Goal: Task Accomplishment & Management: Use online tool/utility

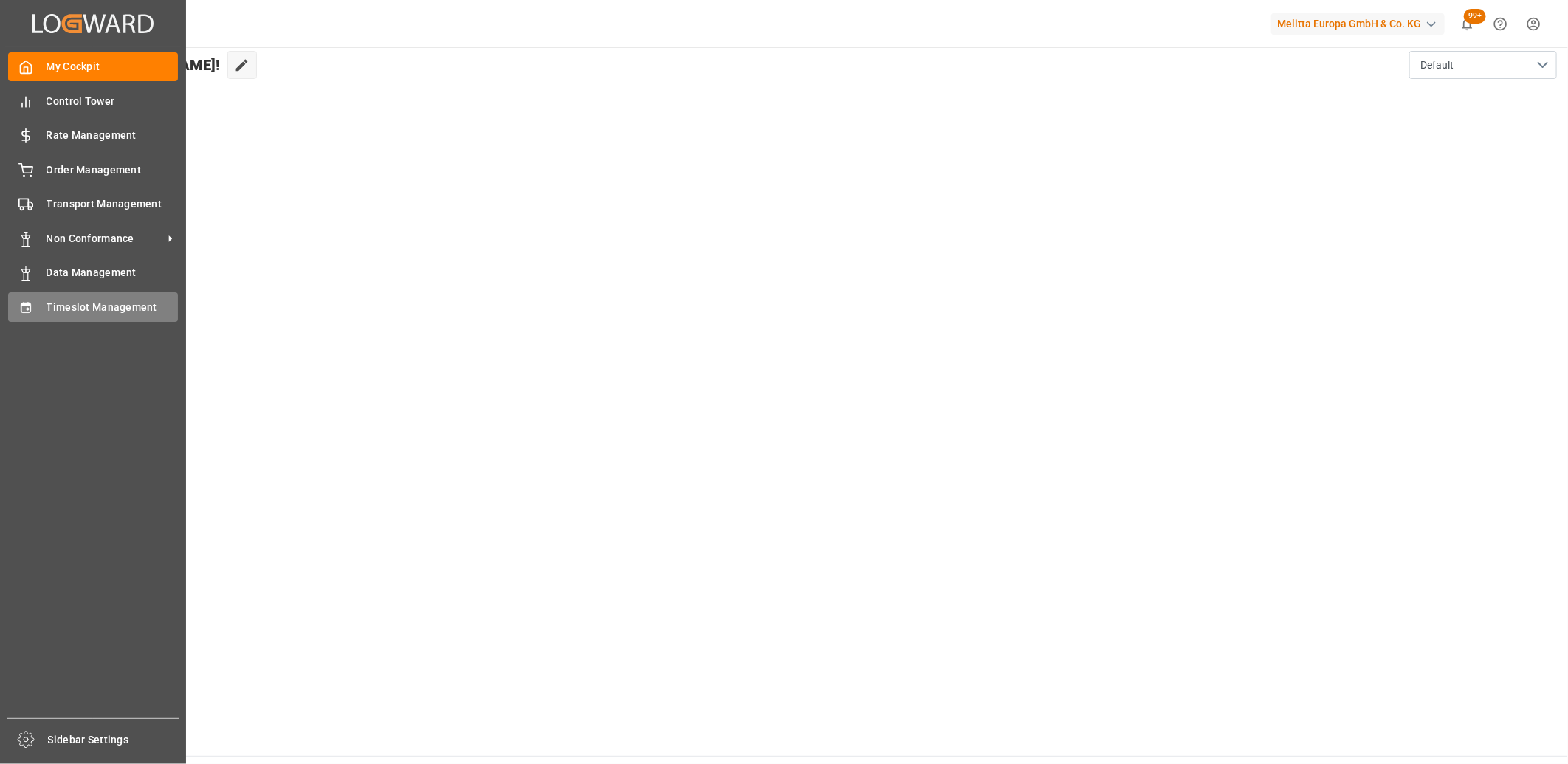
click at [40, 306] on div "Timeslot Management Timeslot Management" at bounding box center [93, 307] width 170 height 29
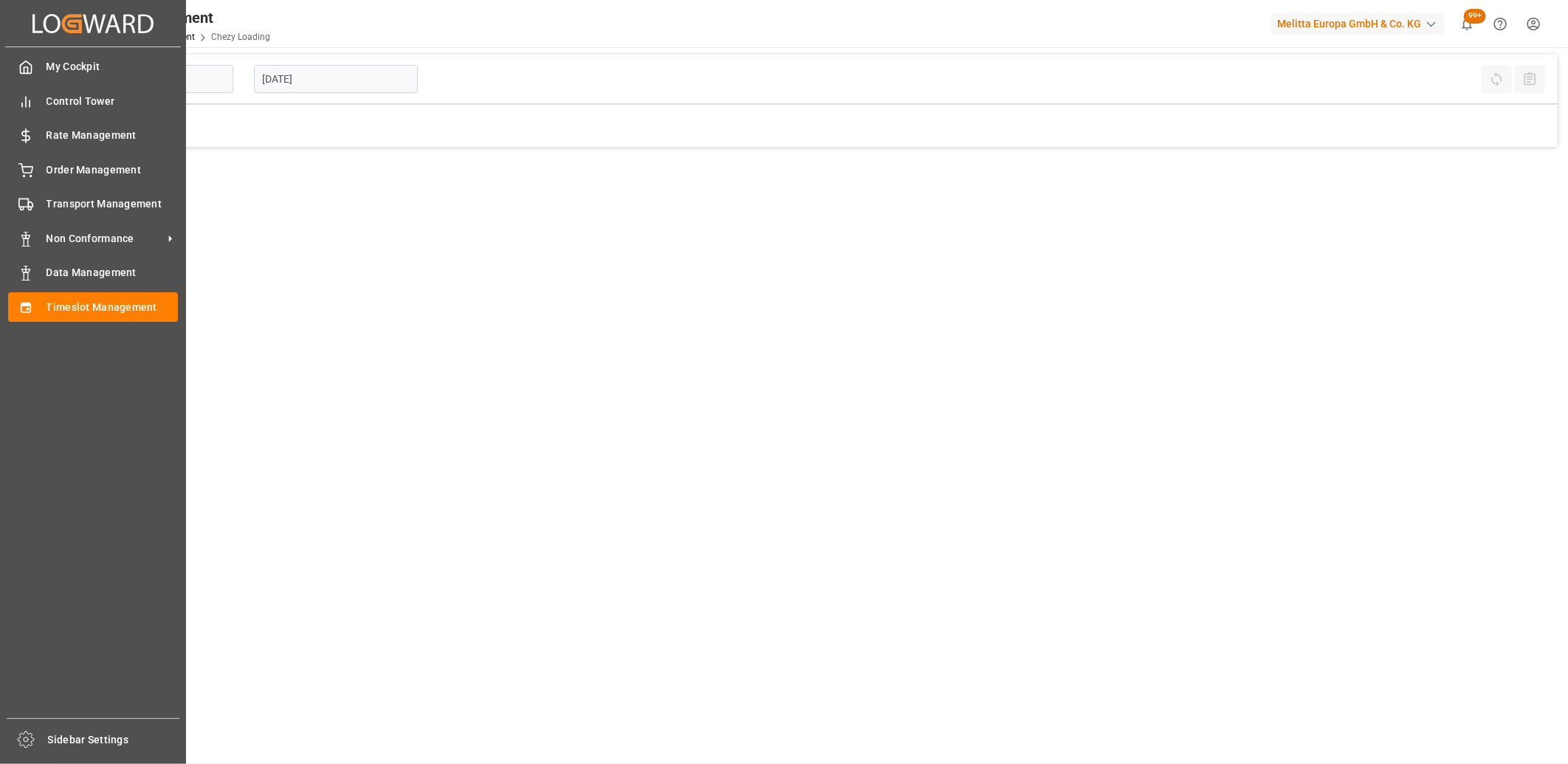
type input "Chezy Loading"
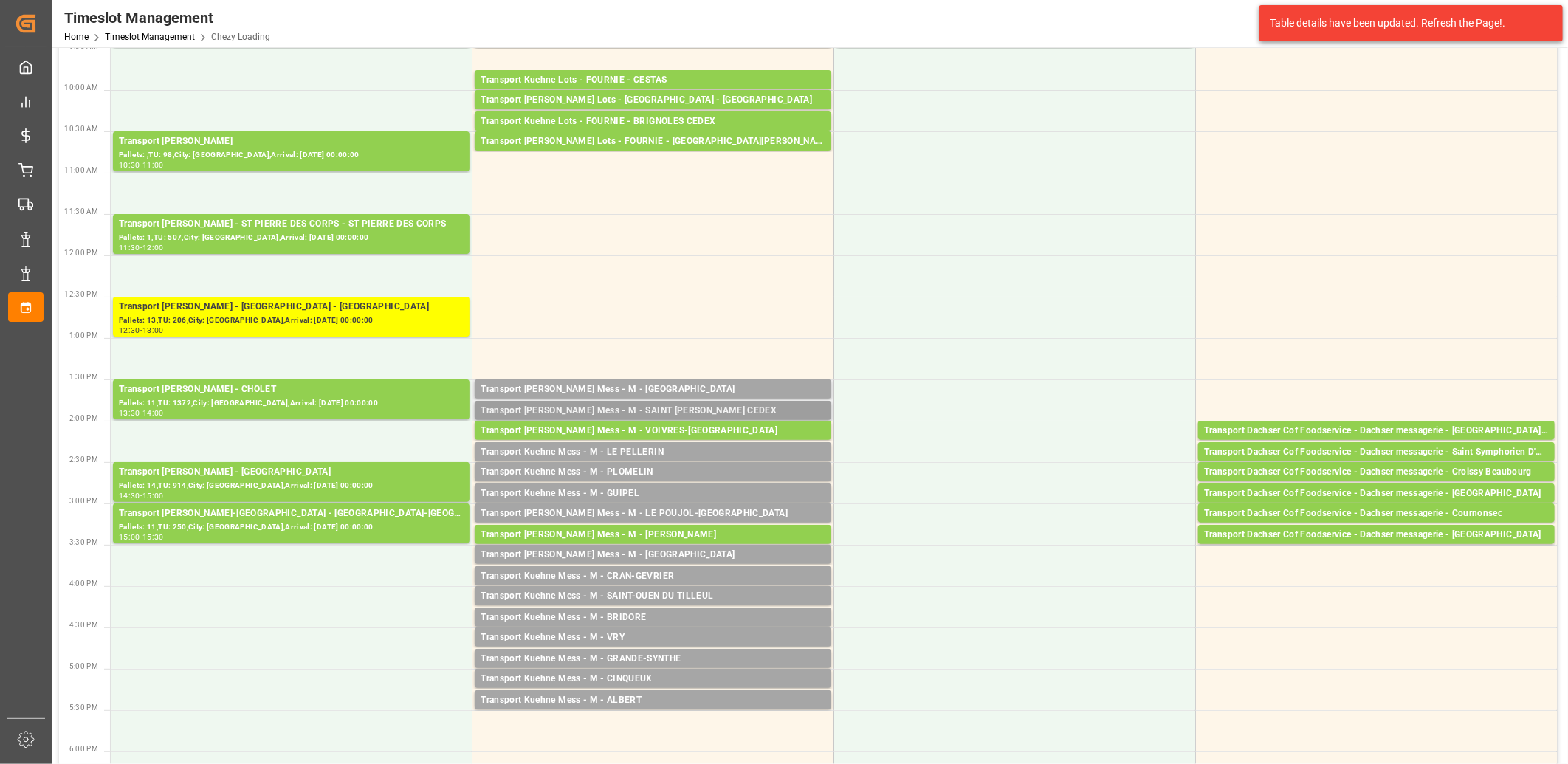
scroll to position [328, 0]
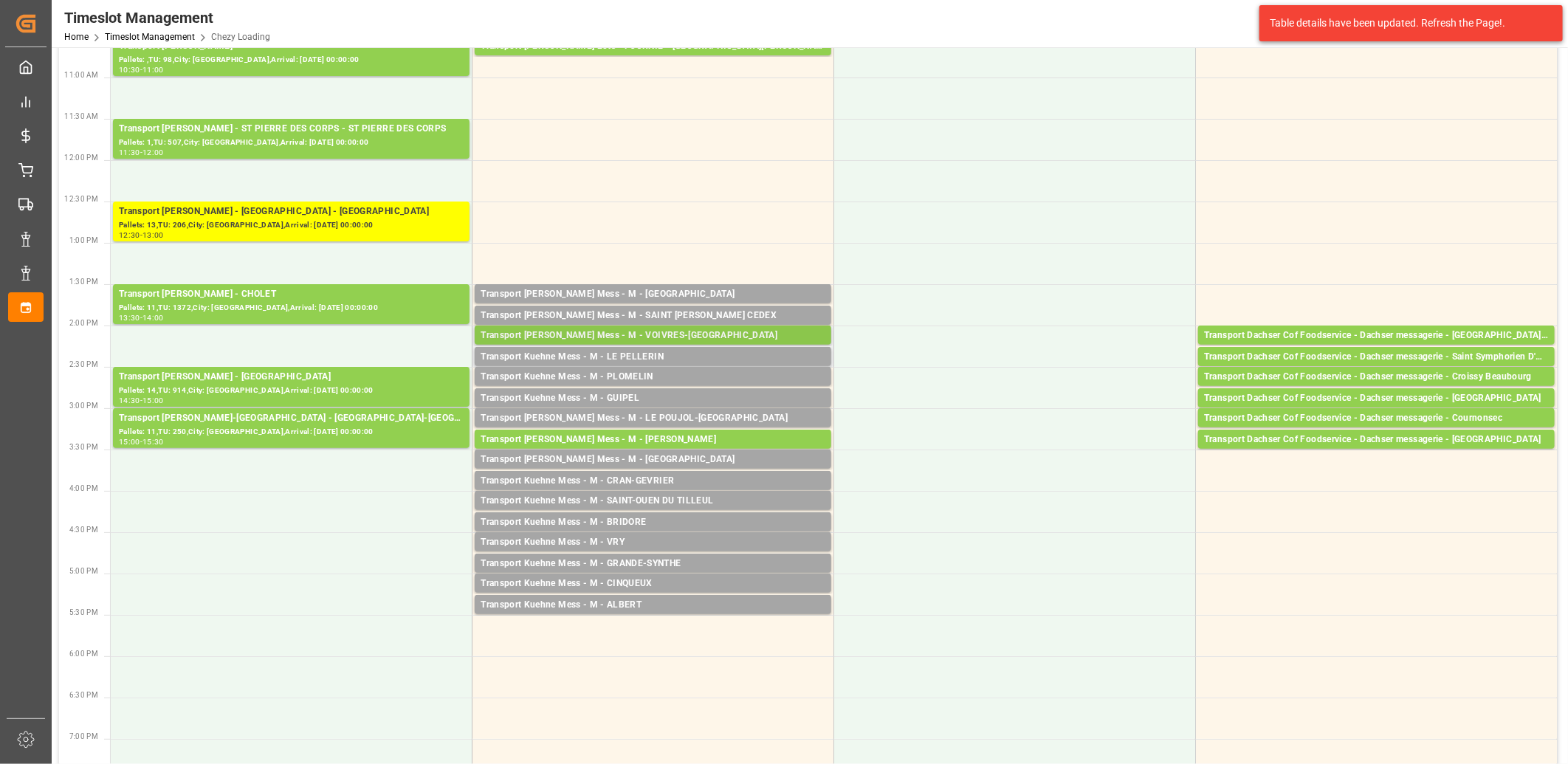
click at [592, 334] on div "Transport Kuehne Mess - M - VOIVRES-LES-LE-MANS" at bounding box center [653, 336] width 344 height 15
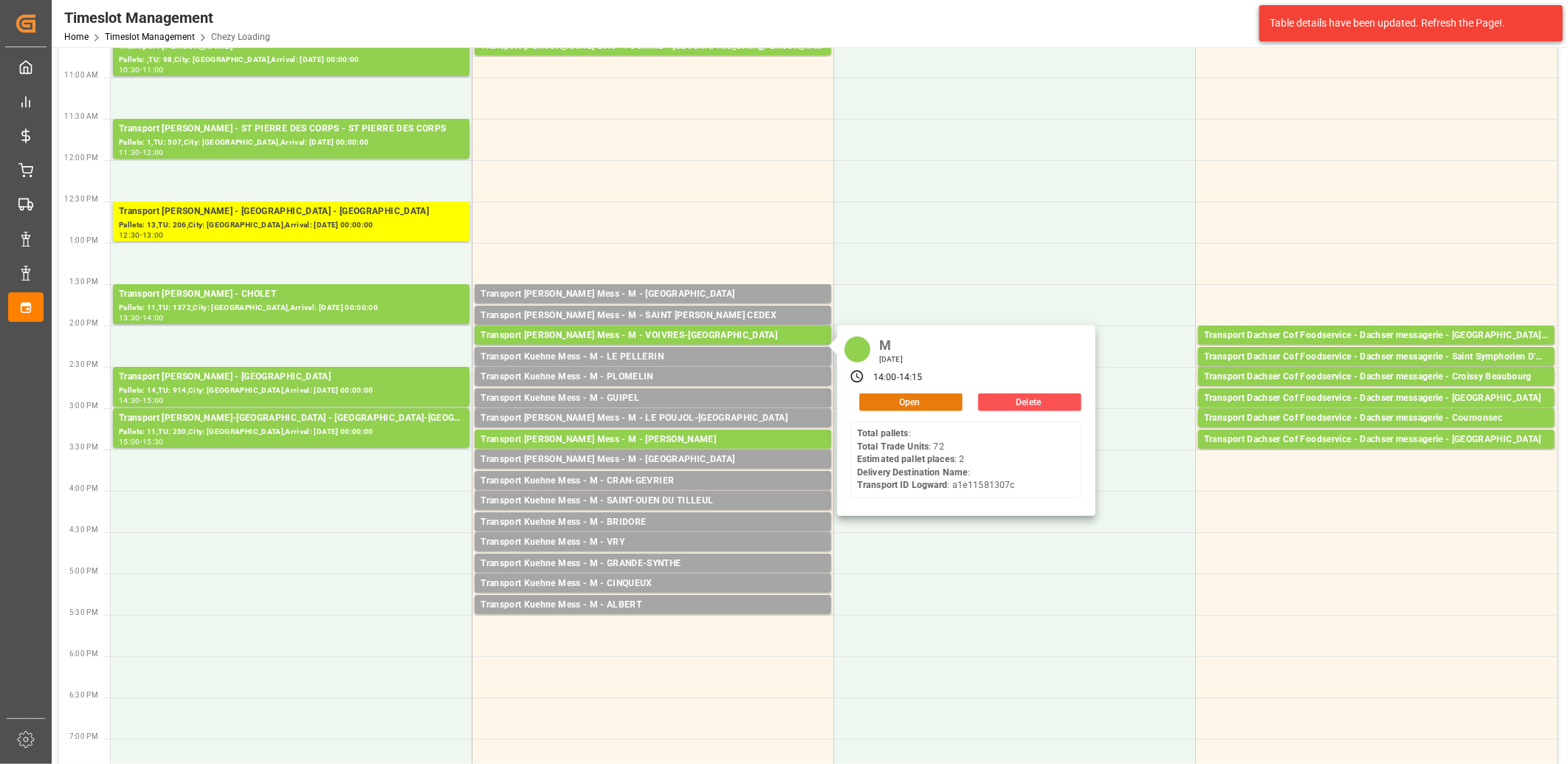
click at [889, 396] on button "Open" at bounding box center [910, 402] width 104 height 18
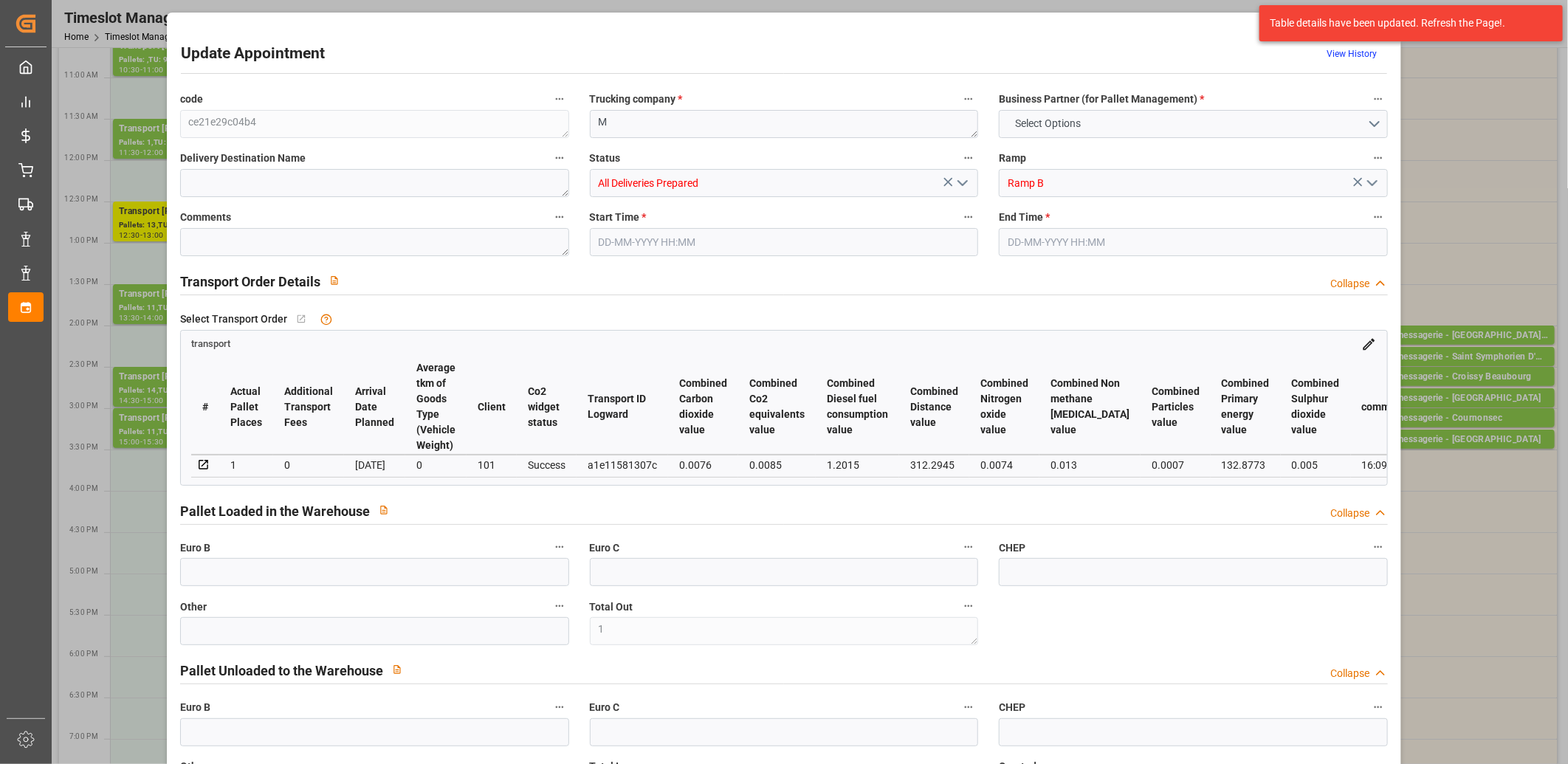
type input "1"
type input "0"
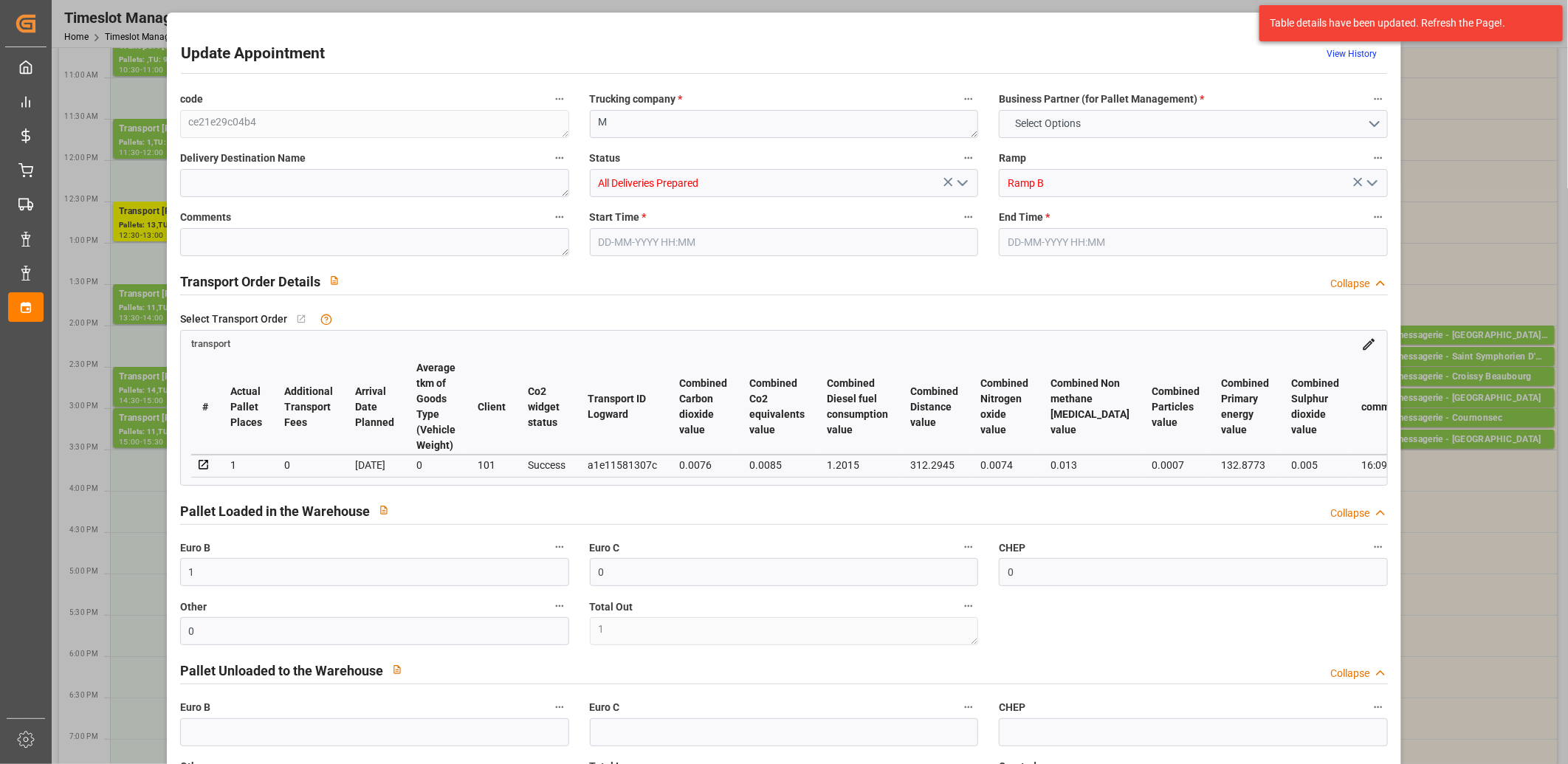
type input "0"
type input "2"
type input "1"
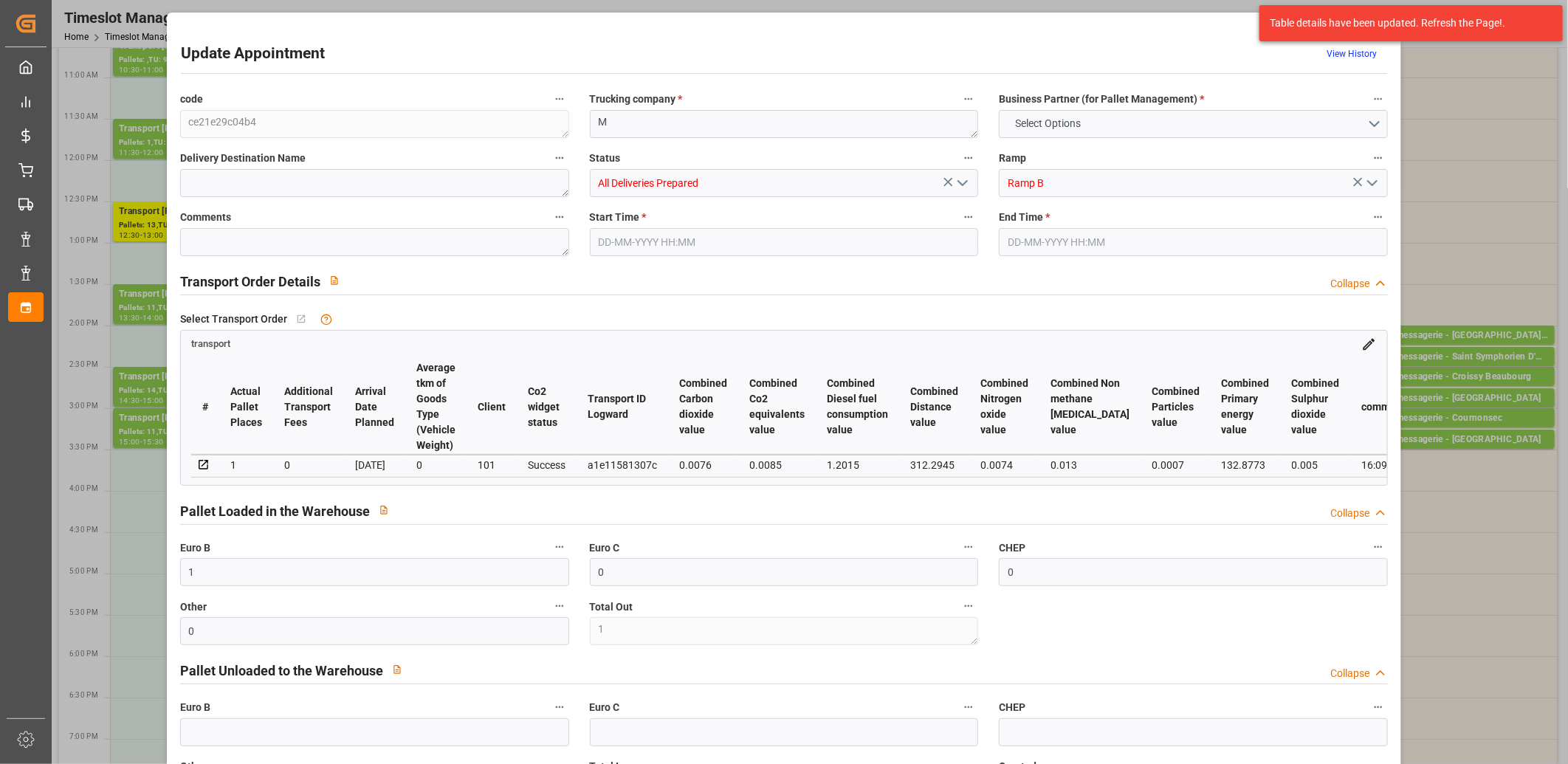
type input "90.6913"
type input "0"
type input "90.6913"
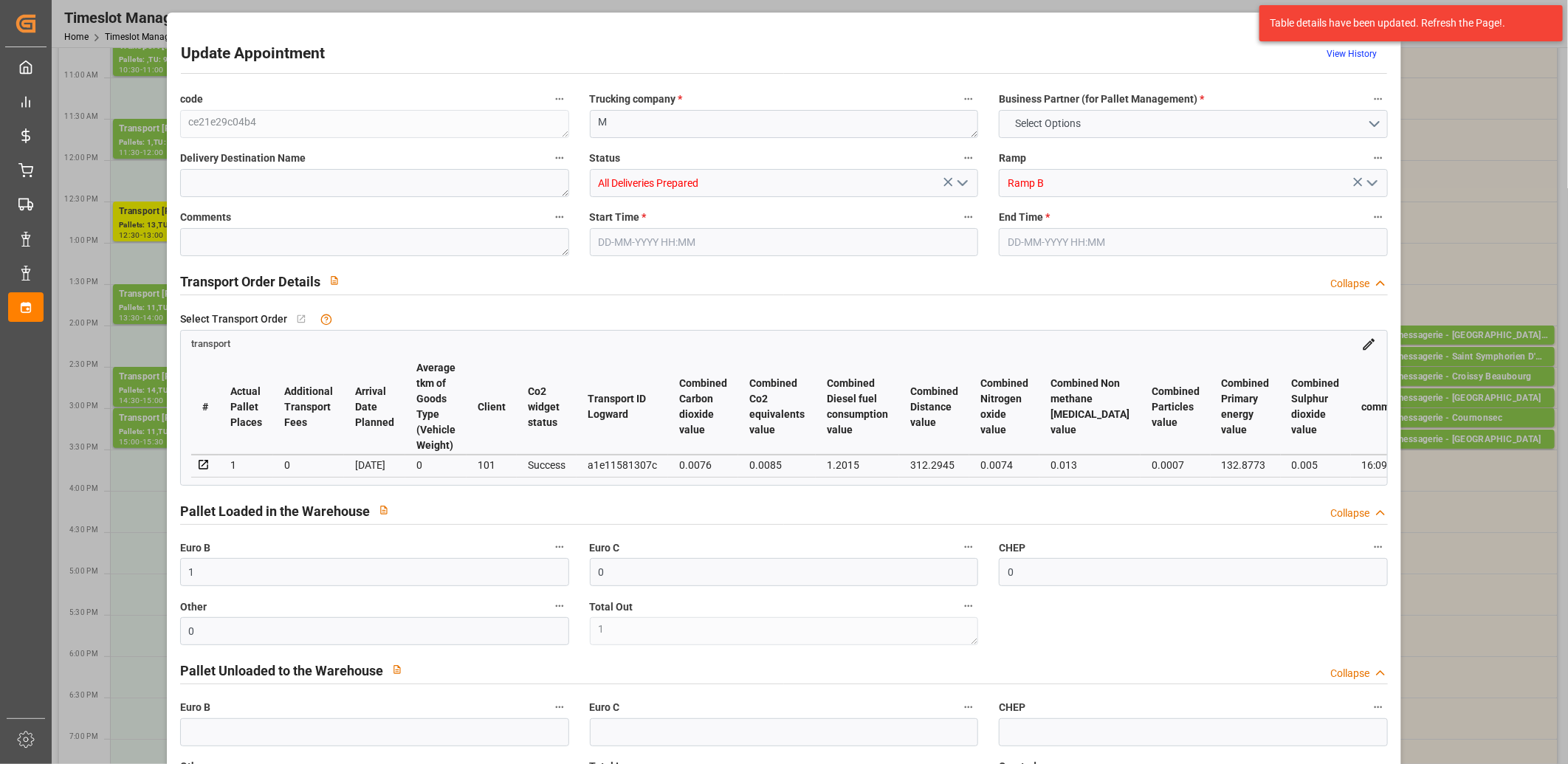
type input "0"
type input "1"
type input "32.376"
type input "276.881"
type input "575.1"
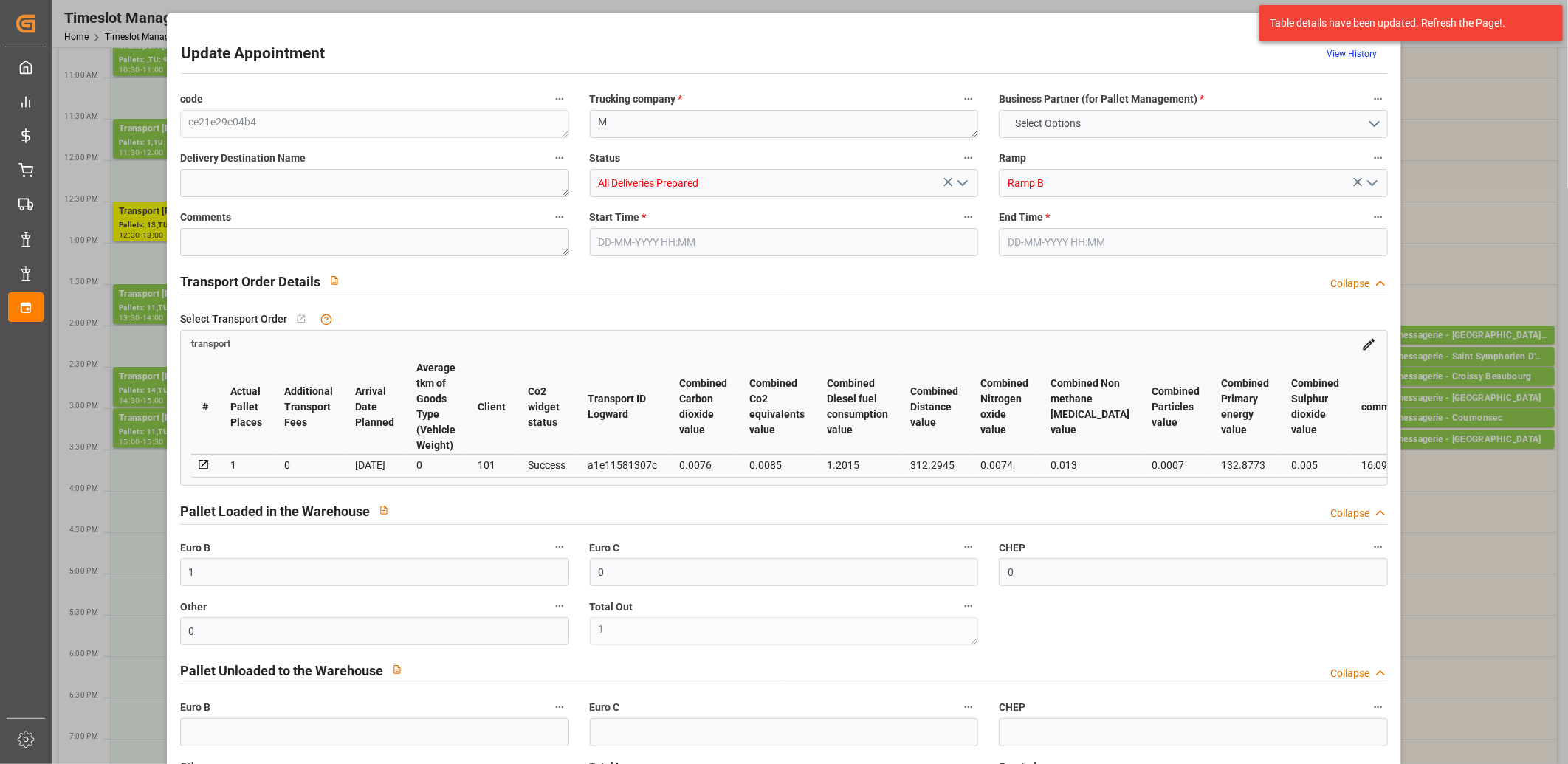
type input "72"
type input "0"
type input "72"
type input "10"
type input "101"
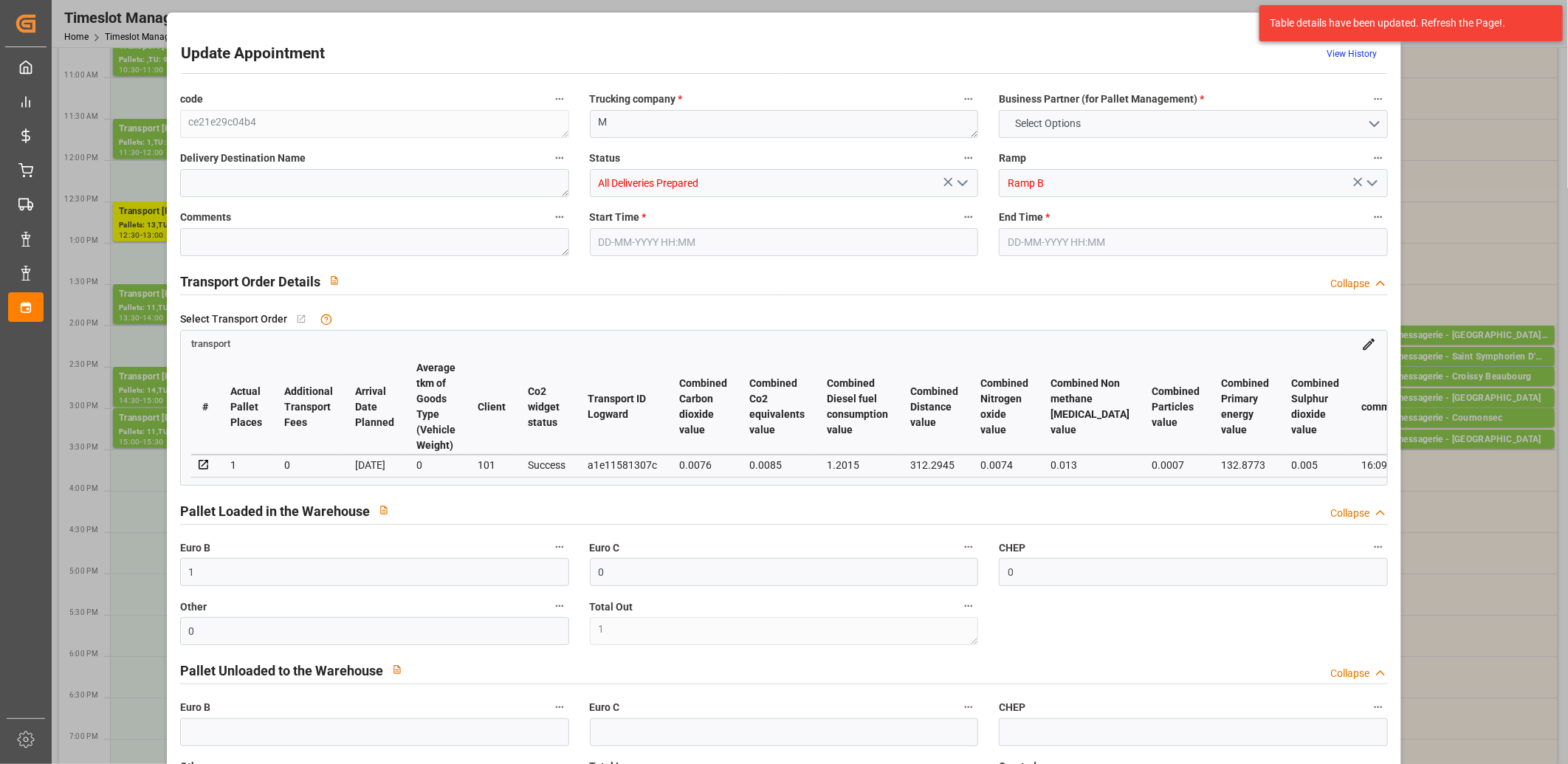
type input "46.881"
type input "0"
type input "4710.8598"
type input "0"
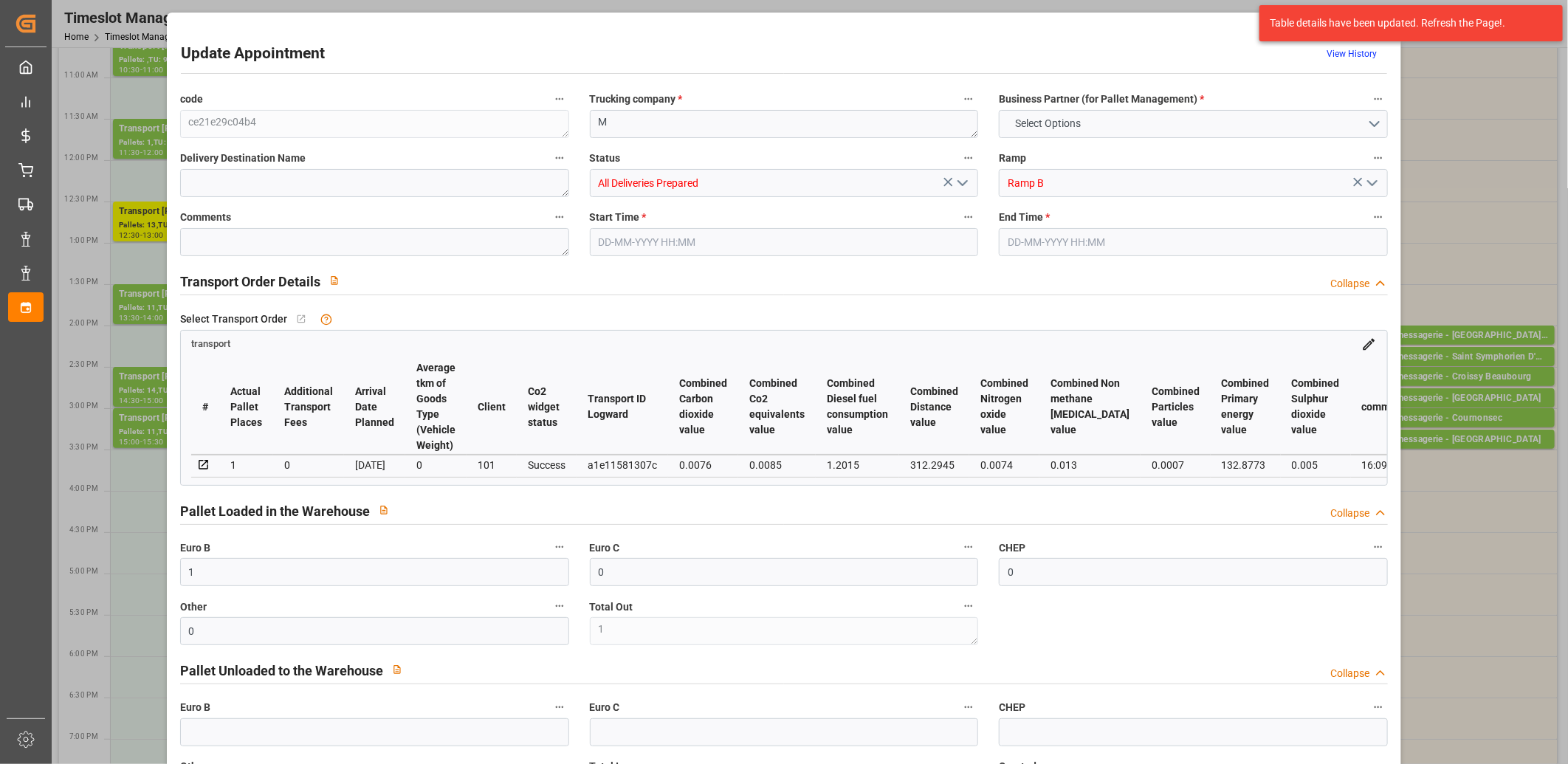
type input "21"
type input "35"
type input "17-09-2025 14:00"
type input "17-09-2025 14:15"
type input "16-09-2025 11:38"
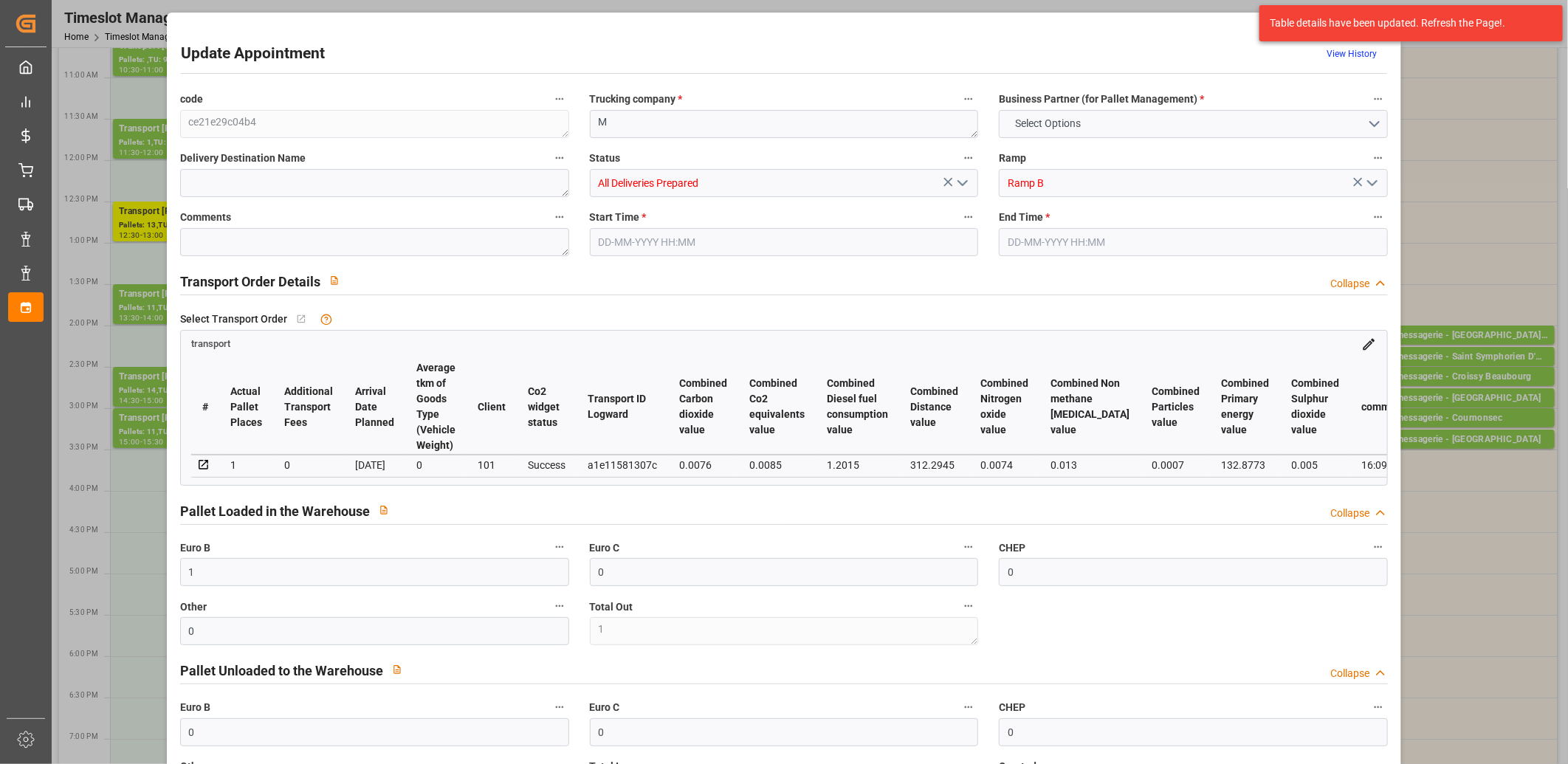
type input "16-09-2025 11:38"
type input "[DATE]"
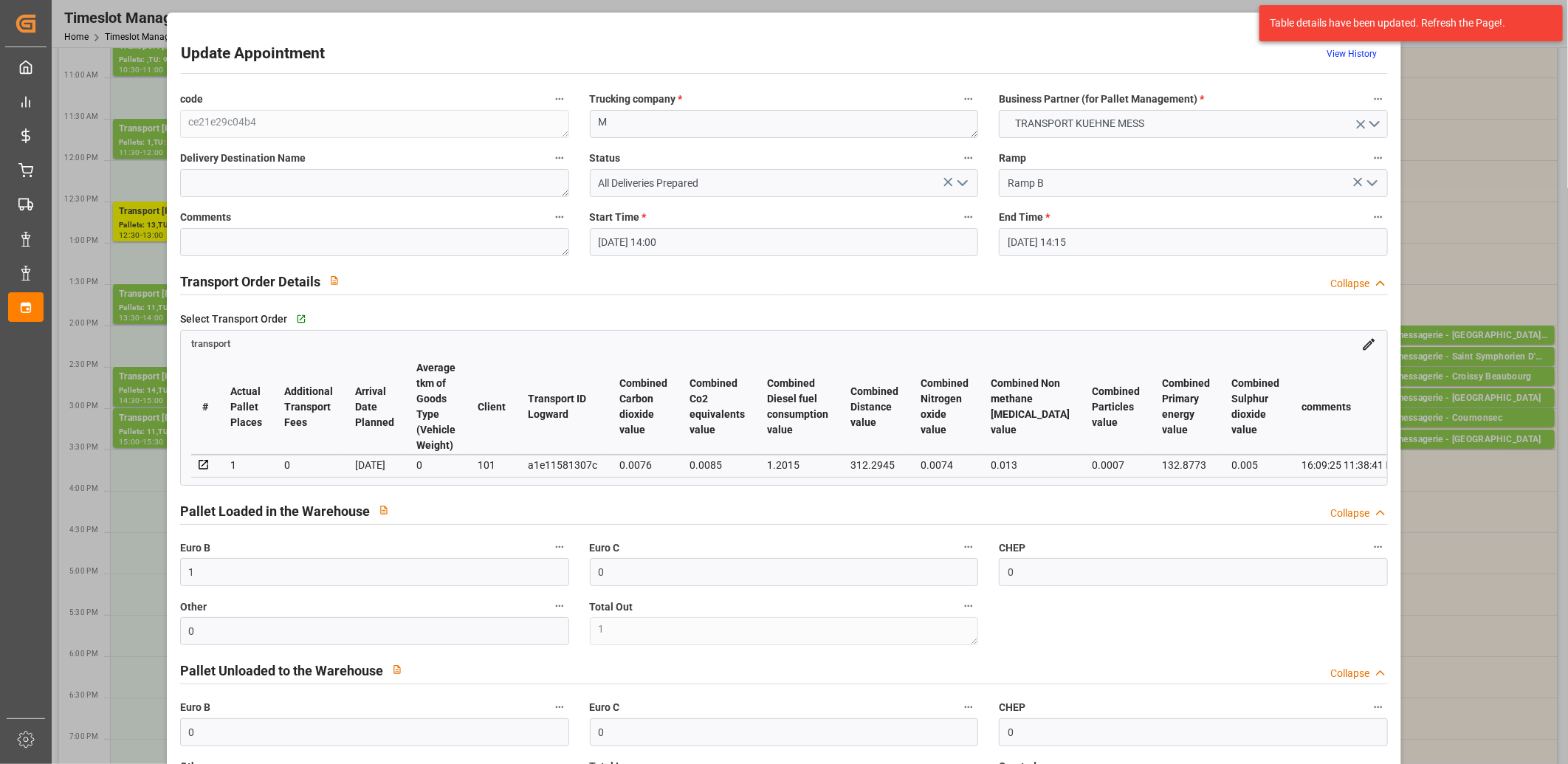
click at [957, 186] on icon "open menu" at bounding box center [962, 183] width 18 height 18
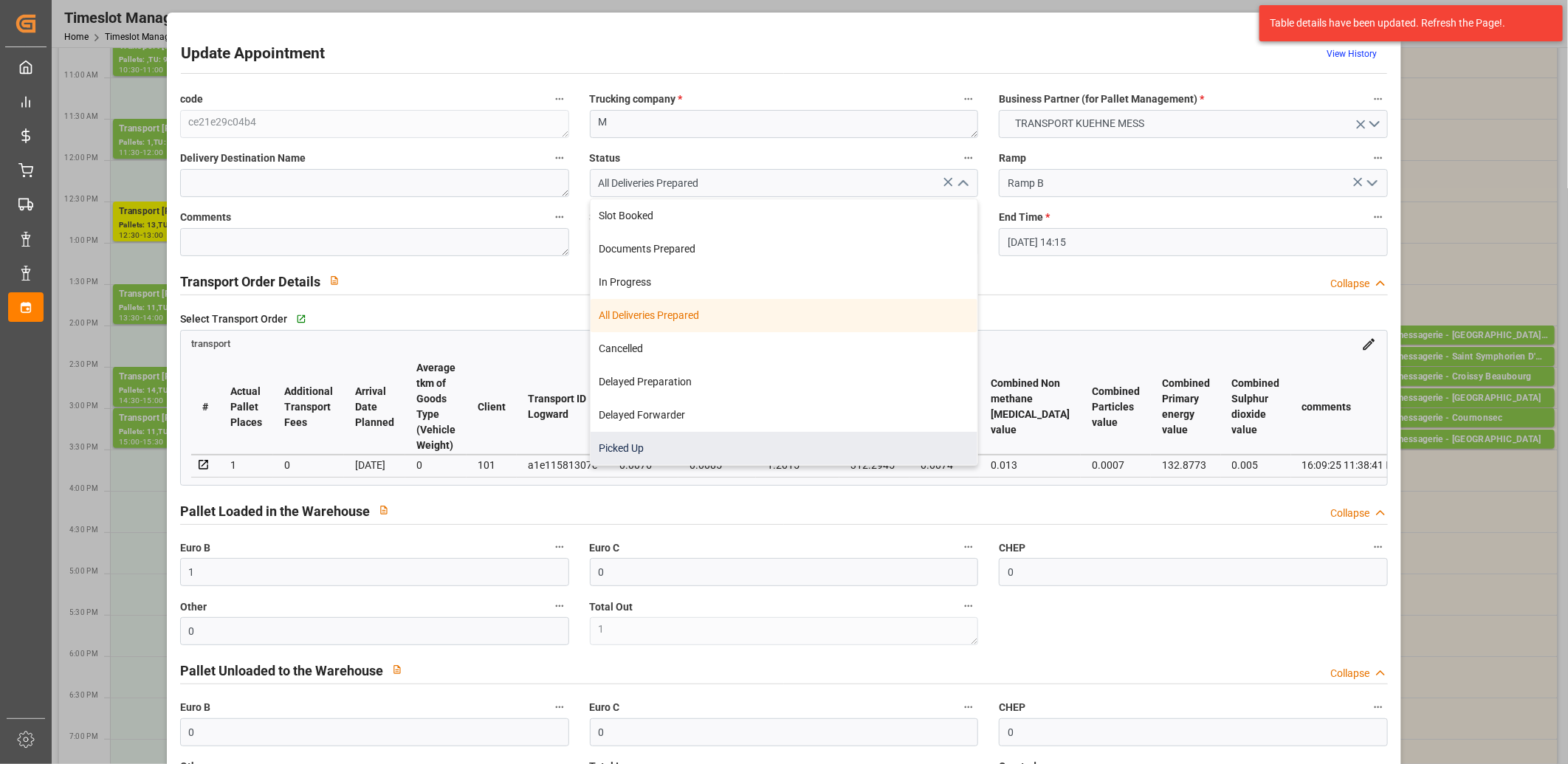
click at [790, 441] on div "Picked Up" at bounding box center [784, 448] width 387 height 33
type input "Picked Up"
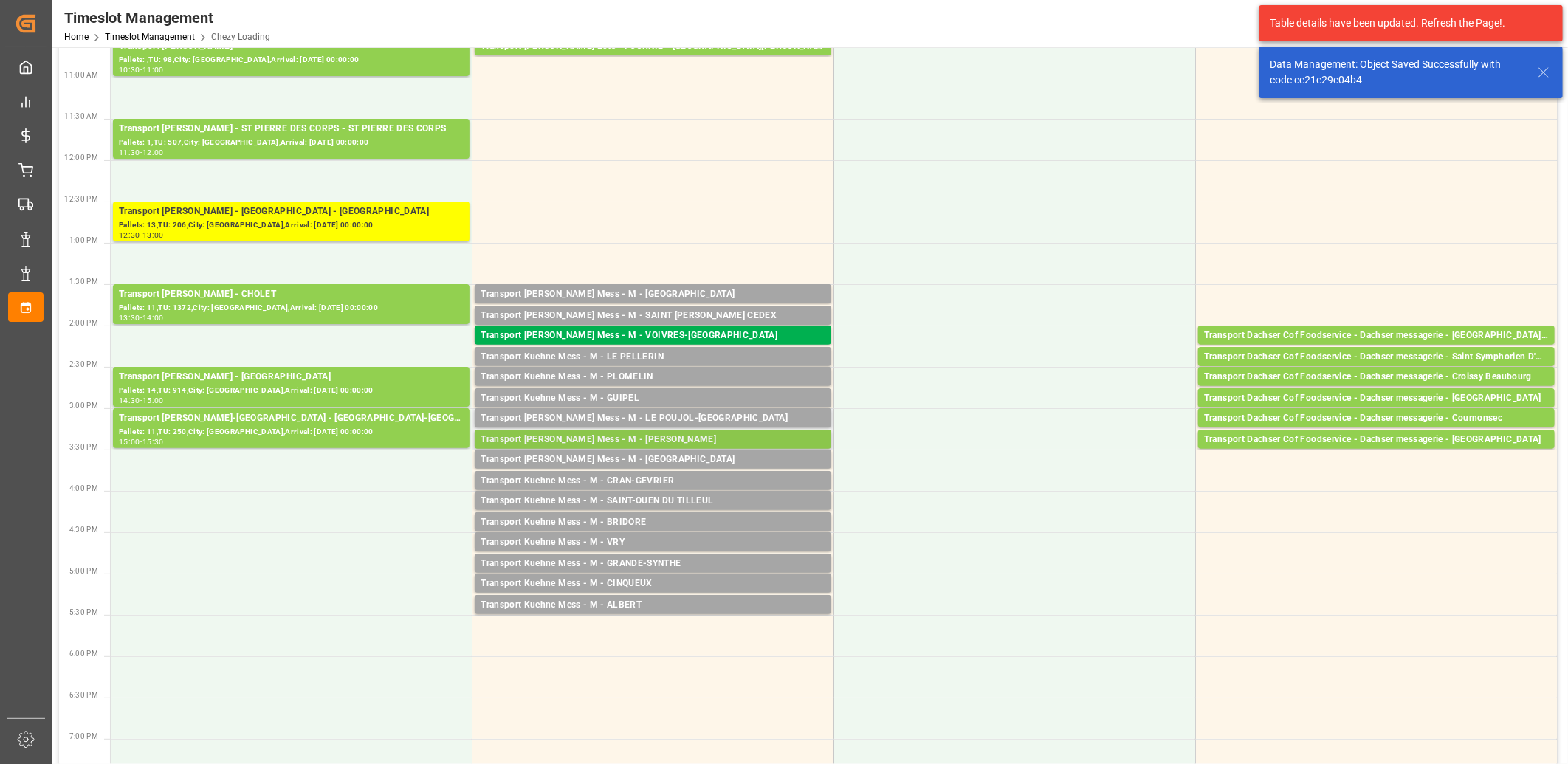
click at [661, 438] on div "Transport [PERSON_NAME] Mess - M - [PERSON_NAME]" at bounding box center [653, 441] width 344 height 15
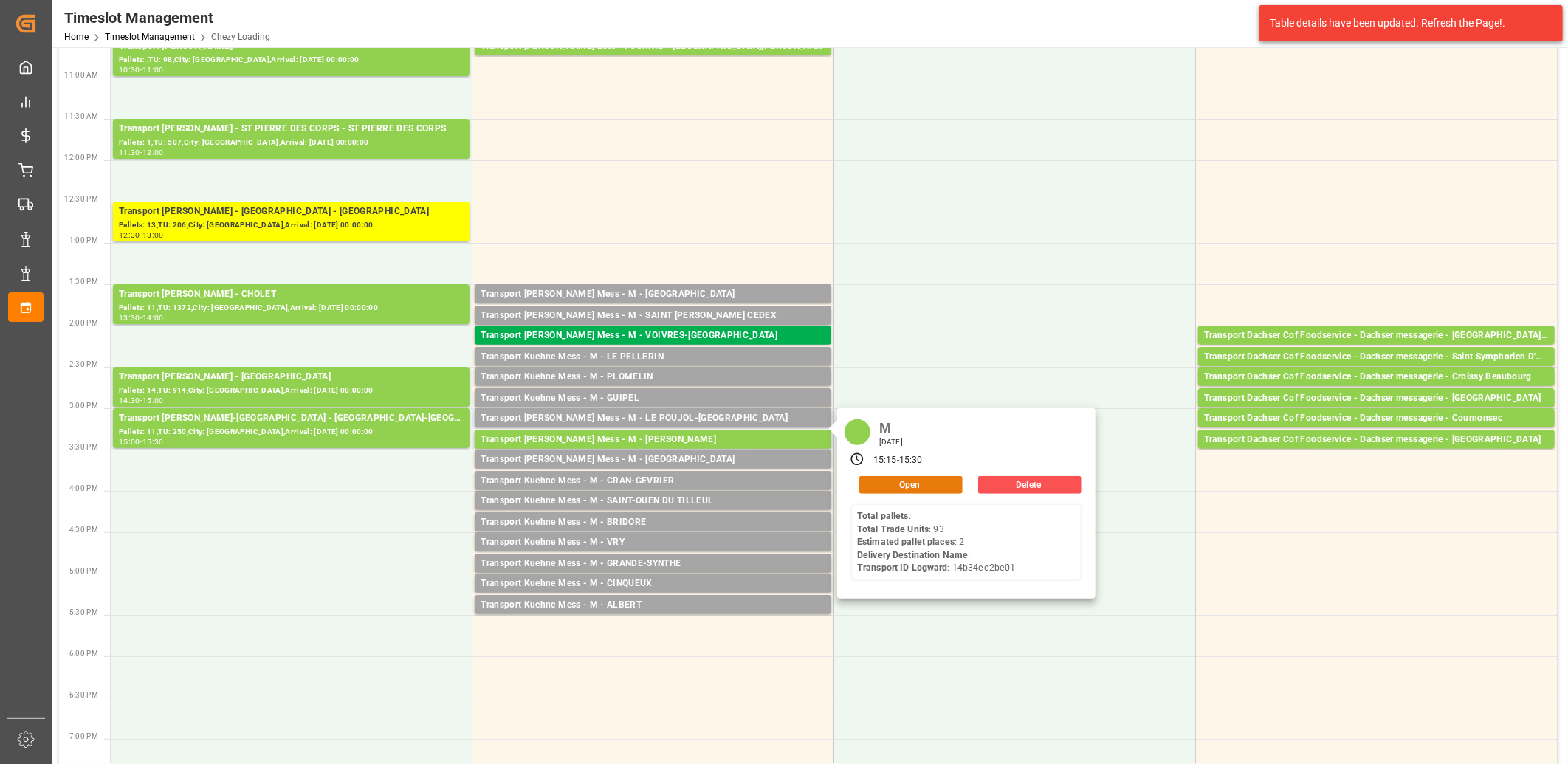
click at [920, 486] on button "Open" at bounding box center [910, 484] width 104 height 18
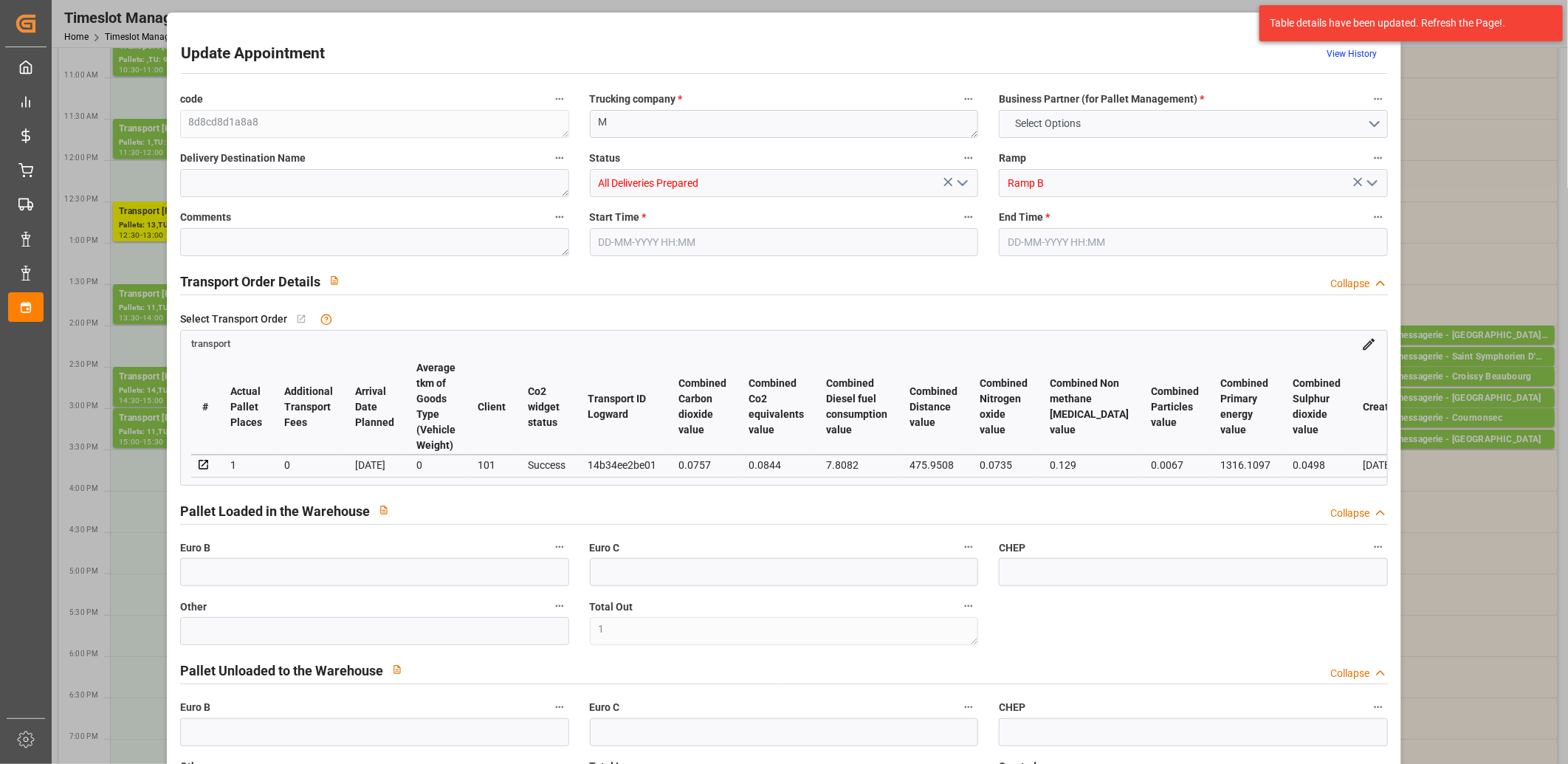
type input "0"
type input "1"
type input "0"
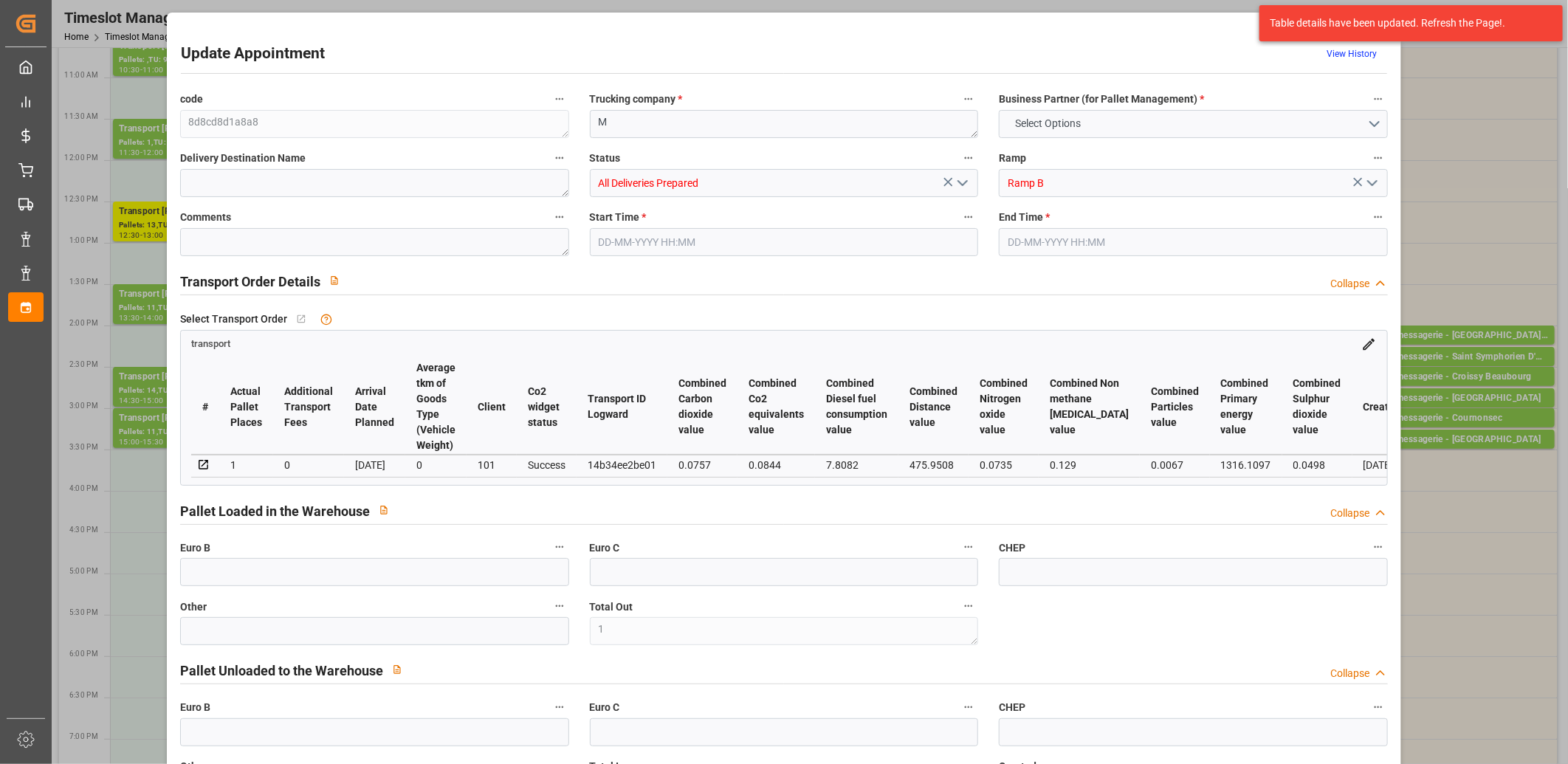
type input "0"
type input "2"
type input "1"
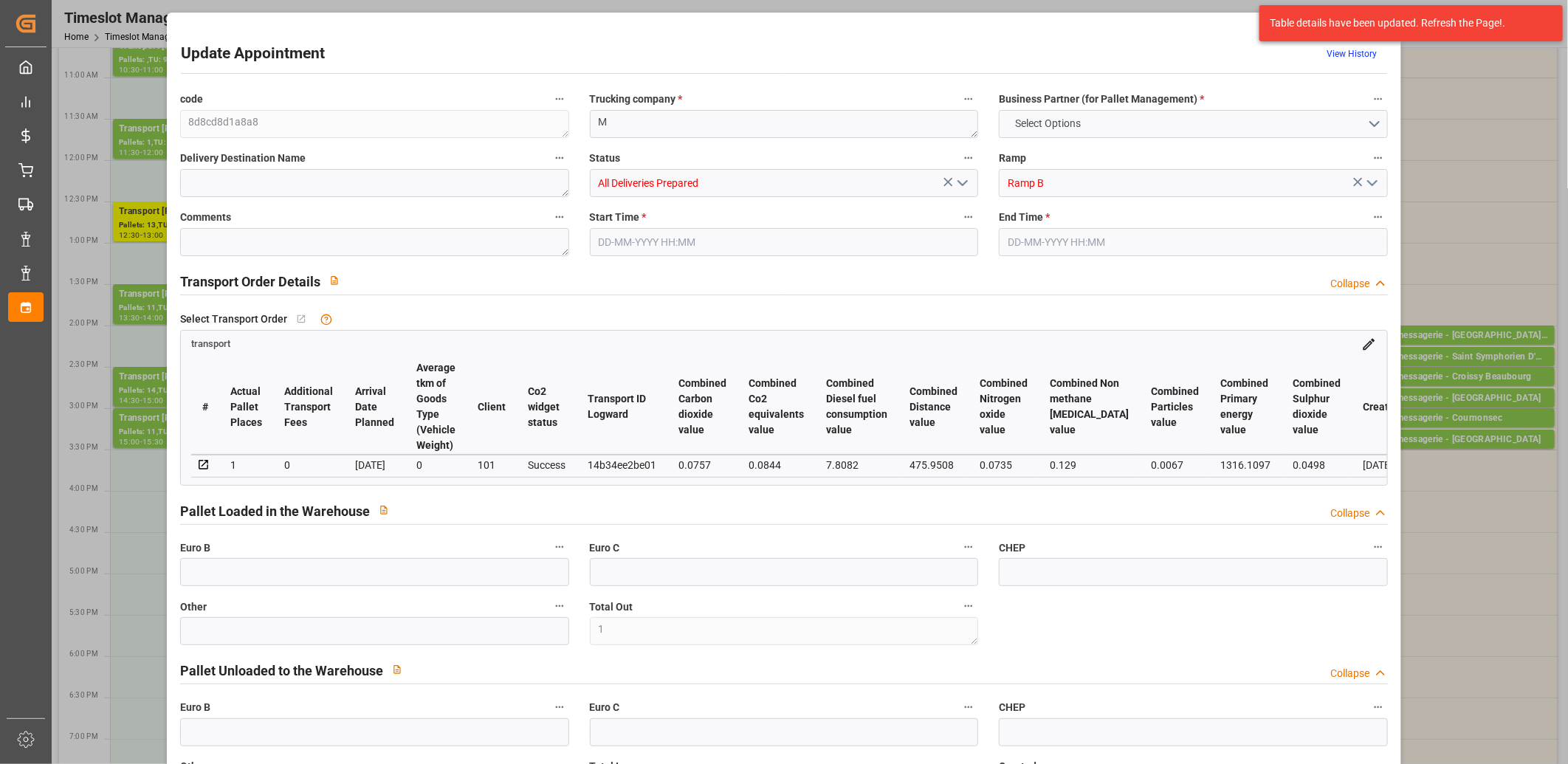
type input "121.2791"
type input "0"
type input "121.2791"
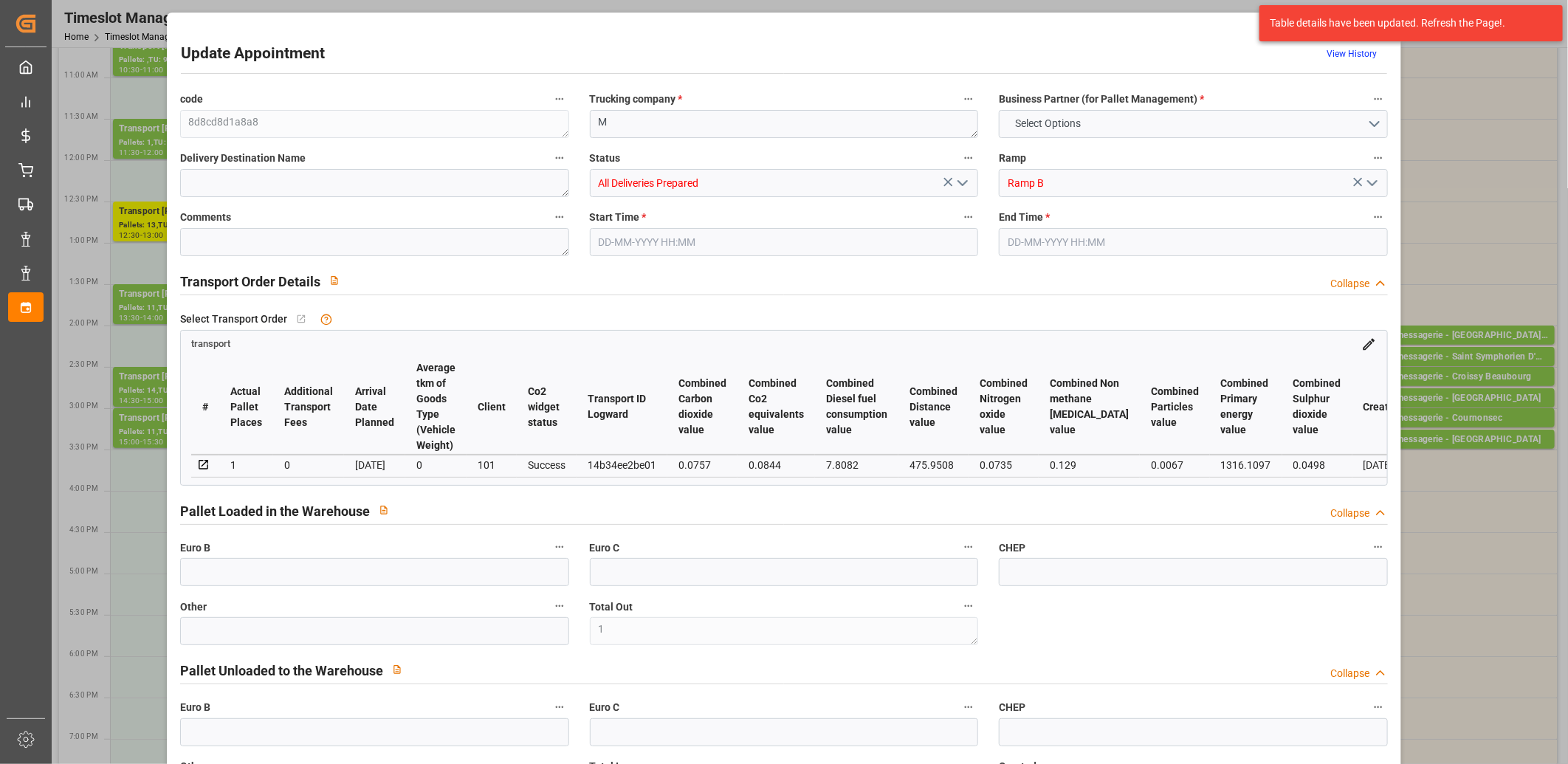
type input "0"
type input "2"
type input "254.115"
type input "356.284"
type input "1132.844"
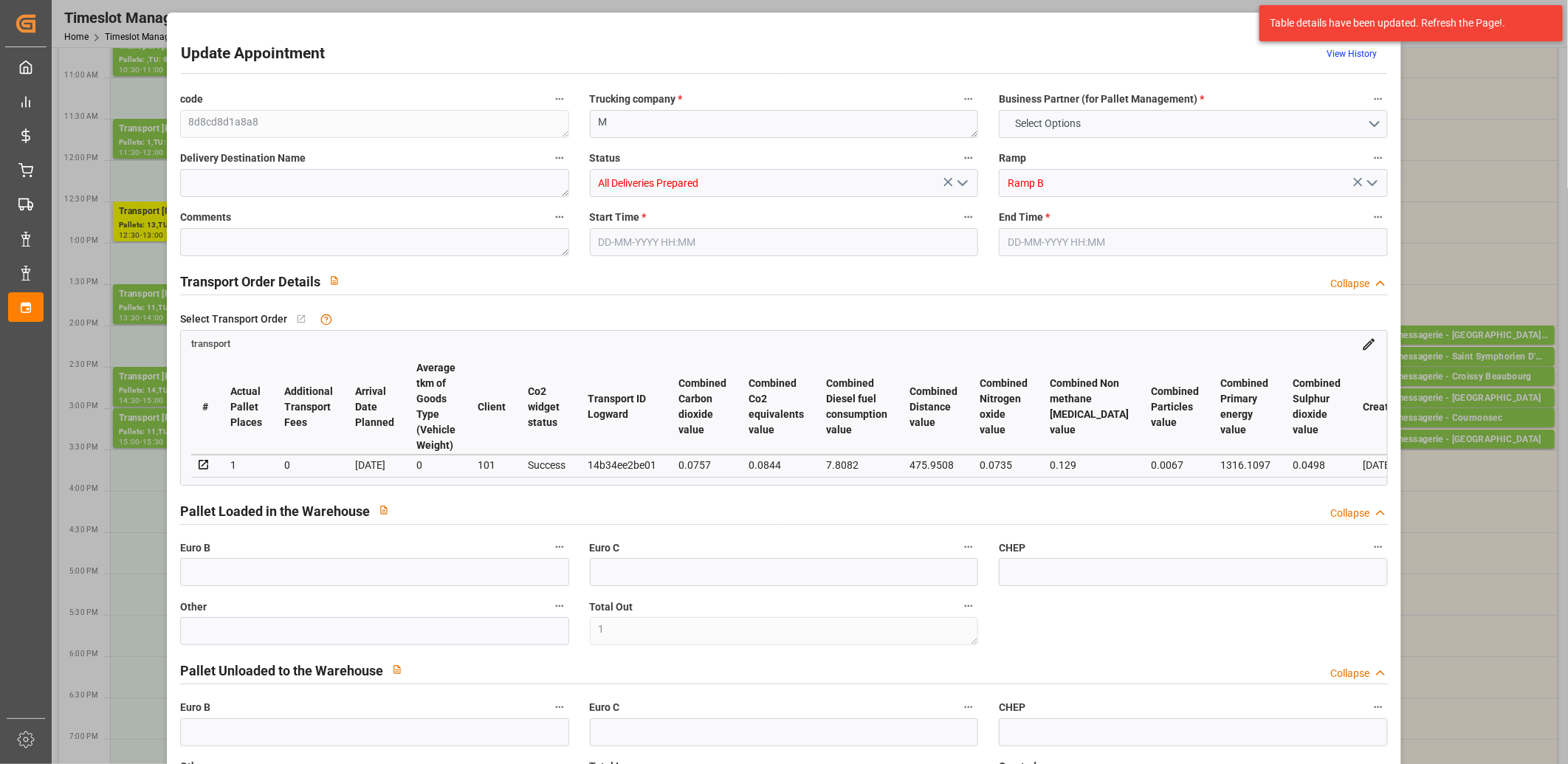
type input "69"
type input "0"
type input "93"
type input "2"
type input "101"
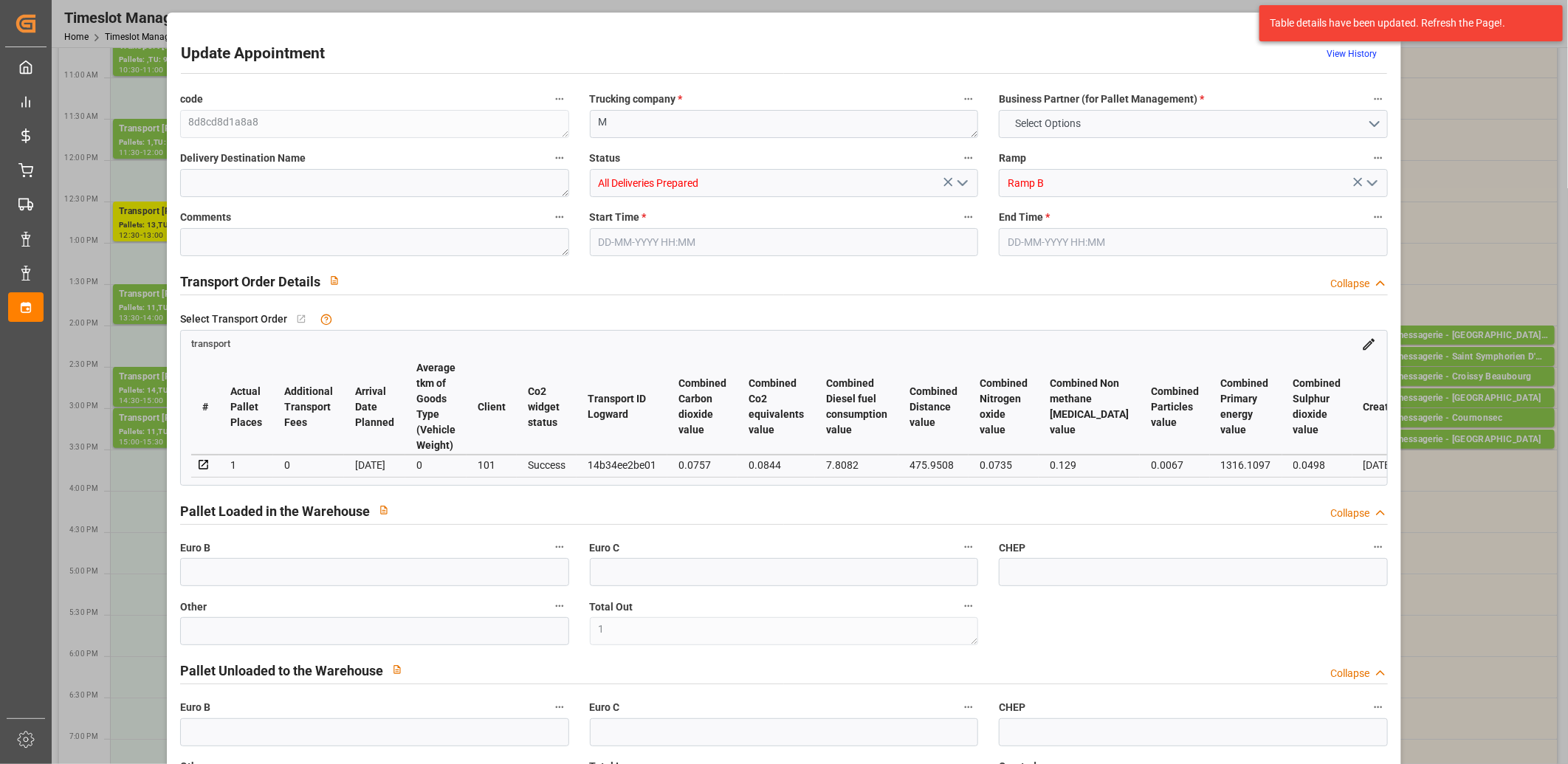
type input "310.284"
type input "0"
type input "4710.8598"
type input "0"
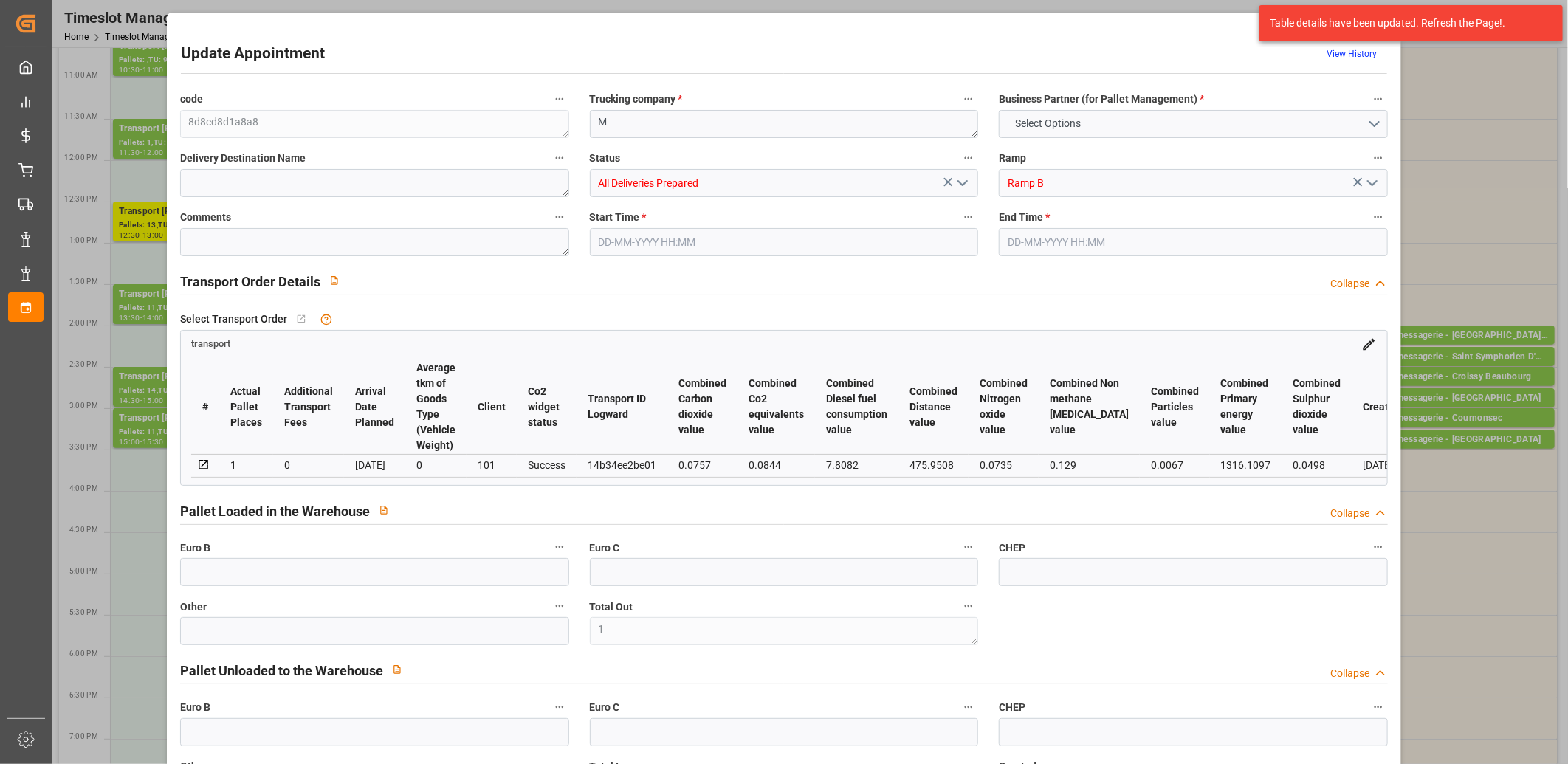
type input "21"
type input "35"
type input "17-09-2025 15:15"
type input "17-09-2025 15:30"
type input "16-09-2025 11:41"
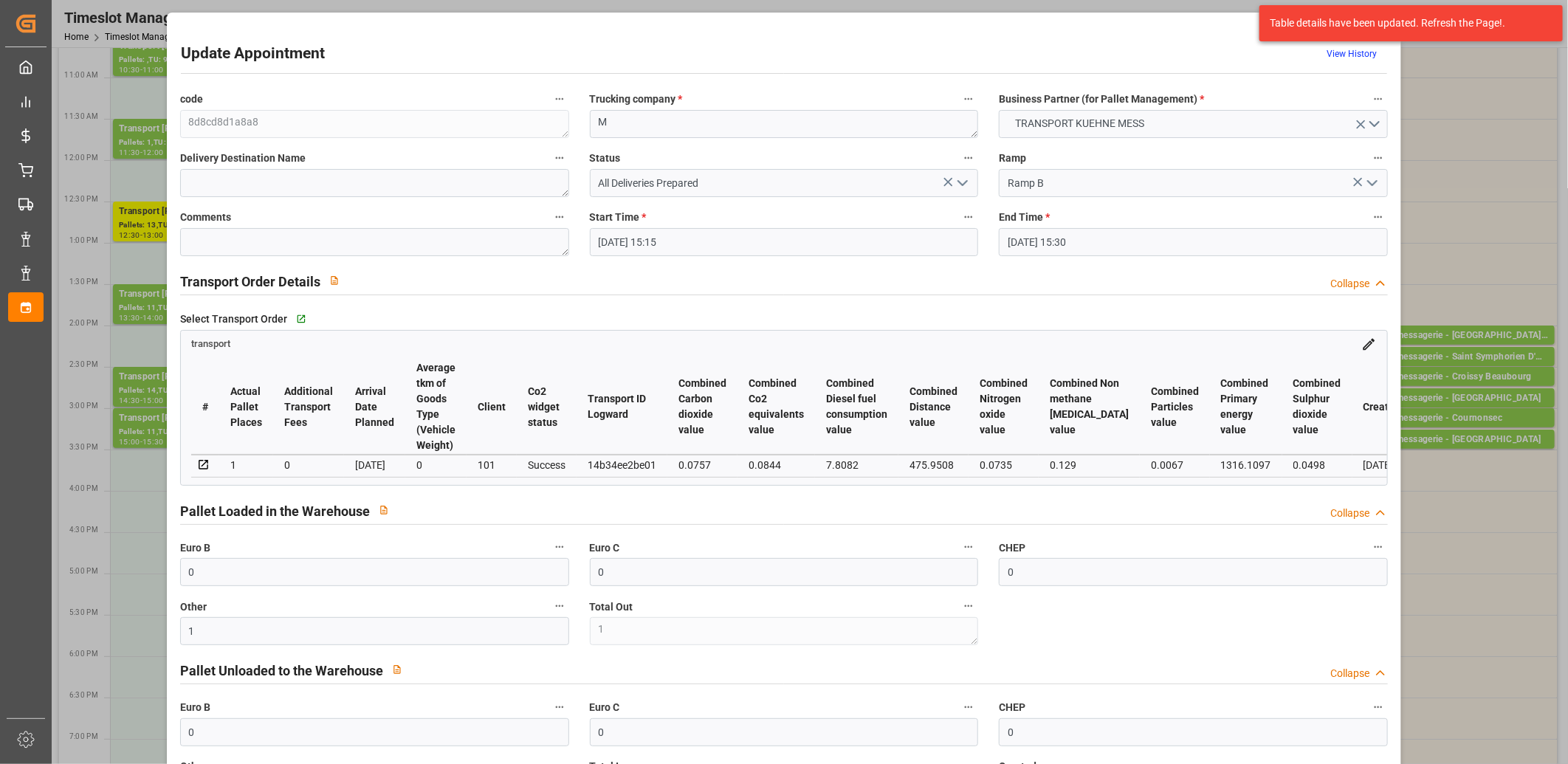
type input "16-09-2025 11:41"
type input "[DATE]"
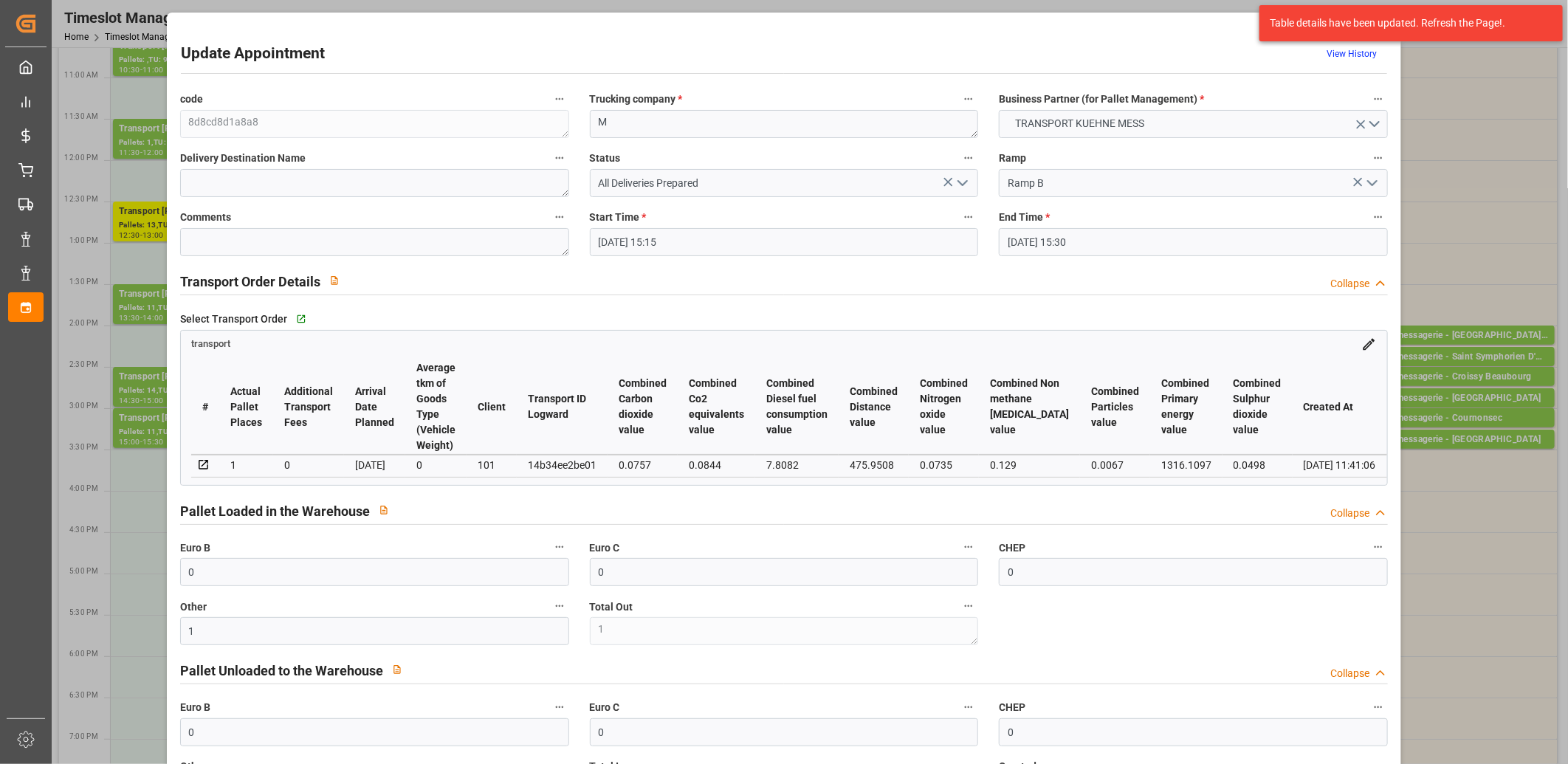
click at [956, 184] on icon "open menu" at bounding box center [962, 183] width 18 height 18
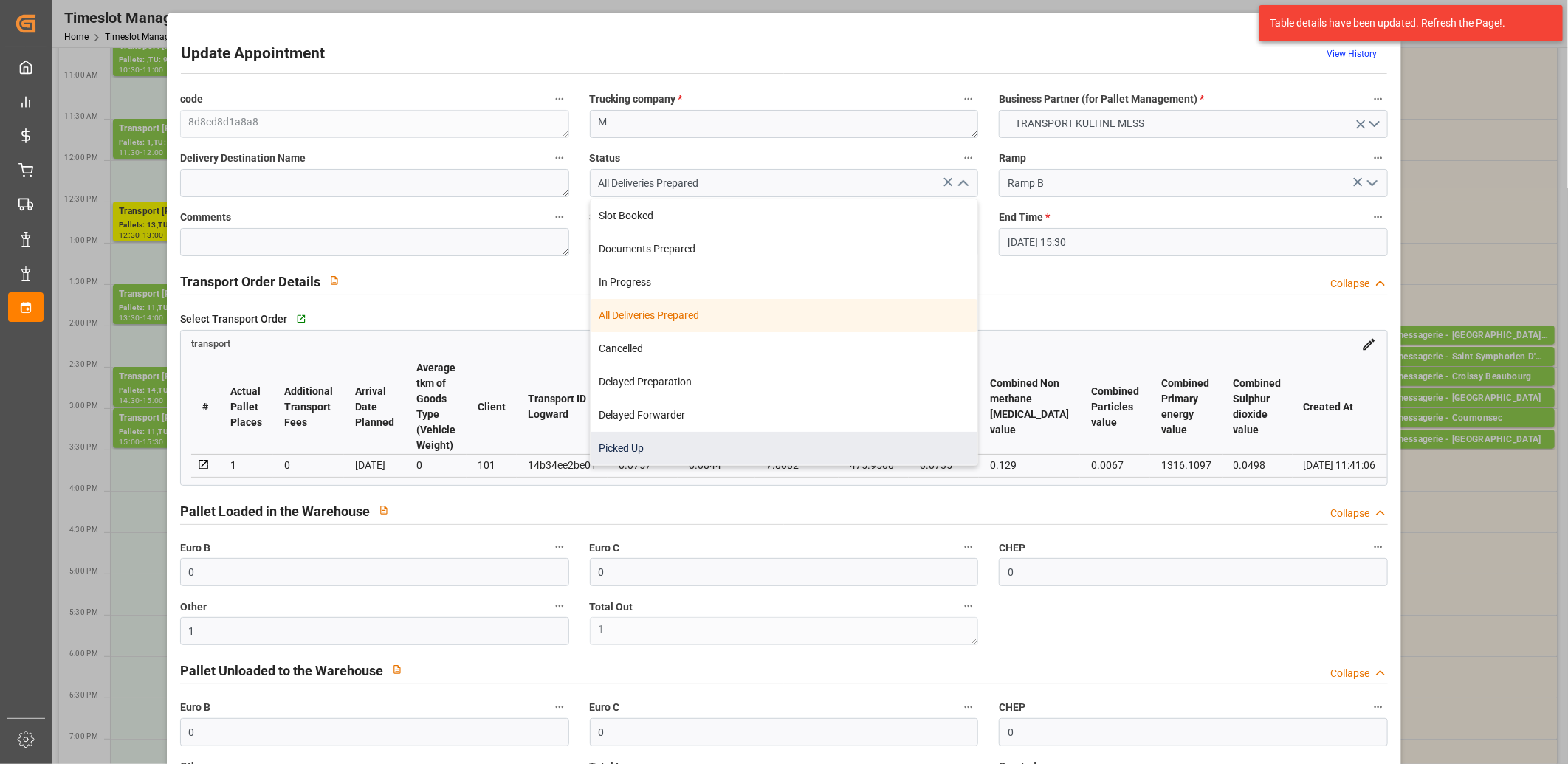
click at [771, 433] on div "Picked Up" at bounding box center [784, 448] width 387 height 33
type input "Picked Up"
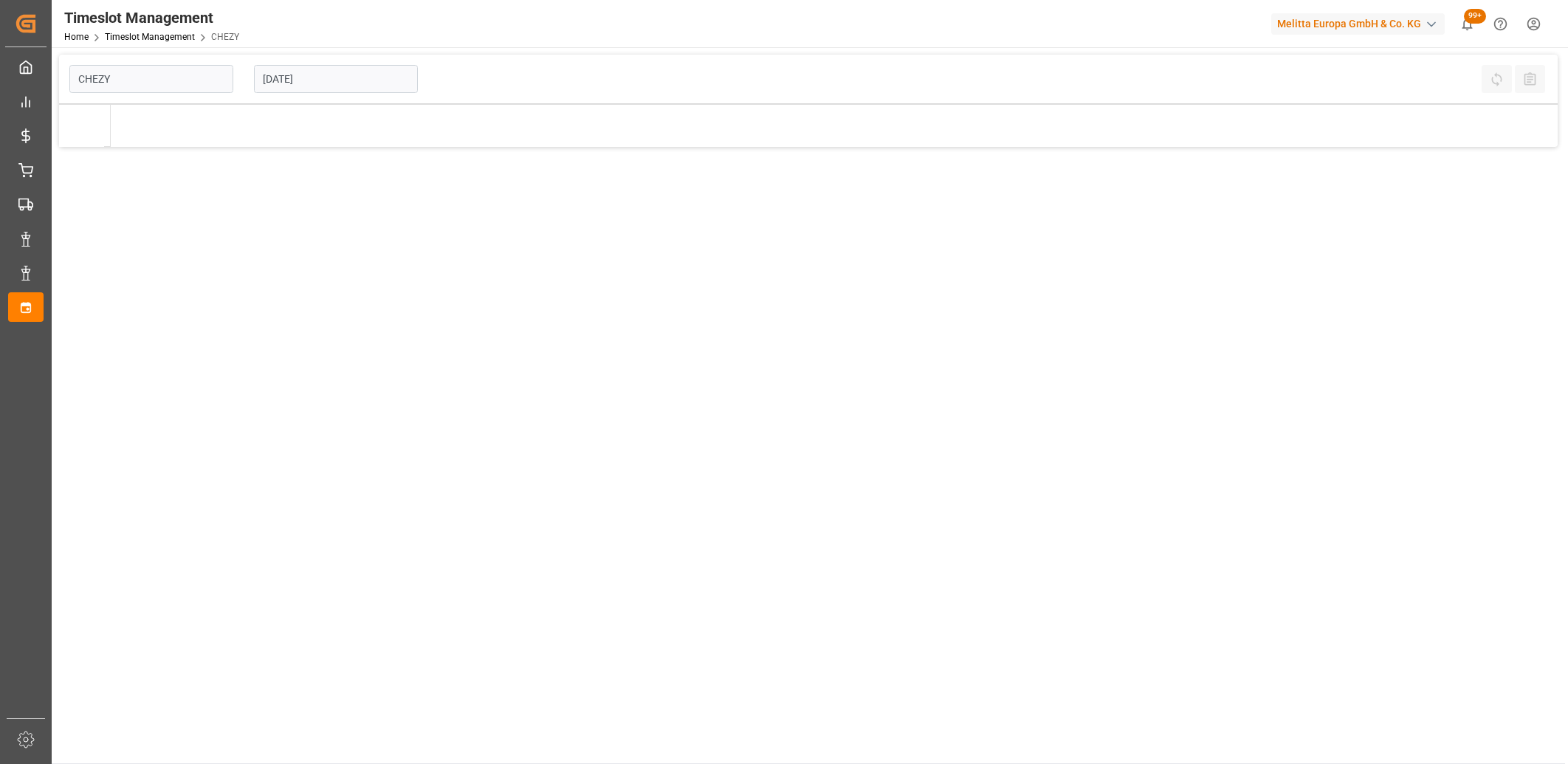
type input "Chezy Loading"
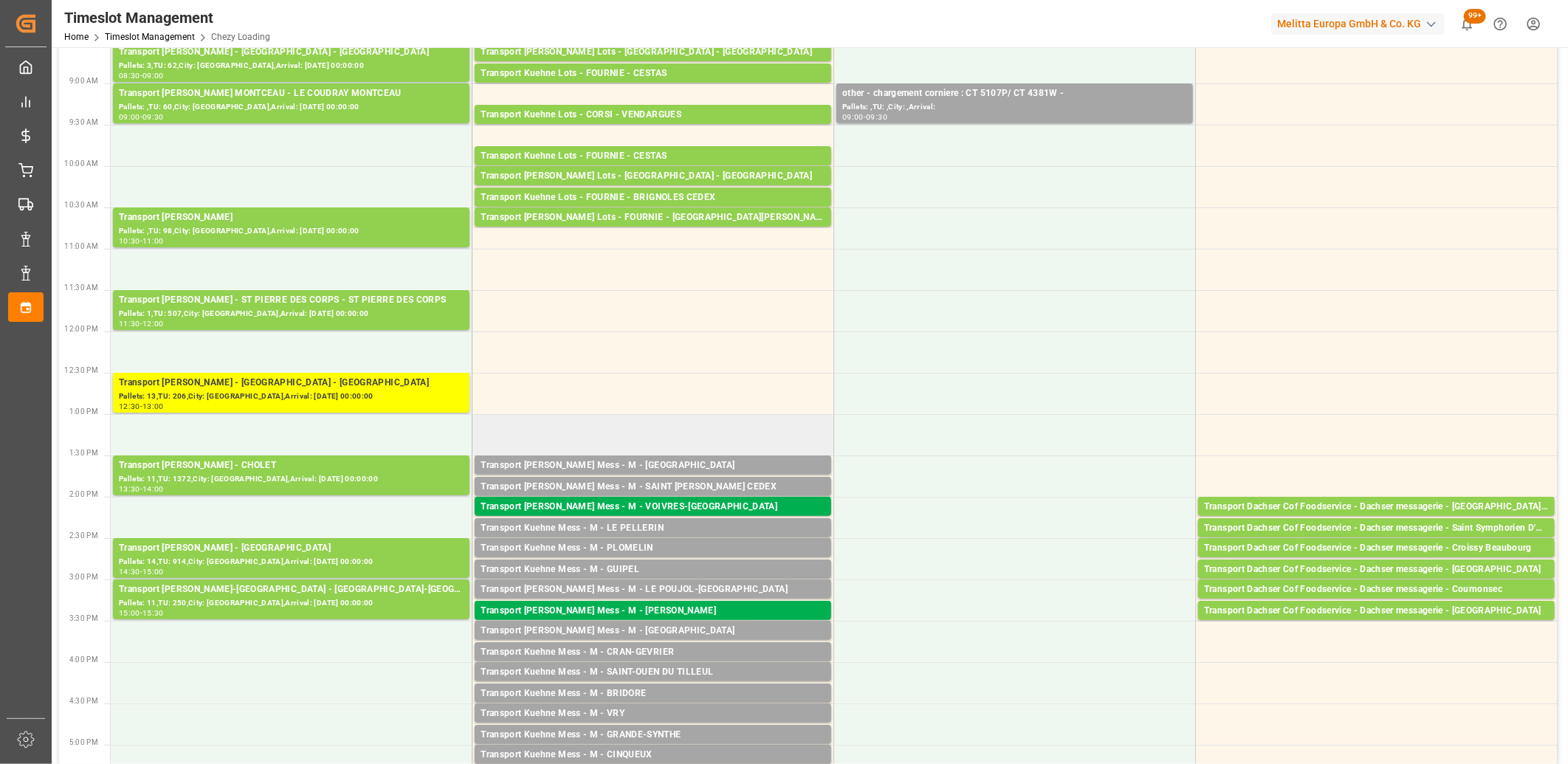
scroll to position [164, 0]
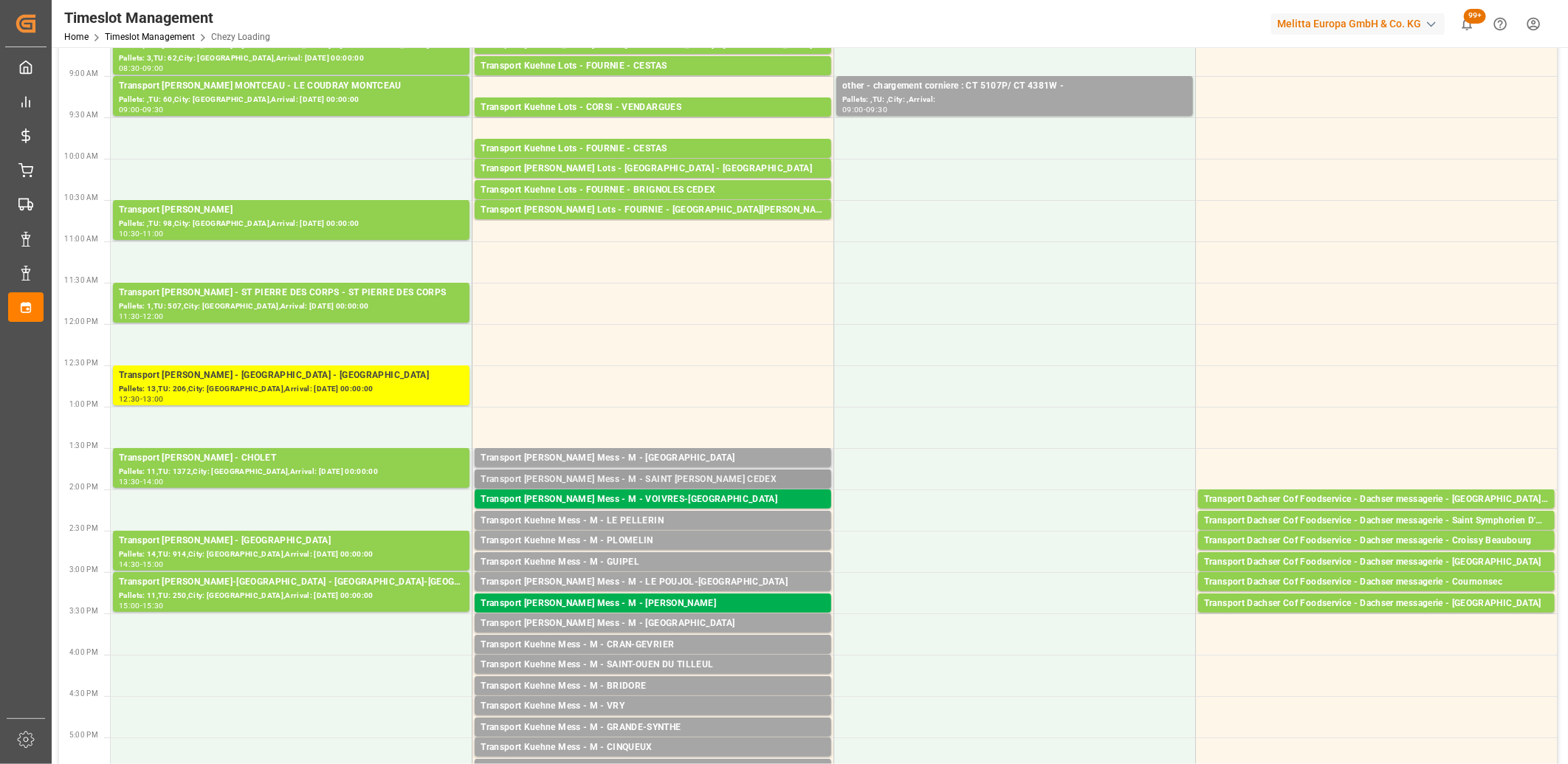
click at [600, 480] on div "Transport [PERSON_NAME] Mess - M - SAINT [PERSON_NAME] CEDEX" at bounding box center [653, 480] width 344 height 15
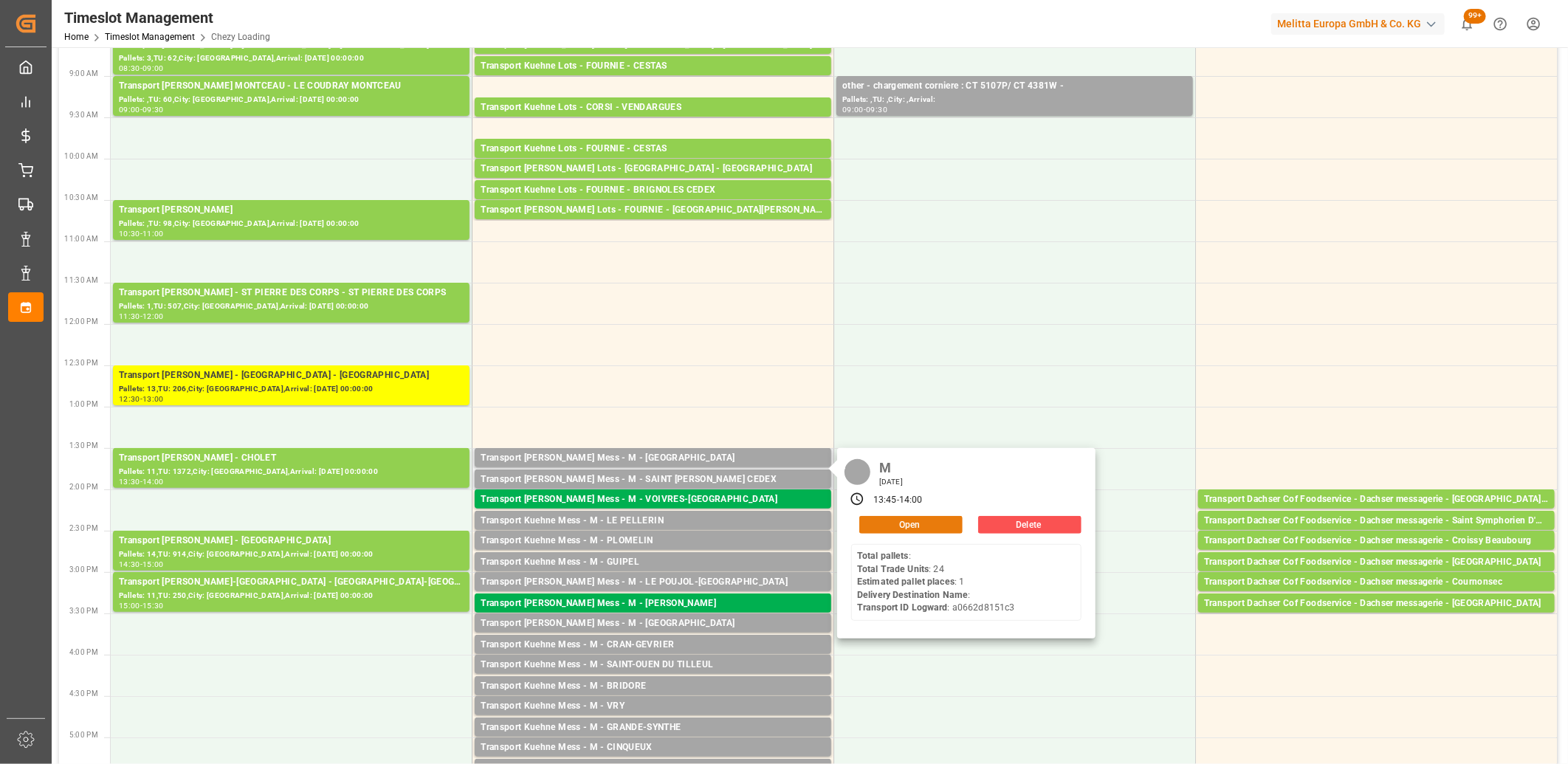
click at [869, 518] on button "Open" at bounding box center [910, 525] width 104 height 18
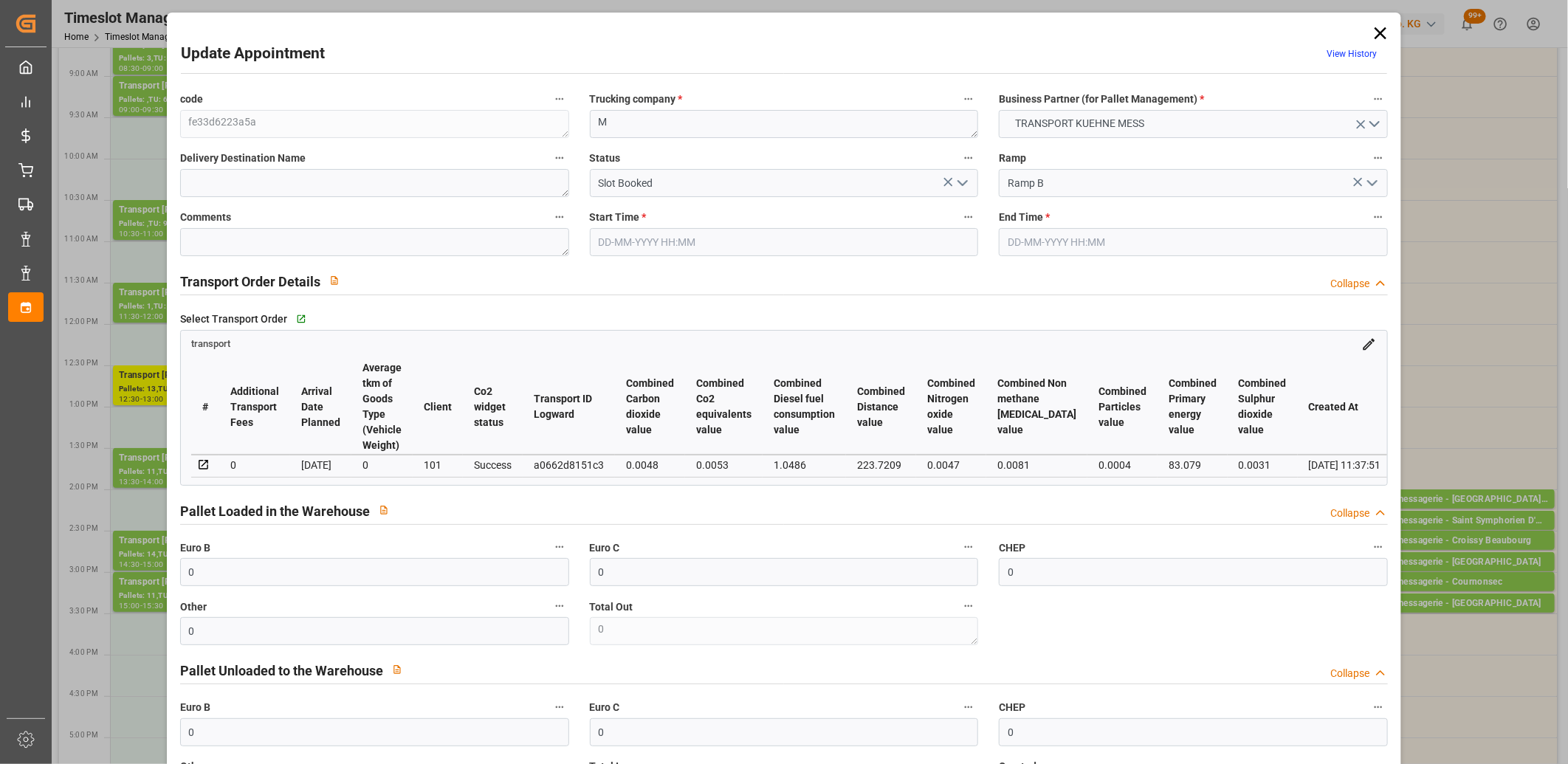
type input "[DATE] 13:45"
type input "17-09-2025 14:00"
type input "16-09-2025 11:38"
type input "16-09-2025 11:37"
type input "[DATE]"
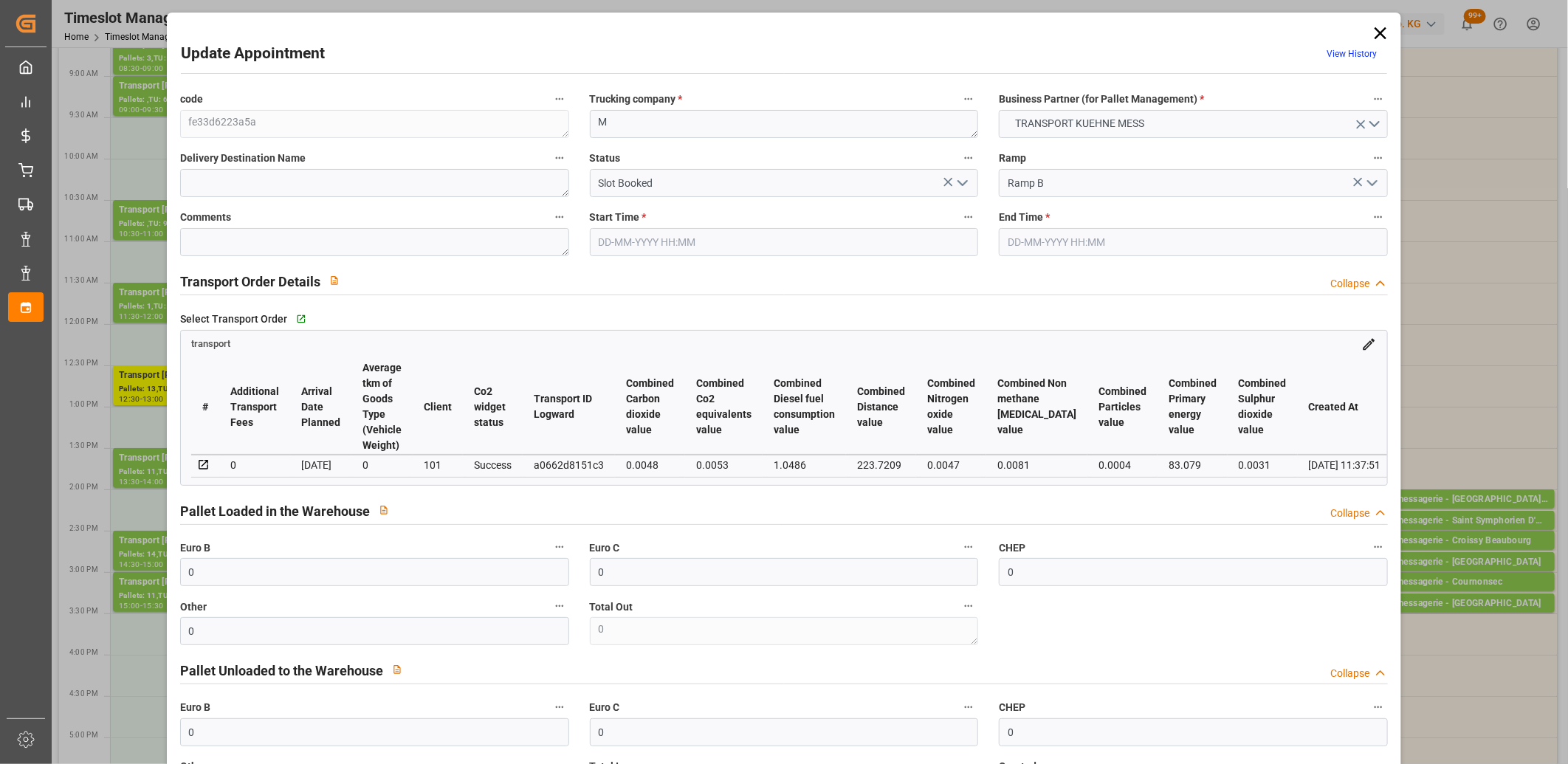
type input "[DATE]"
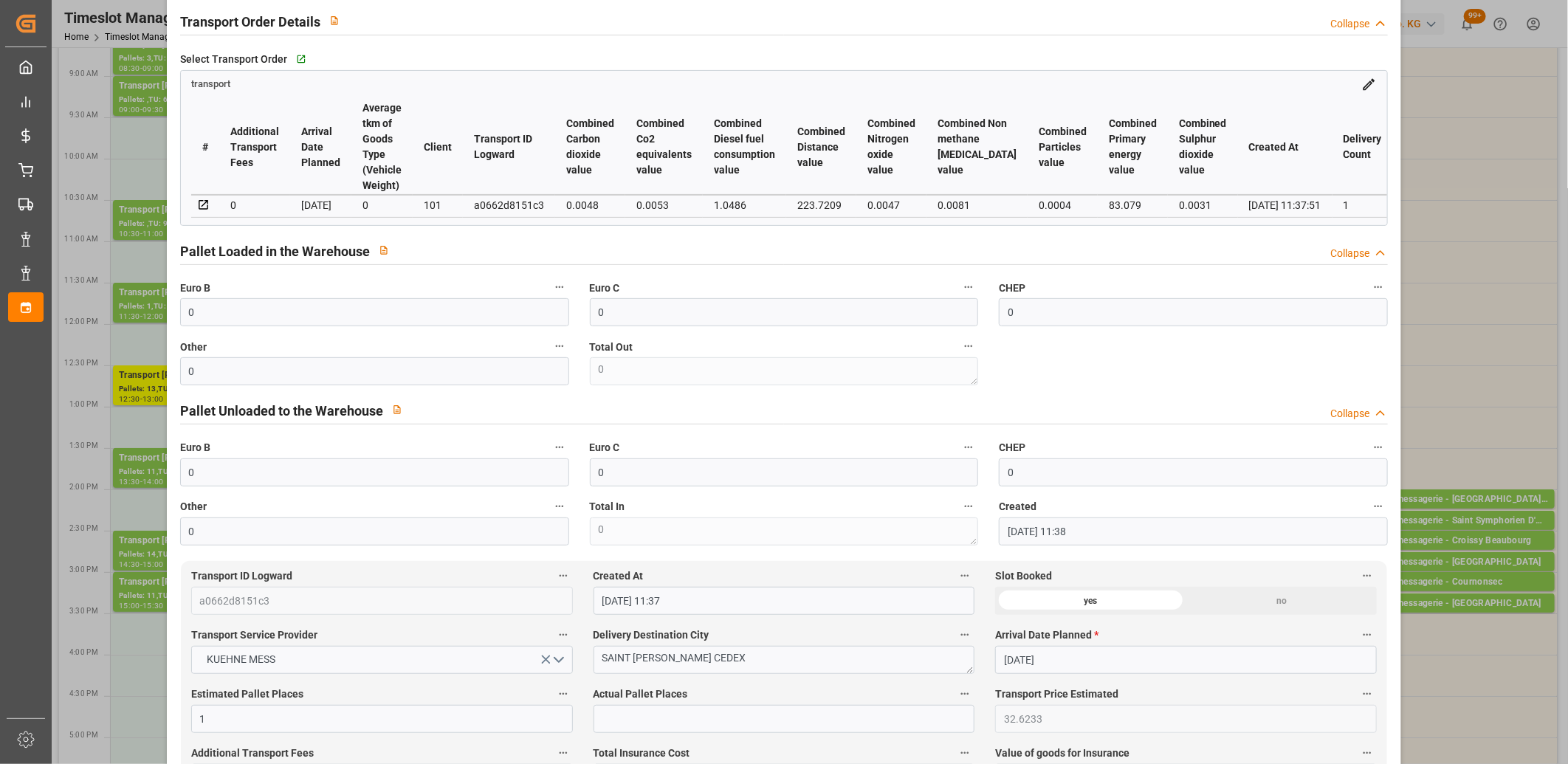
scroll to position [328, 0]
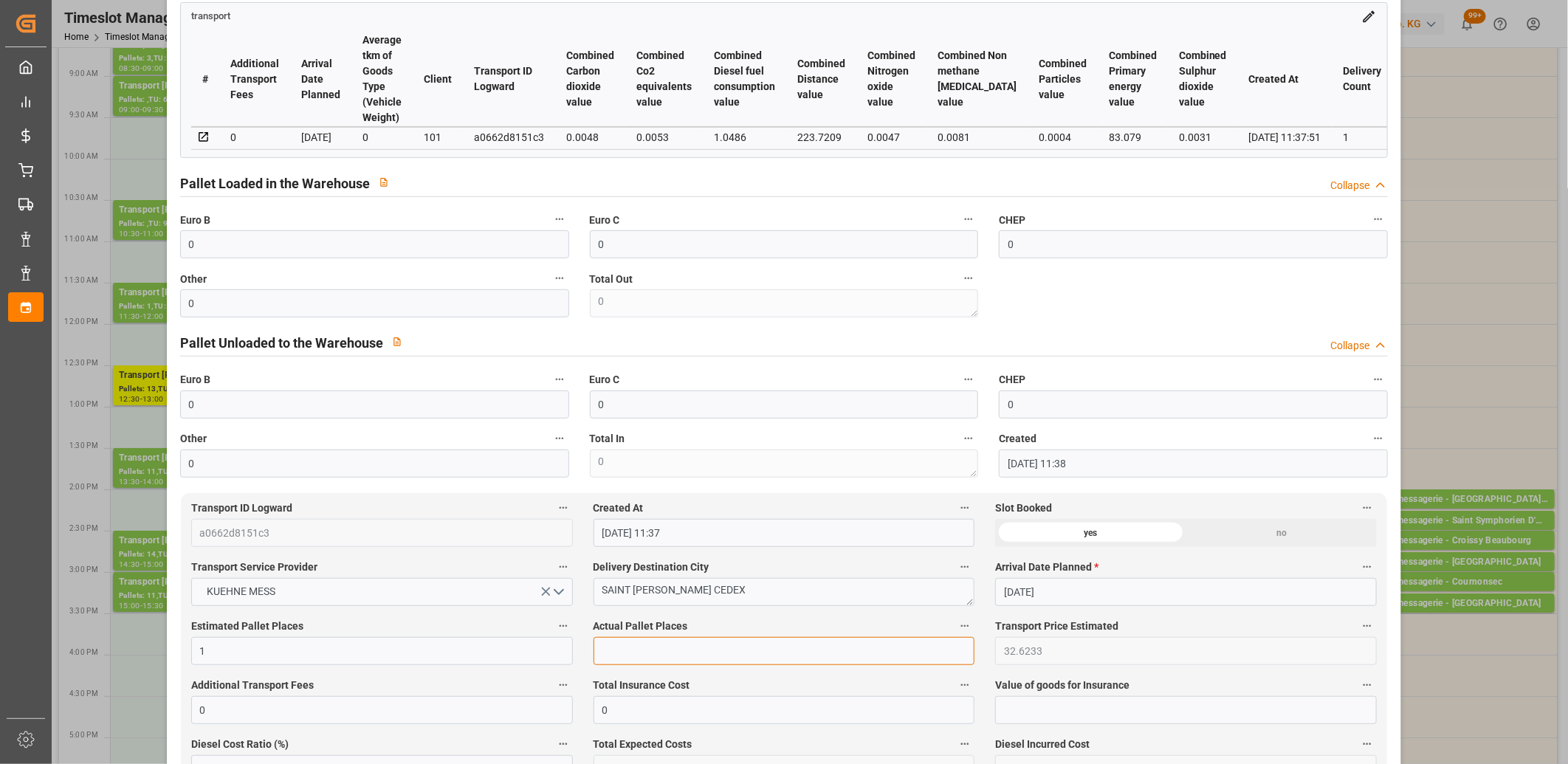
click at [653, 665] on input "text" at bounding box center [784, 650] width 381 height 28
type input "1"
click at [212, 255] on input "0" at bounding box center [375, 243] width 389 height 28
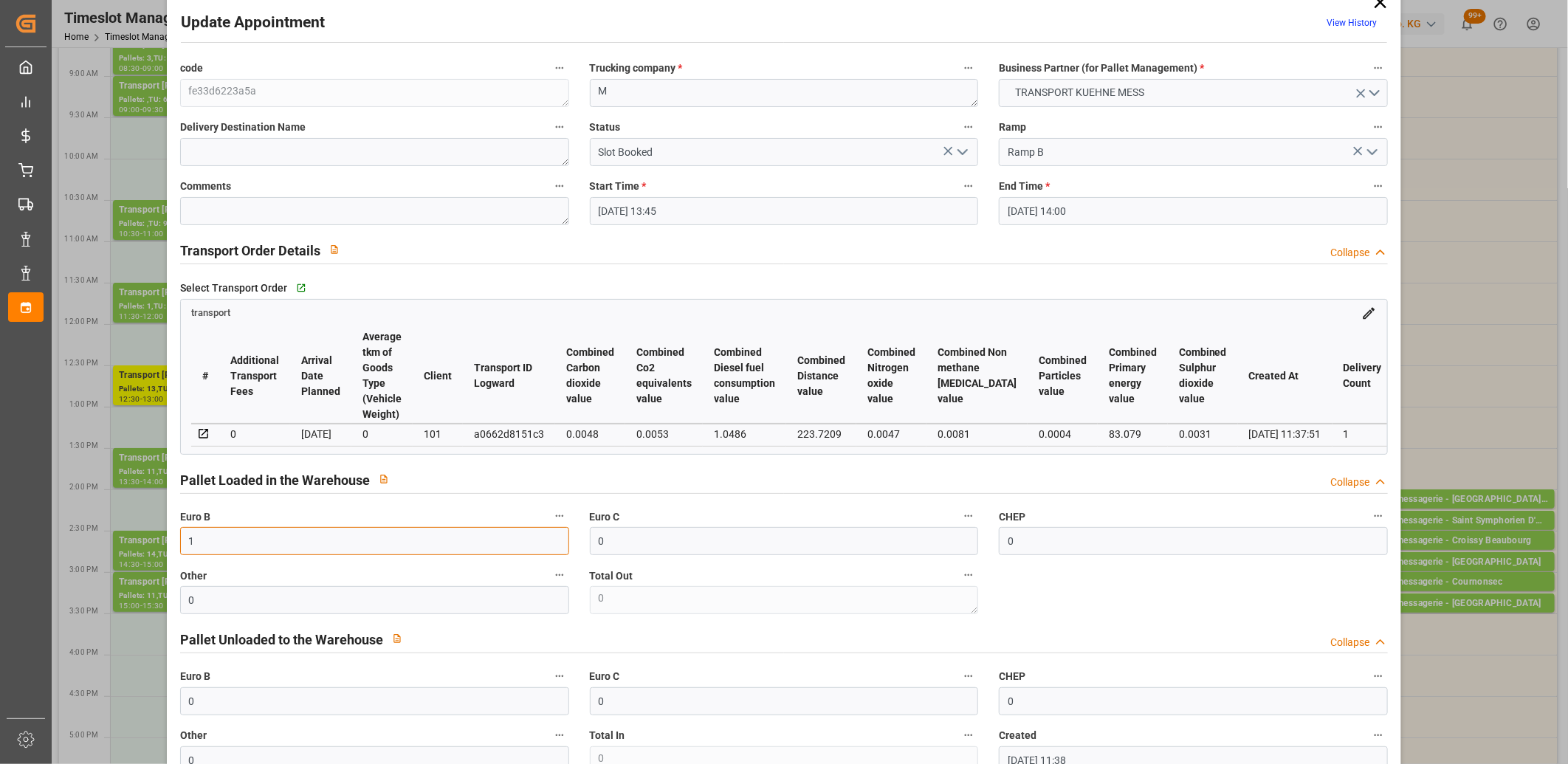
scroll to position [0, 0]
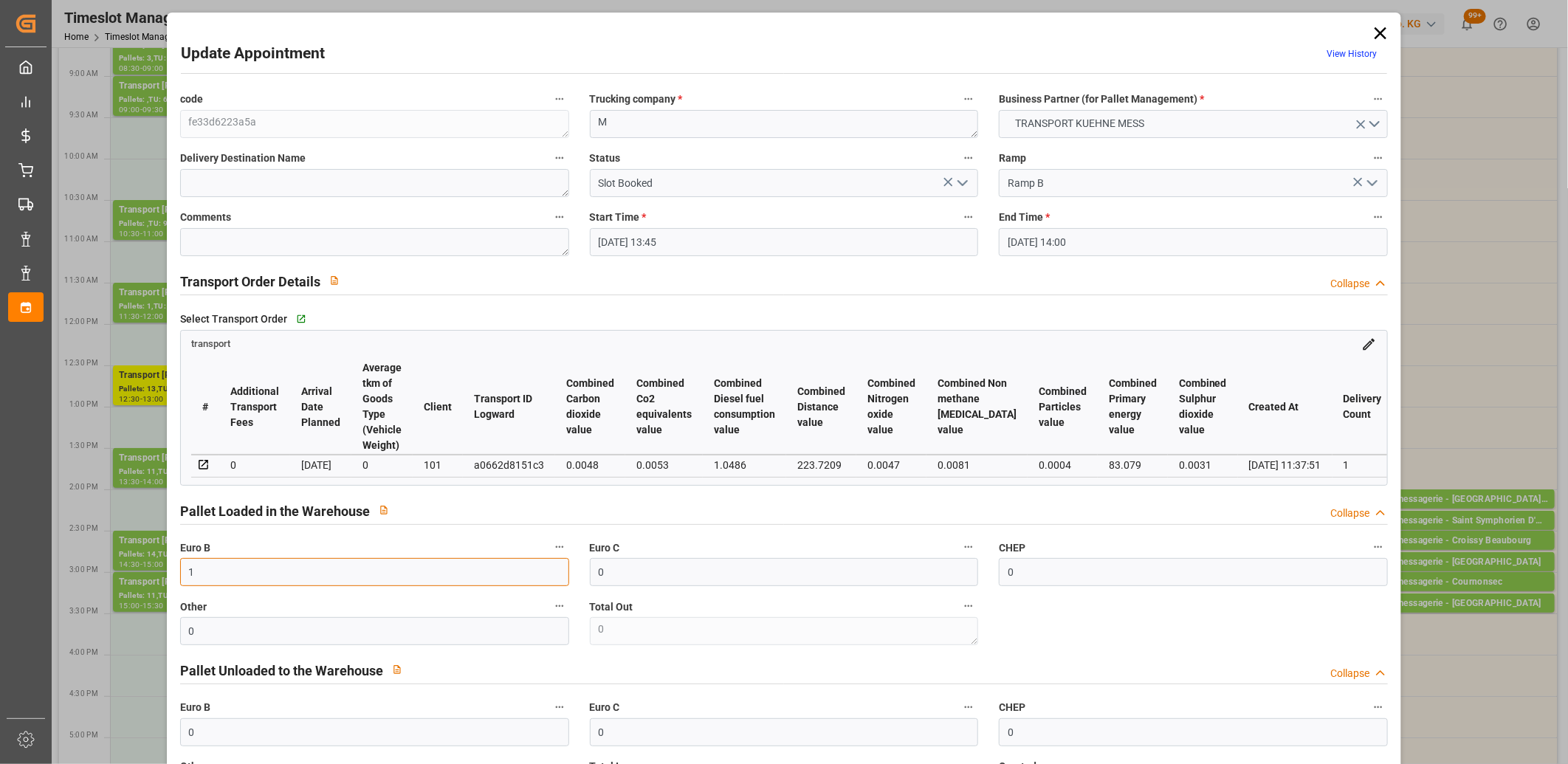
type input "1"
click at [959, 182] on icon "open menu" at bounding box center [962, 183] width 18 height 18
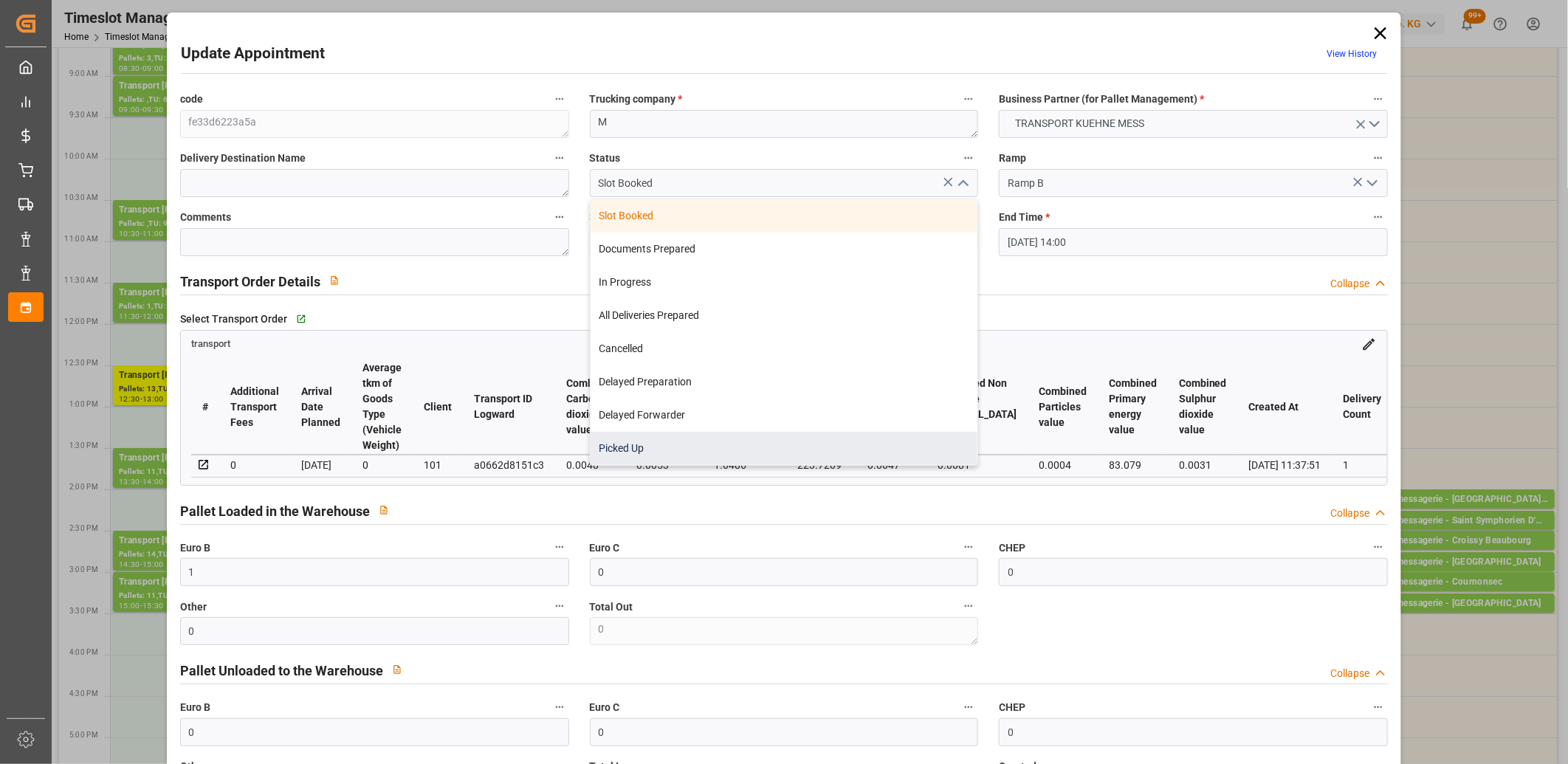
click at [787, 434] on div "Picked Up" at bounding box center [784, 448] width 387 height 33
type input "Picked Up"
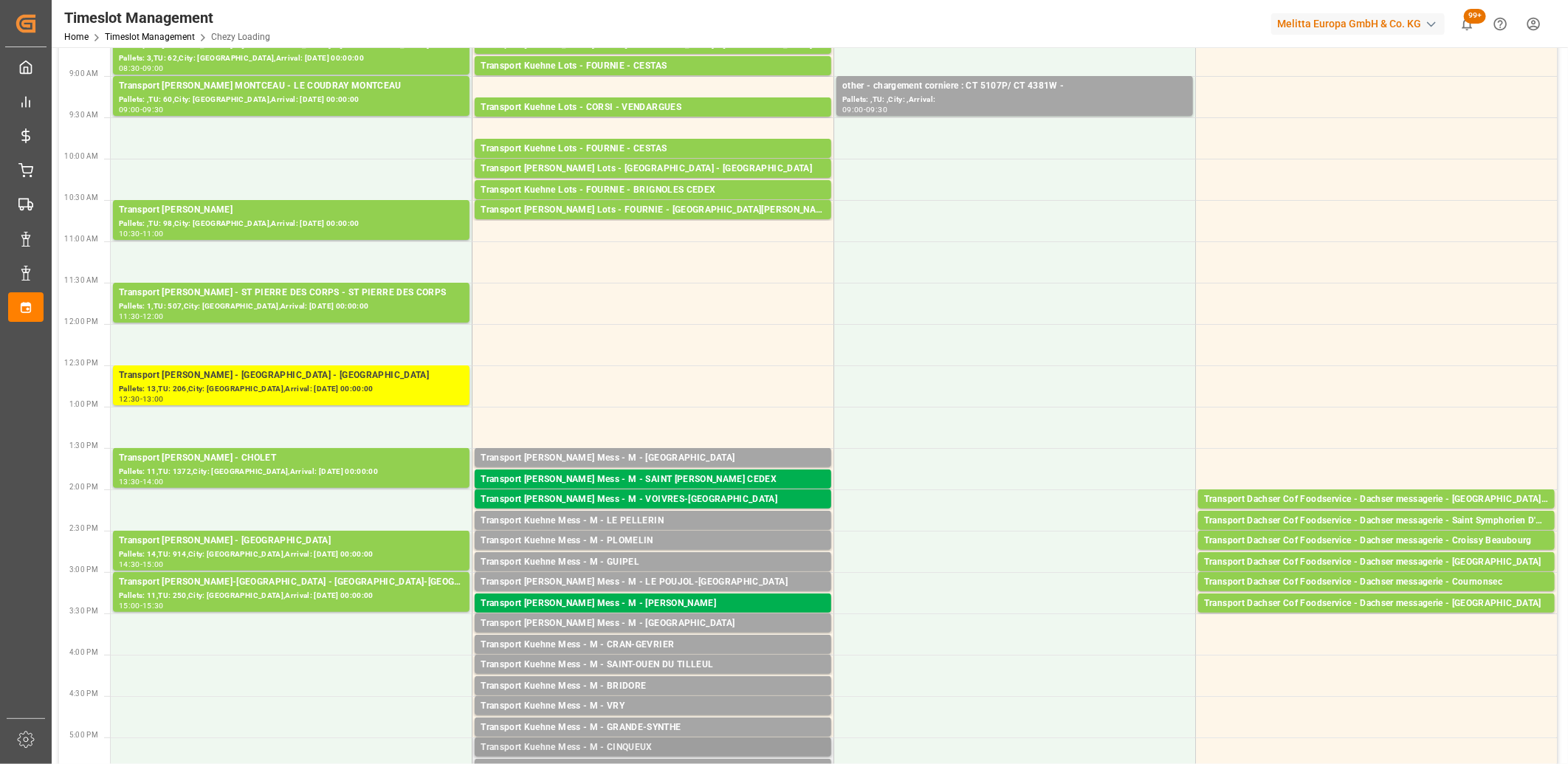
click at [619, 747] on div "Transport Kuehne Mess - M - CINQUEUX" at bounding box center [653, 748] width 344 height 15
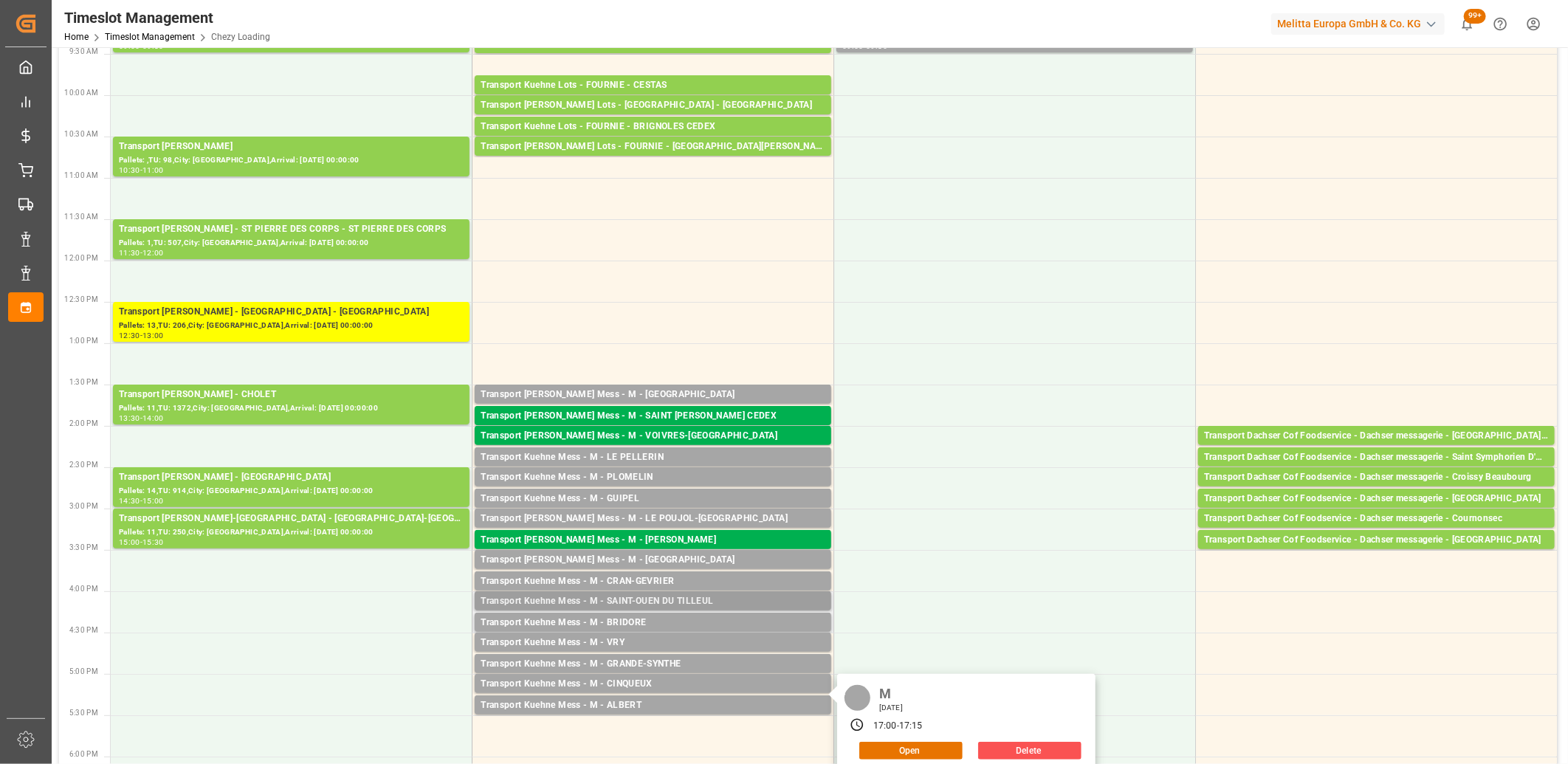
scroll to position [328, 0]
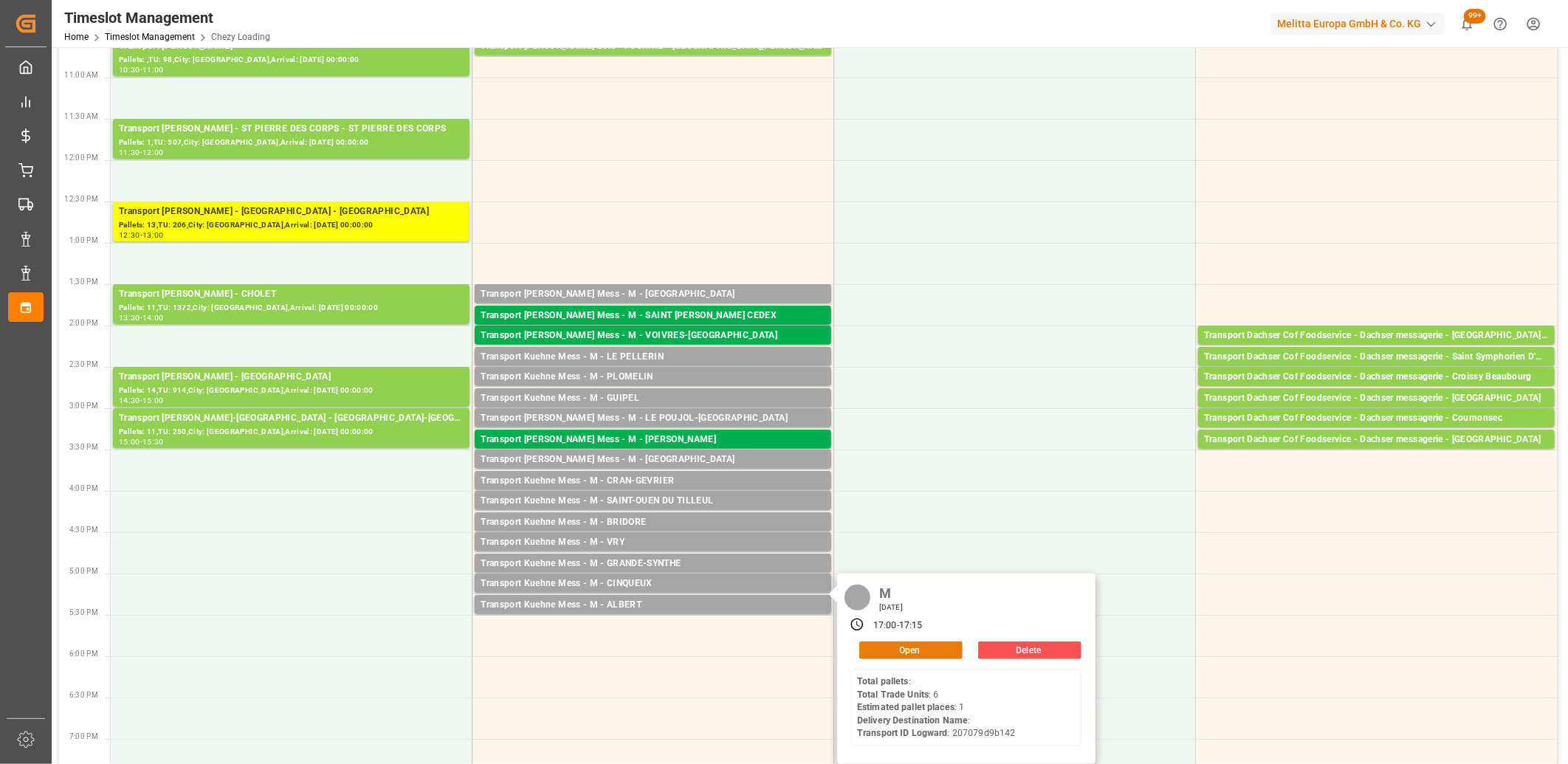
click at [870, 654] on button "Open" at bounding box center [910, 650] width 104 height 18
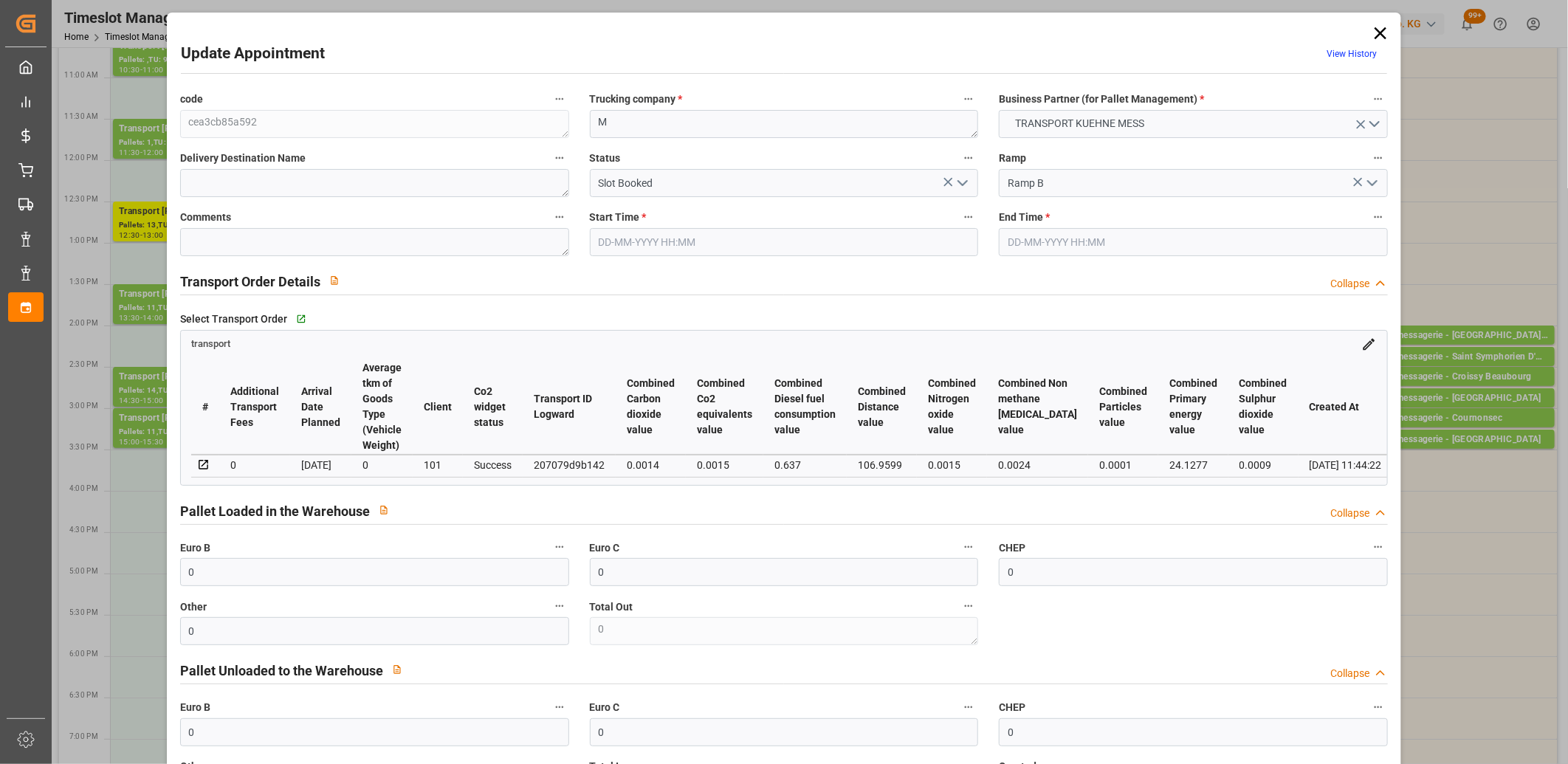
type input "17-09-2025 17:00"
type input "17-09-2025 17:15"
type input "16-09-2025 11:44"
type input "[DATE]"
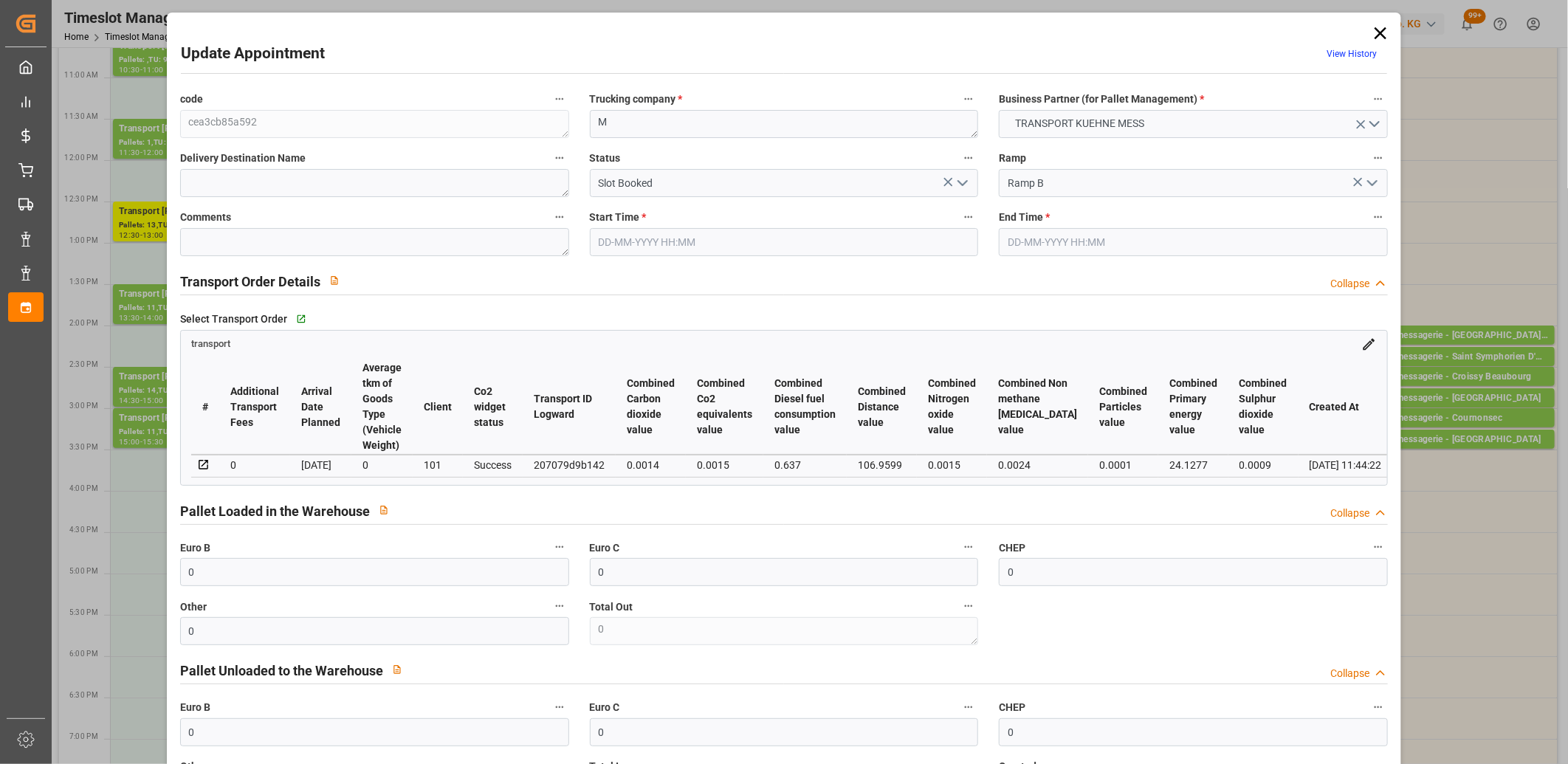
type input "[DATE]"
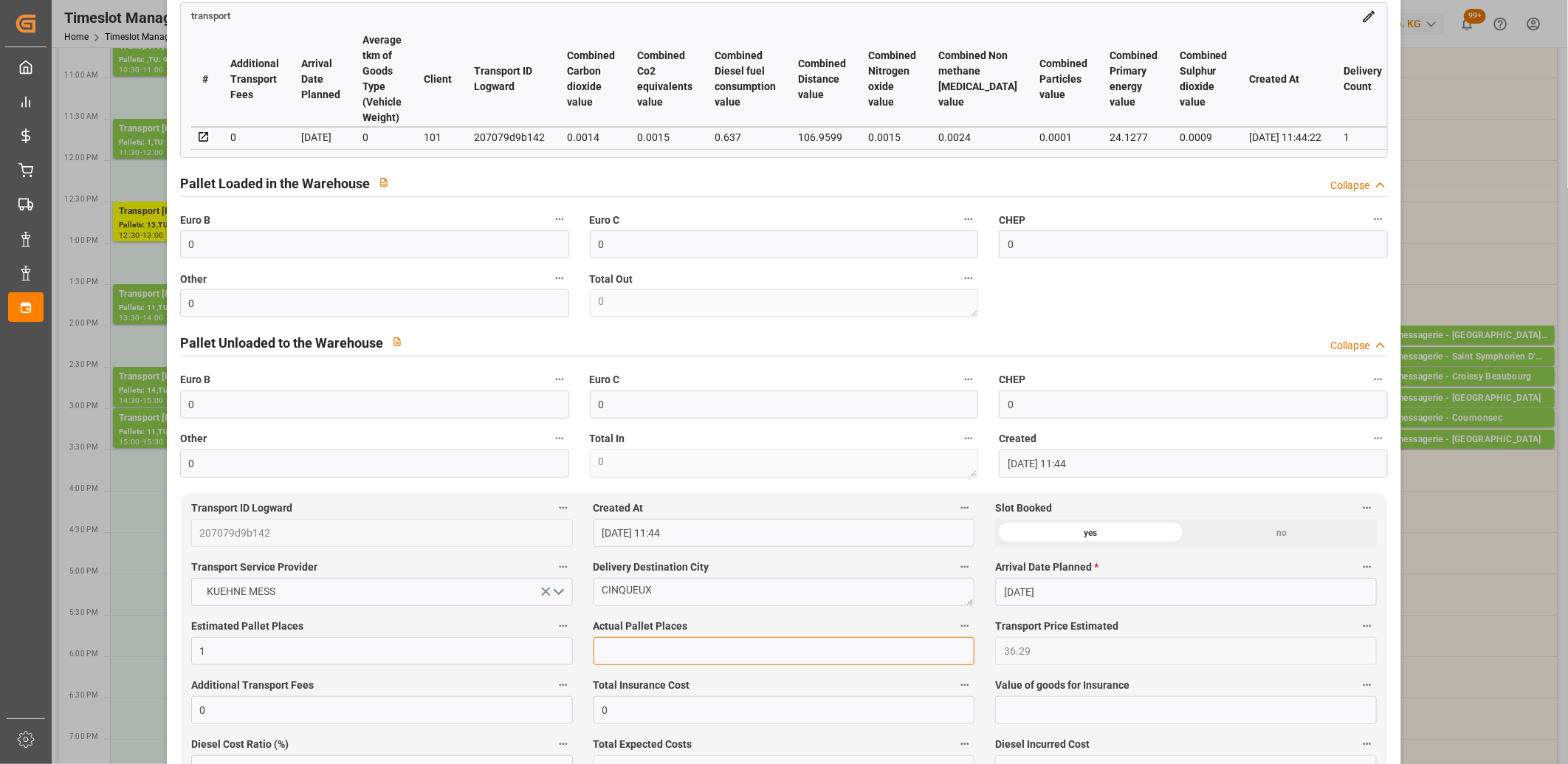
click at [638, 645] on input "text" at bounding box center [784, 650] width 381 height 28
type input "1"
click at [458, 310] on input "0" at bounding box center [375, 303] width 389 height 28
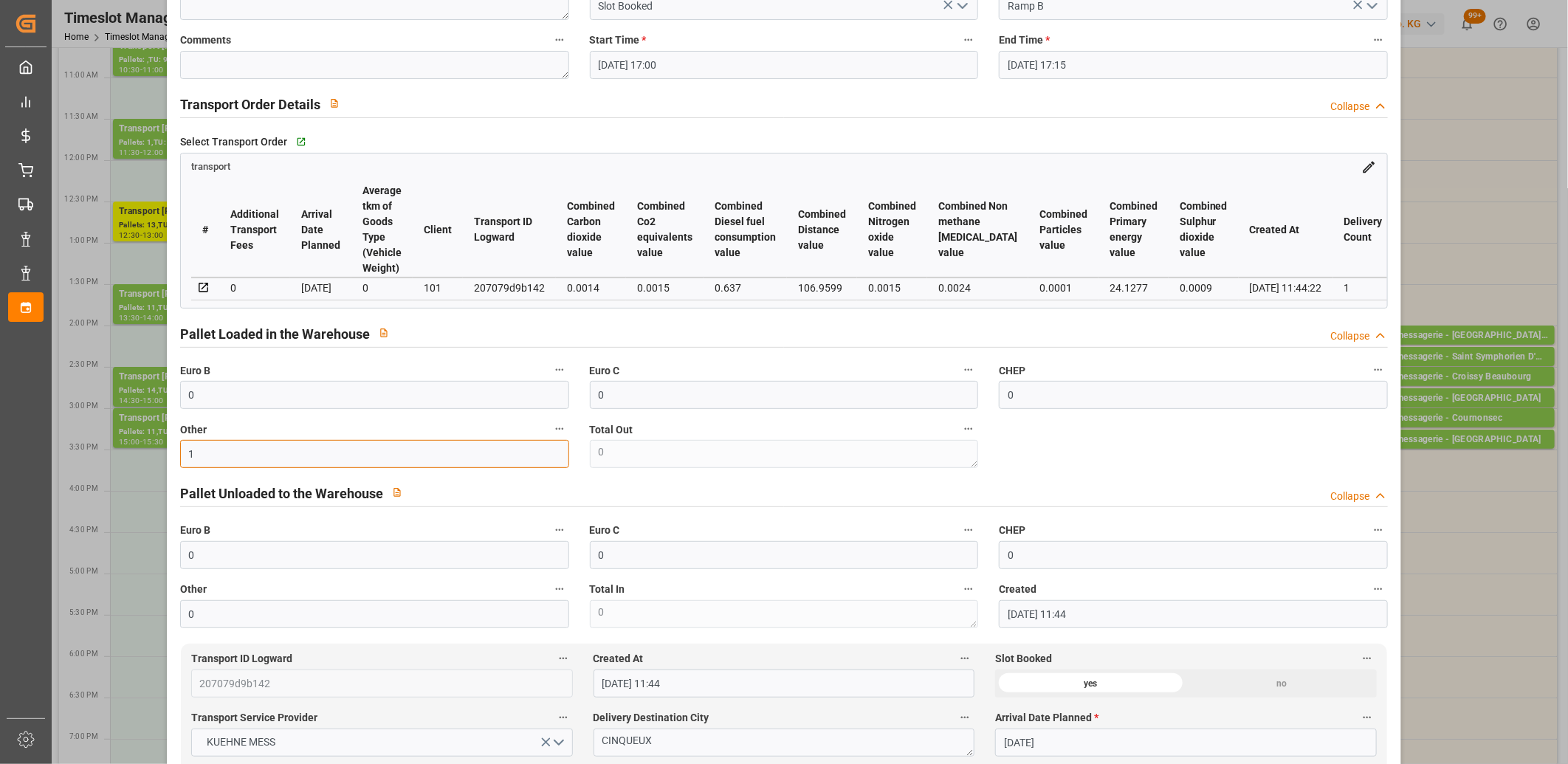
scroll to position [0, 0]
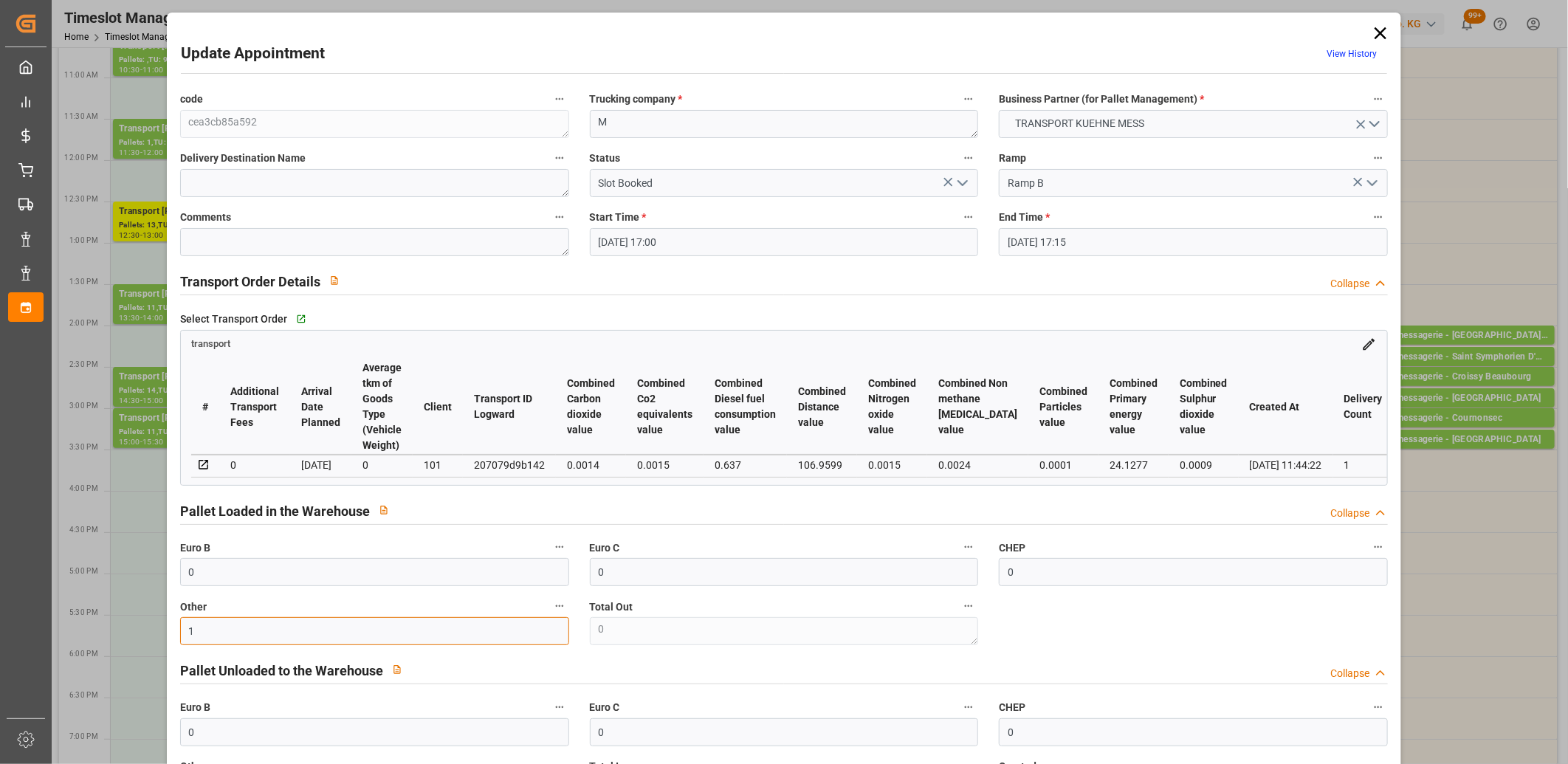
type input "1"
click at [960, 181] on icon "open menu" at bounding box center [962, 183] width 18 height 18
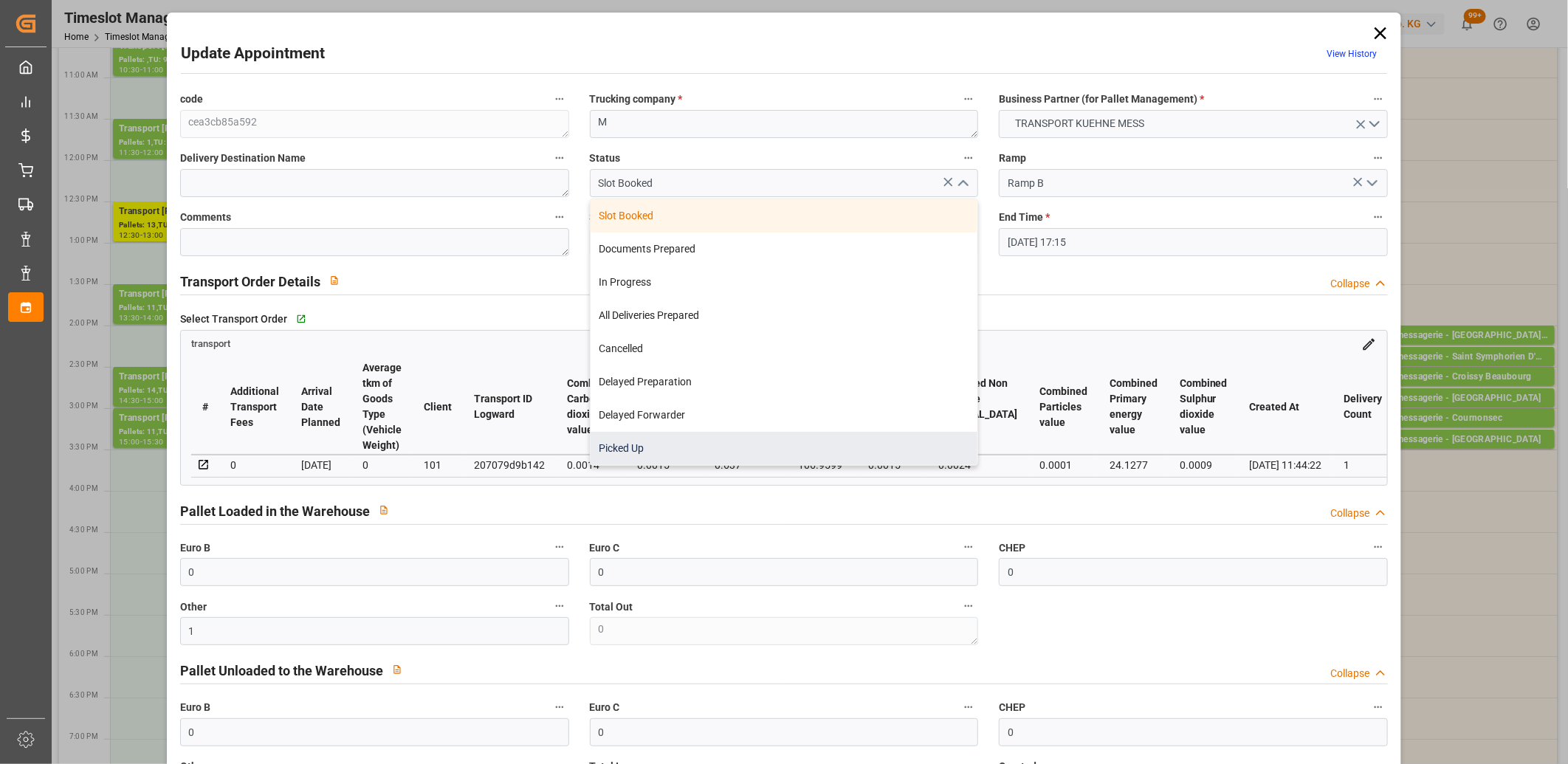
click at [803, 436] on div "Picked Up" at bounding box center [784, 448] width 387 height 33
type input "Picked Up"
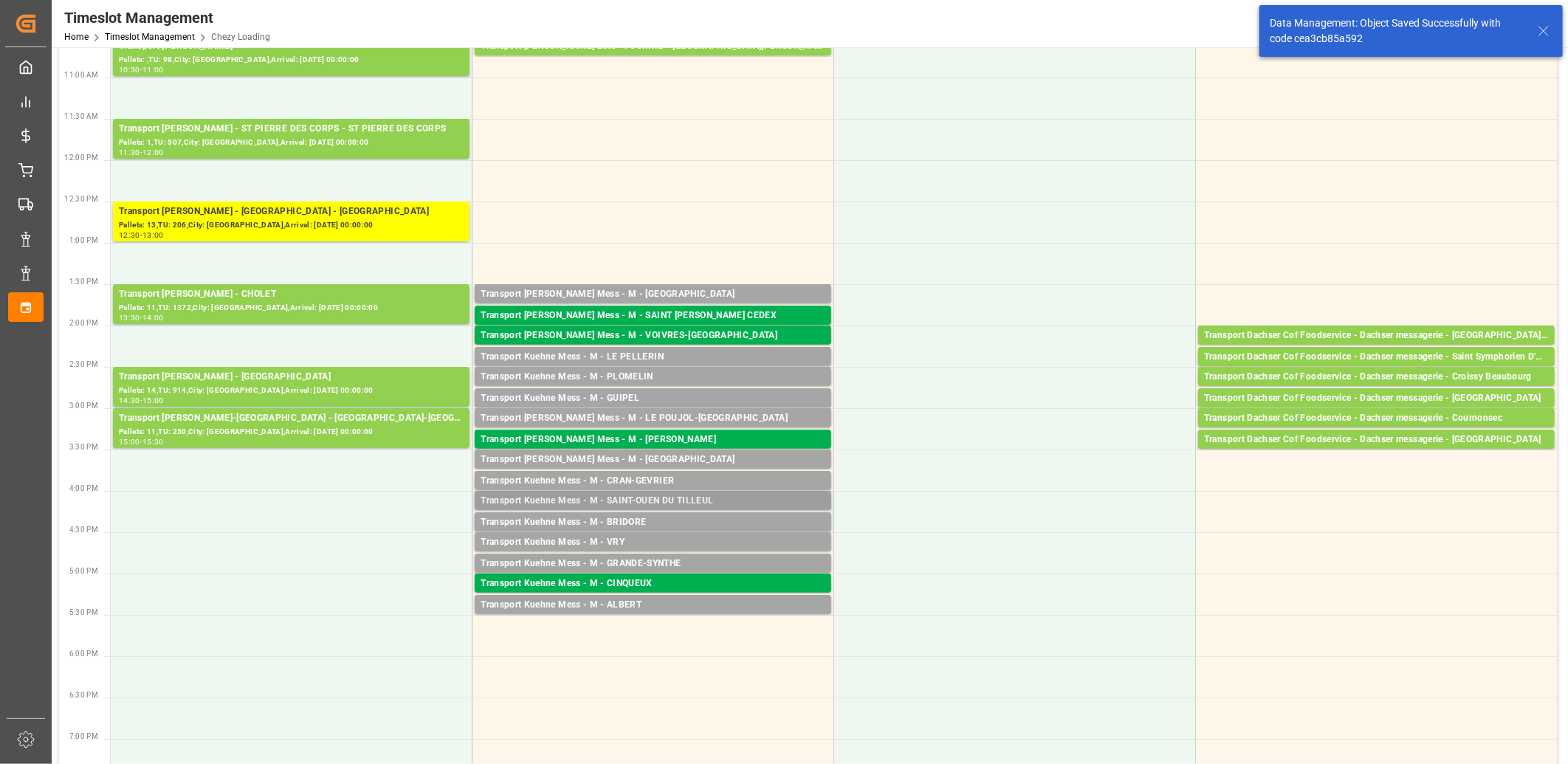
click at [625, 500] on div "Transport Kuehne Mess - M - SAINT-OUEN DU TILLEUL" at bounding box center [653, 501] width 344 height 15
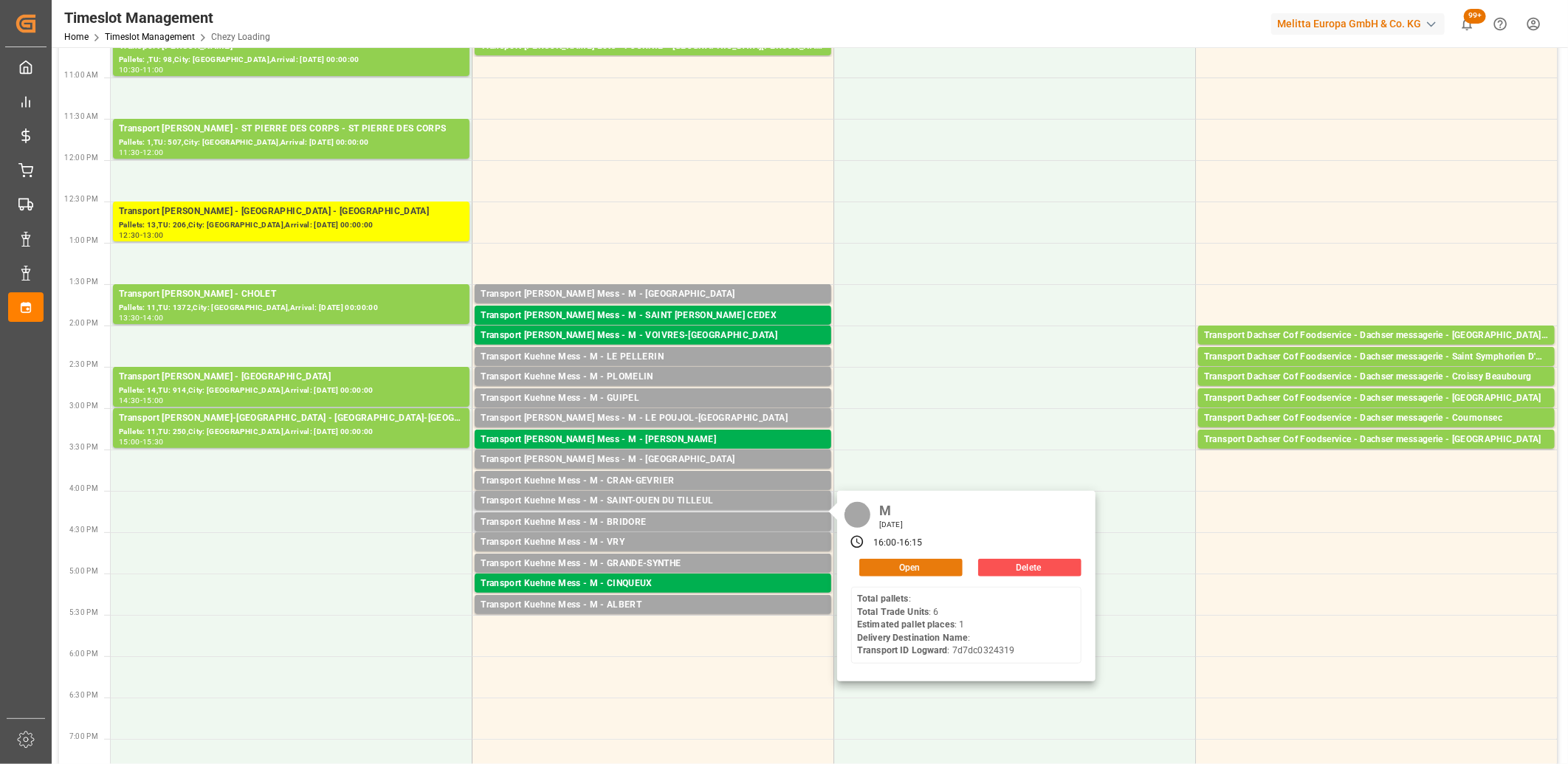
click at [875, 564] on button "Open" at bounding box center [910, 568] width 104 height 18
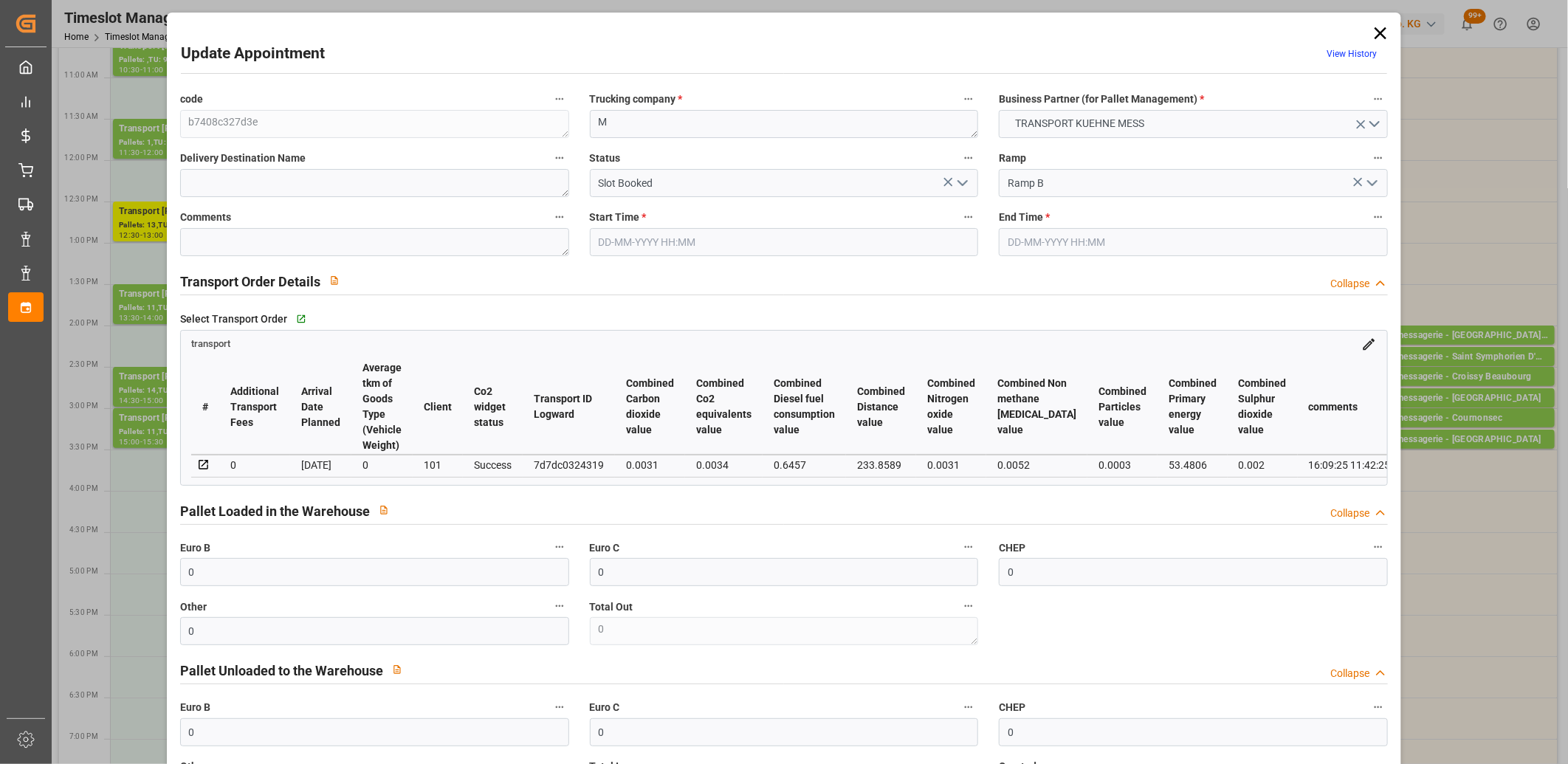
type input "17-09-2025 16:00"
type input "17-09-2025 16:15"
type input "16-09-2025 11:42"
type input "[DATE]"
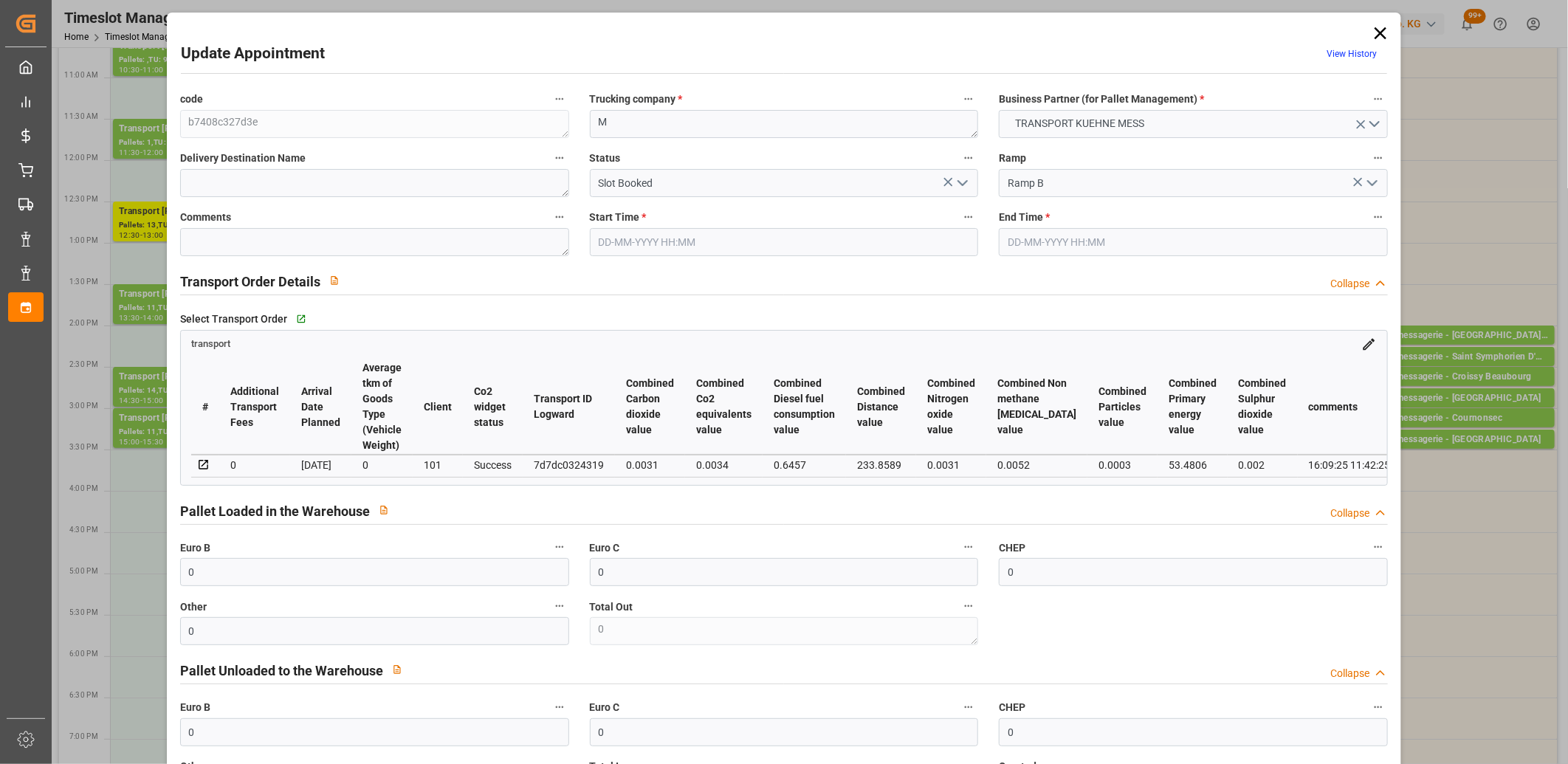
type input "[DATE]"
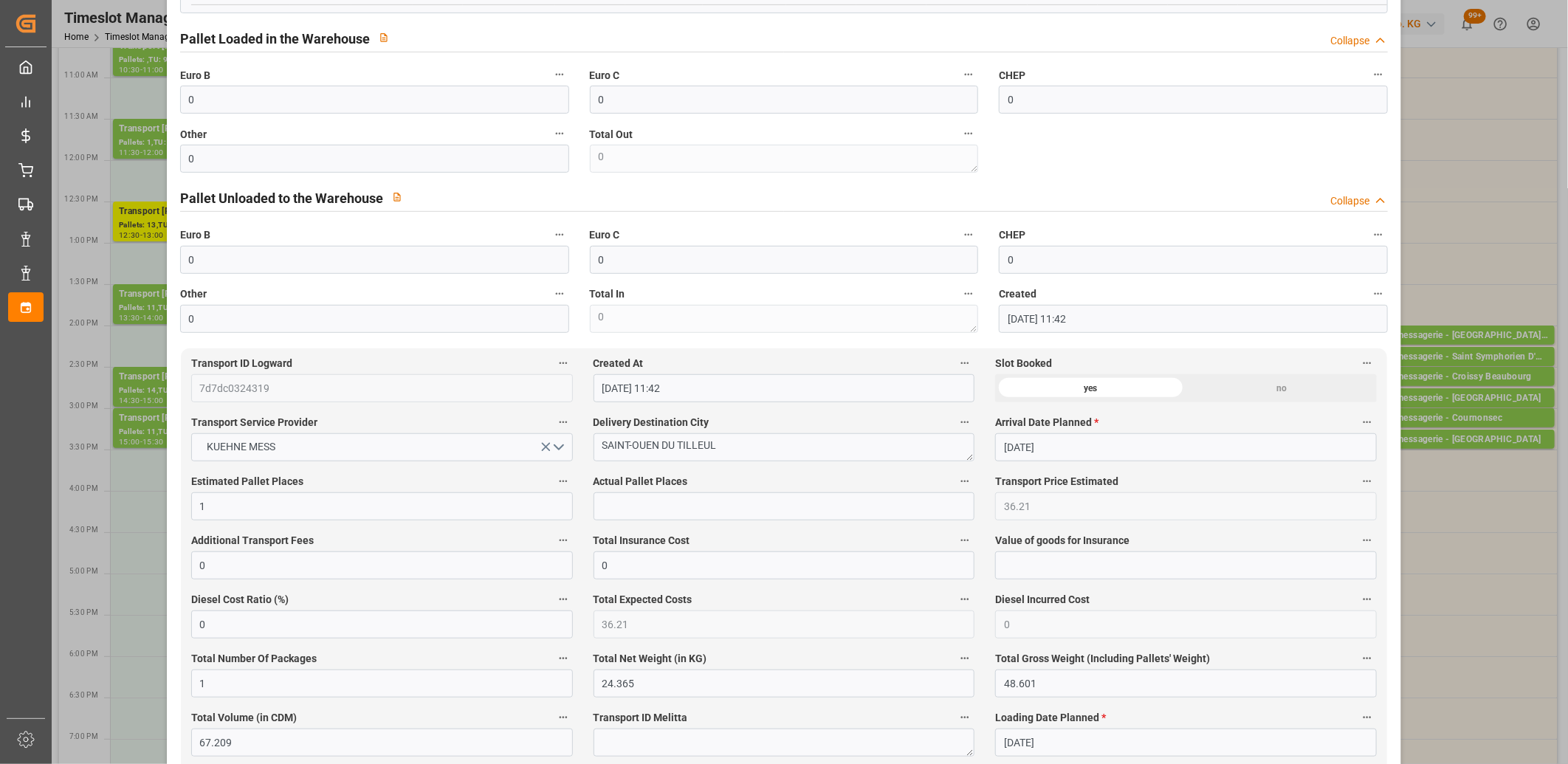
scroll to position [492, 0]
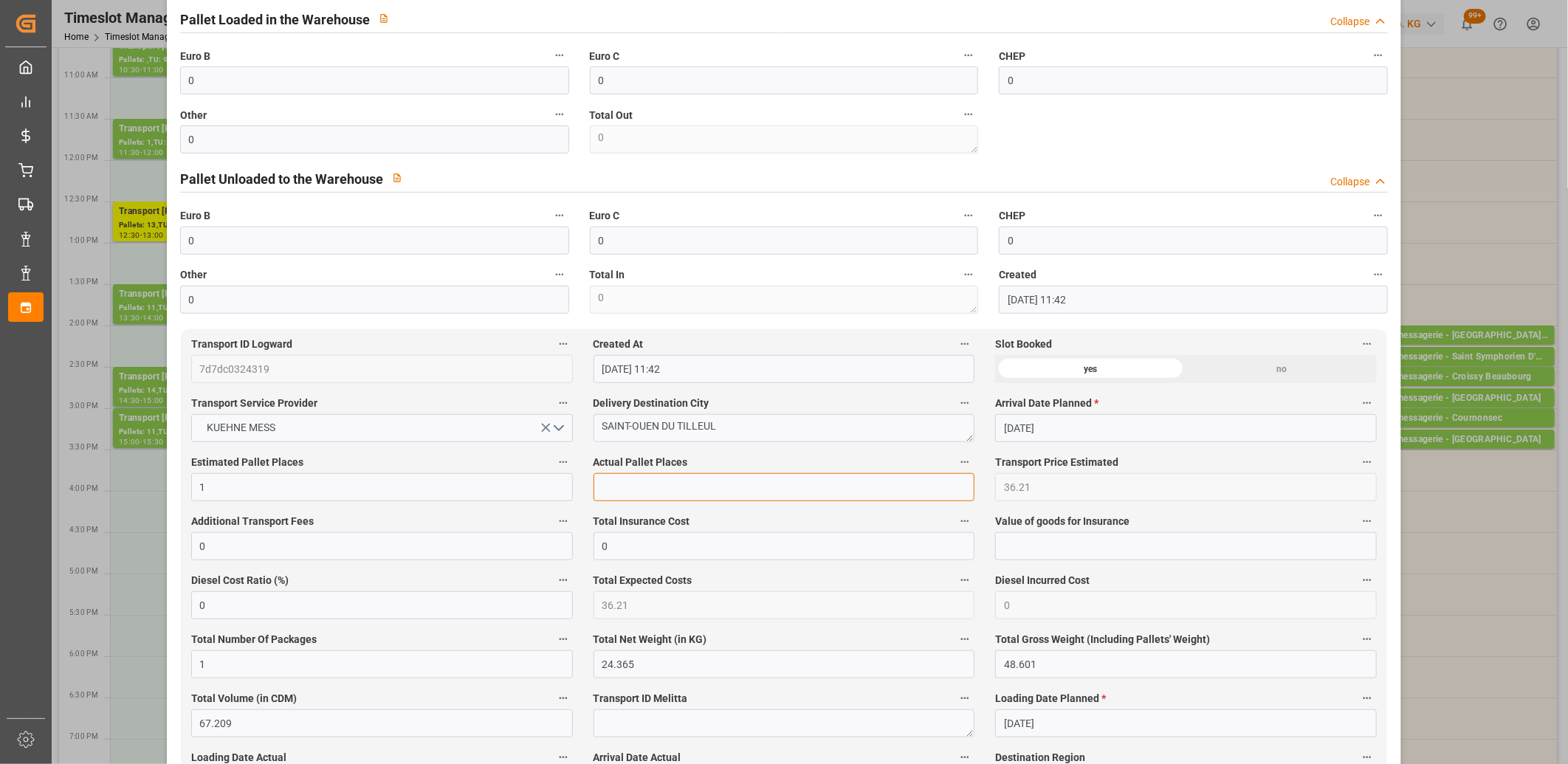
click at [667, 499] on input "text" at bounding box center [784, 487] width 381 height 28
type input "1"
click at [224, 139] on input "0" at bounding box center [375, 139] width 389 height 28
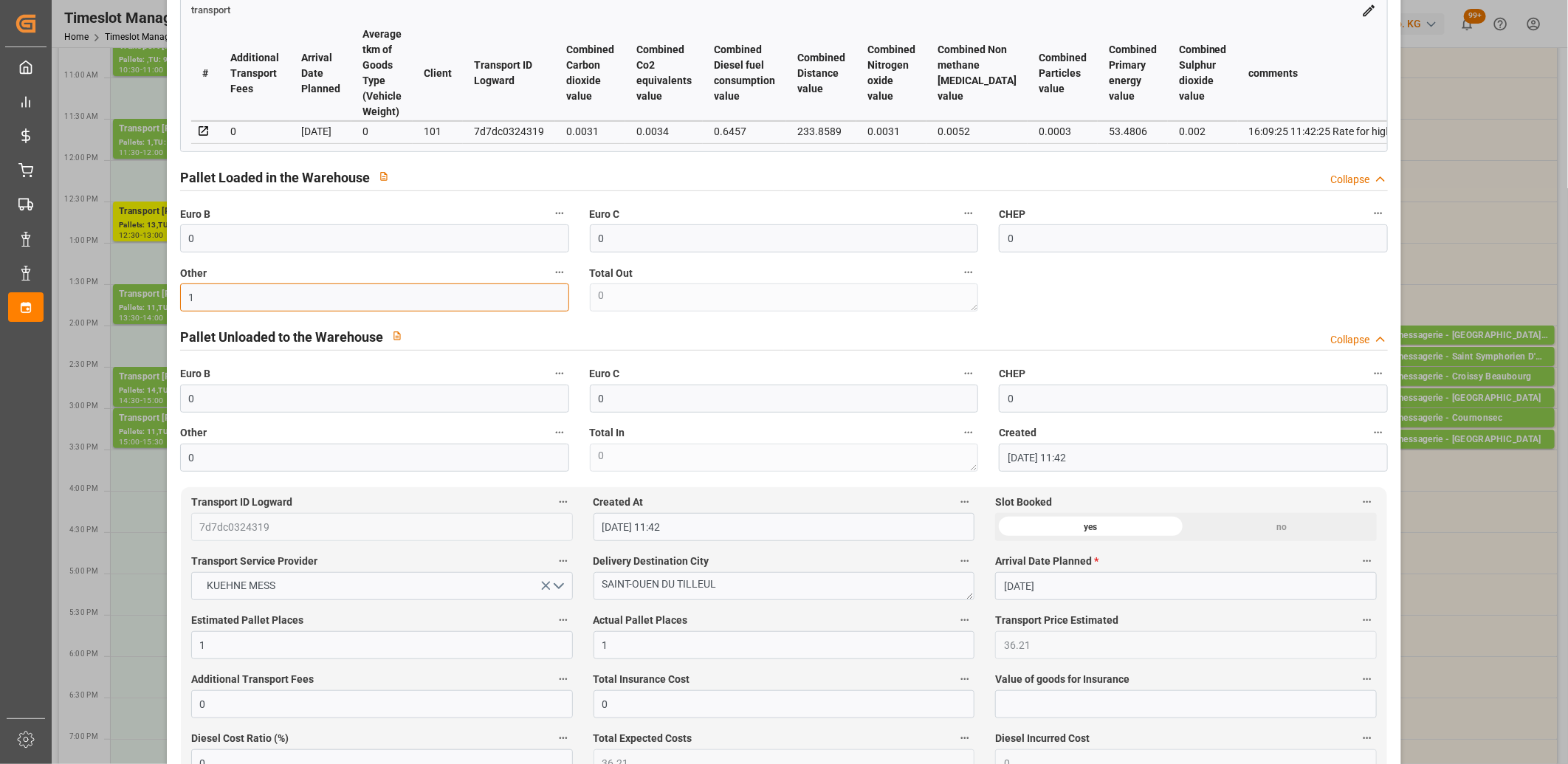
scroll to position [0, 0]
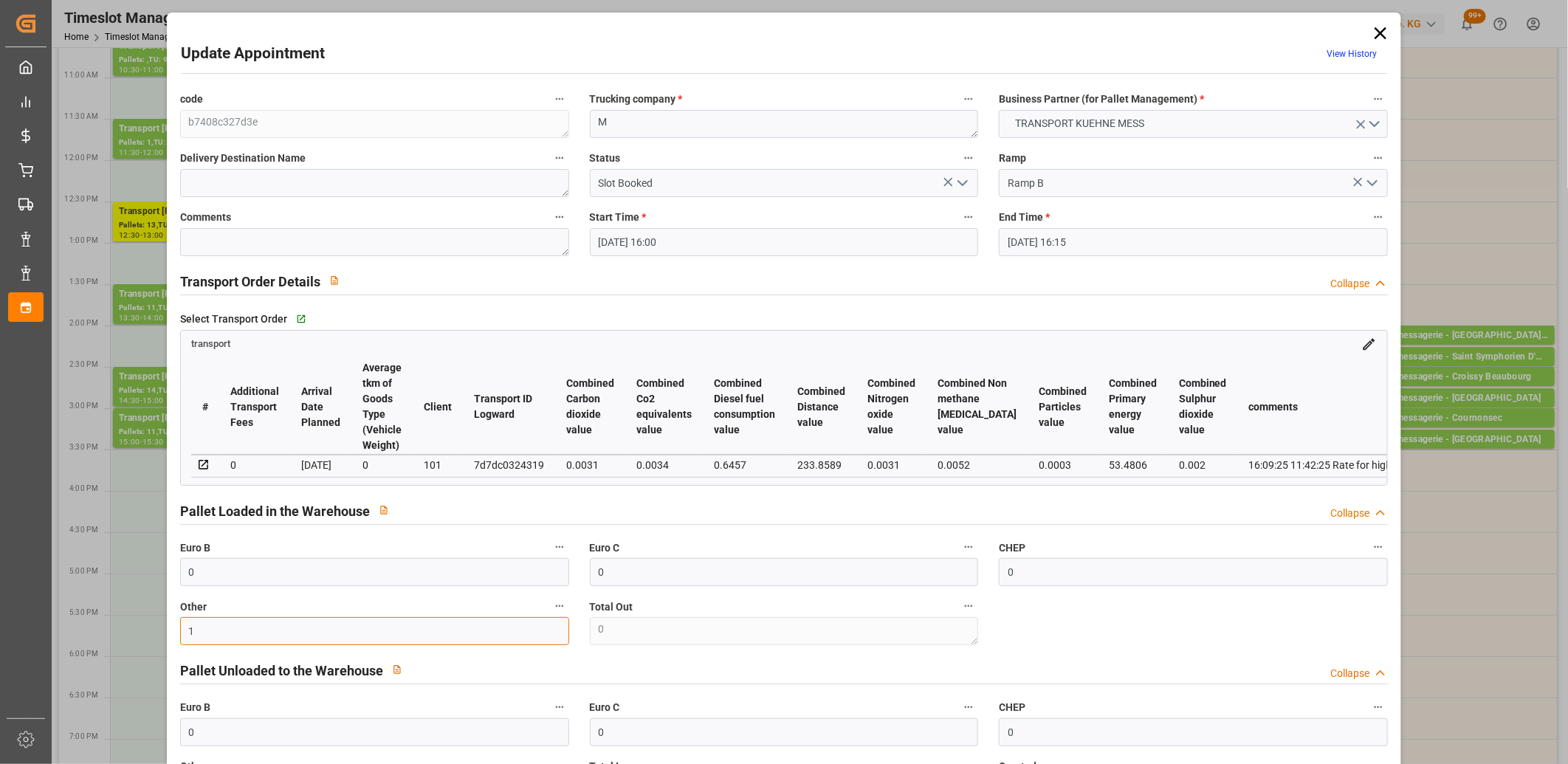
type input "1"
click at [962, 182] on icon "open menu" at bounding box center [962, 183] width 18 height 18
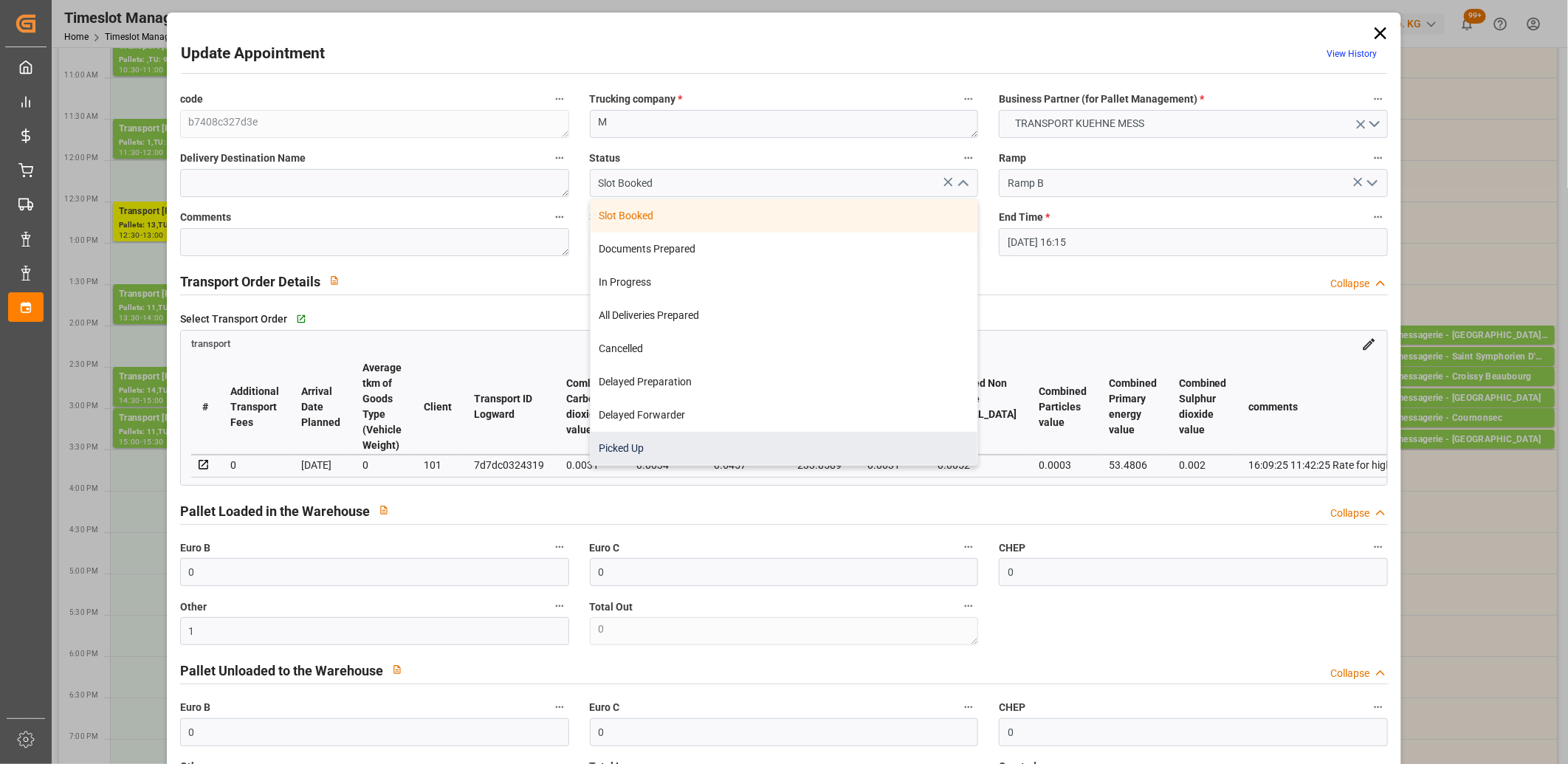
click at [861, 440] on div "Picked Up" at bounding box center [784, 448] width 387 height 33
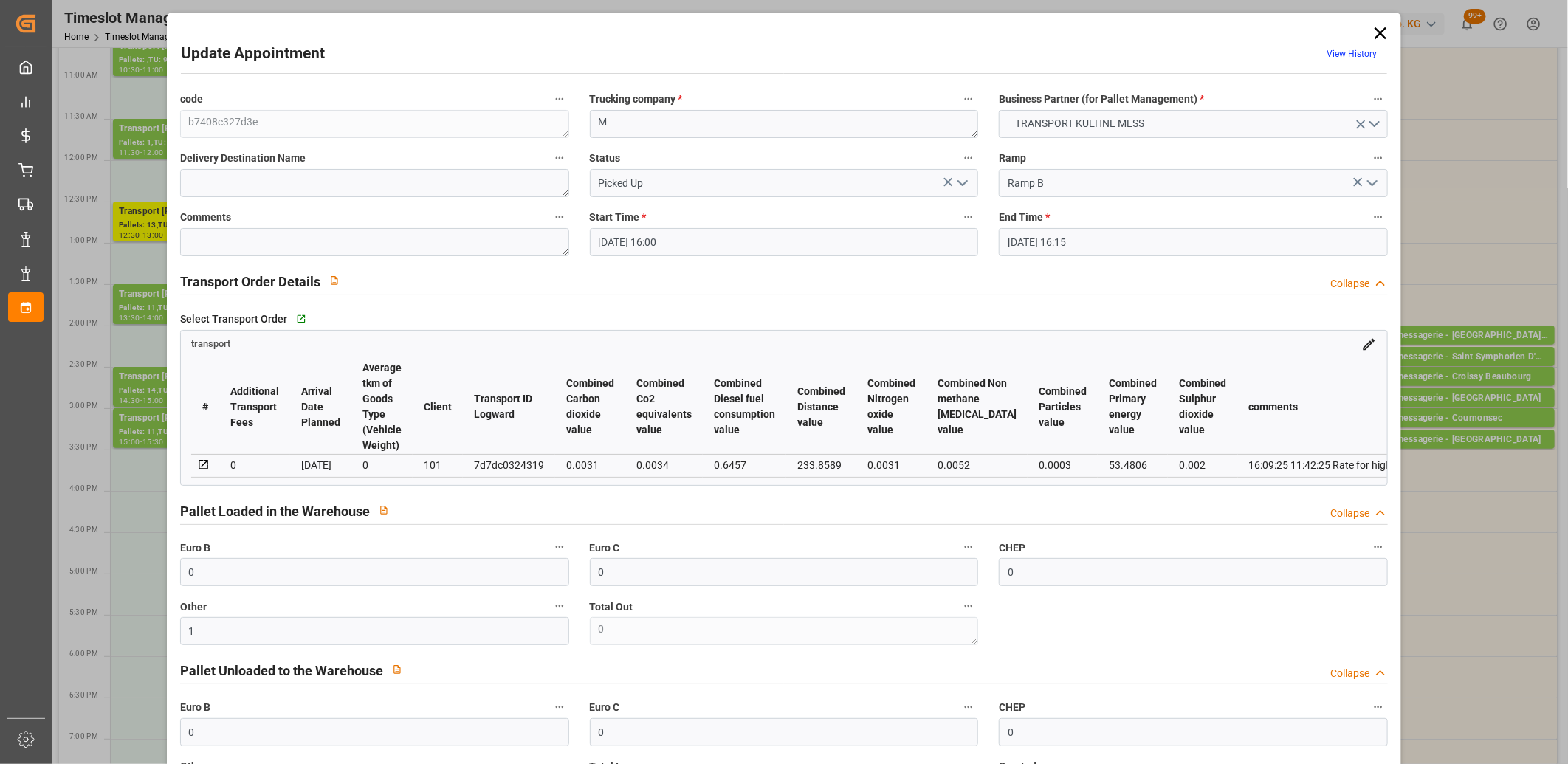
type input "Picked Up"
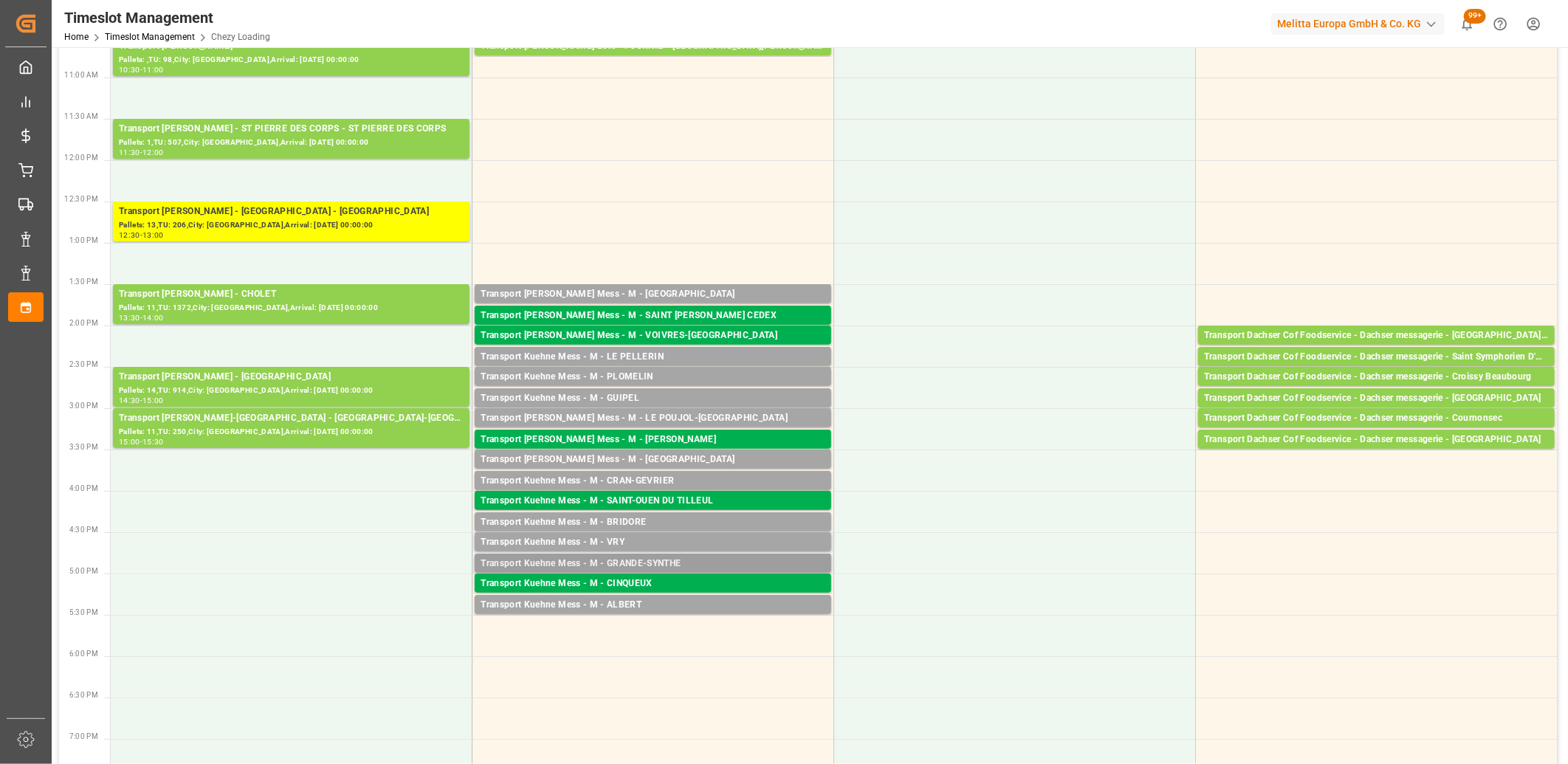
click at [645, 562] on div "Transport Kuehne Mess - M - GRANDE-SYNTHE" at bounding box center [653, 564] width 344 height 15
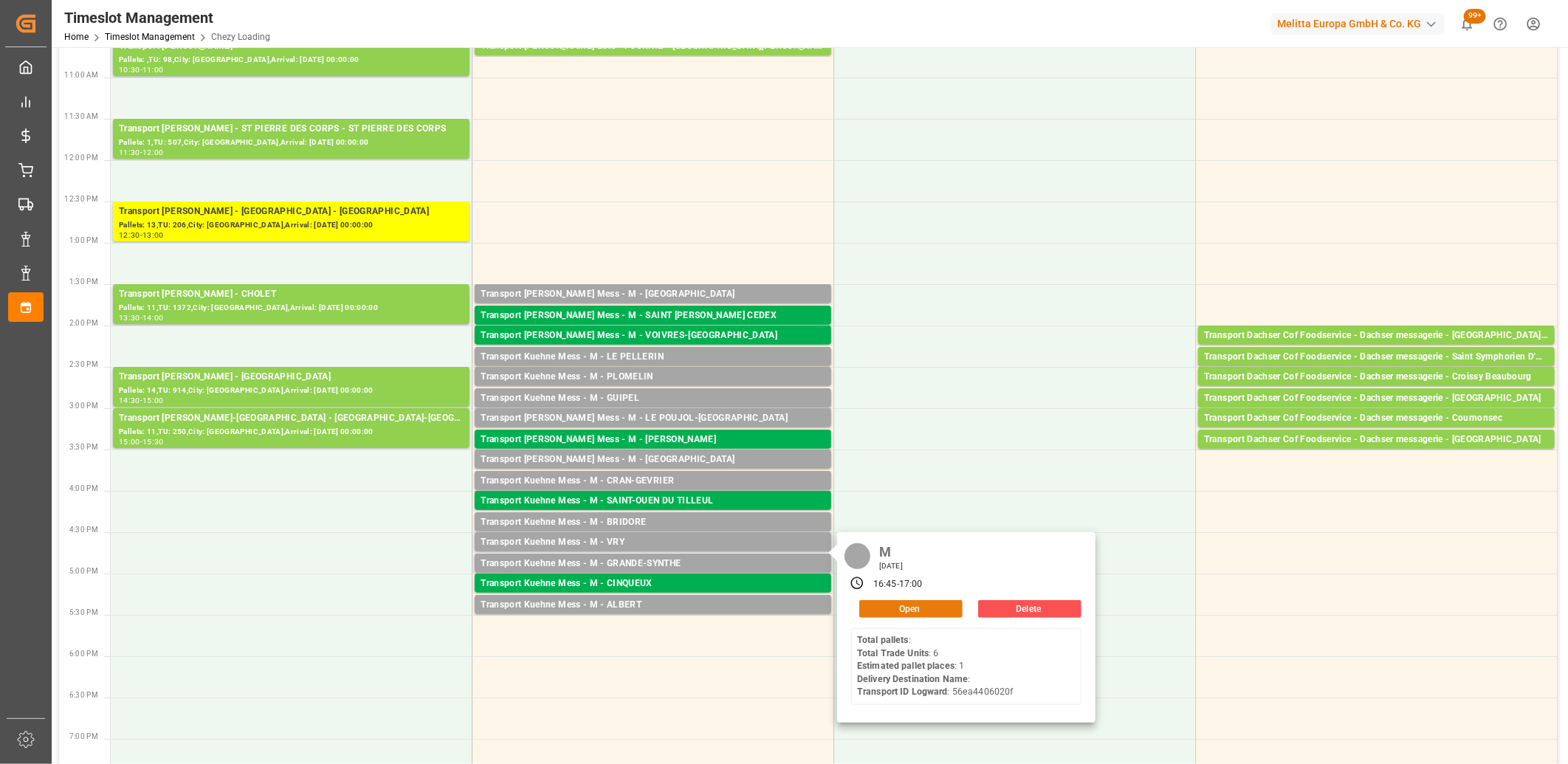
click at [865, 608] on button "Open" at bounding box center [910, 609] width 104 height 18
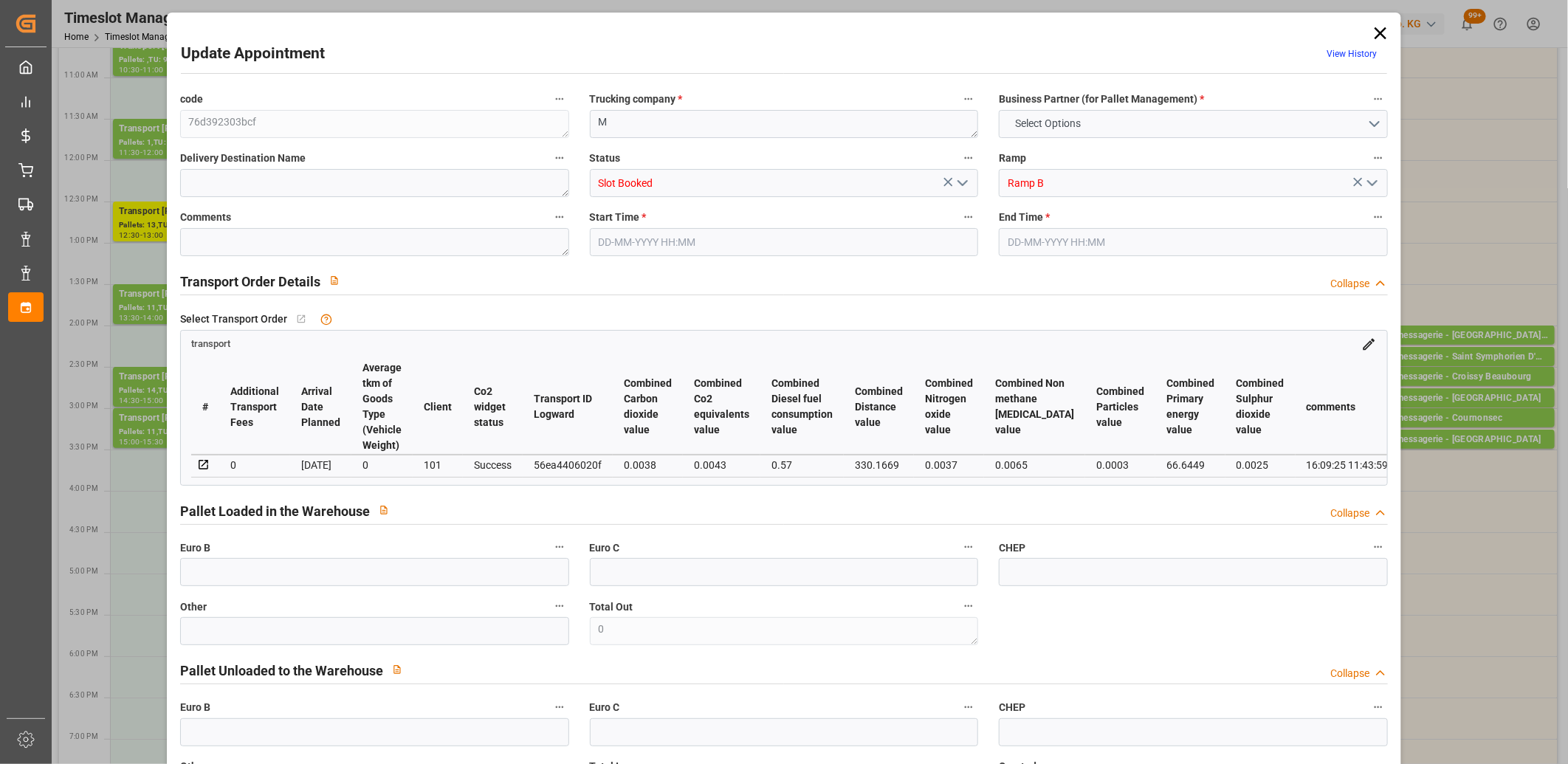
type input "0"
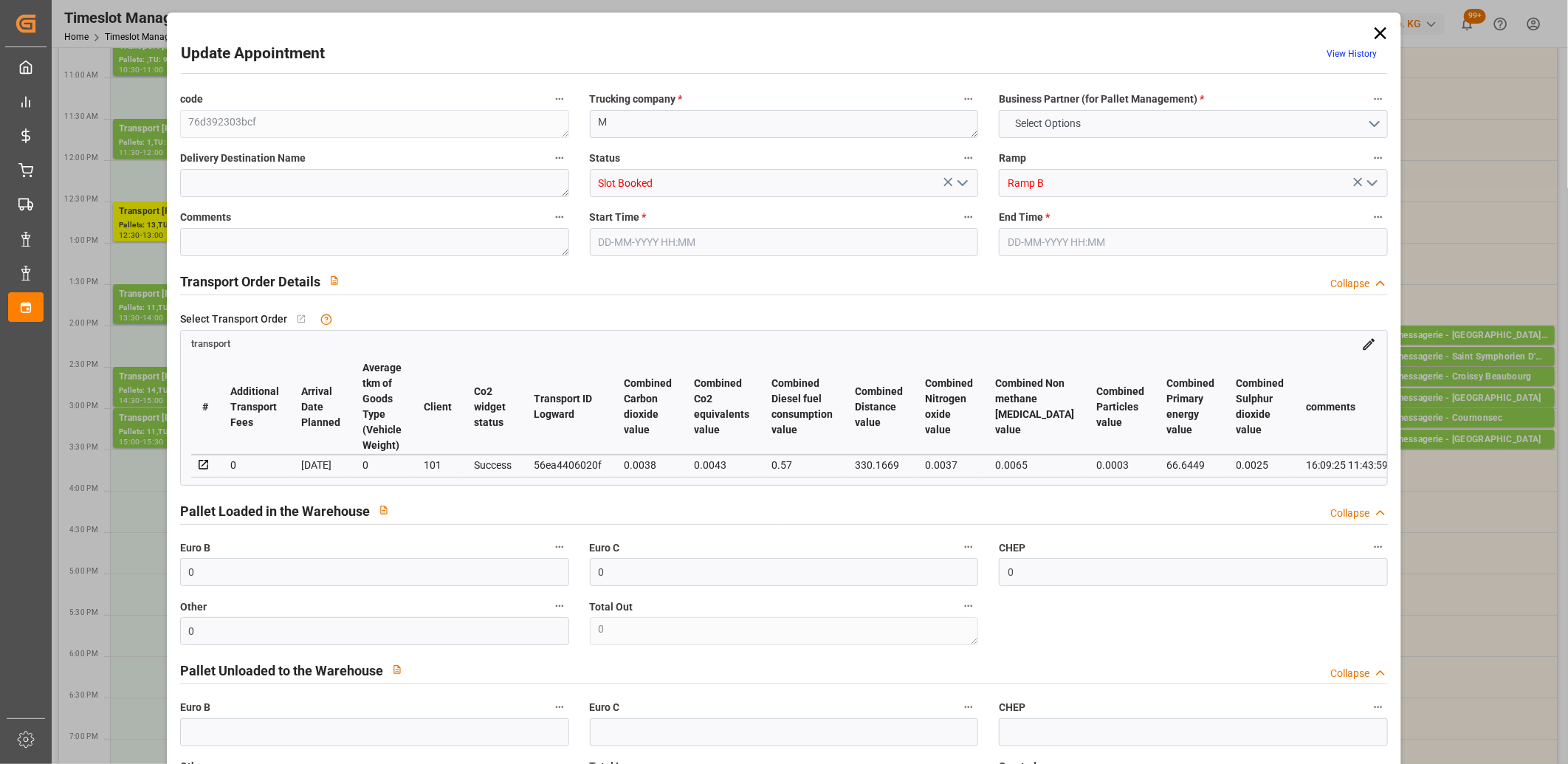
type input "0"
type input "1"
type input "34.32"
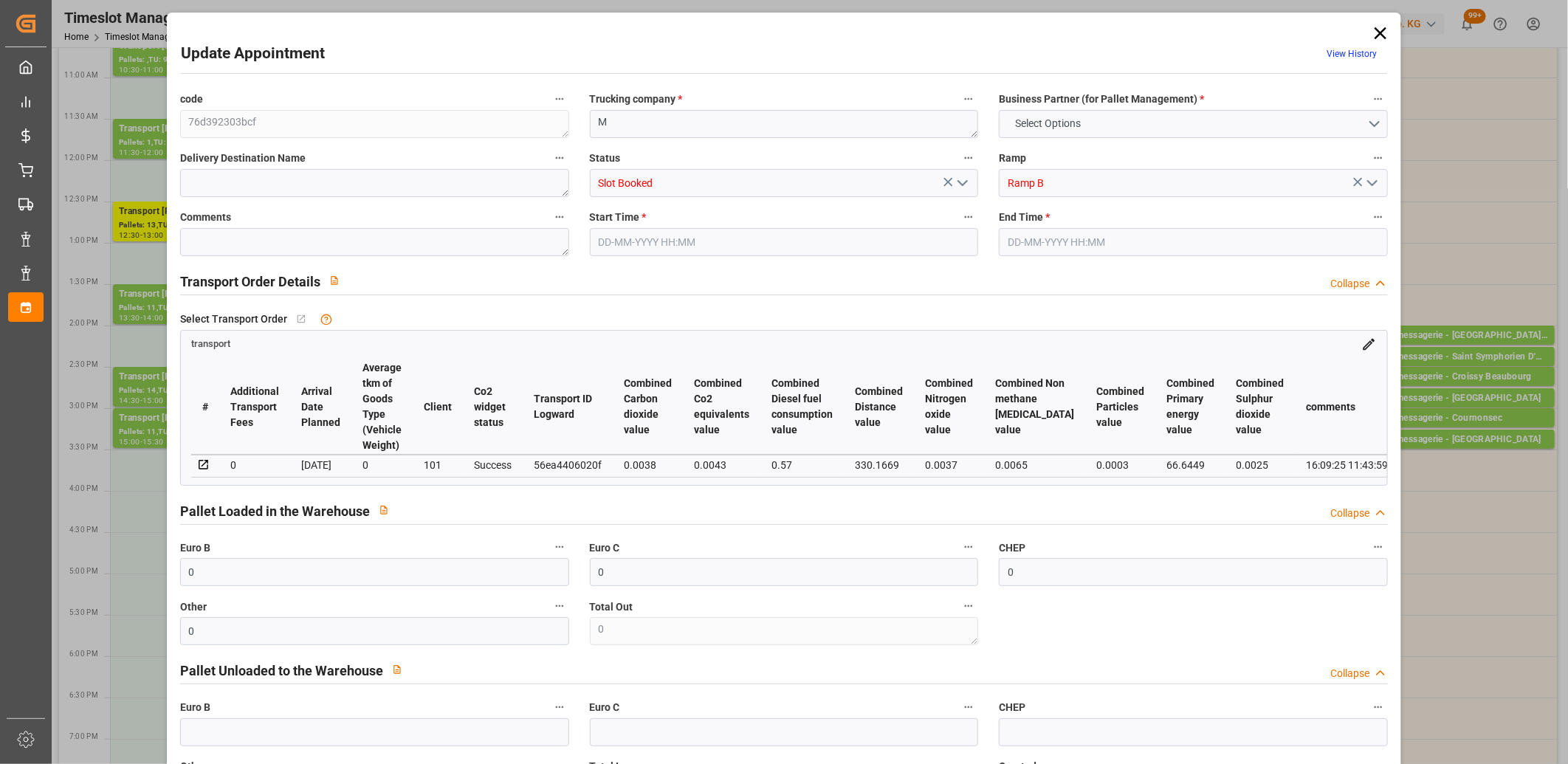
type input "0"
type input "34.32"
type input "0"
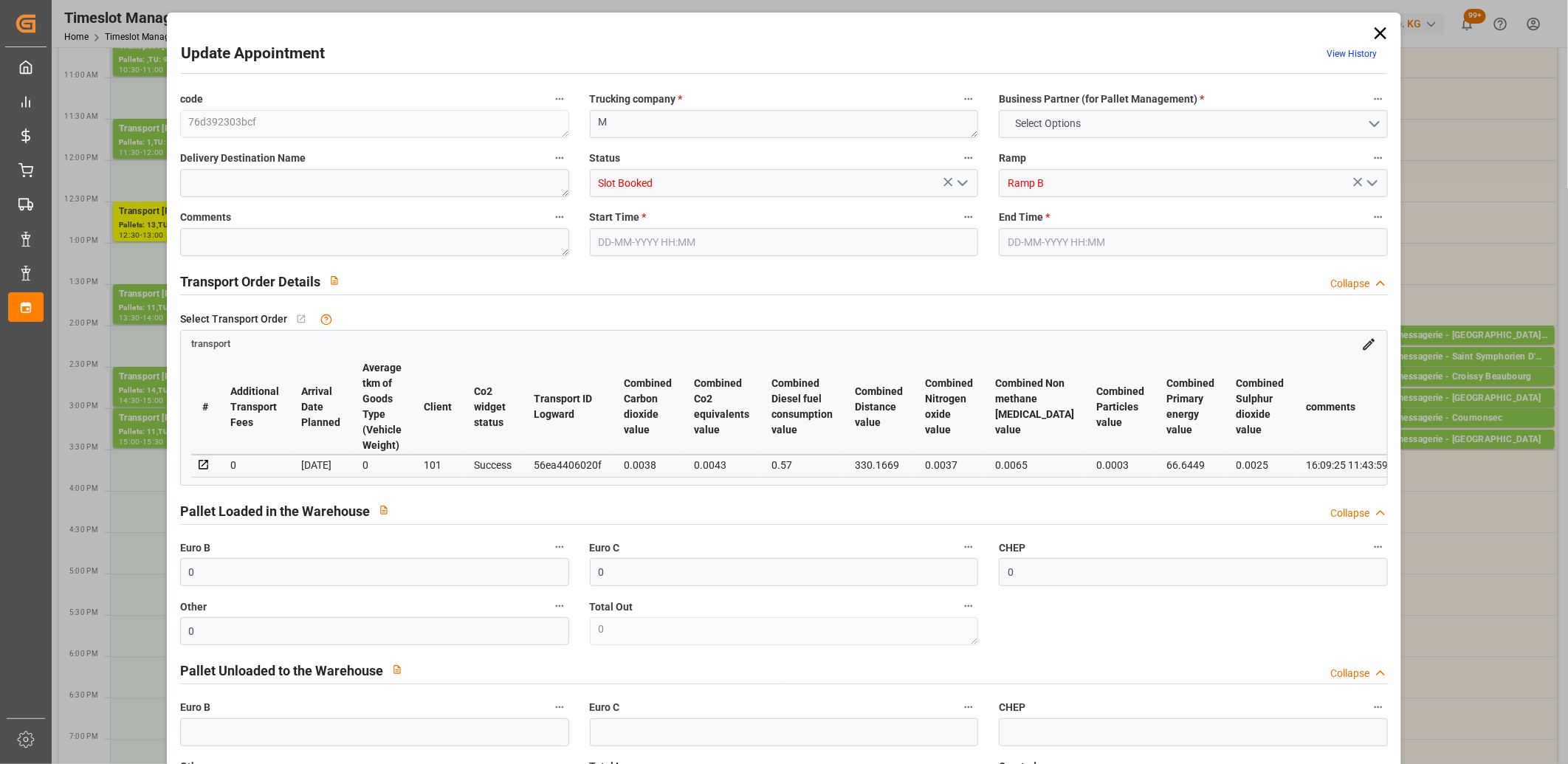
type input "1"
type input "18.51"
type input "45.295"
type input "84.426"
type input "59"
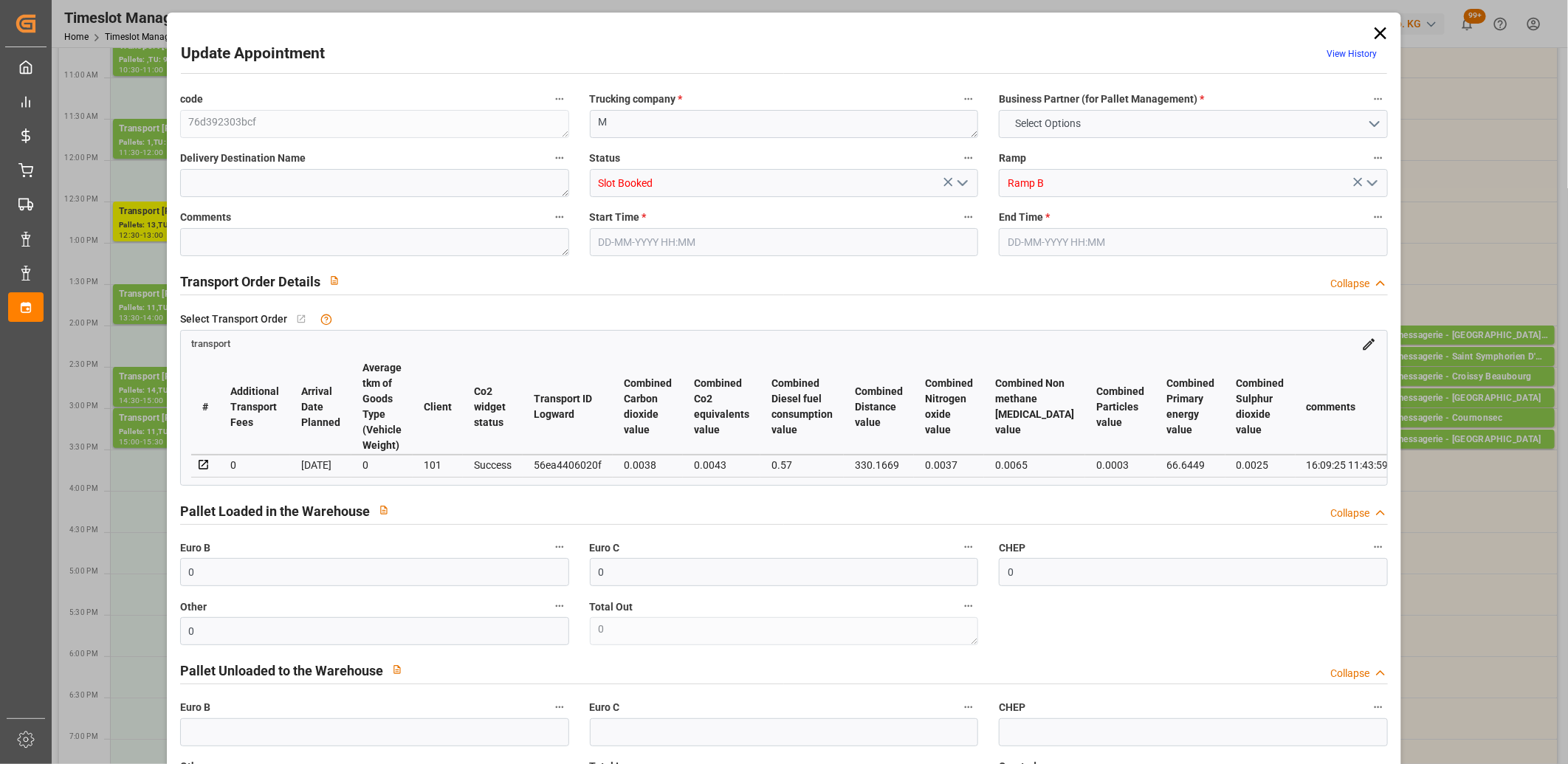
type input "0"
type input "6"
type input "1"
type input "101"
type input "22.295"
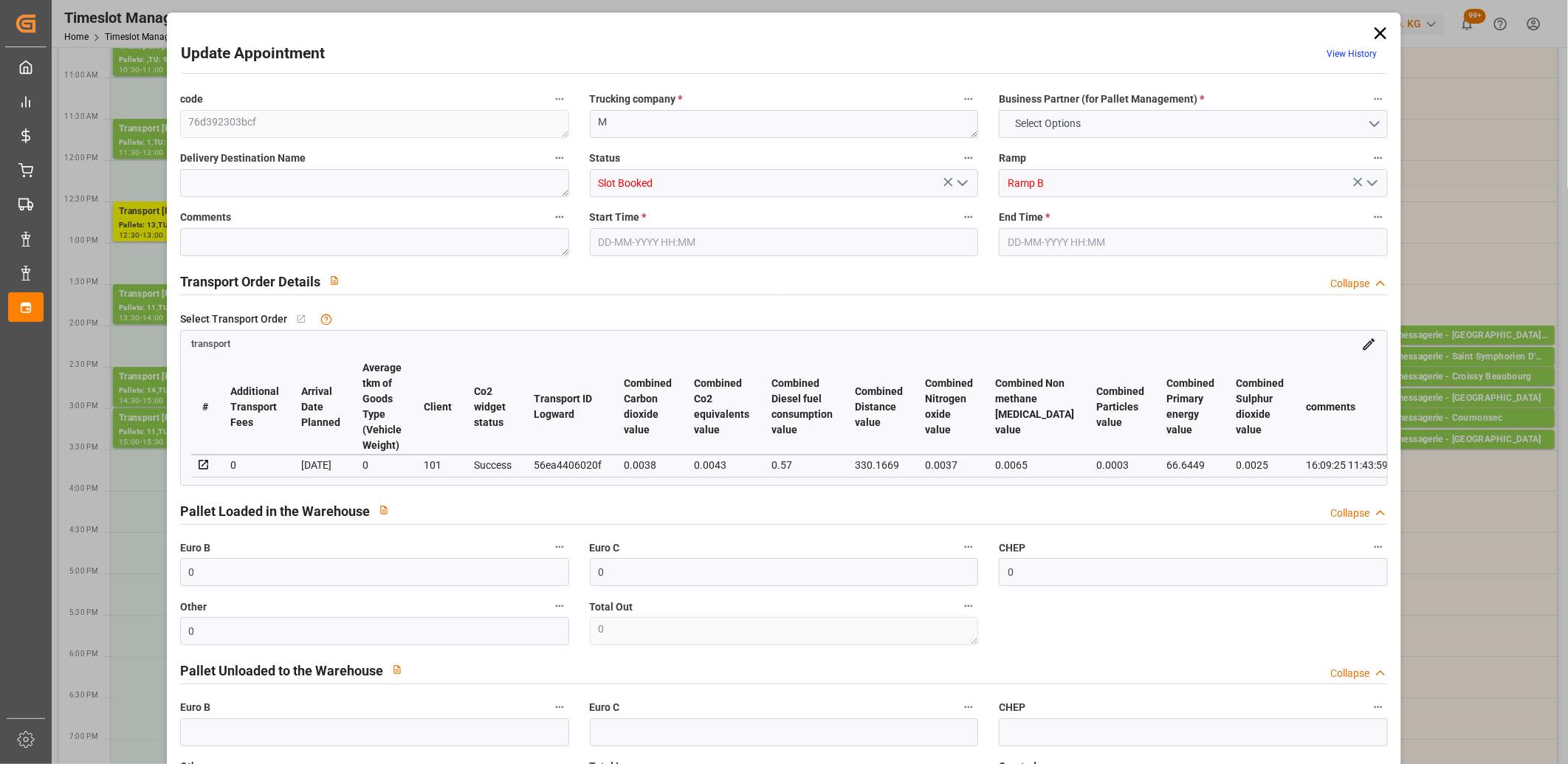
type input "0"
type input "4710.8598"
type input "0"
type input "21"
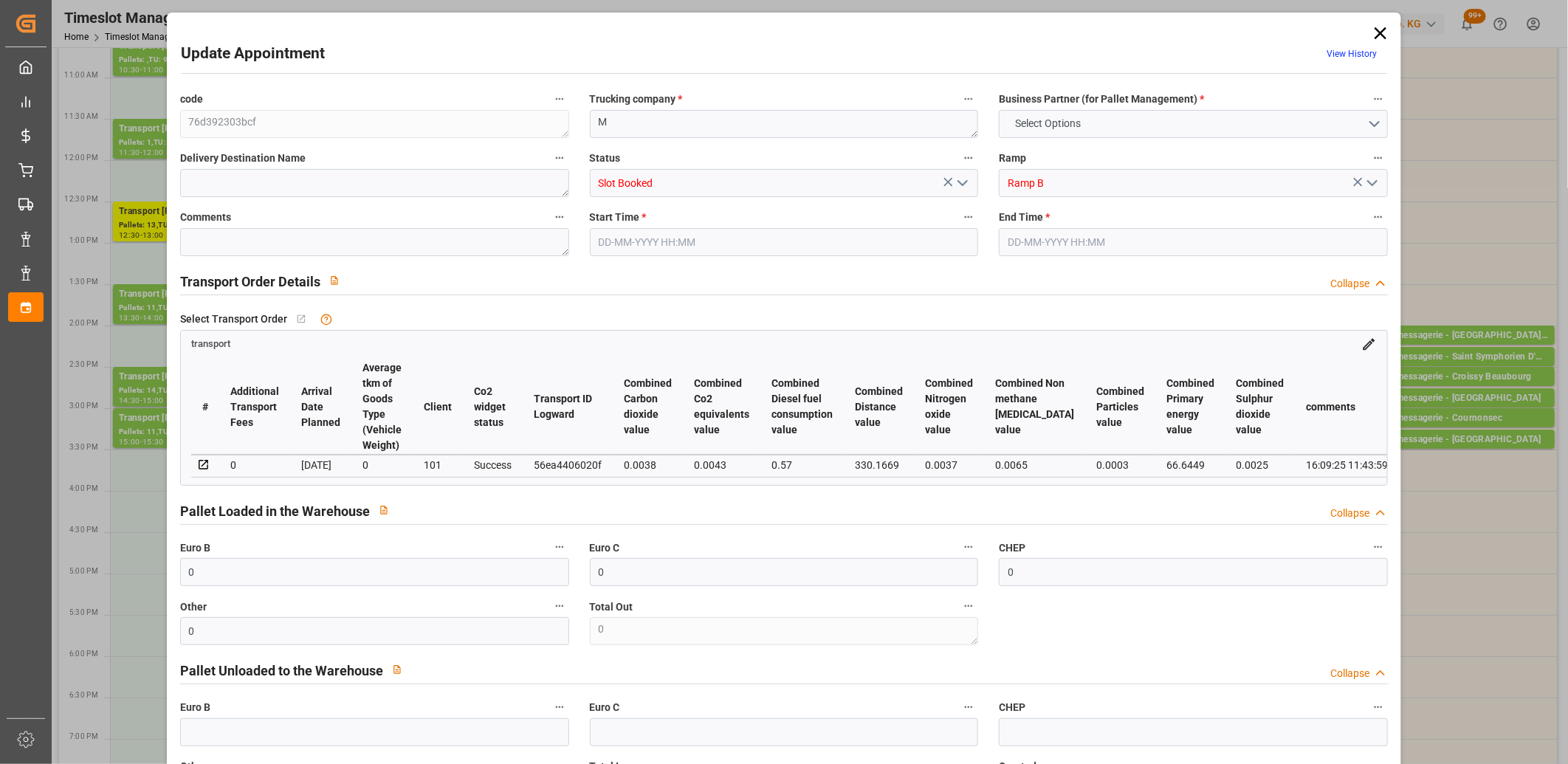
type input "35"
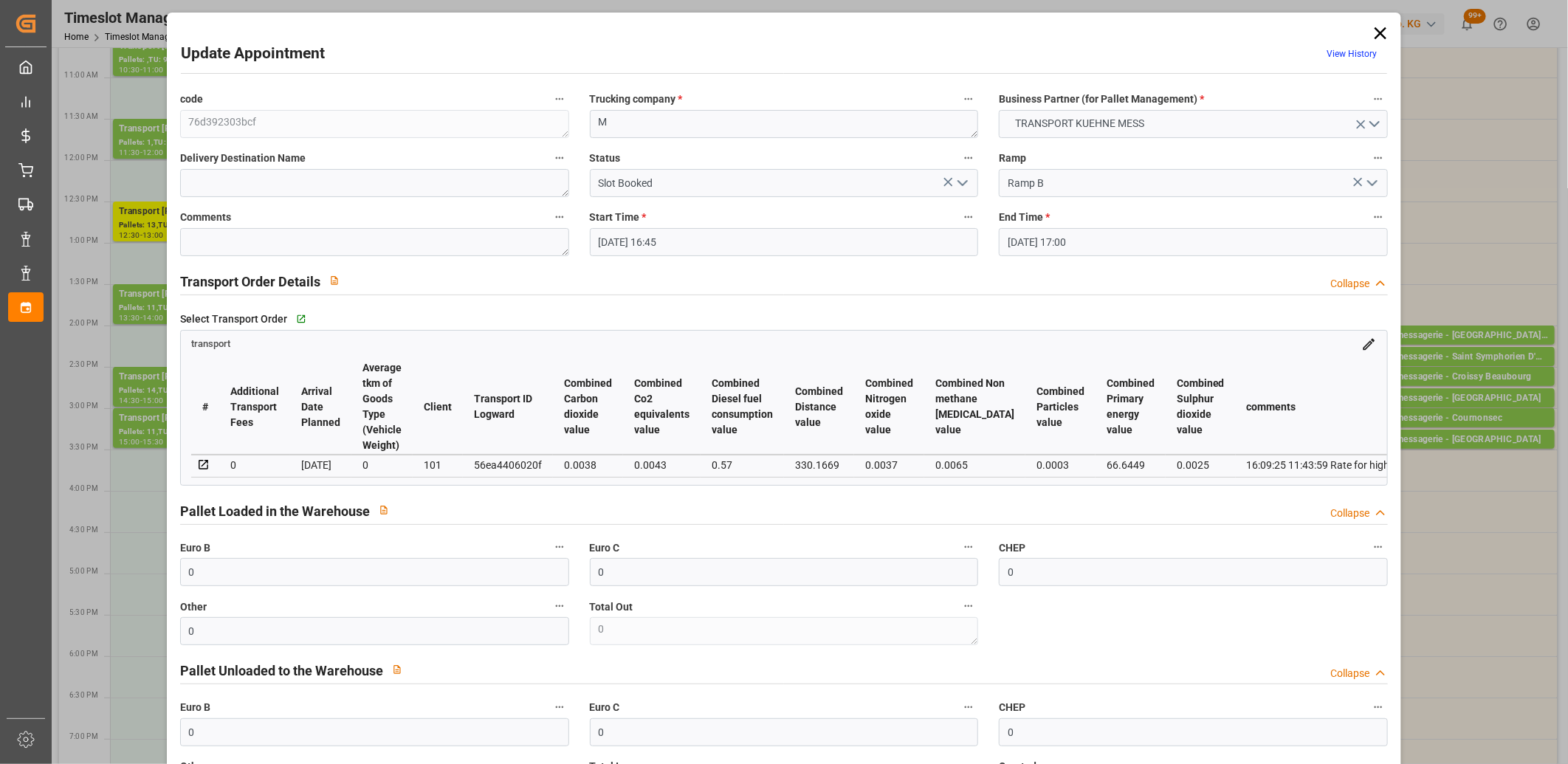
type input "17-09-2025 16:45"
type input "17-09-2025 17:00"
type input "16-09-2025 11:44"
type input "16-09-2025 11:43"
type input "[DATE]"
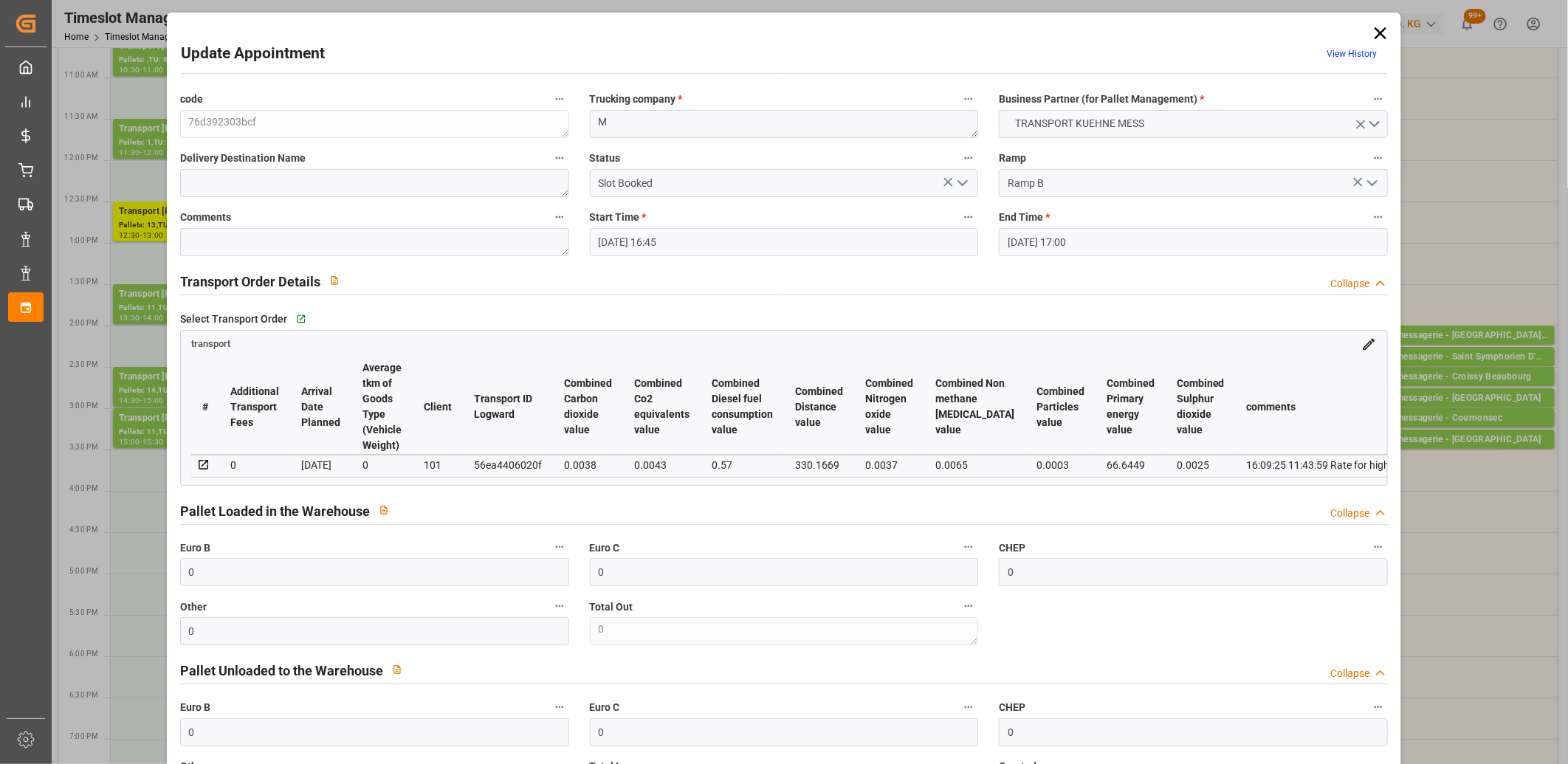
type input "[DATE]"
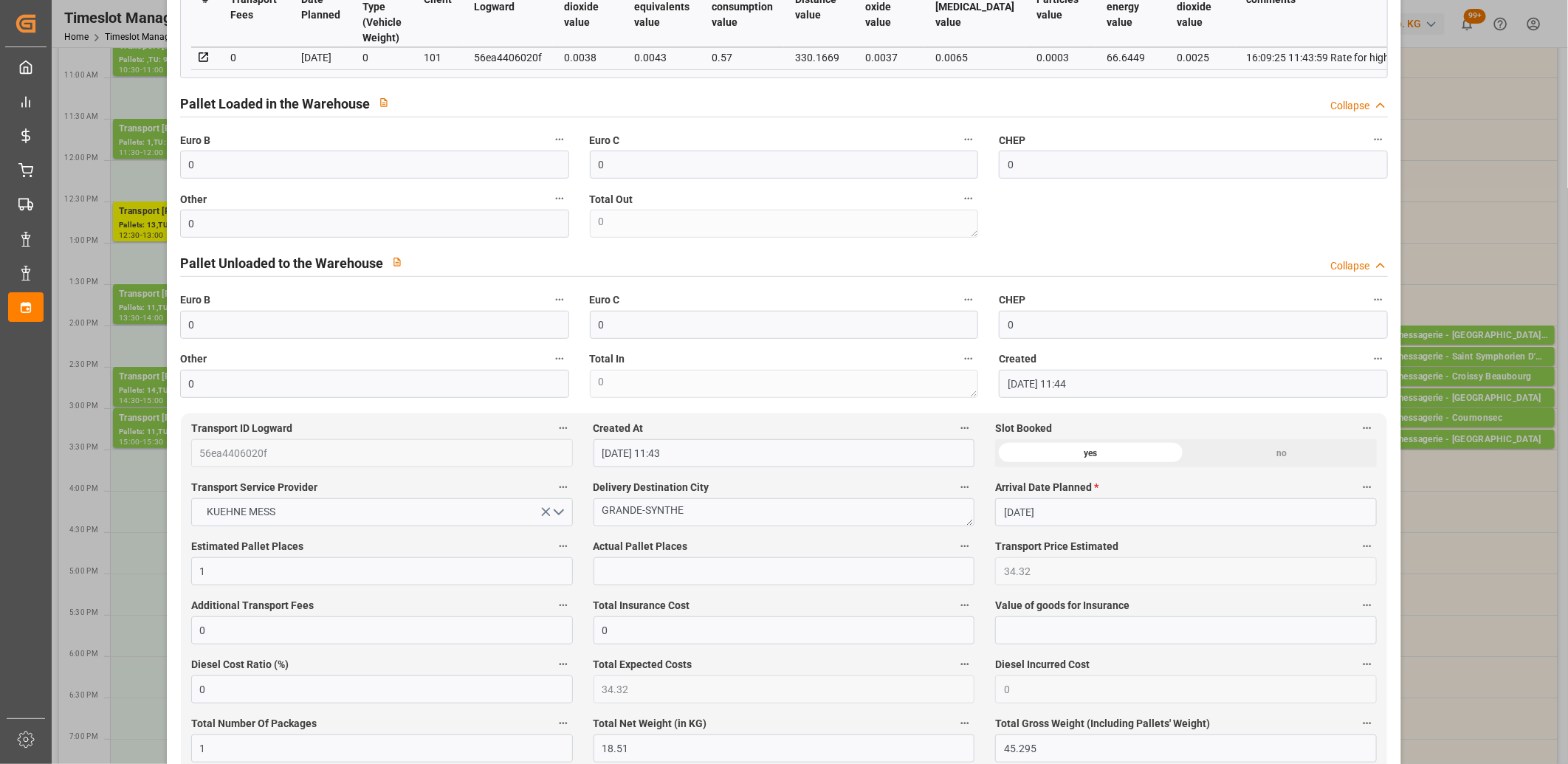
scroll to position [409, 0]
click at [635, 563] on input "text" at bounding box center [784, 569] width 381 height 28
type input "1"
click at [371, 219] on input "0" at bounding box center [375, 221] width 389 height 28
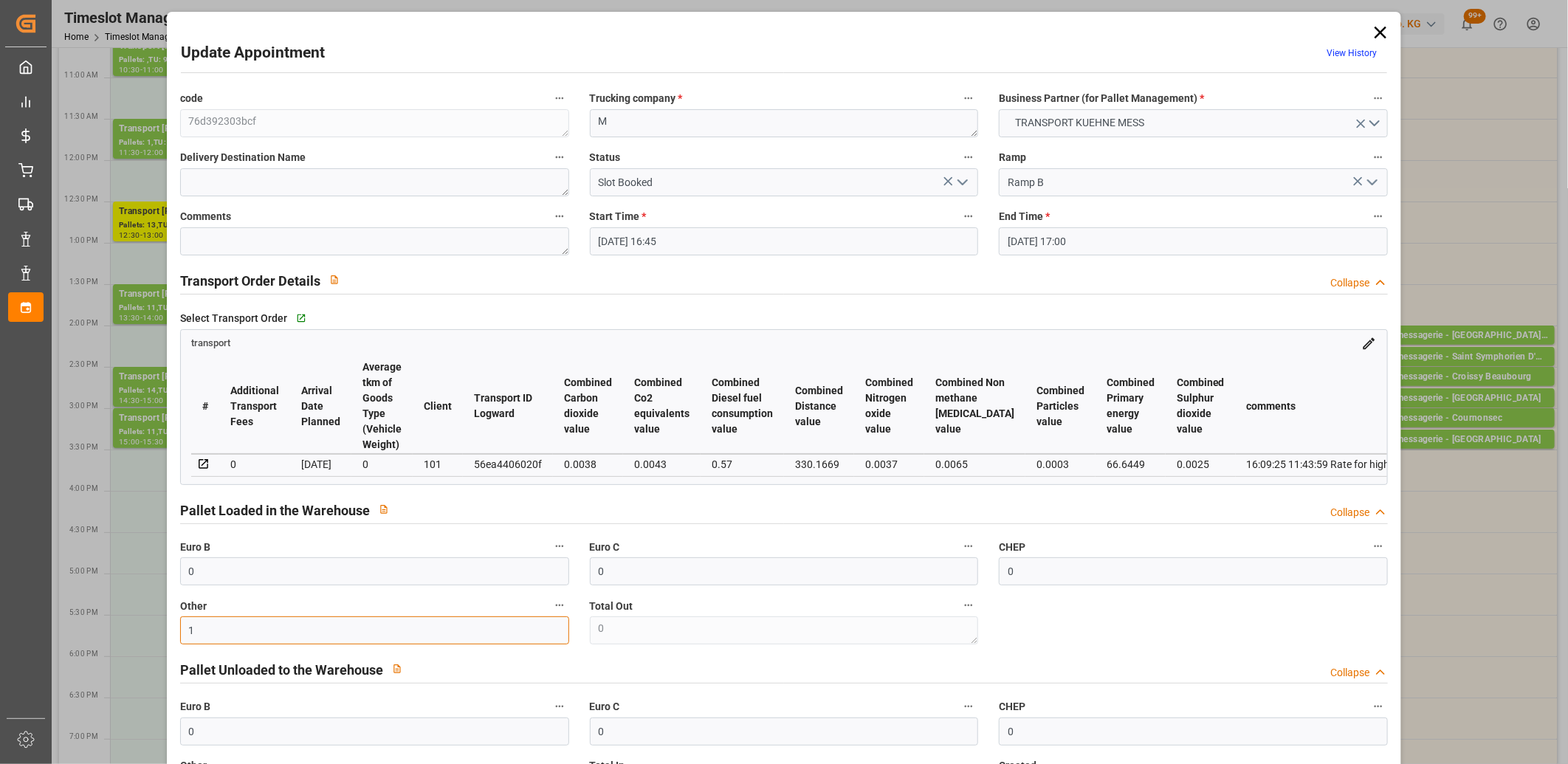
scroll to position [0, 0]
type input "1"
click at [959, 181] on icon "open menu" at bounding box center [962, 183] width 18 height 18
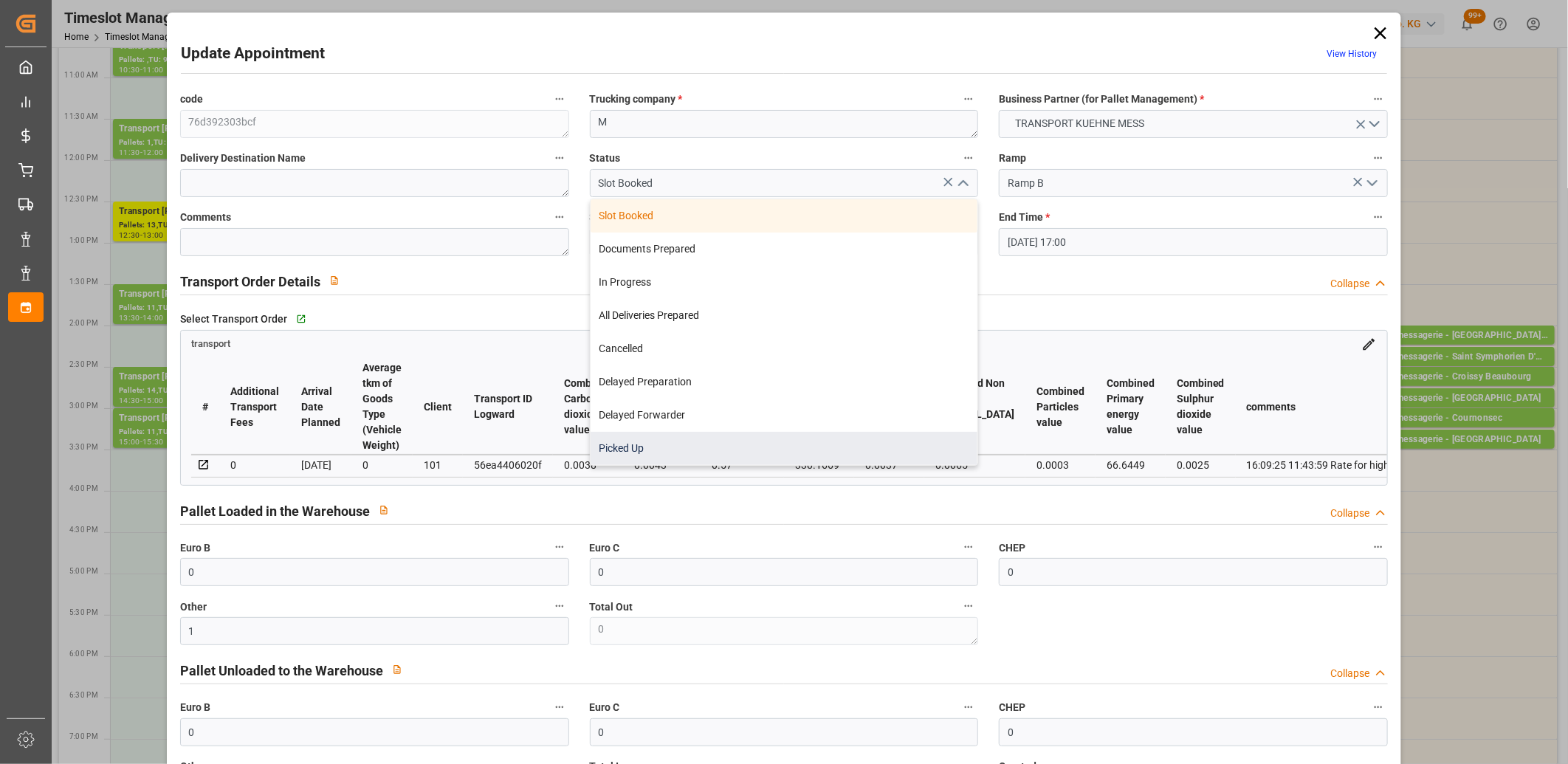
click at [787, 446] on div "Picked Up" at bounding box center [784, 448] width 387 height 33
type input "Picked Up"
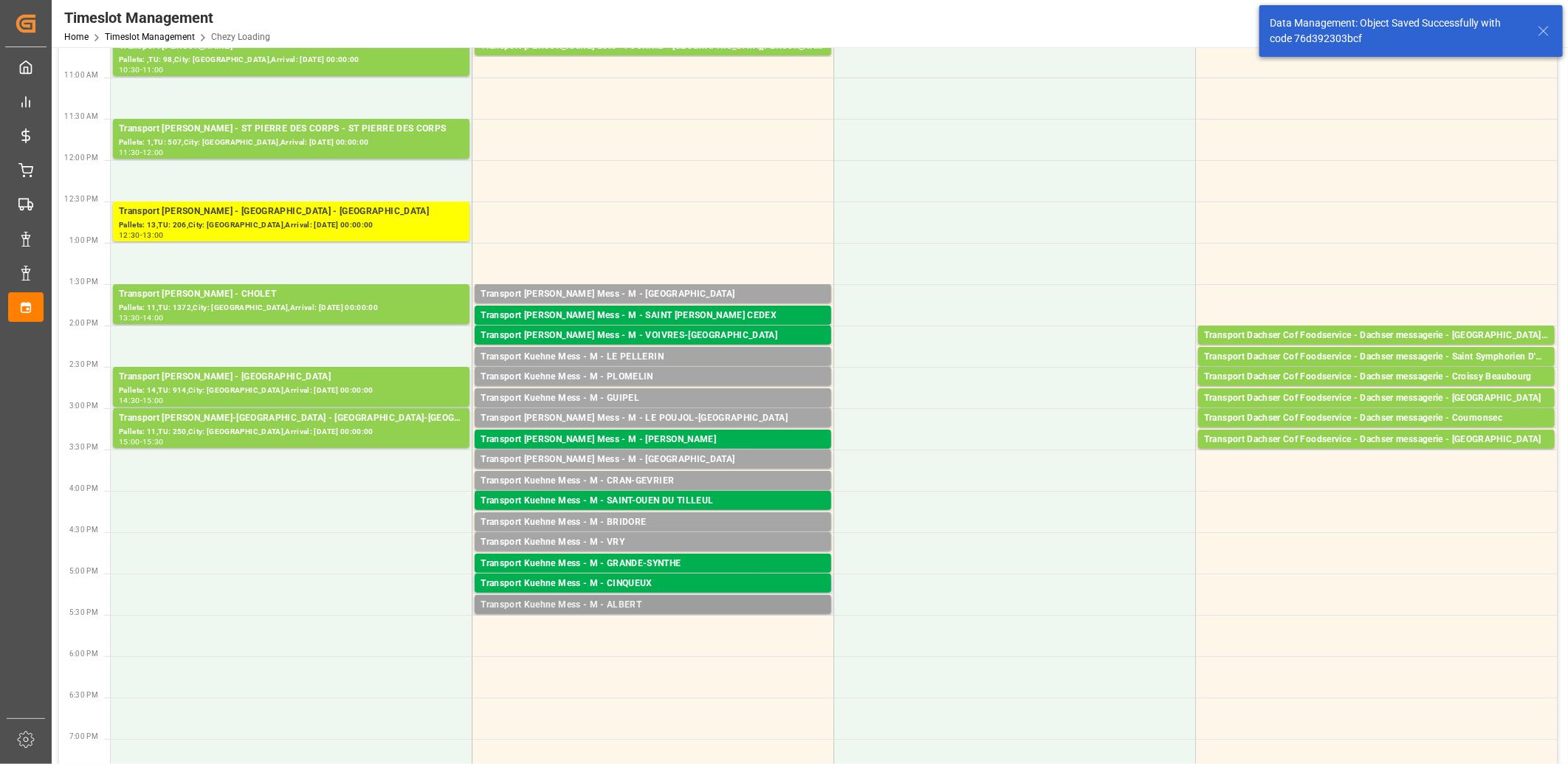
click at [589, 606] on div "Transport Kuehne Mess - M - ALBERT" at bounding box center [653, 606] width 344 height 15
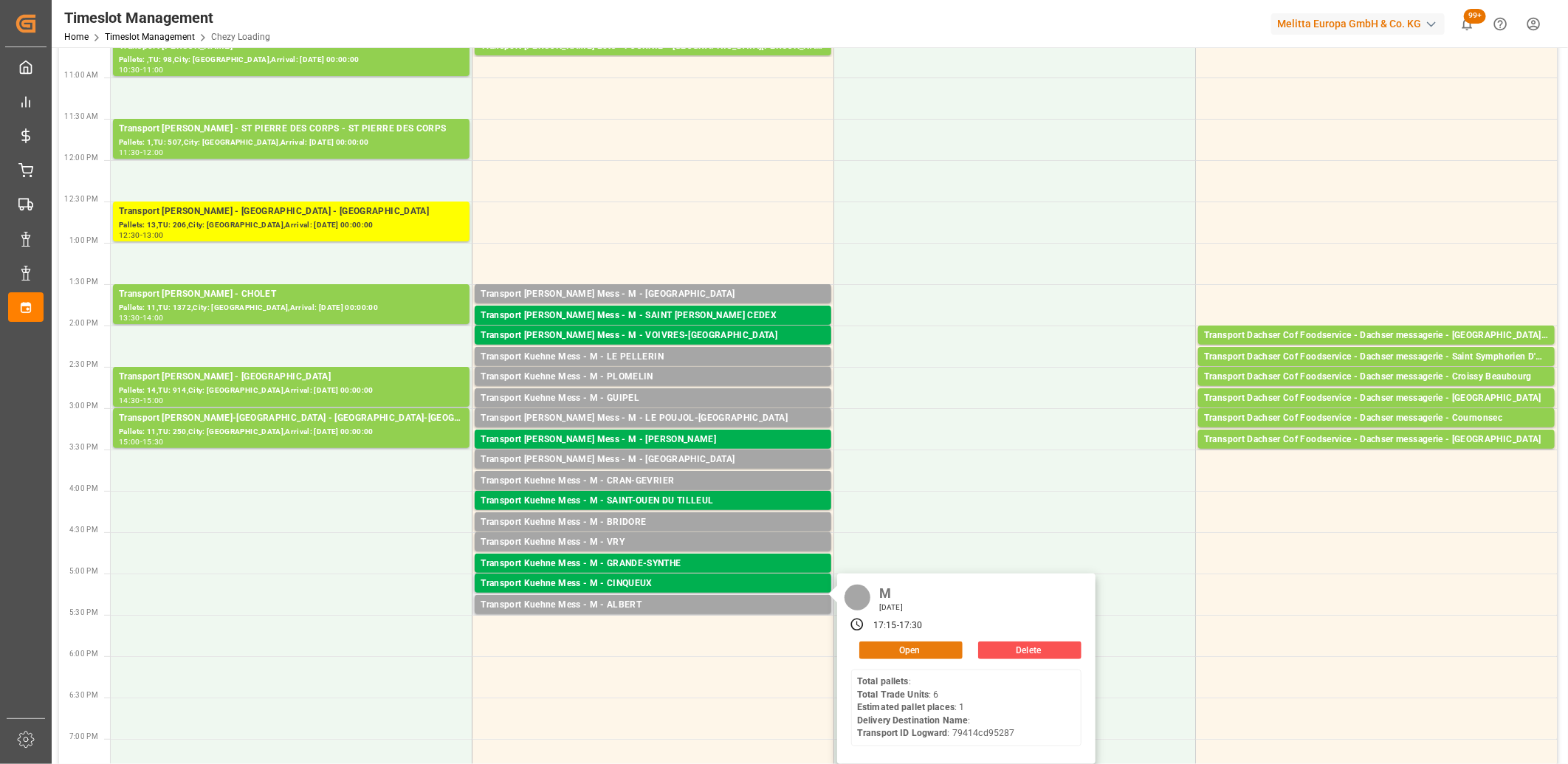
click at [873, 648] on button "Open" at bounding box center [910, 650] width 104 height 18
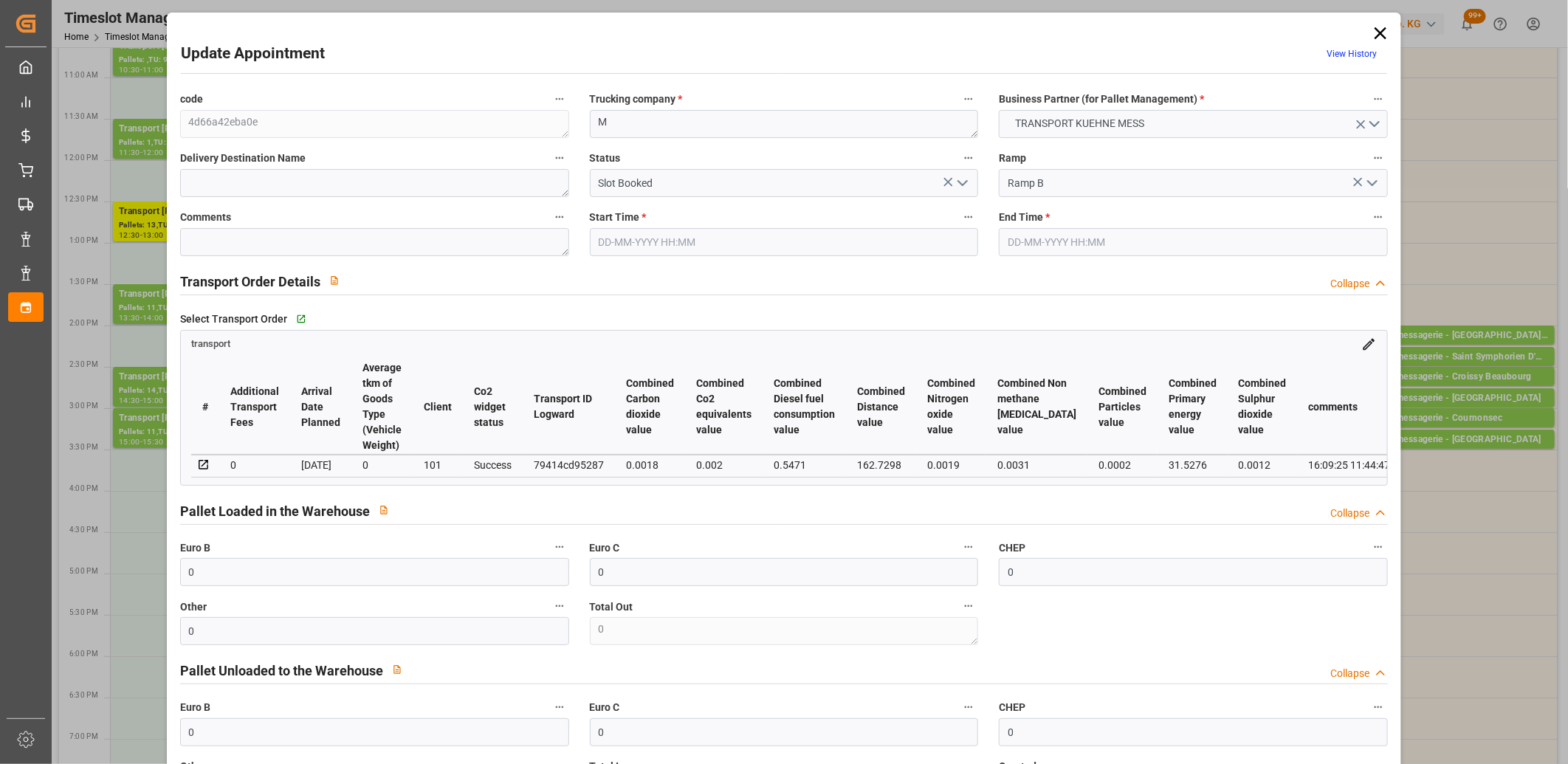
type input "17-09-2025 17:15"
type input "17-09-2025 17:30"
type input "16-09-2025 11:45"
type input "16-09-2025 11:44"
type input "[DATE]"
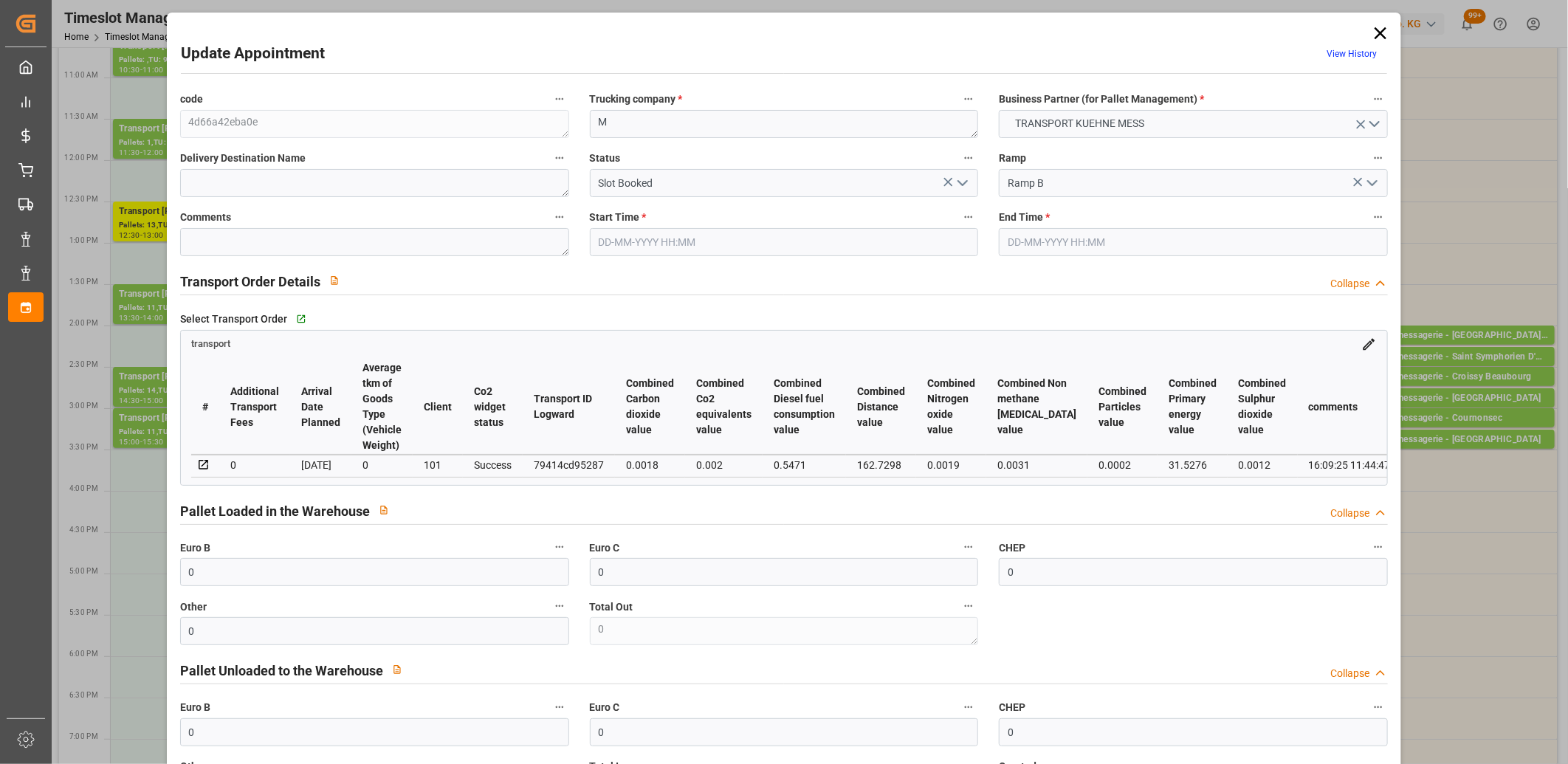
type input "[DATE]"
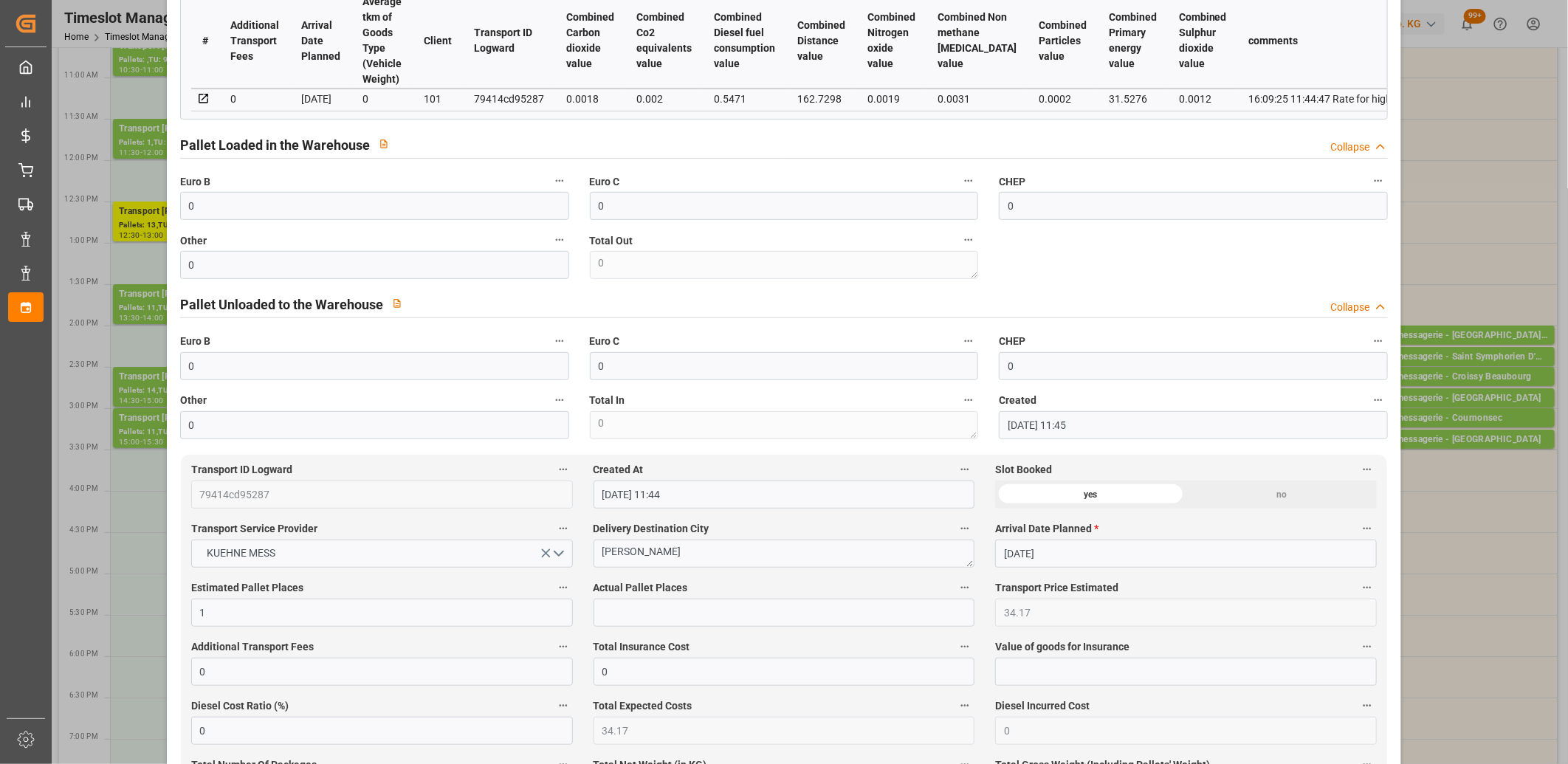
scroll to position [409, 0]
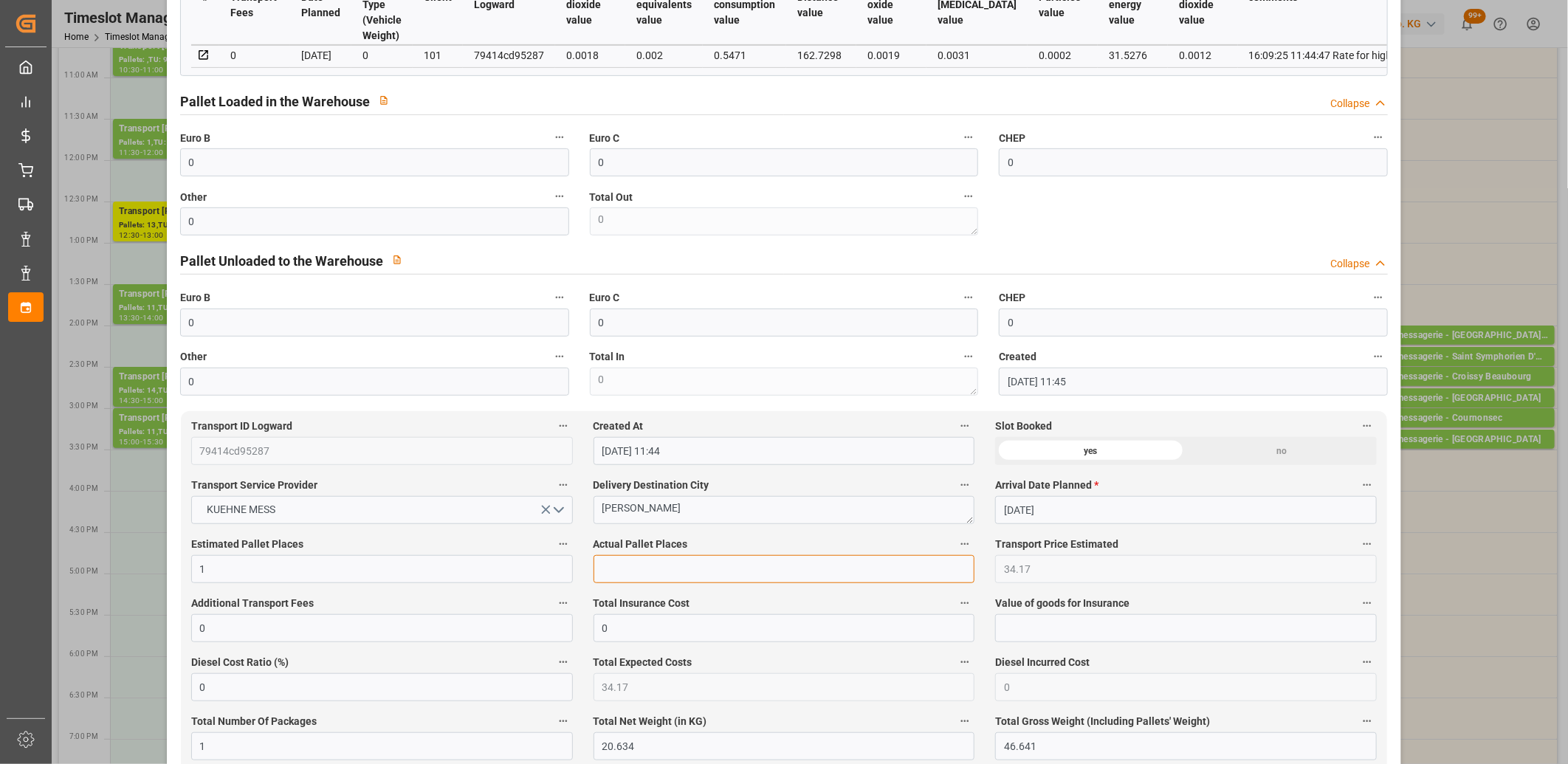
click at [737, 563] on input "text" at bounding box center [784, 569] width 381 height 28
type input "1"
click at [403, 218] on input "0" at bounding box center [375, 221] width 389 height 28
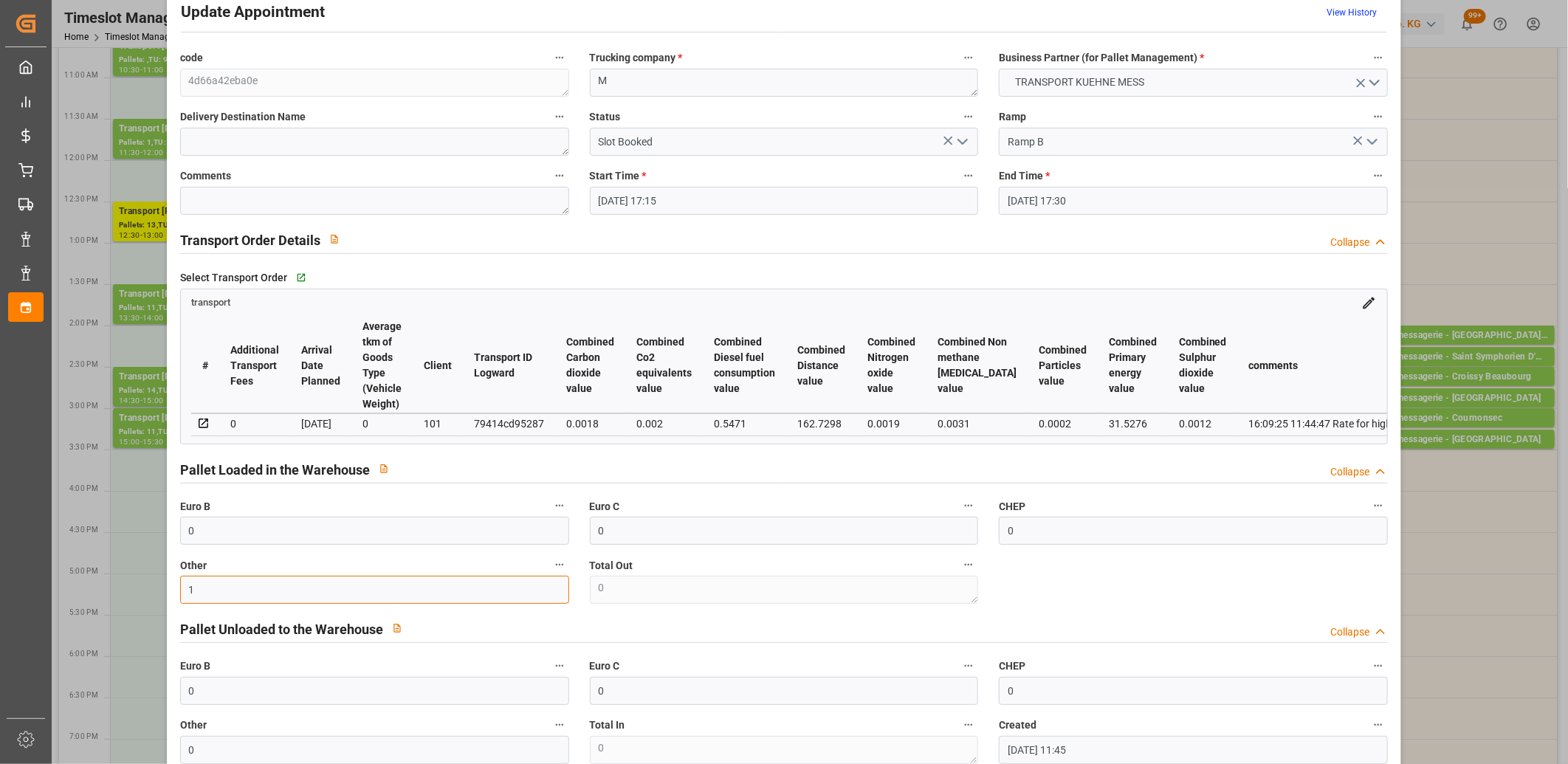
scroll to position [0, 0]
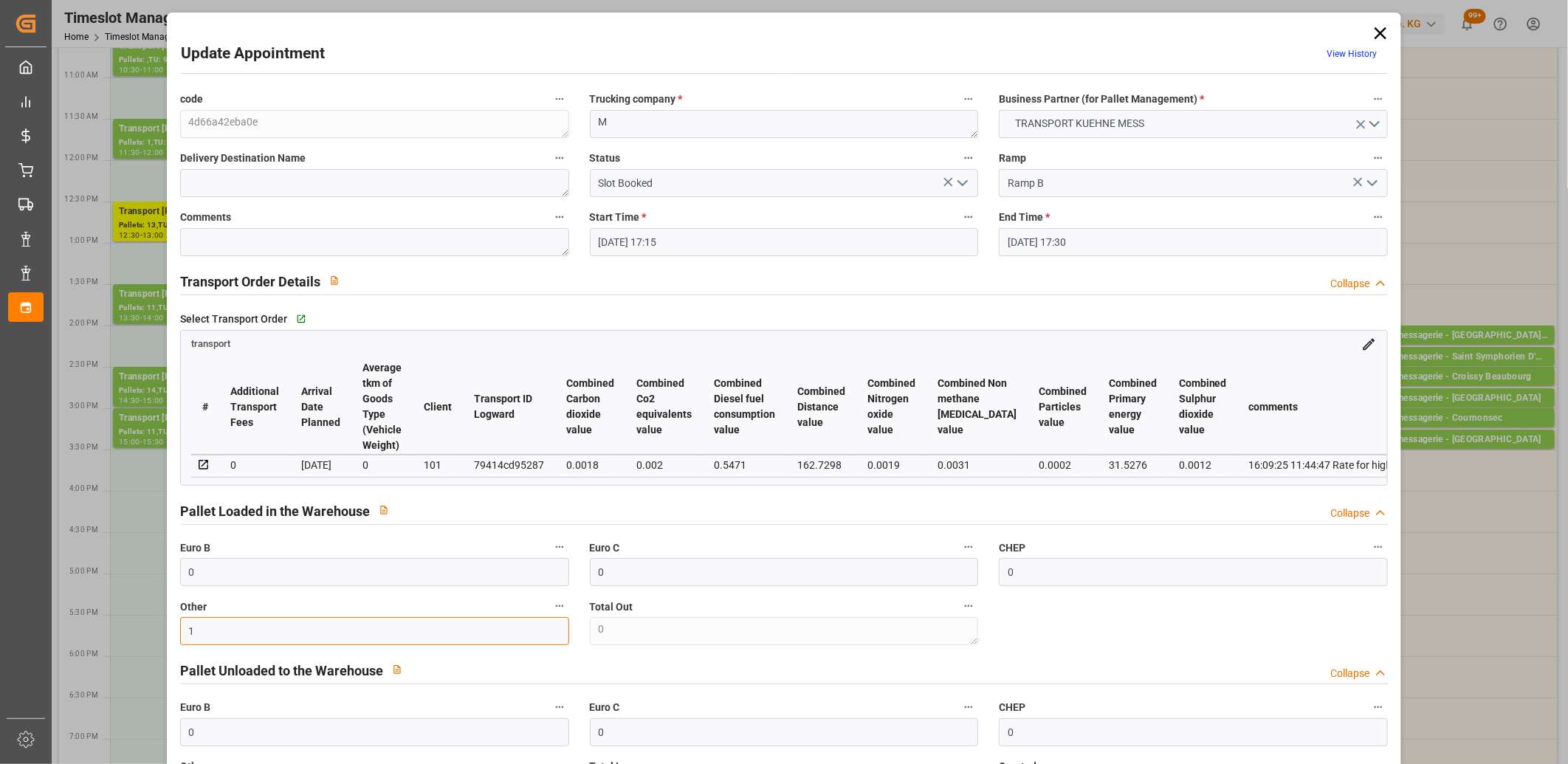
type input "1"
click at [954, 190] on icon "open menu" at bounding box center [962, 183] width 18 height 18
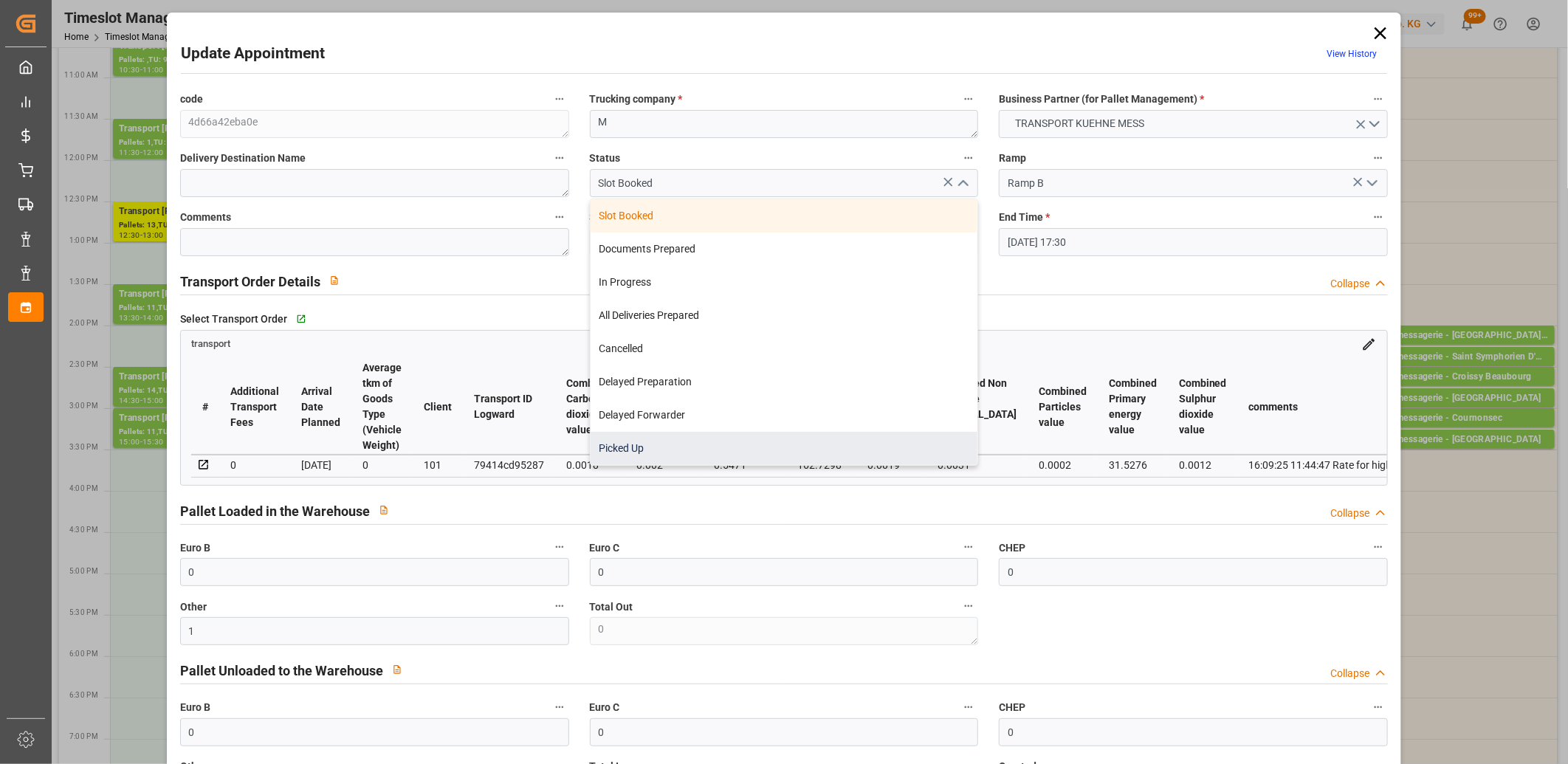
click at [809, 441] on div "Picked Up" at bounding box center [784, 448] width 387 height 33
type input "Picked Up"
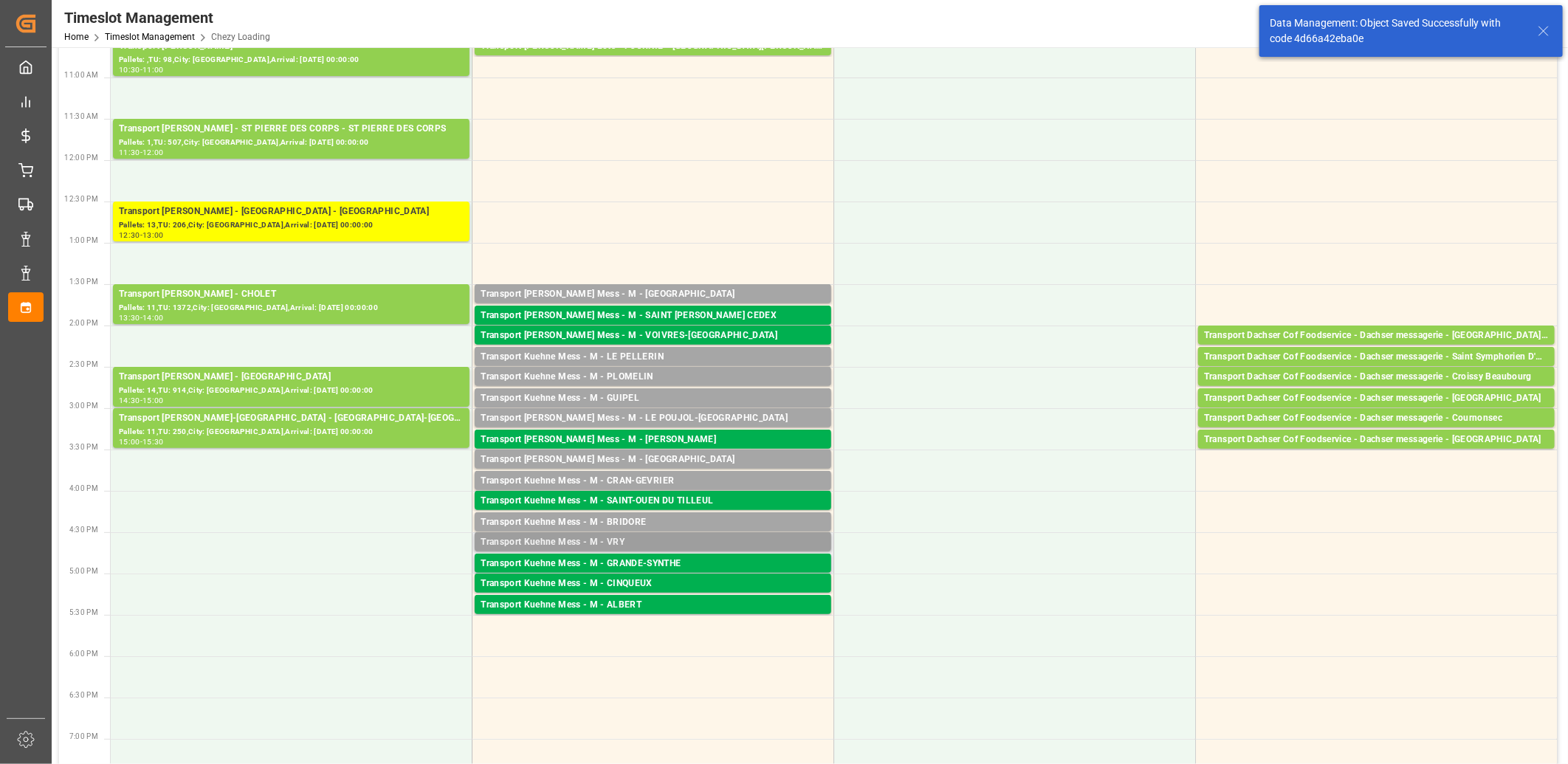
click at [584, 540] on div "Transport Kuehne Mess - M - VRY" at bounding box center [653, 542] width 344 height 15
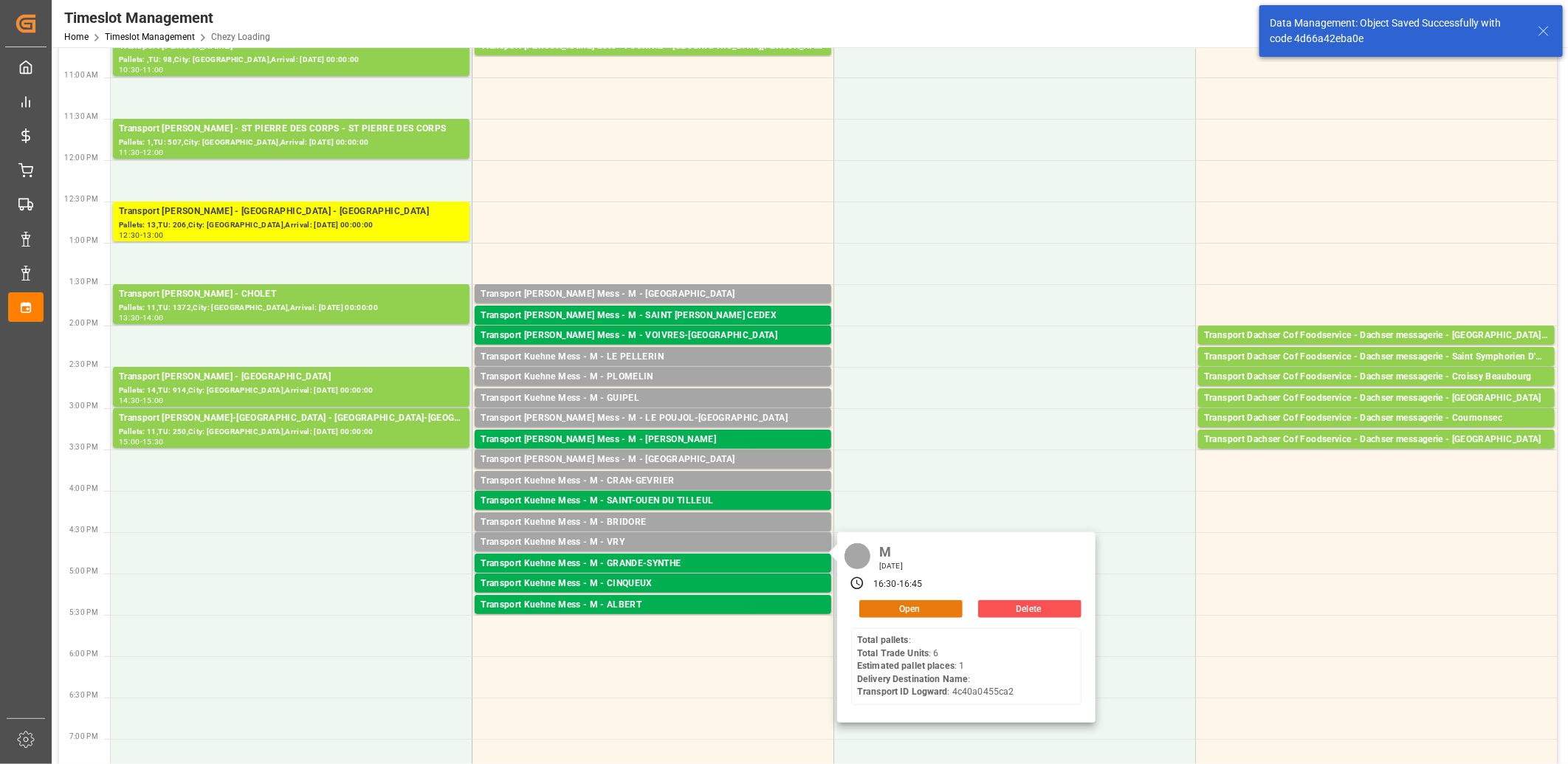
click at [904, 606] on button "Open" at bounding box center [910, 609] width 104 height 18
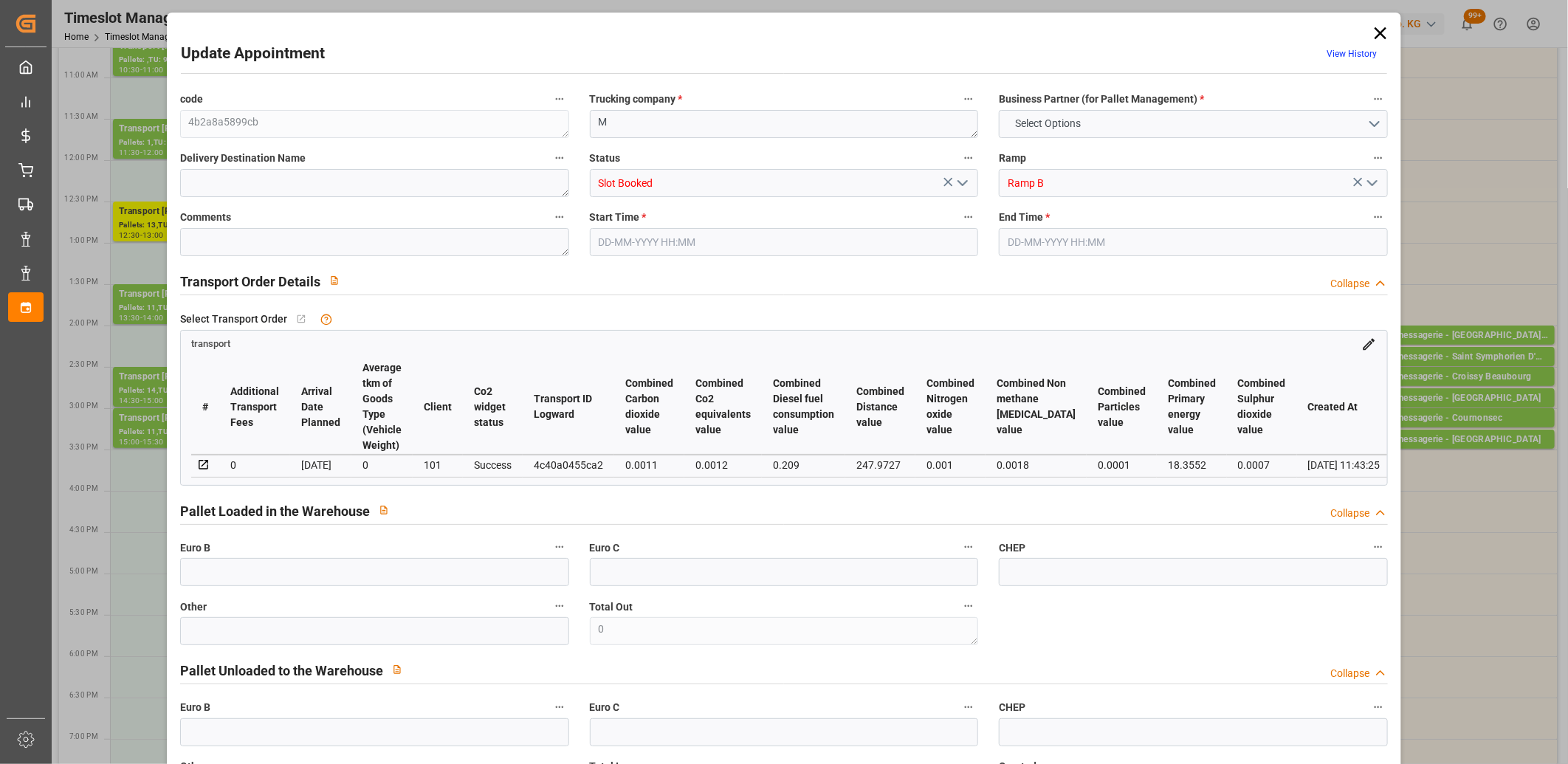
type input "0"
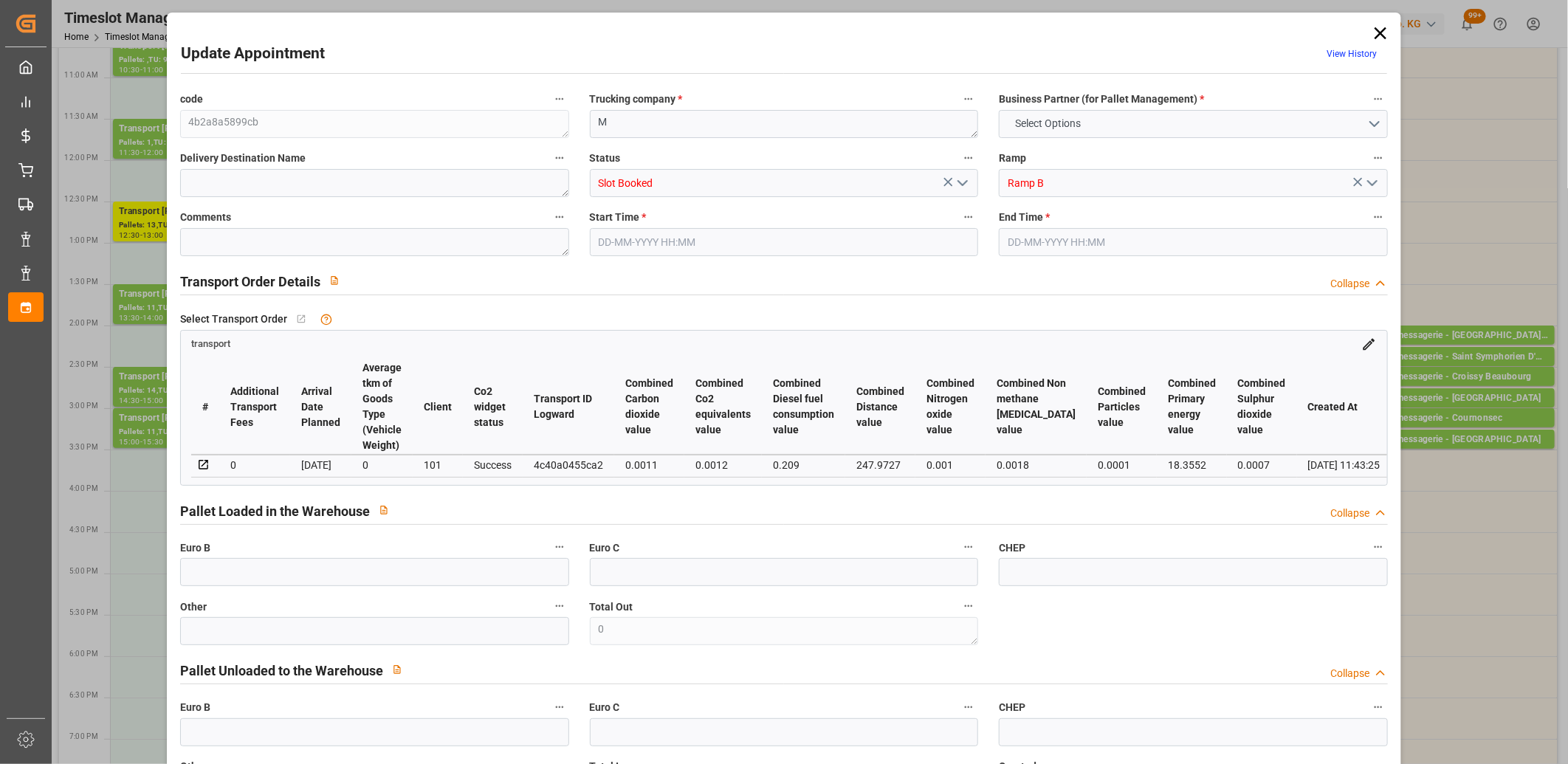
type input "0"
type input "1"
type input "33.85"
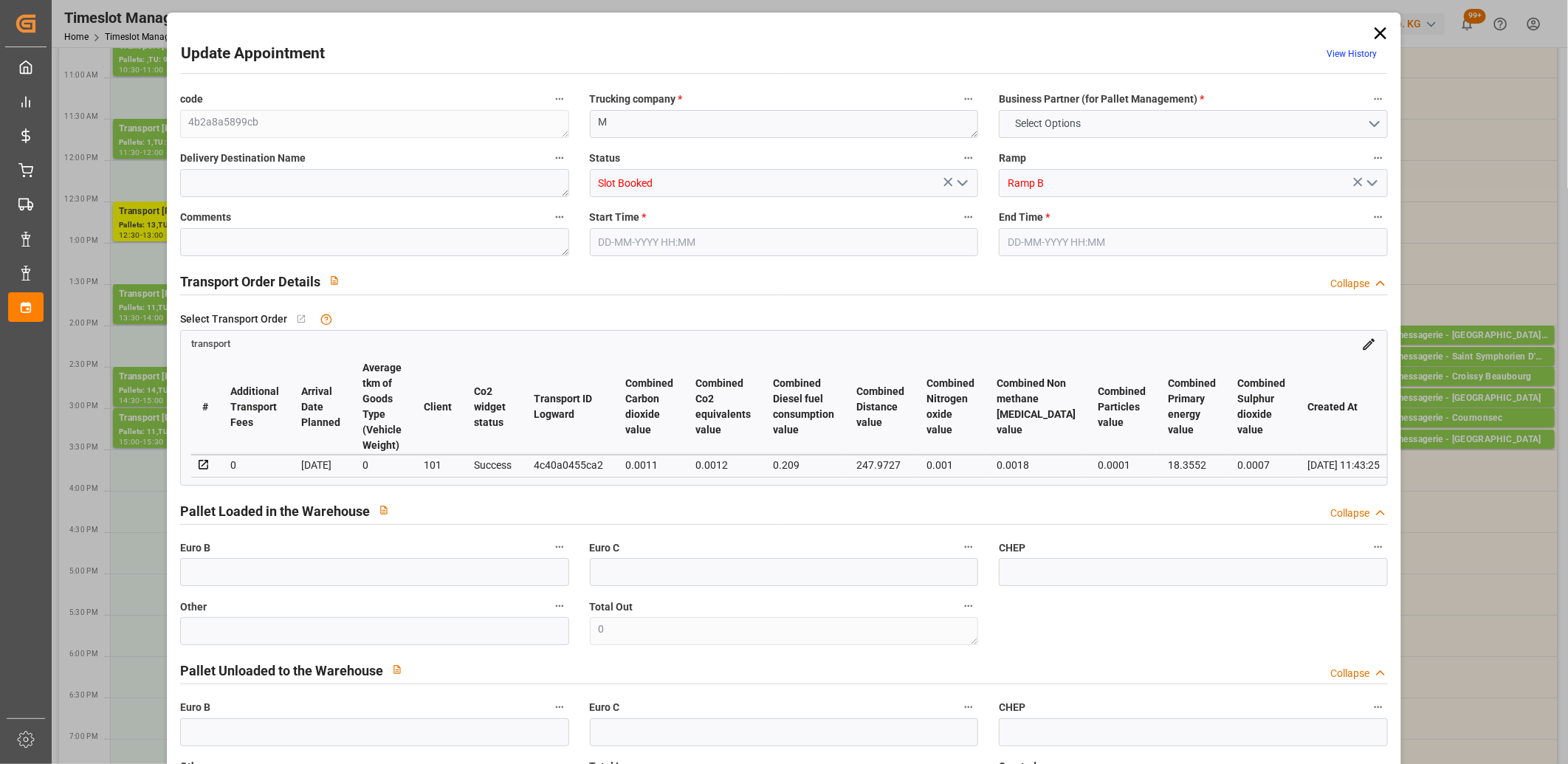
type input "0"
type input "33.85"
type input "0"
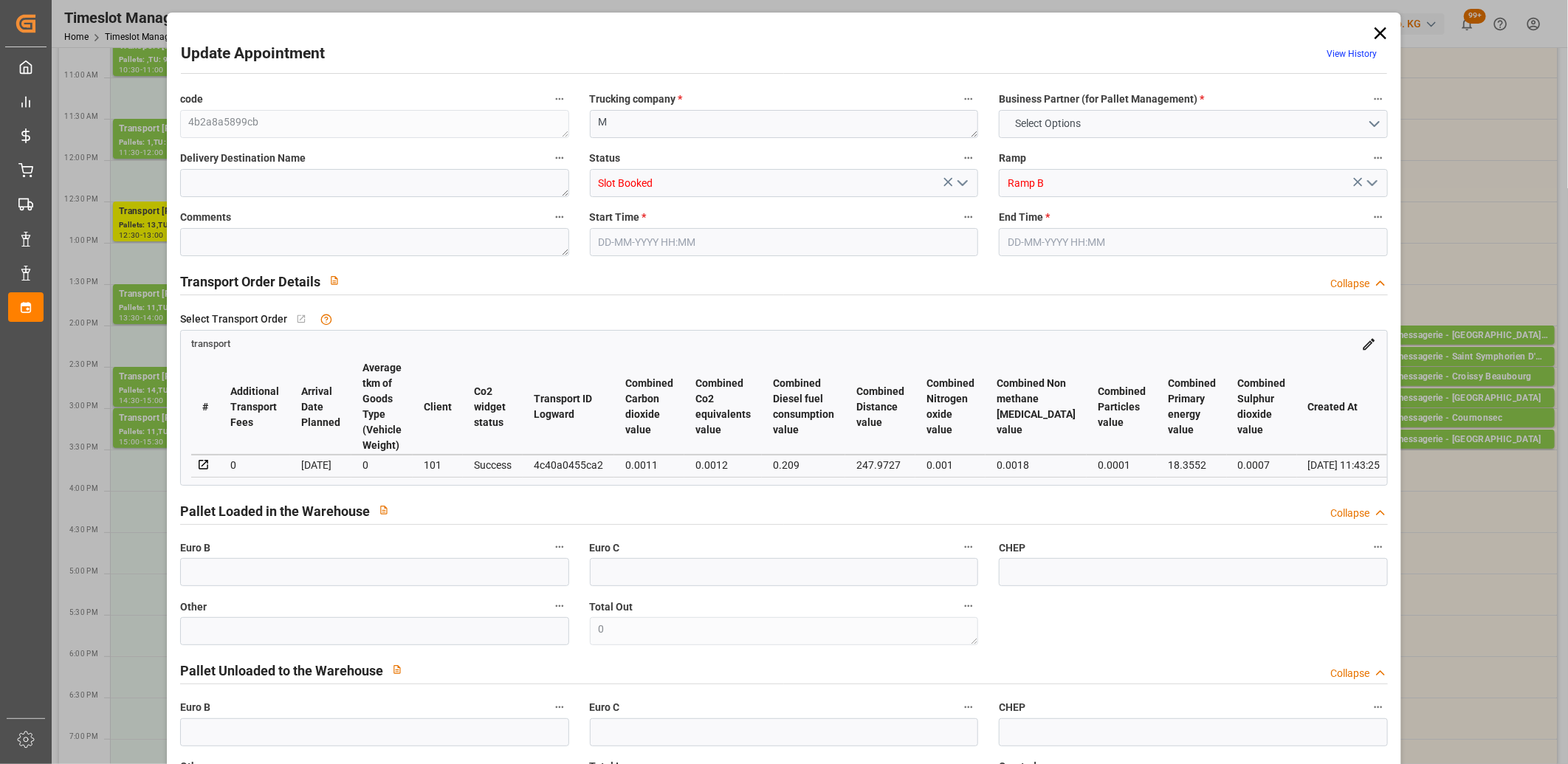
type input "1"
type input "5.714"
type input "31.152"
type input "63.174"
type input "57"
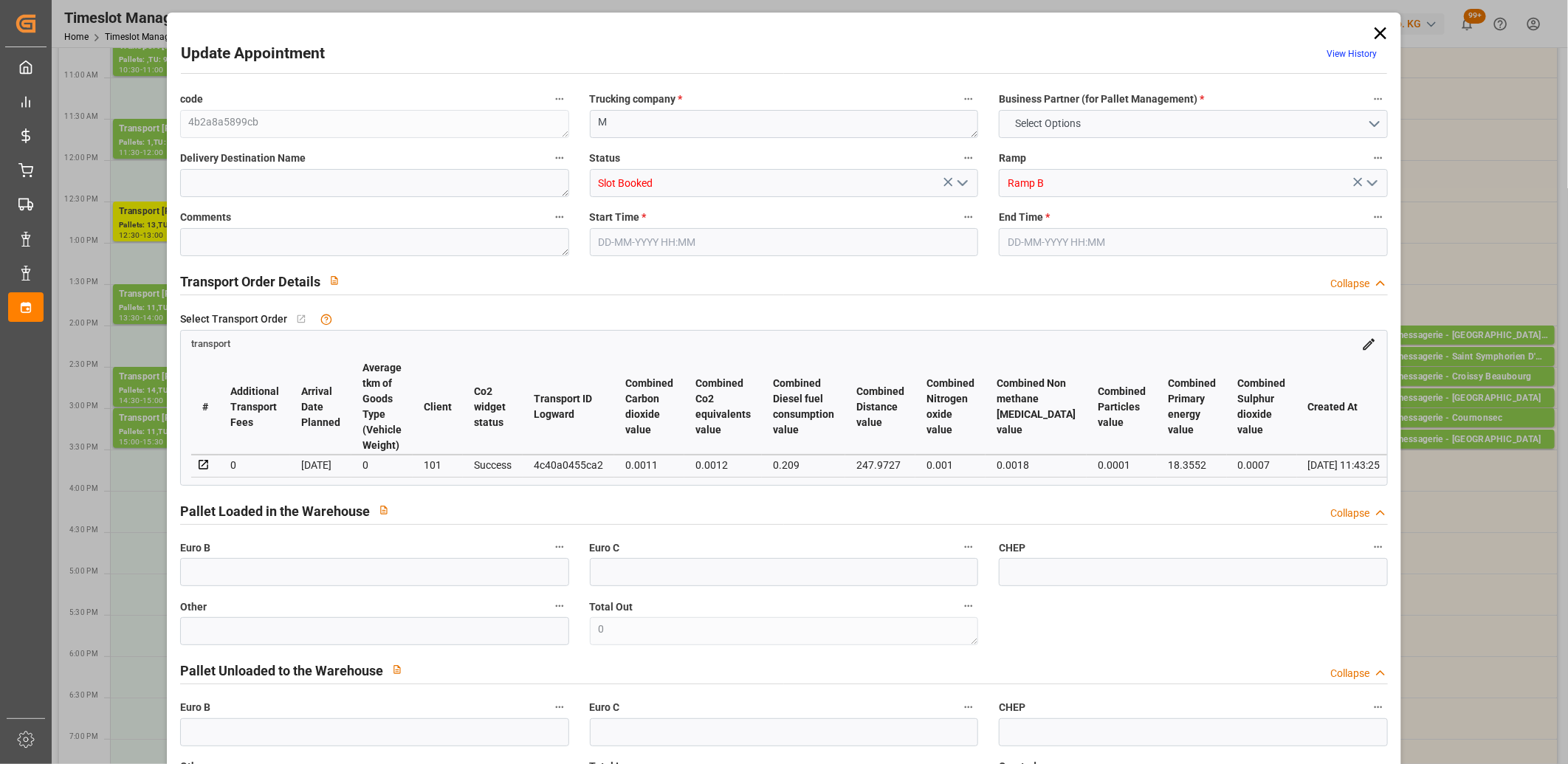
type input "0"
type input "6"
type input "1"
type input "101"
type input "8.152"
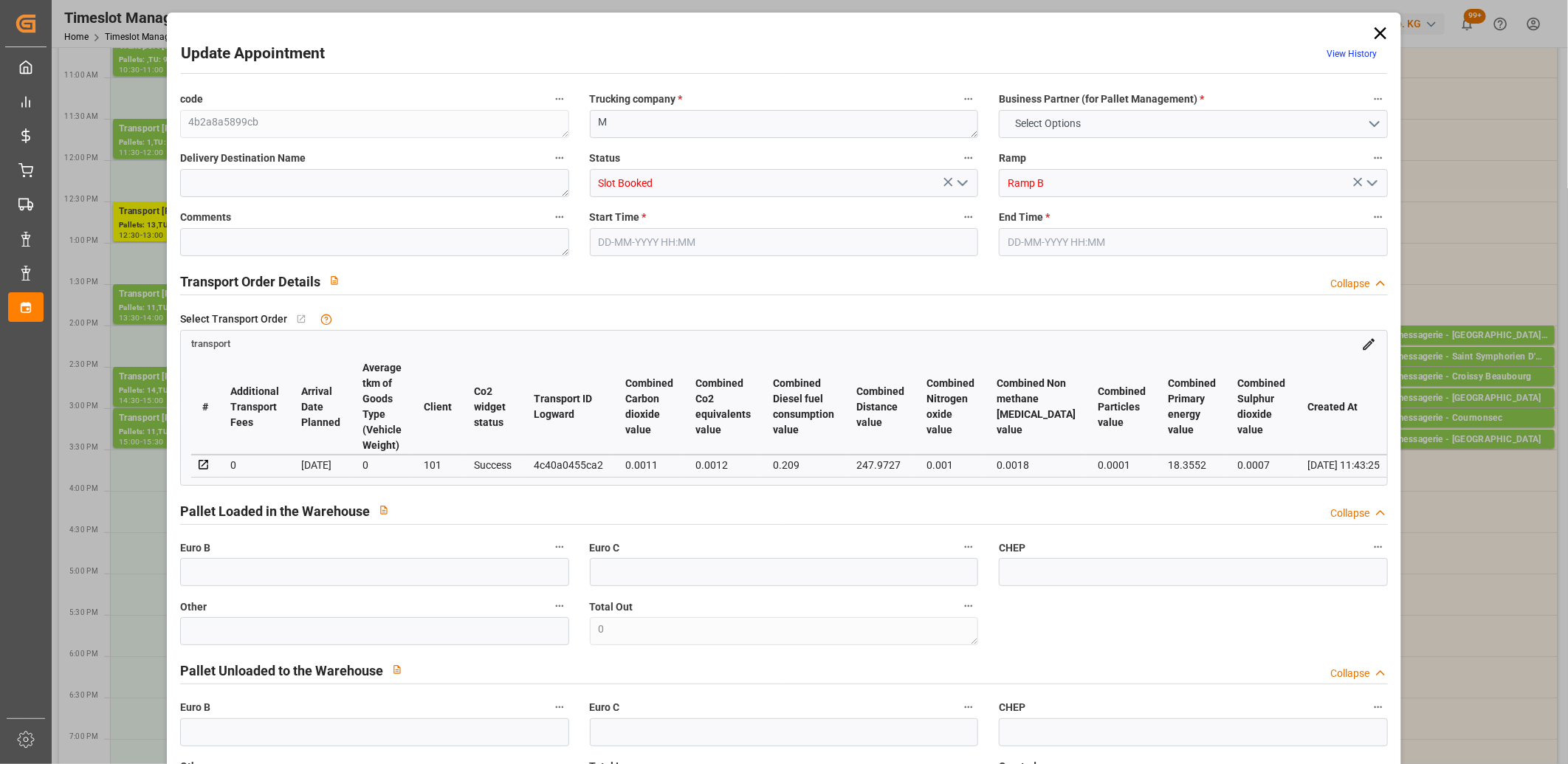
type input "0"
type input "4710.8598"
type input "0"
type input "21"
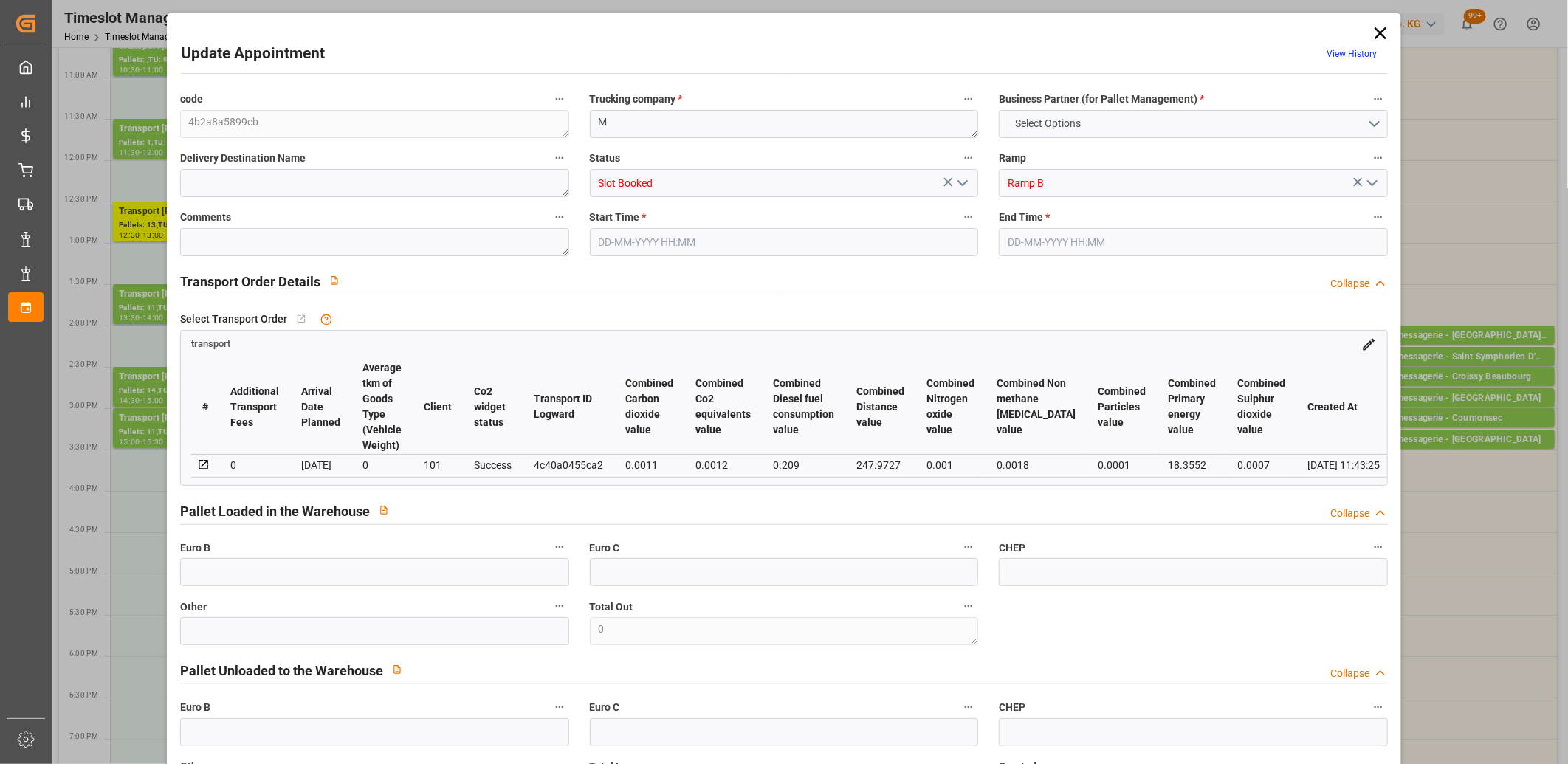
type input "35"
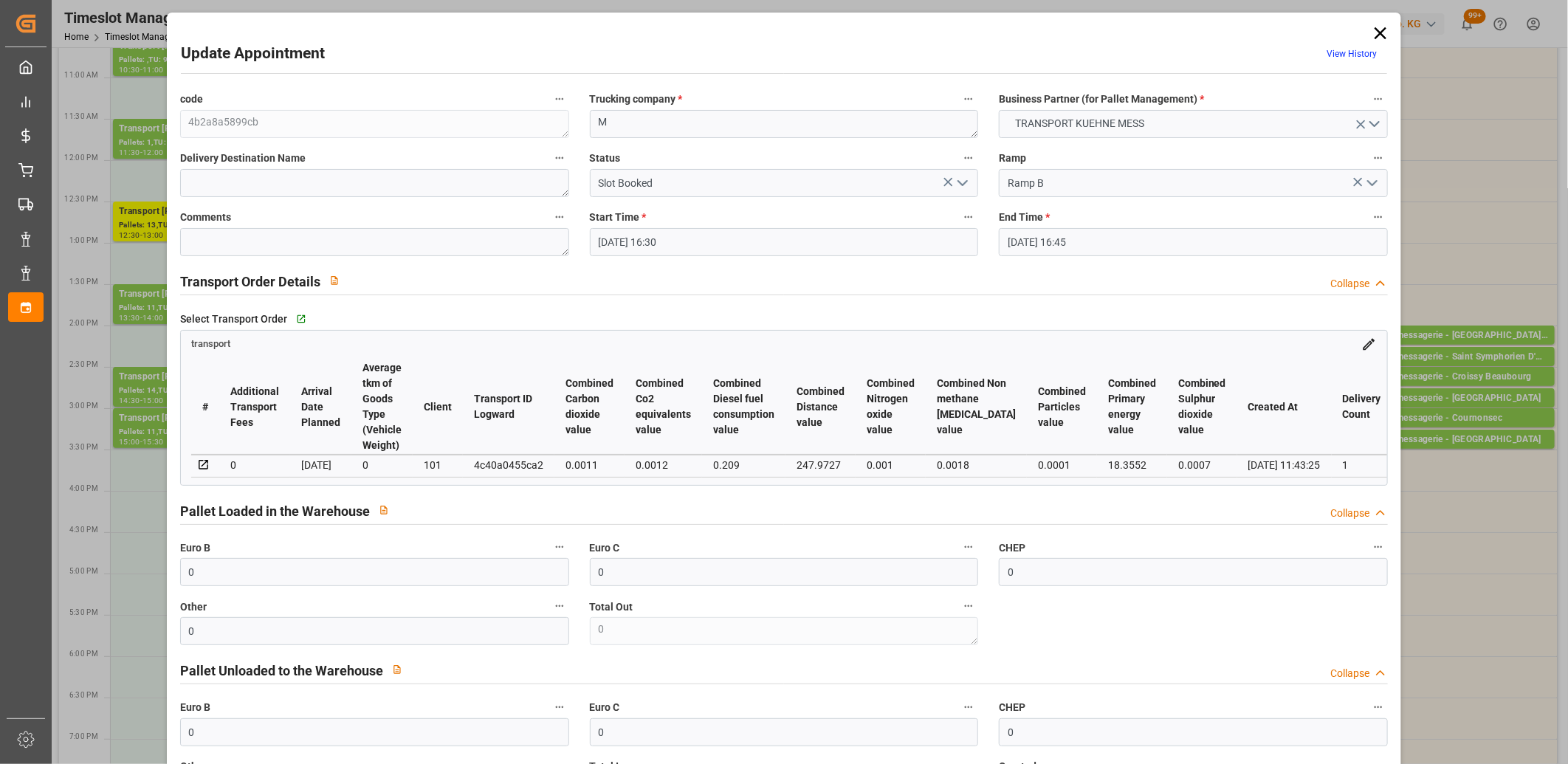
type input "17-09-2025 16:30"
type input "17-09-2025 16:45"
type input "16-09-2025 11:43"
type input "[DATE]"
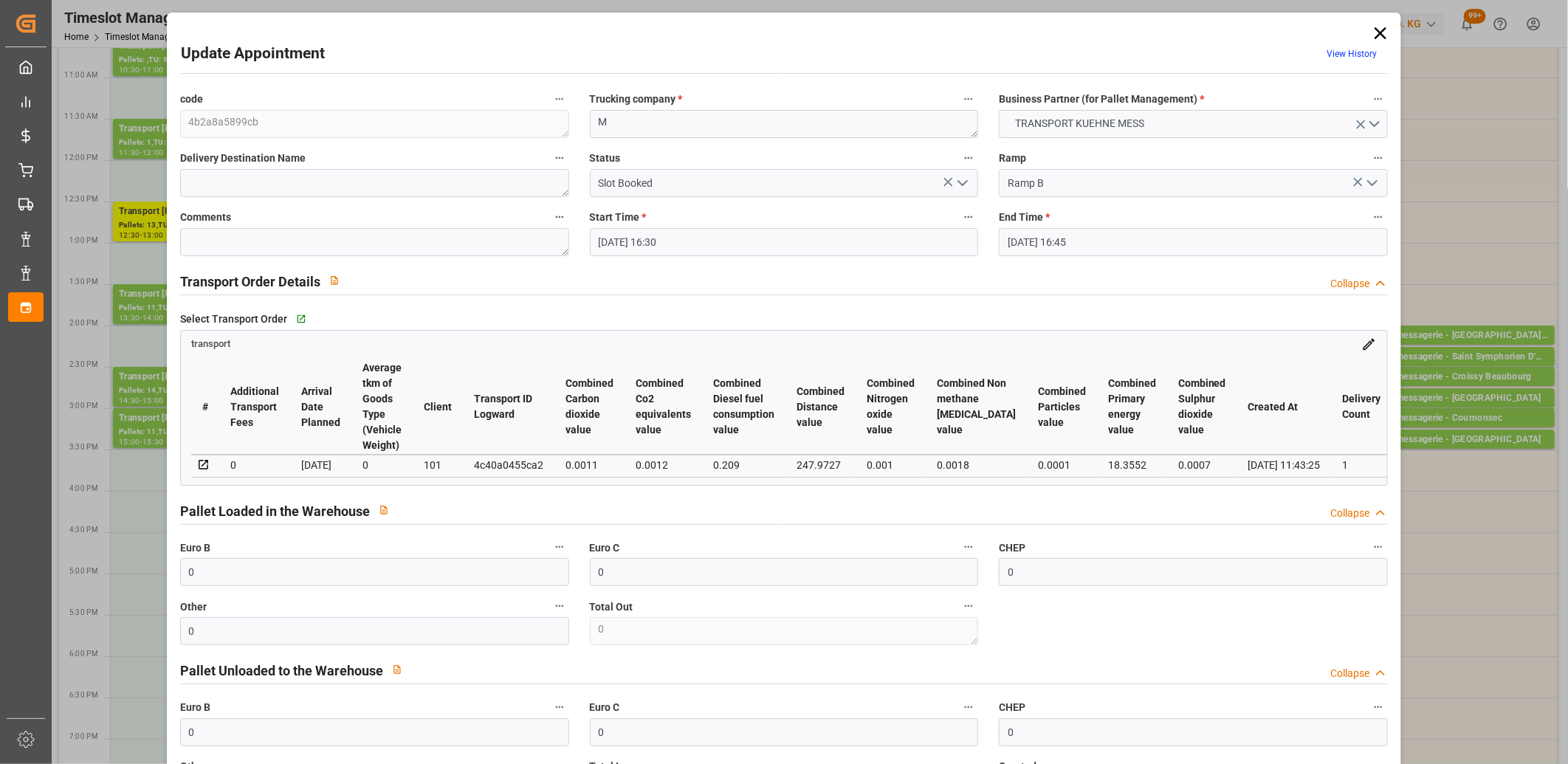
type input "[DATE]"
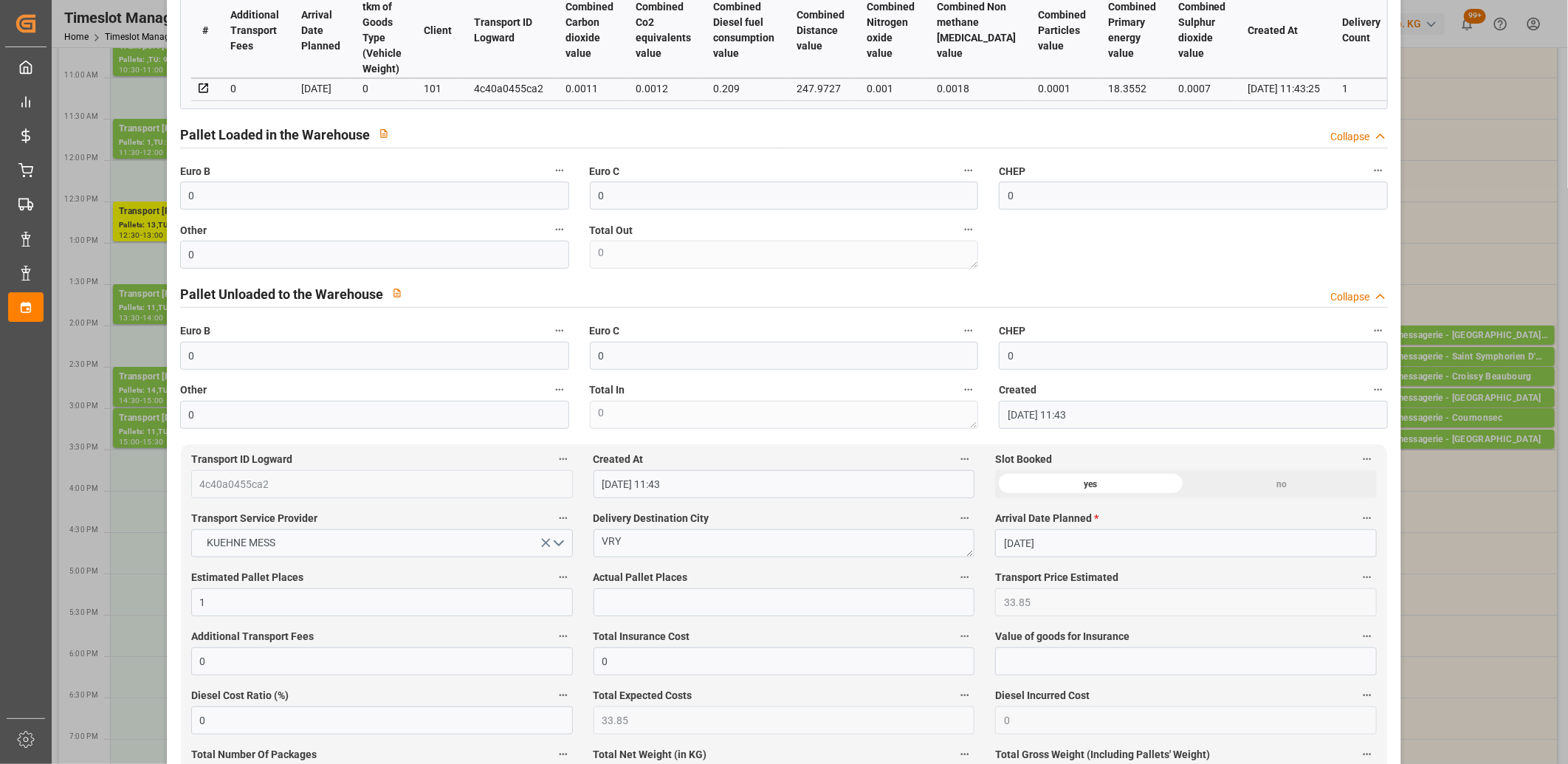
scroll to position [409, 0]
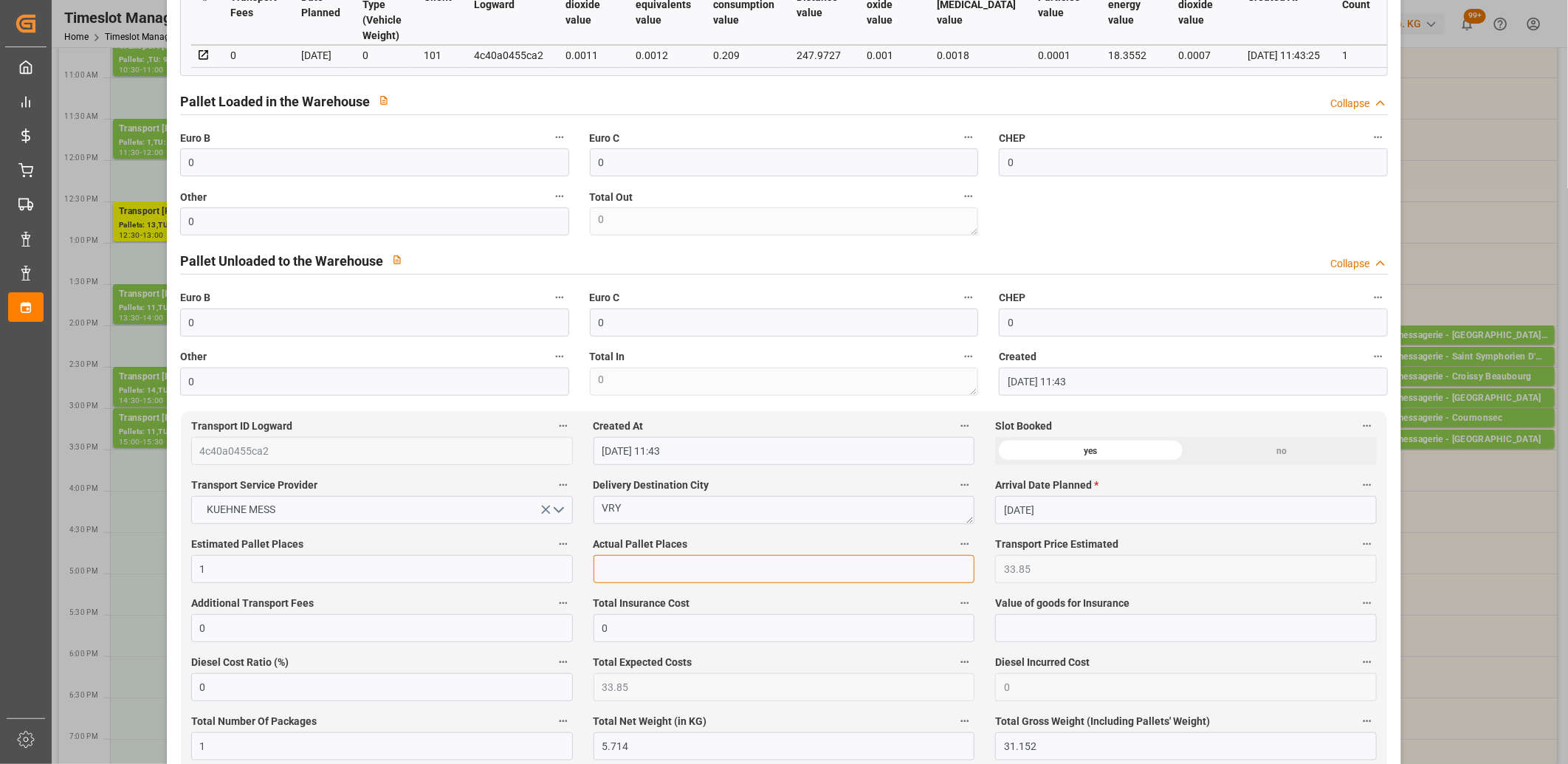
click at [637, 571] on input "text" at bounding box center [784, 569] width 381 height 28
type input "1"
click at [360, 222] on input "0" at bounding box center [375, 221] width 389 height 28
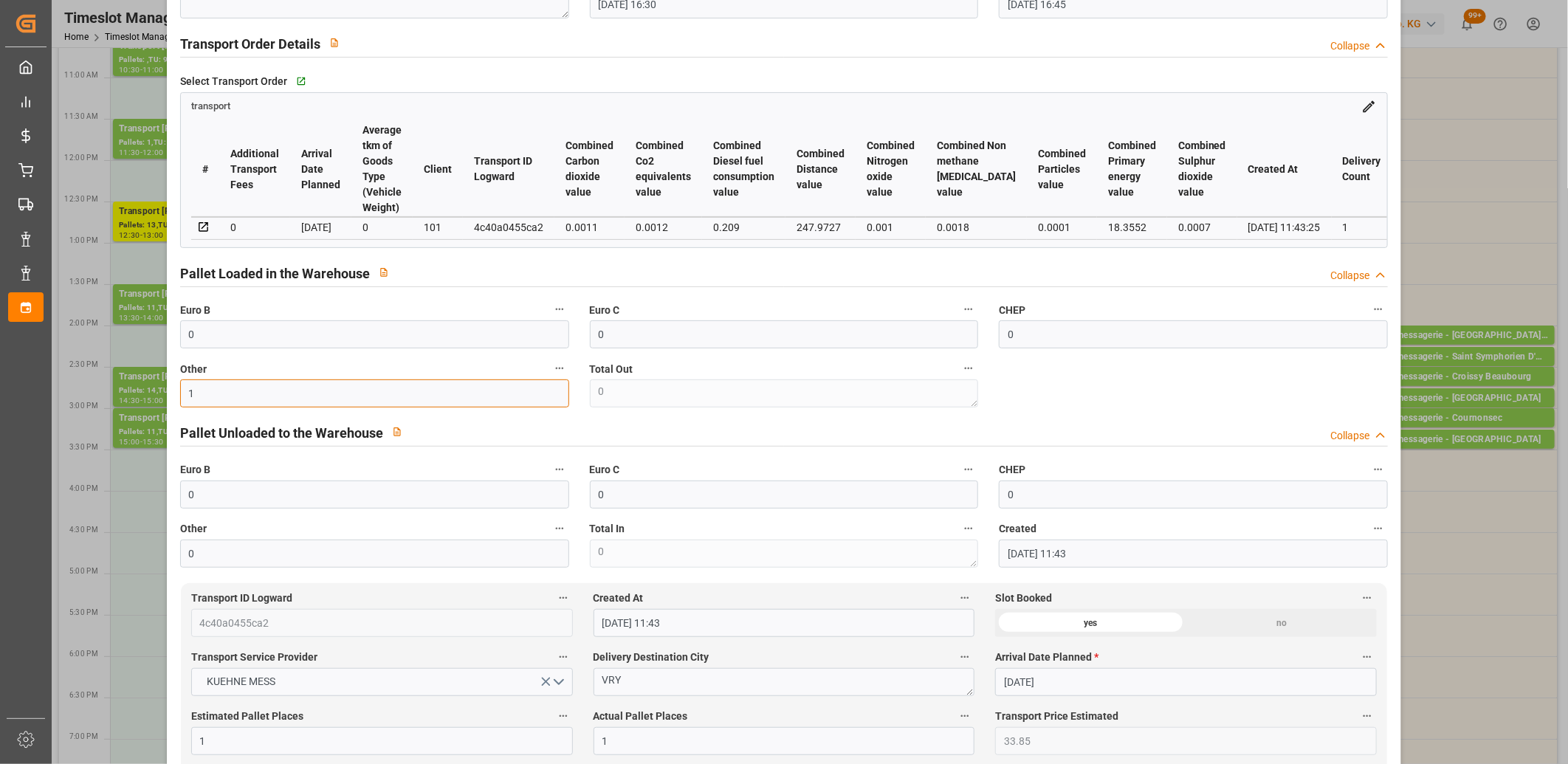
scroll to position [0, 0]
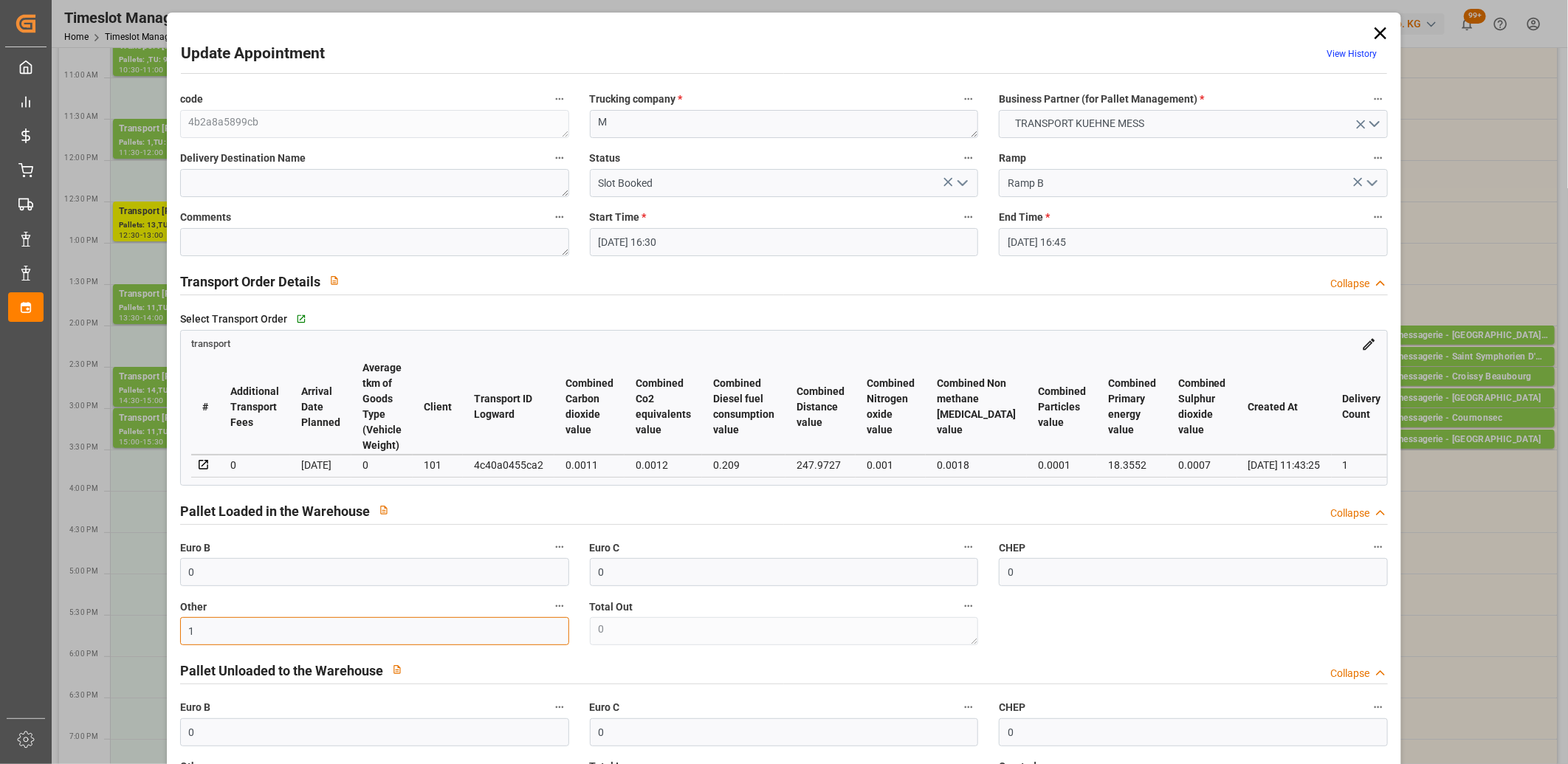
type input "1"
click at [959, 180] on icon "open menu" at bounding box center [962, 183] width 18 height 18
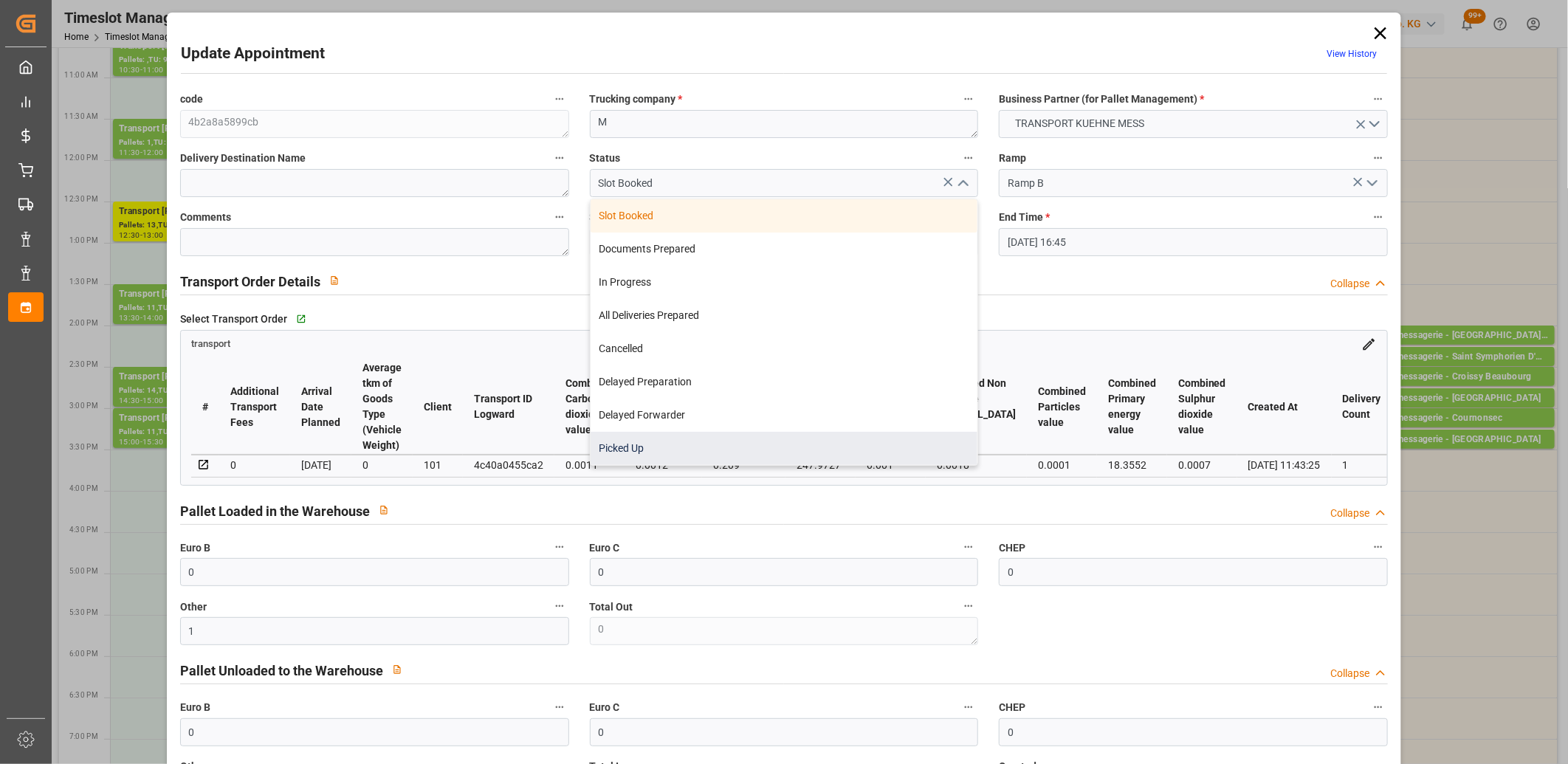
click at [807, 434] on div "Picked Up" at bounding box center [784, 448] width 387 height 33
type input "Picked Up"
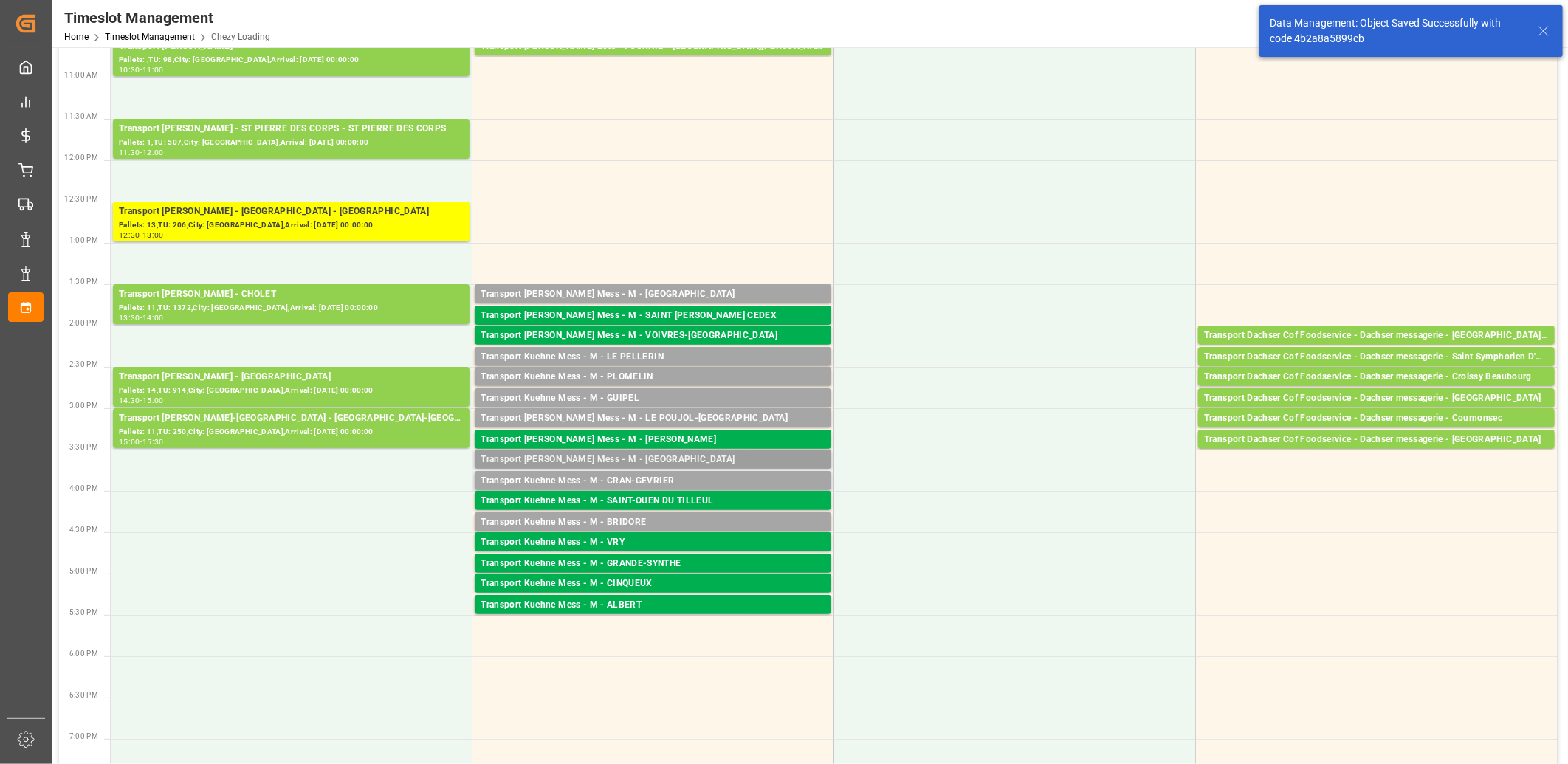
click at [620, 457] on div "Transport [PERSON_NAME] Mess - M - [GEOGRAPHIC_DATA]" at bounding box center [653, 460] width 344 height 15
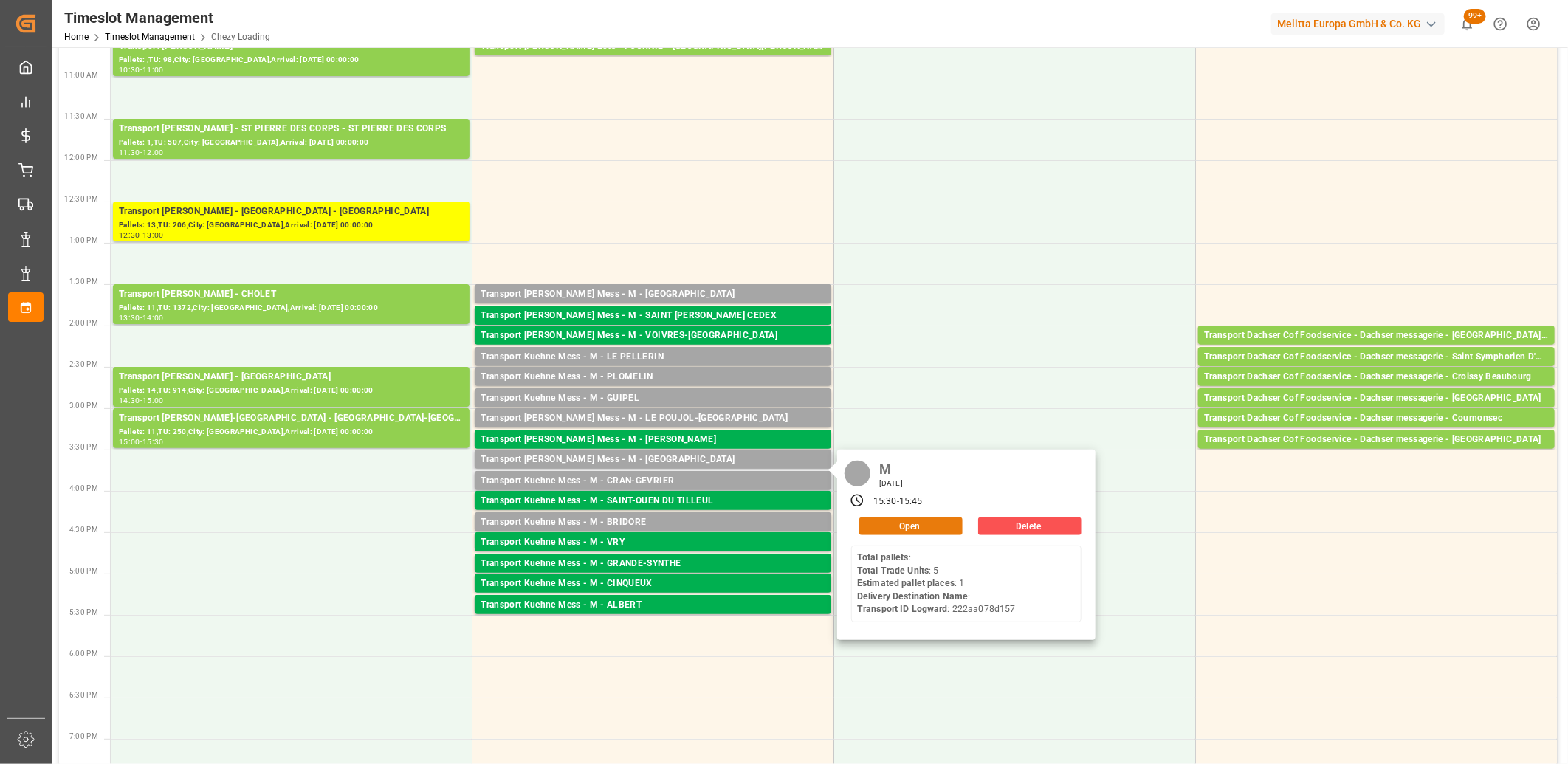
click at [896, 526] on button "Open" at bounding box center [910, 526] width 104 height 18
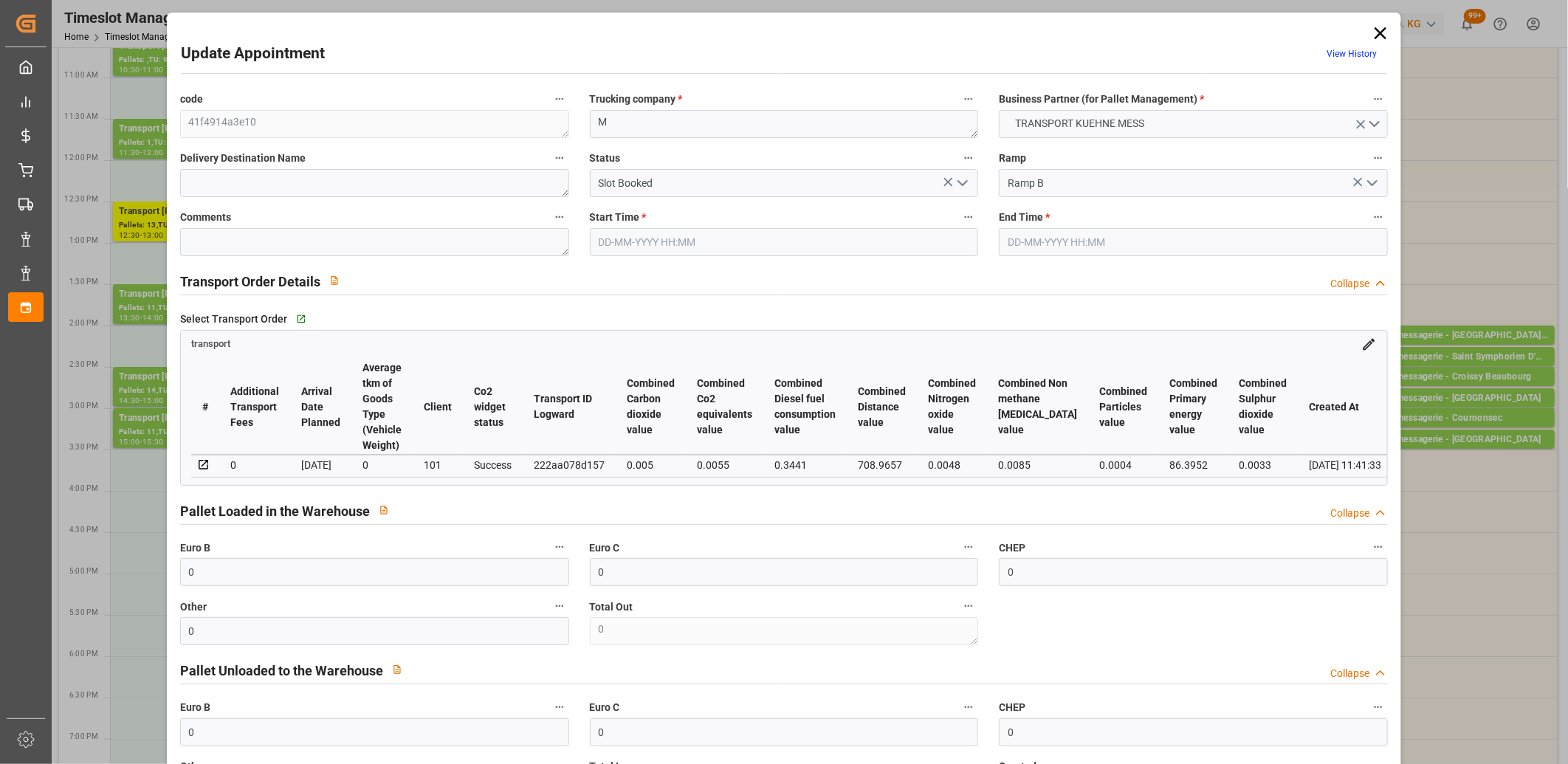
type input "17-09-2025 15:30"
type input "17-09-2025 15:45"
type input "16-09-2025 11:41"
type input "[DATE]"
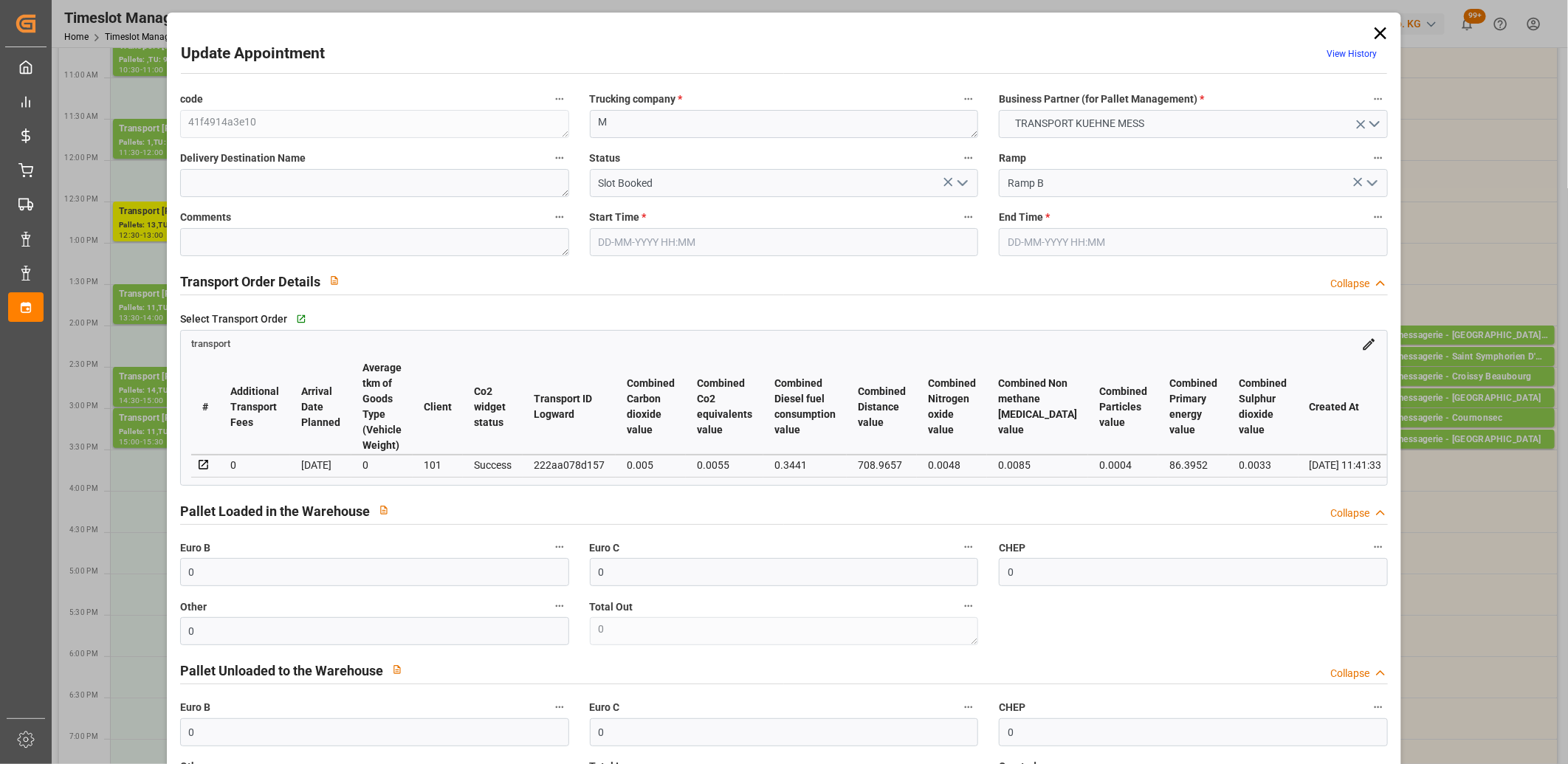
type input "[DATE]"
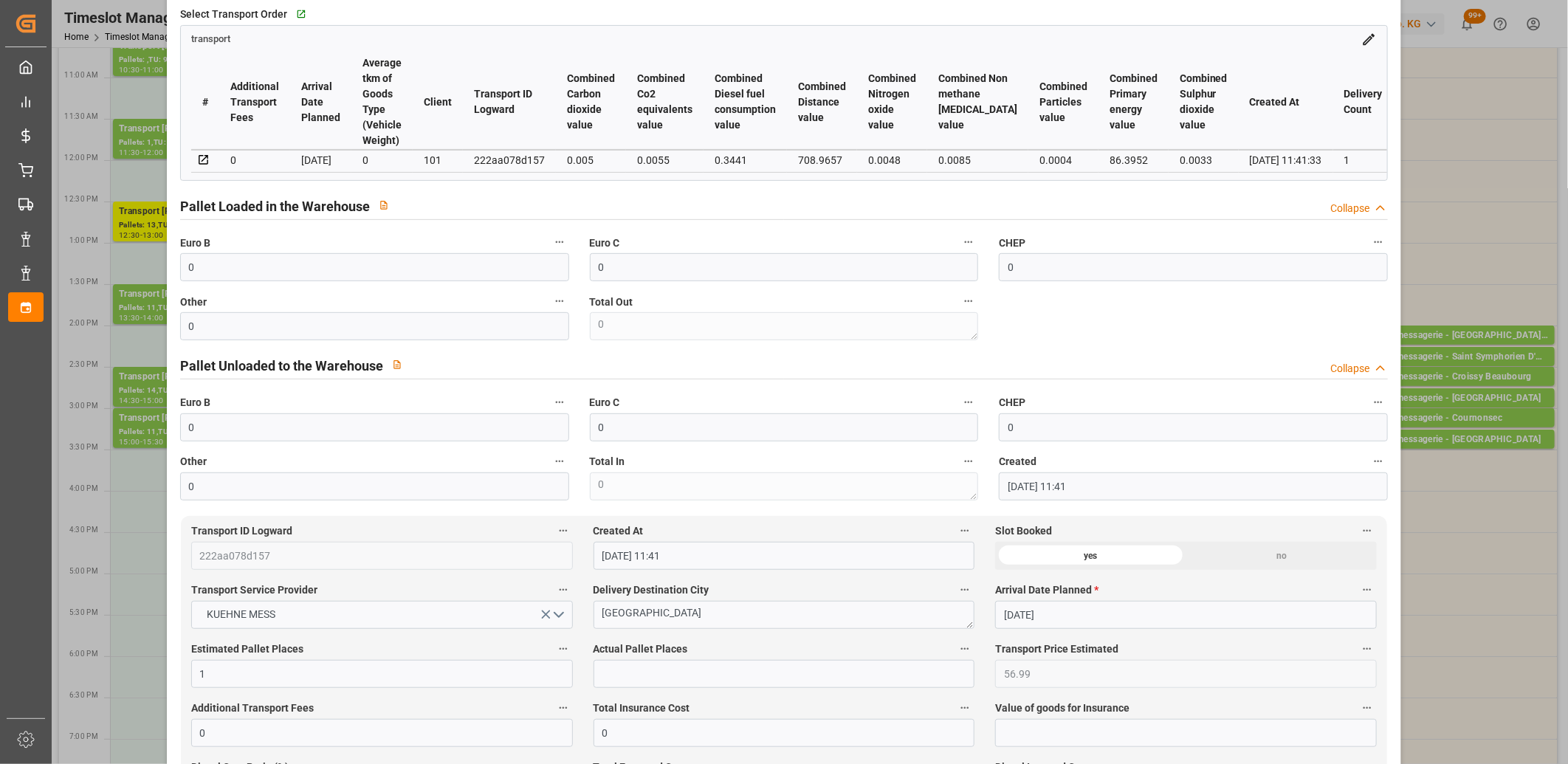
scroll to position [409, 0]
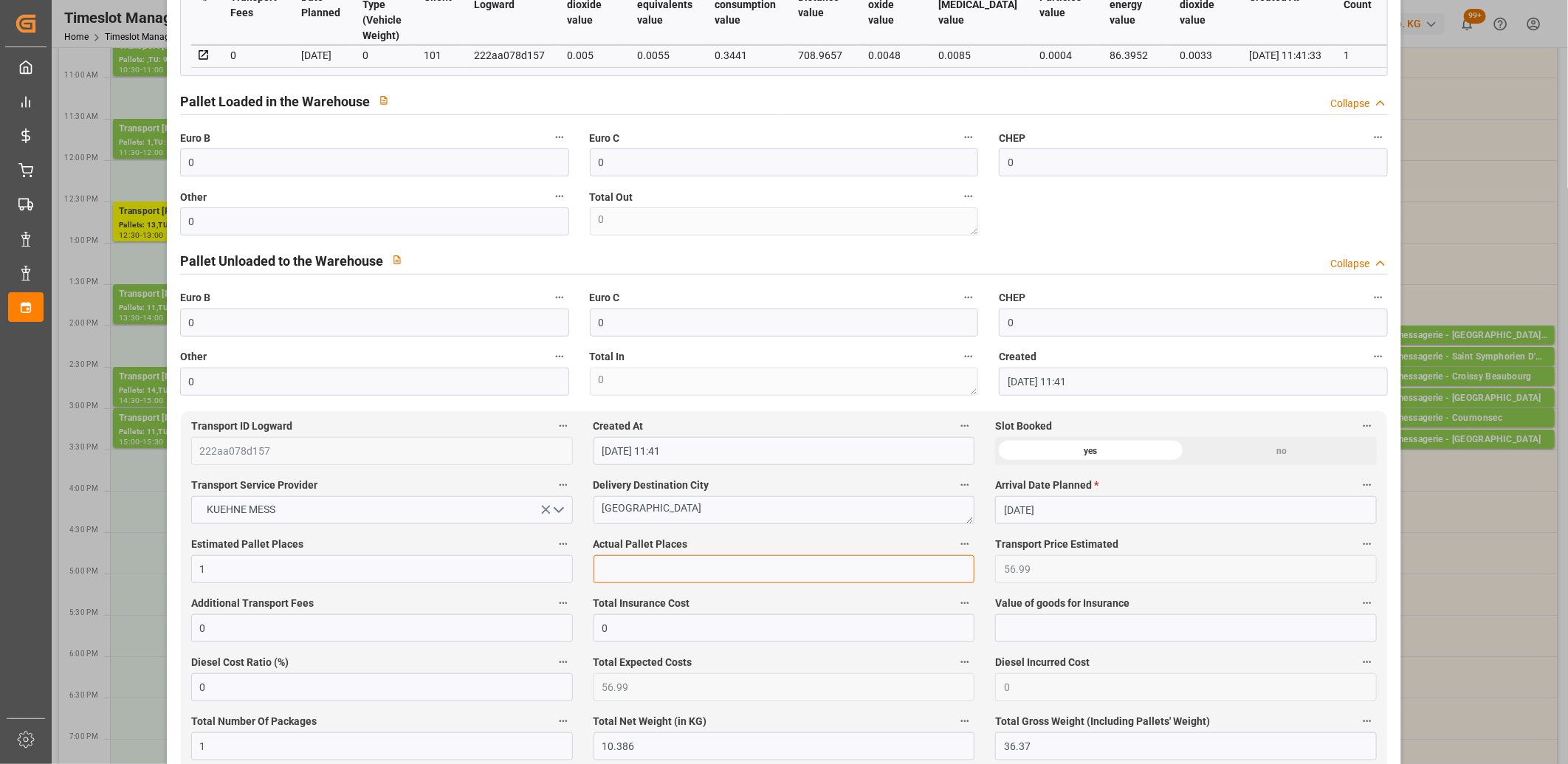
click at [653, 564] on input "text" at bounding box center [784, 569] width 381 height 28
type input "1"
click at [349, 224] on input "0" at bounding box center [375, 221] width 389 height 28
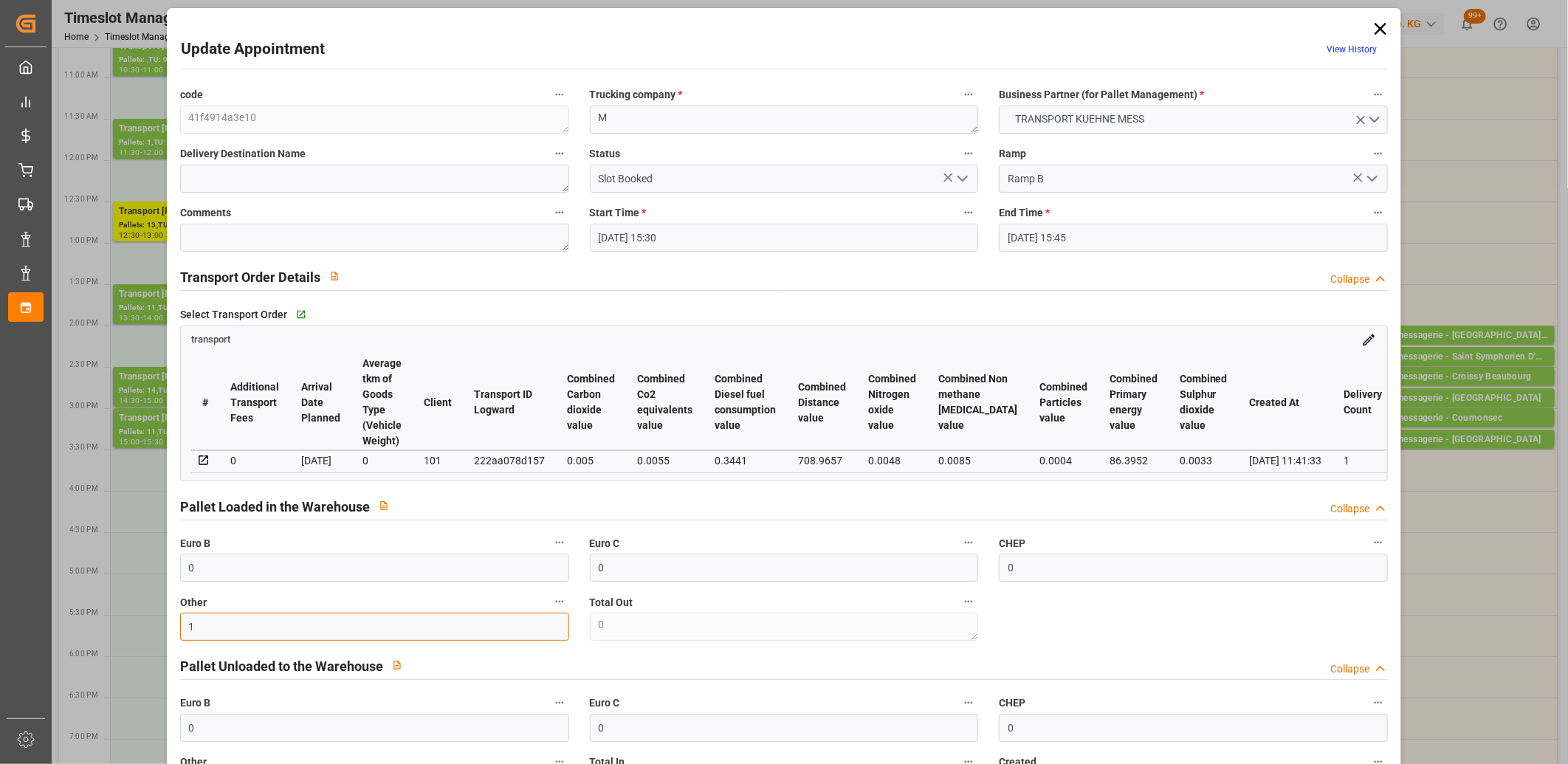
scroll to position [0, 0]
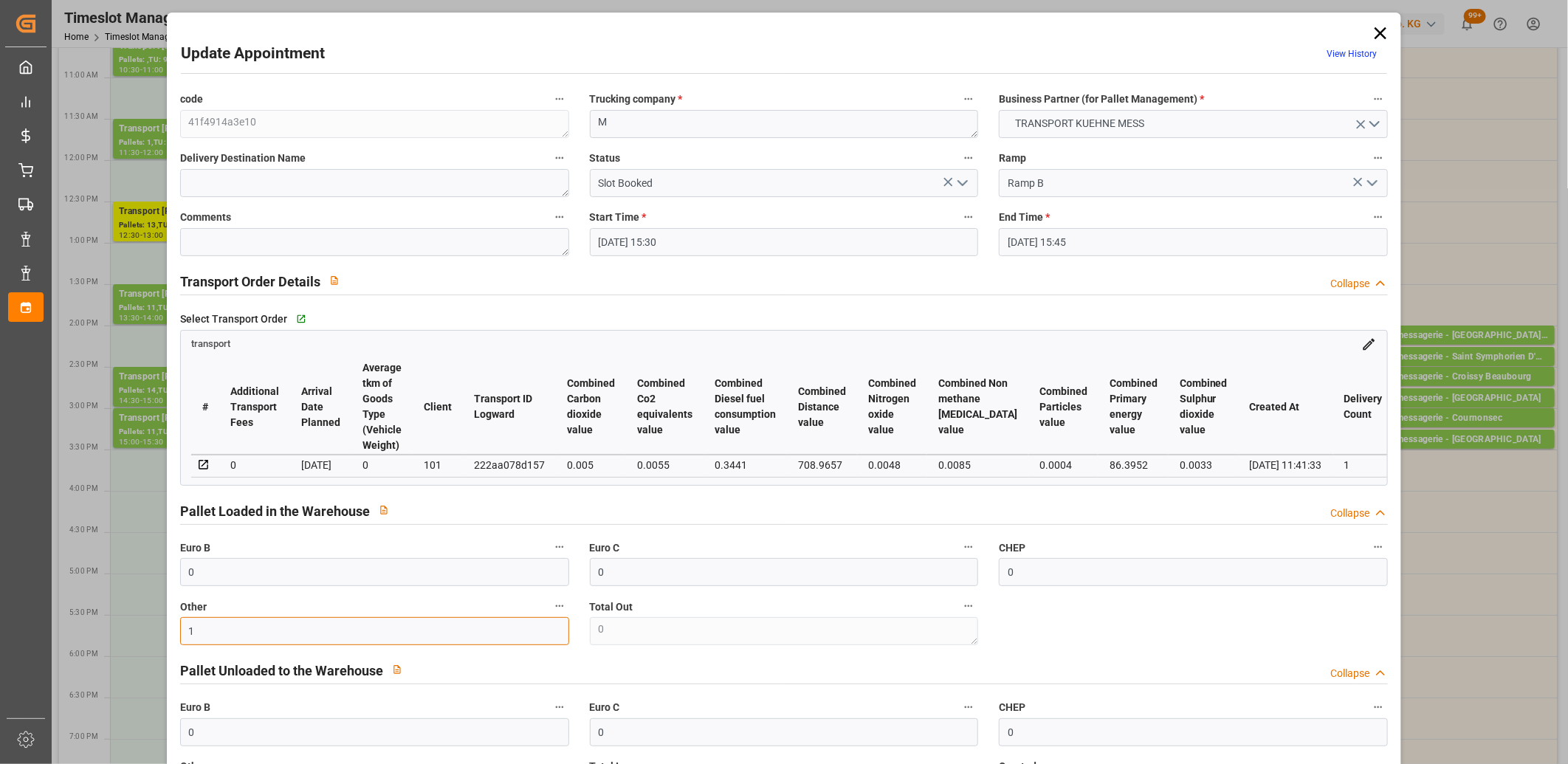
type input "1"
click at [959, 183] on icon "open menu" at bounding box center [962, 183] width 18 height 18
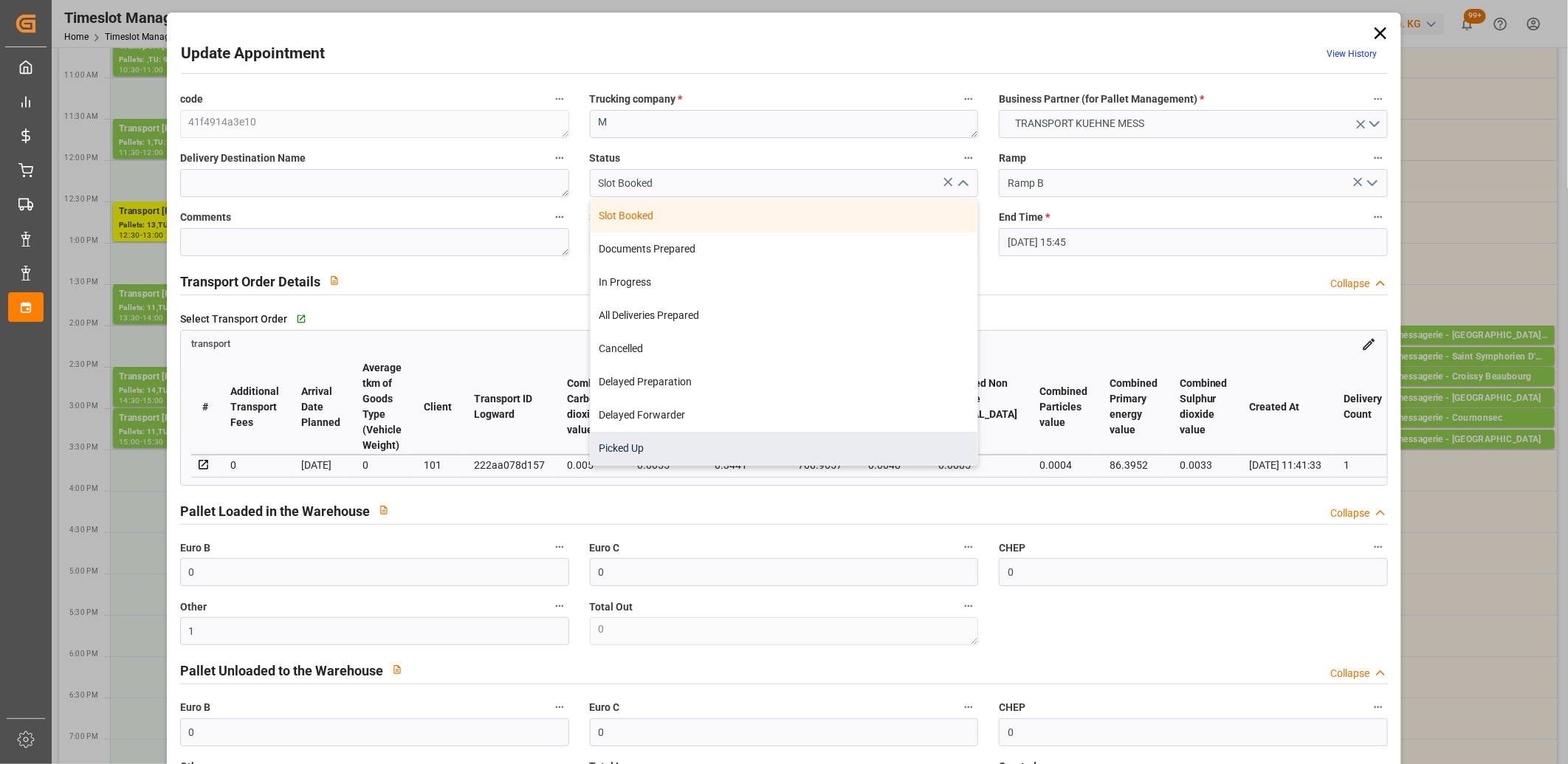
click at [744, 440] on div "Picked Up" at bounding box center [784, 448] width 387 height 33
type input "Picked Up"
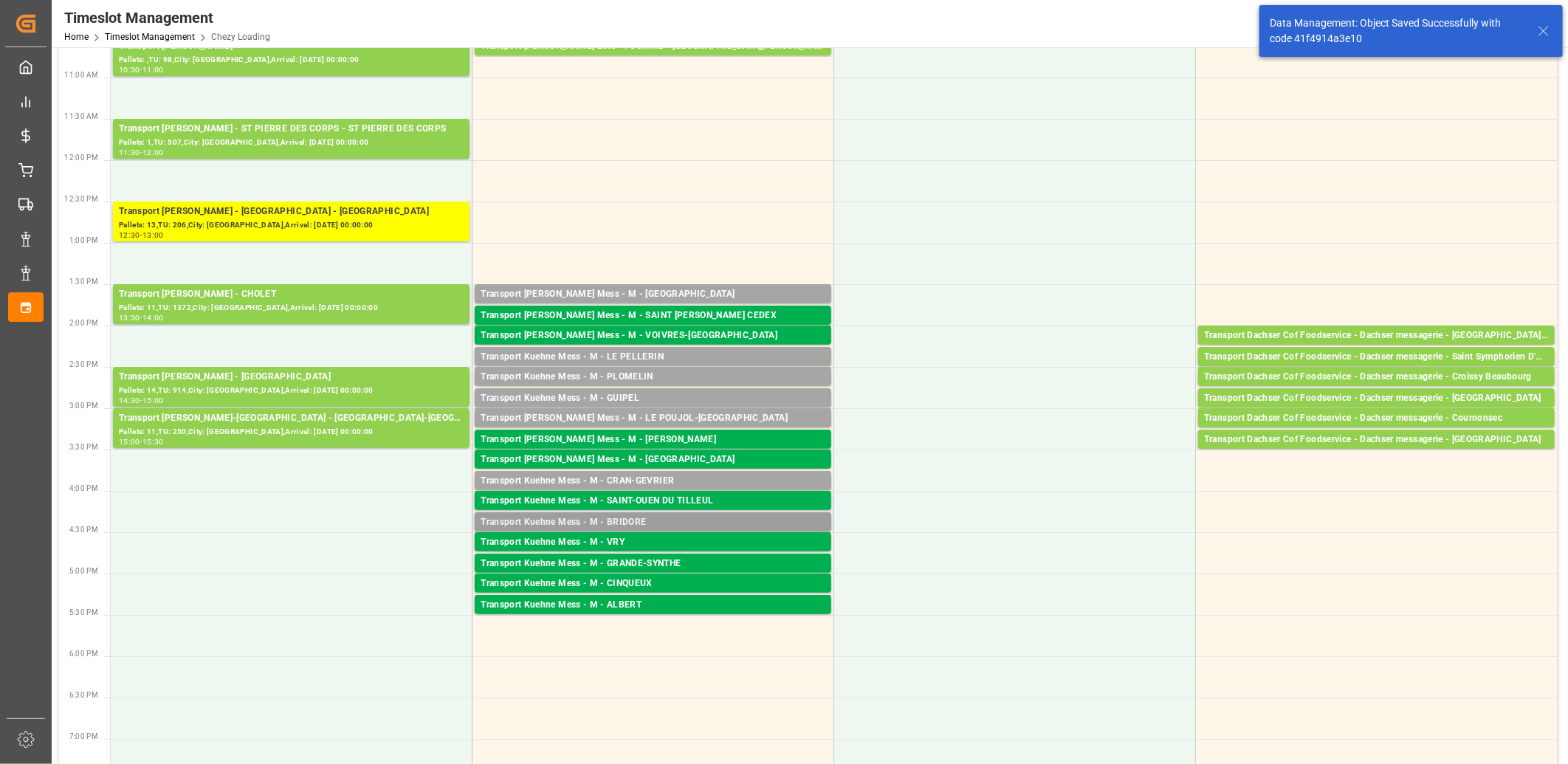
click at [607, 517] on div "Transport Kuehne Mess - M - BRIDORE" at bounding box center [653, 523] width 344 height 15
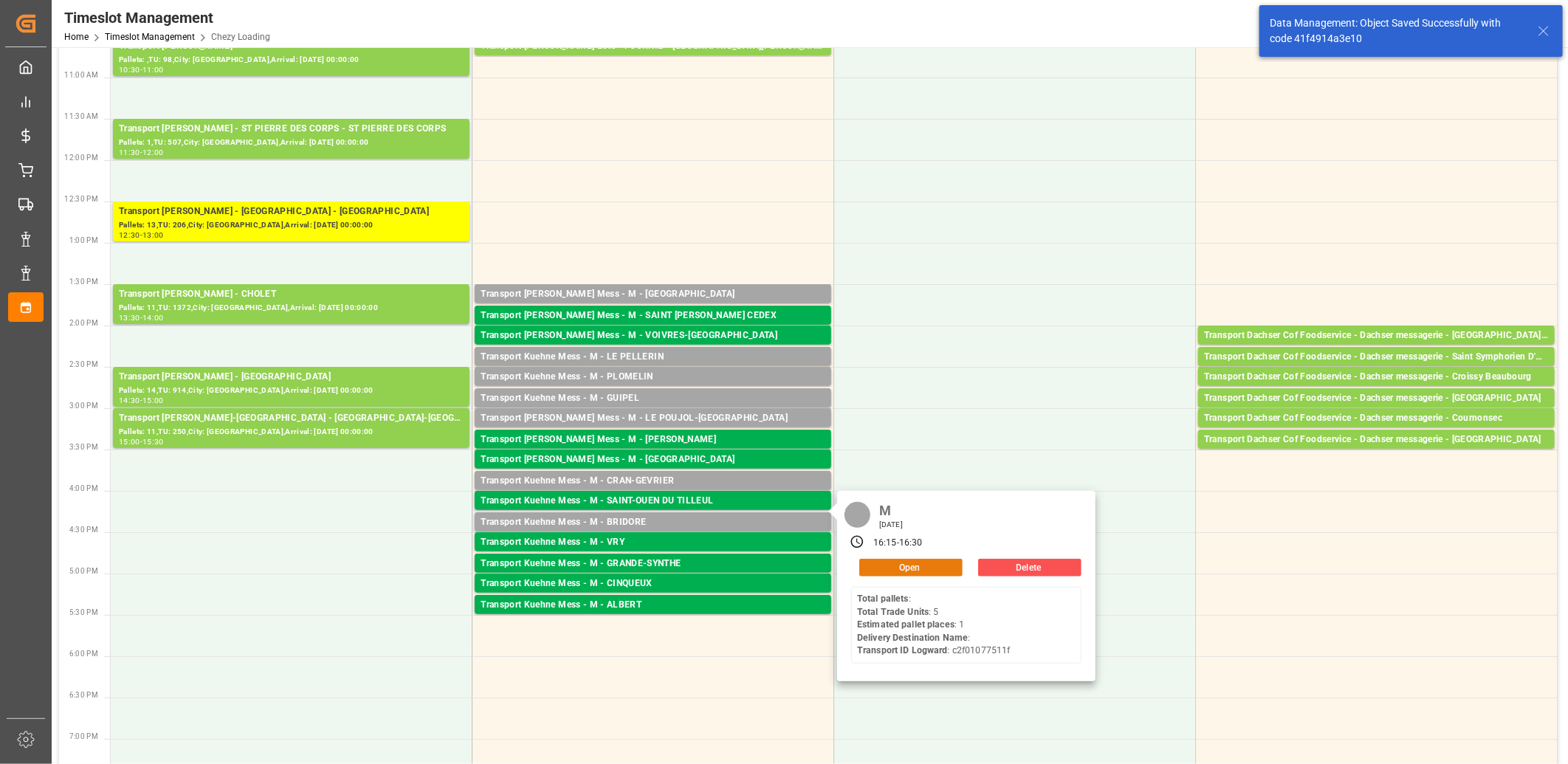
click at [884, 565] on button "Open" at bounding box center [910, 568] width 104 height 18
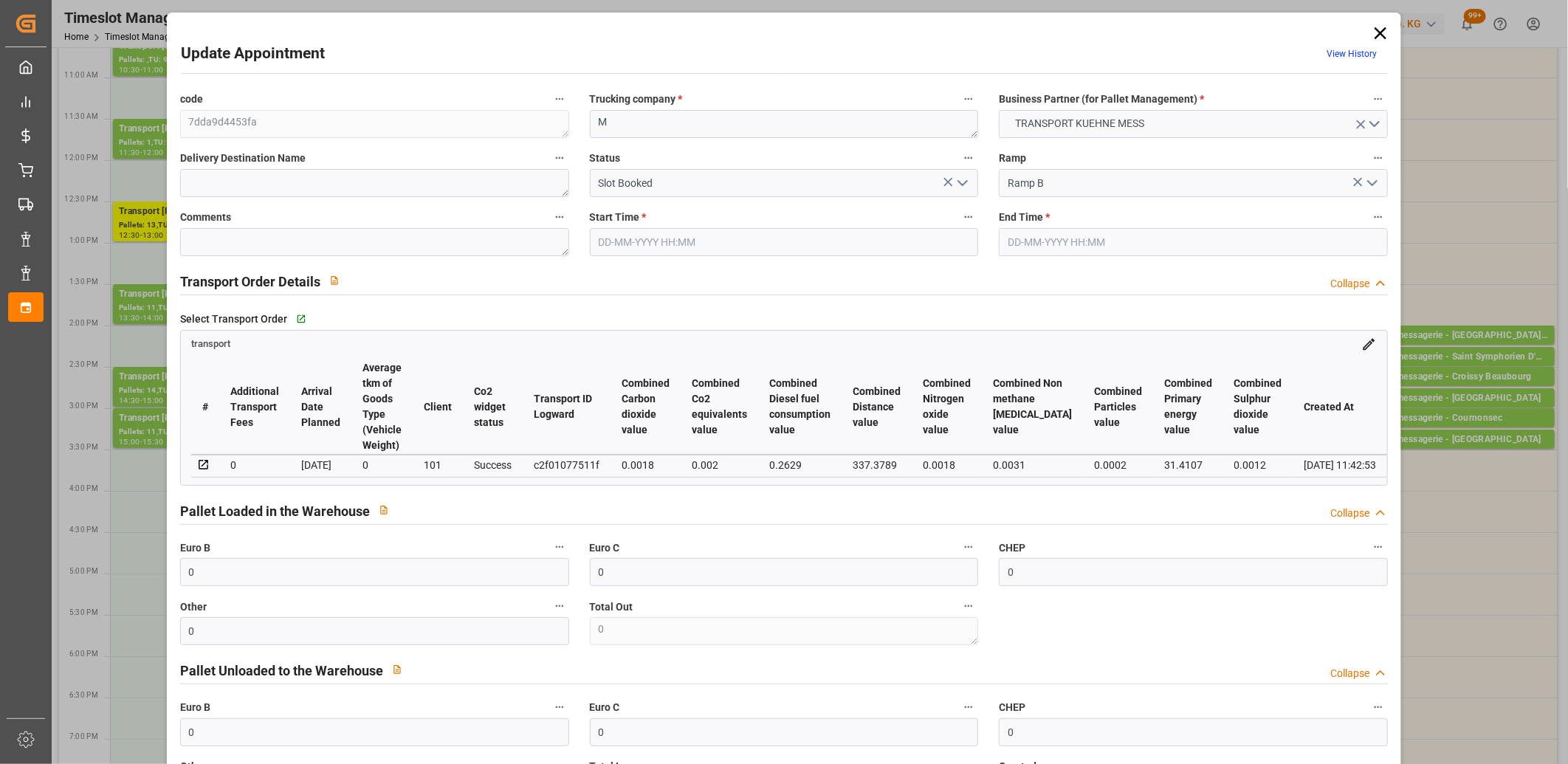
type input "17-09-2025 16:15"
type input "17-09-2025 16:30"
type input "16-09-2025 11:43"
type input "16-09-2025 11:42"
type input "[DATE]"
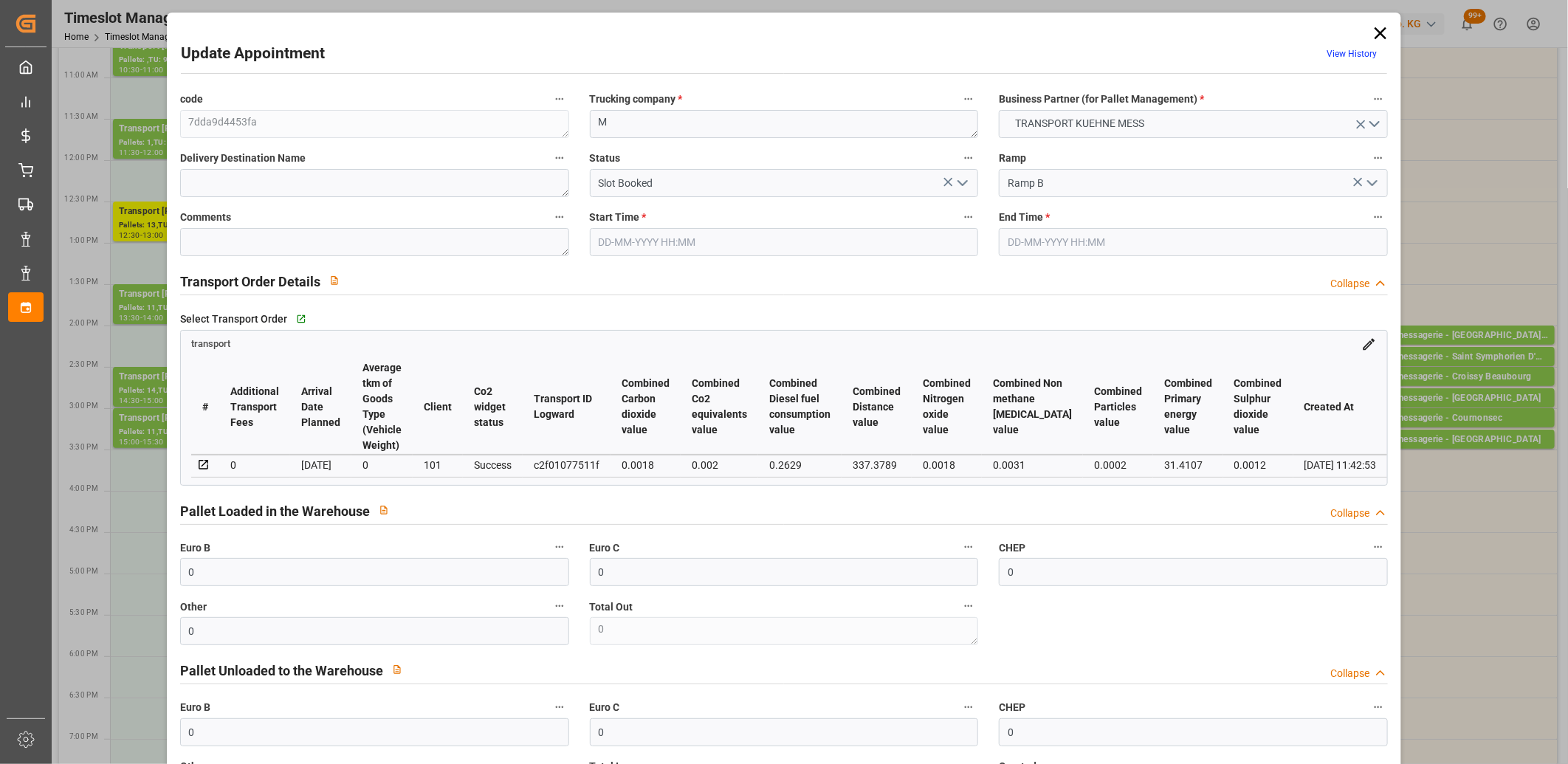
type input "[DATE]"
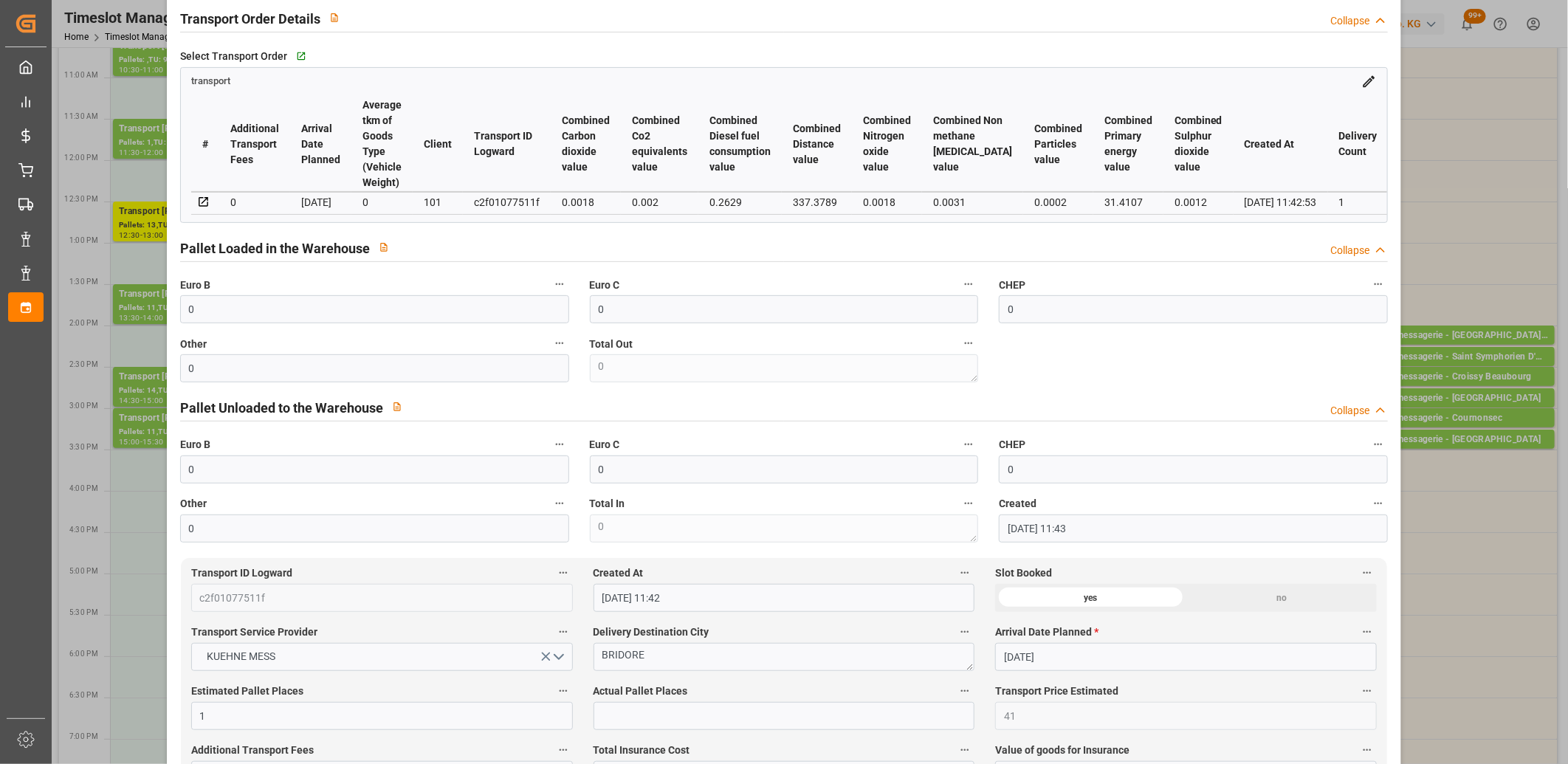
scroll to position [409, 0]
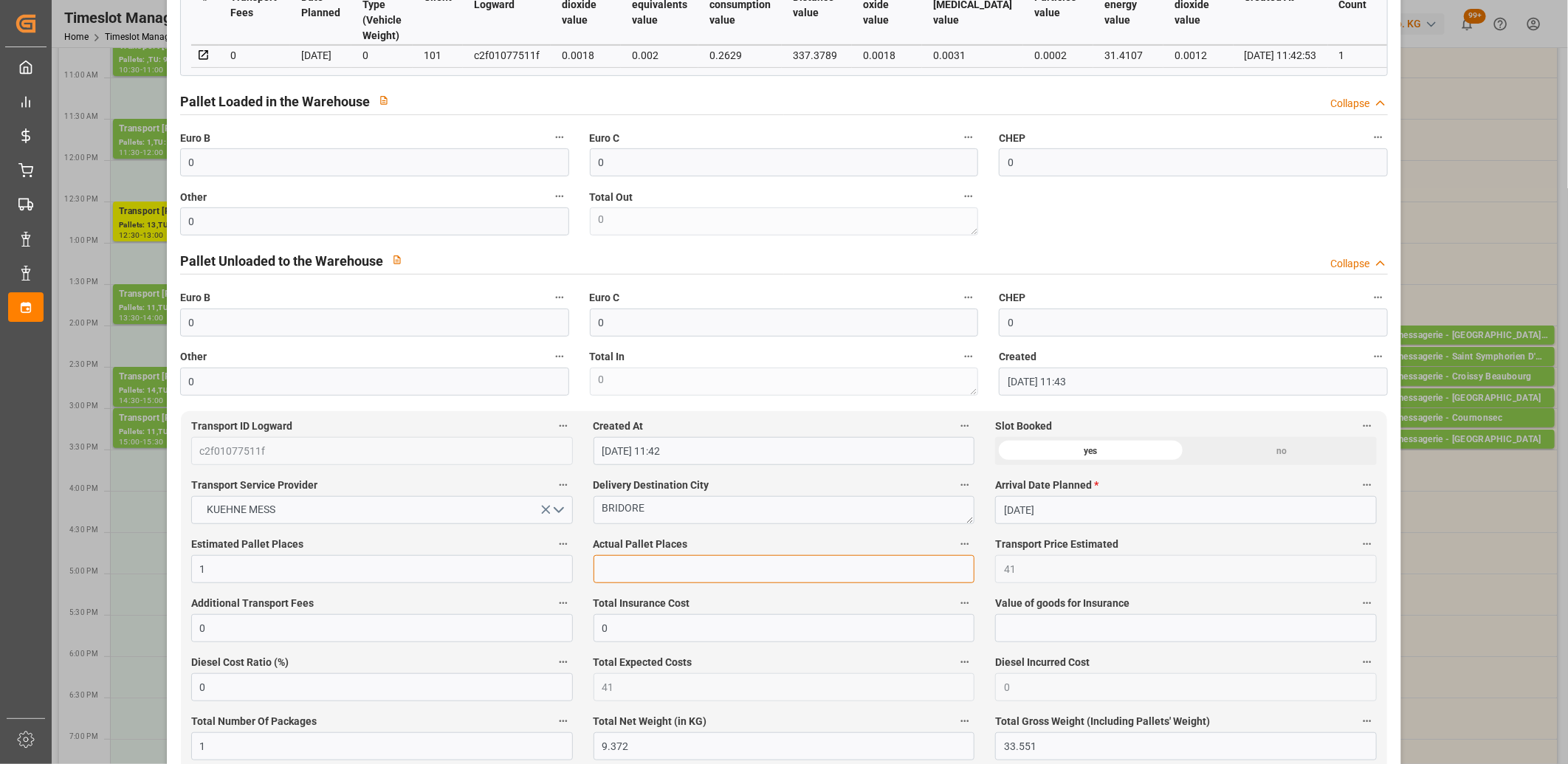
click at [618, 574] on input "text" at bounding box center [784, 569] width 381 height 28
type input "1"
click at [495, 227] on input "0" at bounding box center [375, 221] width 389 height 28
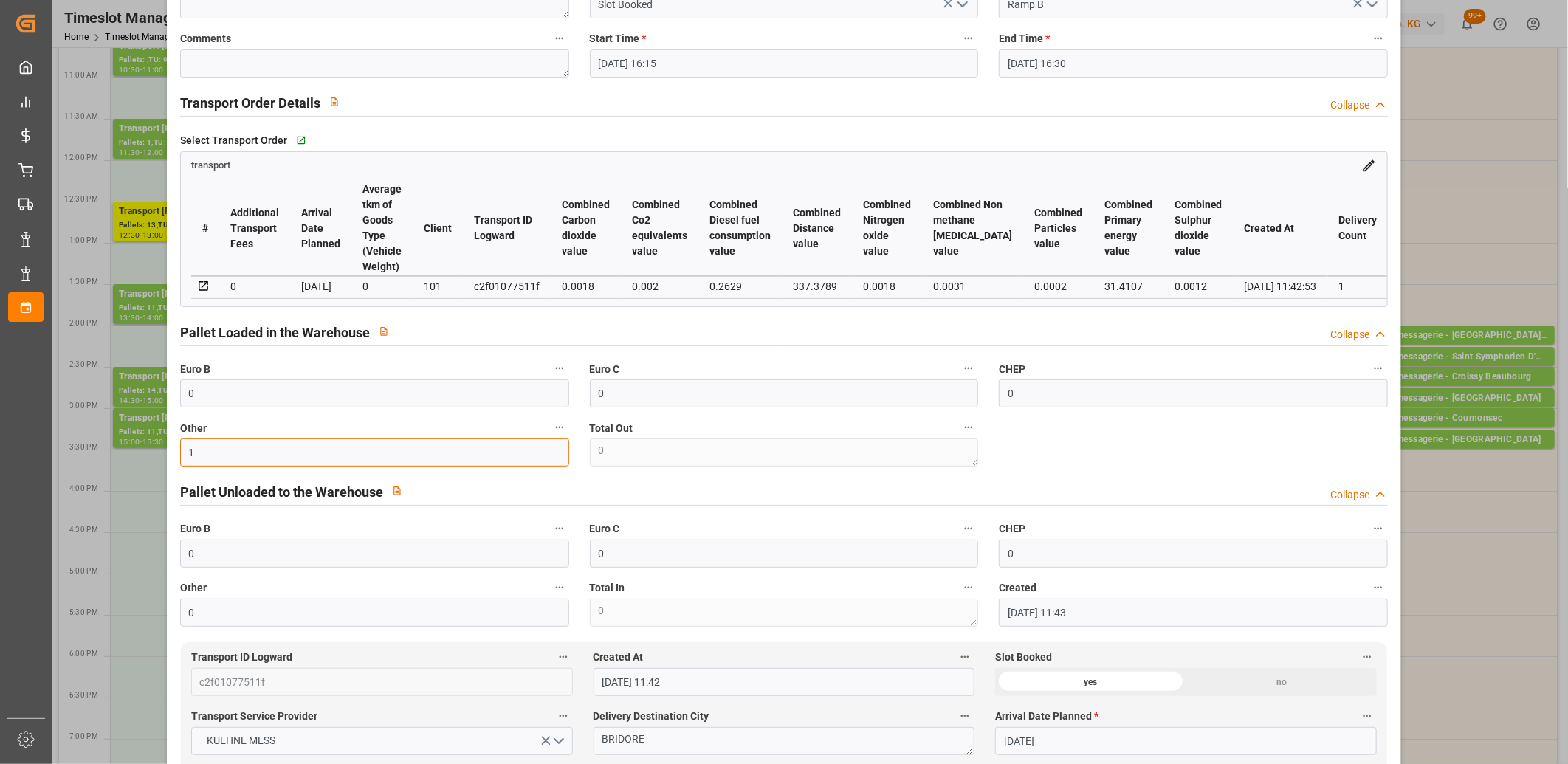
scroll to position [0, 0]
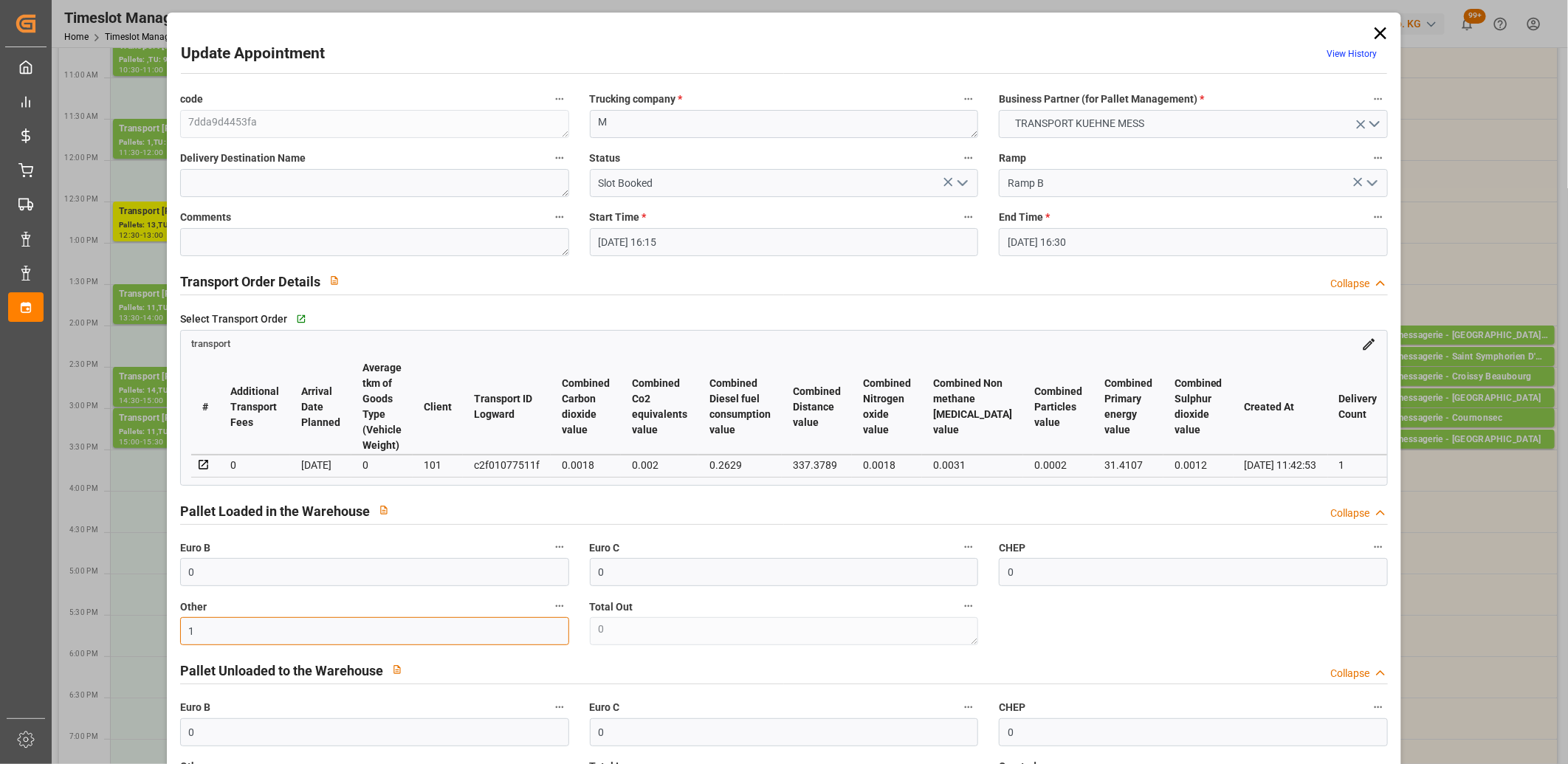
type input "1"
click at [959, 179] on icon "open menu" at bounding box center [962, 183] width 18 height 18
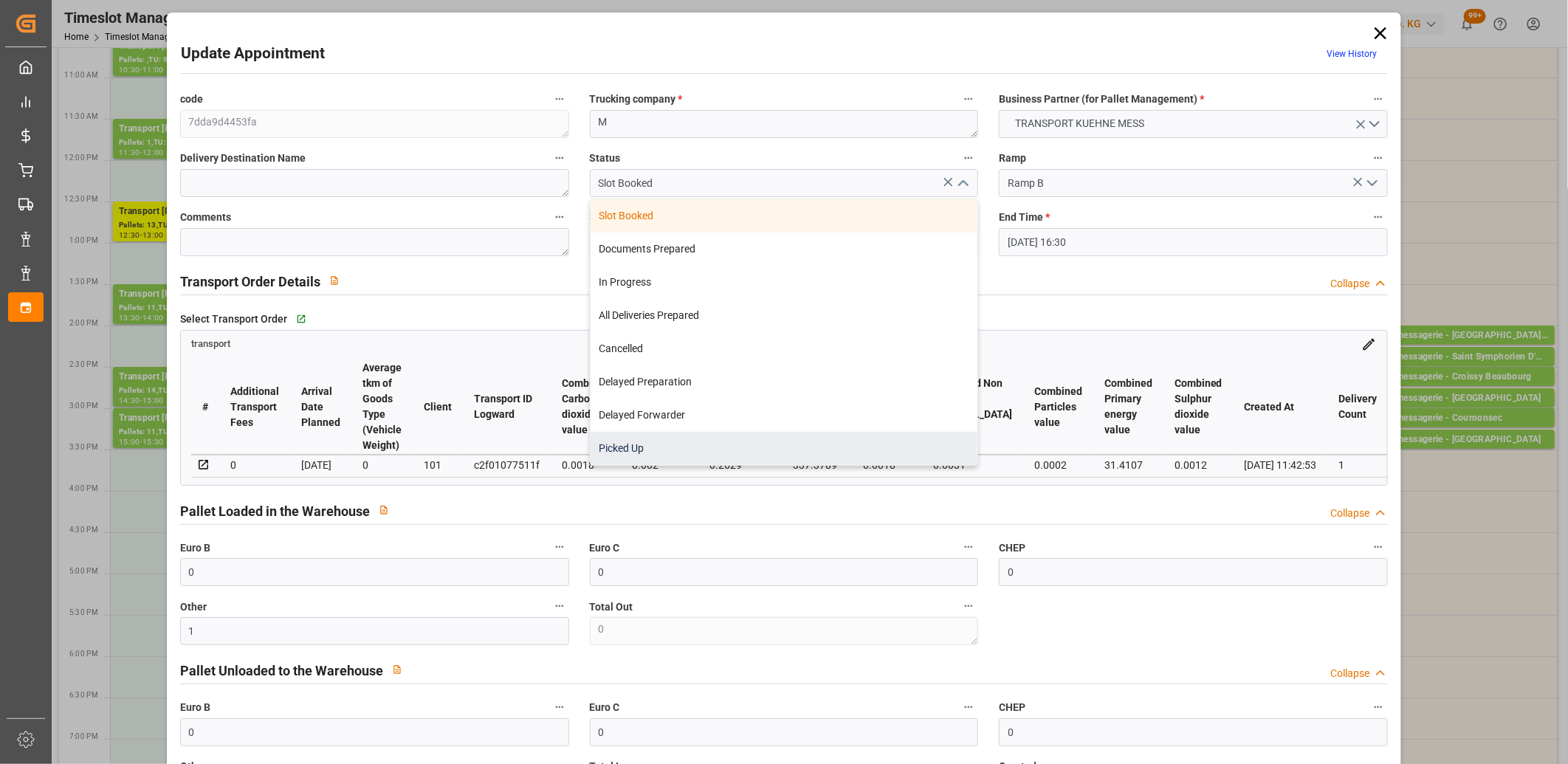
click at [845, 436] on div "Picked Up" at bounding box center [784, 448] width 387 height 33
type input "Picked Up"
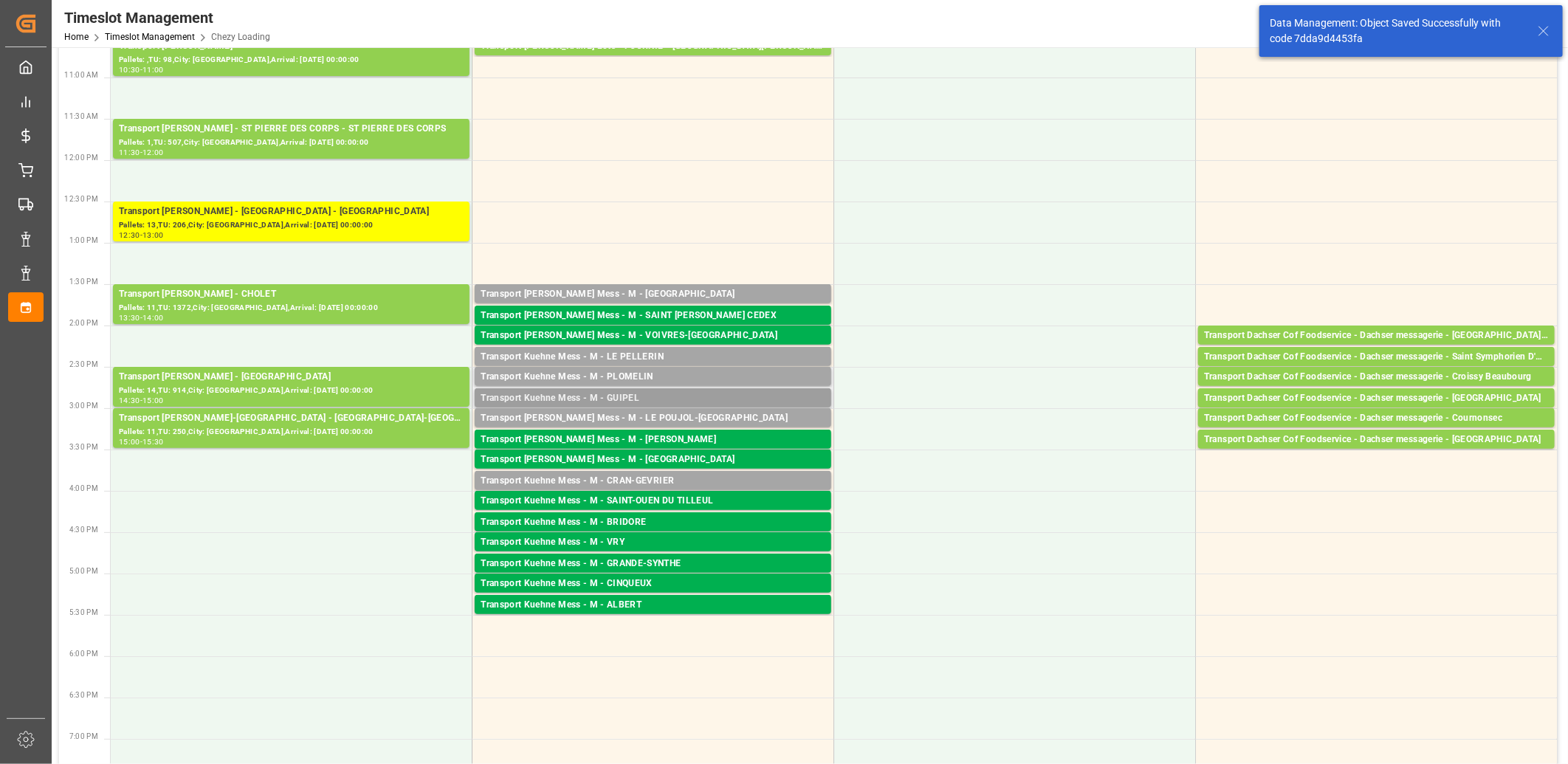
click at [613, 393] on div "Transport Kuehne Mess - M - GUIPEL" at bounding box center [653, 399] width 344 height 15
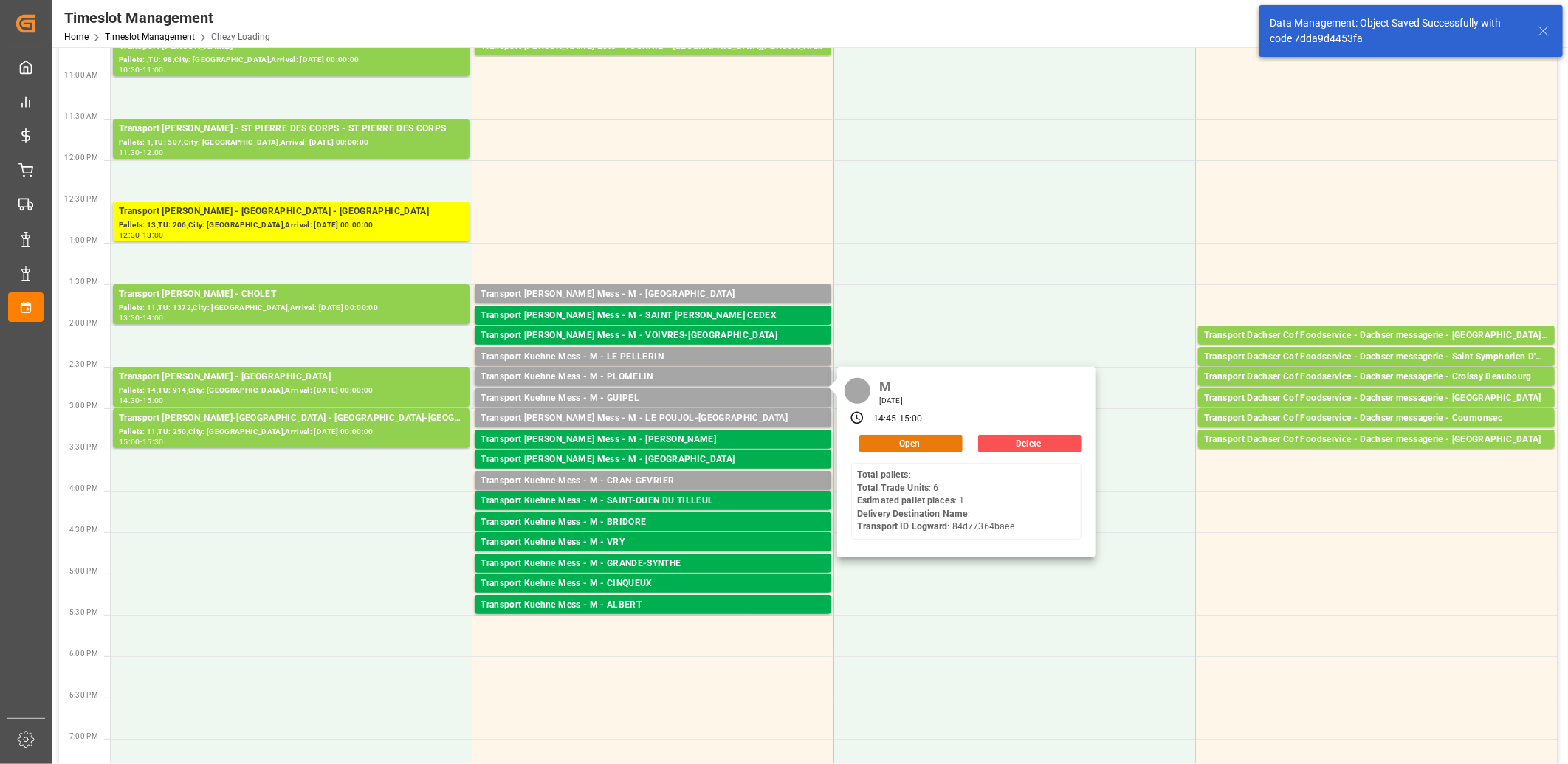
click at [888, 439] on button "Open" at bounding box center [910, 443] width 104 height 18
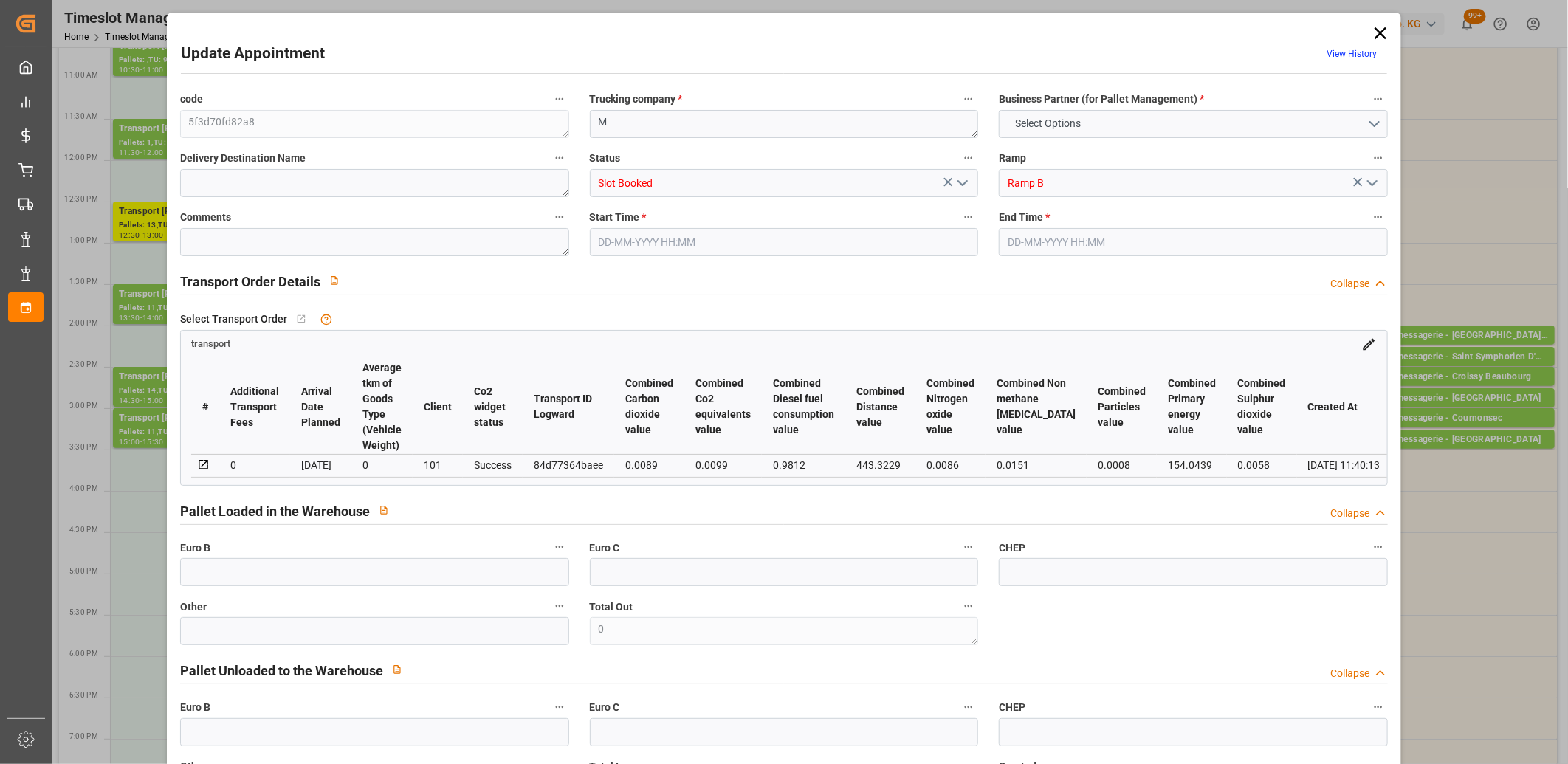
type input "0"
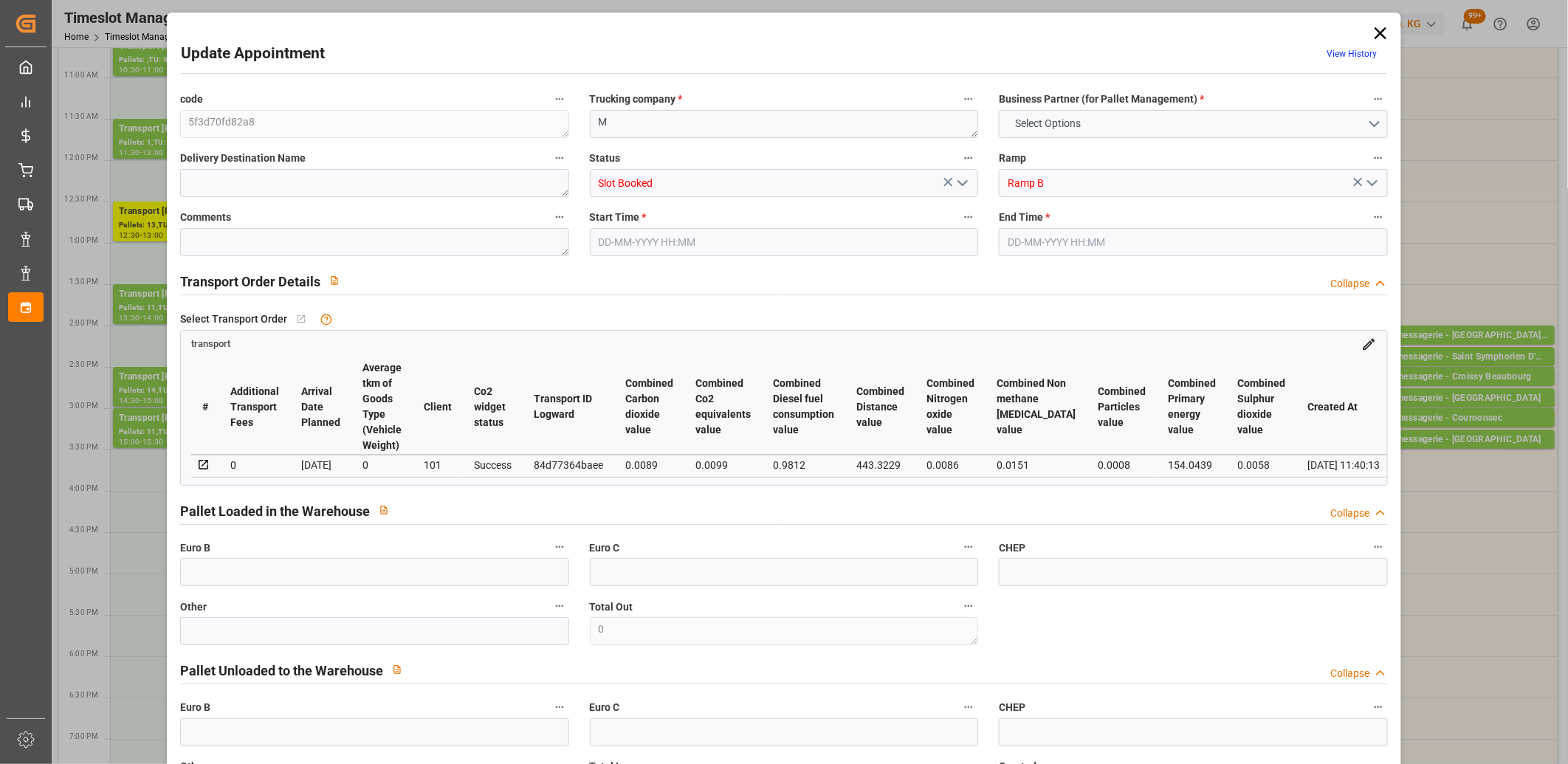
type input "0"
type input "1"
type input "48.58"
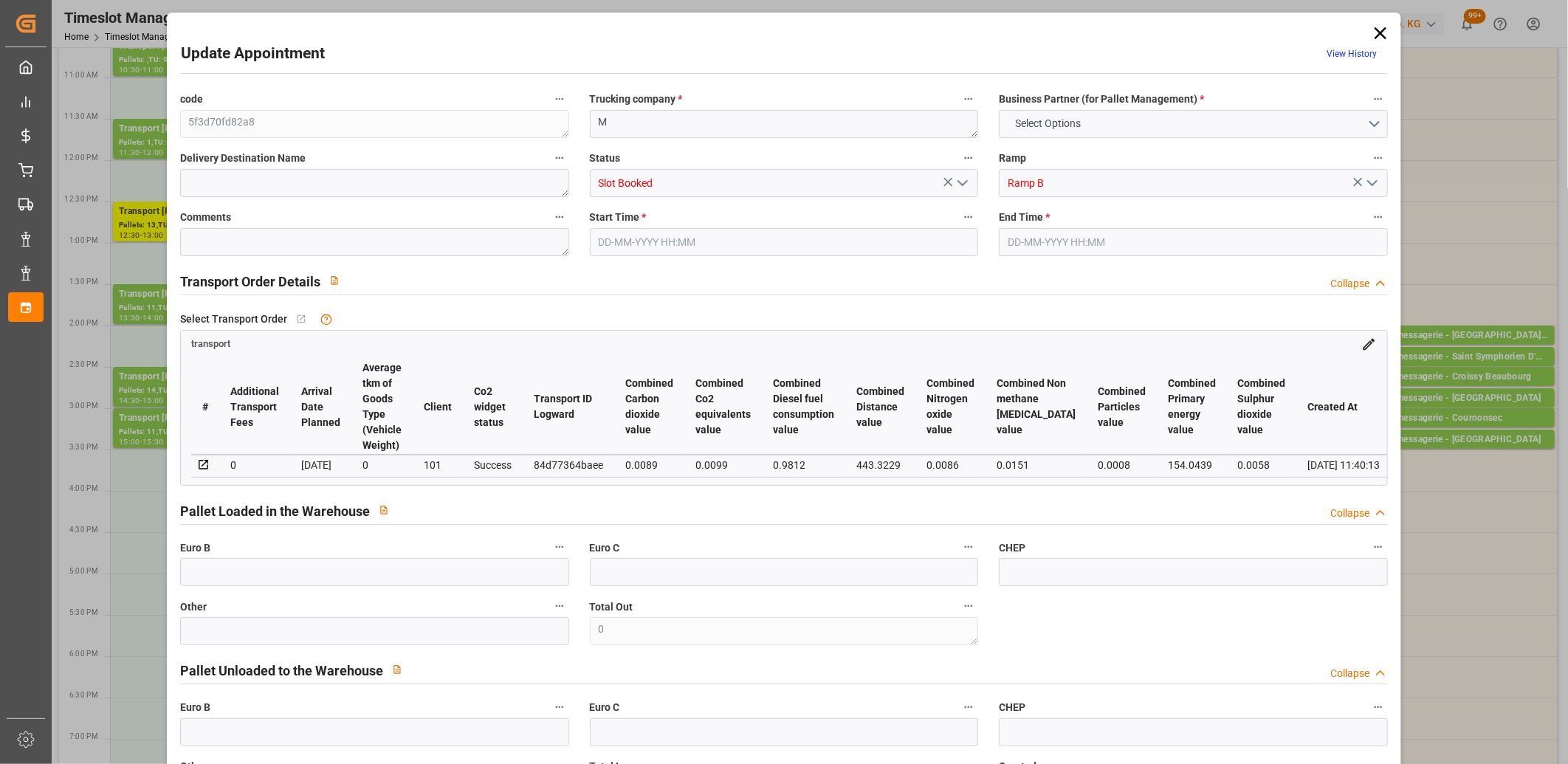
type input "0"
type input "48.58"
type input "0"
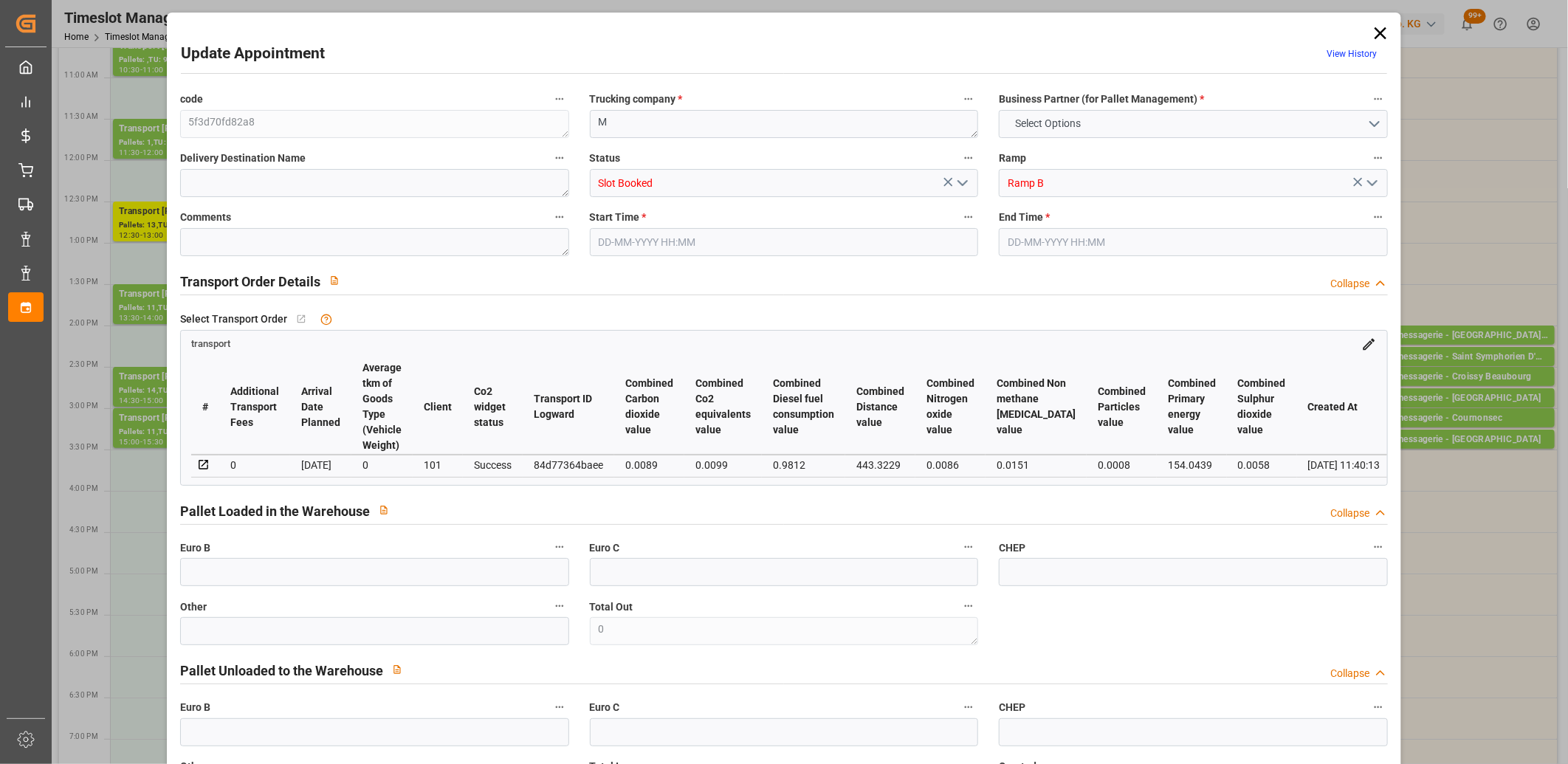
type input "1"
type input "32.34"
type input "61.876"
type input "85.8"
type input "35"
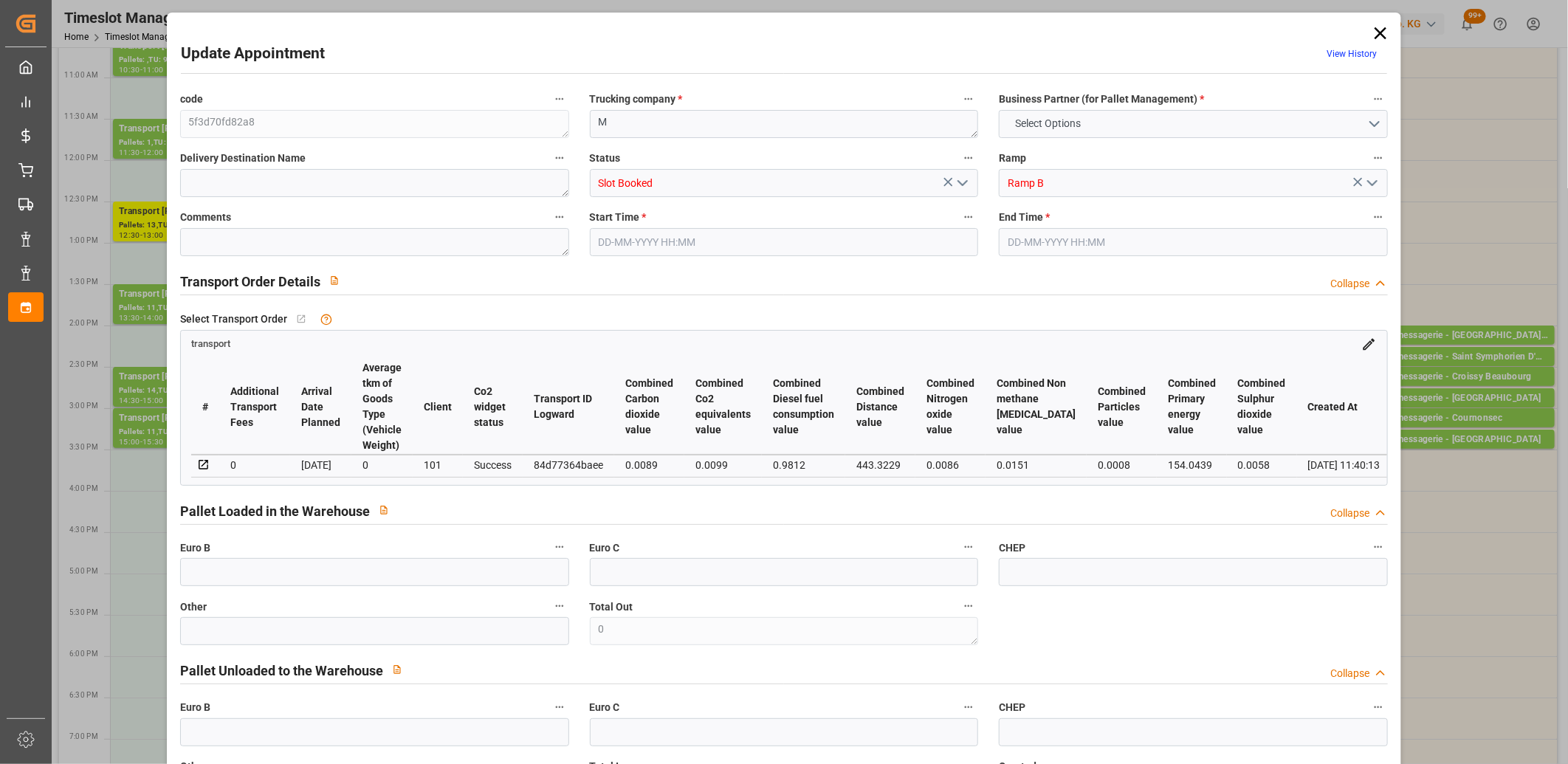
type input "0"
type input "6"
type input "1"
type input "101"
type input "38.876"
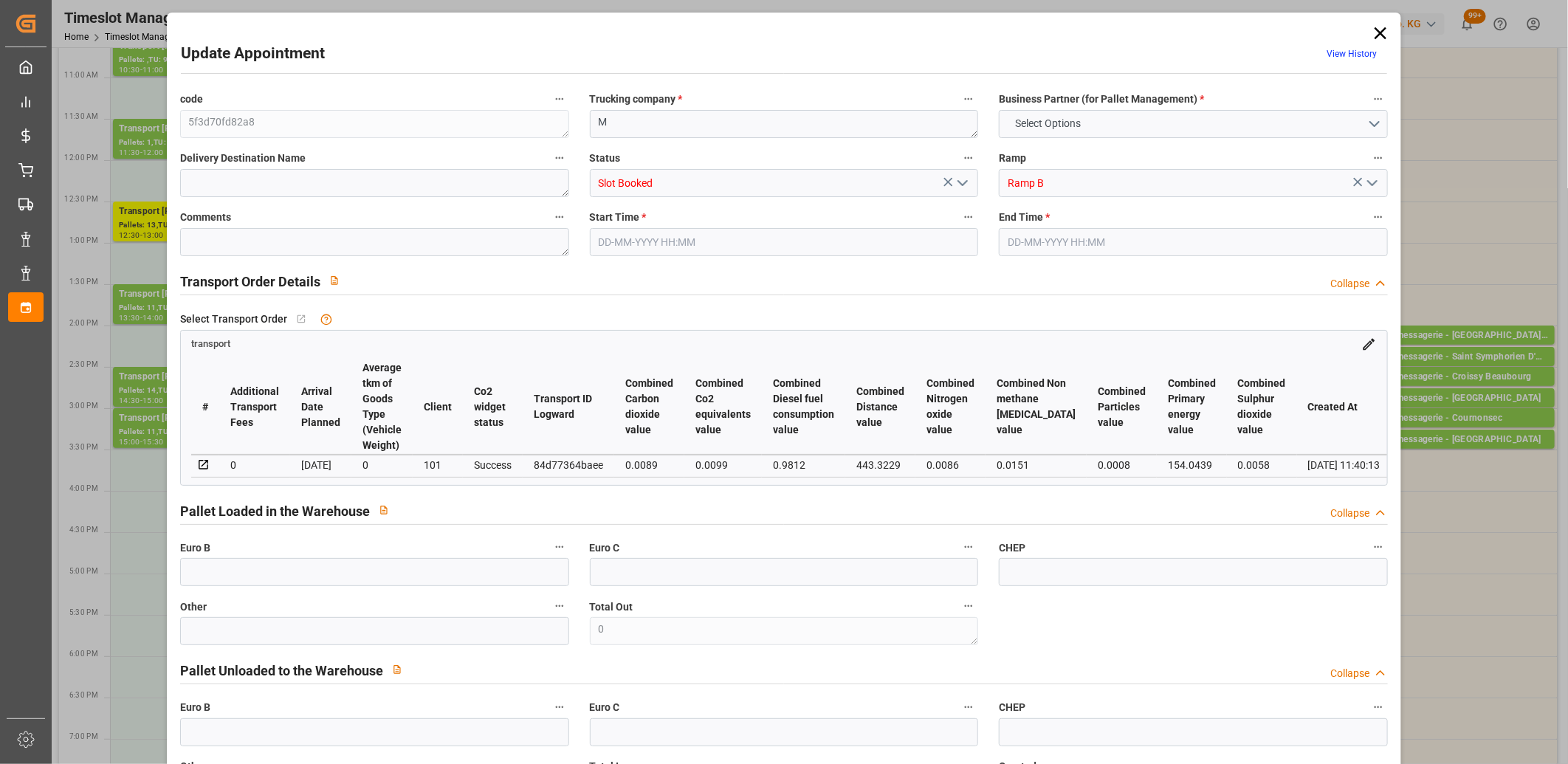
type input "0"
type input "4710.8598"
type input "0"
type input "21"
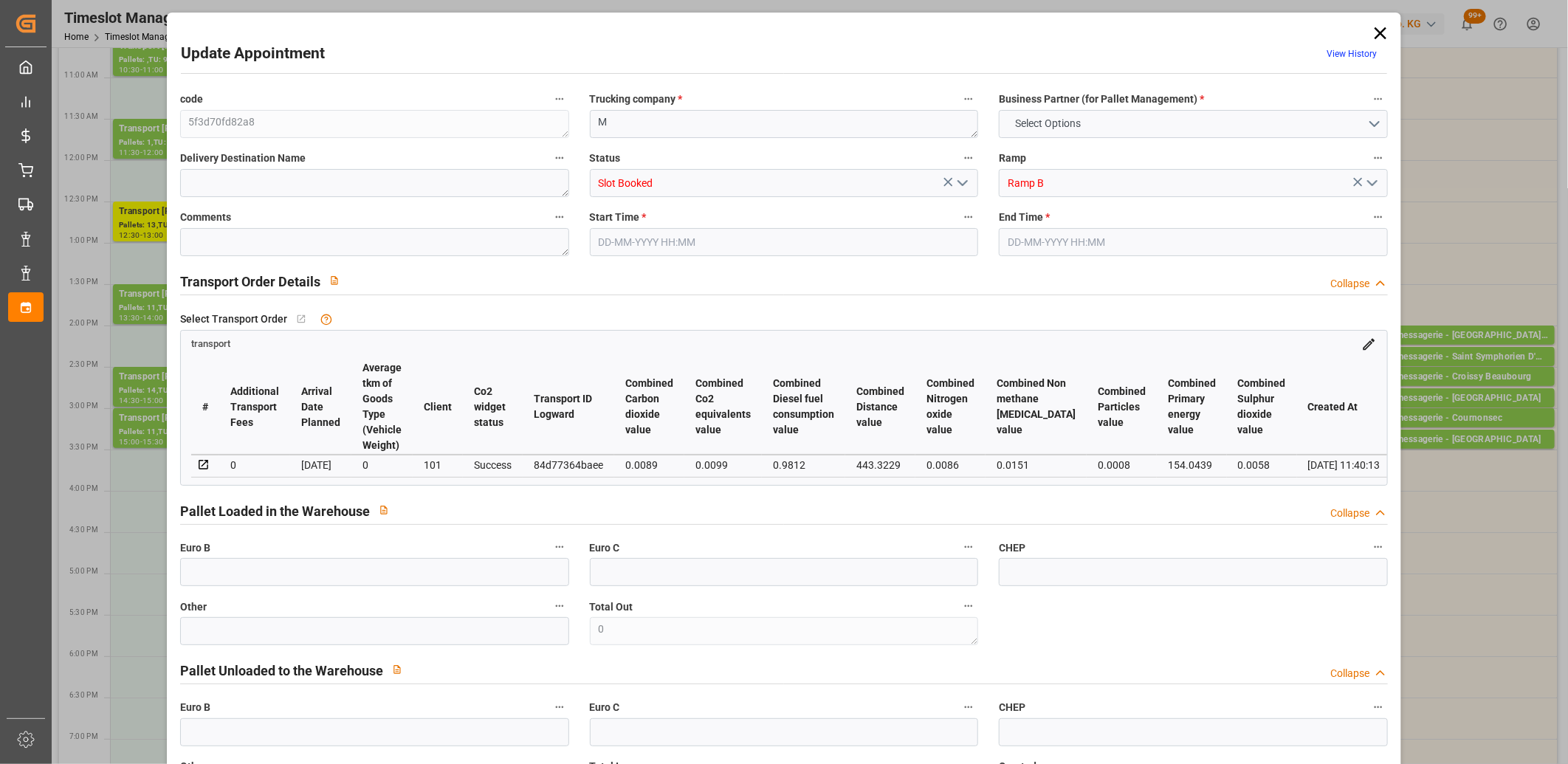
type input "35"
type input "17-09-2025 14:45"
type input "17-09-2025 15:00"
type input "16-09-2025 11:40"
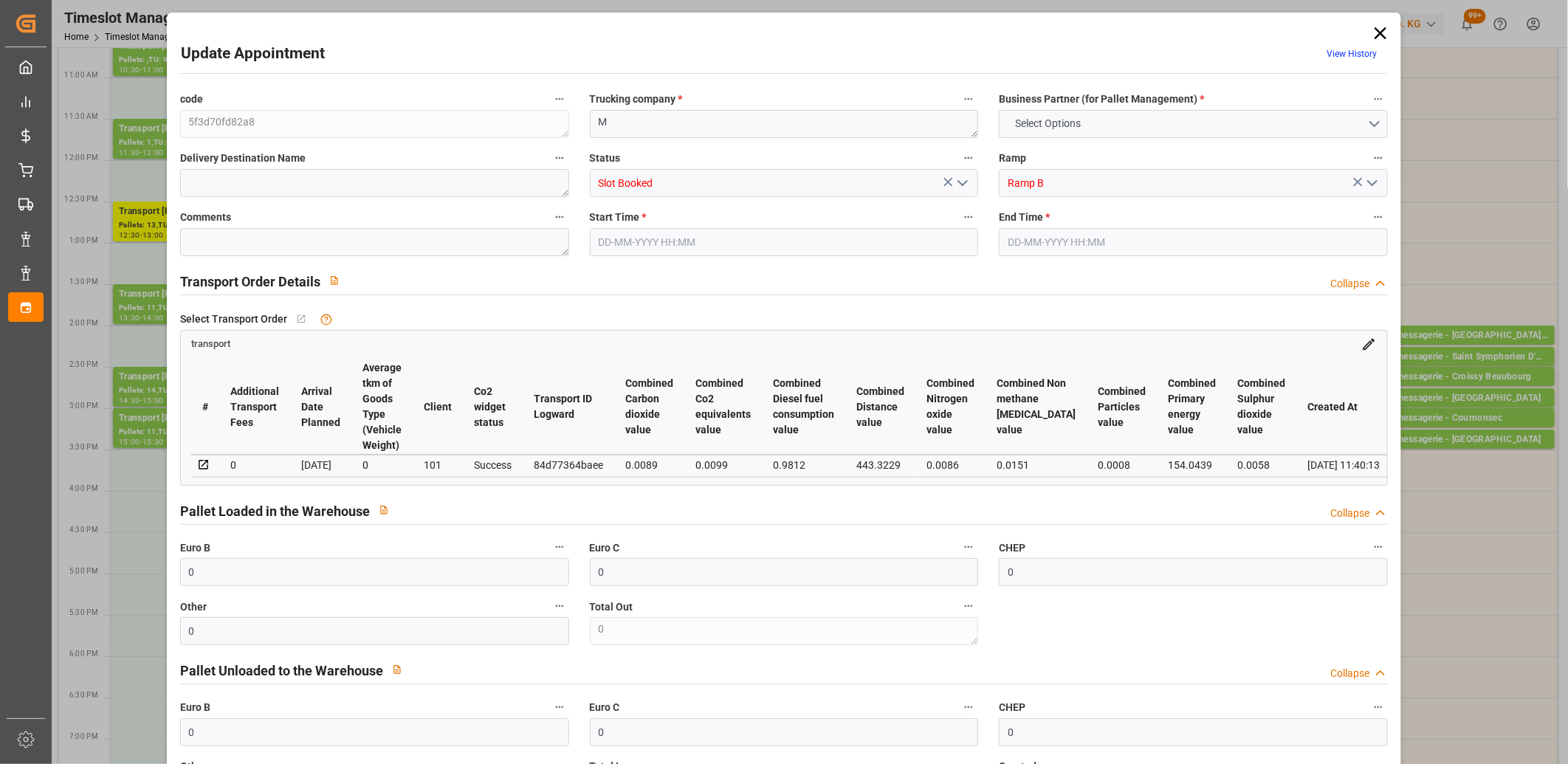
type input "[DATE]"
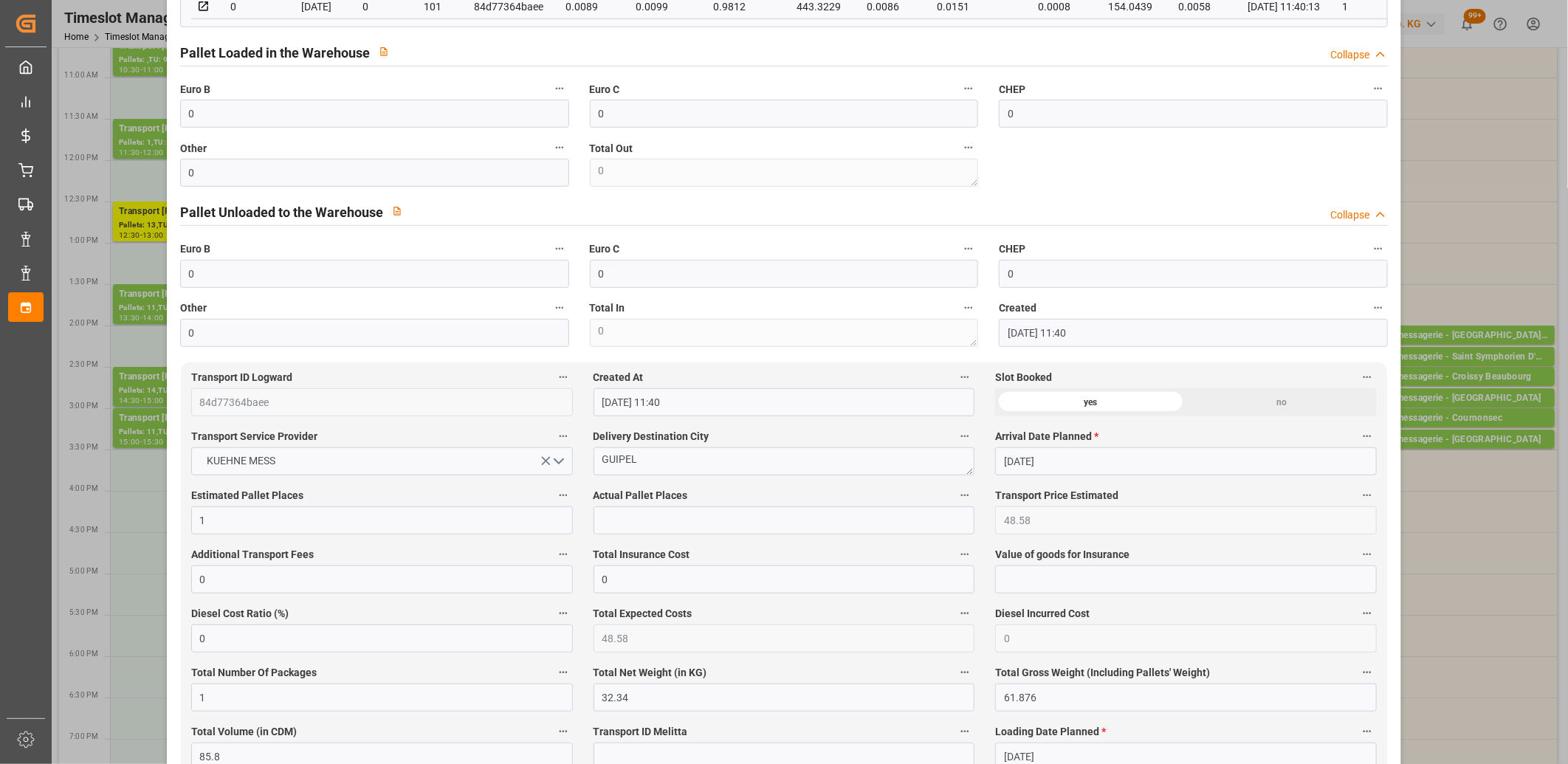
scroll to position [492, 0]
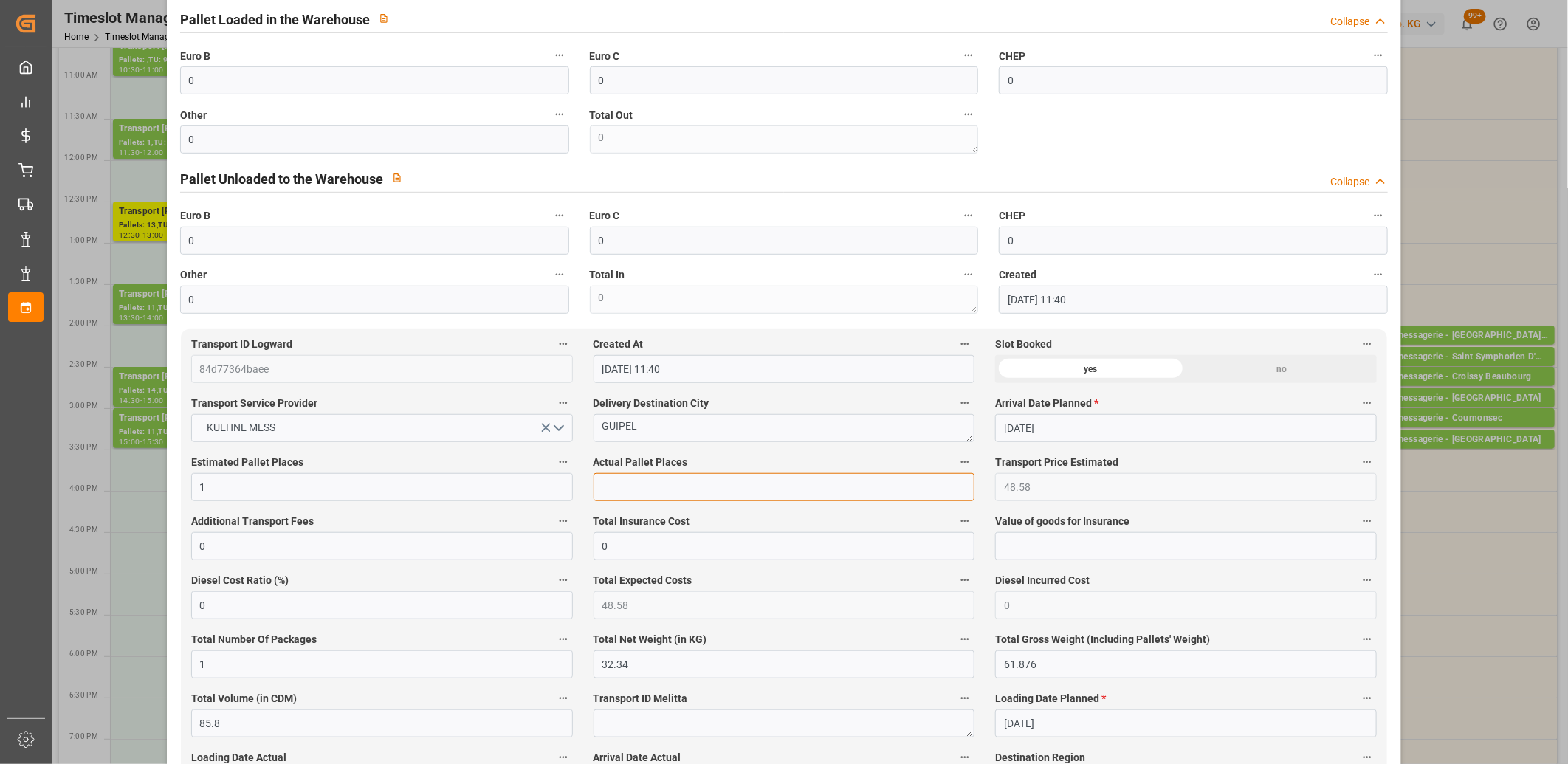
click at [699, 495] on input "text" at bounding box center [784, 487] width 381 height 28
type input "1"
click at [386, 141] on input "0" at bounding box center [375, 139] width 389 height 28
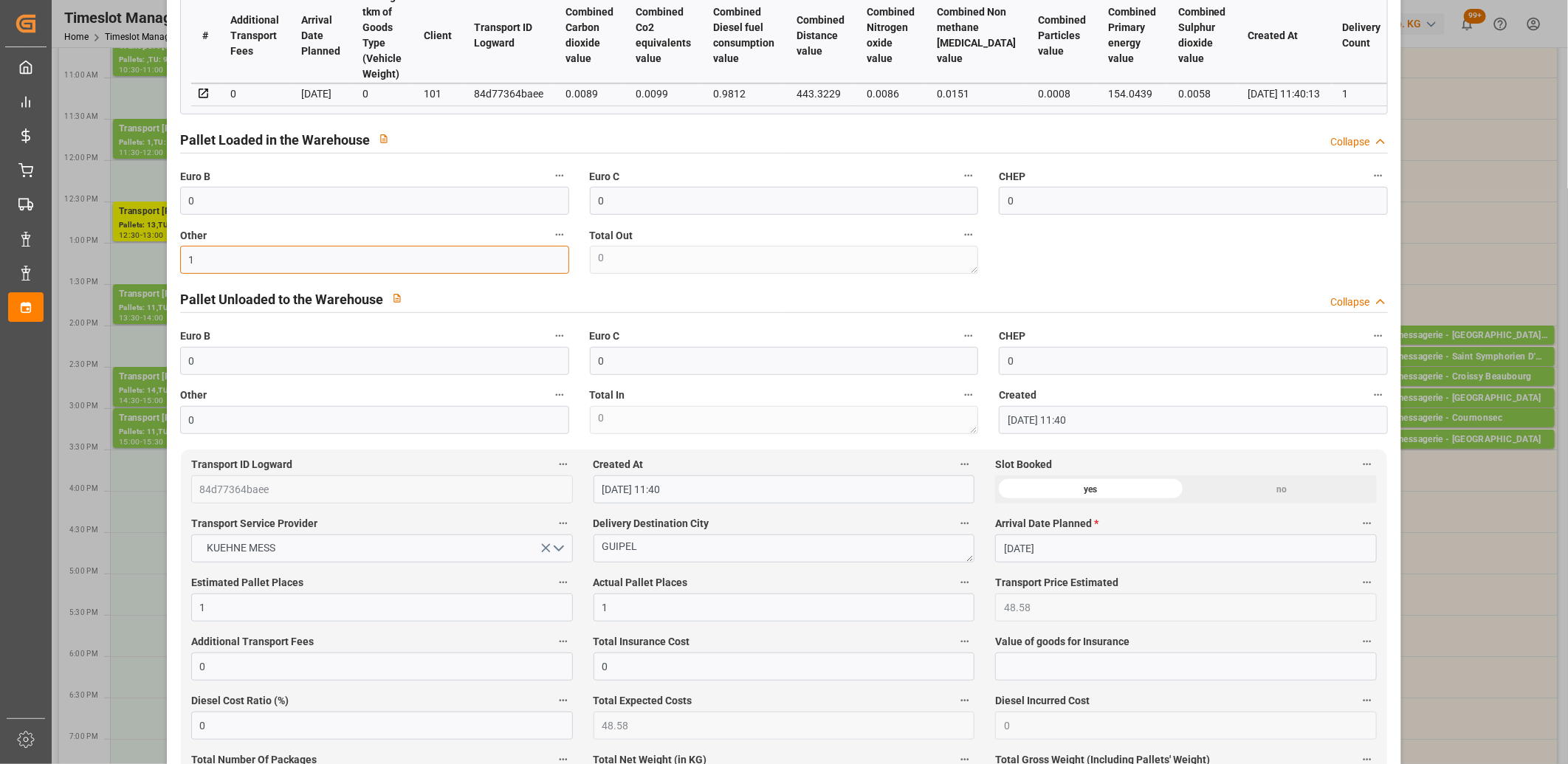
scroll to position [0, 0]
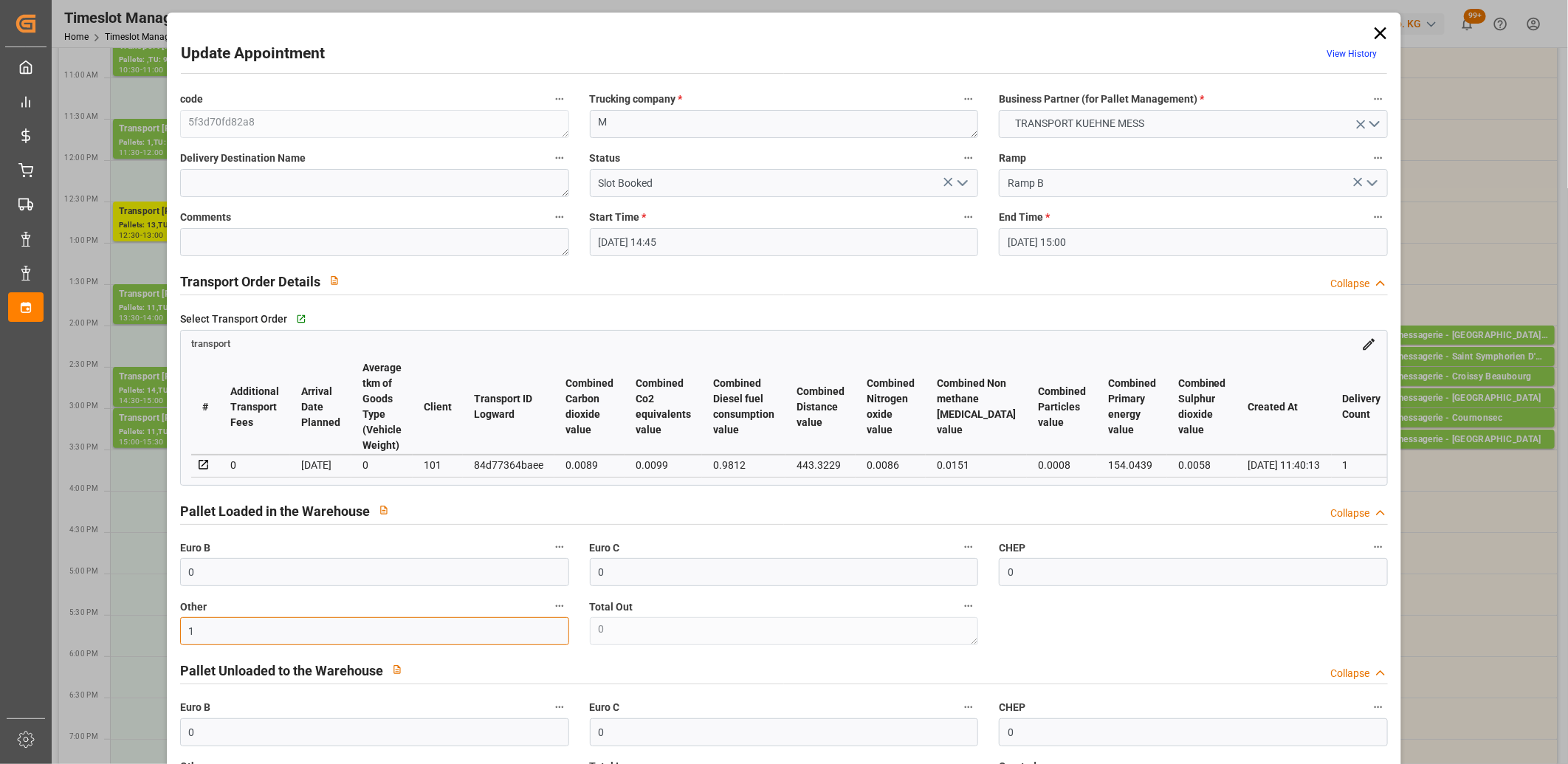
type input "1"
click at [962, 189] on icon "open menu" at bounding box center [962, 183] width 18 height 18
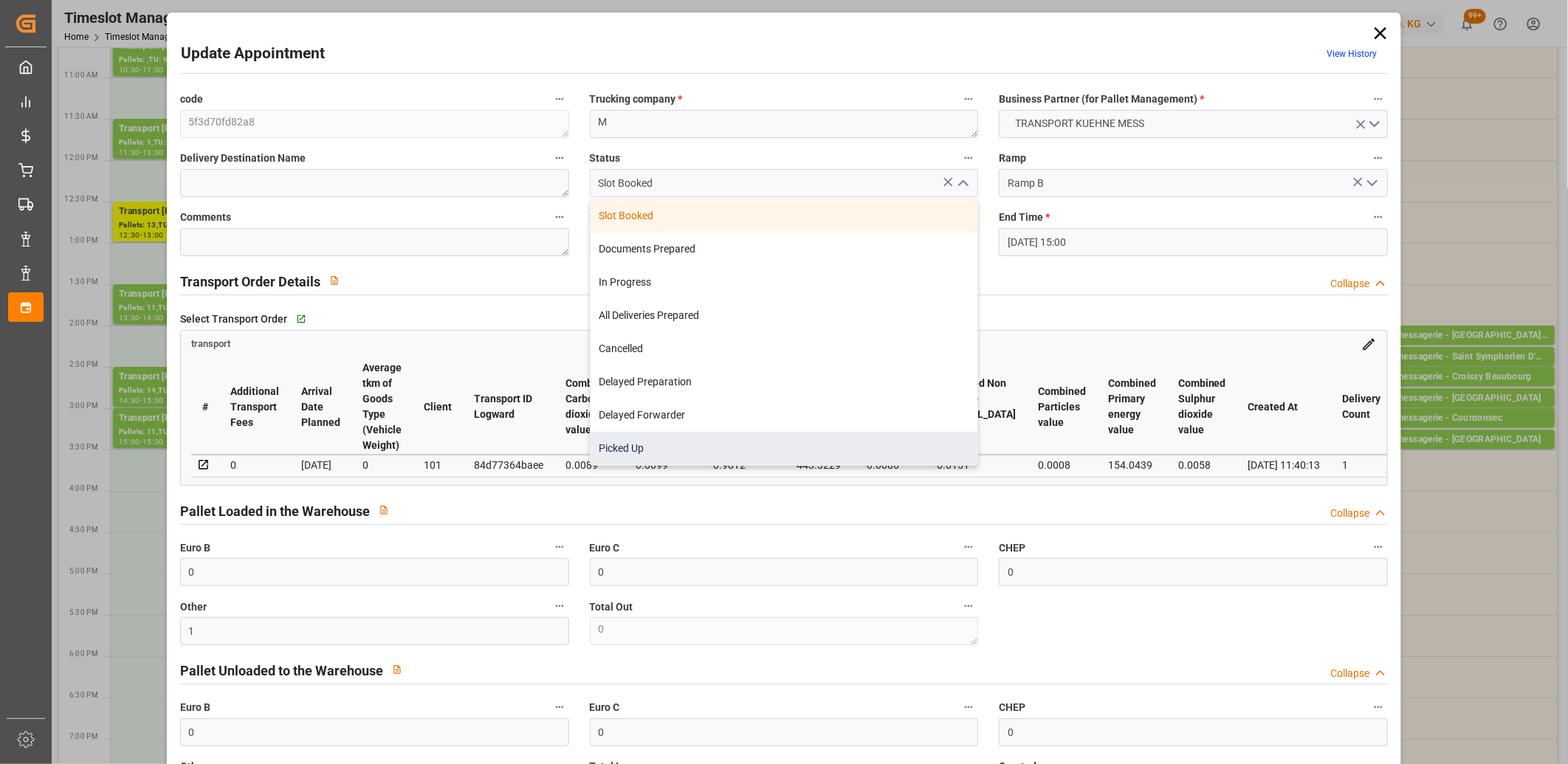
click at [888, 440] on div "Picked Up" at bounding box center [784, 448] width 387 height 33
type input "Picked Up"
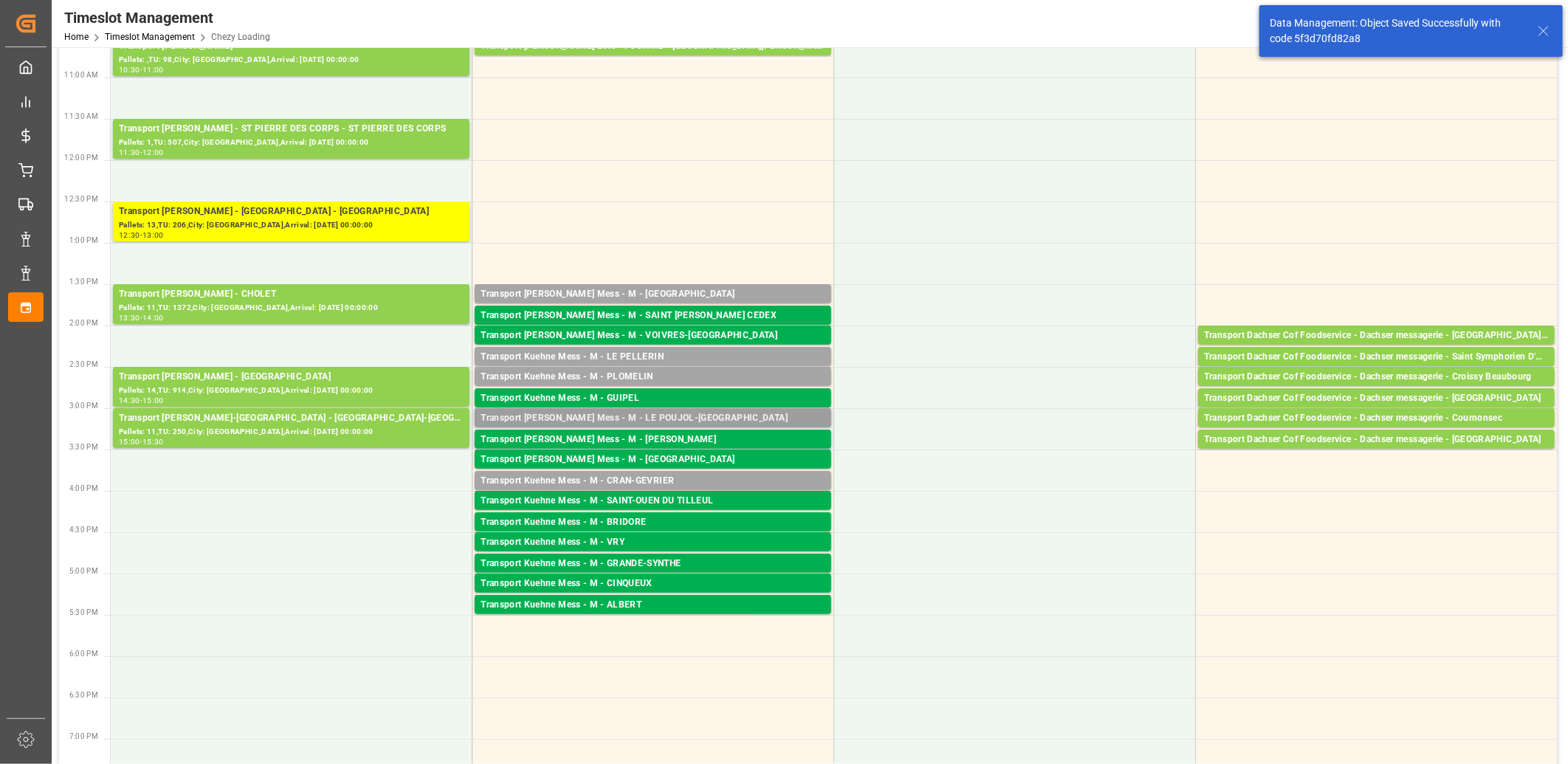
click at [664, 417] on div "Transport [PERSON_NAME] Mess - M - LE POUJOL-[GEOGRAPHIC_DATA]" at bounding box center [653, 419] width 344 height 15
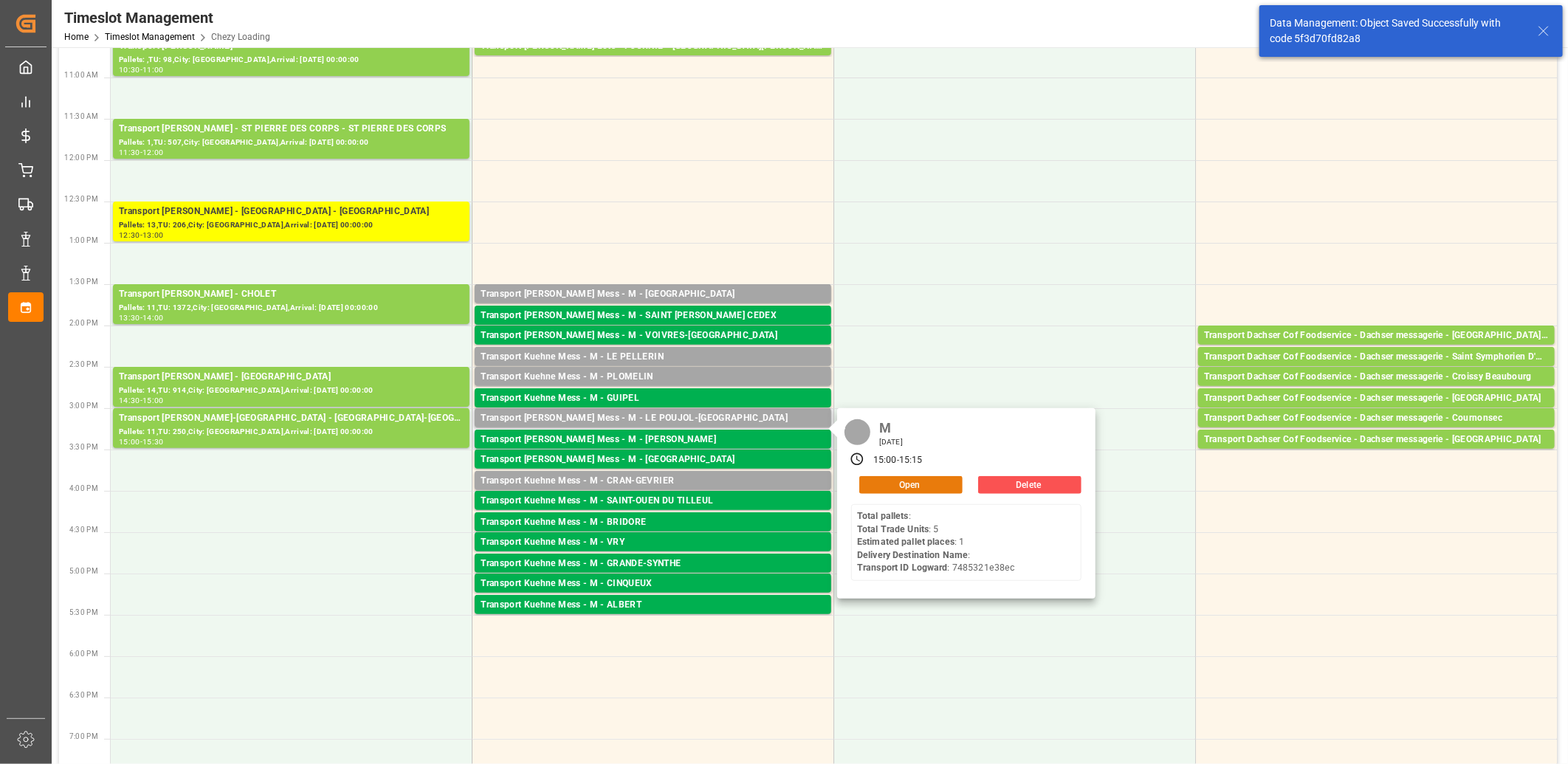
click at [873, 491] on button "Open" at bounding box center [910, 484] width 104 height 18
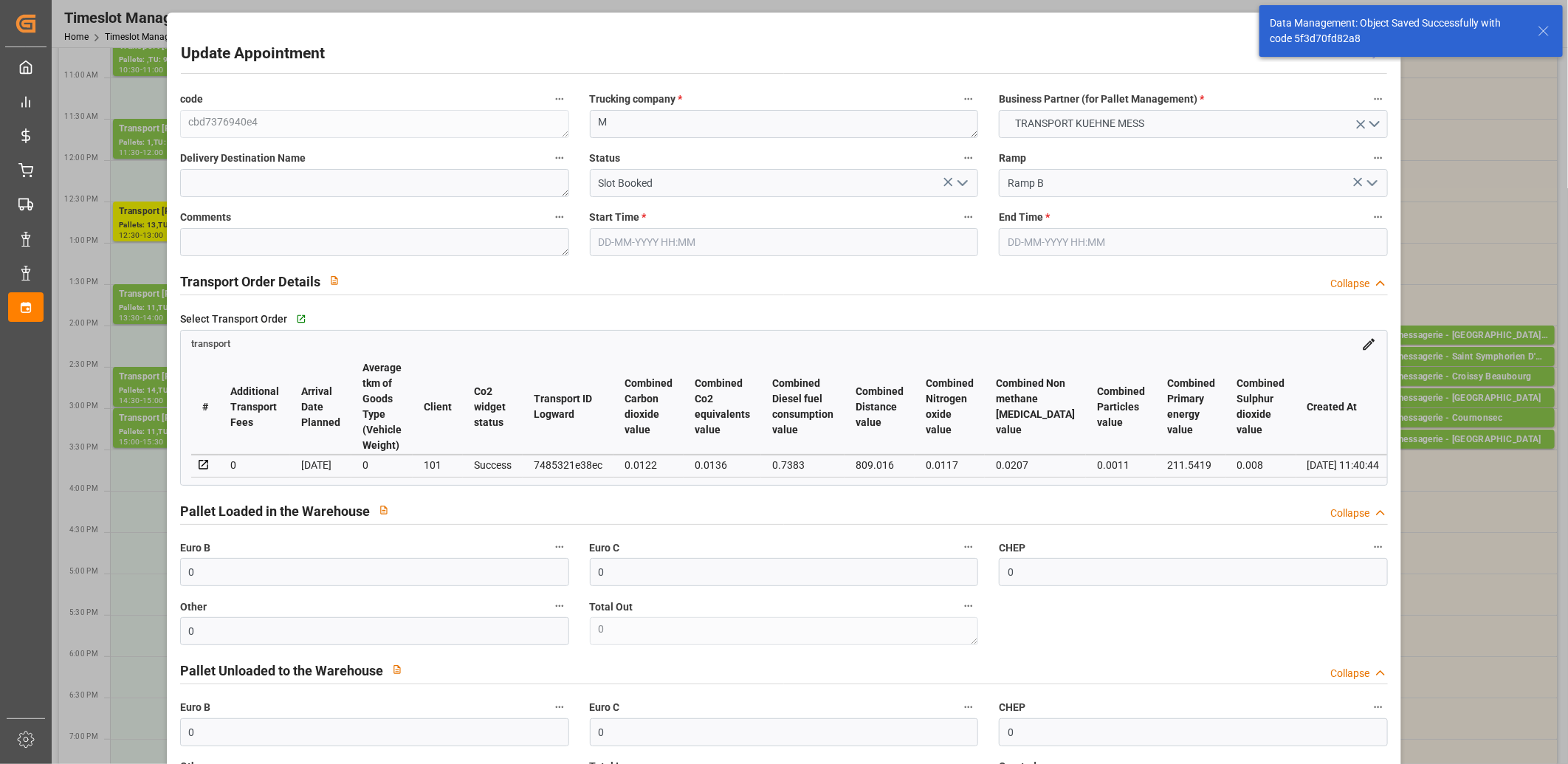
type input "17-09-2025 15:00"
type input "17-09-2025 15:15"
type input "16-09-2025 11:40"
type input "[DATE]"
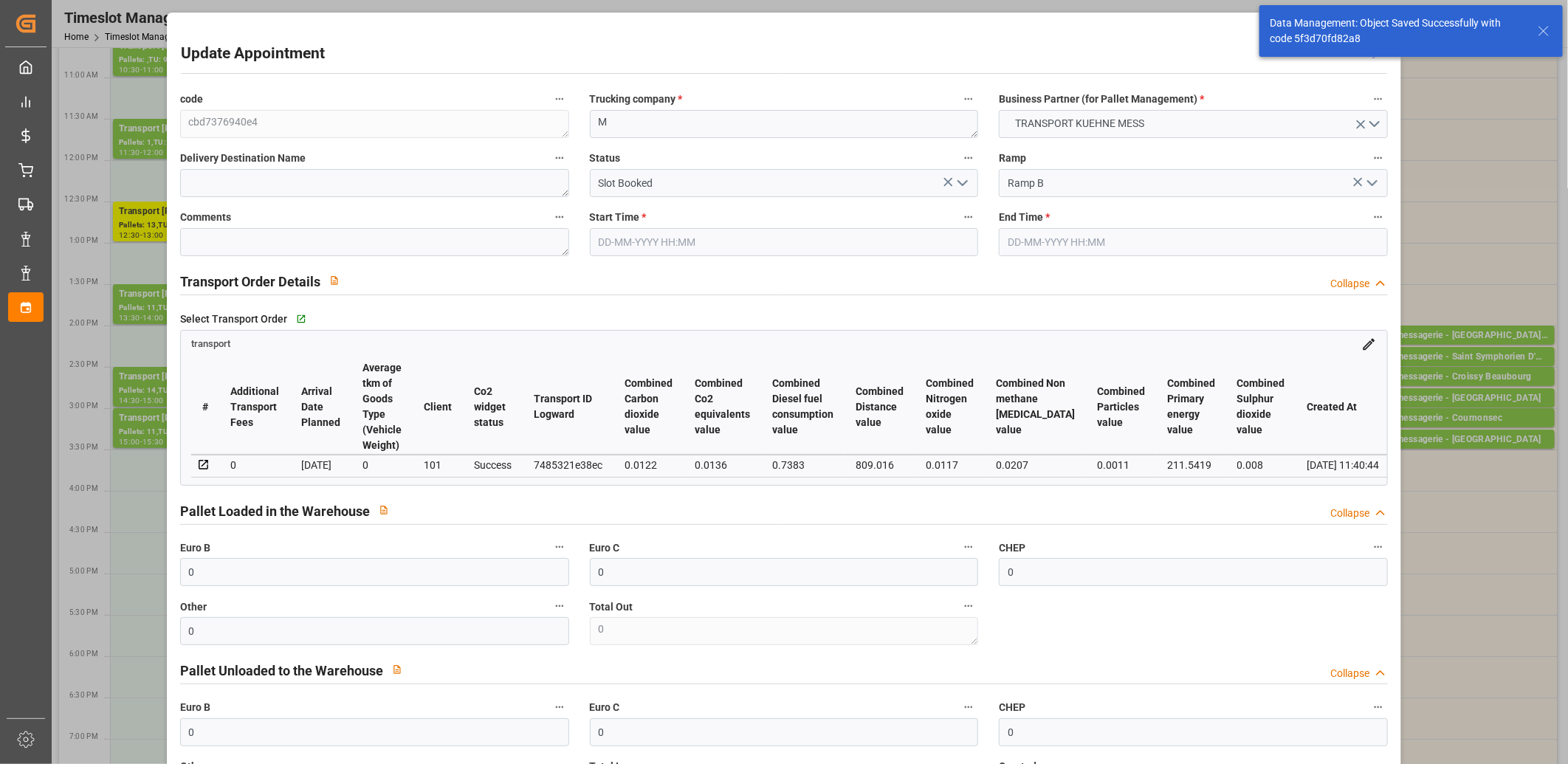
type input "[DATE]"
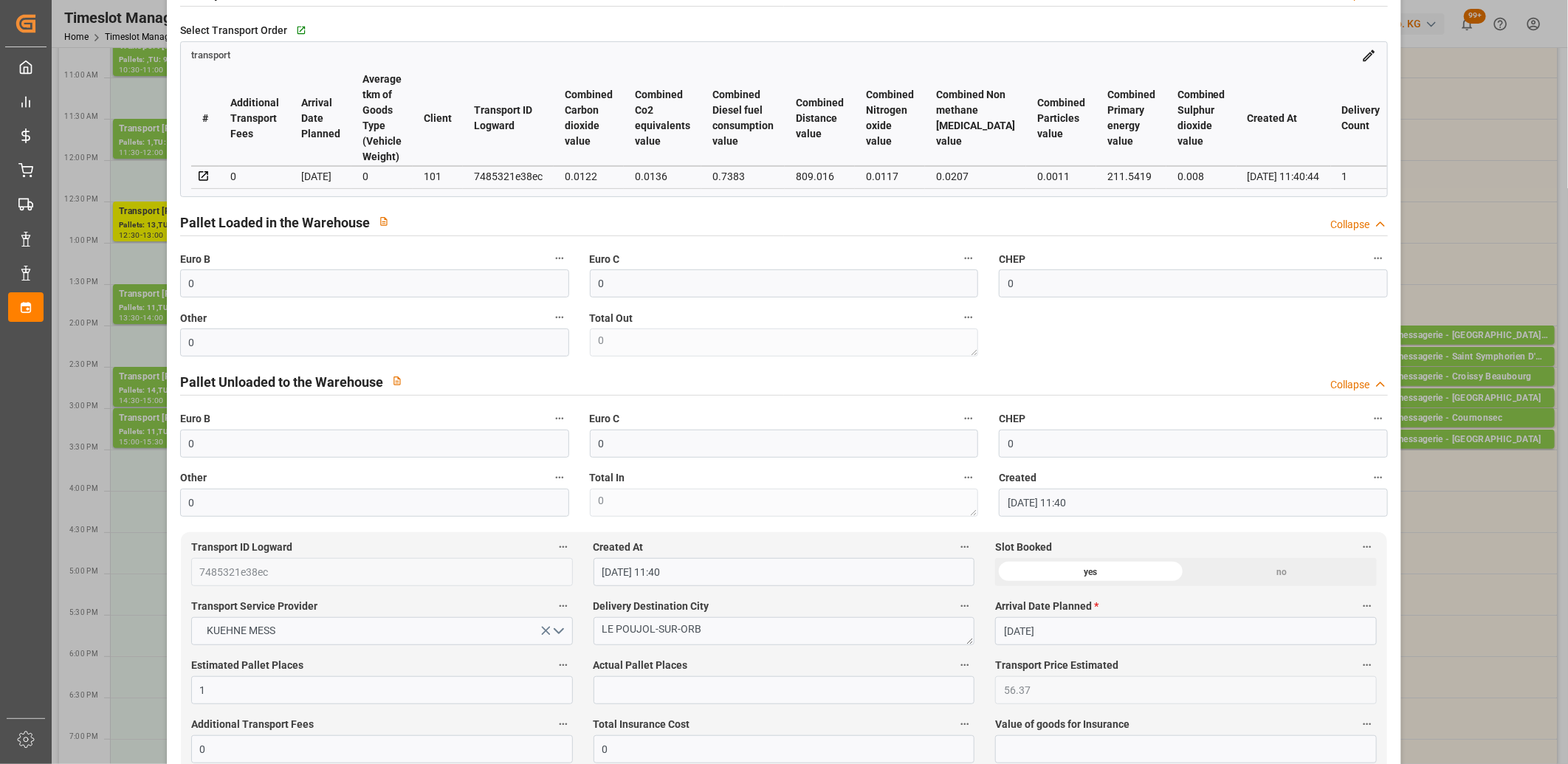
scroll to position [492, 0]
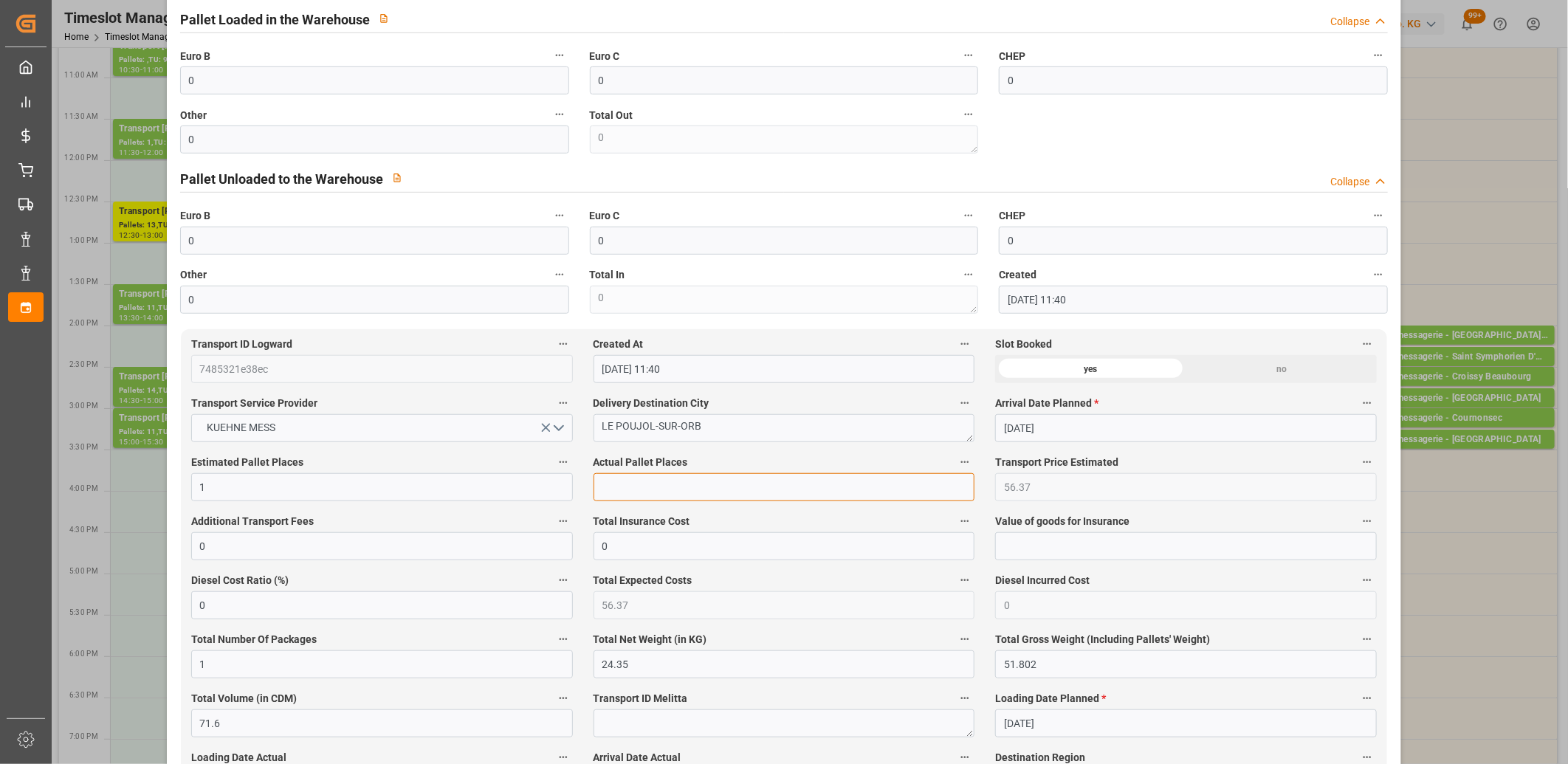
click at [643, 492] on input "text" at bounding box center [784, 487] width 381 height 28
type input "1"
click at [438, 152] on input "0" at bounding box center [375, 139] width 389 height 28
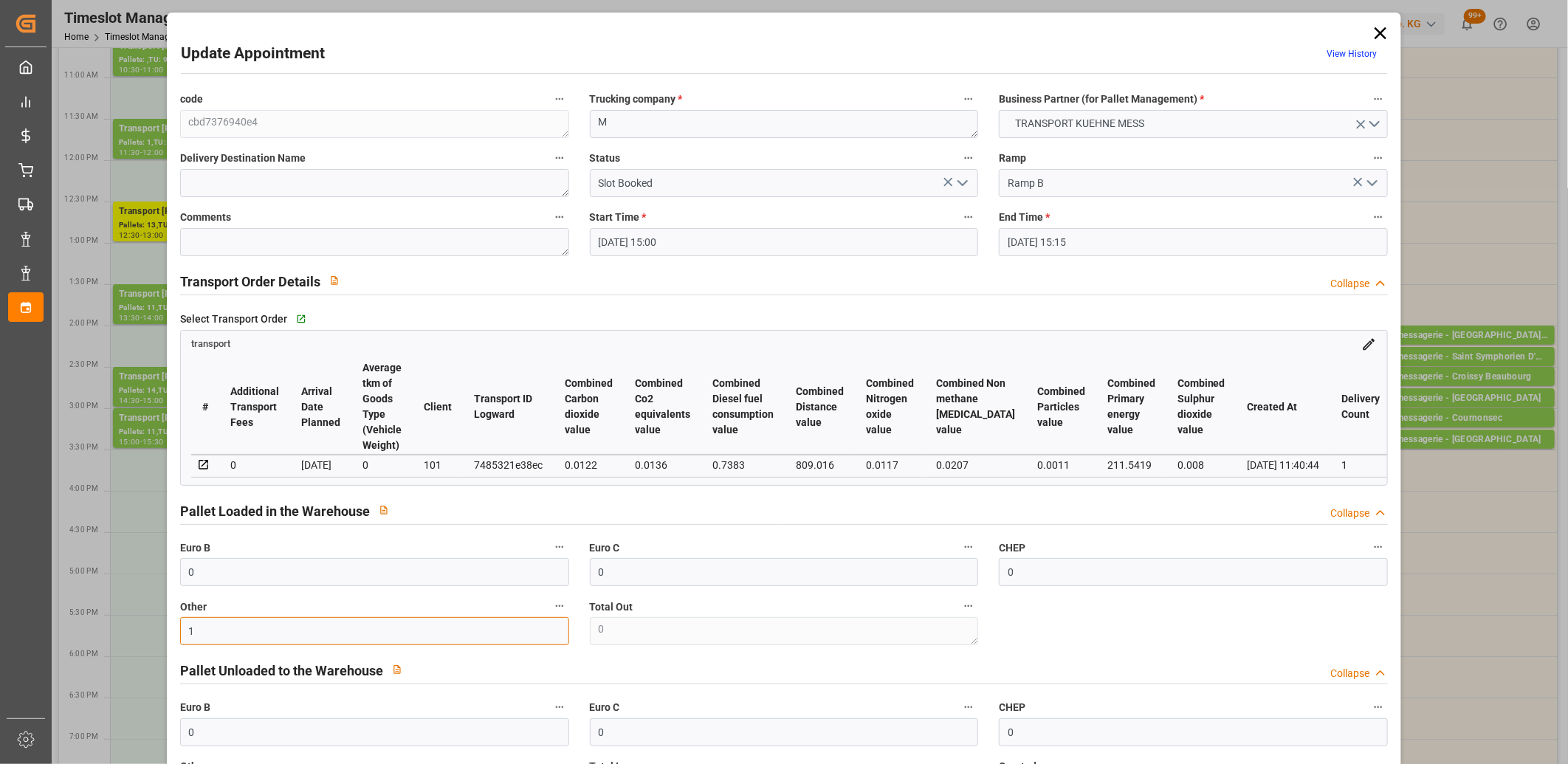
type input "1"
click at [964, 181] on polyline "open menu" at bounding box center [963, 183] width 9 height 4
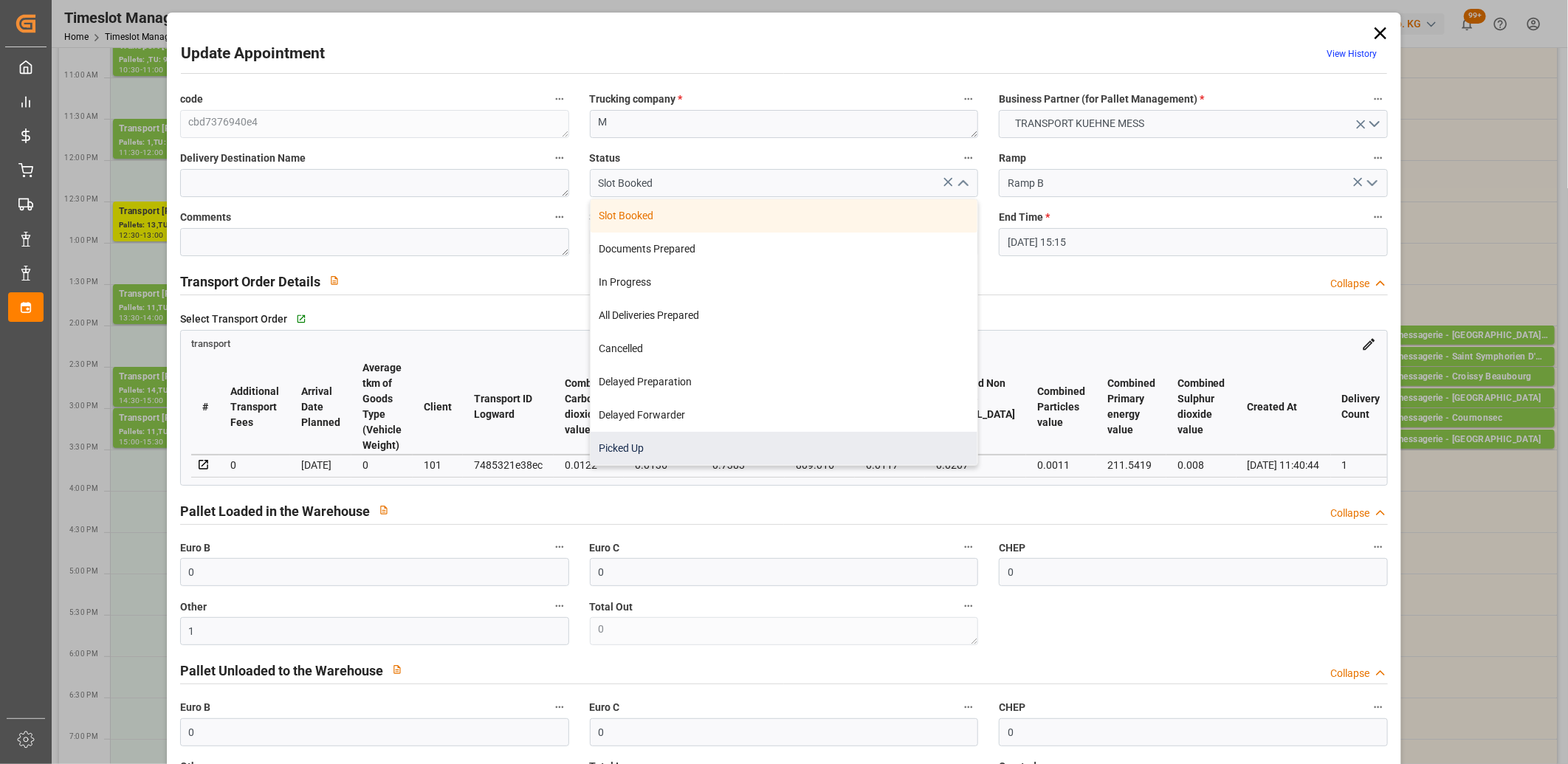
click at [888, 441] on div "Picked Up" at bounding box center [784, 448] width 387 height 33
type input "Picked Up"
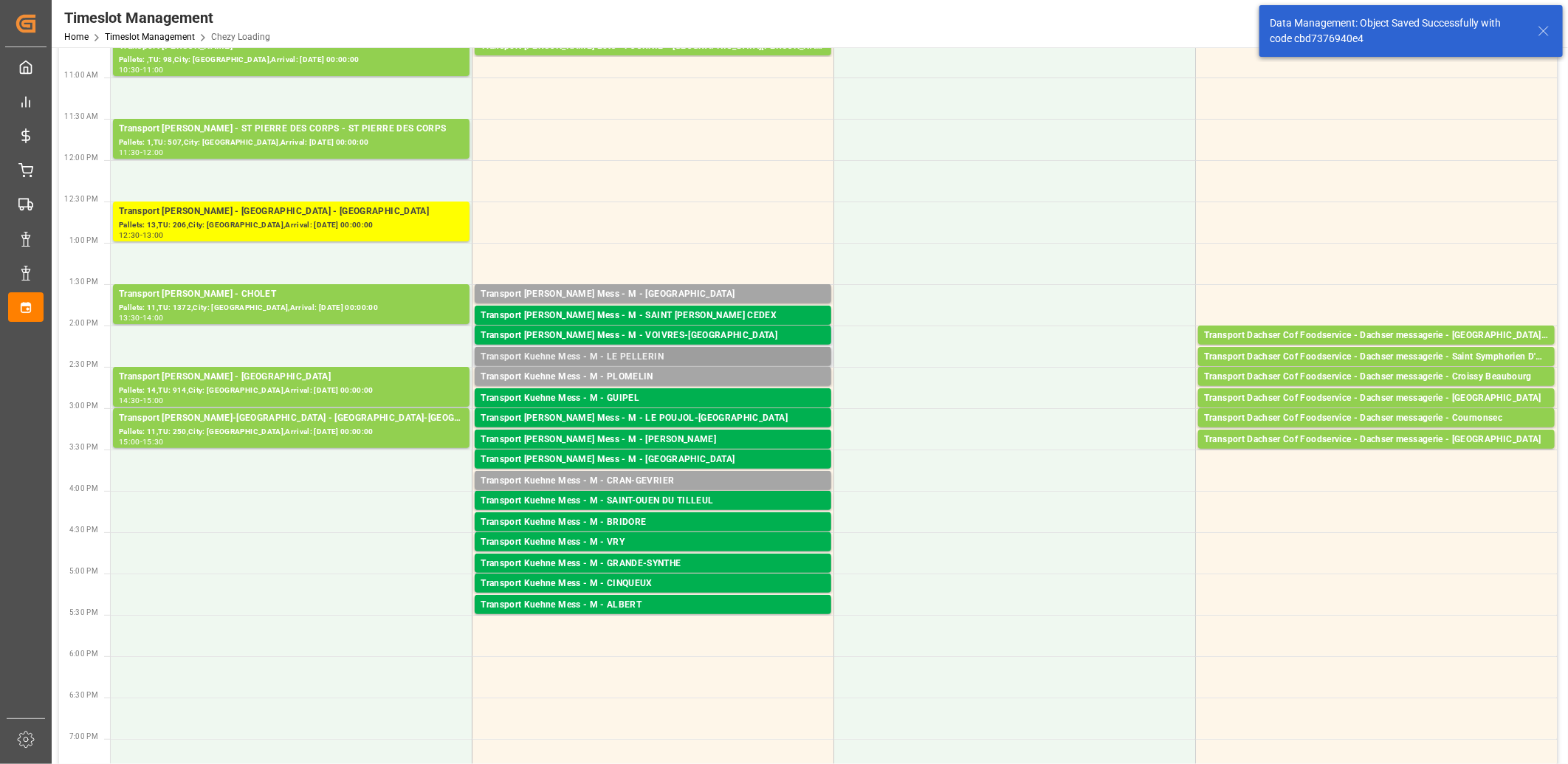
click at [637, 352] on div "Transport Kuehne Mess - M - LE PELLERIN" at bounding box center [653, 357] width 344 height 15
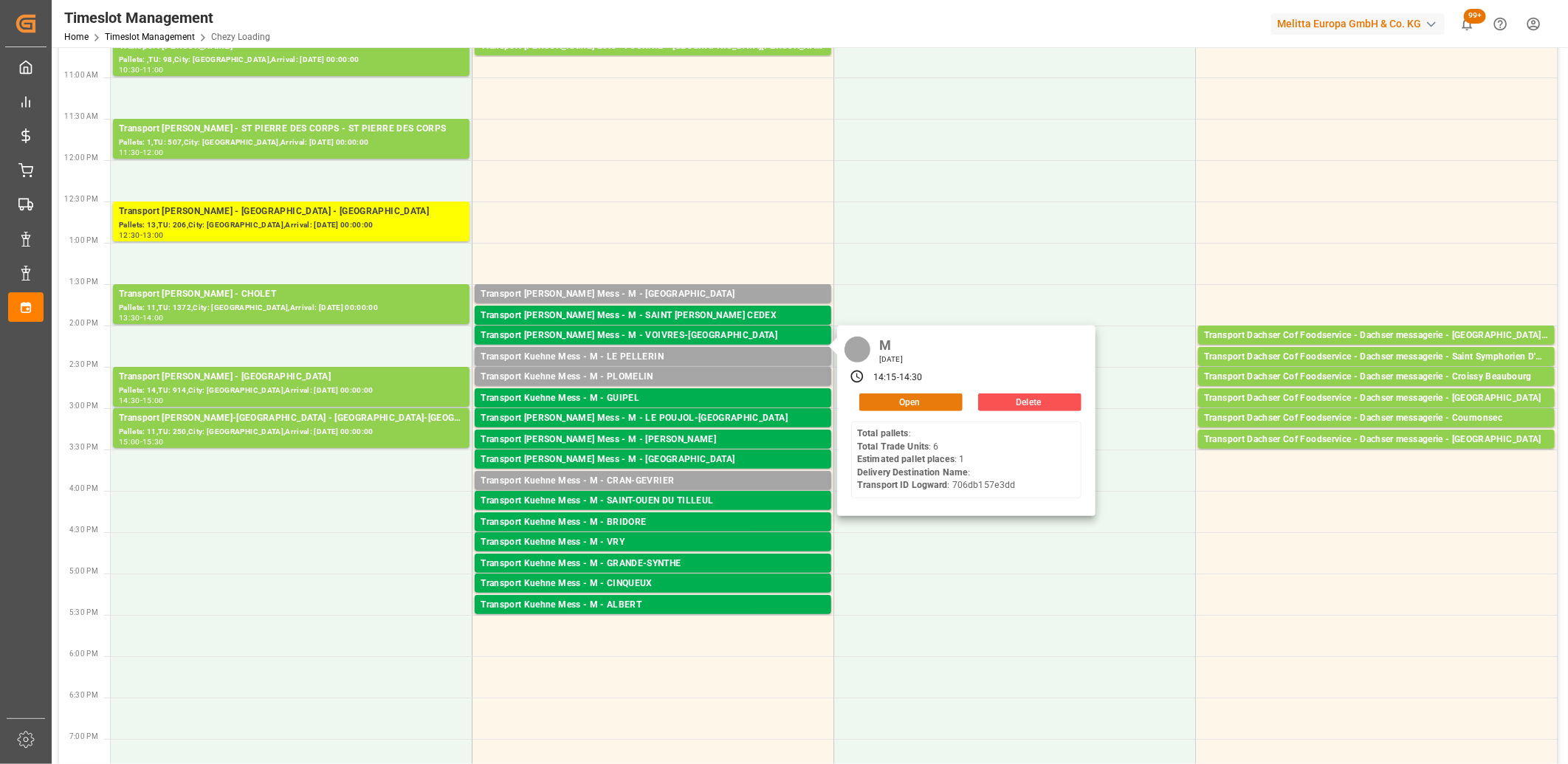
click at [872, 400] on button "Open" at bounding box center [910, 402] width 104 height 18
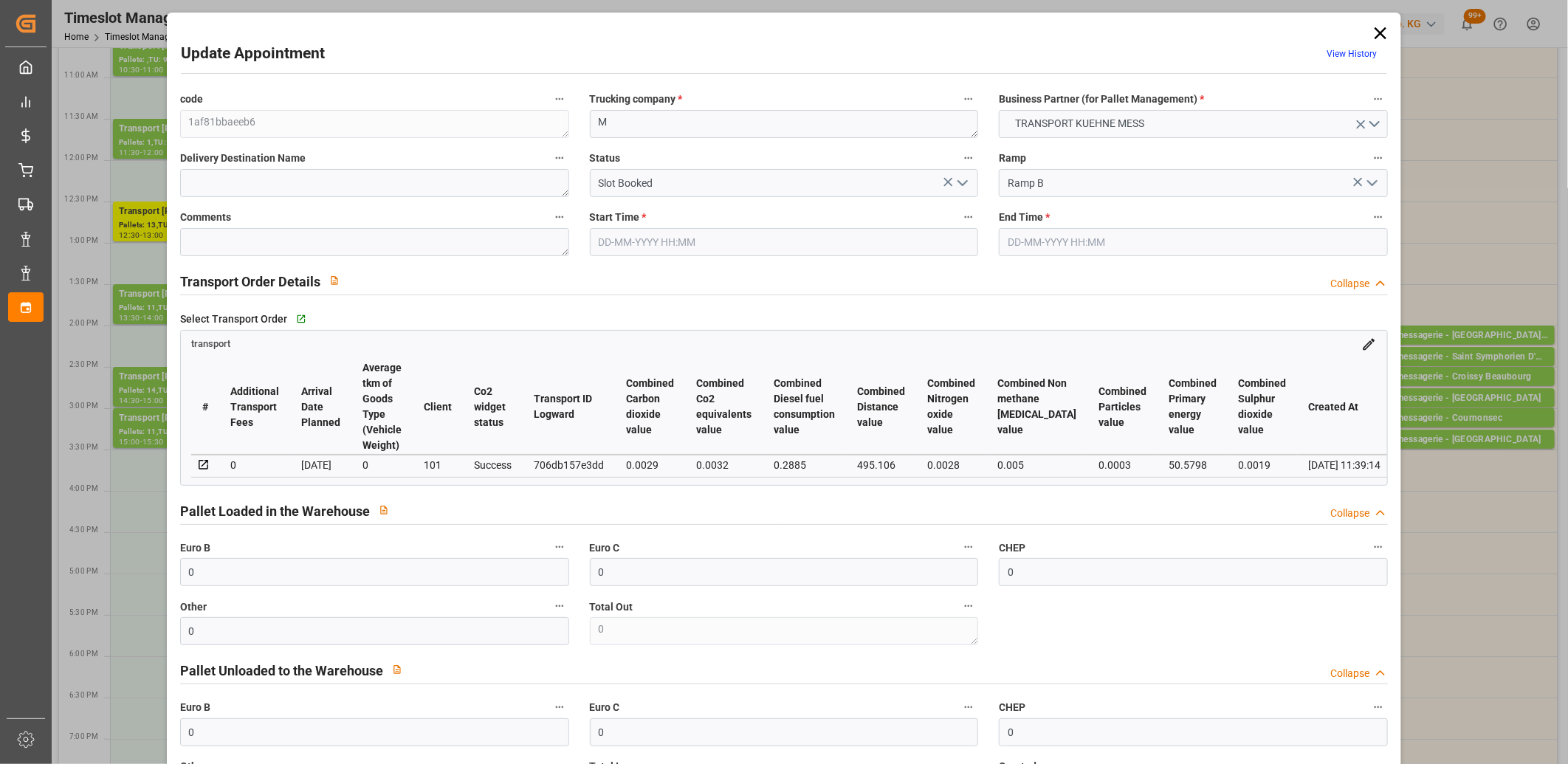
type input "17-09-2025 14:15"
type input "17-09-2025 14:30"
type input "16-09-2025 11:39"
type input "[DATE]"
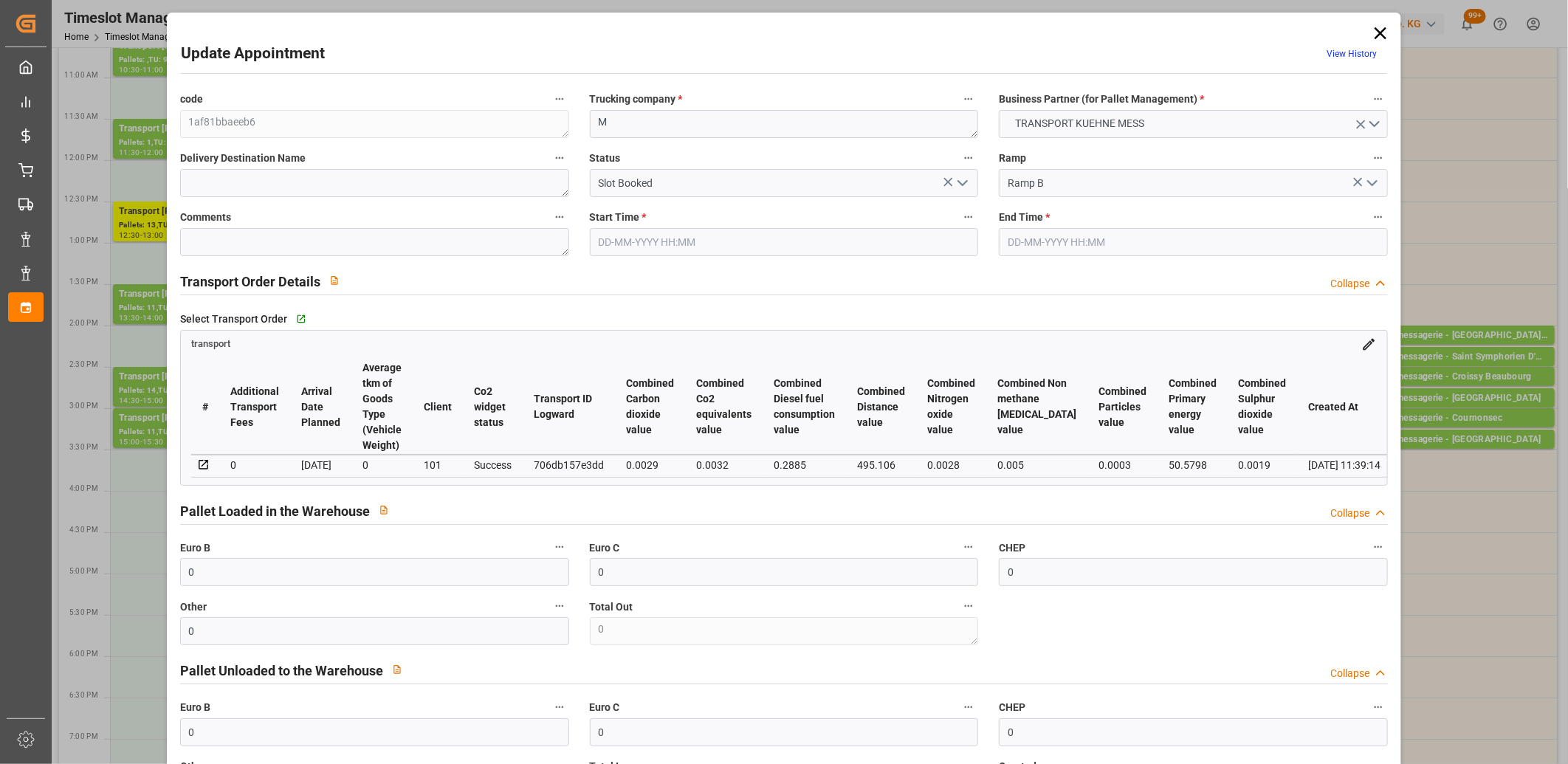
type input "[DATE]"
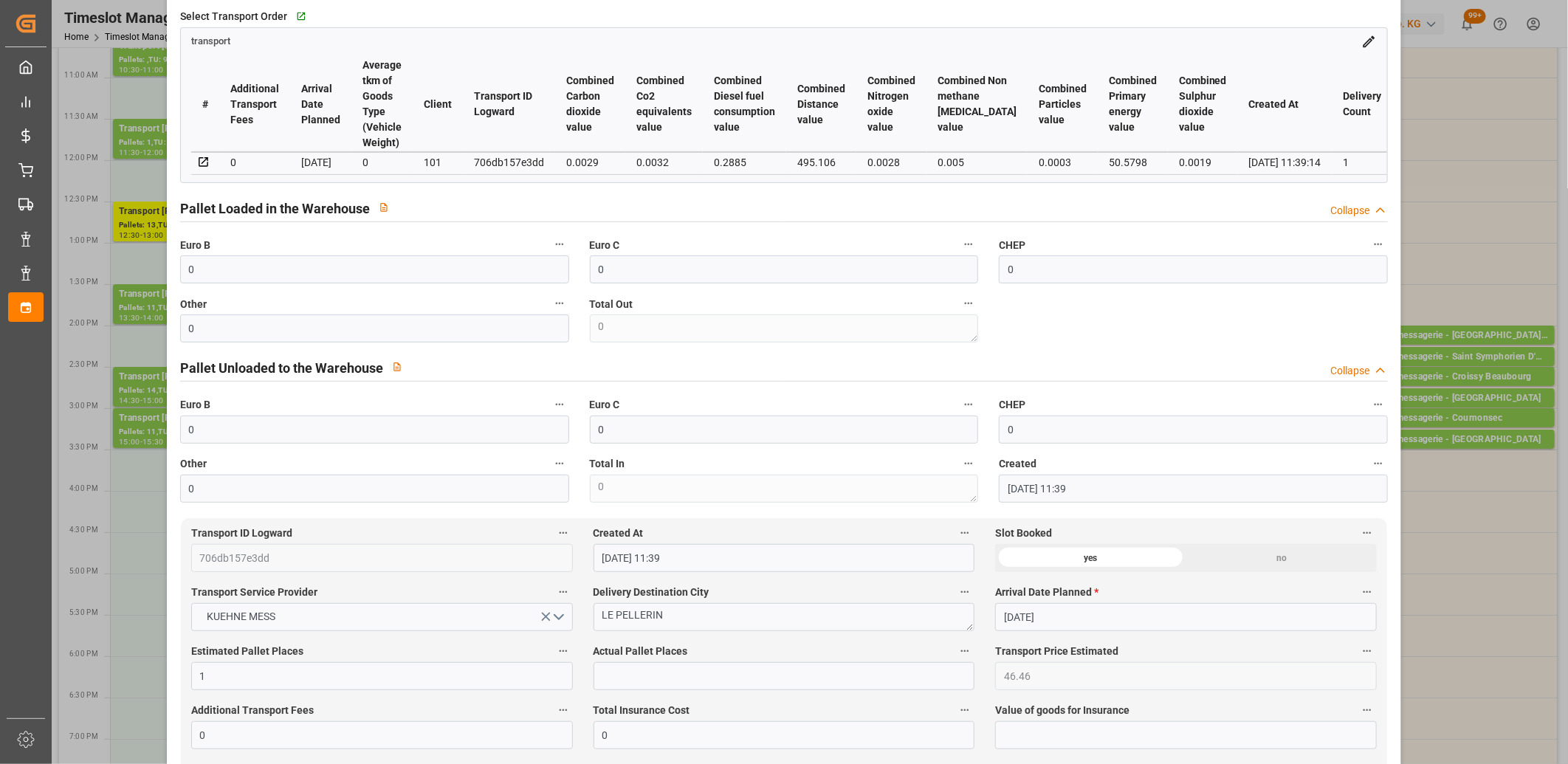
scroll to position [409, 0]
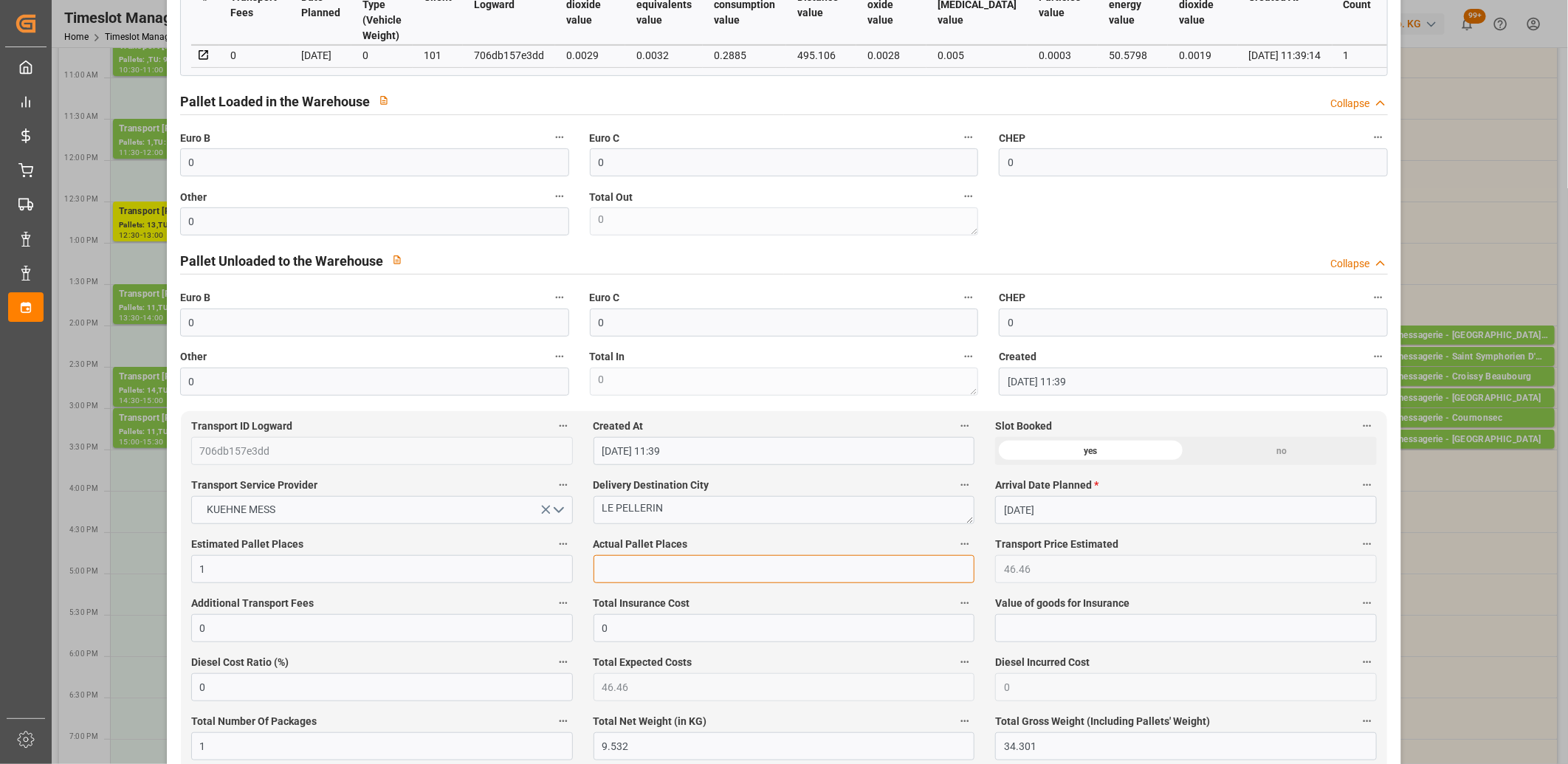
click at [663, 576] on input "text" at bounding box center [784, 569] width 381 height 28
click at [387, 225] on input "0" at bounding box center [375, 221] width 389 height 28
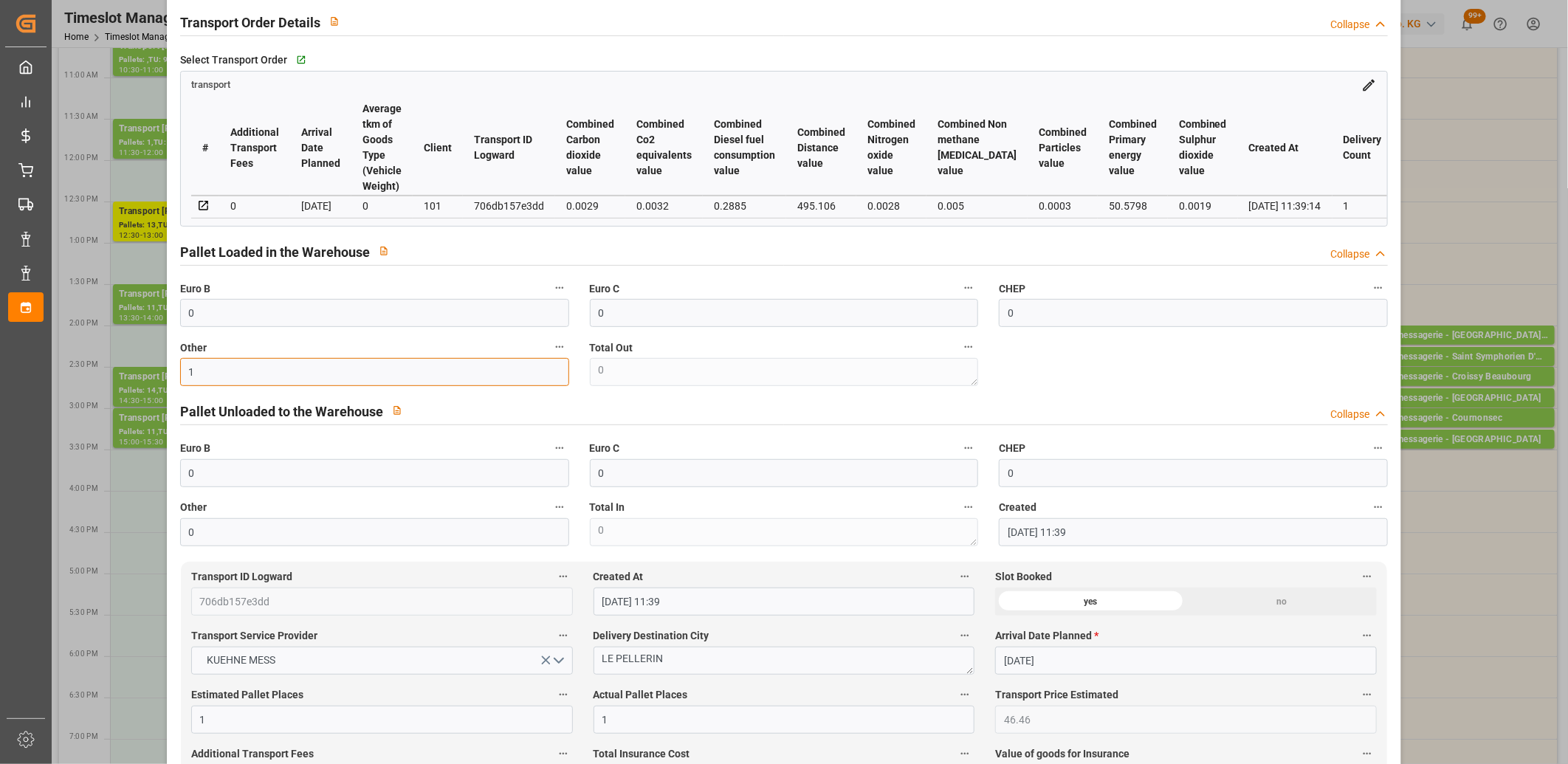
scroll to position [0, 0]
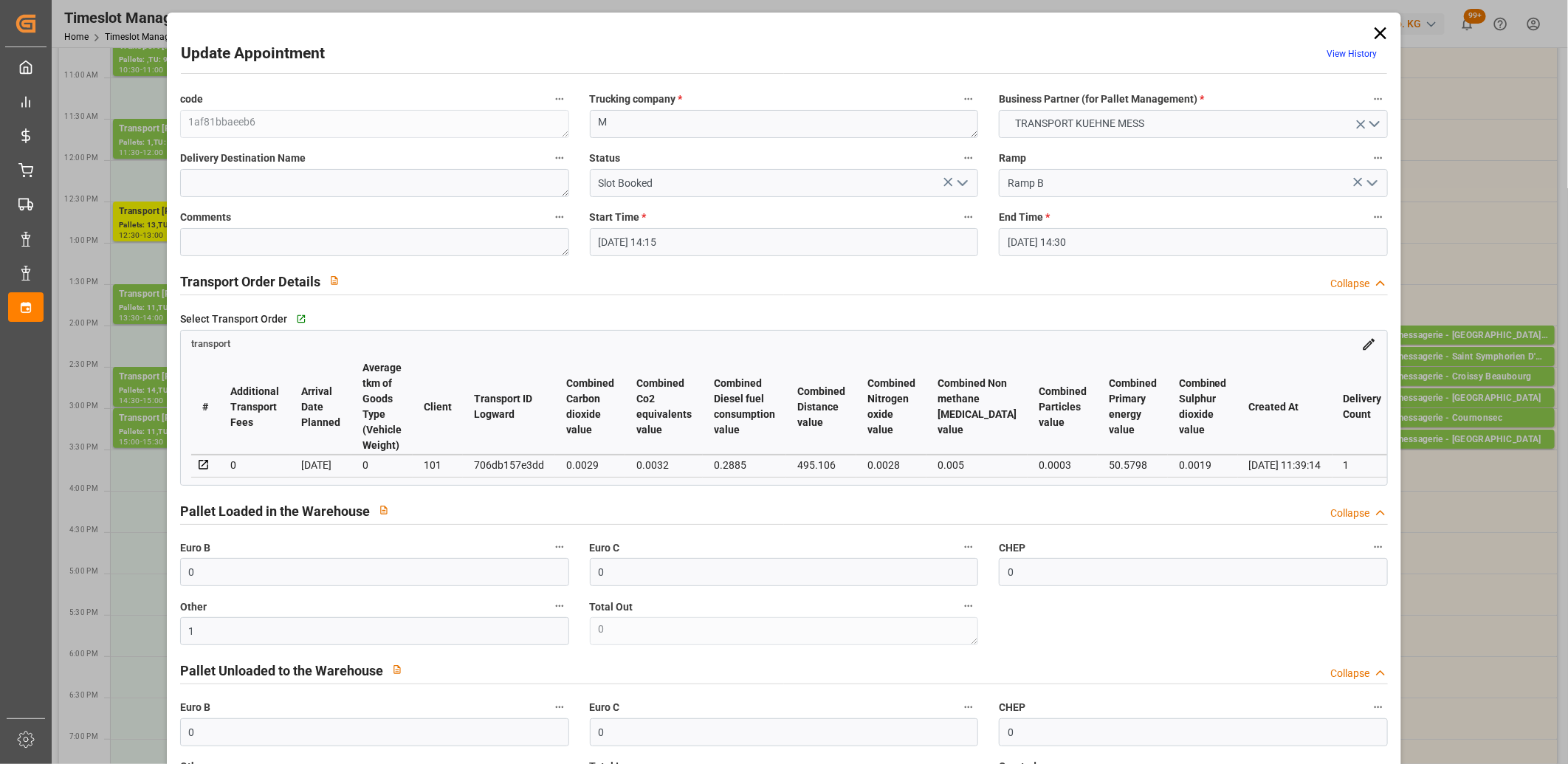
click at [961, 184] on polyline "open menu" at bounding box center [963, 183] width 9 height 4
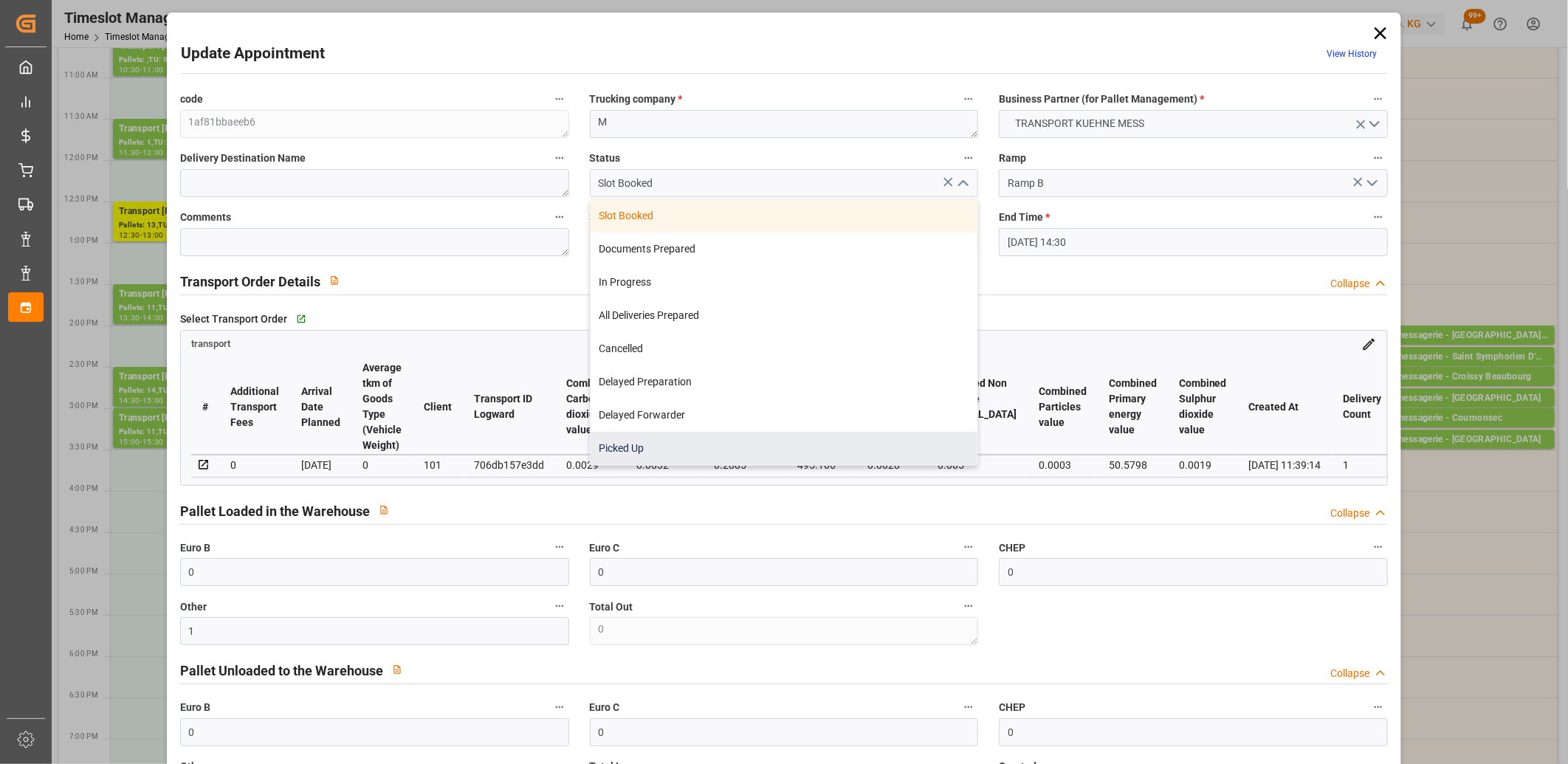
click at [904, 440] on div "Picked Up" at bounding box center [784, 448] width 387 height 33
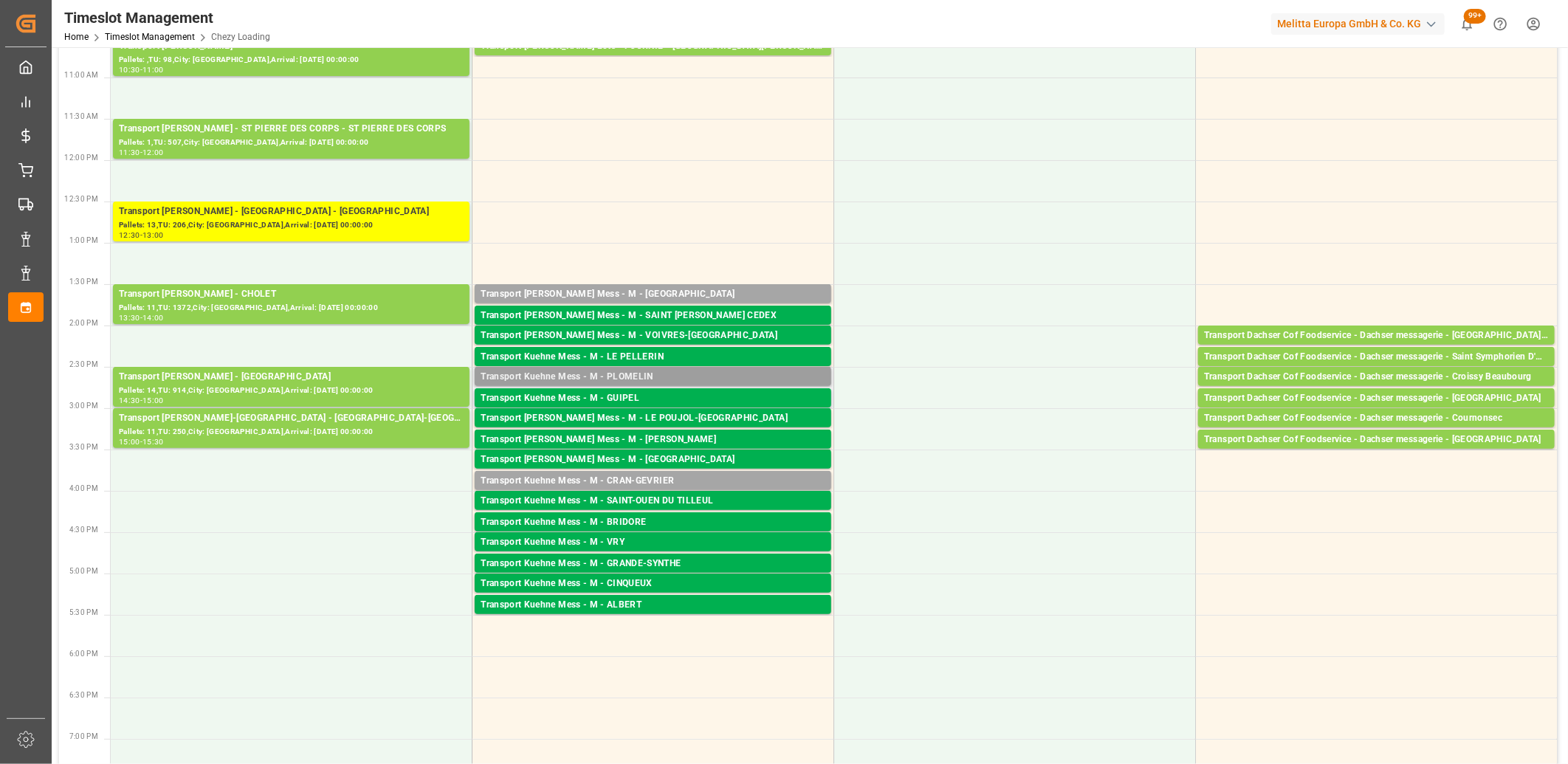
click at [646, 377] on div "Transport Kuehne Mess - M - PLOMELIN" at bounding box center [653, 377] width 344 height 15
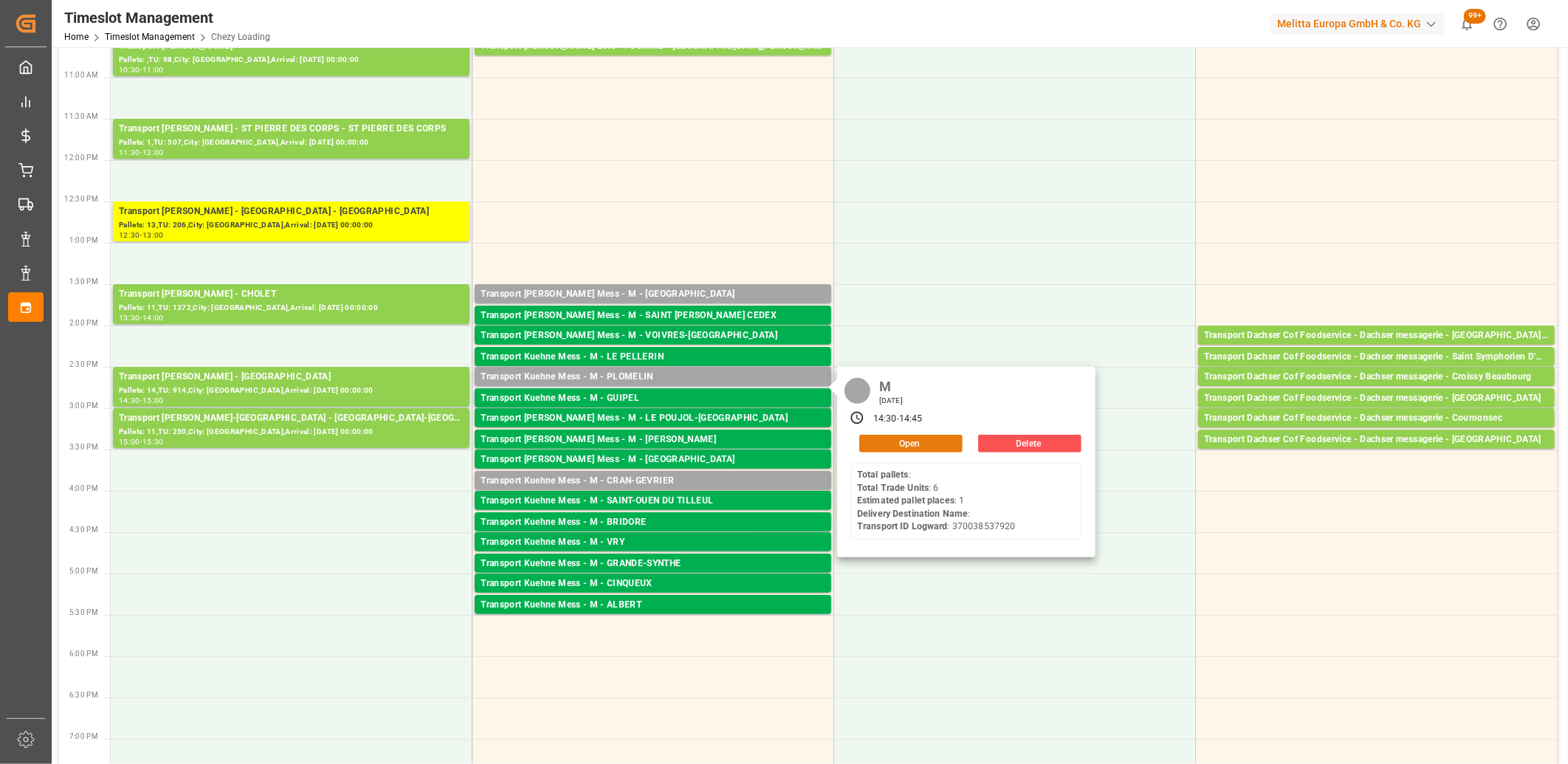
click at [896, 446] on button "Open" at bounding box center [910, 443] width 104 height 18
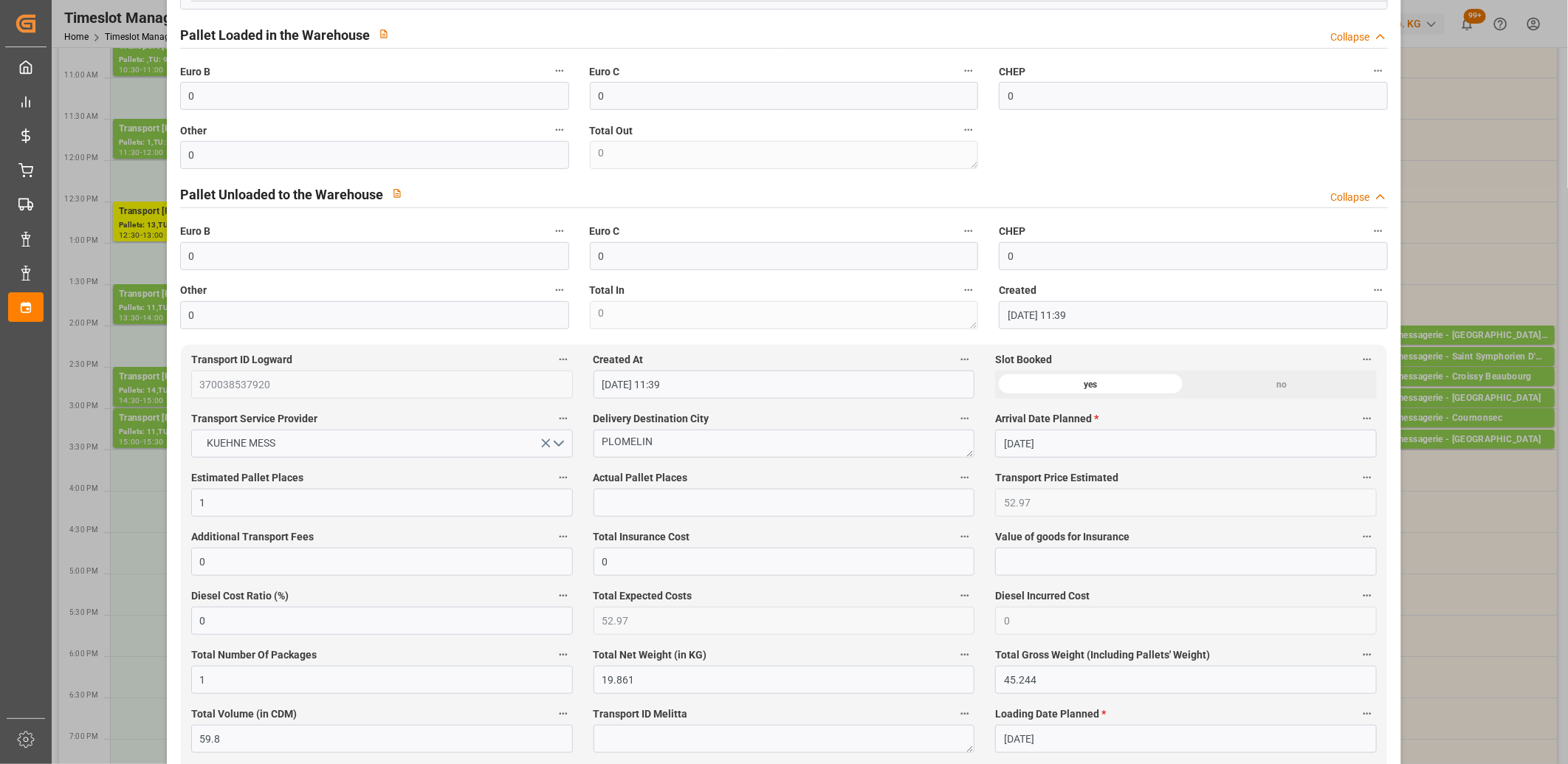
scroll to position [492, 0]
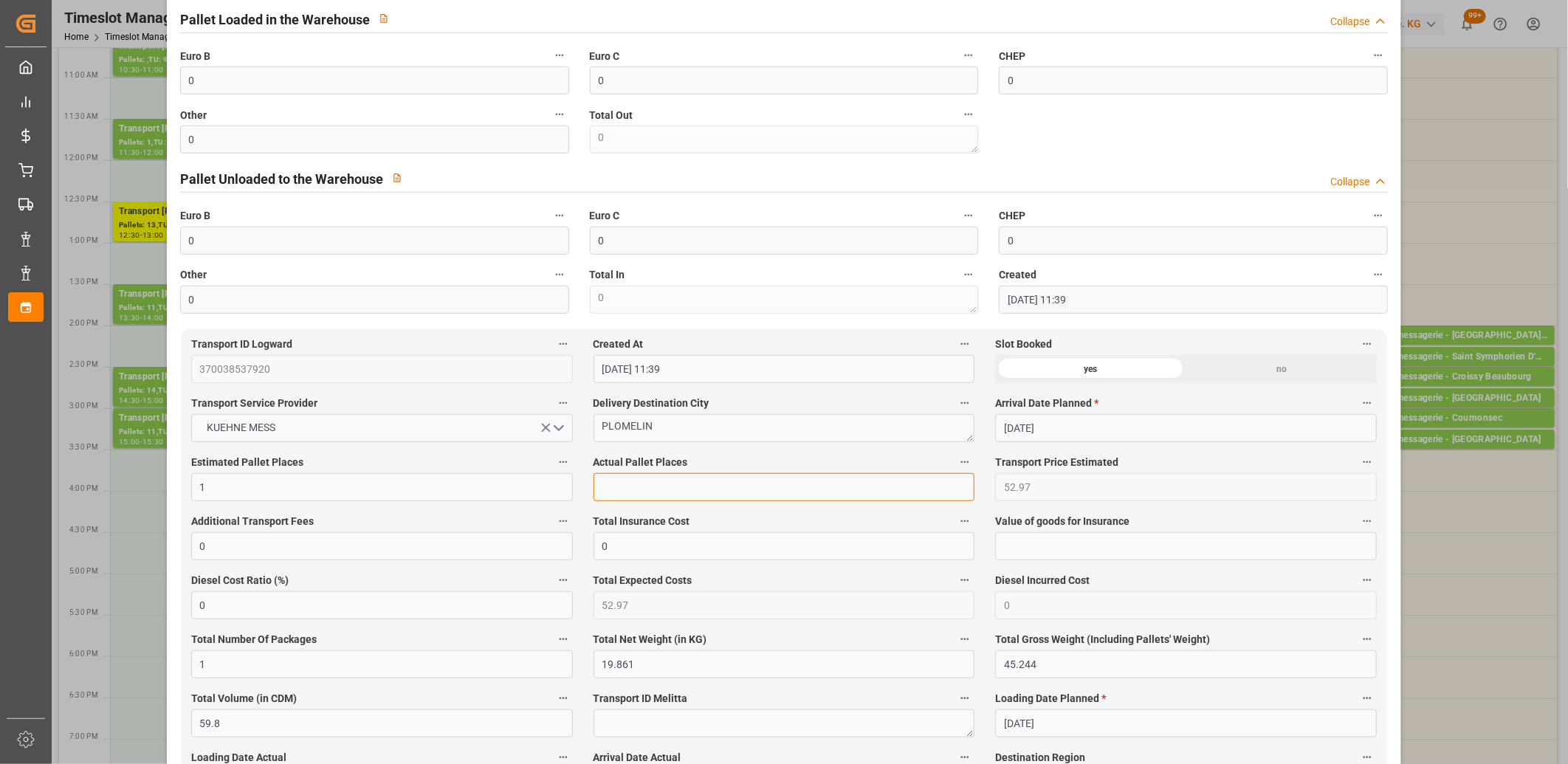
click at [625, 488] on input "text" at bounding box center [784, 487] width 381 height 28
click at [480, 141] on input "0" at bounding box center [375, 139] width 389 height 28
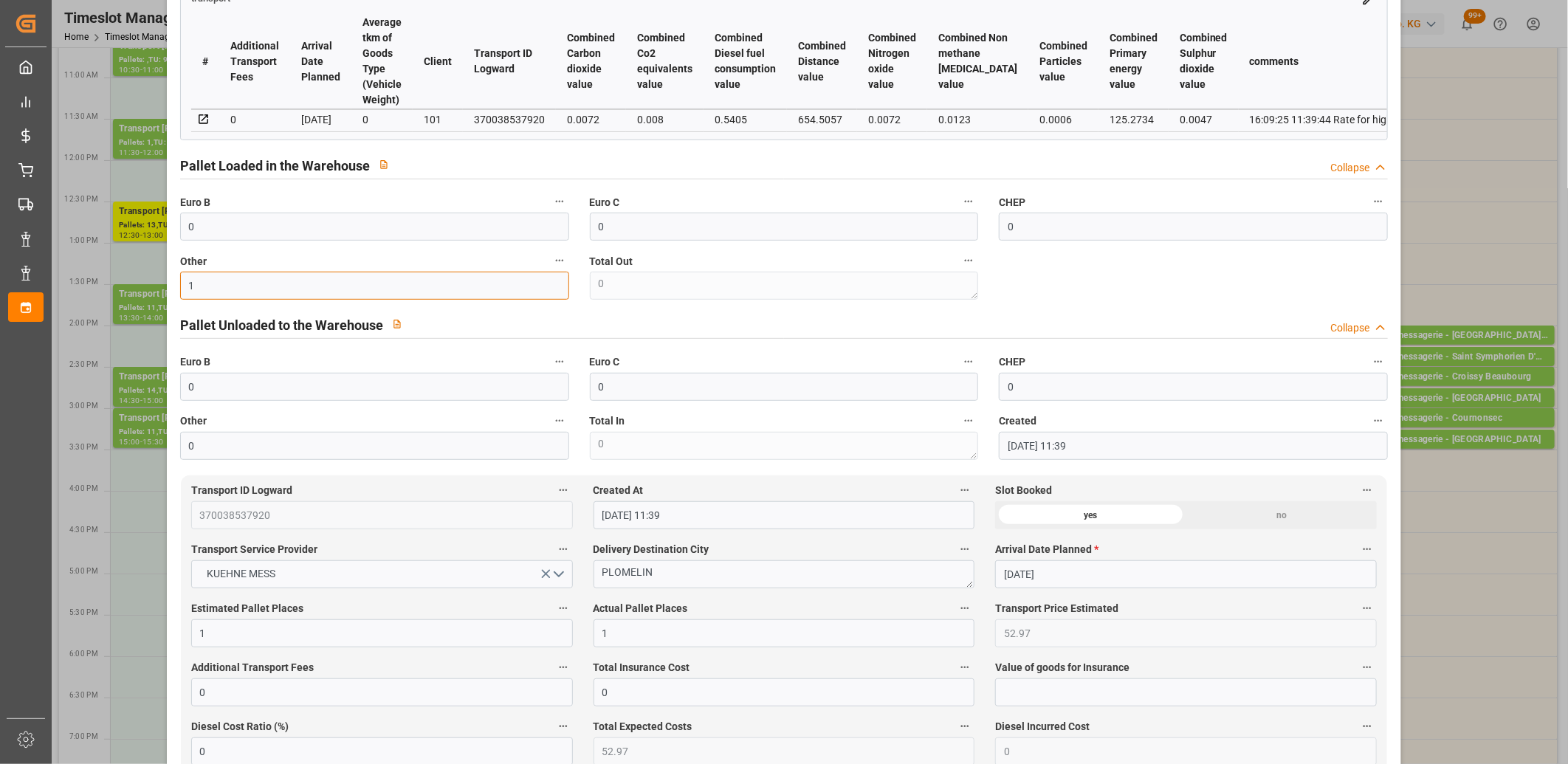
scroll to position [0, 0]
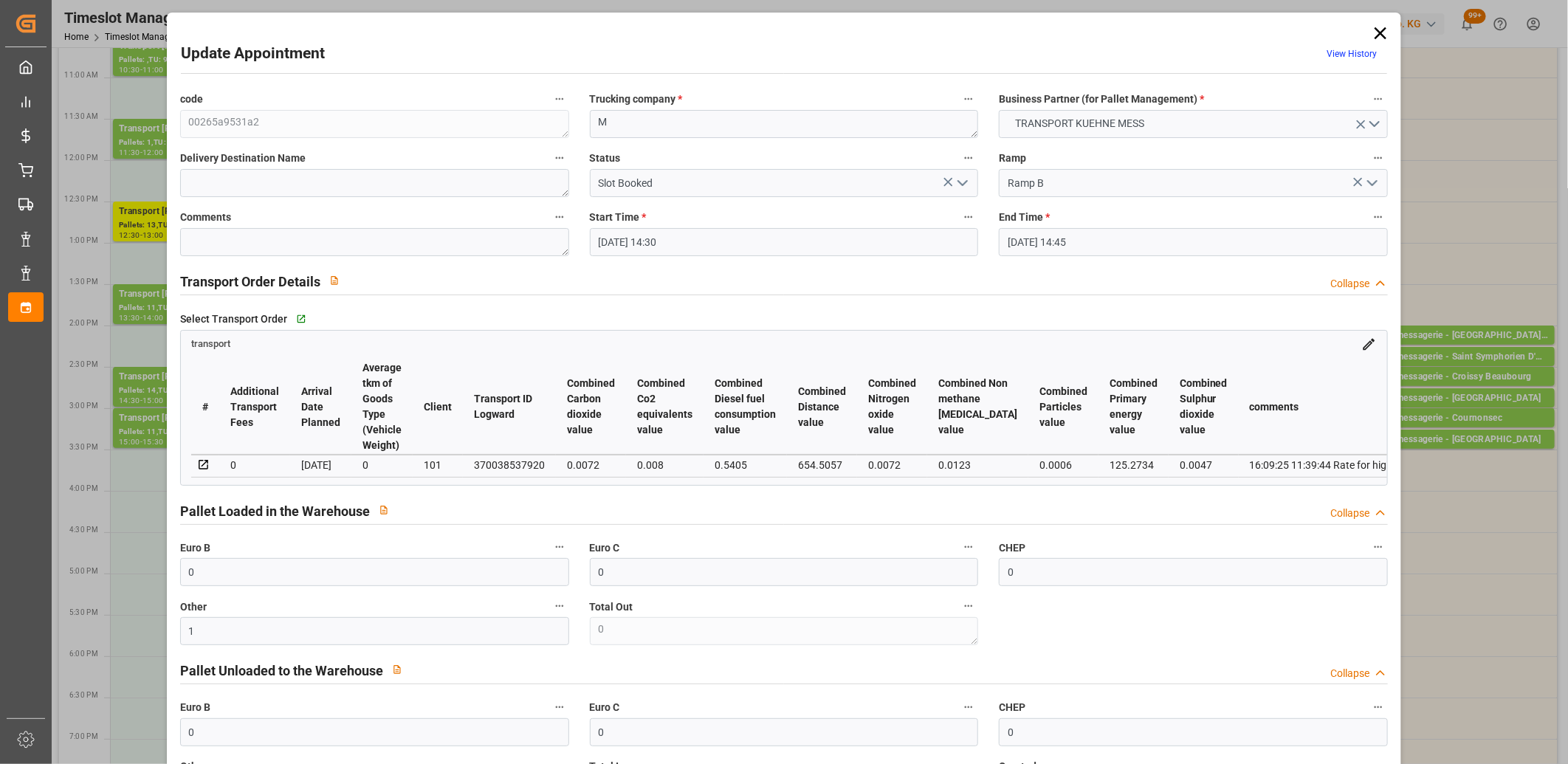
click at [958, 180] on icon "open menu" at bounding box center [962, 183] width 18 height 18
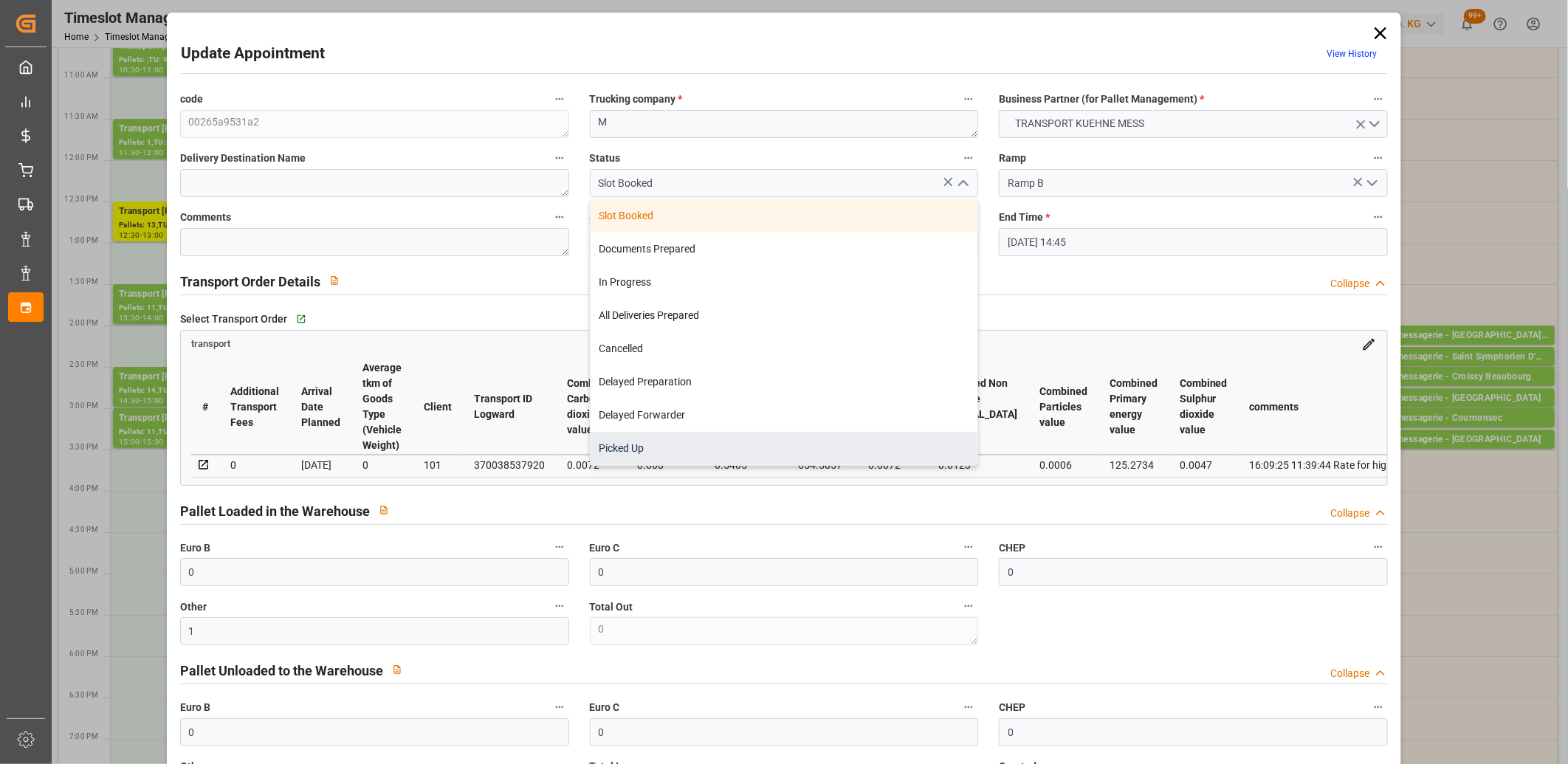
click at [822, 439] on div "Picked Up" at bounding box center [784, 448] width 387 height 33
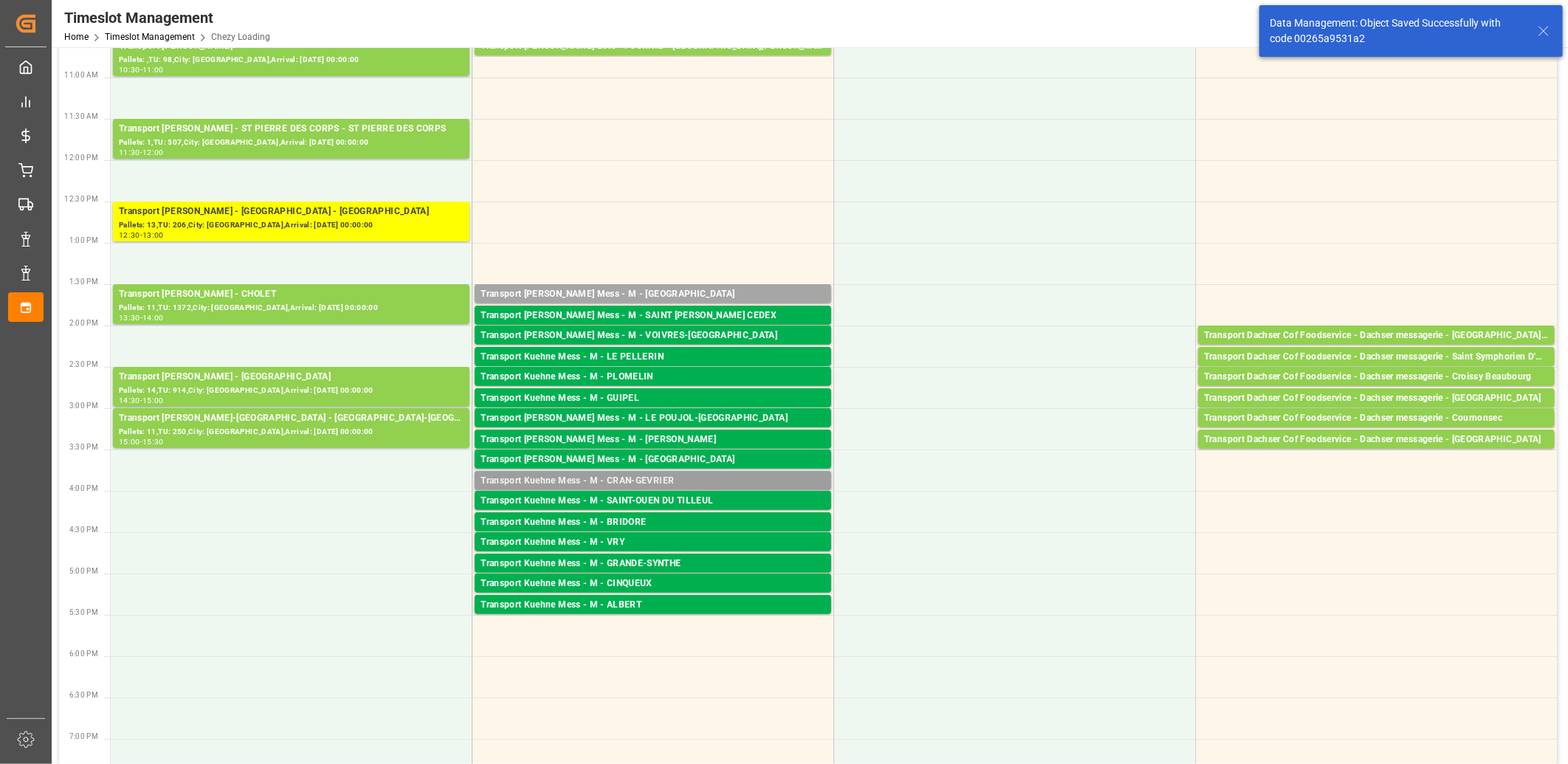
click at [611, 481] on div "Transport Kuehne Mess - M - CRAN-GEVRIER" at bounding box center [653, 482] width 344 height 15
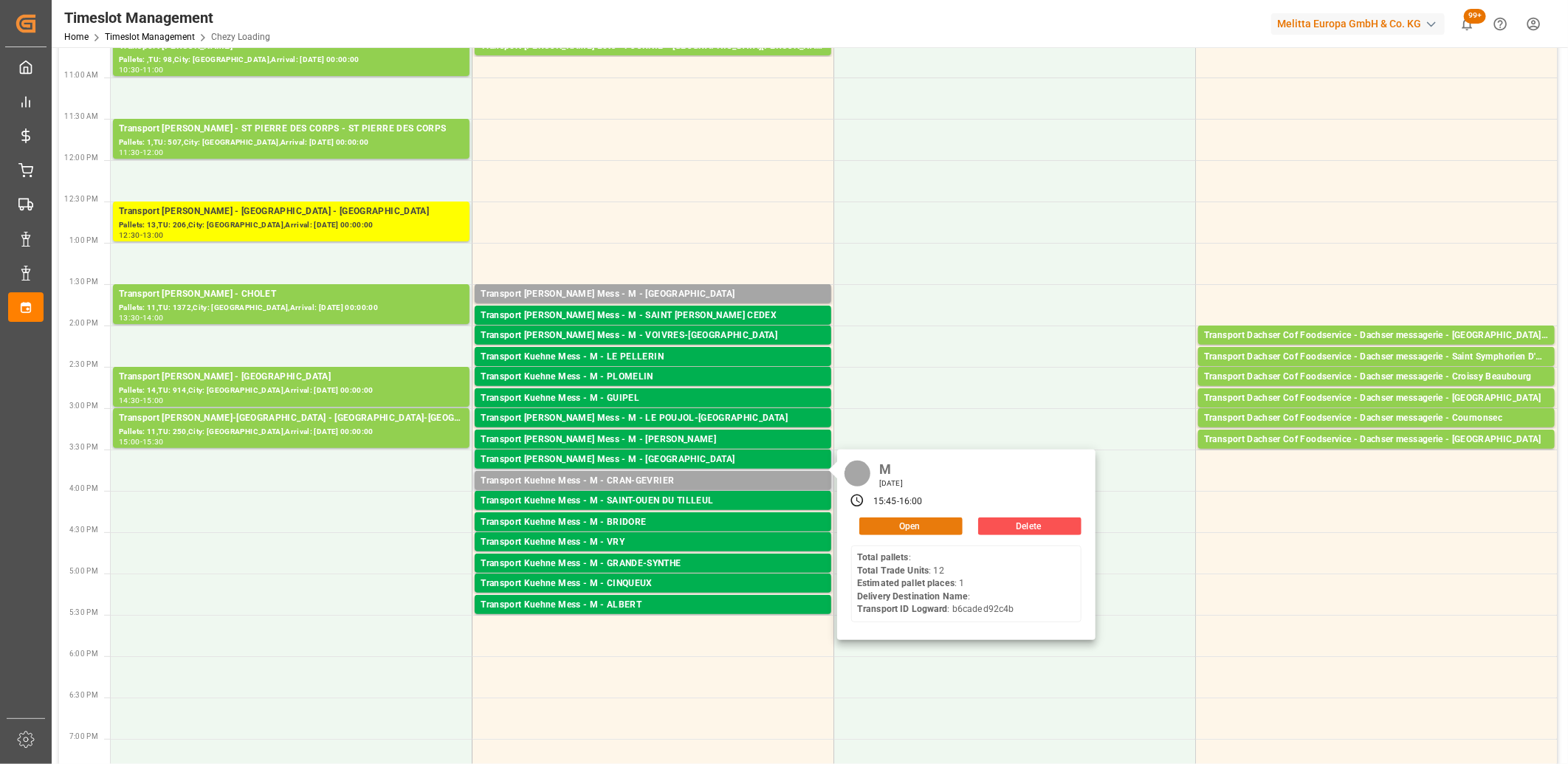
click at [882, 521] on button "Open" at bounding box center [910, 526] width 104 height 18
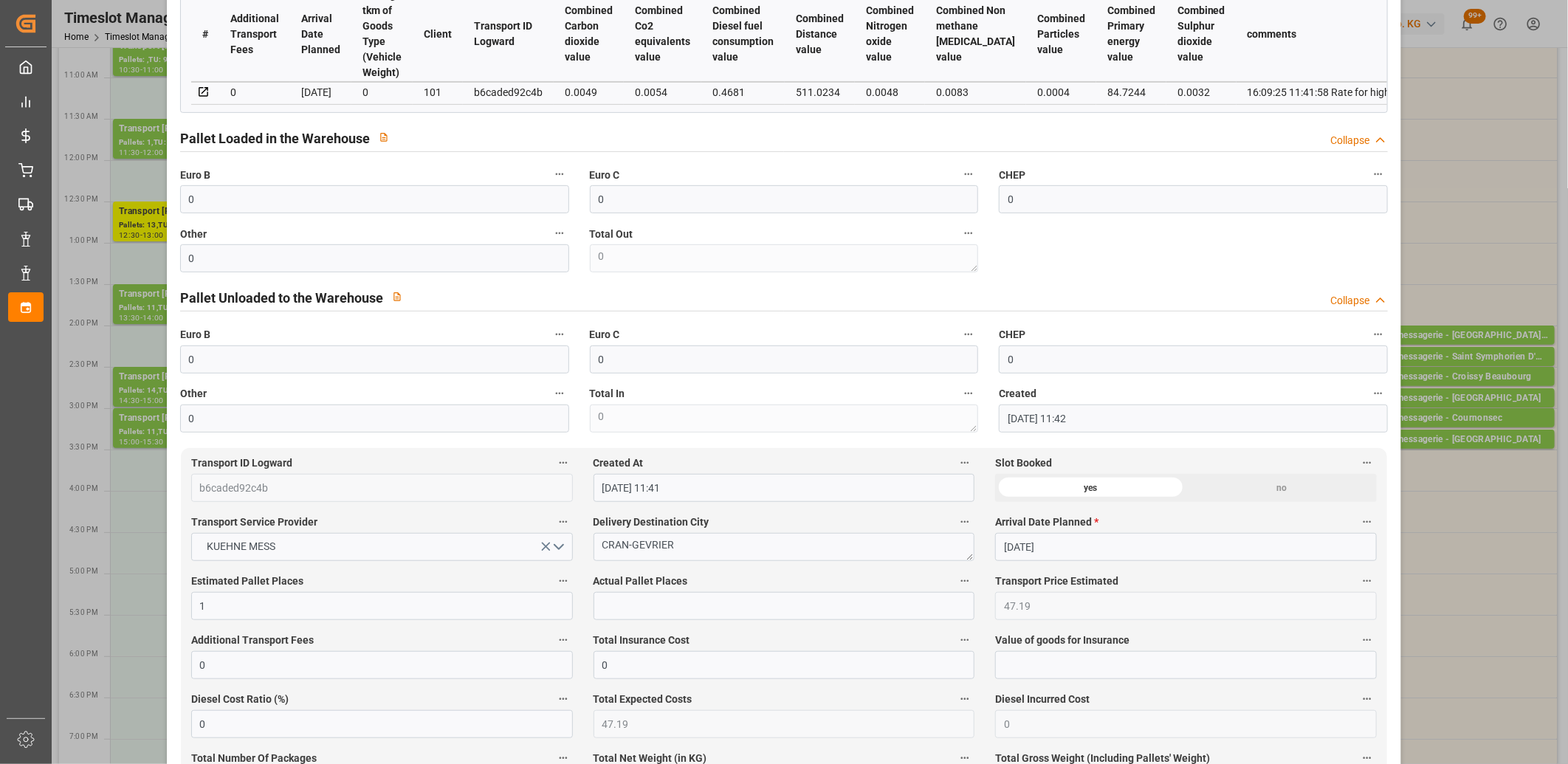
scroll to position [492, 0]
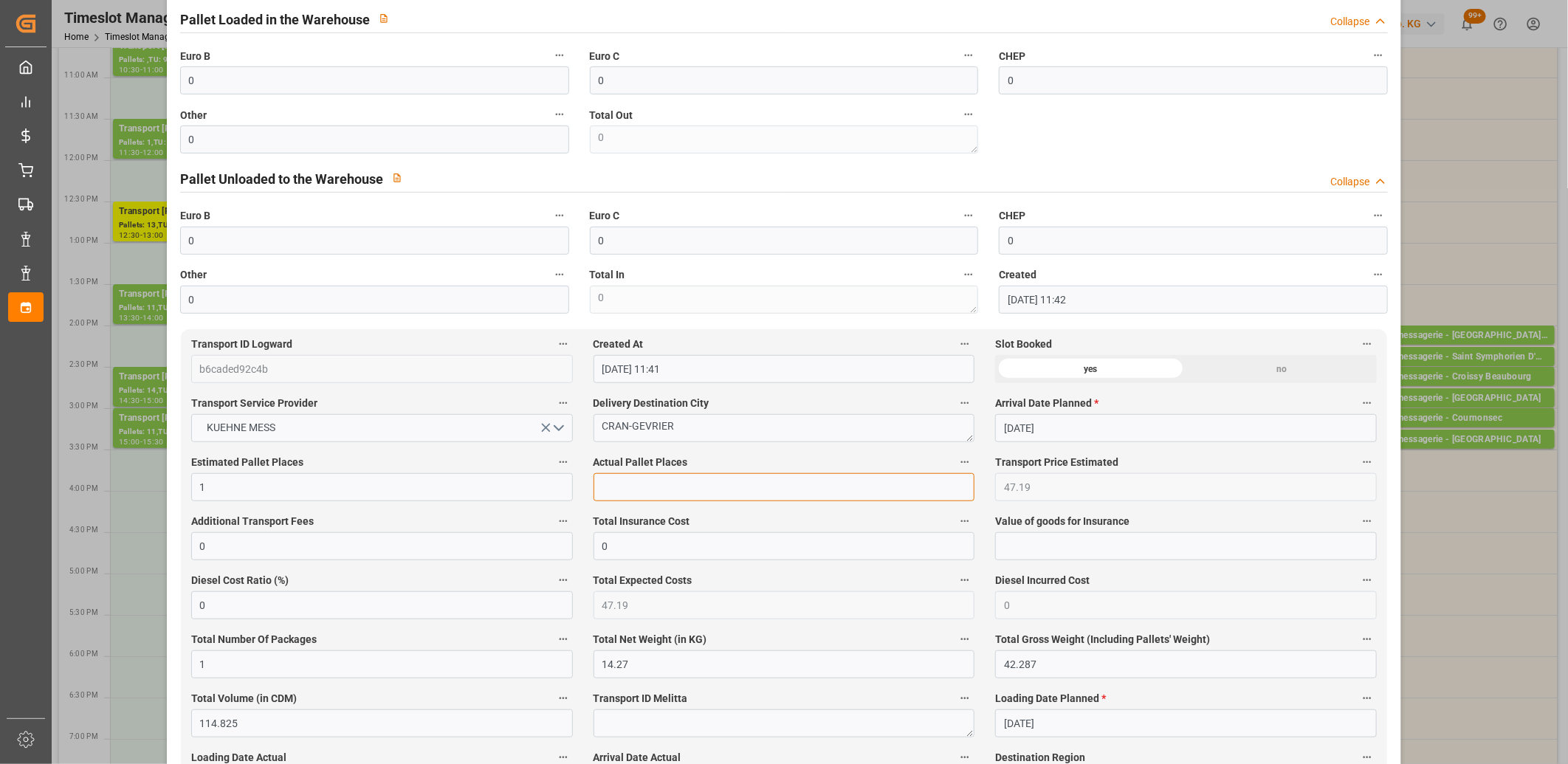
click at [628, 492] on input "text" at bounding box center [784, 487] width 381 height 28
click at [333, 153] on input "0" at bounding box center [375, 139] width 389 height 28
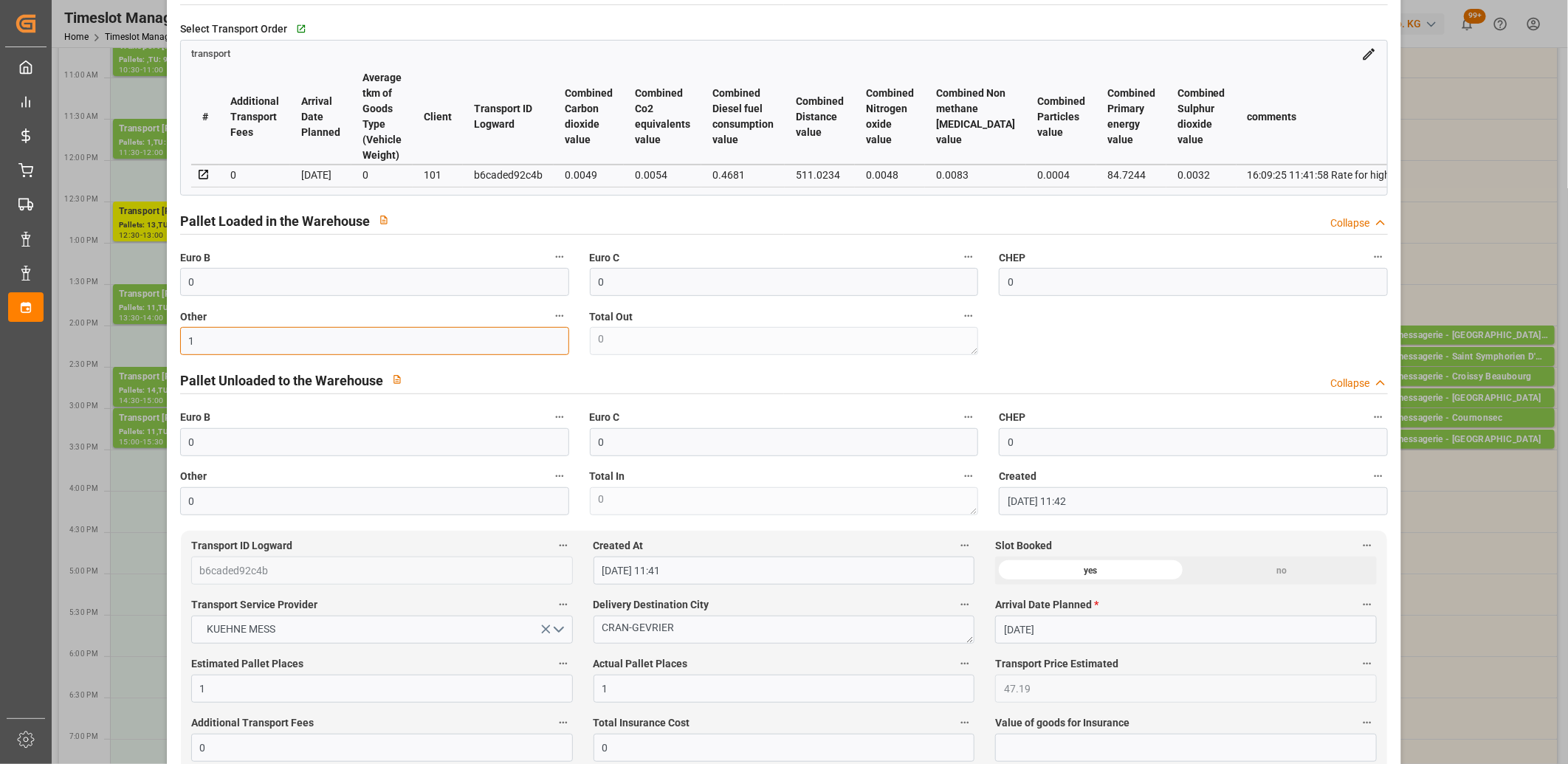
scroll to position [82, 0]
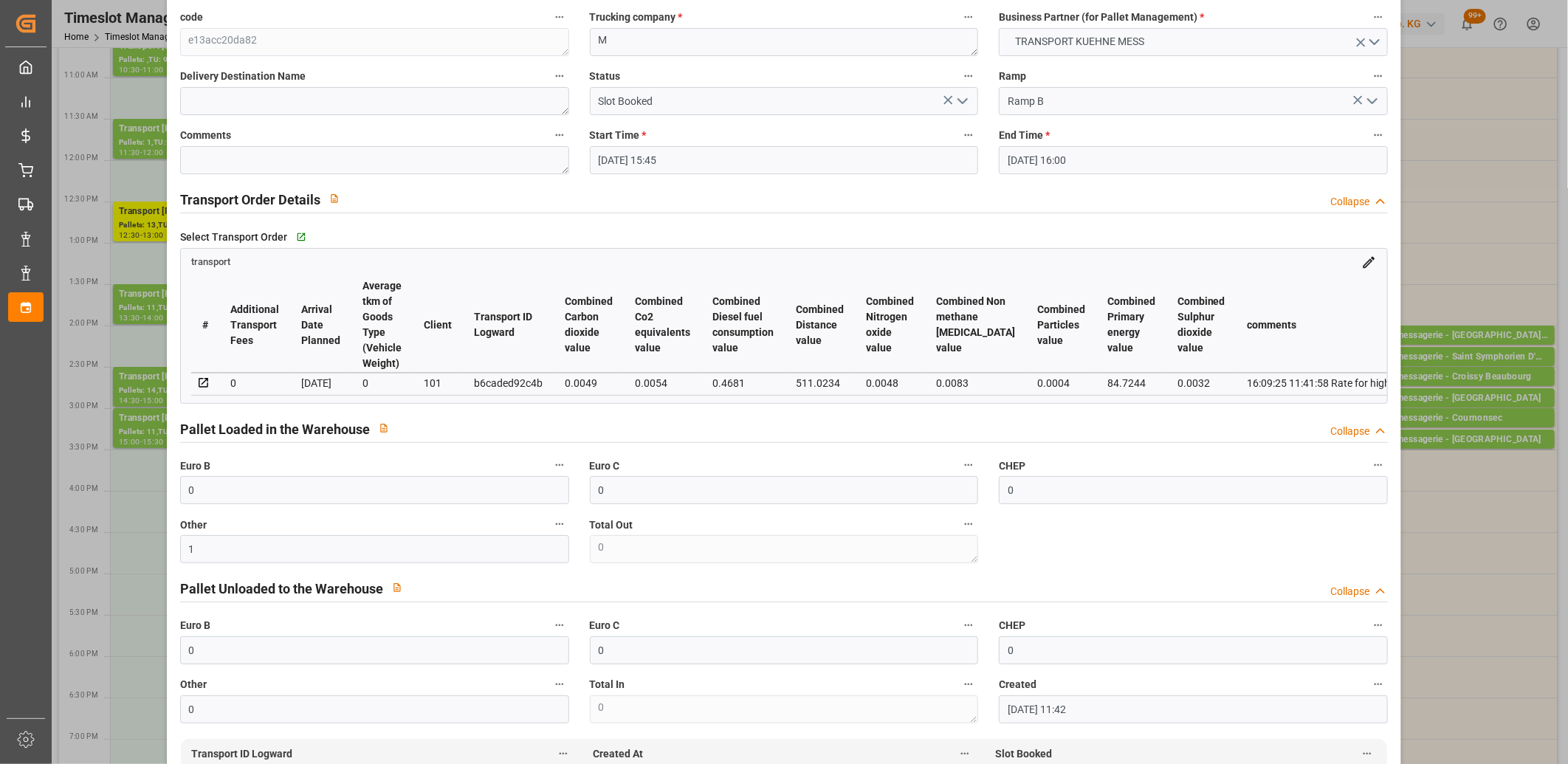
click at [963, 101] on icon "open menu" at bounding box center [962, 101] width 18 height 18
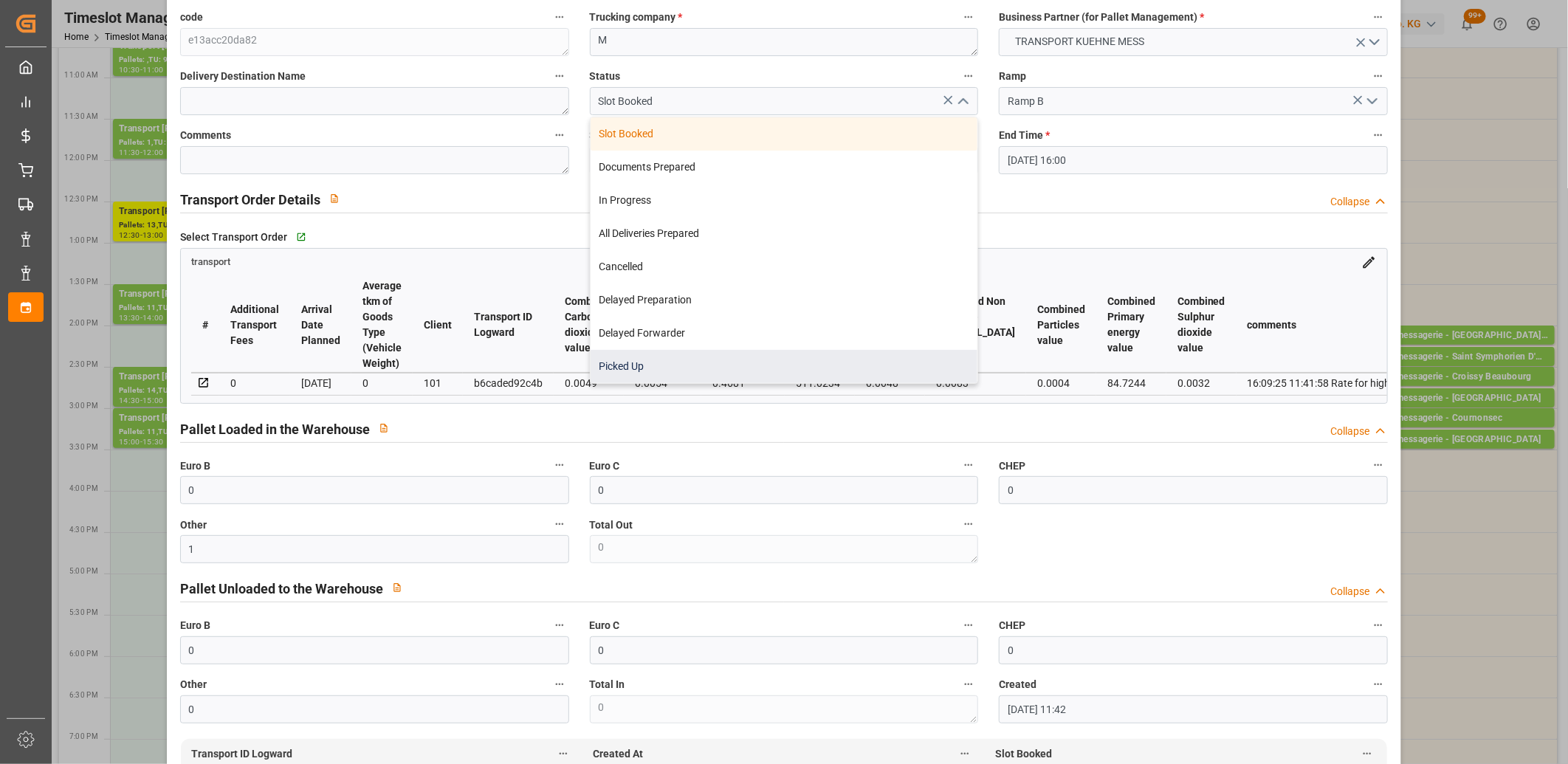
click at [806, 366] on div "Picked Up" at bounding box center [784, 366] width 387 height 33
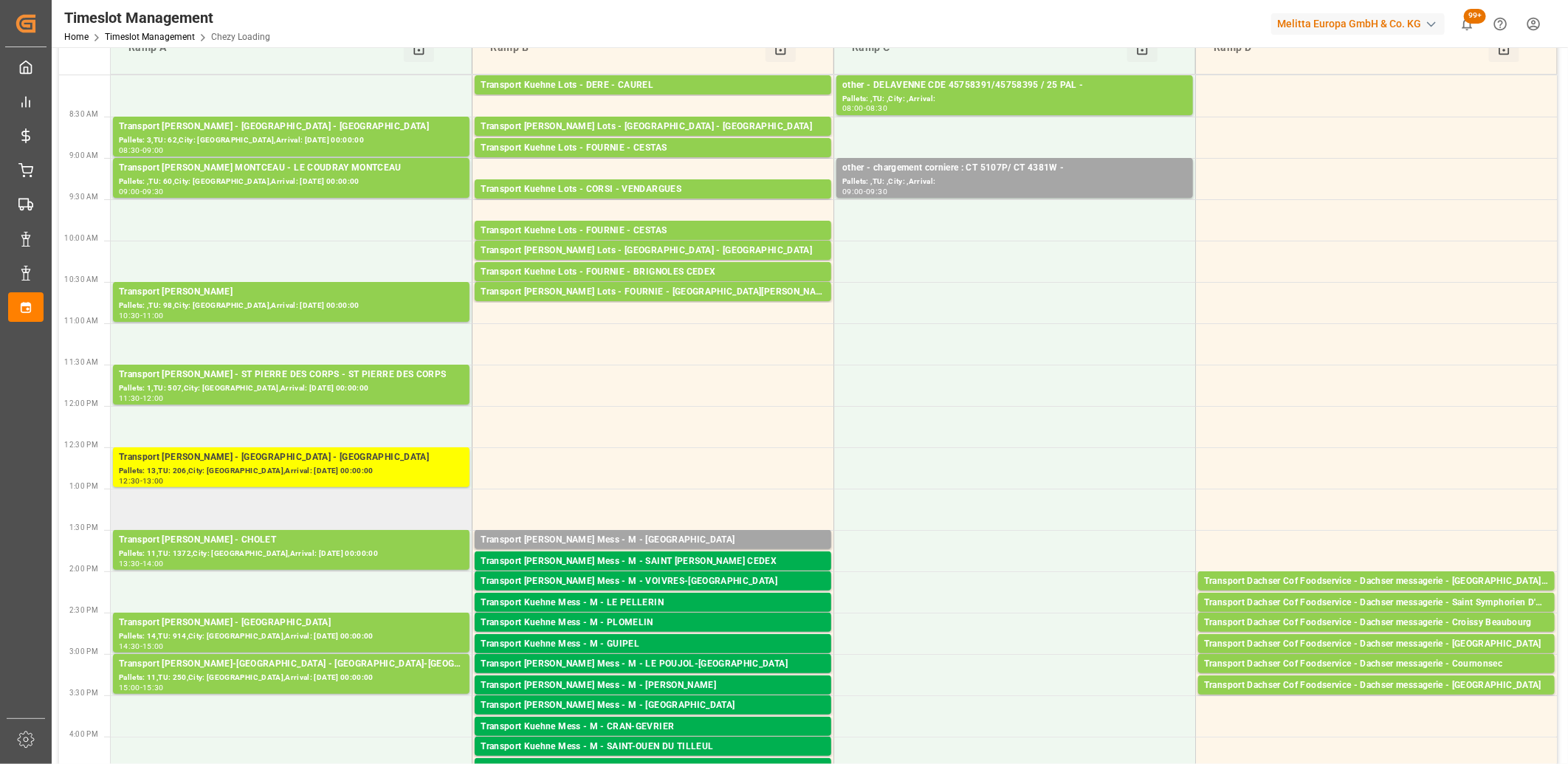
scroll to position [0, 0]
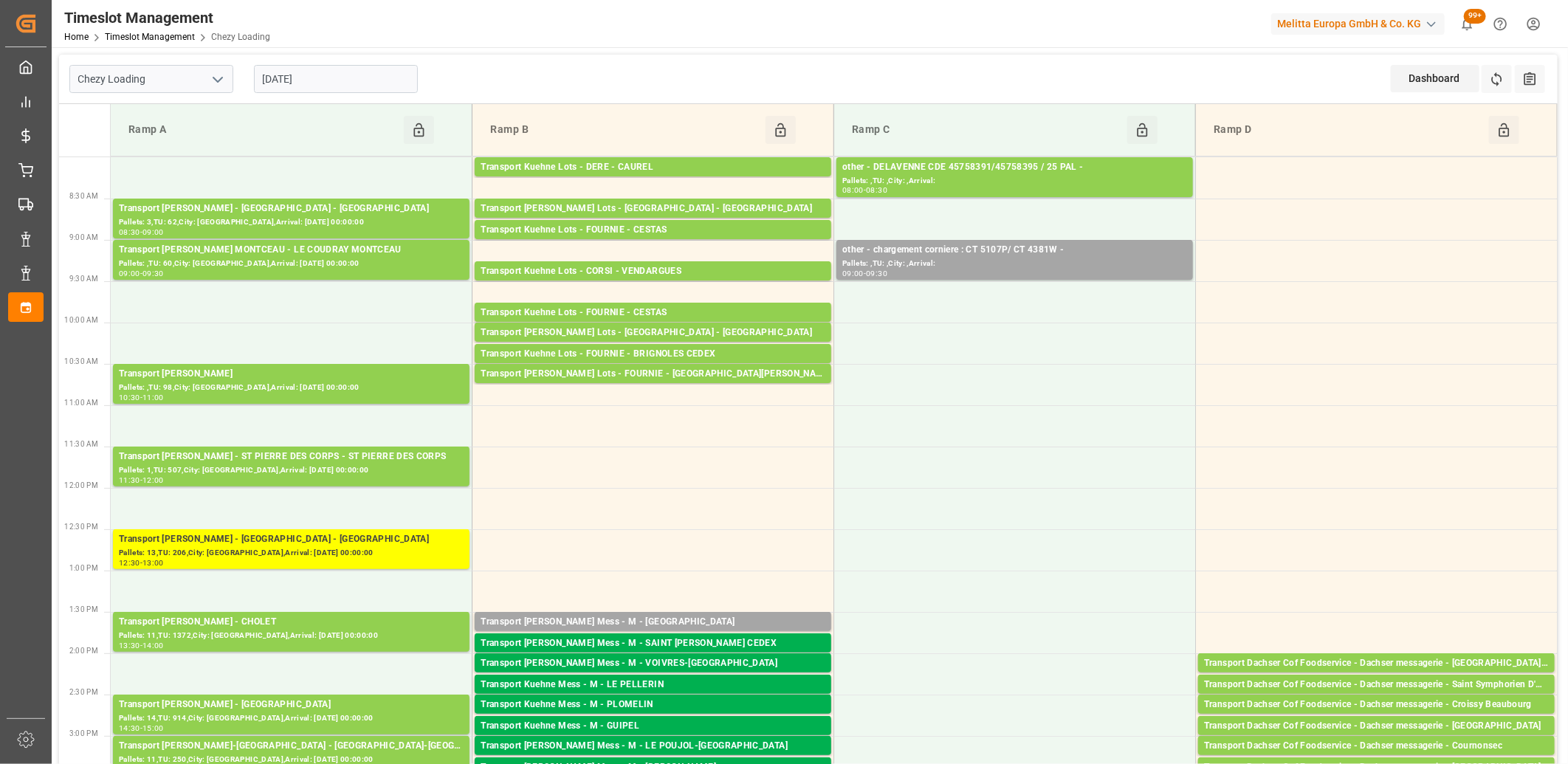
click at [369, 82] on input "[DATE]" at bounding box center [336, 78] width 164 height 28
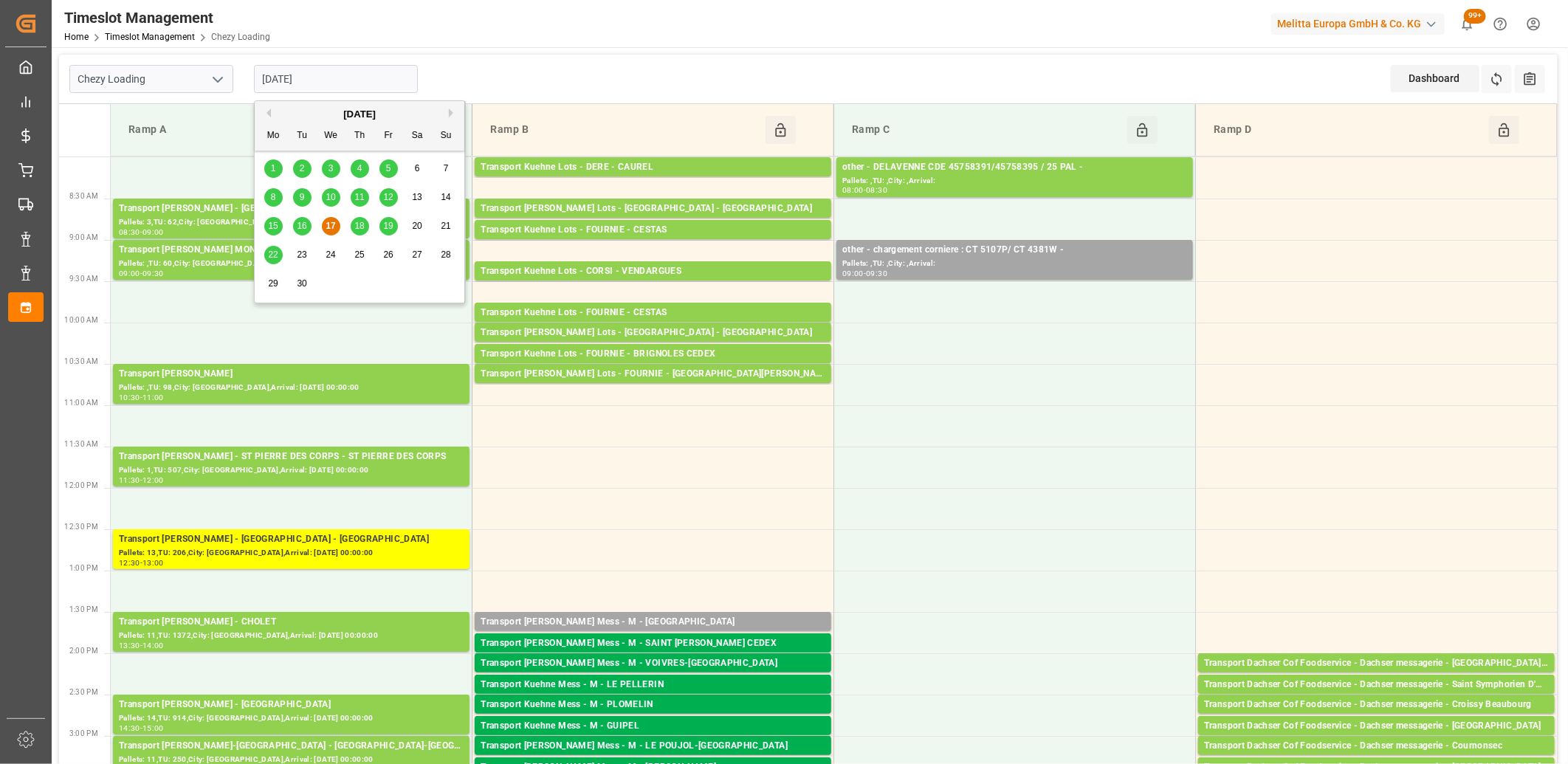
click at [299, 229] on span "16" at bounding box center [301, 226] width 9 height 10
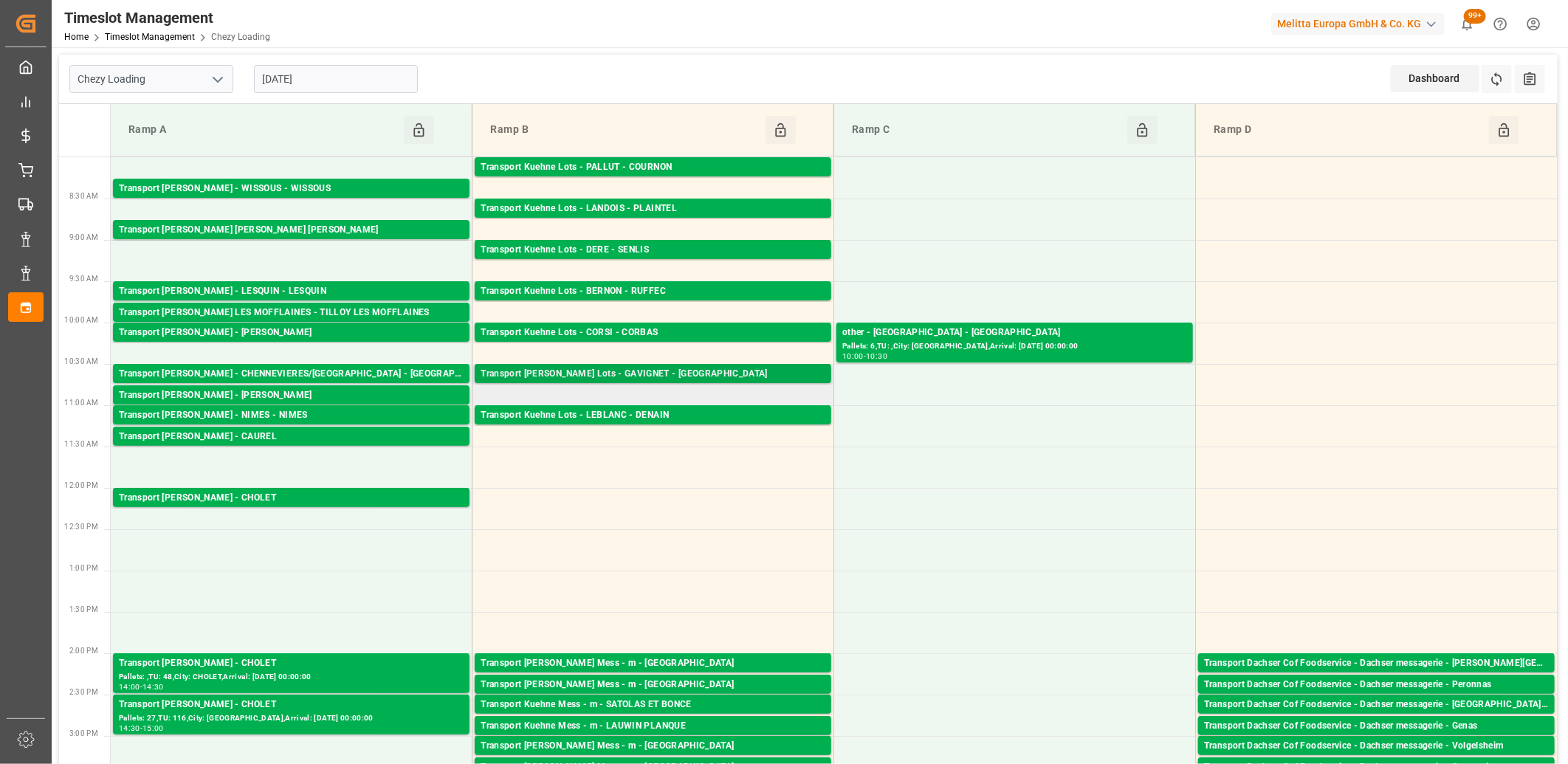
click at [637, 374] on div "Transport [PERSON_NAME] Lots - GAVIGNET - [GEOGRAPHIC_DATA]" at bounding box center [653, 375] width 344 height 15
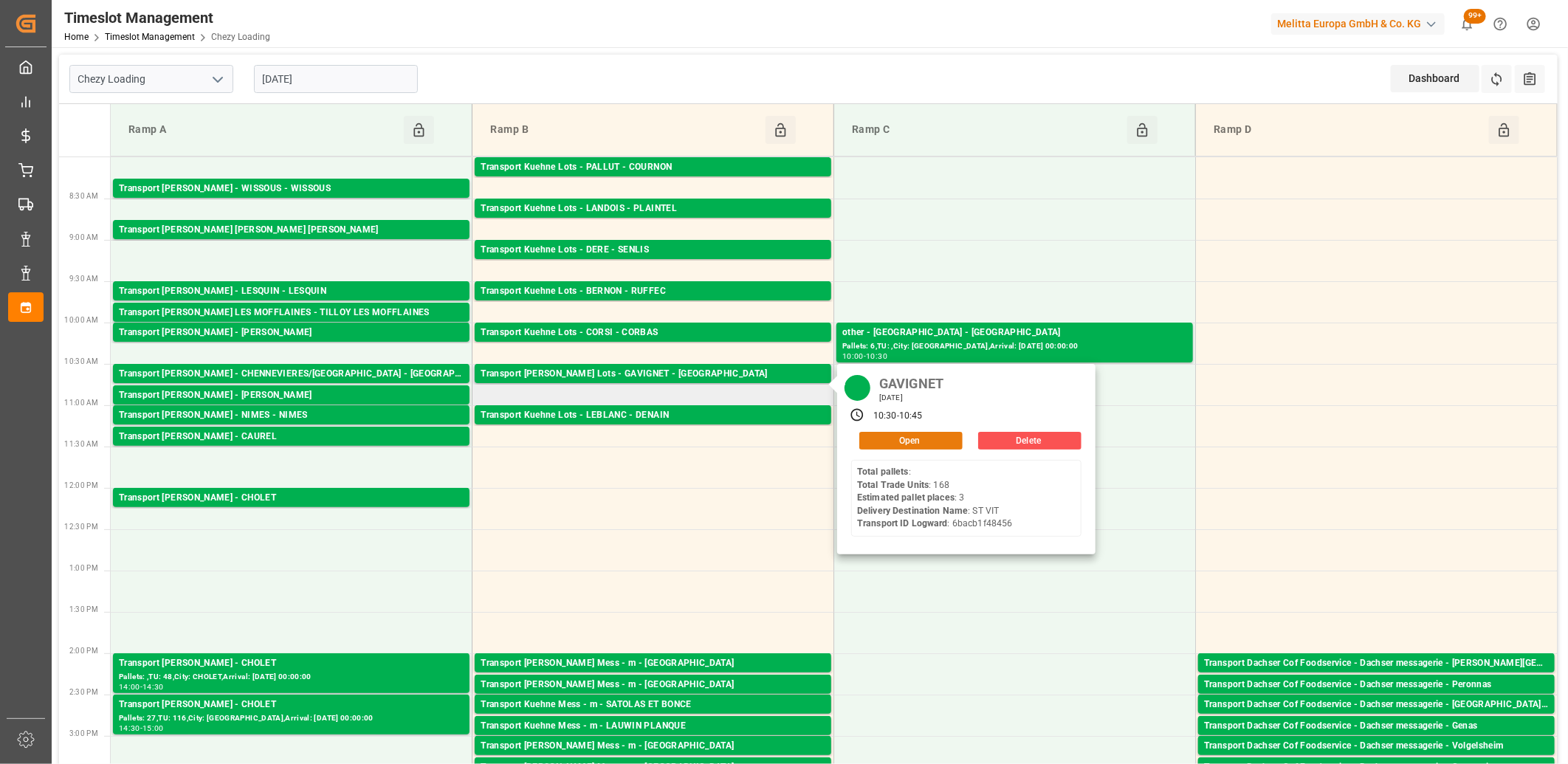
click at [901, 446] on button "Open" at bounding box center [910, 441] width 104 height 18
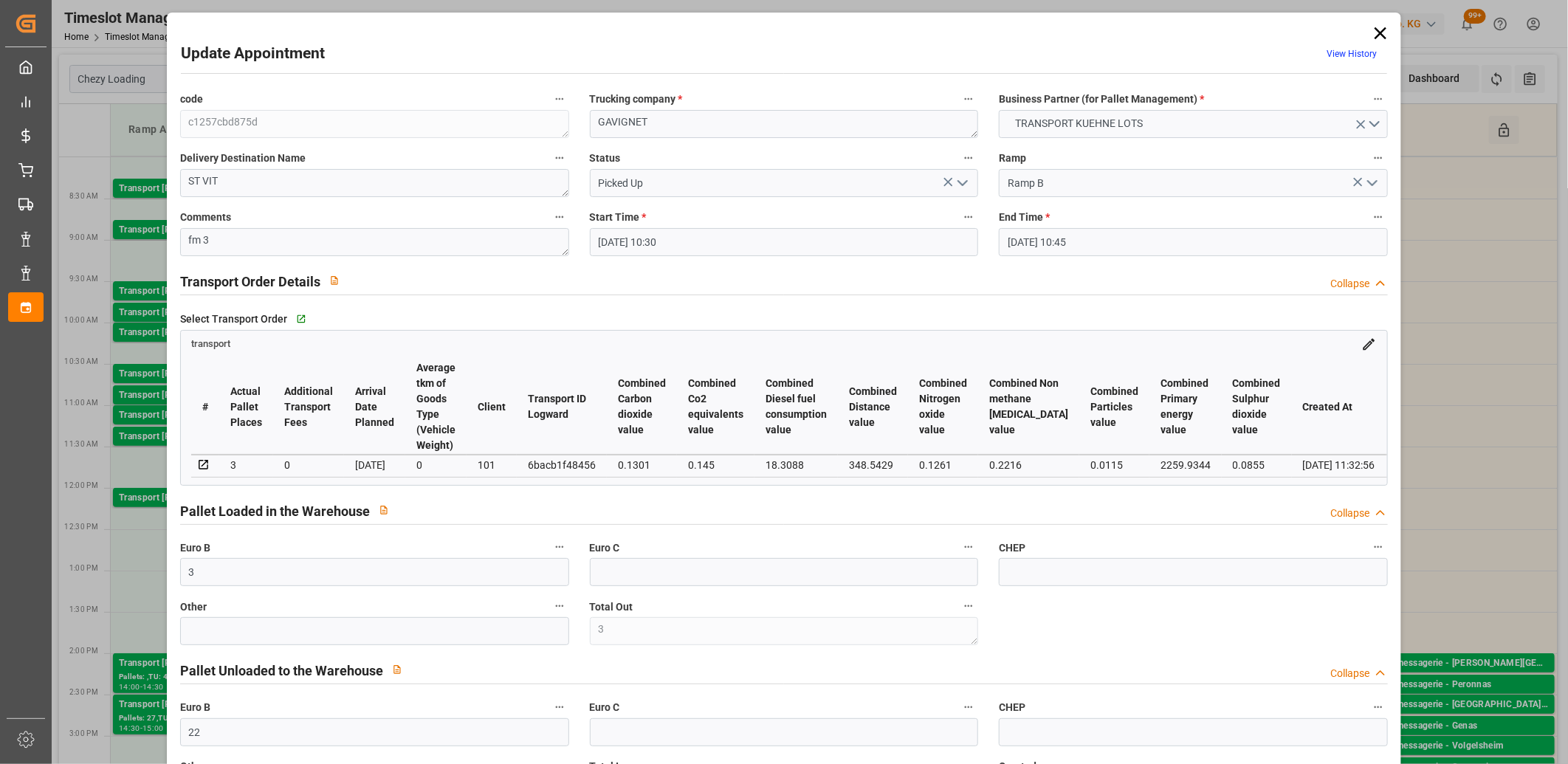
click at [1378, 31] on icon at bounding box center [1380, 33] width 12 height 12
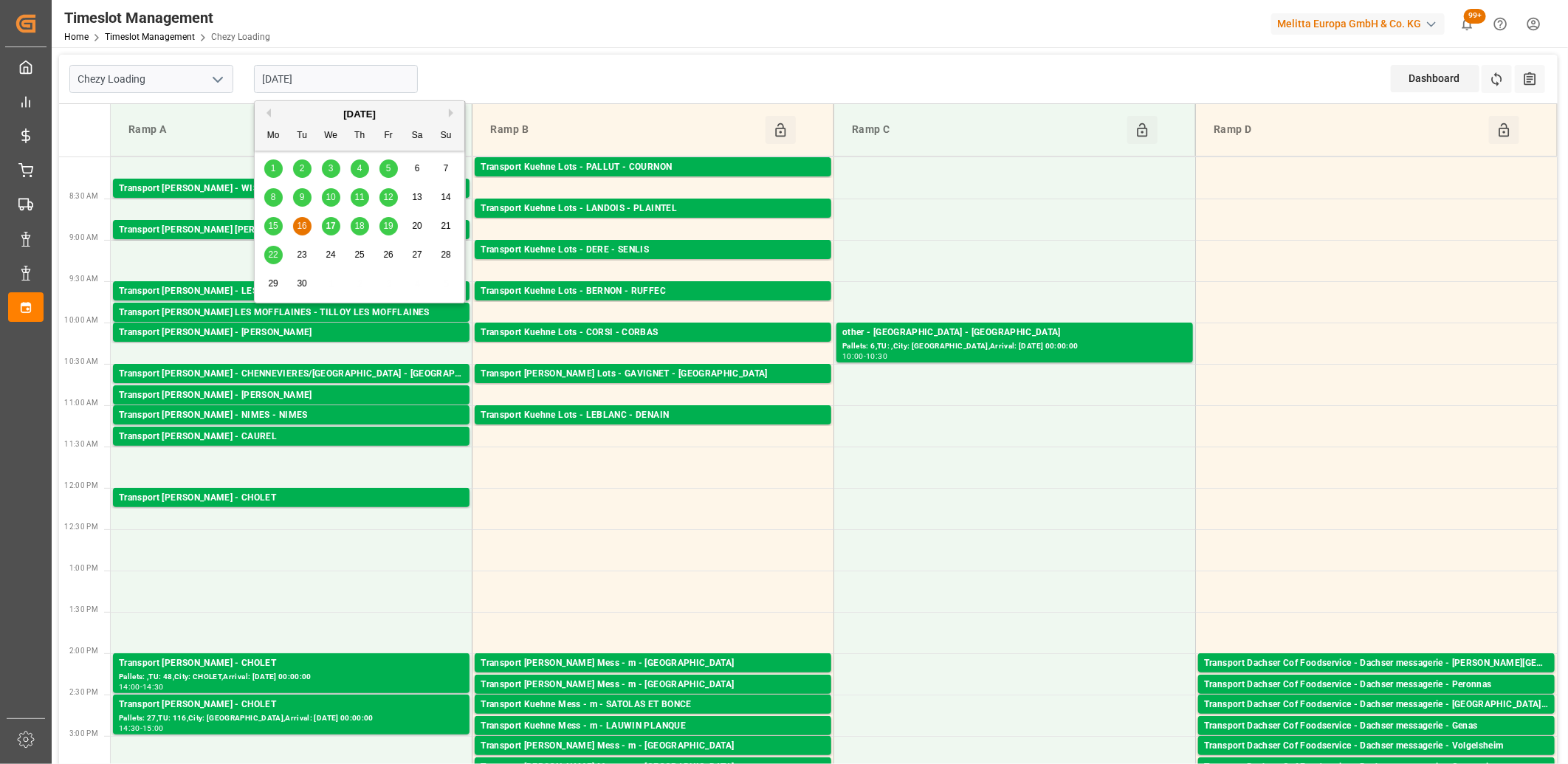
click at [374, 81] on input "[DATE]" at bounding box center [336, 78] width 164 height 28
click at [334, 224] on span "17" at bounding box center [330, 226] width 9 height 10
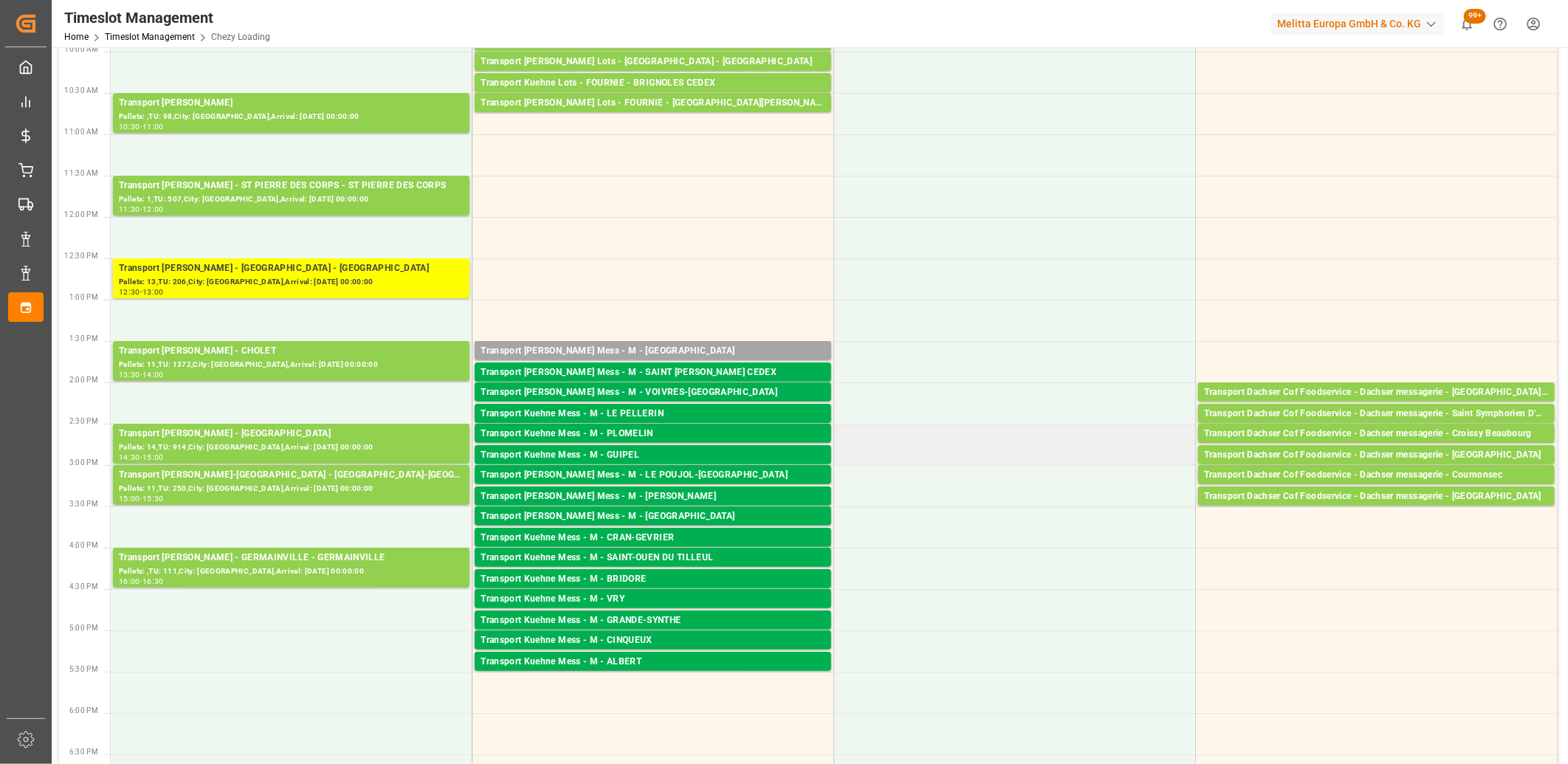
scroll to position [246, 0]
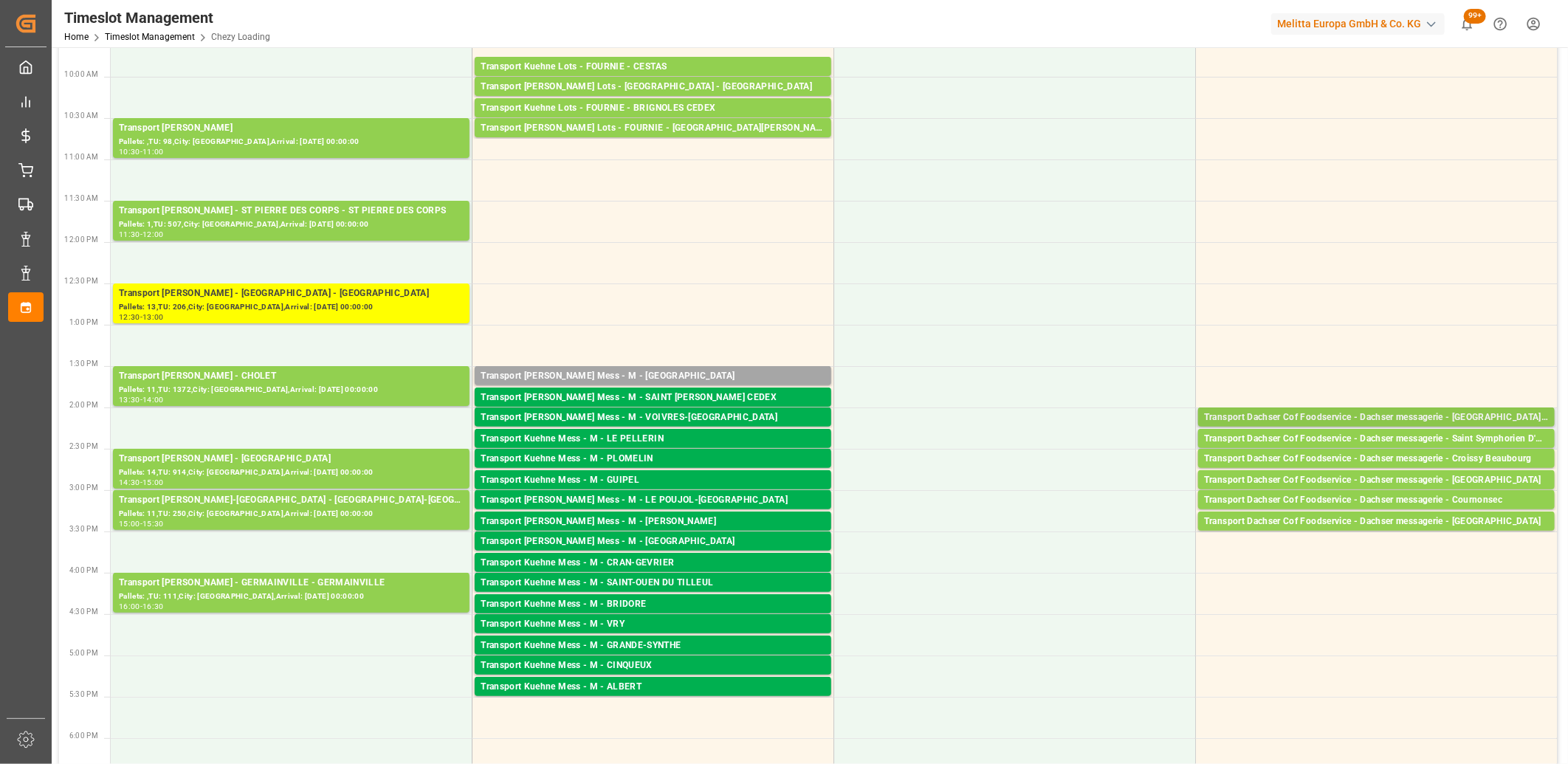
click at [1295, 419] on div "Transport Dachser Cof Foodservice - Dachser messagerie - [GEOGRAPHIC_DATA] Cedex" at bounding box center [1376, 418] width 344 height 15
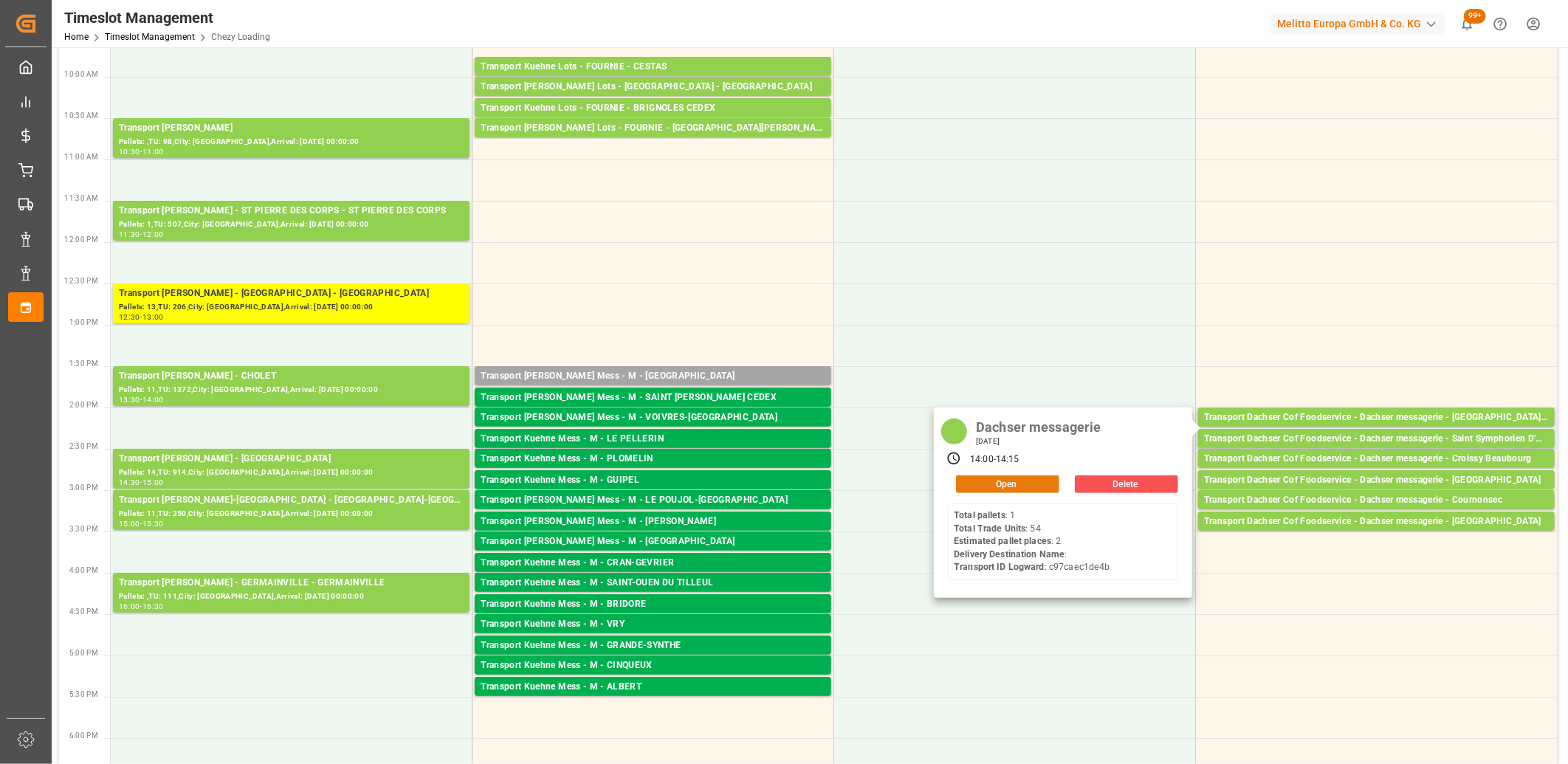
click at [1009, 478] on button "Open" at bounding box center [1007, 484] width 104 height 18
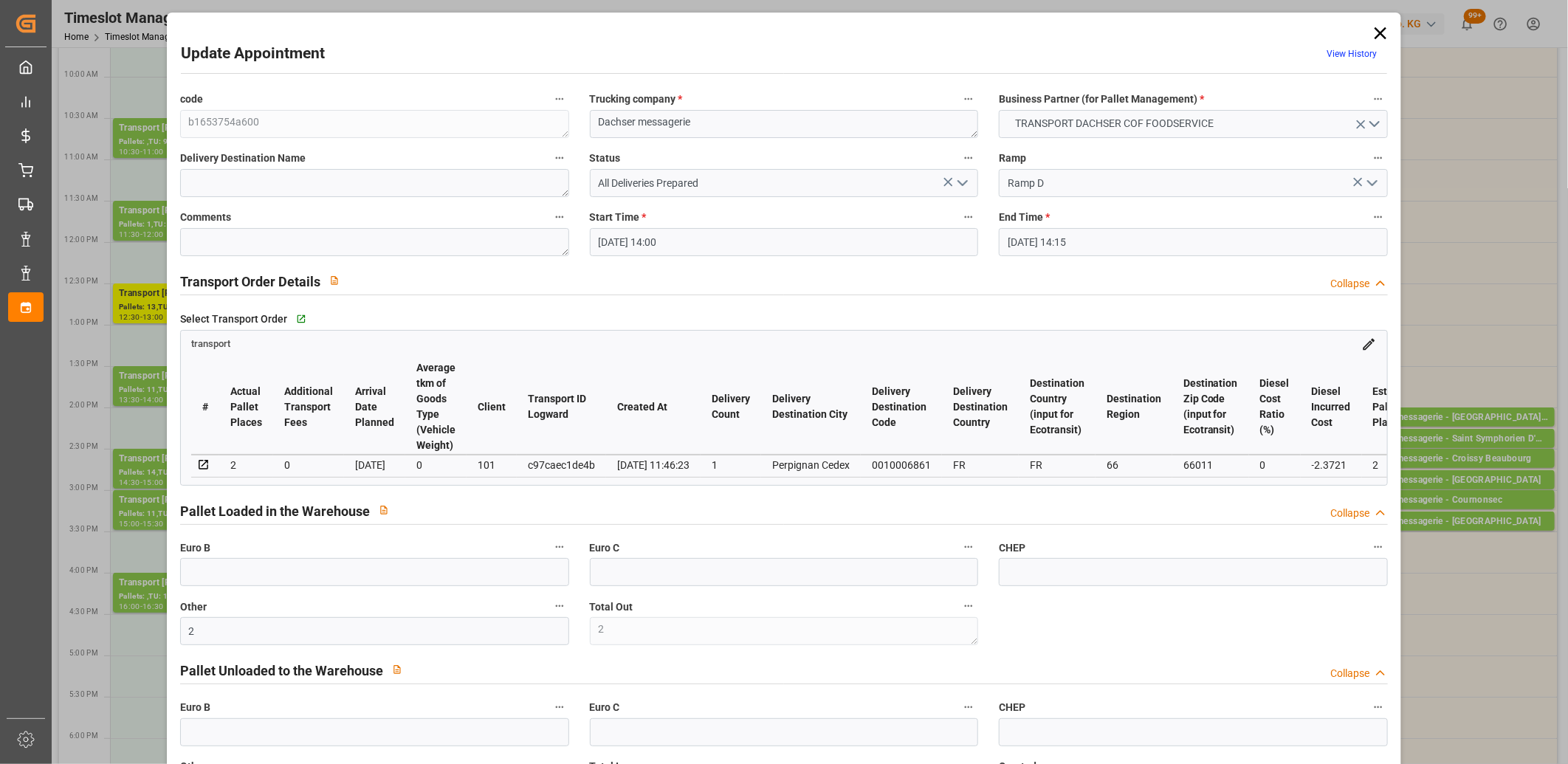
click at [961, 185] on icon "open menu" at bounding box center [962, 183] width 18 height 18
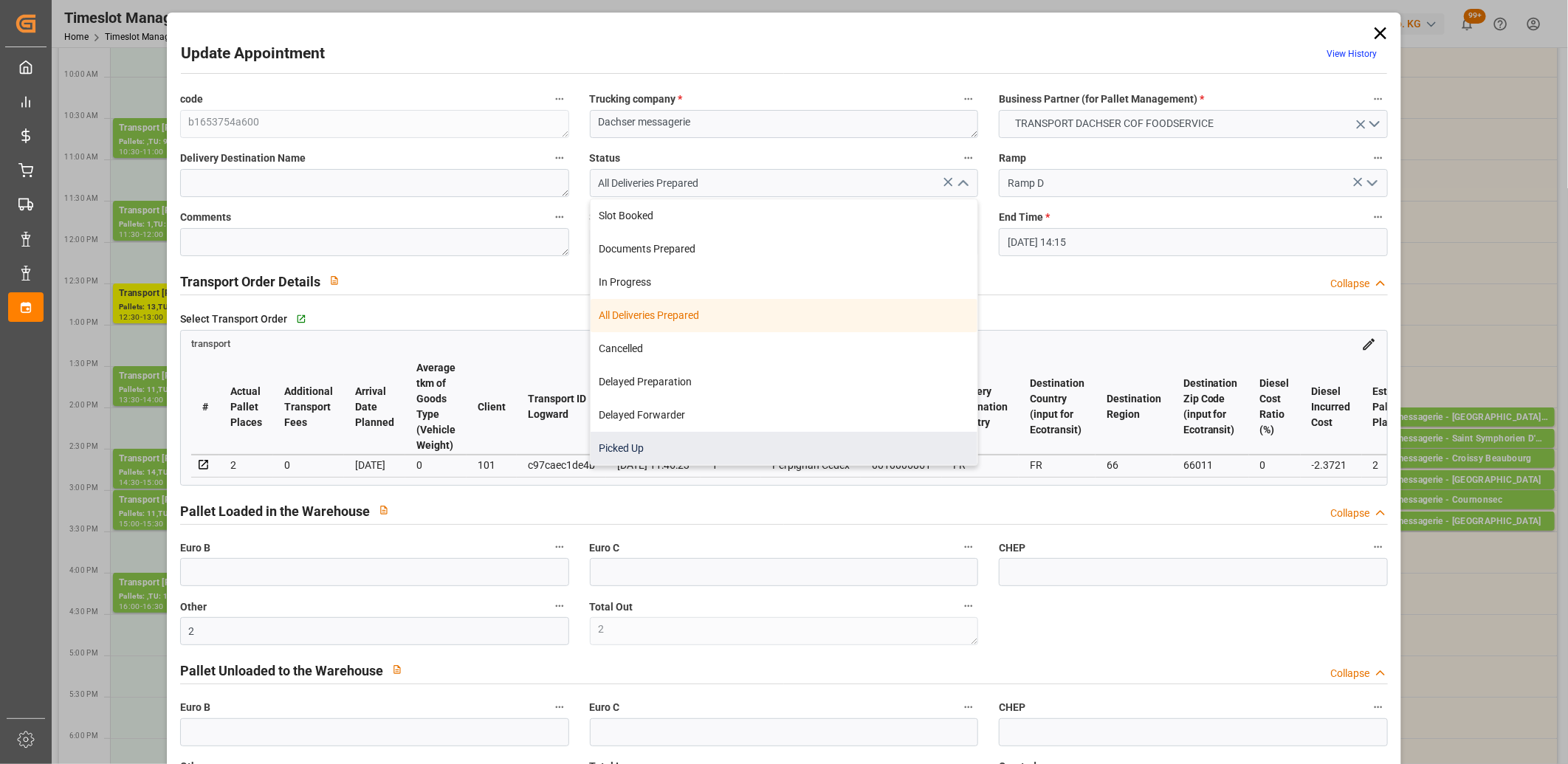
click at [908, 446] on div "Picked Up" at bounding box center [784, 448] width 387 height 33
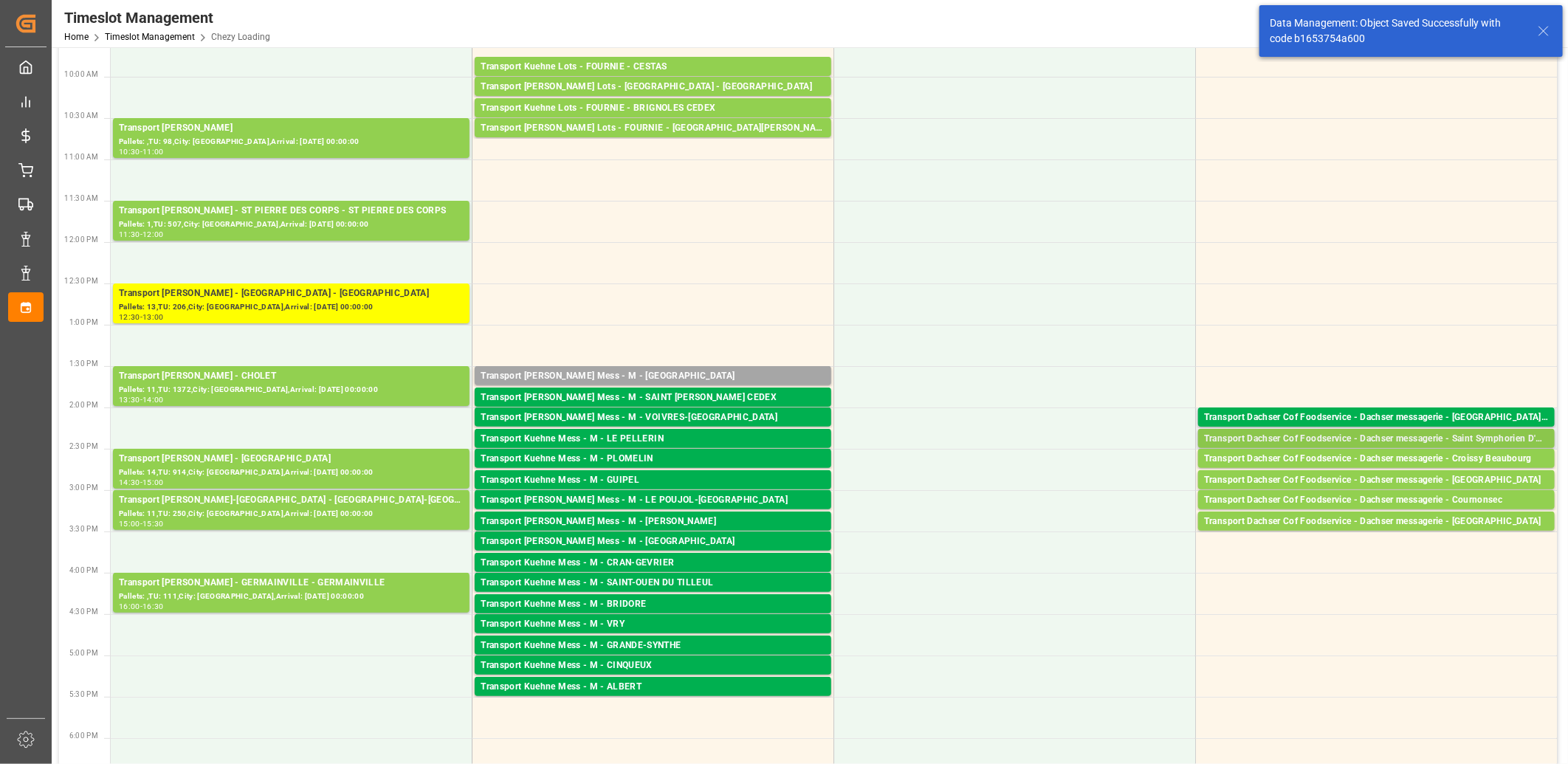
click at [1308, 438] on div "Transport Dachser Cof Foodservice - Dachser messagerie - Saint Symphorien D'Ozon" at bounding box center [1376, 440] width 344 height 15
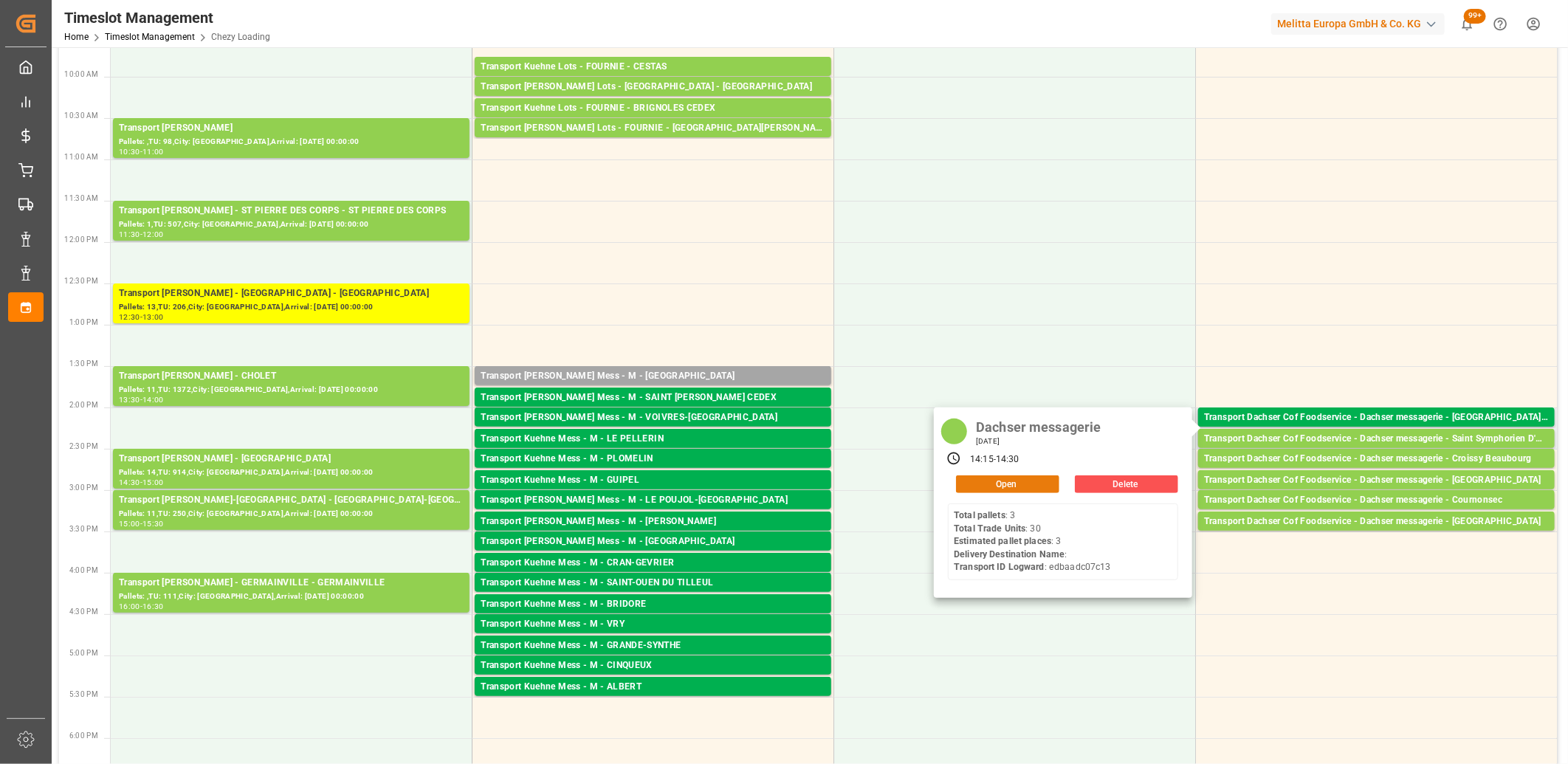
click at [1041, 489] on button "Open" at bounding box center [1007, 484] width 104 height 18
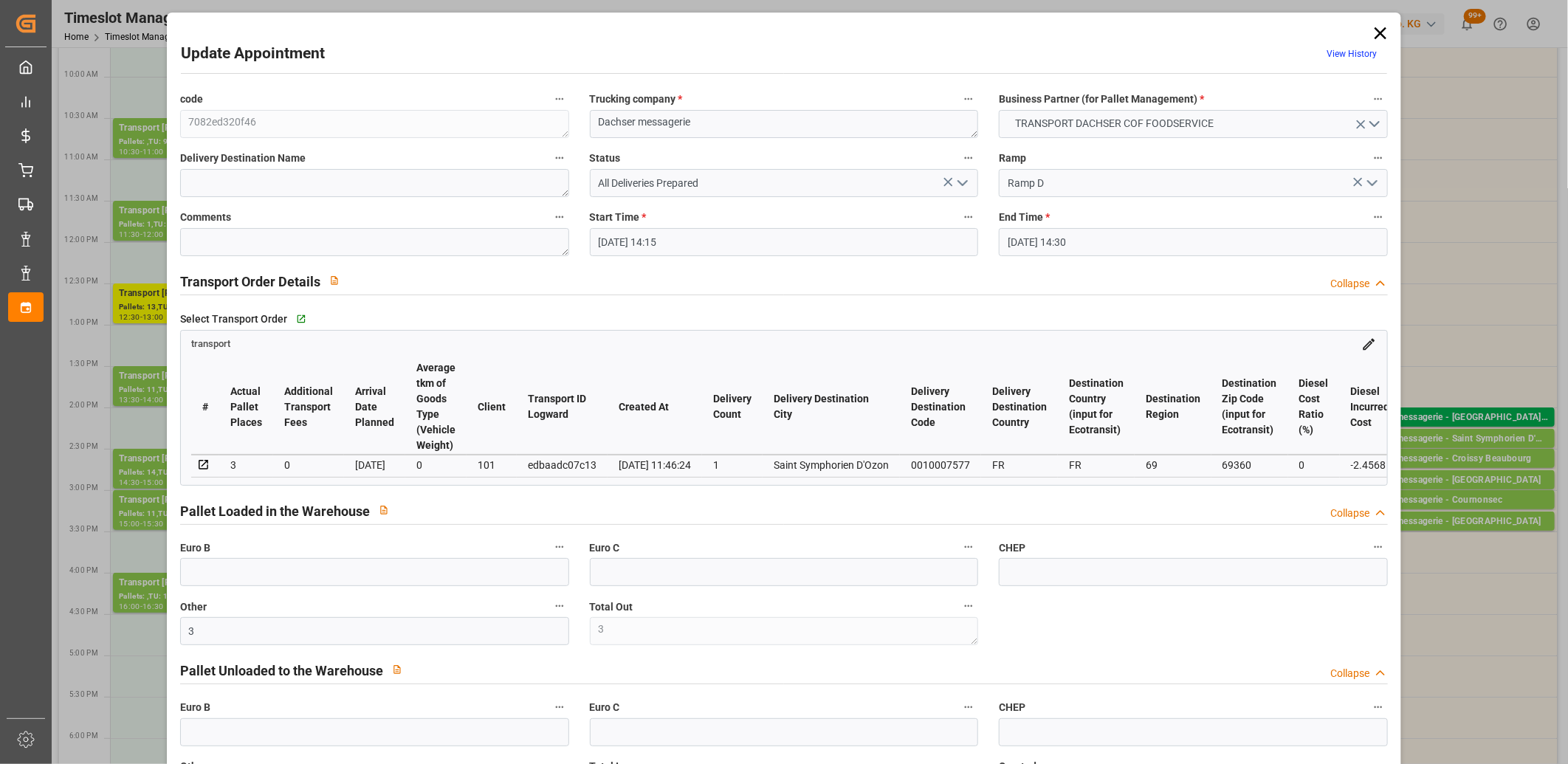
click at [956, 192] on icon "open menu" at bounding box center [962, 183] width 18 height 18
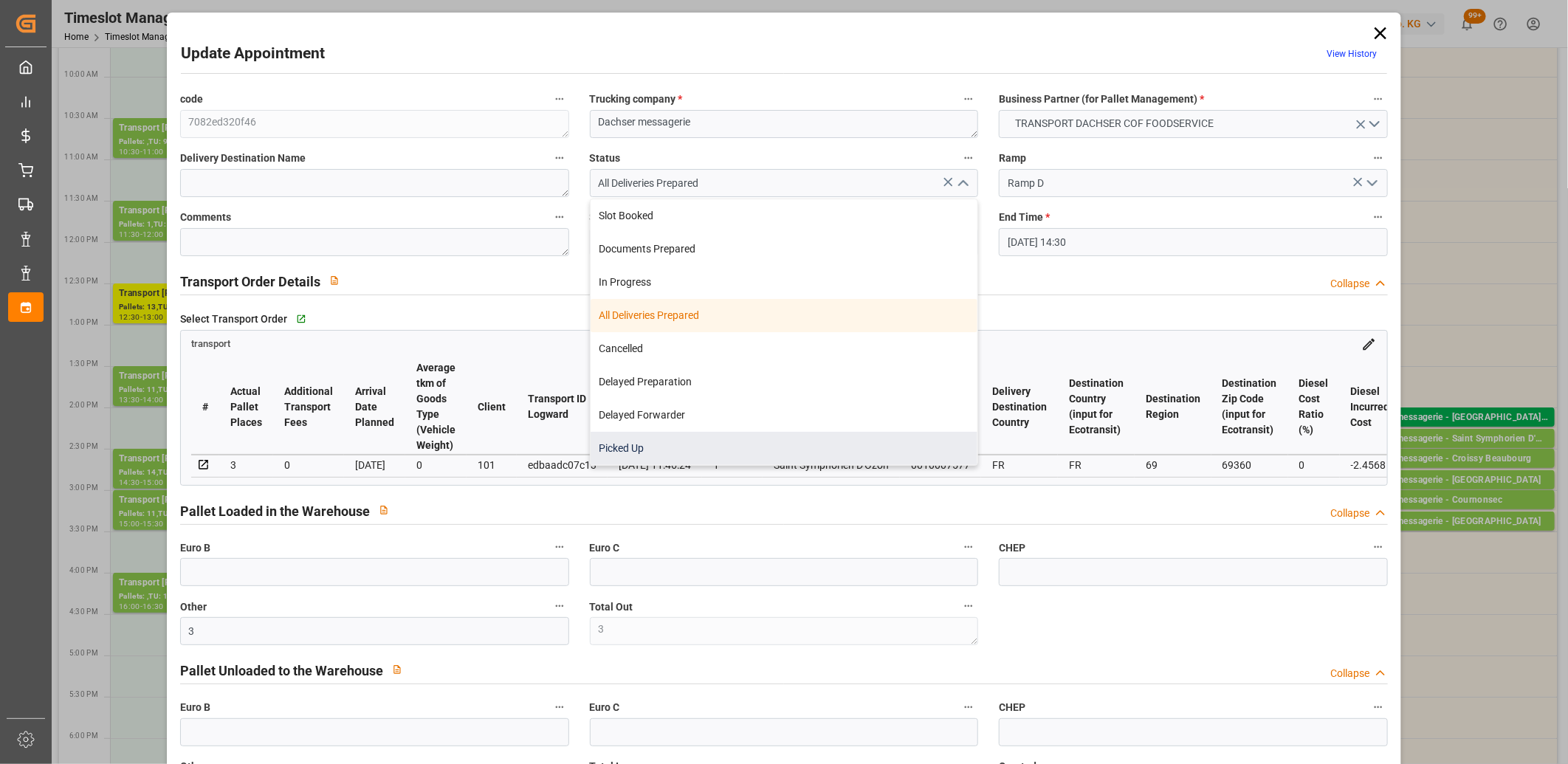
click at [824, 454] on div "Picked Up" at bounding box center [784, 448] width 387 height 33
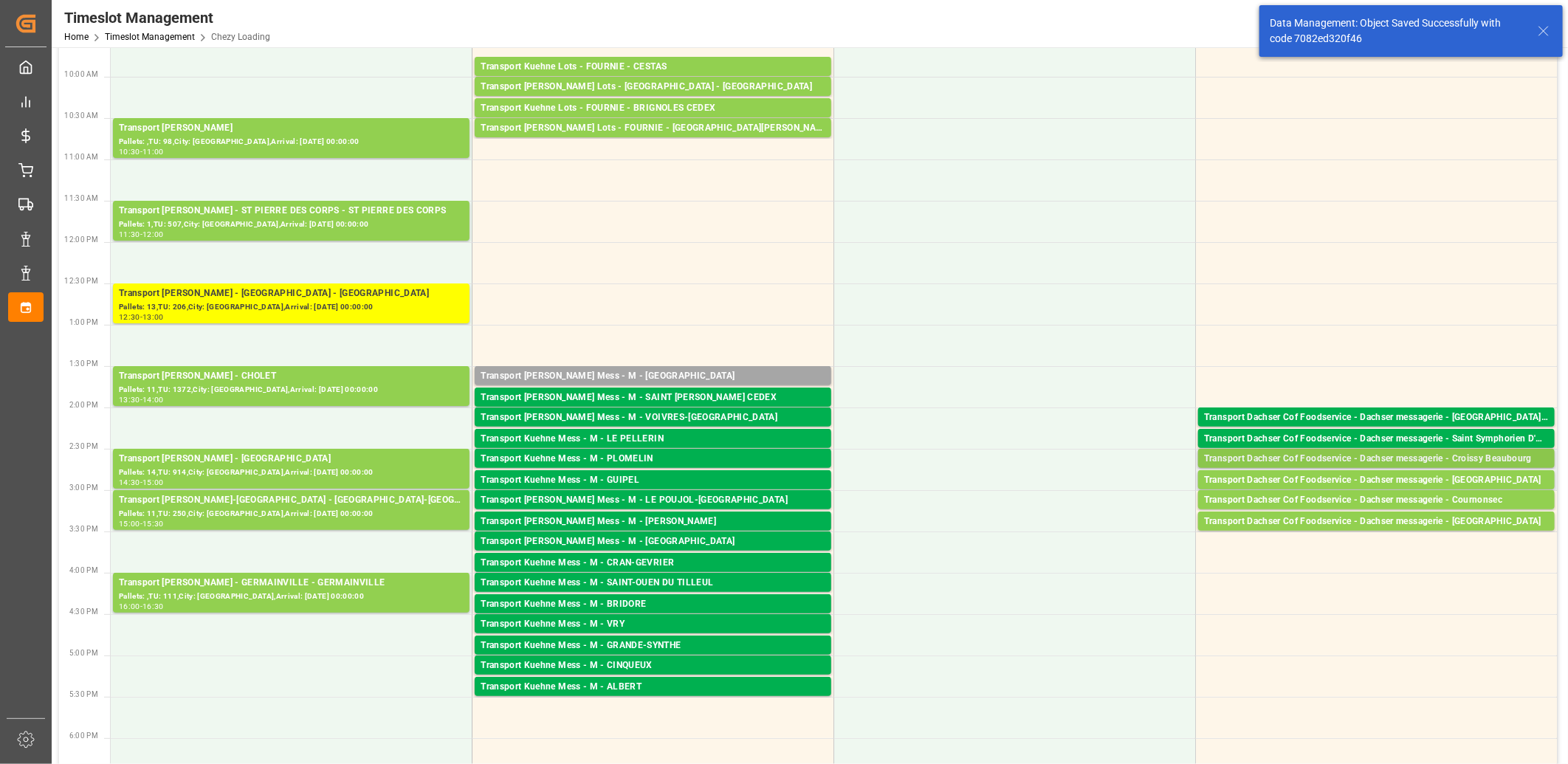
click at [1274, 458] on div "Transport Dachser Cof Foodservice - Dachser messagerie - Croissy Beaubourg" at bounding box center [1376, 459] width 344 height 15
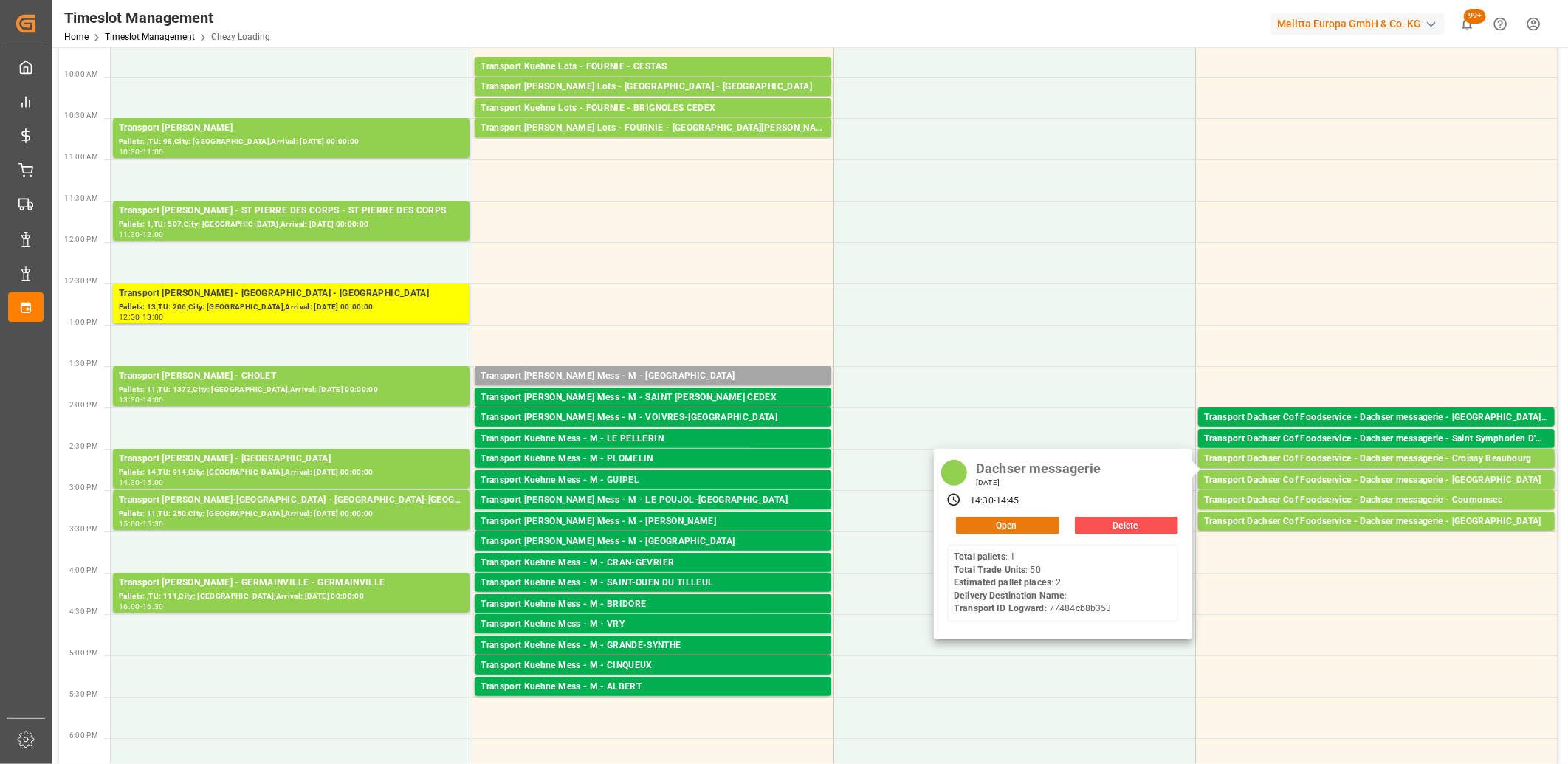
click at [998, 530] on button "Open" at bounding box center [1007, 526] width 104 height 18
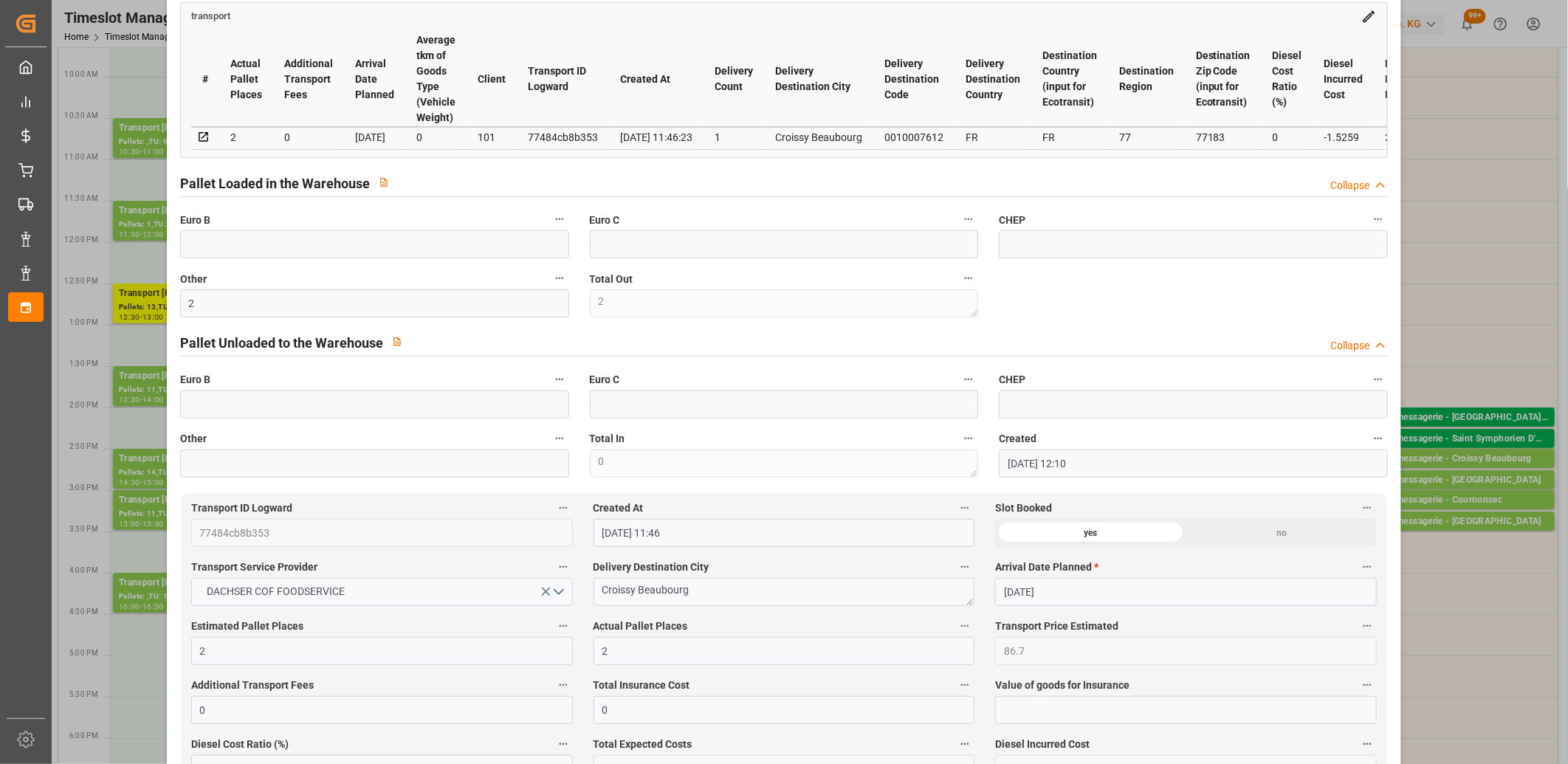
scroll to position [0, 0]
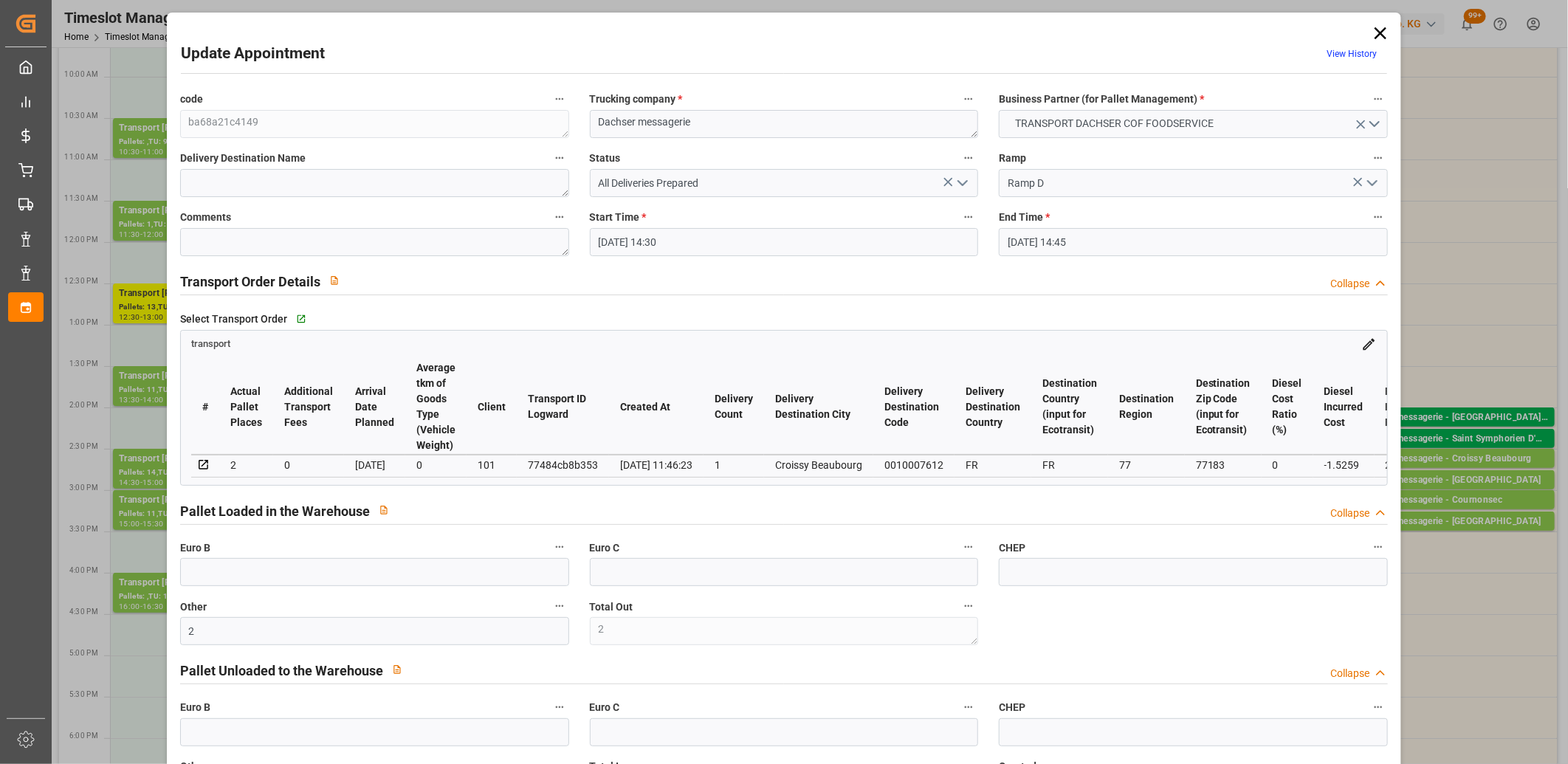
click at [955, 185] on icon "open menu" at bounding box center [962, 183] width 18 height 18
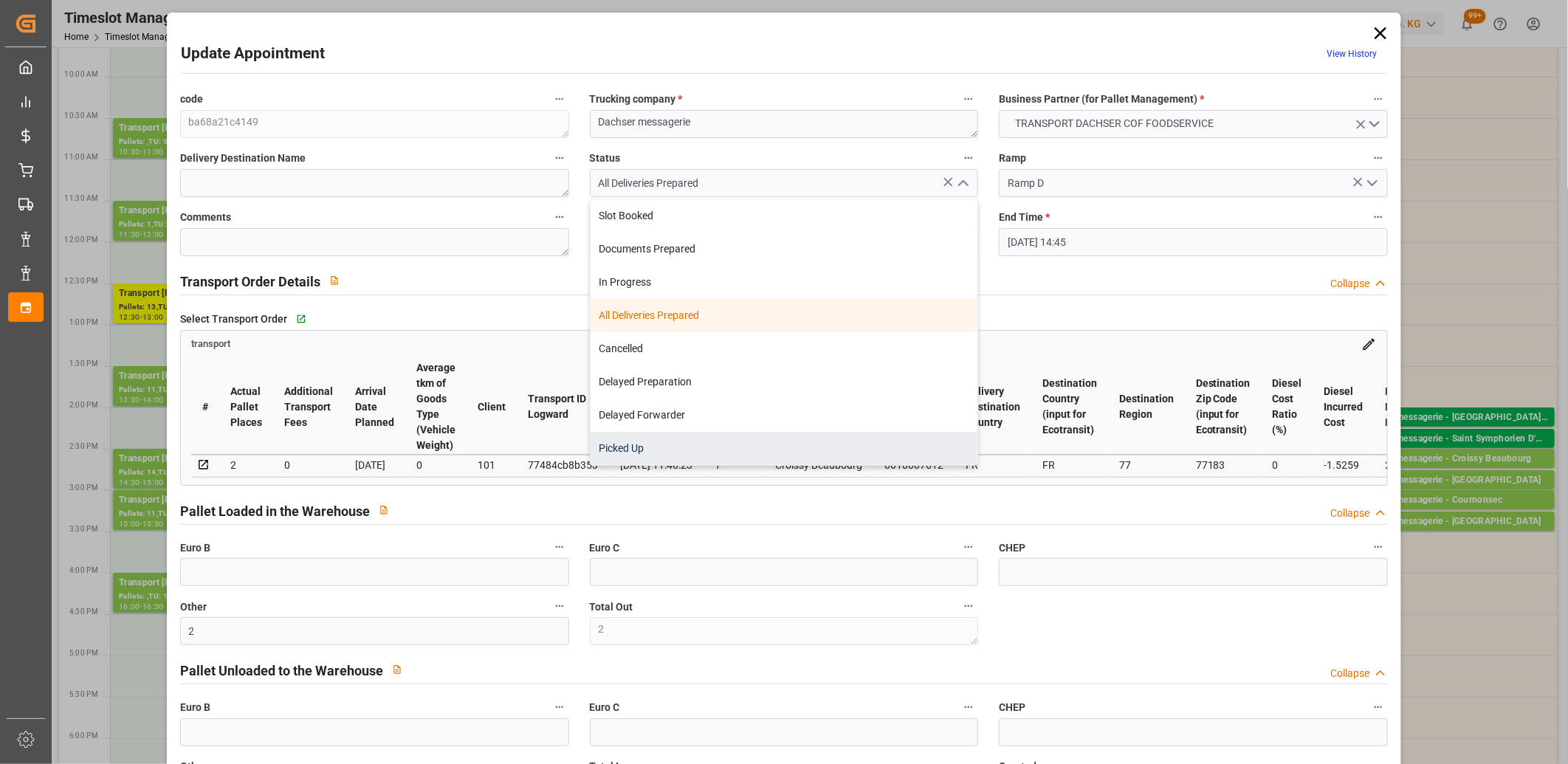
click at [773, 451] on div "Picked Up" at bounding box center [784, 448] width 387 height 33
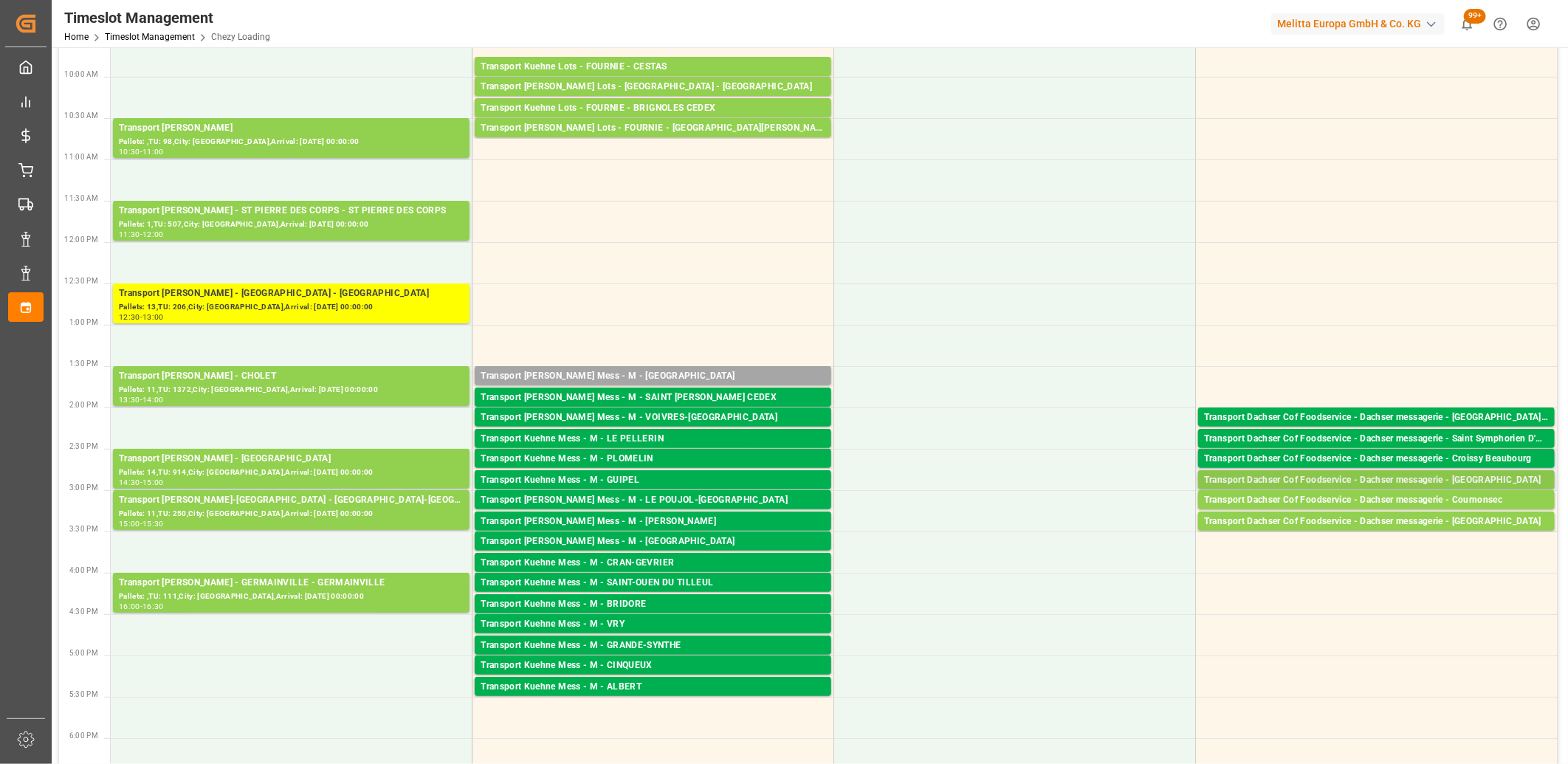
click at [1405, 478] on div "Transport Dachser Cof Foodservice - Dachser messagerie - [GEOGRAPHIC_DATA]" at bounding box center [1376, 481] width 344 height 15
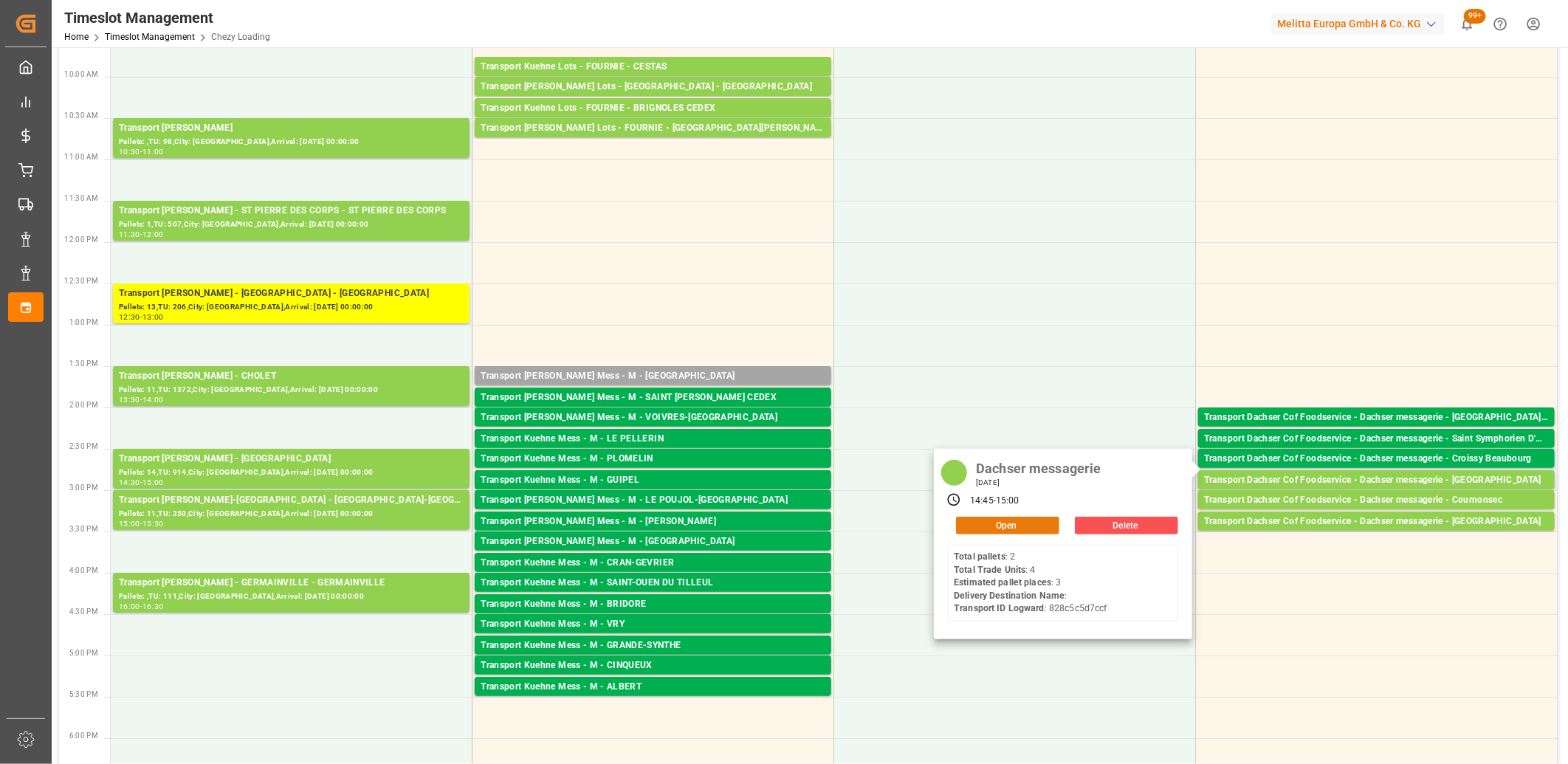
click at [994, 525] on button "Open" at bounding box center [1007, 526] width 104 height 18
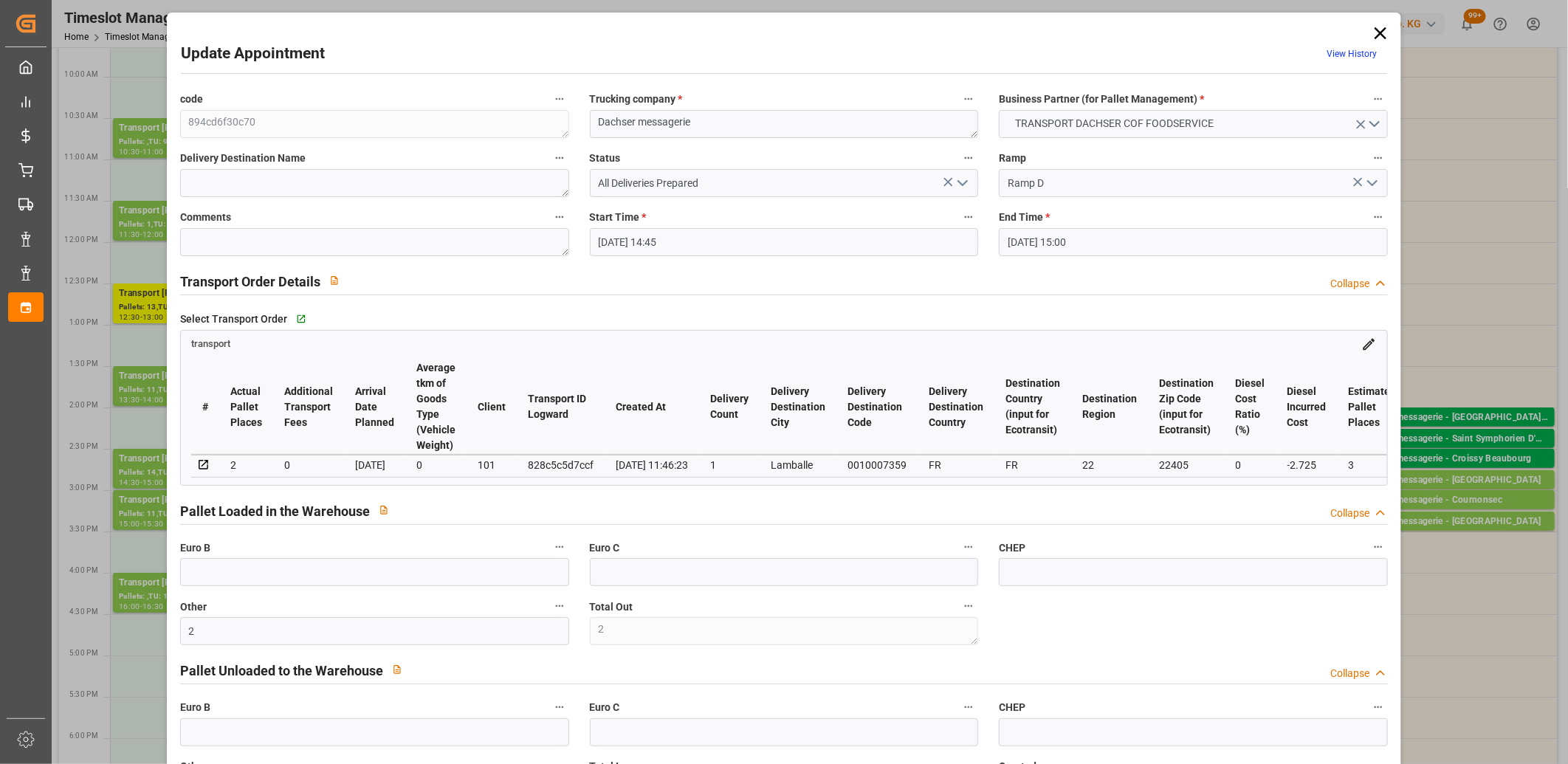
click at [969, 181] on button "open menu" at bounding box center [962, 183] width 22 height 23
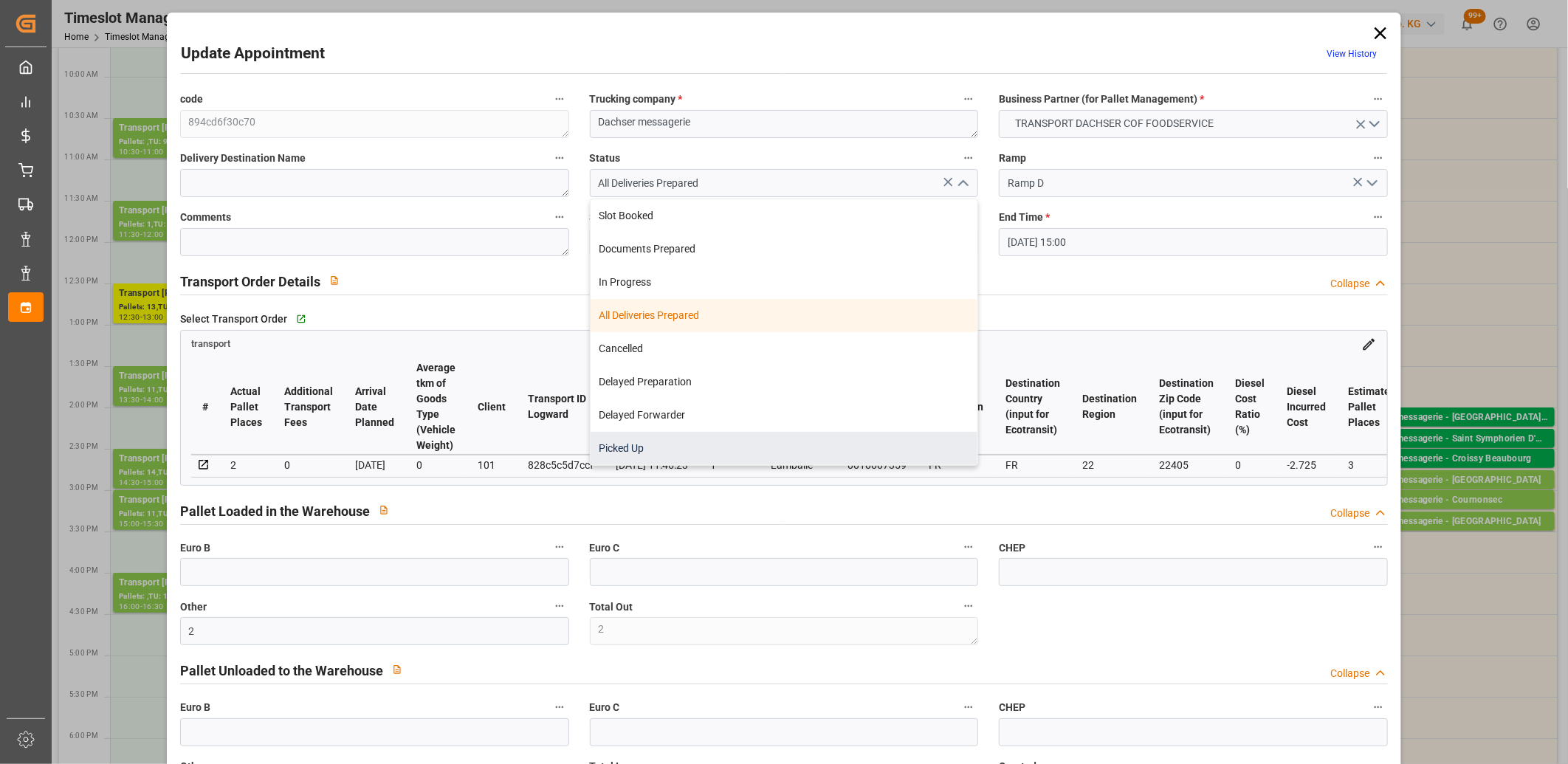
click at [793, 438] on div "Picked Up" at bounding box center [784, 448] width 387 height 33
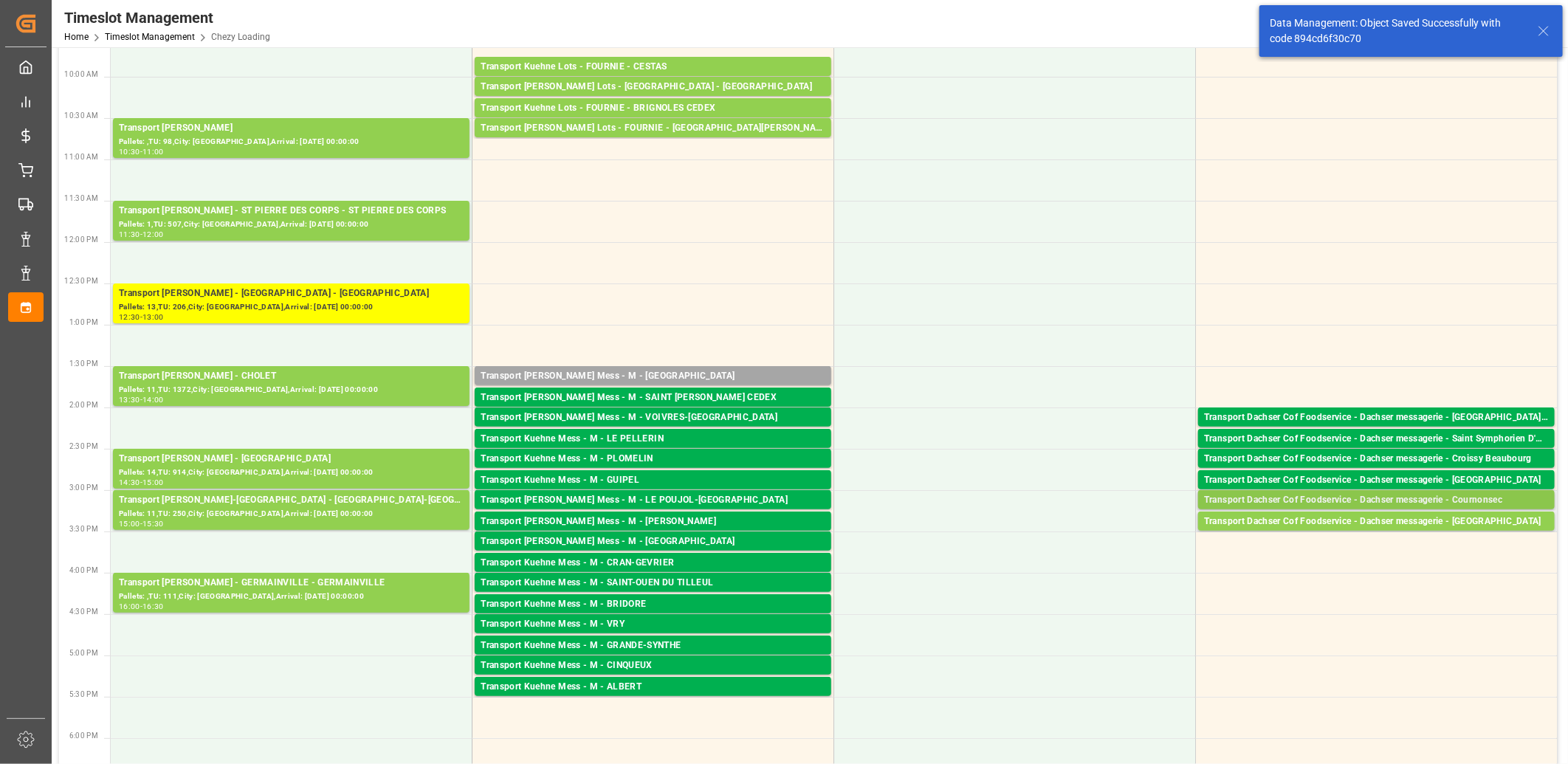
click at [1305, 499] on div "Transport Dachser Cof Foodservice - Dachser messagerie - Cournonsec" at bounding box center [1376, 501] width 344 height 15
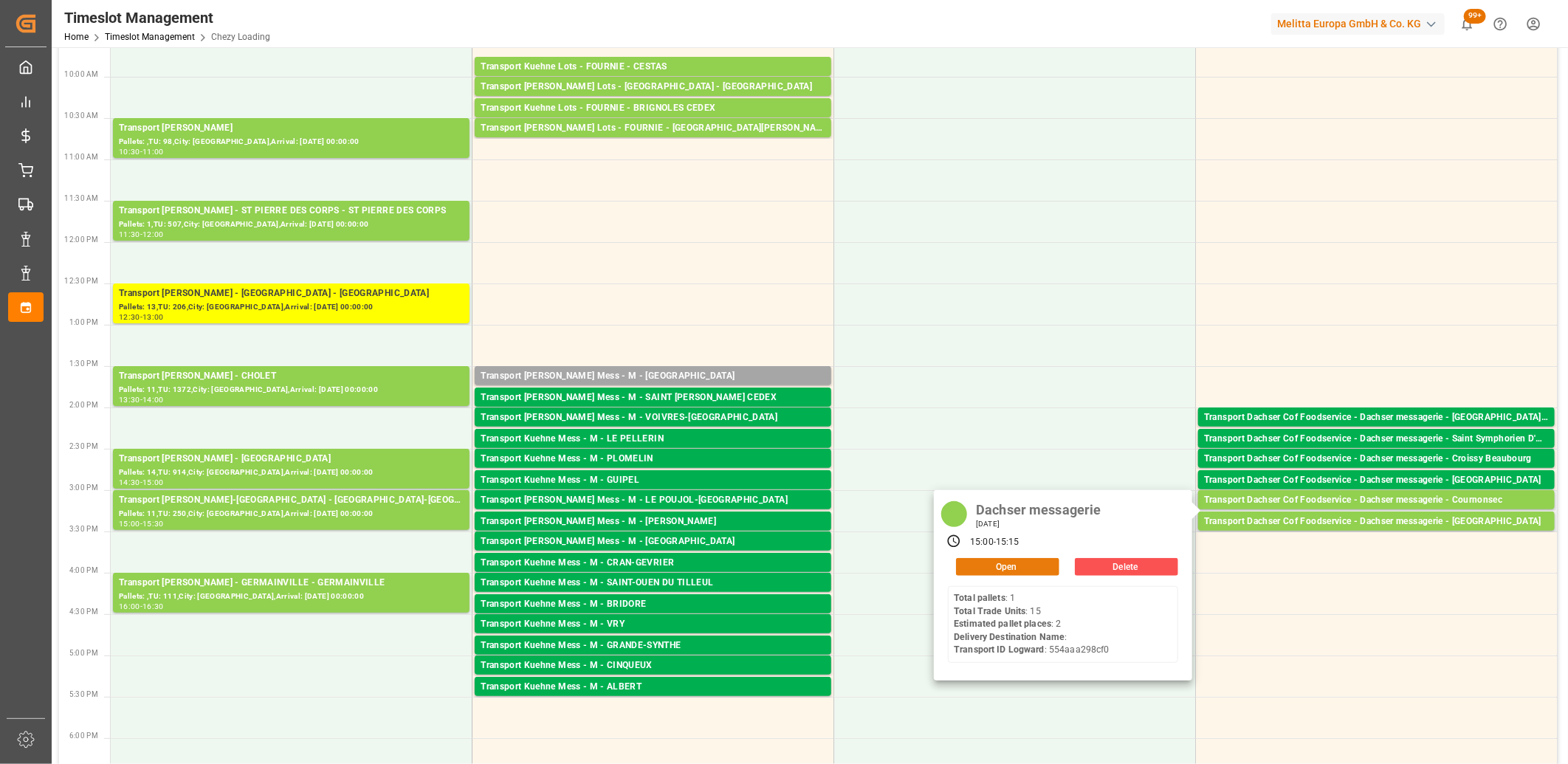
click at [1028, 562] on button "Open" at bounding box center [1007, 567] width 104 height 18
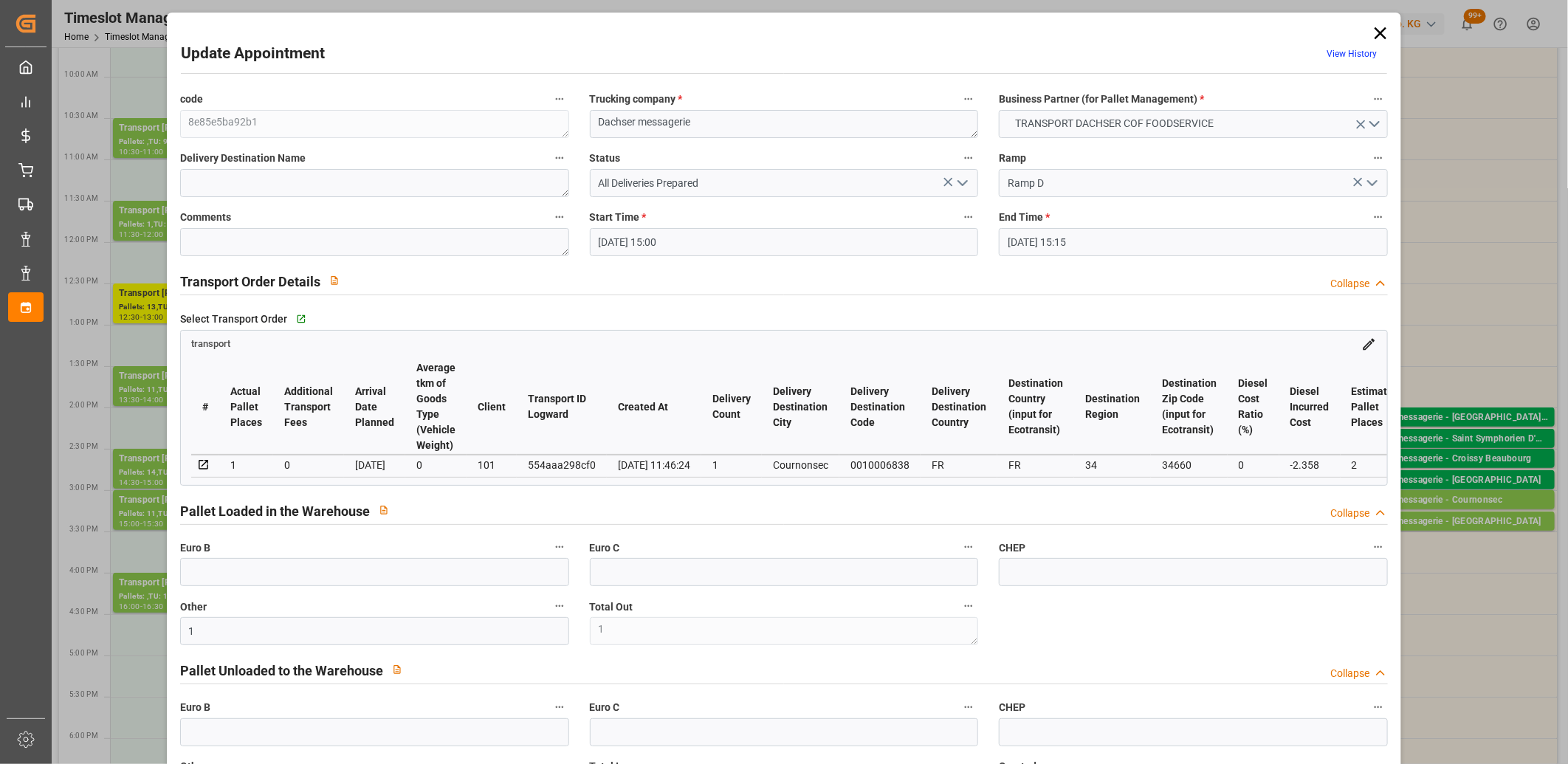
click at [961, 183] on icon "open menu" at bounding box center [962, 183] width 18 height 18
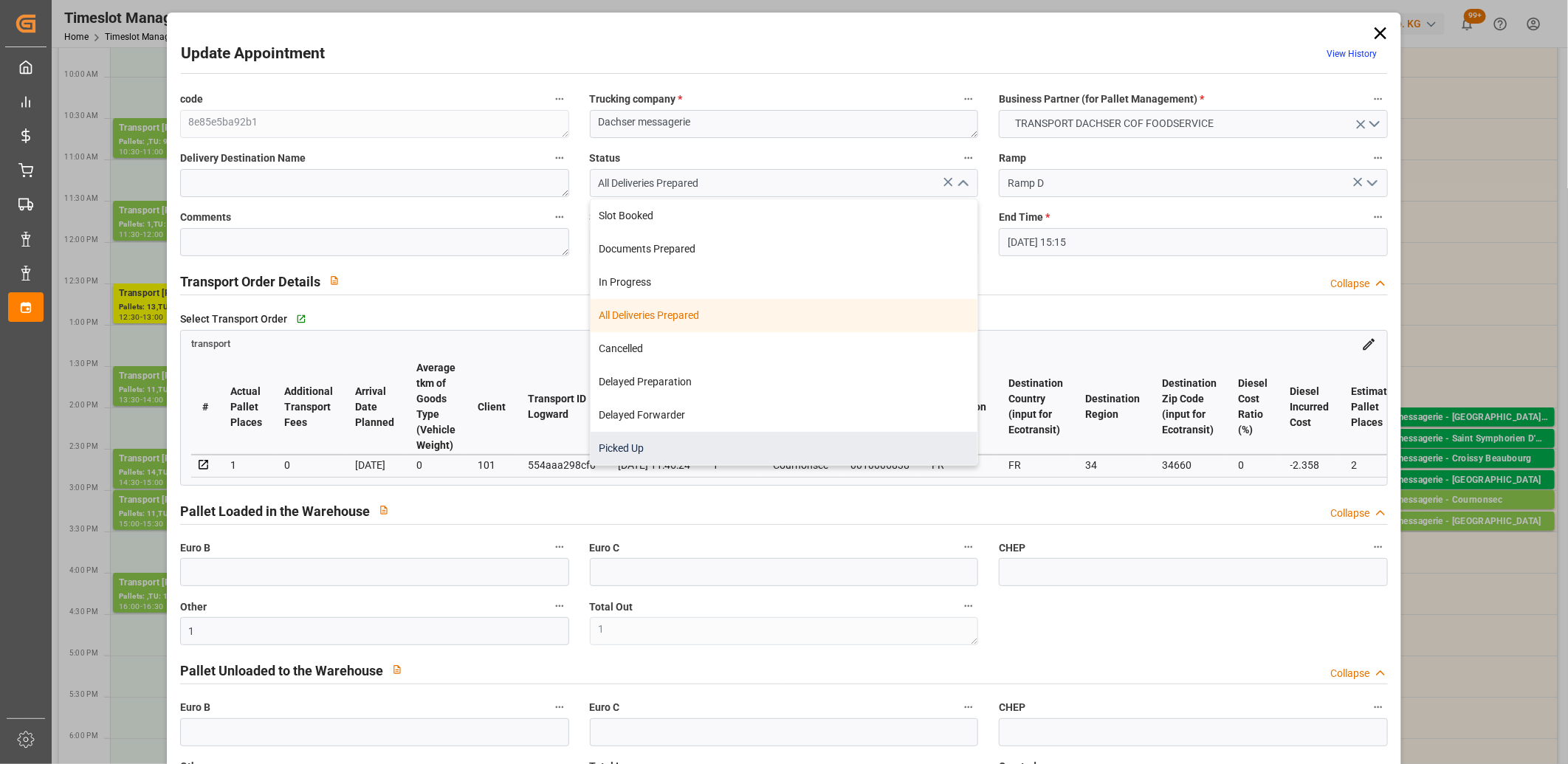
click at [824, 440] on div "Picked Up" at bounding box center [784, 448] width 387 height 33
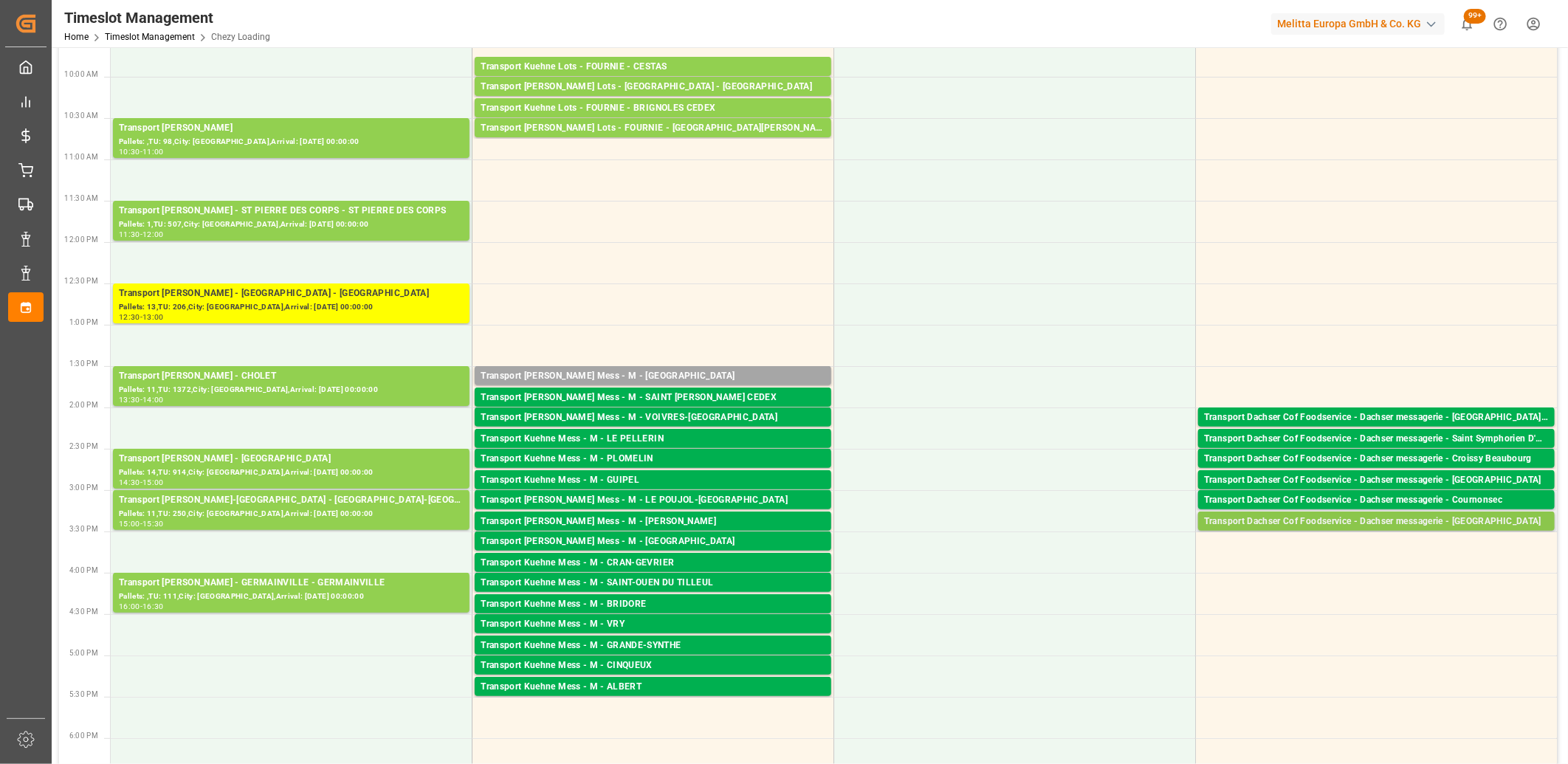
click at [1301, 520] on div "Transport Dachser Cof Foodservice - Dachser messagerie - [GEOGRAPHIC_DATA]" at bounding box center [1376, 522] width 344 height 15
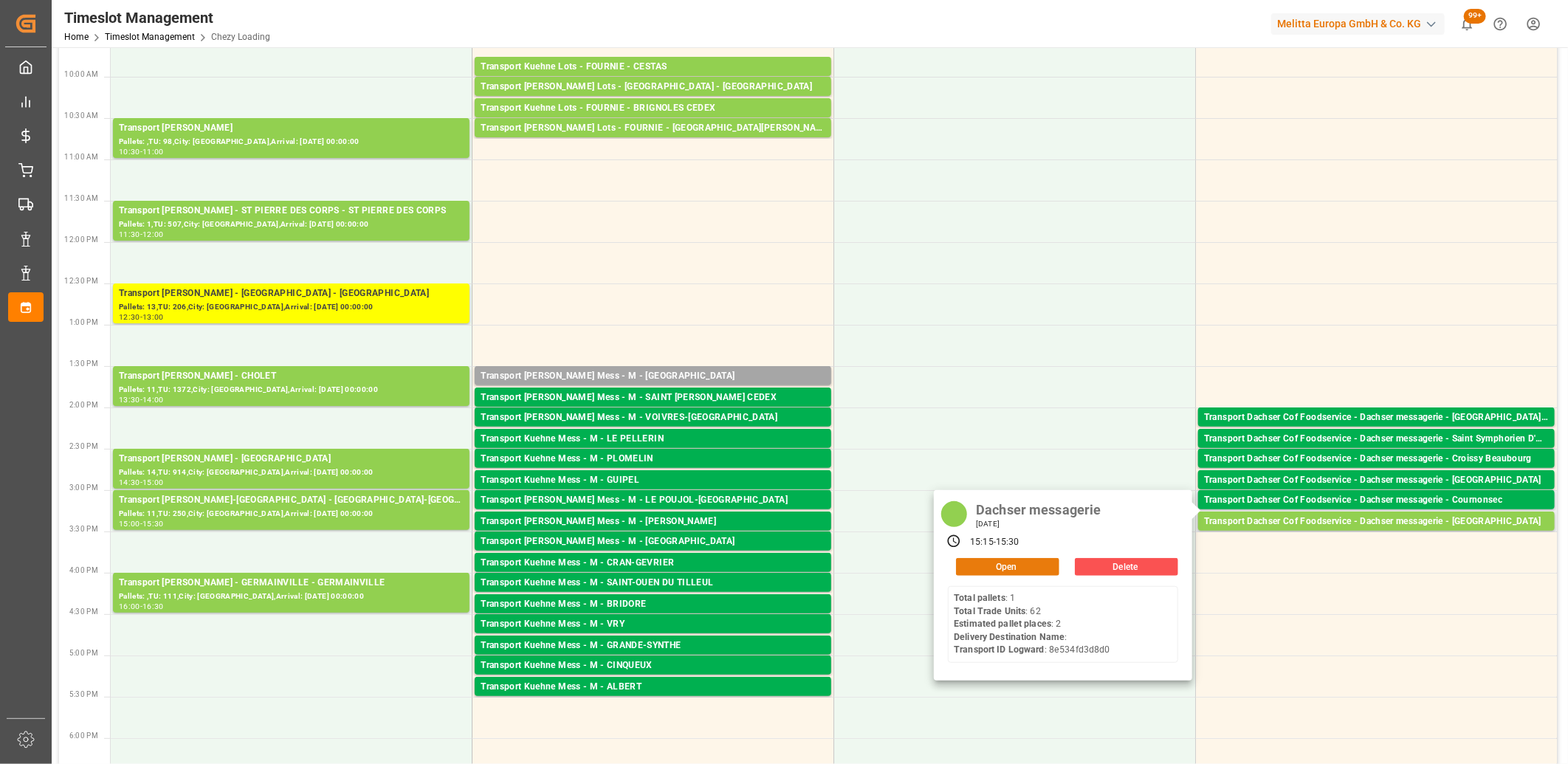
click at [1022, 565] on button "Open" at bounding box center [1007, 567] width 104 height 18
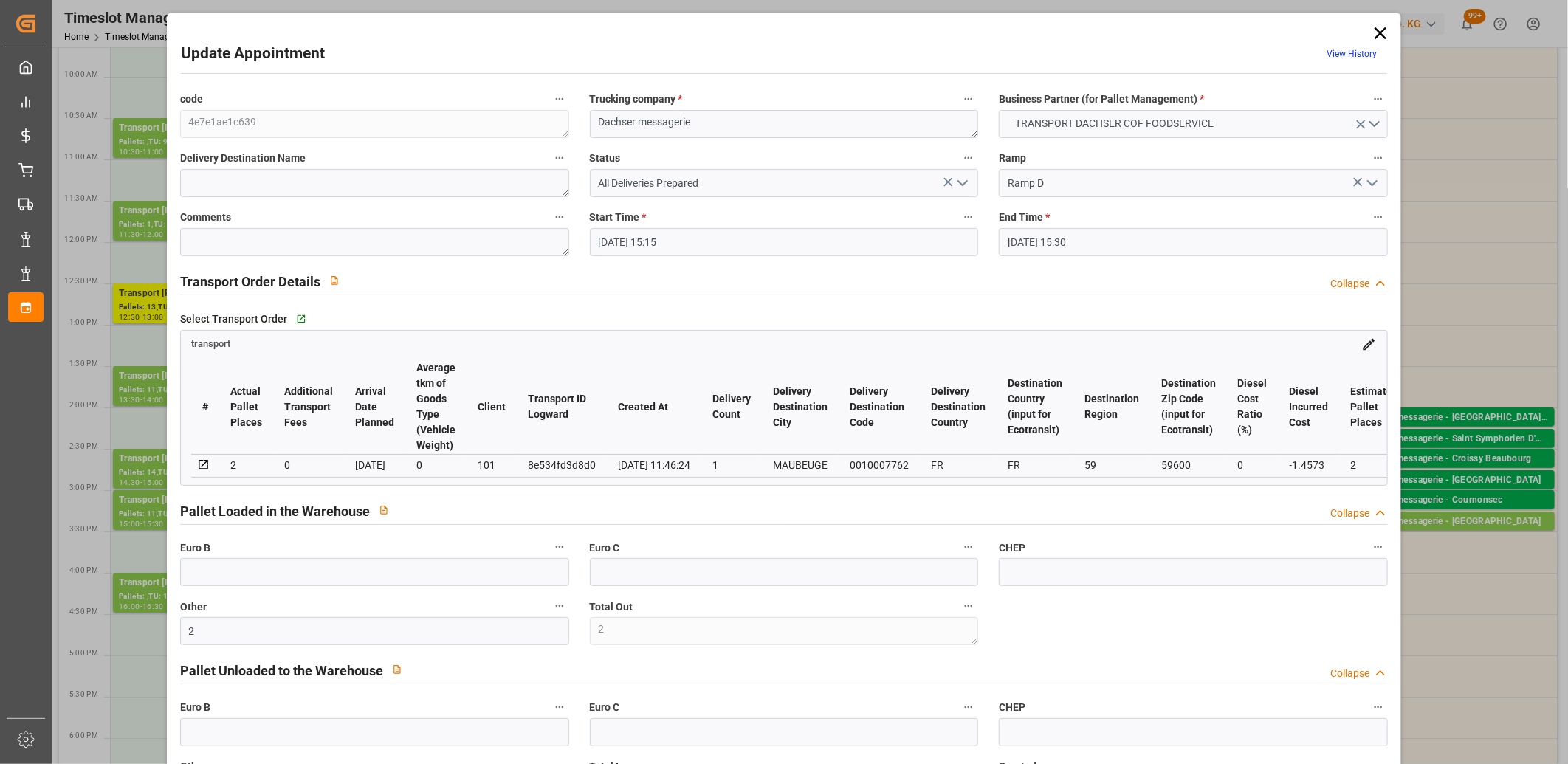
click at [958, 183] on polyline "open menu" at bounding box center [963, 183] width 9 height 4
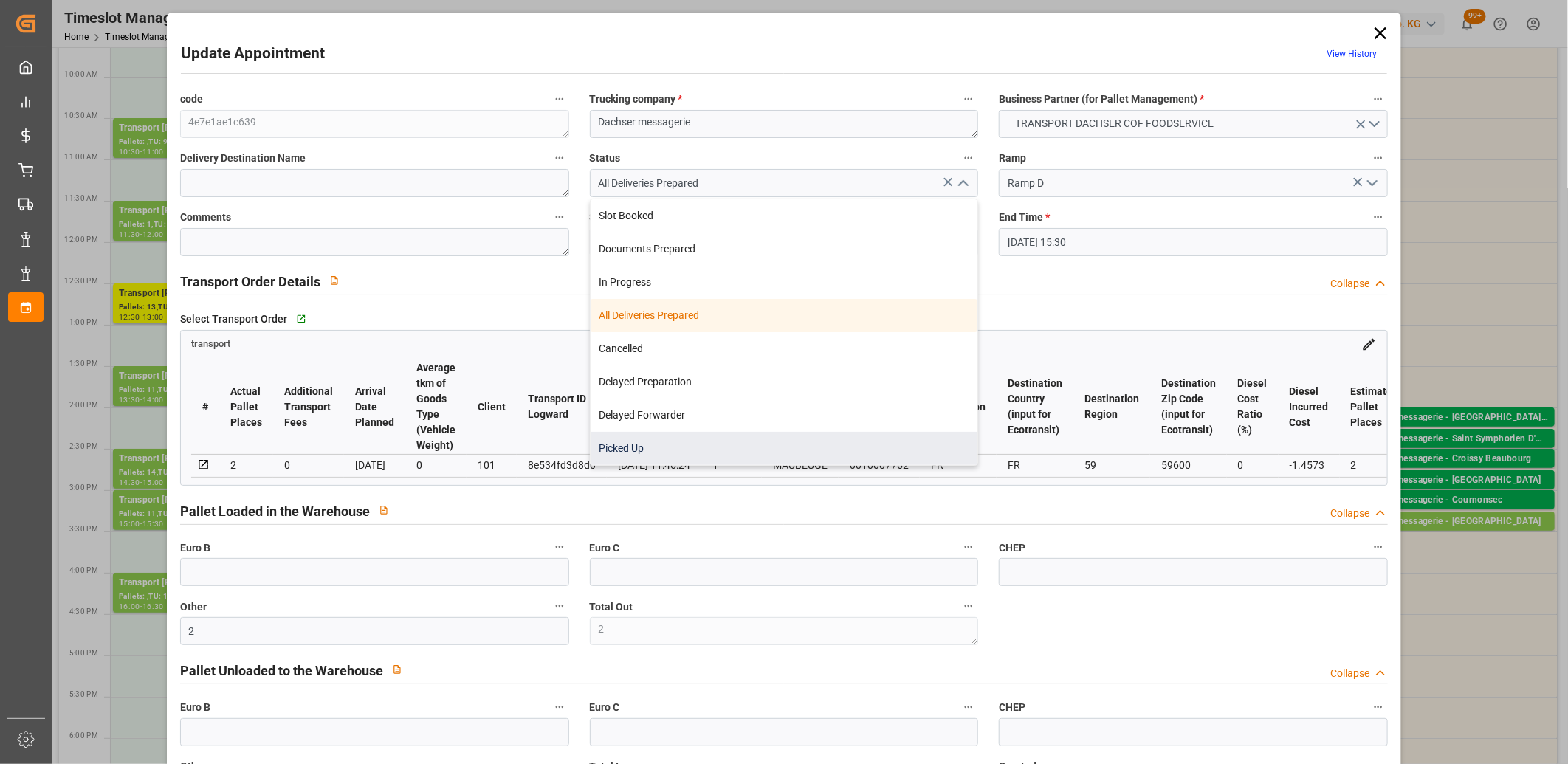
click at [777, 454] on div "Picked Up" at bounding box center [784, 448] width 387 height 33
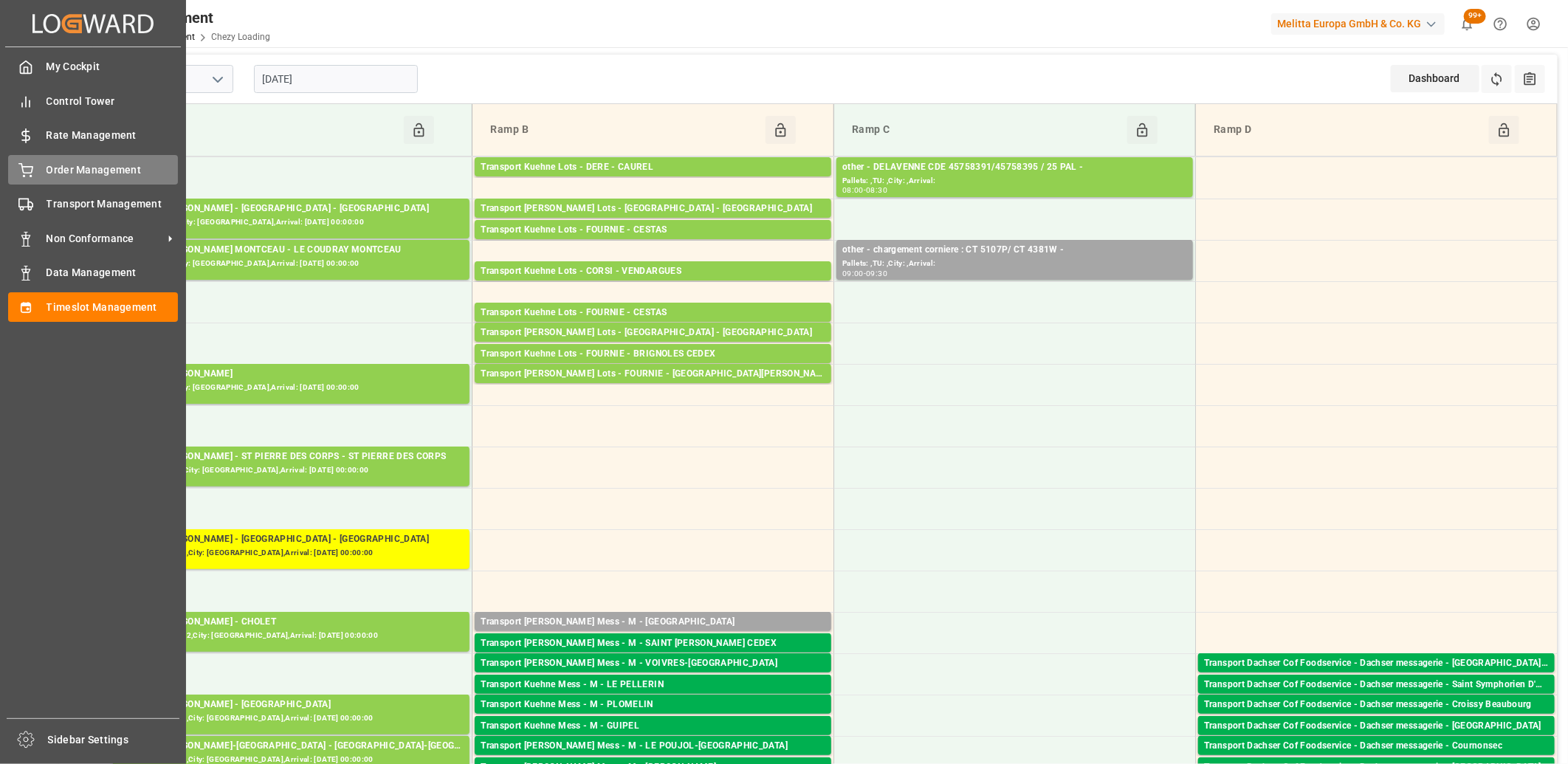
click at [41, 170] on div "Order Management Order Management" at bounding box center [93, 169] width 170 height 29
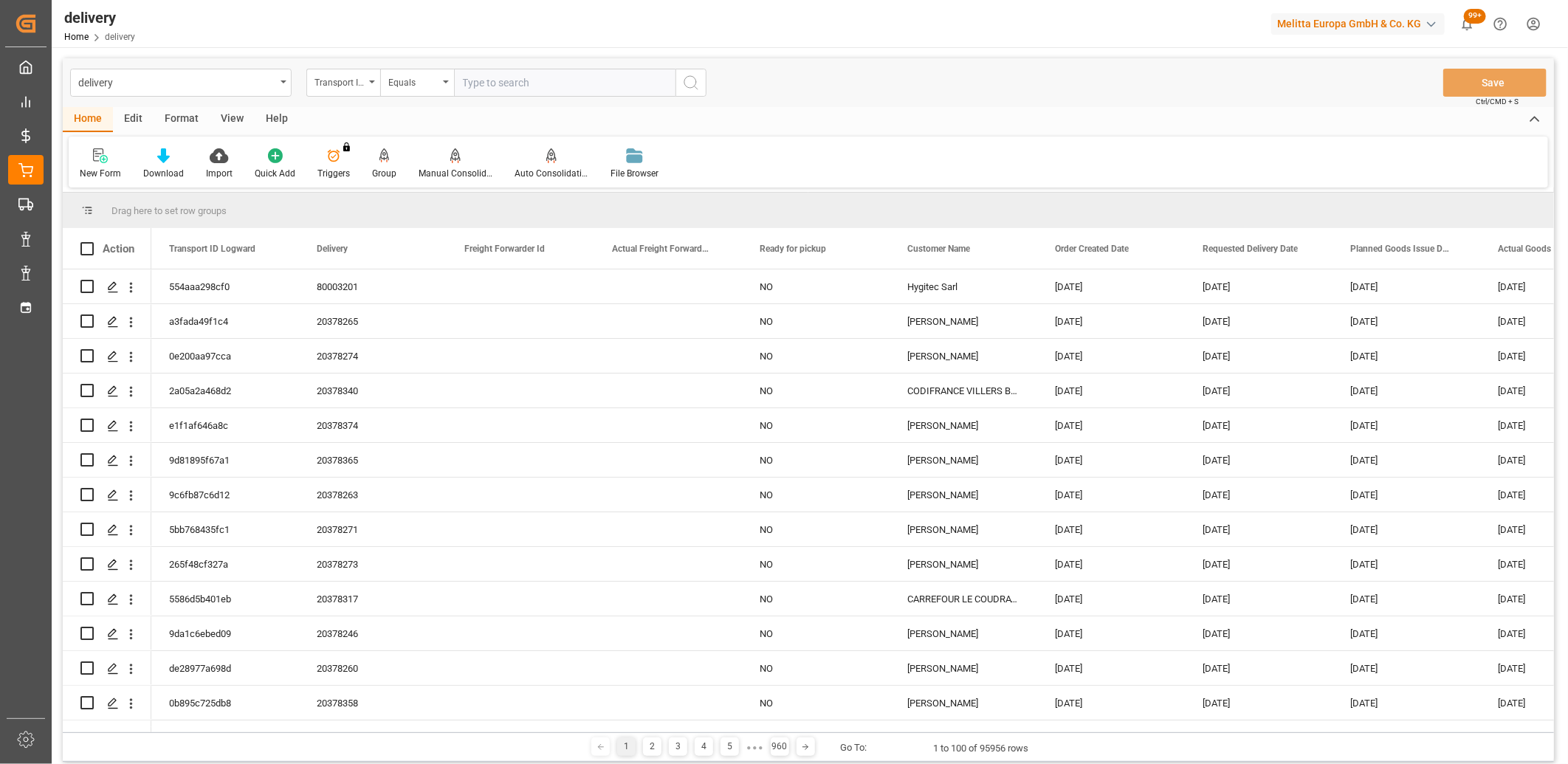
click at [360, 80] on div "Transport ID Logward" at bounding box center [339, 81] width 51 height 17
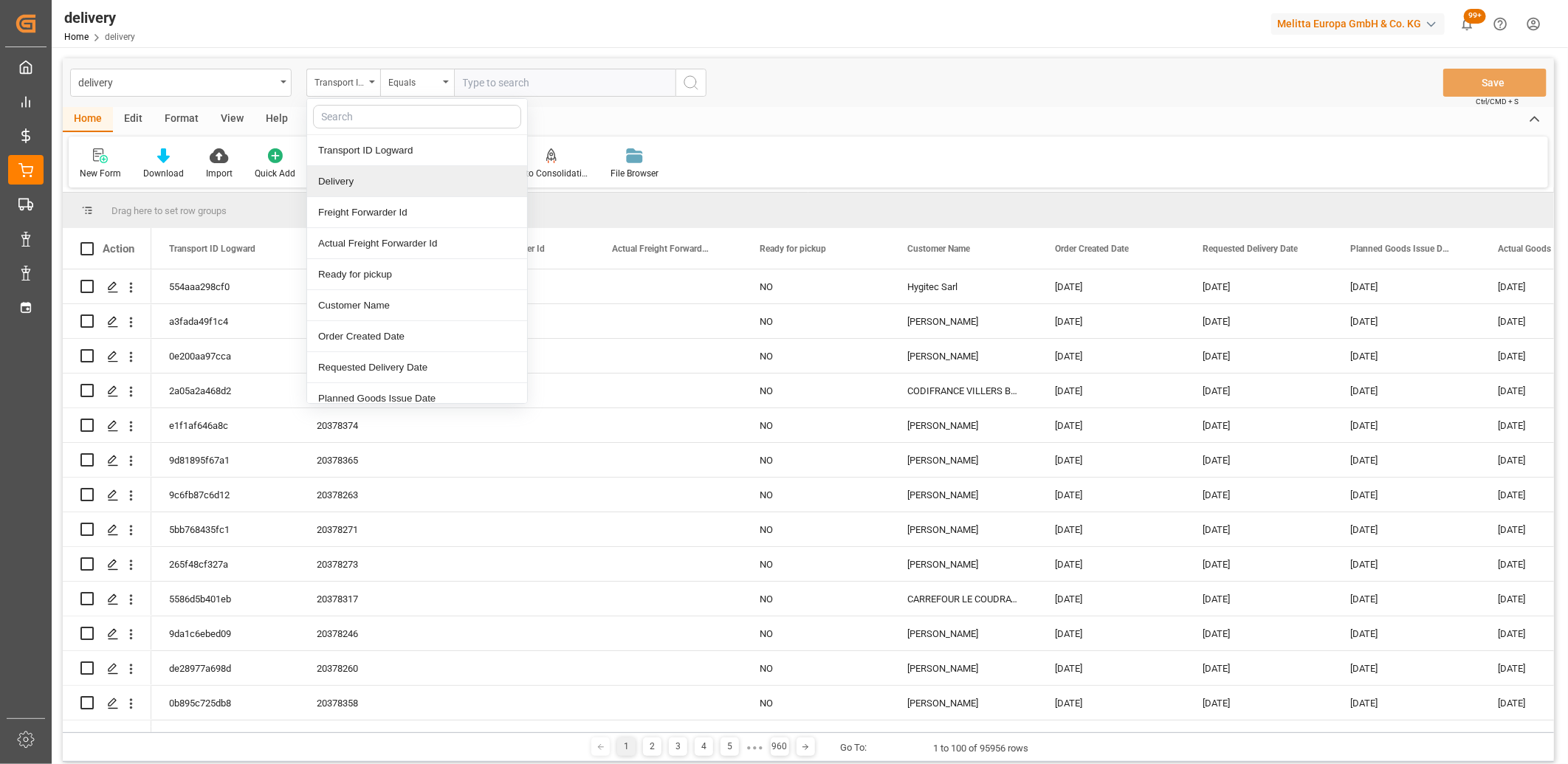
click at [349, 179] on div "Delivery" at bounding box center [417, 181] width 220 height 31
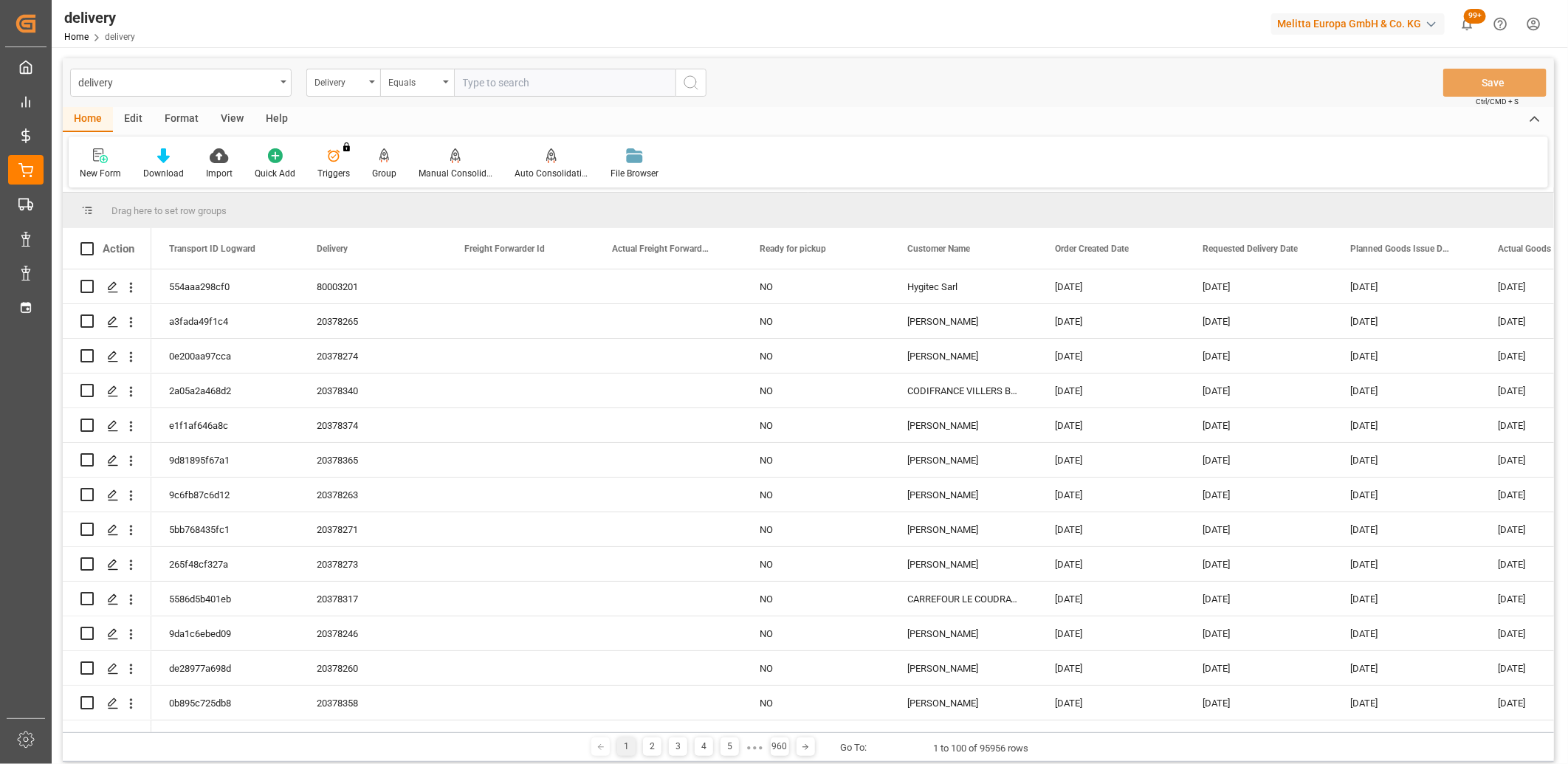
click at [483, 71] on input "text" at bounding box center [564, 83] width 221 height 28
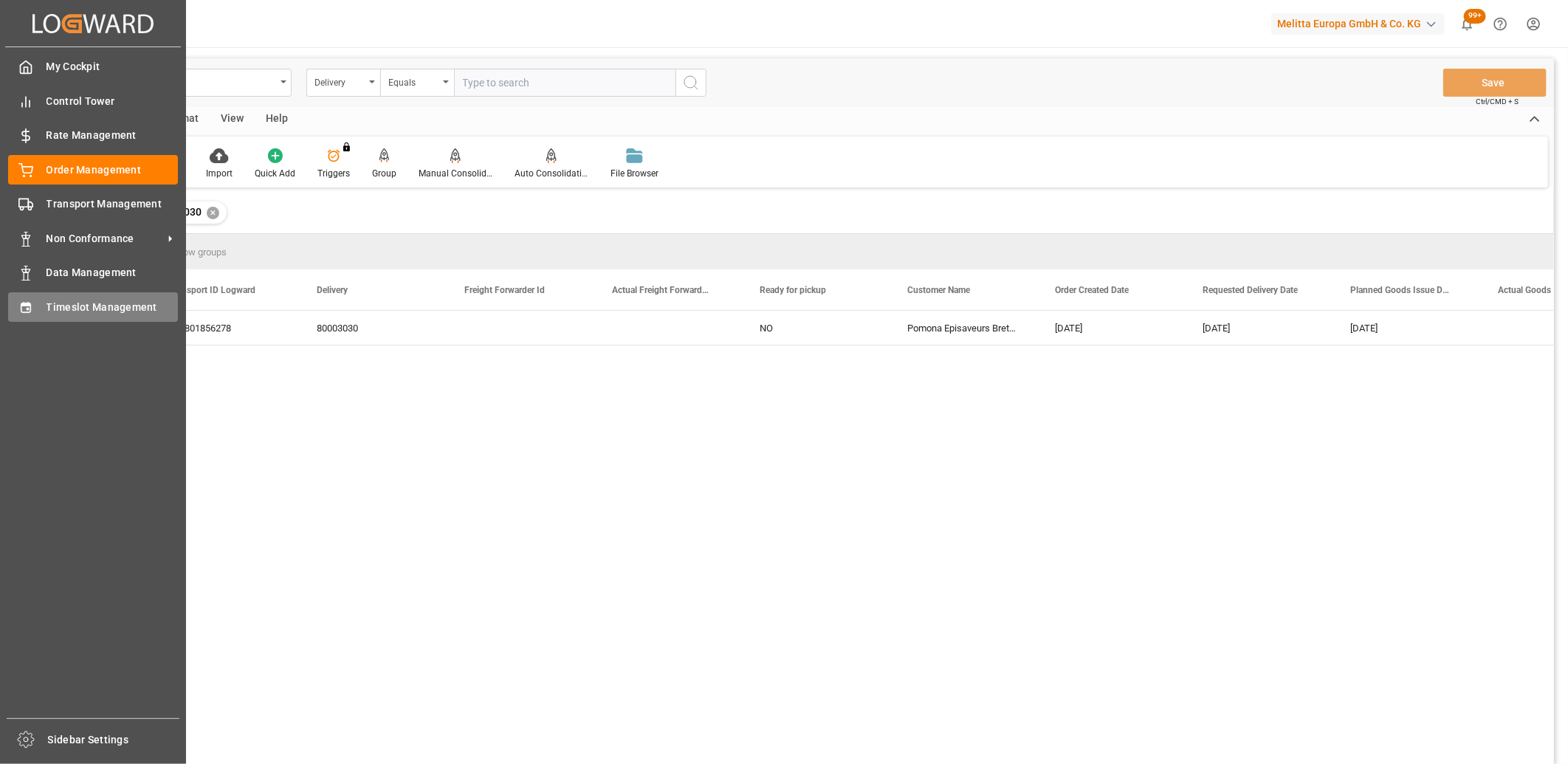
click at [15, 299] on div at bounding box center [21, 307] width 25 height 15
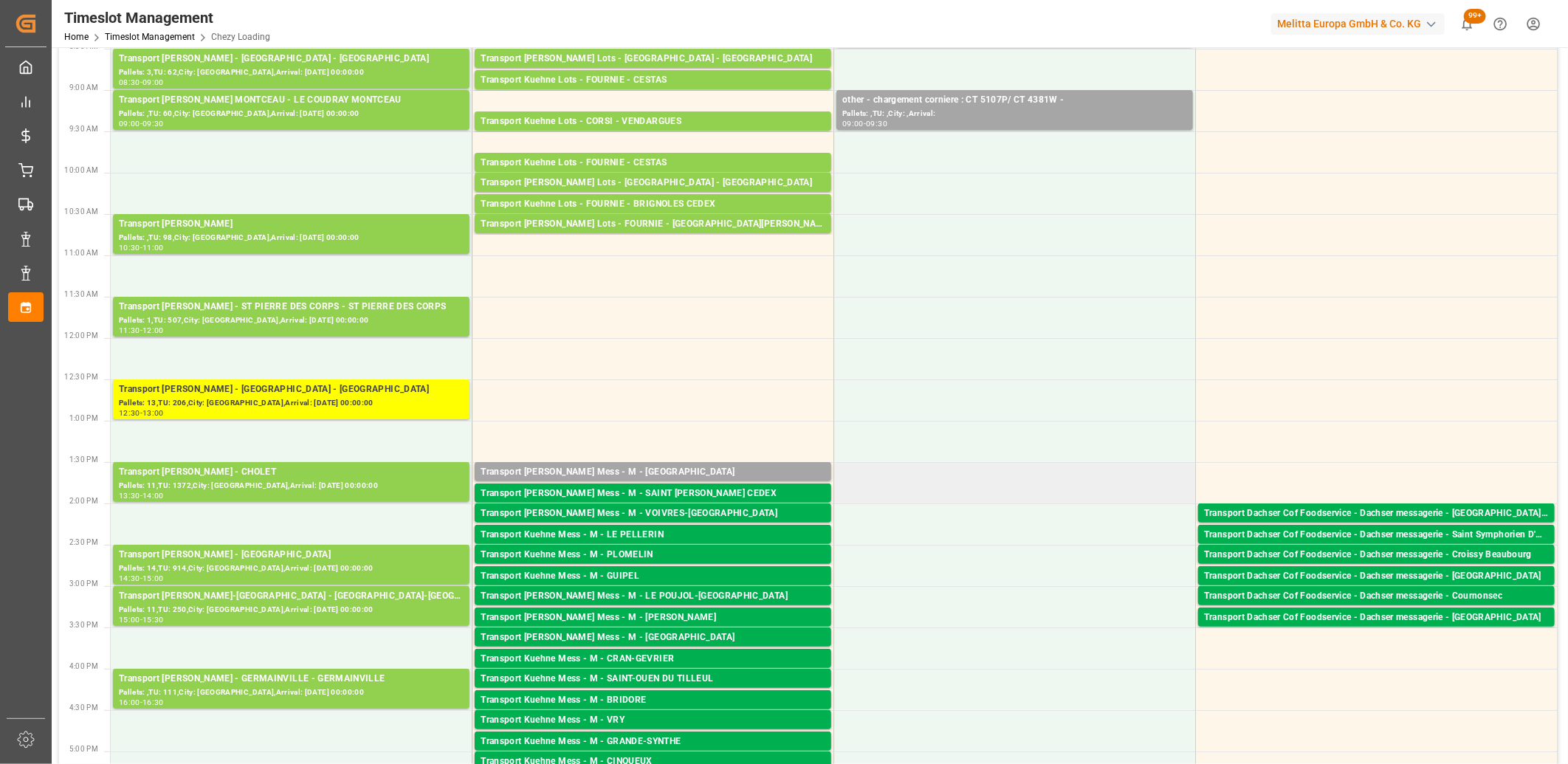
scroll to position [164, 0]
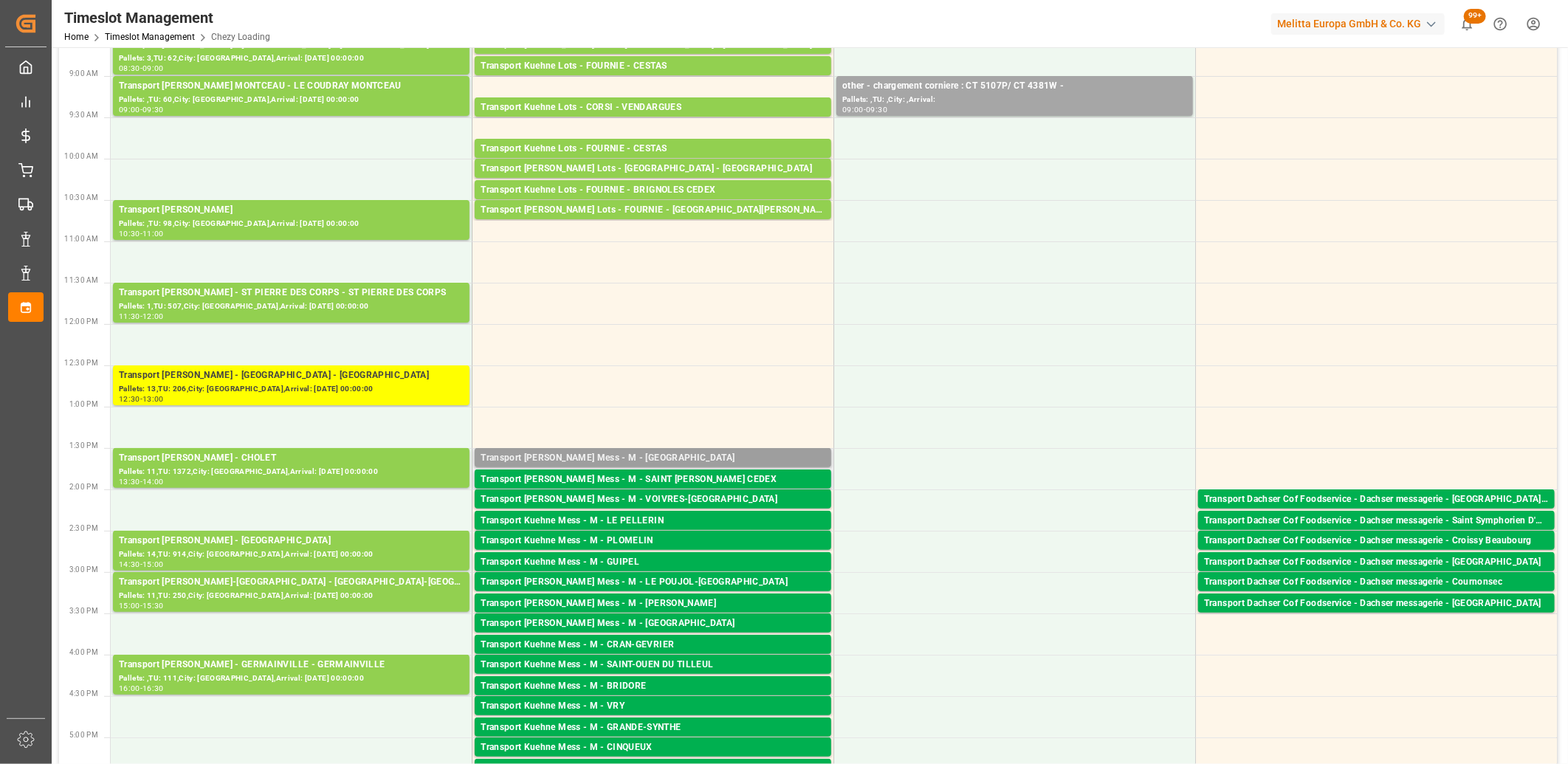
click at [631, 451] on div "Transport [PERSON_NAME] Mess - M - [GEOGRAPHIC_DATA]" at bounding box center [653, 459] width 344 height 15
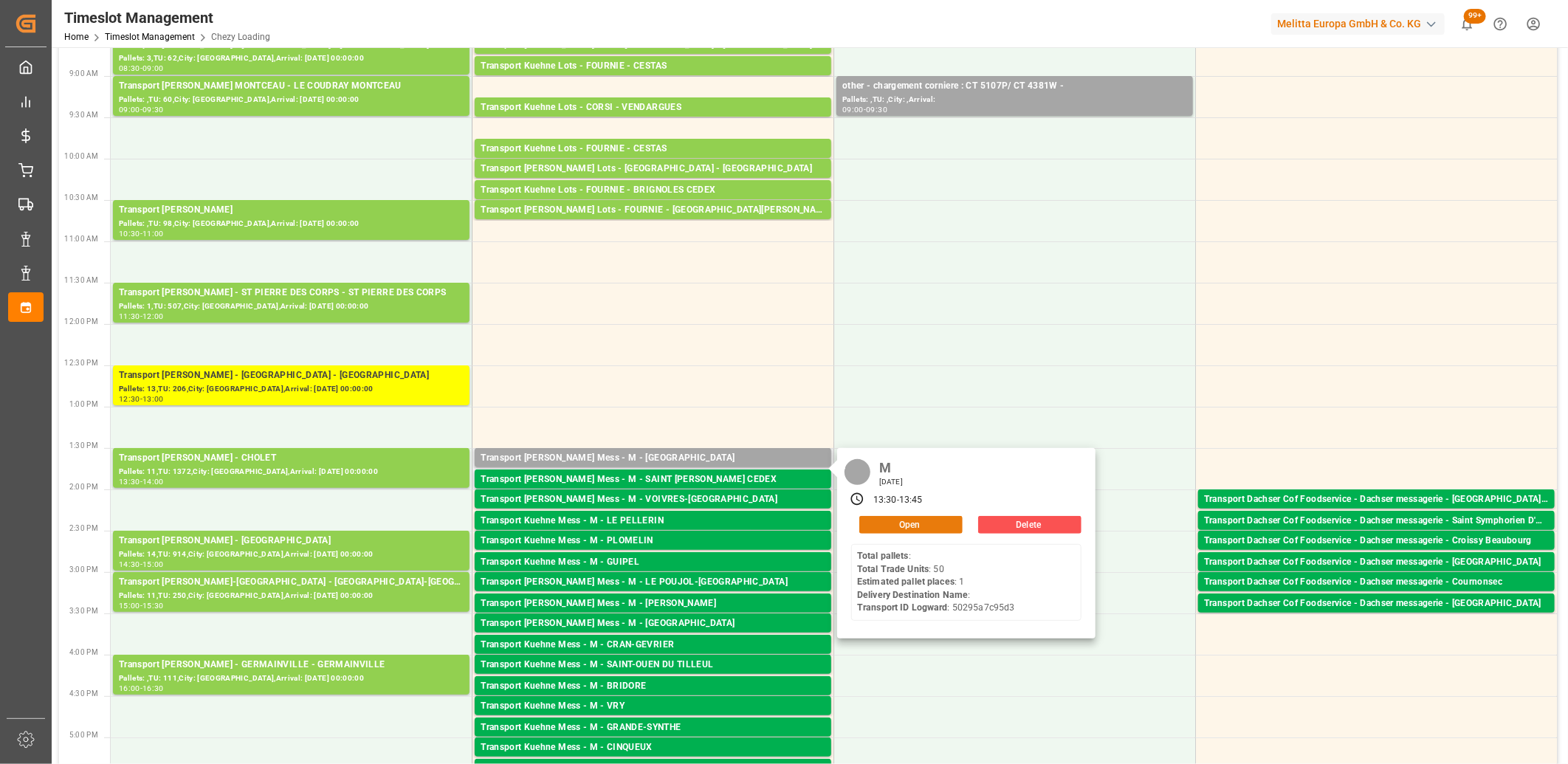
click at [913, 521] on button "Open" at bounding box center [910, 525] width 104 height 18
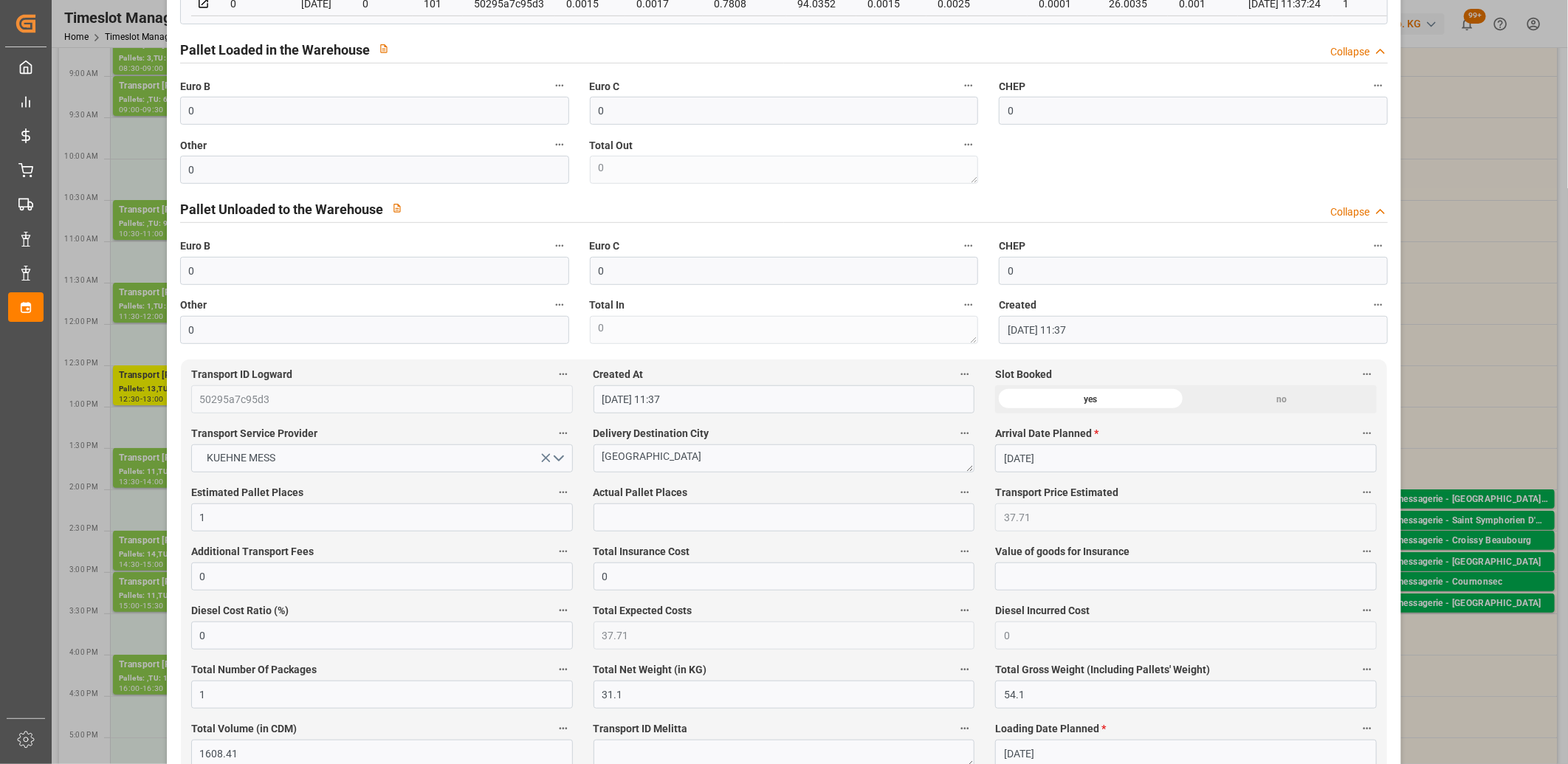
scroll to position [492, 0]
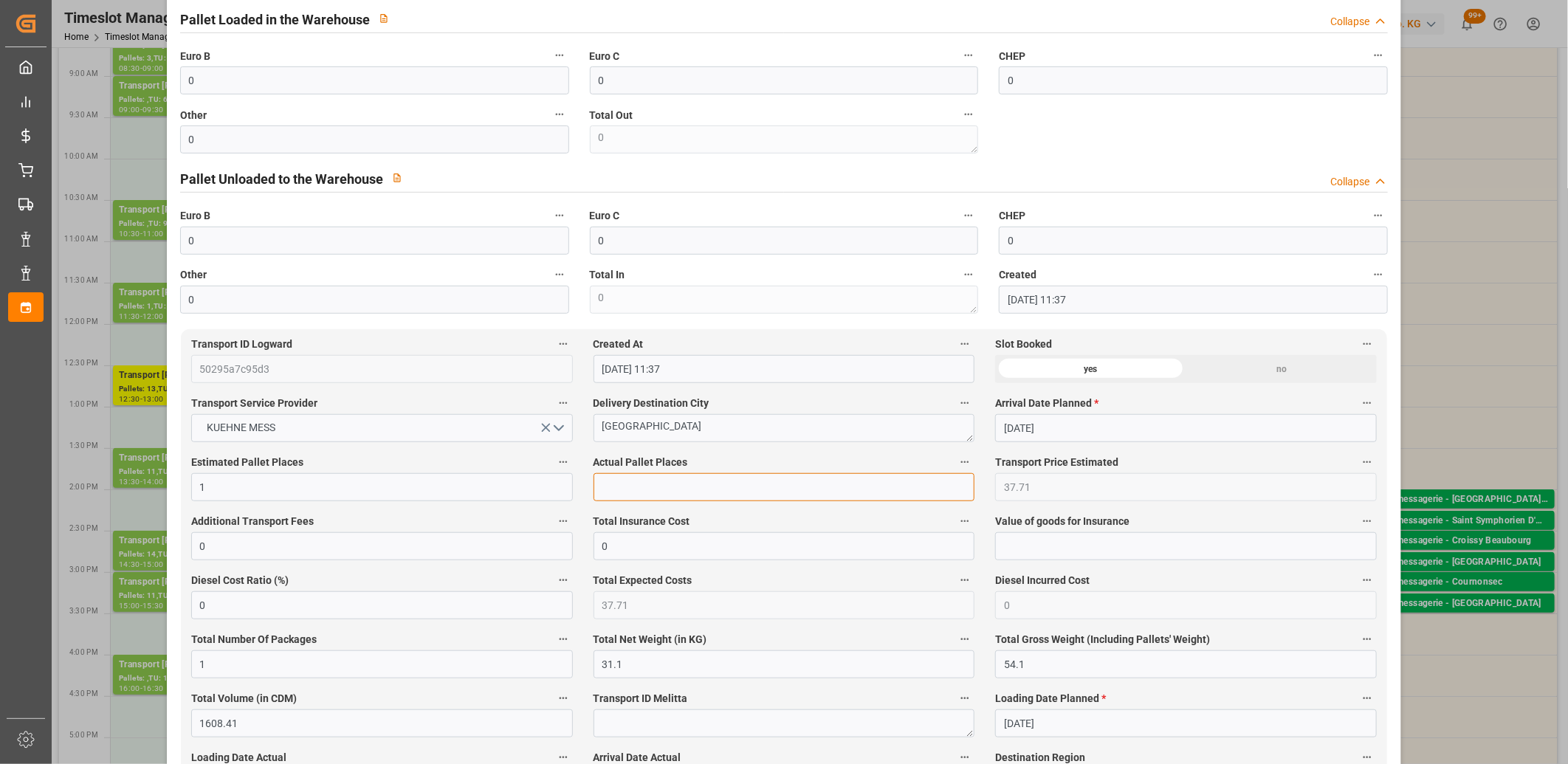
click at [637, 489] on input "text" at bounding box center [784, 487] width 381 height 28
click at [430, 145] on input "0" at bounding box center [375, 139] width 389 height 28
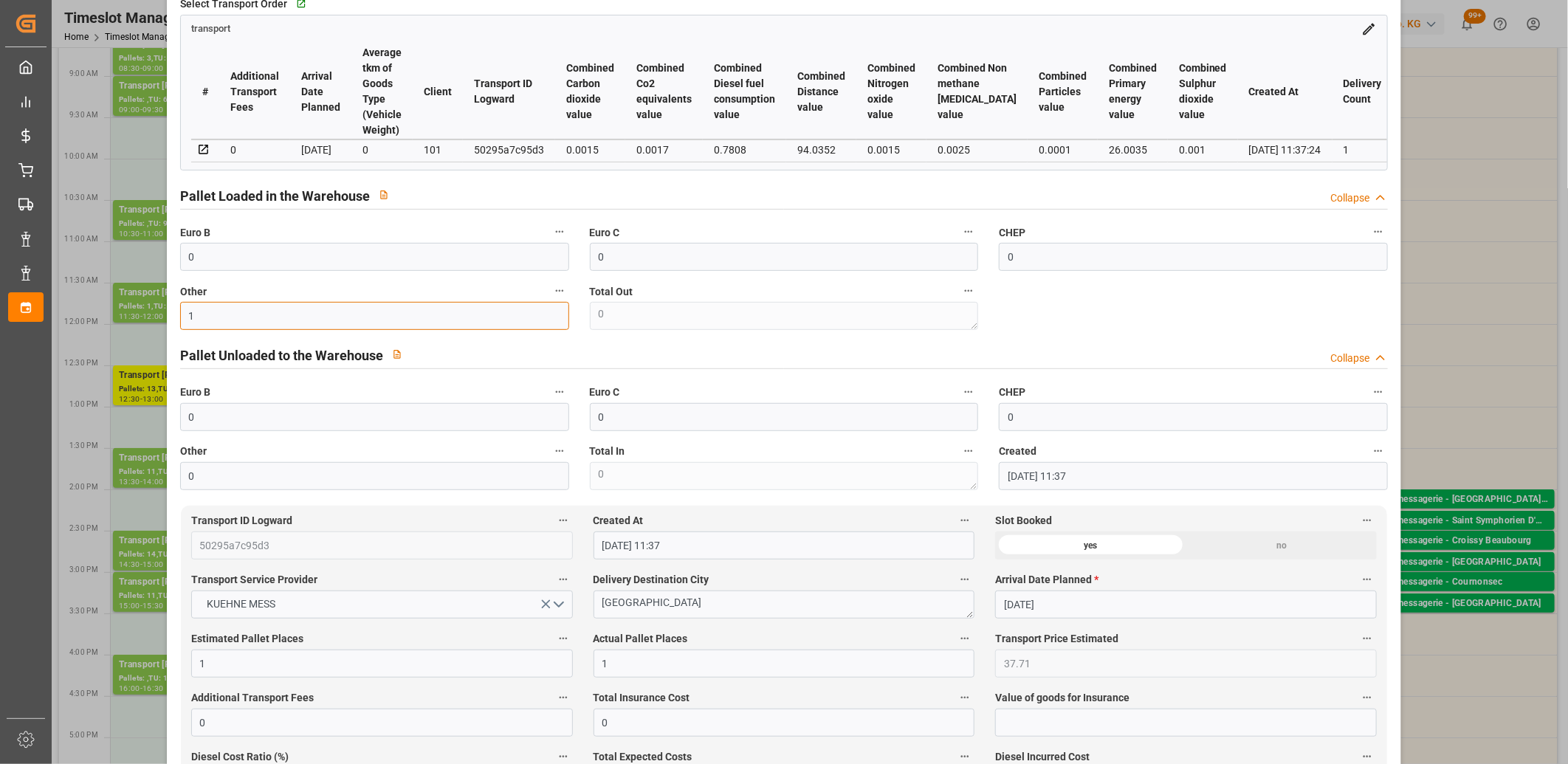
scroll to position [82, 0]
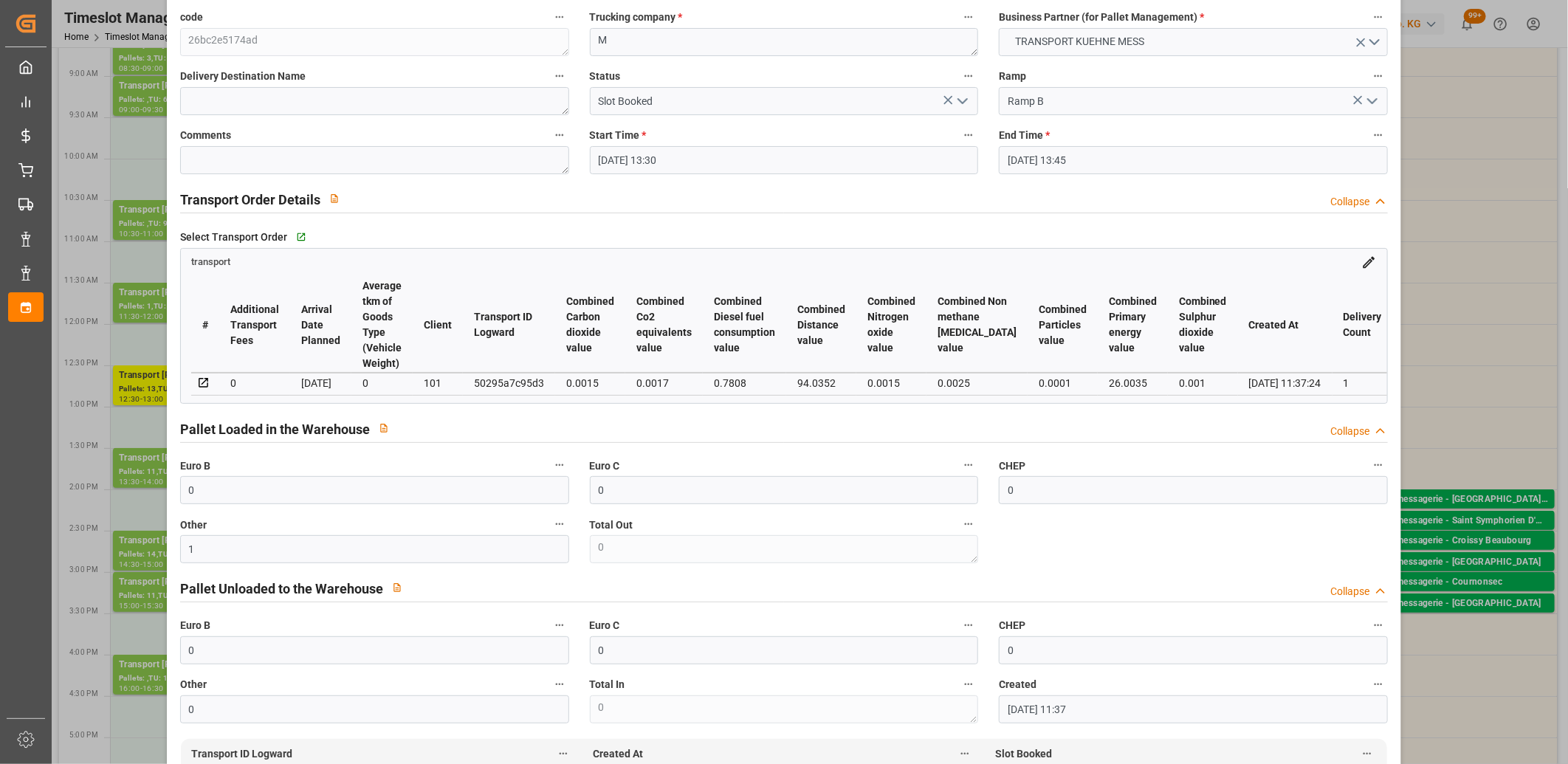
click at [959, 99] on icon "open menu" at bounding box center [962, 101] width 18 height 18
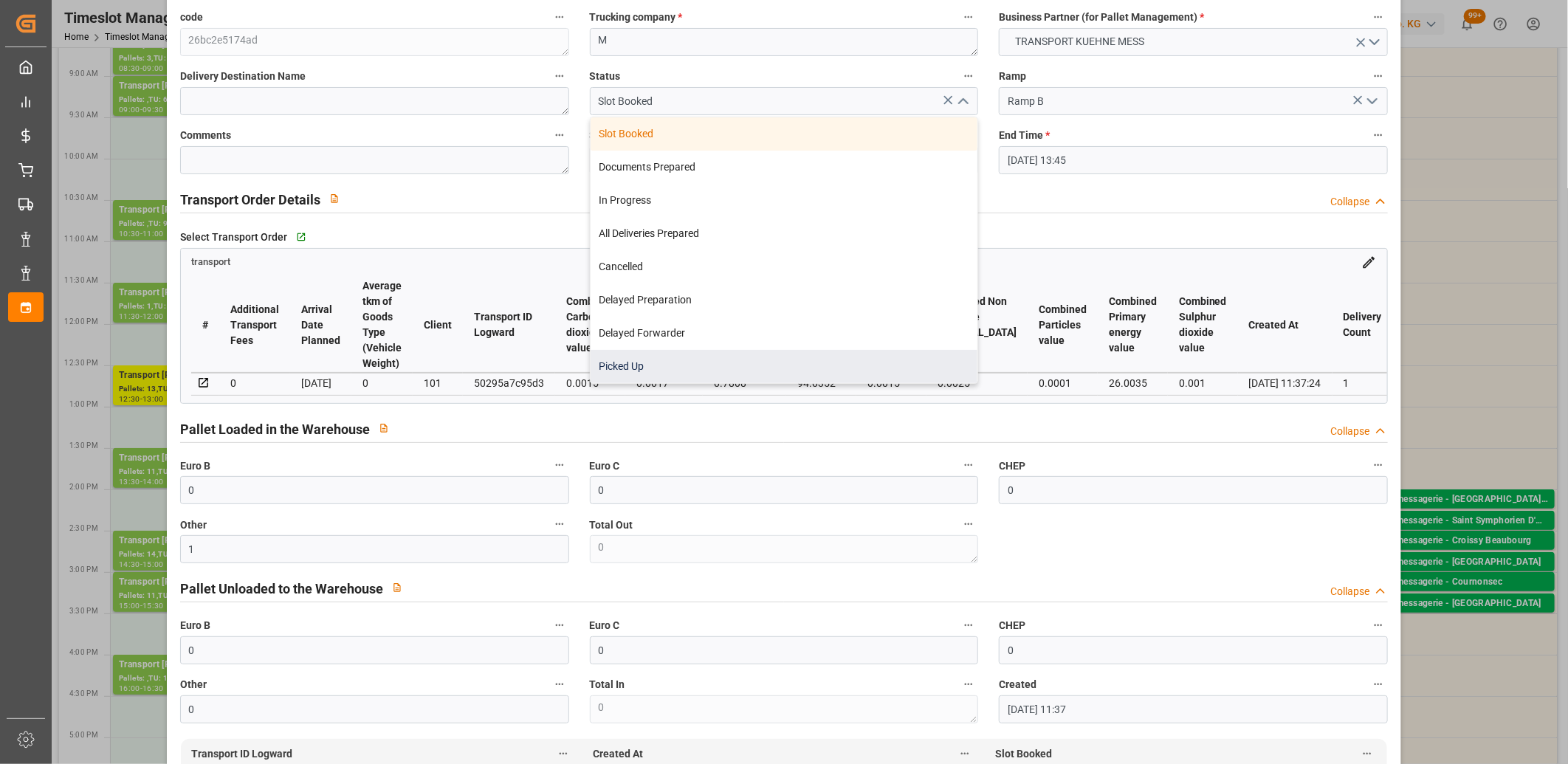
click at [812, 355] on div "Picked Up" at bounding box center [784, 366] width 387 height 33
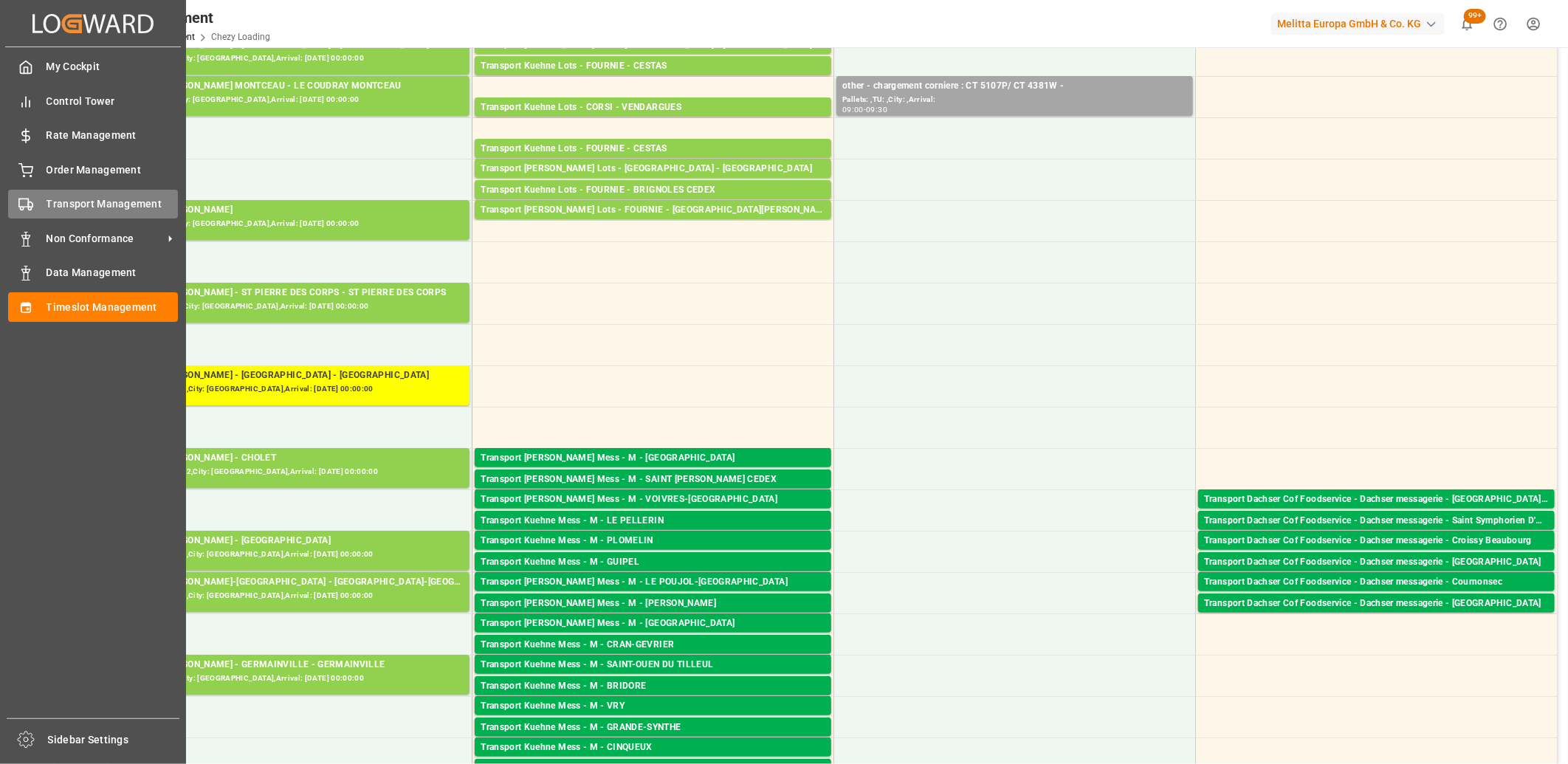
click at [19, 209] on icon at bounding box center [26, 205] width 15 height 15
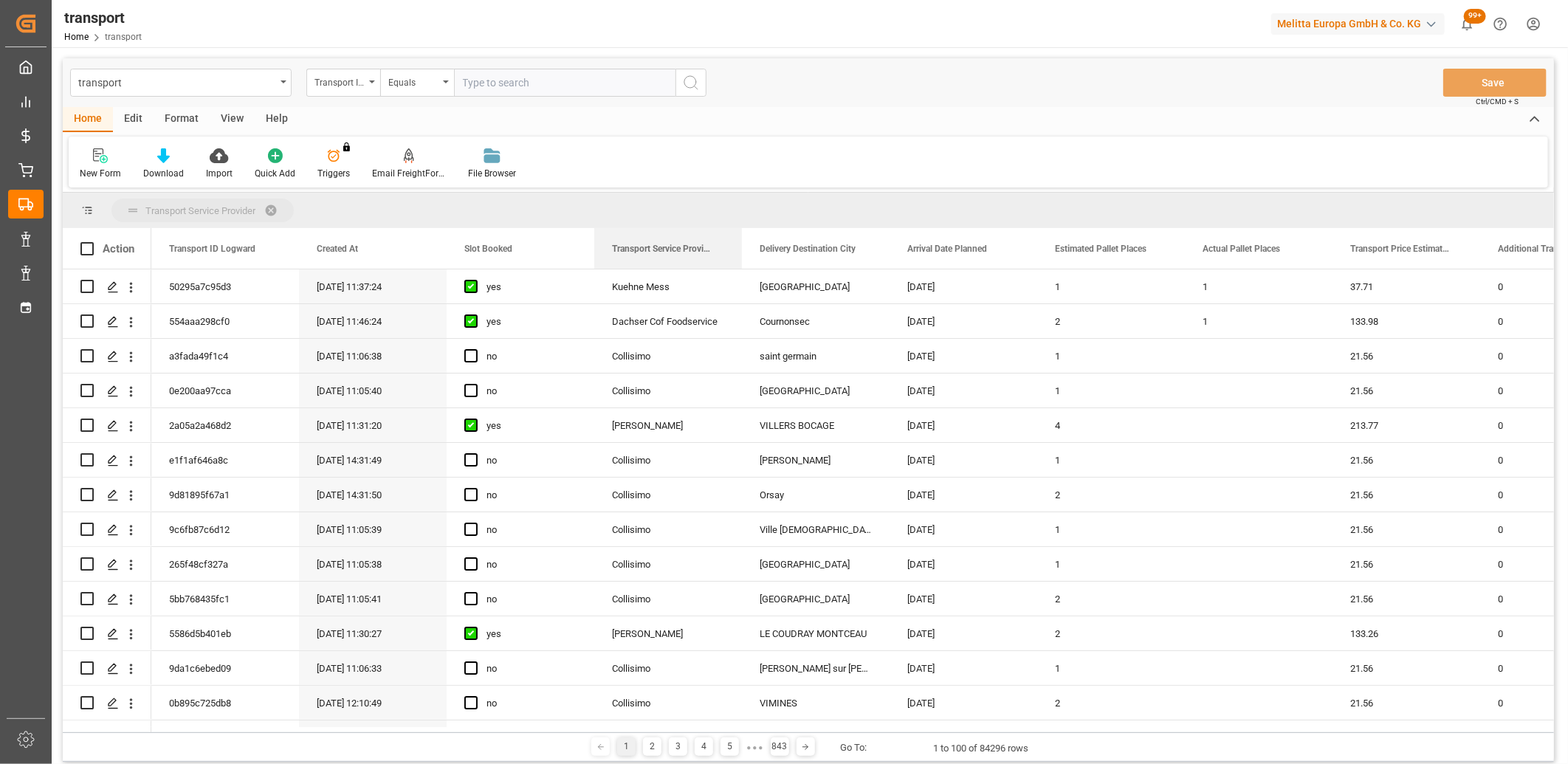
drag, startPoint x: 633, startPoint y: 248, endPoint x: 636, endPoint y: 220, distance: 28.2
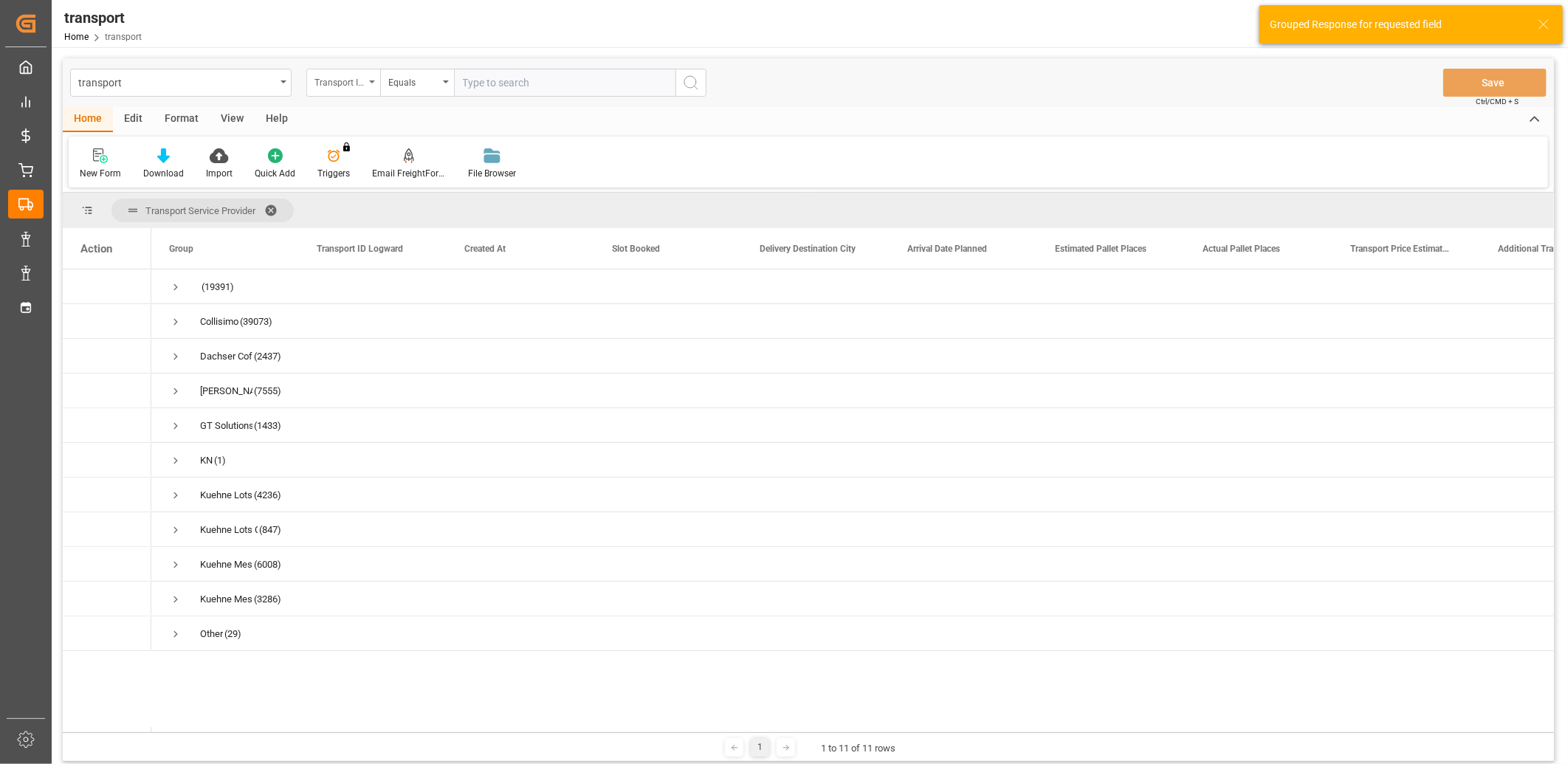
click at [357, 82] on div "Transport ID Logward" at bounding box center [339, 81] width 51 height 17
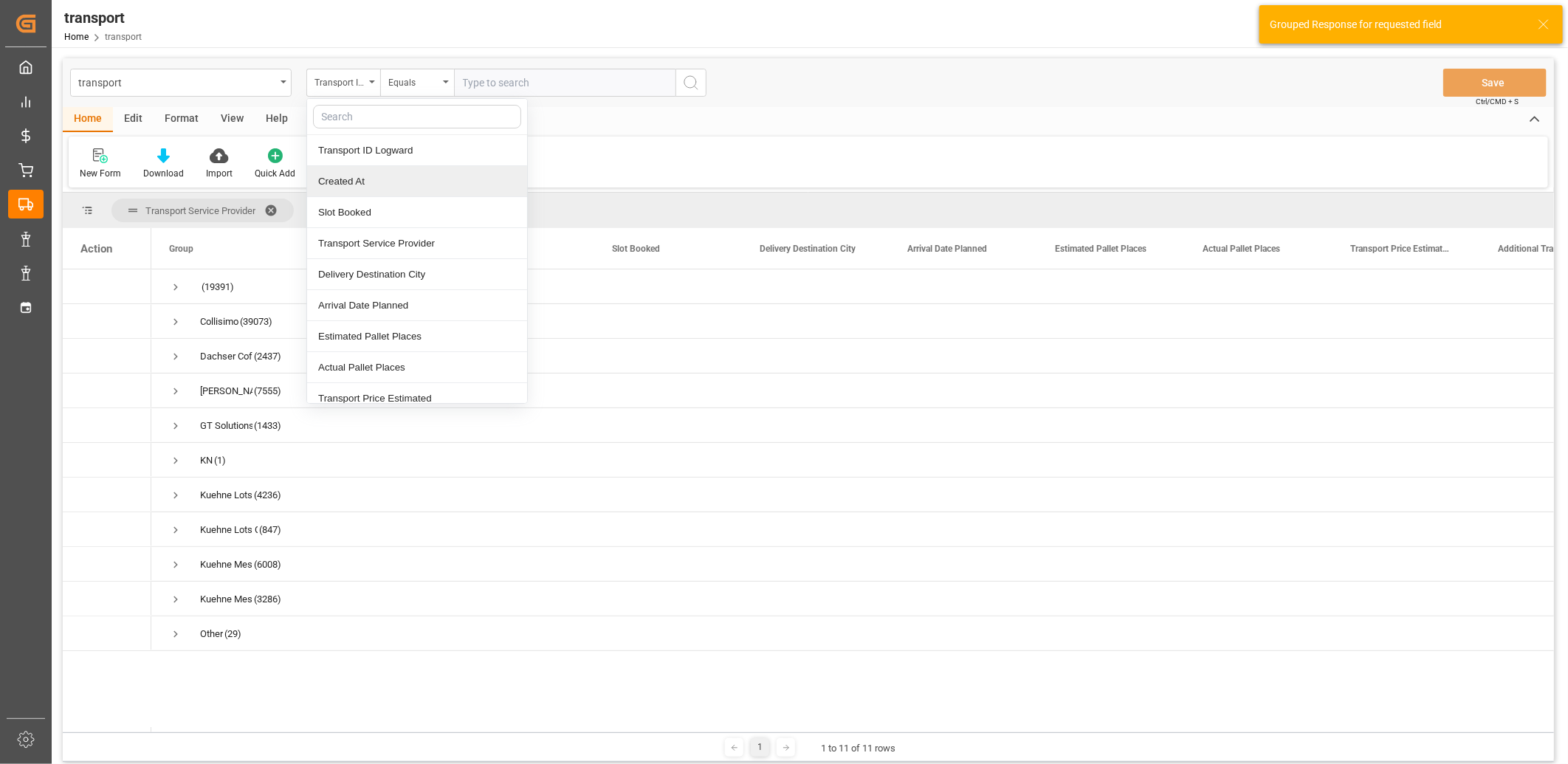
click at [347, 173] on div "Created At" at bounding box center [417, 181] width 220 height 31
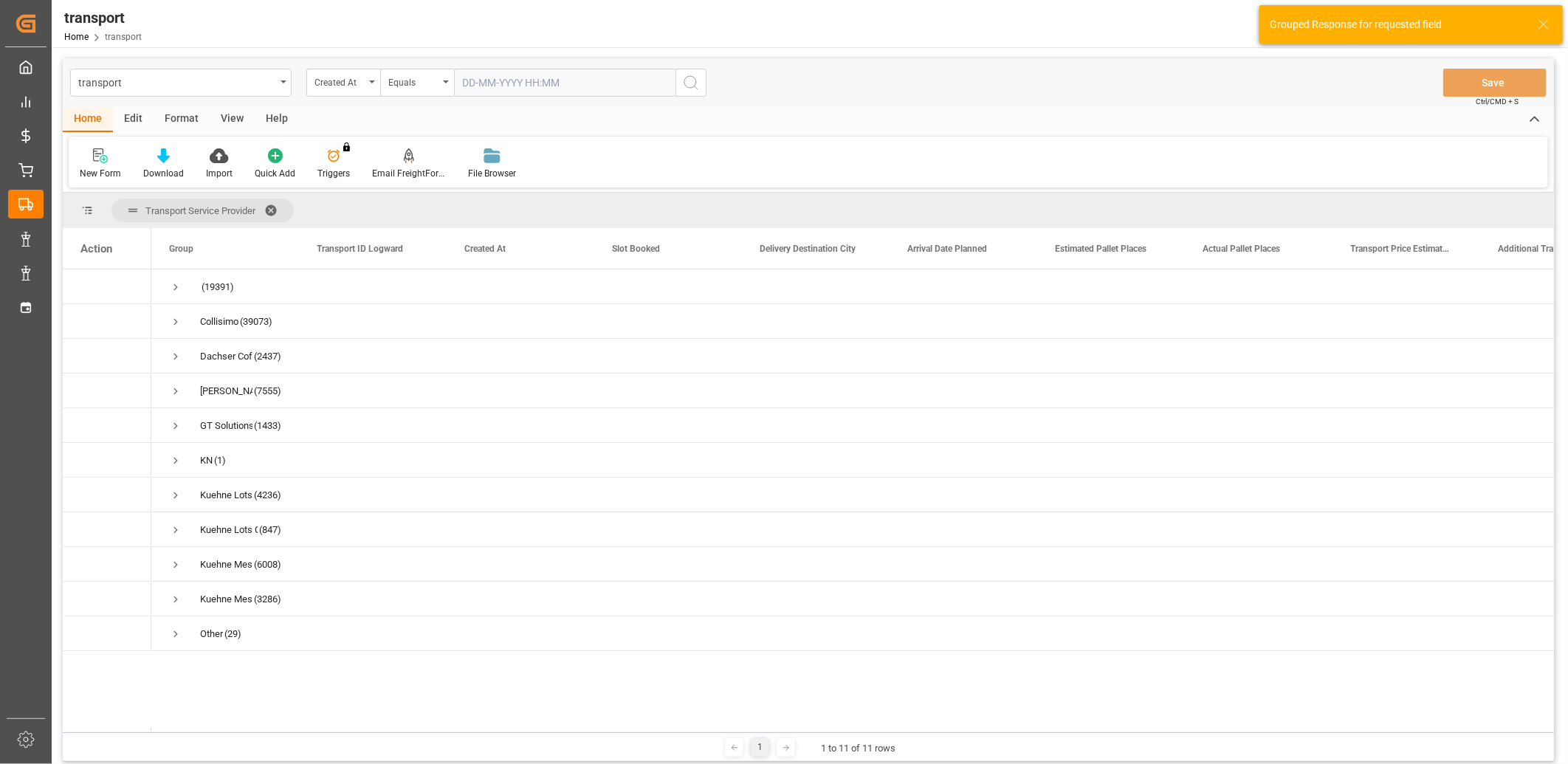
click at [474, 89] on input "text" at bounding box center [564, 83] width 221 height 28
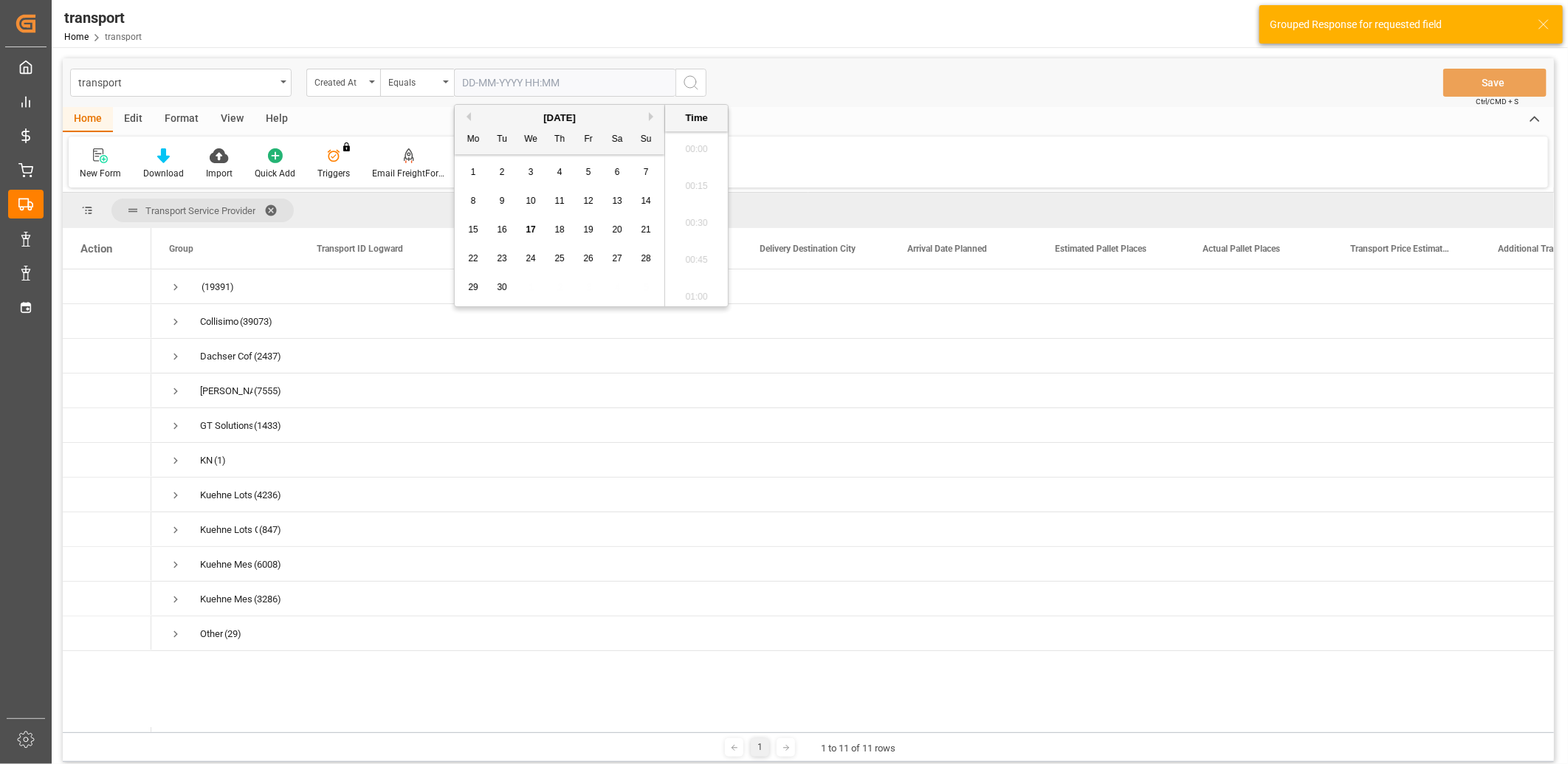
scroll to position [1333, 0]
click at [499, 234] on span "16" at bounding box center [501, 229] width 9 height 10
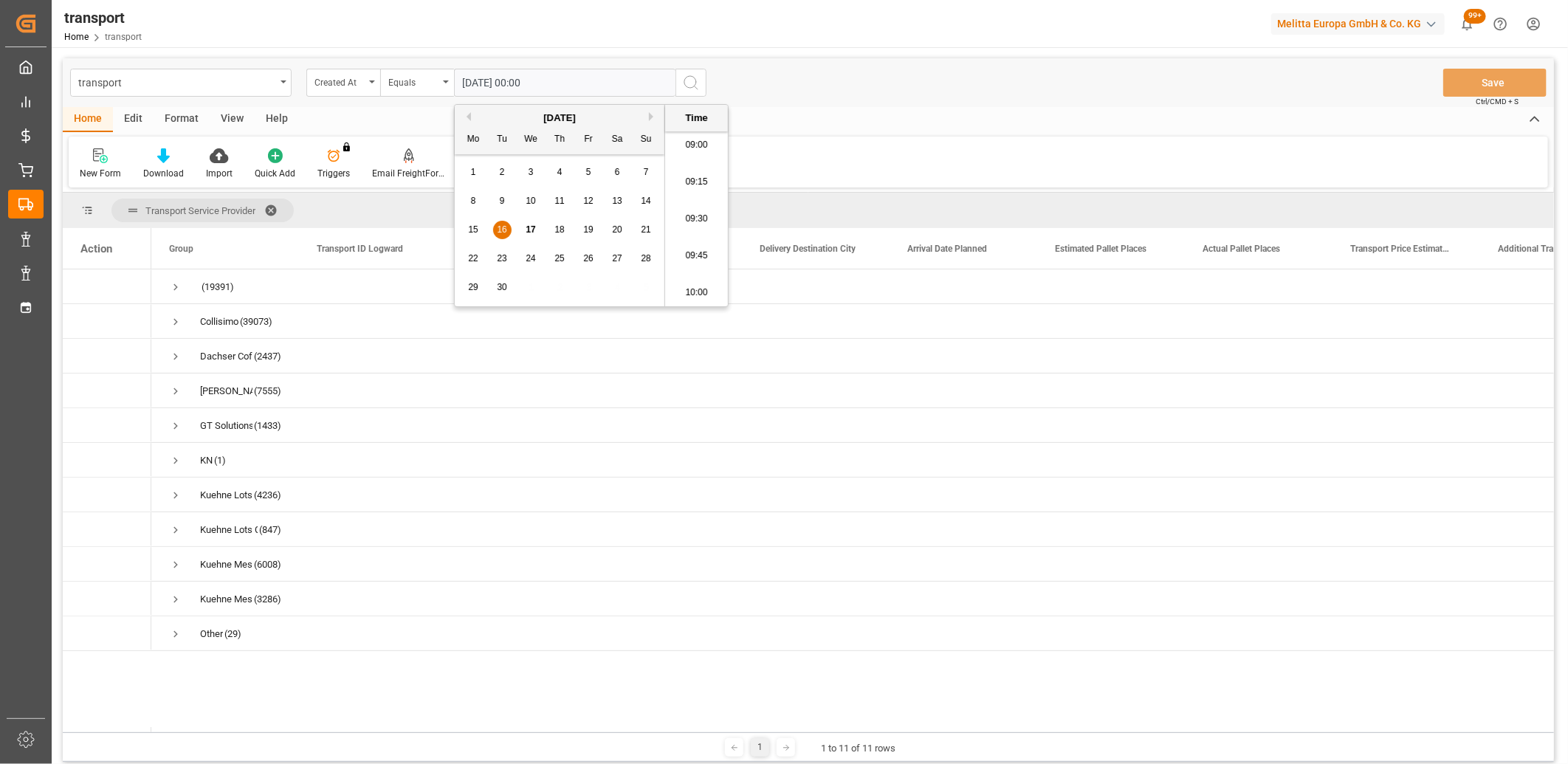
click at [685, 86] on icon "search button" at bounding box center [691, 83] width 18 height 18
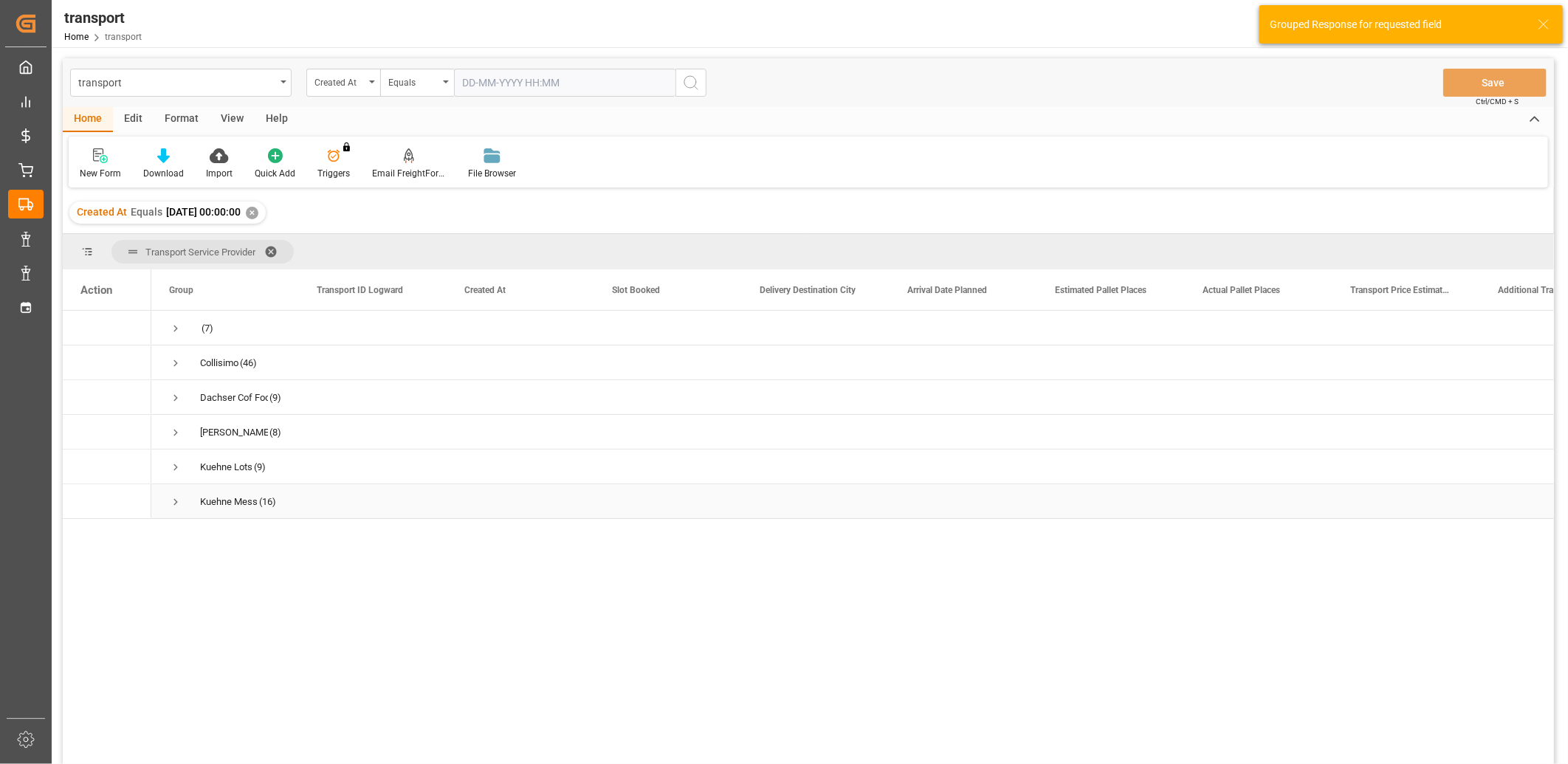
click at [176, 505] on span "Press SPACE to select this row." at bounding box center [176, 502] width 13 height 13
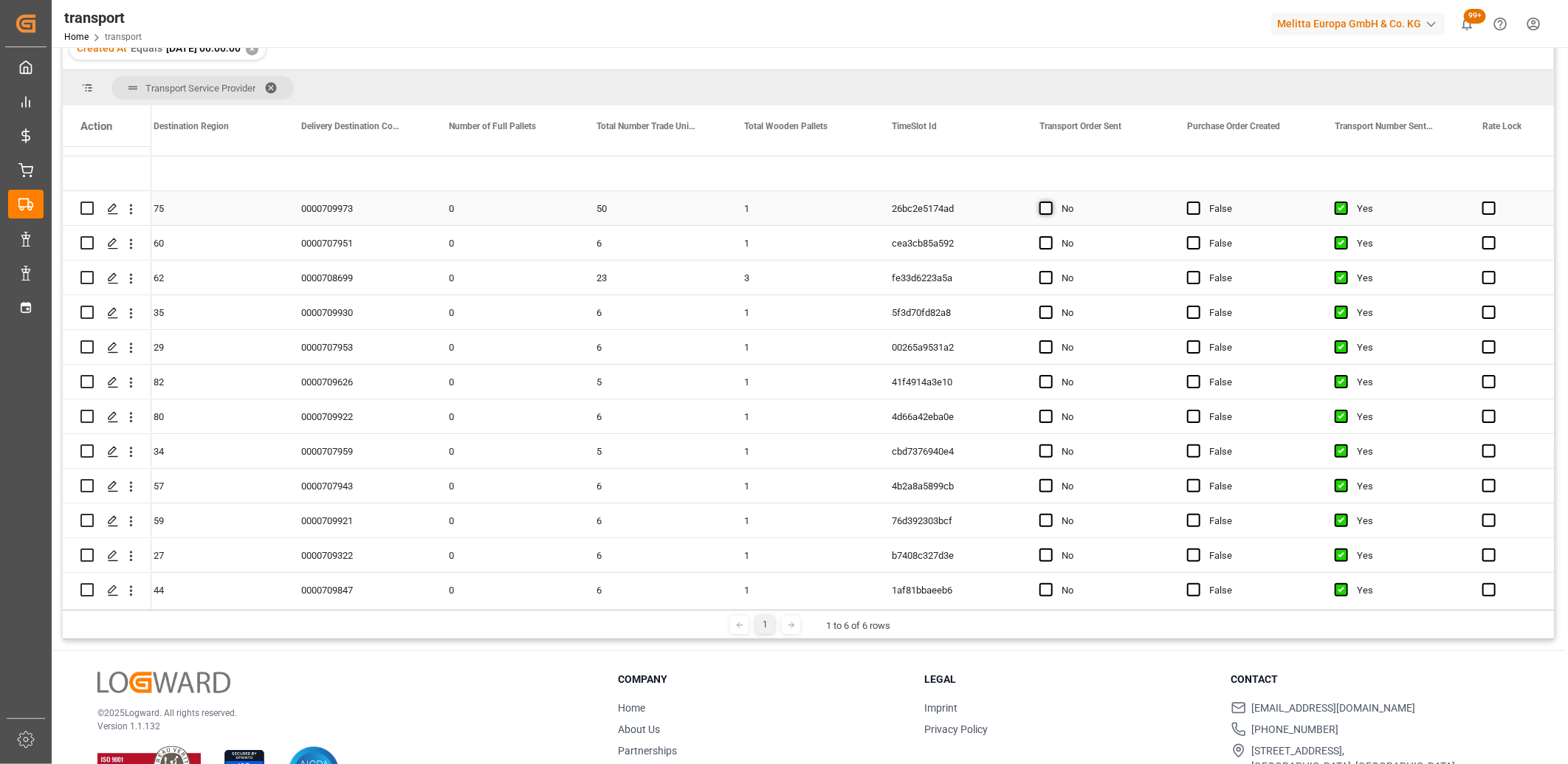
click at [1039, 209] on span "Press SPACE to select this row." at bounding box center [1046, 208] width 13 height 13
click at [1050, 201] on input "Press SPACE to select this row." at bounding box center [1050, 201] width 0 height 0
click at [1043, 247] on span "Press SPACE to select this row." at bounding box center [1046, 243] width 13 height 13
click at [1050, 236] on input "Press SPACE to select this row." at bounding box center [1050, 236] width 0 height 0
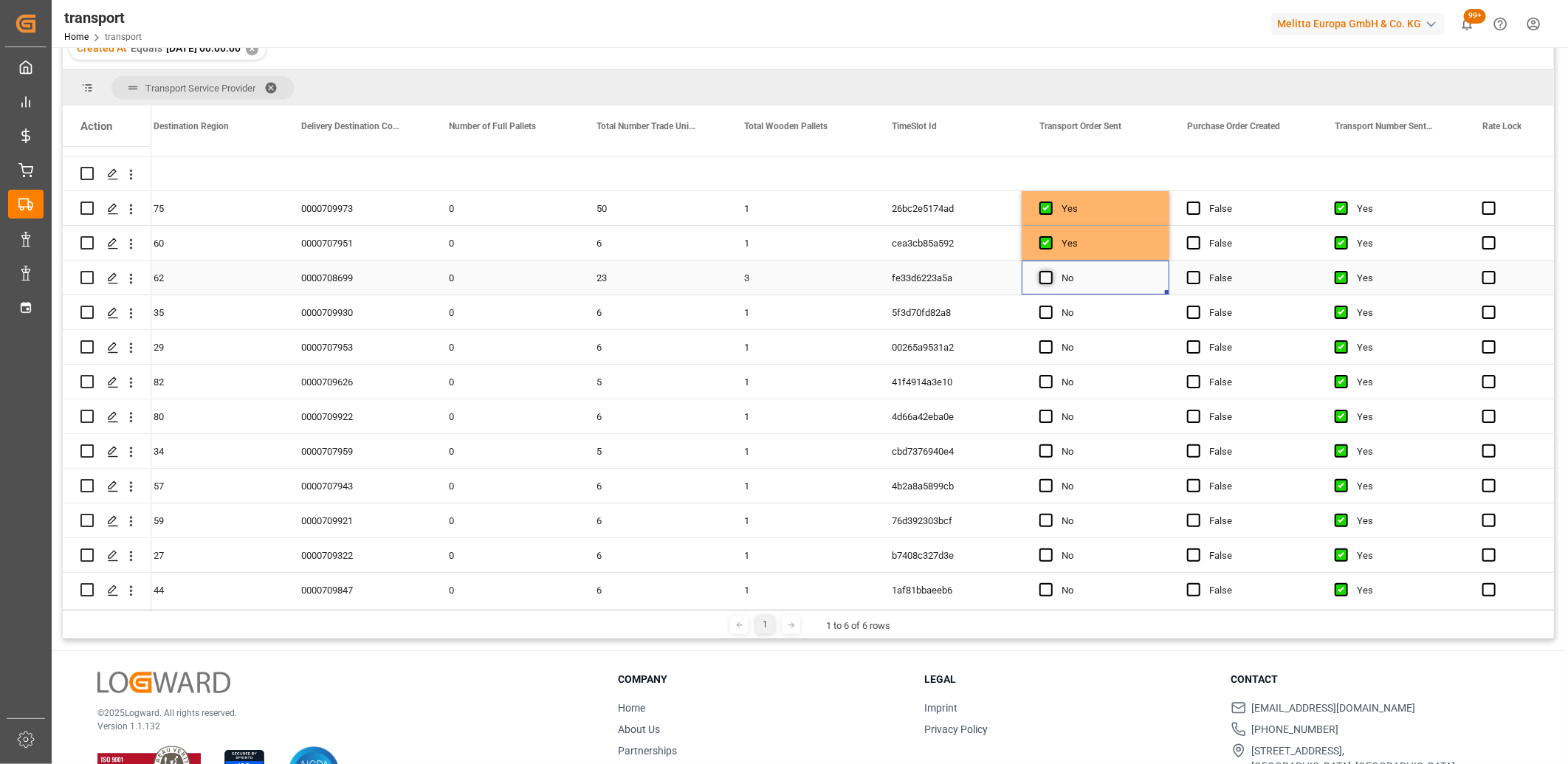
click at [1044, 271] on span "Press SPACE to select this row." at bounding box center [1046, 278] width 13 height 13
click at [1050, 271] on input "Press SPACE to select this row." at bounding box center [1050, 271] width 0 height 0
click at [1046, 312] on span "Press SPACE to select this row." at bounding box center [1046, 313] width 13 height 13
click at [1050, 306] on input "Press SPACE to select this row." at bounding box center [1050, 306] width 0 height 0
click at [1045, 350] on span "Press SPACE to select this row." at bounding box center [1046, 347] width 13 height 13
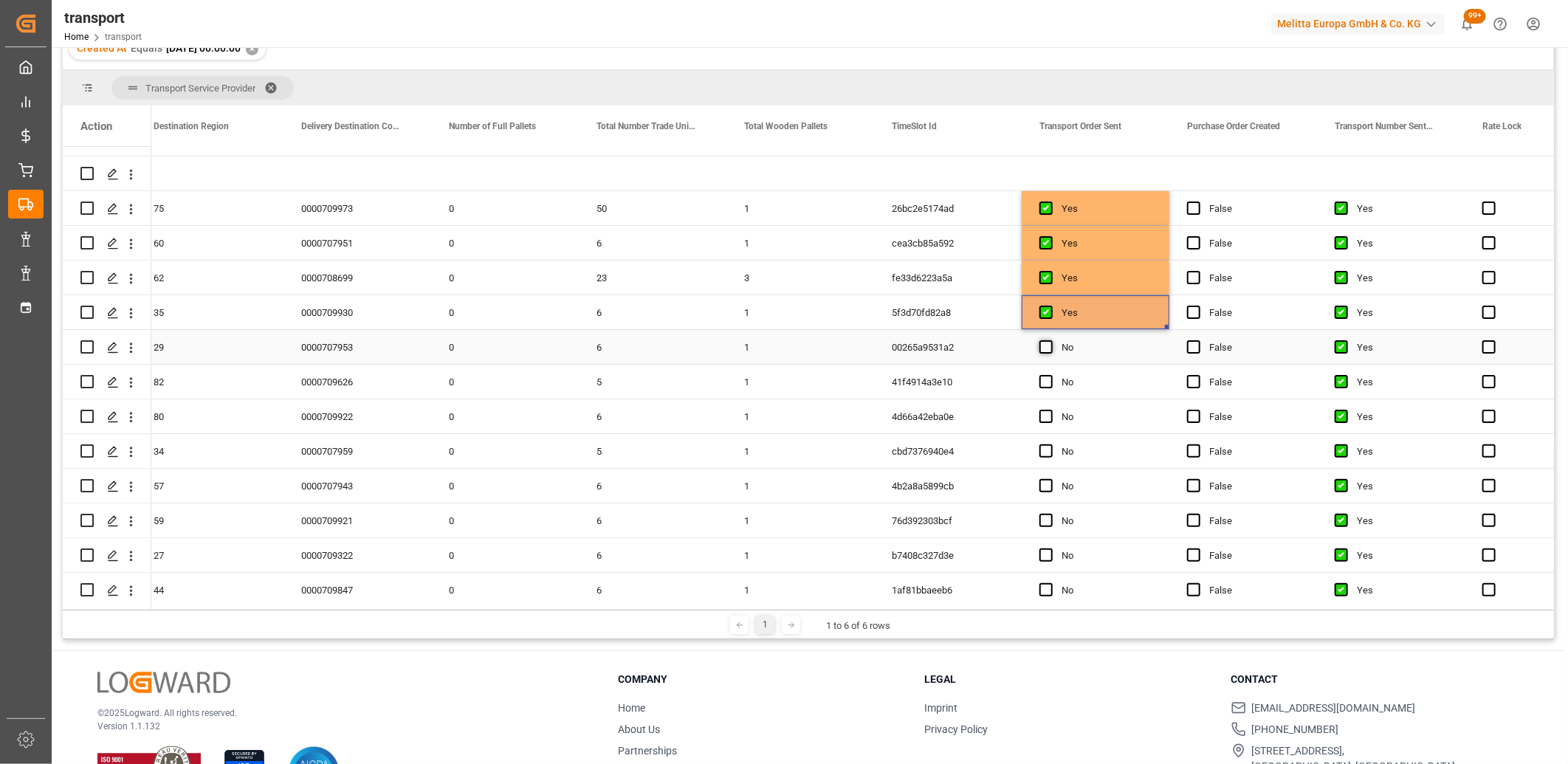
click at [1050, 340] on input "Press SPACE to select this row." at bounding box center [1050, 340] width 0 height 0
click at [1045, 380] on span "Press SPACE to select this row." at bounding box center [1046, 382] width 13 height 13
click at [1050, 375] on input "Press SPACE to select this row." at bounding box center [1050, 375] width 0 height 0
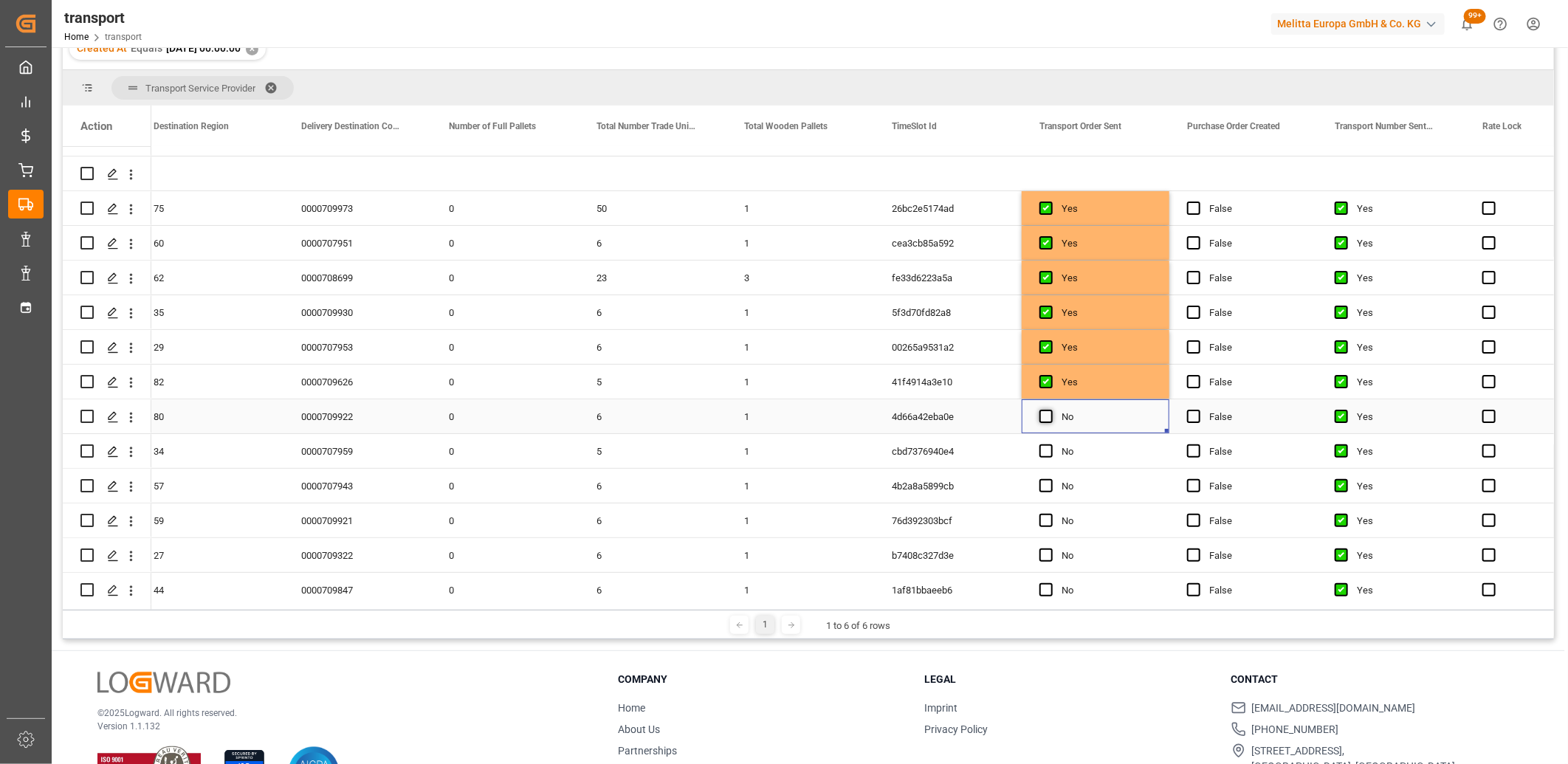
click at [1045, 411] on span "Press SPACE to select this row." at bounding box center [1046, 416] width 13 height 13
click at [1050, 409] on input "Press SPACE to select this row." at bounding box center [1050, 409] width 0 height 0
click at [1043, 451] on span "Press SPACE to select this row." at bounding box center [1046, 451] width 13 height 13
click at [1050, 445] on input "Press SPACE to select this row." at bounding box center [1050, 445] width 0 height 0
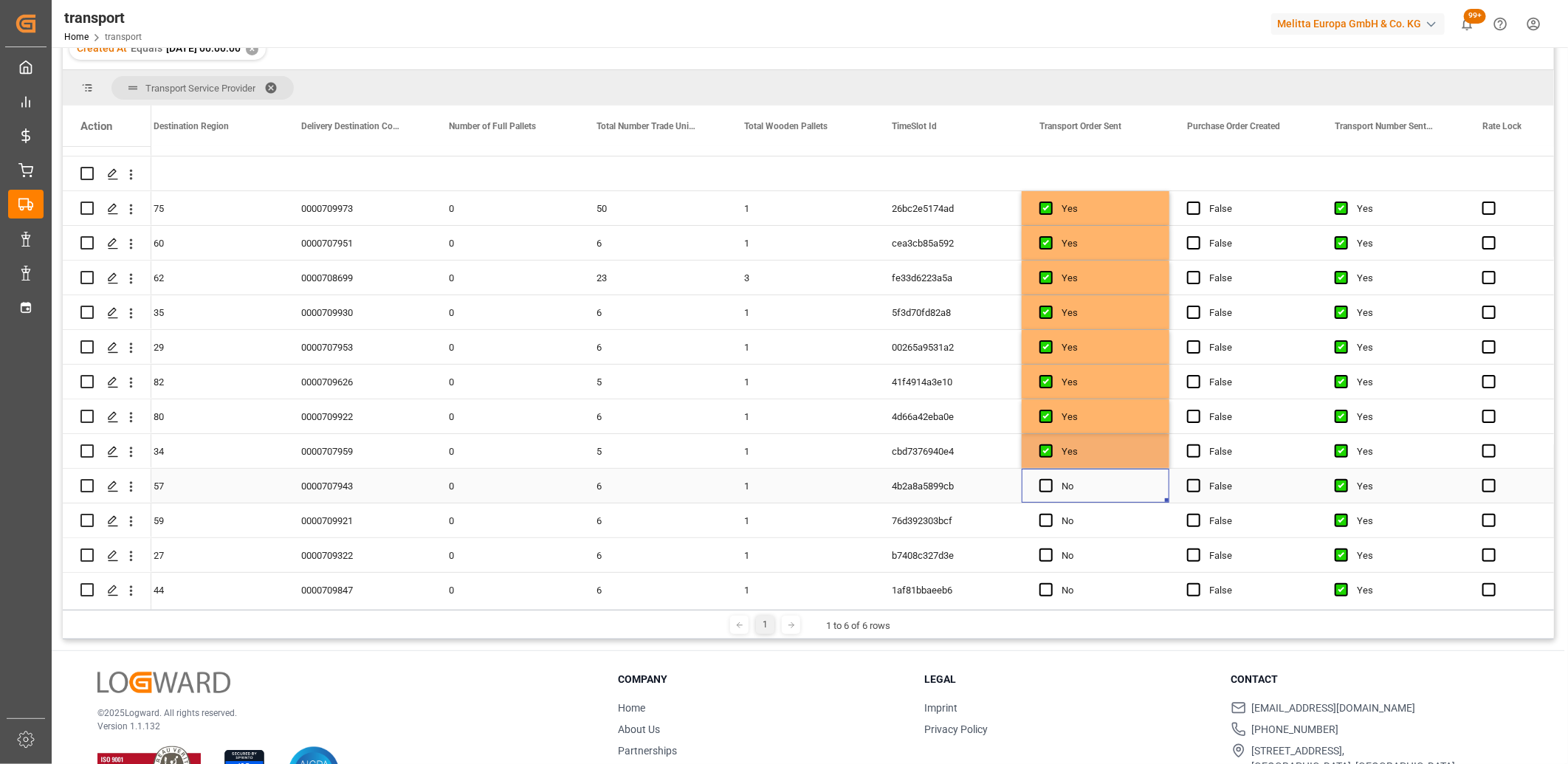
drag, startPoint x: 1043, startPoint y: 484, endPoint x: 1043, endPoint y: 498, distance: 14.0
click at [1043, 485] on span "Press SPACE to select this row." at bounding box center [1046, 486] width 13 height 13
click at [1050, 479] on input "Press SPACE to select this row." at bounding box center [1050, 479] width 0 height 0
click at [1047, 521] on span "Press SPACE to select this row." at bounding box center [1046, 521] width 13 height 13
click at [1050, 514] on input "Press SPACE to select this row." at bounding box center [1050, 514] width 0 height 0
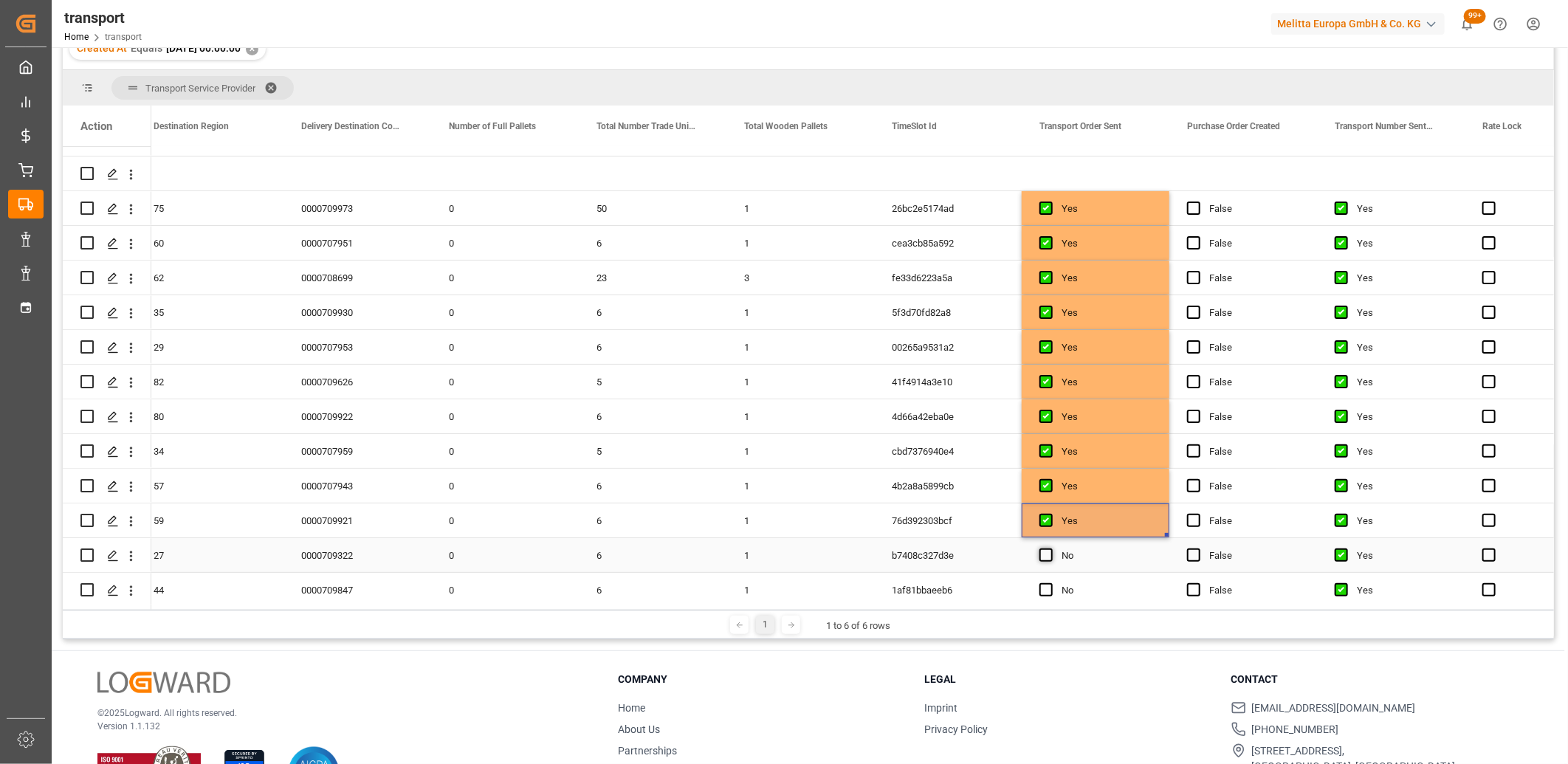
click at [1047, 555] on span "Press SPACE to select this row." at bounding box center [1046, 555] width 13 height 13
click at [1050, 548] on input "Press SPACE to select this row." at bounding box center [1050, 548] width 0 height 0
click at [1049, 586] on span "Press SPACE to select this row." at bounding box center [1046, 590] width 13 height 13
click at [1050, 583] on input "Press SPACE to select this row." at bounding box center [1050, 583] width 0 height 0
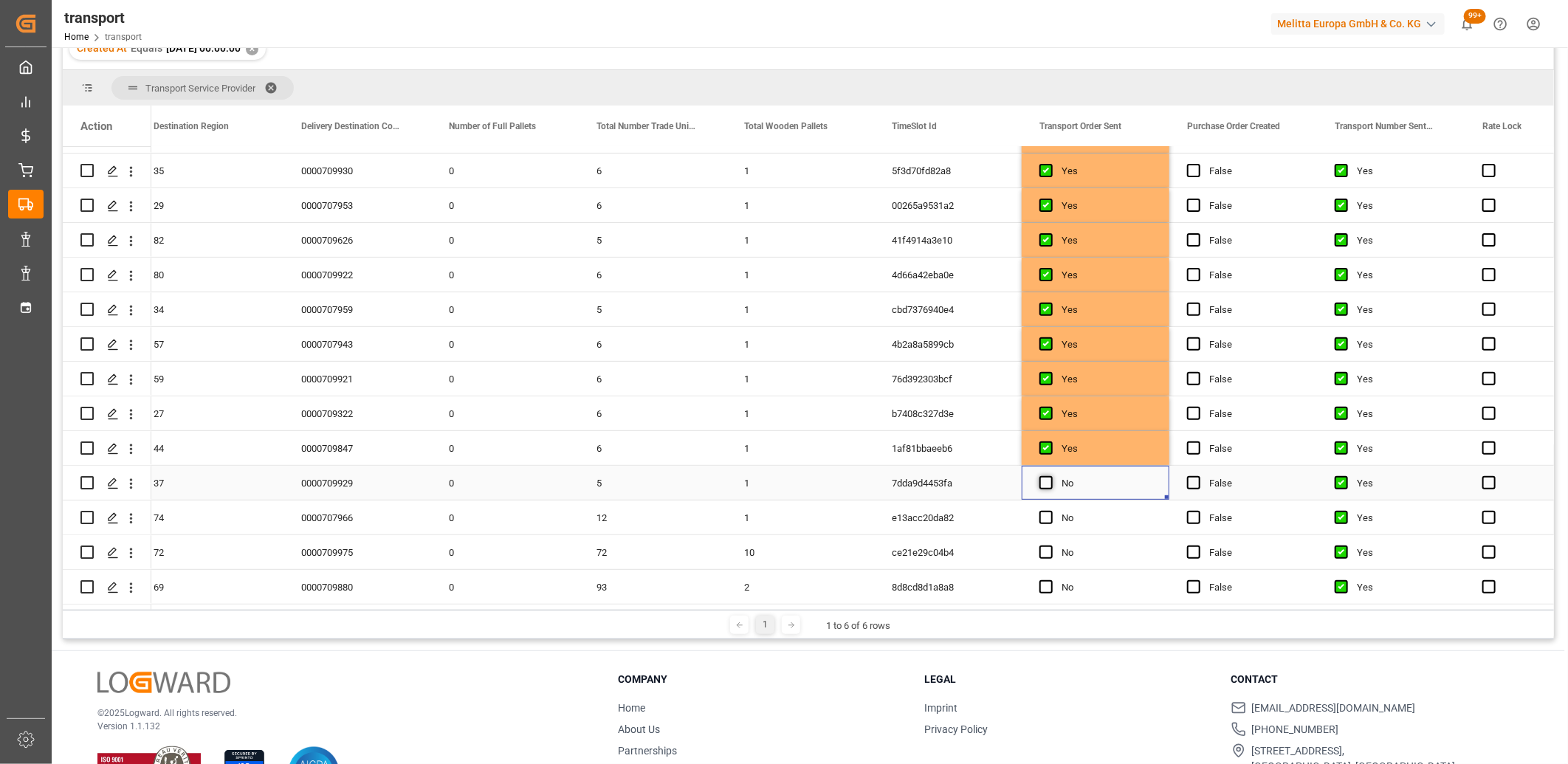
click at [1043, 483] on span "Press SPACE to select this row." at bounding box center [1046, 483] width 13 height 13
click at [1050, 476] on input "Press SPACE to select this row." at bounding box center [1050, 476] width 0 height 0
click at [1043, 518] on span "Press SPACE to select this row." at bounding box center [1046, 518] width 13 height 13
click at [1050, 511] on input "Press SPACE to select this row." at bounding box center [1050, 511] width 0 height 0
click at [1047, 550] on span "Press SPACE to select this row." at bounding box center [1046, 553] width 13 height 13
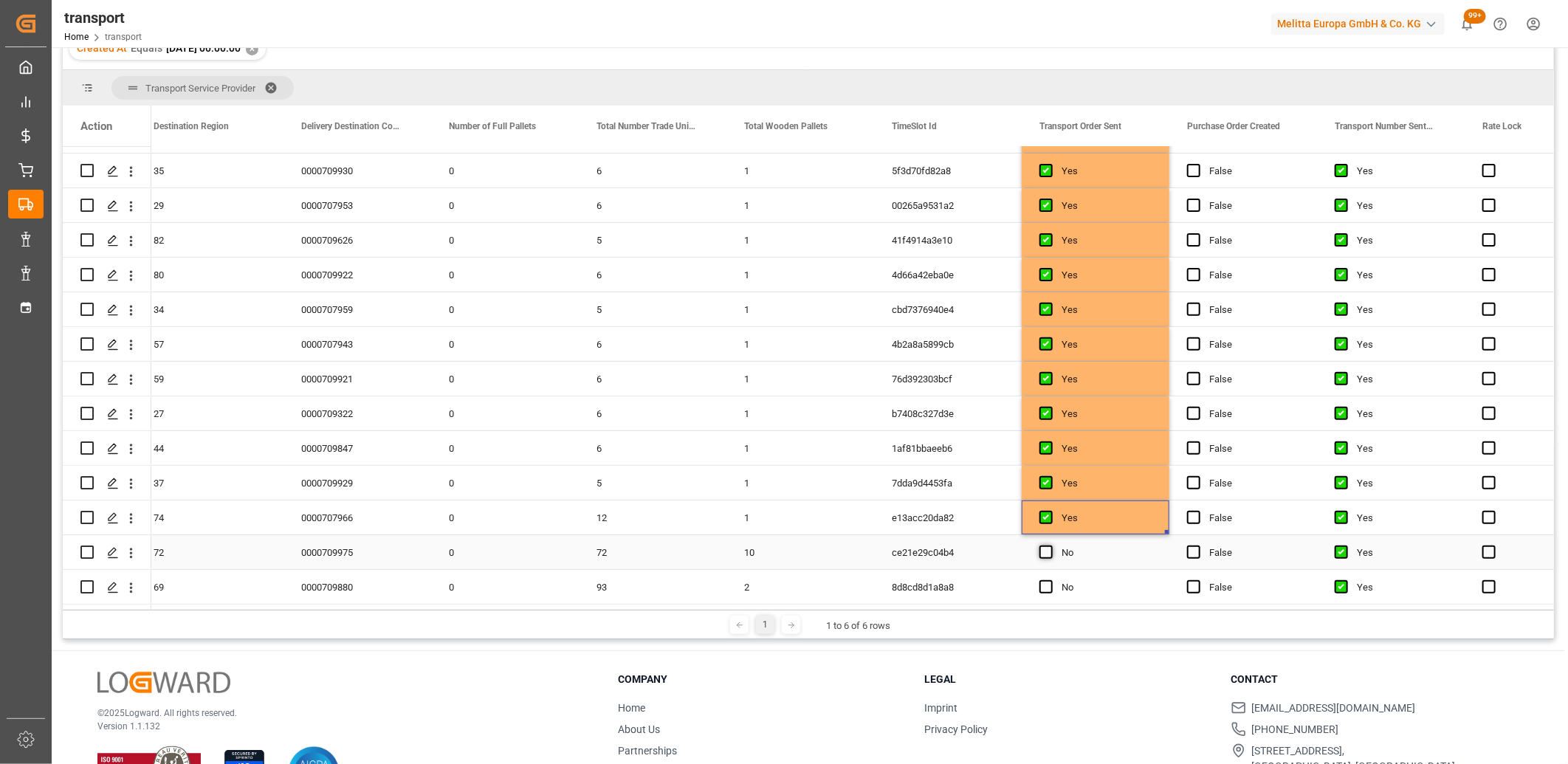
click at [1050, 546] on input "Press SPACE to select this row." at bounding box center [1050, 546] width 0 height 0
click at [1043, 585] on span "Press SPACE to select this row." at bounding box center [1046, 587] width 13 height 13
click at [1050, 580] on input "Press SPACE to select this row." at bounding box center [1050, 580] width 0 height 0
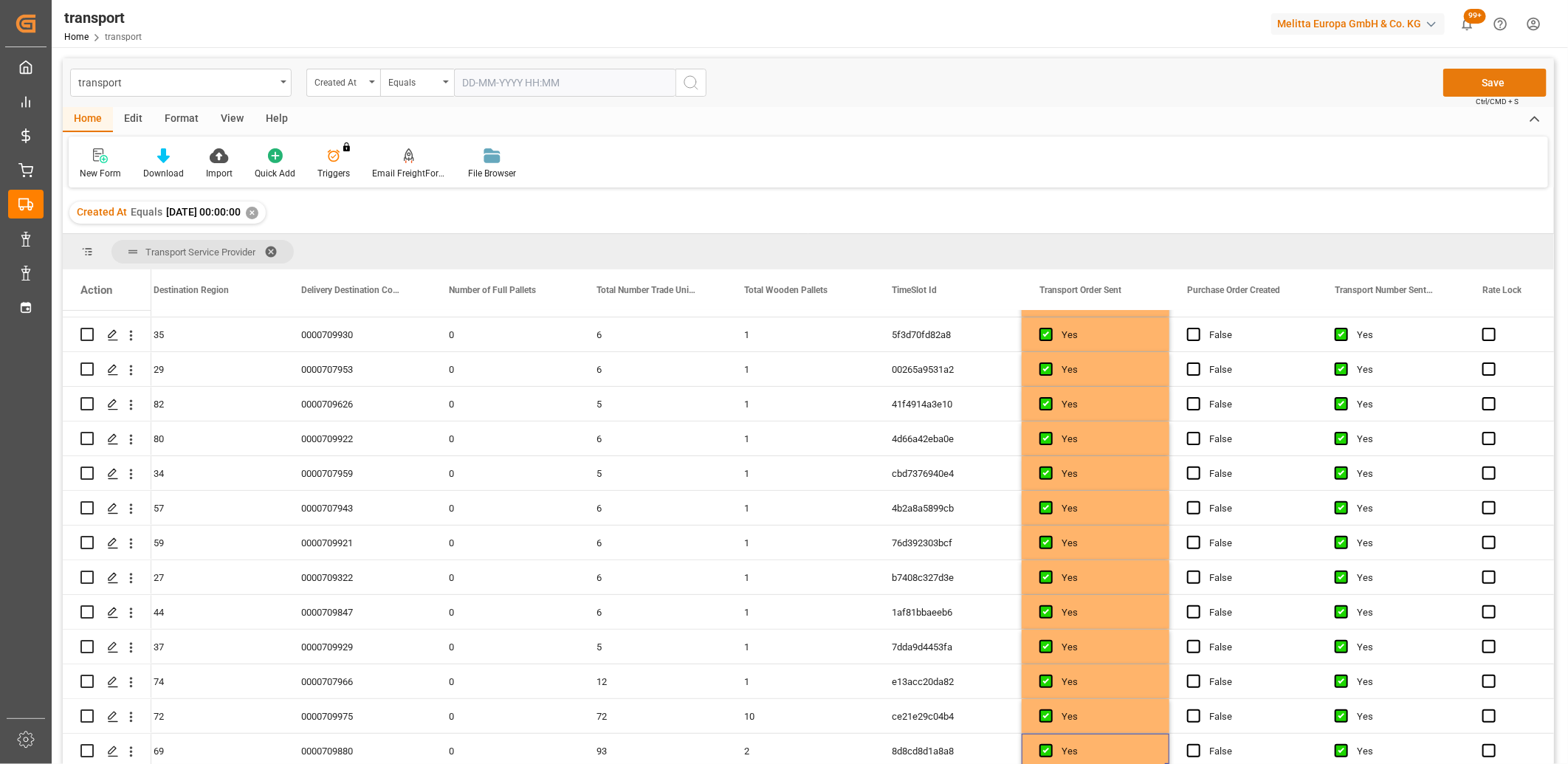
click at [1500, 88] on button "Save" at bounding box center [1495, 83] width 104 height 28
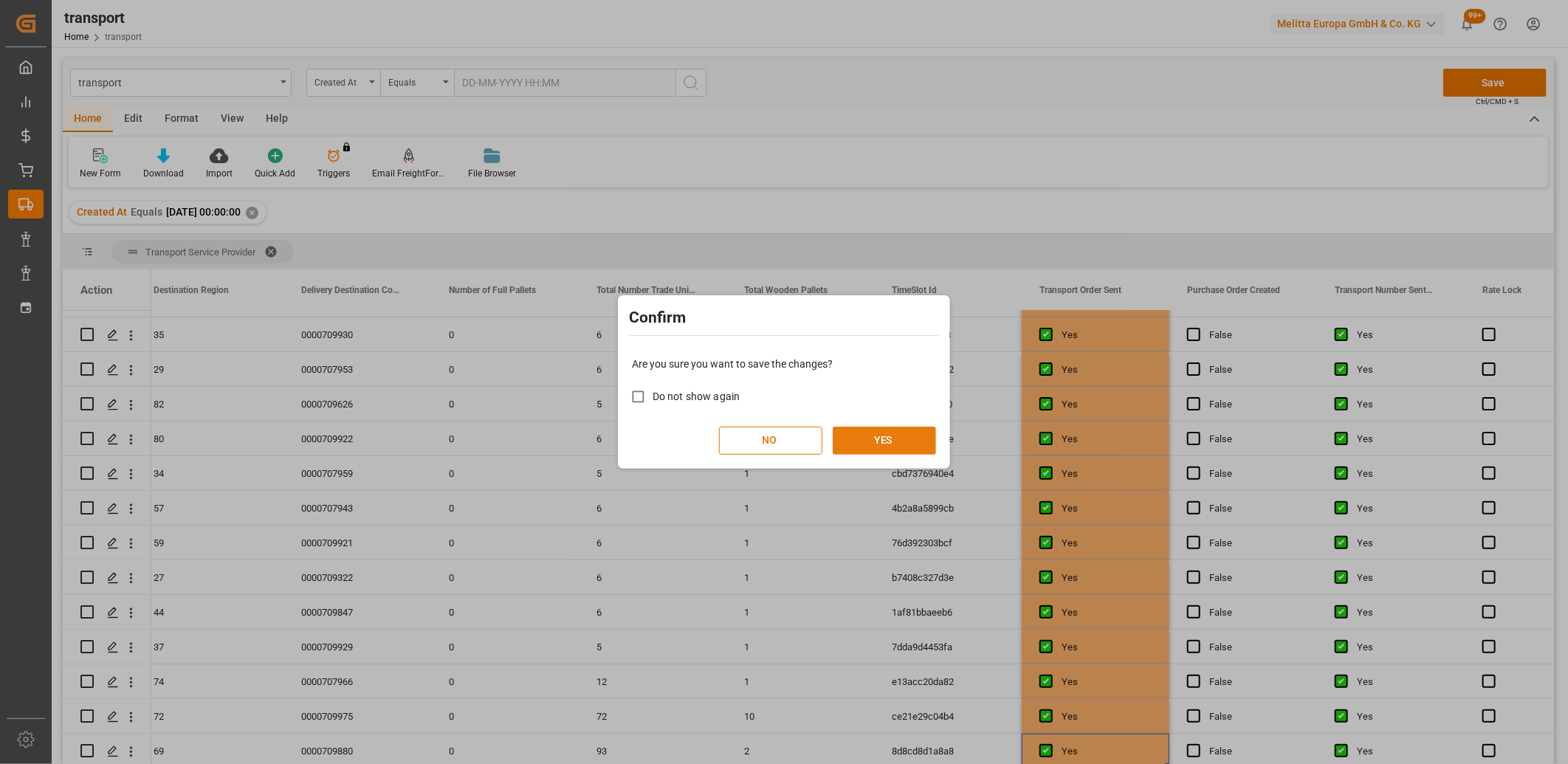
click at [913, 434] on button "YES" at bounding box center [884, 441] width 104 height 28
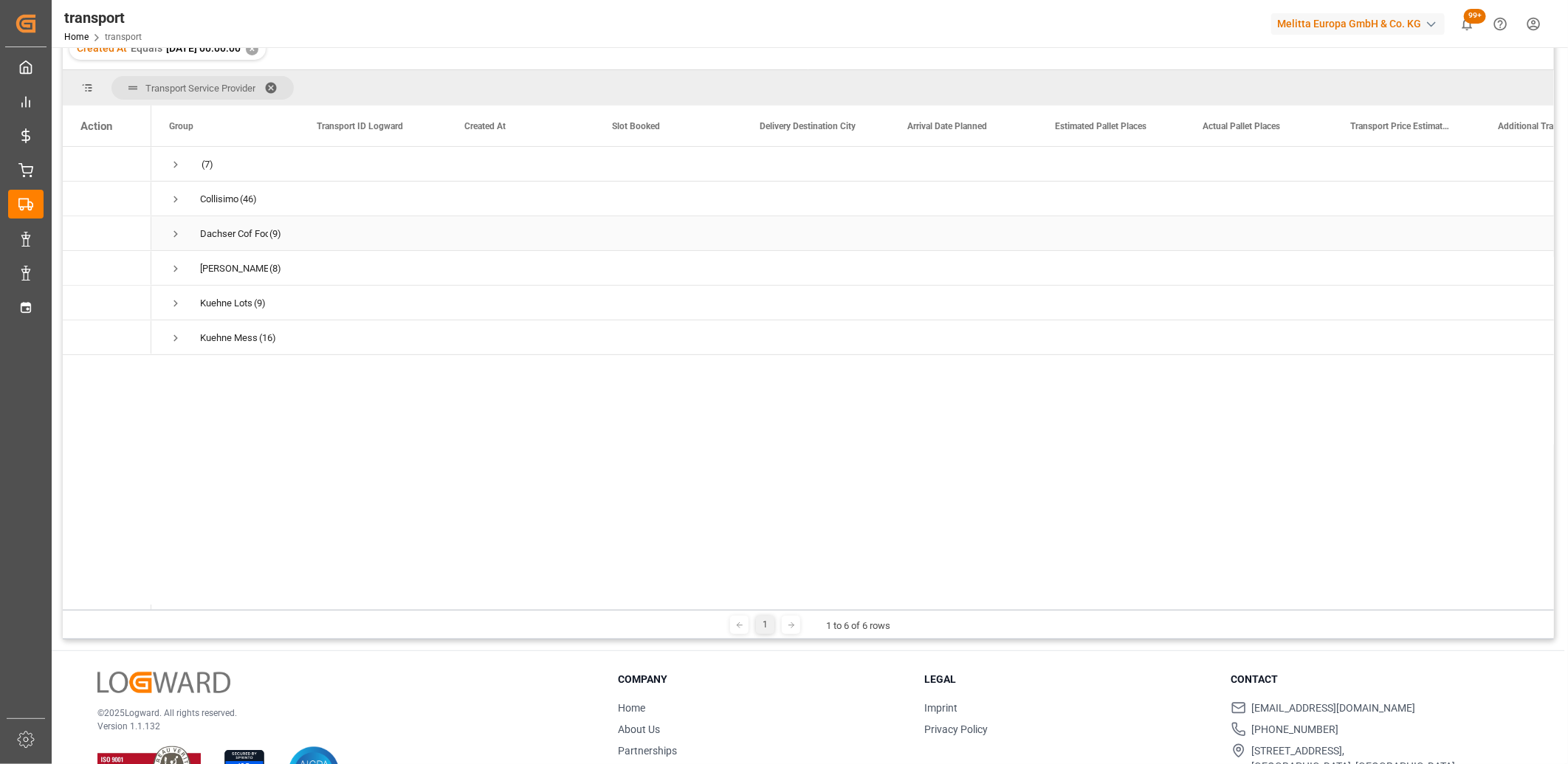
click at [179, 233] on span "Press SPACE to select this row." at bounding box center [176, 234] width 13 height 13
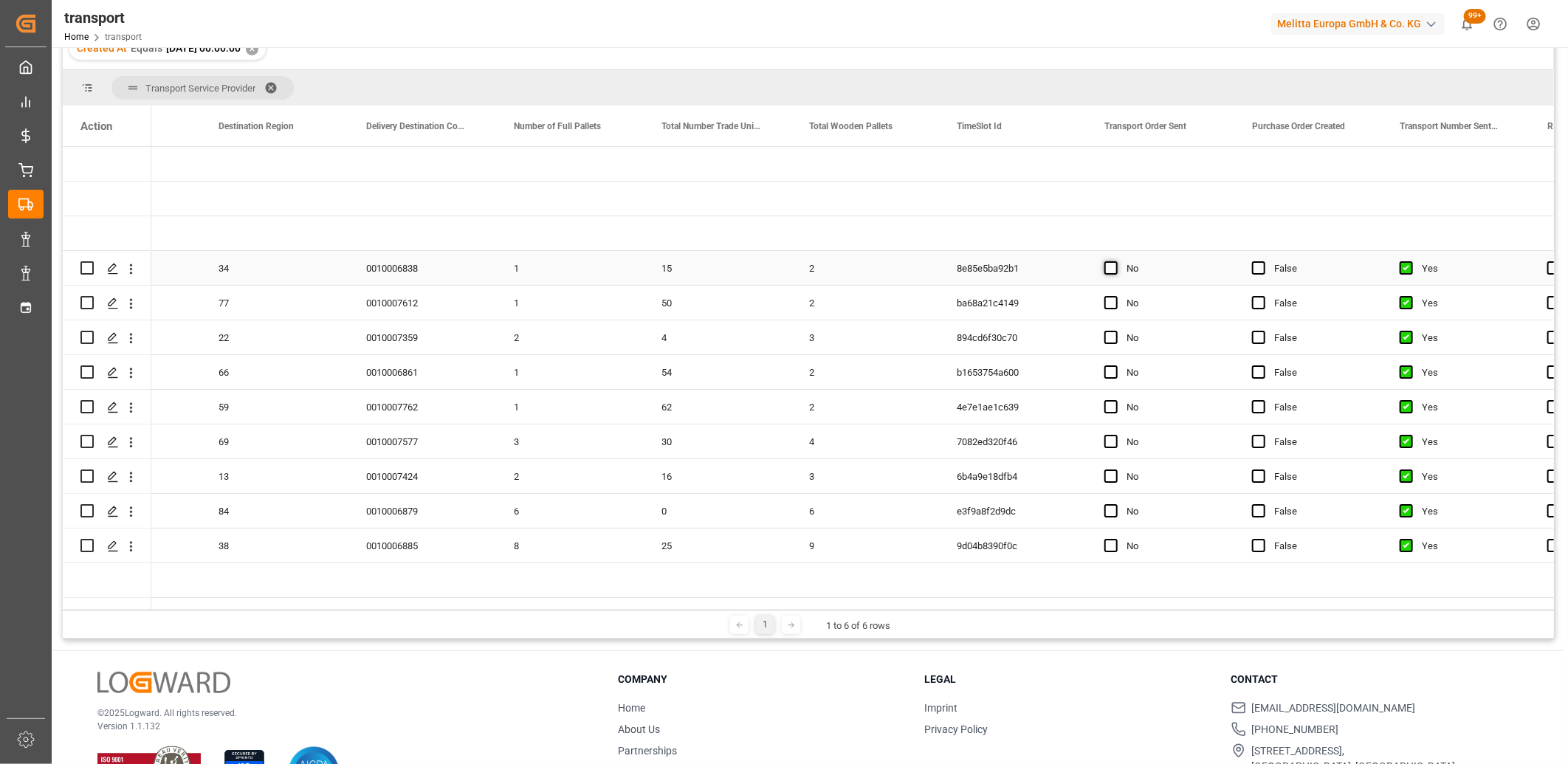
click at [1104, 263] on span "Press SPACE to select this row." at bounding box center [1111, 268] width 13 height 13
click at [1115, 261] on input "Press SPACE to select this row." at bounding box center [1115, 261] width 0 height 0
click at [1107, 298] on span "Press SPACE to select this row." at bounding box center [1111, 302] width 13 height 13
click at [1115, 296] on input "Press SPACE to select this row." at bounding box center [1115, 296] width 0 height 0
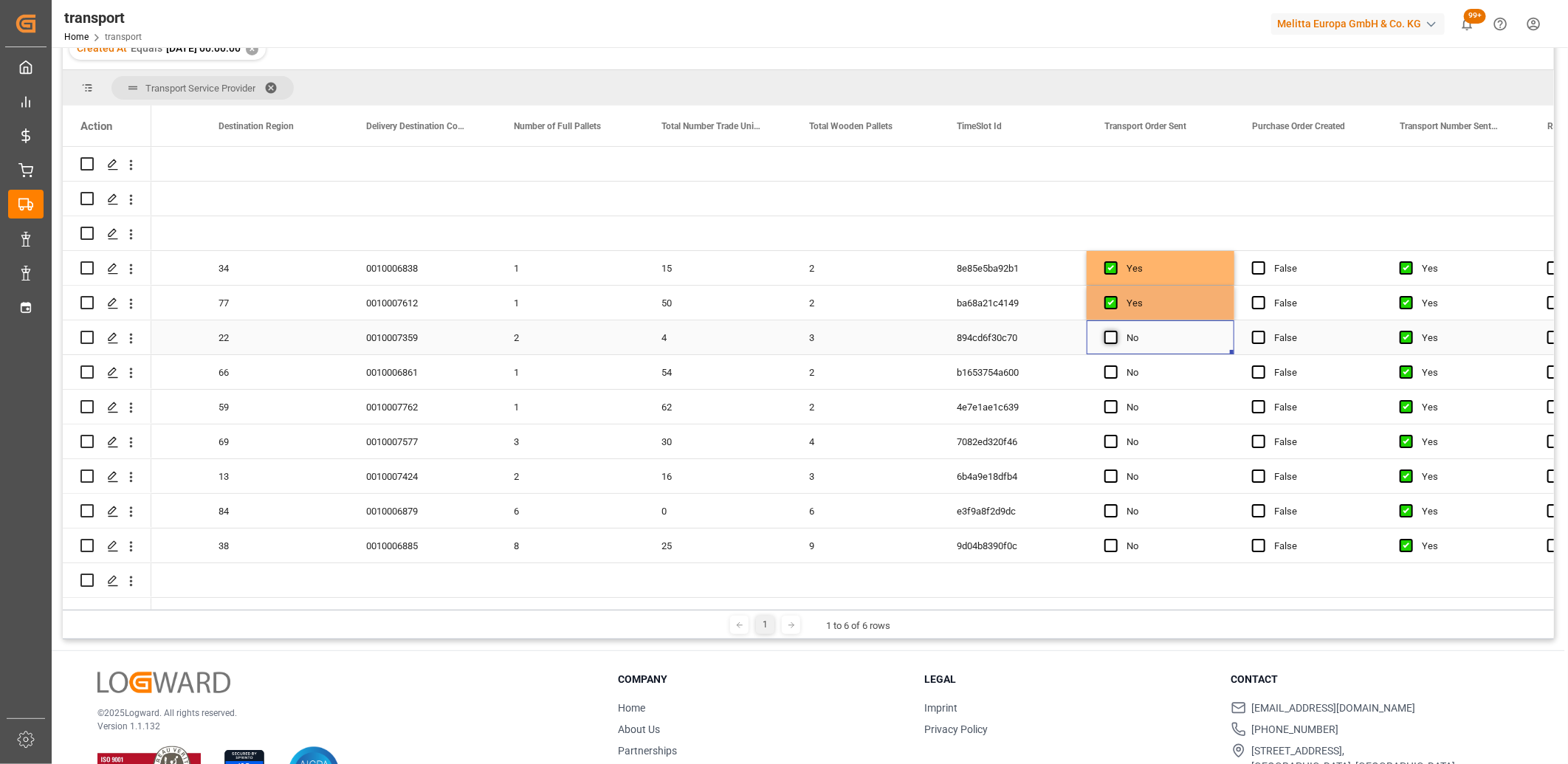
click at [1112, 337] on span "Press SPACE to select this row." at bounding box center [1111, 338] width 13 height 13
click at [1115, 331] on input "Press SPACE to select this row." at bounding box center [1115, 331] width 0 height 0
click at [1113, 369] on span "Press SPACE to select this row." at bounding box center [1111, 372] width 13 height 13
click at [1115, 366] on input "Press SPACE to select this row." at bounding box center [1115, 366] width 0 height 0
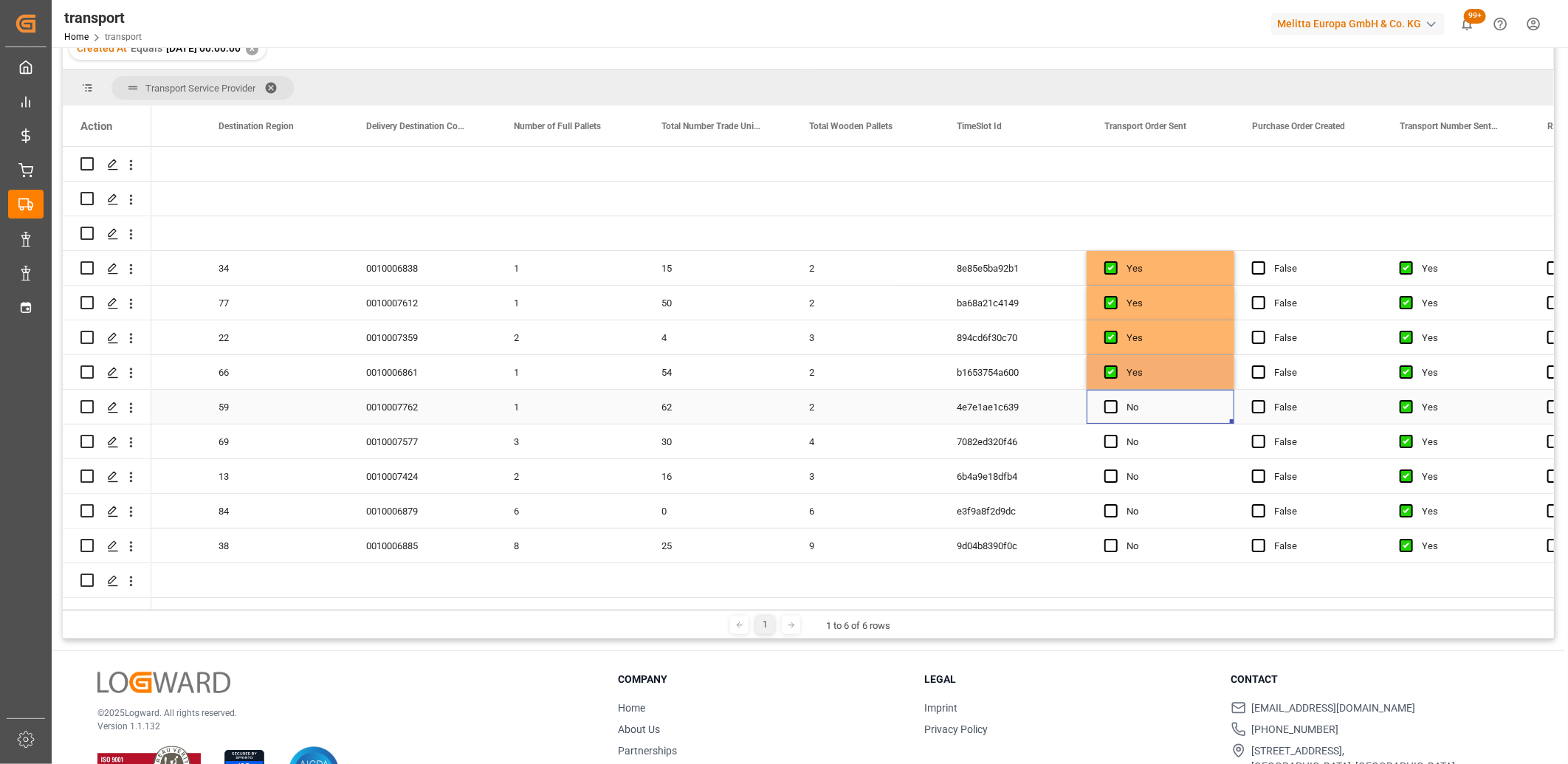
drag, startPoint x: 1112, startPoint y: 402, endPoint x: 1113, endPoint y: 434, distance: 32.0
click at [1112, 403] on span "Press SPACE to select this row." at bounding box center [1111, 407] width 13 height 13
click at [1115, 400] on input "Press SPACE to select this row." at bounding box center [1115, 400] width 0 height 0
click at [1113, 436] on span "Press SPACE to select this row." at bounding box center [1111, 441] width 13 height 13
click at [1115, 435] on input "Press SPACE to select this row." at bounding box center [1115, 435] width 0 height 0
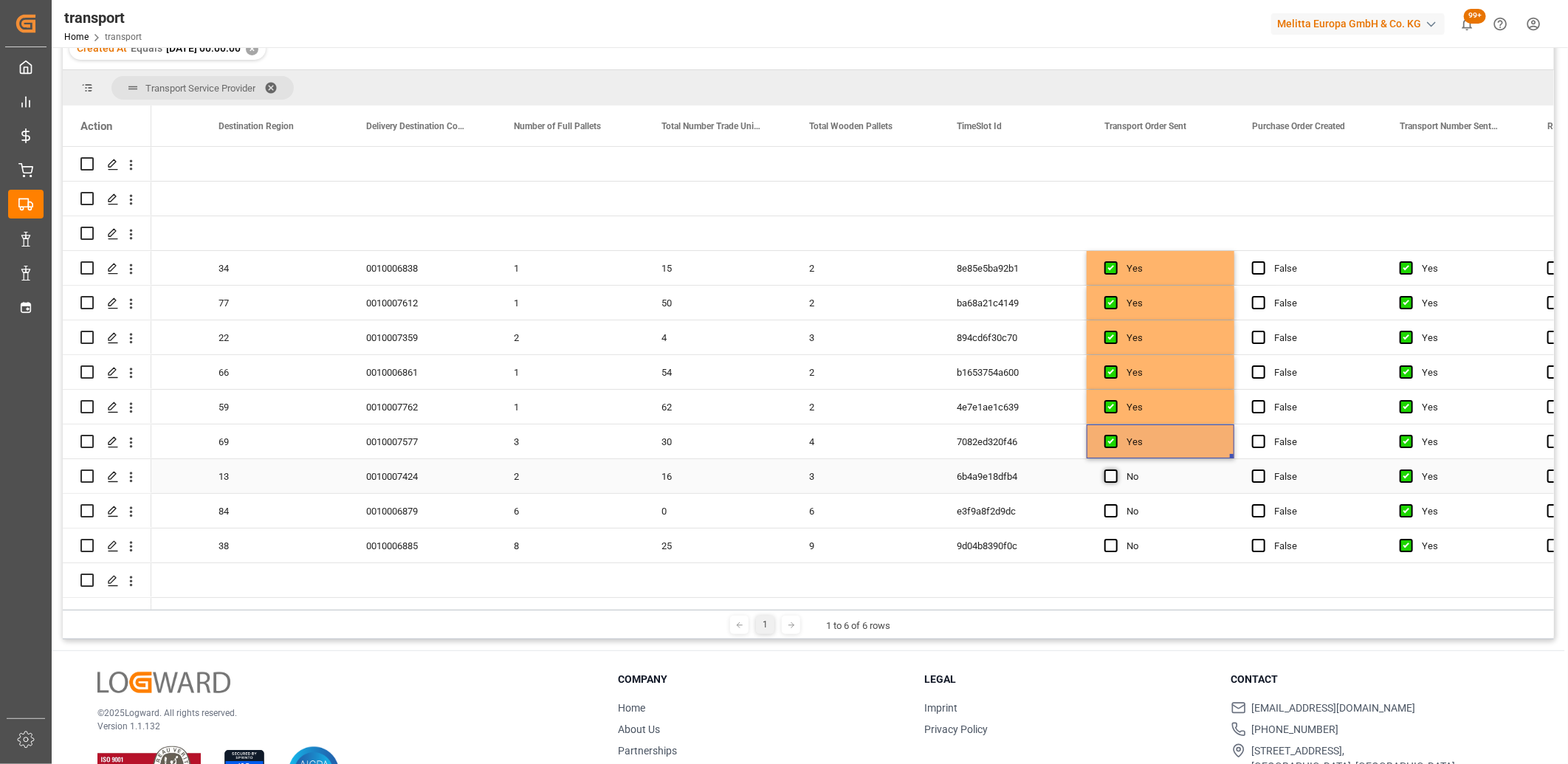
click at [1113, 474] on span "Press SPACE to select this row." at bounding box center [1111, 476] width 13 height 13
click at [1115, 469] on input "Press SPACE to select this row." at bounding box center [1115, 469] width 0 height 0
click at [1109, 505] on span "Press SPACE to select this row." at bounding box center [1111, 511] width 13 height 13
click at [1115, 505] on input "Press SPACE to select this row." at bounding box center [1115, 505] width 0 height 0
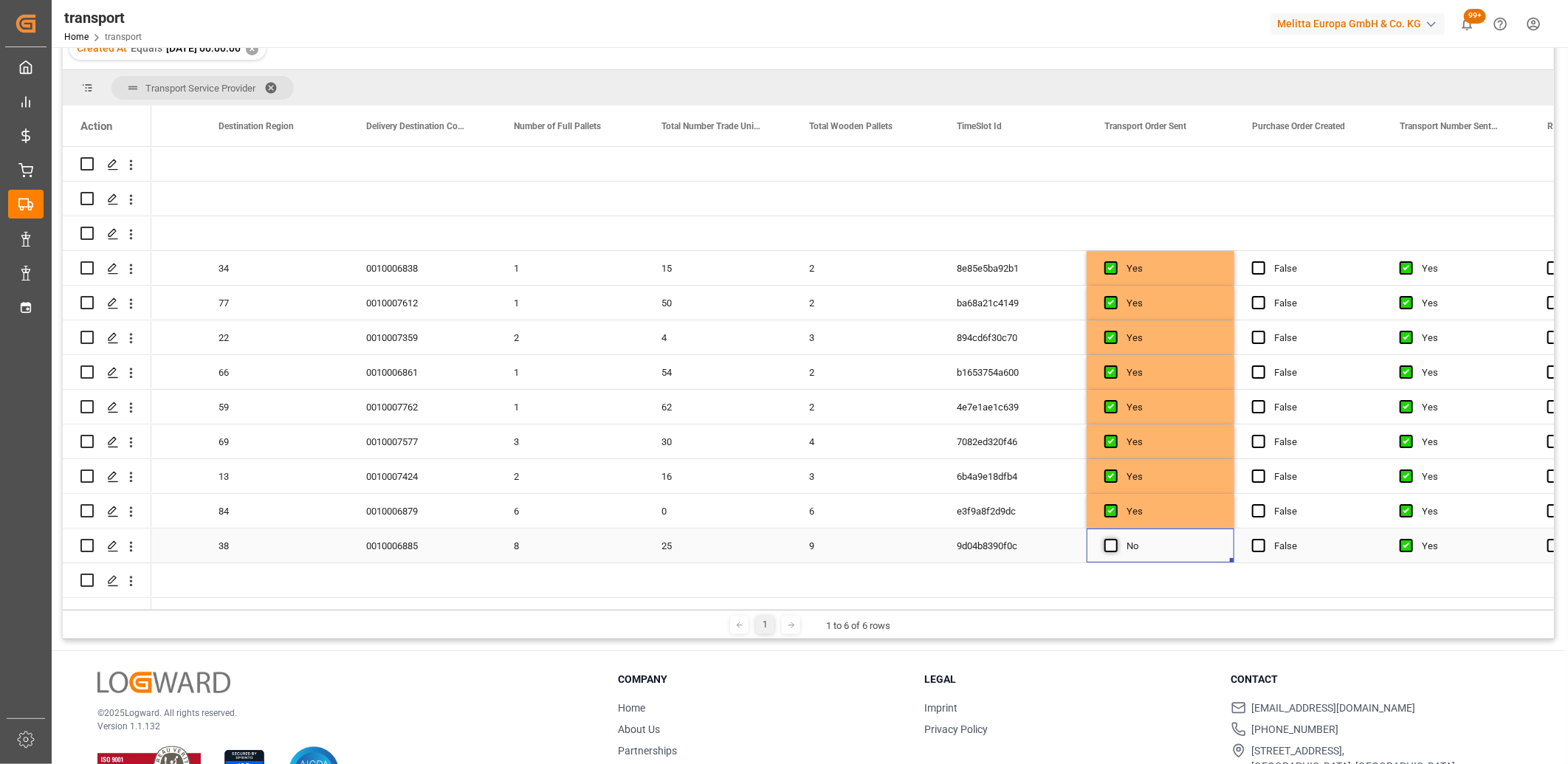
click at [1110, 542] on span "Press SPACE to select this row." at bounding box center [1111, 546] width 13 height 13
click at [1115, 539] on input "Press SPACE to select this row." at bounding box center [1115, 539] width 0 height 0
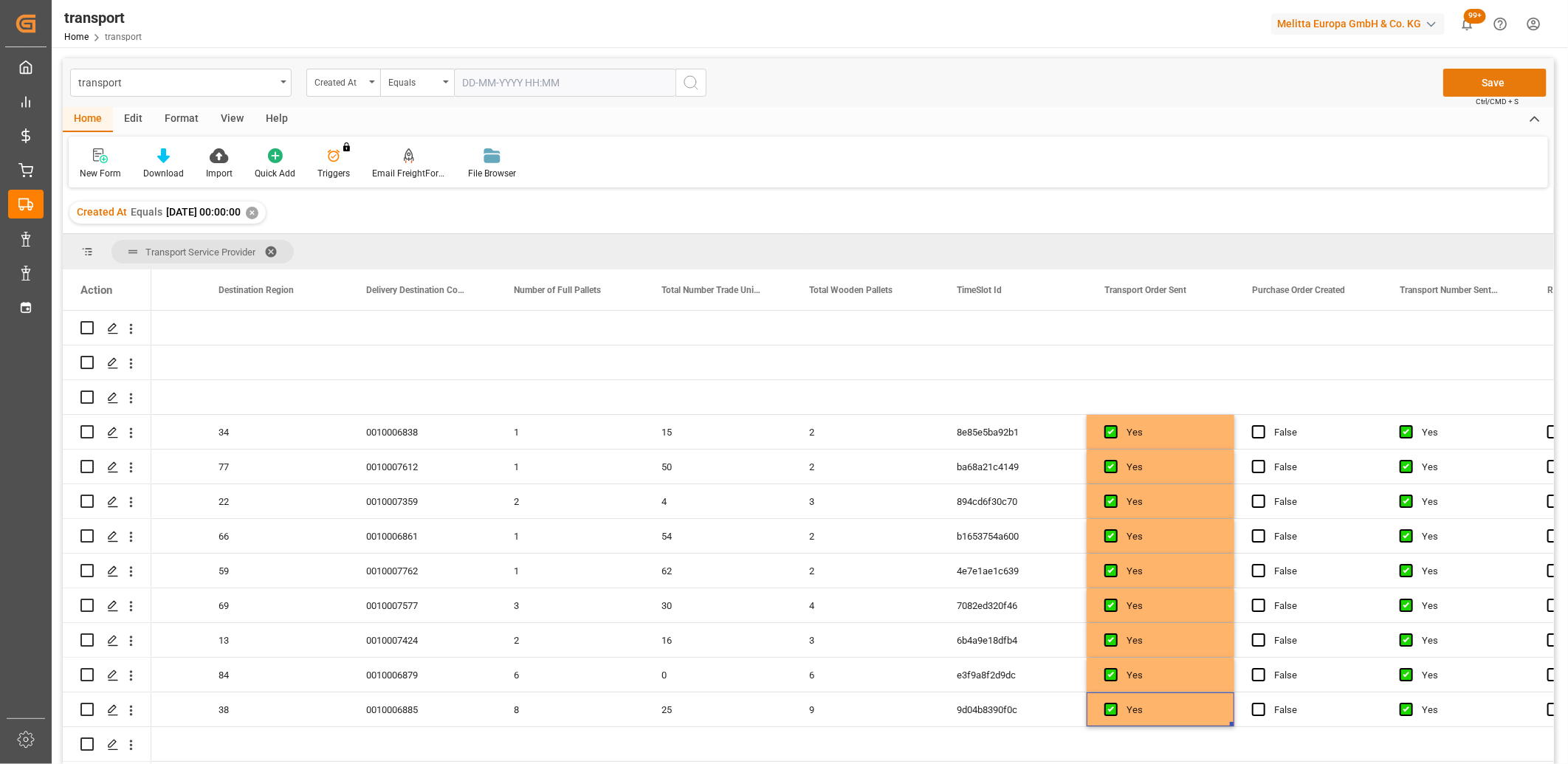
click at [1484, 84] on button "Save" at bounding box center [1495, 83] width 104 height 28
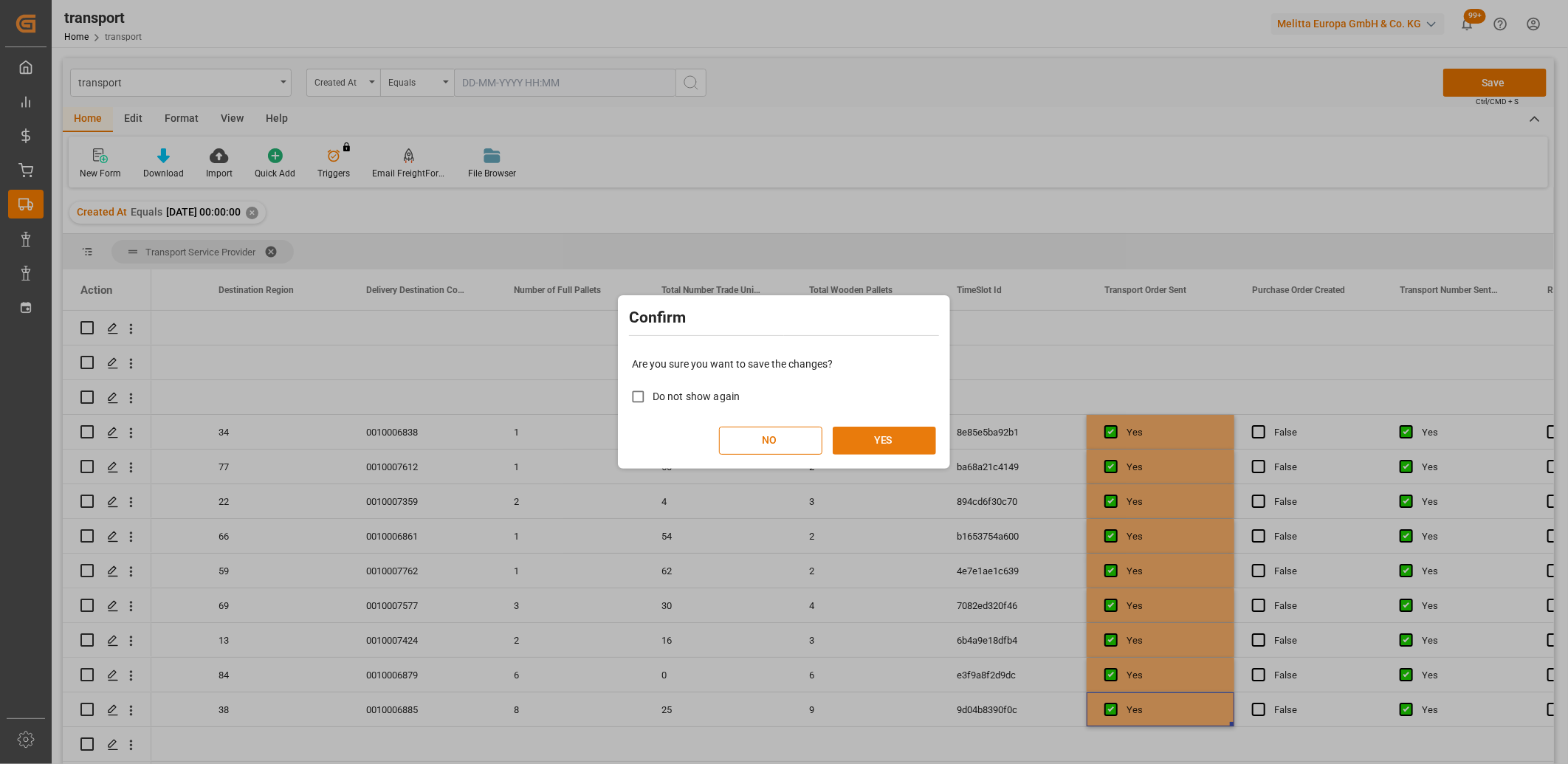
click at [906, 439] on button "YES" at bounding box center [884, 441] width 104 height 28
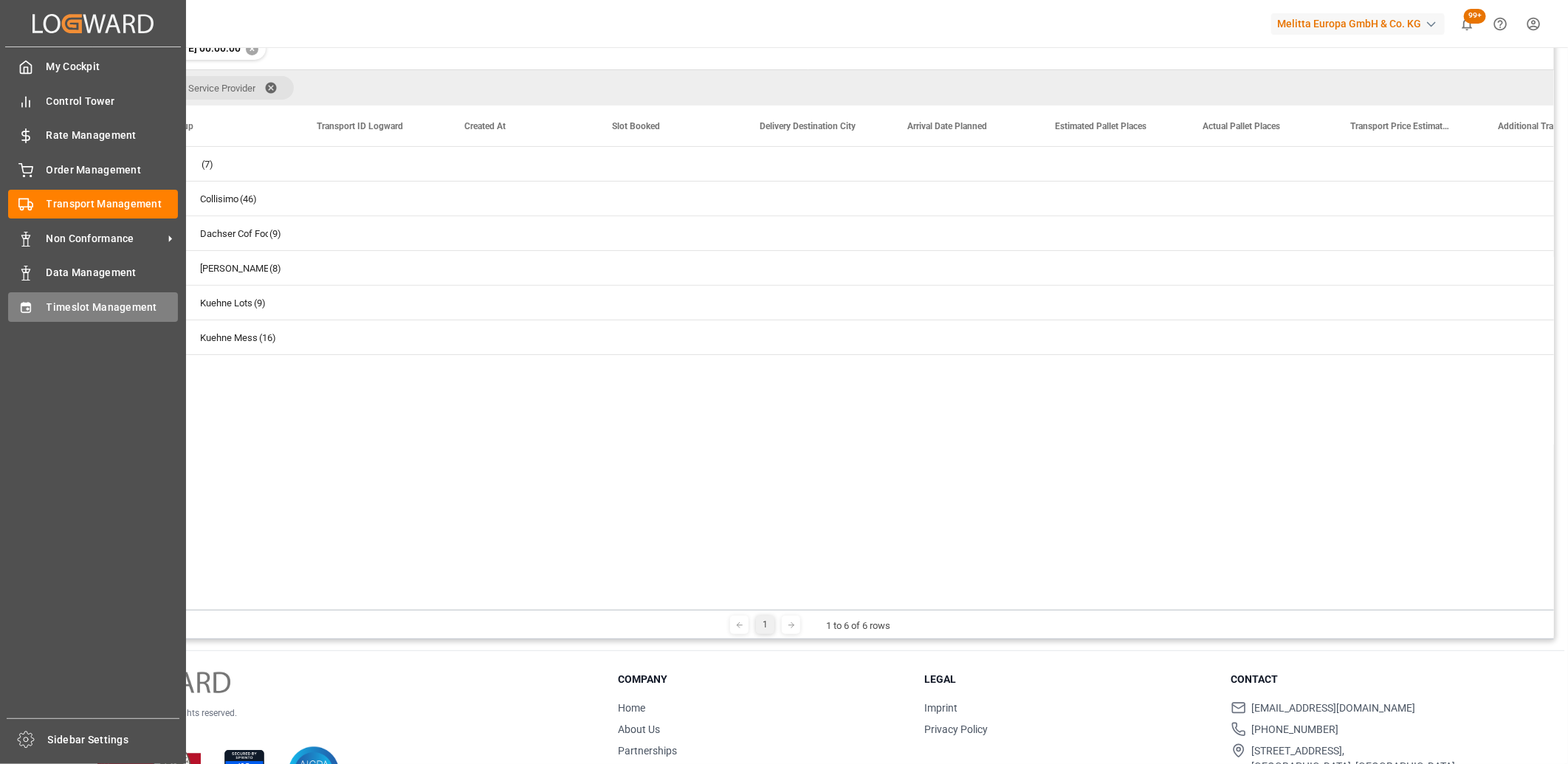
click at [26, 315] on div "Timeslot Management Timeslot Management" at bounding box center [93, 307] width 170 height 29
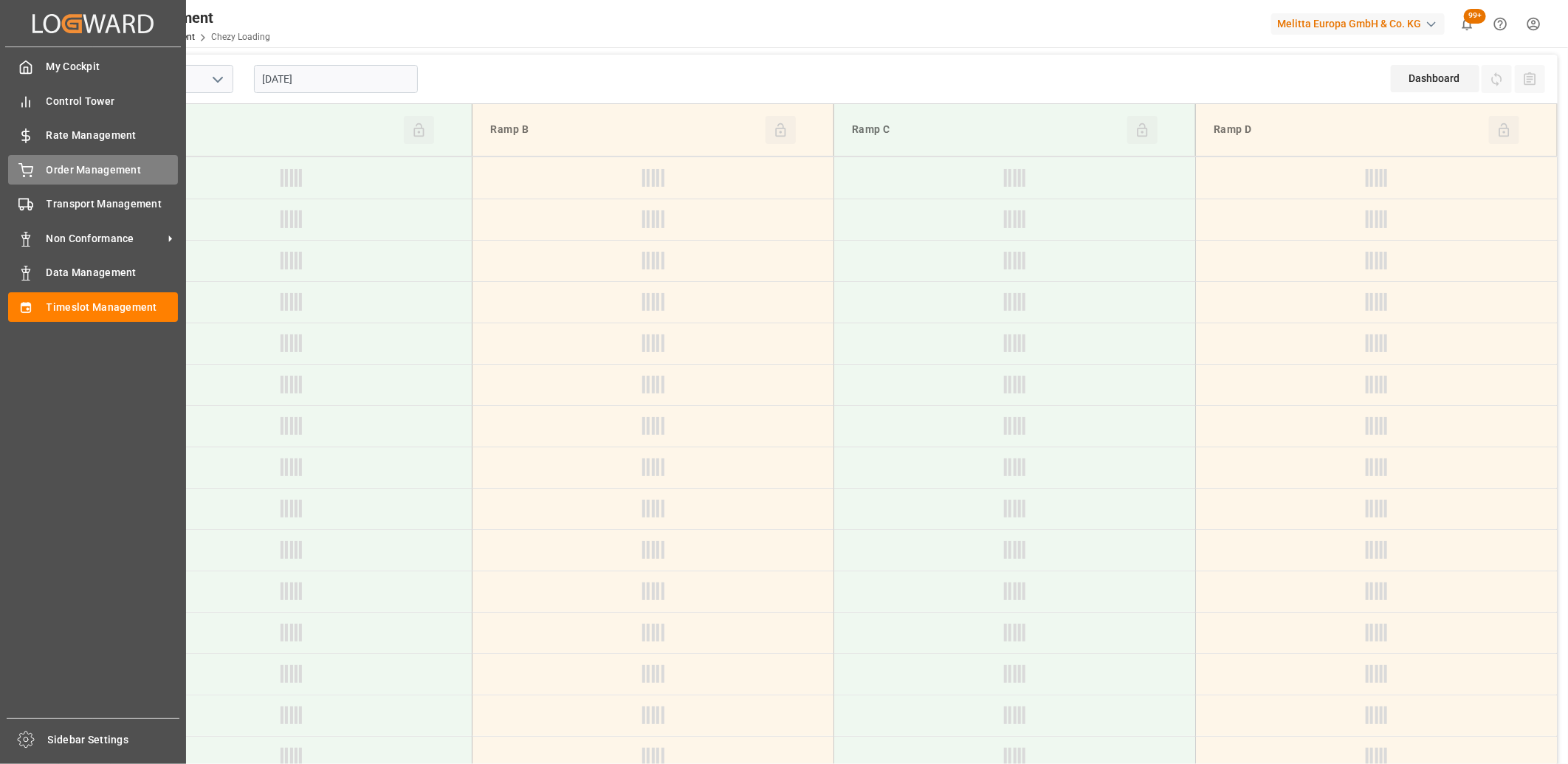
click at [35, 167] on div "Order Management Order Management" at bounding box center [93, 169] width 170 height 29
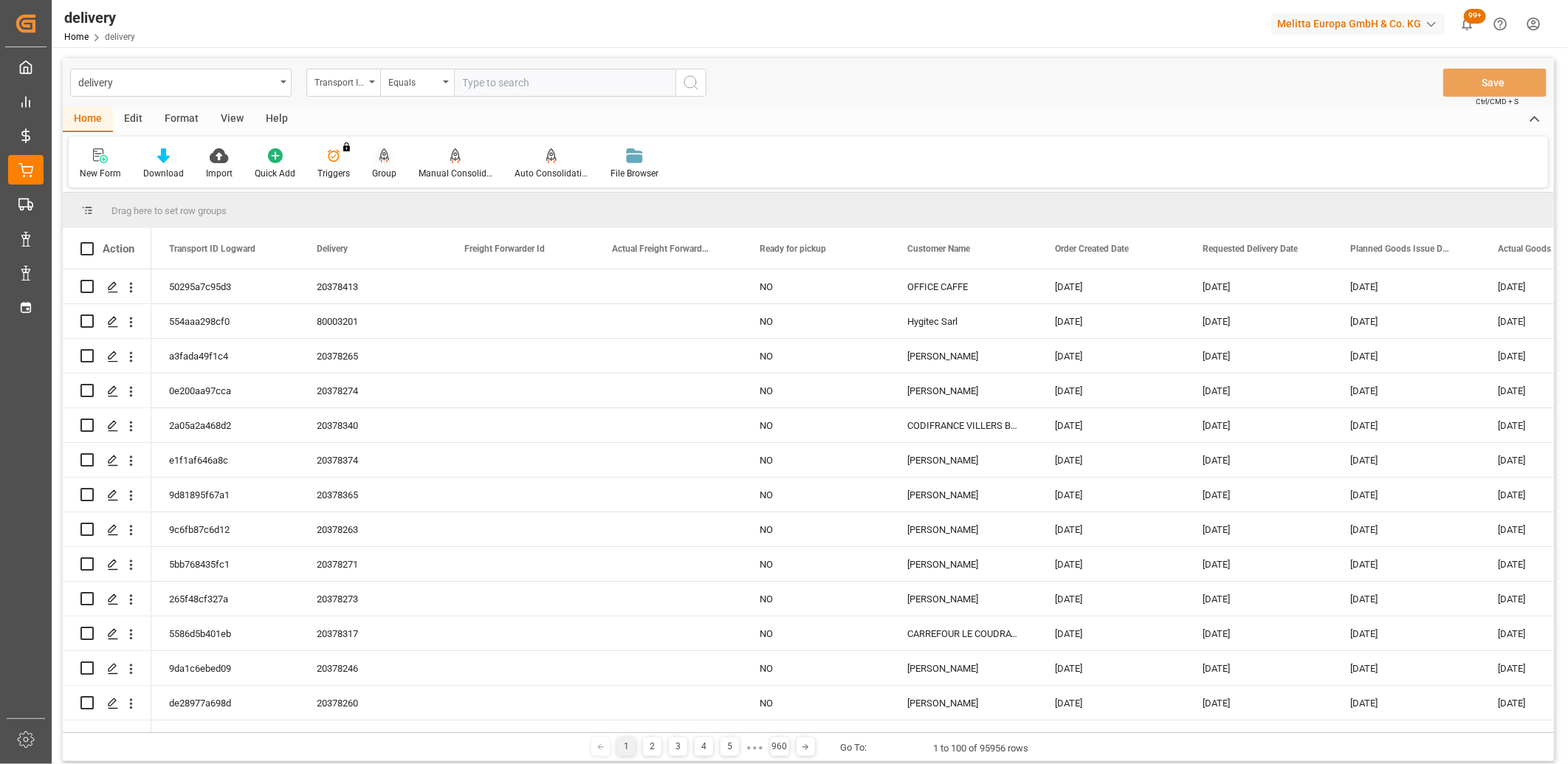
click at [380, 158] on icon at bounding box center [385, 156] width 10 height 15
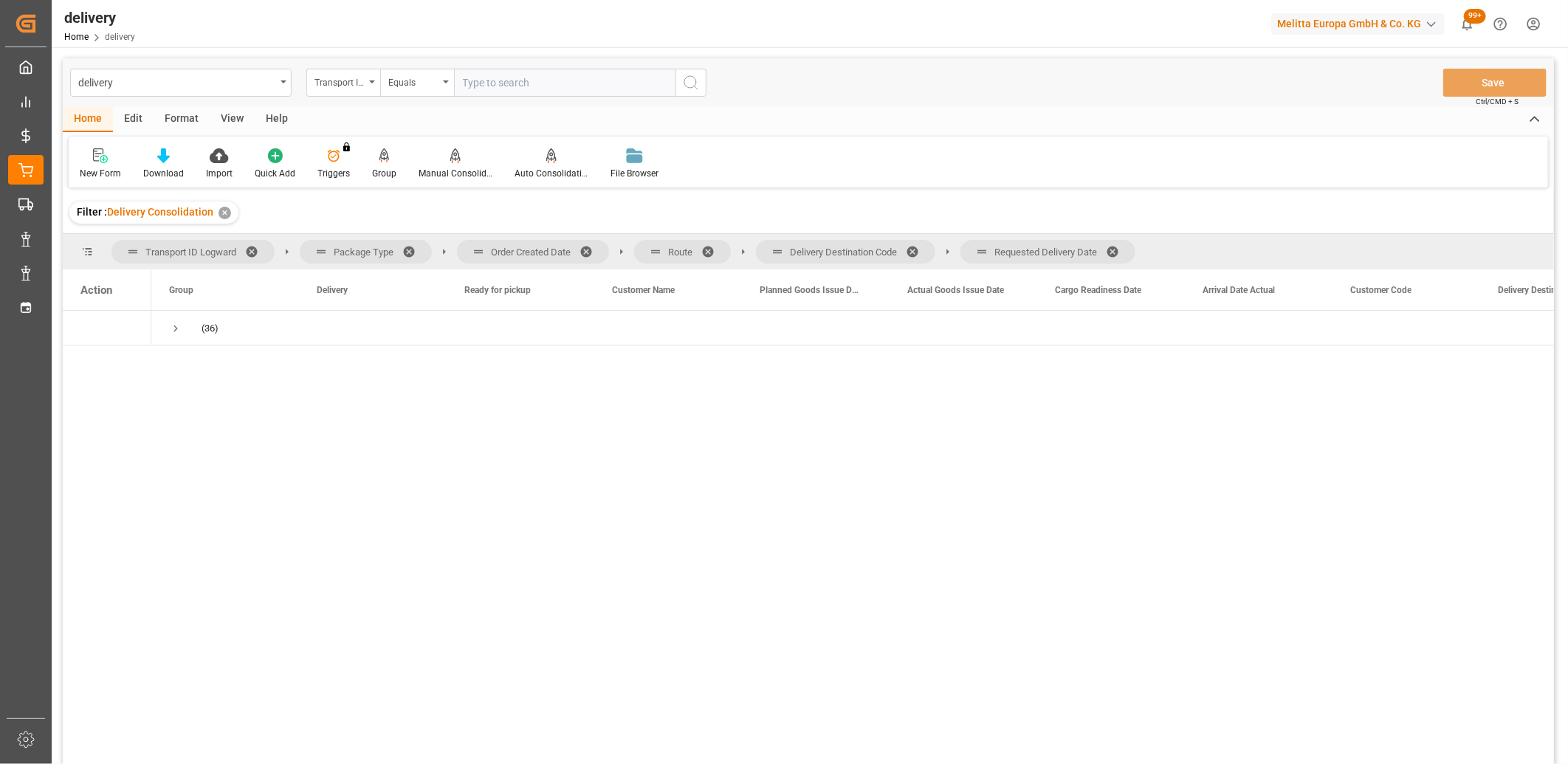
click at [1116, 251] on span at bounding box center [1117, 252] width 24 height 13
click at [919, 248] on span at bounding box center [917, 252] width 24 height 13
click at [712, 249] on span at bounding box center [713, 252] width 24 height 13
click at [584, 247] on span at bounding box center [591, 252] width 24 height 13
click at [177, 326] on span "Press SPACE to select this row." at bounding box center [176, 329] width 13 height 13
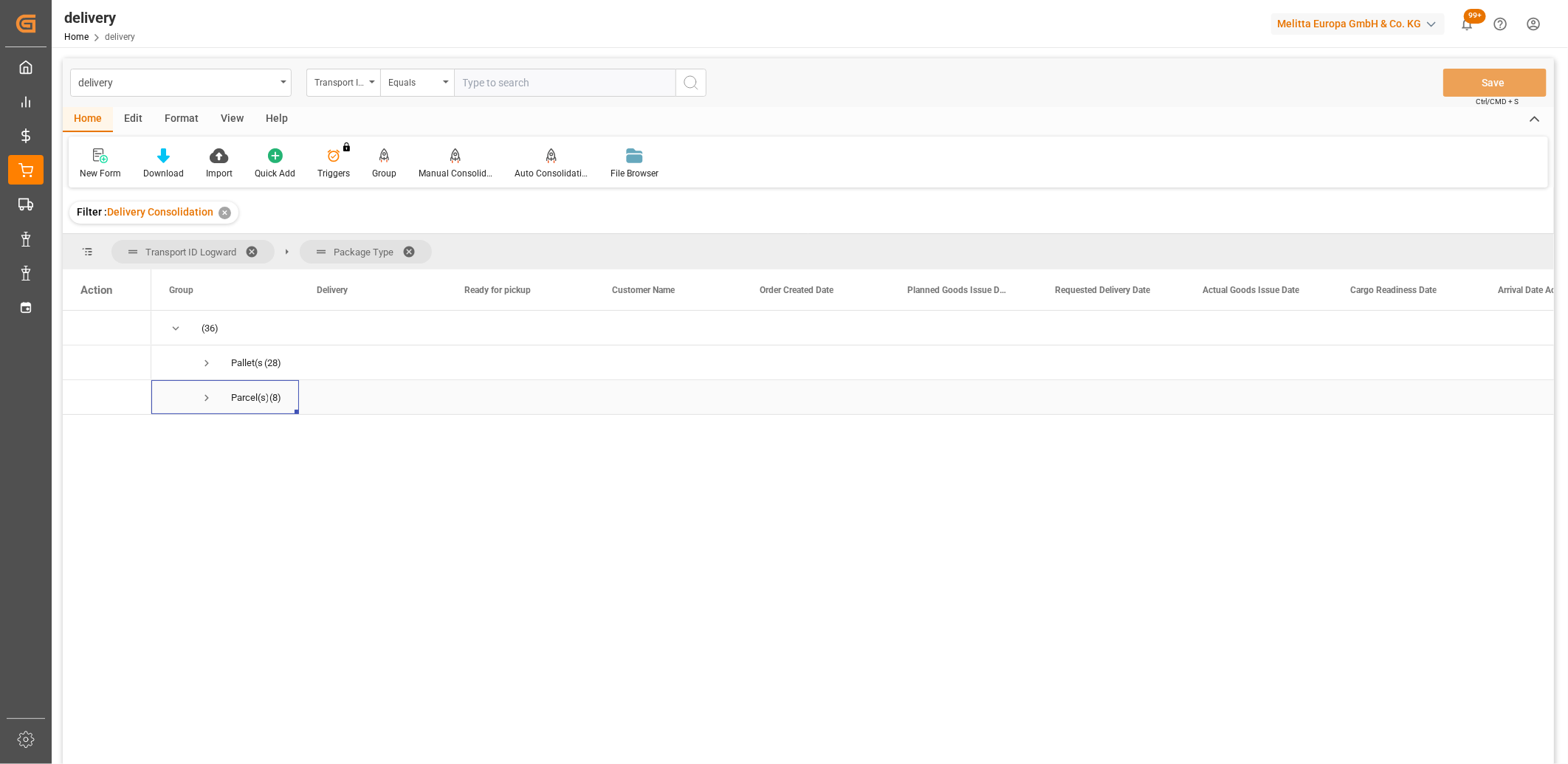
click at [203, 396] on span "Press SPACE to select this row." at bounding box center [207, 398] width 13 height 13
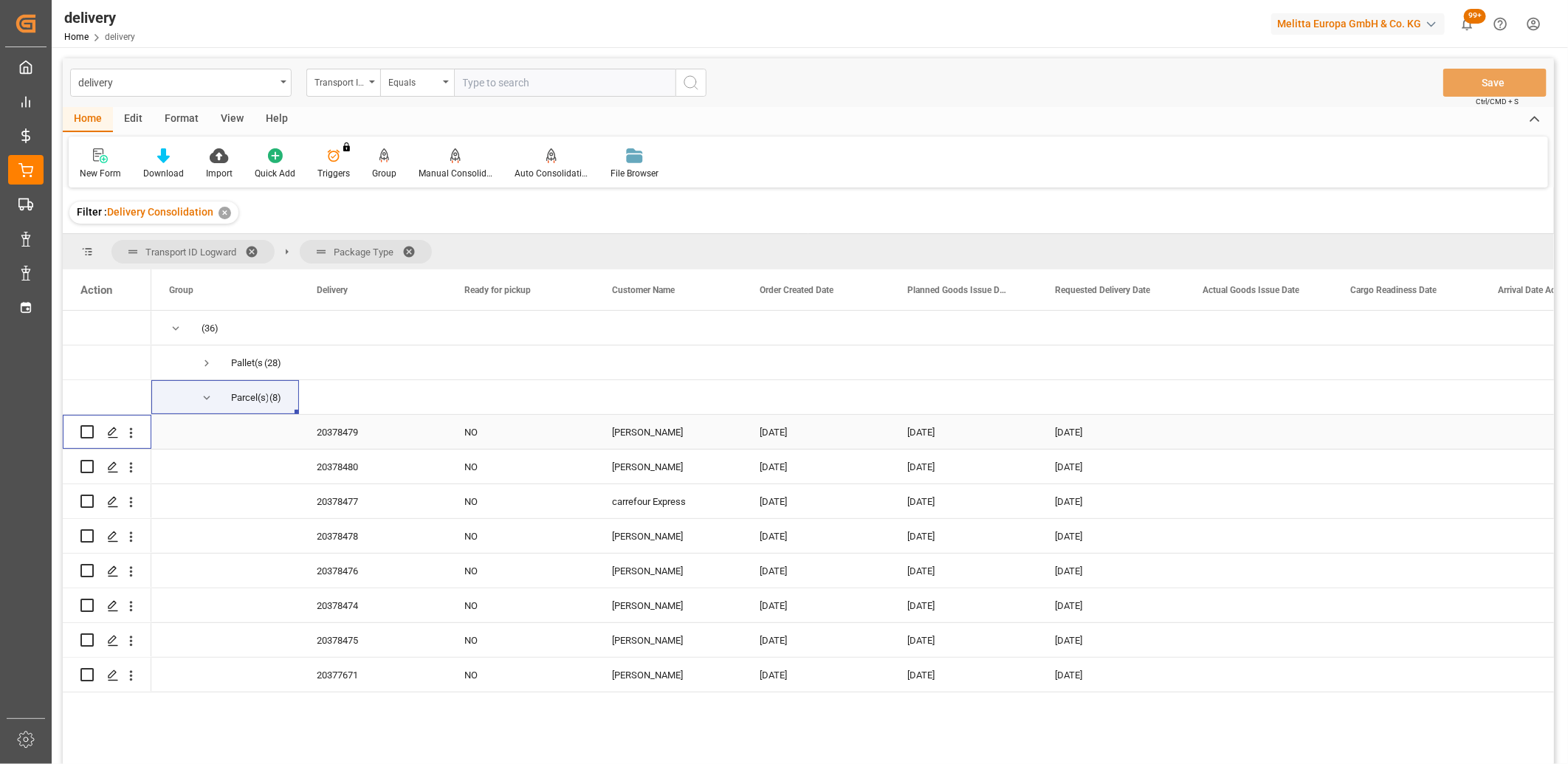
click at [85, 433] on input "Press Space to toggle row selection (unchecked)" at bounding box center [88, 432] width 13 height 13
checkbox input "true"
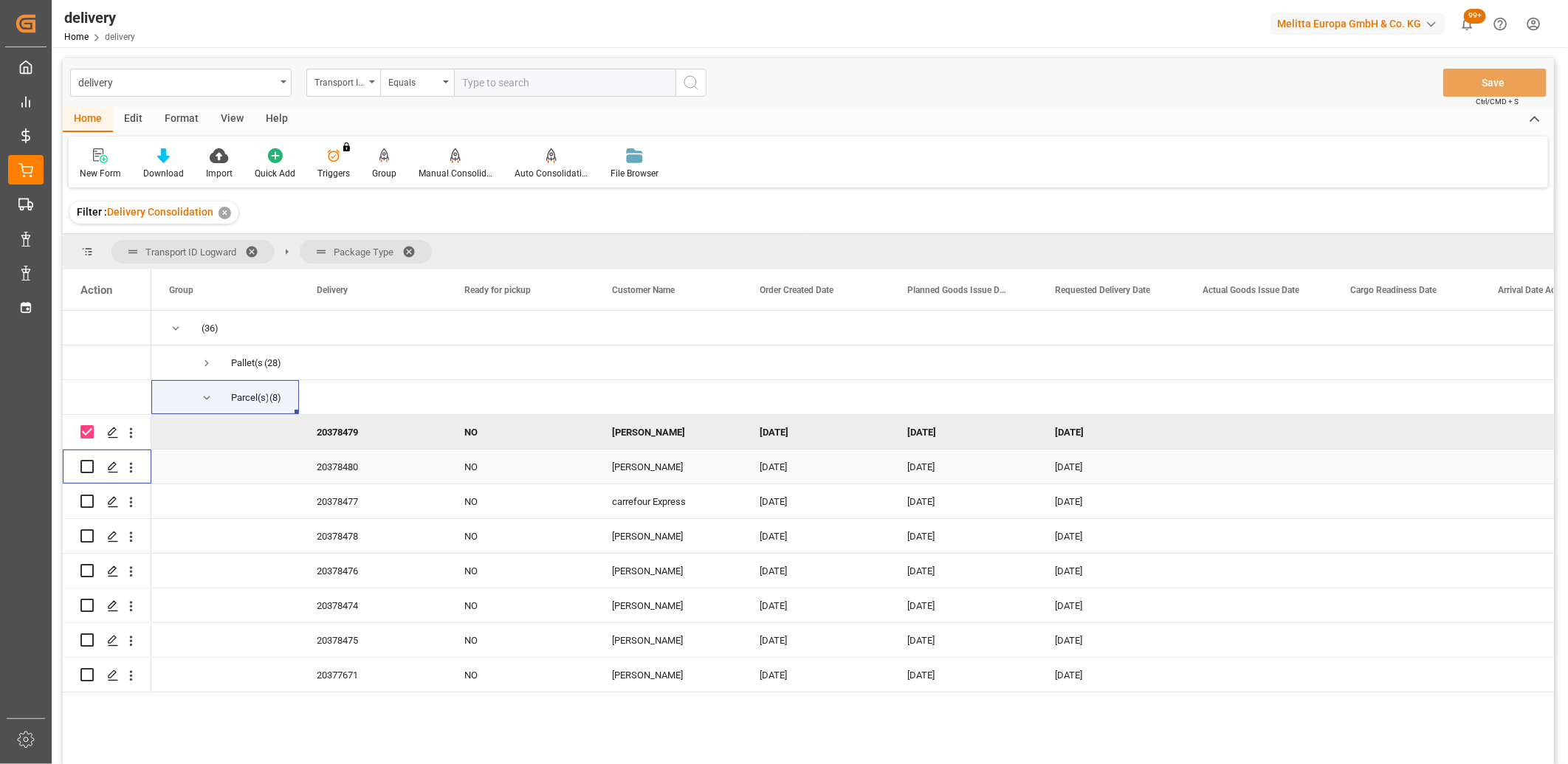
click at [85, 467] on input "Press Space to toggle row selection (unchecked)" at bounding box center [88, 467] width 13 height 13
checkbox input "true"
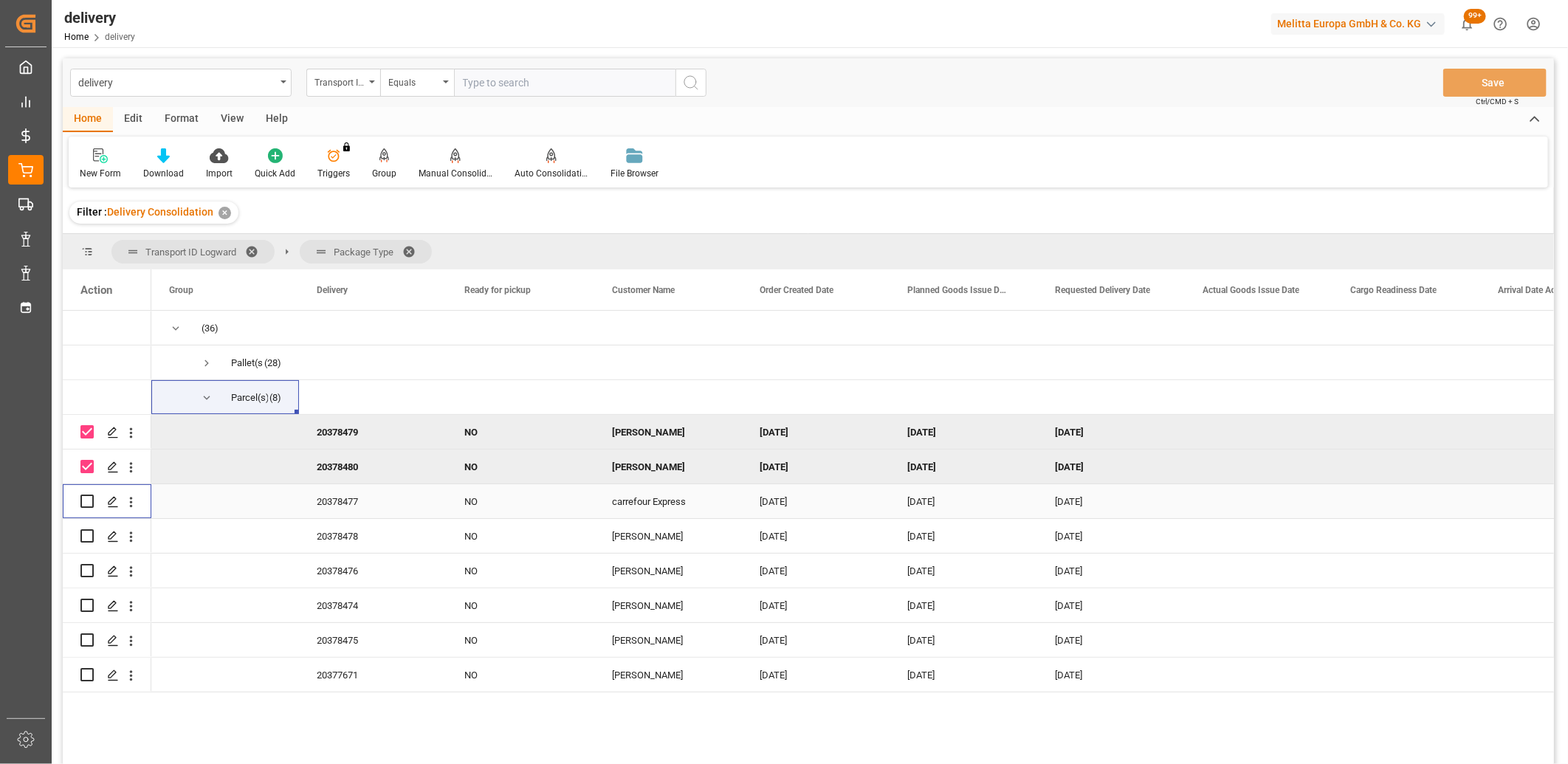
click at [83, 506] on input "Press Space to toggle row selection (unchecked)" at bounding box center [88, 501] width 13 height 13
checkbox input "true"
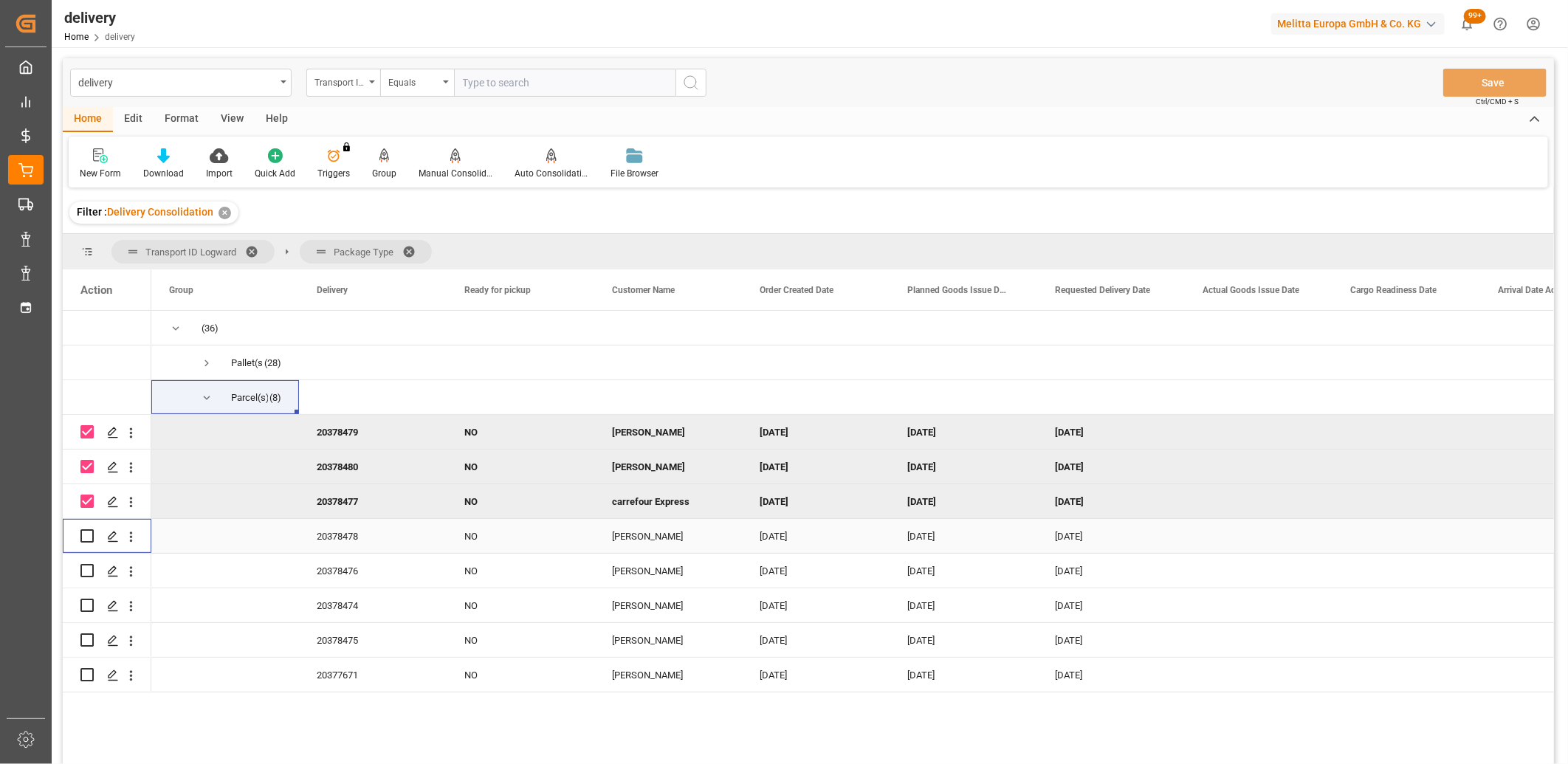
click at [86, 536] on input "Press Space to toggle row selection (unchecked)" at bounding box center [88, 536] width 13 height 13
checkbox input "true"
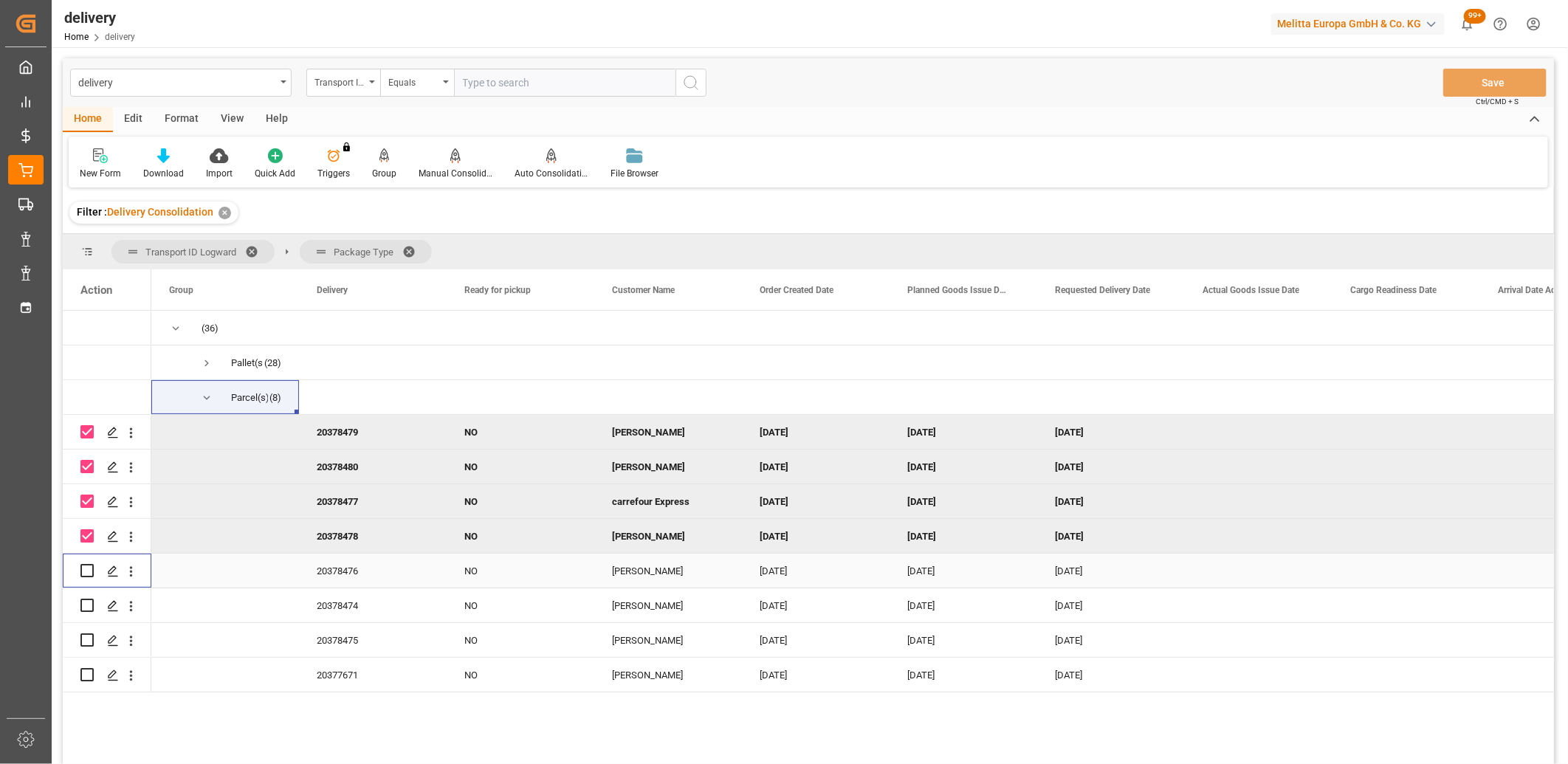
click at [86, 577] on input "Press Space to toggle row selection (unchecked)" at bounding box center [88, 571] width 13 height 13
checkbox input "true"
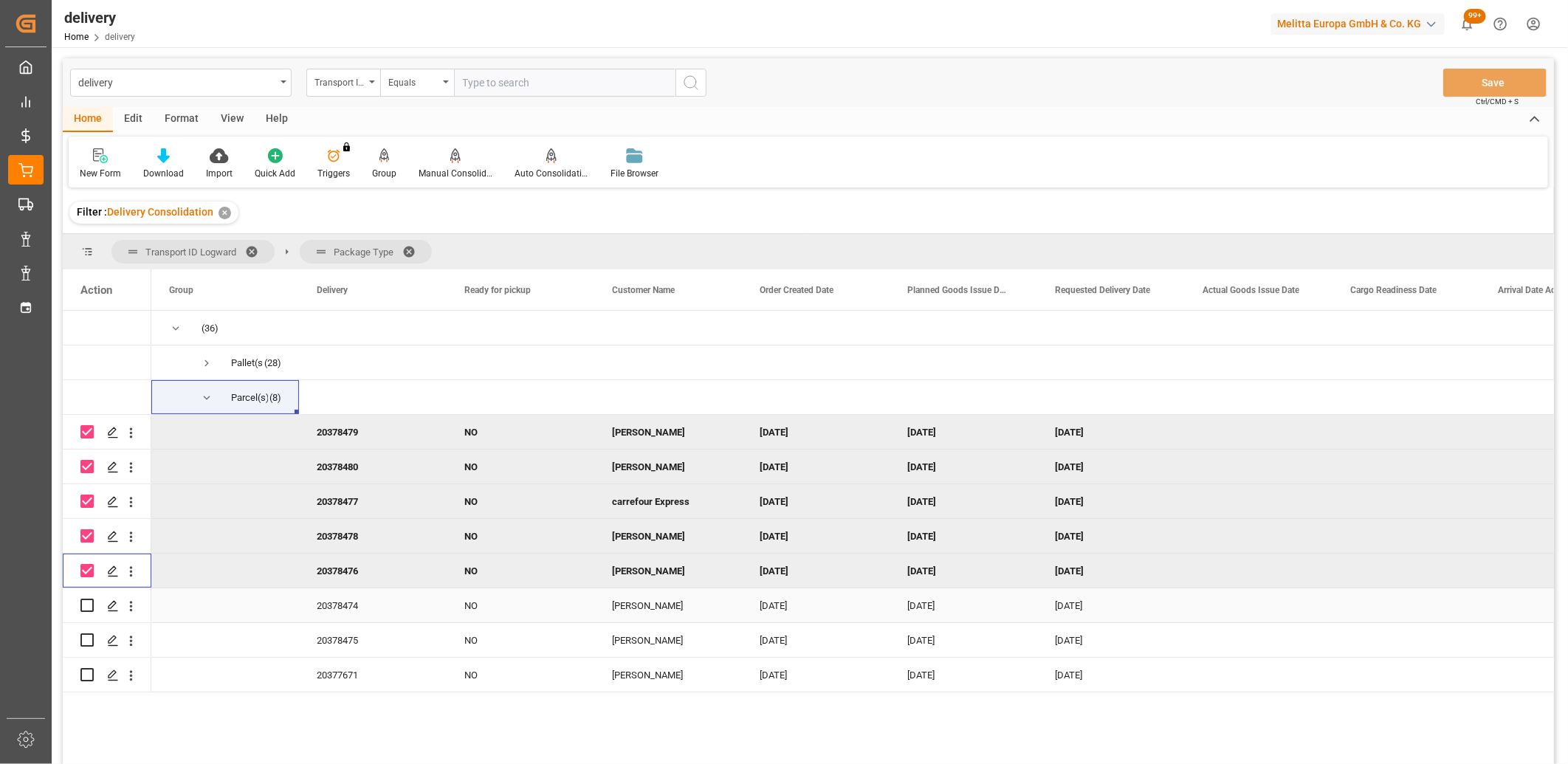
click at [87, 603] on input "Press Space to toggle row selection (unchecked)" at bounding box center [88, 606] width 13 height 13
checkbox input "true"
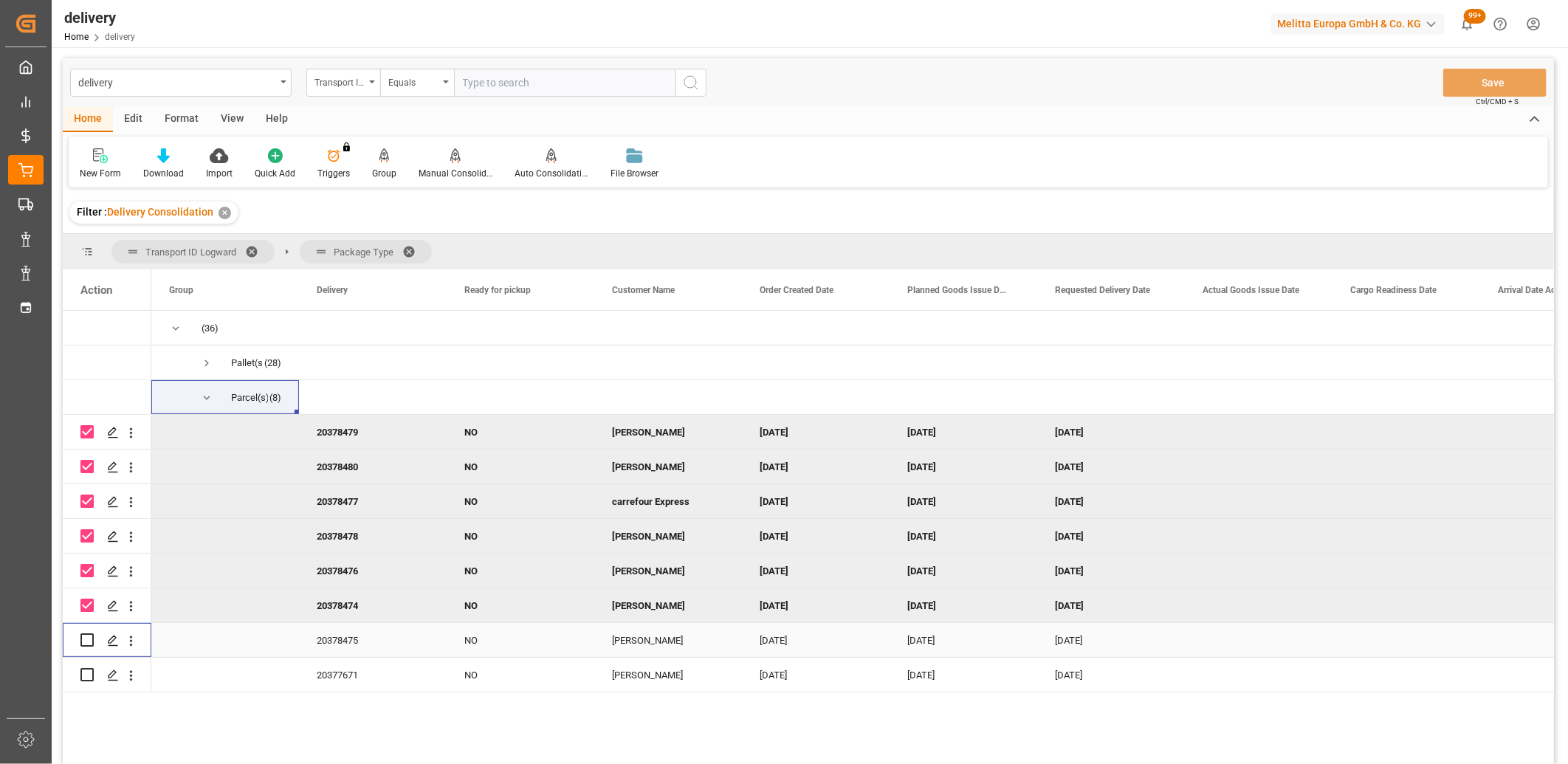
click at [87, 641] on input "Press Space to toggle row selection (unchecked)" at bounding box center [88, 640] width 13 height 13
checkbox input "true"
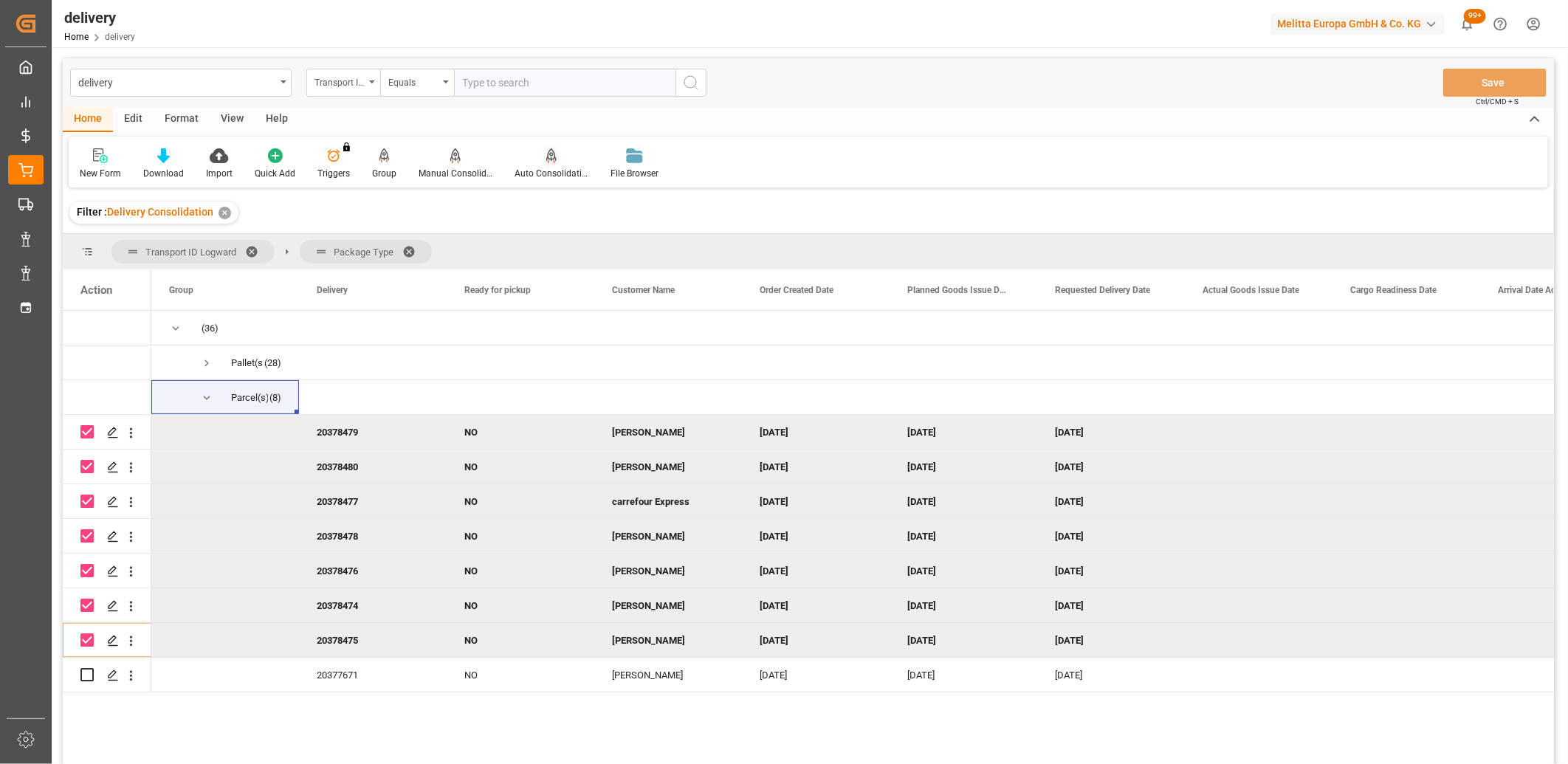
click at [551, 155] on icon at bounding box center [552, 154] width 10 height 13
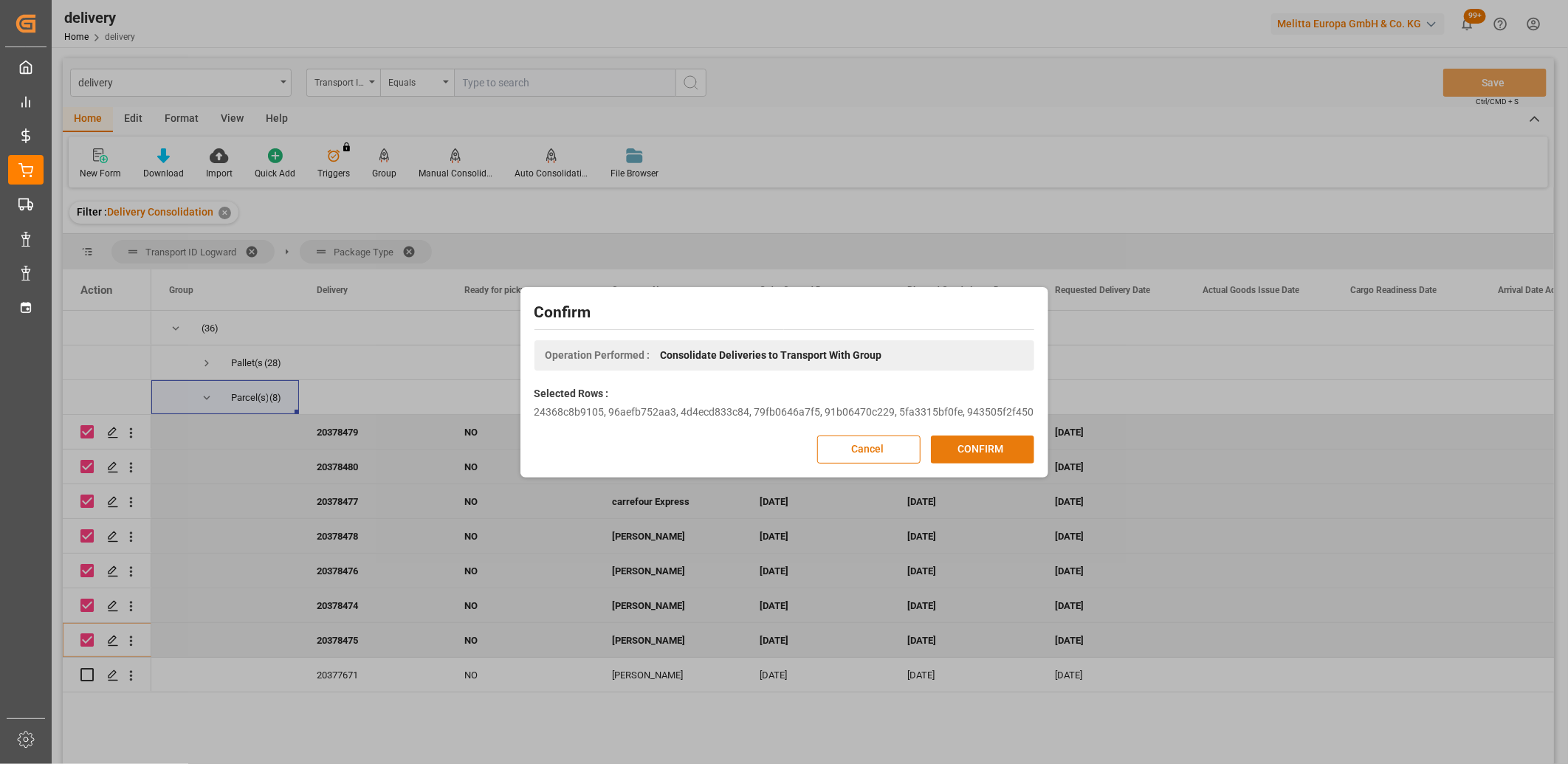
click at [993, 449] on button "CONFIRM" at bounding box center [982, 449] width 104 height 28
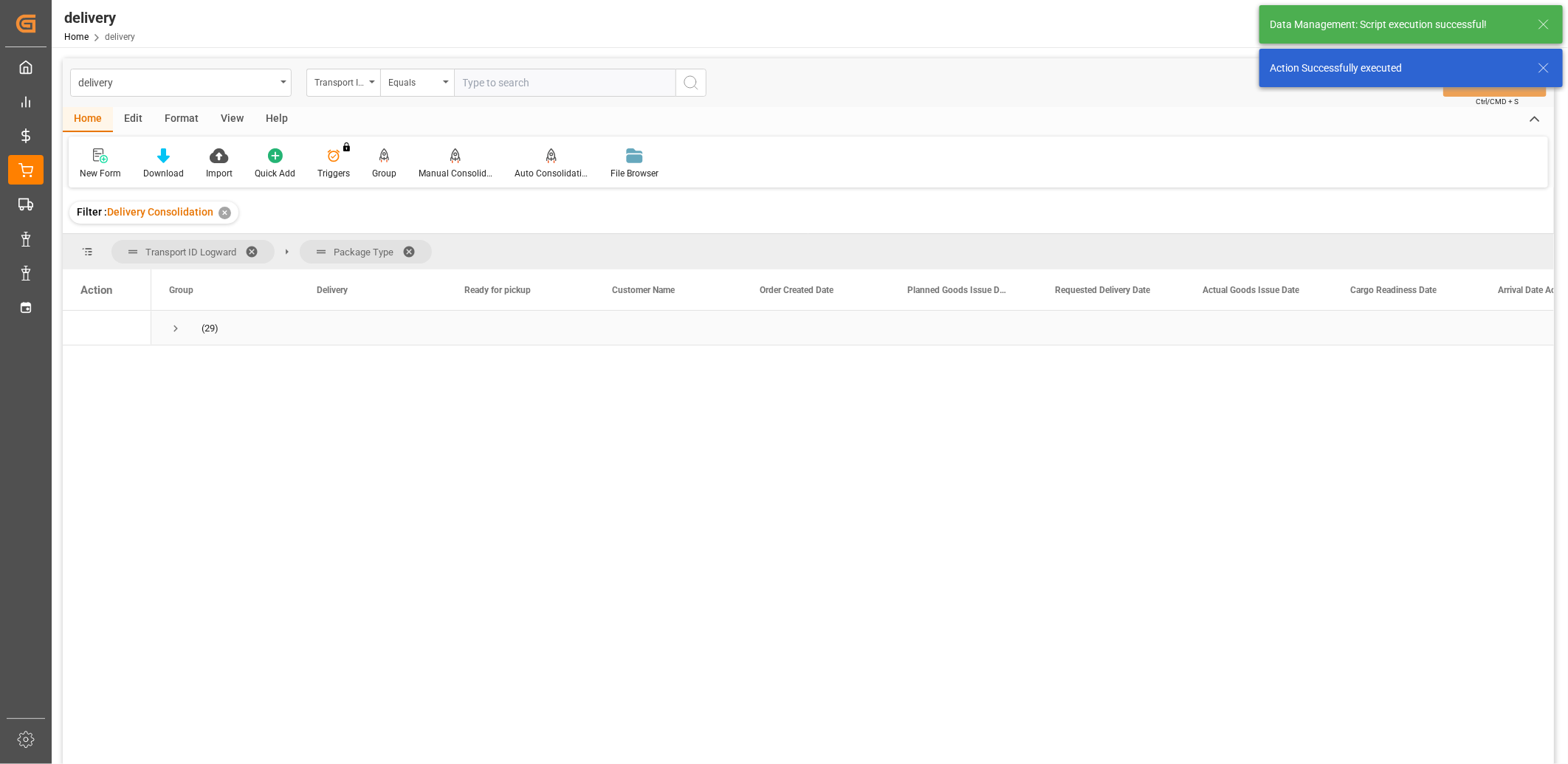
click at [174, 330] on span "Press SPACE to select this row." at bounding box center [176, 329] width 13 height 13
click at [203, 361] on span "Press SPACE to select this row." at bounding box center [207, 363] width 13 height 13
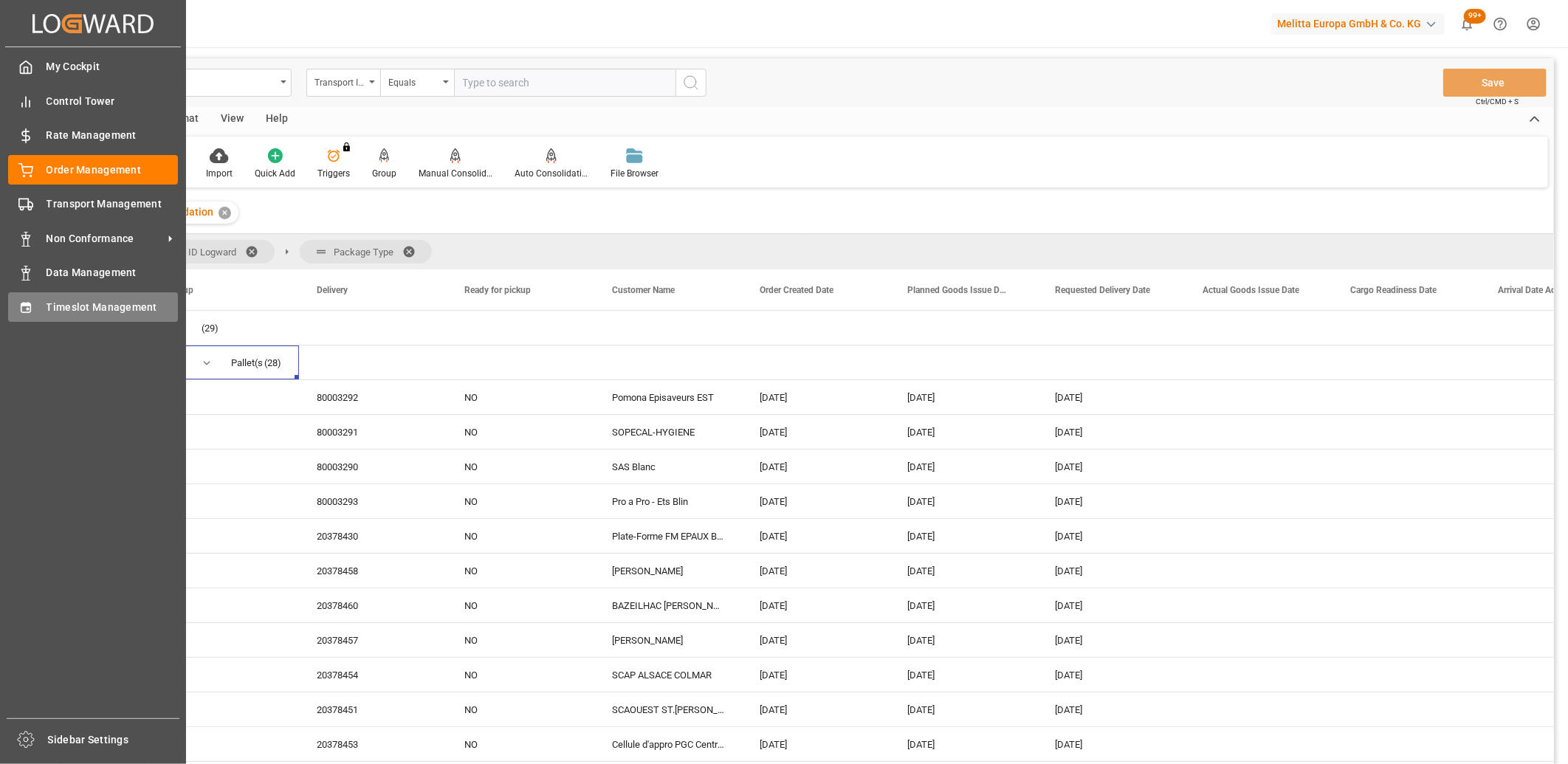
click at [20, 308] on icon at bounding box center [26, 308] width 15 height 15
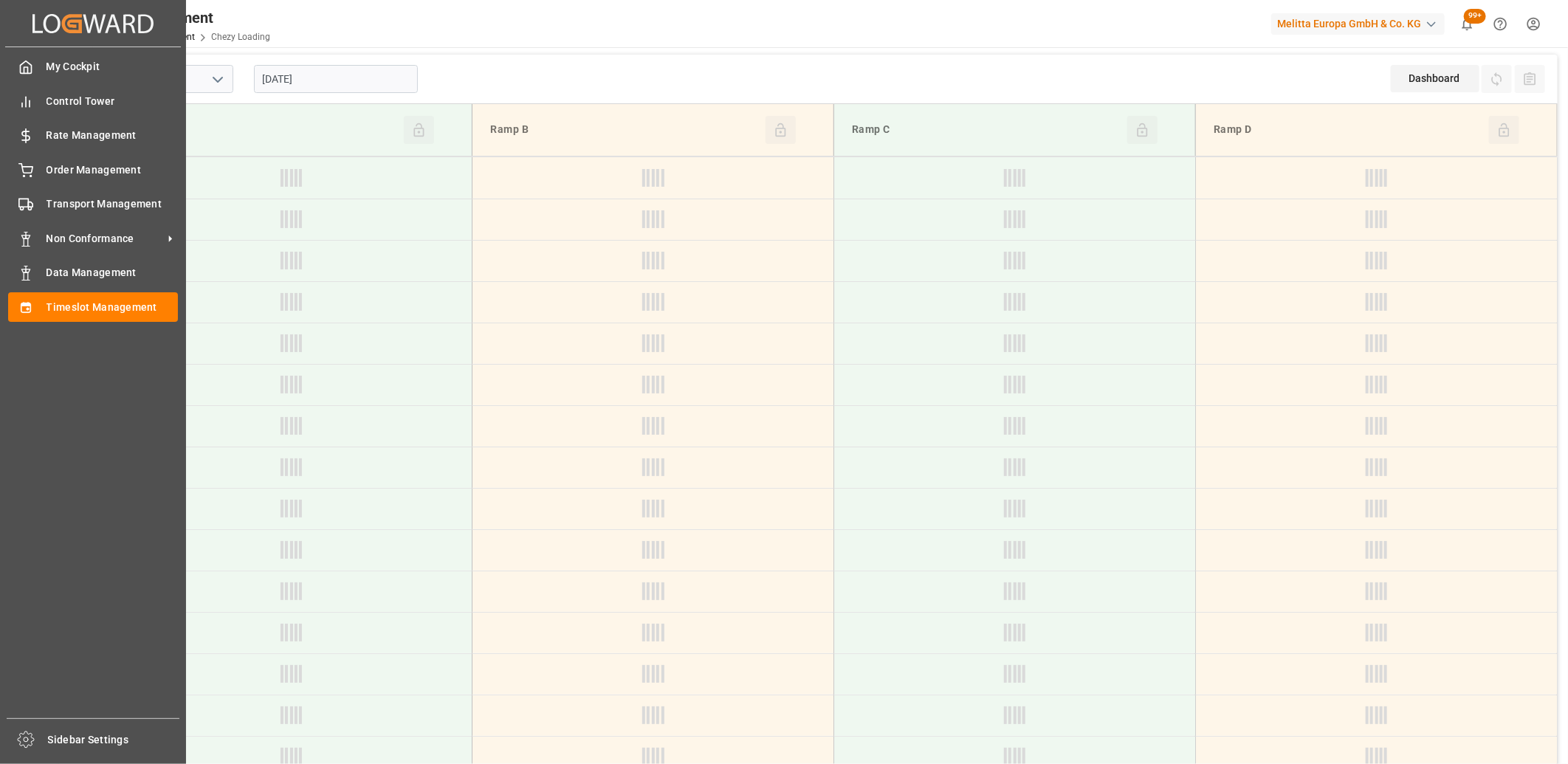
type input "Chezy Loading"
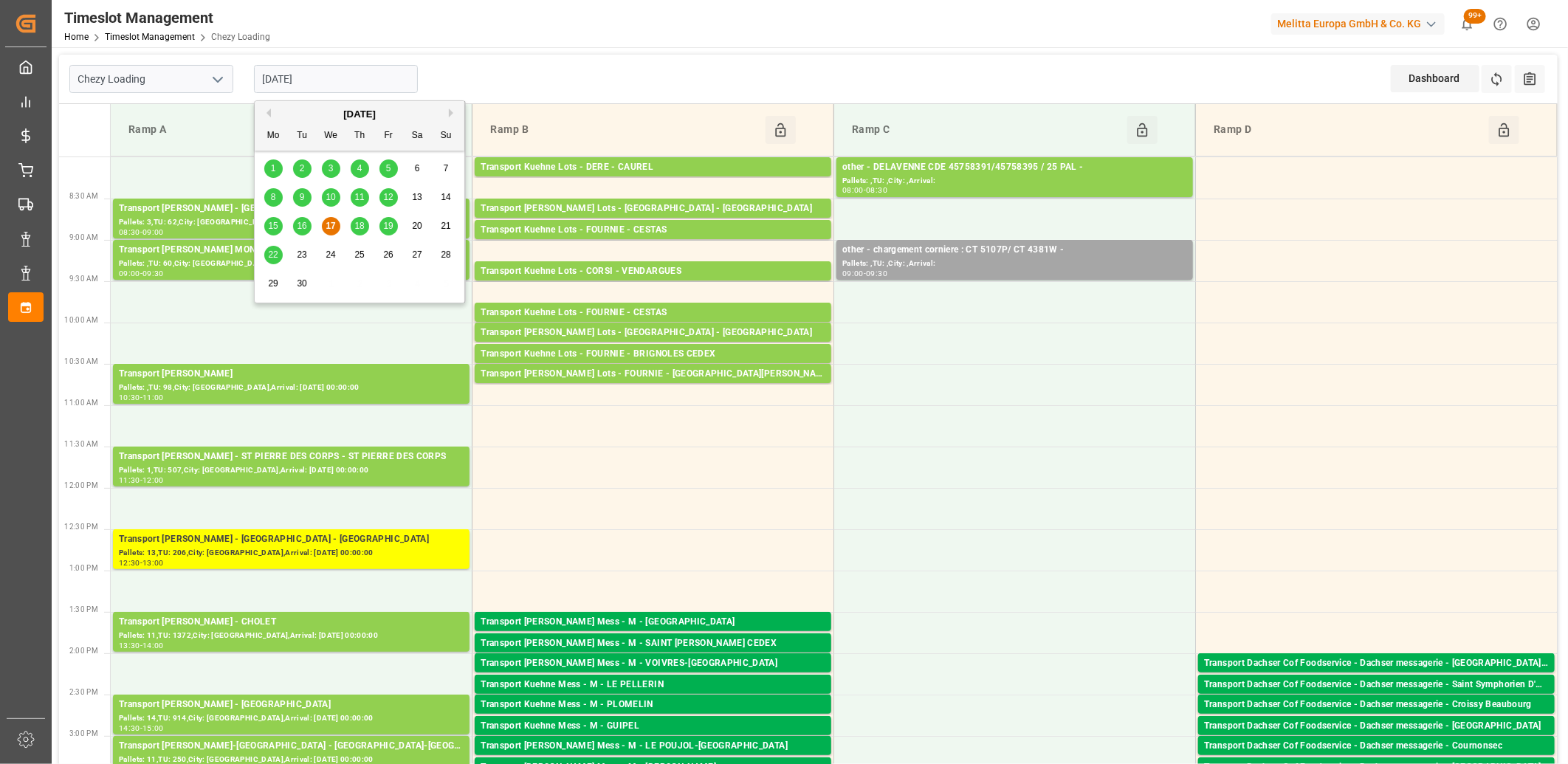
click at [348, 86] on input "[DATE]" at bounding box center [336, 78] width 164 height 28
click at [360, 223] on span "18" at bounding box center [359, 226] width 9 height 10
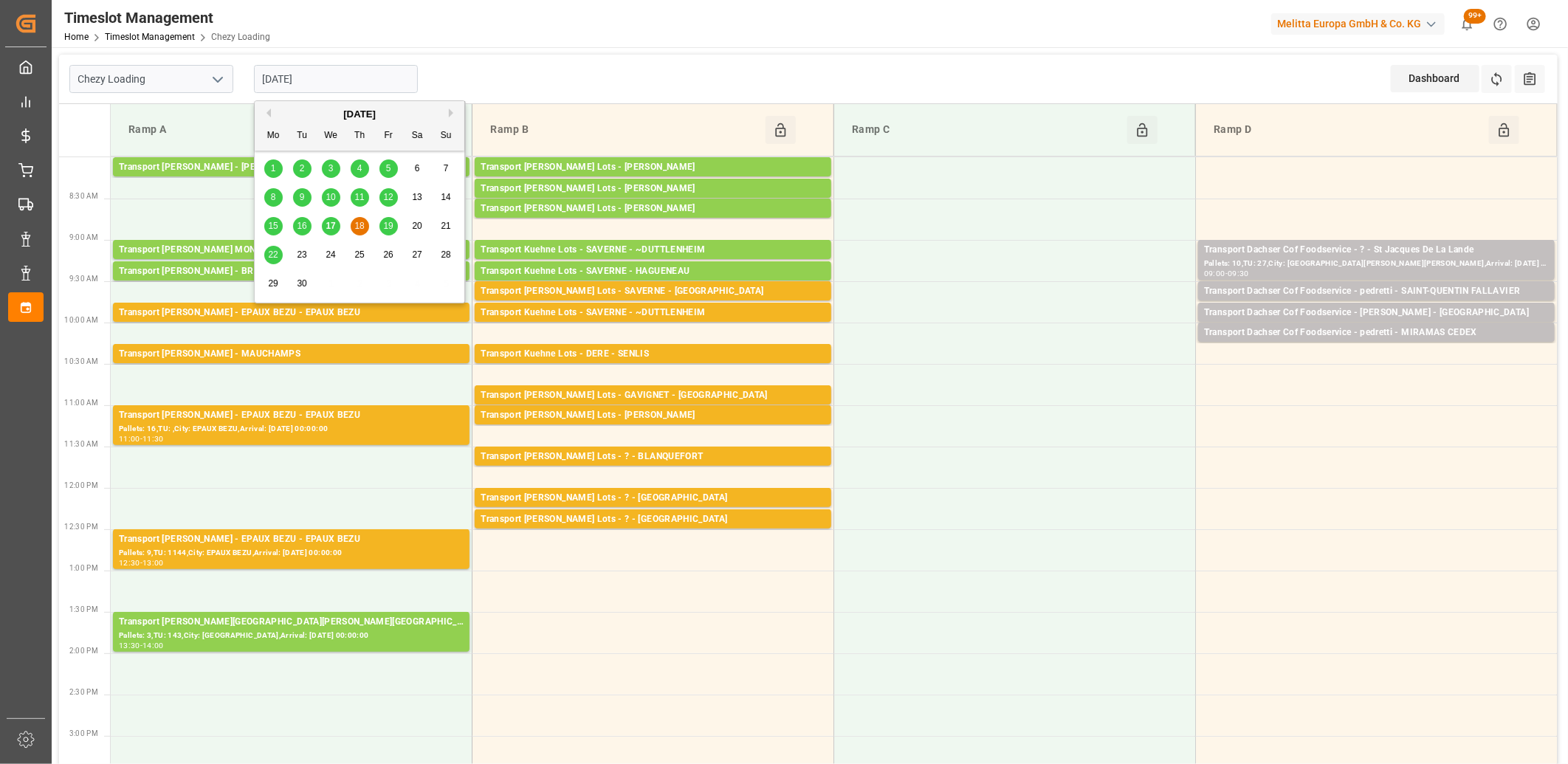
click at [353, 83] on input "[DATE]" at bounding box center [336, 78] width 164 height 28
click at [387, 224] on span "19" at bounding box center [387, 226] width 9 height 10
type input "[DATE]"
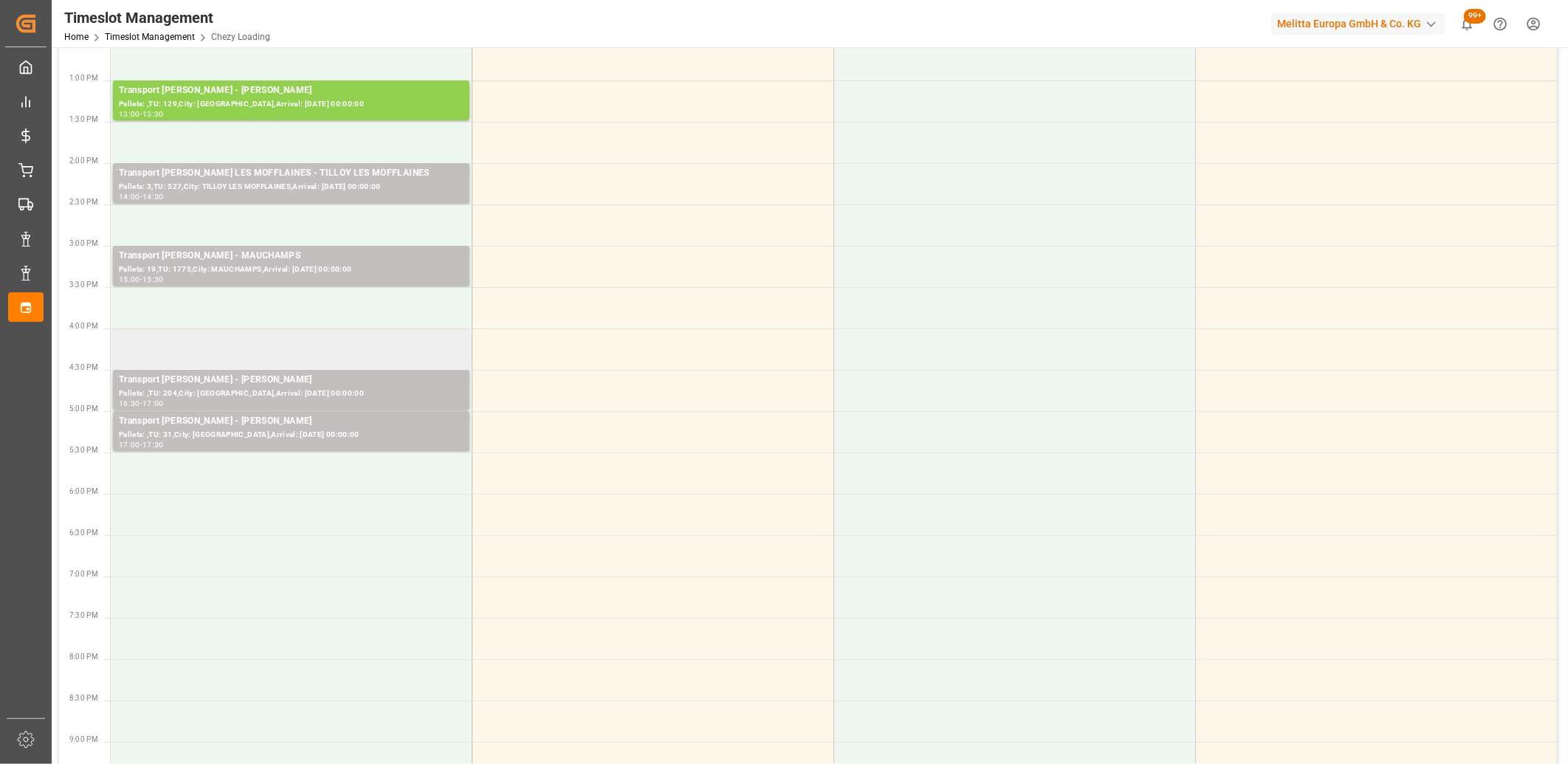
scroll to position [492, 0]
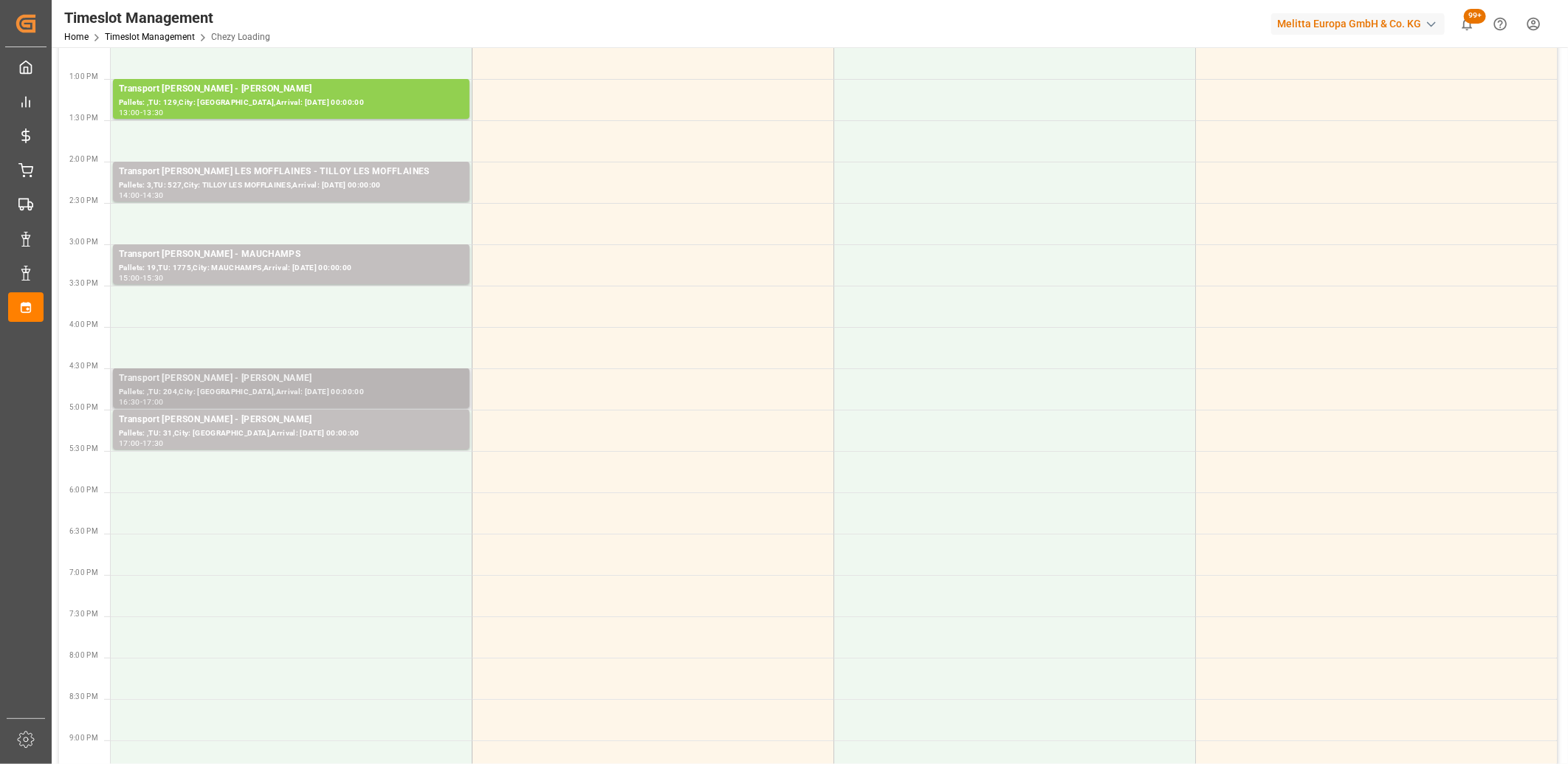
click at [344, 382] on div "Transport [PERSON_NAME] - [PERSON_NAME]" at bounding box center [291, 379] width 344 height 15
click at [387, 431] on div "Pallets: ,TU: 31,City: REAU,Arrival: 2025-09-22 00:00:00" at bounding box center [291, 434] width 344 height 13
click at [381, 388] on div "Pallets: ,TU: 204,City: REAU,Arrival: 2025-09-23 00:00:00" at bounding box center [291, 392] width 344 height 13
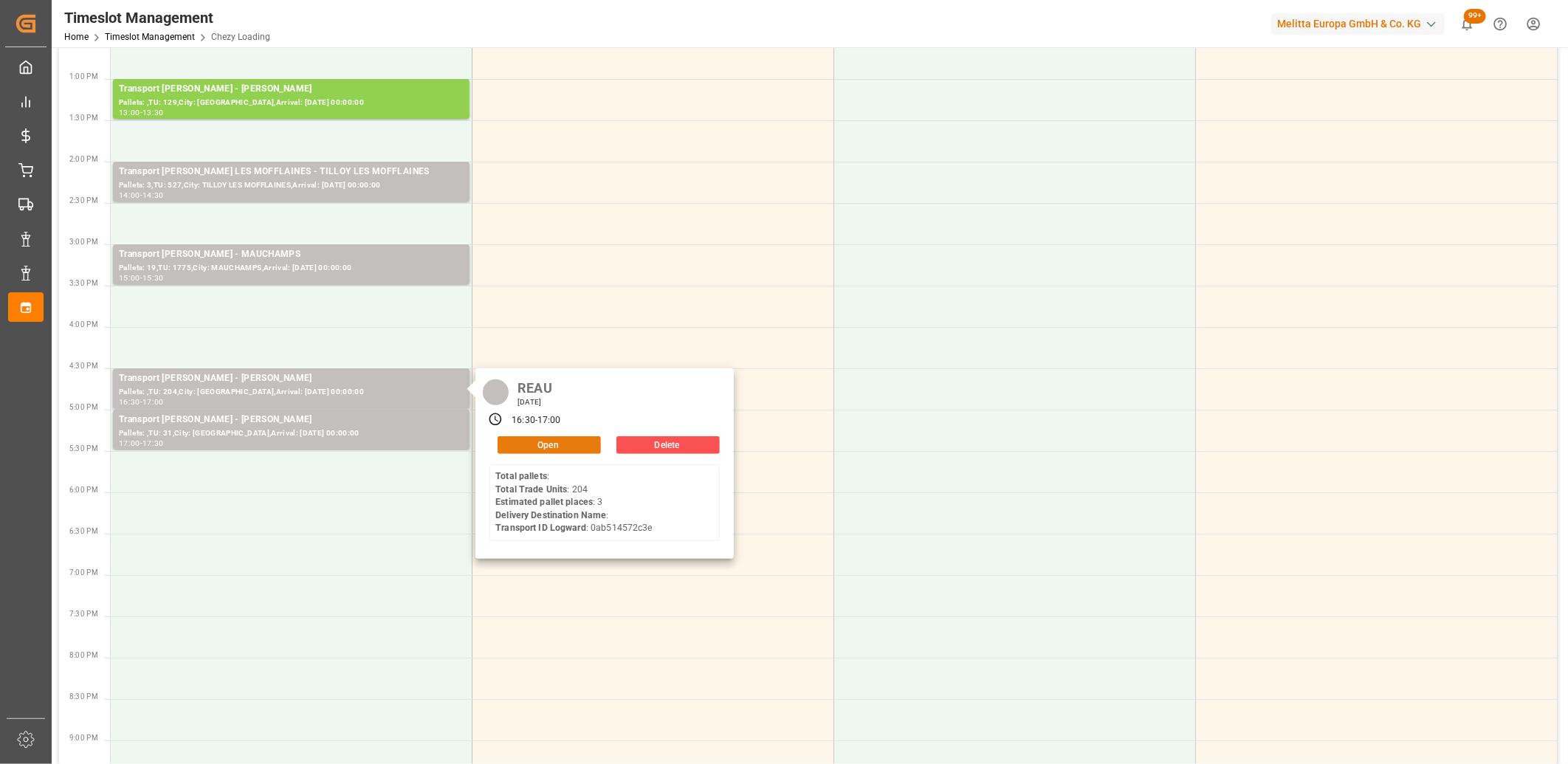
click at [568, 445] on button "Open" at bounding box center [549, 445] width 104 height 18
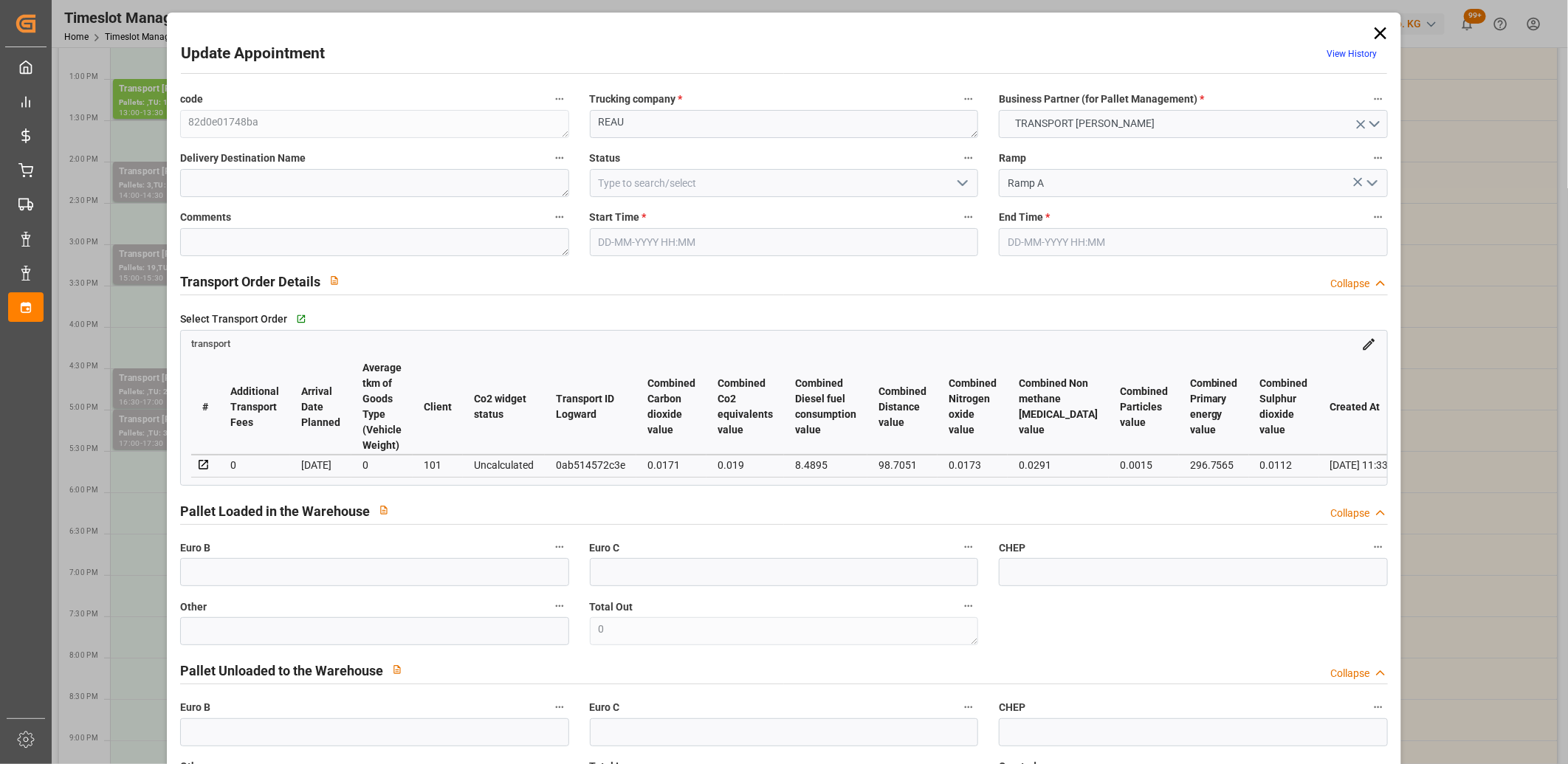
type input "19-09-2025 16:30"
type input "19-09-2025 17:00"
type input "[DATE] 12:31"
type input "16-09-2025 11:33"
type input "[DATE]"
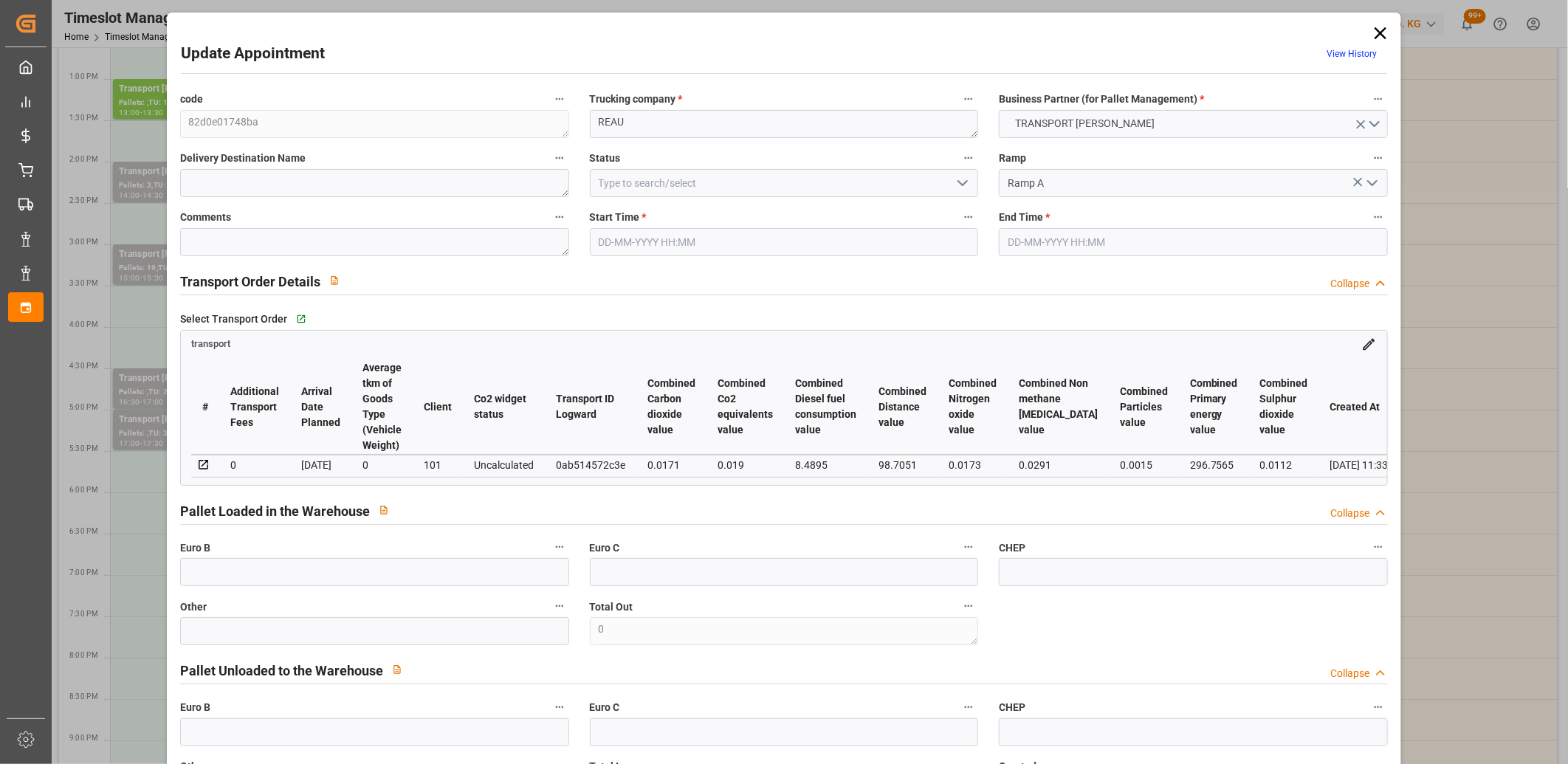
type input "[DATE]"
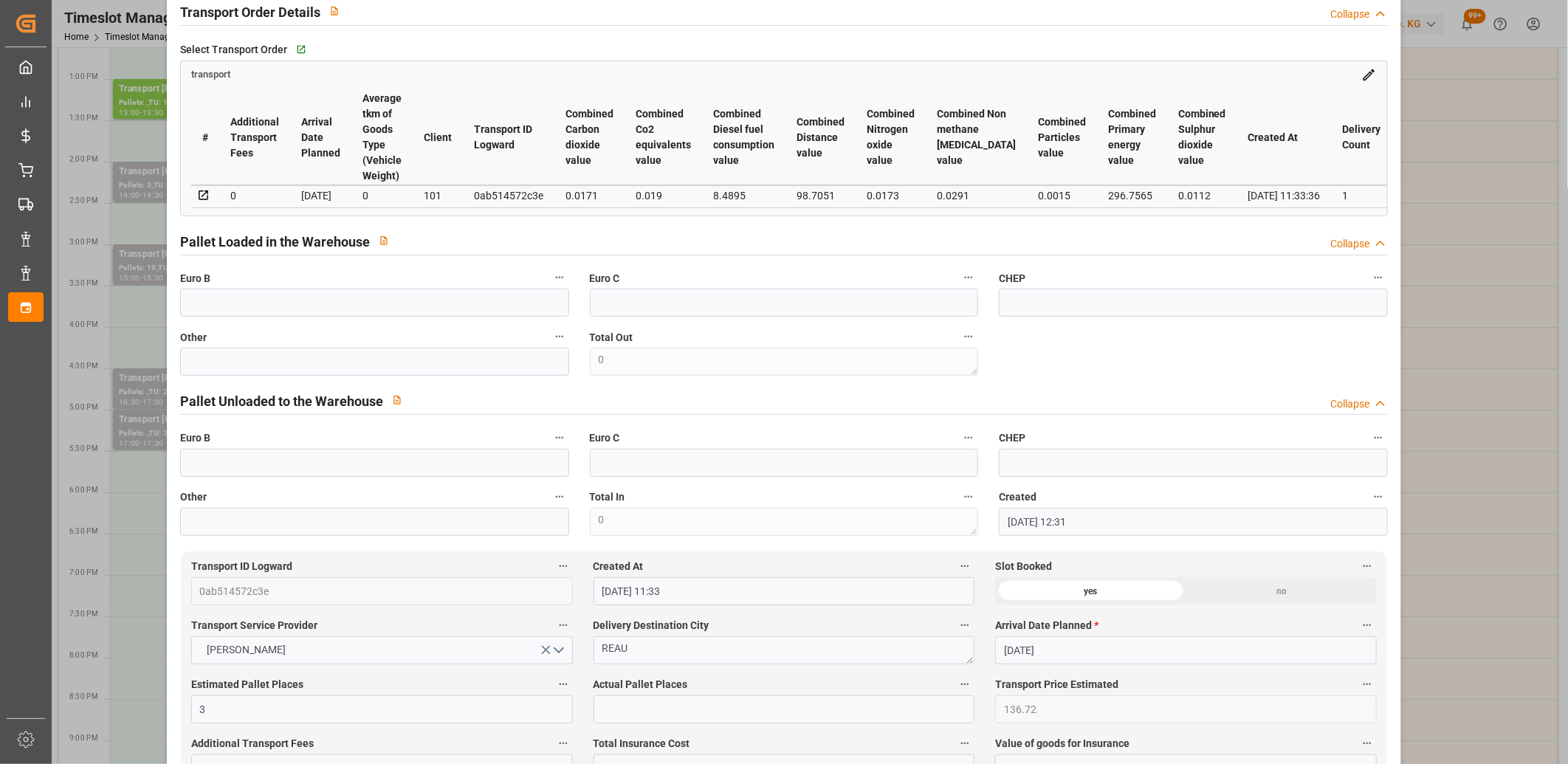
scroll to position [0, 0]
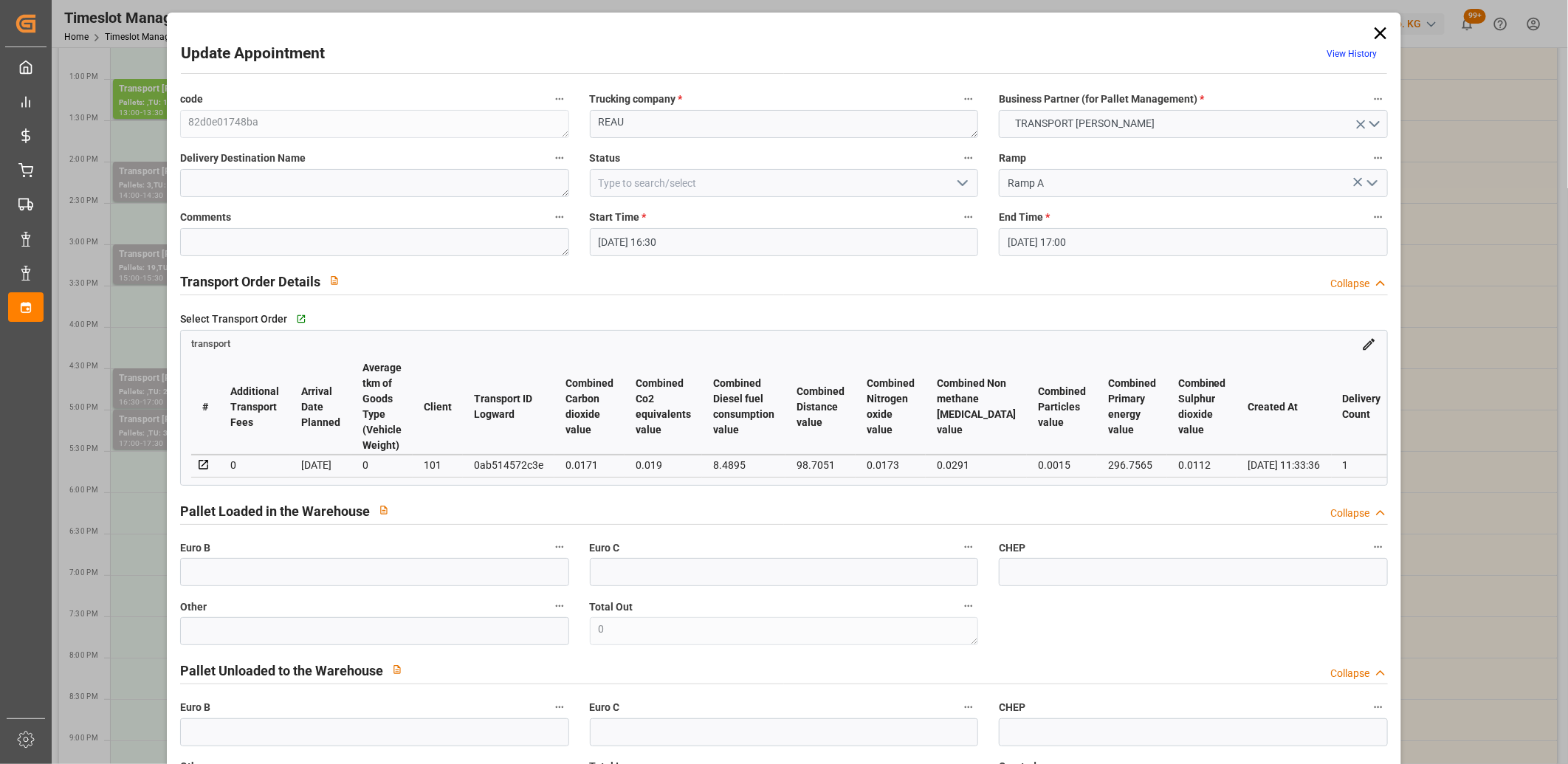
click at [1382, 33] on icon at bounding box center [1380, 33] width 21 height 21
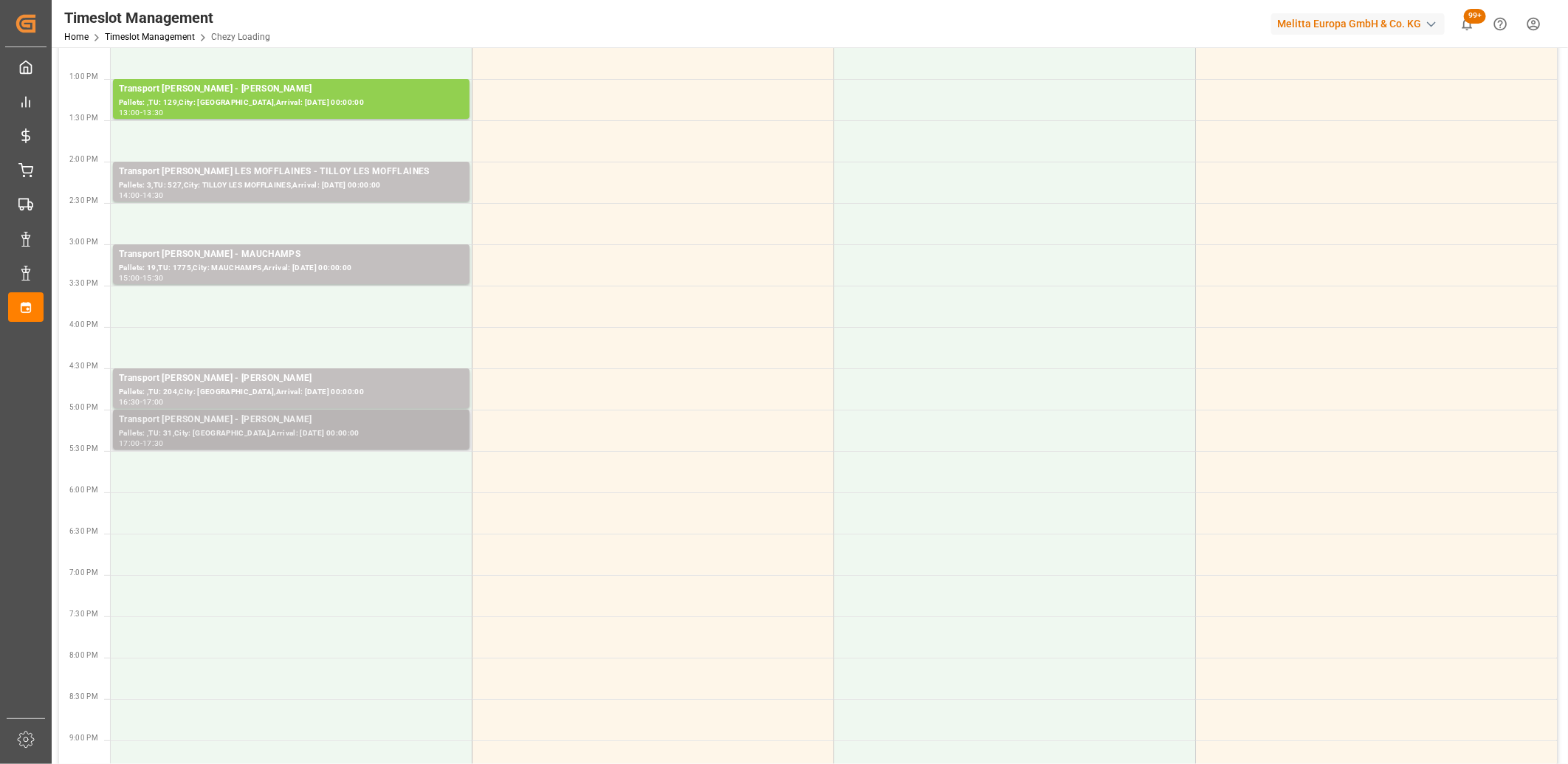
click at [344, 429] on div "Pallets: ,TU: 31,City: REAU,Arrival: 2025-09-22 00:00:00" at bounding box center [291, 434] width 344 height 13
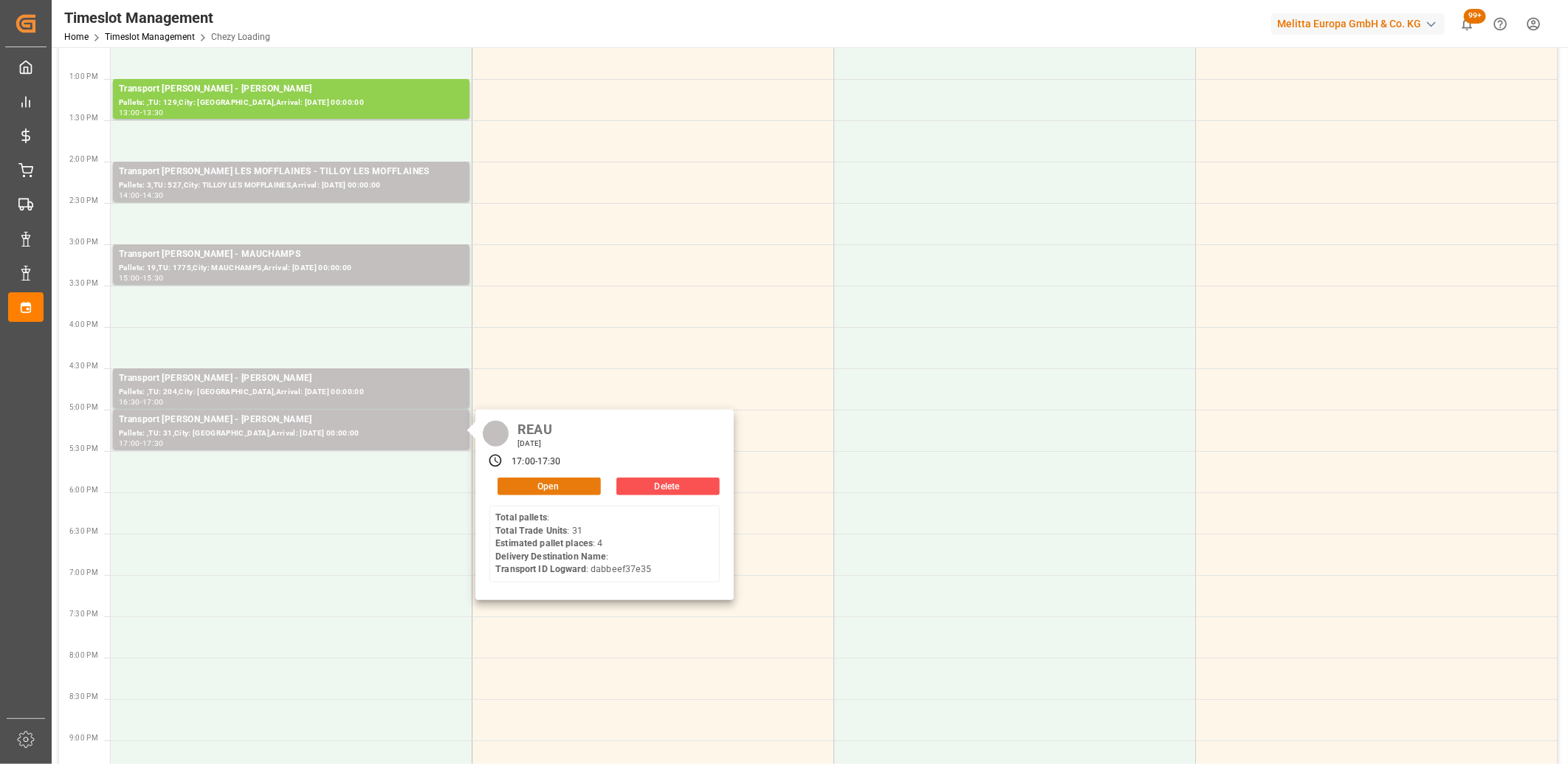
click at [503, 491] on button "Open" at bounding box center [549, 486] width 104 height 18
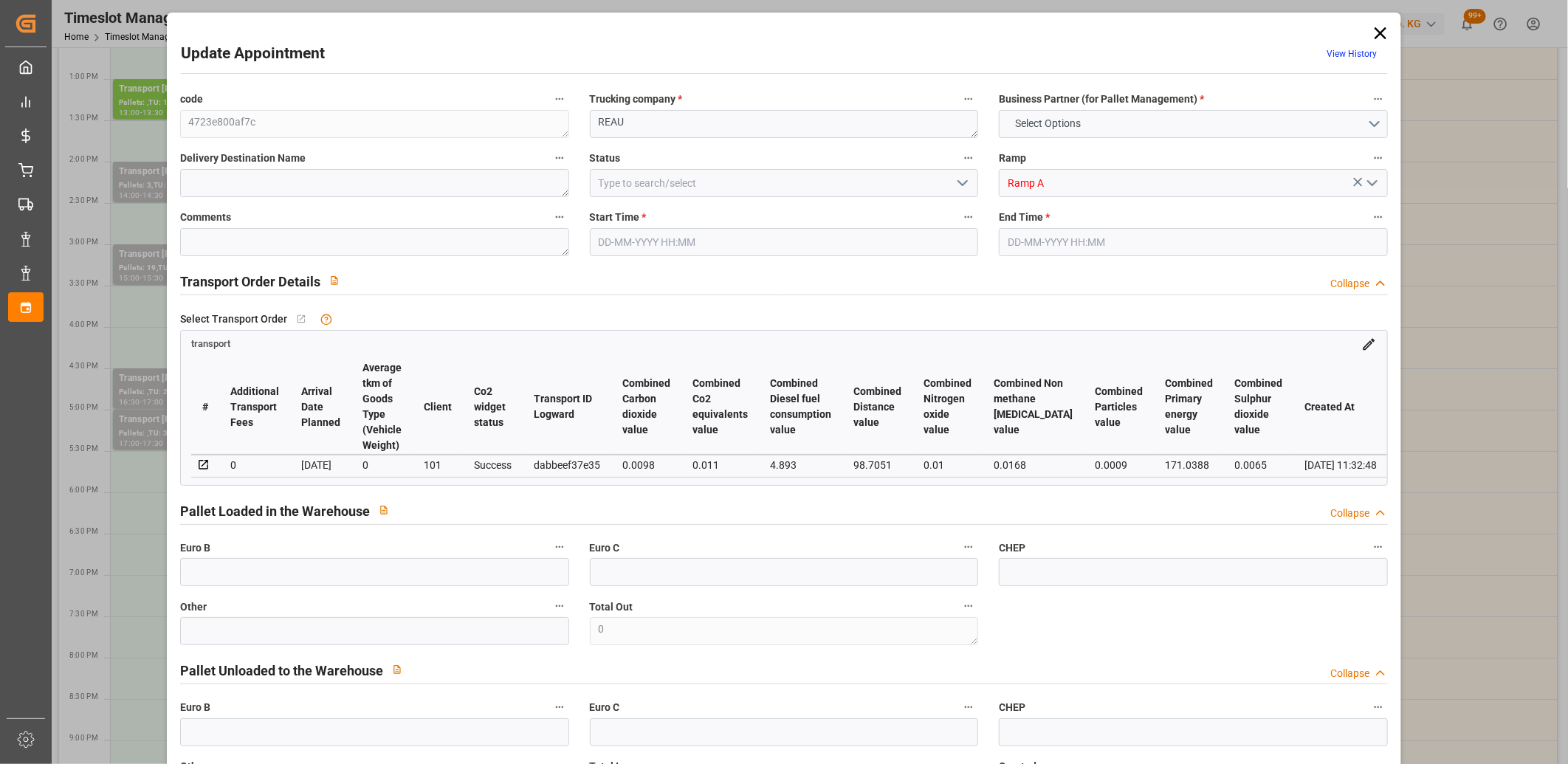
type input "4"
type input "146.08"
type input "0"
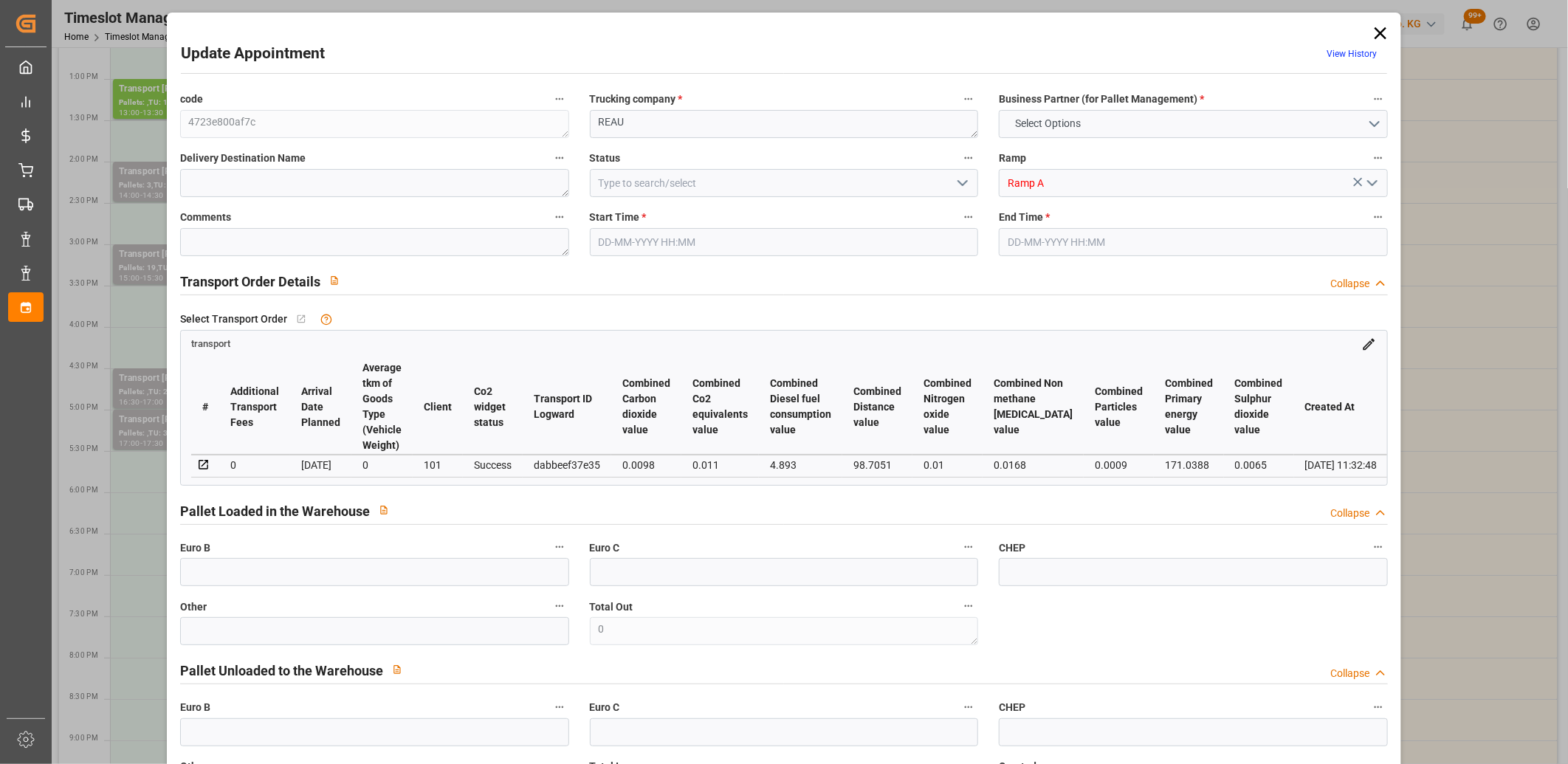
type input "141.1425"
type input "-4.9375"
type input "0"
type input "193.25"
type input "545.63"
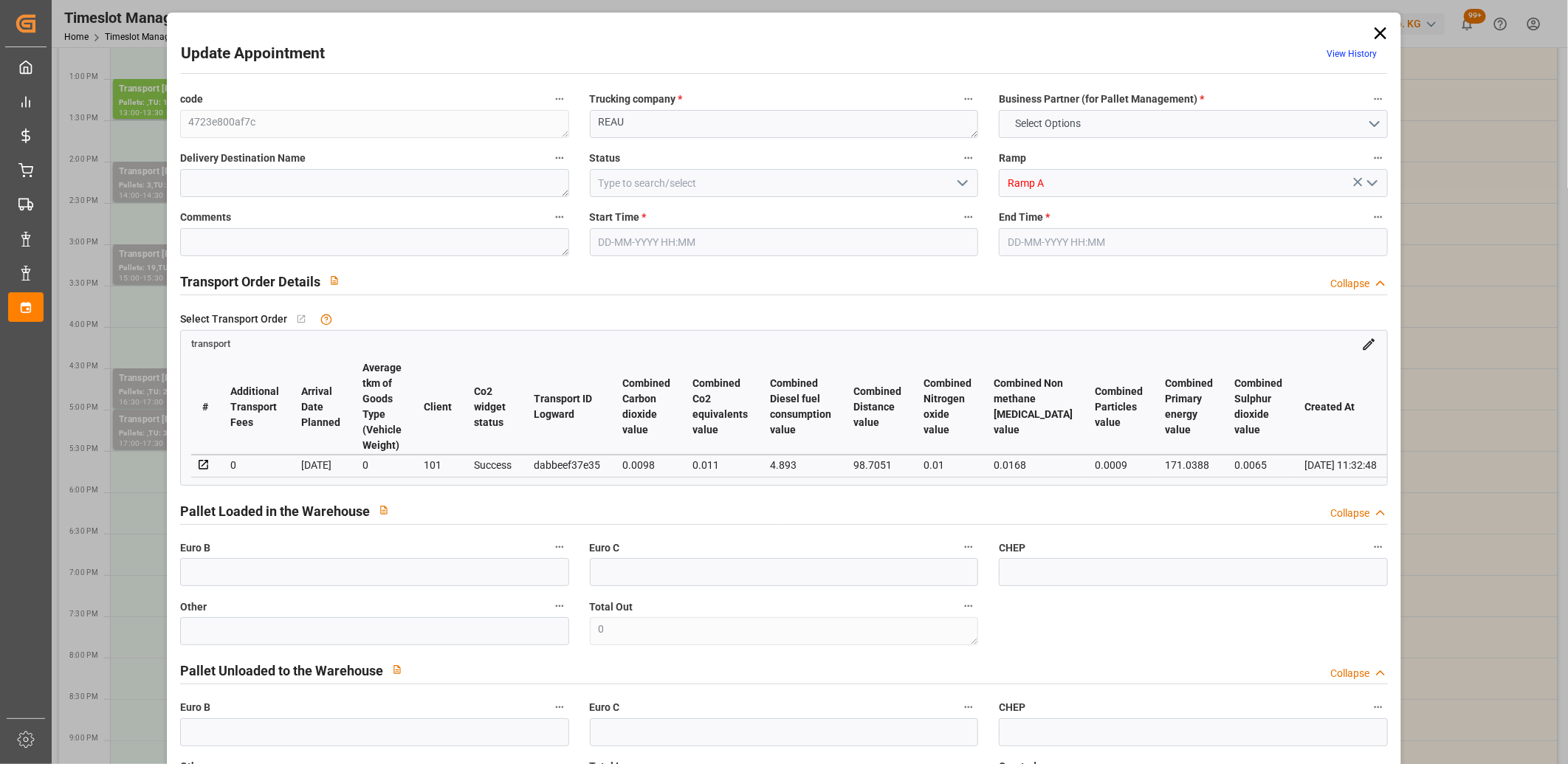
type input "743.068"
type input "77"
type input "0"
type input "31"
type input "15"
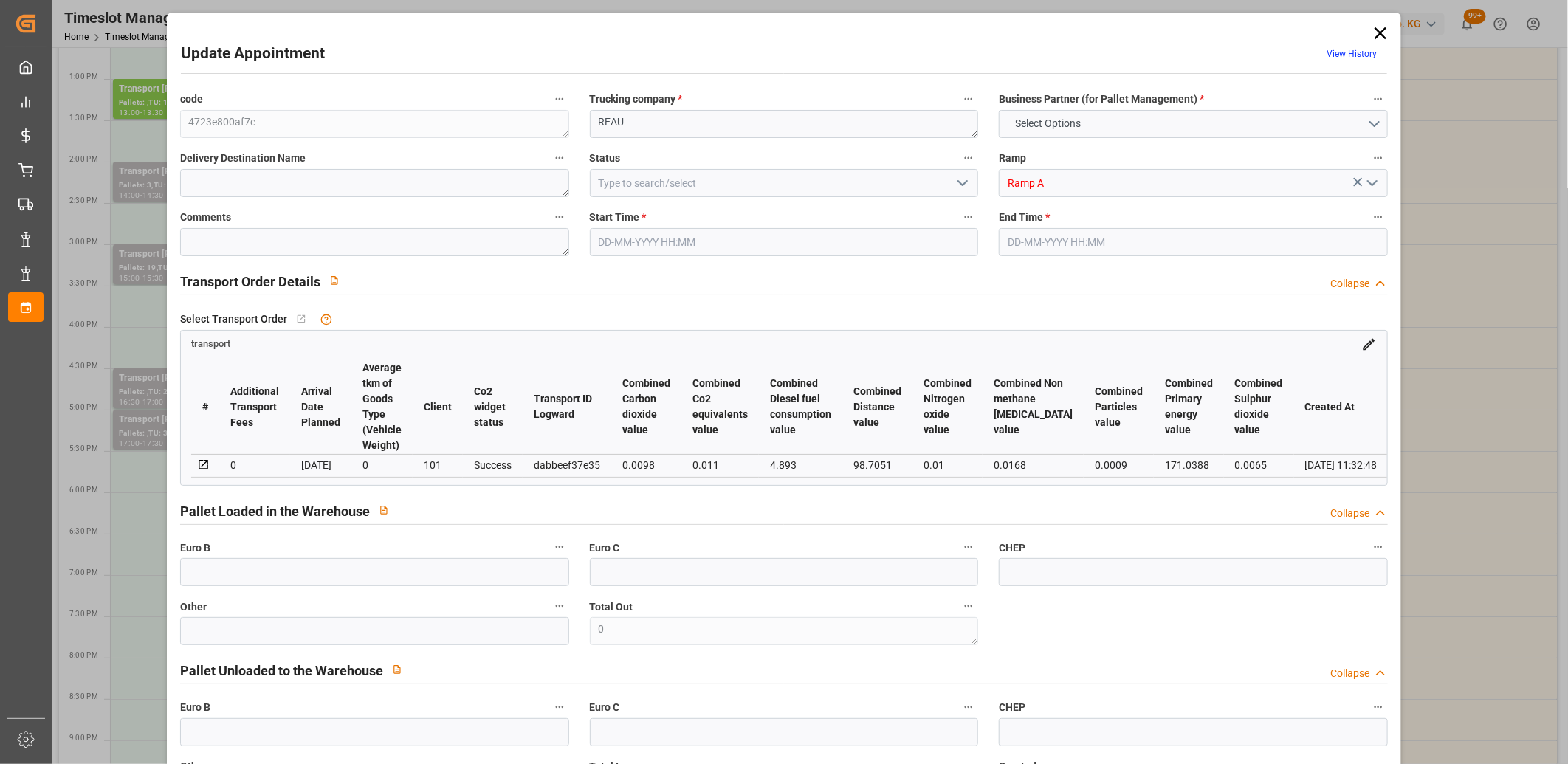
type input "101"
type input "200.63"
type input "0"
type input "4710.8598"
type input "0"
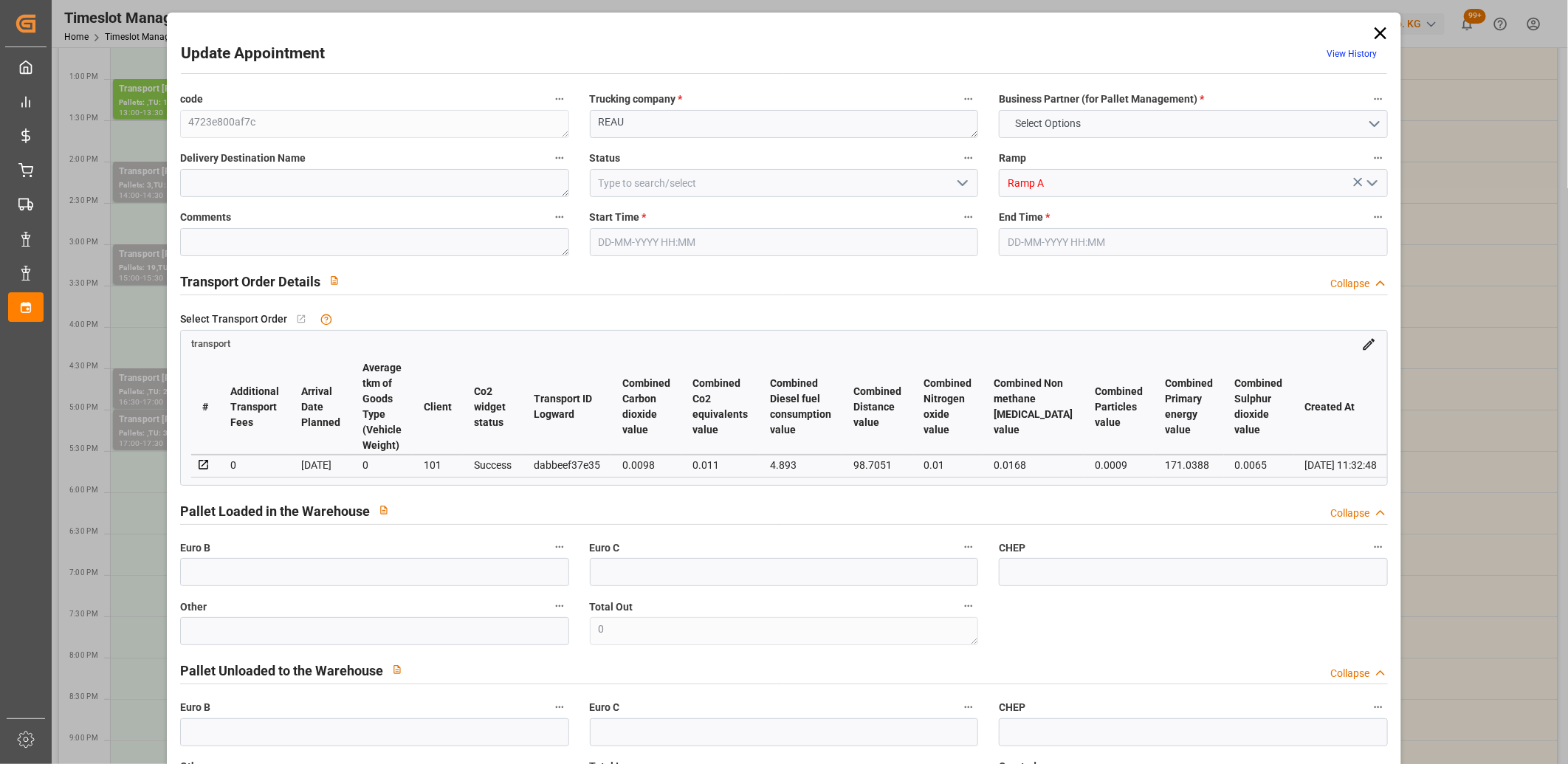
type input "0"
type input "21"
type input "35"
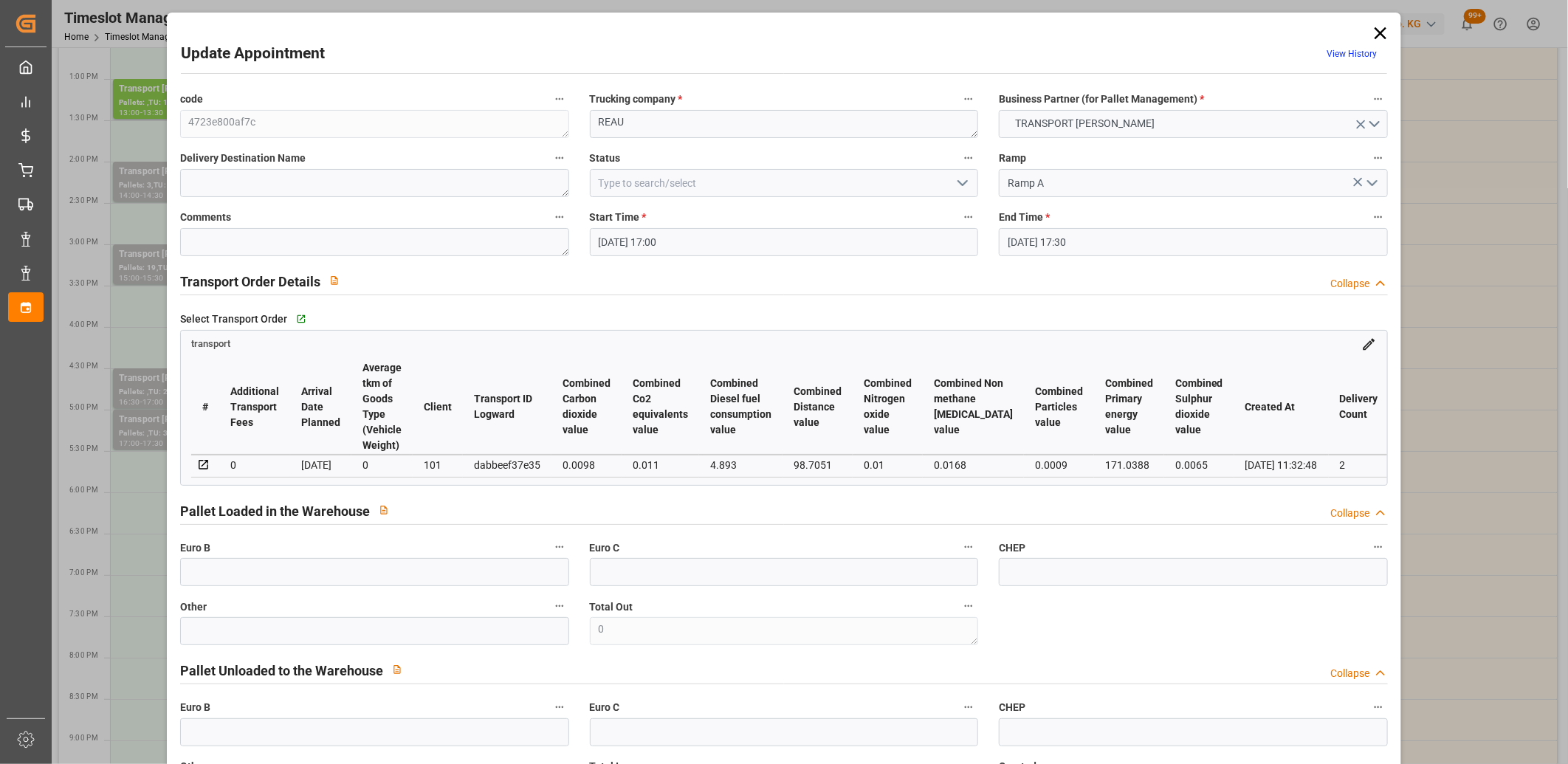
type input "19-09-2025 17:00"
type input "19-09-2025 17:30"
type input "16-09-2025 12:48"
type input "16-09-2025 11:32"
type input "[DATE]"
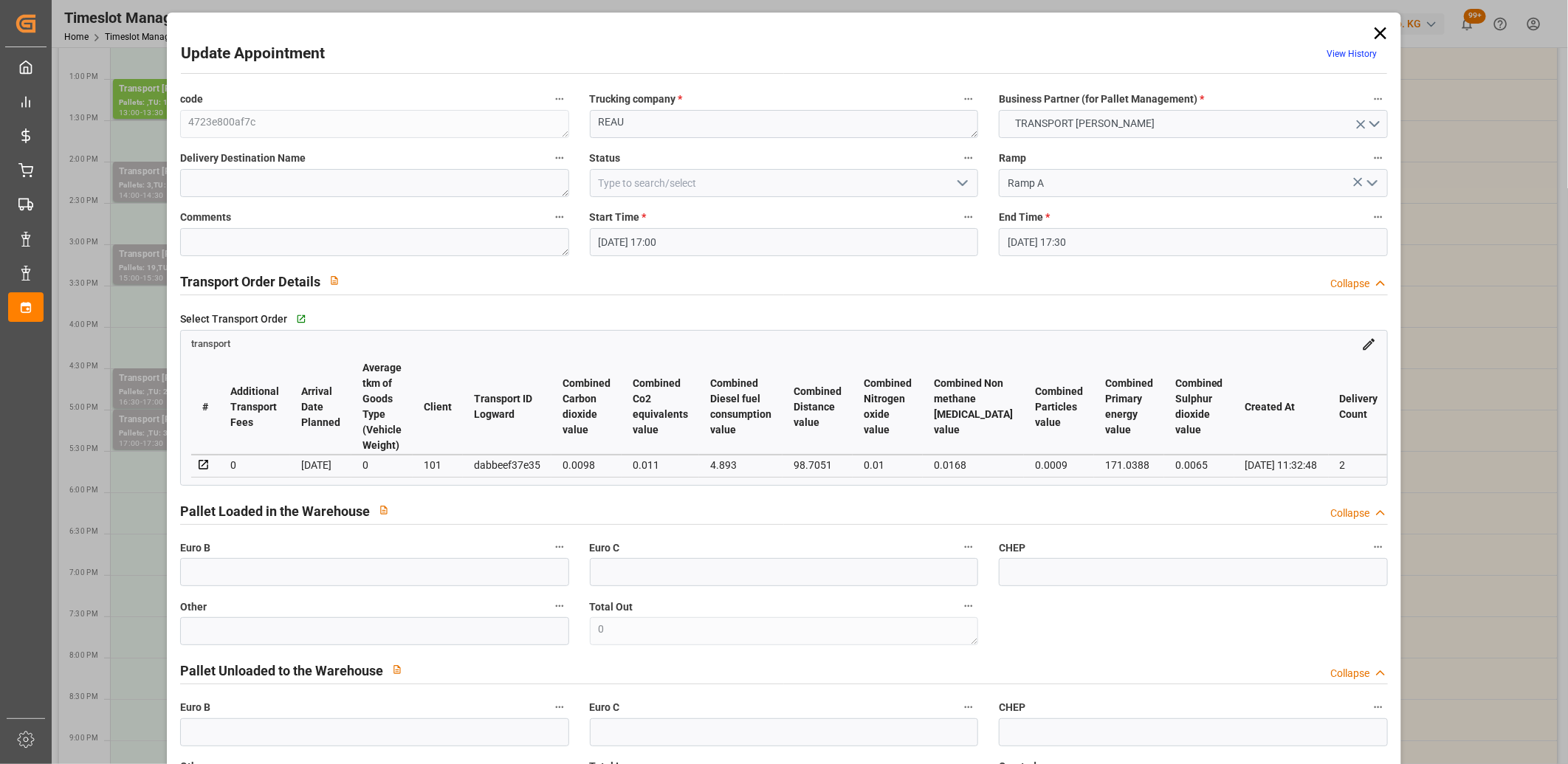
type input "[DATE]"
click at [506, 459] on div "dabbeef37e35" at bounding box center [507, 465] width 67 height 18
copy div "dabbeef37e35"
click at [1374, 31] on icon at bounding box center [1380, 33] width 12 height 12
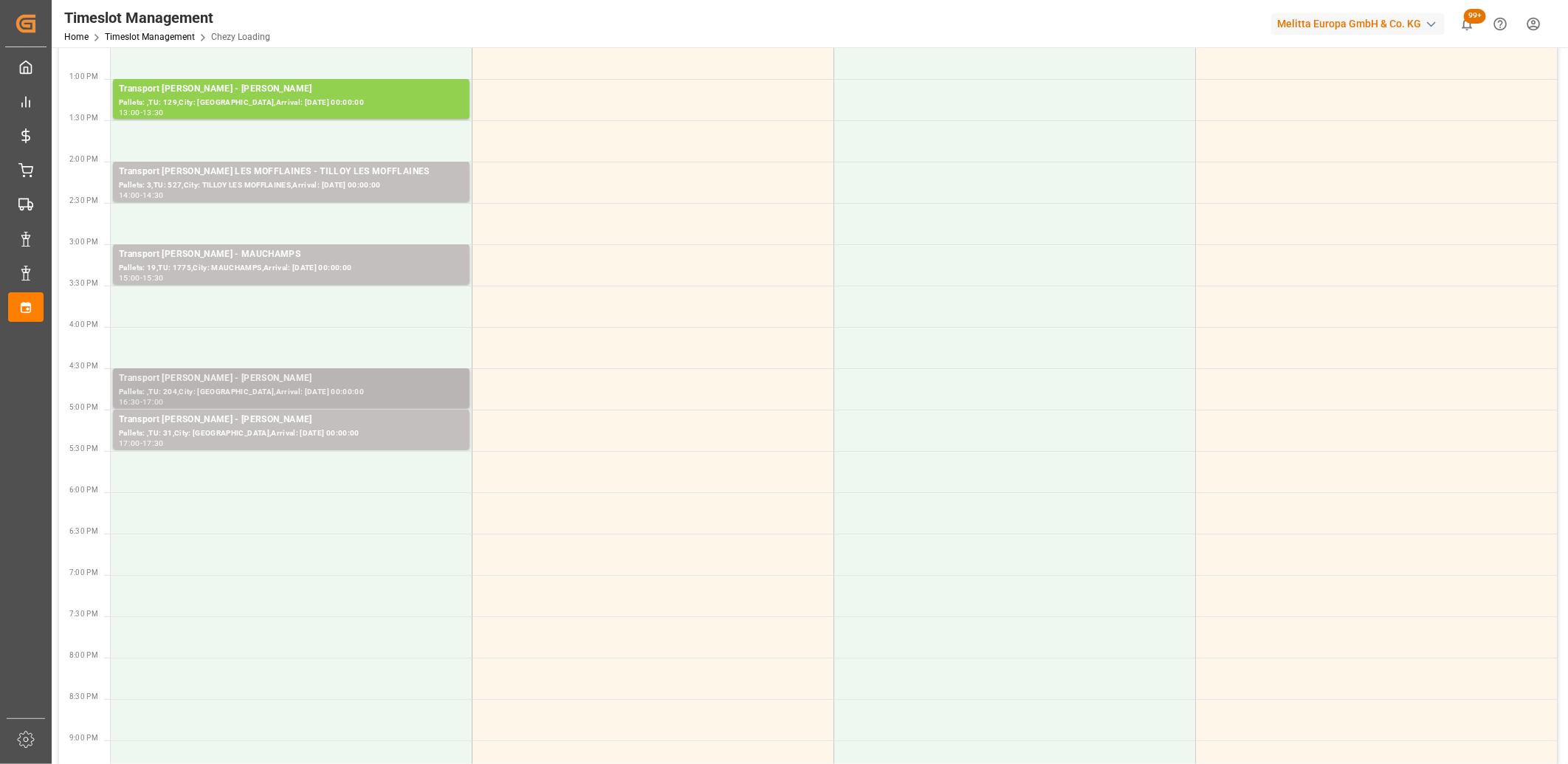
click at [288, 388] on div "Pallets: ,TU: 204,City: REAU,Arrival: 2025-09-23 00:00:00" at bounding box center [291, 392] width 344 height 13
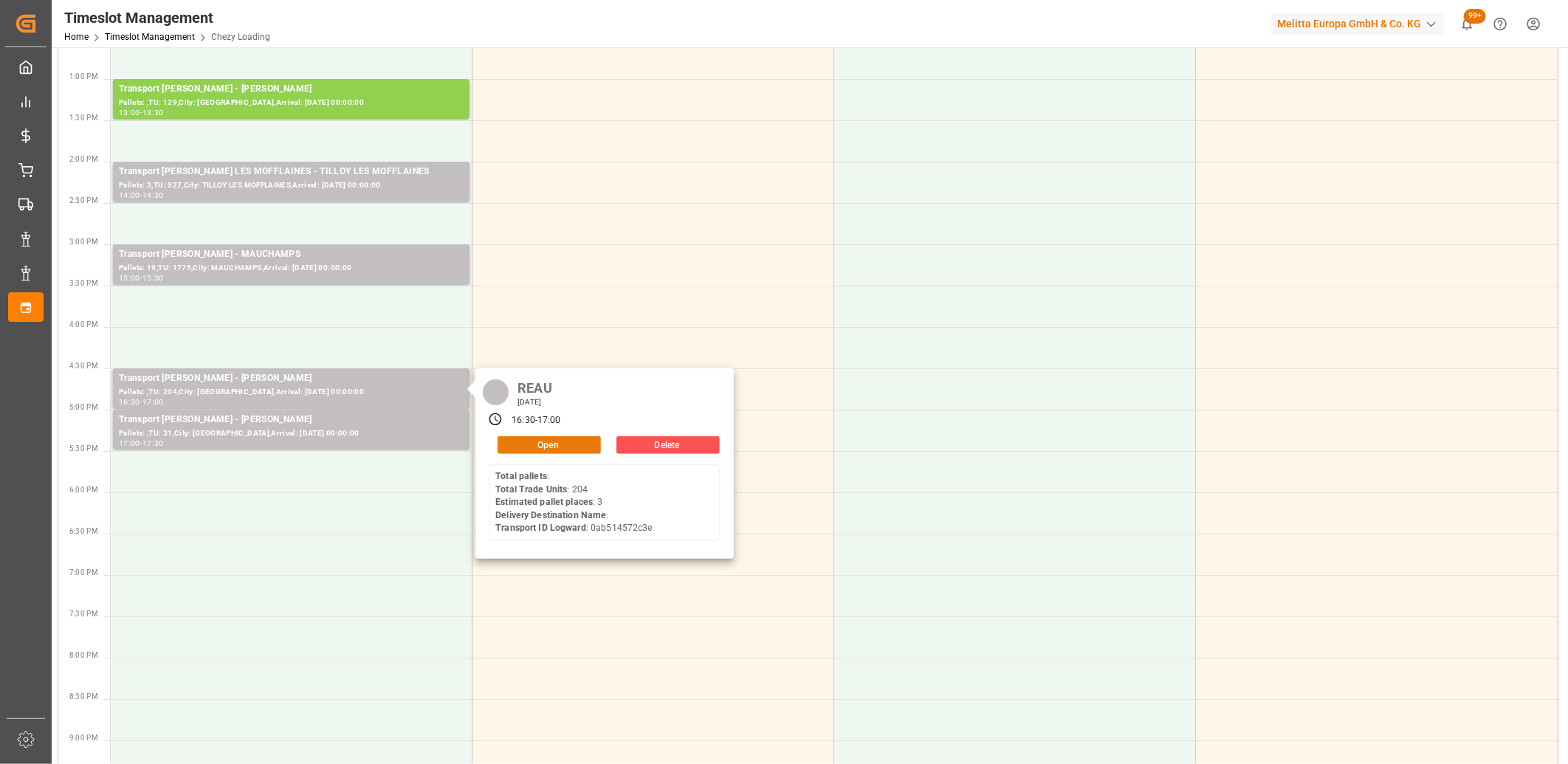
click at [536, 441] on button "Open" at bounding box center [549, 445] width 104 height 18
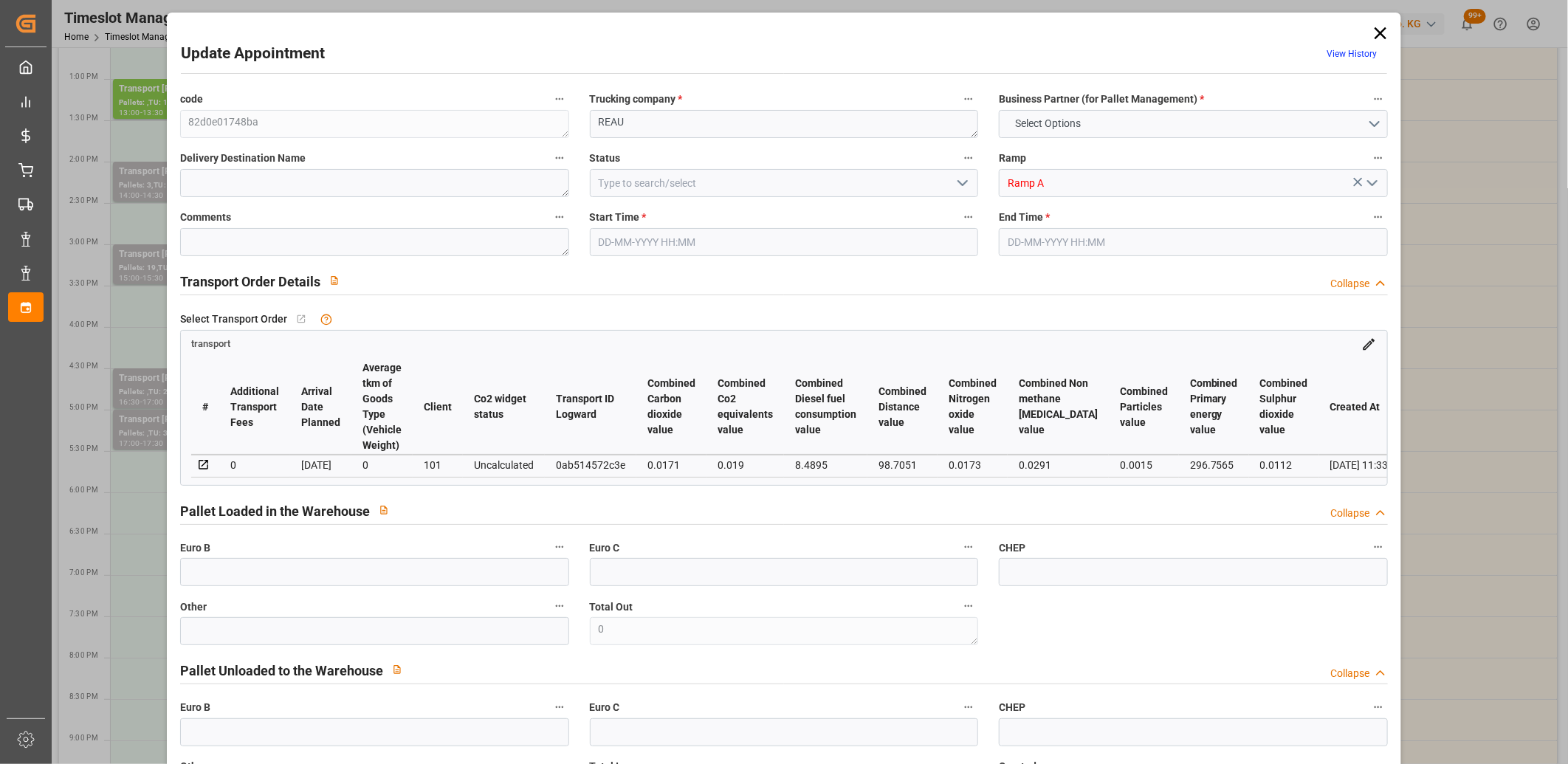
type input "3"
type input "136.72"
type input "0"
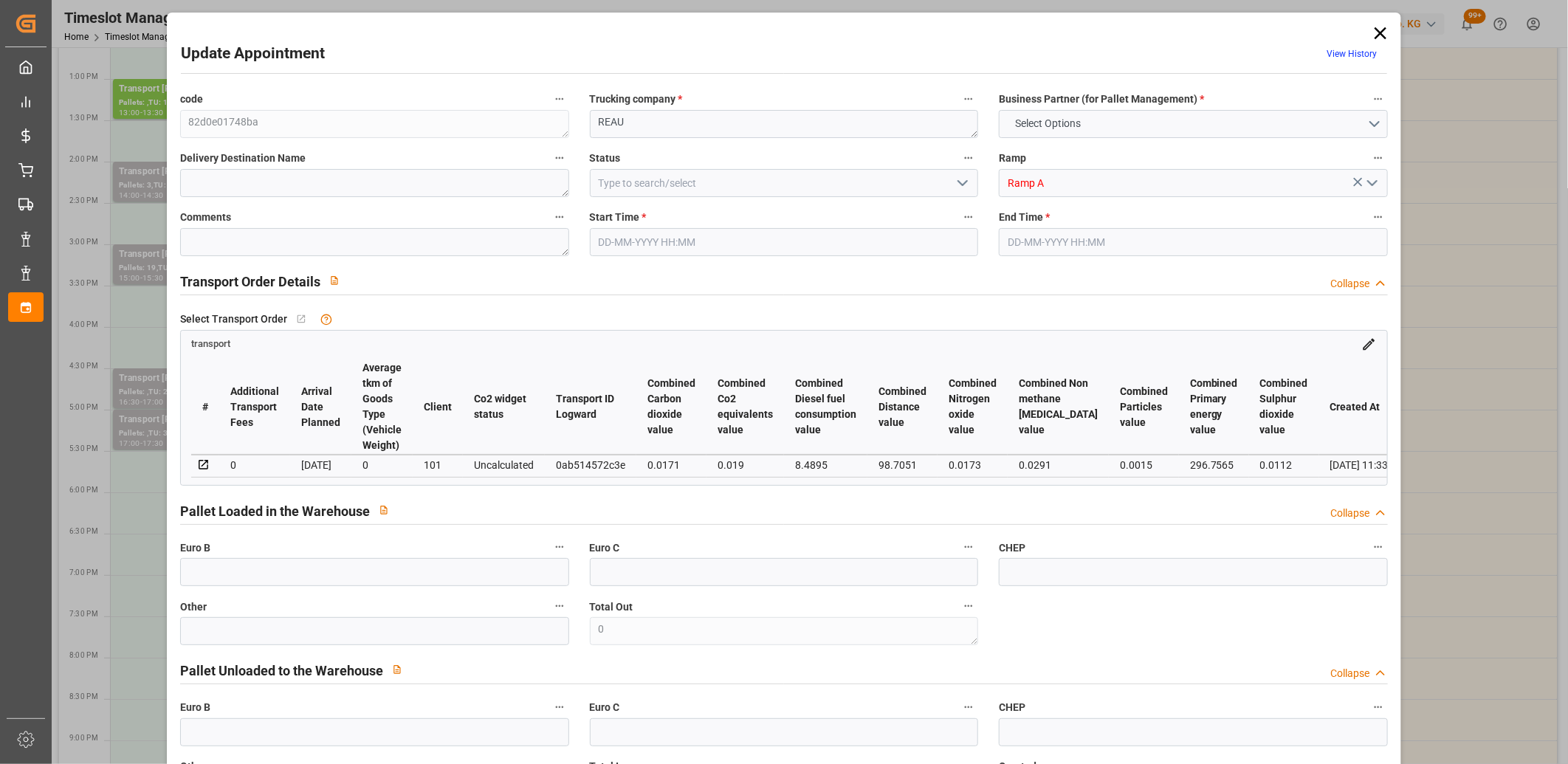
type input "132.0989"
type input "-4.6211"
type input "0"
type input "282.961"
type input "624.098"
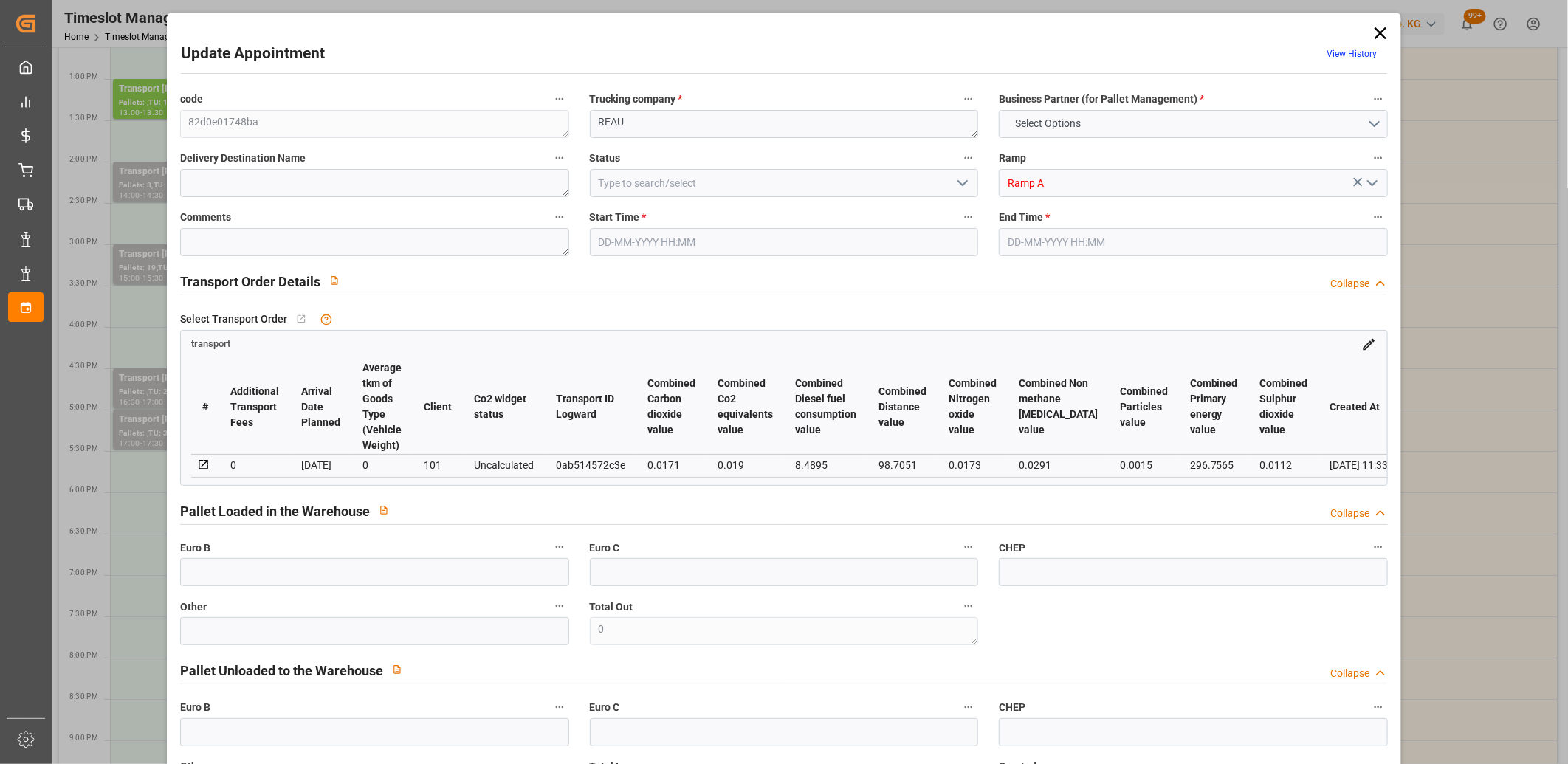
type input "1715.889"
type input "77"
type input "0"
type input "204"
type input "12"
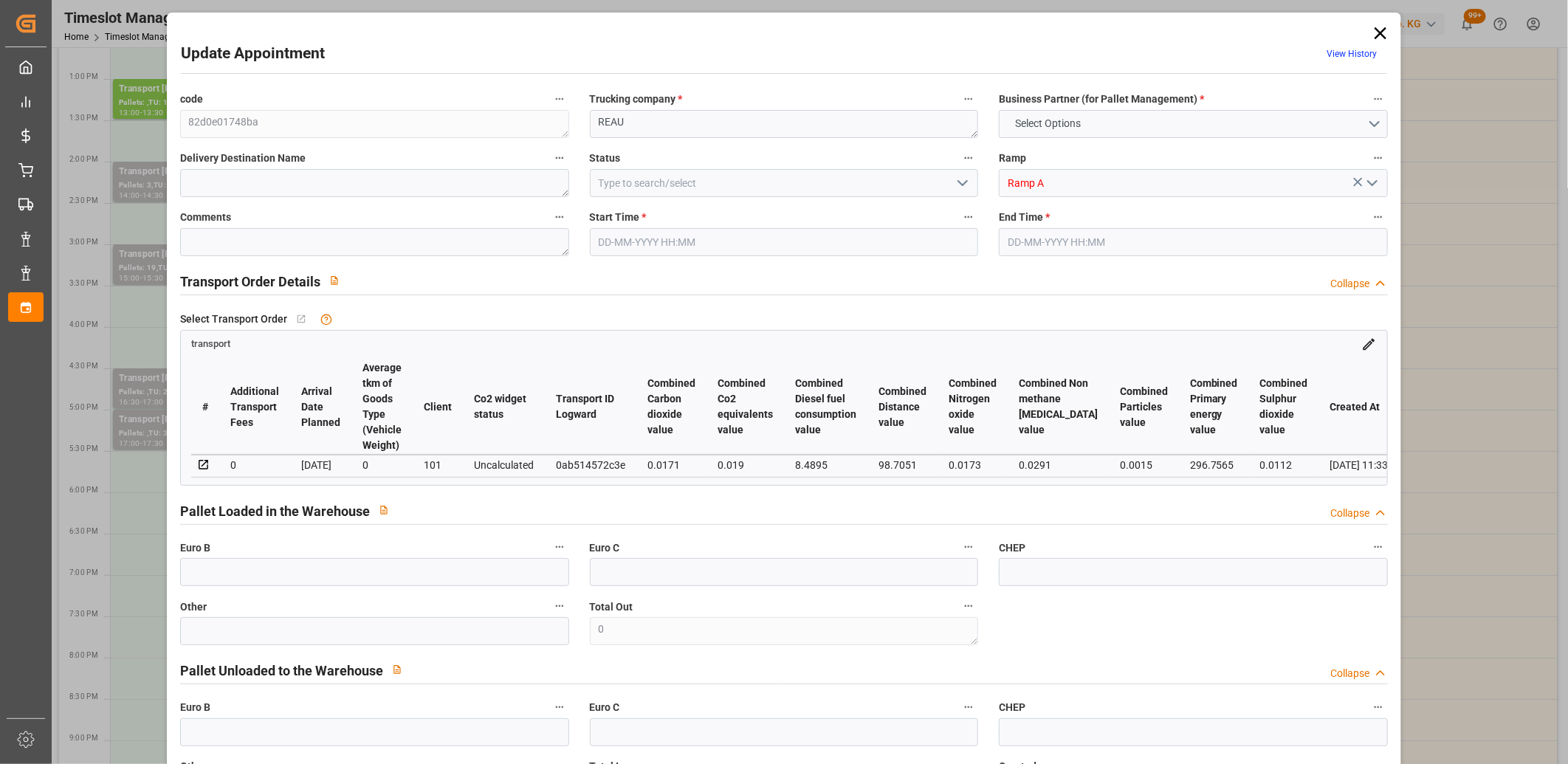
type input "101"
type input "348.098"
type input "0"
type input "4710.8598"
type input "0"
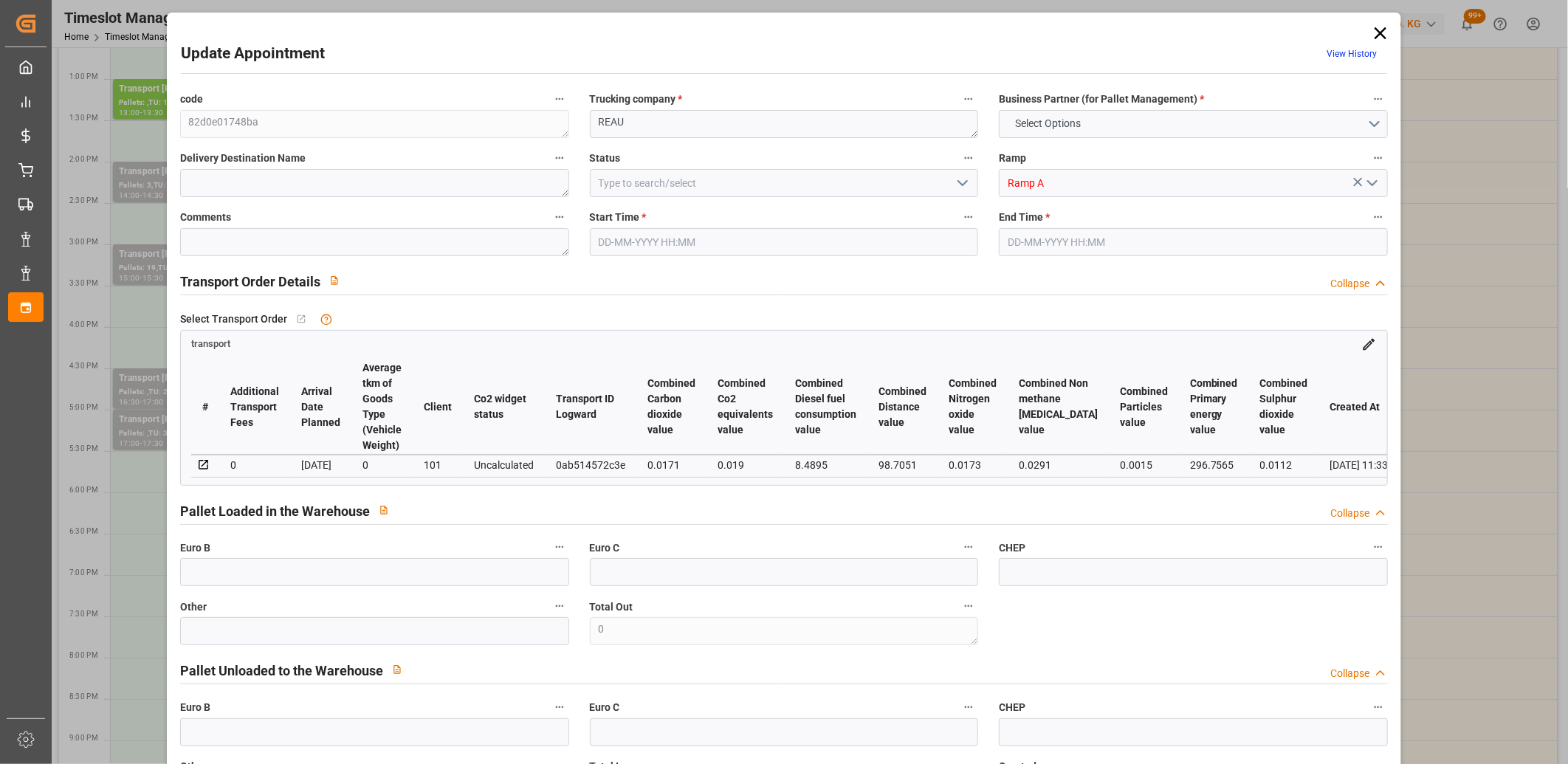
type input "0"
type input "21"
type input "35"
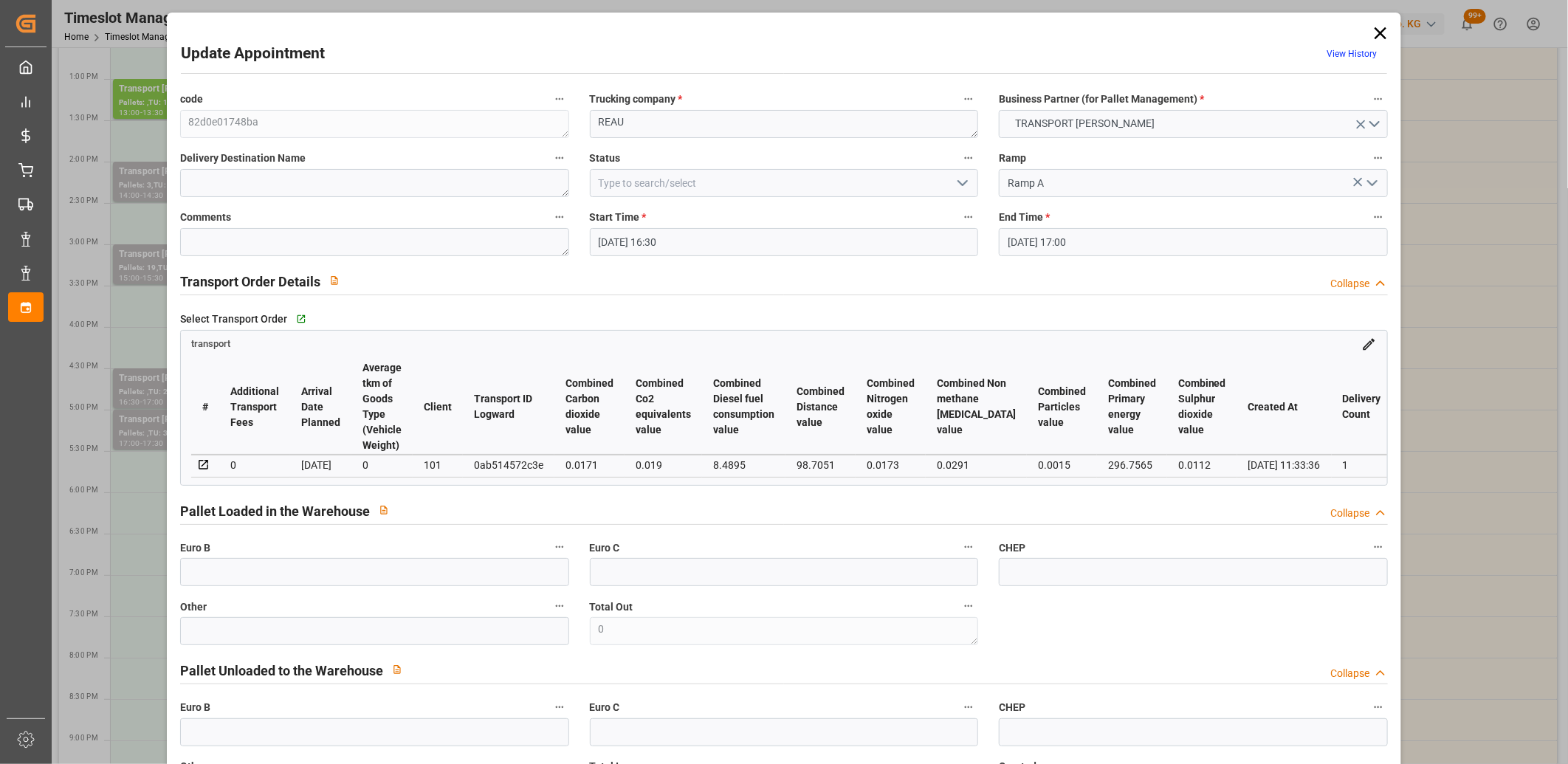
type input "19-09-2025 16:30"
type input "19-09-2025 17:00"
type input "16-09-2025 12:31"
type input "16-09-2025 11:33"
type input "[DATE]"
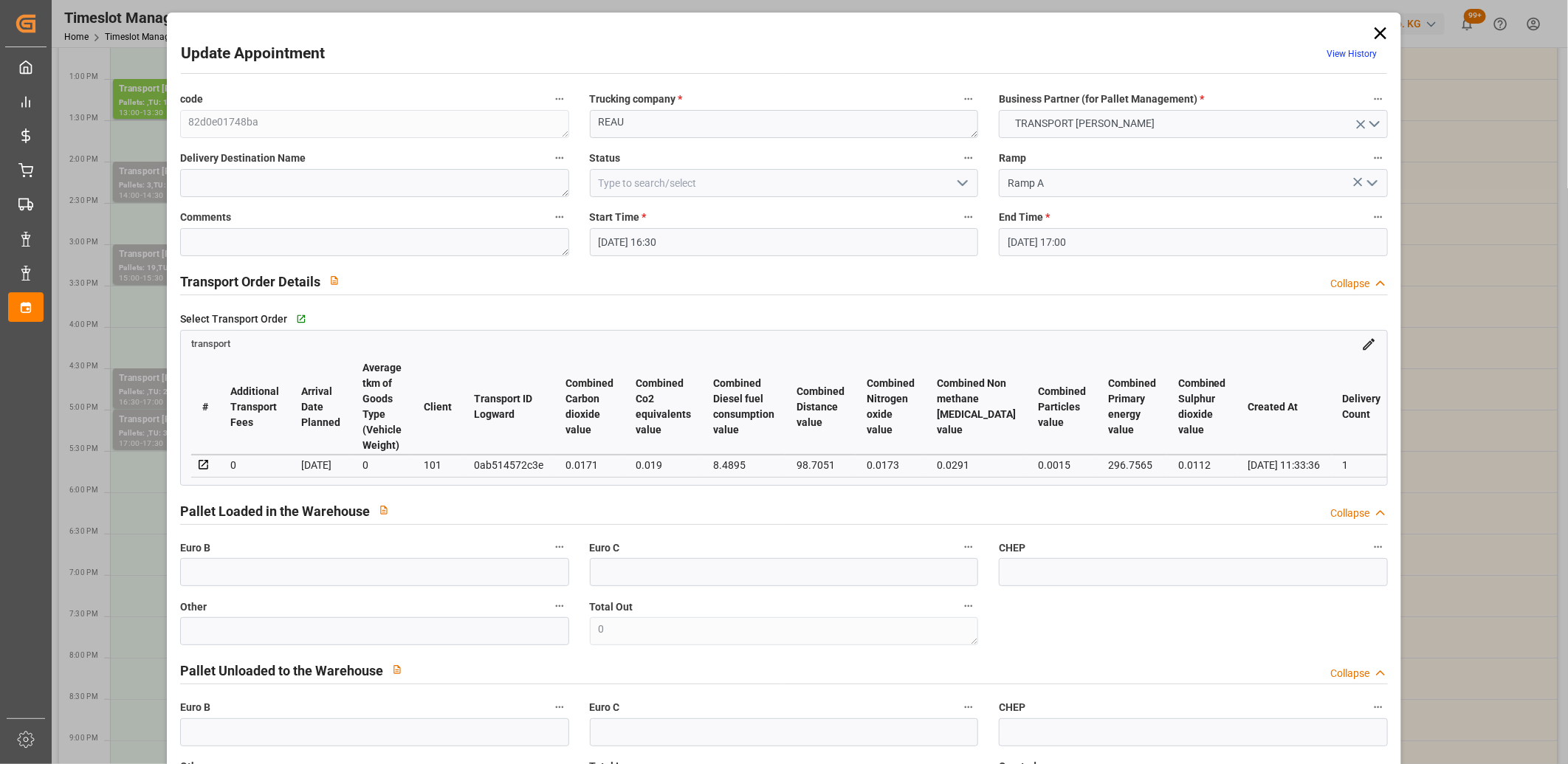
type input "[DATE]"
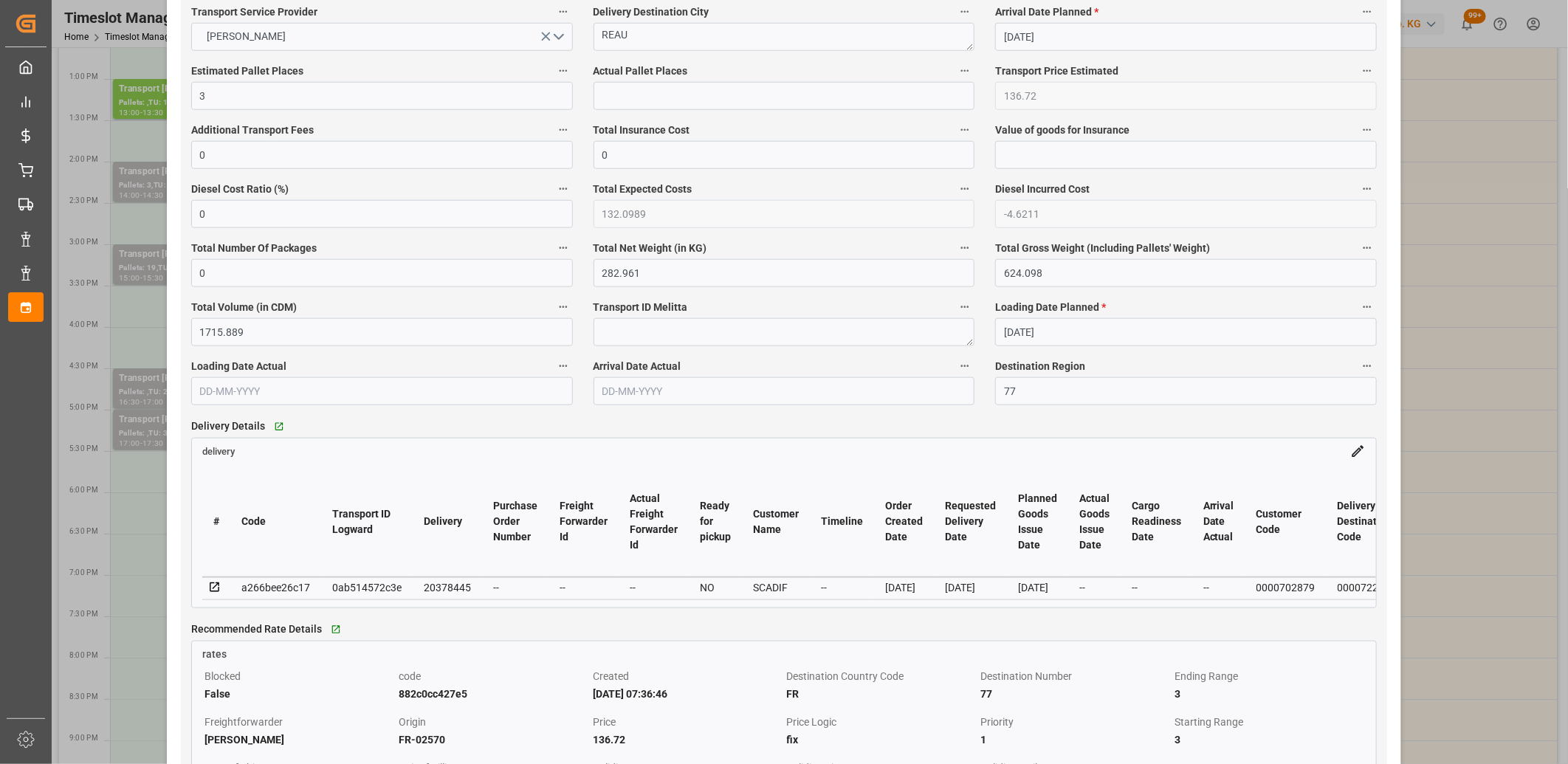
scroll to position [902, 0]
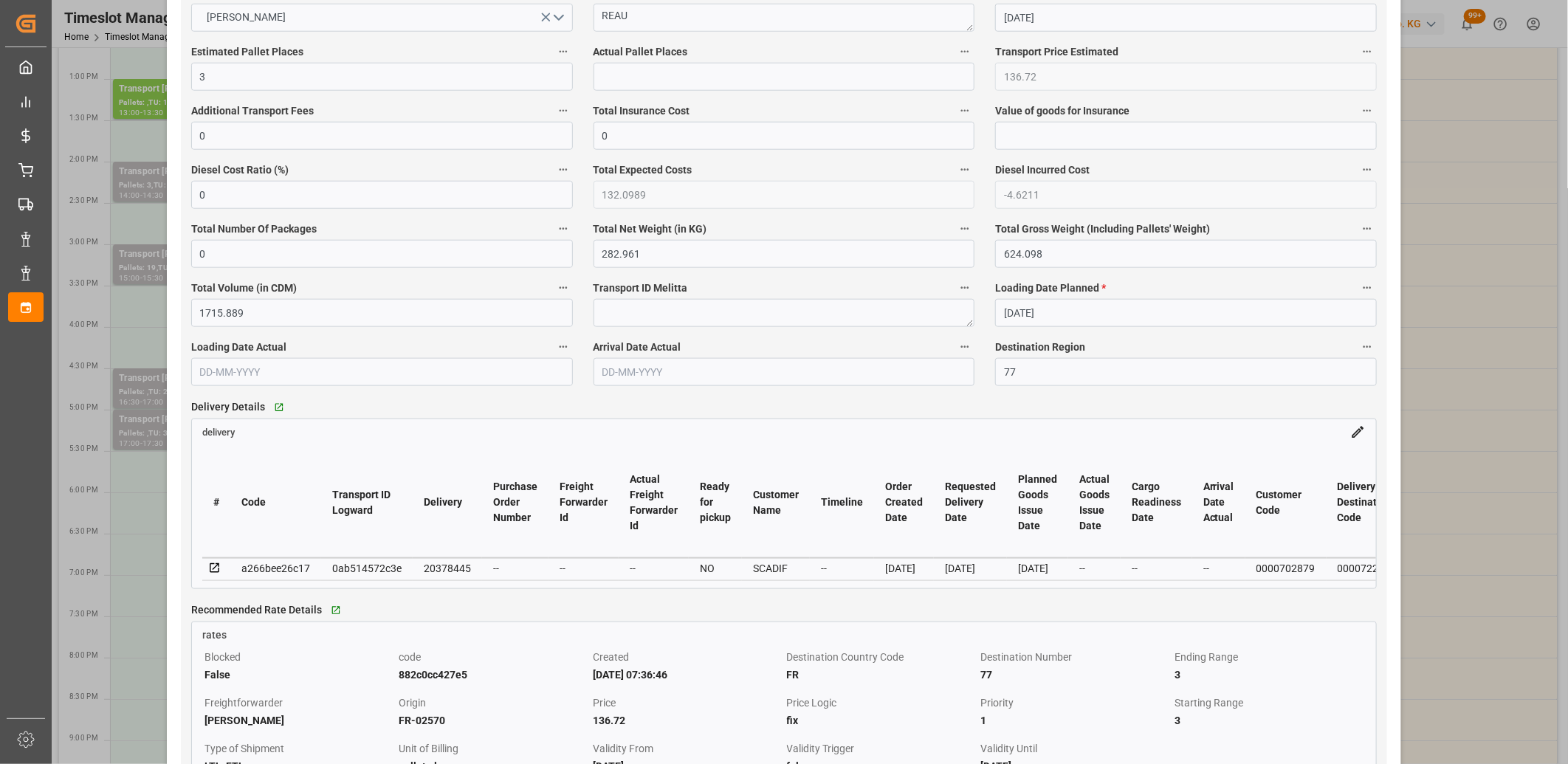
click at [216, 565] on icon at bounding box center [215, 569] width 13 height 13
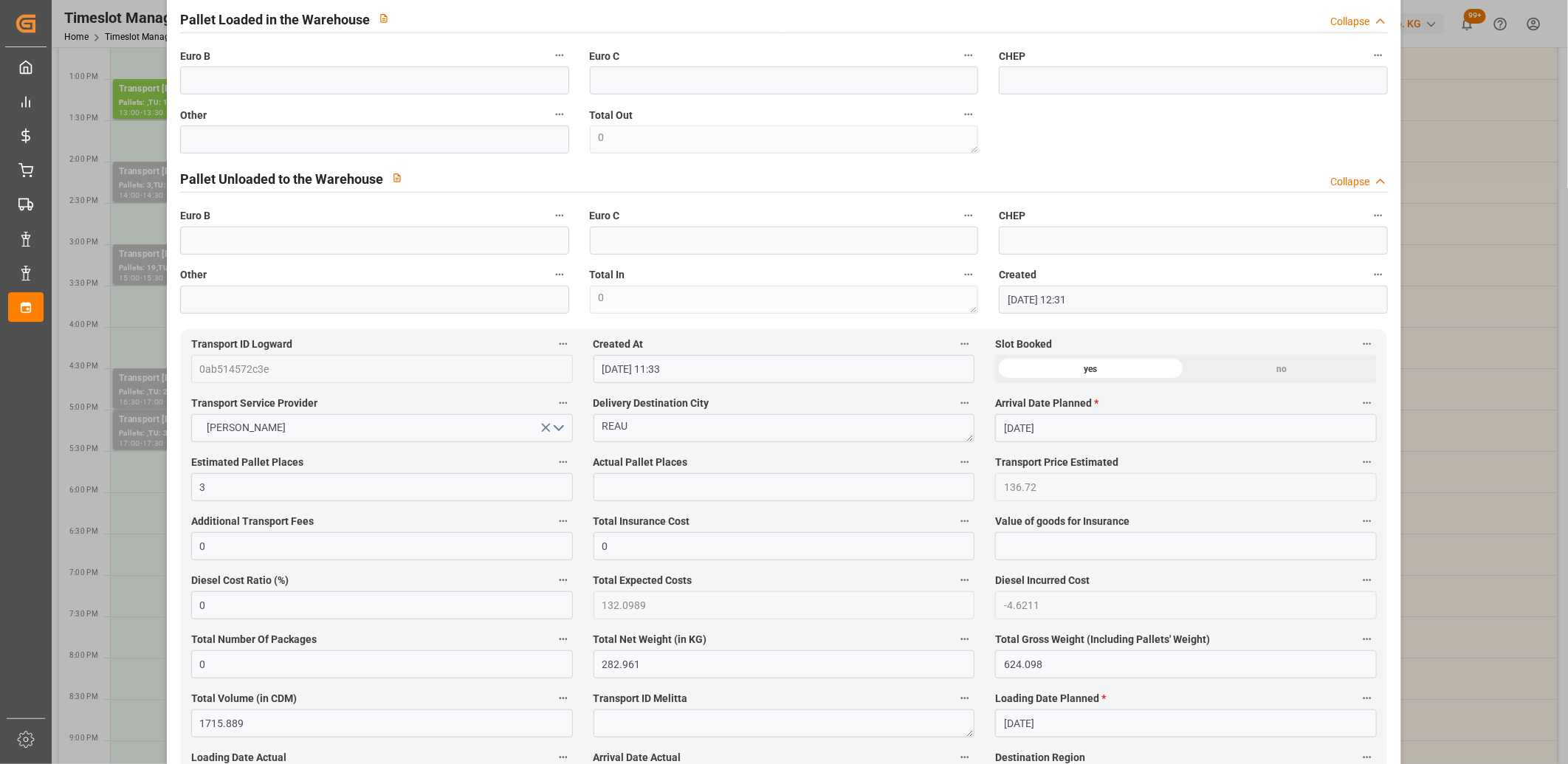
scroll to position [0, 0]
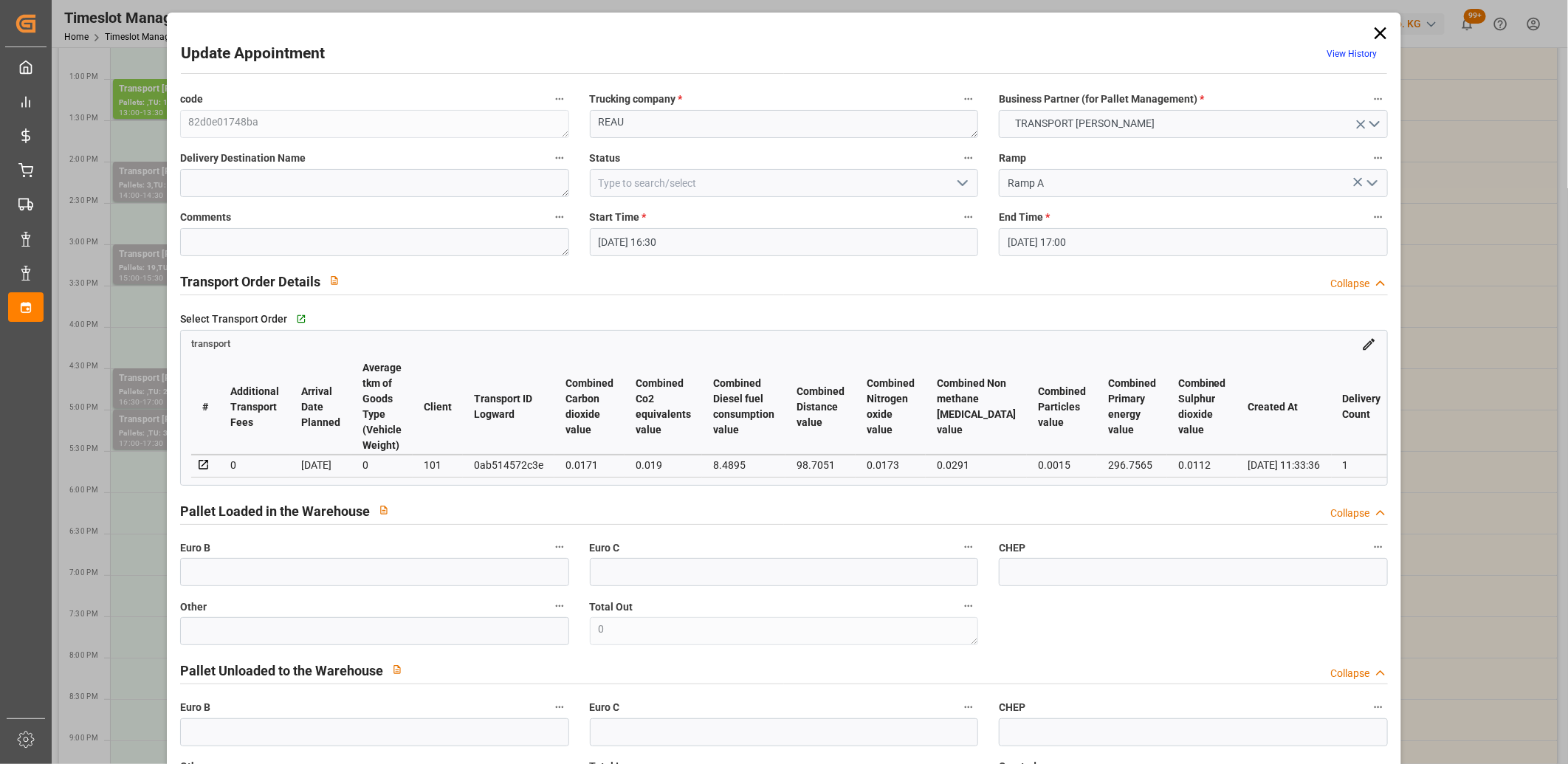
click at [508, 463] on div "0ab514572c3e" at bounding box center [509, 465] width 69 height 18
copy div "0ab514572c3e"
click at [1377, 33] on icon at bounding box center [1380, 33] width 12 height 12
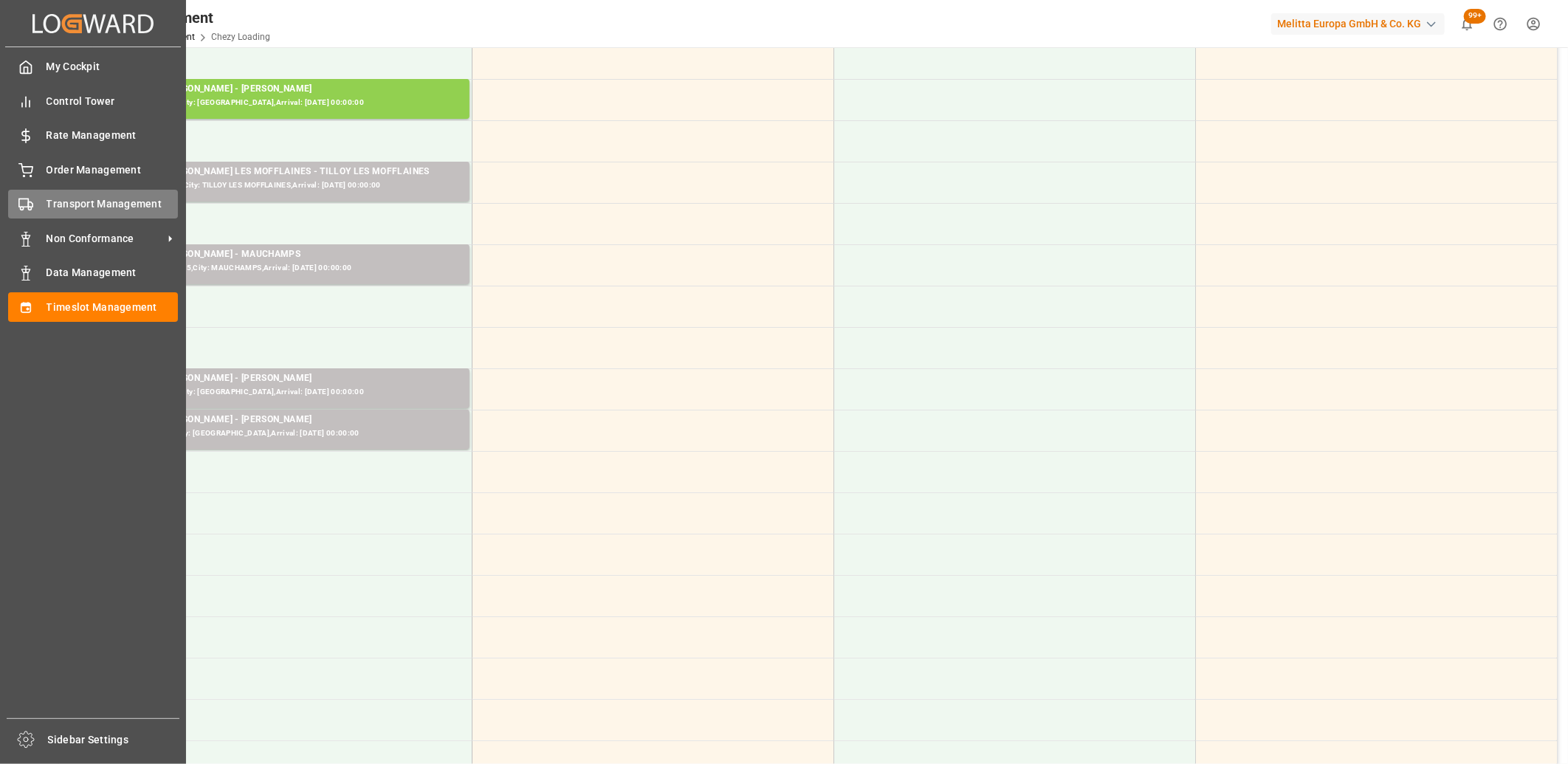
click at [37, 203] on div "Transport Management Transport Management" at bounding box center [93, 204] width 170 height 29
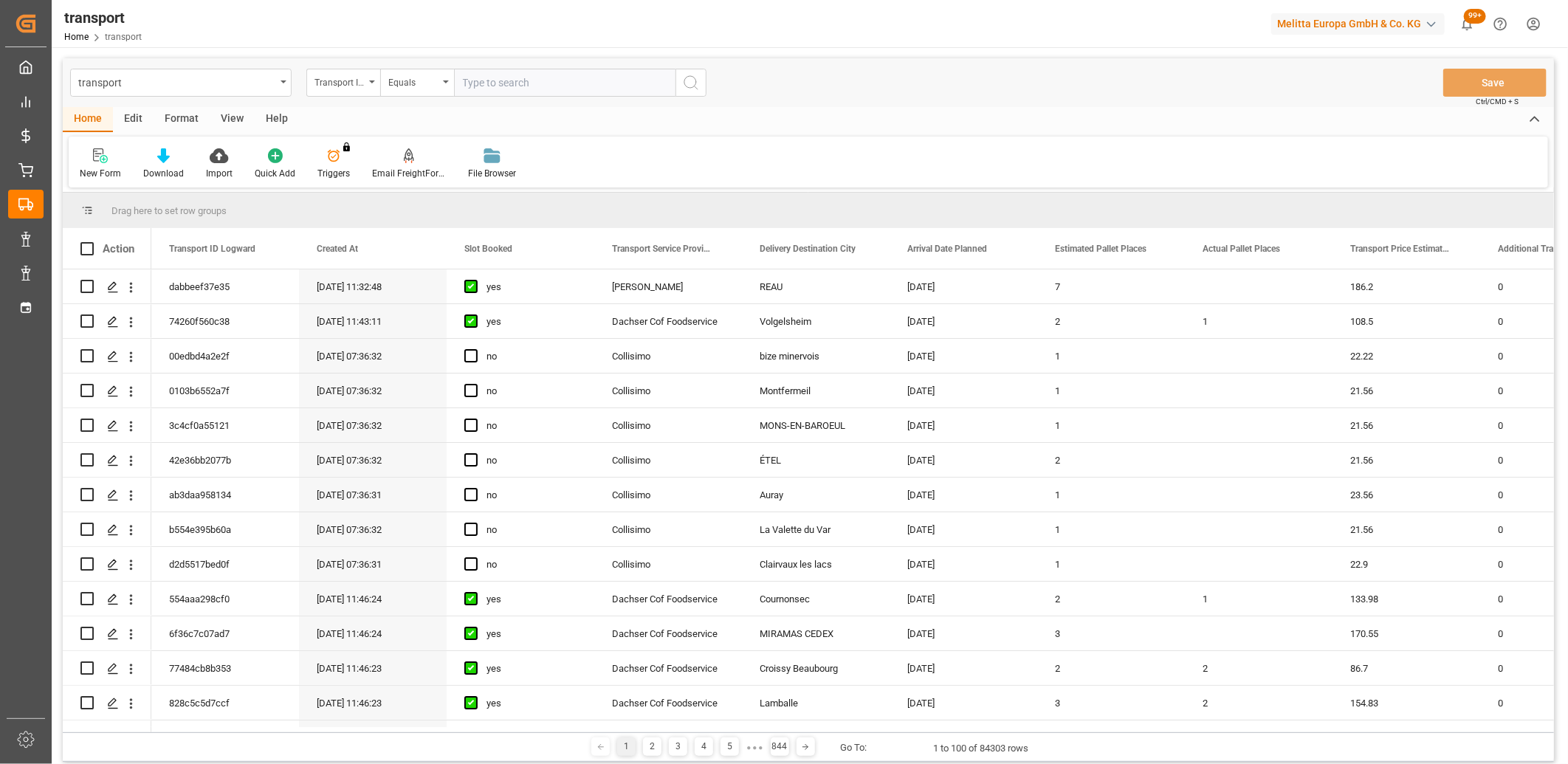
type input "0ab514572c3e"
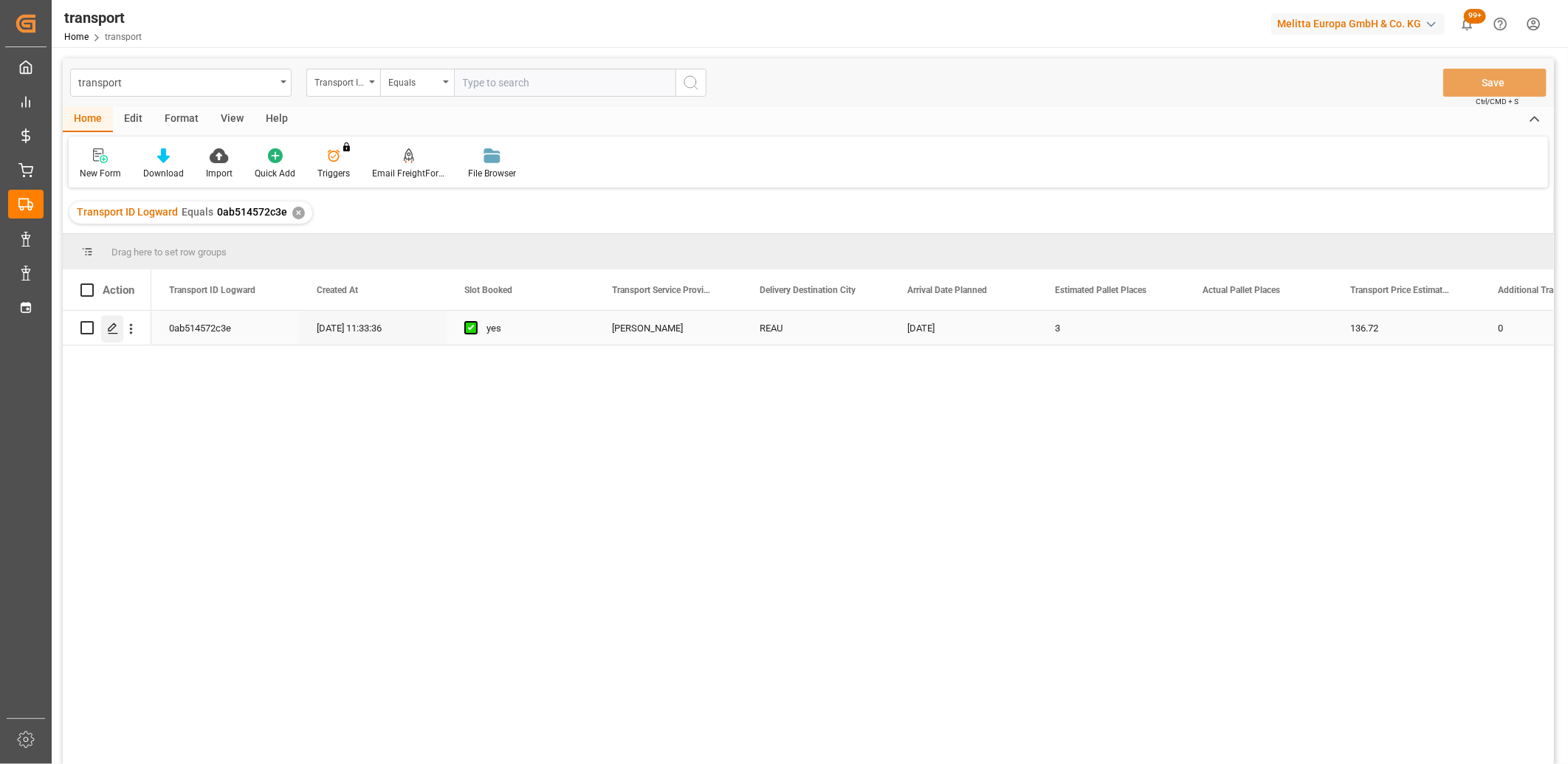
click at [109, 326] on icon "Press SPACE to select this row." at bounding box center [113, 329] width 12 height 12
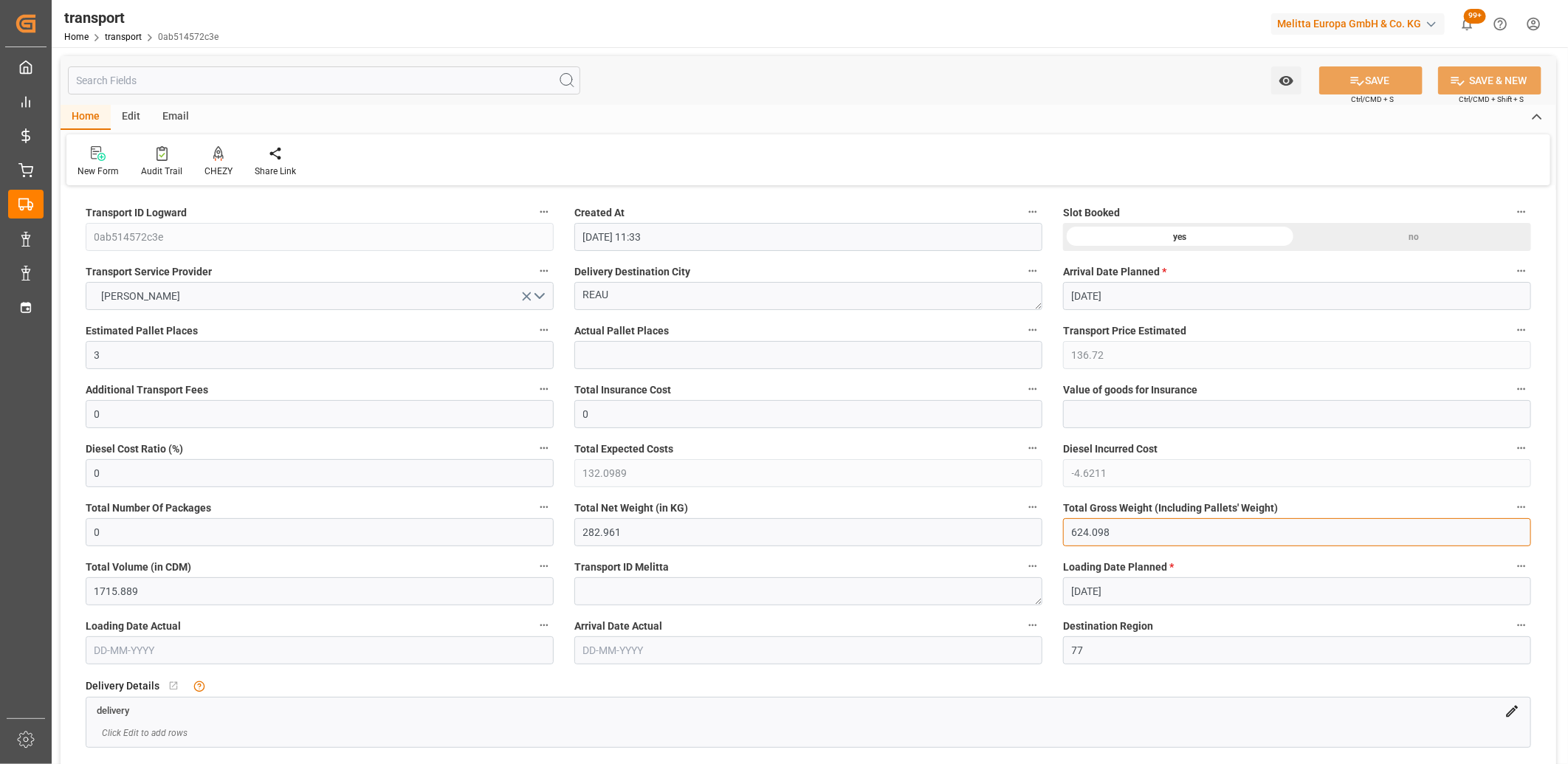
drag, startPoint x: 1112, startPoint y: 524, endPoint x: 1053, endPoint y: 526, distance: 59.0
click at [1053, 526] on div "Total Gross Weight (Including Pallets' Weight) 624.098" at bounding box center [1297, 522] width 488 height 59
type input "0"
drag, startPoint x: 639, startPoint y: 527, endPoint x: 527, endPoint y: 526, distance: 112.0
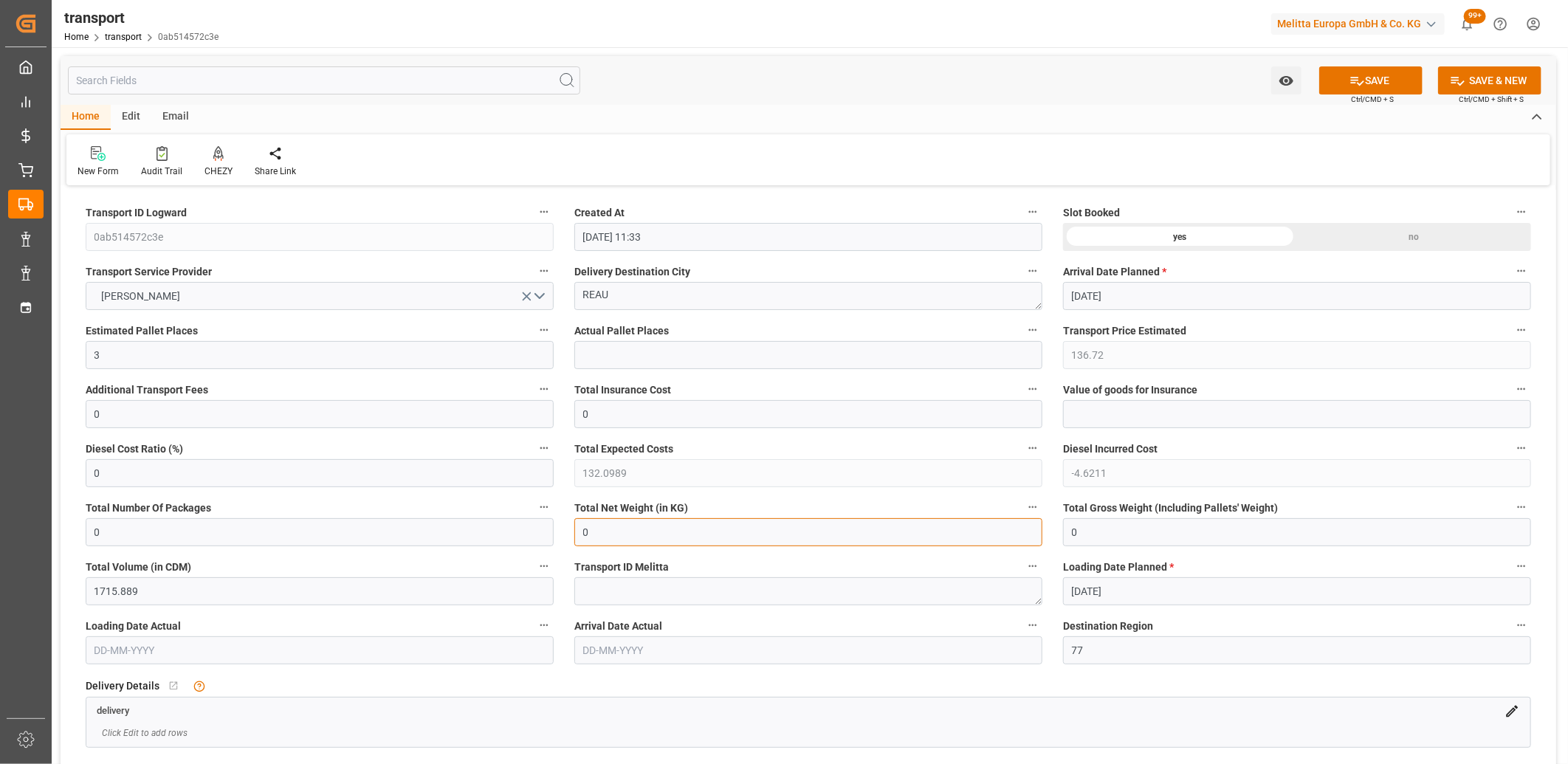
type input "0"
drag, startPoint x: 136, startPoint y: 355, endPoint x: 81, endPoint y: 350, distance: 55.2
click at [81, 350] on div "Estimated Pallet Places 3" at bounding box center [319, 345] width 488 height 59
type input "0"
click at [526, 293] on icon "open menu" at bounding box center [526, 297] width 15 height 15
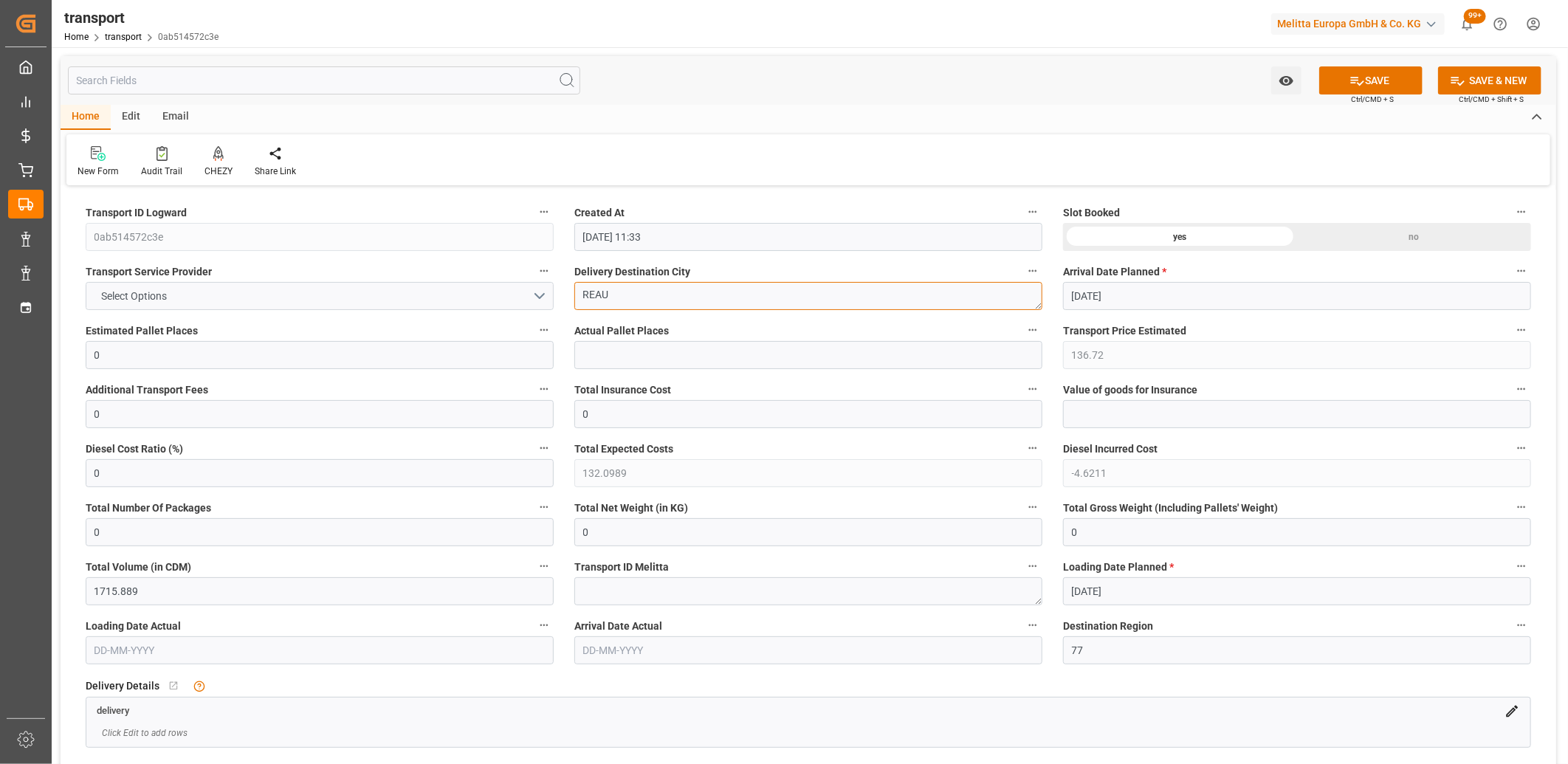
drag, startPoint x: 673, startPoint y: 290, endPoint x: 461, endPoint y: 286, distance: 212.0
click at [1408, 238] on div "no" at bounding box center [1414, 237] width 234 height 28
click at [1390, 86] on button "SAVE" at bounding box center [1370, 80] width 104 height 28
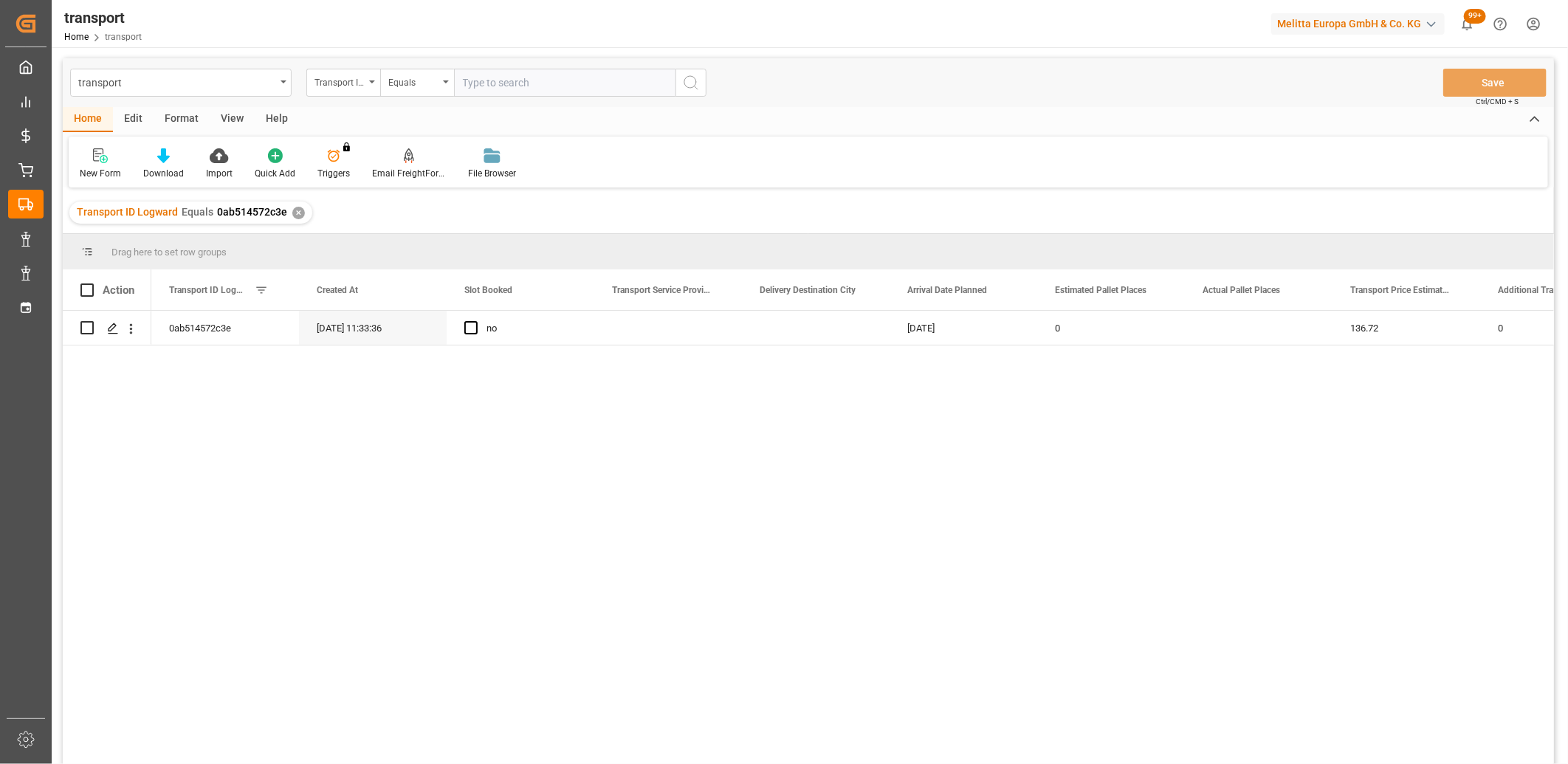
click at [129, 116] on div "Edit" at bounding box center [133, 120] width 40 height 25
click at [85, 330] on input "Press Space to toggle row selection (unchecked)" at bounding box center [88, 328] width 13 height 13
checkbox input "true"
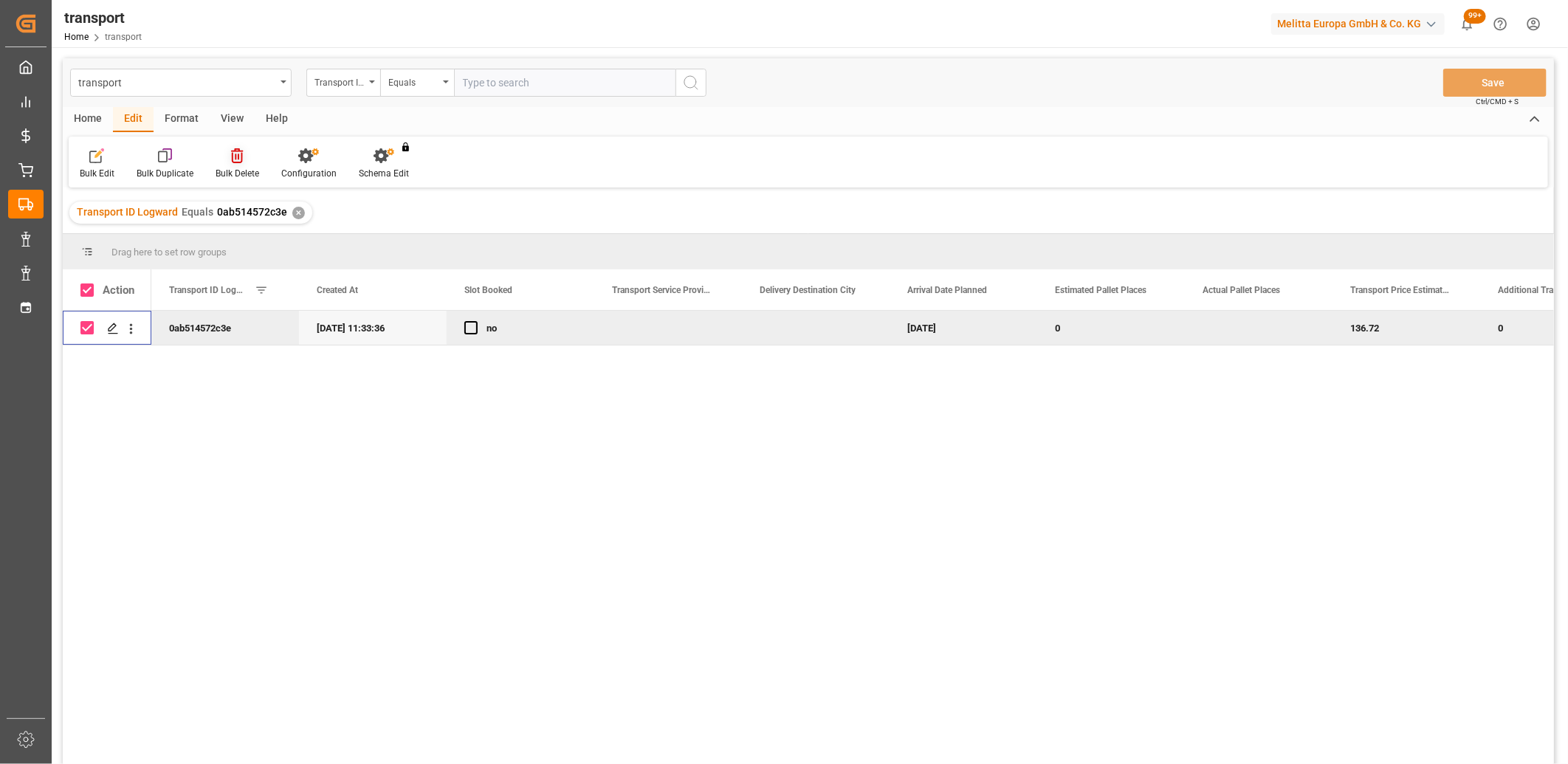
click at [241, 157] on icon at bounding box center [237, 156] width 12 height 15
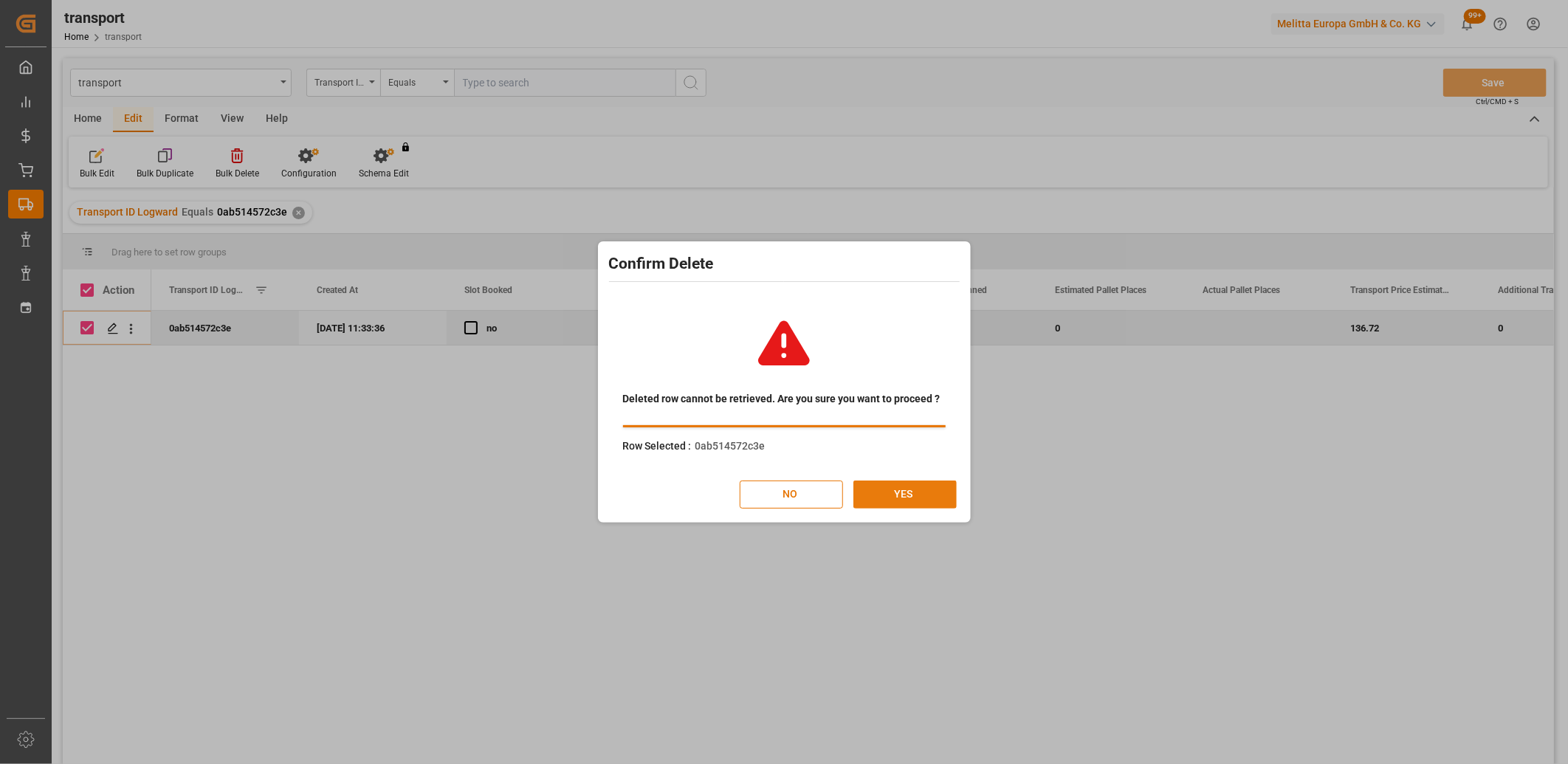
click at [878, 502] on button "YES" at bounding box center [904, 494] width 104 height 28
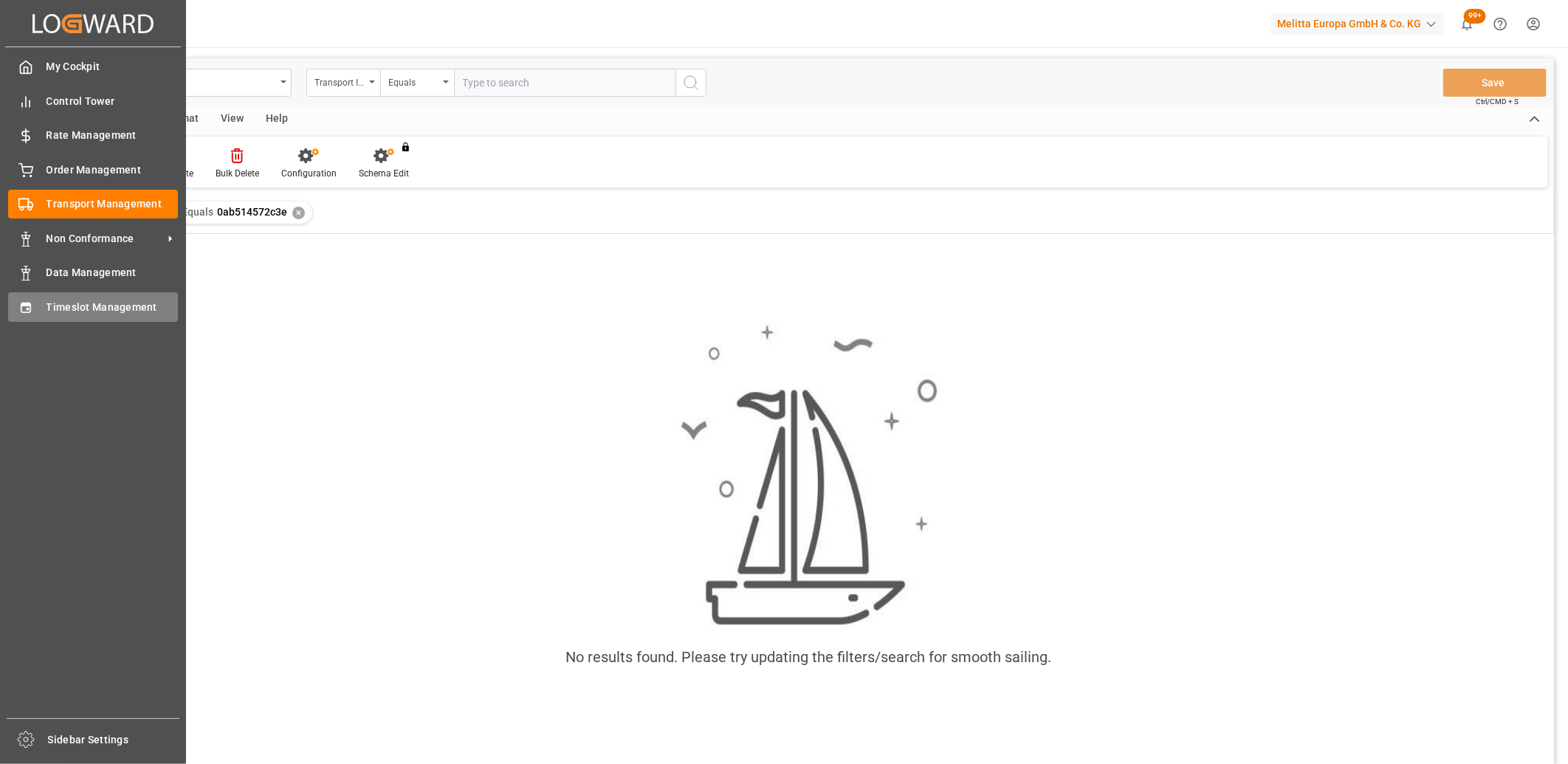
click at [20, 304] on icon at bounding box center [26, 308] width 15 height 15
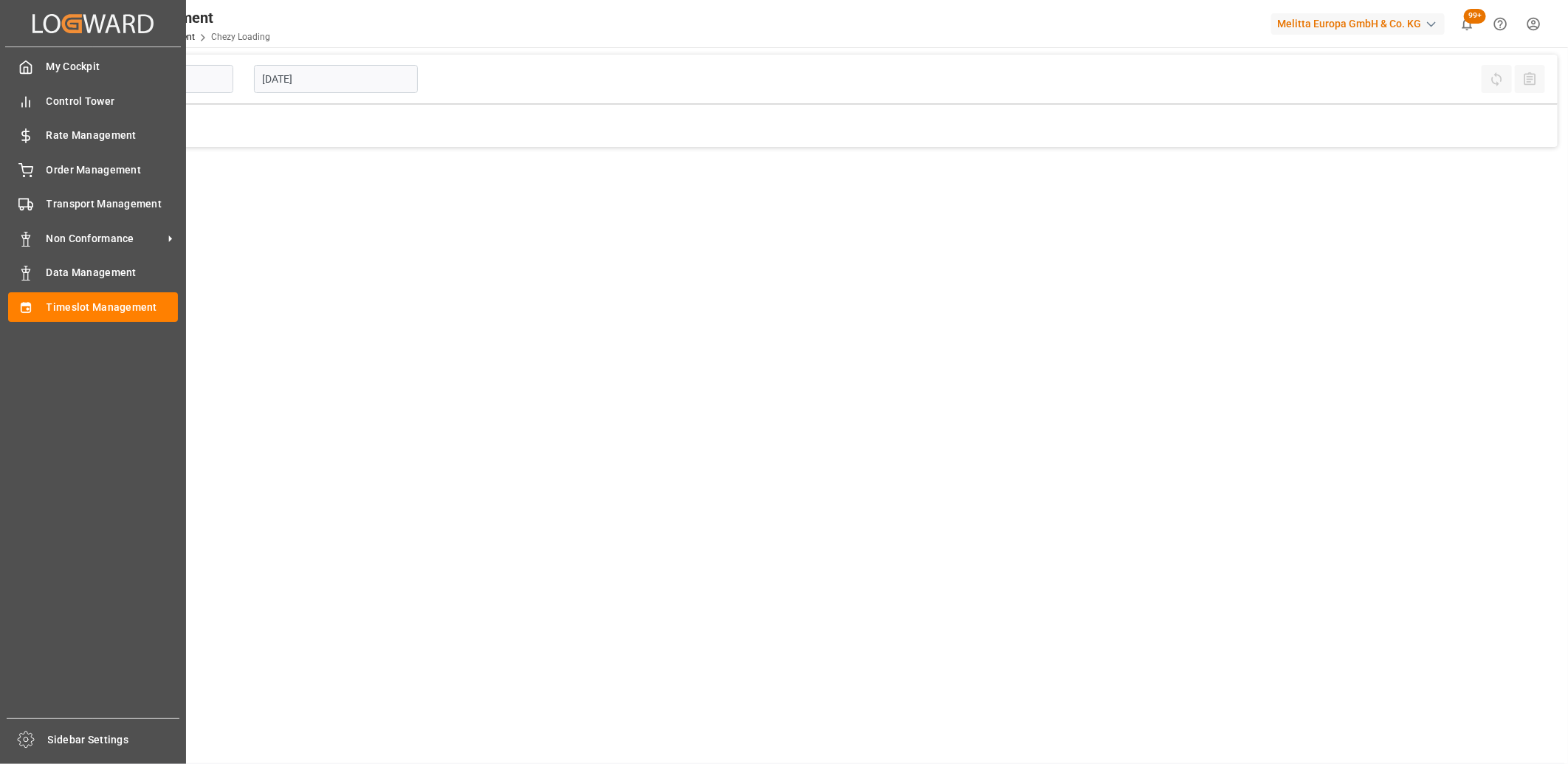
type input "Chezy Loading"
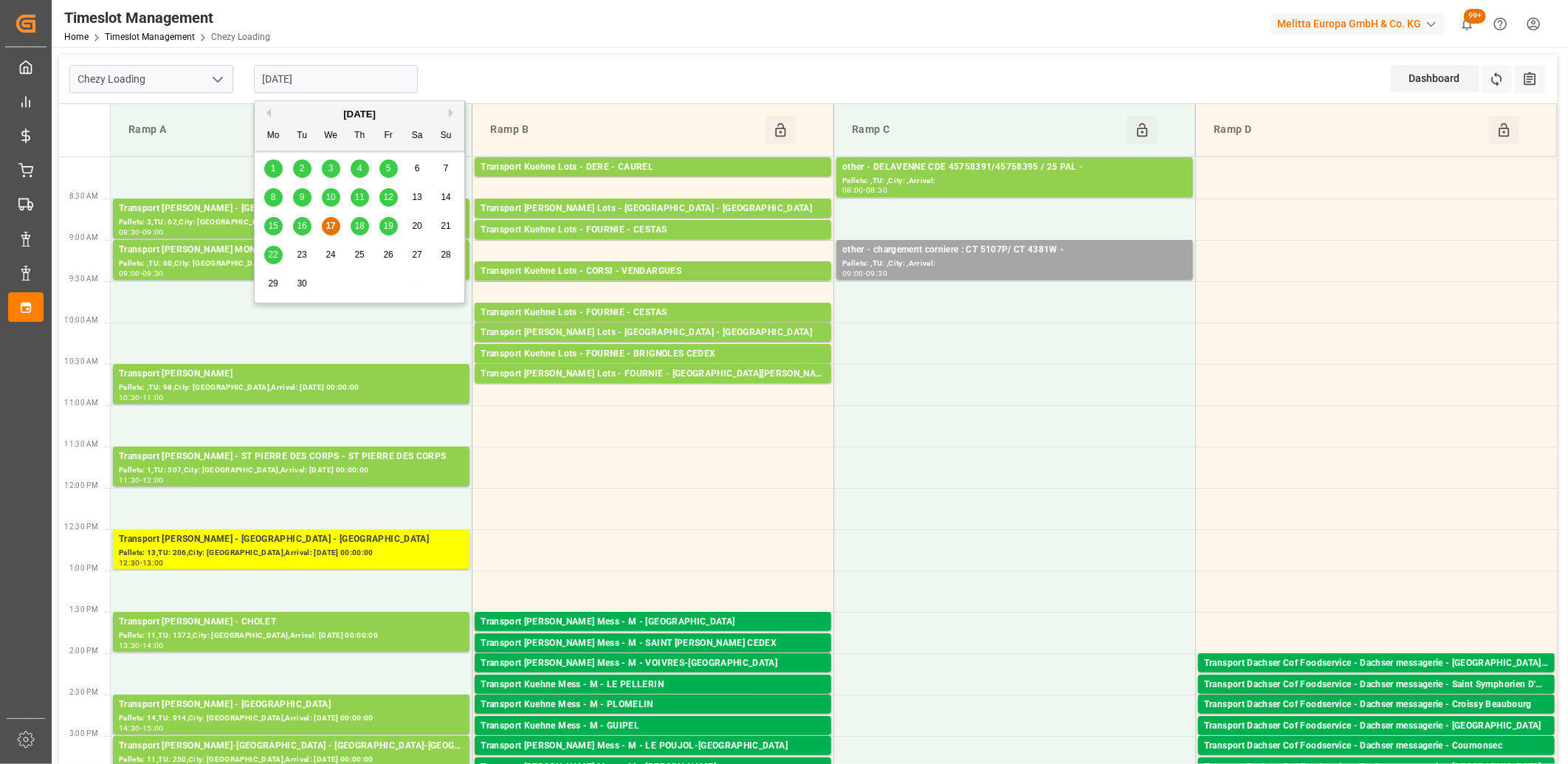
click at [371, 77] on input "[DATE]" at bounding box center [336, 78] width 164 height 28
click at [358, 227] on span "18" at bounding box center [359, 226] width 9 height 10
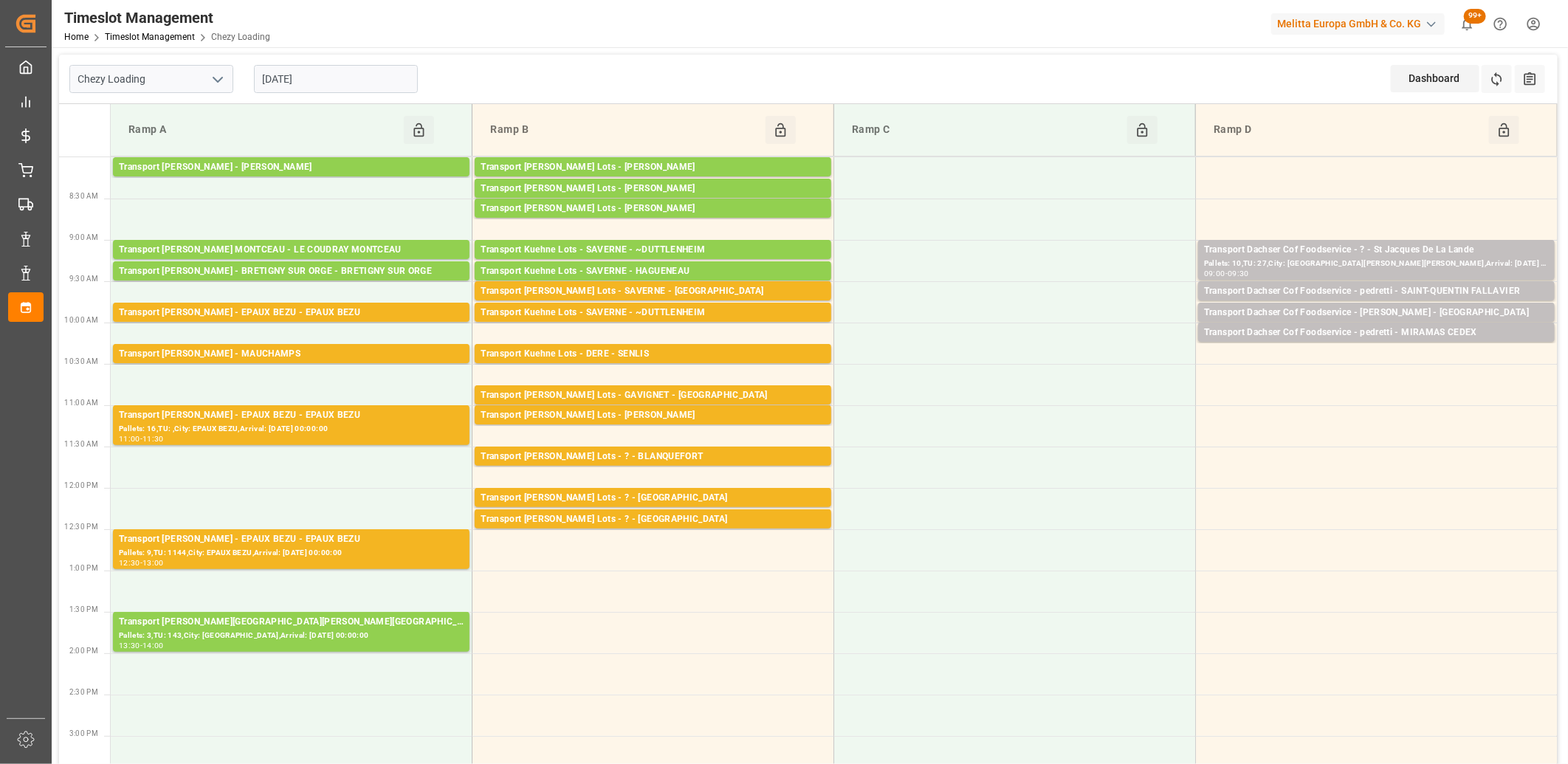
click at [403, 72] on input "[DATE]" at bounding box center [336, 78] width 164 height 28
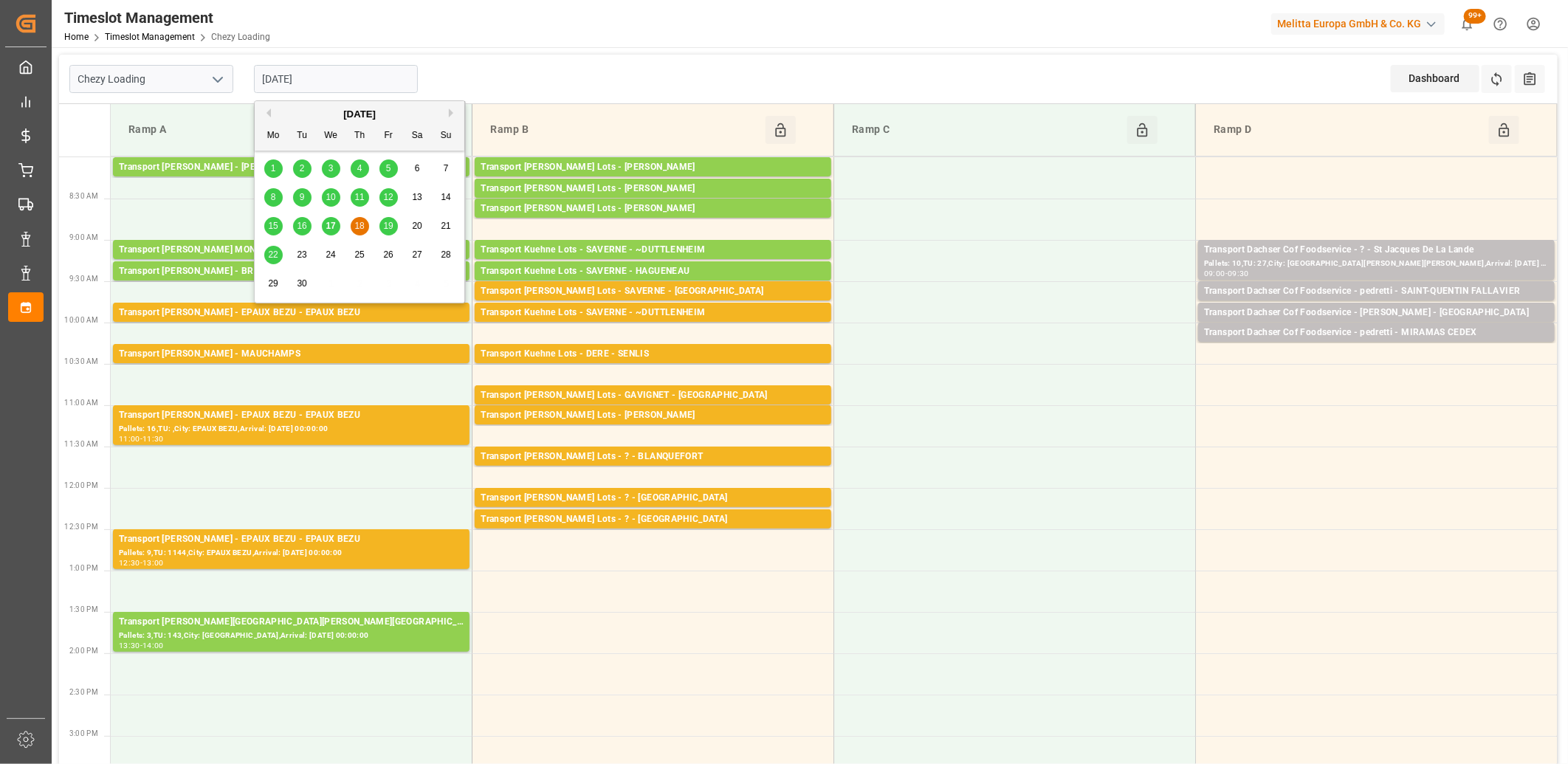
click at [387, 224] on span "19" at bounding box center [387, 226] width 9 height 10
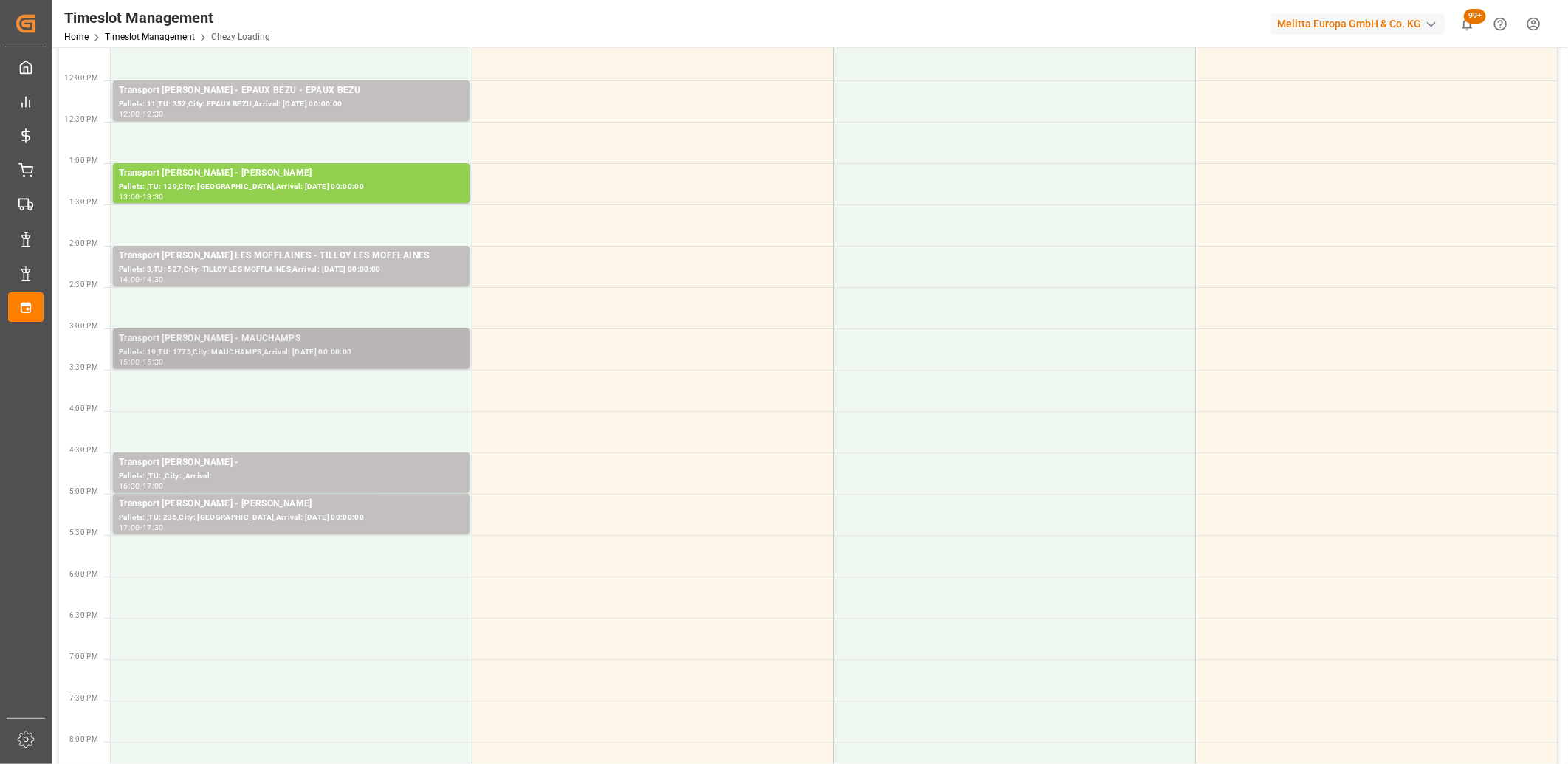
scroll to position [409, 0]
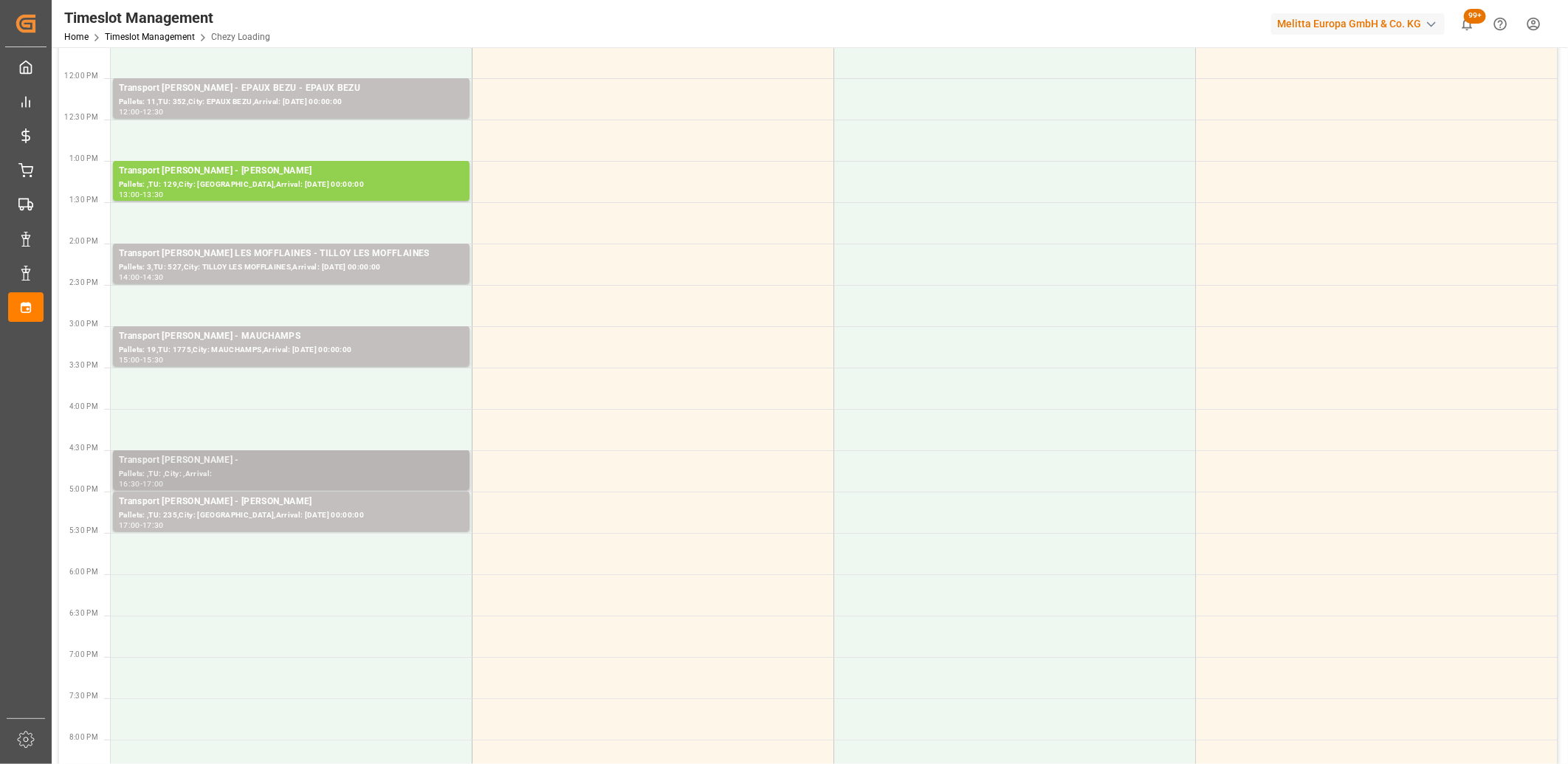
click at [310, 462] on div "Transport Delisle - REAU -" at bounding box center [291, 461] width 344 height 15
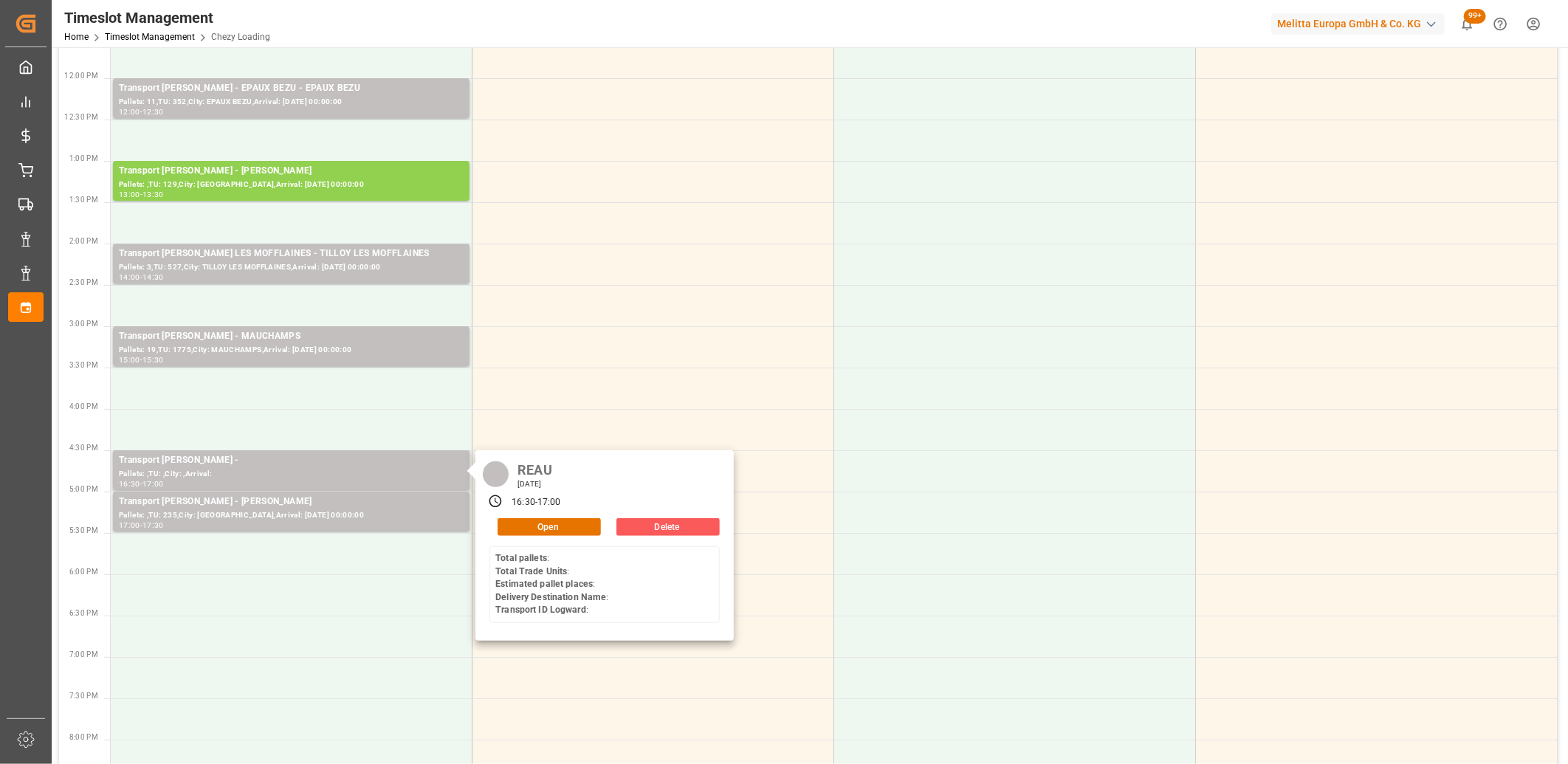
click at [648, 528] on button "Delete" at bounding box center [668, 526] width 104 height 18
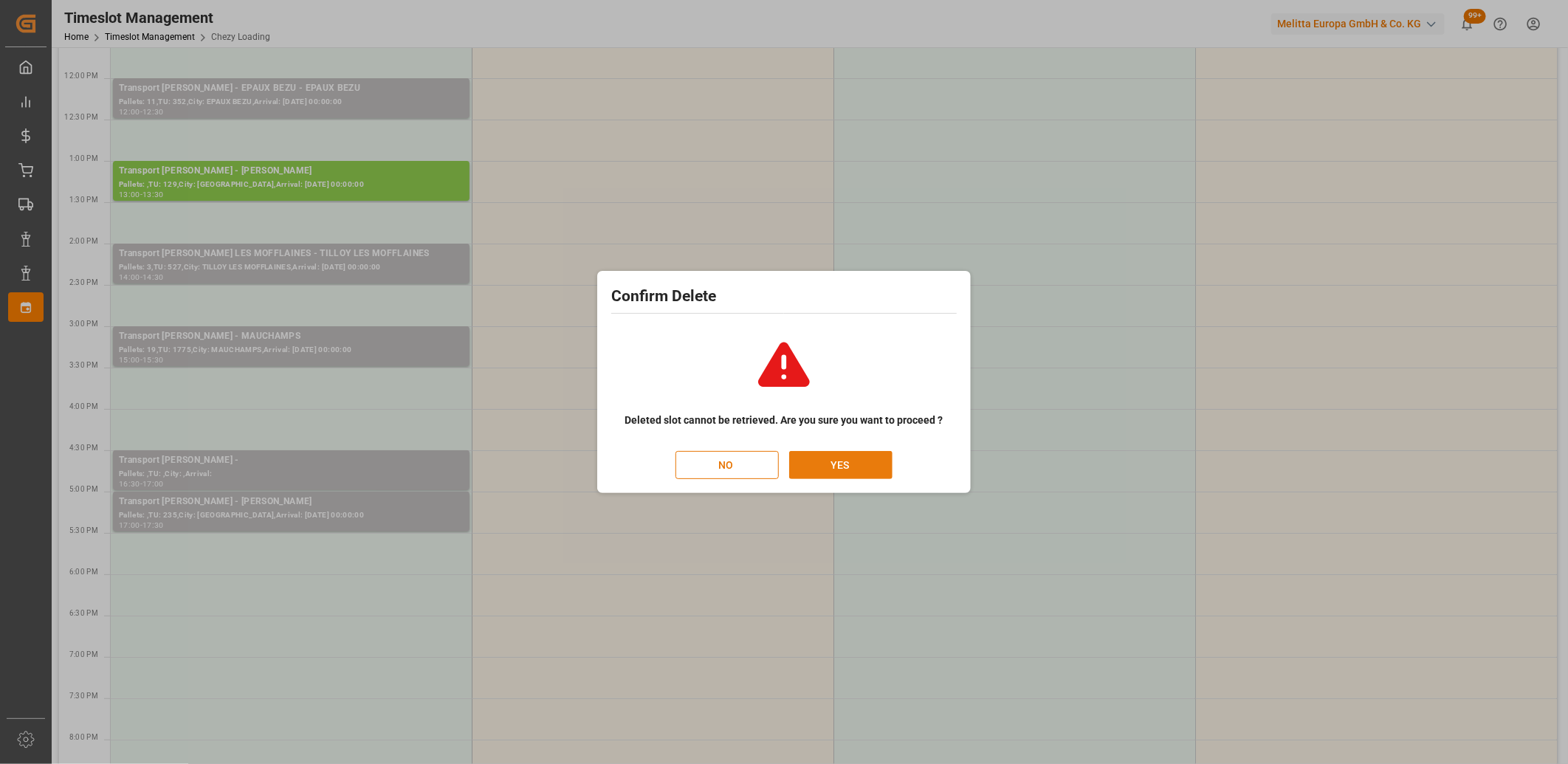
click at [862, 462] on button "YES" at bounding box center [840, 465] width 104 height 28
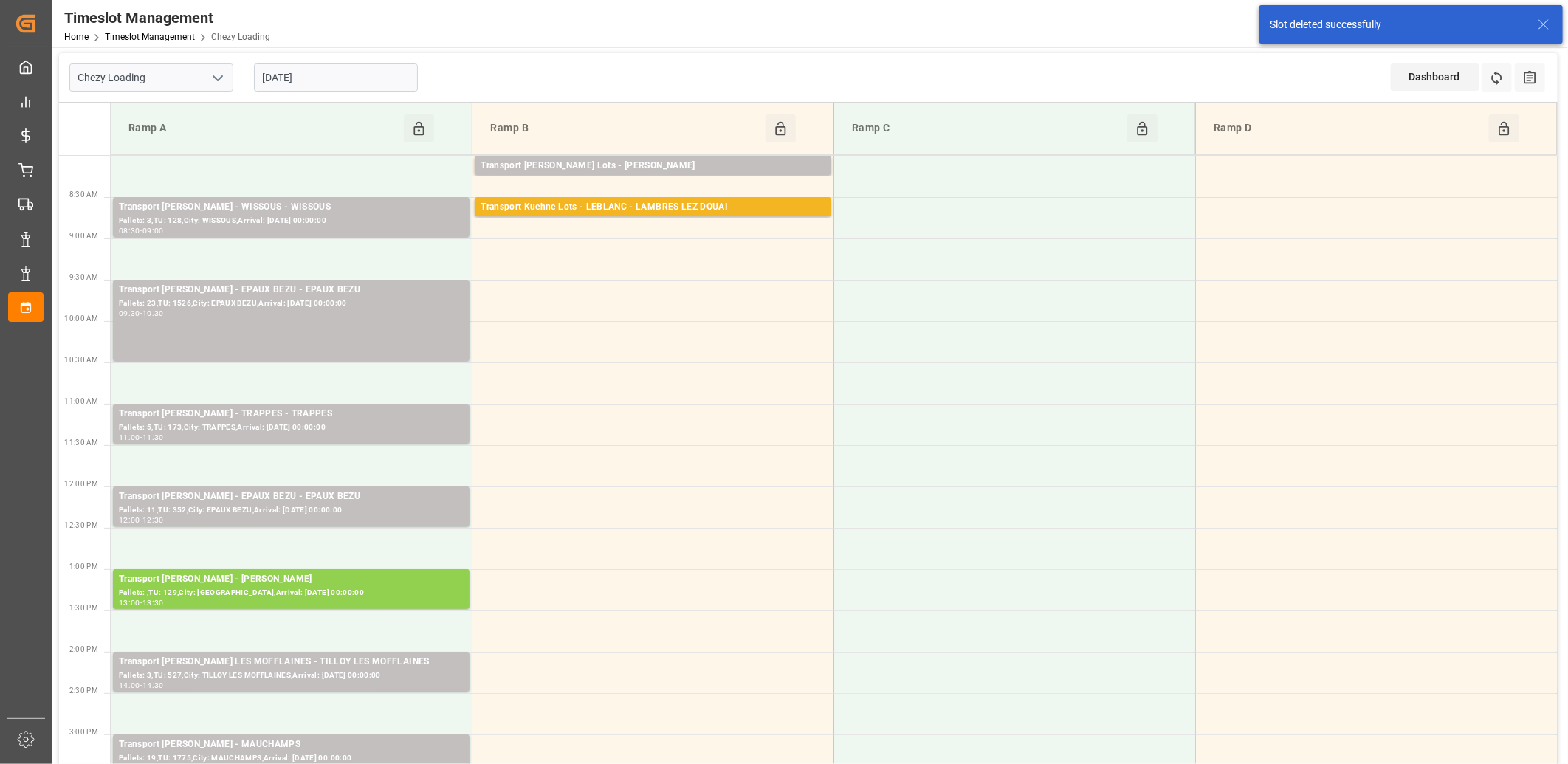
scroll to position [0, 0]
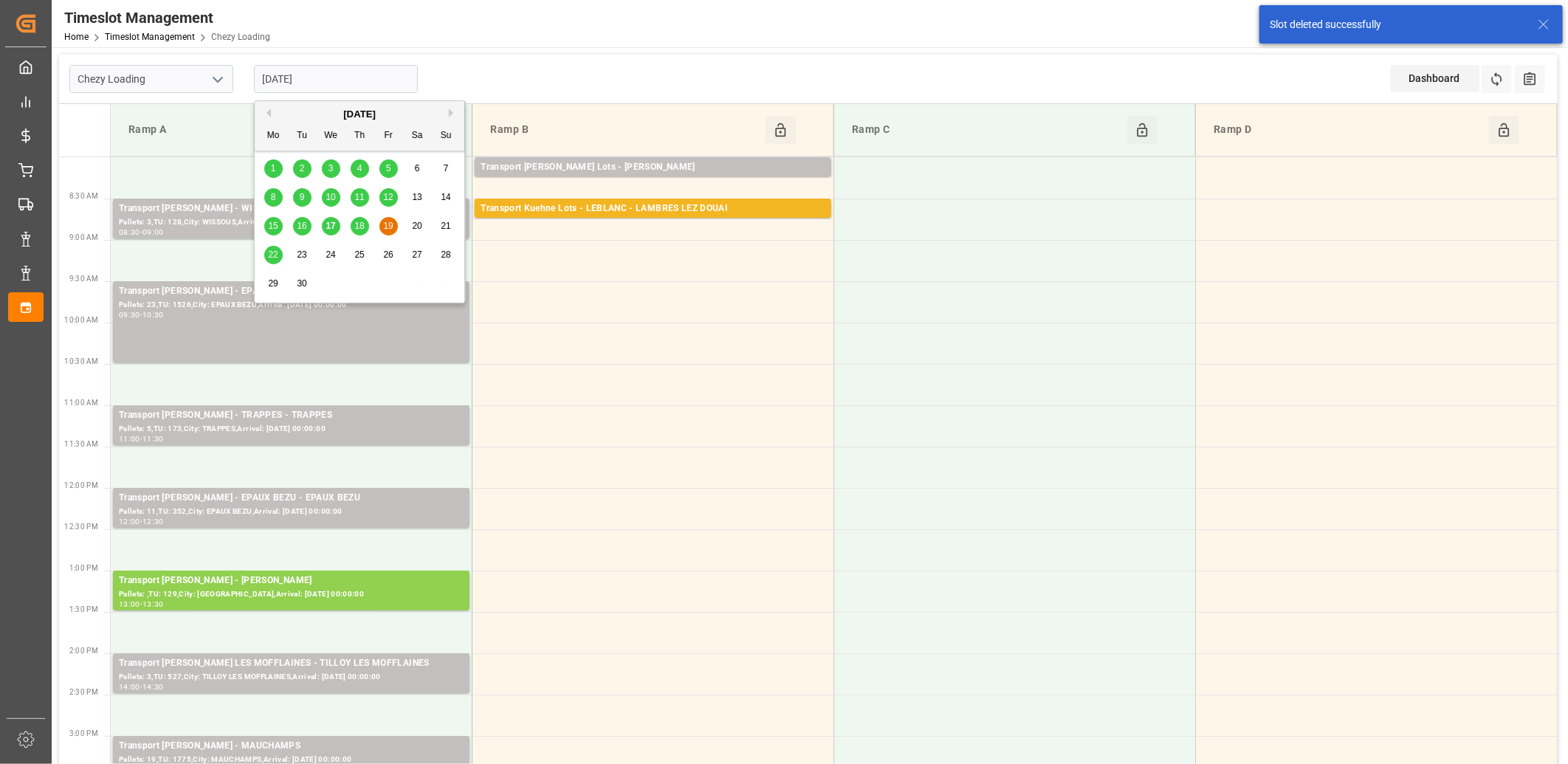
click at [371, 89] on input "[DATE]" at bounding box center [336, 78] width 164 height 28
click at [275, 254] on span "22" at bounding box center [272, 254] width 9 height 10
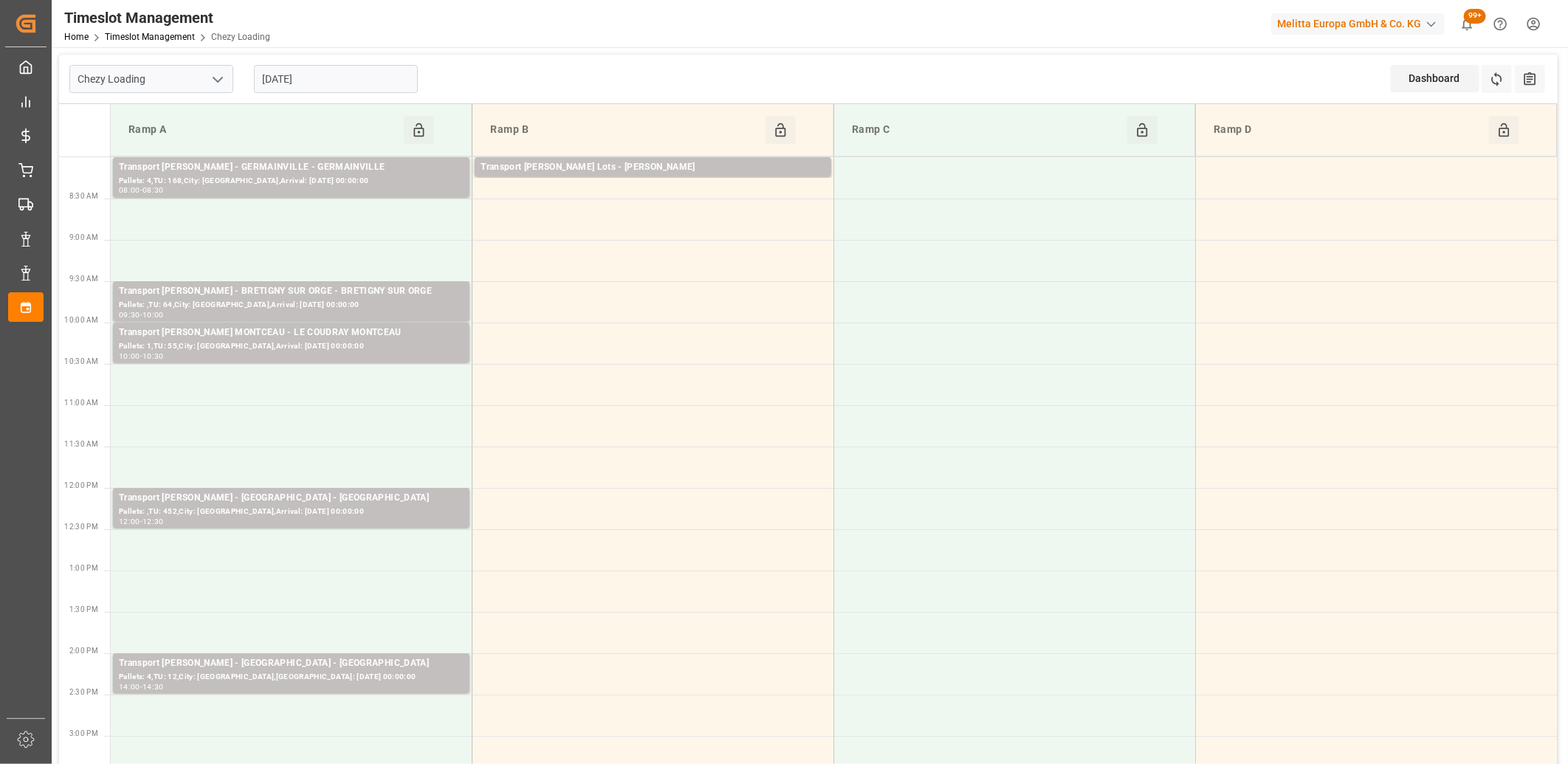
click at [351, 81] on input "[DATE]" at bounding box center [336, 78] width 164 height 28
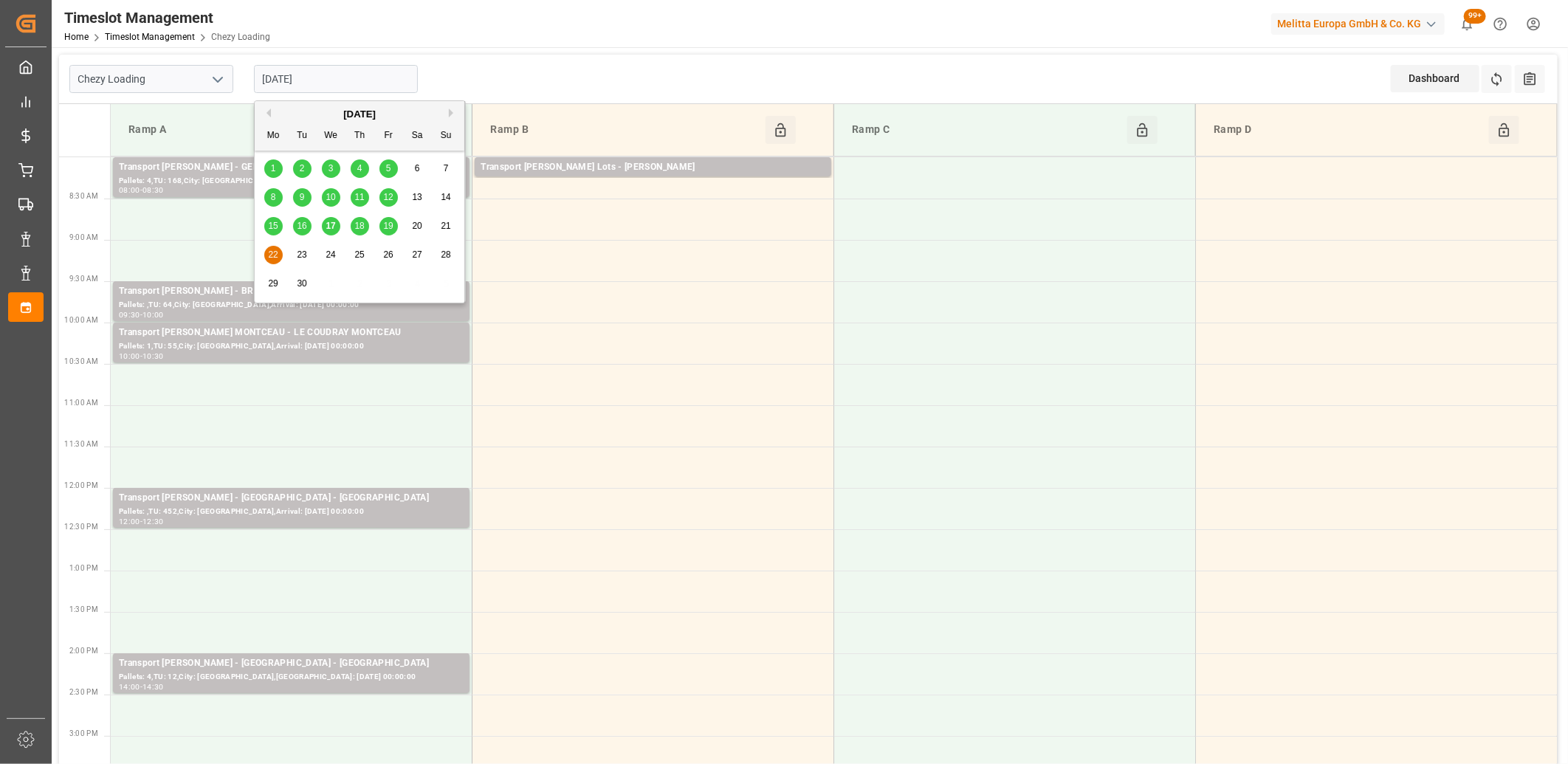
click at [328, 223] on span "17" at bounding box center [330, 226] width 9 height 10
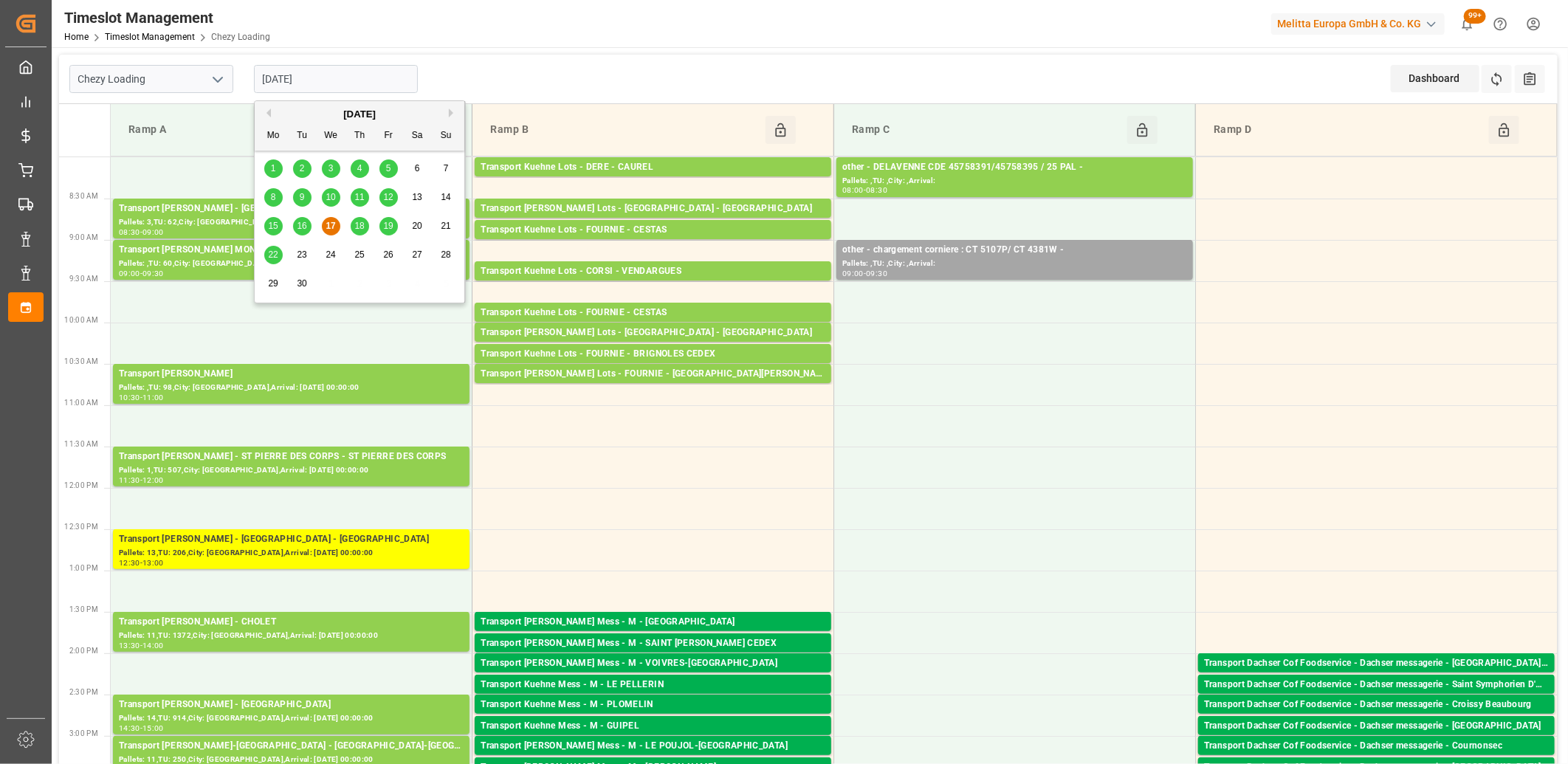
click at [371, 72] on input "[DATE]" at bounding box center [336, 78] width 164 height 28
click at [355, 225] on span "18" at bounding box center [359, 226] width 9 height 10
type input "[DATE]"
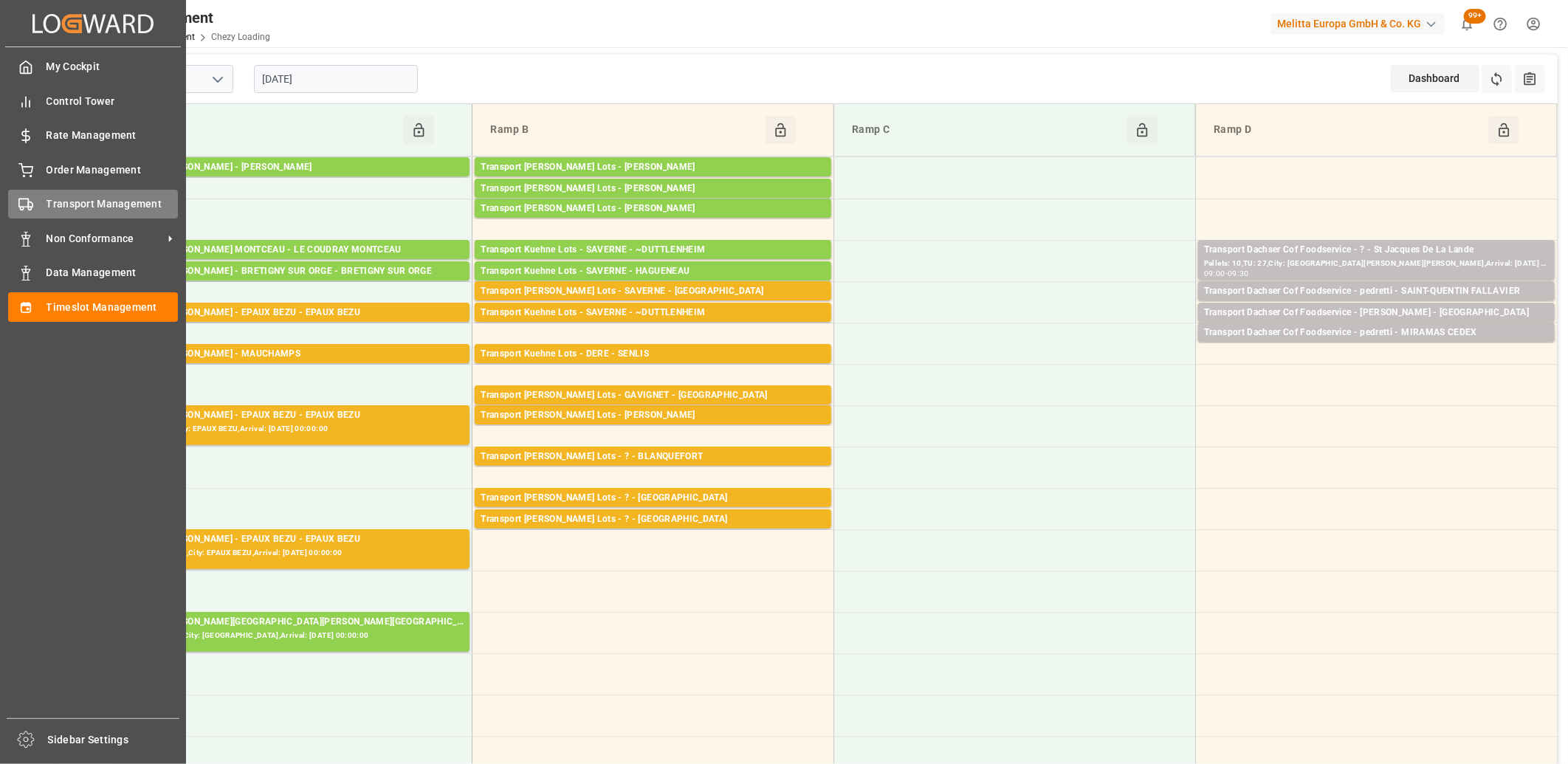
click at [35, 201] on div "Transport Management Transport Management" at bounding box center [93, 204] width 170 height 29
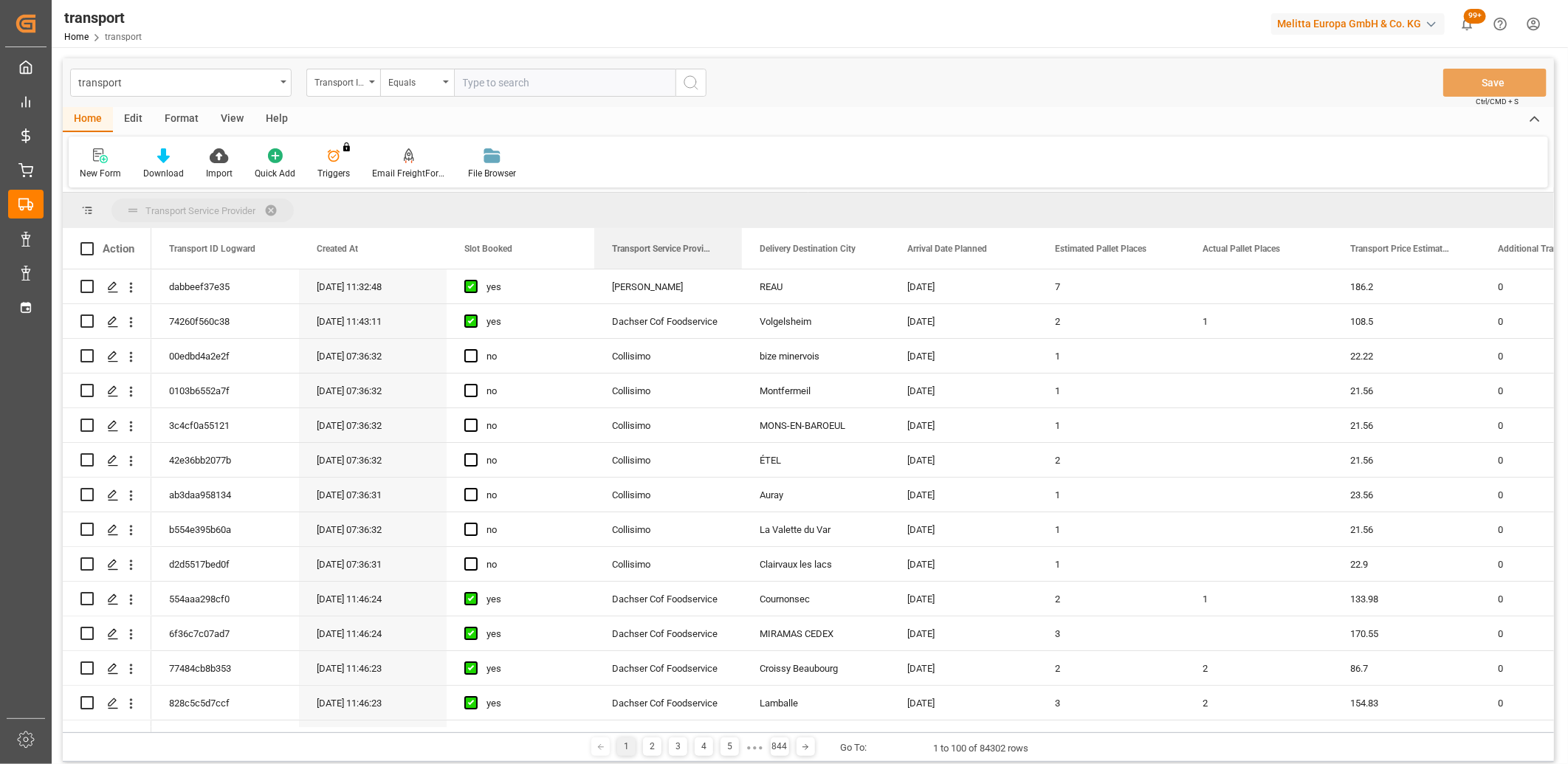
drag, startPoint x: 624, startPoint y: 249, endPoint x: 622, endPoint y: 208, distance: 41.0
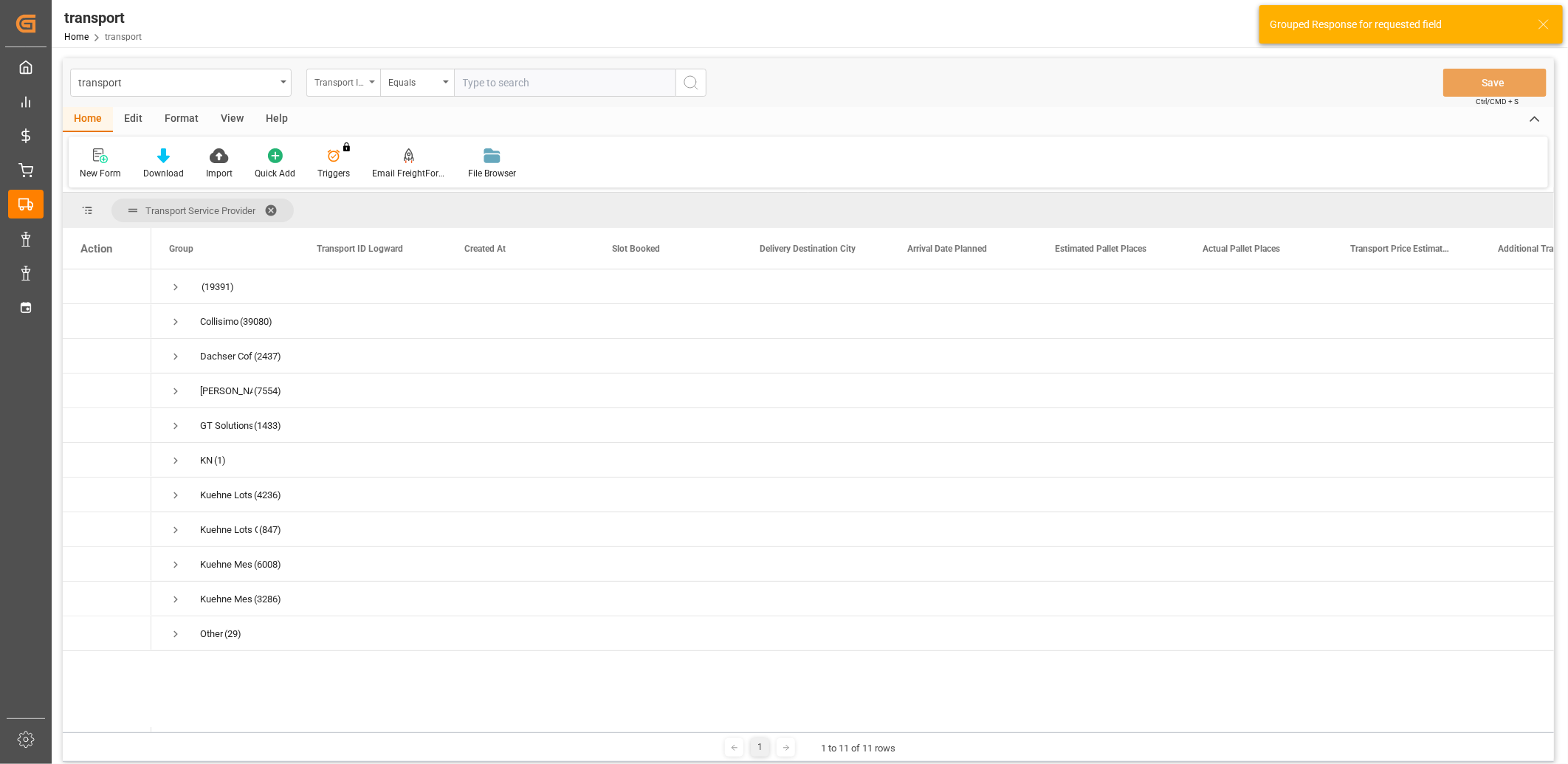
click at [364, 86] on div "Transport ID Logward" at bounding box center [339, 81] width 51 height 17
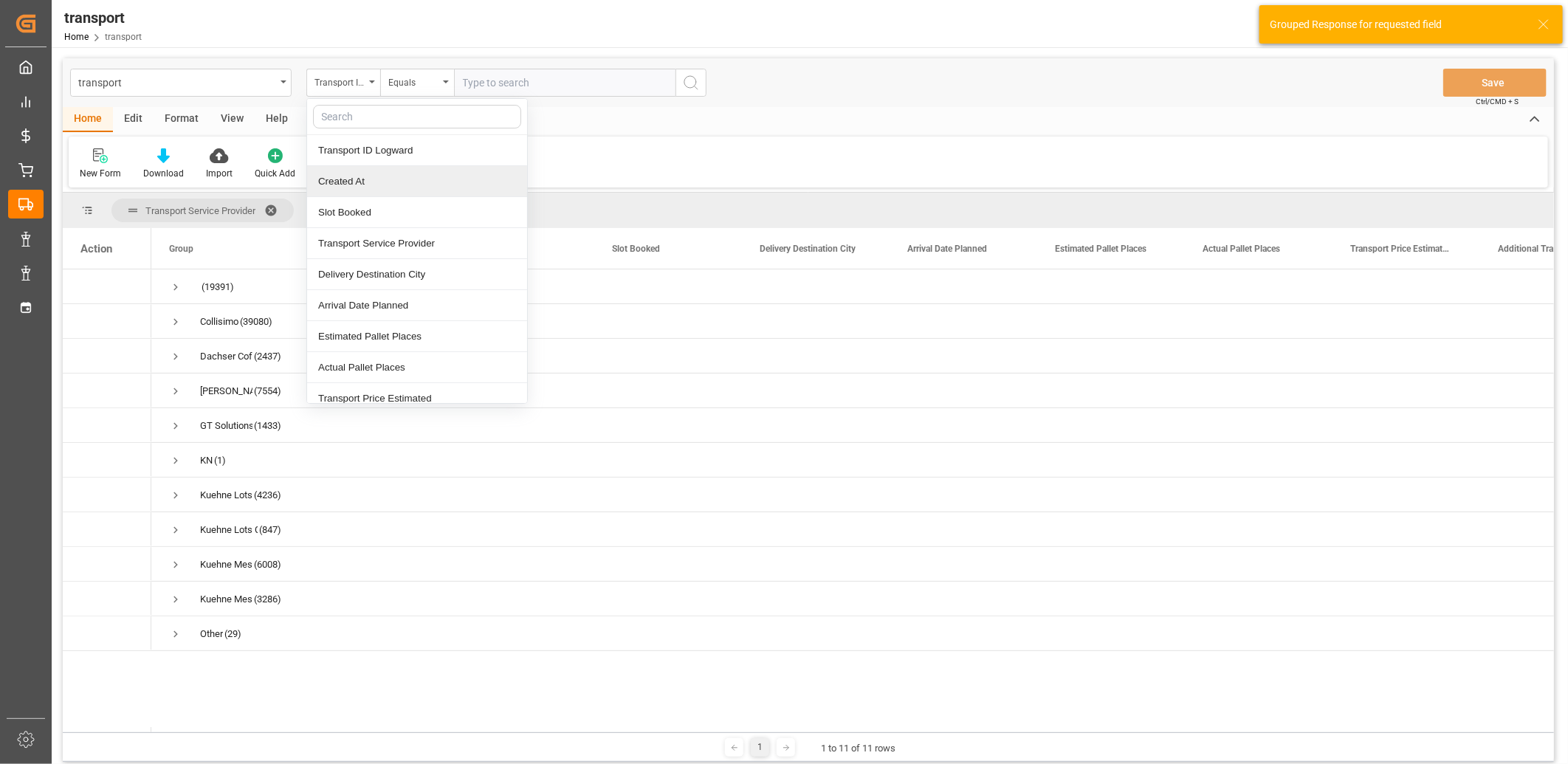
click at [360, 176] on div "Created At" at bounding box center [417, 181] width 220 height 31
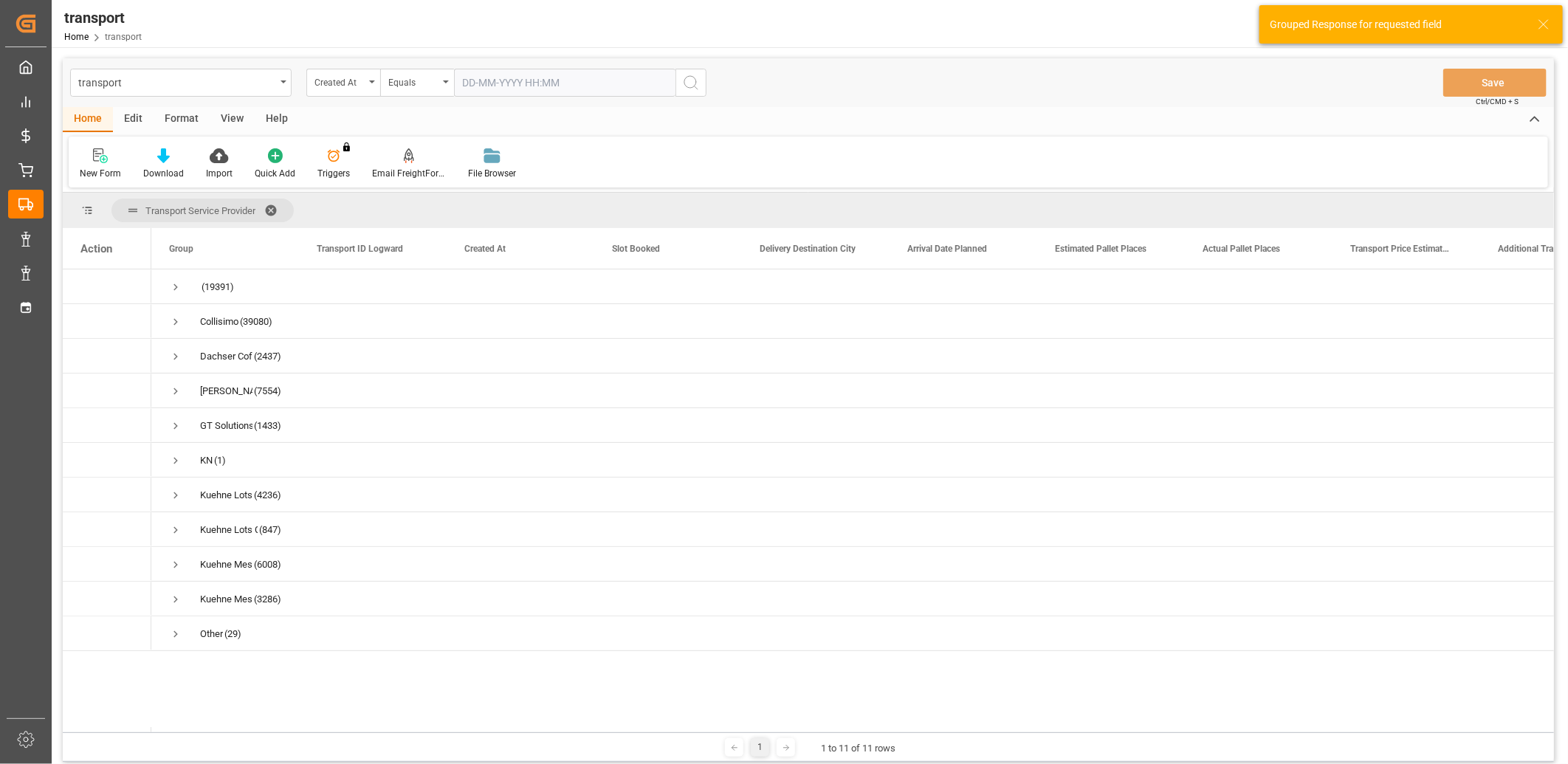
click at [504, 89] on input "text" at bounding box center [564, 83] width 221 height 28
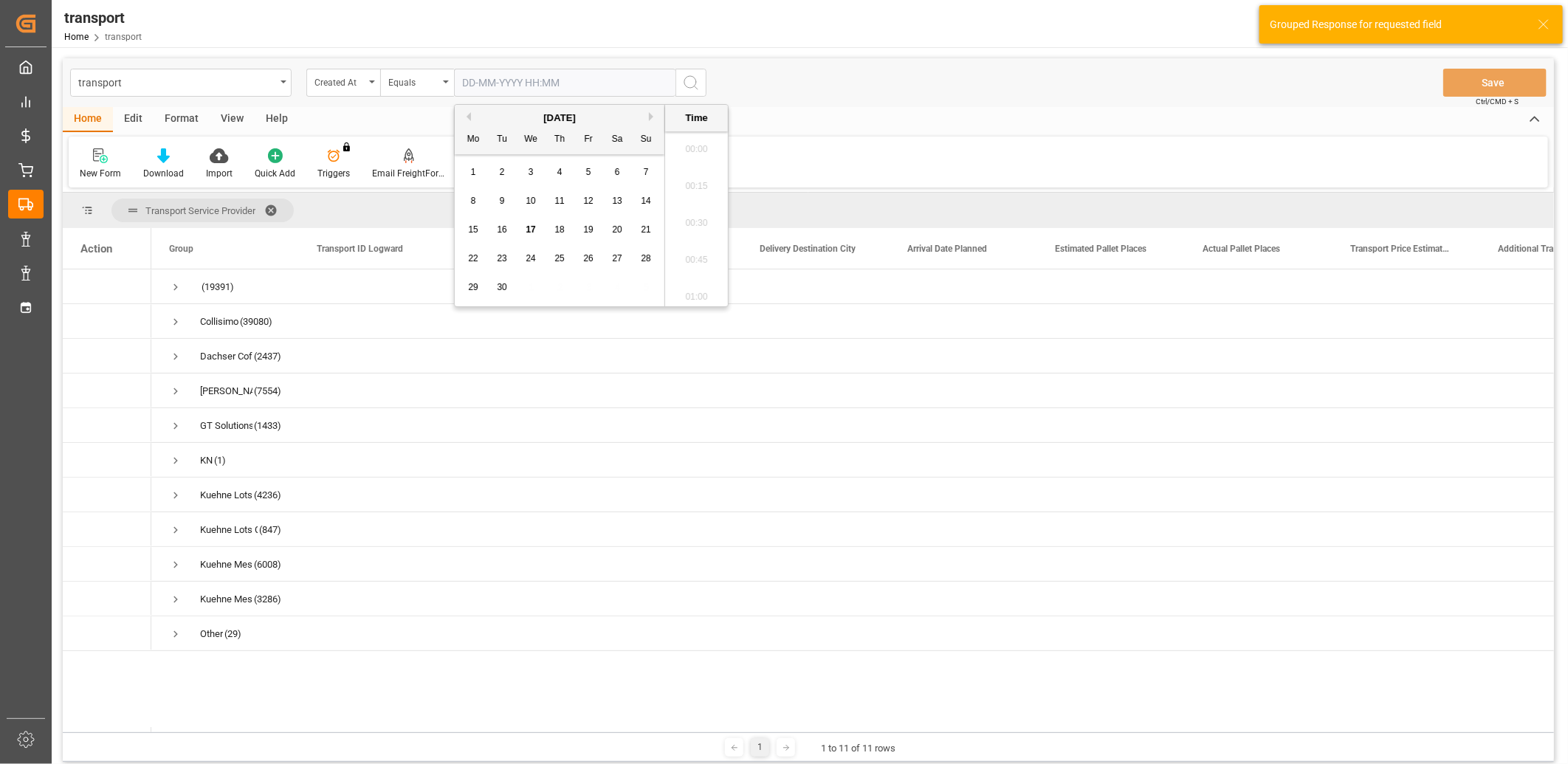
scroll to position [1333, 0]
click at [471, 229] on span "15" at bounding box center [472, 229] width 9 height 10
type input "15-09-2025 00:00"
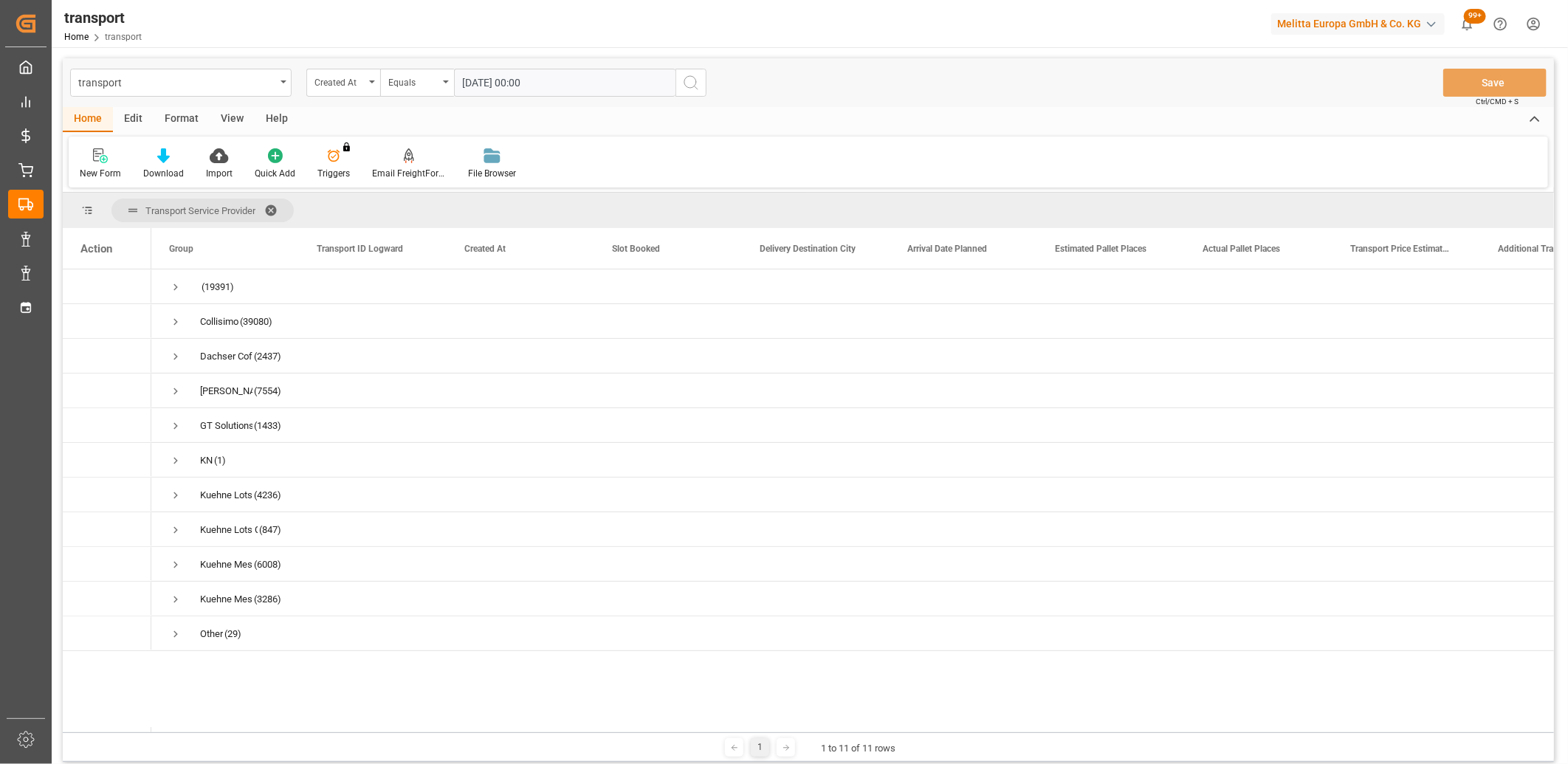
click at [692, 86] on icon "search button" at bounding box center [691, 83] width 18 height 18
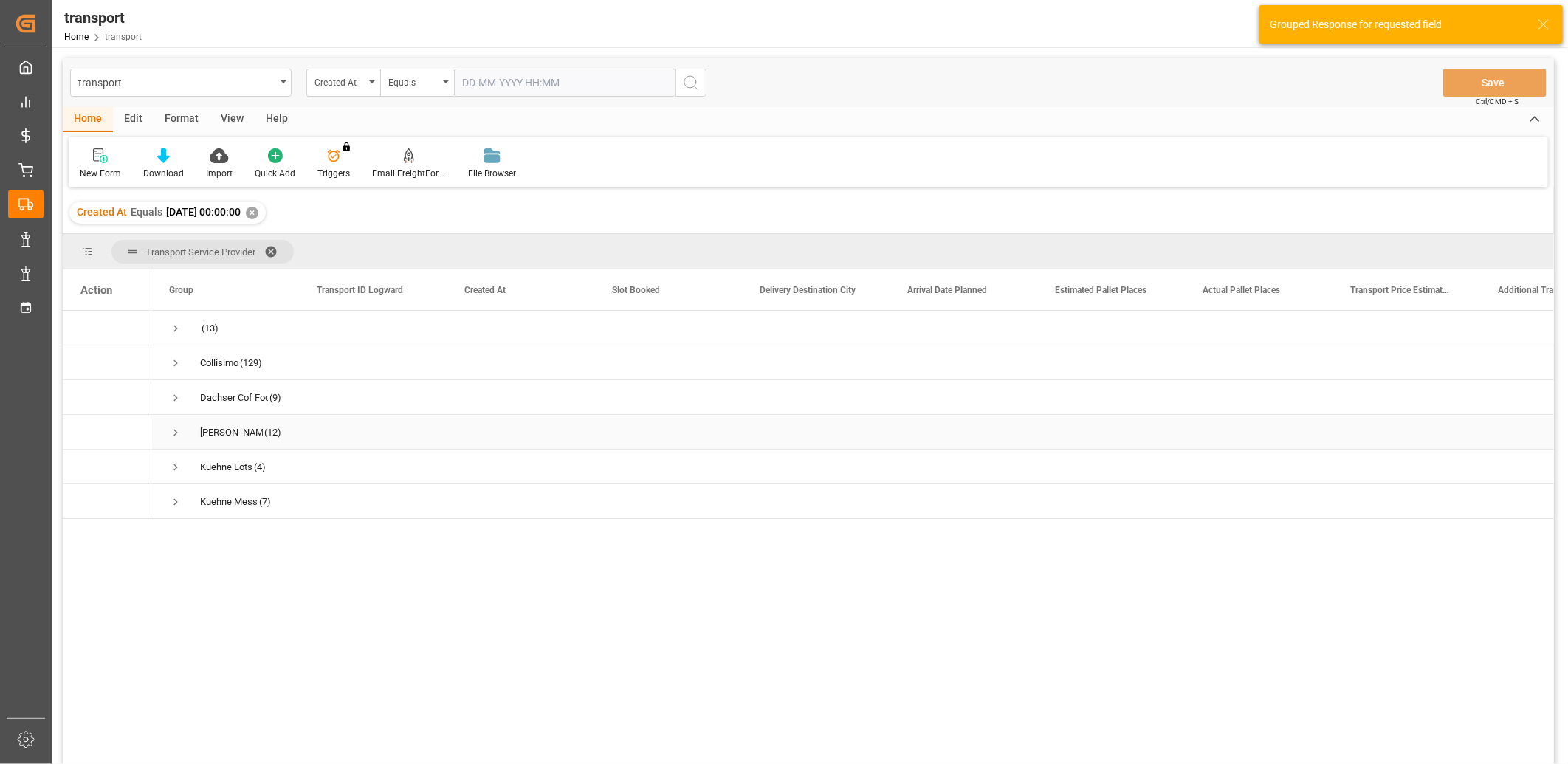
click at [176, 426] on span "Press SPACE to select this row." at bounding box center [176, 433] width 13 height 13
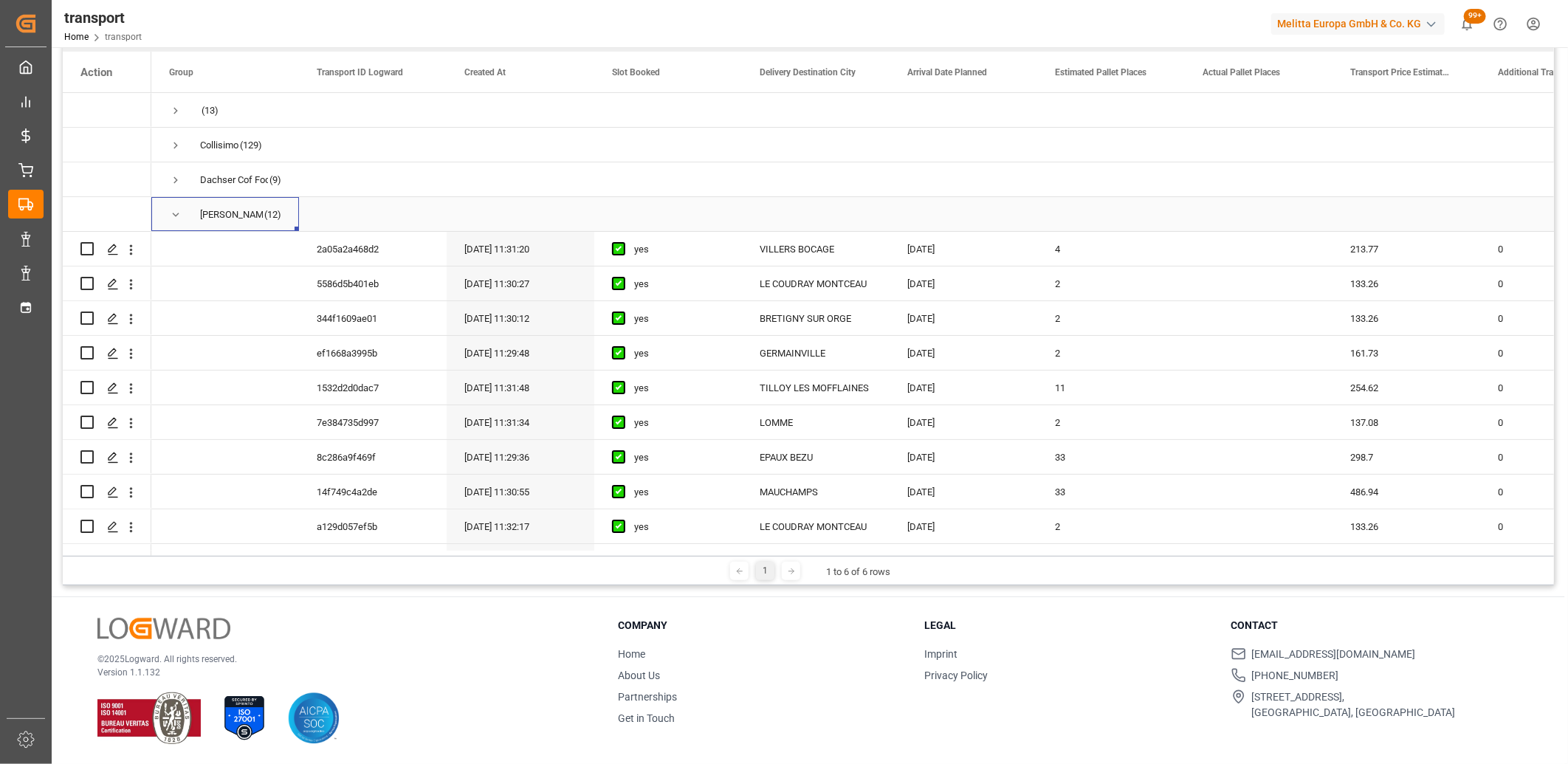
click at [174, 212] on span "Press SPACE to select this row." at bounding box center [176, 215] width 13 height 13
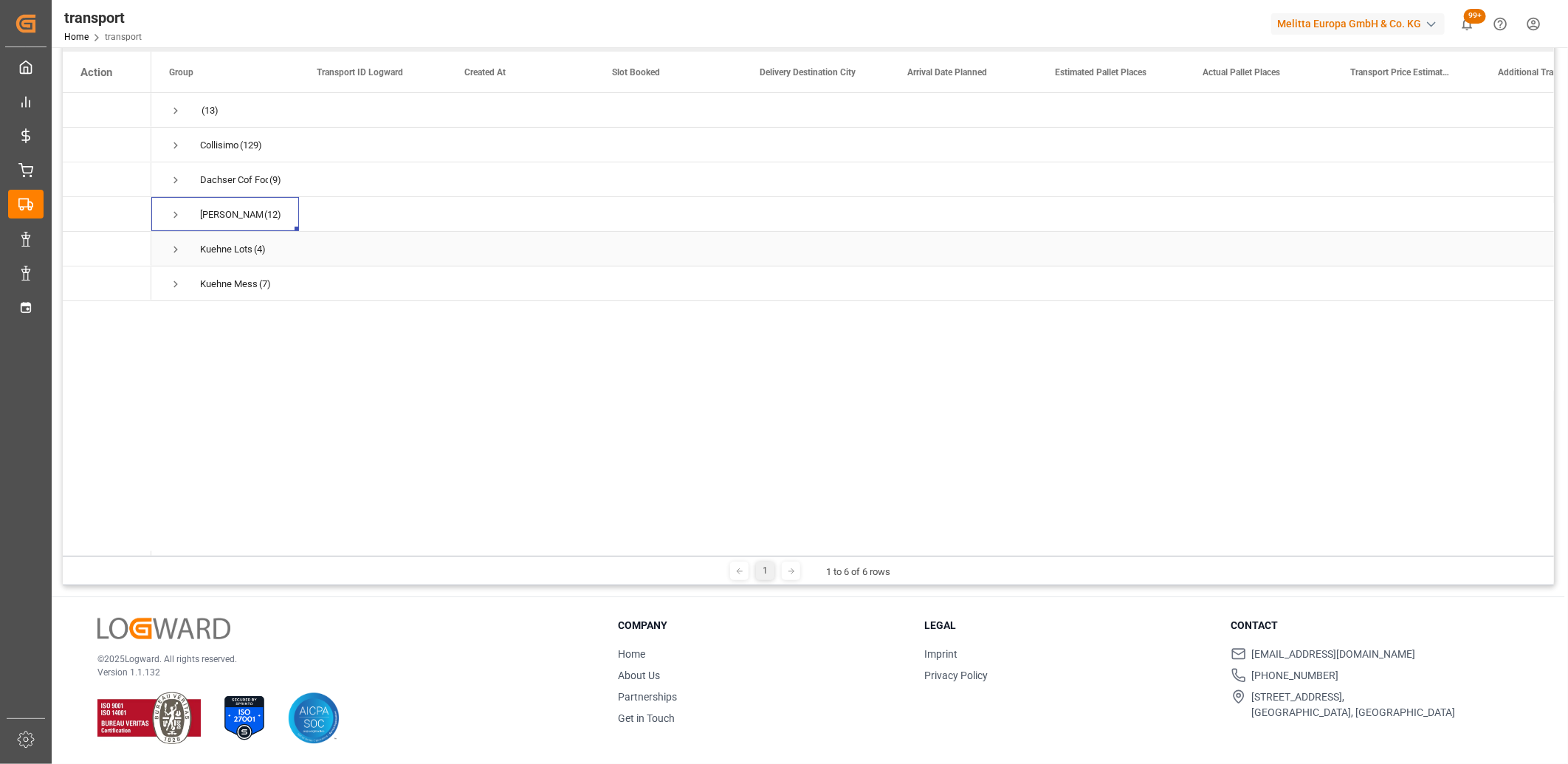
click at [173, 248] on span "Press SPACE to select this row." at bounding box center [176, 249] width 13 height 13
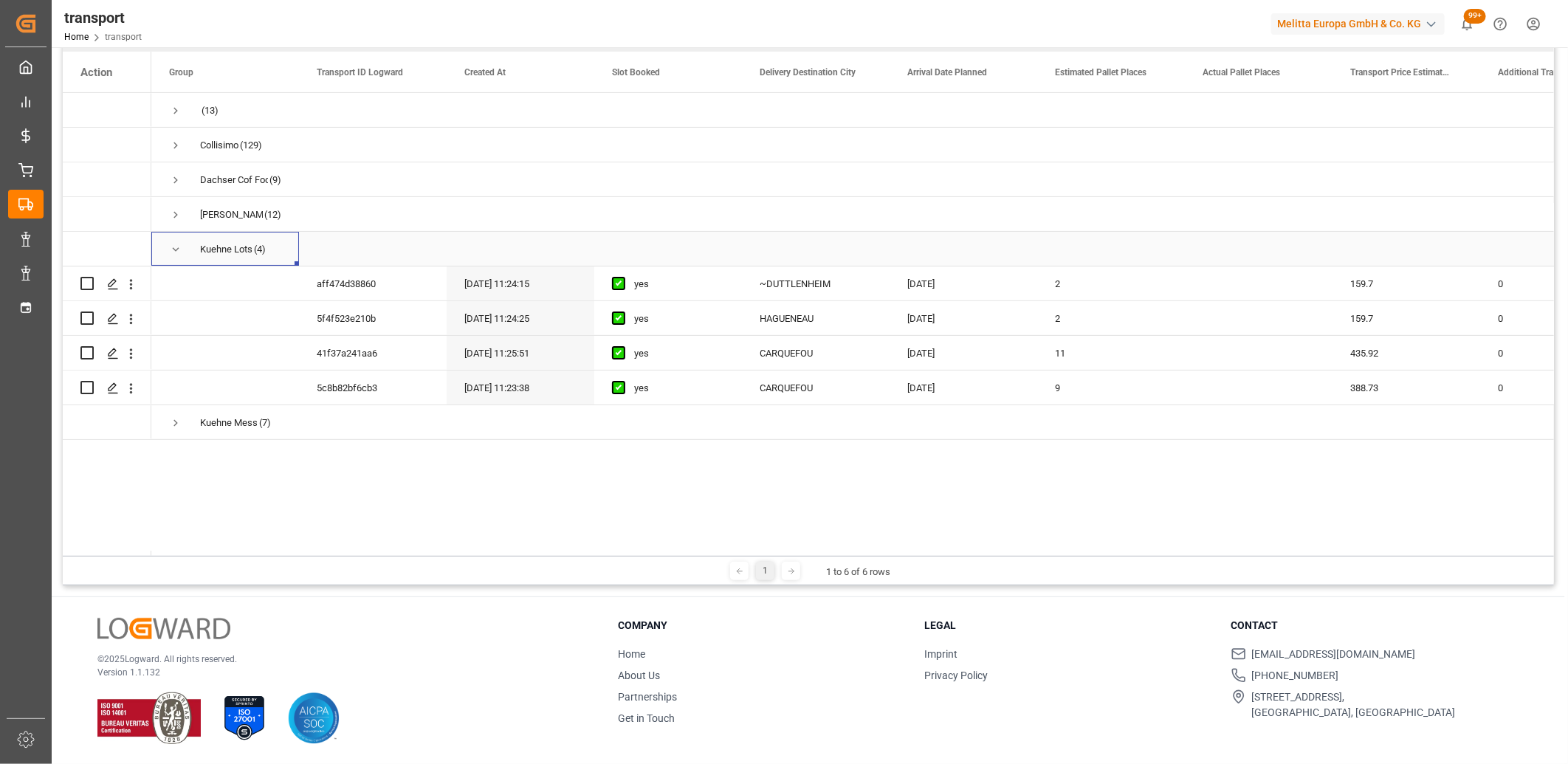
click at [173, 248] on span "Press SPACE to select this row." at bounding box center [176, 249] width 13 height 13
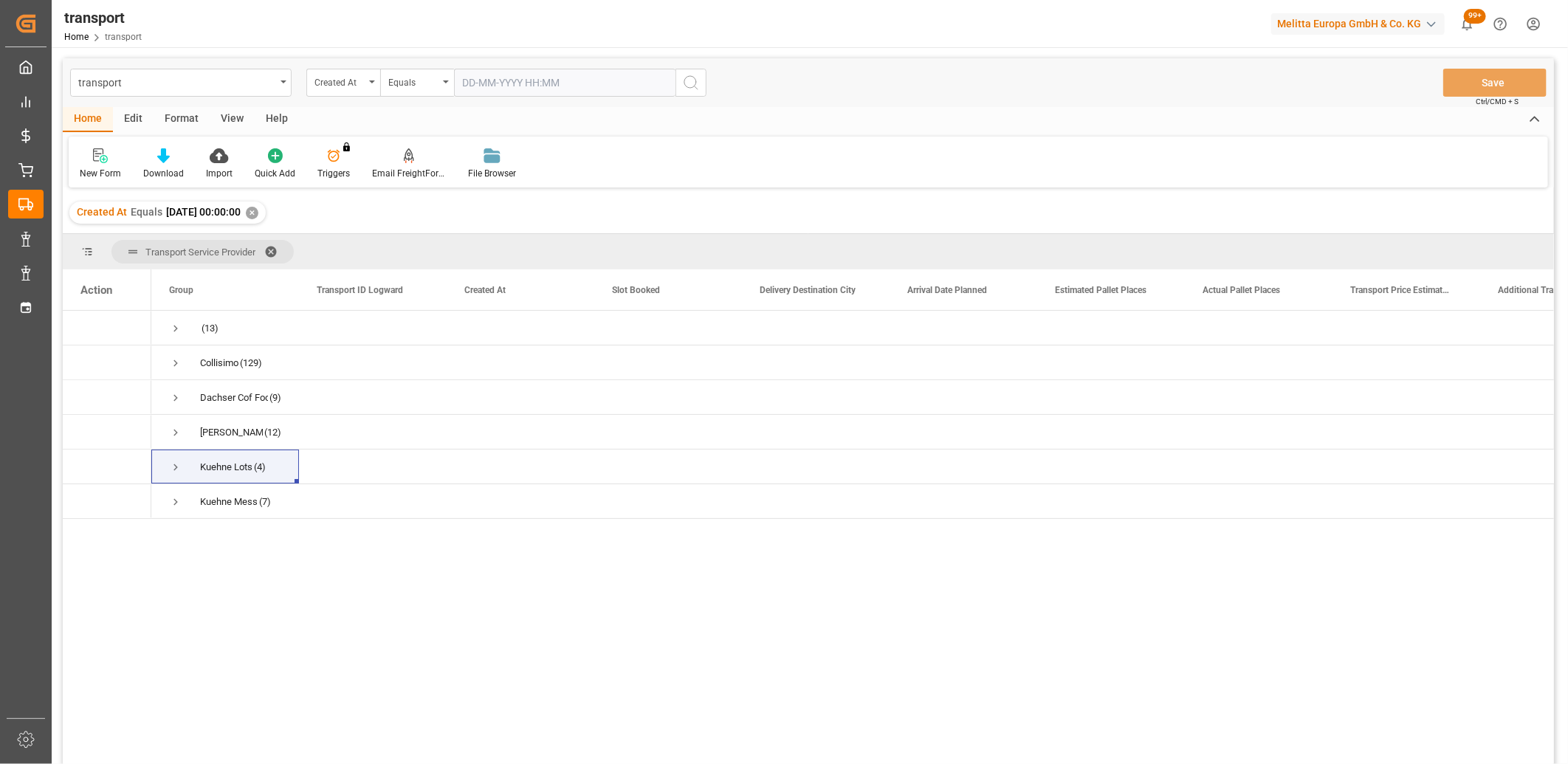
click at [274, 251] on span at bounding box center [276, 252] width 24 height 13
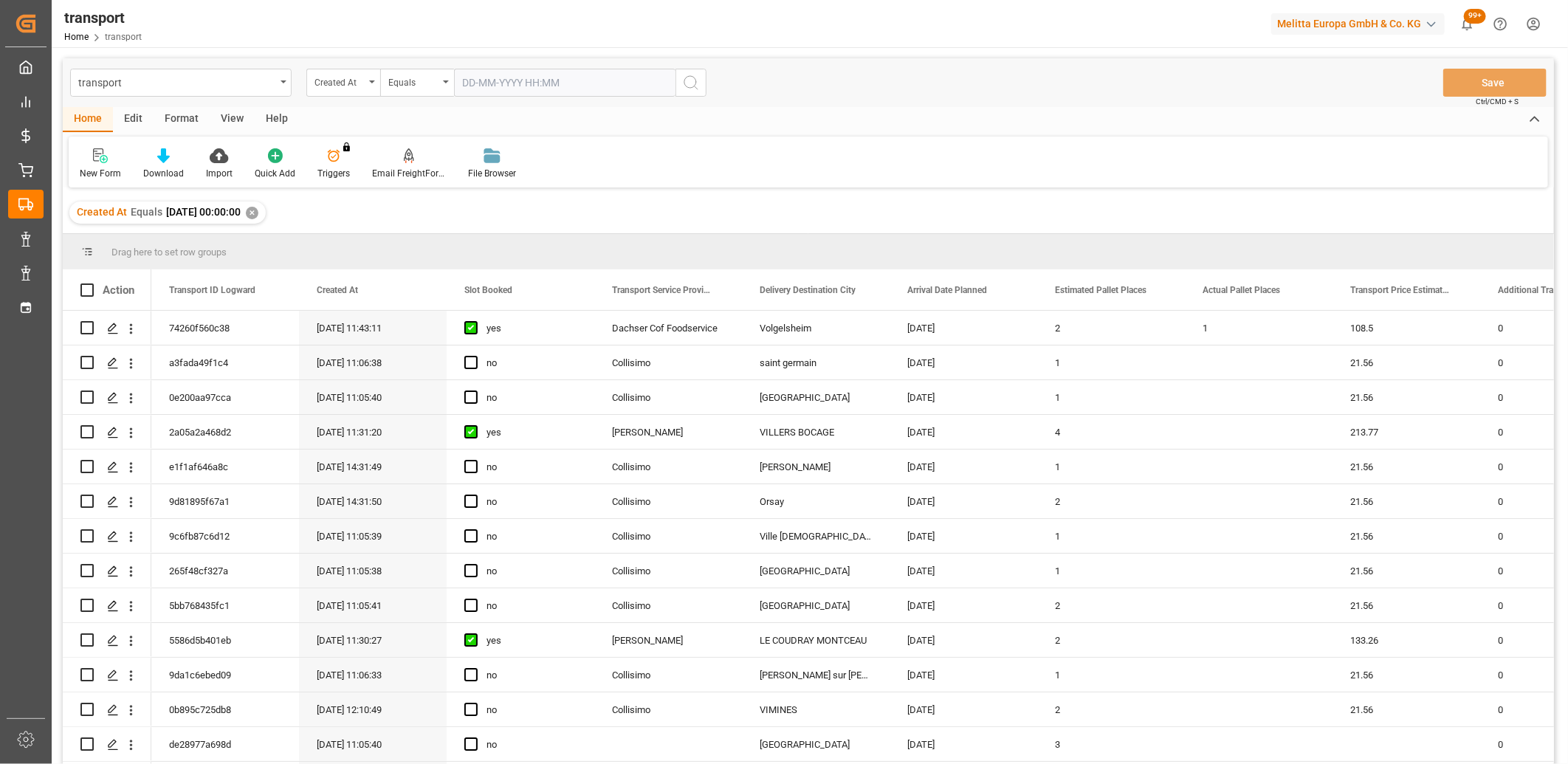
click at [259, 211] on div "✕" at bounding box center [252, 212] width 13 height 13
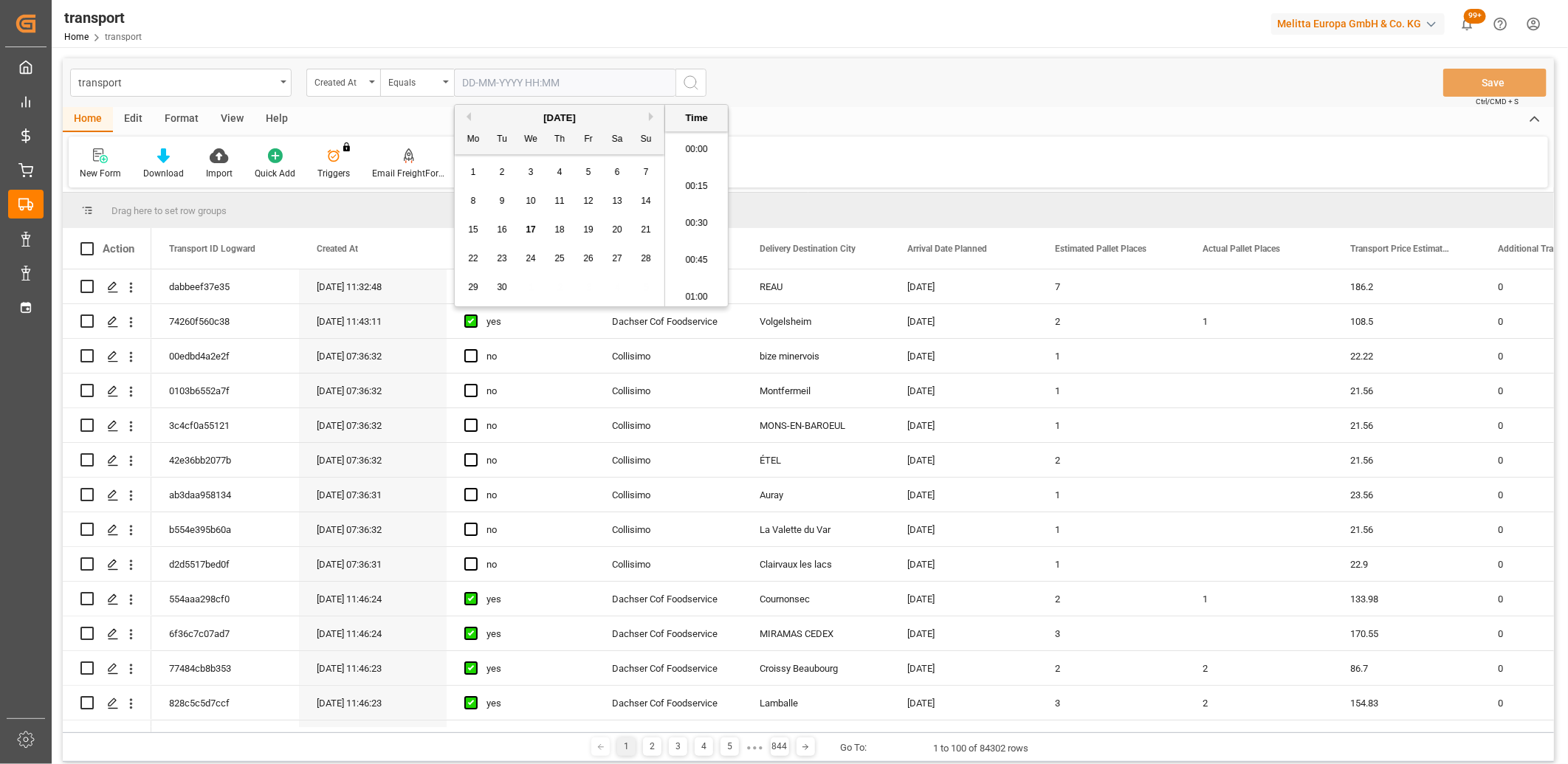
click at [541, 83] on input "text" at bounding box center [564, 83] width 221 height 28
click at [469, 201] on div "8" at bounding box center [473, 201] width 19 height 18
type input "08-09-2025 00:00"
click at [691, 87] on icon "search button" at bounding box center [691, 83] width 18 height 18
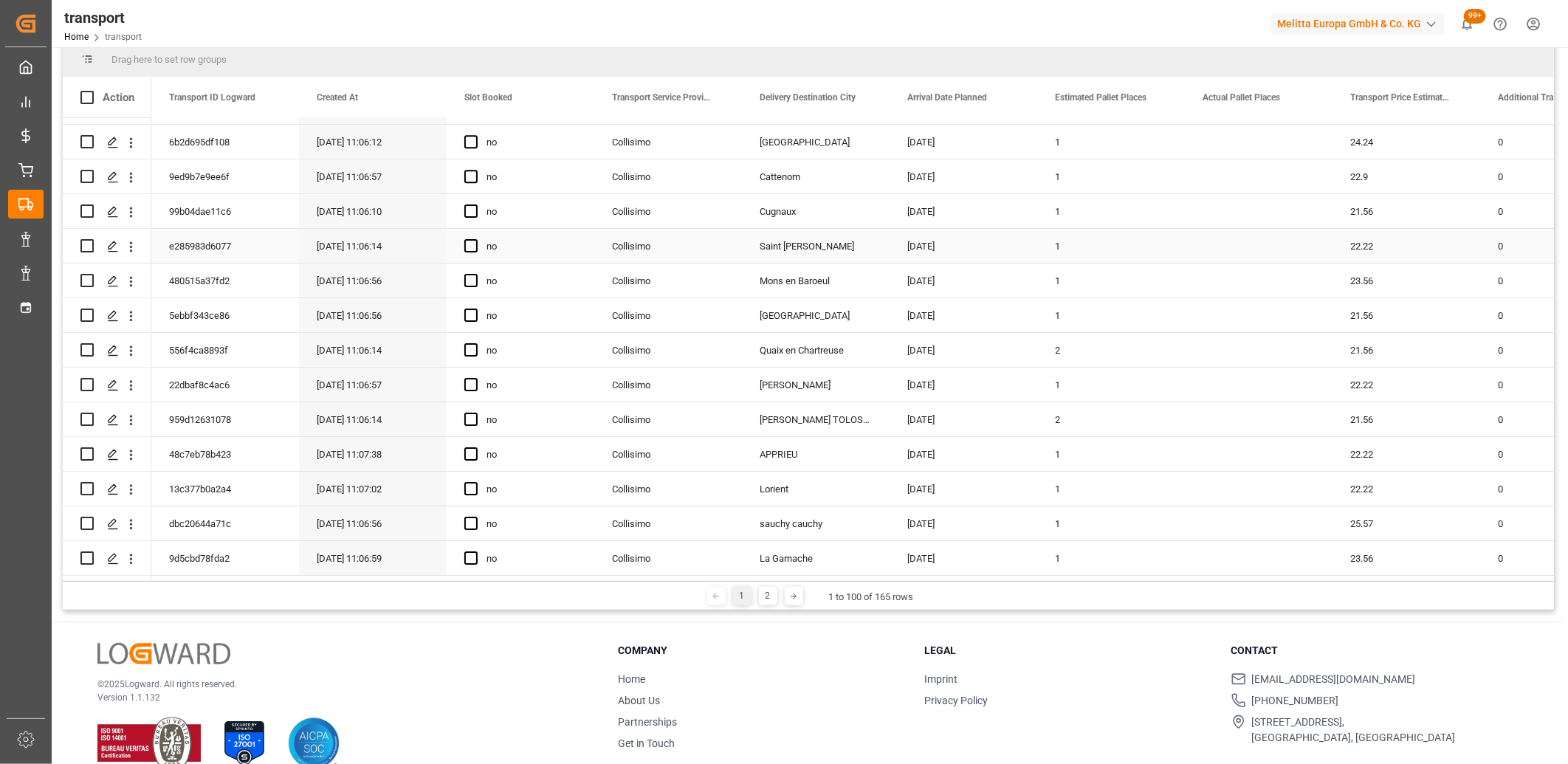
scroll to position [218, 0]
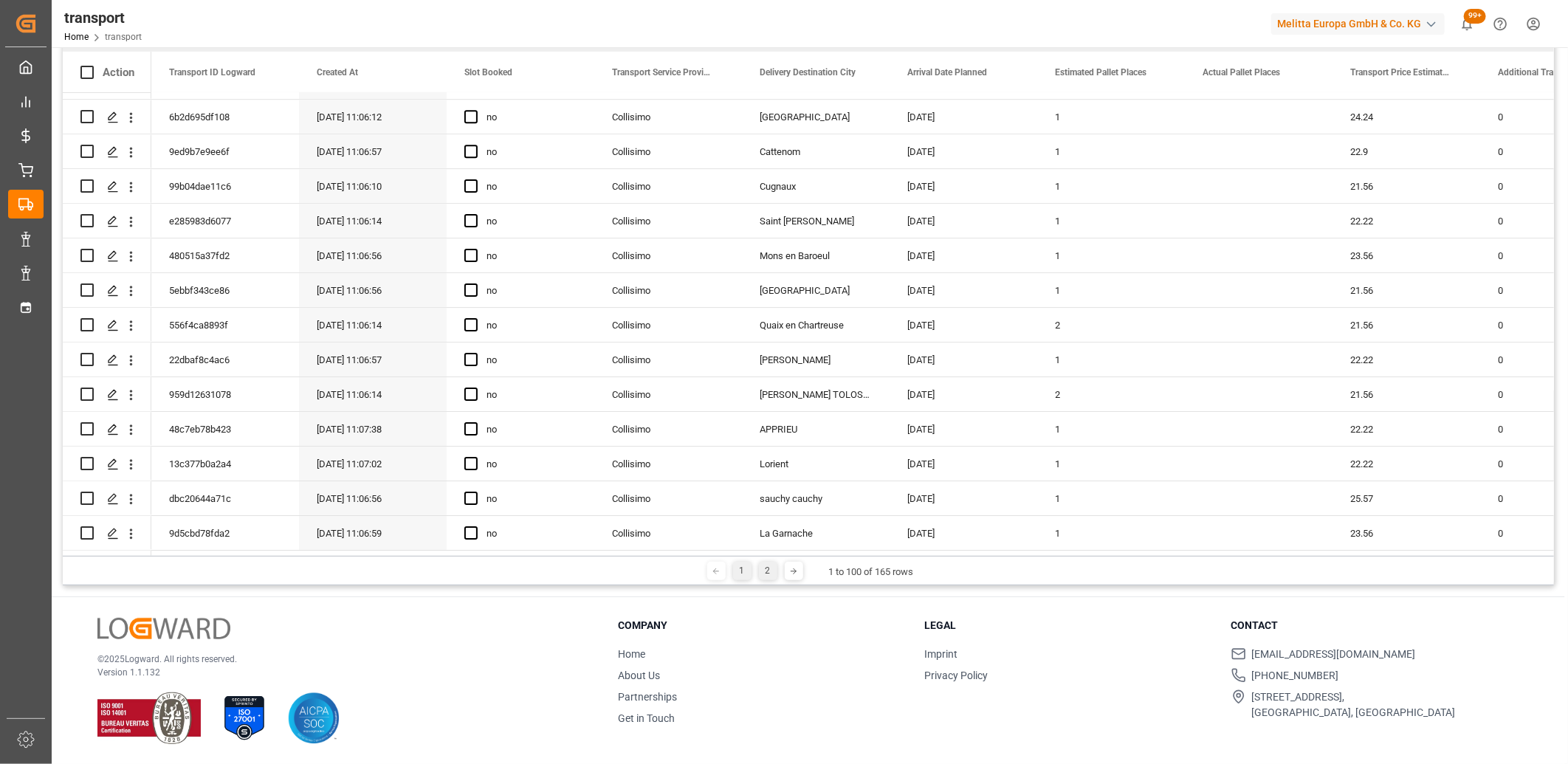
click at [766, 571] on div "2" at bounding box center [768, 571] width 19 height 19
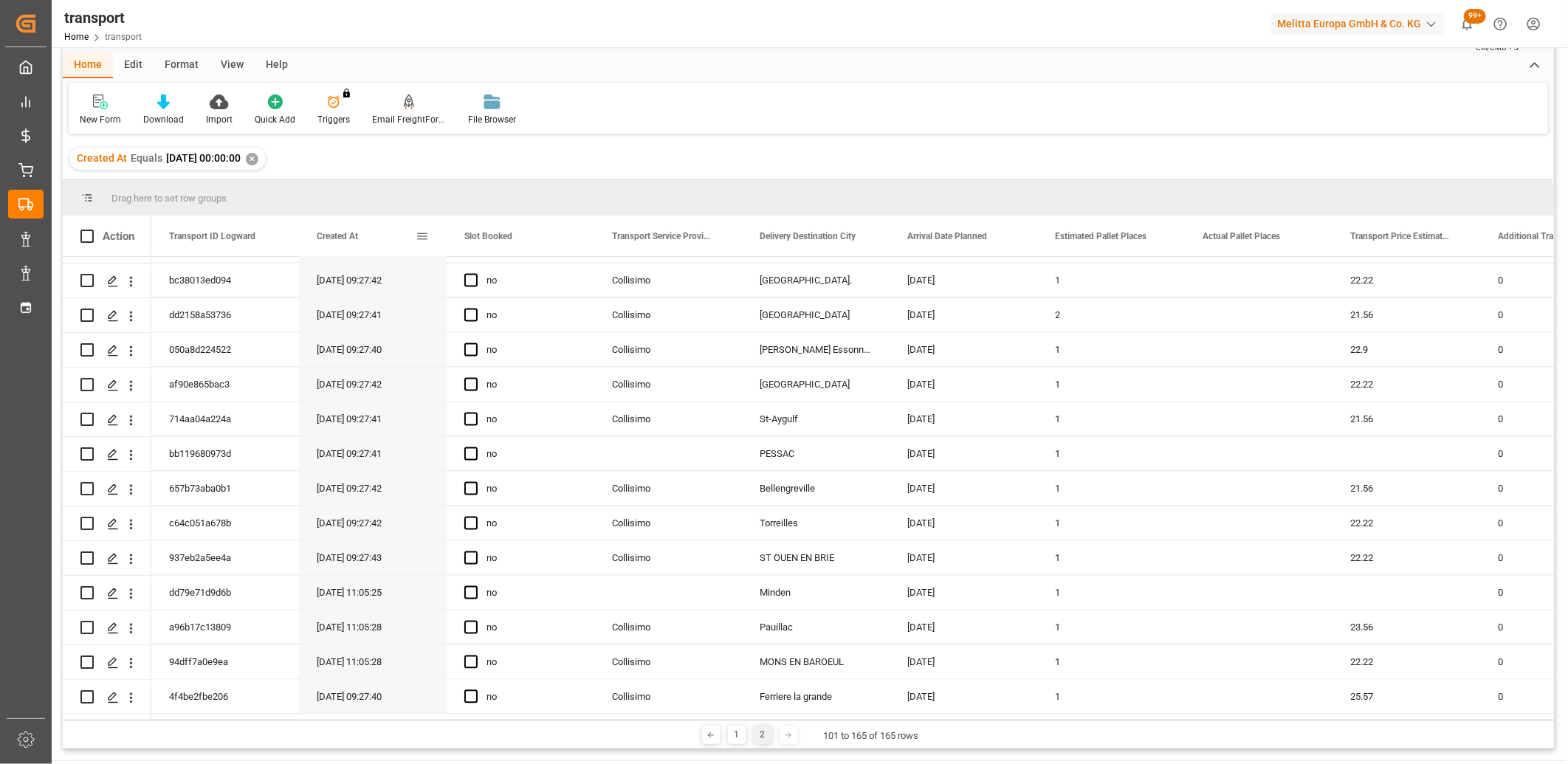
scroll to position [0, 0]
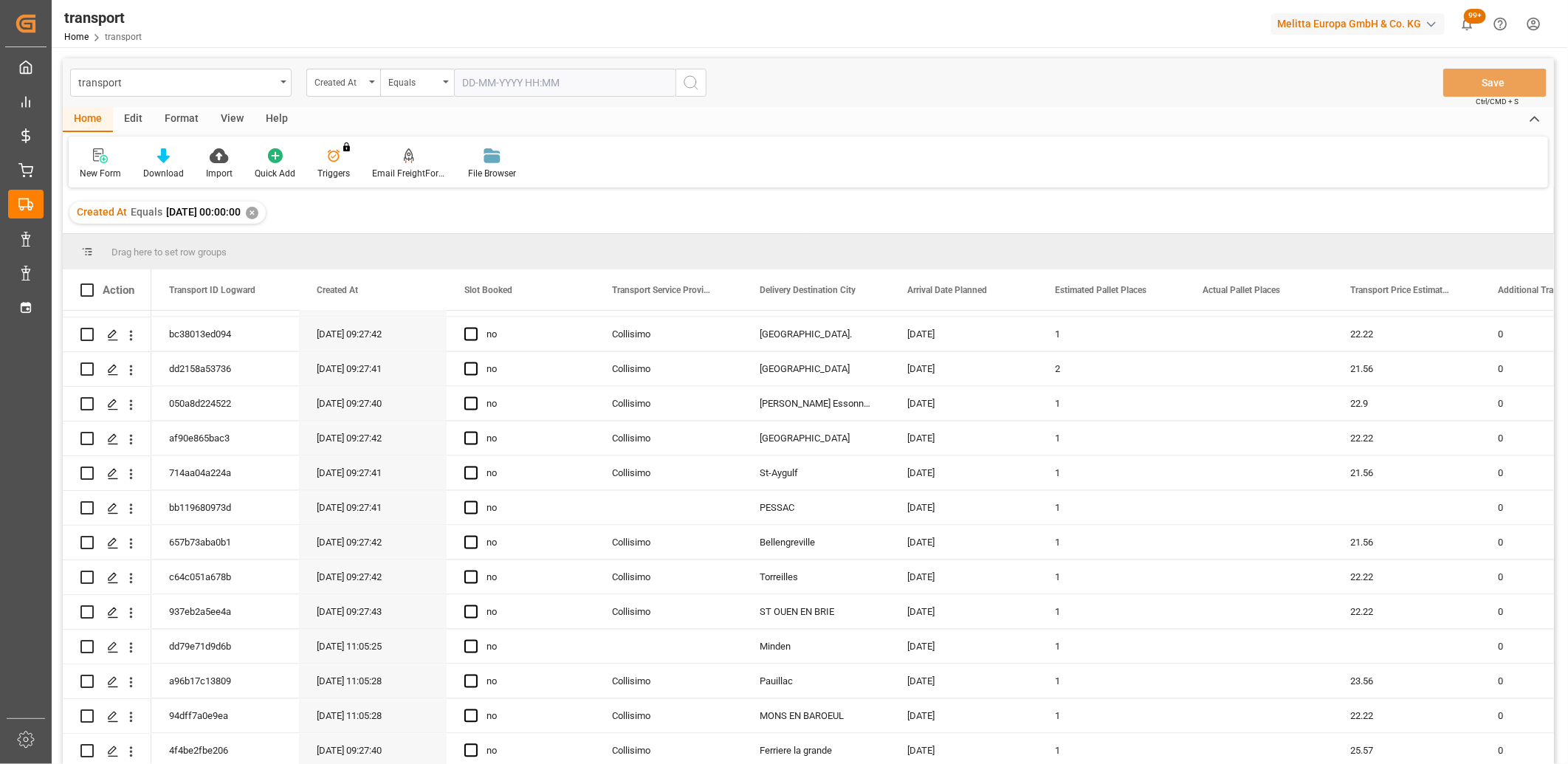
click at [259, 210] on div "✕" at bounding box center [252, 212] width 13 height 13
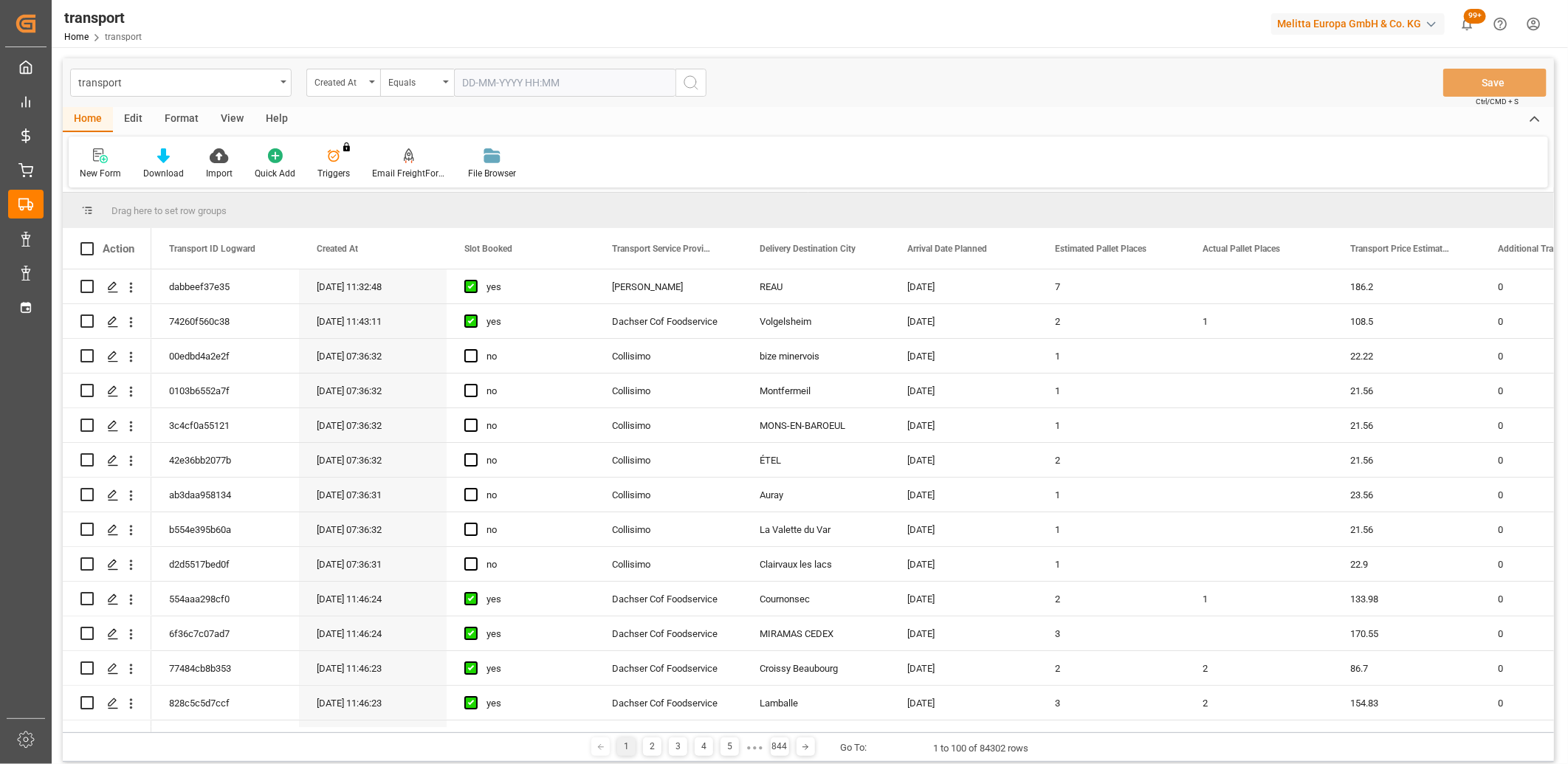
click at [486, 86] on input "text" at bounding box center [564, 83] width 221 height 28
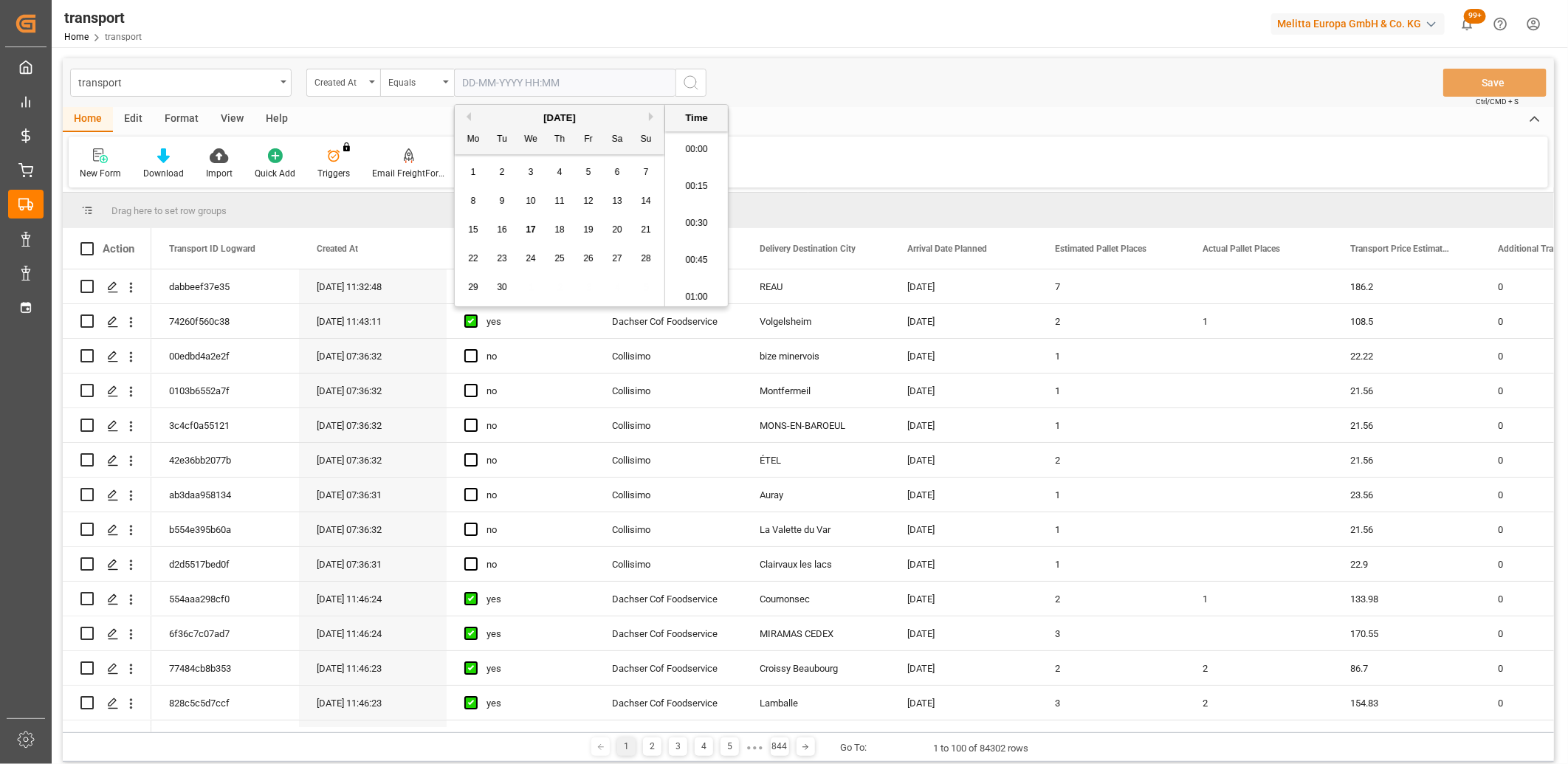
scroll to position [1333, 0]
click at [499, 201] on span "9" at bounding box center [502, 200] width 5 height 10
type input "09-09-2025 00:00"
click at [685, 80] on icon "search button" at bounding box center [691, 83] width 18 height 18
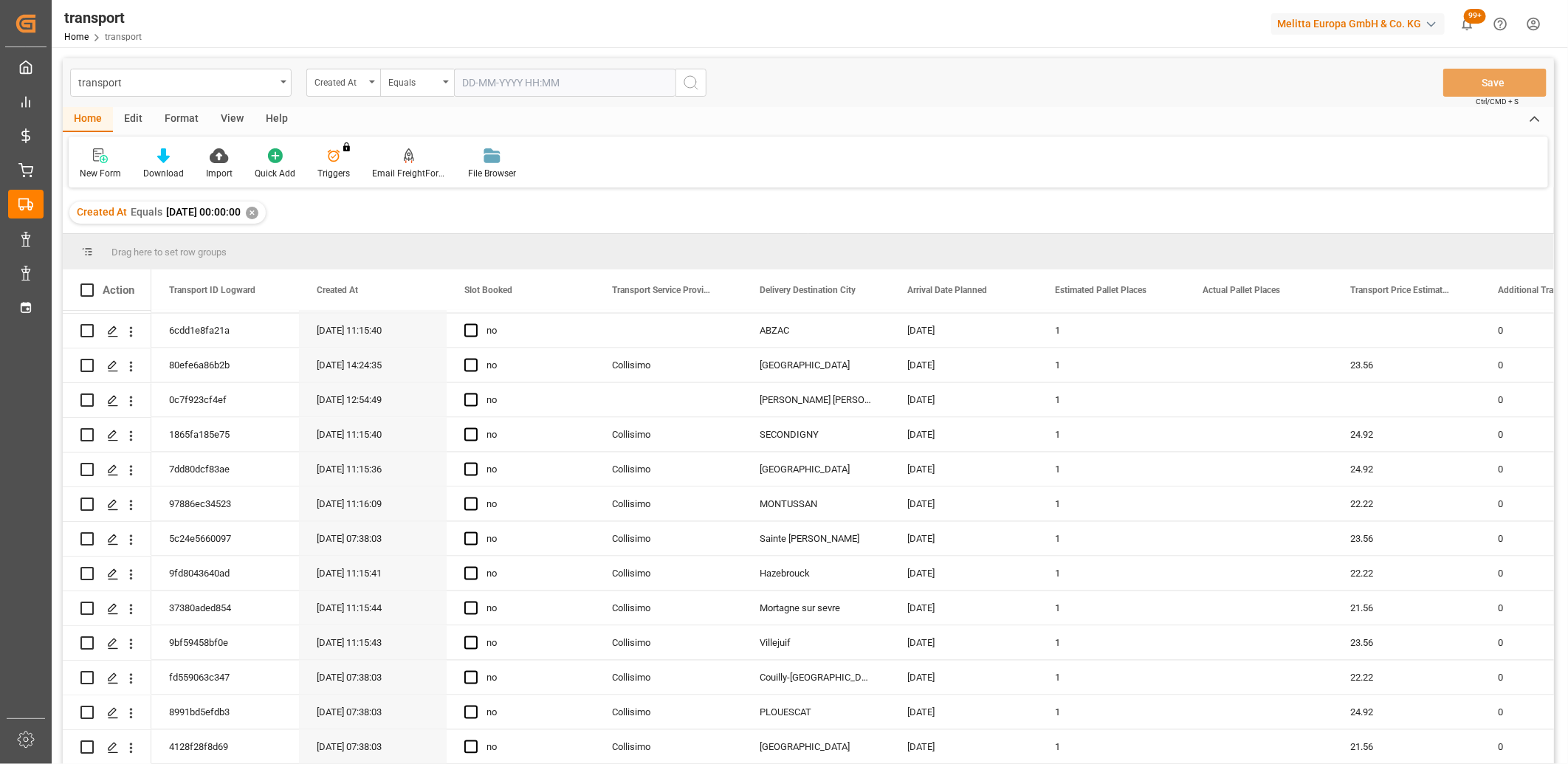
click at [259, 210] on div "✕" at bounding box center [252, 212] width 13 height 13
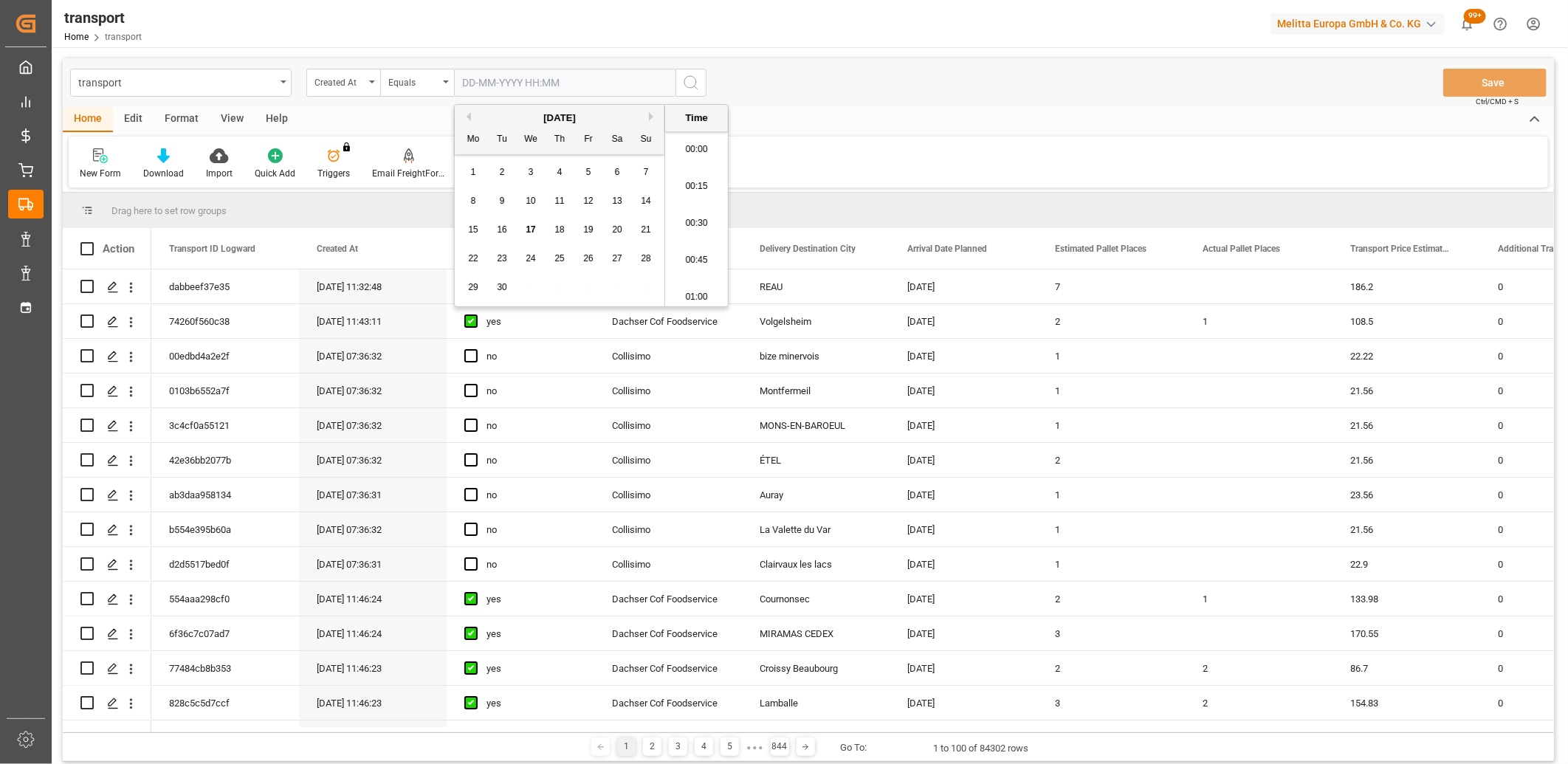
click at [525, 86] on input "text" at bounding box center [564, 83] width 221 height 28
click at [536, 203] on div "10" at bounding box center [531, 201] width 19 height 18
type input "10-09-2025 00:00"
click at [685, 83] on icon "search button" at bounding box center [691, 83] width 18 height 18
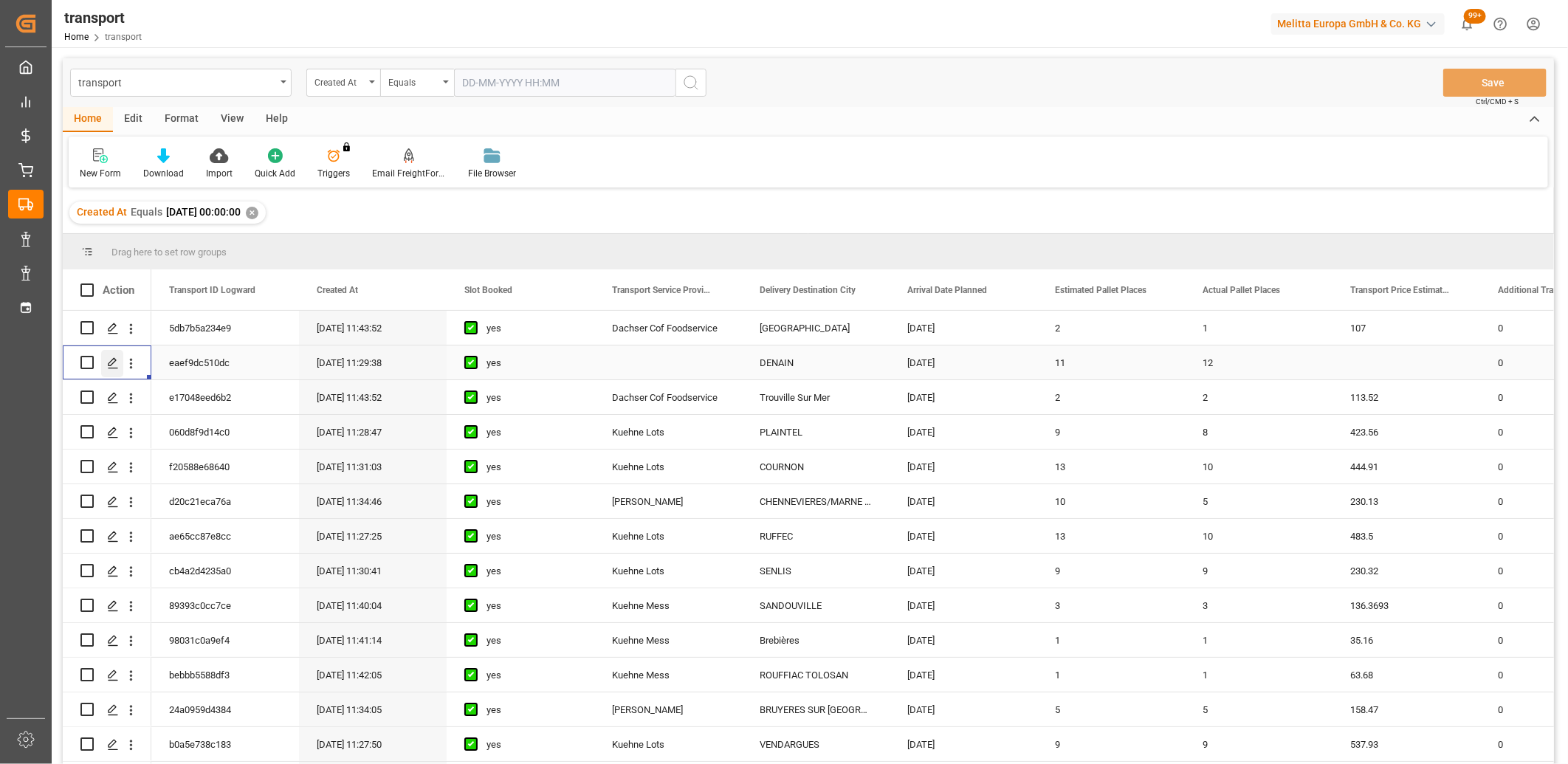
click at [118, 361] on icon "Press SPACE to select this row." at bounding box center [113, 363] width 12 height 12
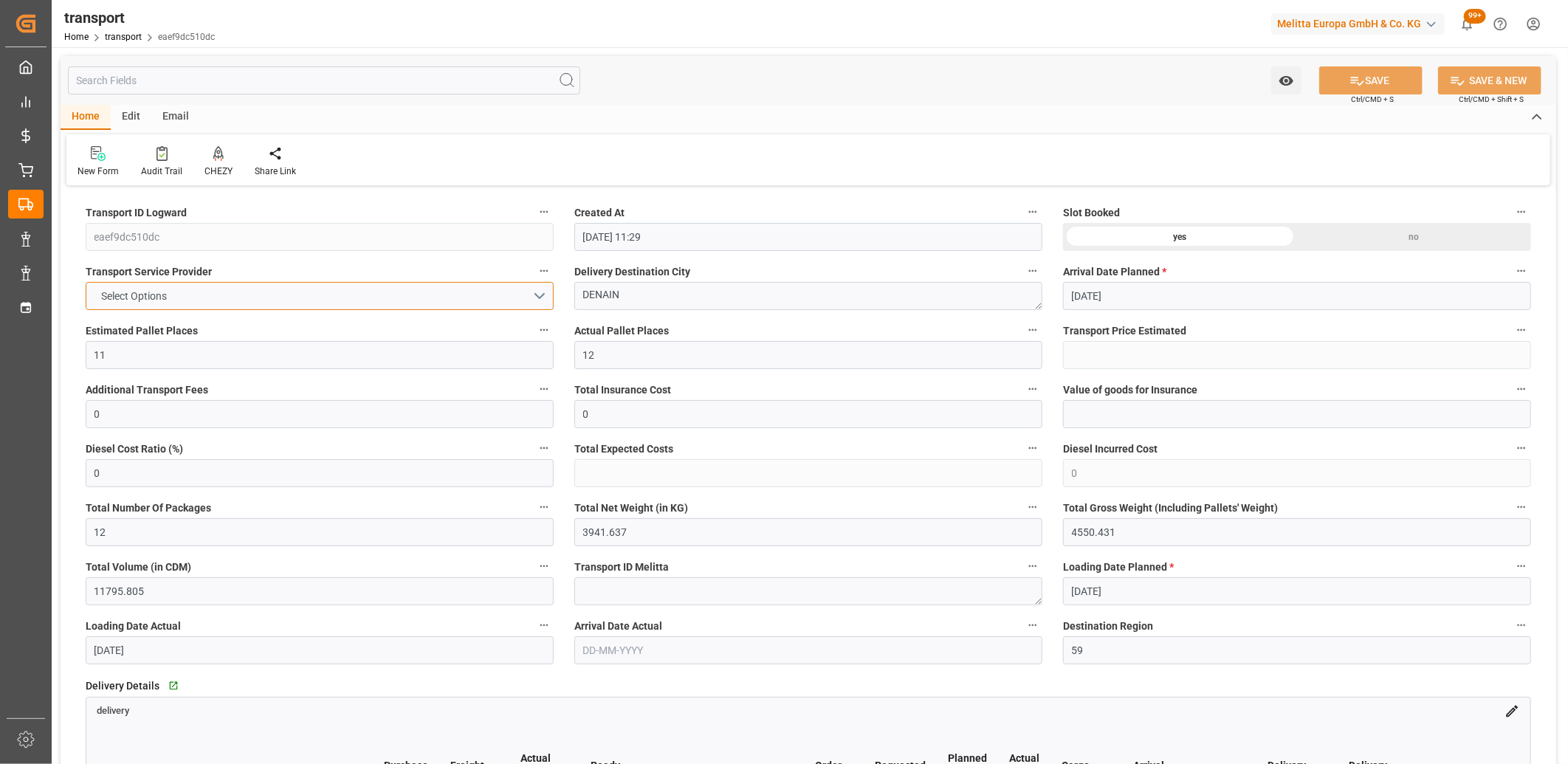
click at [161, 292] on span "Select Options" at bounding box center [135, 297] width 81 height 15
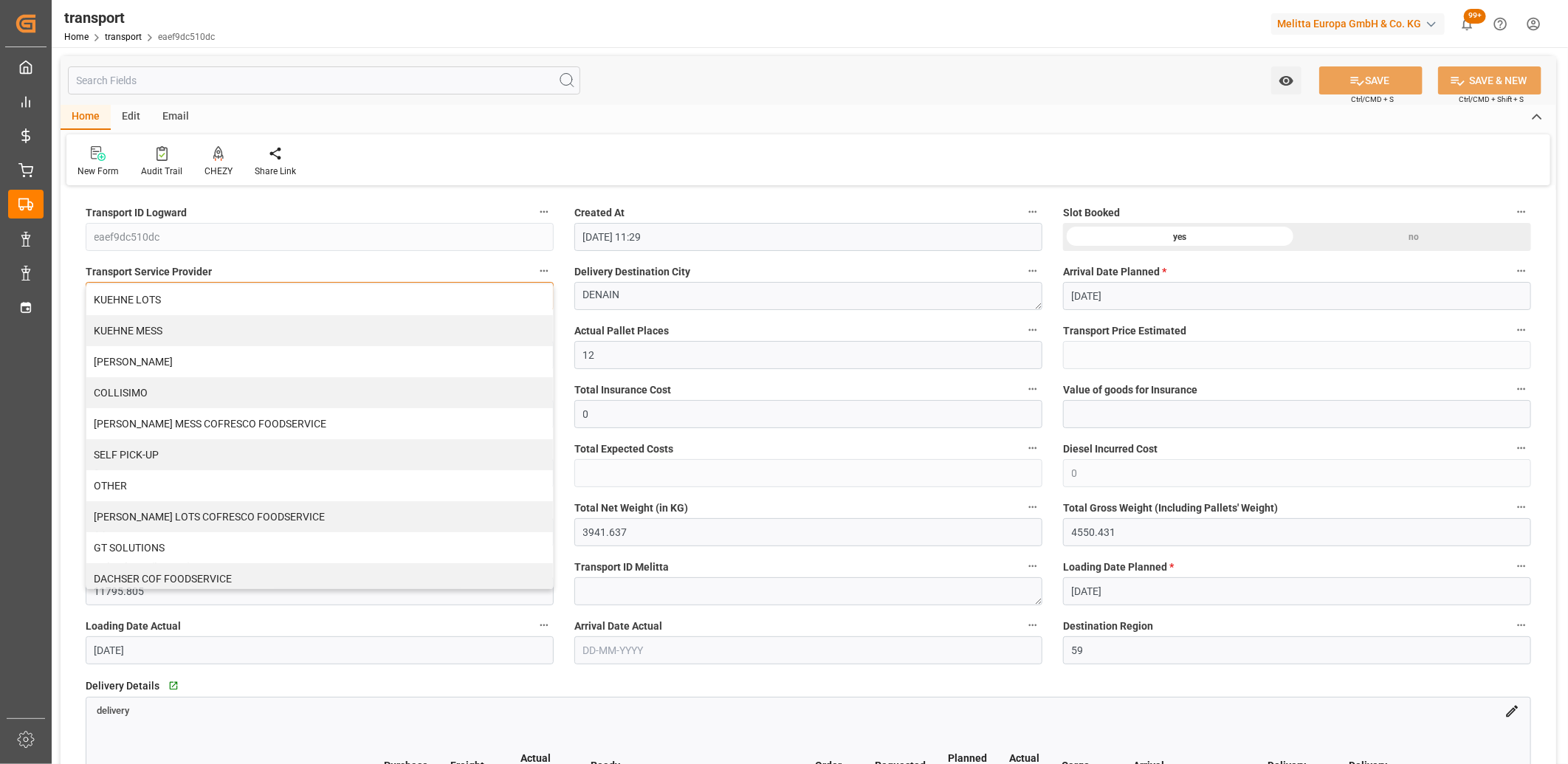
click at [161, 292] on div "KUEHNE LOTS" at bounding box center [320, 299] width 467 height 31
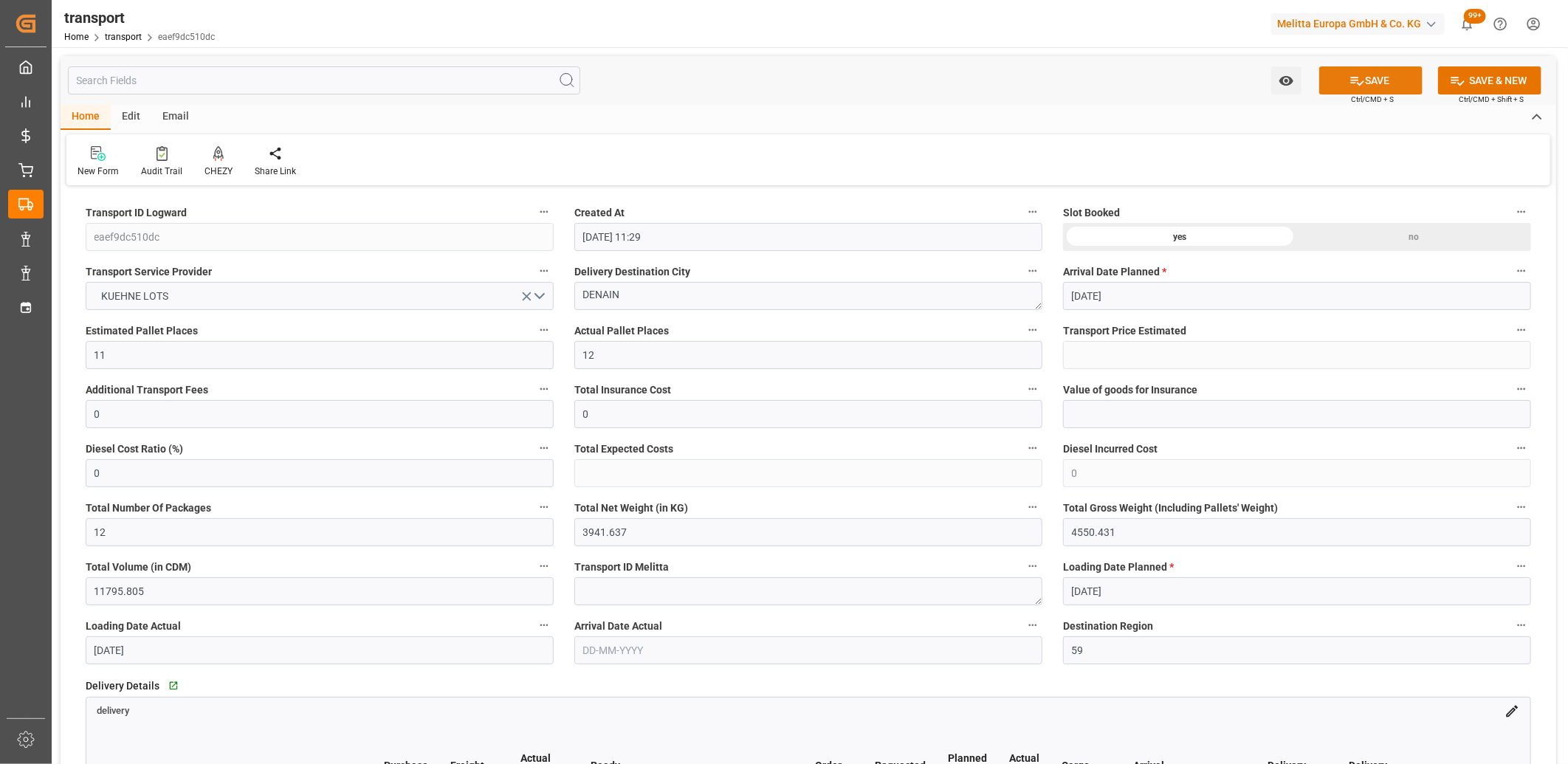
click at [1352, 86] on icon at bounding box center [1357, 81] width 15 height 15
type input "276.38"
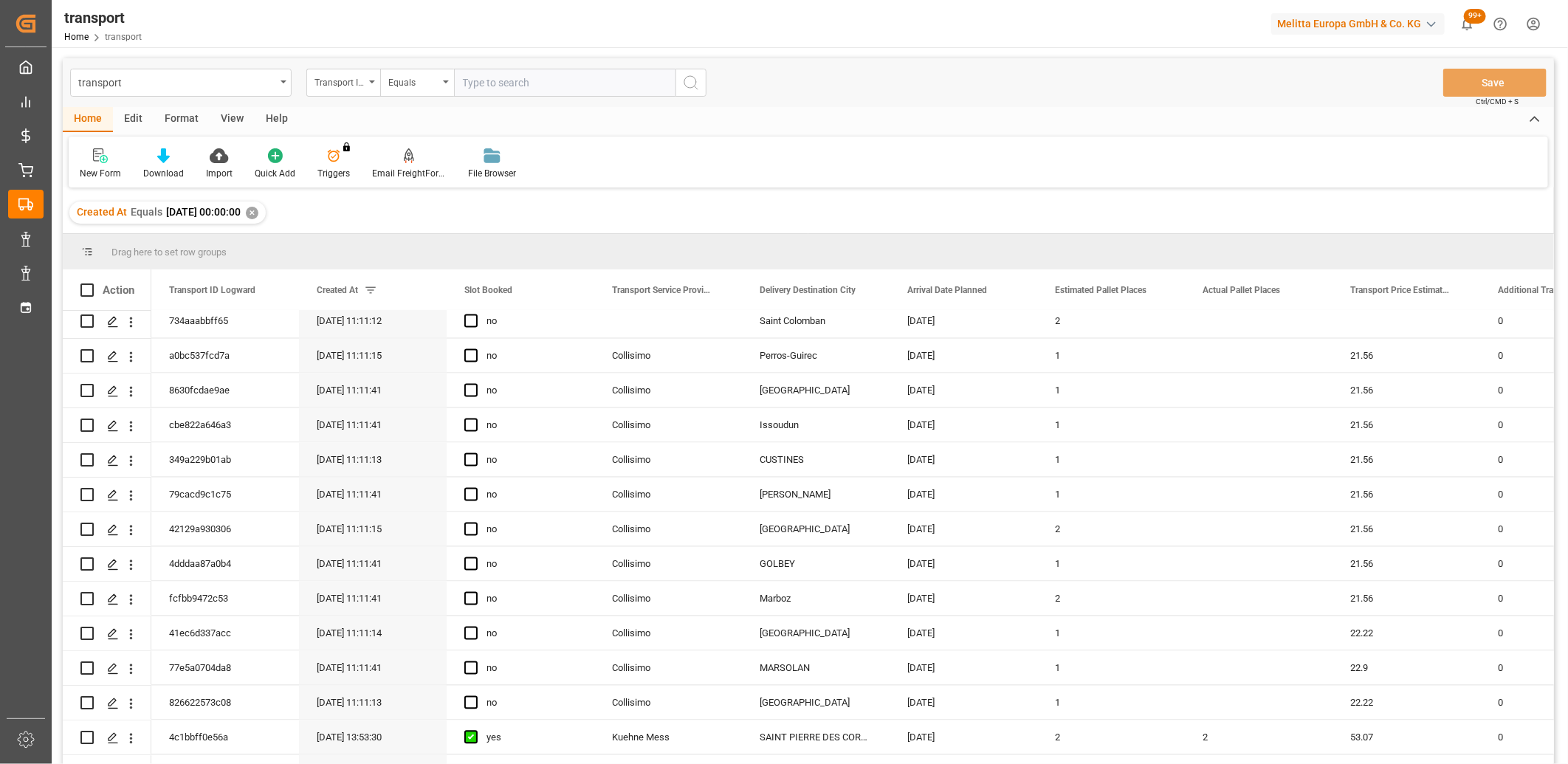
click at [259, 212] on div "✕" at bounding box center [252, 212] width 13 height 13
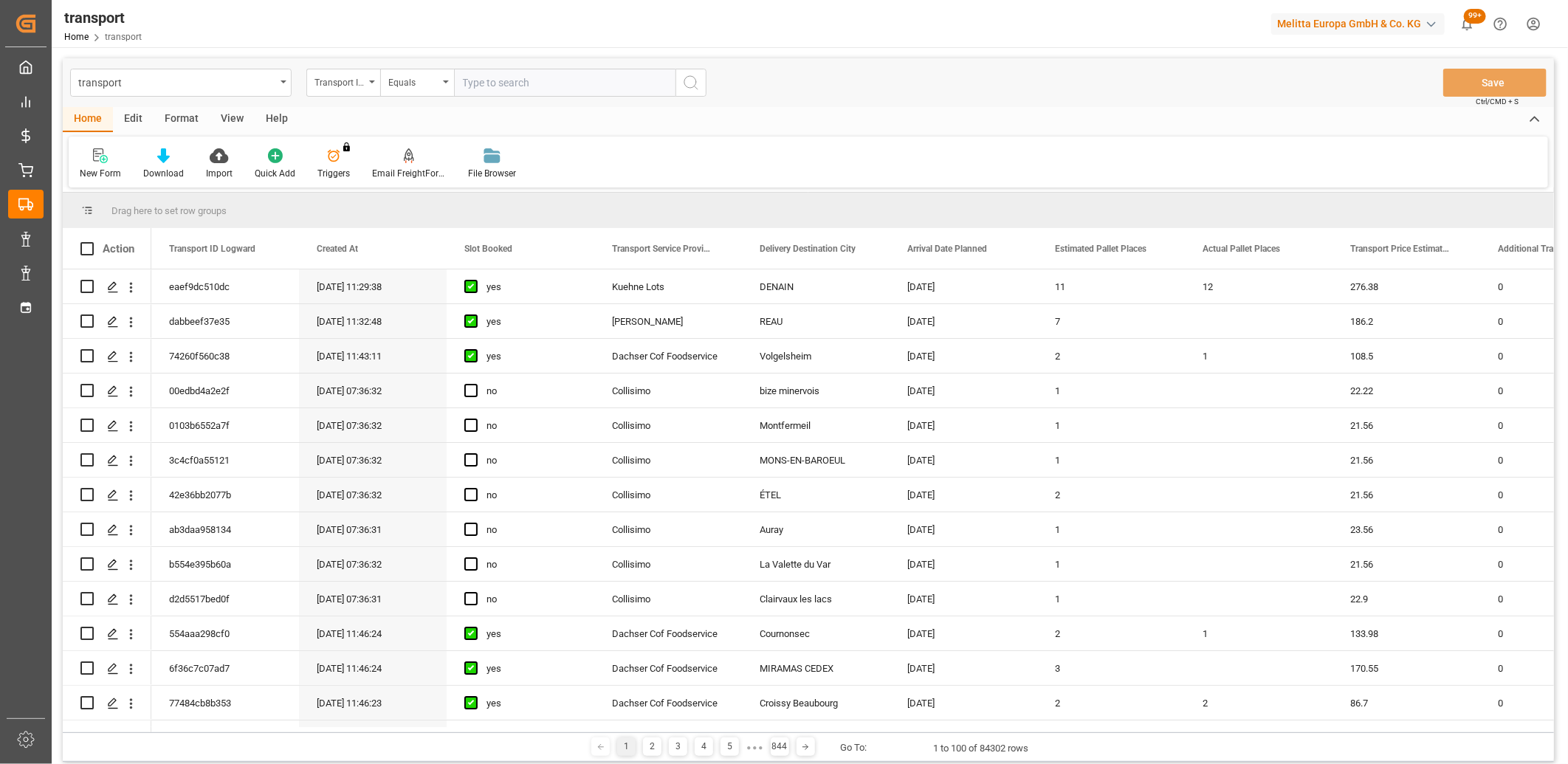
click at [493, 84] on input "text" at bounding box center [564, 83] width 221 height 28
click at [371, 82] on icon "open menu" at bounding box center [371, 83] width 6 height 3
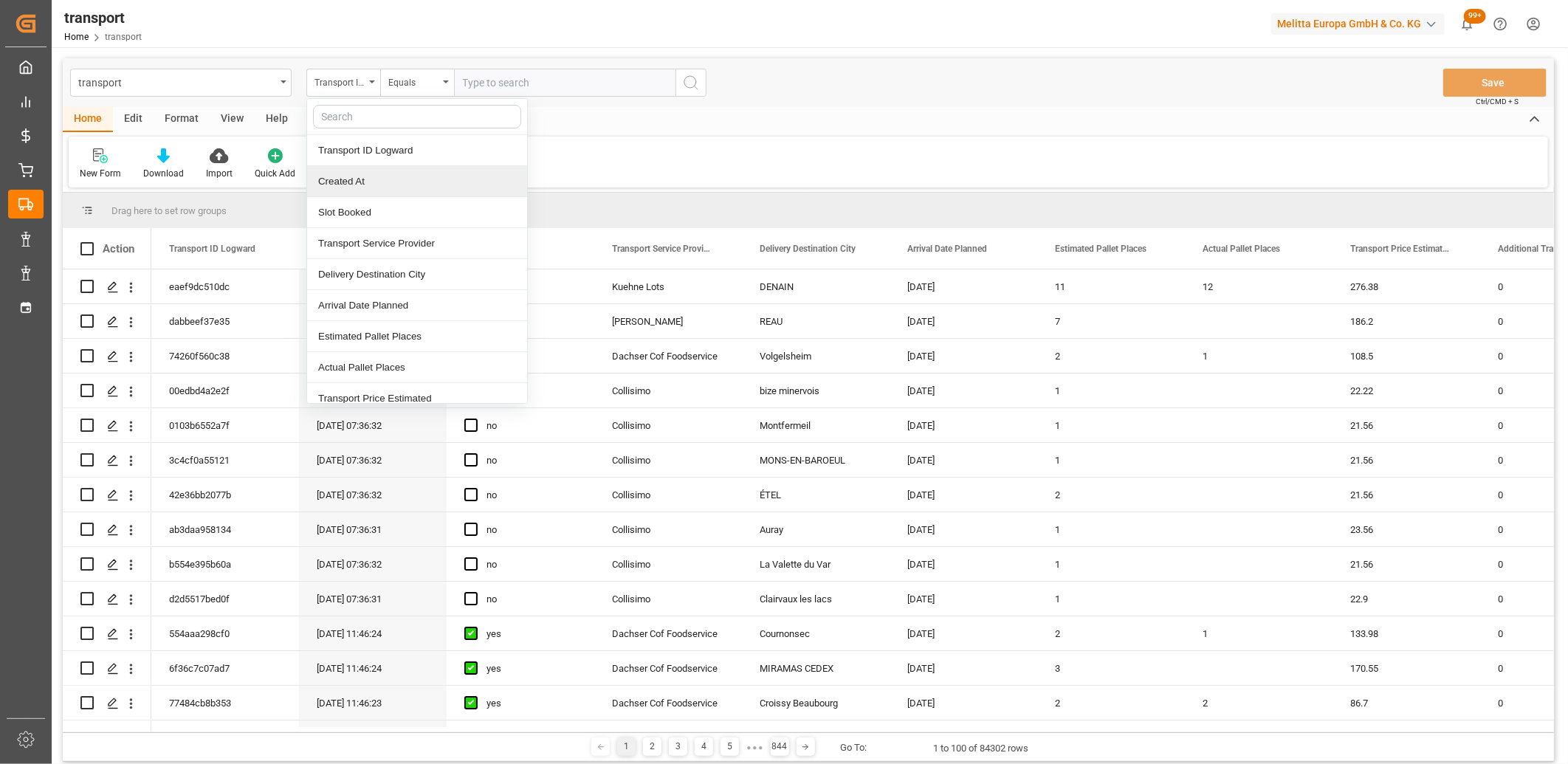
click at [365, 182] on div "Created At" at bounding box center [417, 181] width 220 height 31
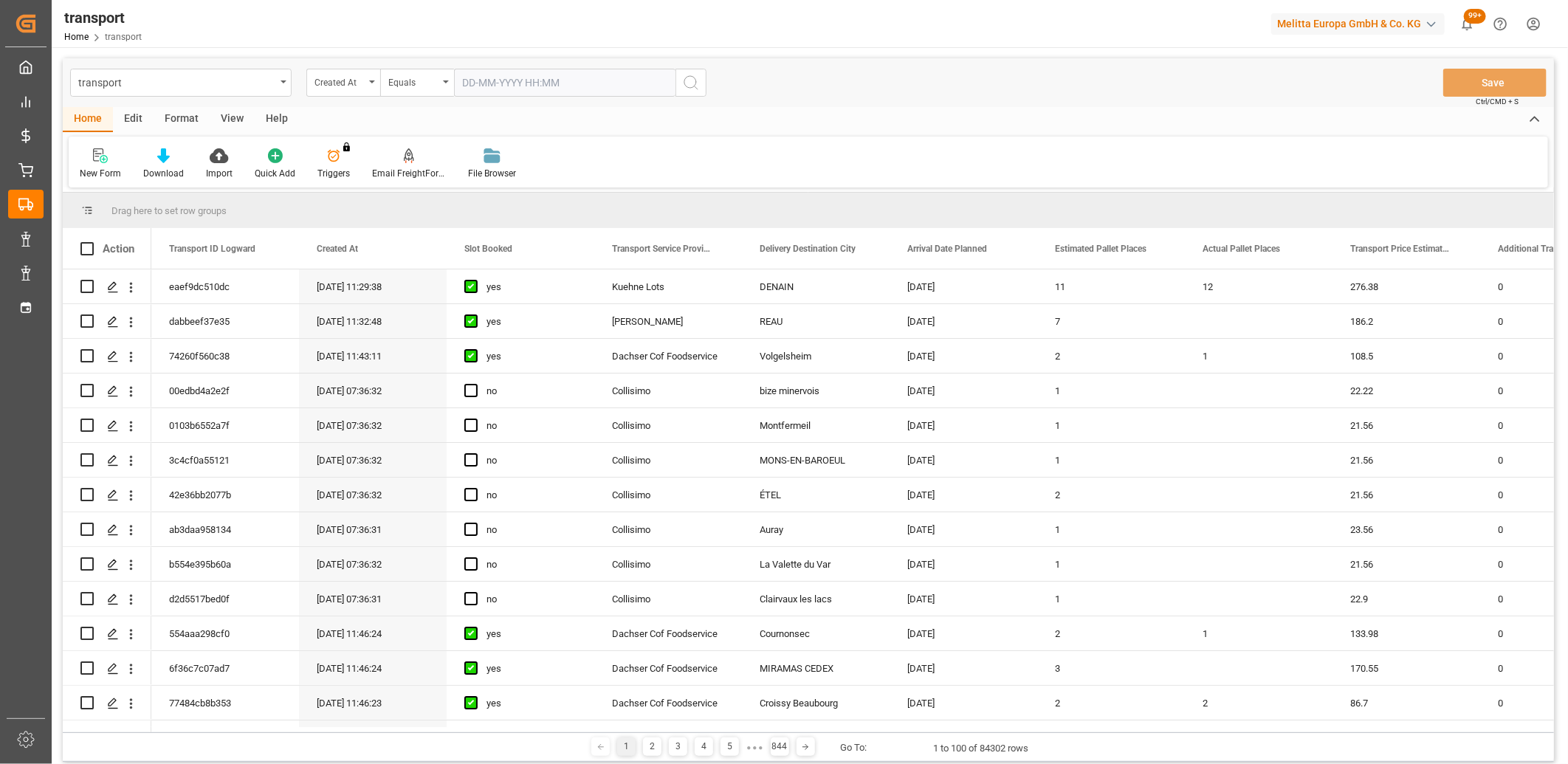
click at [492, 75] on input "text" at bounding box center [564, 83] width 221 height 28
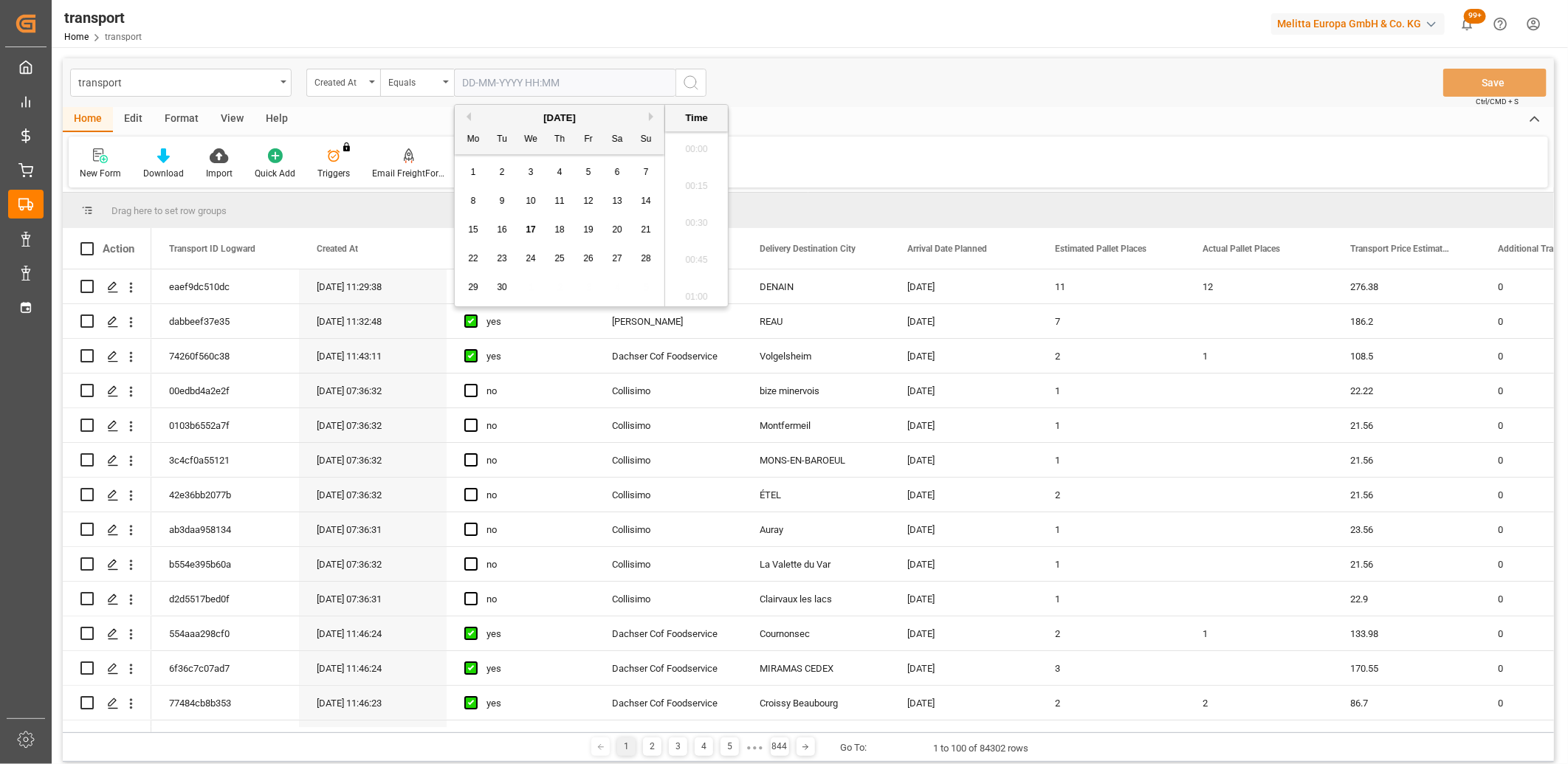
scroll to position [1333, 0]
click at [531, 206] on span "10" at bounding box center [530, 200] width 9 height 10
type input "10-09-2025 00:00"
click at [688, 80] on icon "search button" at bounding box center [691, 83] width 18 height 18
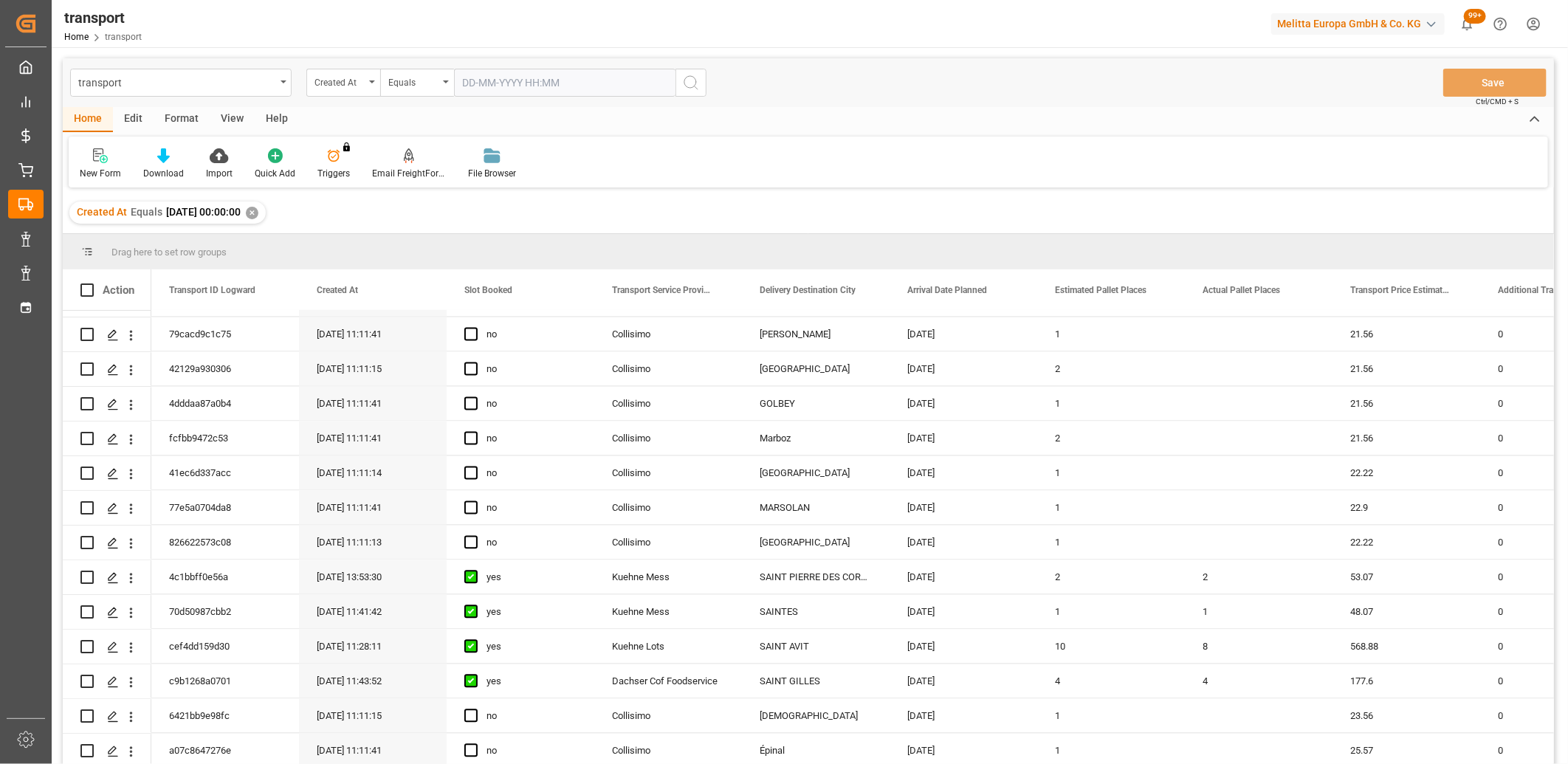
click at [259, 216] on div "✕" at bounding box center [252, 212] width 13 height 13
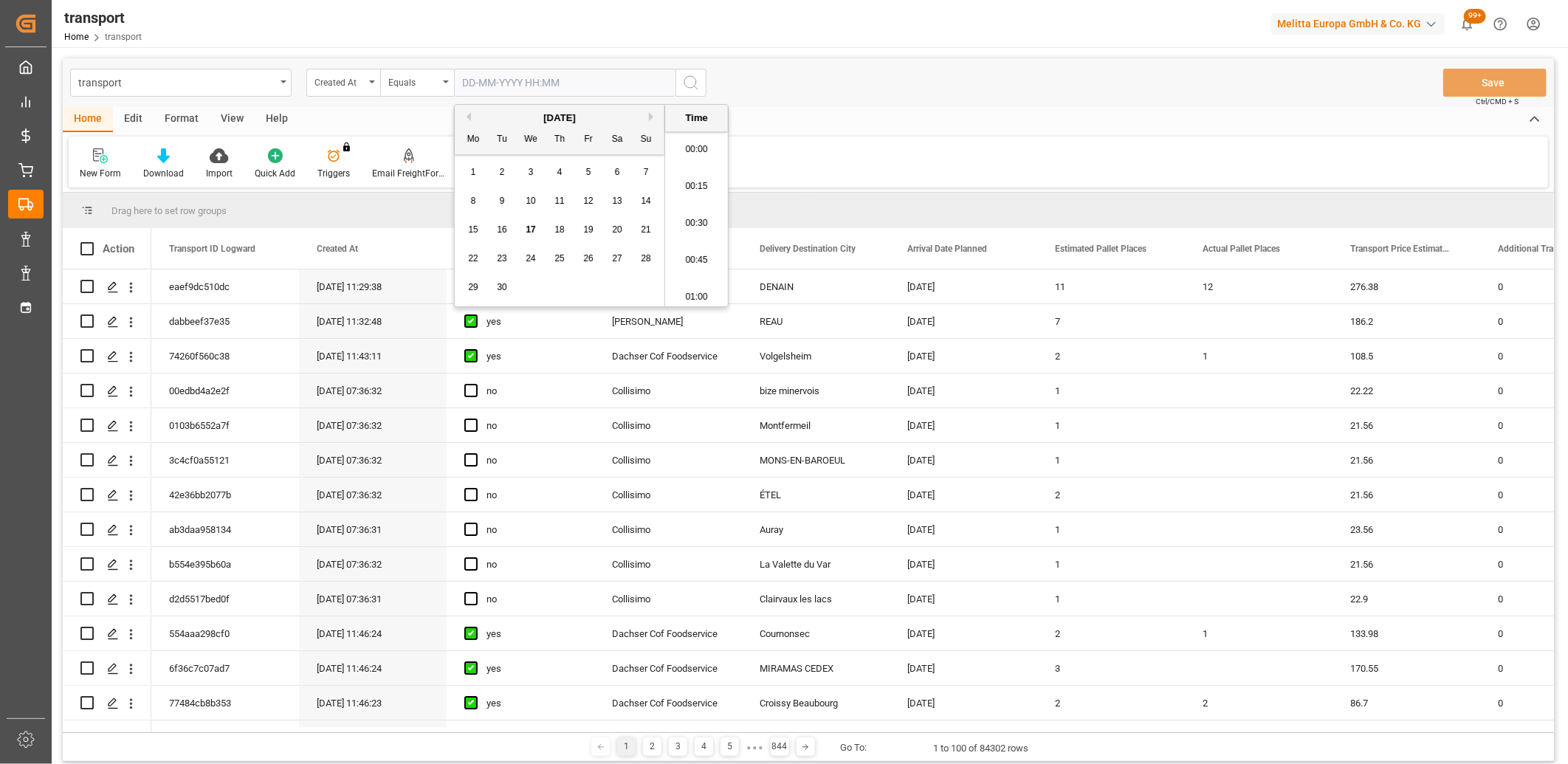
click at [520, 89] on input "text" at bounding box center [564, 83] width 221 height 28
click at [556, 203] on span "11" at bounding box center [558, 200] width 9 height 10
type input "11-09-2025 00:00"
click at [686, 91] on icon "search button" at bounding box center [691, 83] width 18 height 18
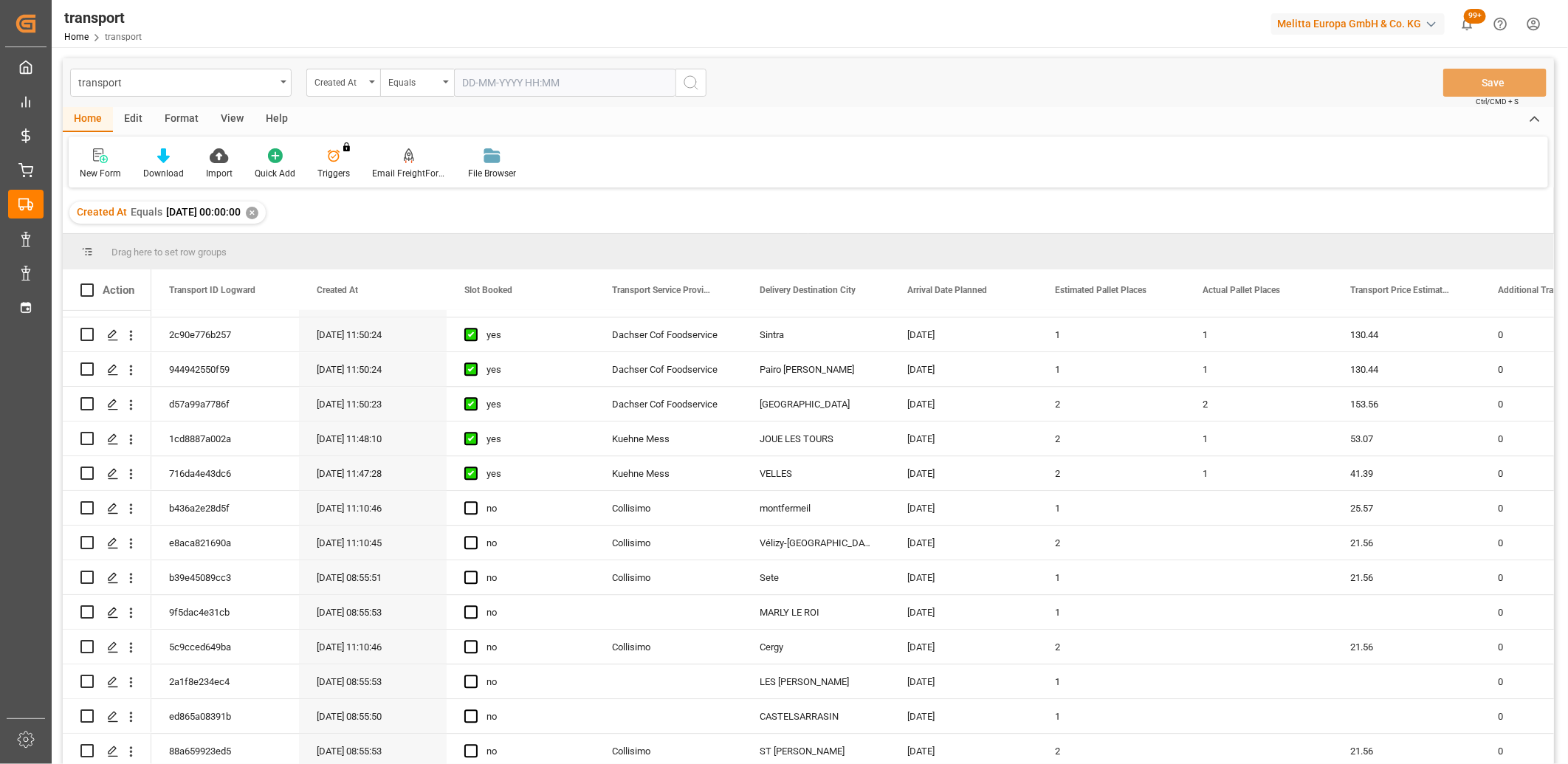
click at [259, 211] on div "✕" at bounding box center [252, 212] width 13 height 13
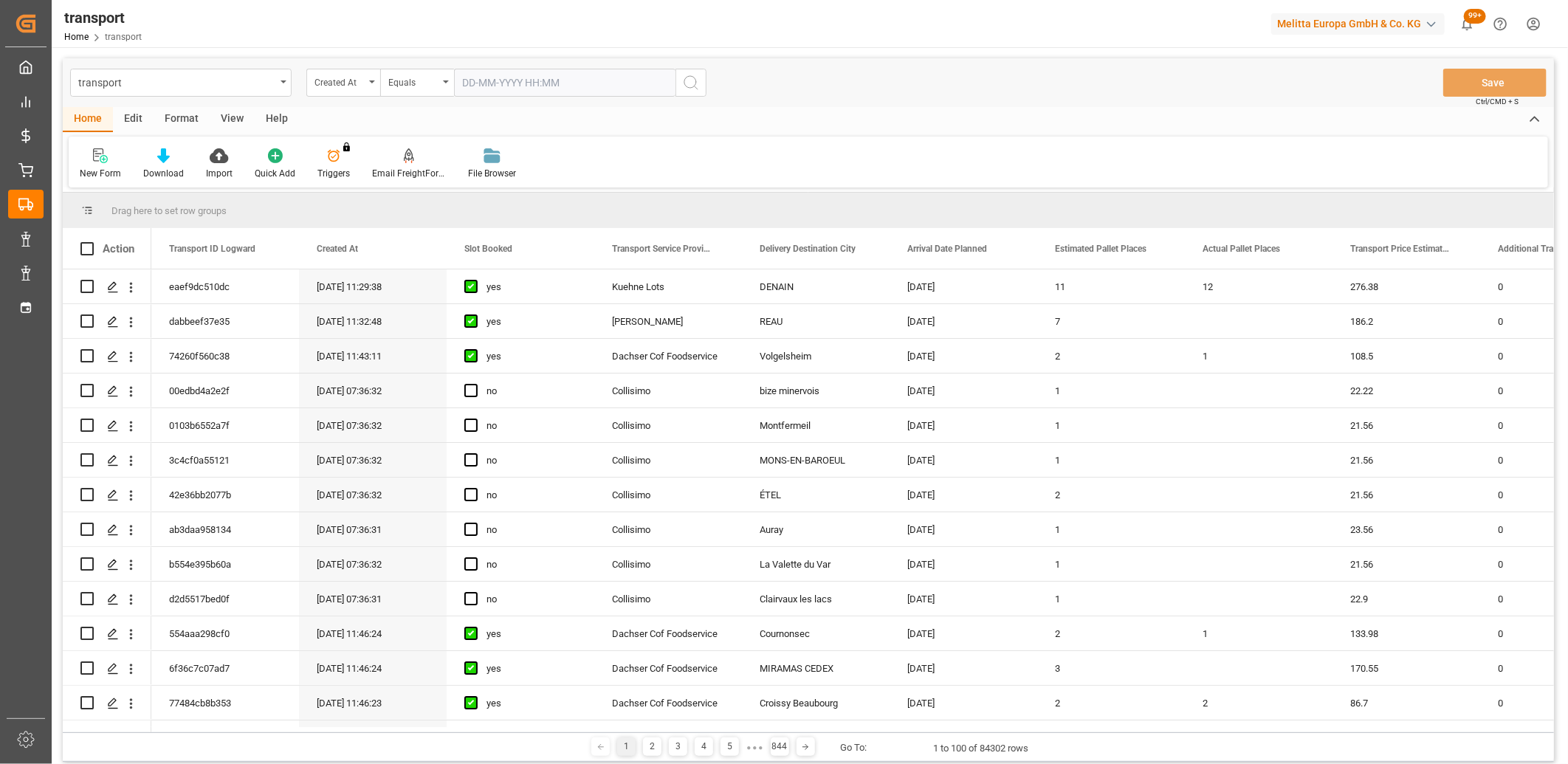
click at [536, 83] on input "text" at bounding box center [564, 83] width 221 height 28
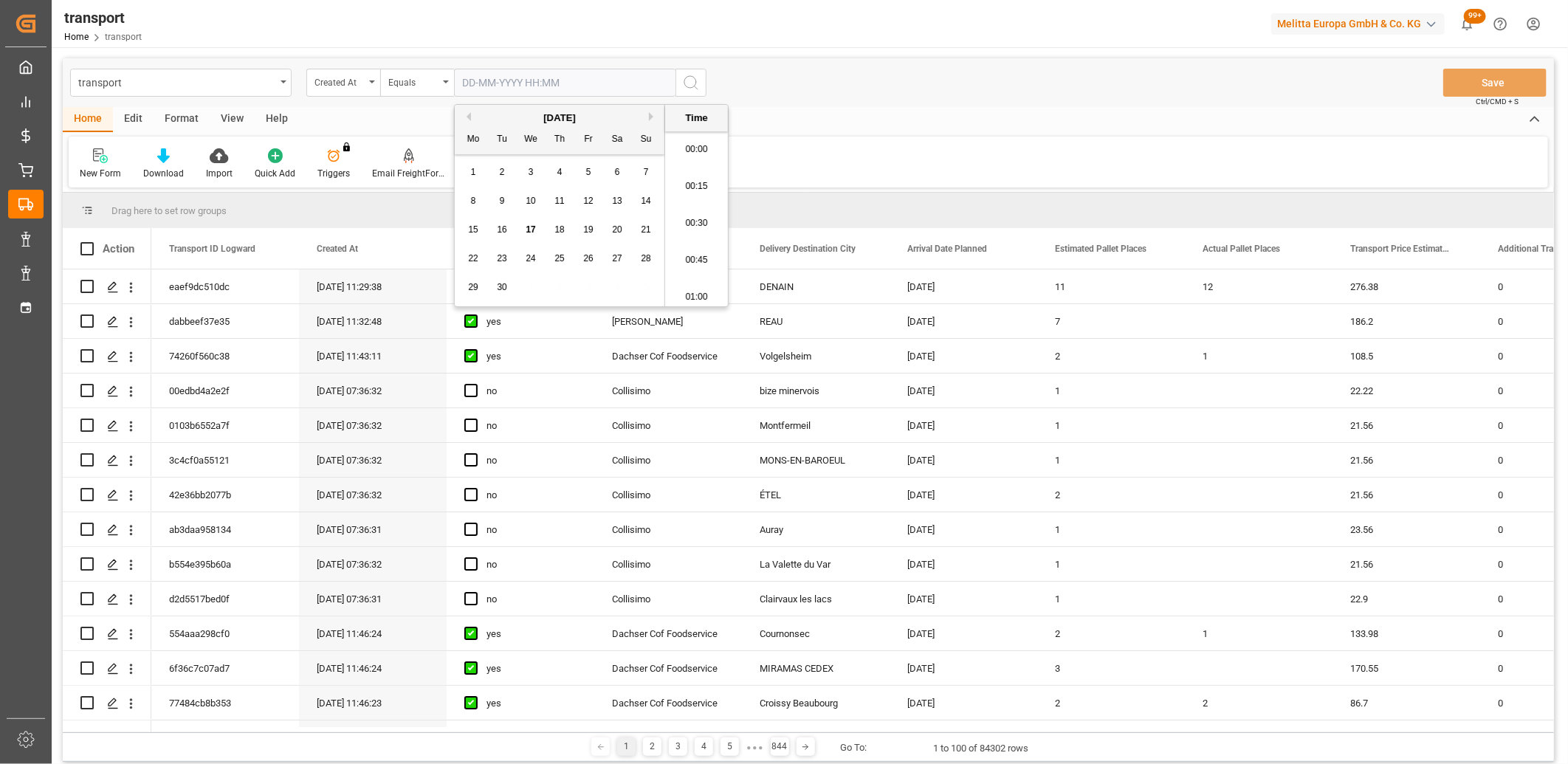
scroll to position [1333, 0]
click at [583, 198] on span "12" at bounding box center [587, 200] width 9 height 10
type input "12-09-2025 00:00"
click at [682, 83] on icon "search button" at bounding box center [691, 83] width 18 height 18
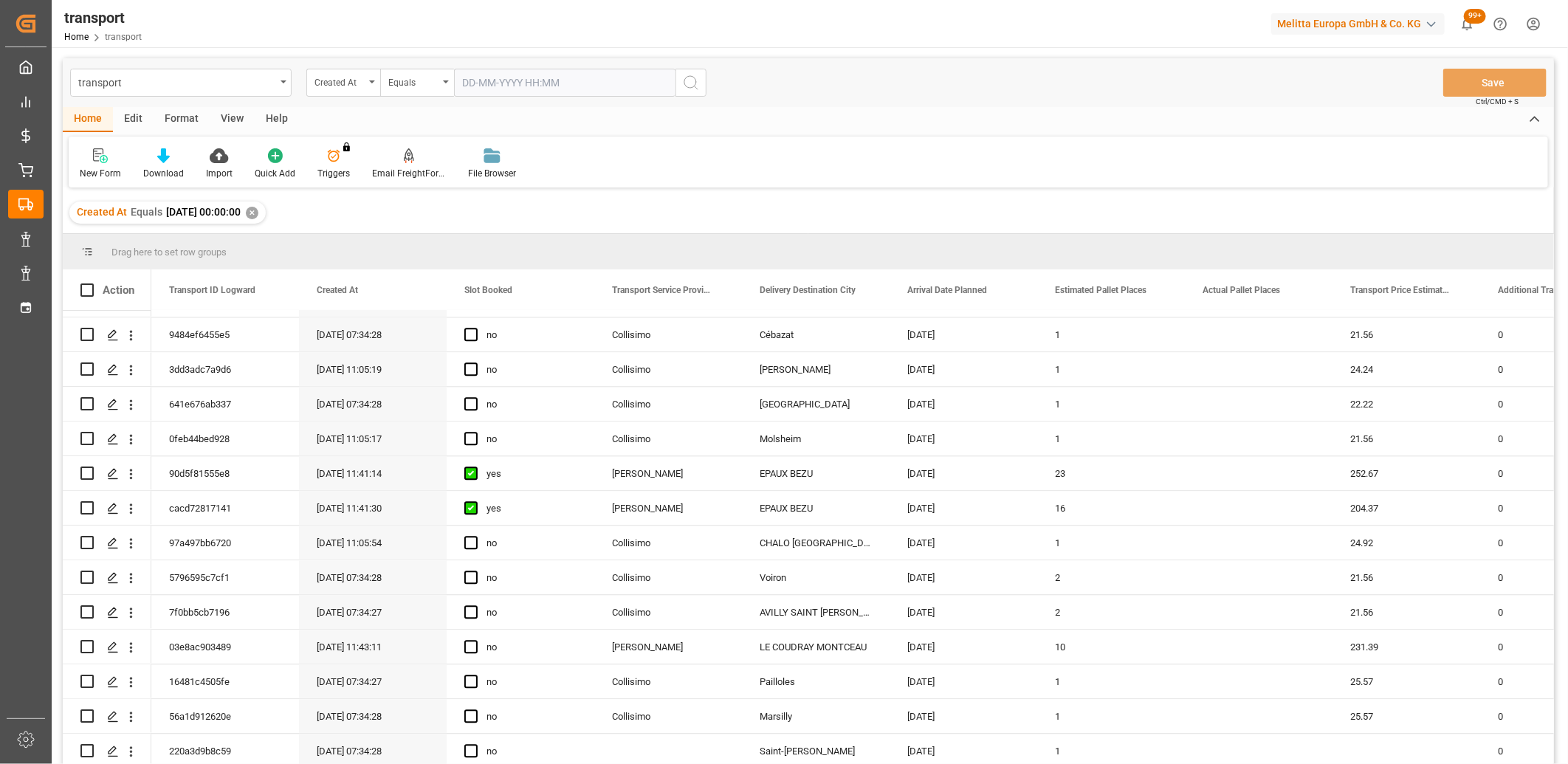
click at [266, 214] on div "Created At Equals 2025-09-12 00:00:00 ✕" at bounding box center [167, 212] width 196 height 22
click at [259, 212] on div "✕" at bounding box center [252, 212] width 13 height 13
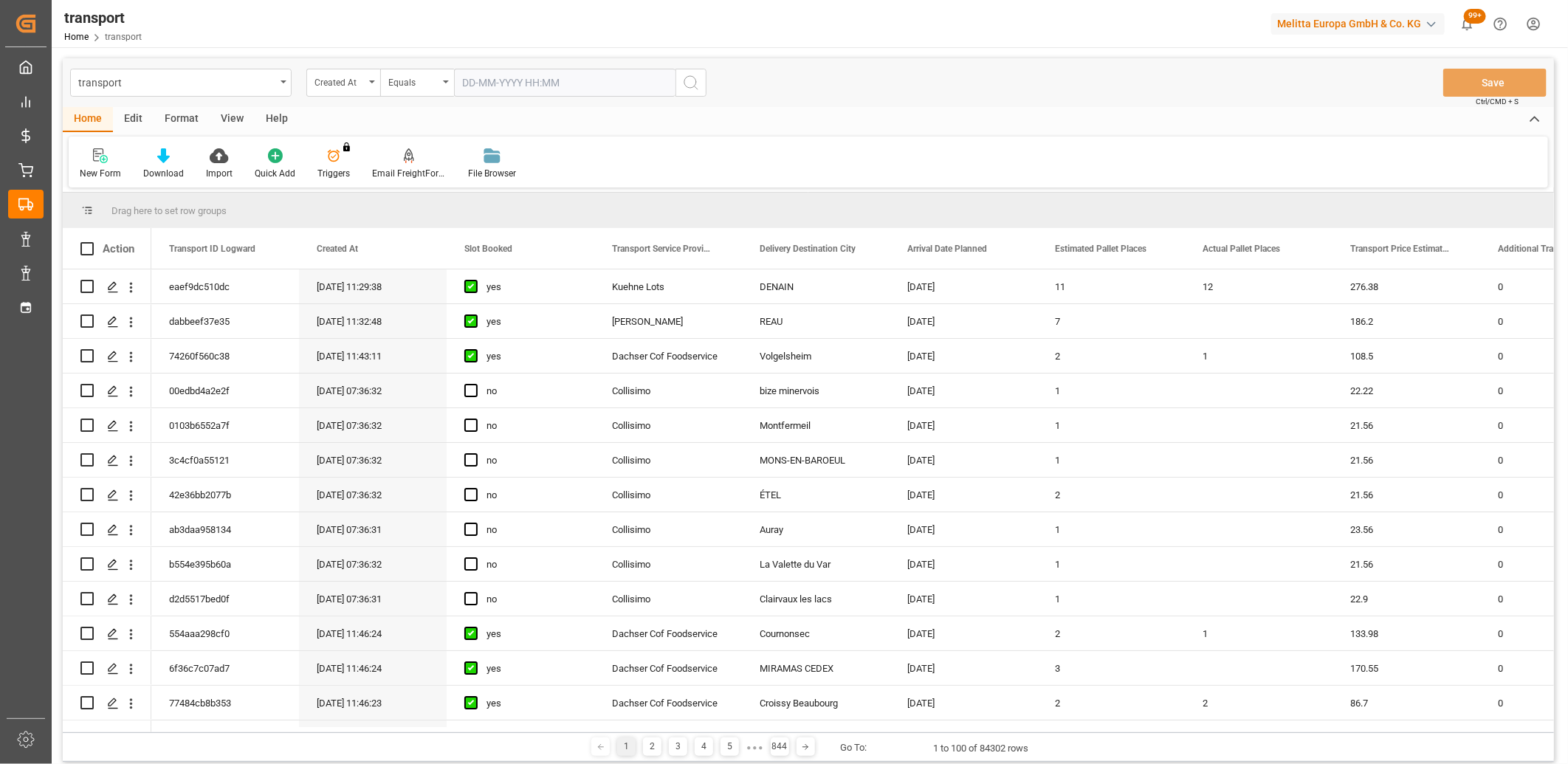
click at [485, 82] on input "text" at bounding box center [564, 83] width 221 height 28
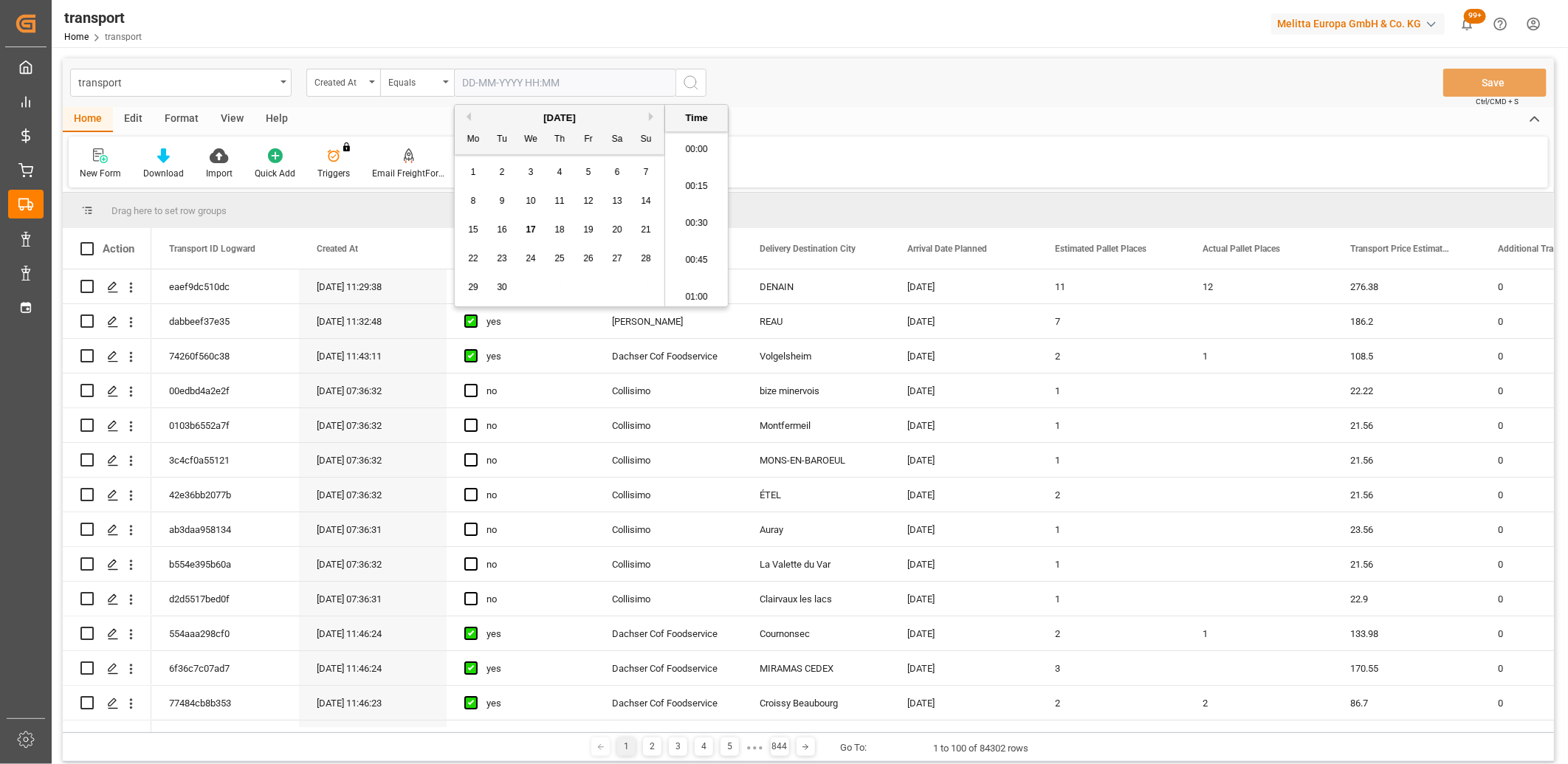
scroll to position [1333, 0]
click at [477, 232] on span "15" at bounding box center [472, 229] width 9 height 10
type input "15-09-2025 00:00"
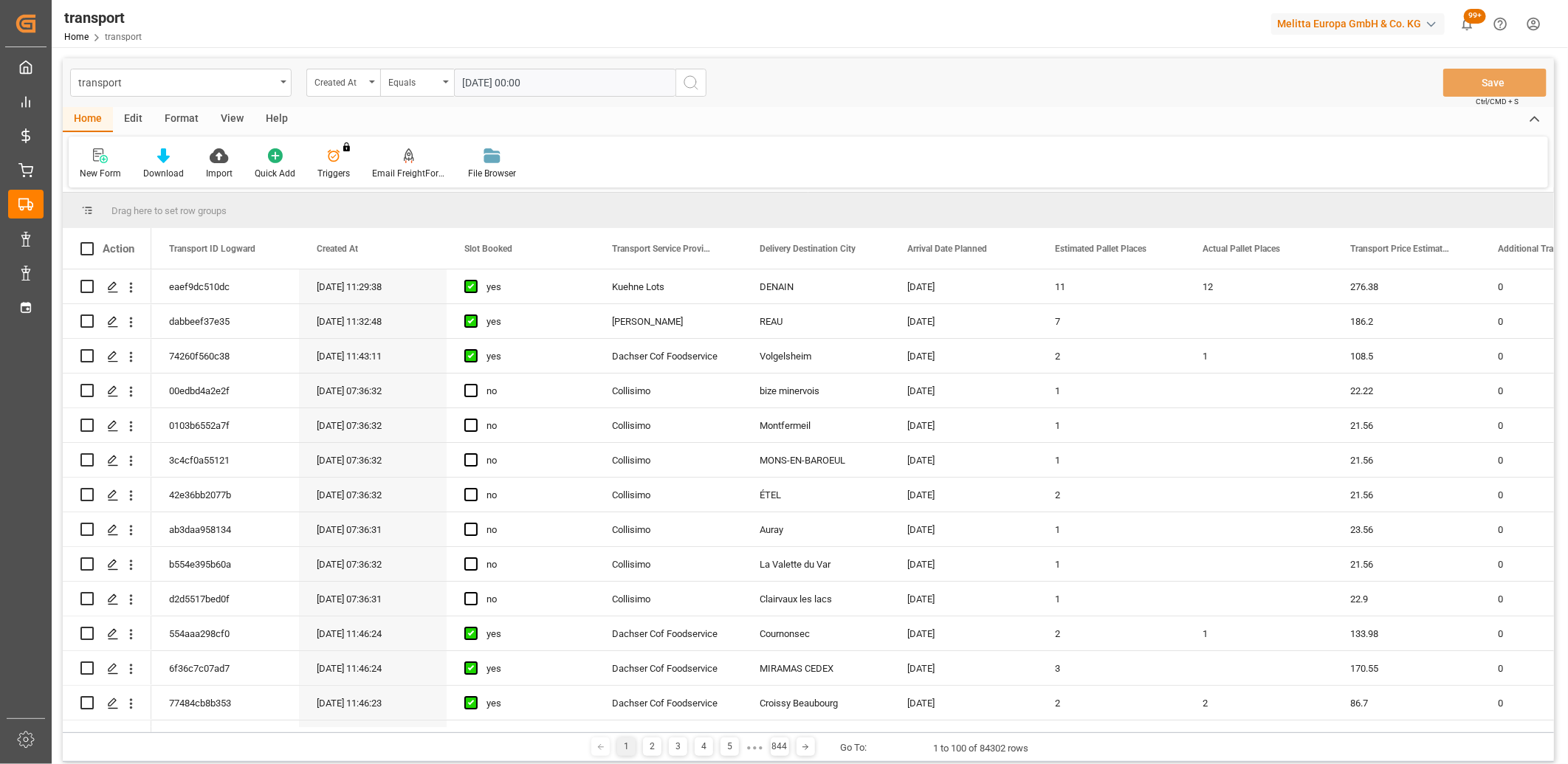
click at [682, 86] on icon "search button" at bounding box center [691, 83] width 18 height 18
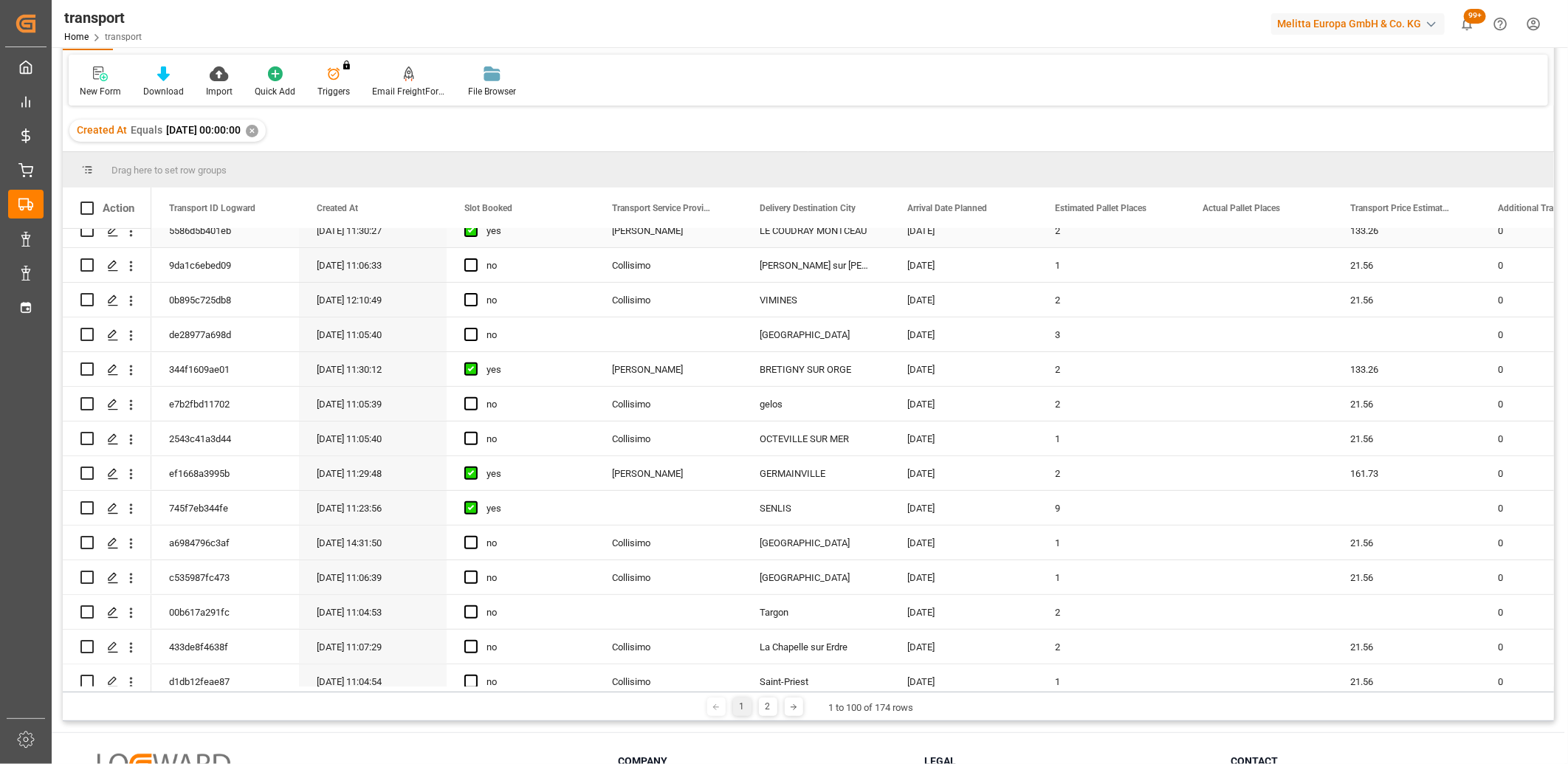
scroll to position [409, 0]
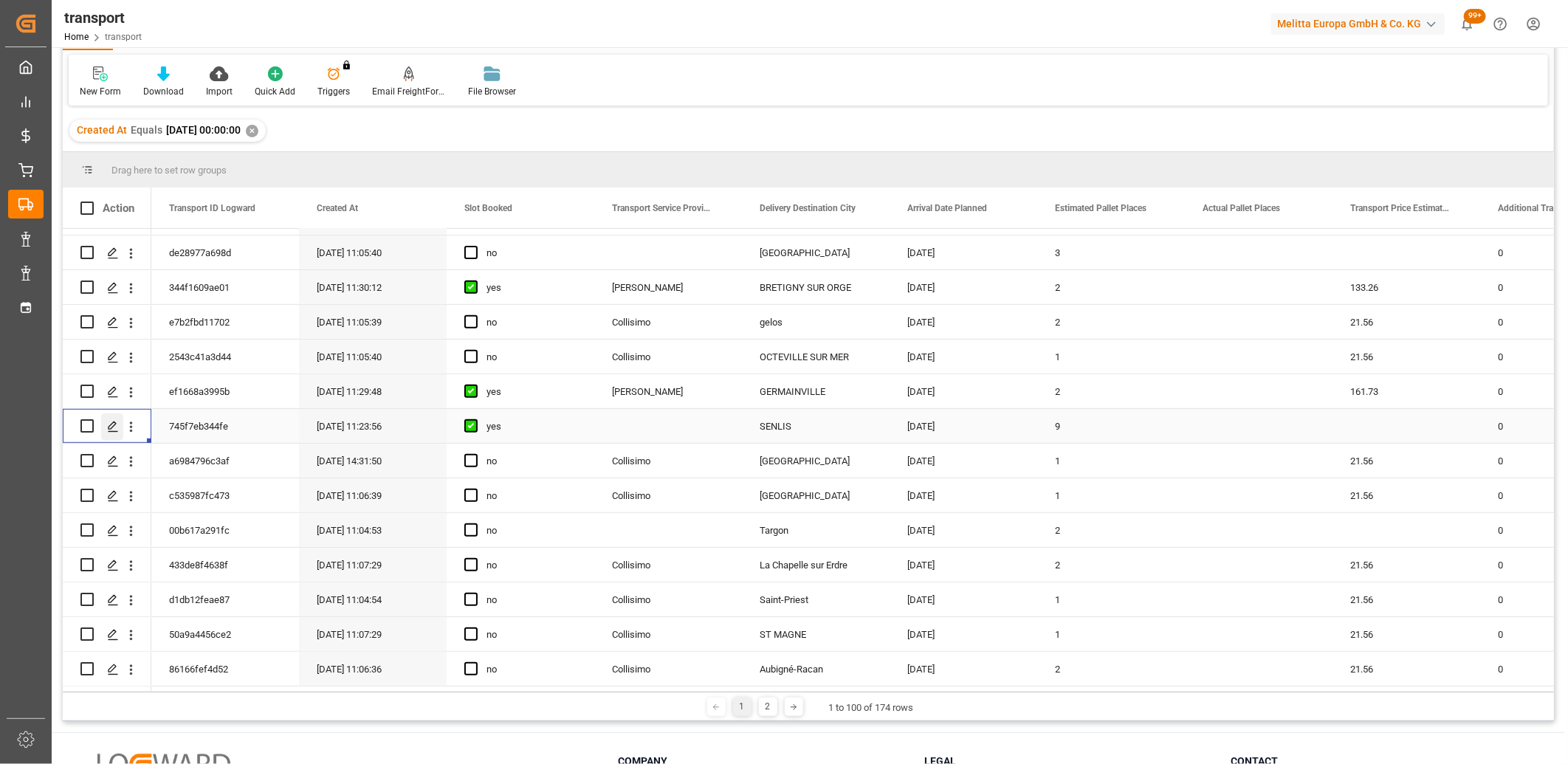
click at [115, 425] on icon "Press SPACE to select this row." at bounding box center [113, 427] width 12 height 12
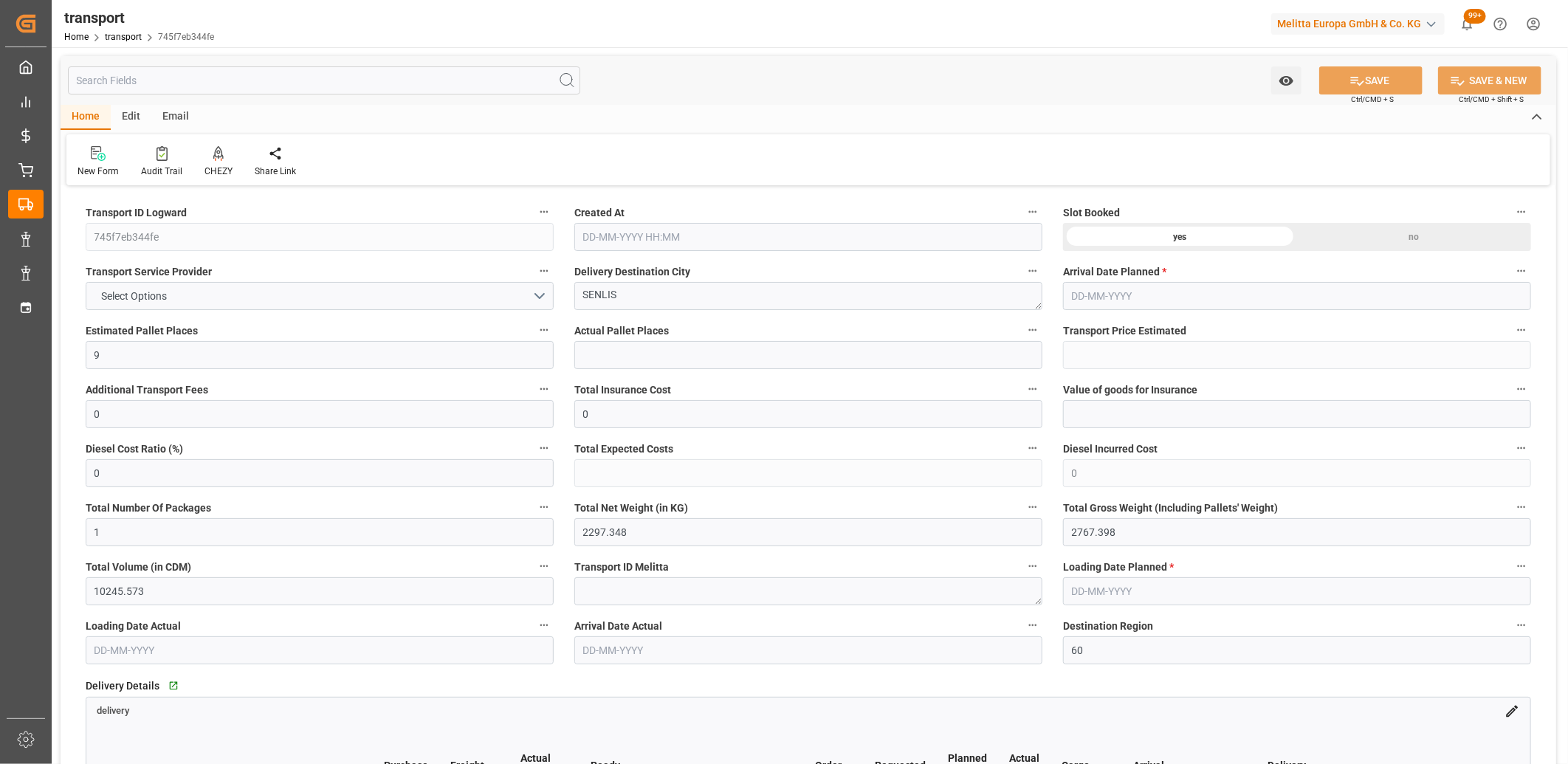
type input "15-09-2025 11:23"
type input "[DATE]"
click at [320, 288] on button "Select Options" at bounding box center [320, 296] width 468 height 28
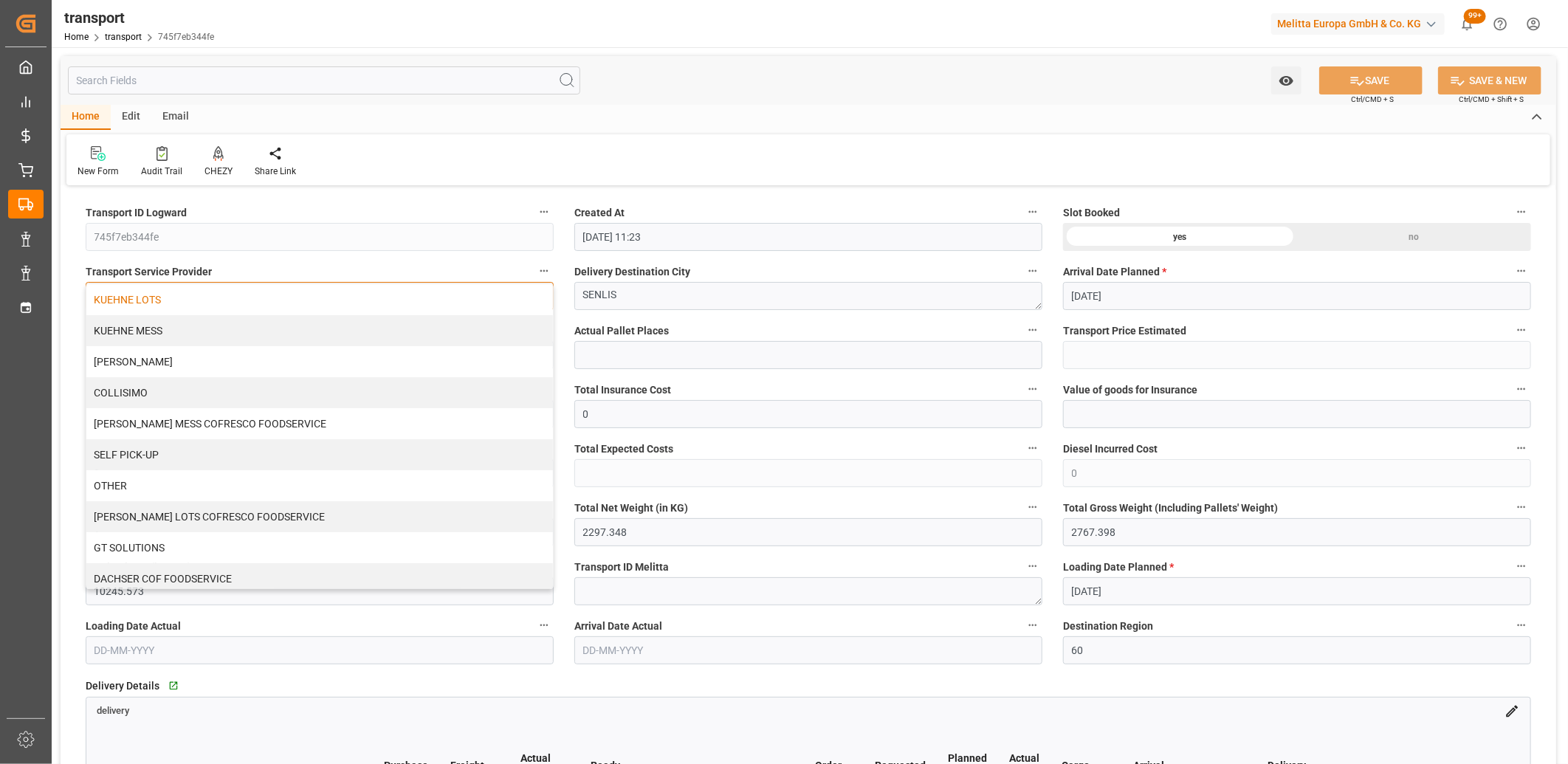
click at [313, 294] on div "KUEHNE LOTS" at bounding box center [320, 299] width 467 height 31
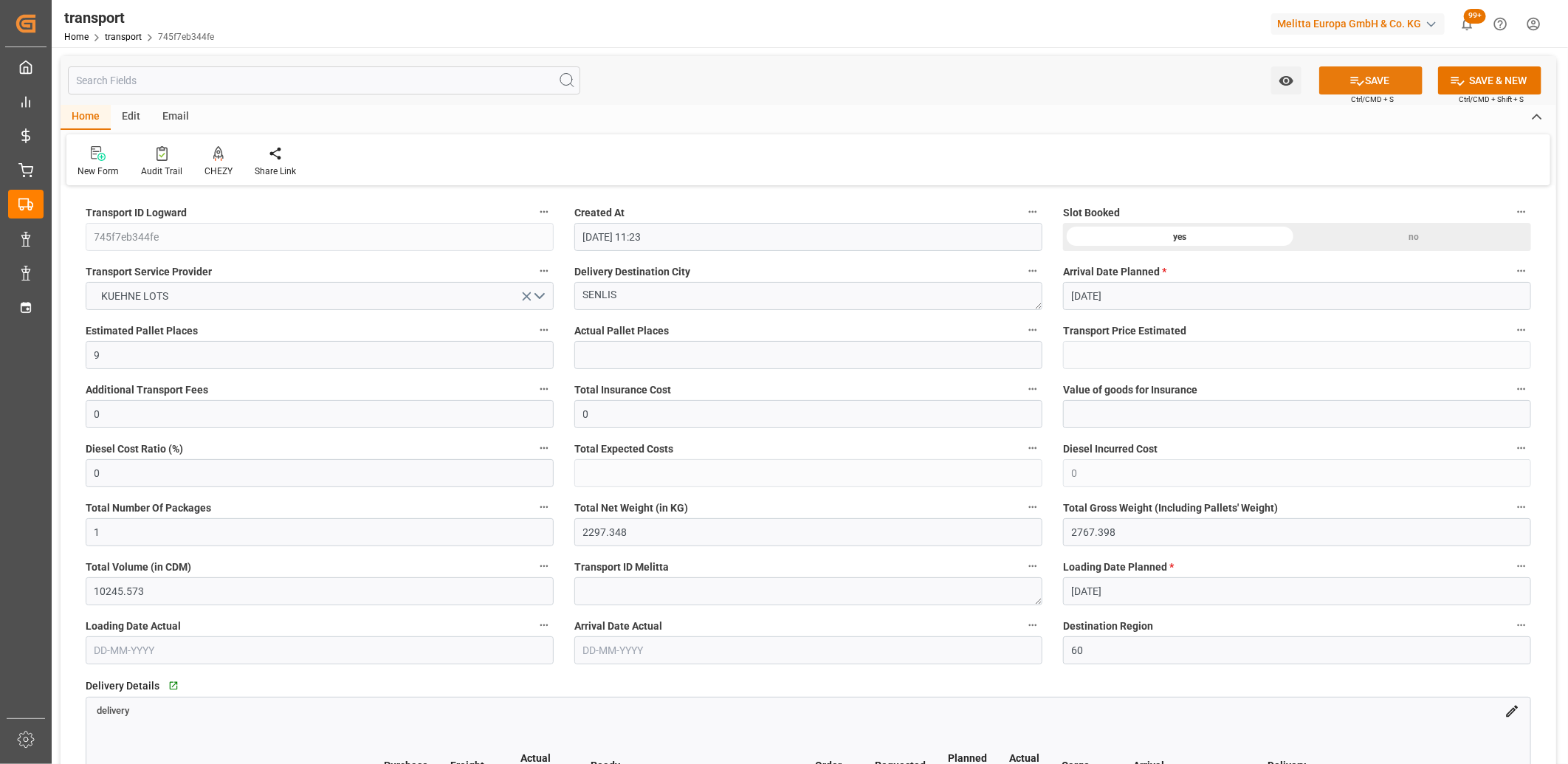
click at [1411, 75] on button "SAVE" at bounding box center [1370, 80] width 104 height 28
type input "230.32"
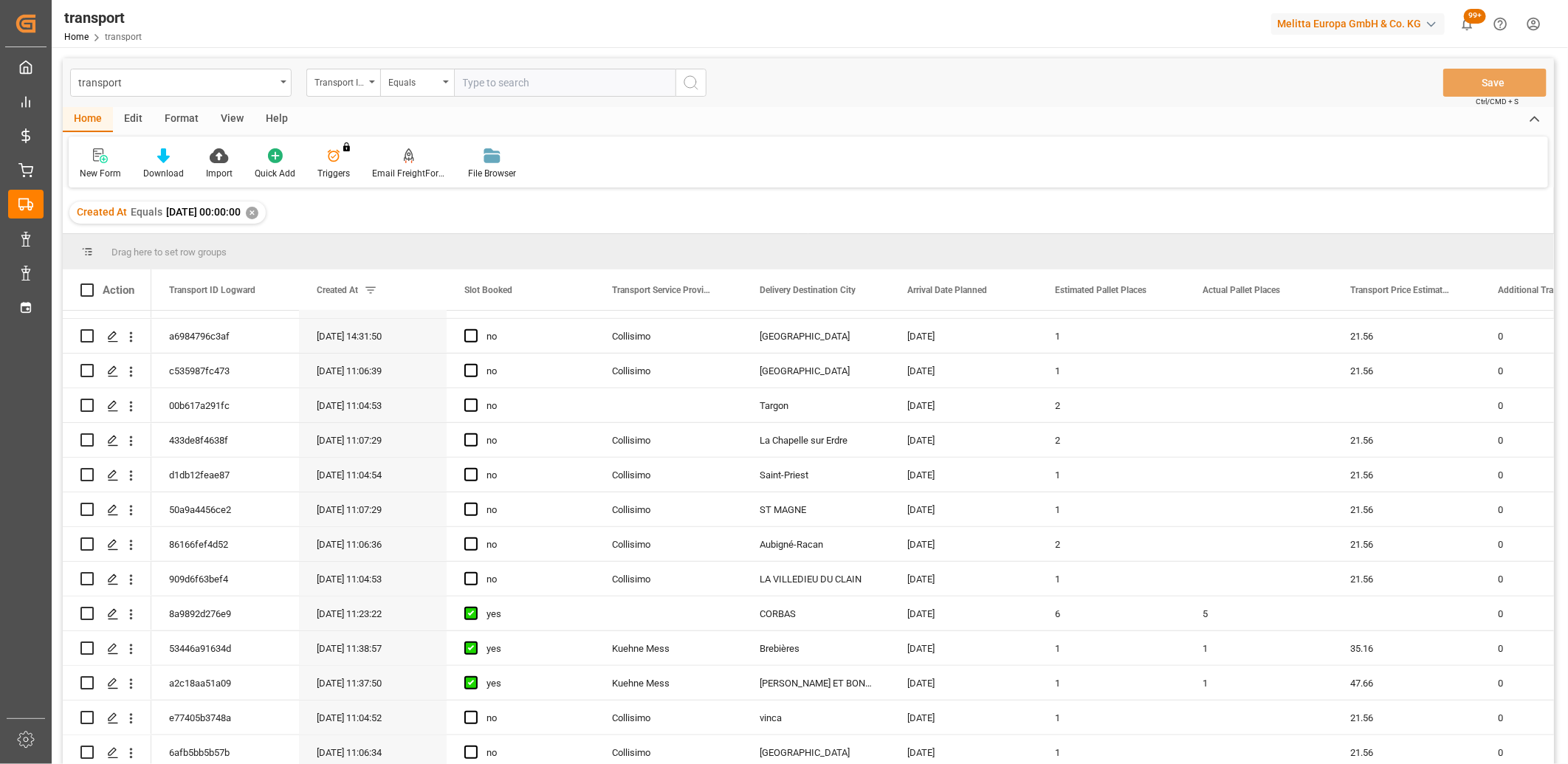
scroll to position [739, 0]
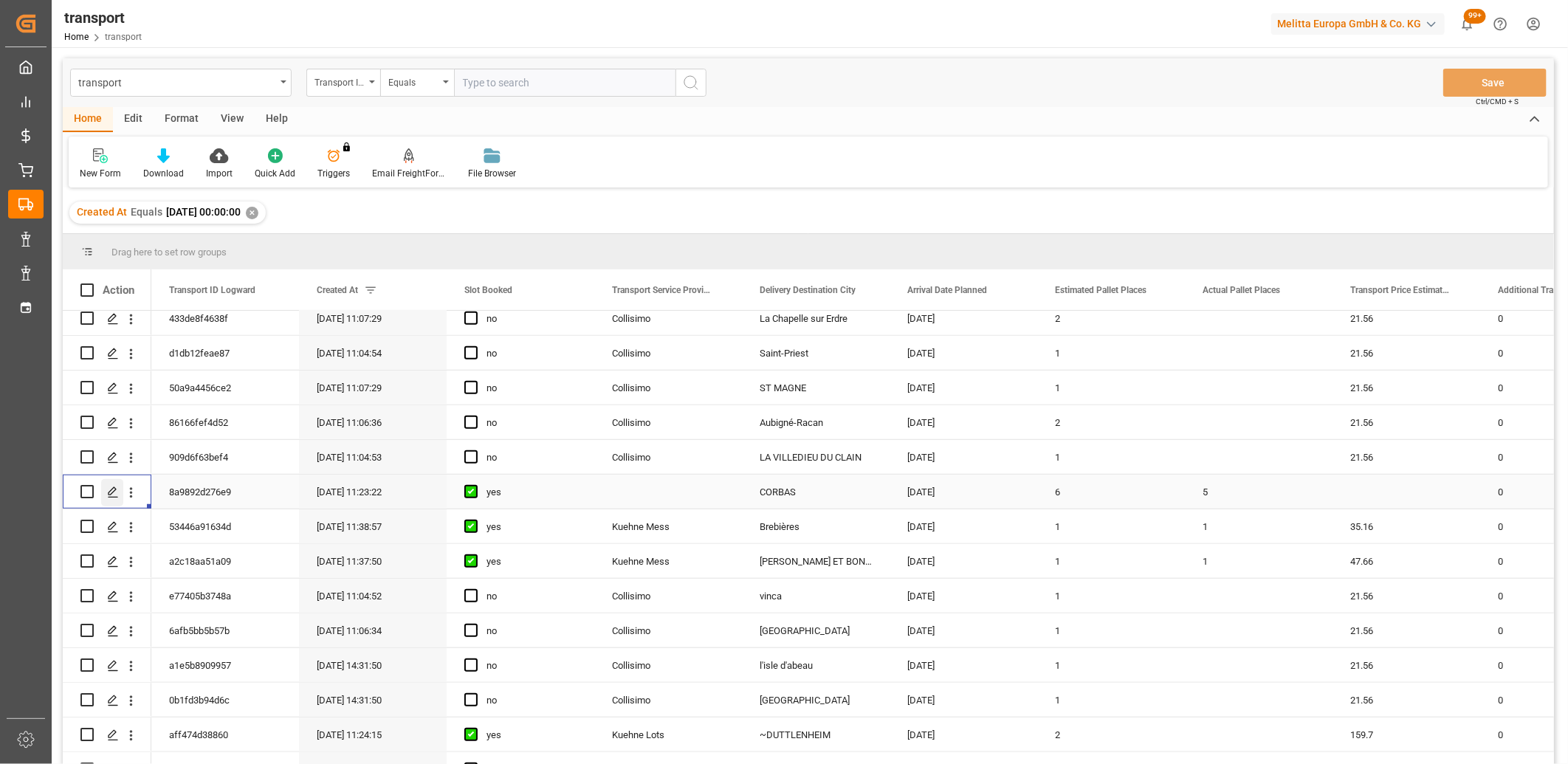
click at [111, 494] on polygon "Press SPACE to select this row." at bounding box center [112, 491] width 8 height 8
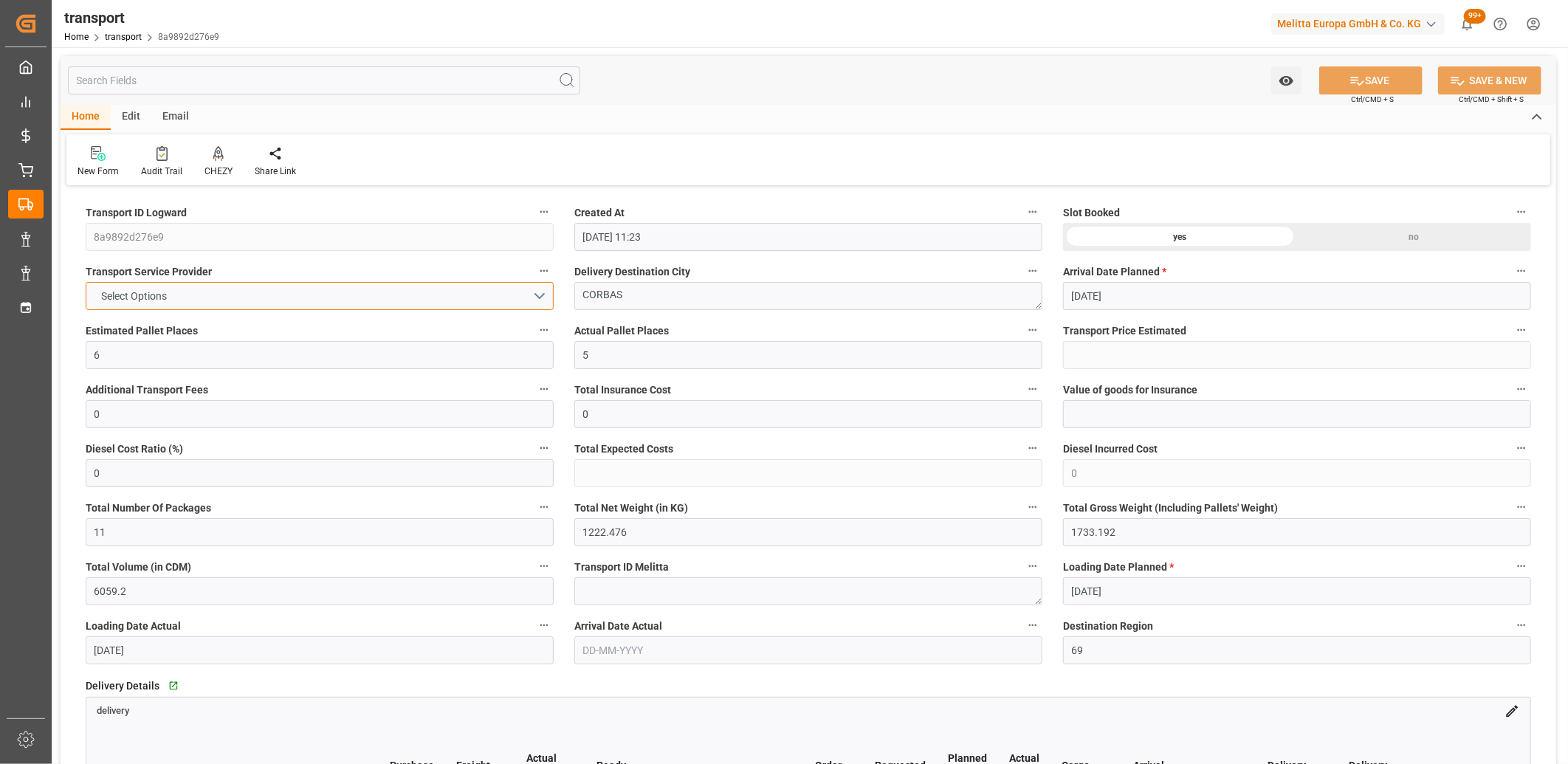
click at [205, 296] on button "Select Options" at bounding box center [320, 296] width 468 height 28
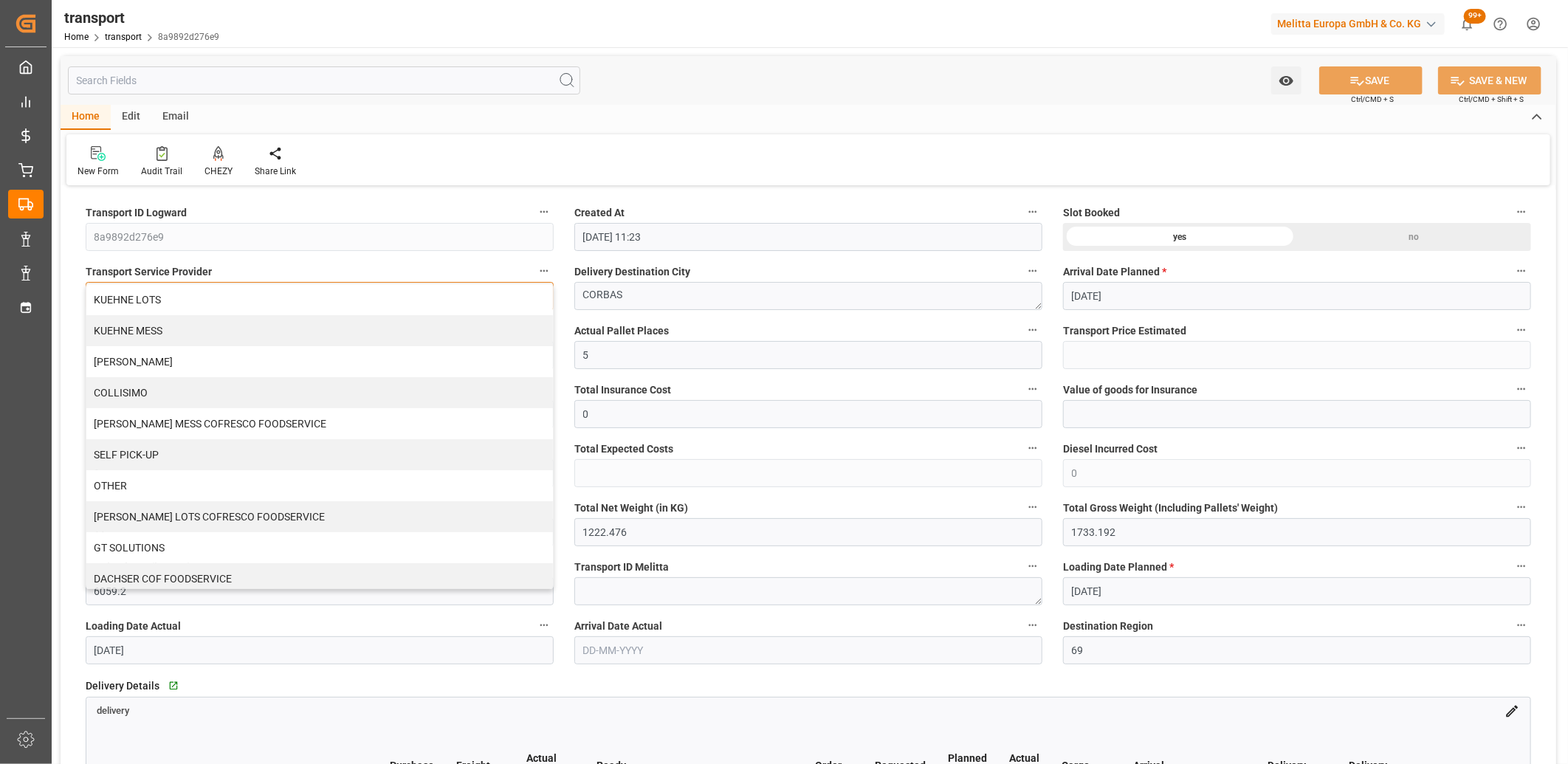
click at [205, 296] on div "KUEHNE LOTS" at bounding box center [320, 299] width 467 height 31
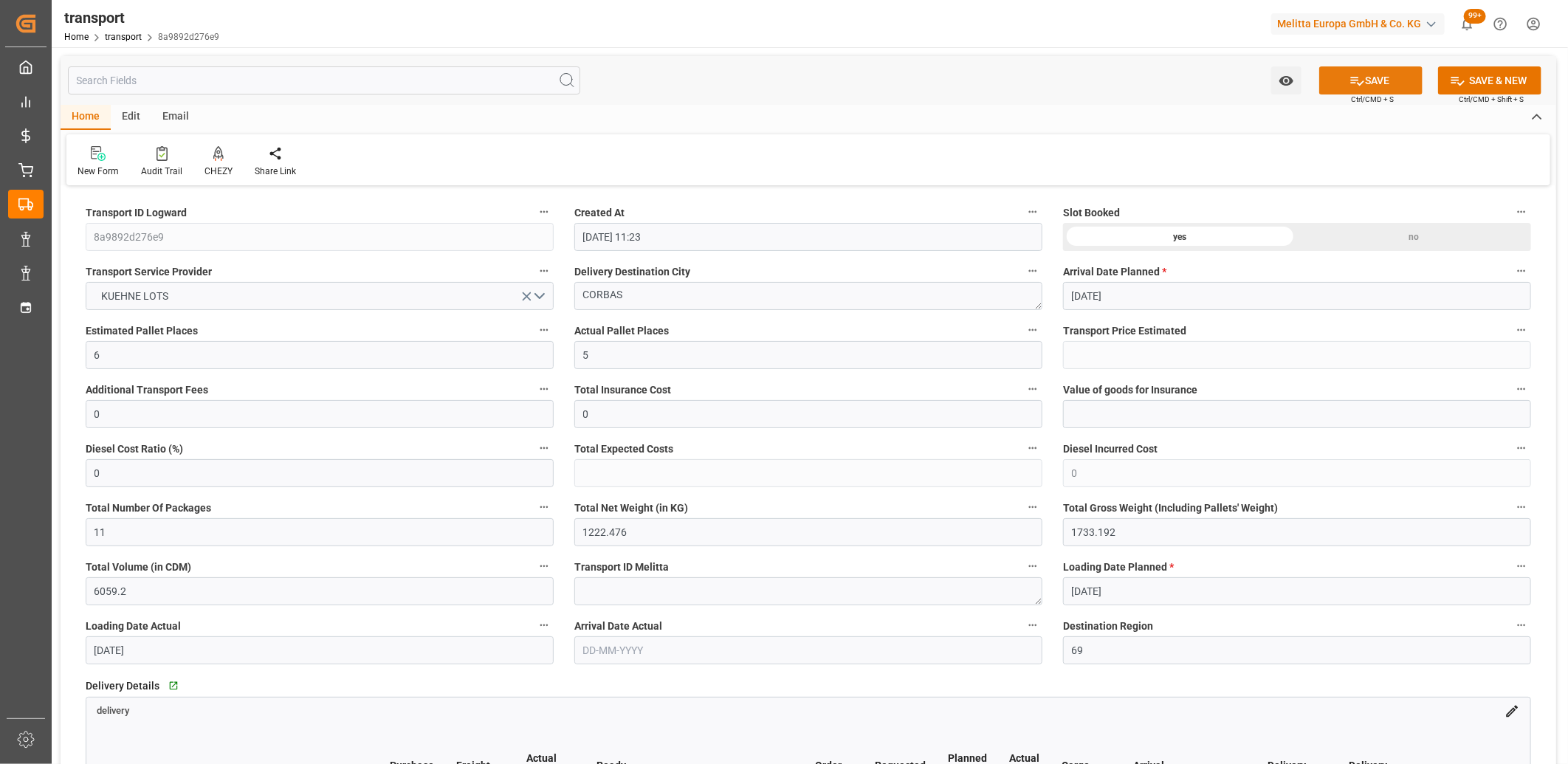
click at [1384, 86] on button "SAVE" at bounding box center [1370, 80] width 104 height 28
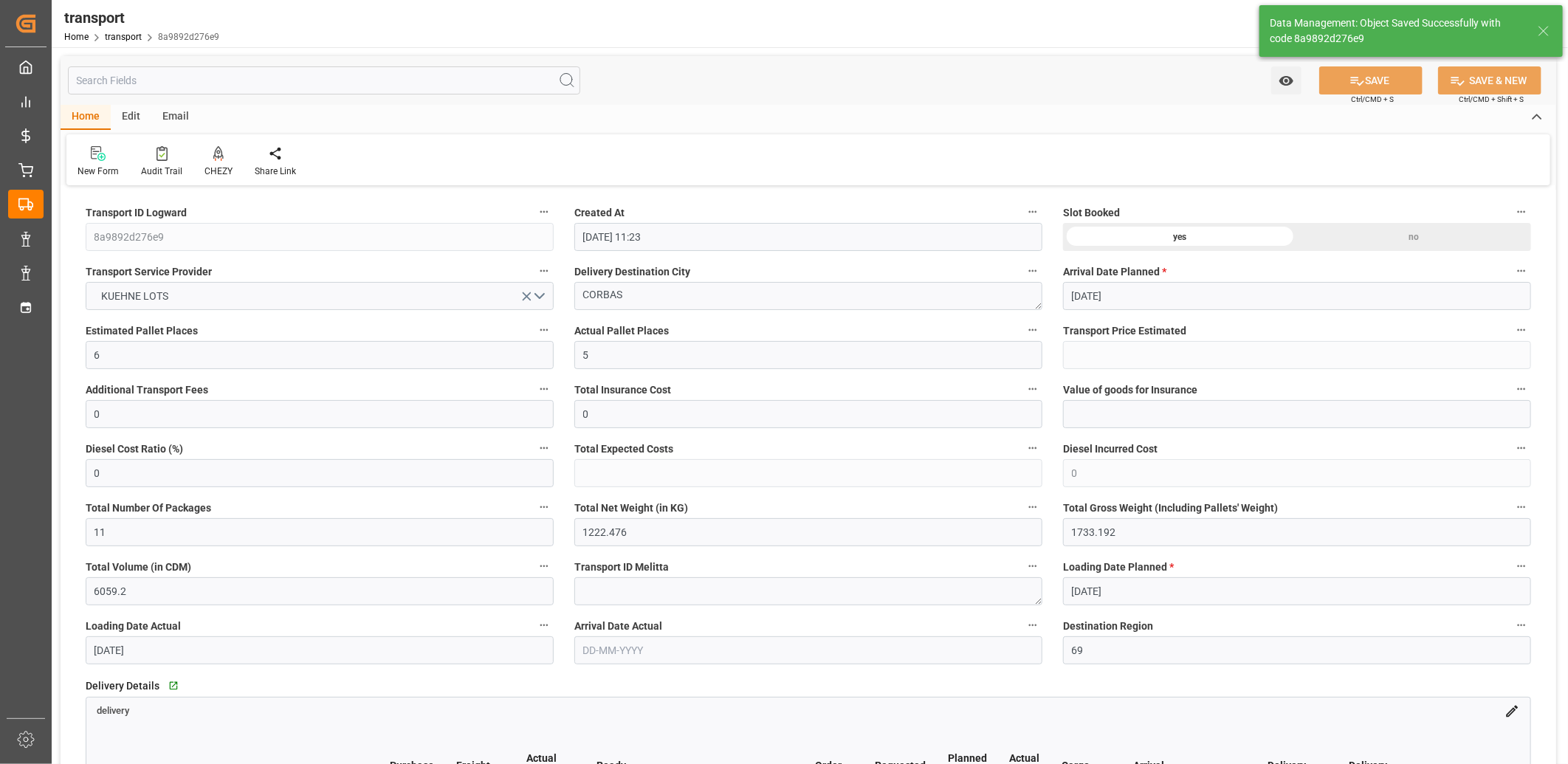
type input "261.78"
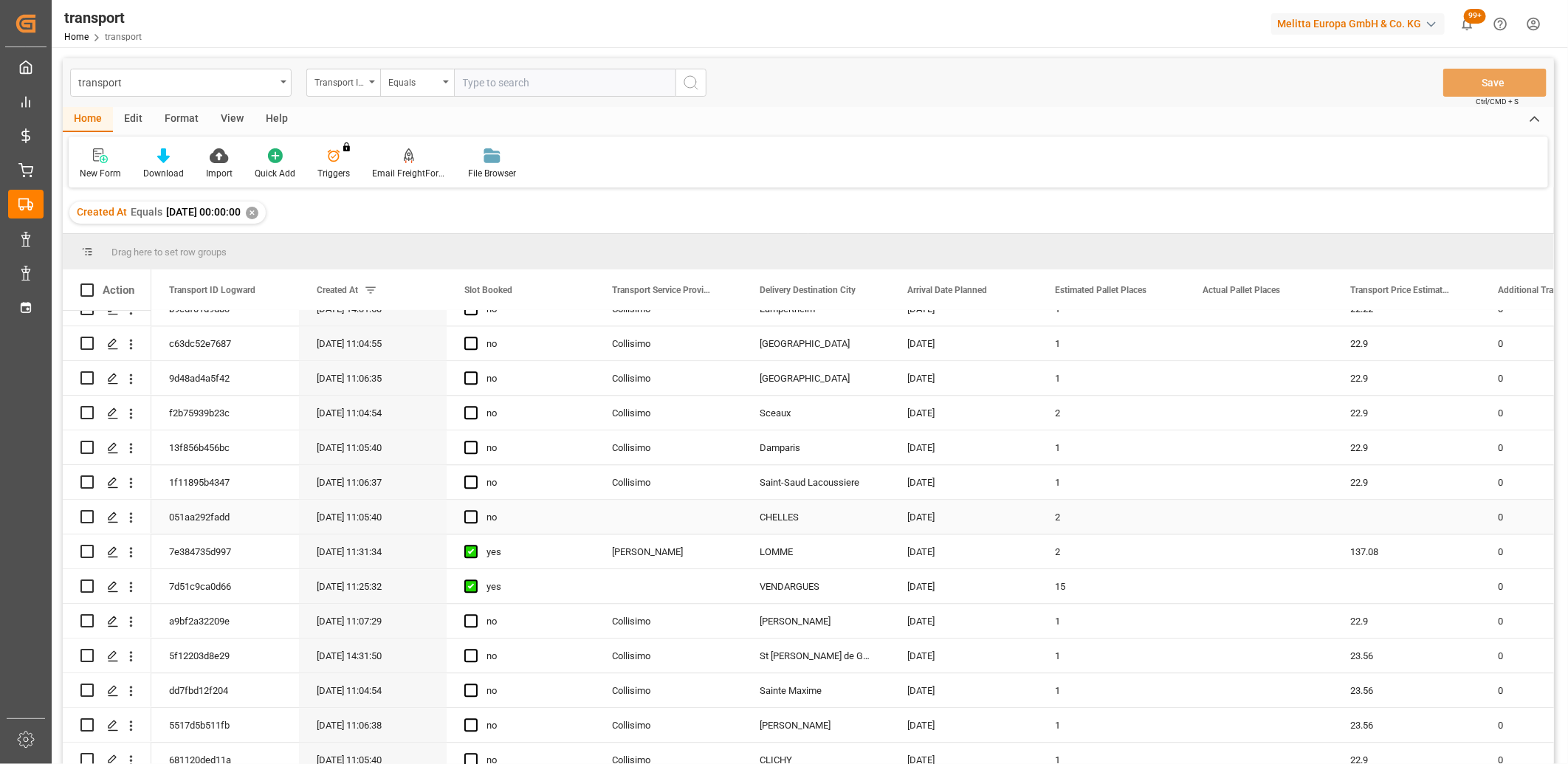
scroll to position [2460, 0]
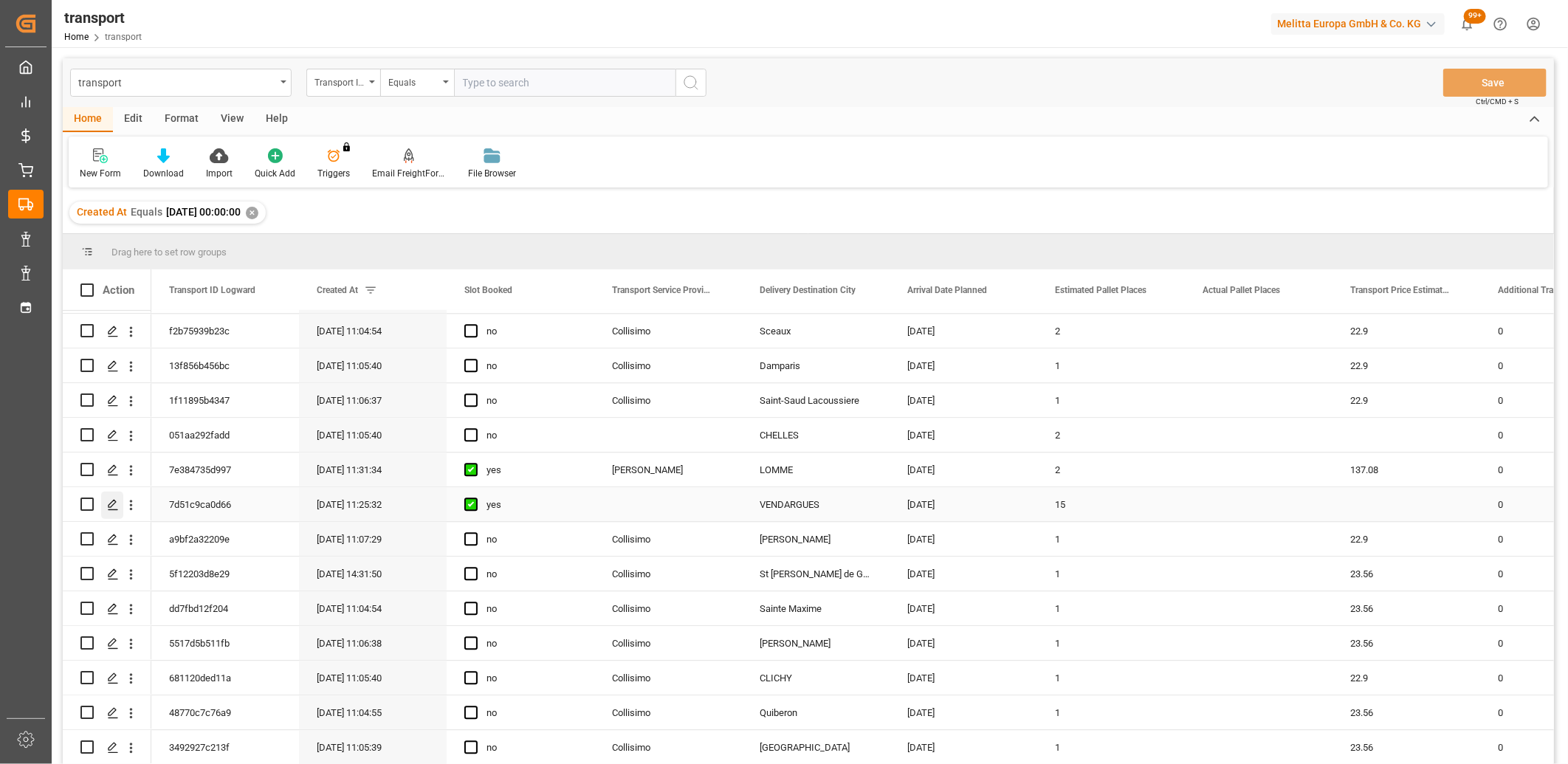
click at [116, 506] on icon "Press SPACE to select this row." at bounding box center [113, 505] width 12 height 12
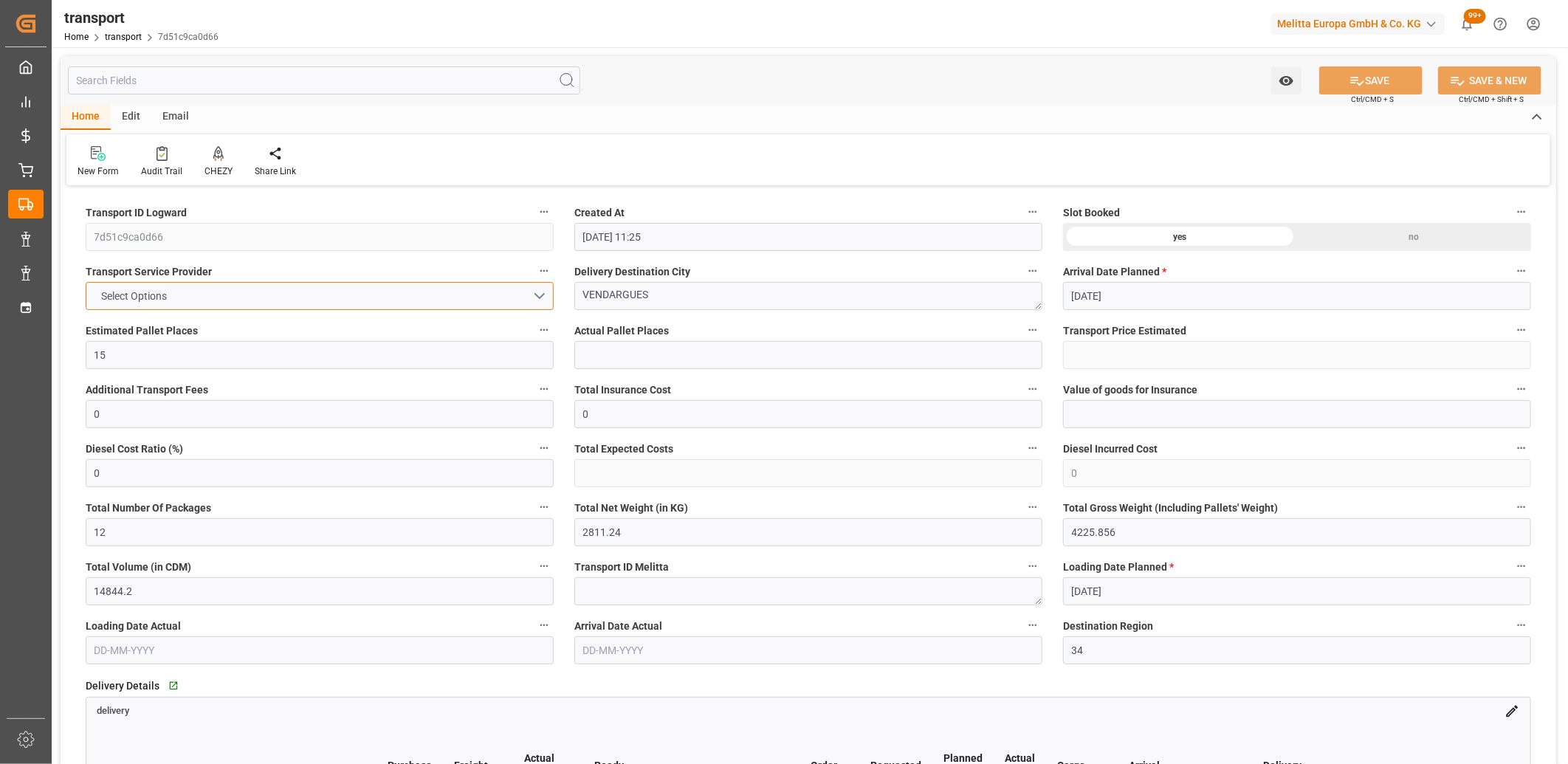
click at [224, 302] on button "Select Options" at bounding box center [320, 296] width 468 height 28
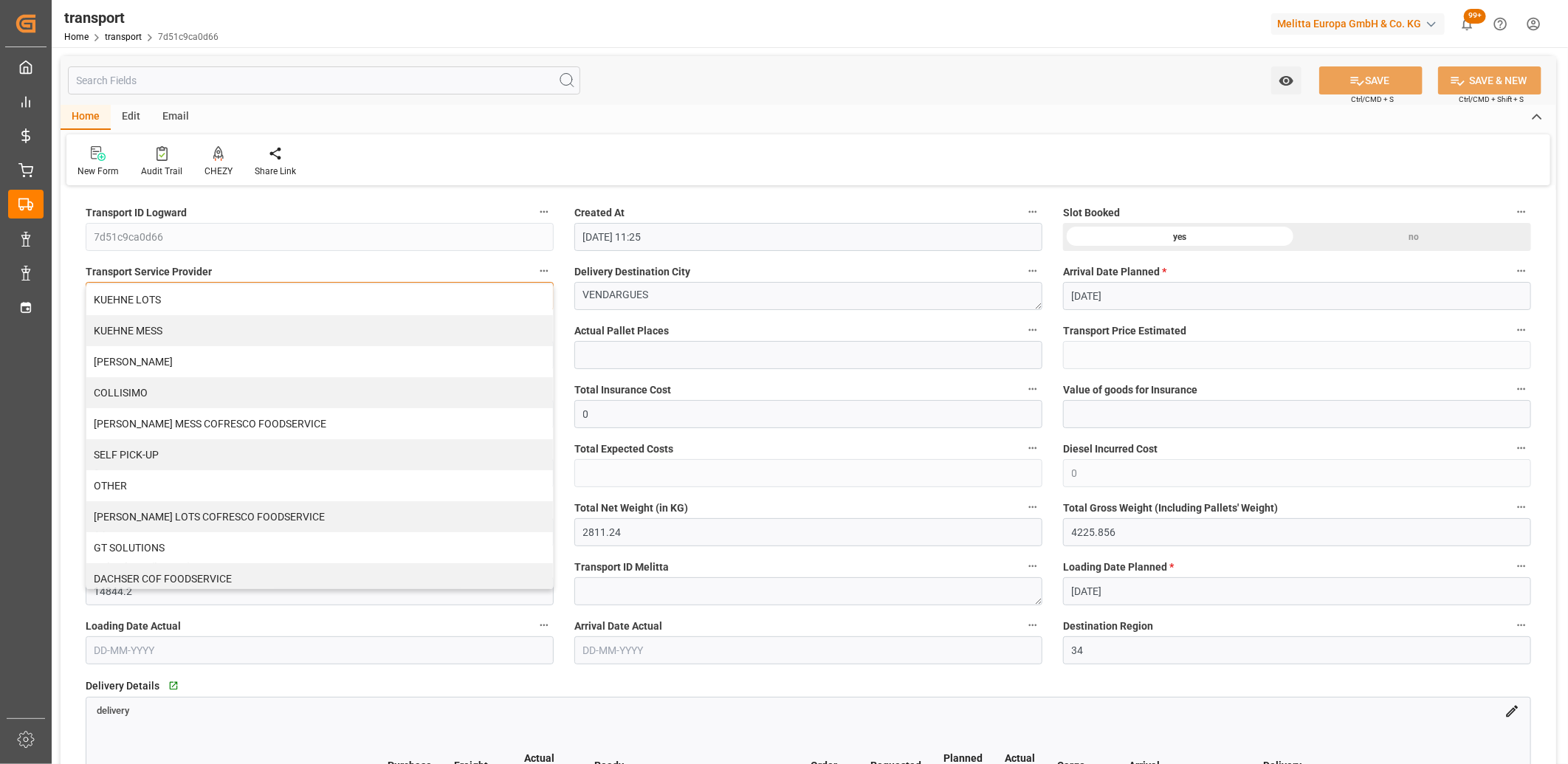
click at [224, 302] on div "KUEHNE LOTS" at bounding box center [320, 299] width 467 height 31
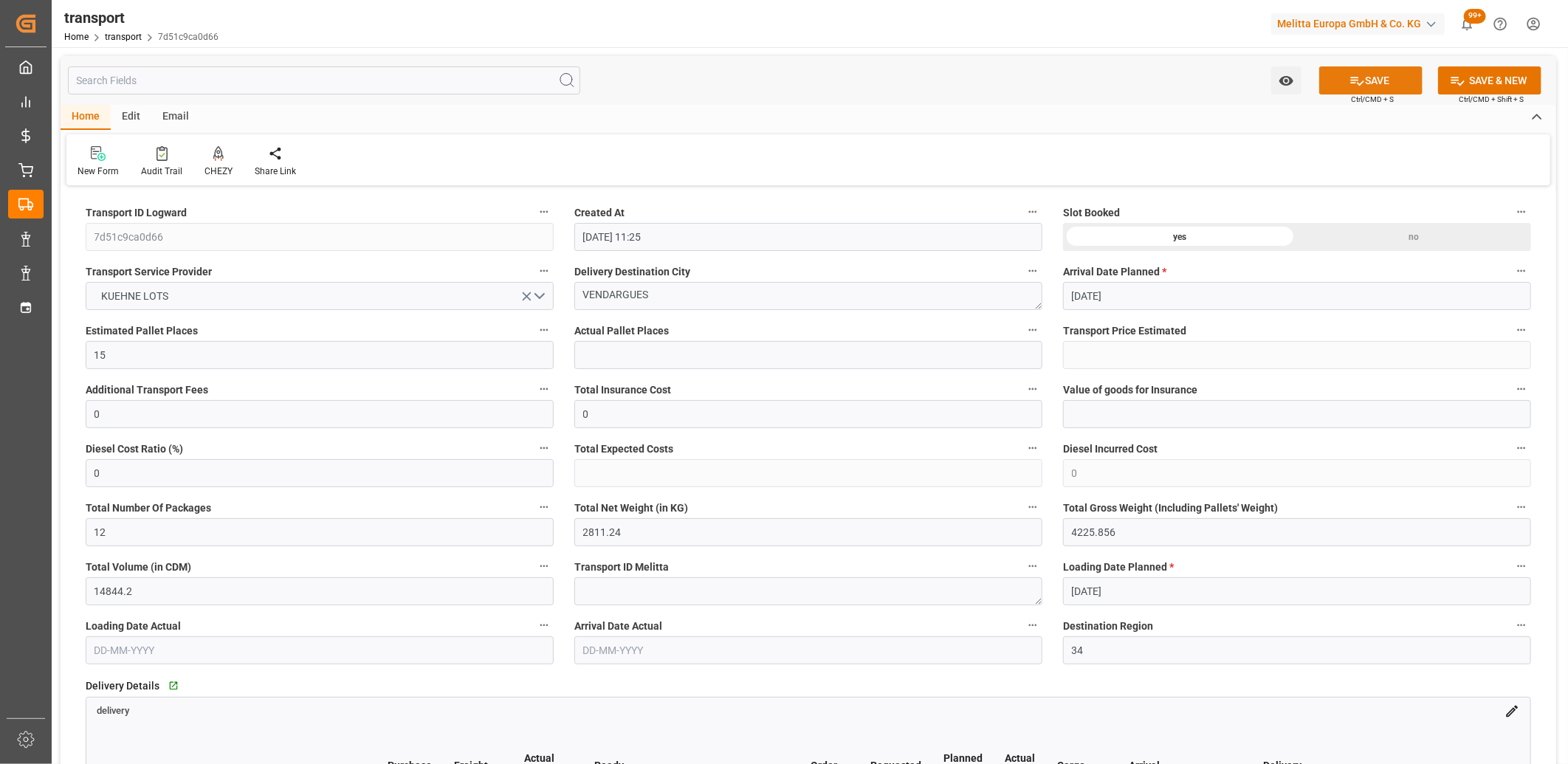
click at [1376, 83] on button "SAVE" at bounding box center [1370, 80] width 104 height 28
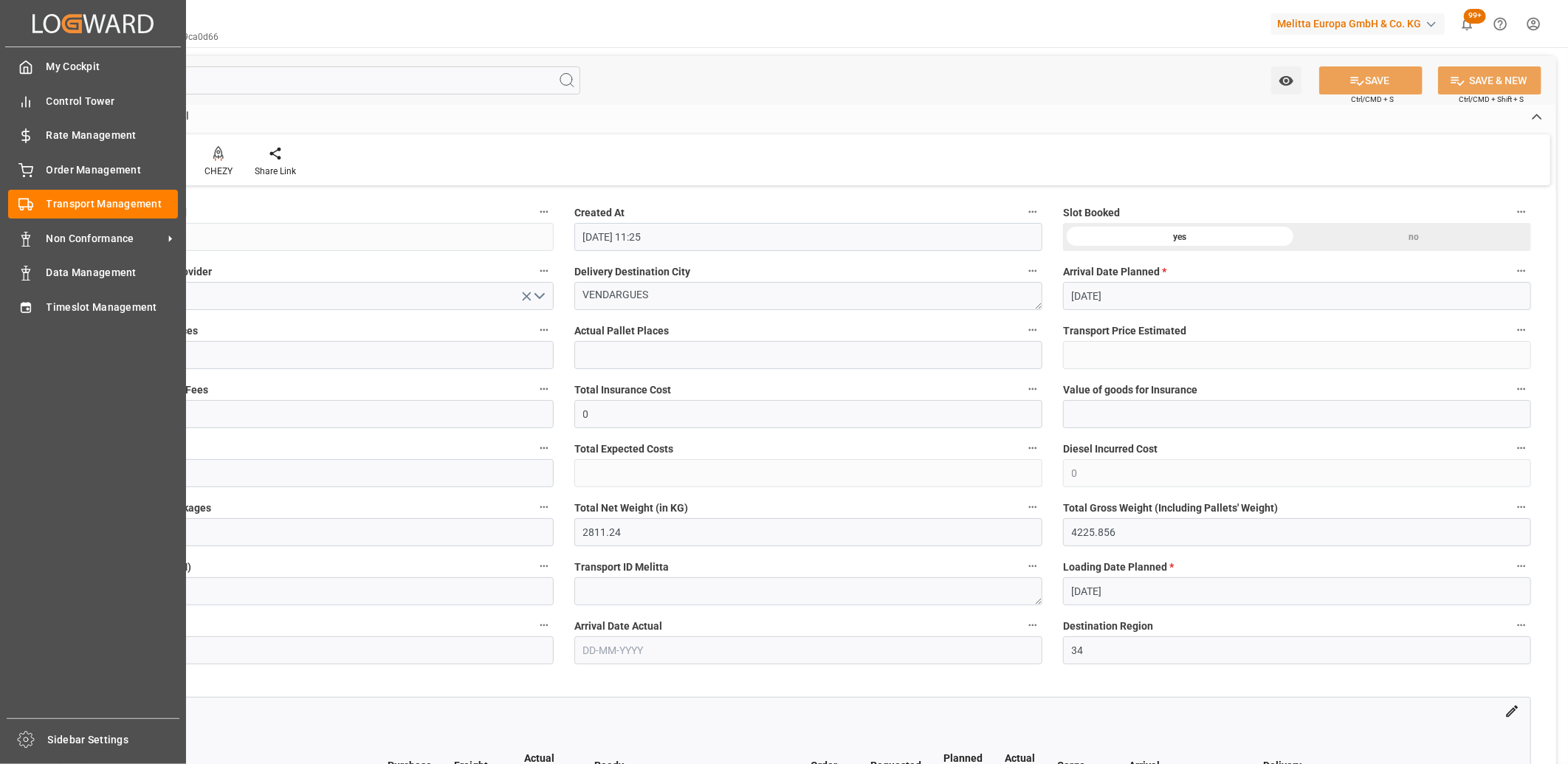
type input "735.39"
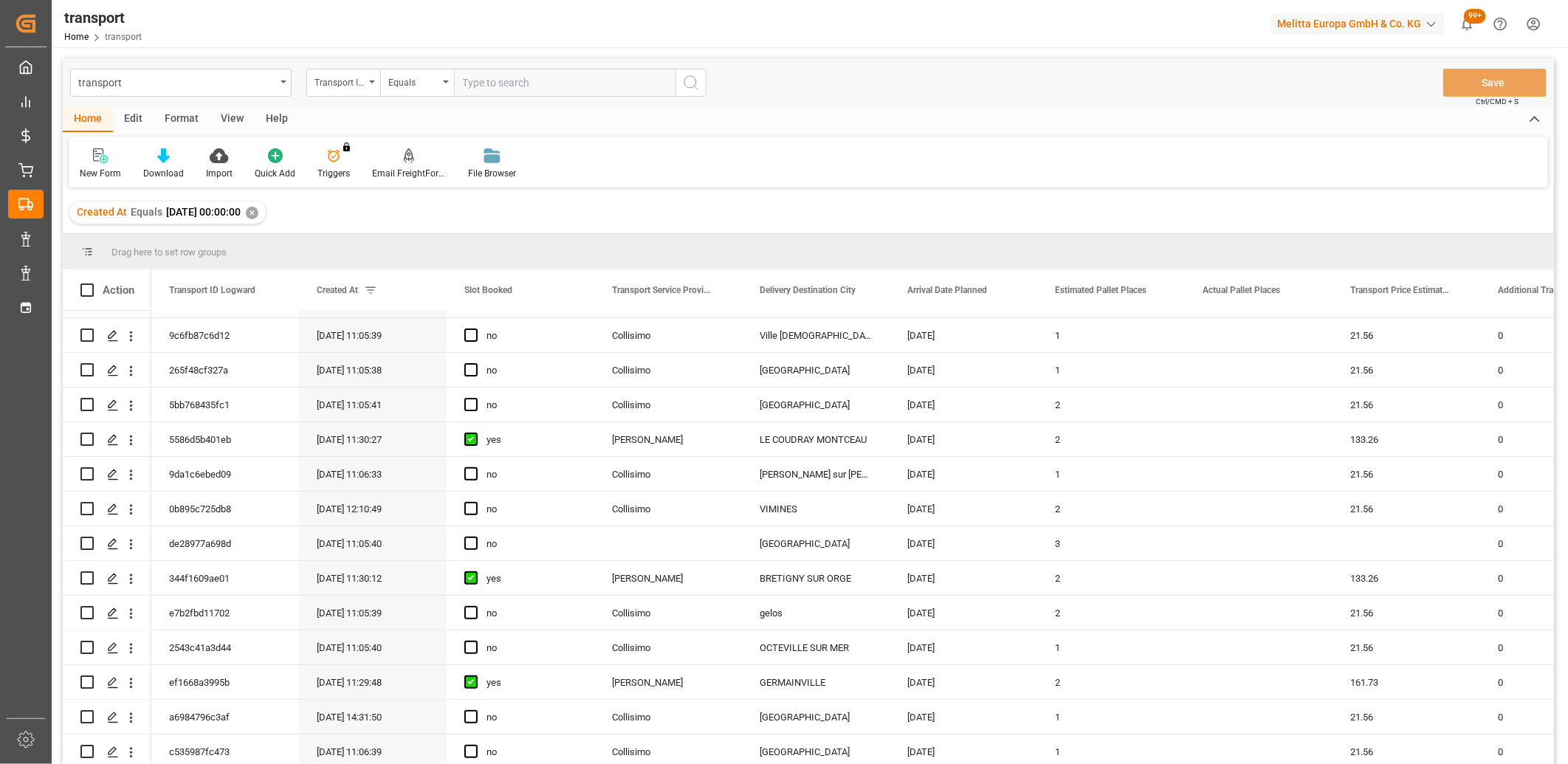
scroll to position [409, 0]
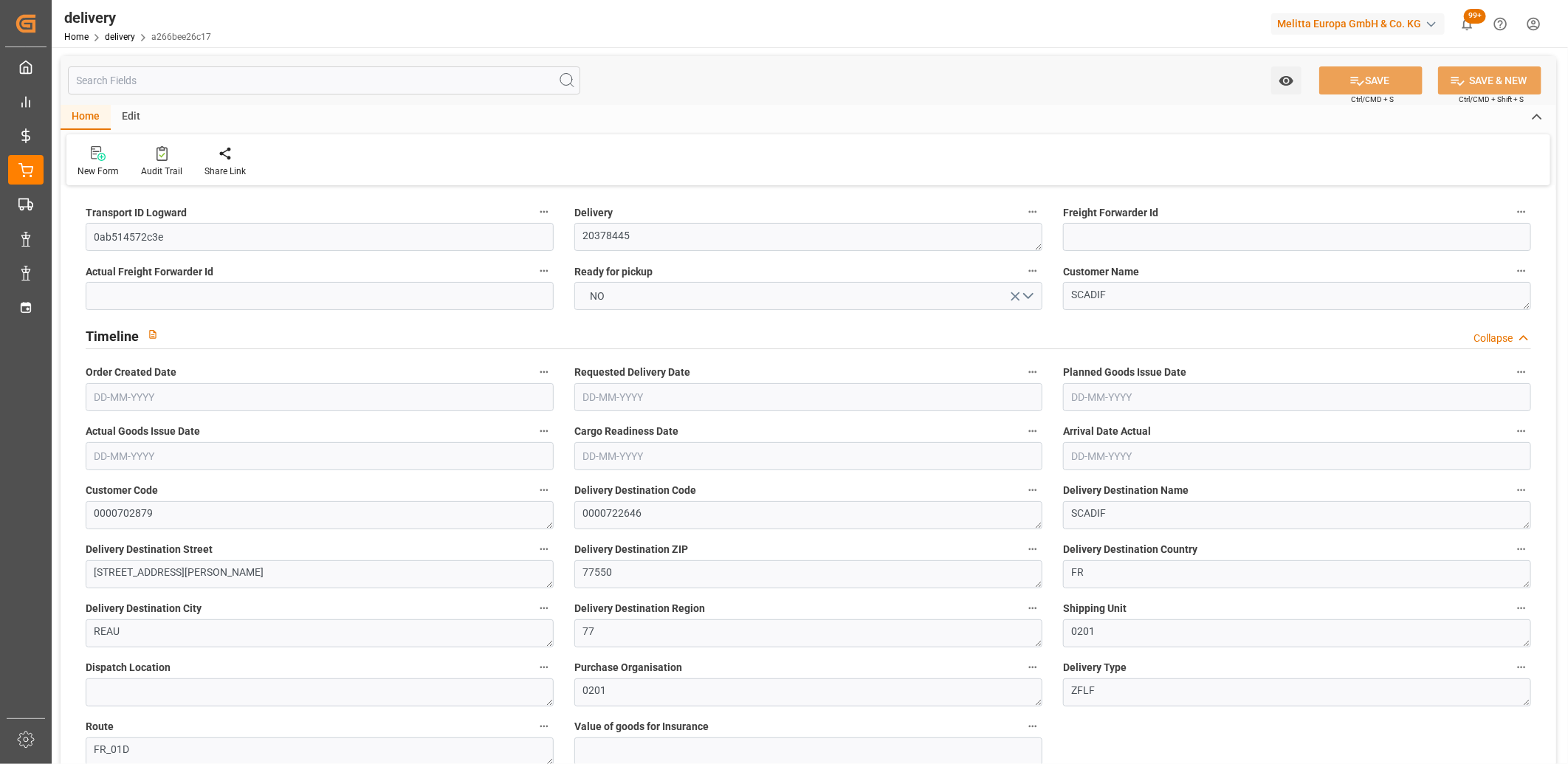
type input "[DATE]"
type input "16-09-2025 11:01"
drag, startPoint x: 200, startPoint y: 238, endPoint x: 80, endPoint y: 232, distance: 120.1
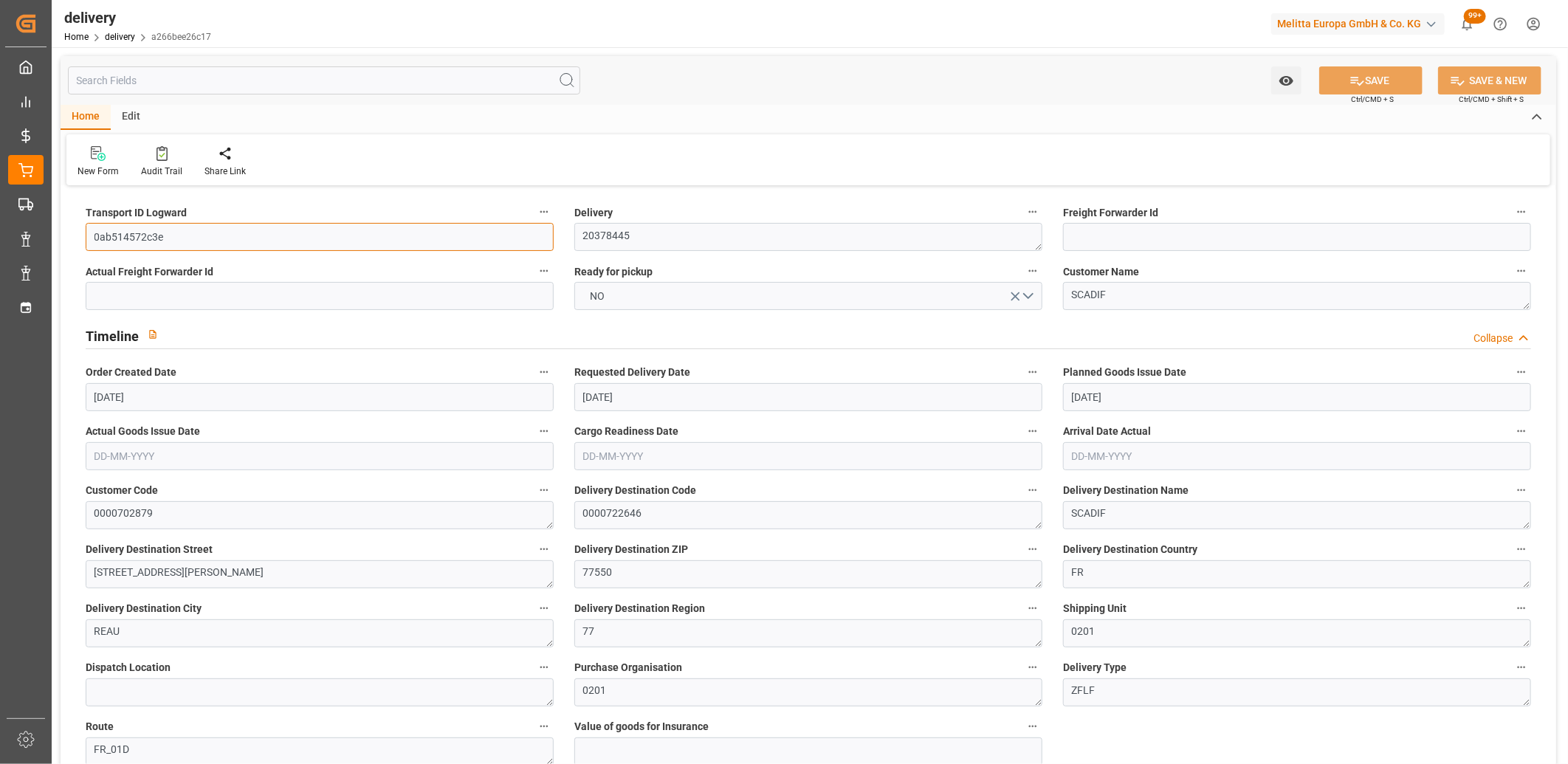
click at [80, 232] on div "Transport ID Logward 0ab514572c3e" at bounding box center [319, 227] width 488 height 59
paste input "dabbeef37e35"
type input "dabbeef37e35"
click at [1337, 79] on button "SAVE" at bounding box center [1370, 80] width 104 height 28
type textarea "dabbeef37e35 ~ Pallet(s) ~ 2025-09-16 00:00:00 ~ FR_01D ~ 2025-09-23 00:00:00~0…"
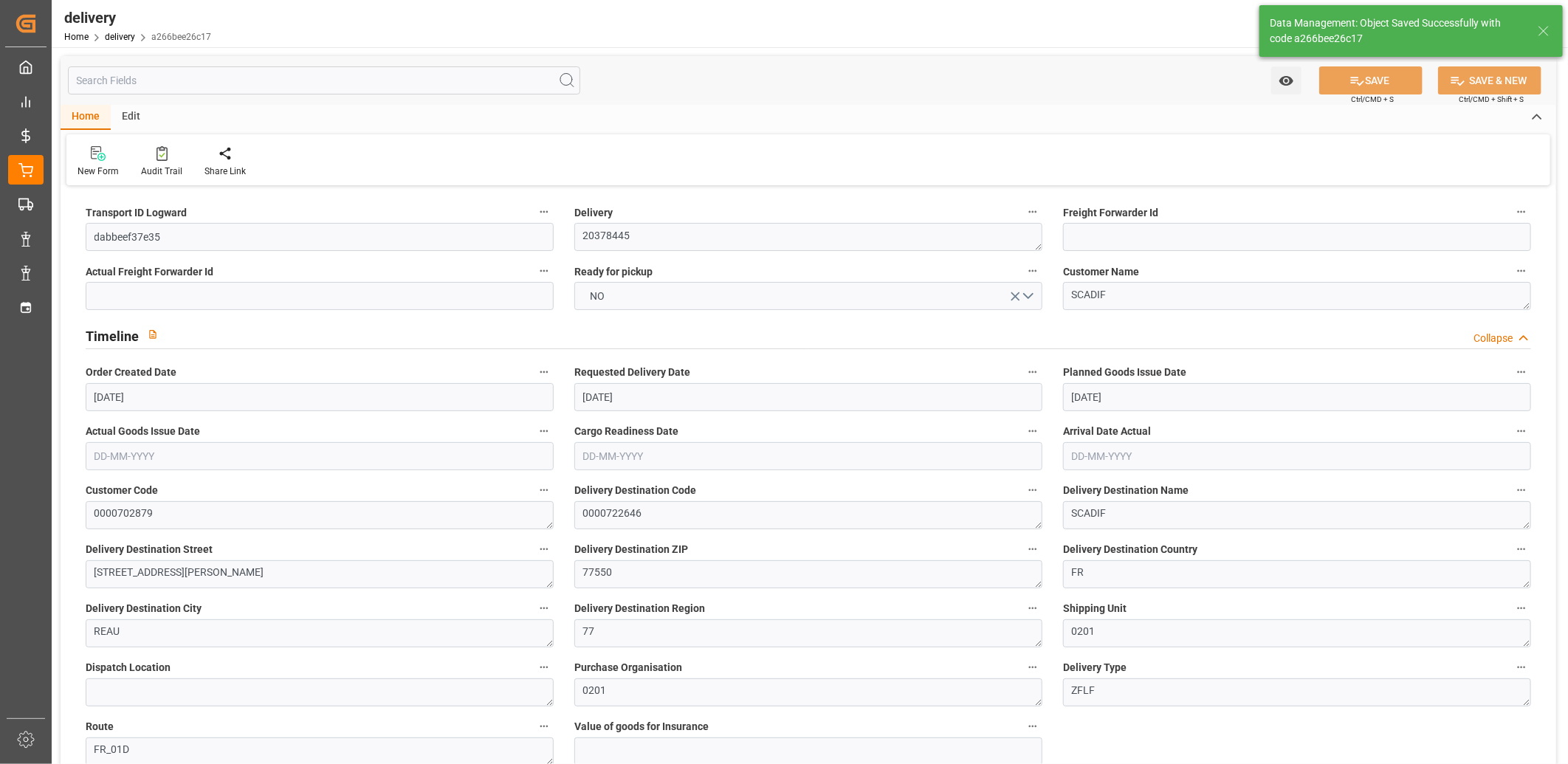
type input "-2.6972"
type input "79.8"
type input "77.1028"
type input "119.3529"
type input "0.0077"
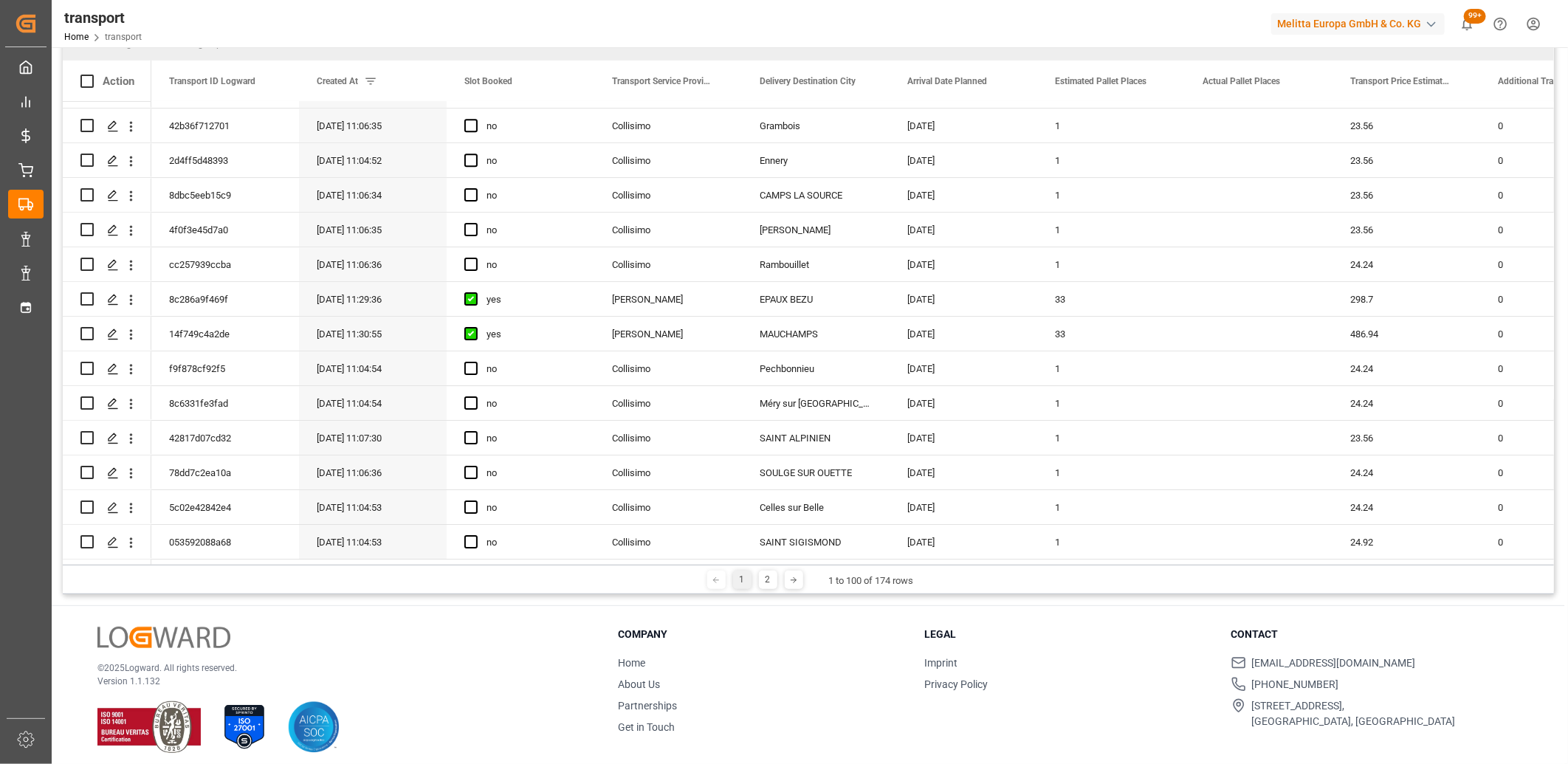
scroll to position [218, 0]
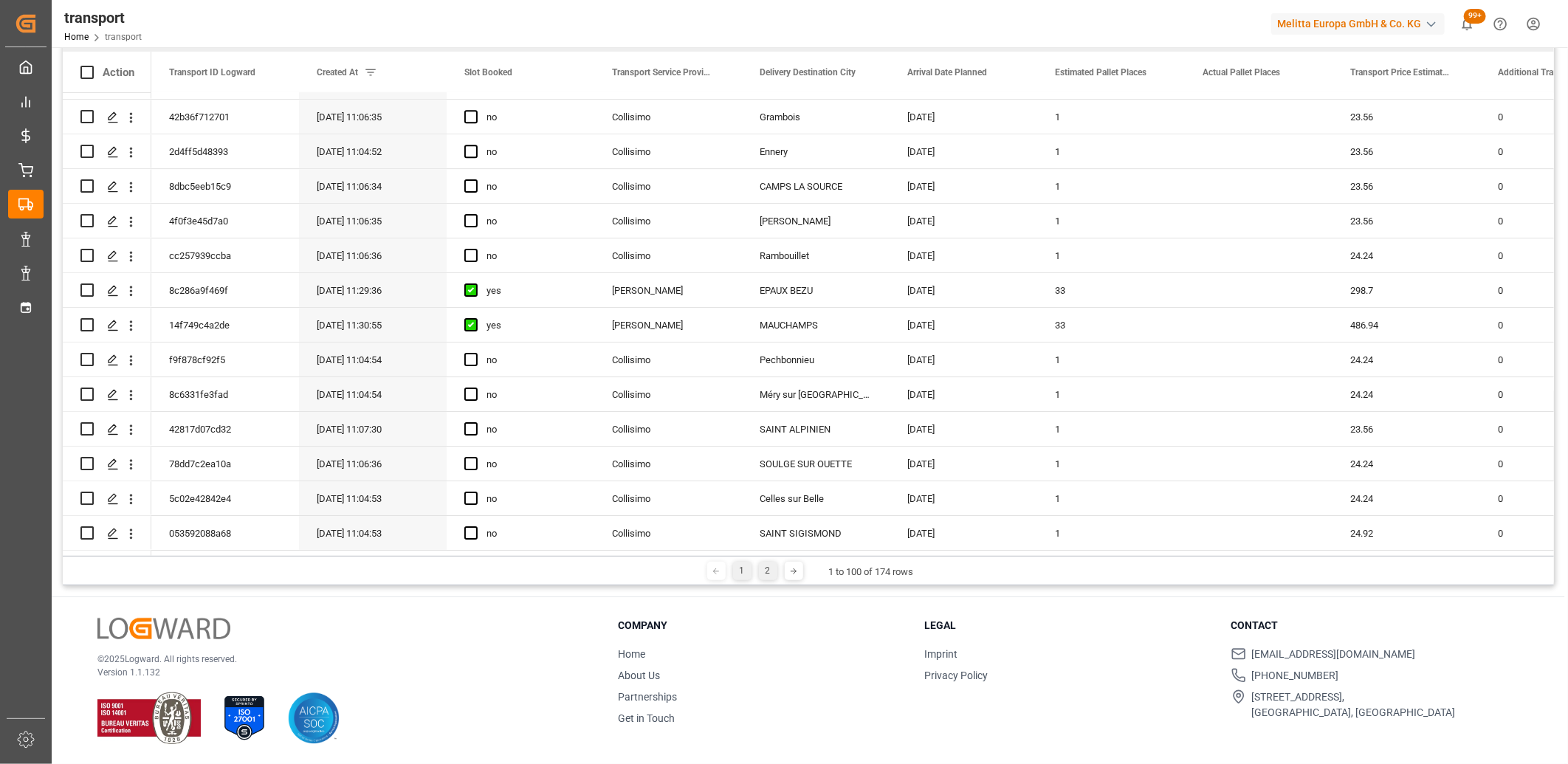
click at [764, 564] on div "2" at bounding box center [768, 571] width 19 height 19
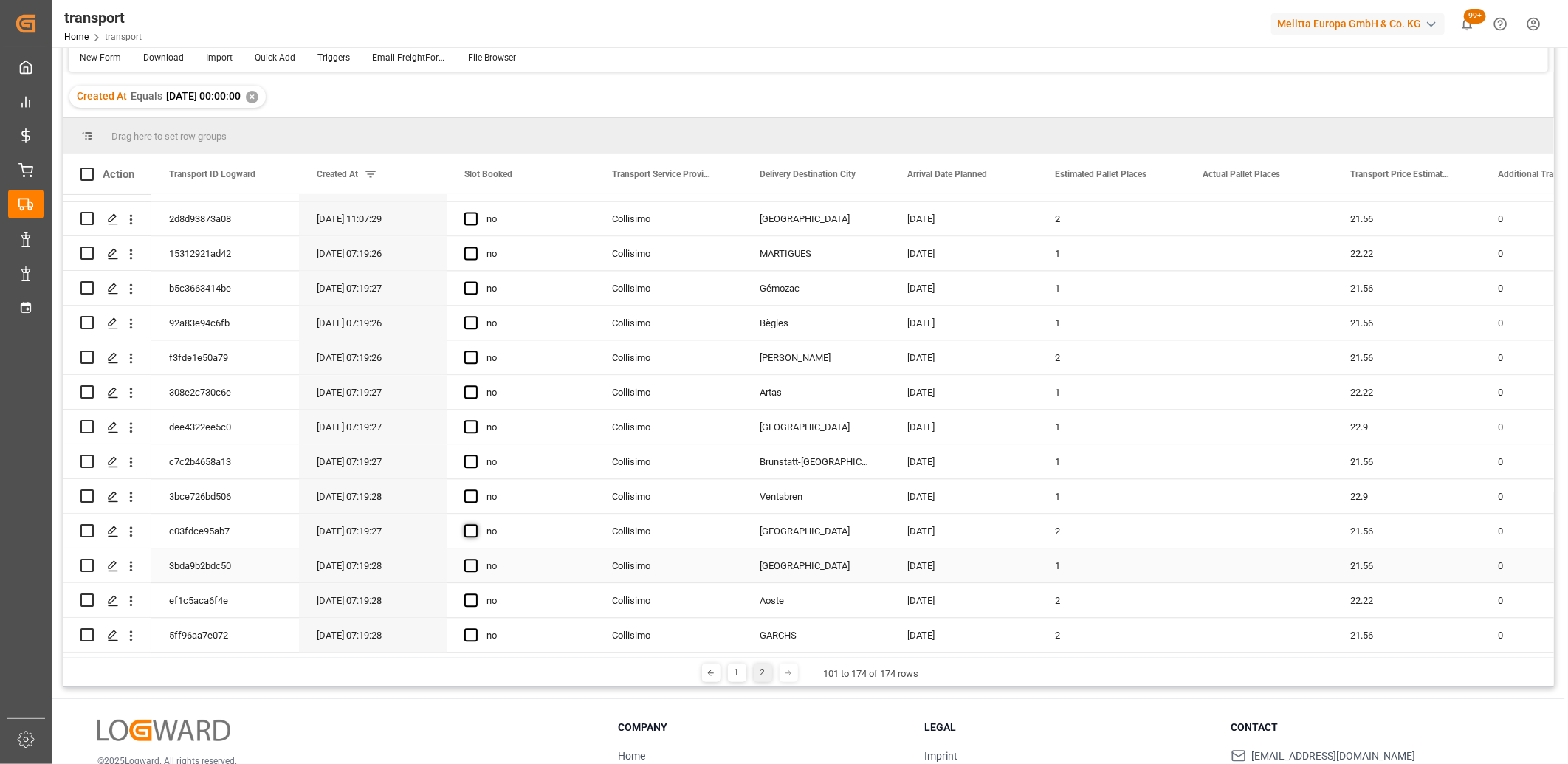
scroll to position [0, 0]
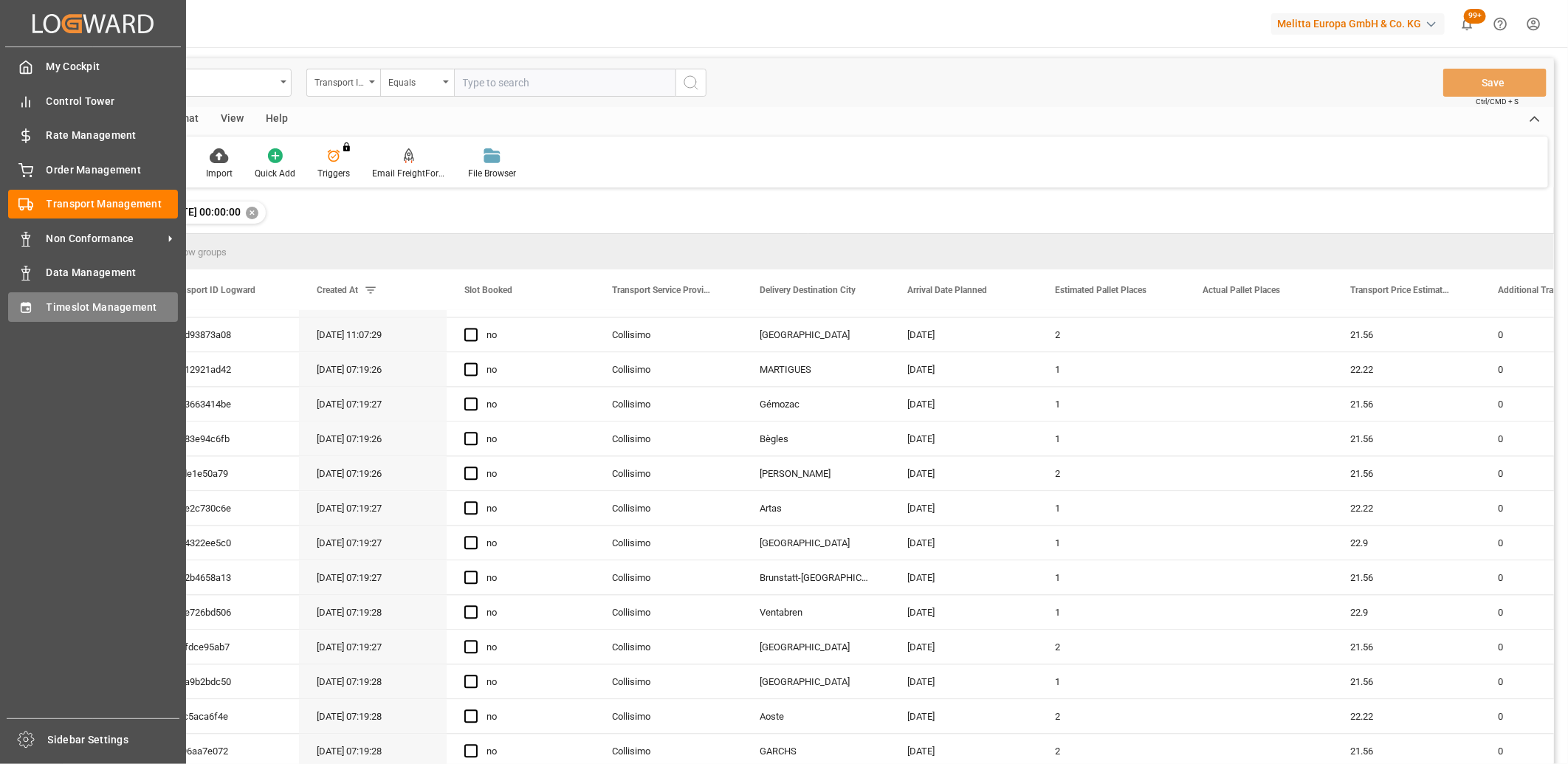
click at [35, 312] on div "Timeslot Management Timeslot Management" at bounding box center [93, 307] width 170 height 29
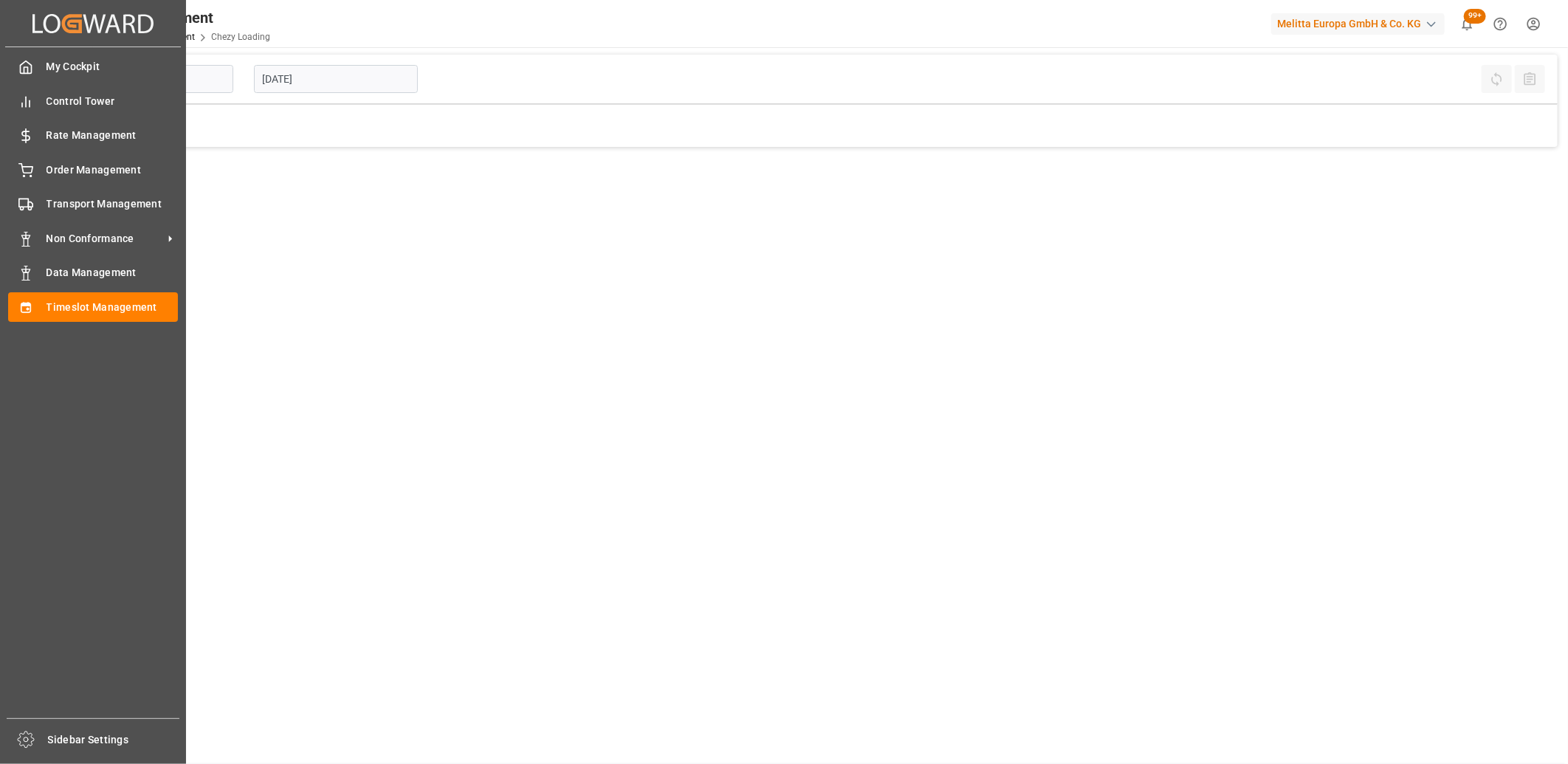
type input "Chezy Loading"
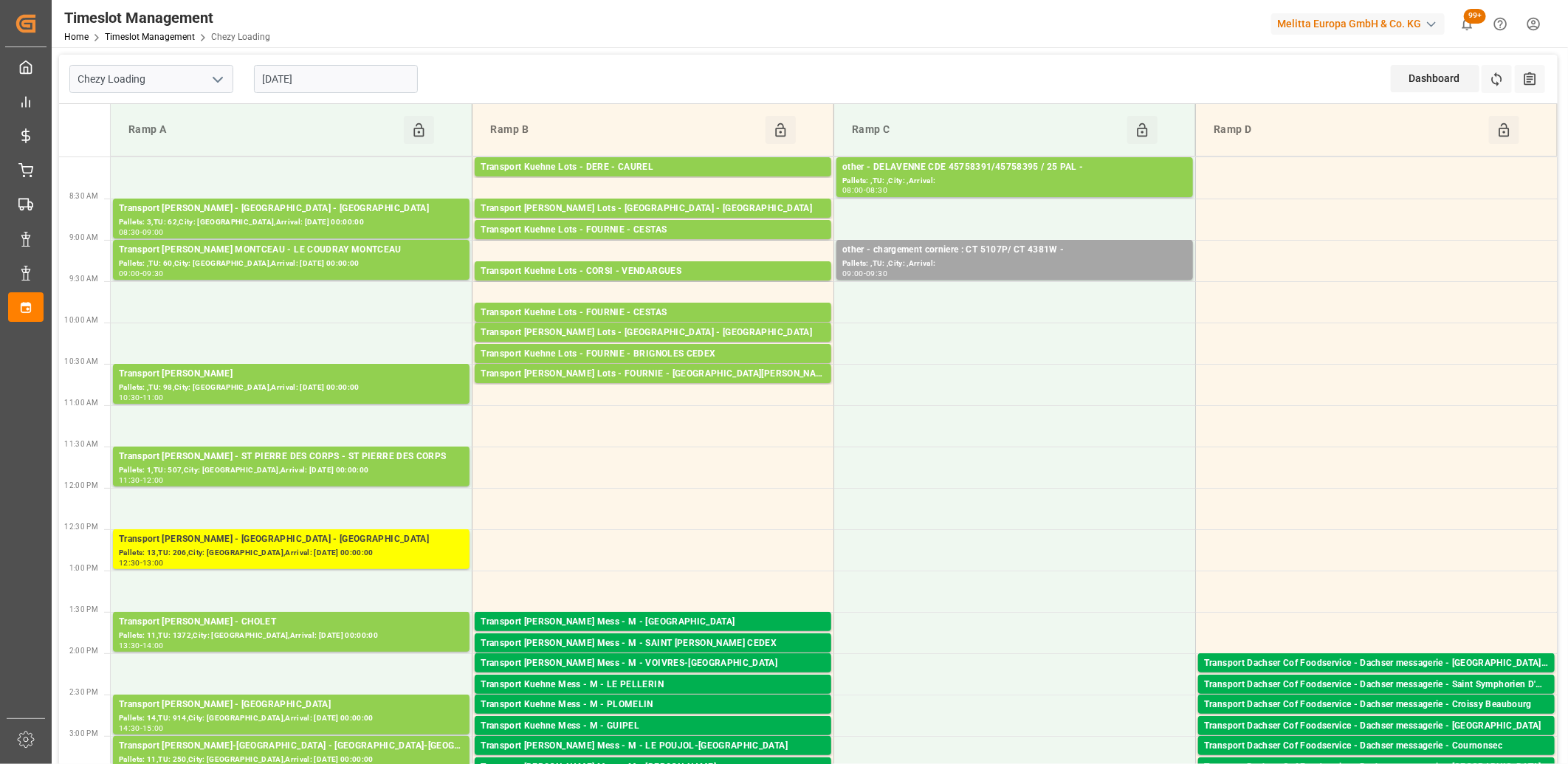
click at [360, 99] on div "[DATE]" at bounding box center [335, 79] width 184 height 49
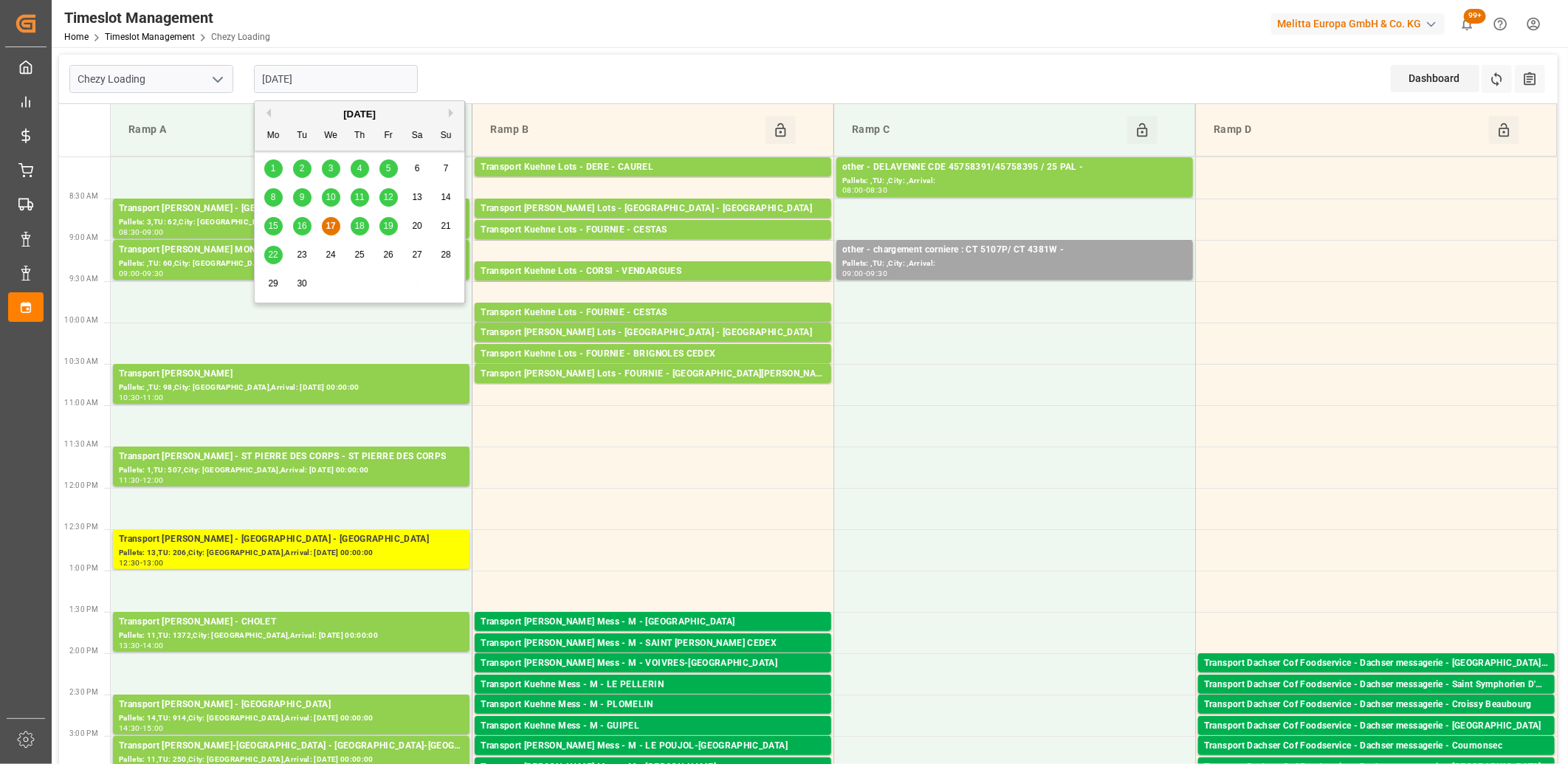
click at [356, 81] on input "[DATE]" at bounding box center [336, 78] width 164 height 28
click at [364, 231] on span "18" at bounding box center [359, 226] width 9 height 10
type input "[DATE]"
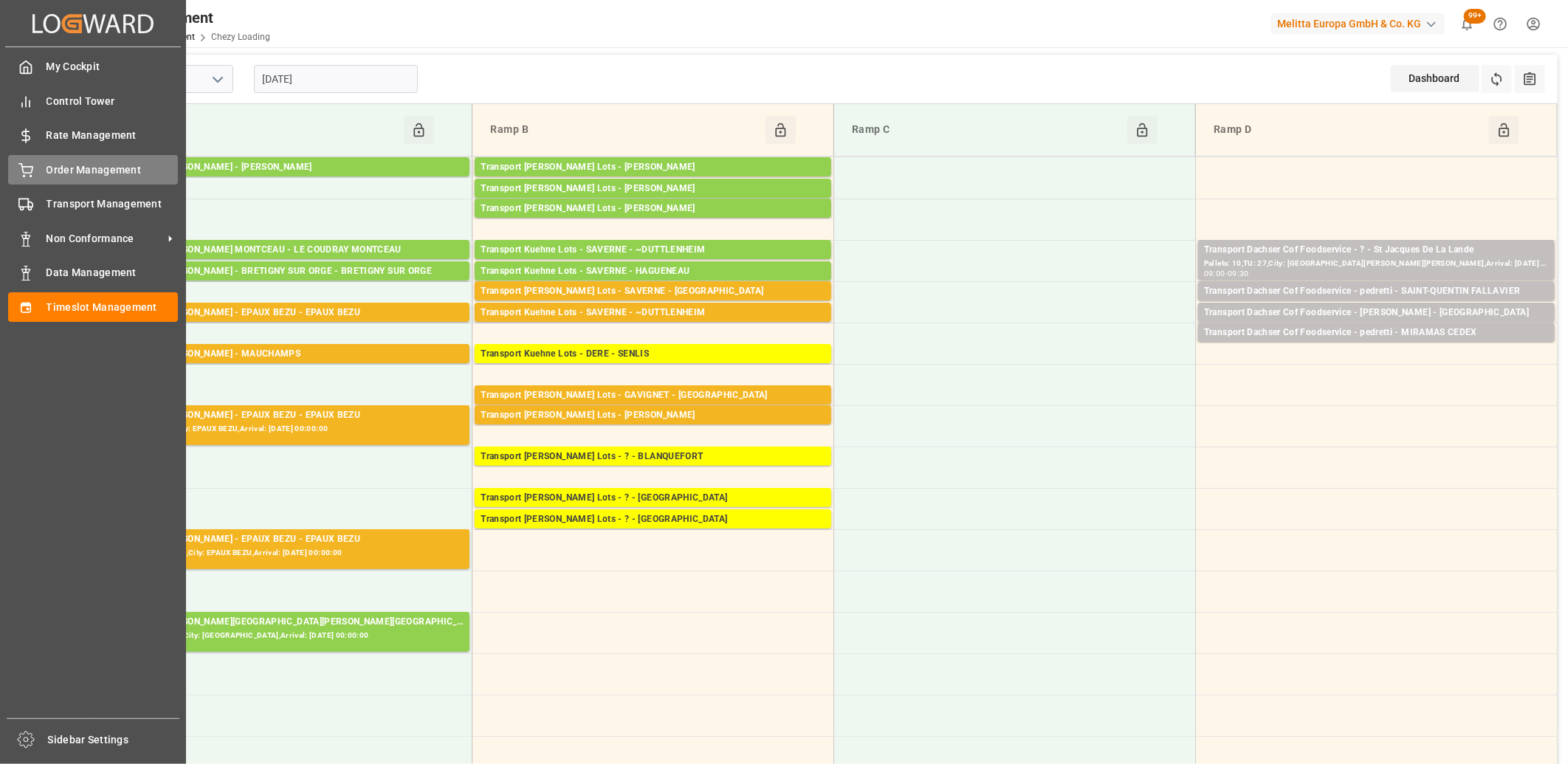
click at [35, 164] on div "Order Management Order Management" at bounding box center [93, 169] width 170 height 29
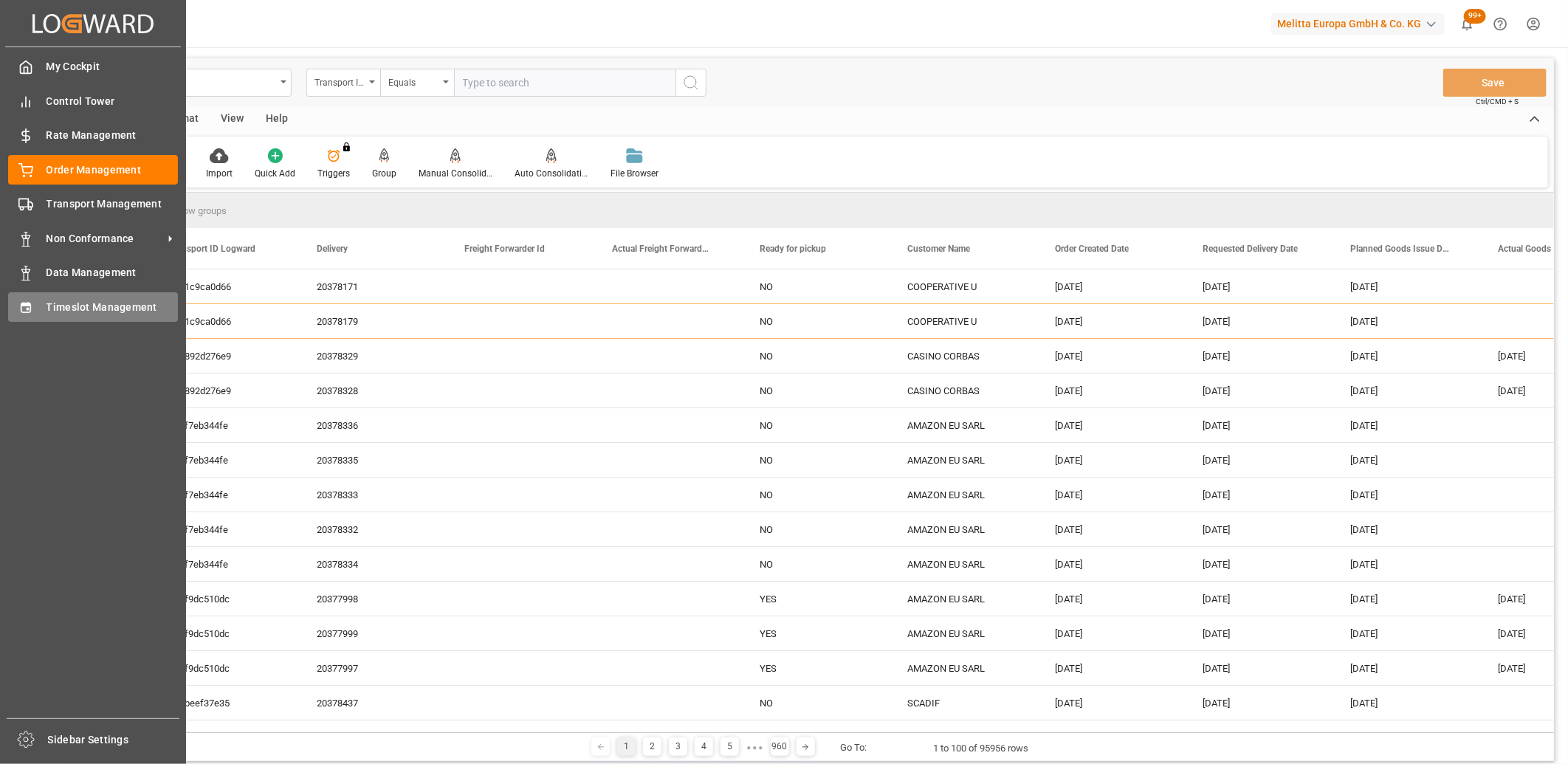
click at [15, 297] on div "Timeslot Management Timeslot Management" at bounding box center [93, 307] width 170 height 29
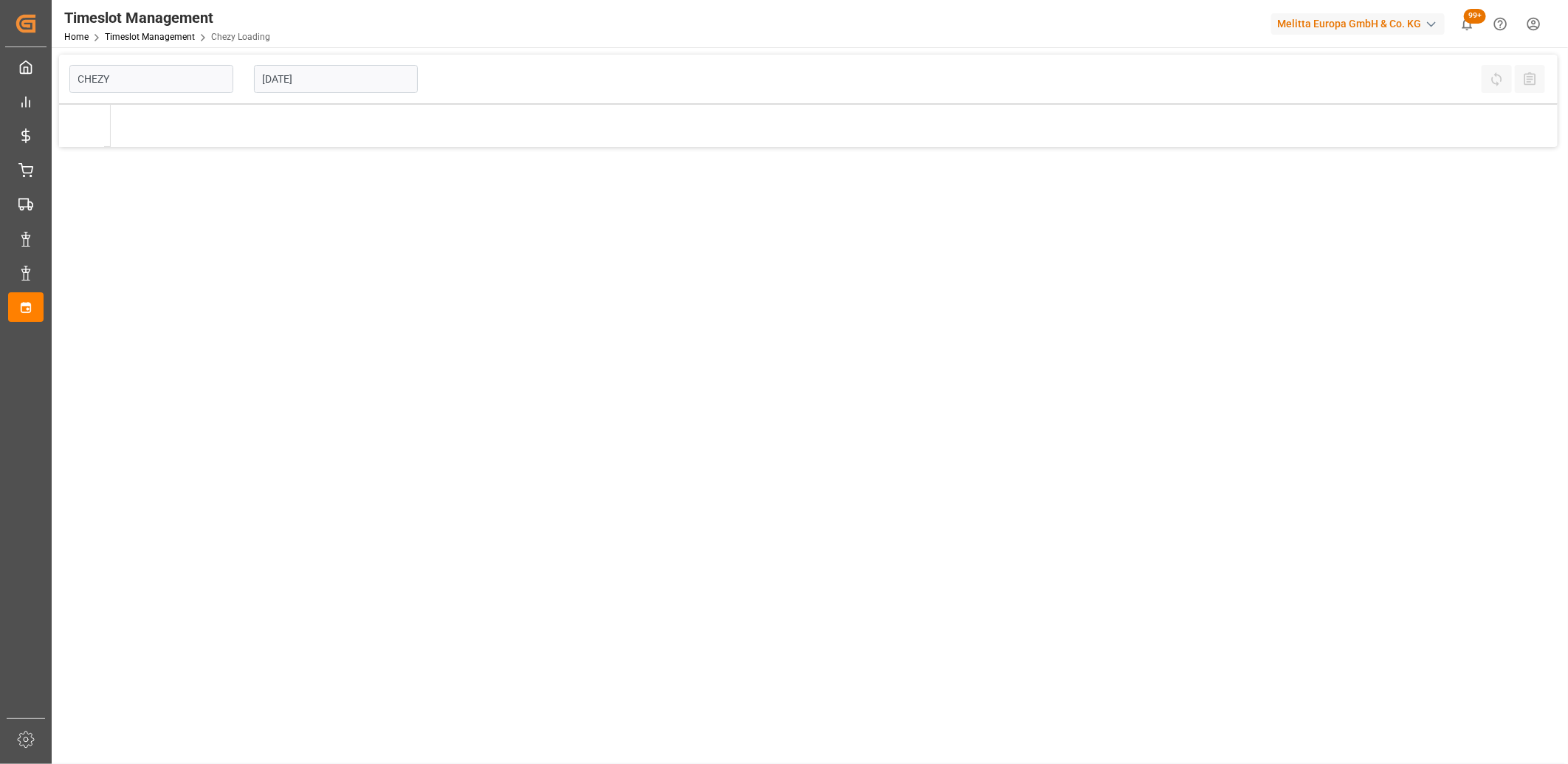
type input "Chezy Loading"
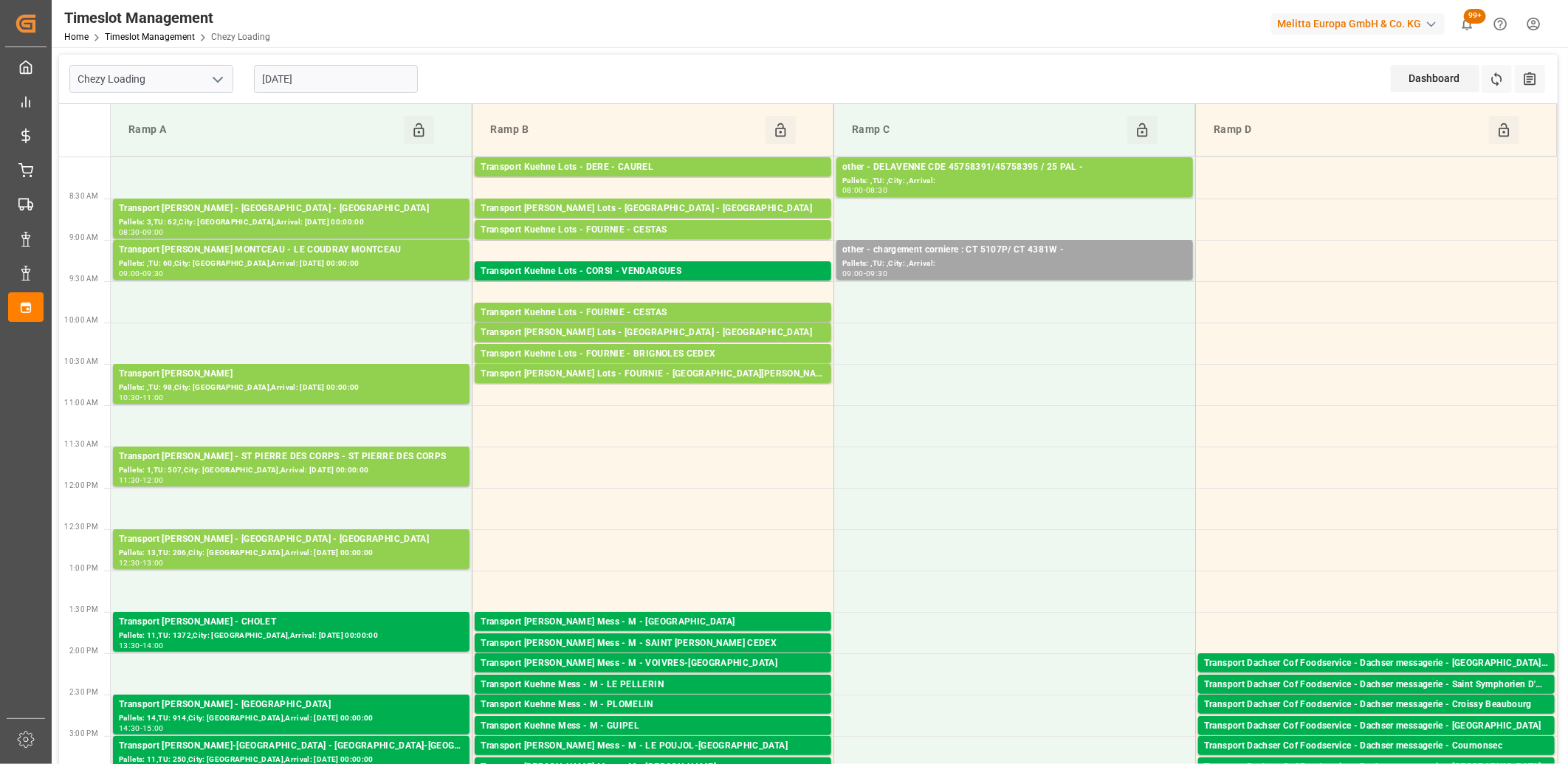
click at [371, 82] on input "[DATE]" at bounding box center [336, 78] width 164 height 28
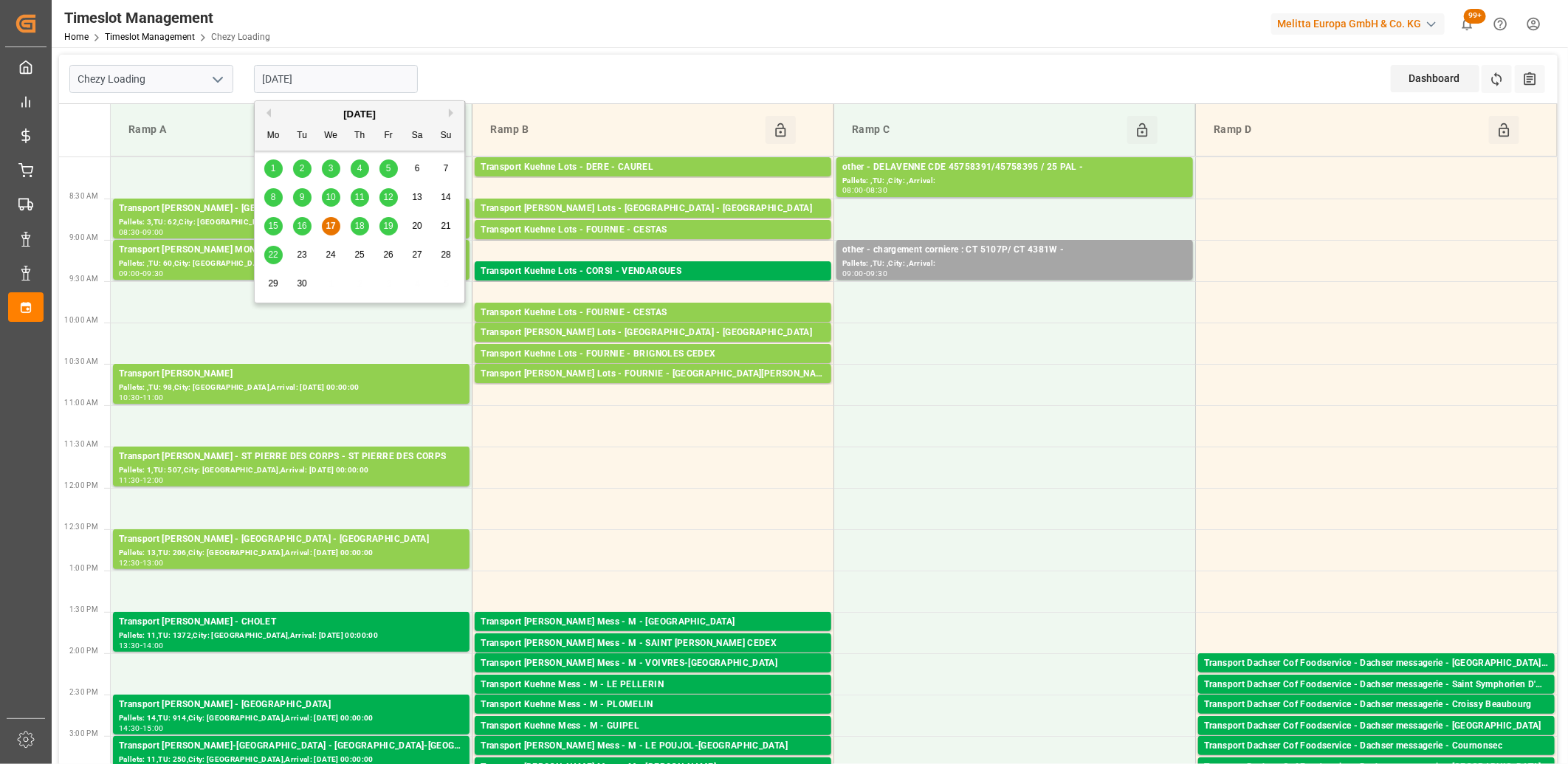
click at [357, 231] on span "18" at bounding box center [359, 226] width 9 height 10
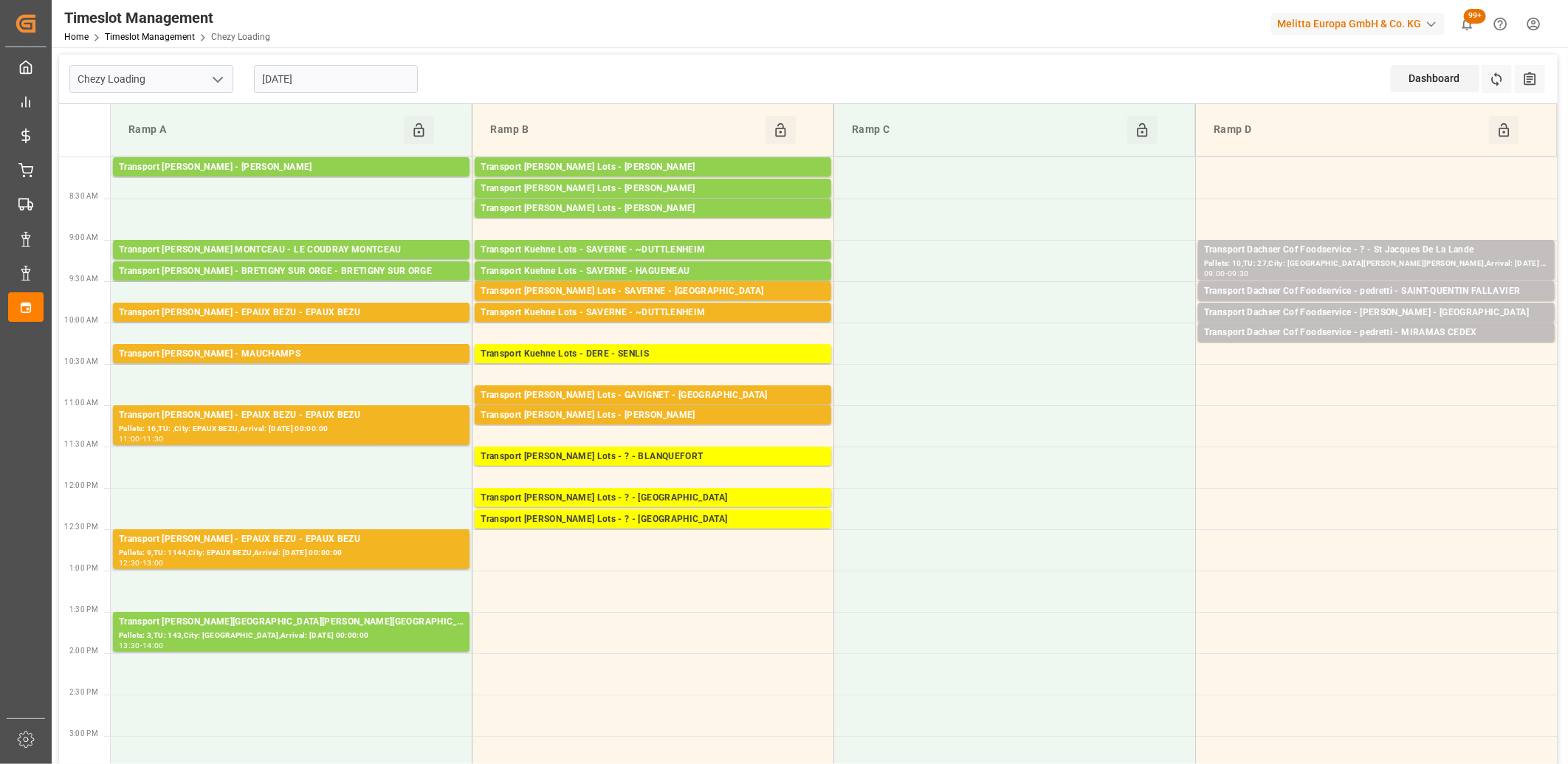
click at [349, 87] on input "[DATE]" at bounding box center [336, 78] width 164 height 28
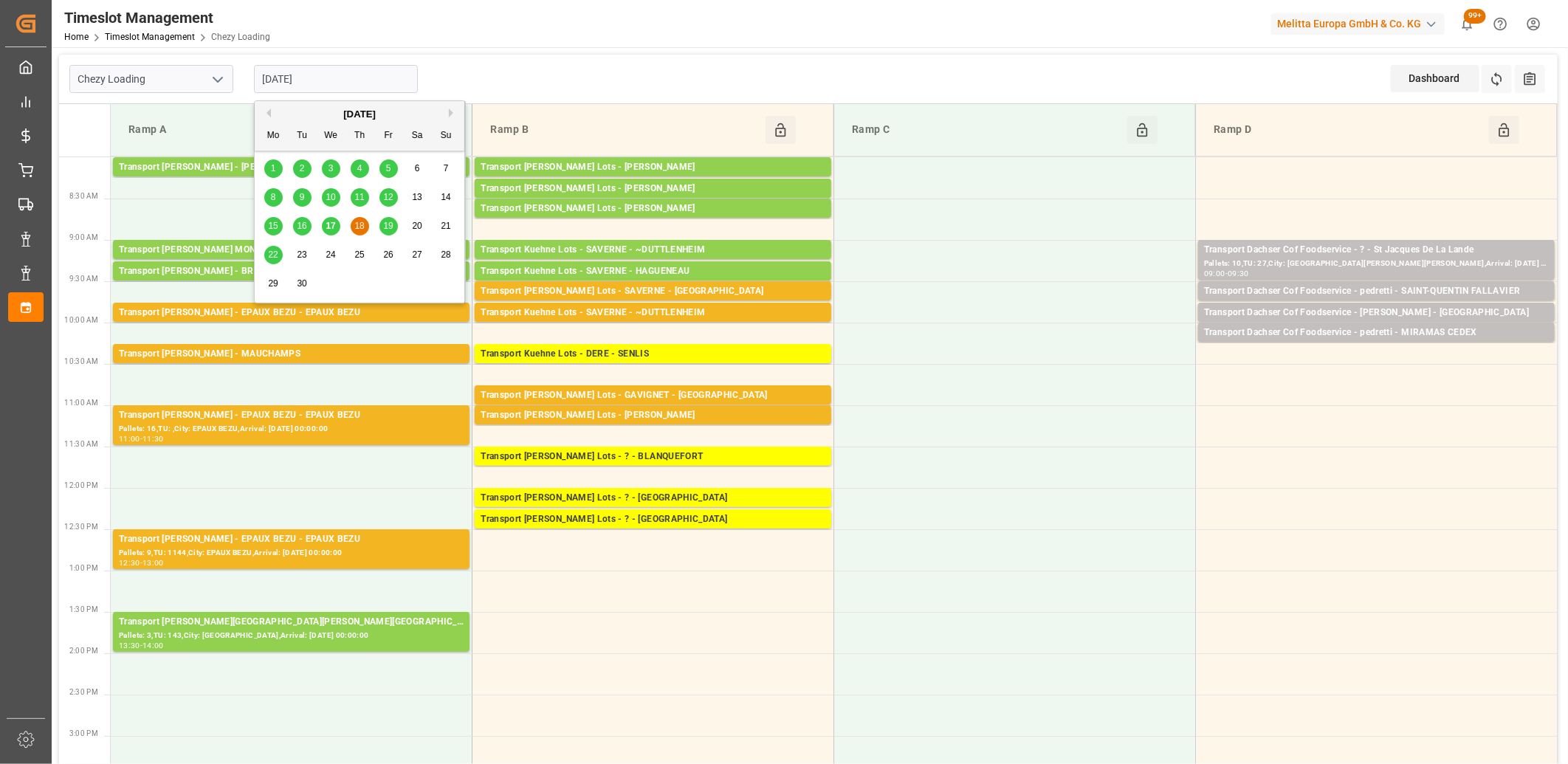
click at [389, 227] on span "19" at bounding box center [387, 226] width 9 height 10
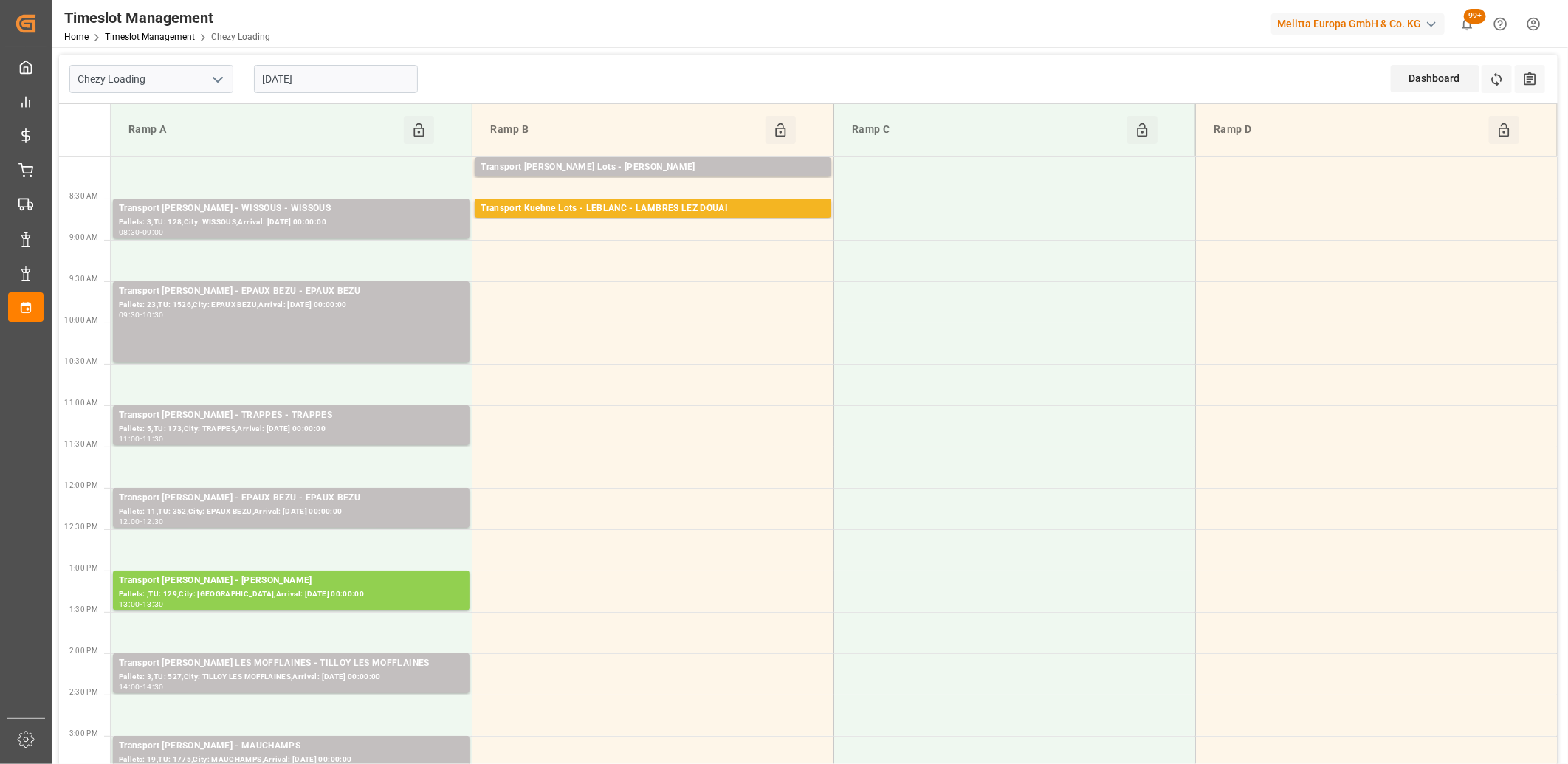
click at [372, 76] on input "[DATE]" at bounding box center [336, 78] width 164 height 28
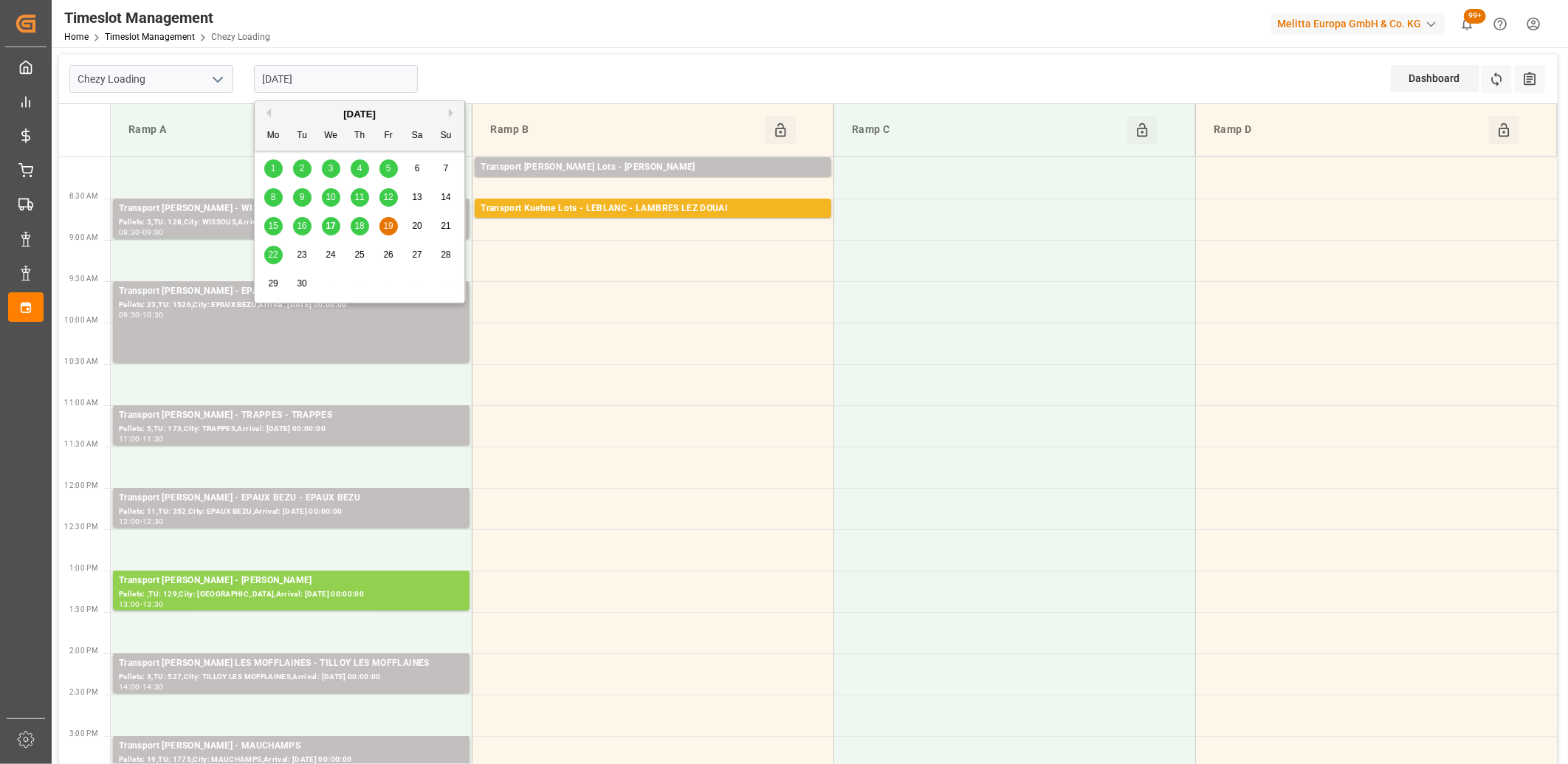
click at [272, 257] on span "22" at bounding box center [272, 254] width 9 height 10
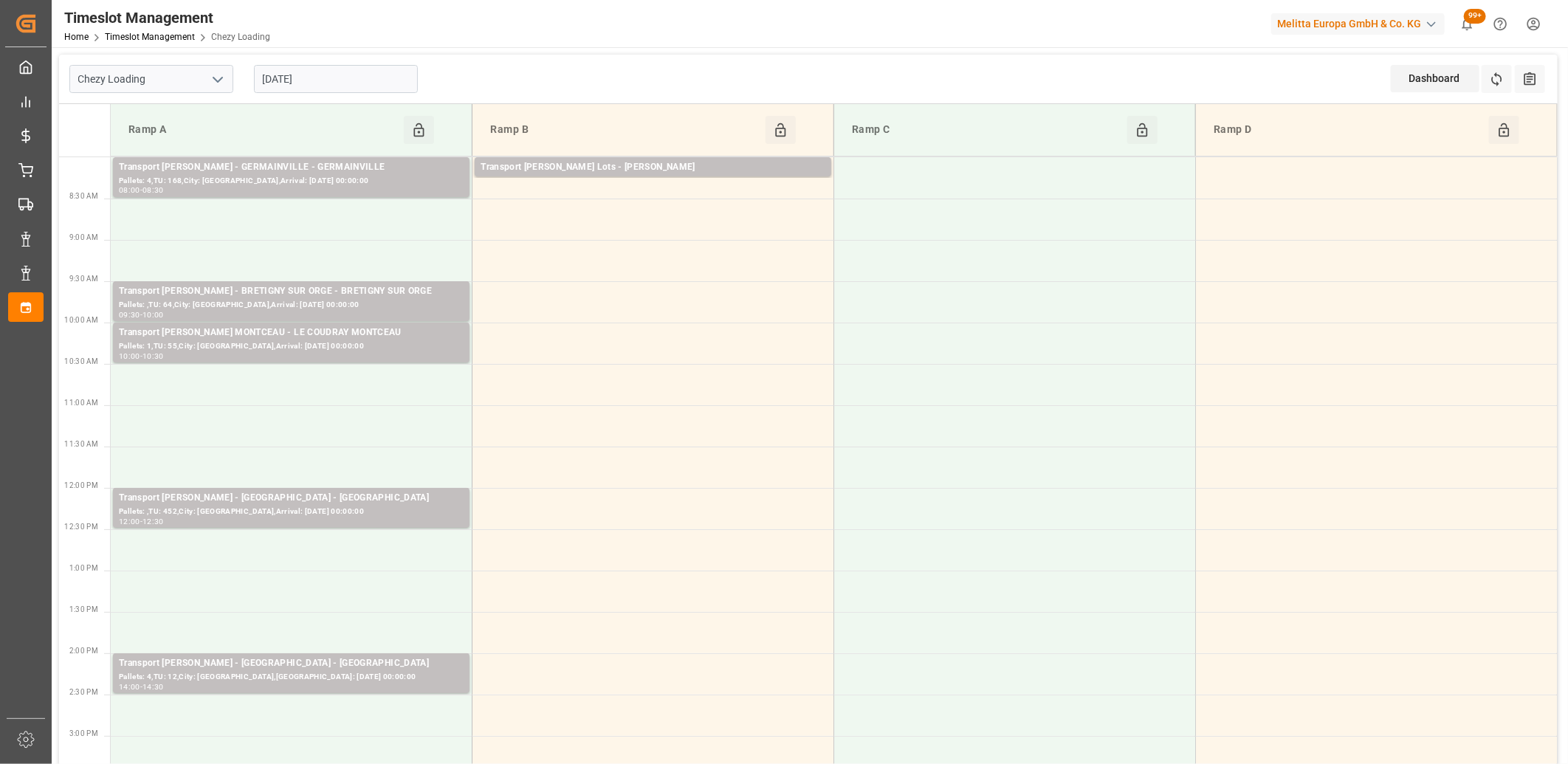
click at [335, 83] on input "[DATE]" at bounding box center [336, 78] width 164 height 28
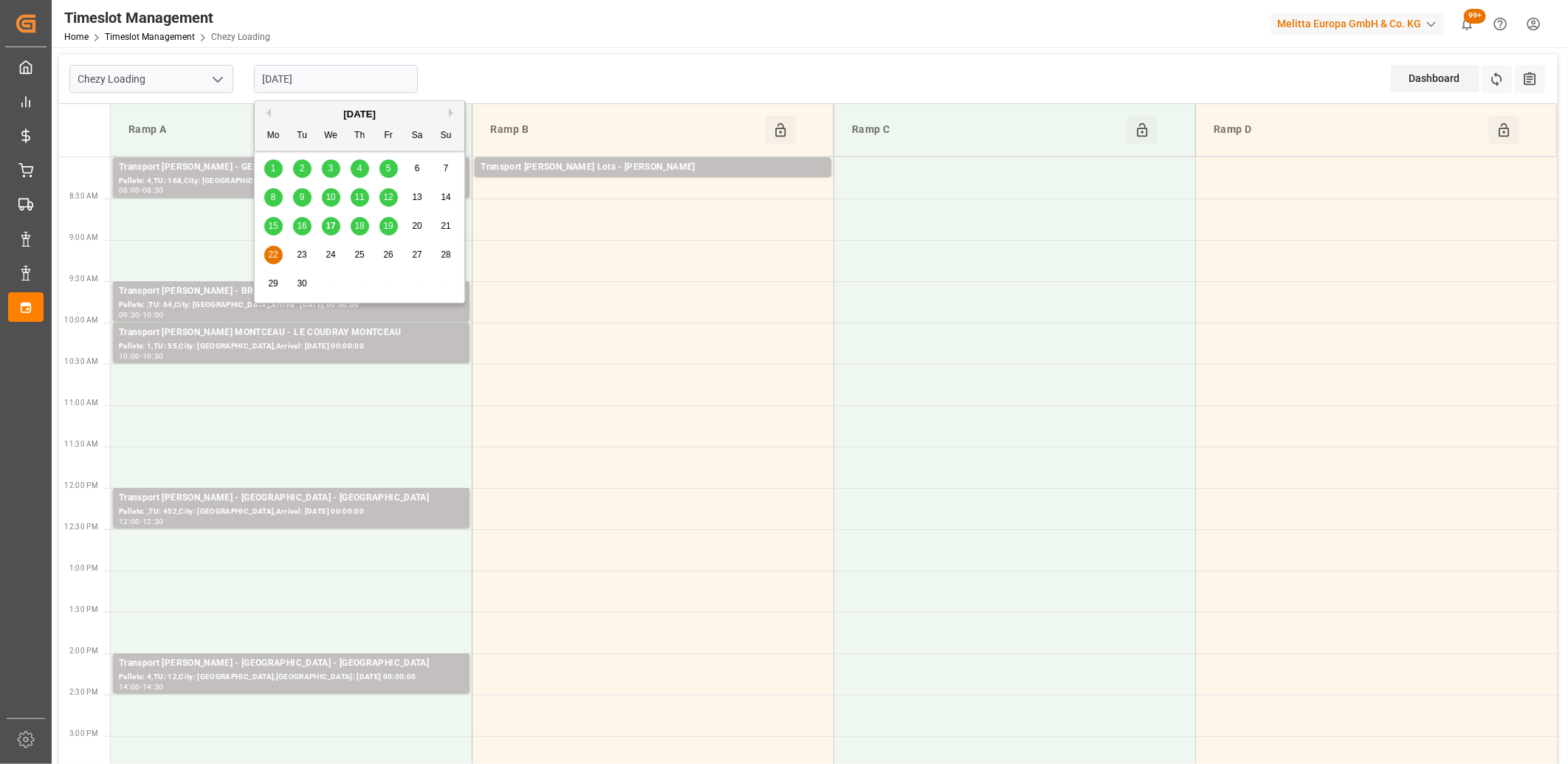
click at [387, 226] on span "19" at bounding box center [387, 226] width 9 height 10
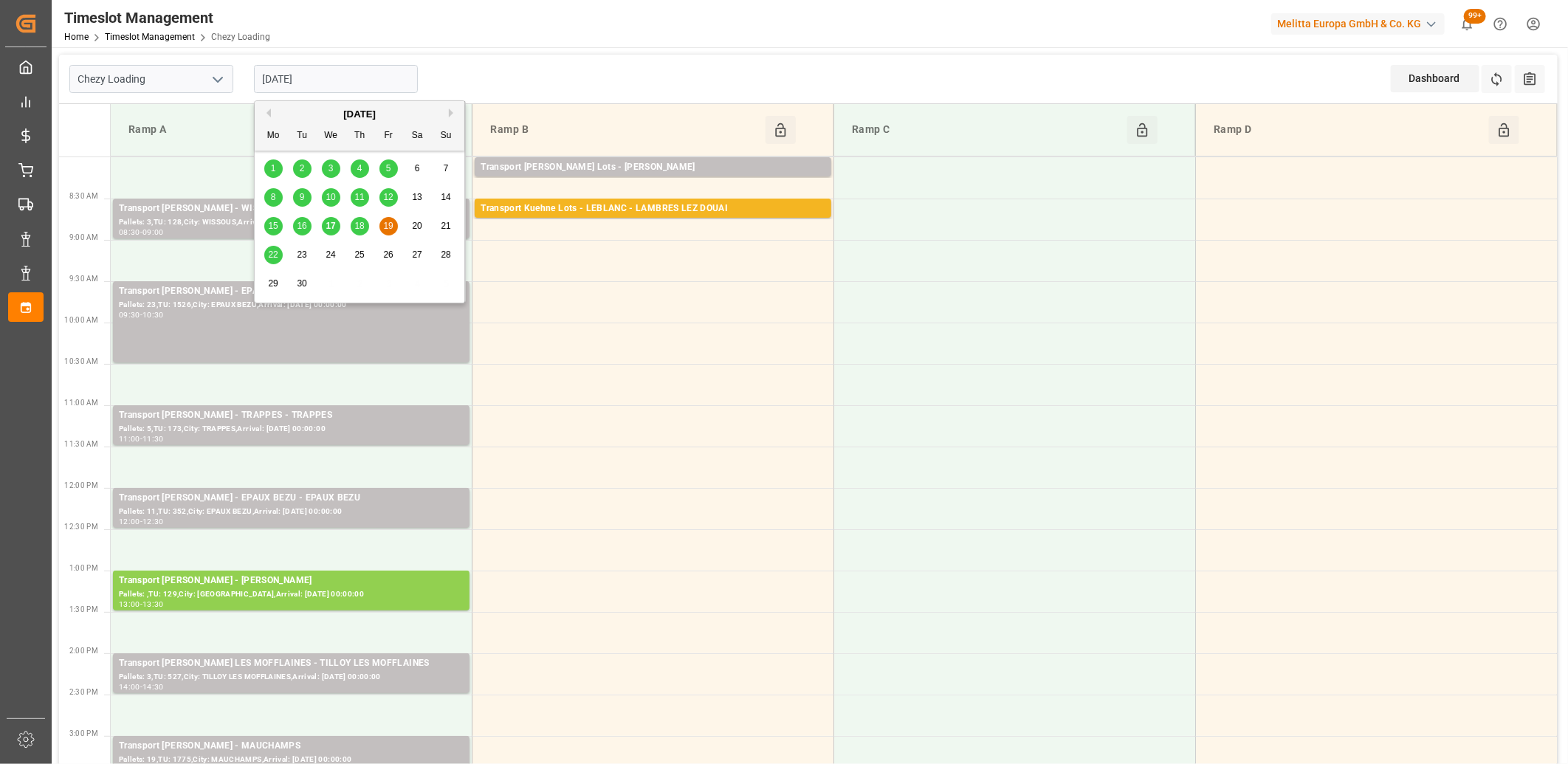
click at [392, 84] on input "[DATE]" at bounding box center [336, 78] width 164 height 28
click at [359, 224] on span "18" at bounding box center [359, 226] width 9 height 10
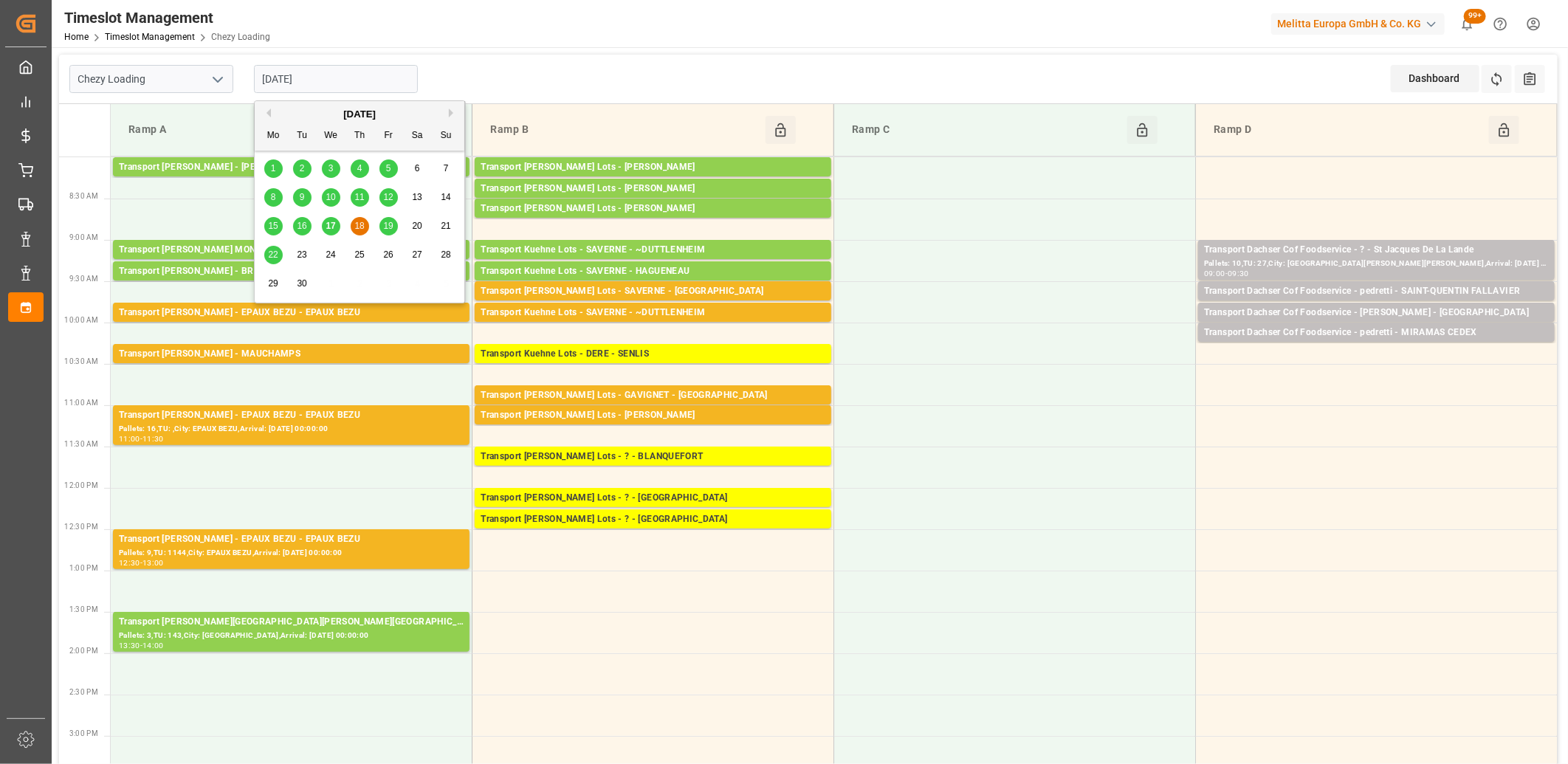
click at [384, 75] on input "[DATE]" at bounding box center [336, 78] width 164 height 28
click at [392, 229] on span "19" at bounding box center [387, 226] width 9 height 10
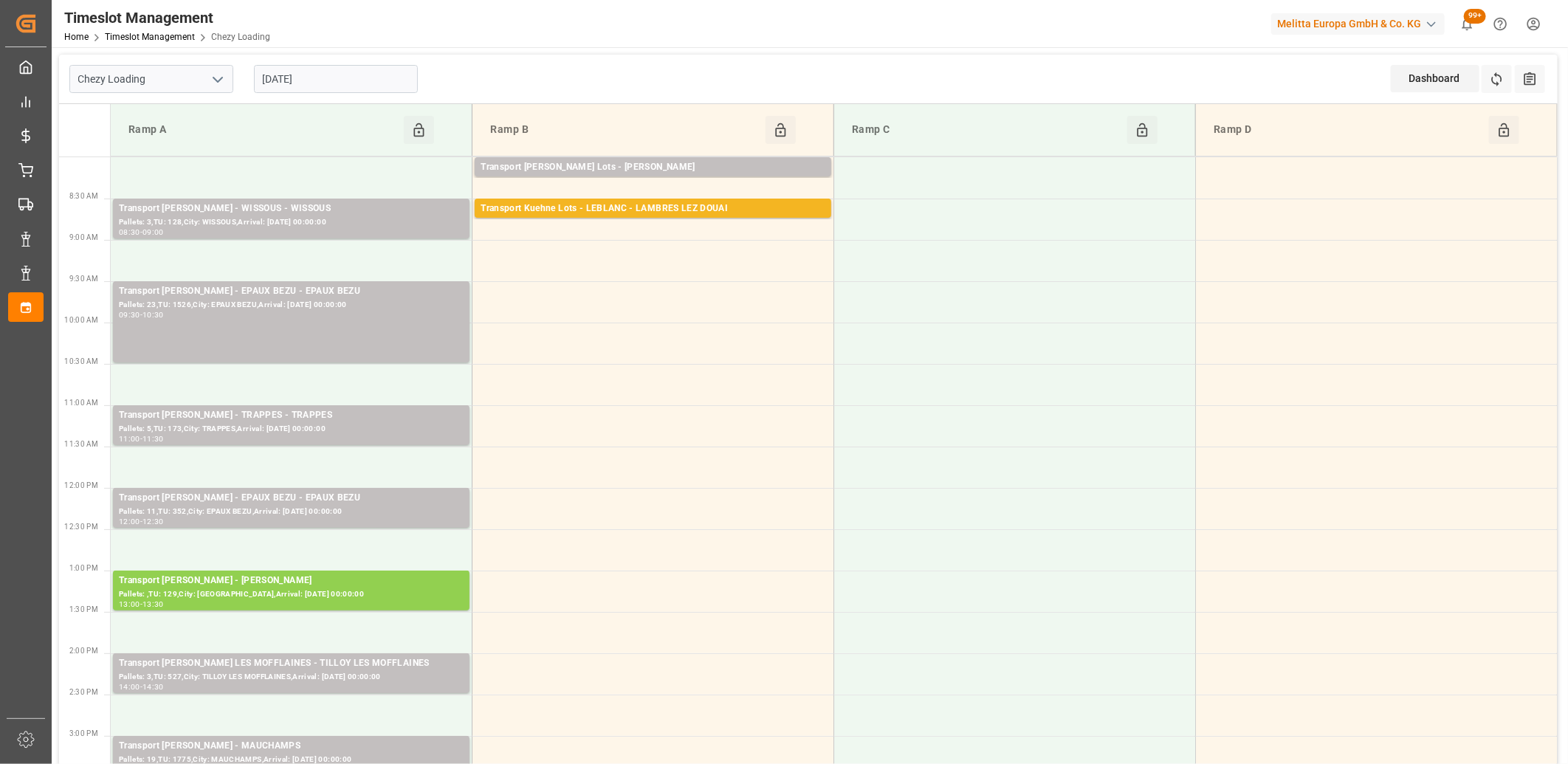
click at [377, 90] on input "[DATE]" at bounding box center [336, 78] width 164 height 28
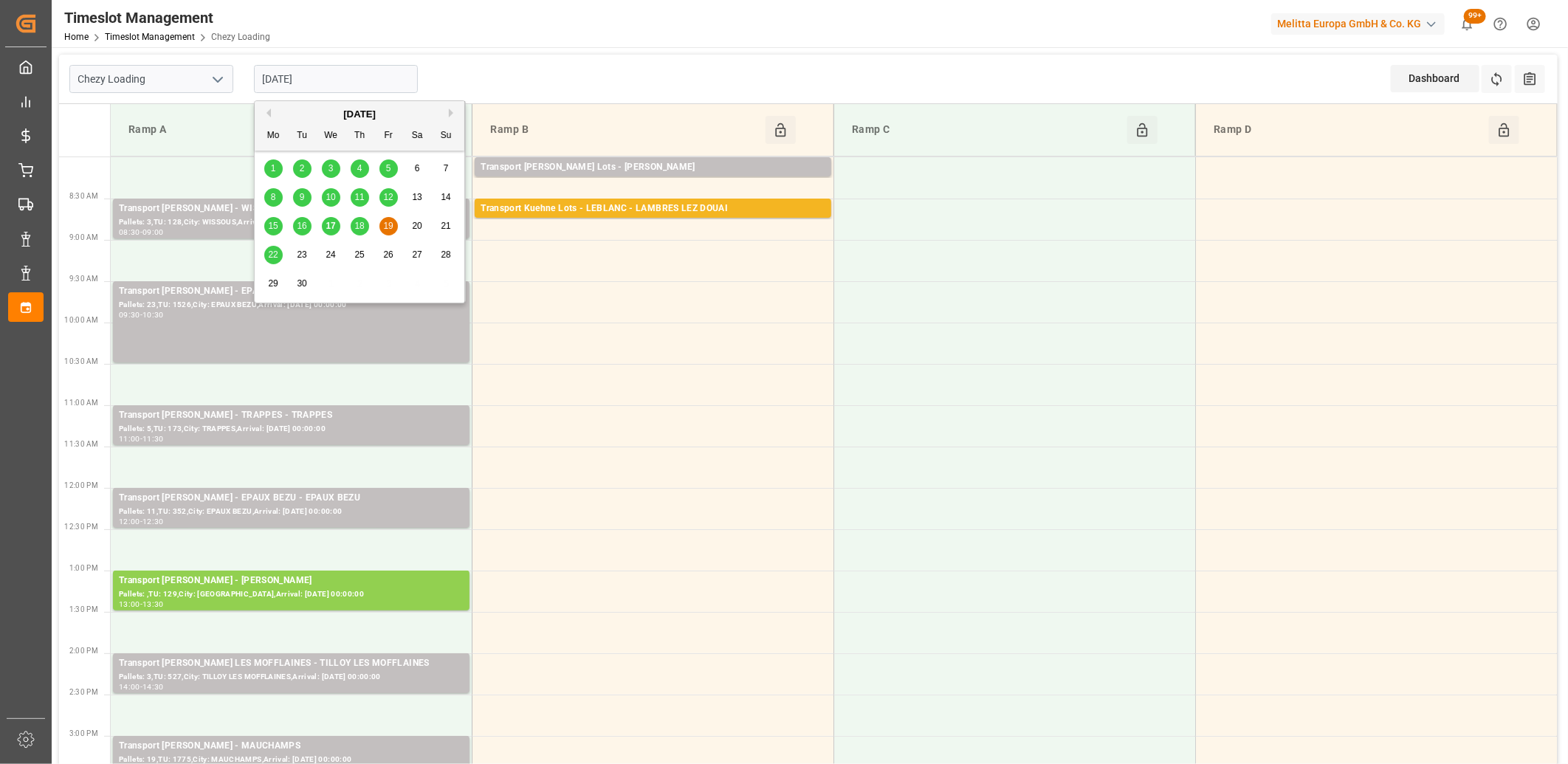
click at [360, 227] on span "18" at bounding box center [359, 226] width 9 height 10
type input "[DATE]"
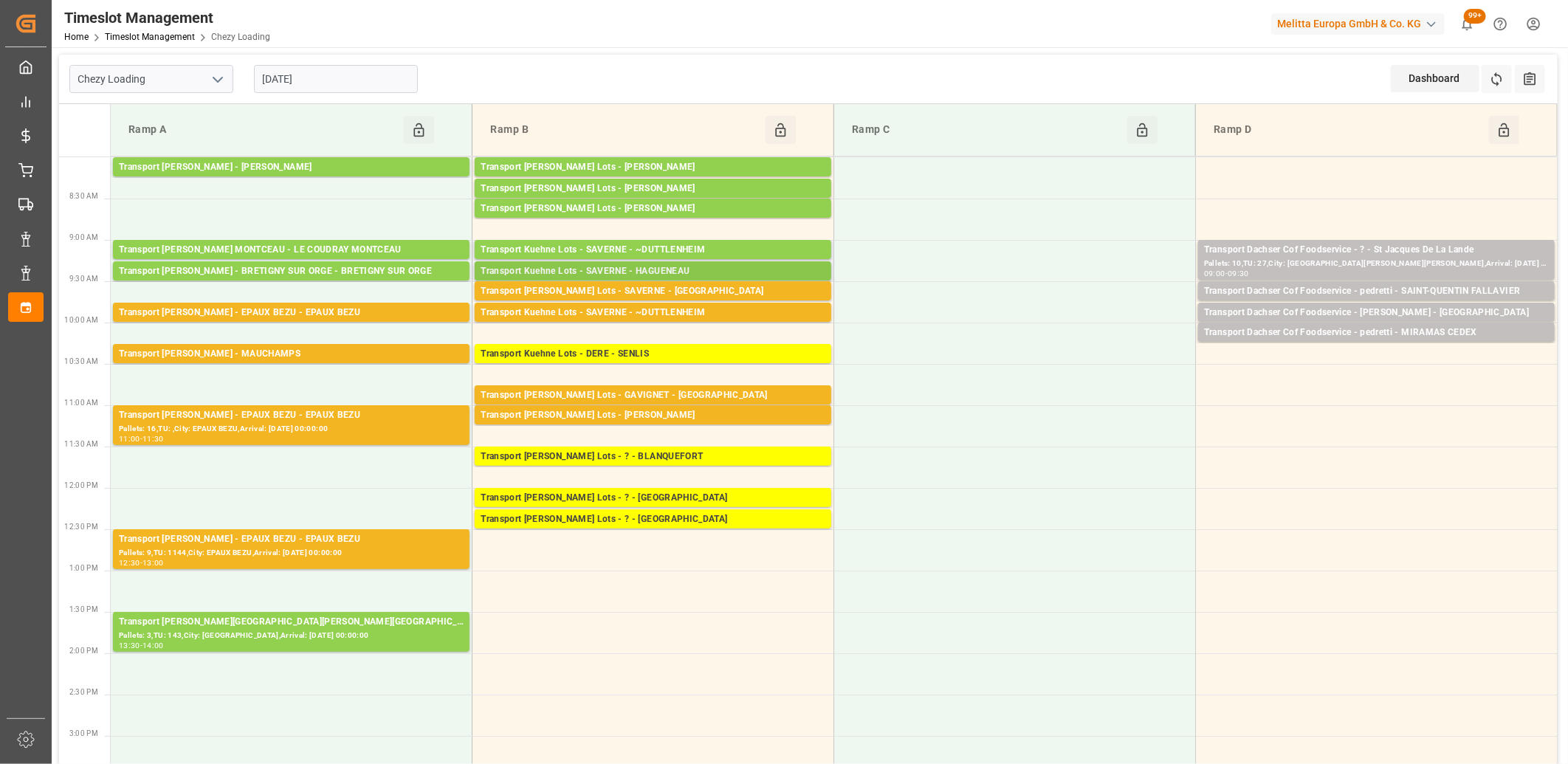
click at [599, 268] on div "Transport Kuehne Lots - SAVERNE - HAGUENEAU" at bounding box center [653, 272] width 344 height 15
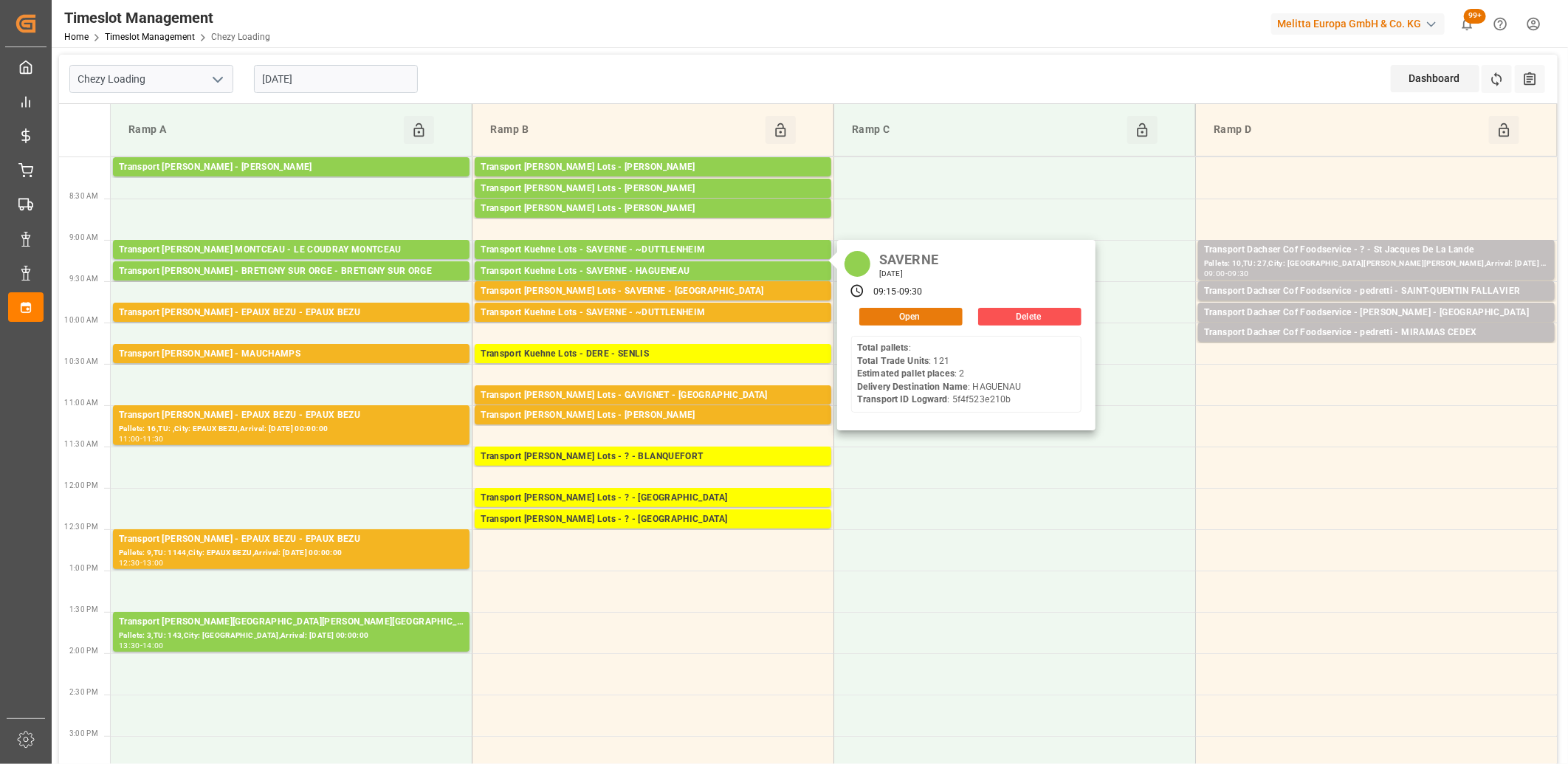
click at [896, 314] on button "Open" at bounding box center [910, 317] width 104 height 18
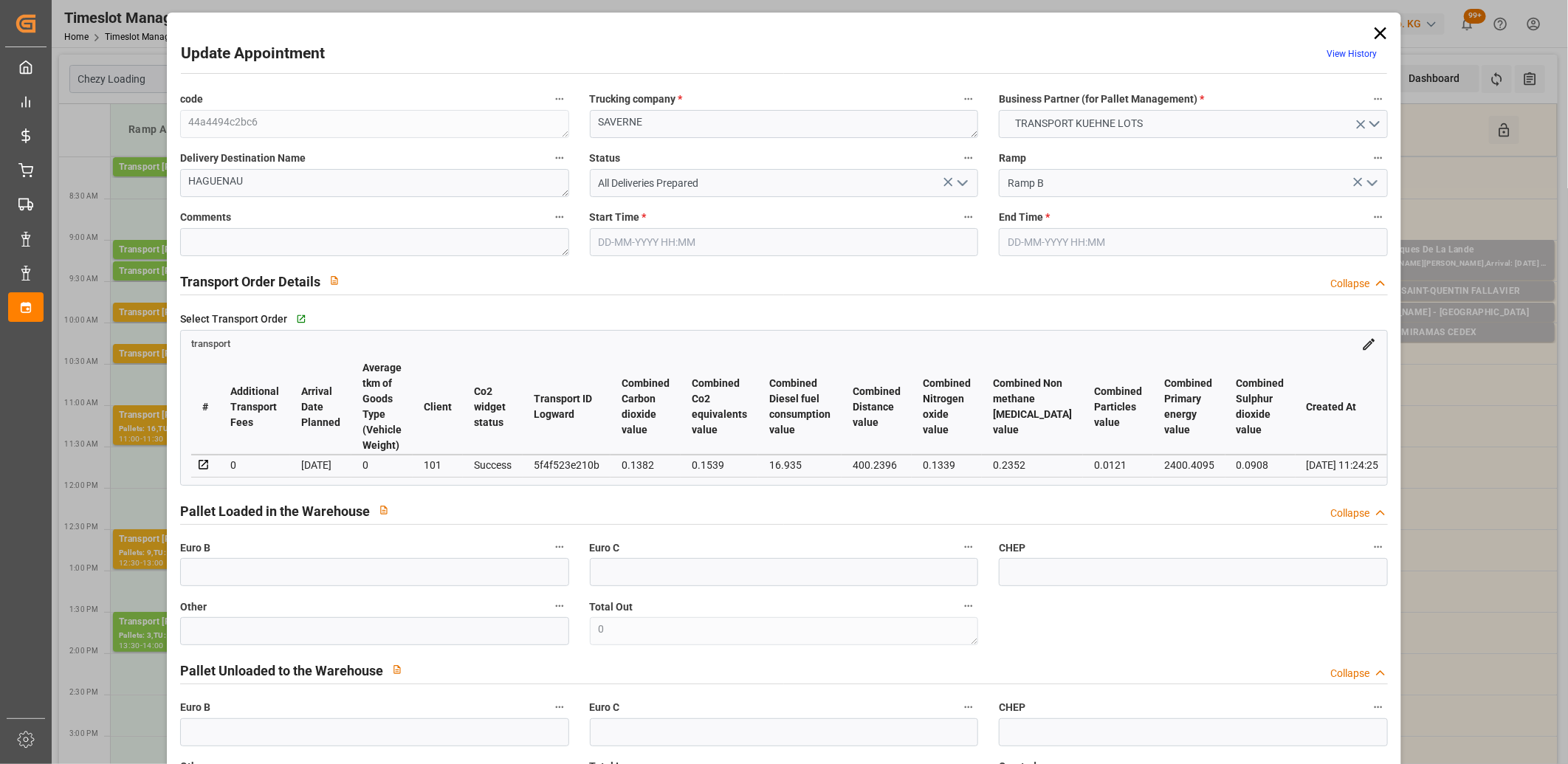
type input "[DATE] 09:15"
type input "[DATE] 09:30"
type input "[DATE] 12:42"
type input "[DATE] 11:24"
type input "[DATE]"
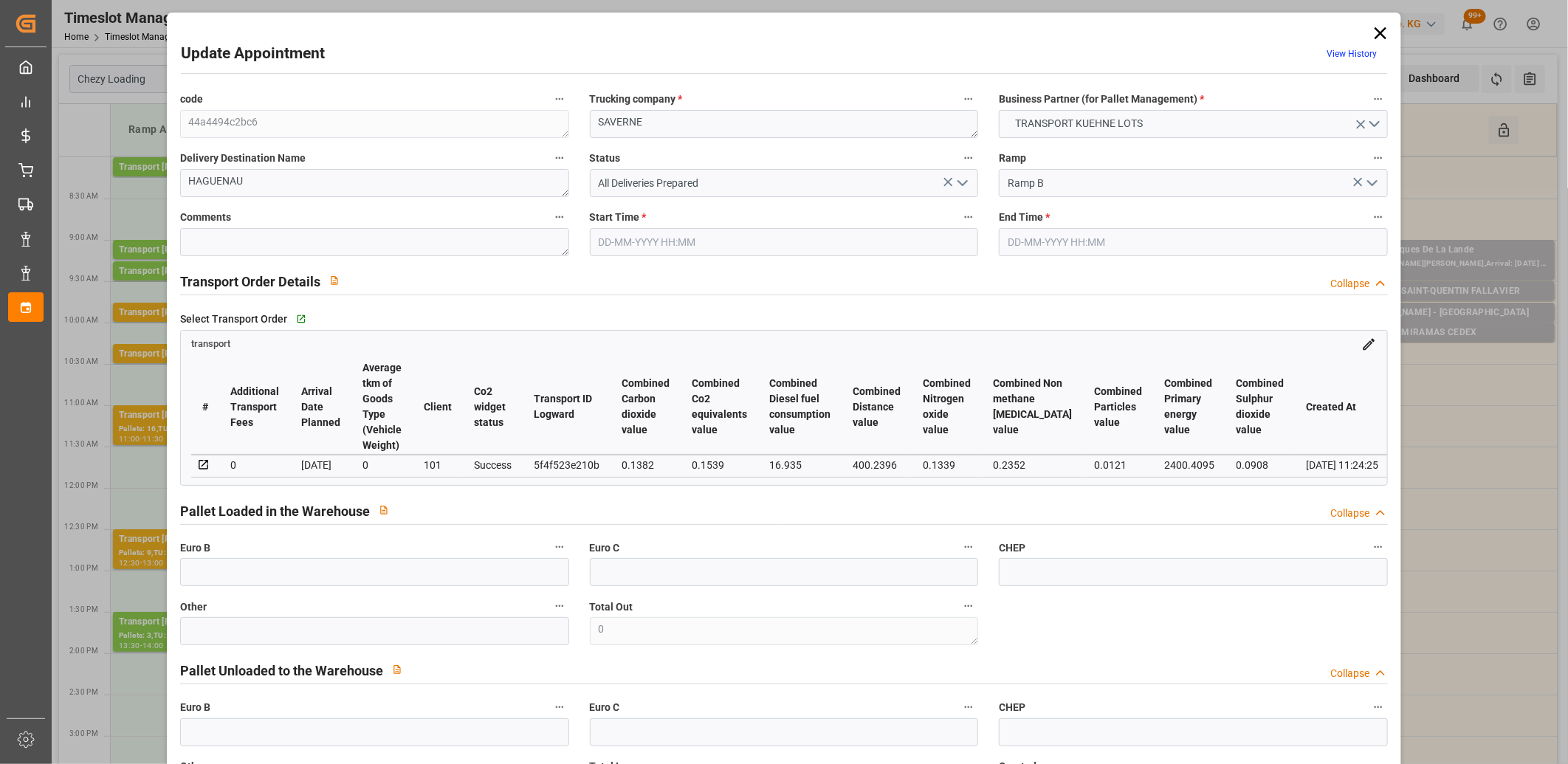
type input "[DATE]"
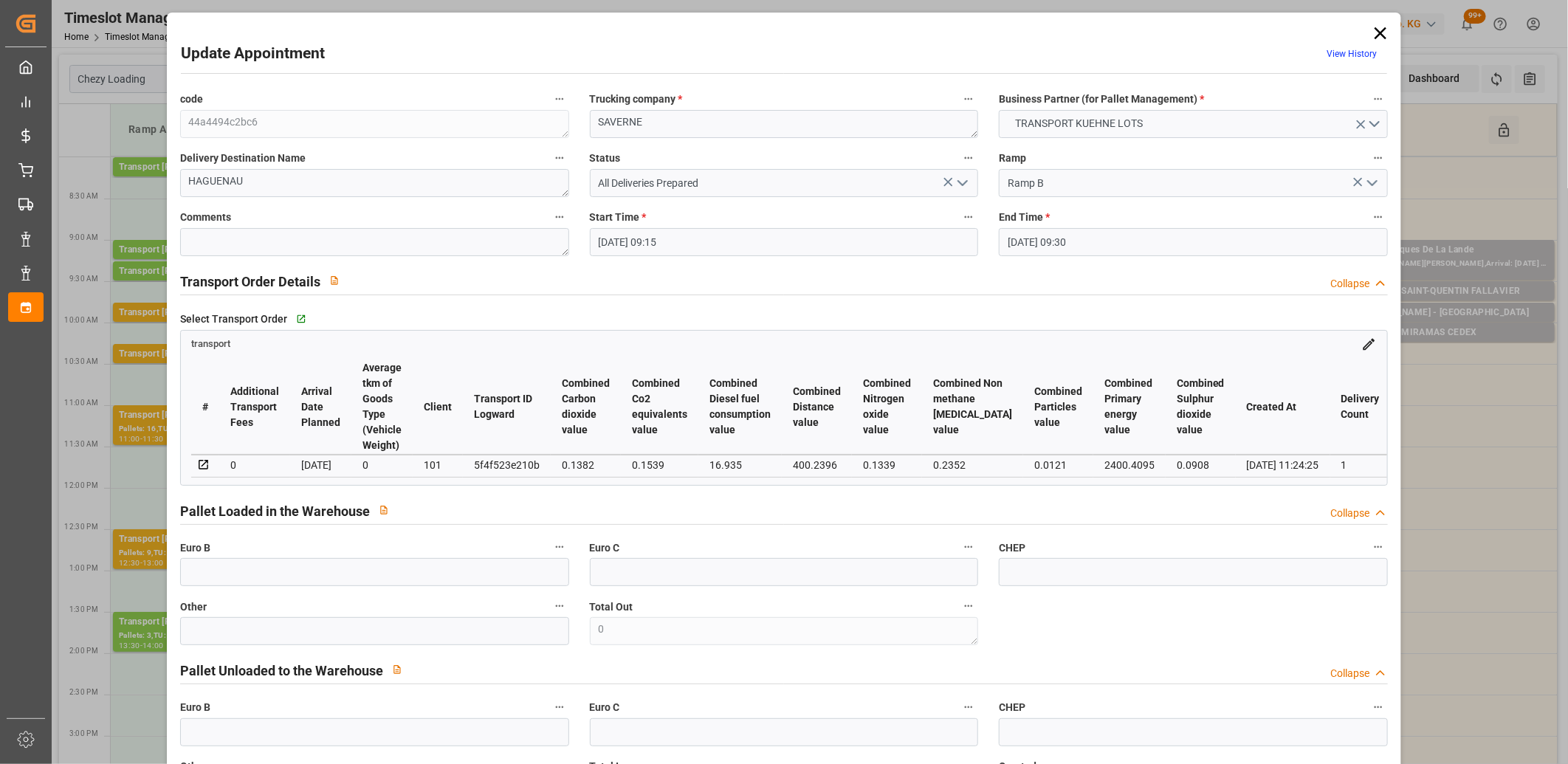
click at [1376, 27] on icon at bounding box center [1380, 33] width 21 height 21
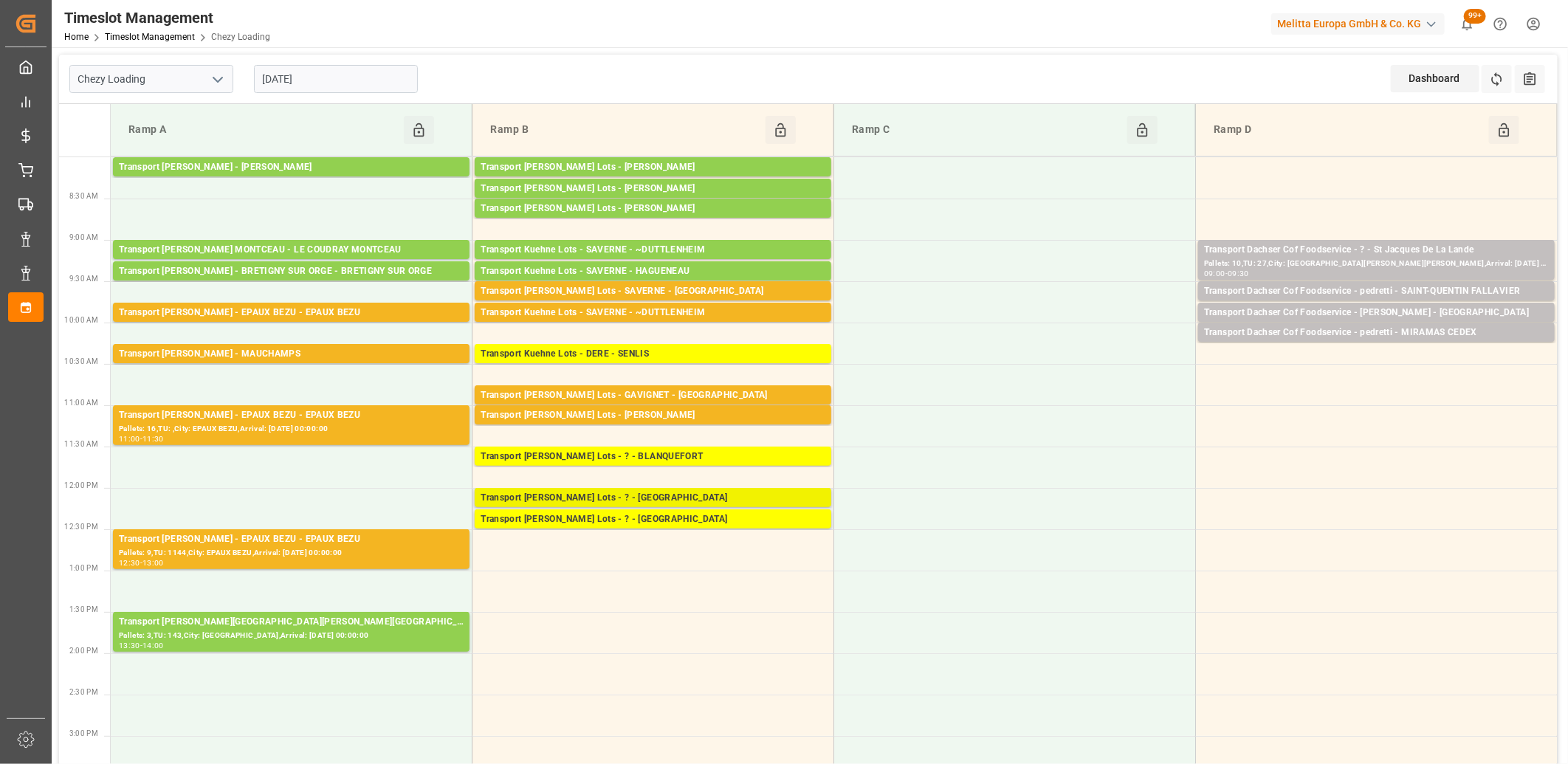
click at [621, 494] on div "Transport [PERSON_NAME] Lots - ? - [GEOGRAPHIC_DATA]" at bounding box center [653, 499] width 344 height 15
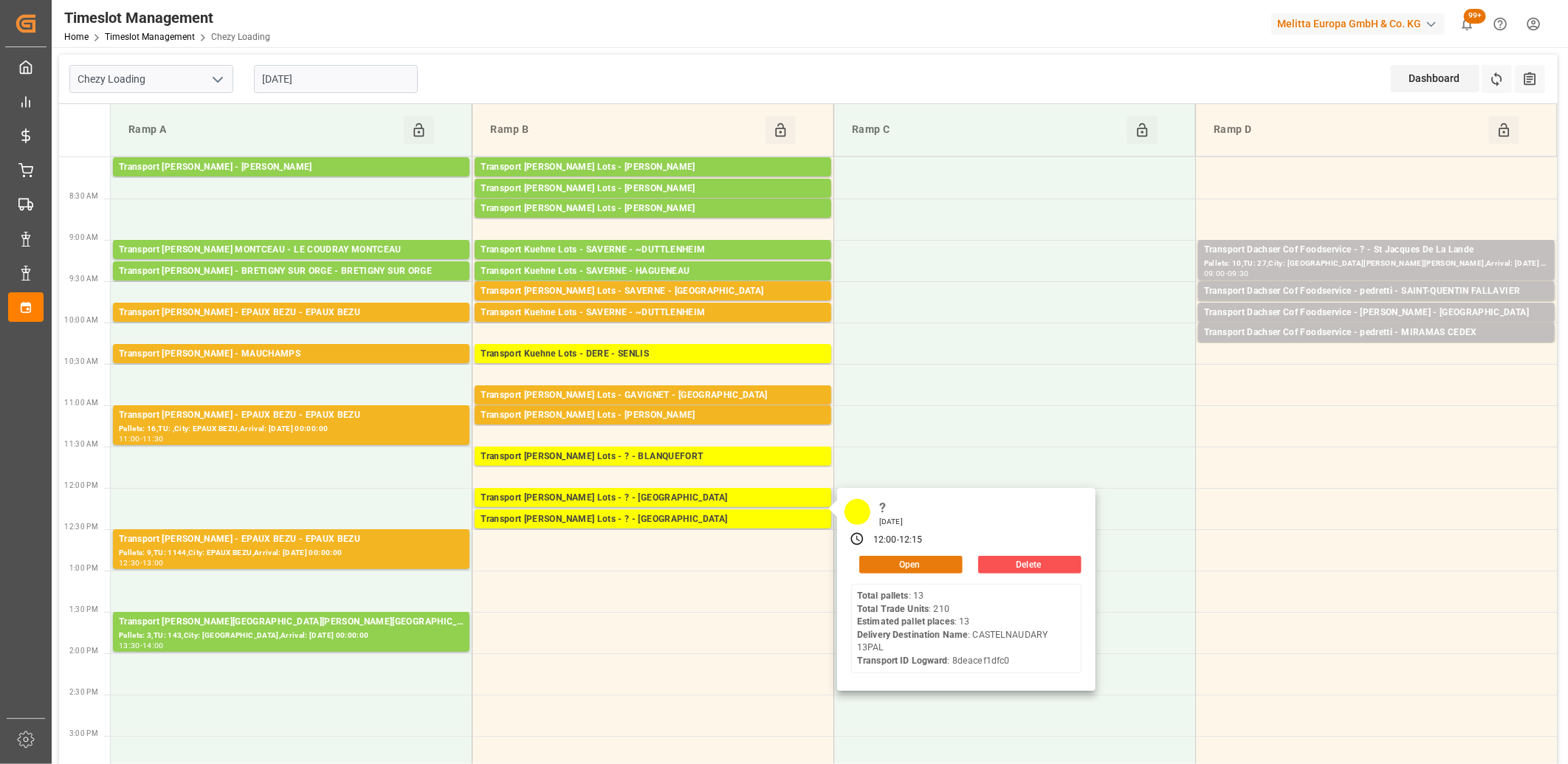
click at [892, 561] on button "Open" at bounding box center [910, 564] width 104 height 18
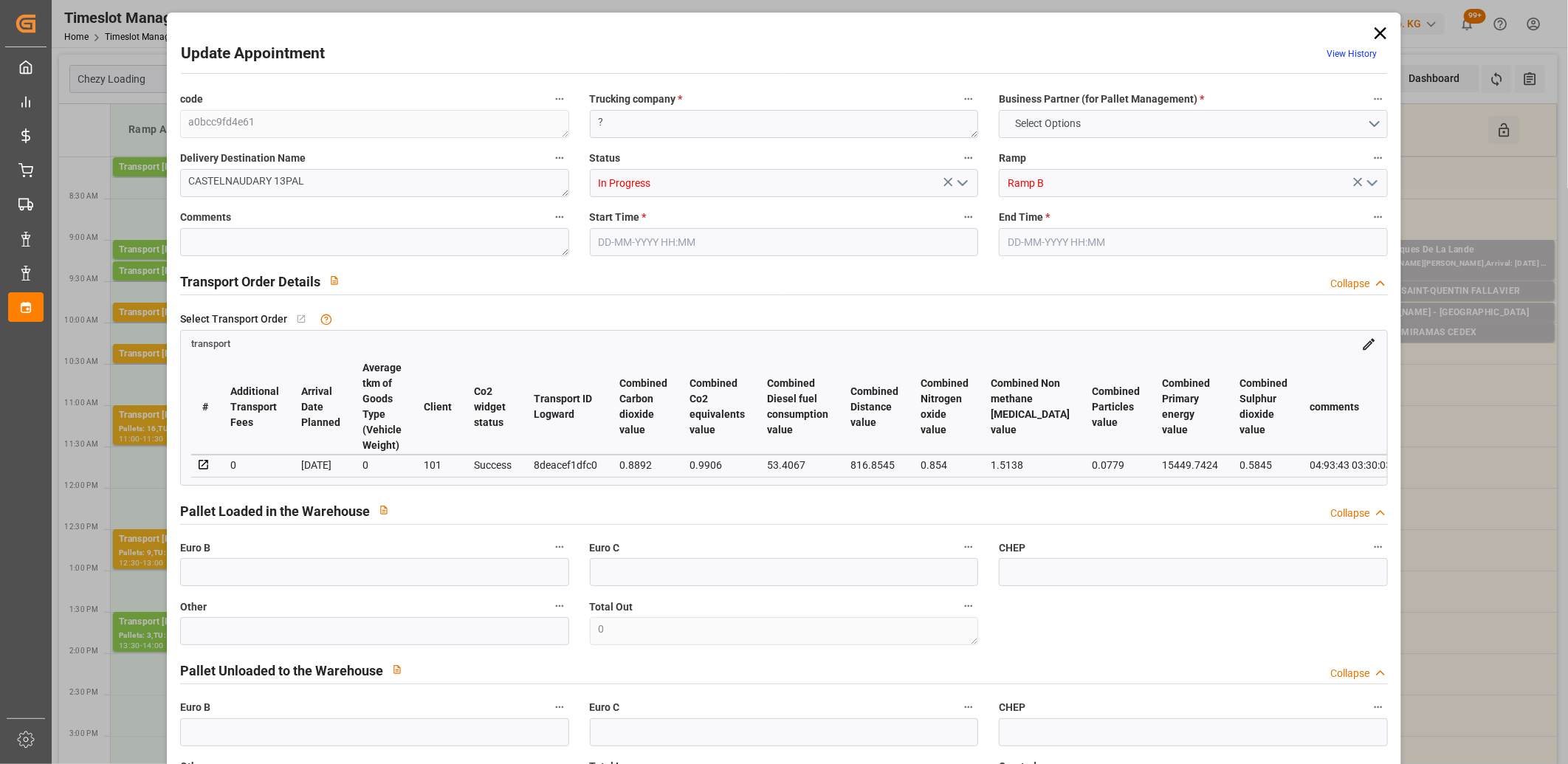
type input "13"
type input "0"
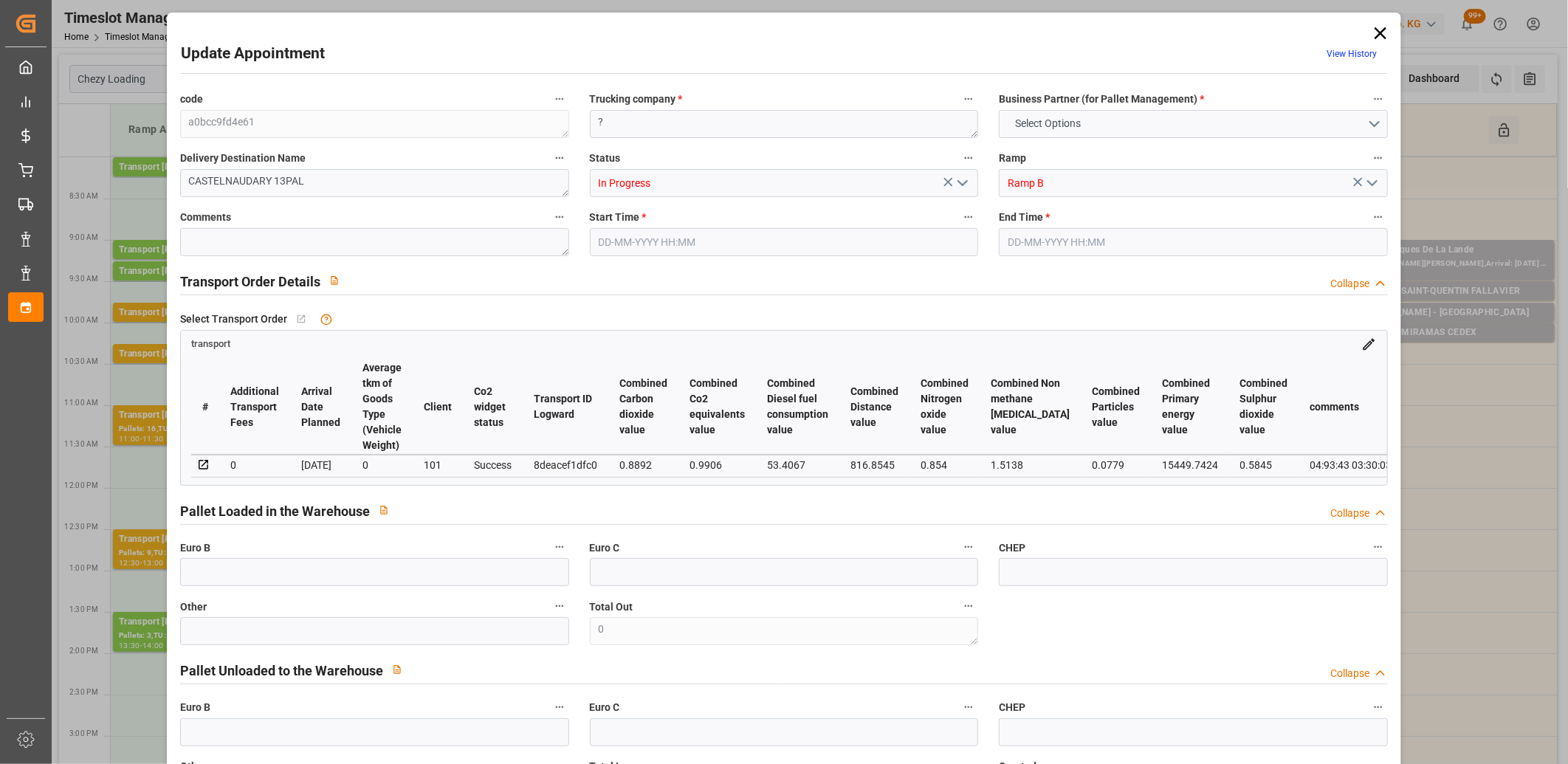
type input "13"
type input "1520.08"
type input "2391.92"
type input "13136.464"
type input "11"
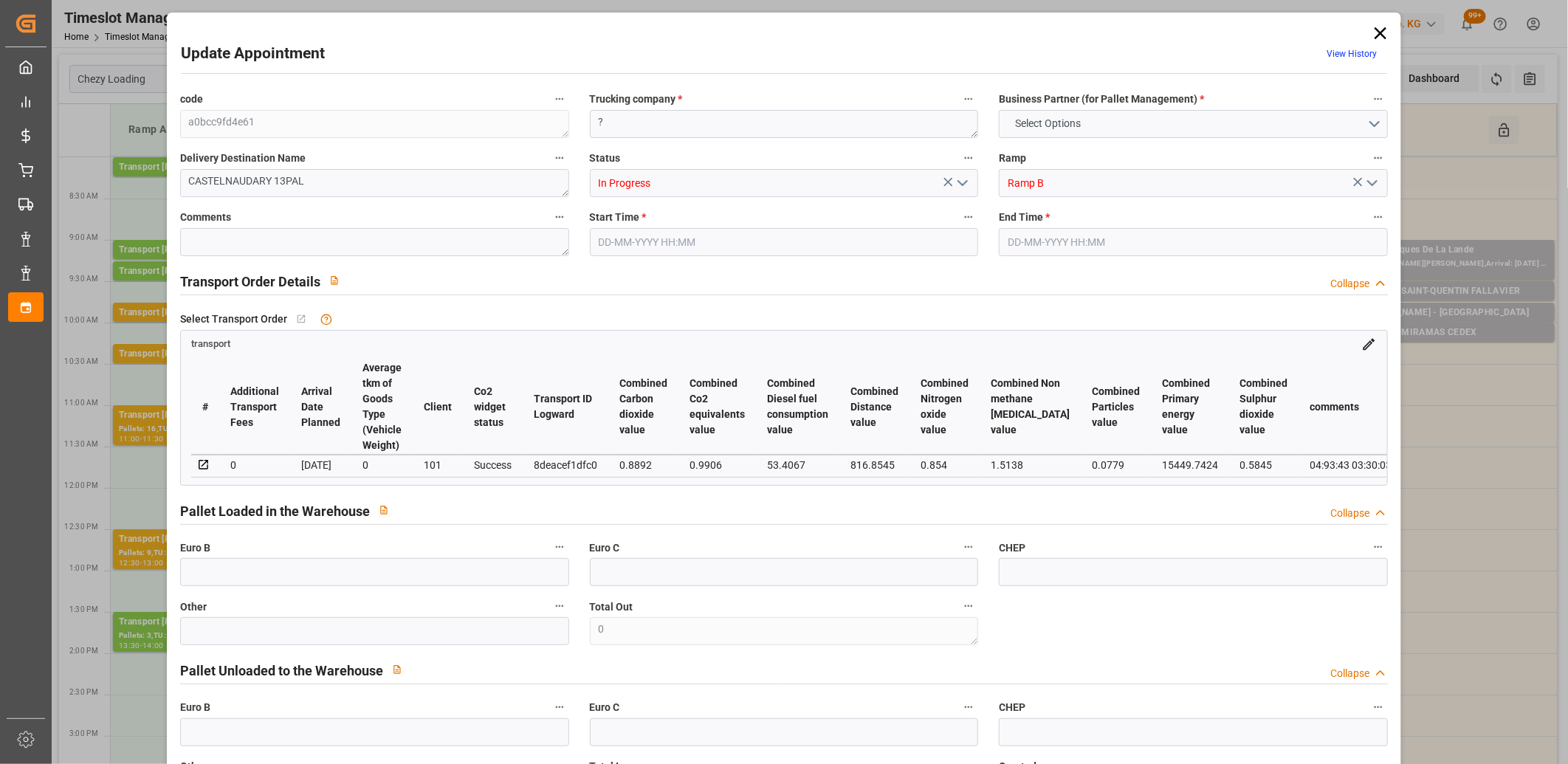
type input "13"
type input "210"
type input "13"
type input "101"
type input "2074.4"
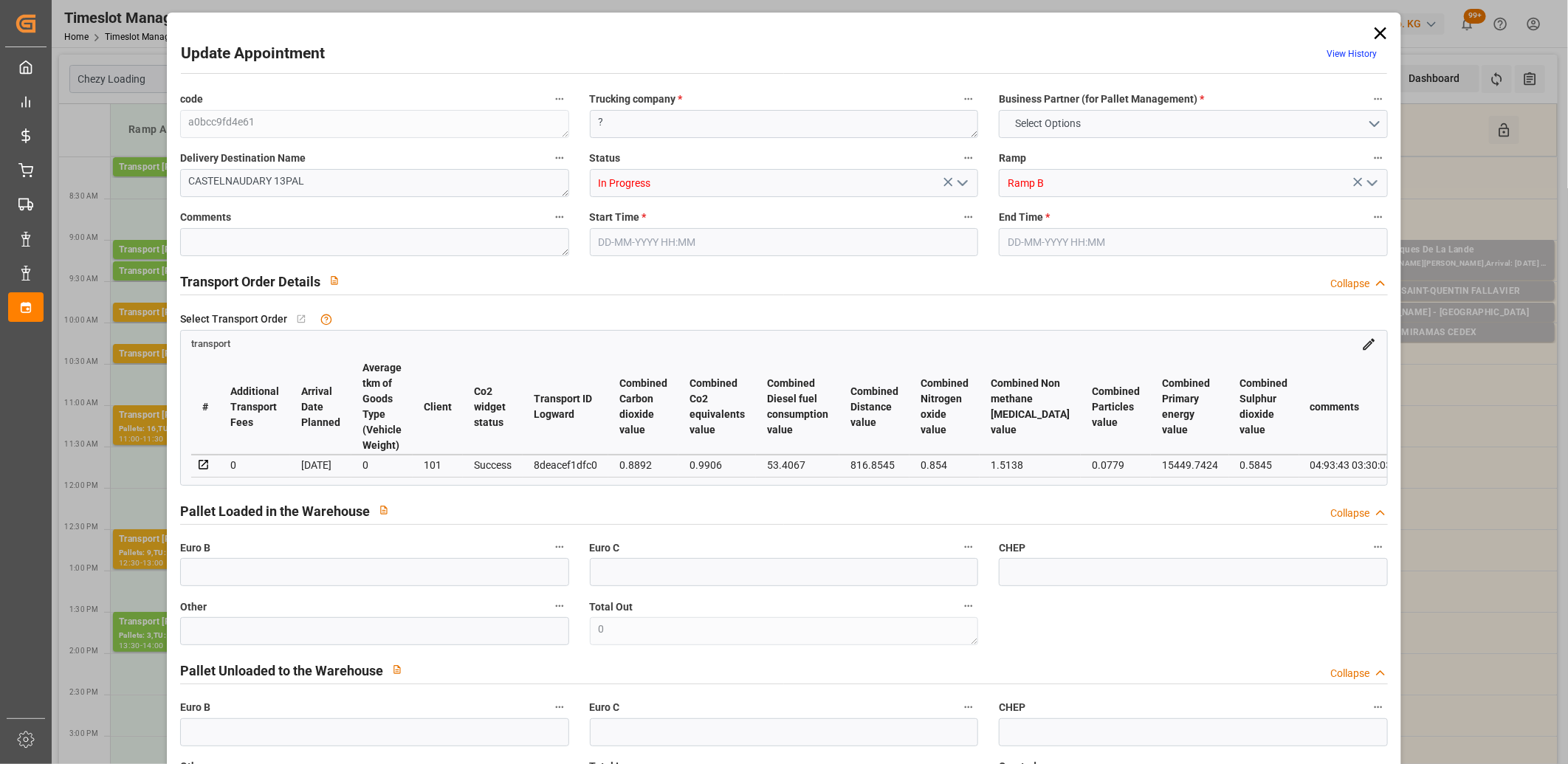
type input "0"
type input "4710.8598"
type input "0"
type input "21"
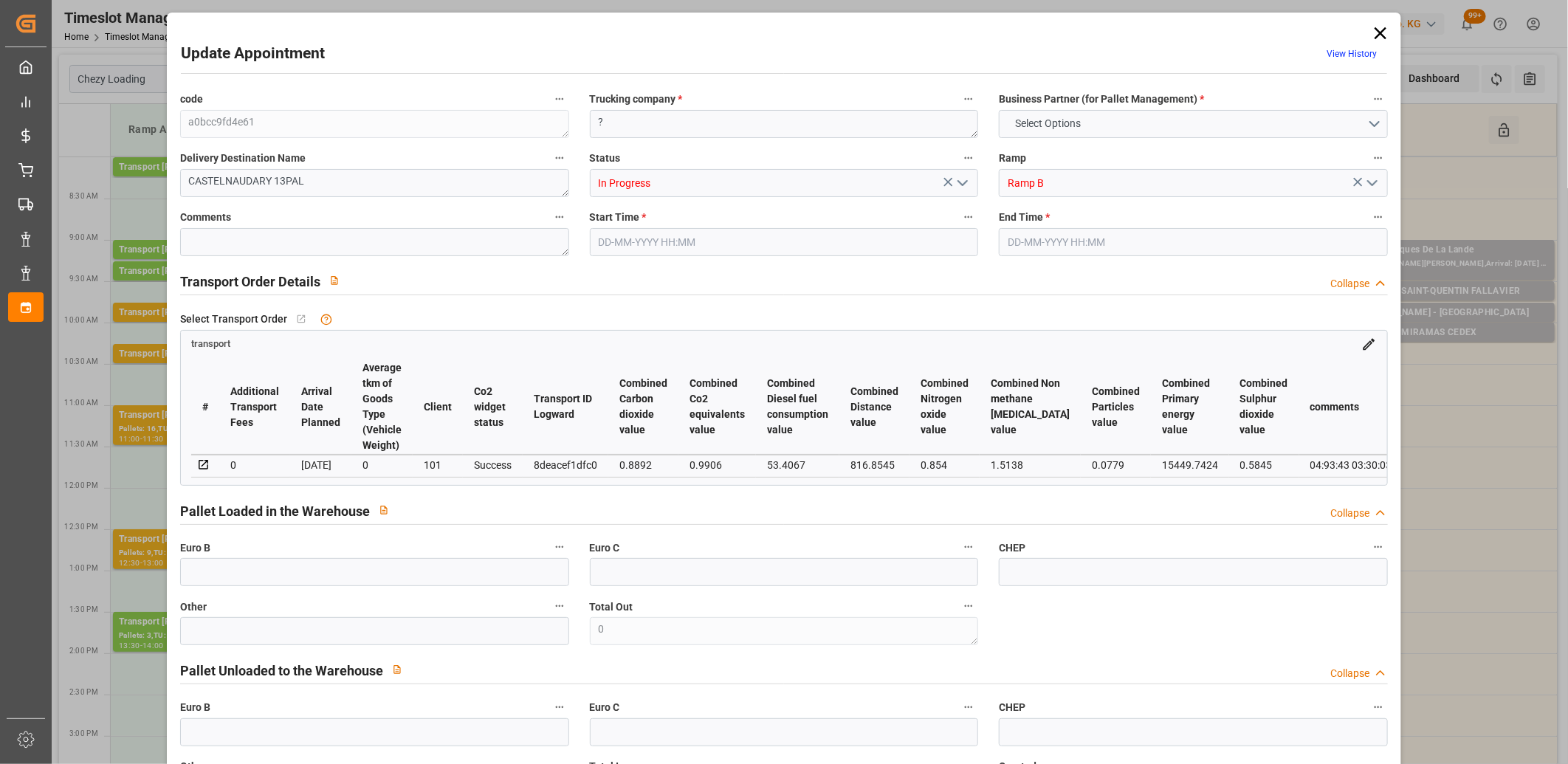
type input "35"
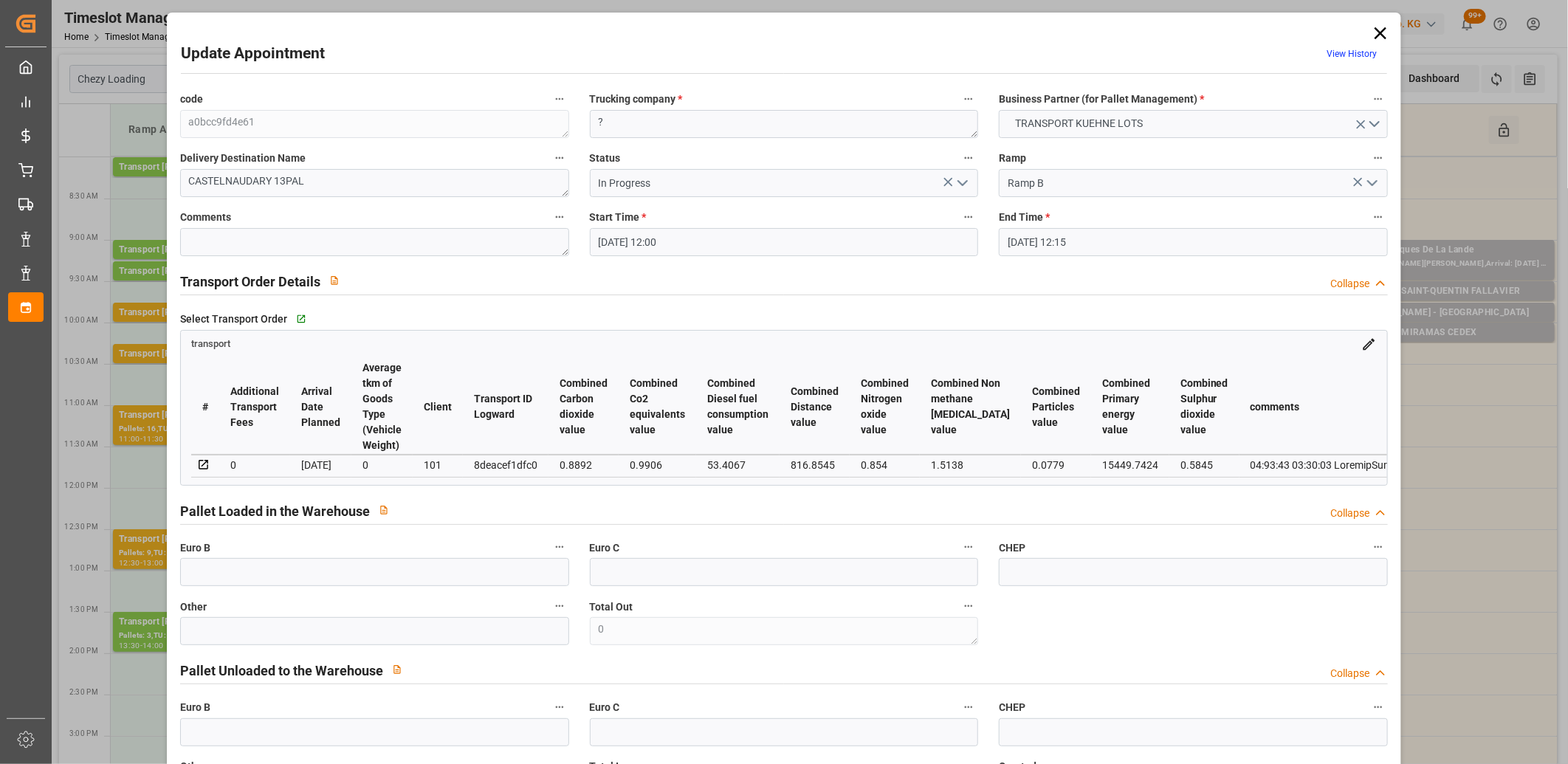
type input "18-09-2025 12:00"
type input "[DATE] 12:15"
type input "[DATE] 12:31"
type input "16-09-2025 11:24"
type input "[DATE]"
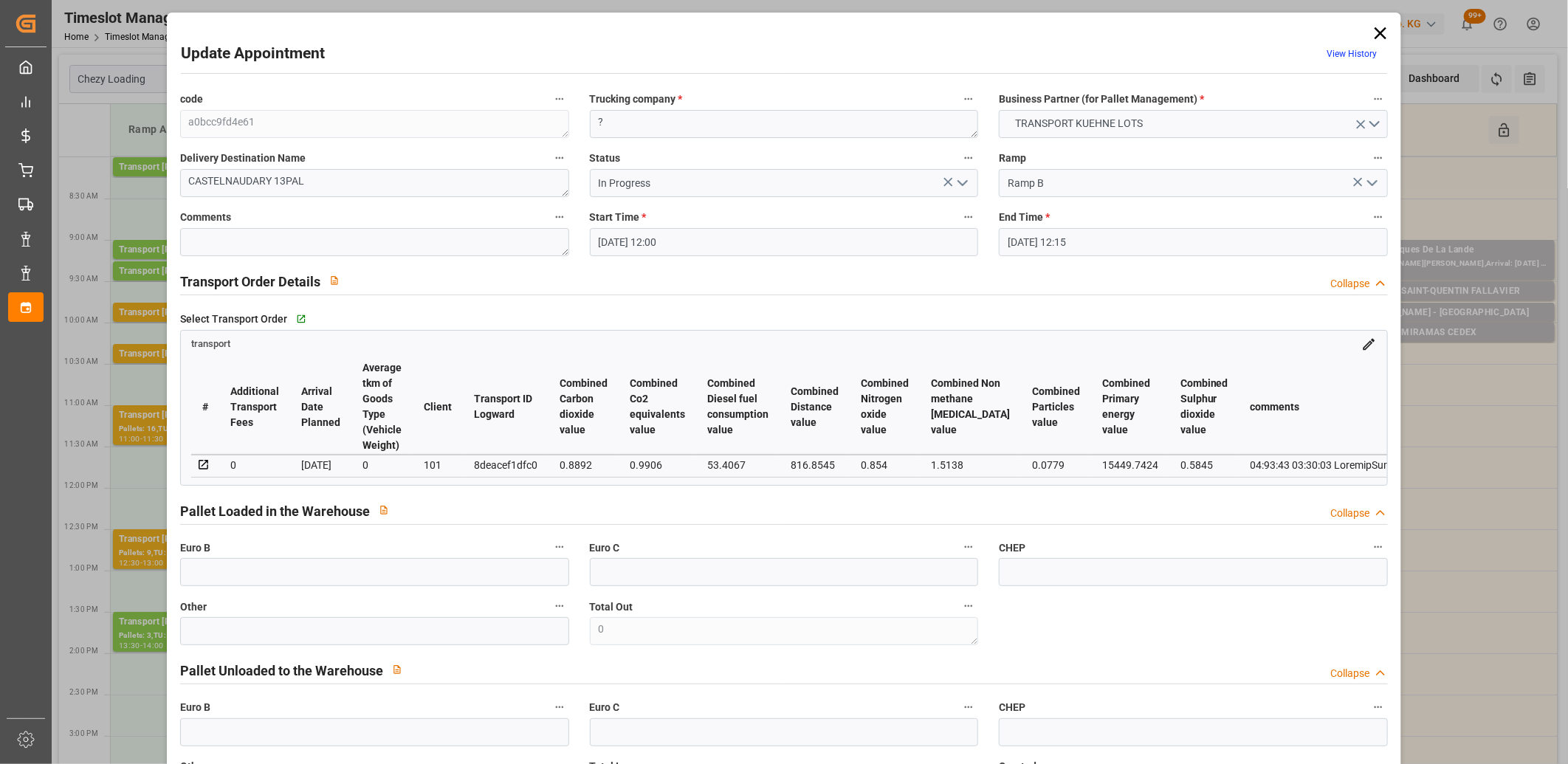
type input "[DATE]"
click at [958, 183] on icon "open menu" at bounding box center [962, 183] width 18 height 18
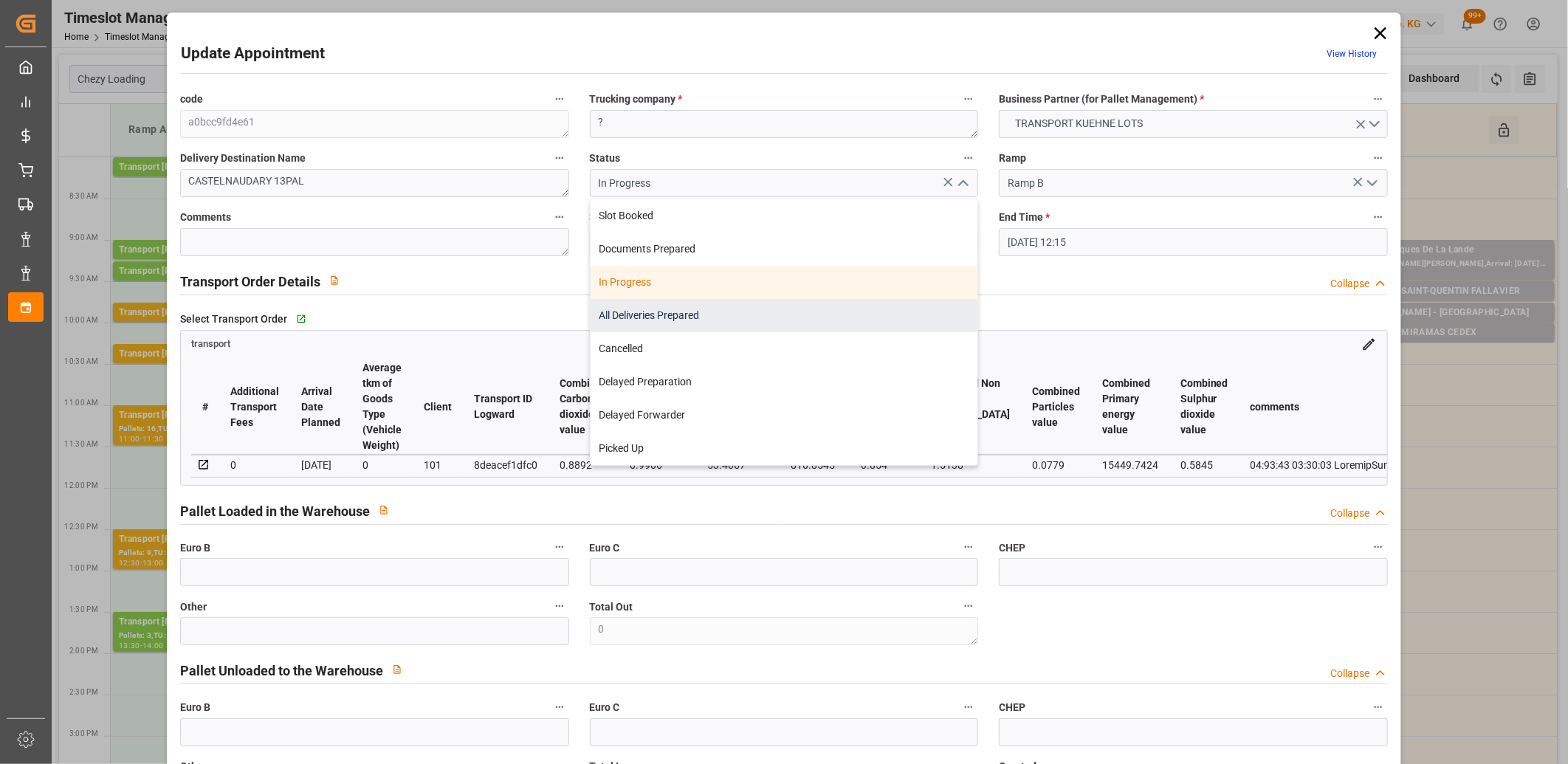
click at [827, 308] on div "All Deliveries Prepared" at bounding box center [784, 315] width 387 height 33
type input "All Deliveries Prepared"
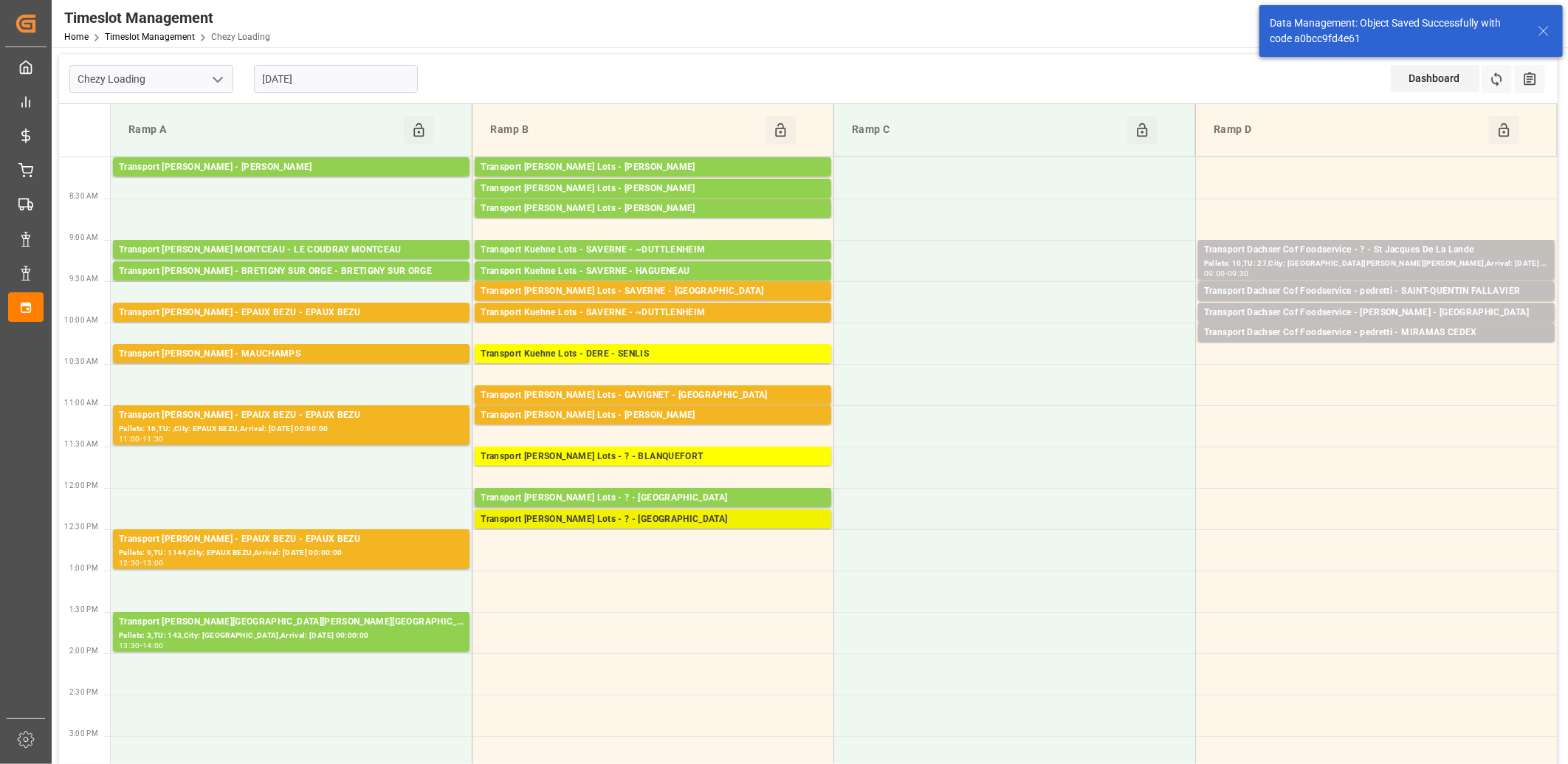
click at [643, 517] on div "Transport Kuehne Lots - ? - CASTELNAUDARY" at bounding box center [653, 520] width 344 height 15
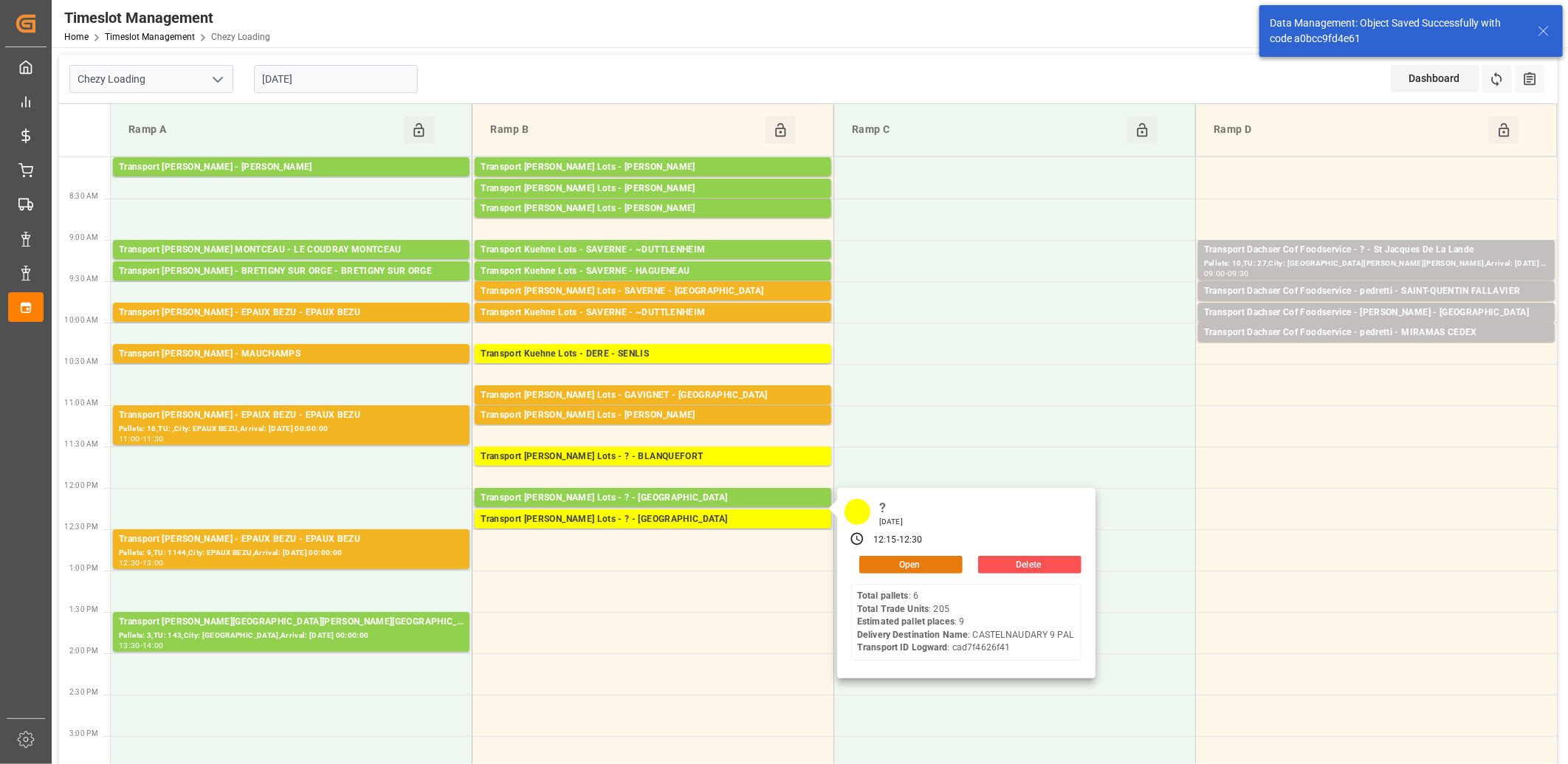
click at [867, 564] on button "Open" at bounding box center [910, 564] width 104 height 18
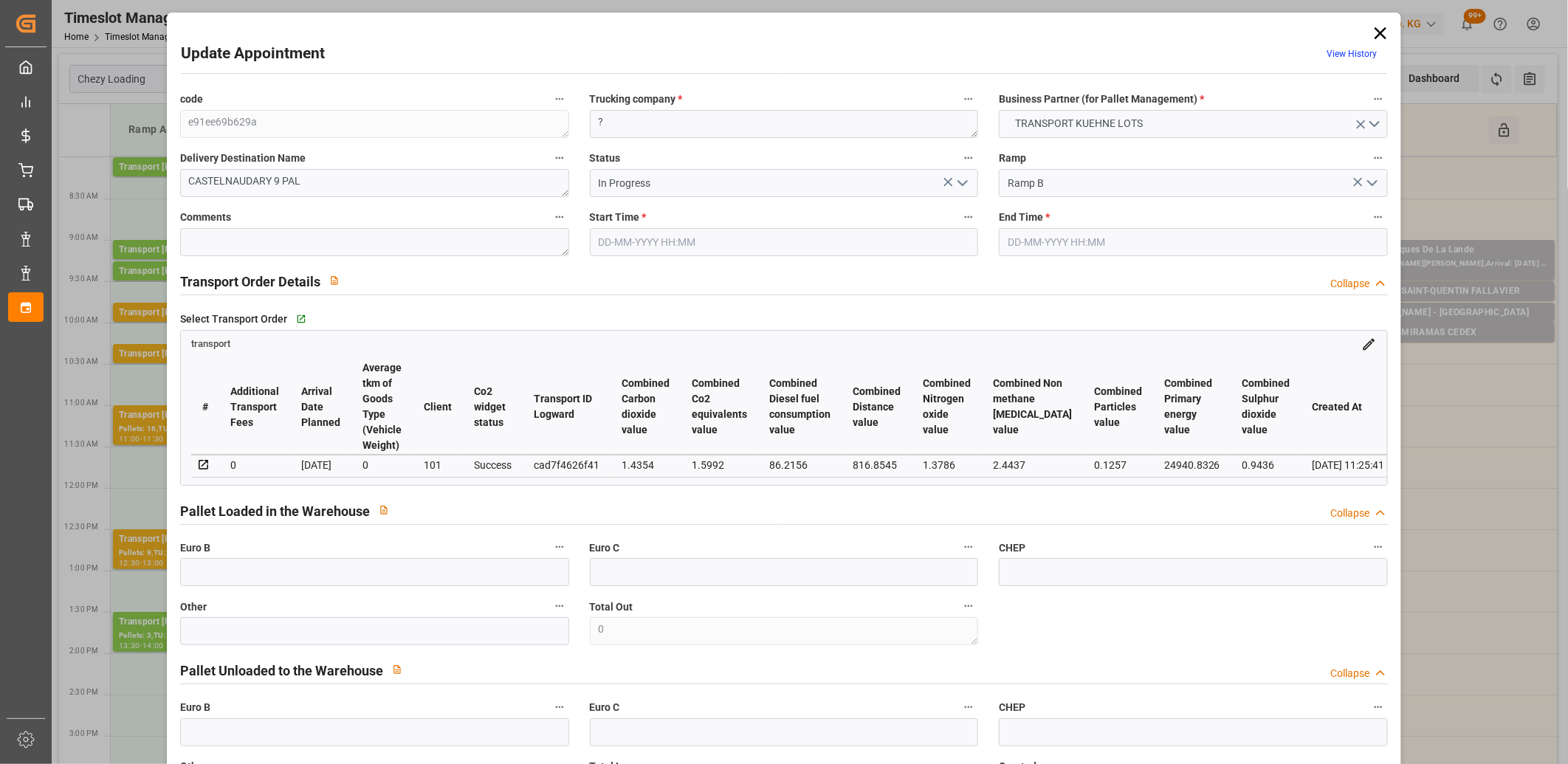
type input "18-09-2025 12:15"
type input "18-09-2025 12:30"
type input "16-09-2025 12:32"
type input "16-09-2025 11:25"
type input "[DATE]"
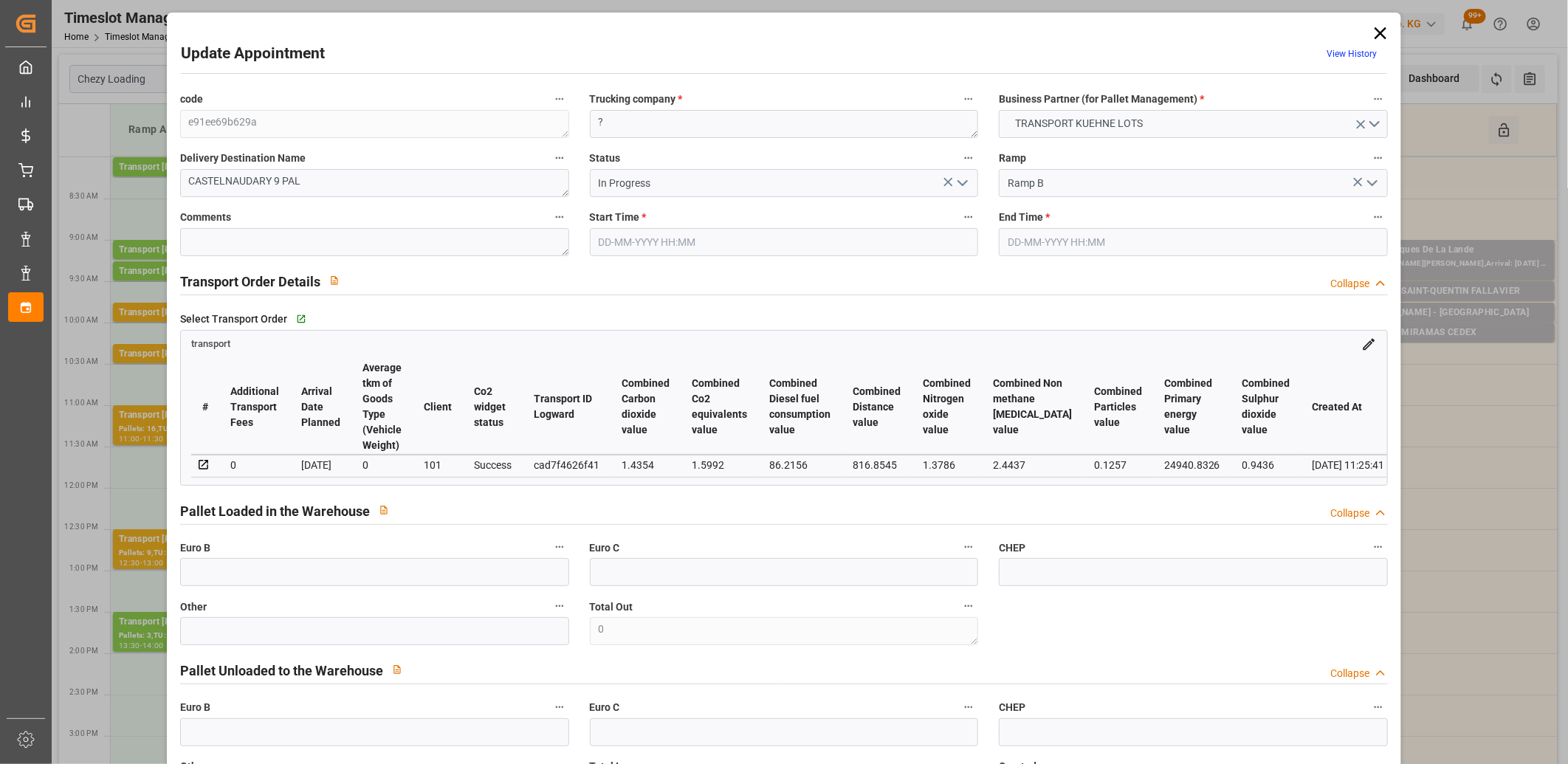
type input "[DATE]"
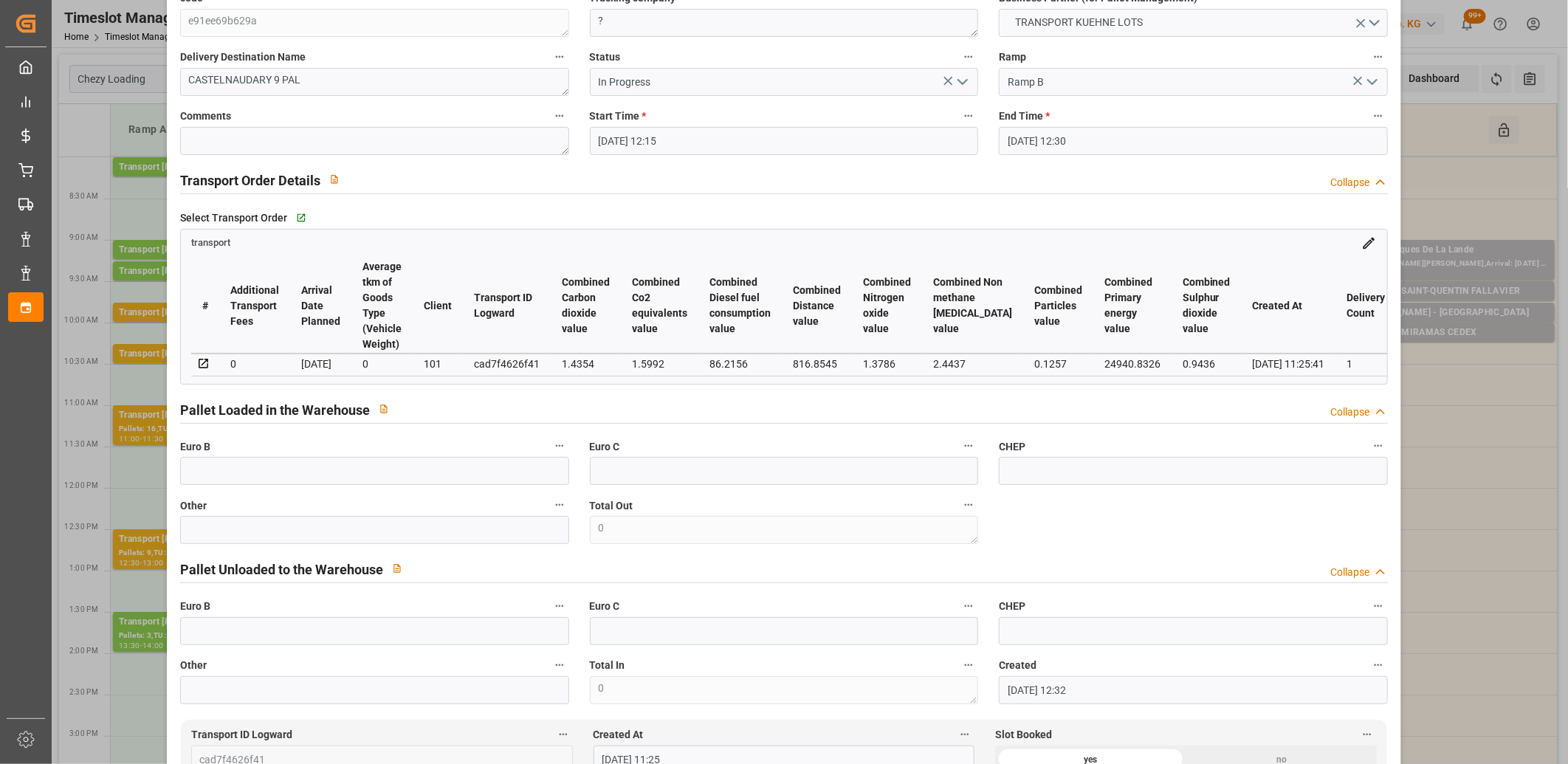
scroll to position [574, 0]
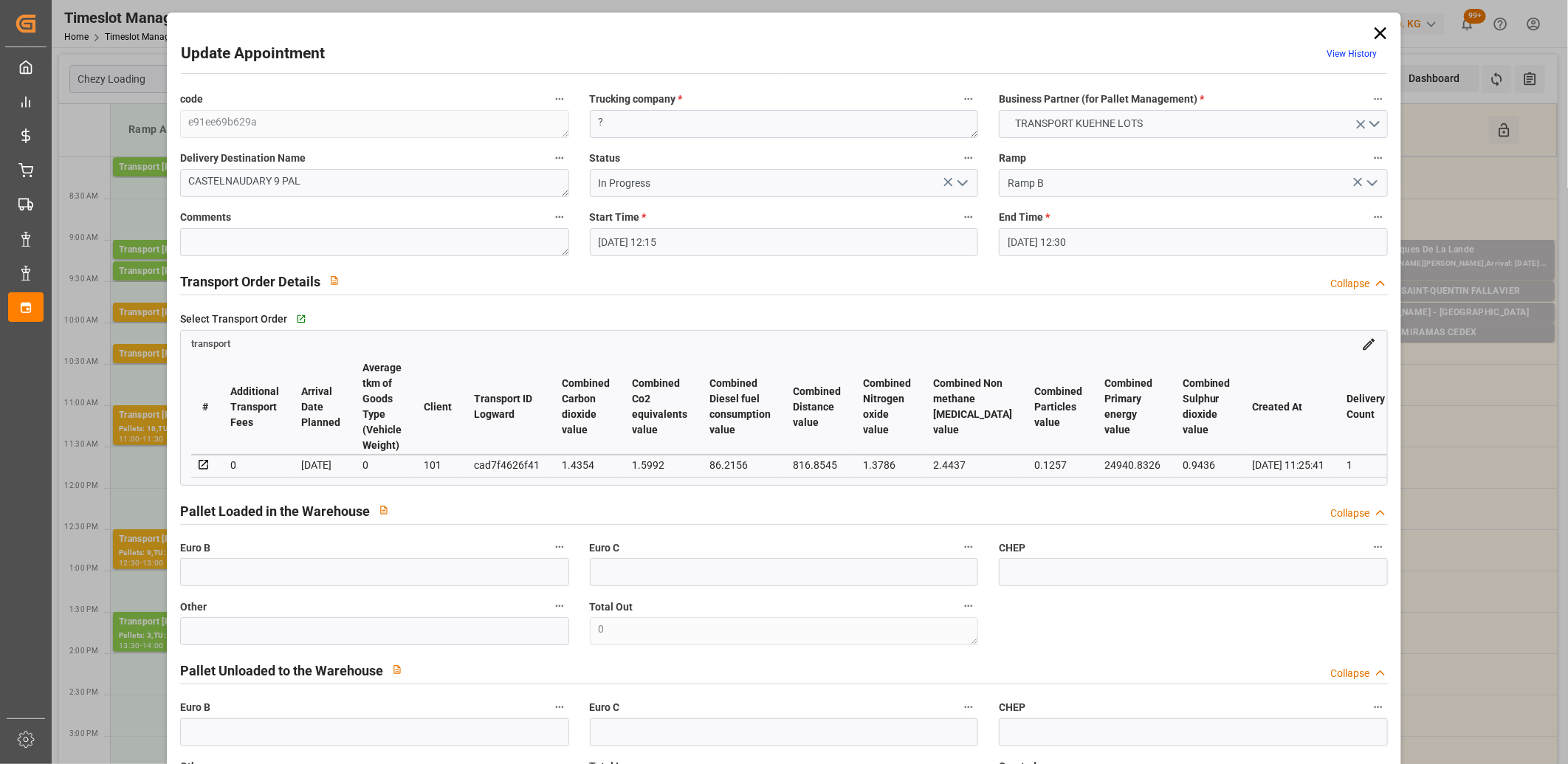
click at [958, 183] on polyline "open menu" at bounding box center [963, 183] width 9 height 4
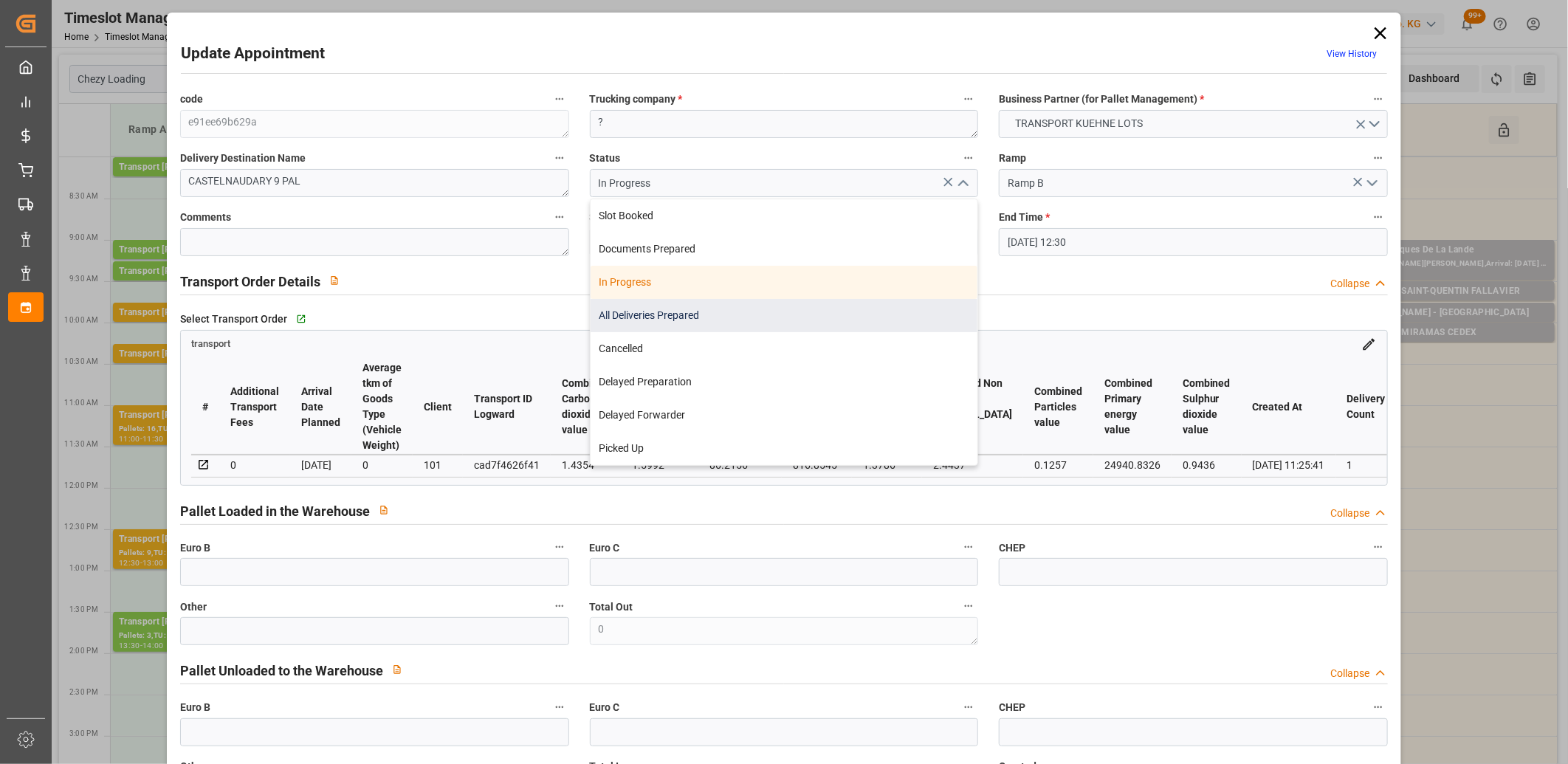
click at [841, 320] on div "All Deliveries Prepared" at bounding box center [784, 315] width 387 height 33
type input "All Deliveries Prepared"
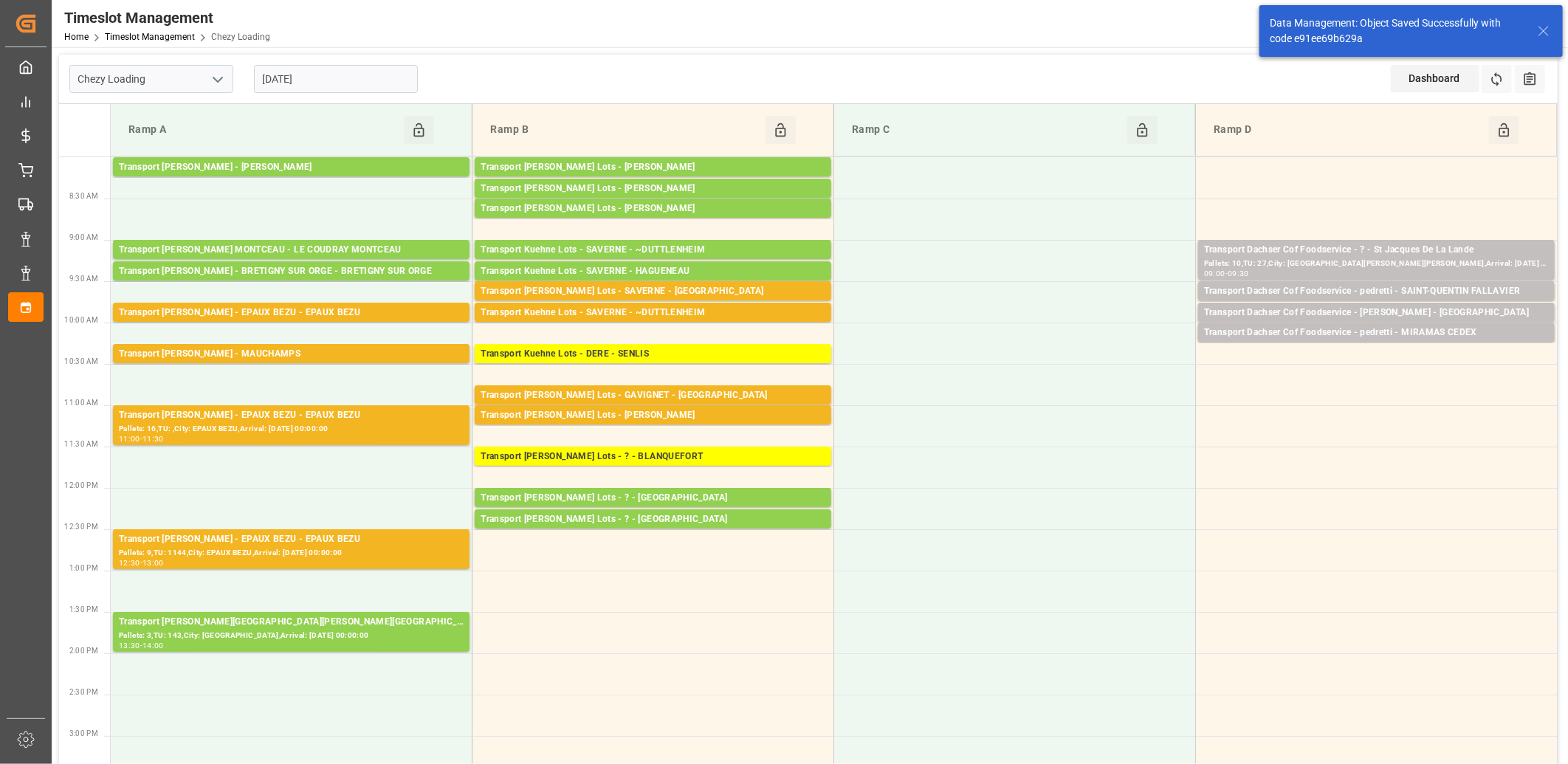
click at [341, 80] on input "[DATE]" at bounding box center [336, 78] width 164 height 28
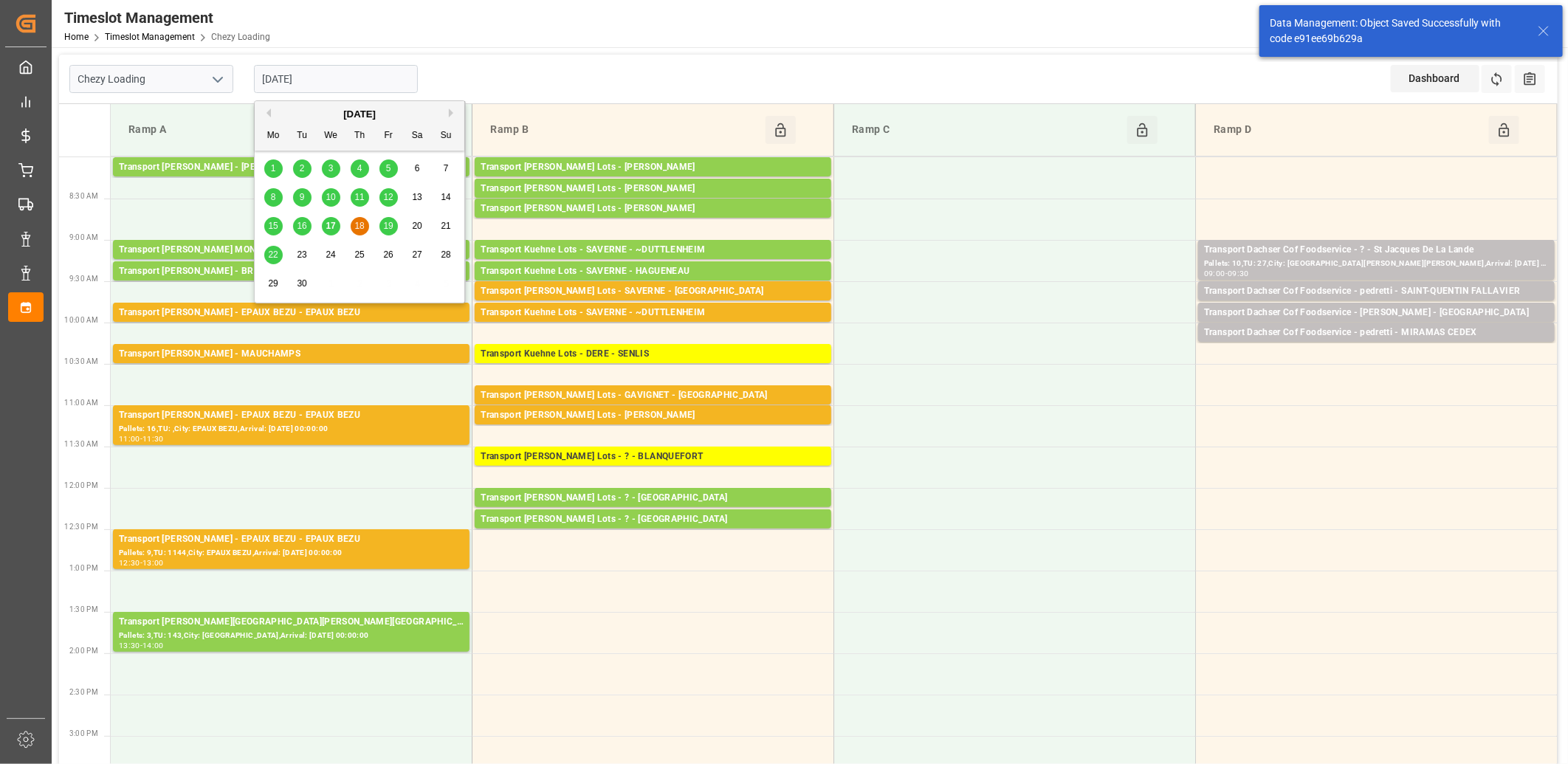
click at [327, 227] on span "17" at bounding box center [330, 226] width 9 height 10
type input "[DATE]"
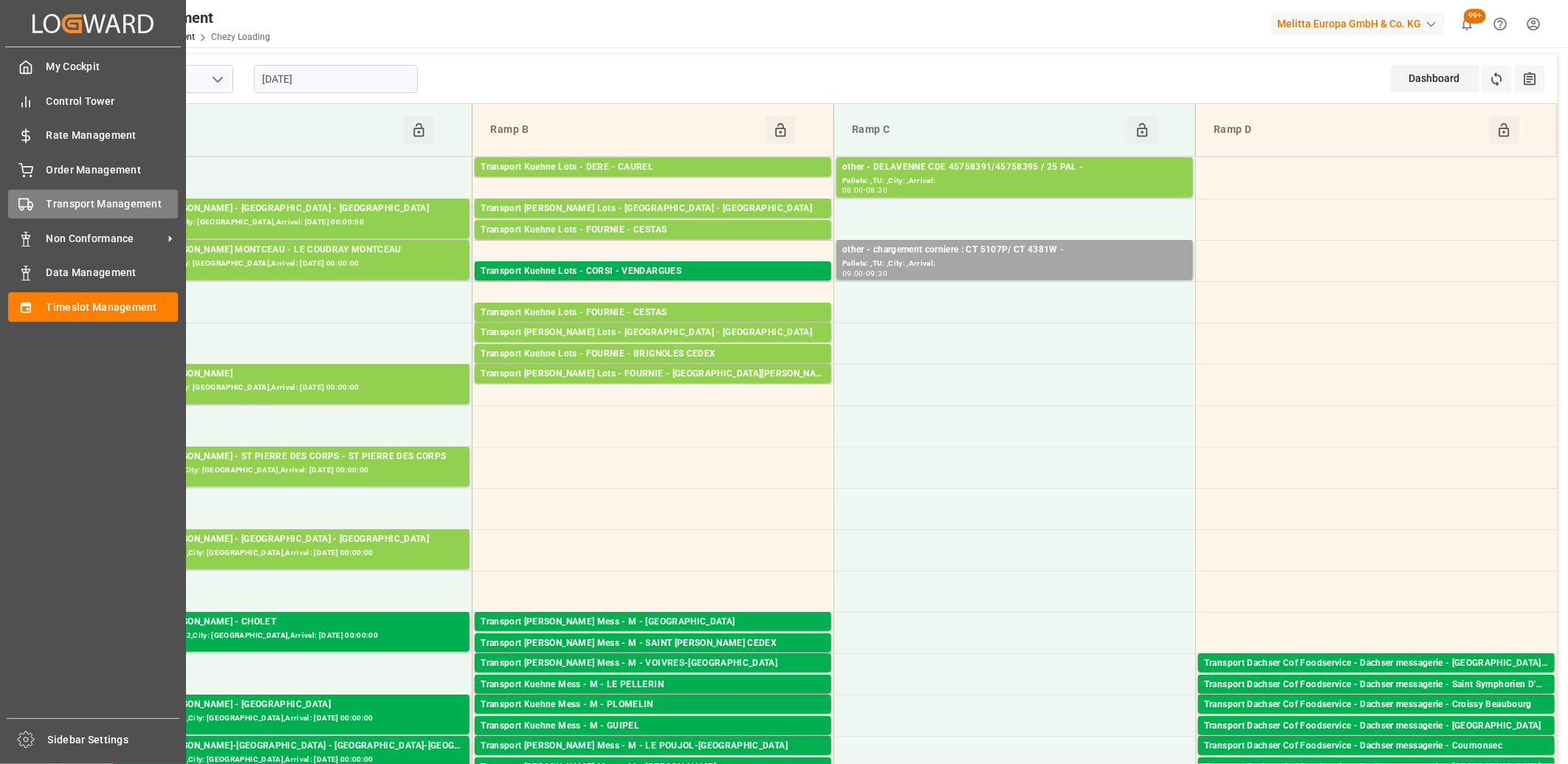
click at [47, 210] on span "Transport Management" at bounding box center [112, 204] width 132 height 15
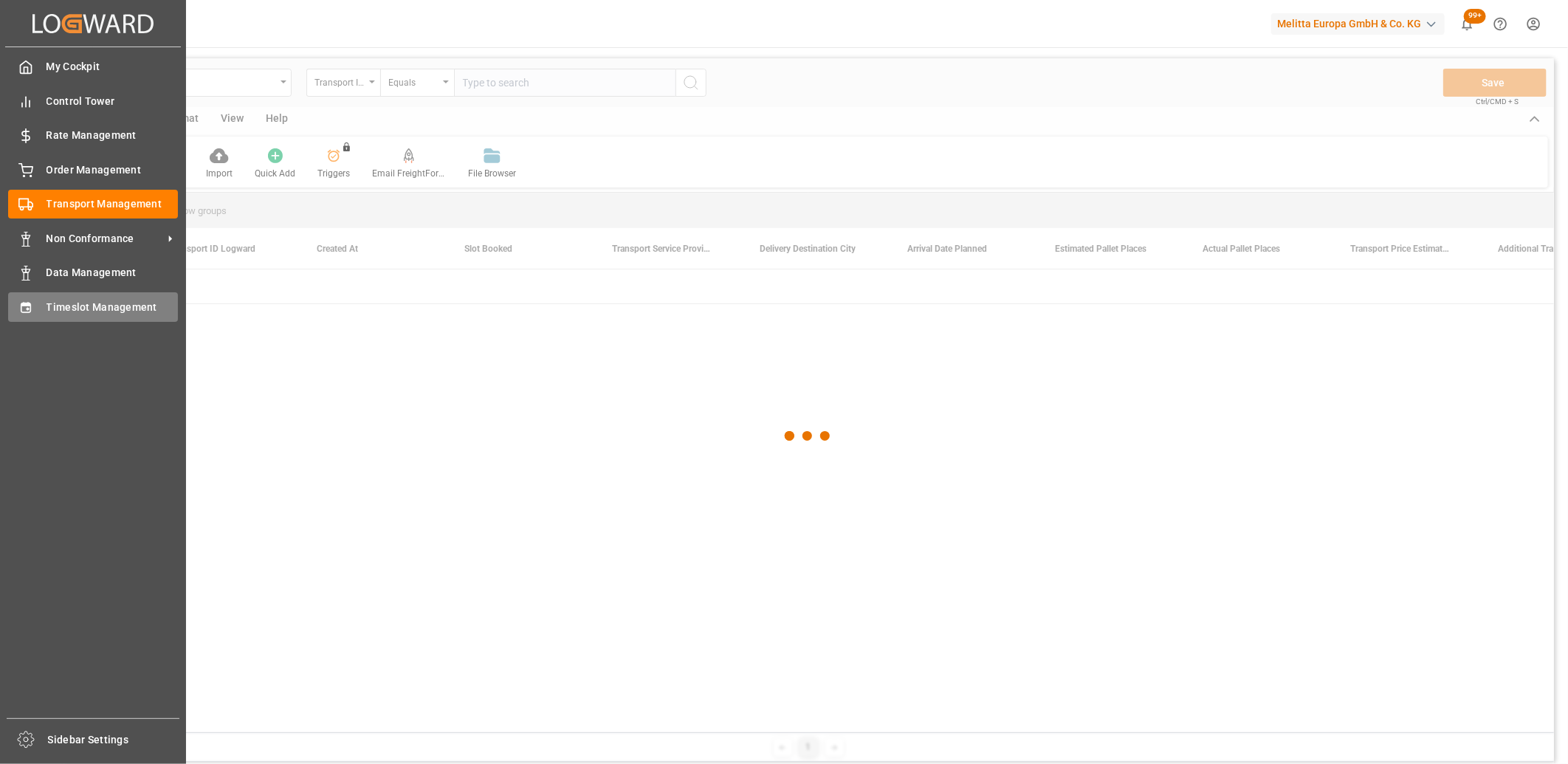
click at [15, 313] on div at bounding box center [21, 307] width 25 height 15
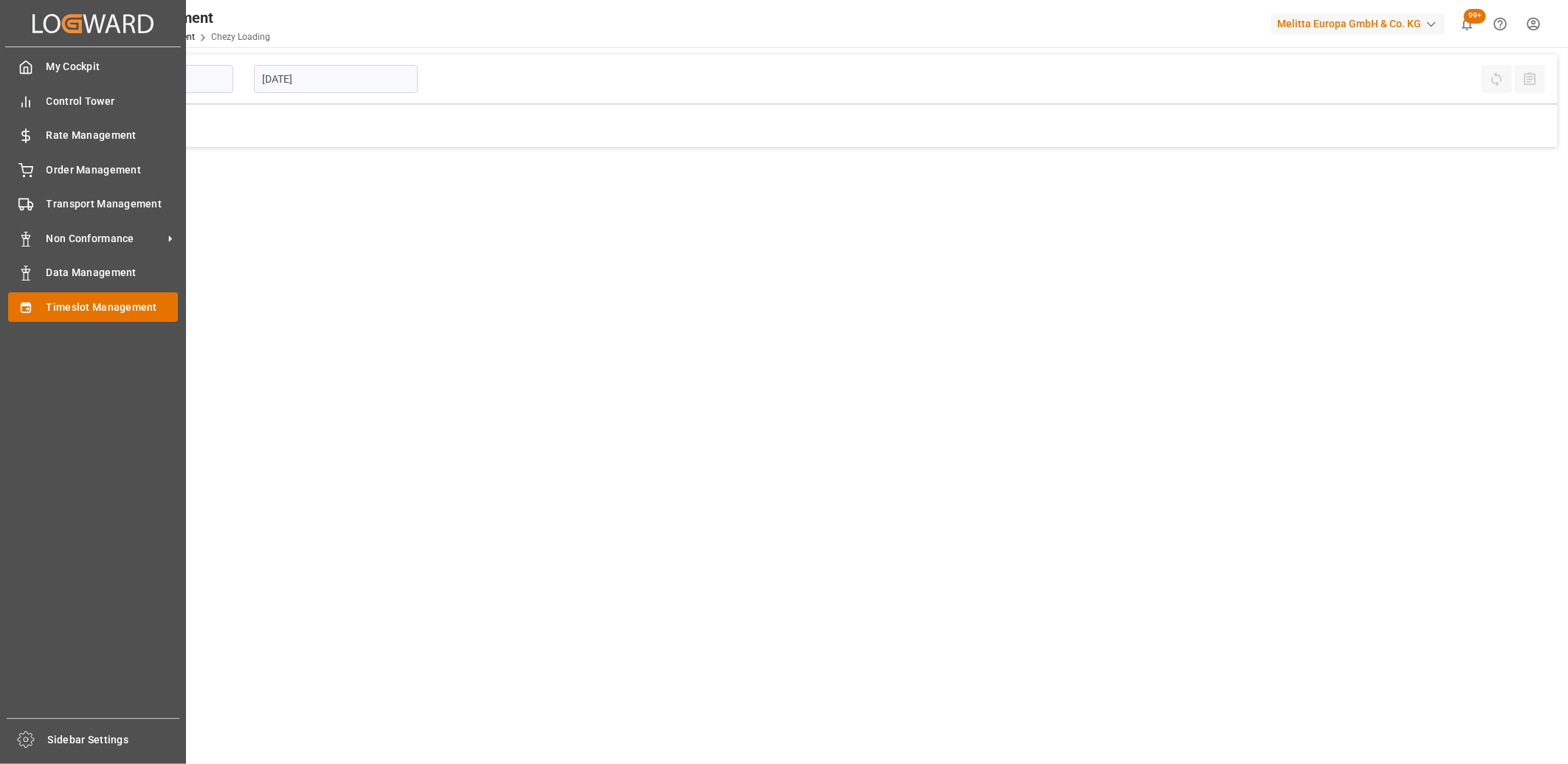
type input "Chezy Loading"
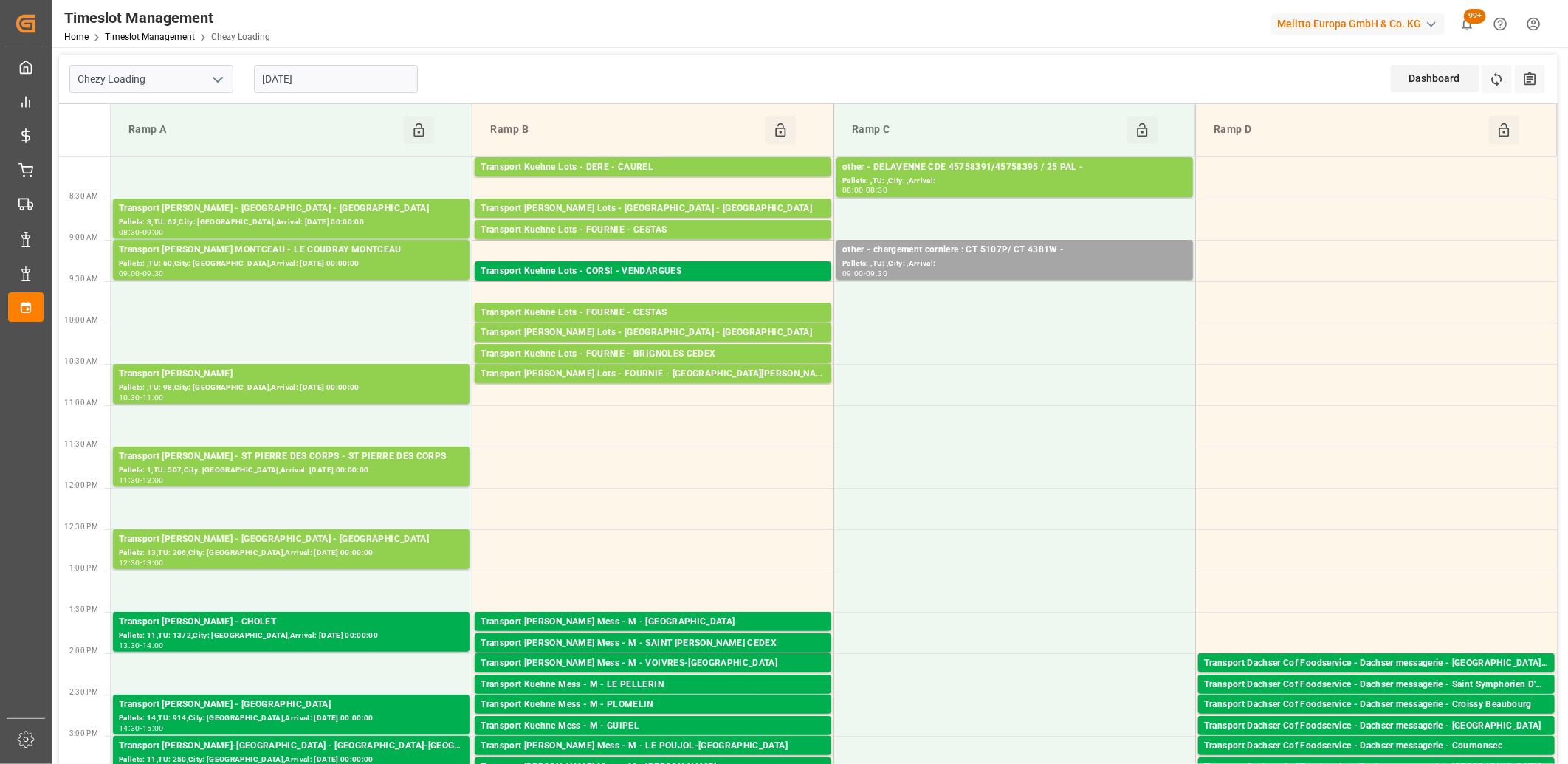
click at [392, 88] on input "[DATE]" at bounding box center [336, 78] width 164 height 28
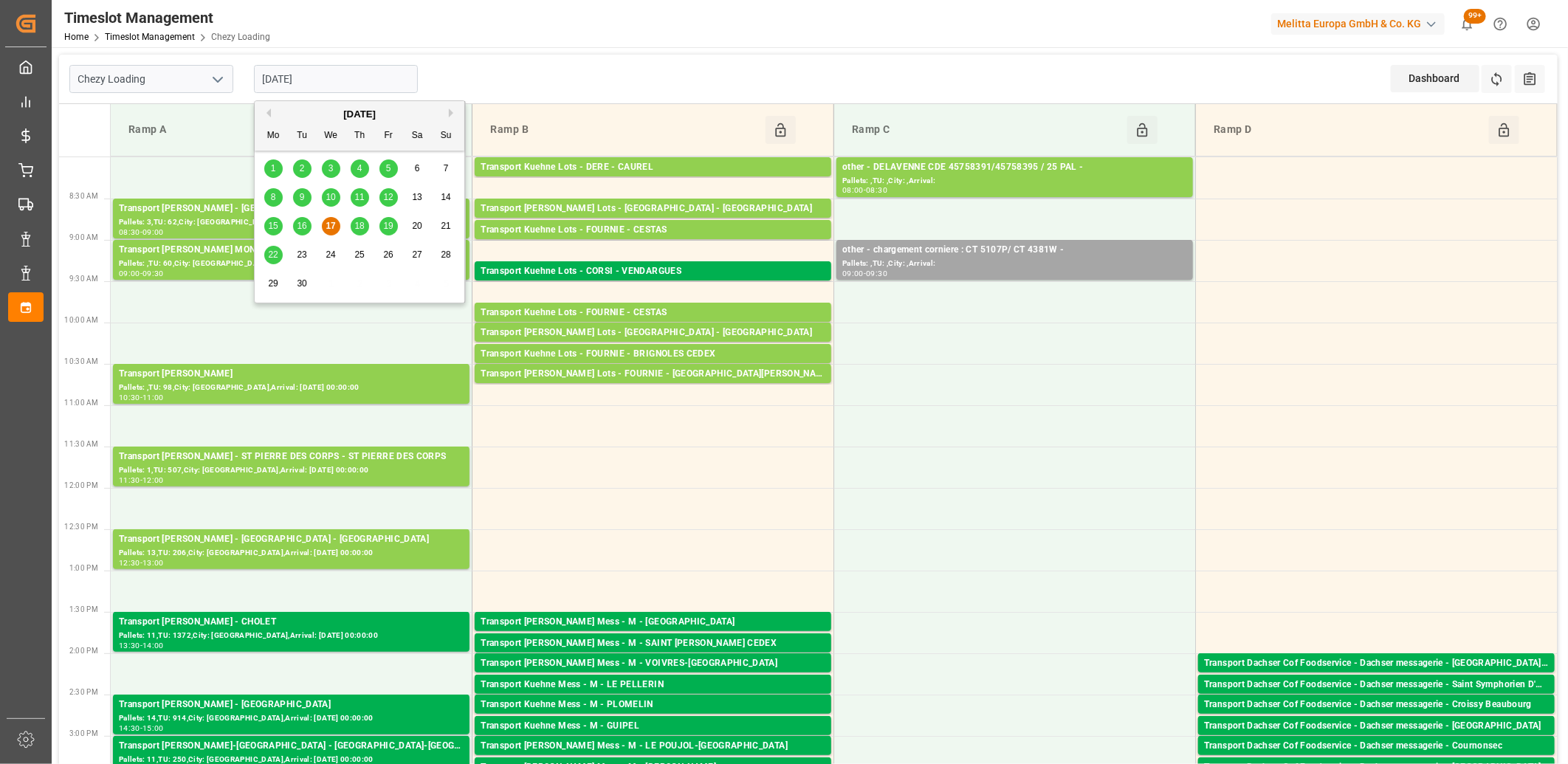
click at [365, 230] on div "18" at bounding box center [360, 227] width 19 height 18
type input "[DATE]"
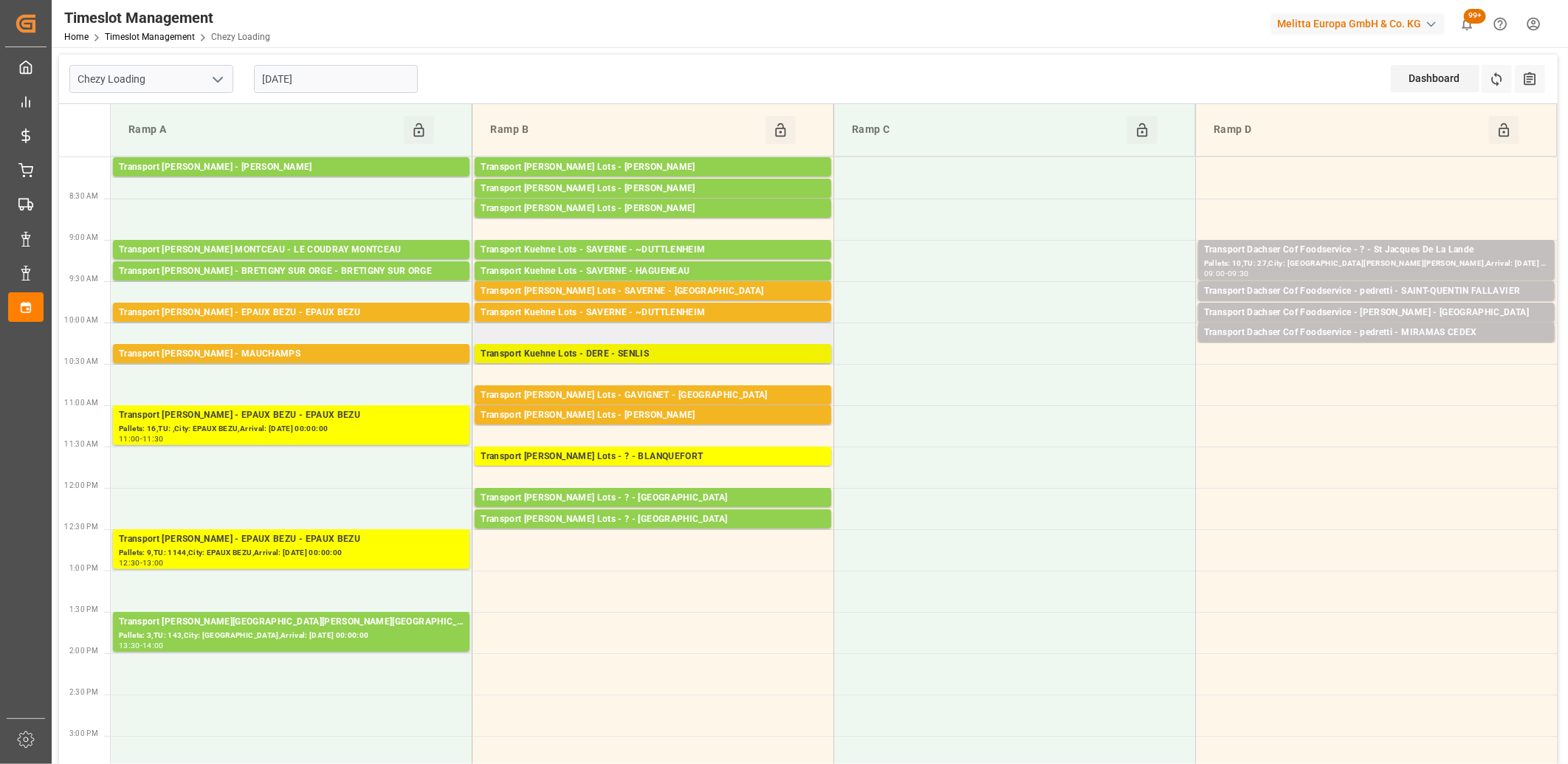
click at [557, 348] on div "Transport Kuehne Lots - DERE - SENLIS" at bounding box center [653, 355] width 344 height 15
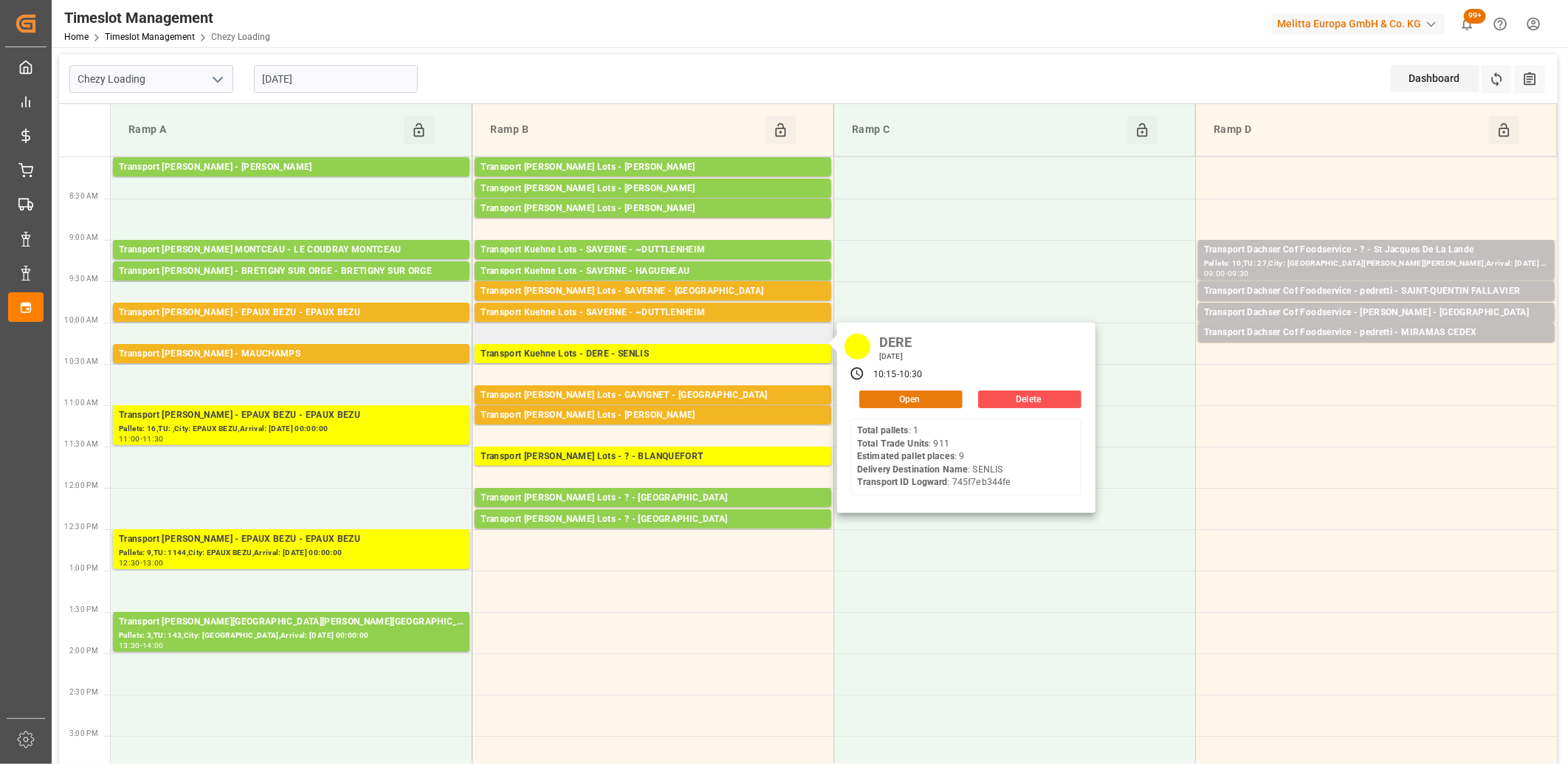
click at [878, 403] on button "Open" at bounding box center [910, 399] width 104 height 18
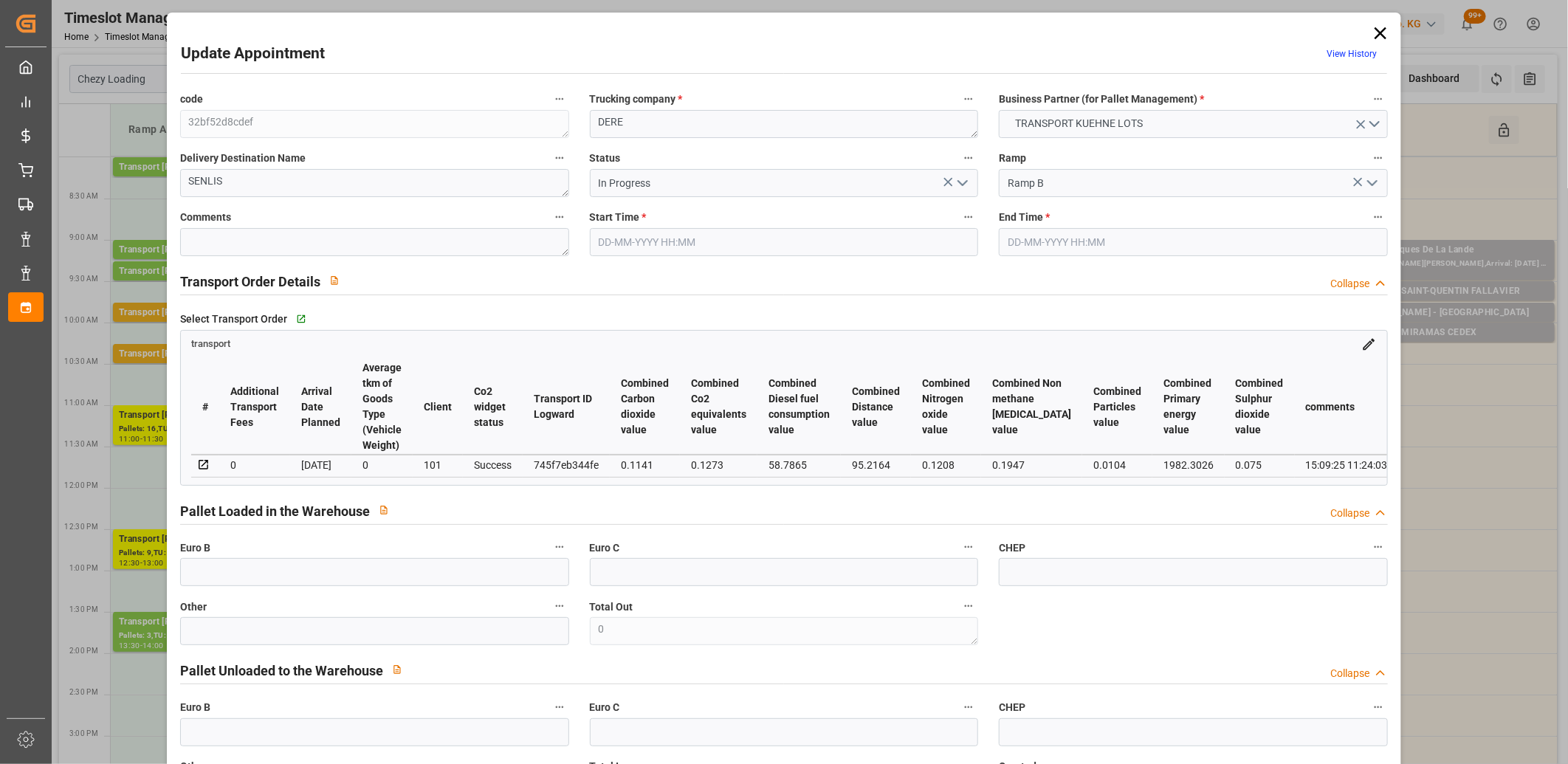
type input "[DATE] 10:15"
type input "[DATE] 10:30"
type input "[DATE] 12:44"
type input "[DATE] 11:23"
type input "[DATE]"
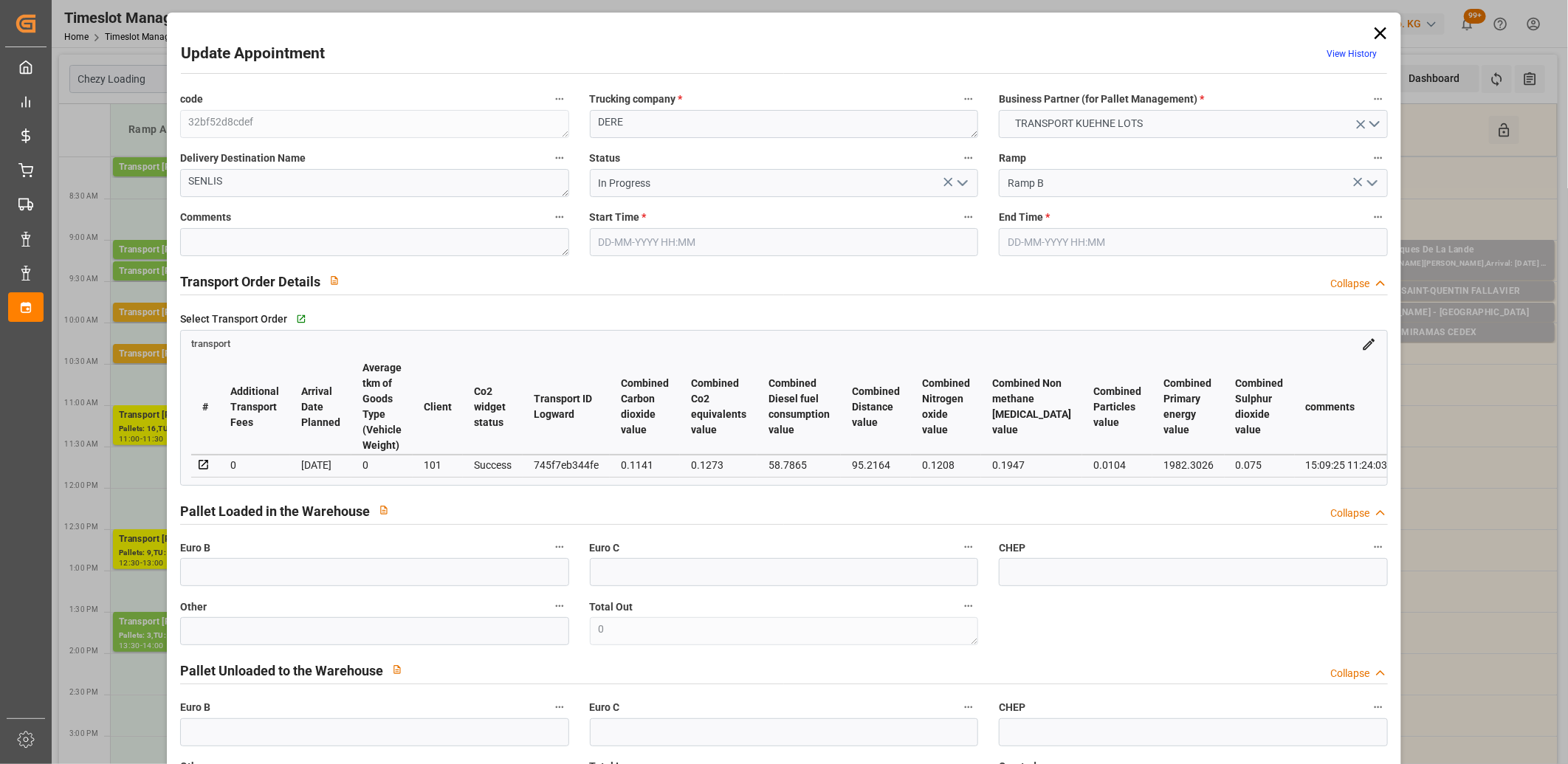
type input "[DATE]"
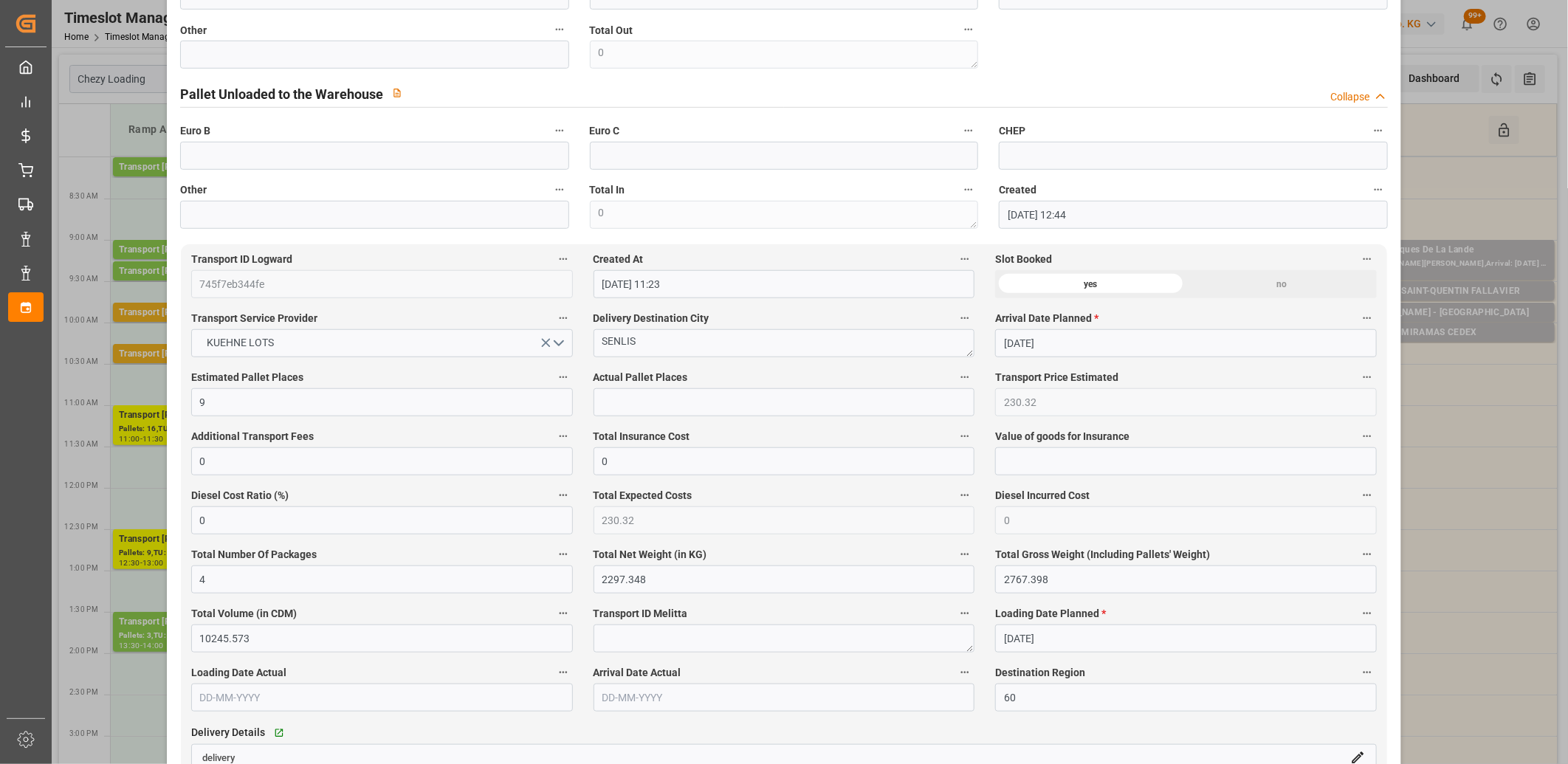
scroll to position [902, 0]
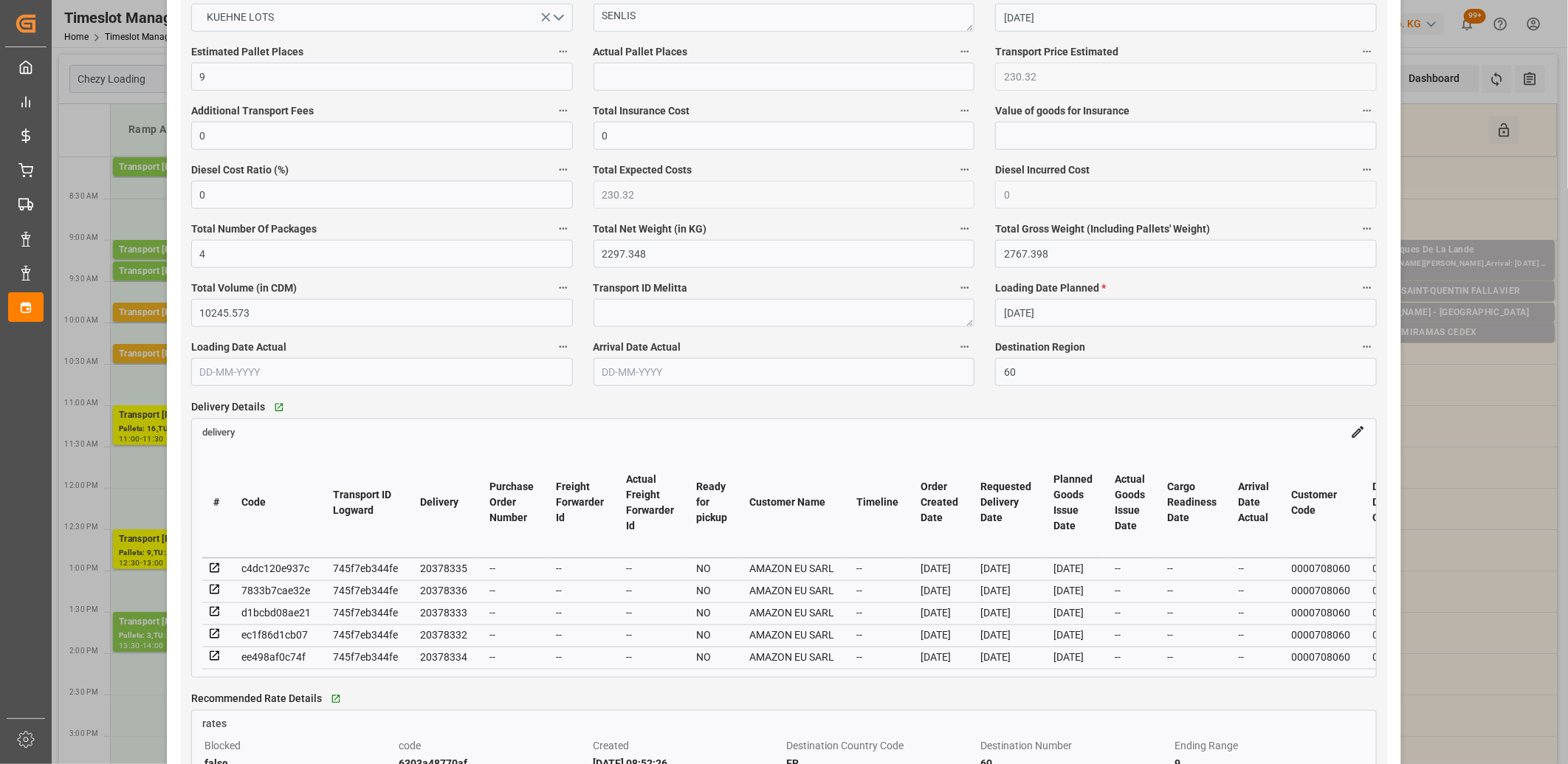
click at [214, 574] on icon at bounding box center [215, 569] width 13 height 13
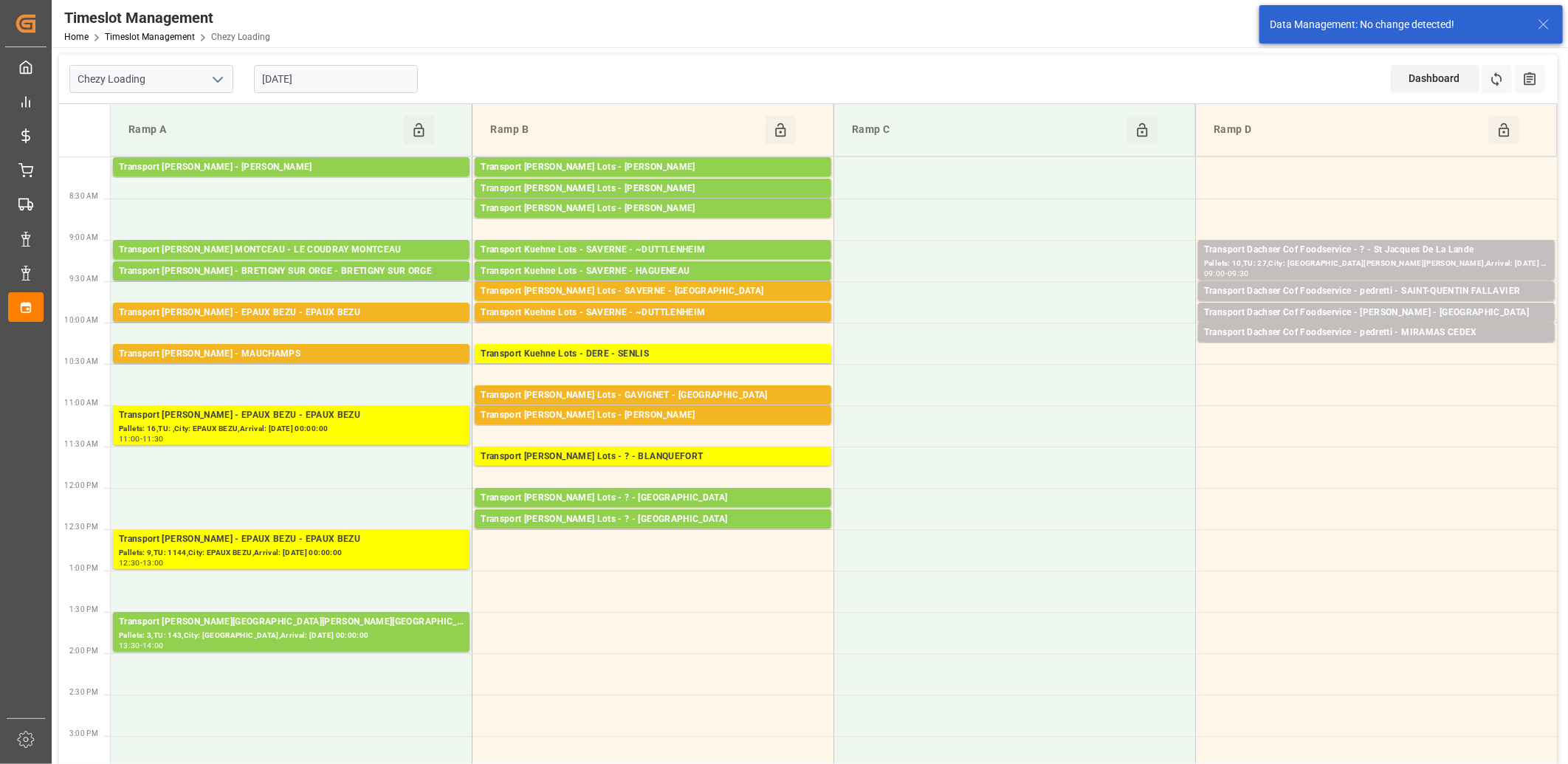
click at [357, 75] on input "[DATE]" at bounding box center [336, 78] width 164 height 28
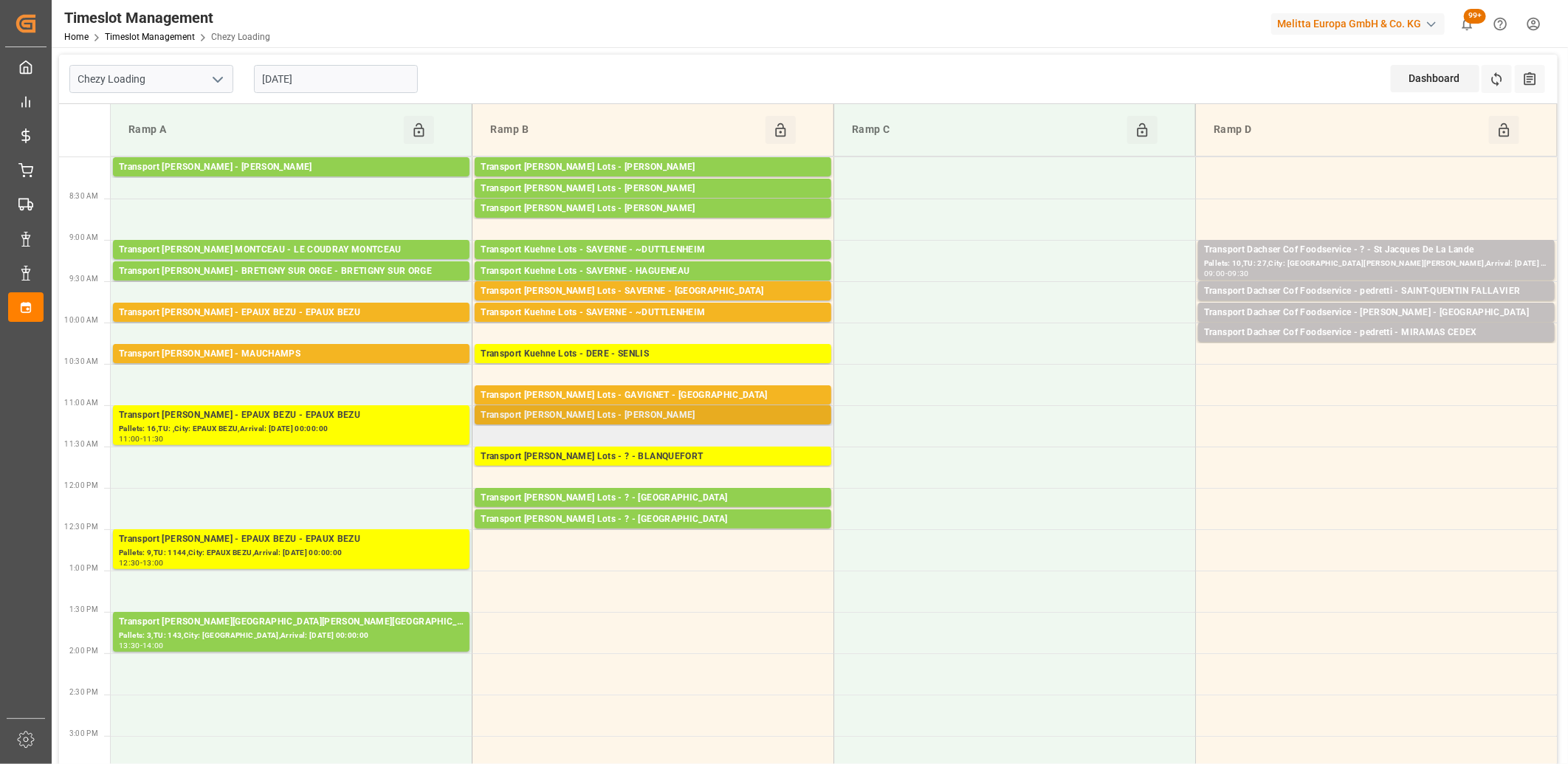
click at [572, 412] on div "Transport [PERSON_NAME] Lots - [PERSON_NAME]" at bounding box center [653, 416] width 344 height 15
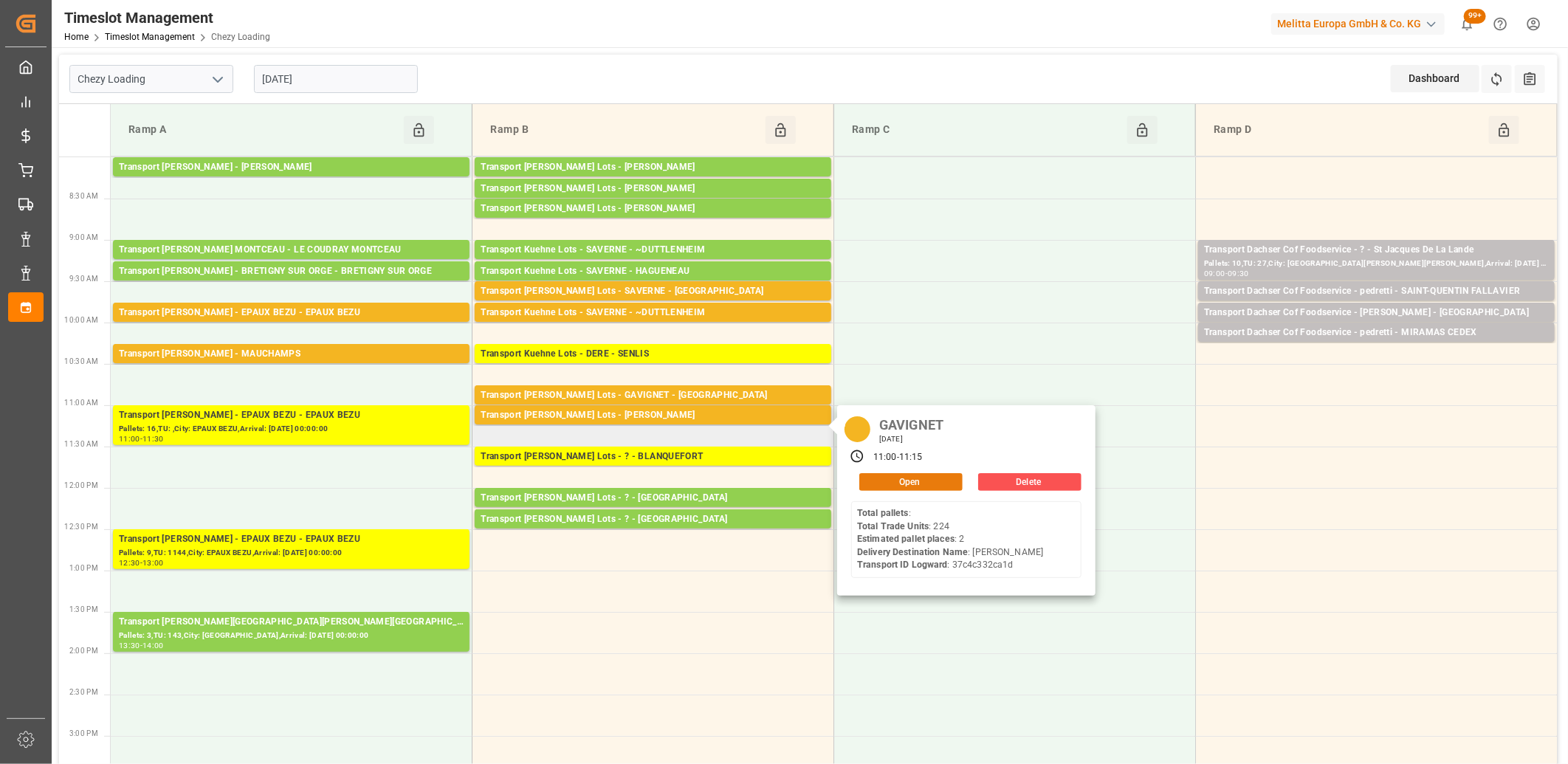
click at [901, 478] on button "Open" at bounding box center [910, 482] width 104 height 18
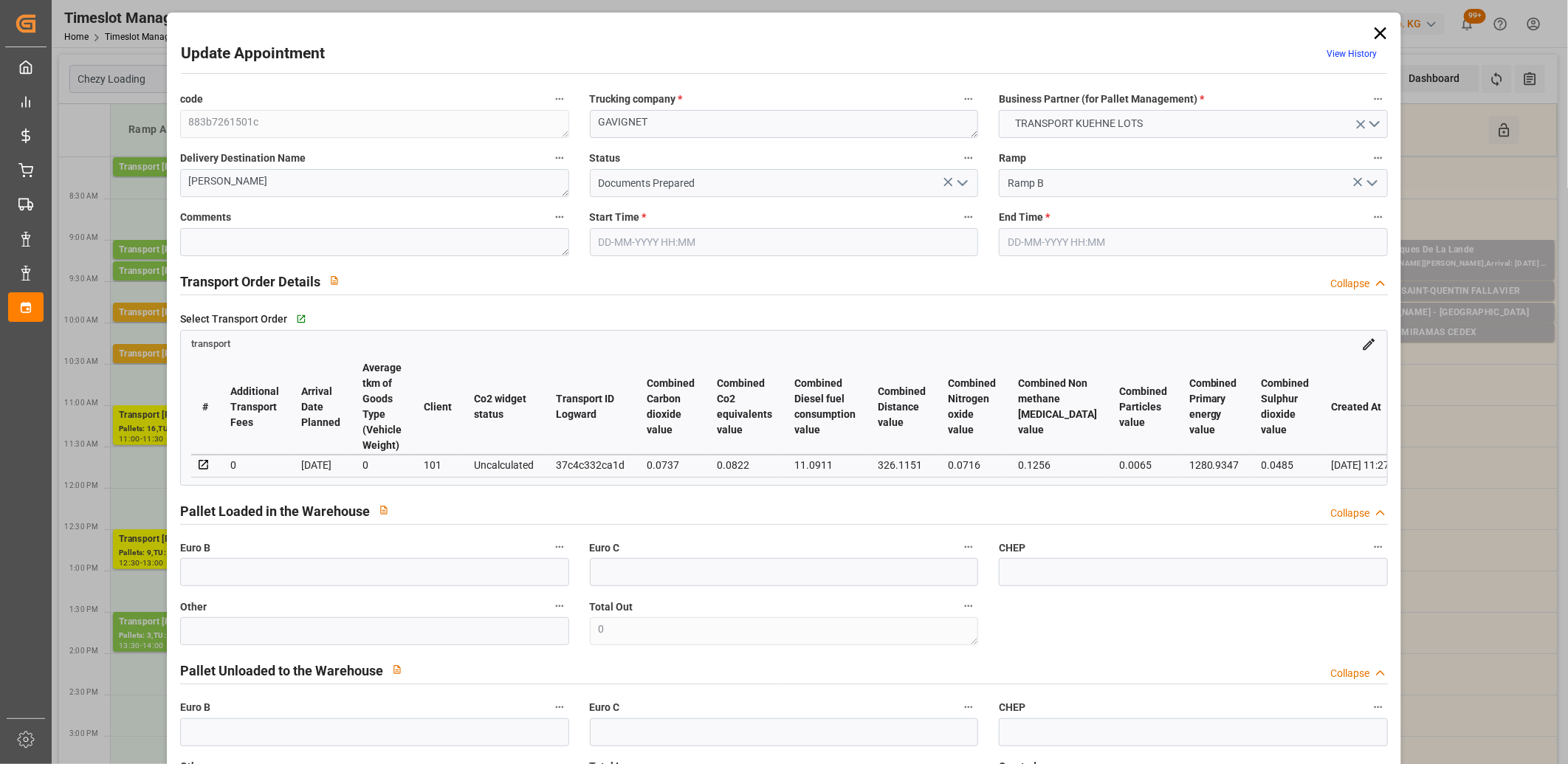
type input "[DATE] 11:00"
type input "[DATE] 11:15"
type input "[DATE] 12:30"
type input "[DATE] 11:27"
type input "[DATE]"
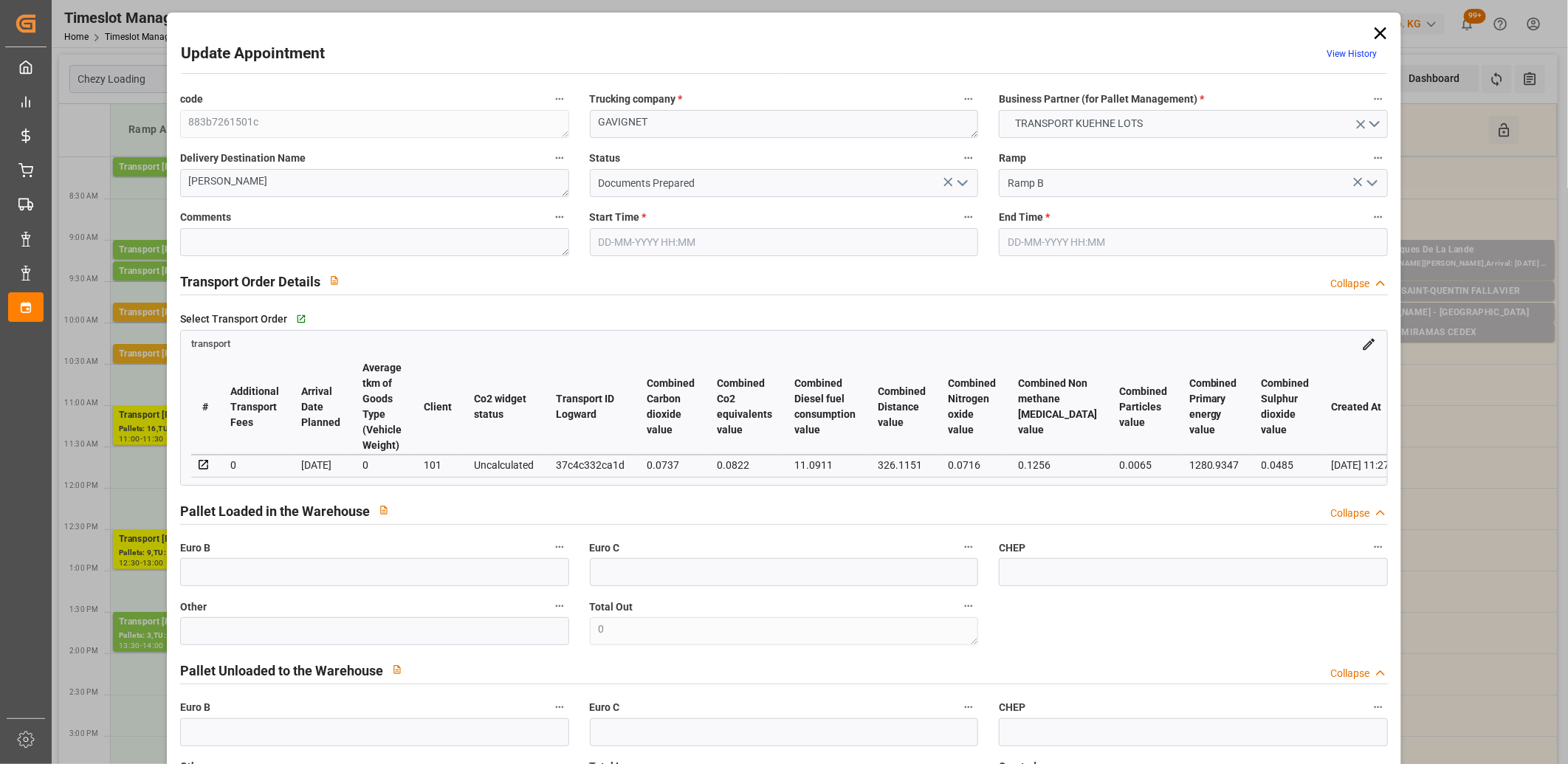
type input "[DATE]"
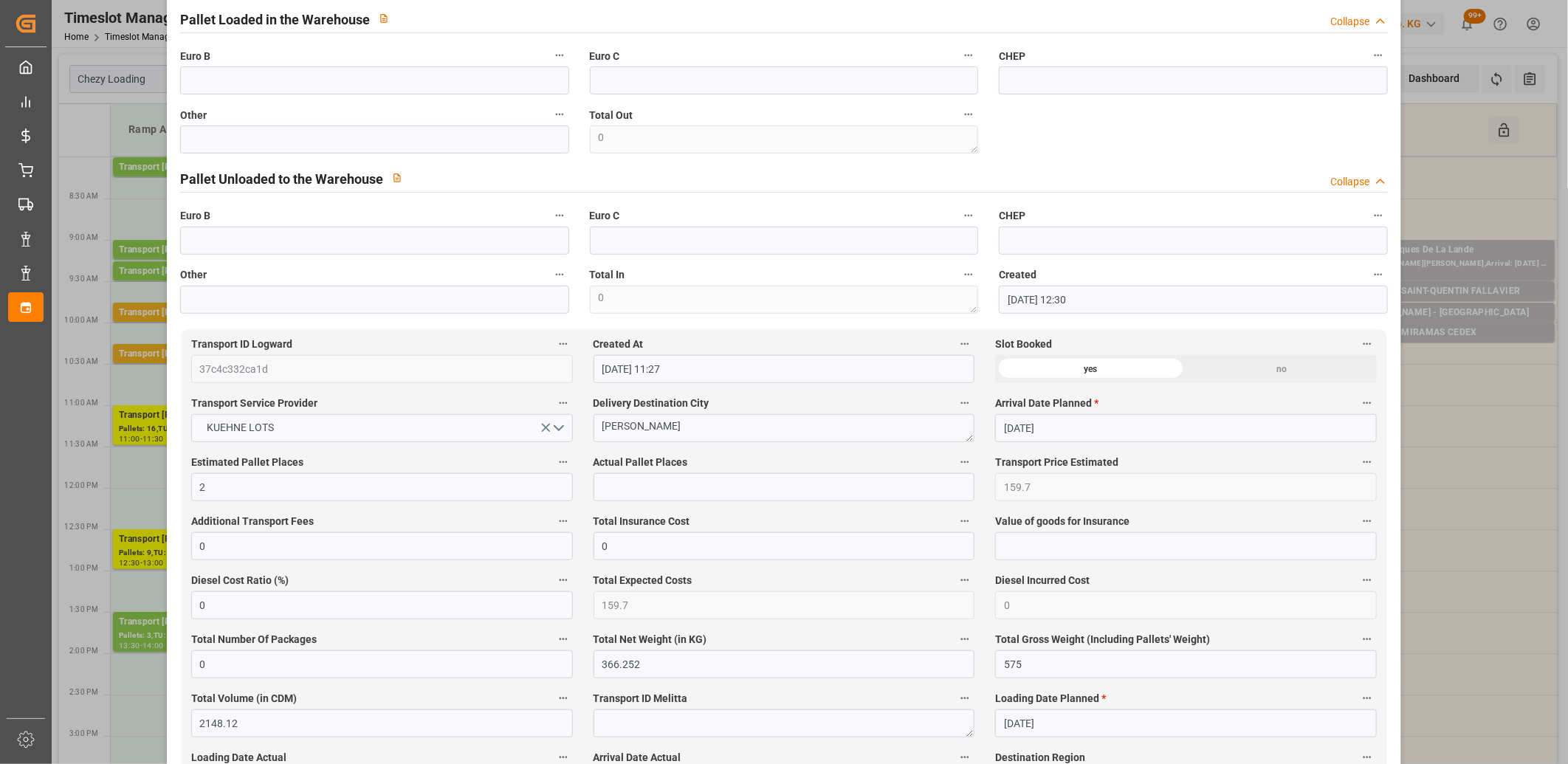
scroll to position [0, 0]
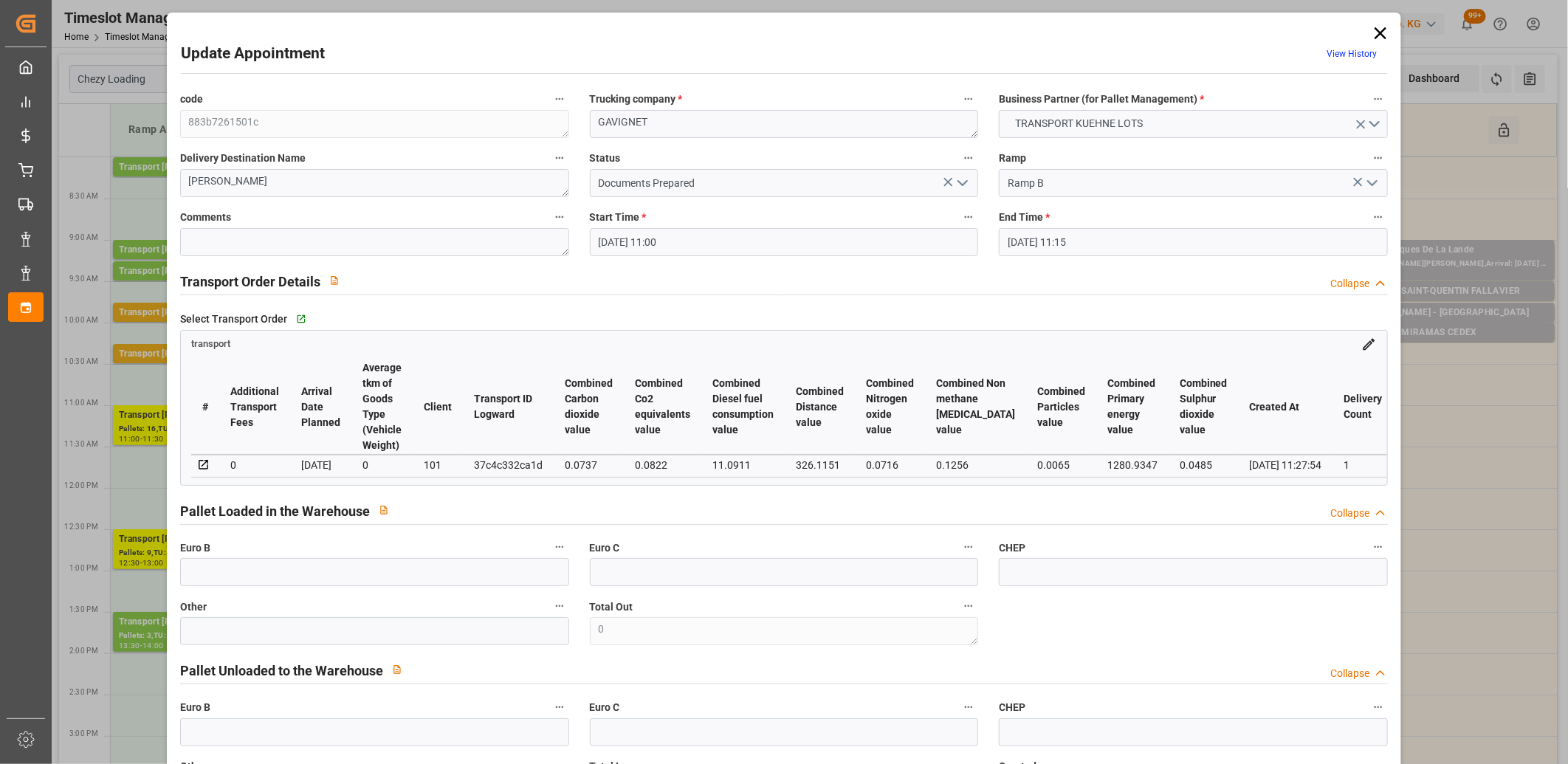
click at [953, 182] on icon "open menu" at bounding box center [962, 183] width 18 height 18
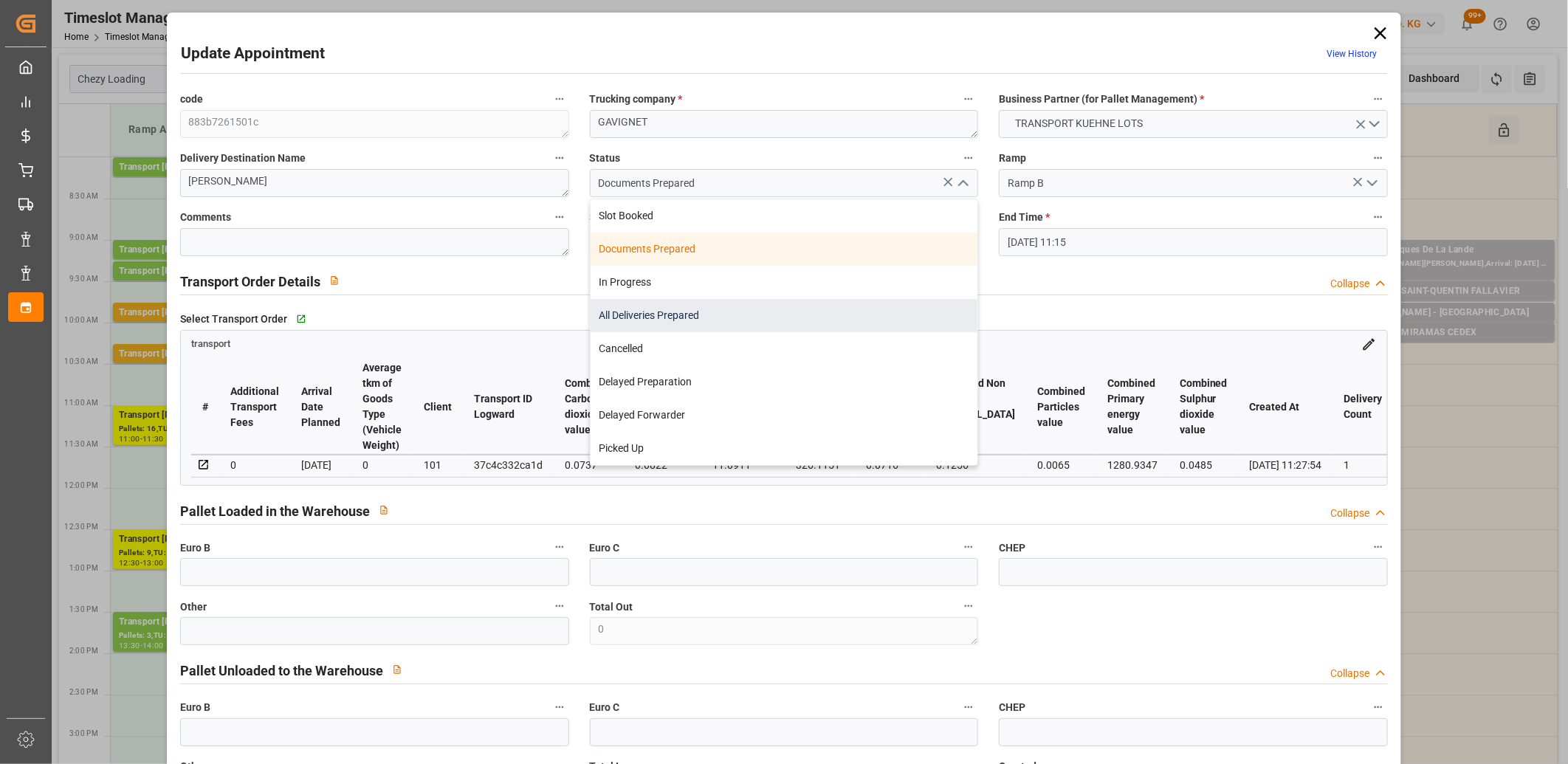
click at [894, 308] on div "All Deliveries Prepared" at bounding box center [784, 315] width 387 height 33
type input "All Deliveries Prepared"
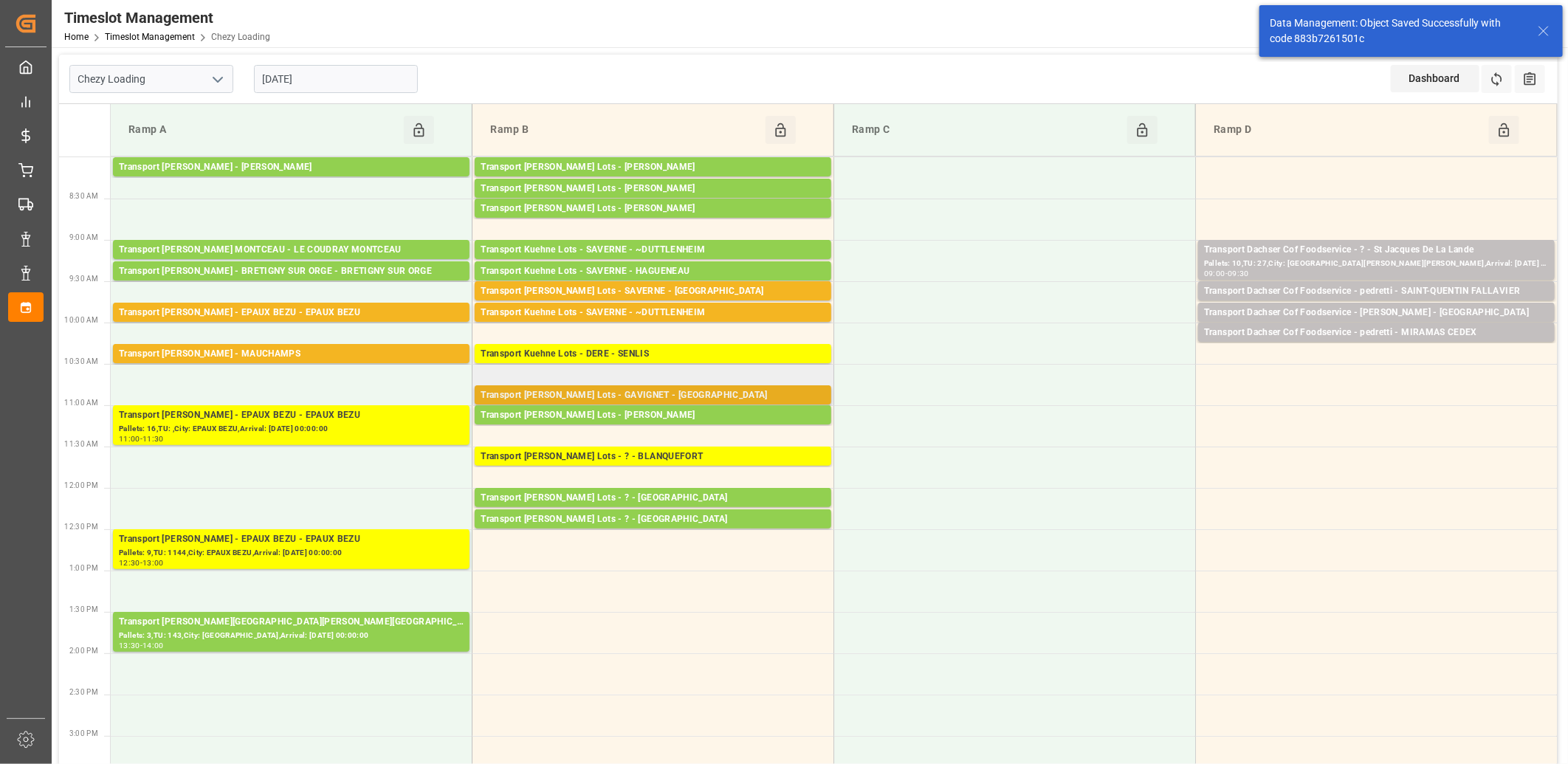
click at [695, 394] on div "Transport [PERSON_NAME] Lots - GAVIGNET - [GEOGRAPHIC_DATA]" at bounding box center [653, 396] width 344 height 15
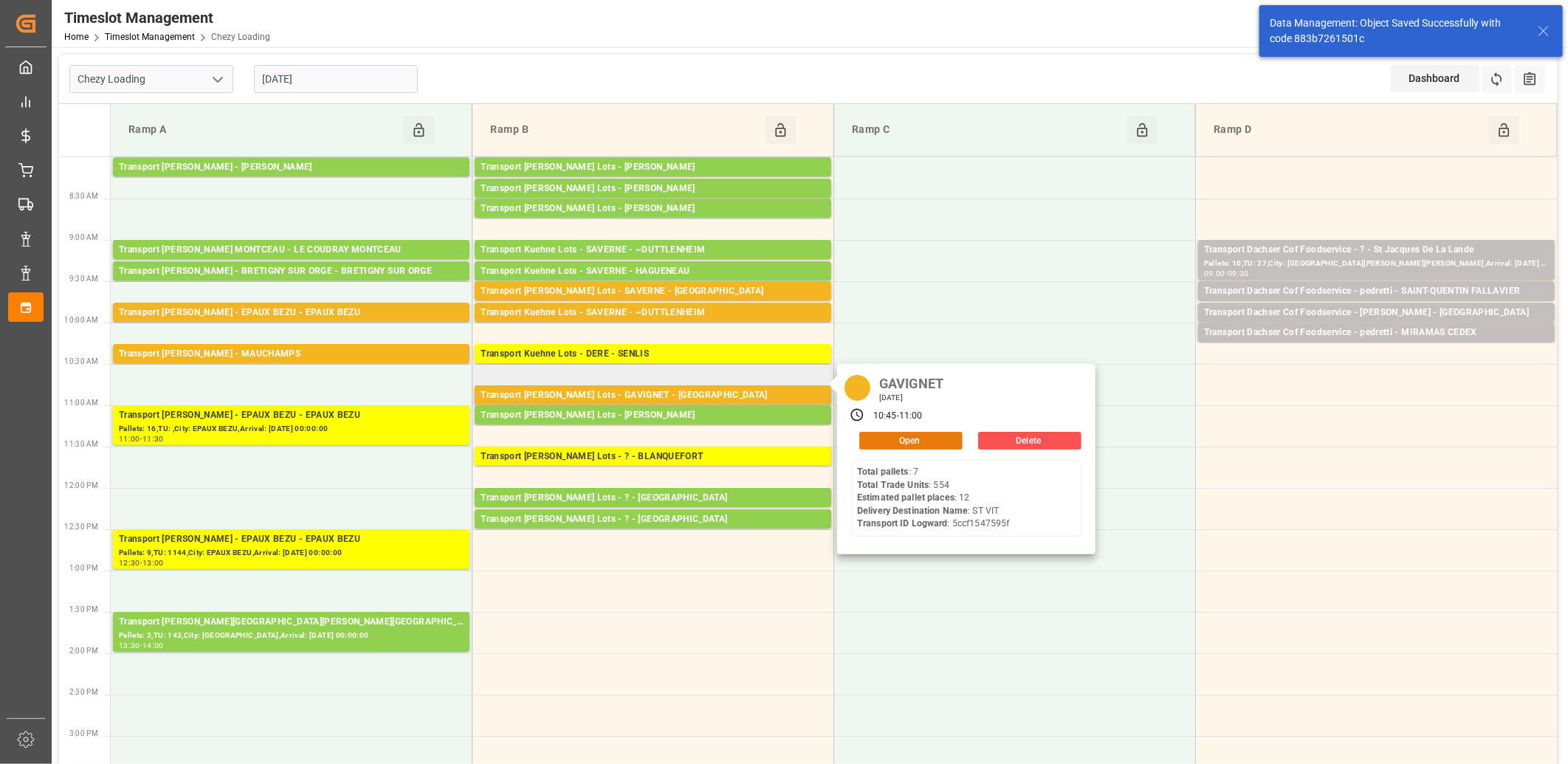
click at [888, 434] on button "Open" at bounding box center [910, 441] width 104 height 18
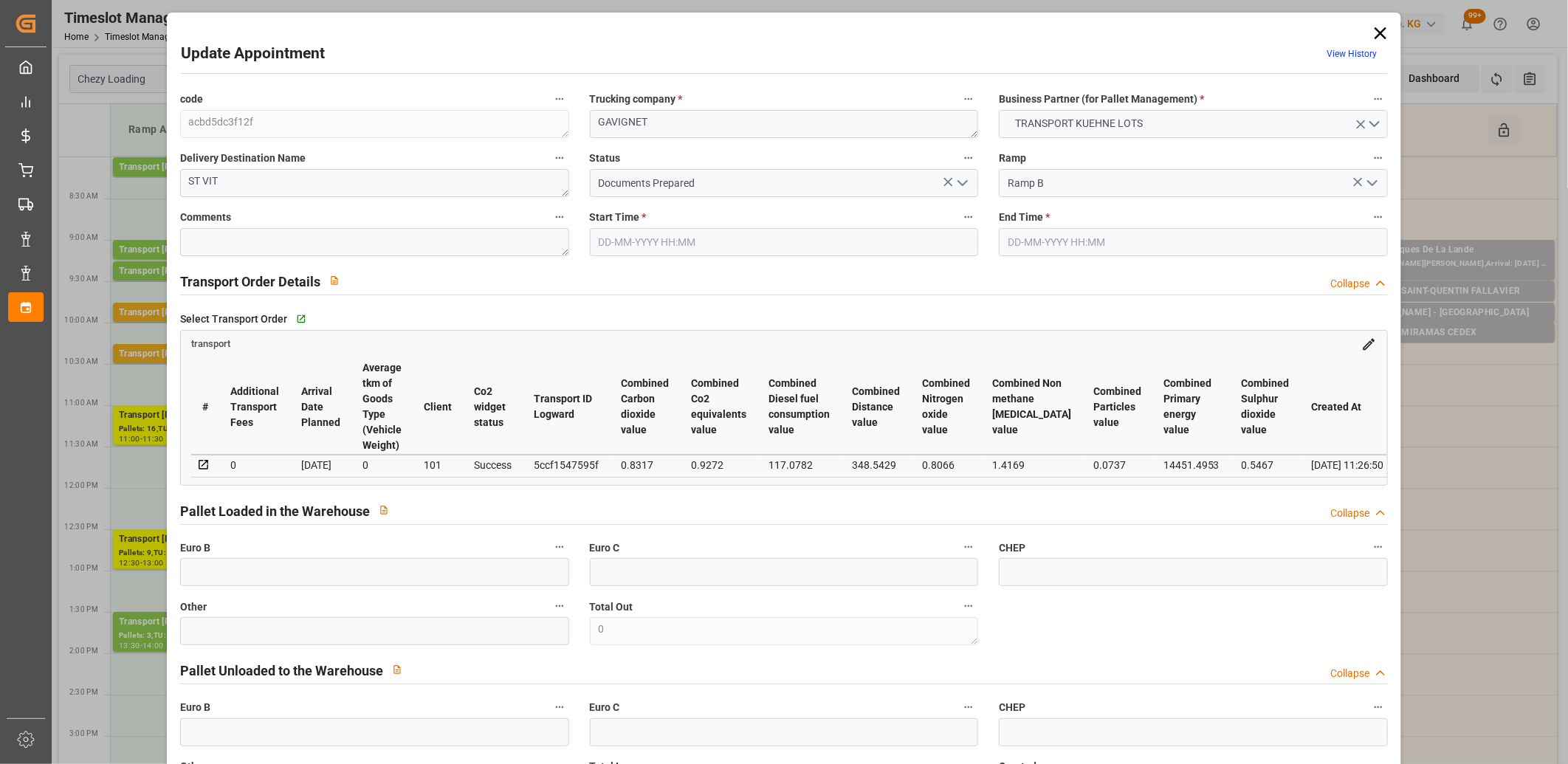
type input "[DATE] 10:45"
type input "[DATE] 11:00"
type input "[DATE] 12:29"
type input "[DATE] 11:26"
type input "[DATE]"
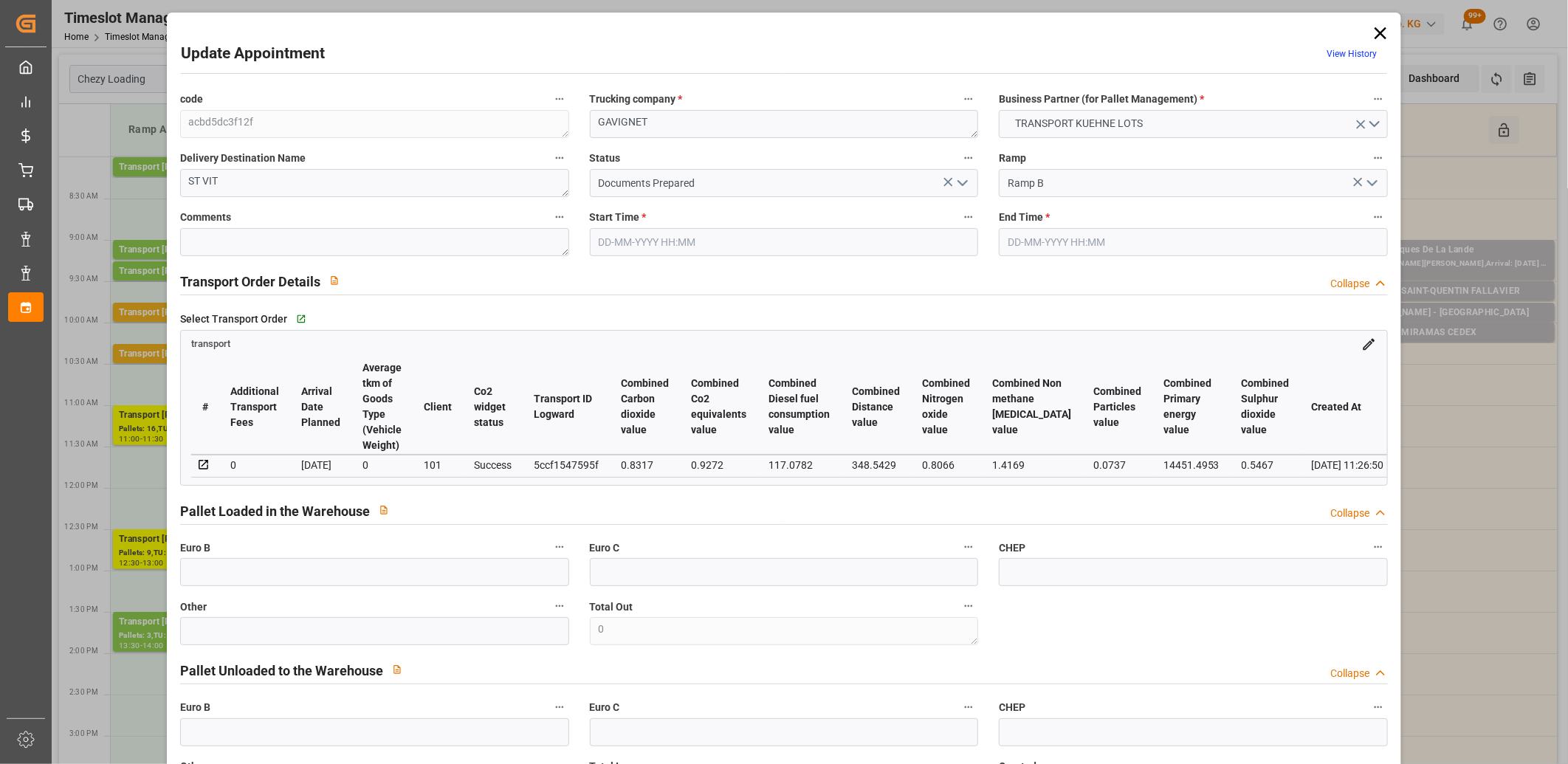
type input "[DATE]"
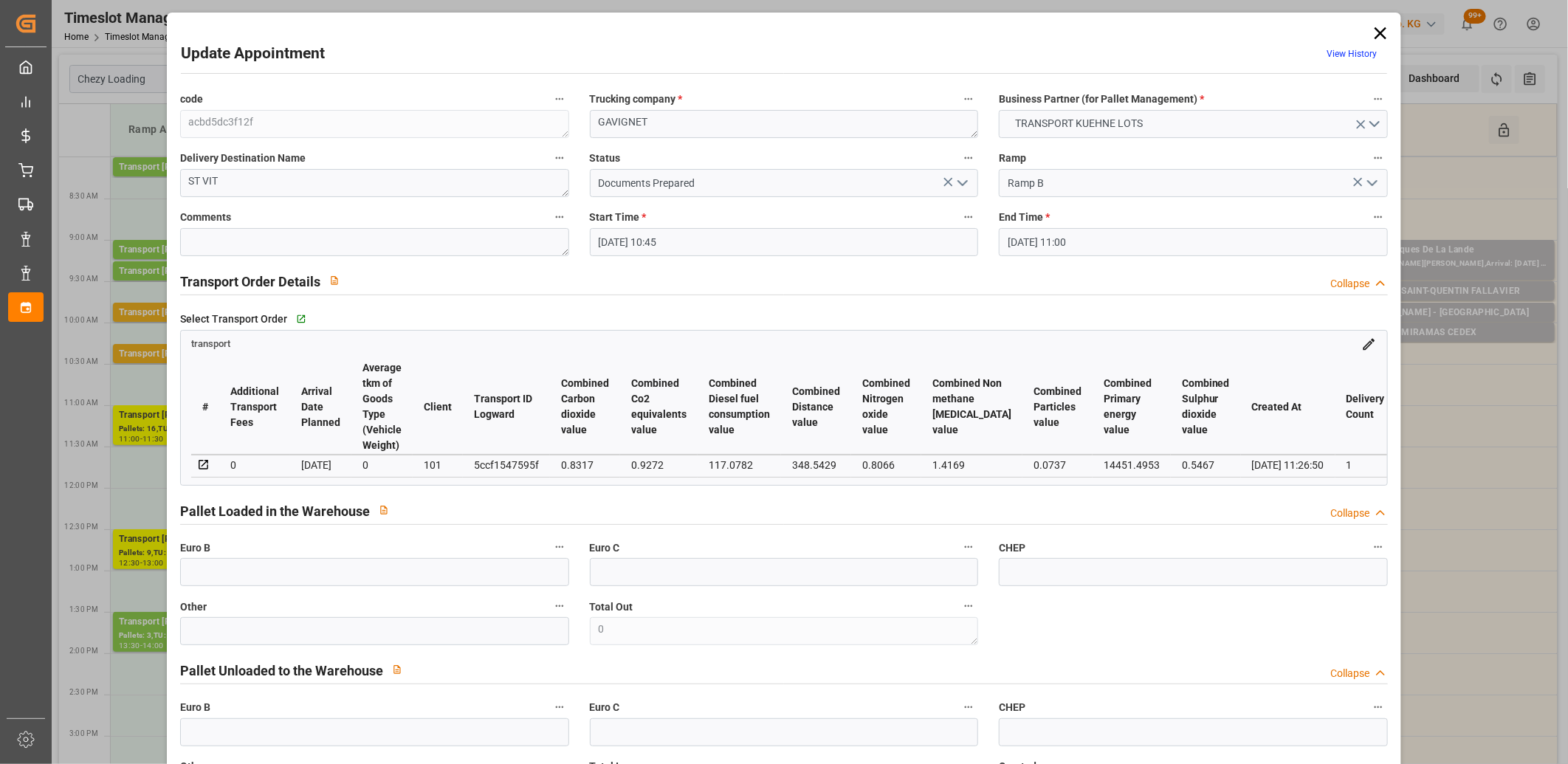
click at [957, 186] on icon "open menu" at bounding box center [962, 183] width 18 height 18
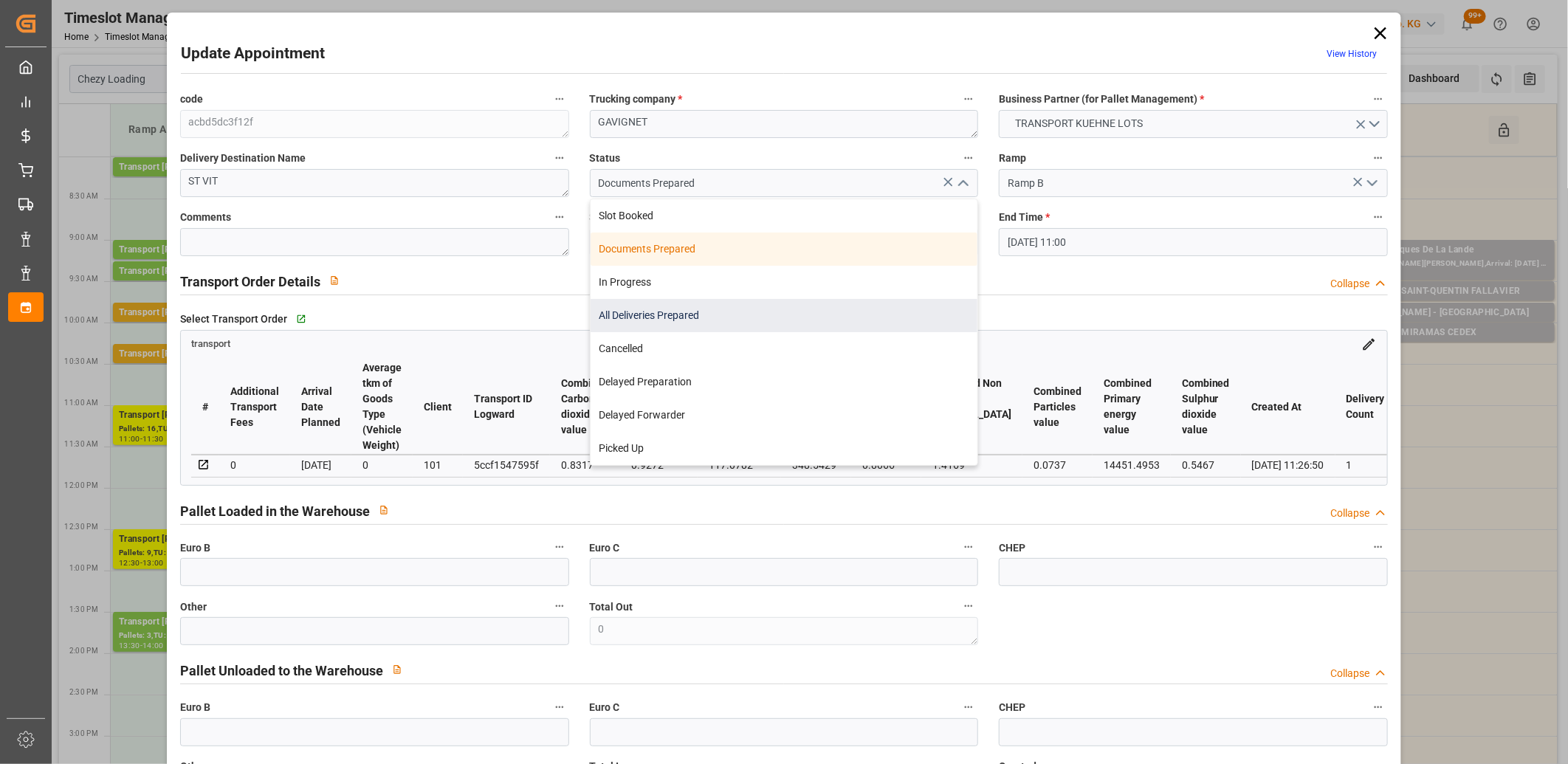
click at [806, 308] on div "All Deliveries Prepared" at bounding box center [784, 315] width 387 height 33
type input "All Deliveries Prepared"
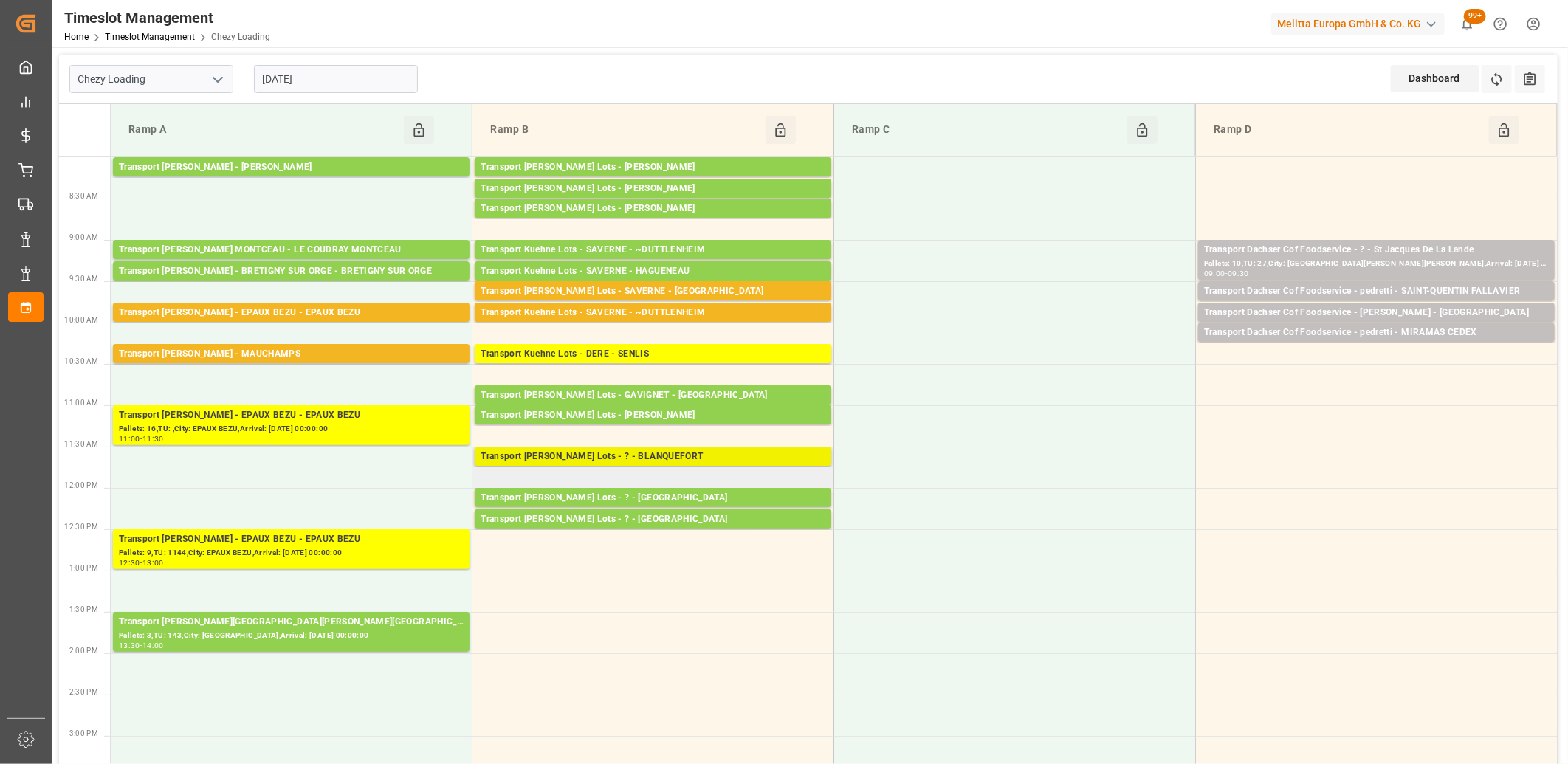
click at [613, 451] on div "Transport [PERSON_NAME] Lots - ? - BLANQUEFORT" at bounding box center [653, 457] width 344 height 15
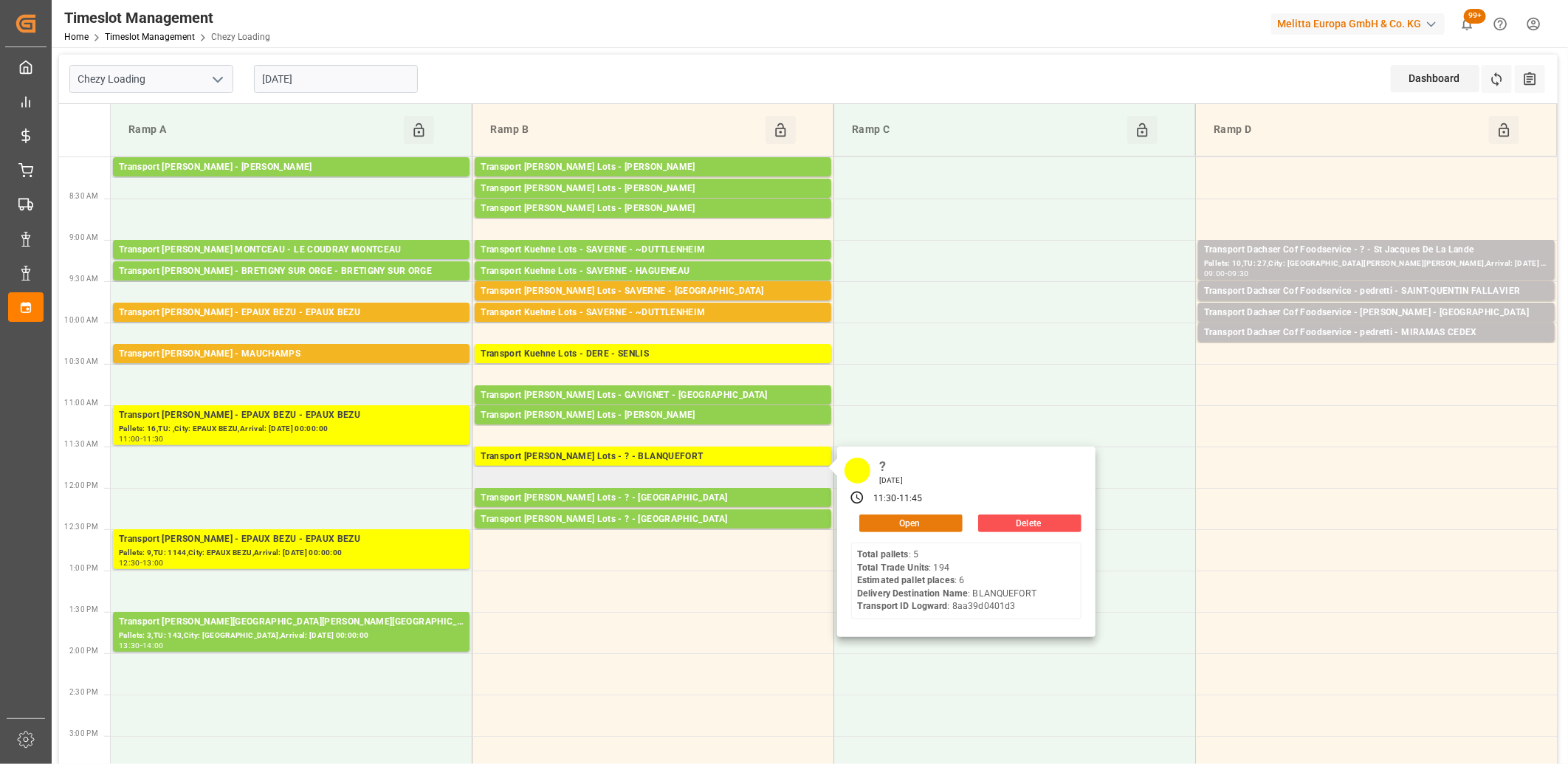
click at [891, 525] on button "Open" at bounding box center [910, 523] width 104 height 18
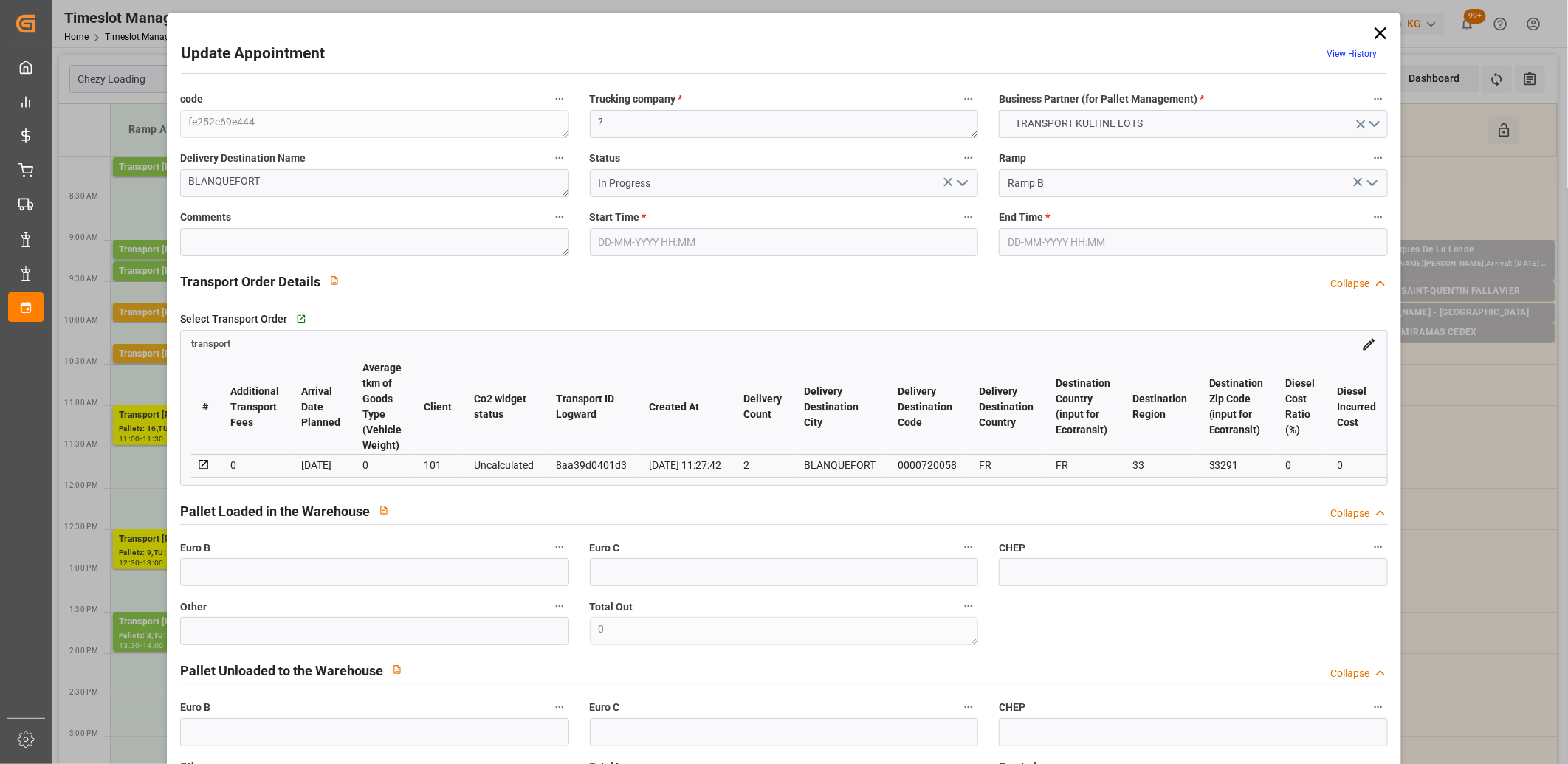
type input "[DATE] 11:30"
type input "[DATE] 11:45"
type input "[DATE] 12:31"
type input "[DATE] 11:27"
type input "[DATE]"
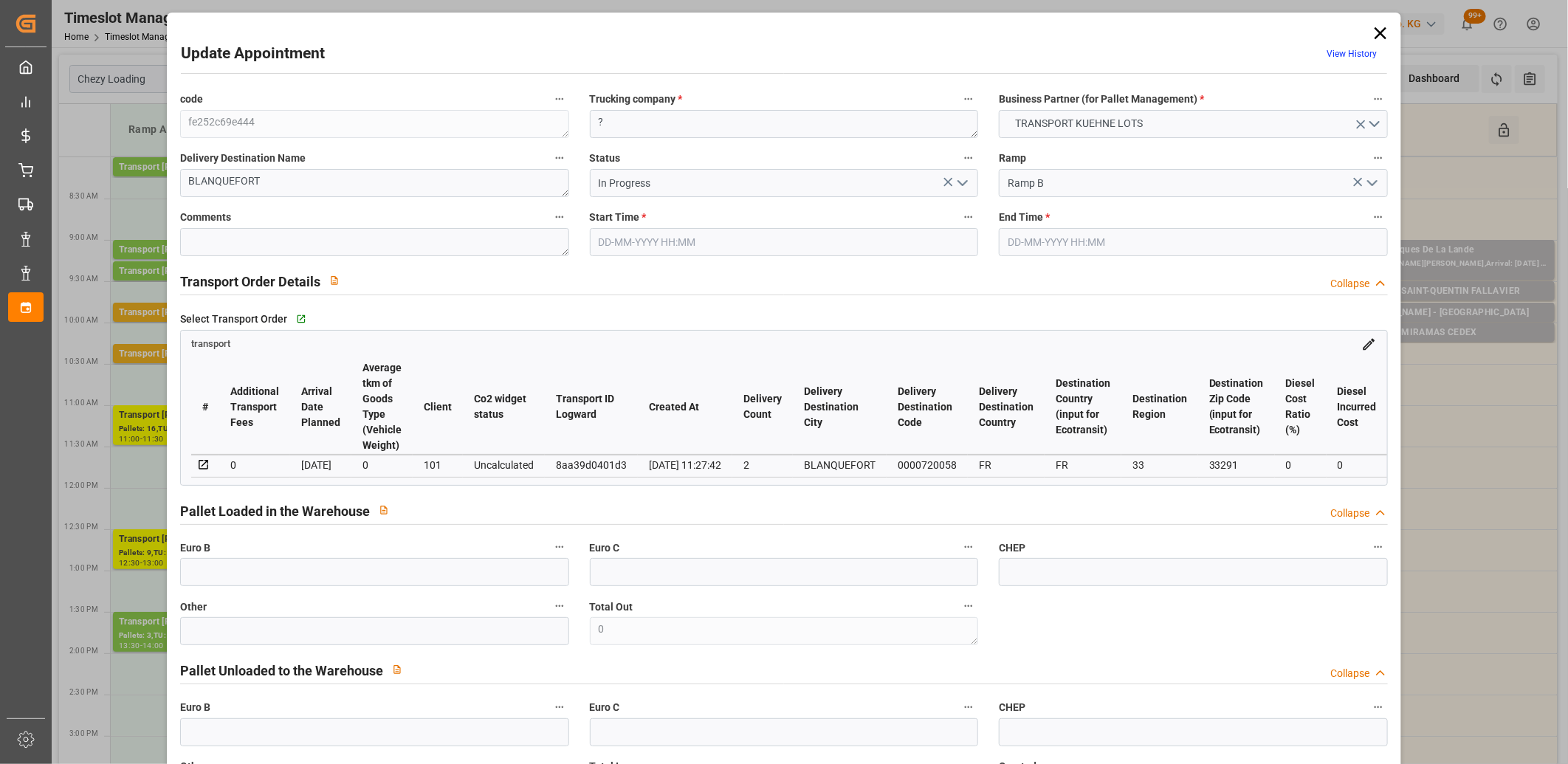
type input "[DATE]"
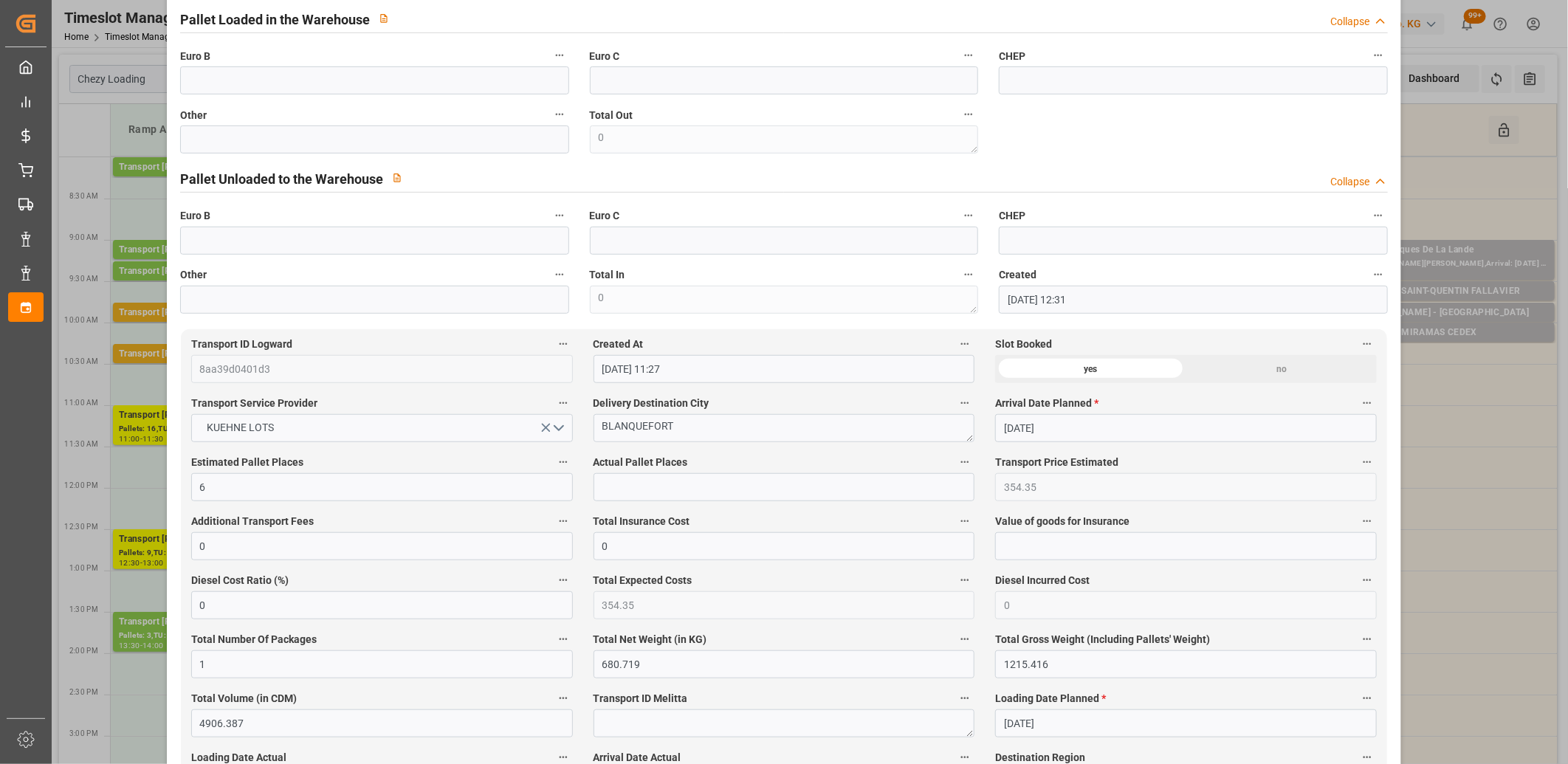
scroll to position [902, 0]
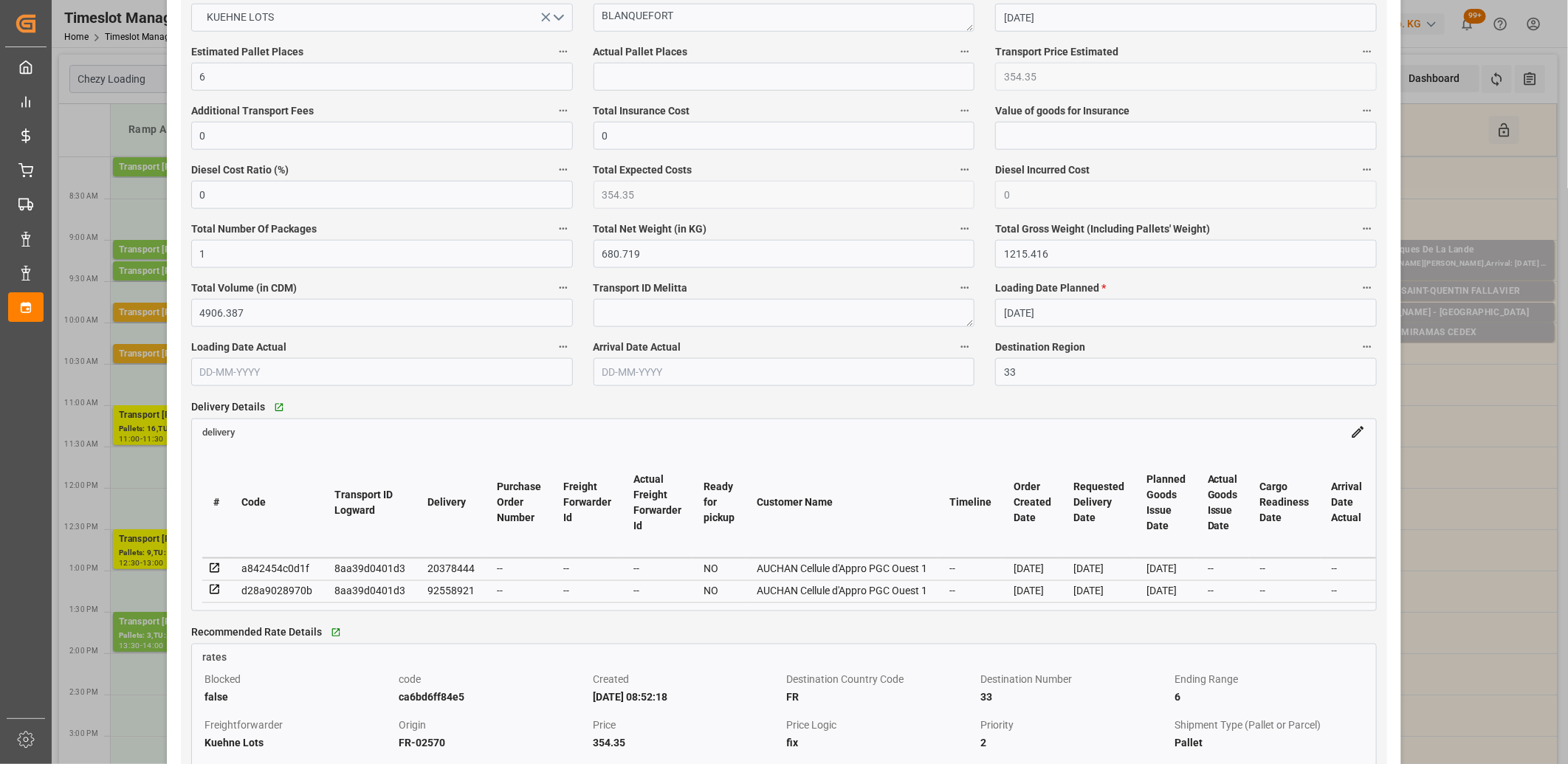
click at [212, 572] on icon at bounding box center [214, 568] width 9 height 9
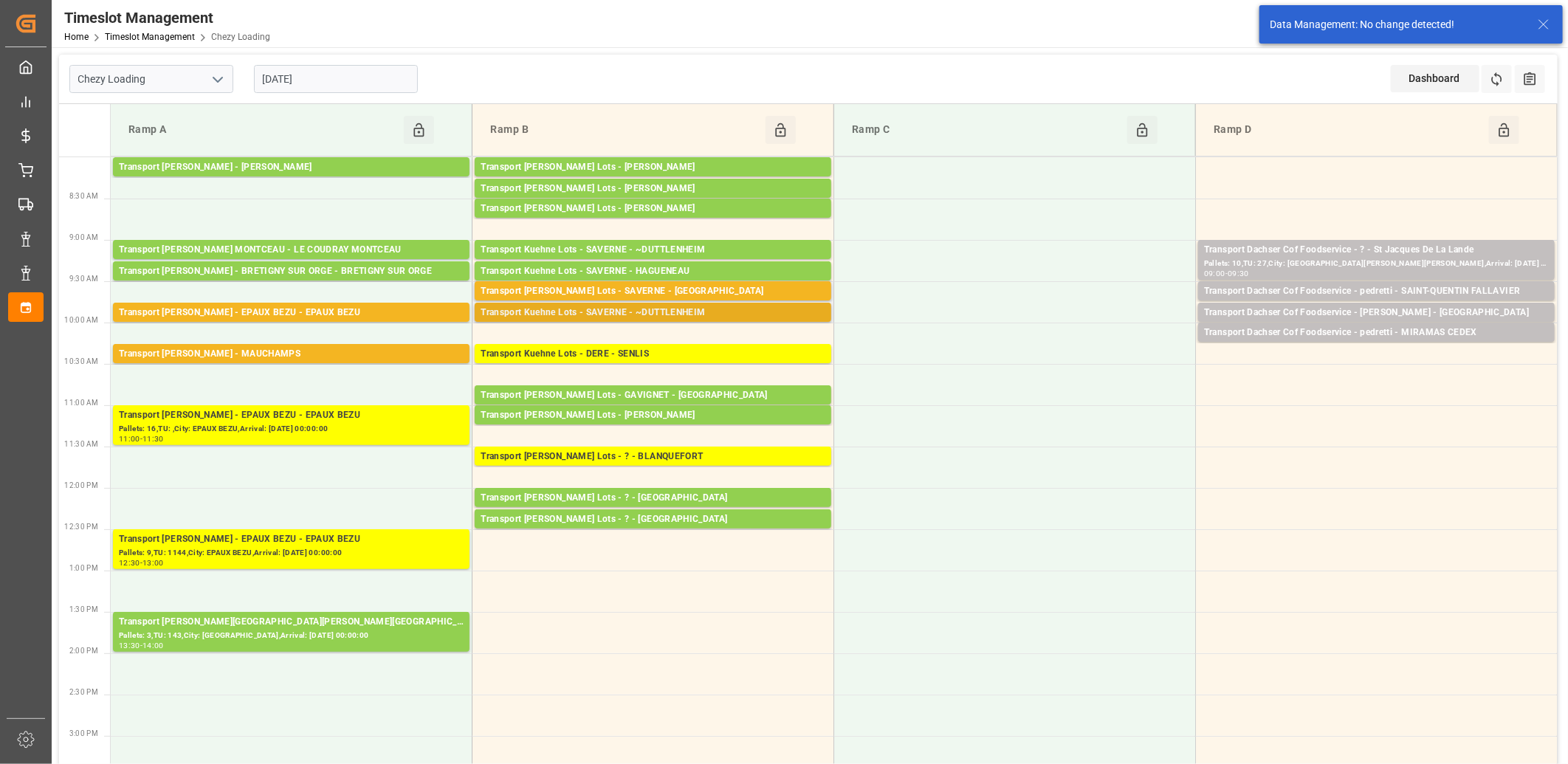
click at [616, 313] on div "Transport Kuehne Lots - SAVERNE - ~DUTTLENHEIM" at bounding box center [653, 313] width 344 height 15
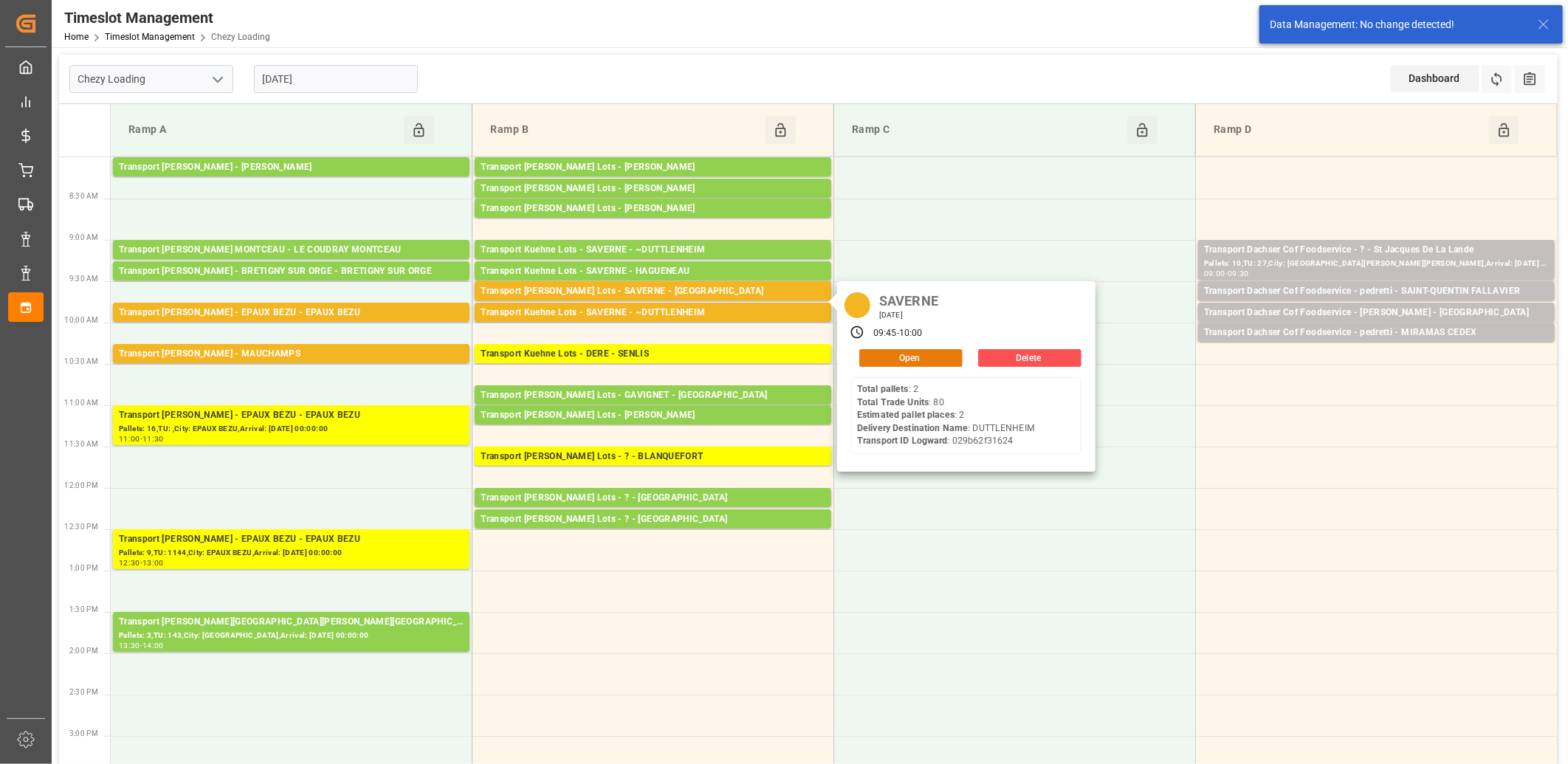
click at [887, 362] on button "Open" at bounding box center [910, 358] width 104 height 18
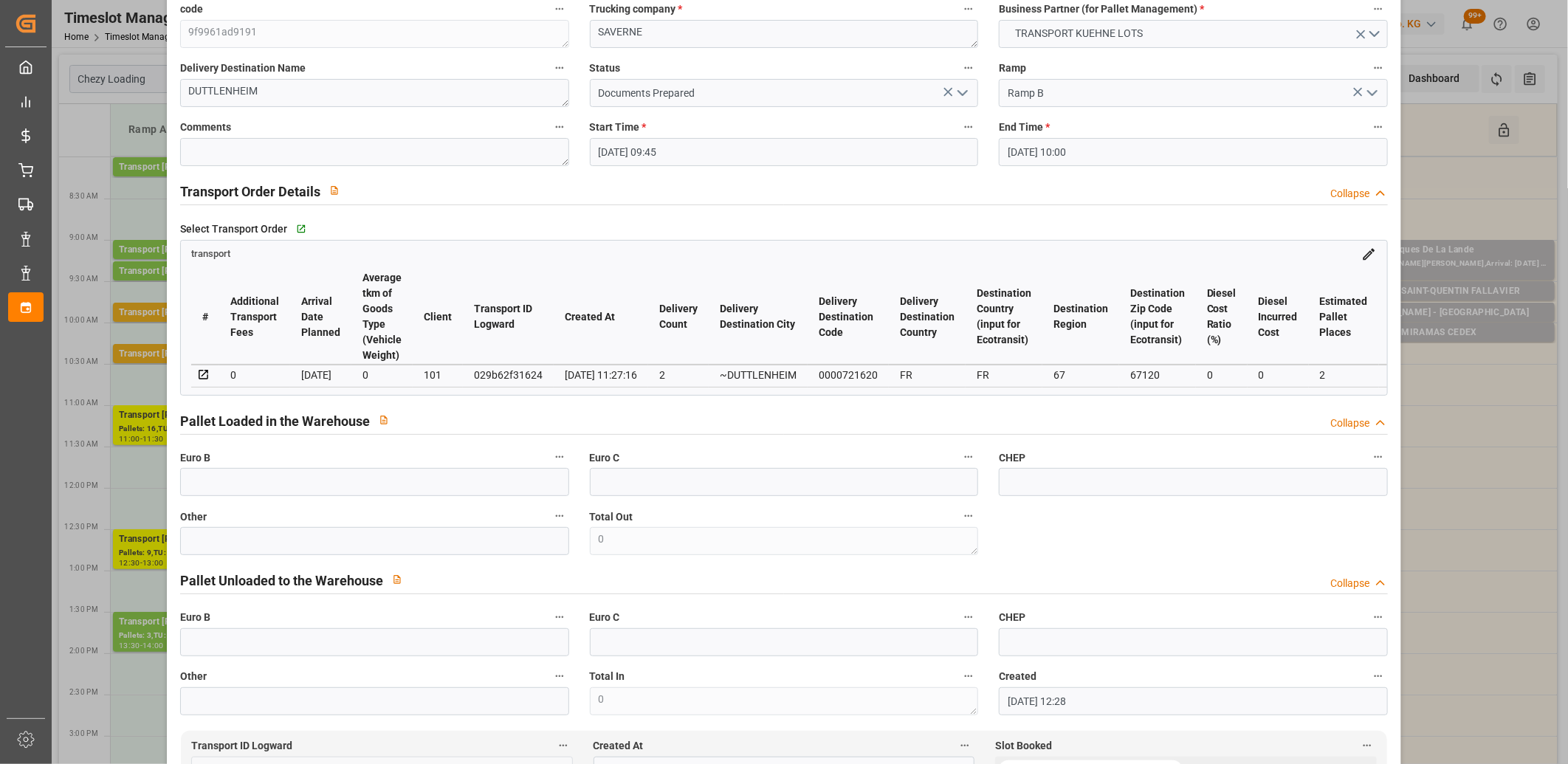
scroll to position [0, 0]
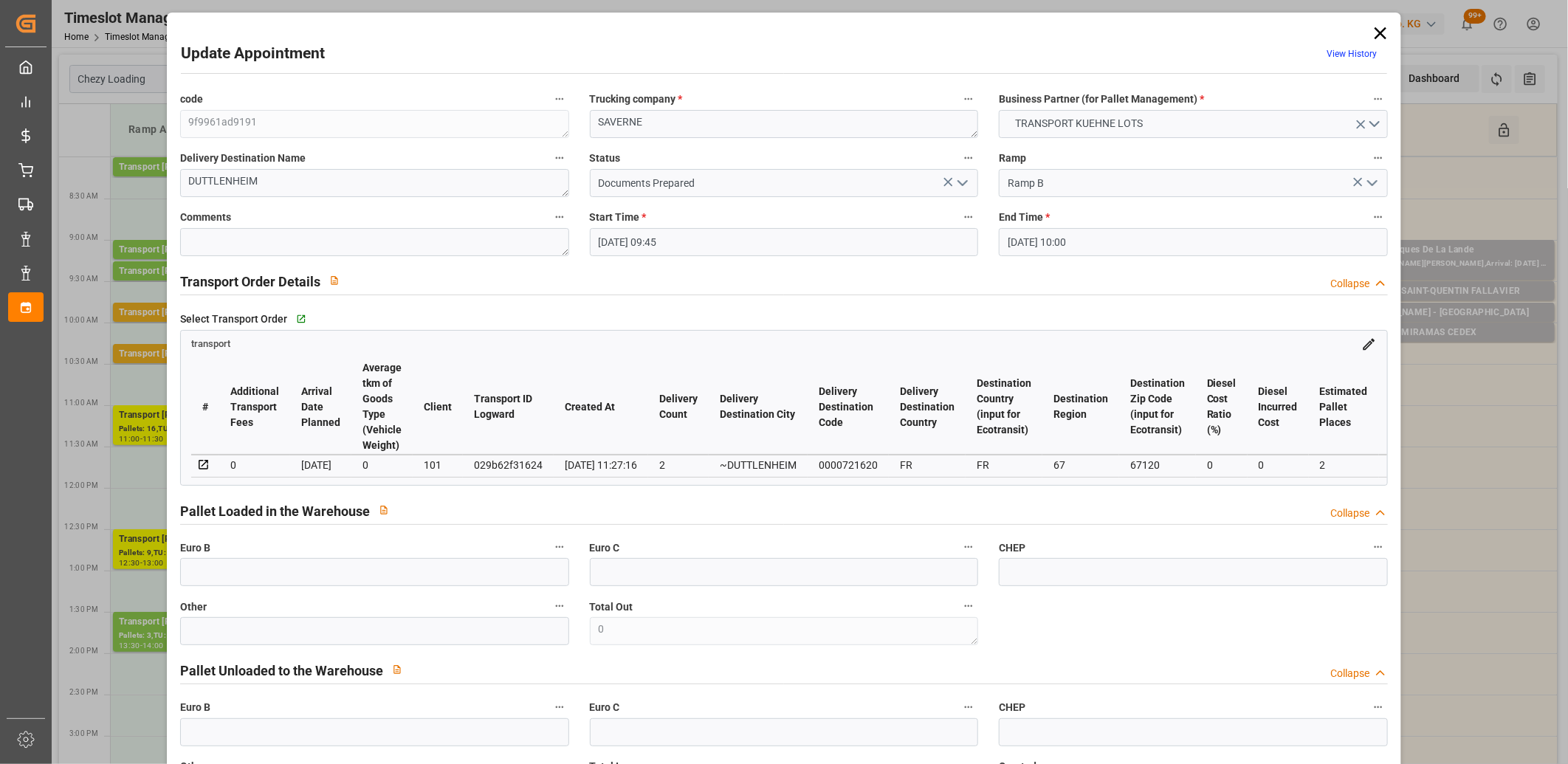
click at [958, 184] on polyline "open menu" at bounding box center [963, 183] width 9 height 4
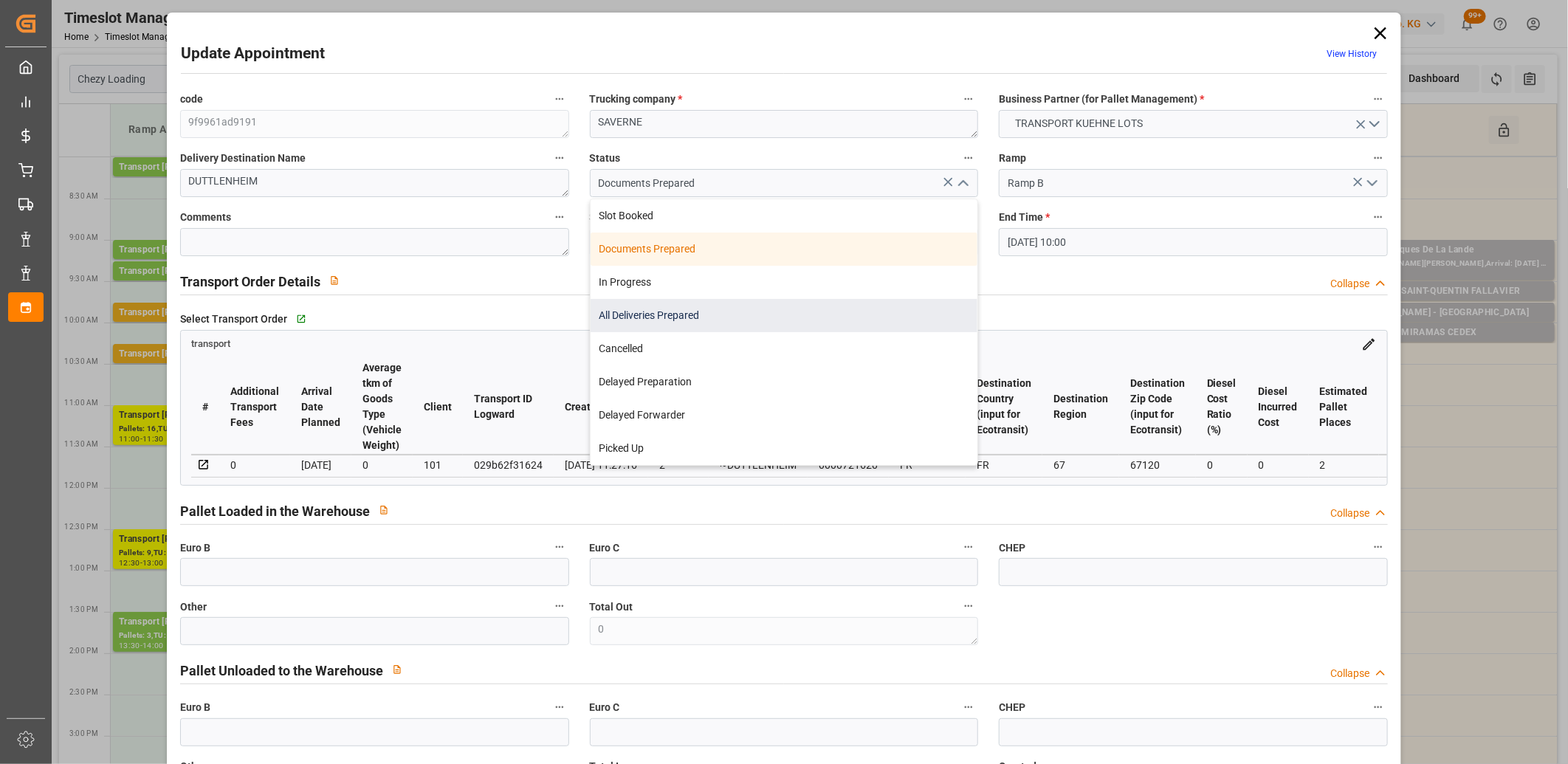
click at [869, 308] on div "All Deliveries Prepared" at bounding box center [784, 315] width 387 height 33
type input "All Deliveries Prepared"
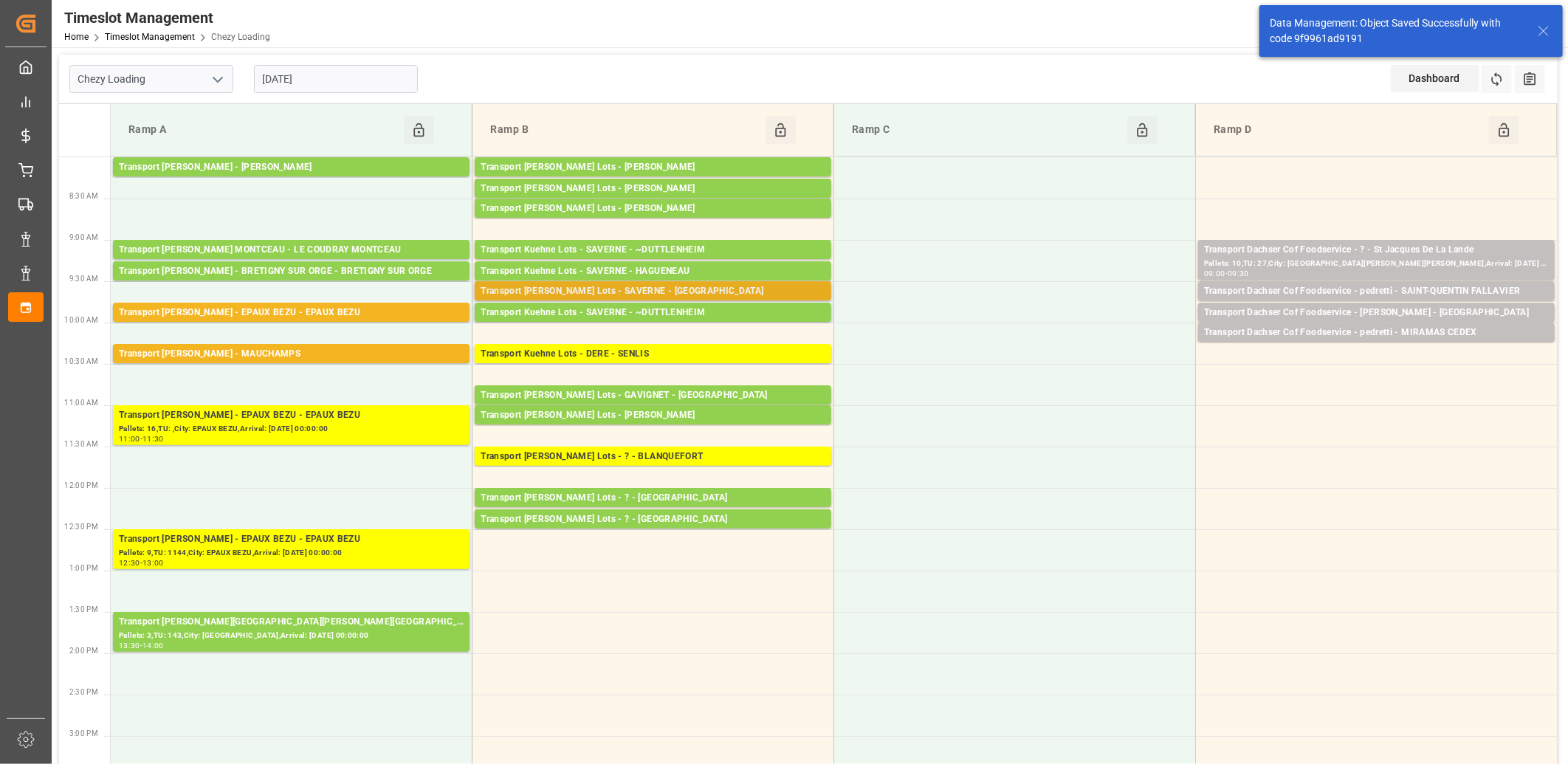
click at [654, 293] on div "Transport [PERSON_NAME] Lots - SAVERNE - [GEOGRAPHIC_DATA]" at bounding box center [653, 291] width 344 height 15
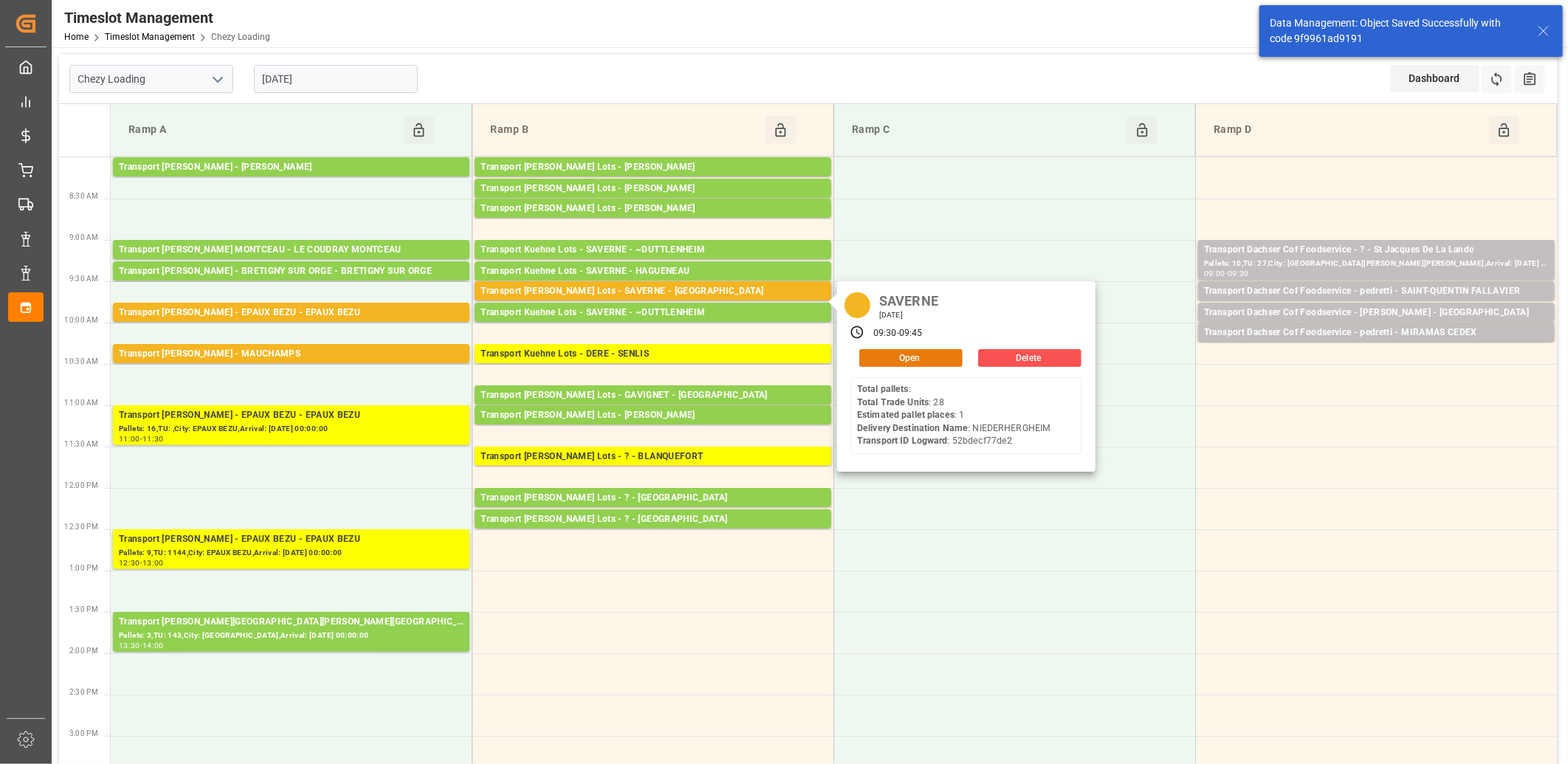
click at [879, 355] on button "Open" at bounding box center [910, 358] width 104 height 18
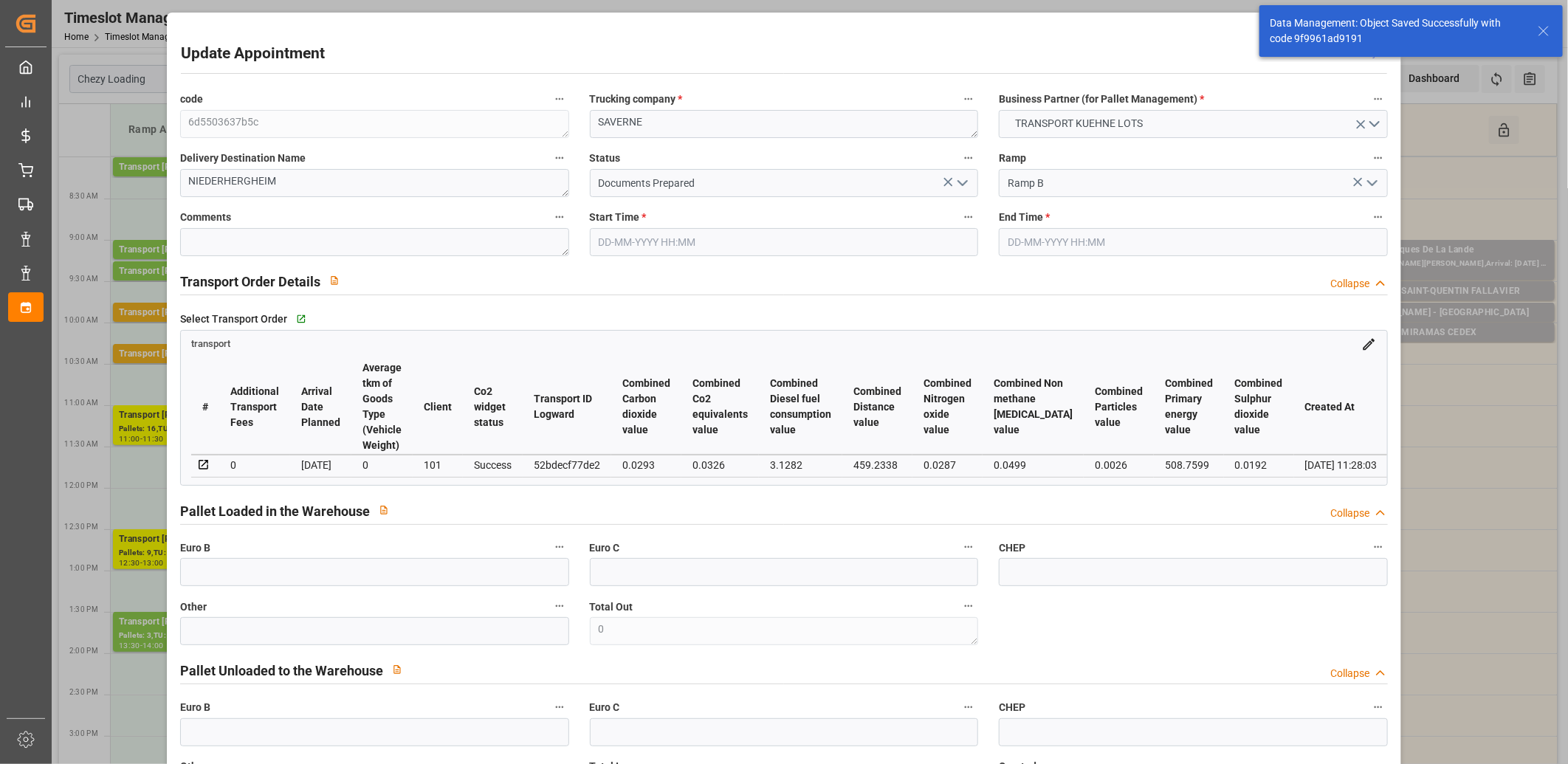
type input "[DATE] 09:30"
type input "[DATE] 09:45"
type input "[DATE] 12:26"
type input "[DATE] 11:28"
type input "[DATE]"
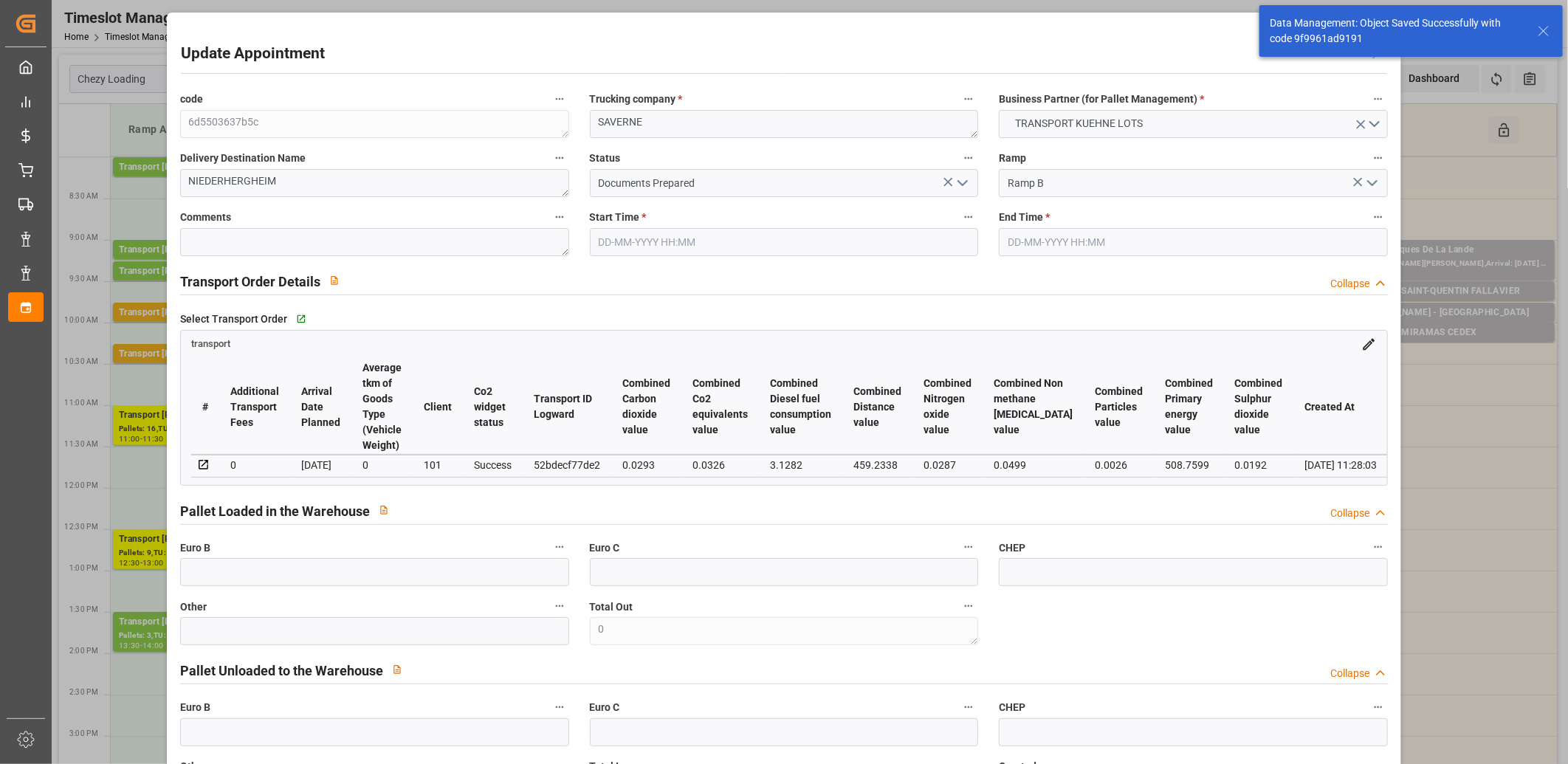
type input "[DATE]"
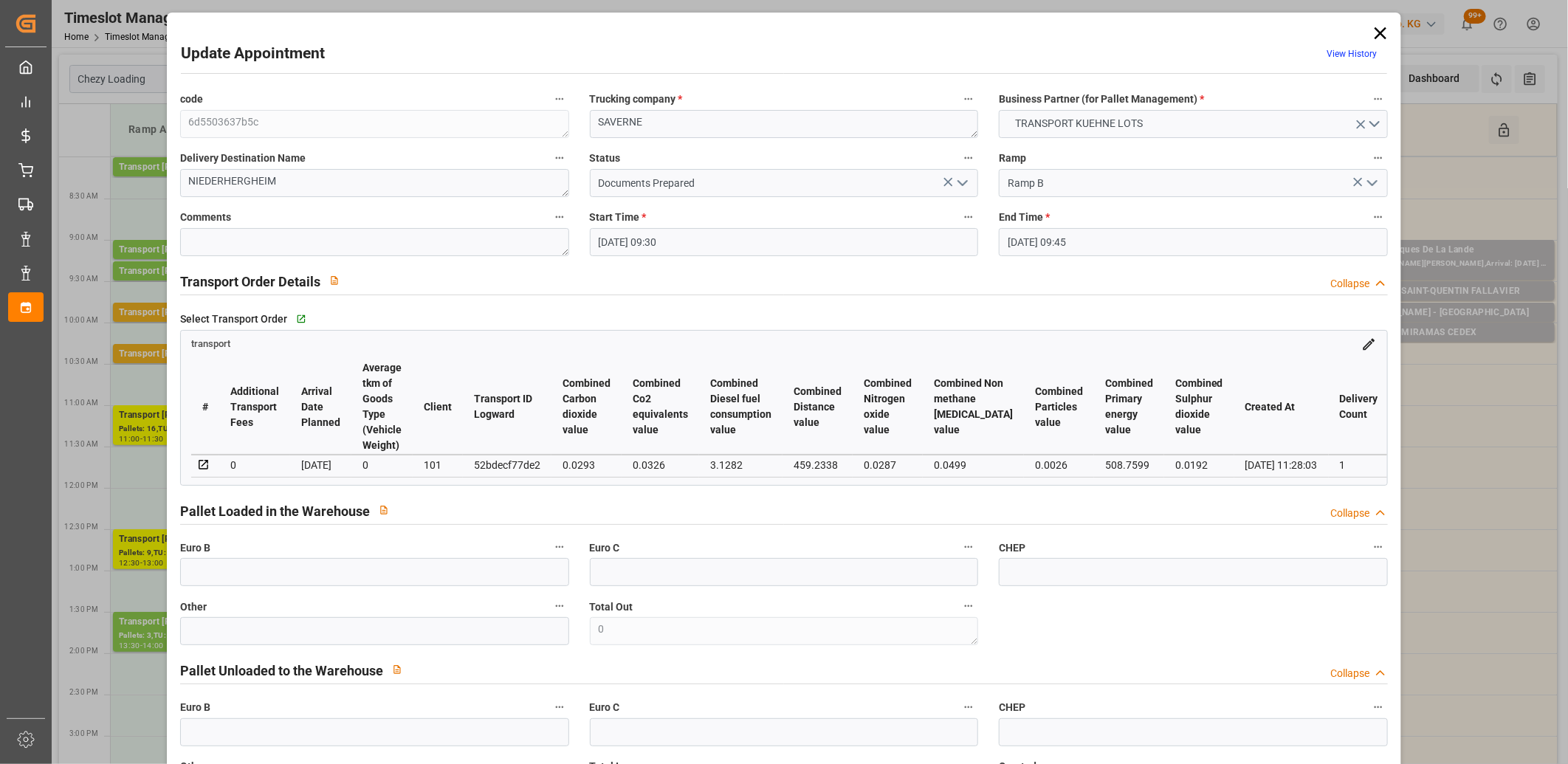
click at [957, 186] on icon "open menu" at bounding box center [962, 183] width 18 height 18
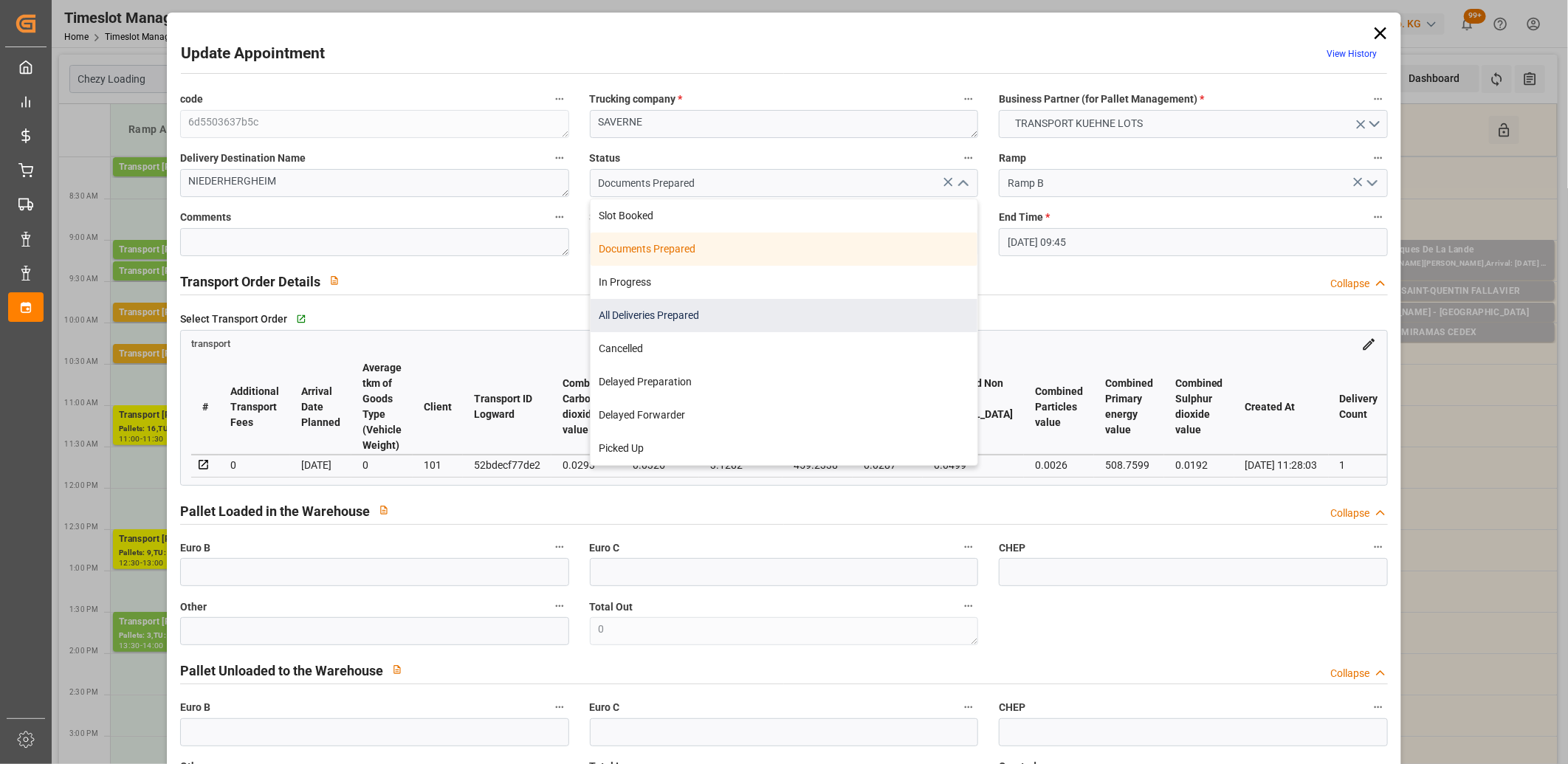
click at [867, 308] on div "All Deliveries Prepared" at bounding box center [784, 315] width 387 height 33
type input "All Deliveries Prepared"
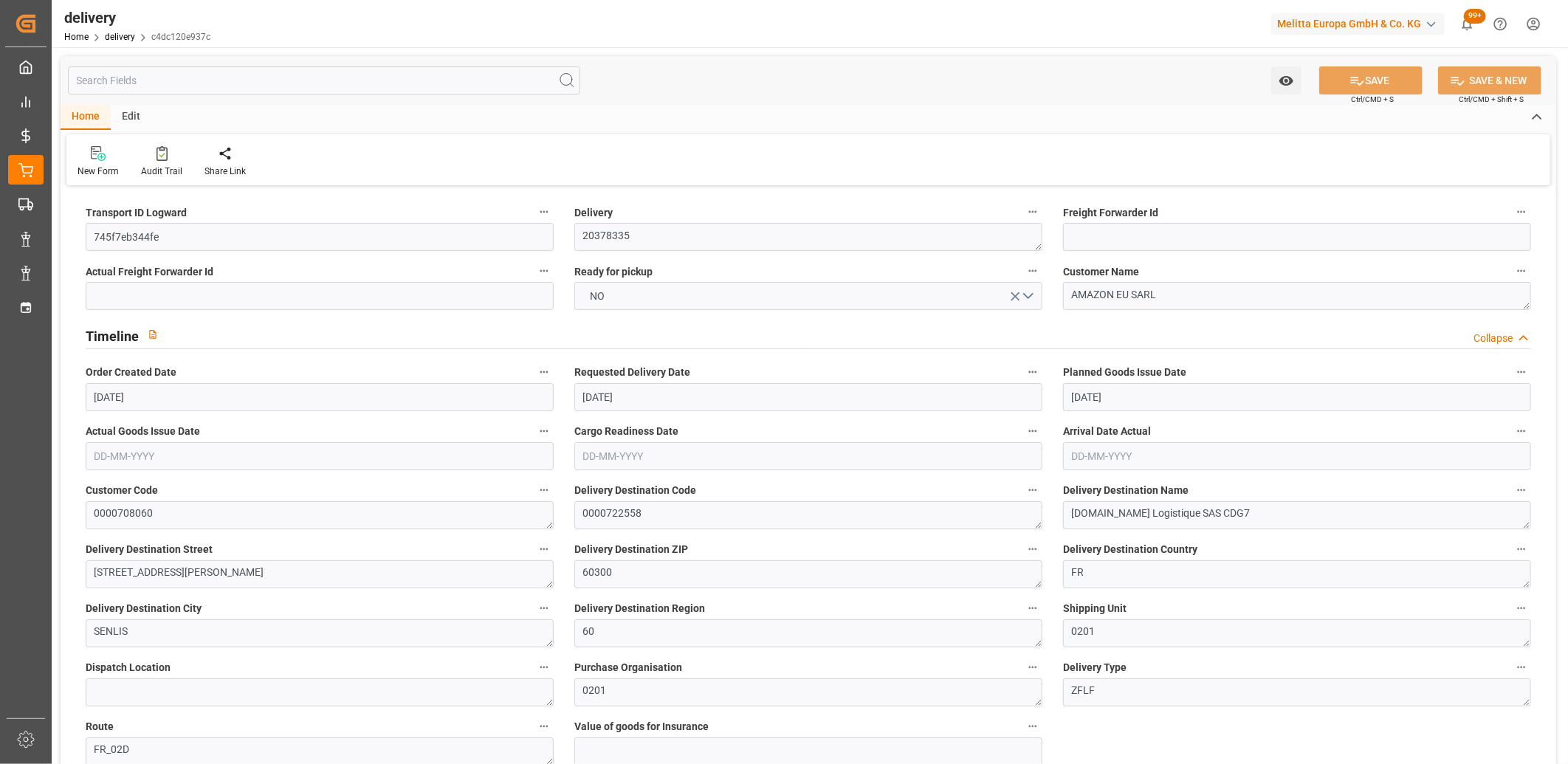
type input "[DATE]"
type input "[DATE] 11:01"
click at [779, 300] on button "NO" at bounding box center [808, 296] width 468 height 28
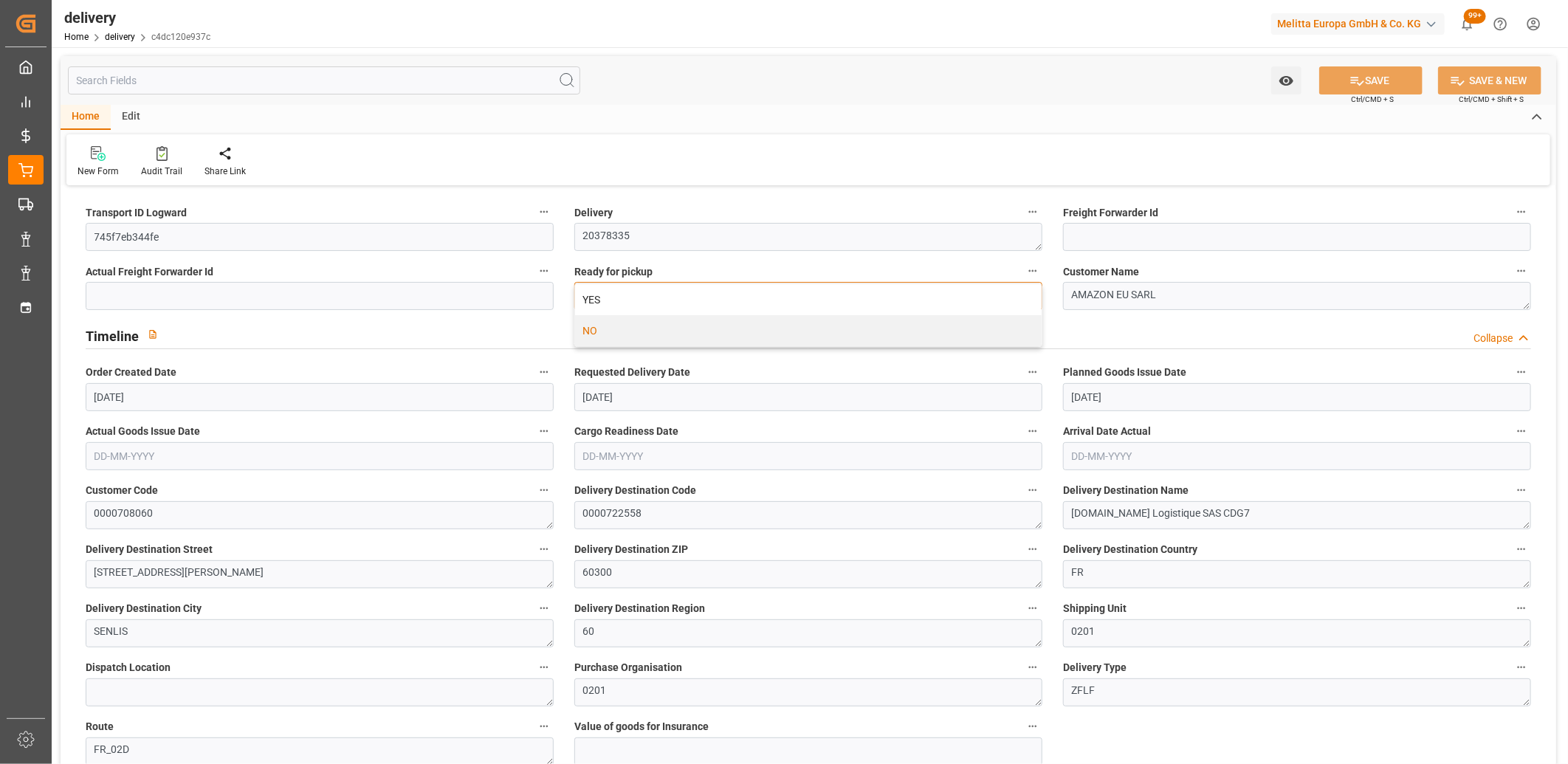
click at [779, 300] on div "YES" at bounding box center [808, 299] width 467 height 31
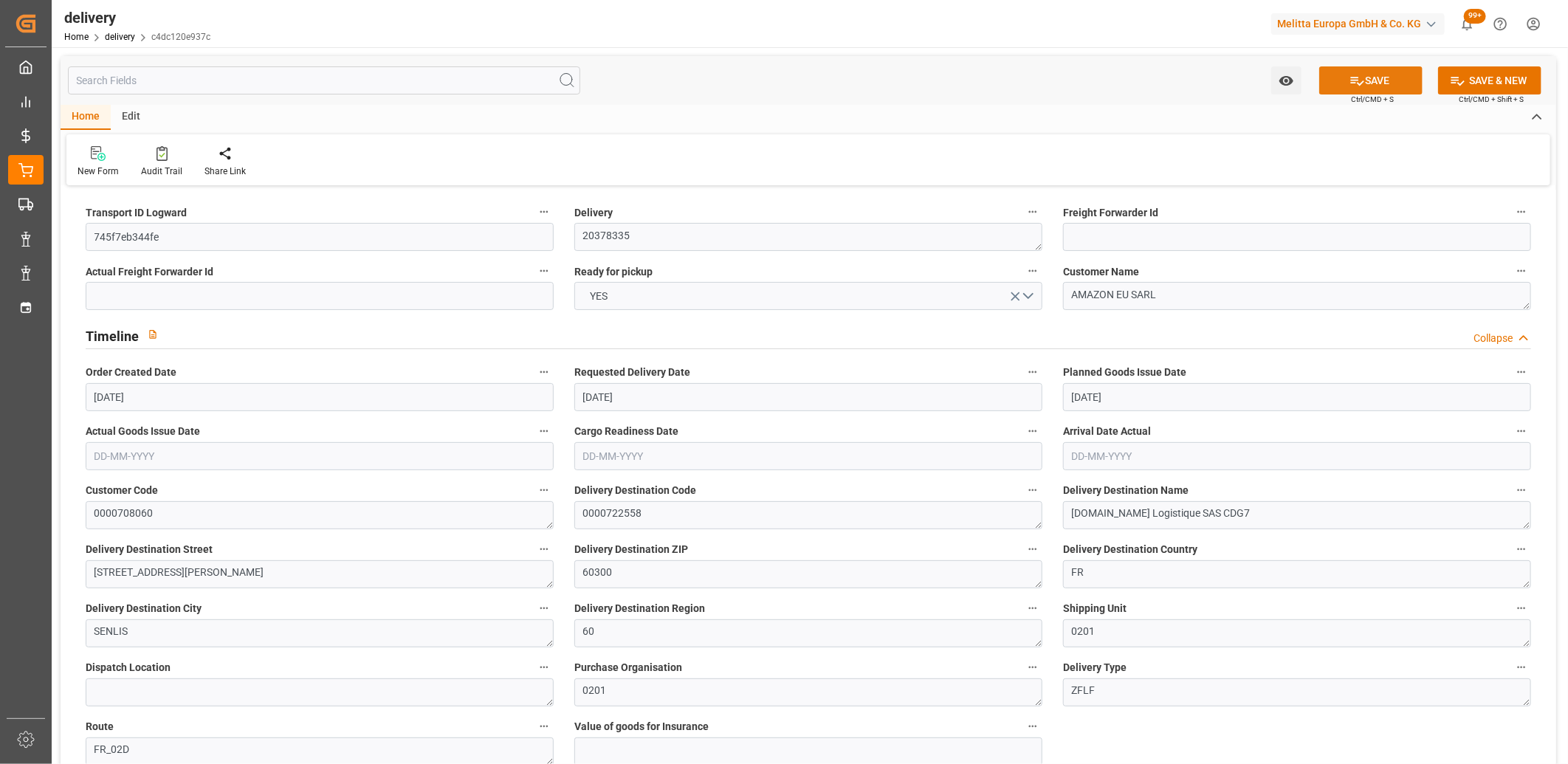
click at [1341, 86] on button "SAVE" at bounding box center [1370, 80] width 104 height 28
type input "1"
type input "261.463"
type input "560.416"
type input "1774.387"
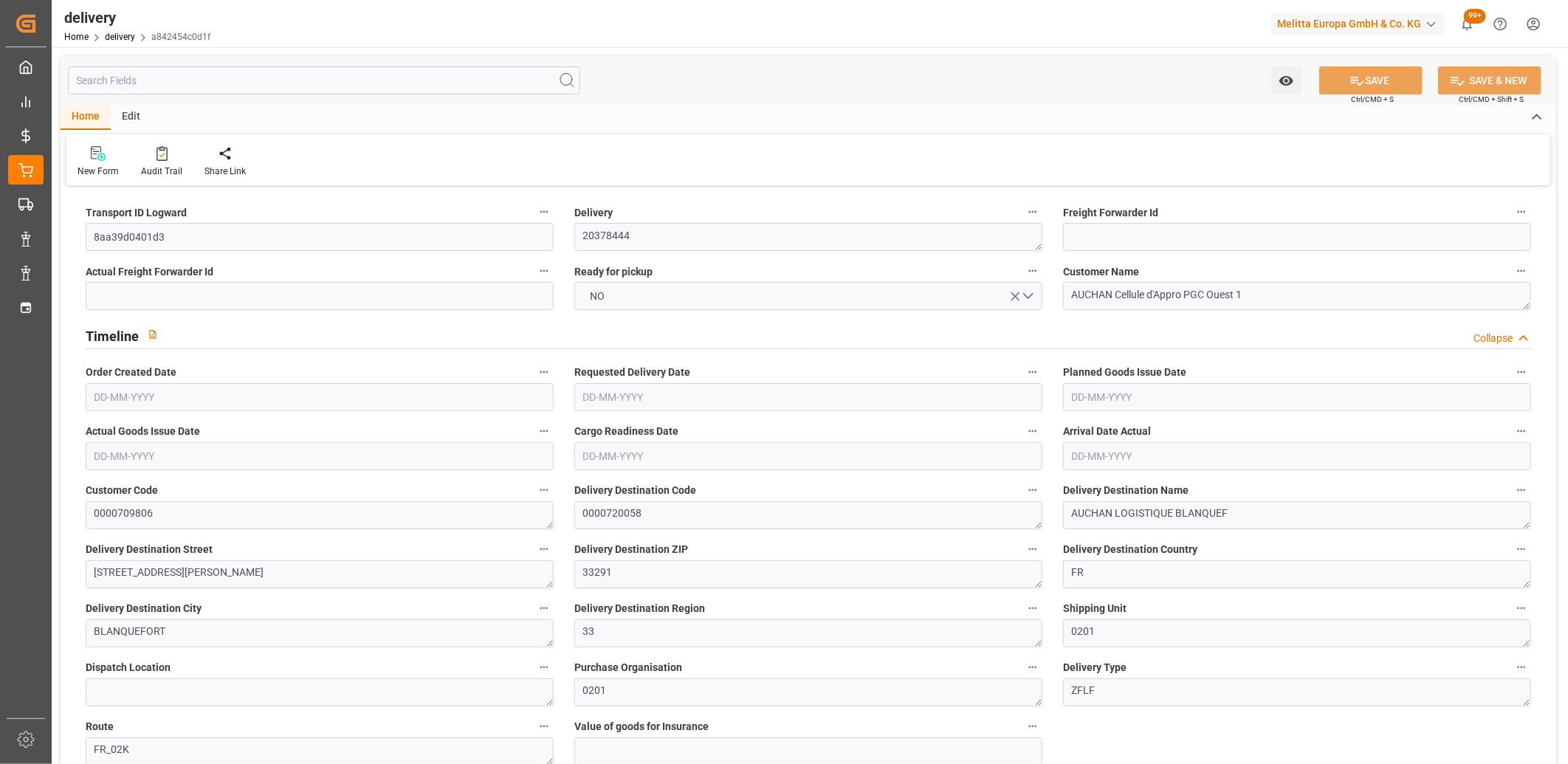
type input "194"
type input "10"
type input "0"
type input "3"
type input "0"
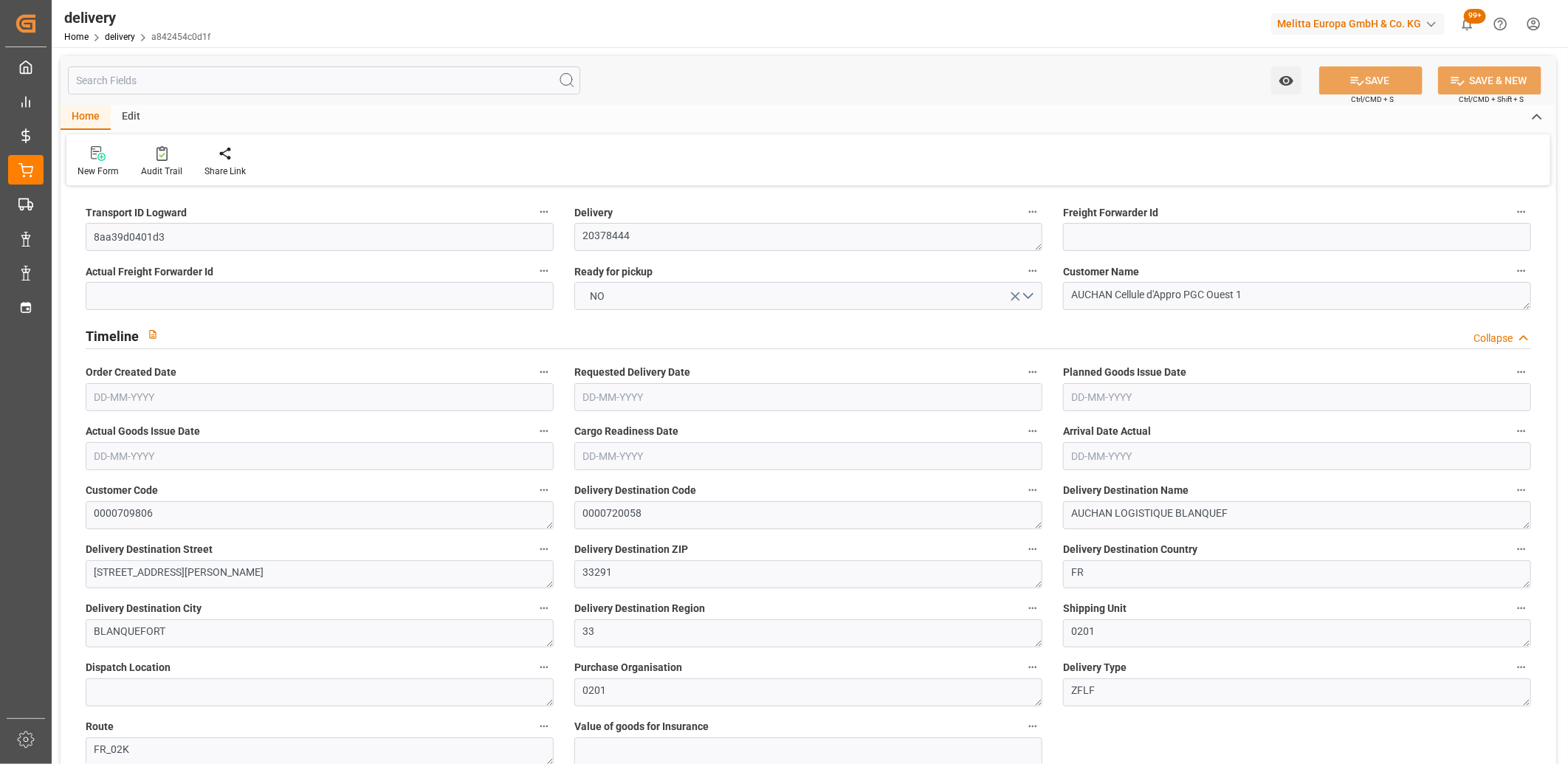
type input "0"
type input "177.175"
type input "0"
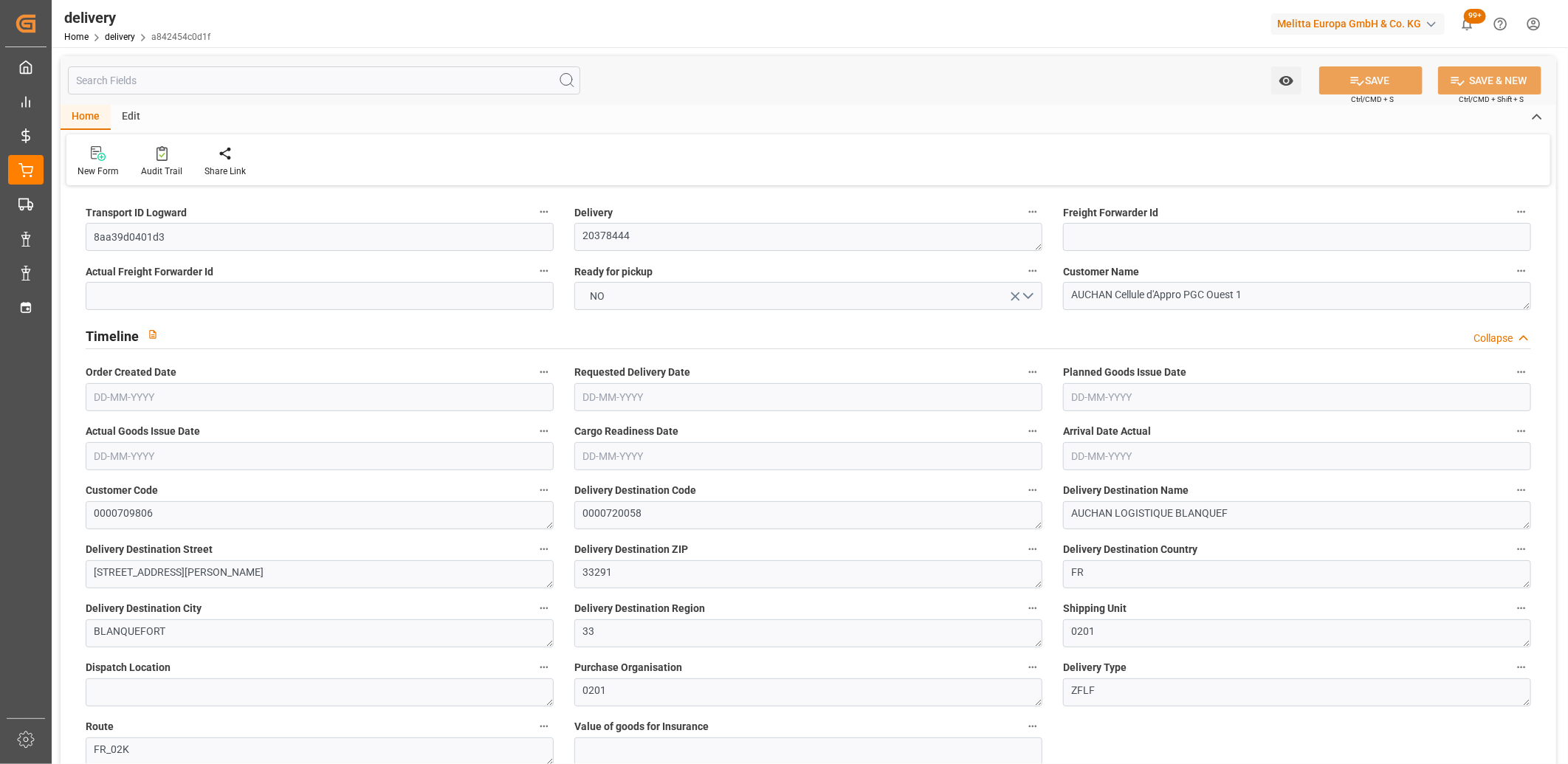
type input "69.84"
type input "1.5"
type input "1.3"
type input "0"
type input "15"
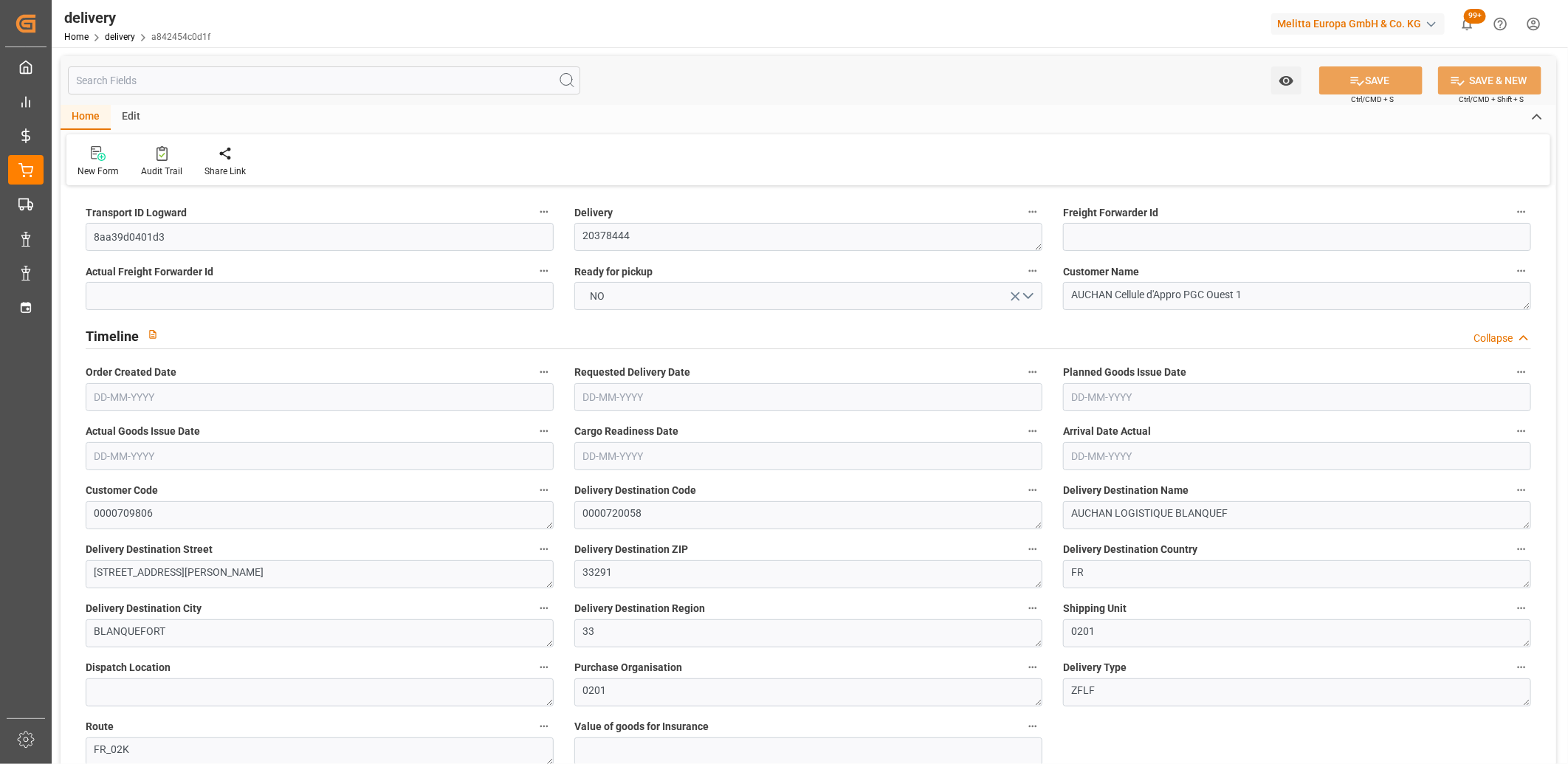
type input "330.416"
type input "101"
type input "0"
type input "[DATE]"
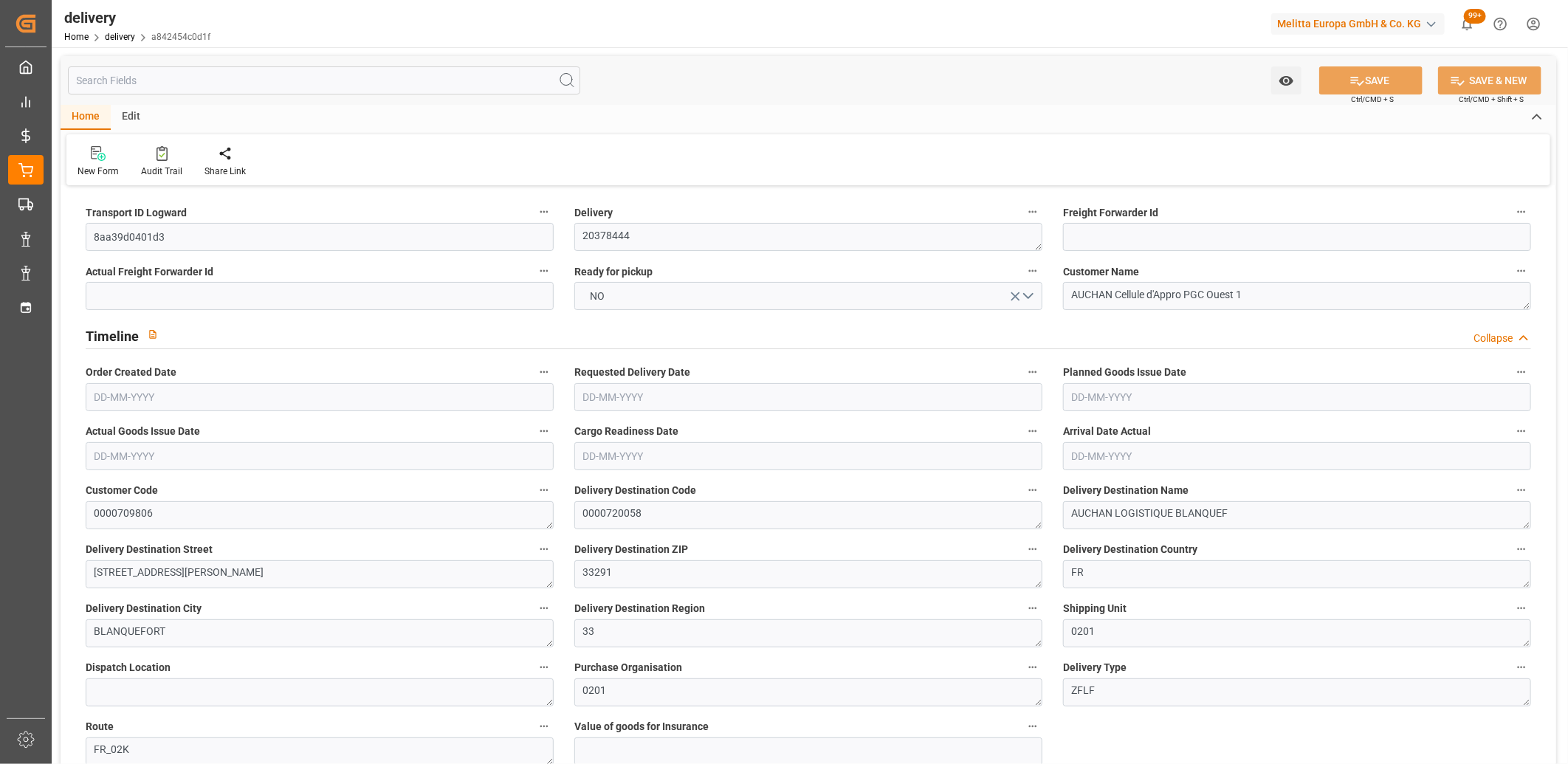
type input "[DATE]"
type input "[DATE] 11:01"
click at [728, 298] on button "NO" at bounding box center [808, 296] width 468 height 28
click at [728, 298] on div "YES" at bounding box center [808, 299] width 467 height 31
click at [1355, 77] on icon at bounding box center [1357, 81] width 13 height 9
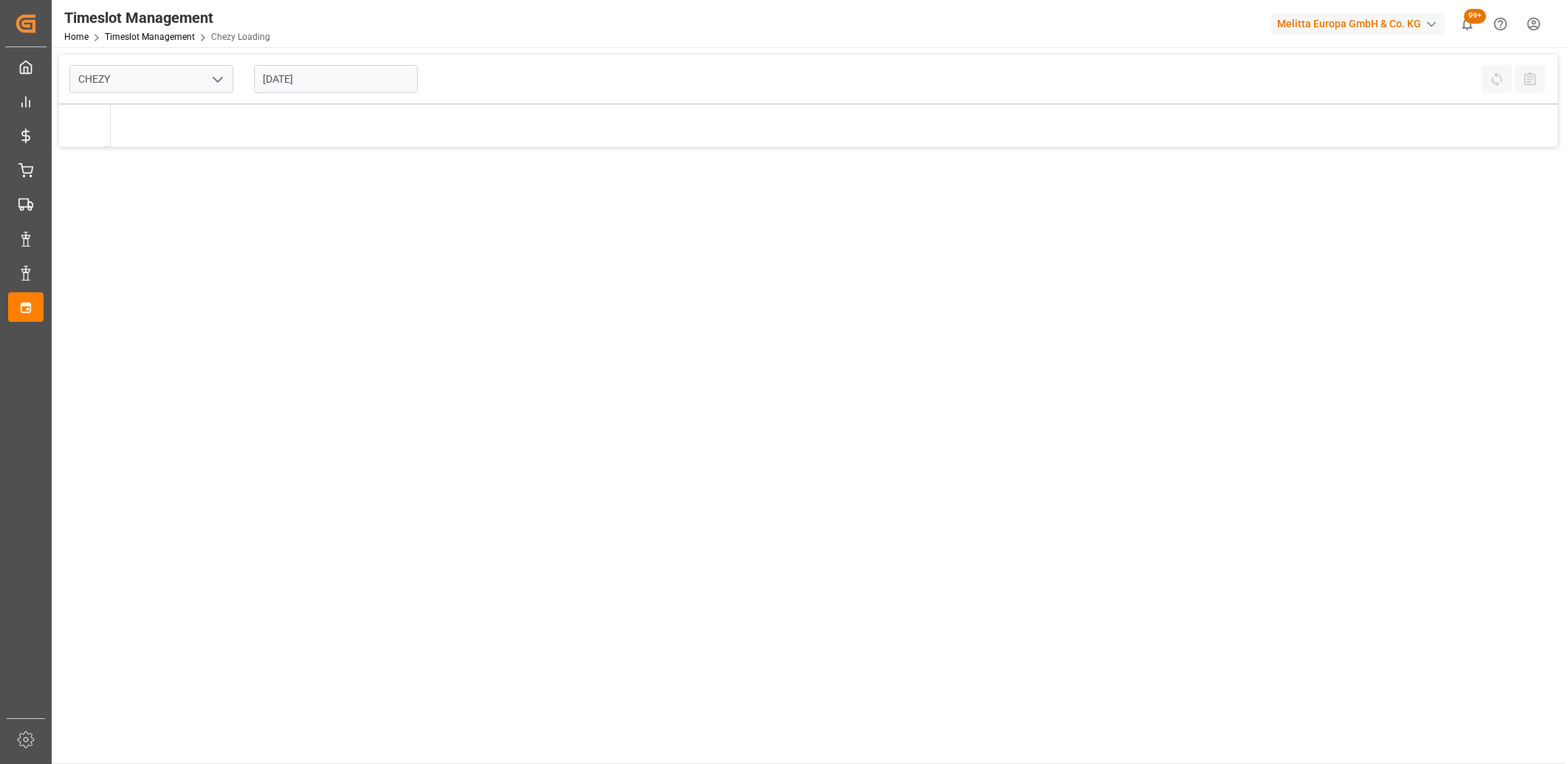
type input "Chezy Loading"
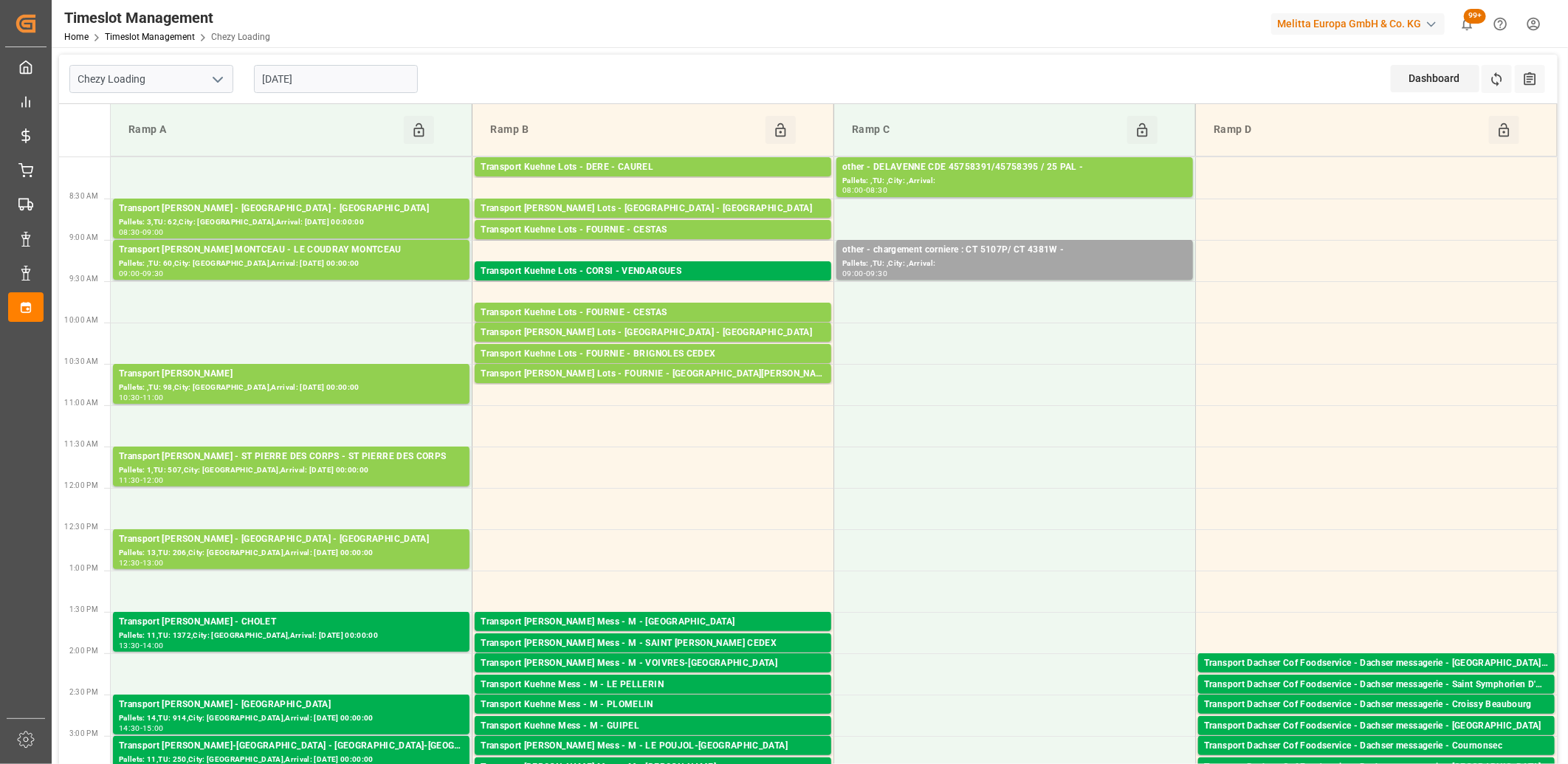
click at [363, 83] on input "[DATE]" at bounding box center [336, 78] width 164 height 28
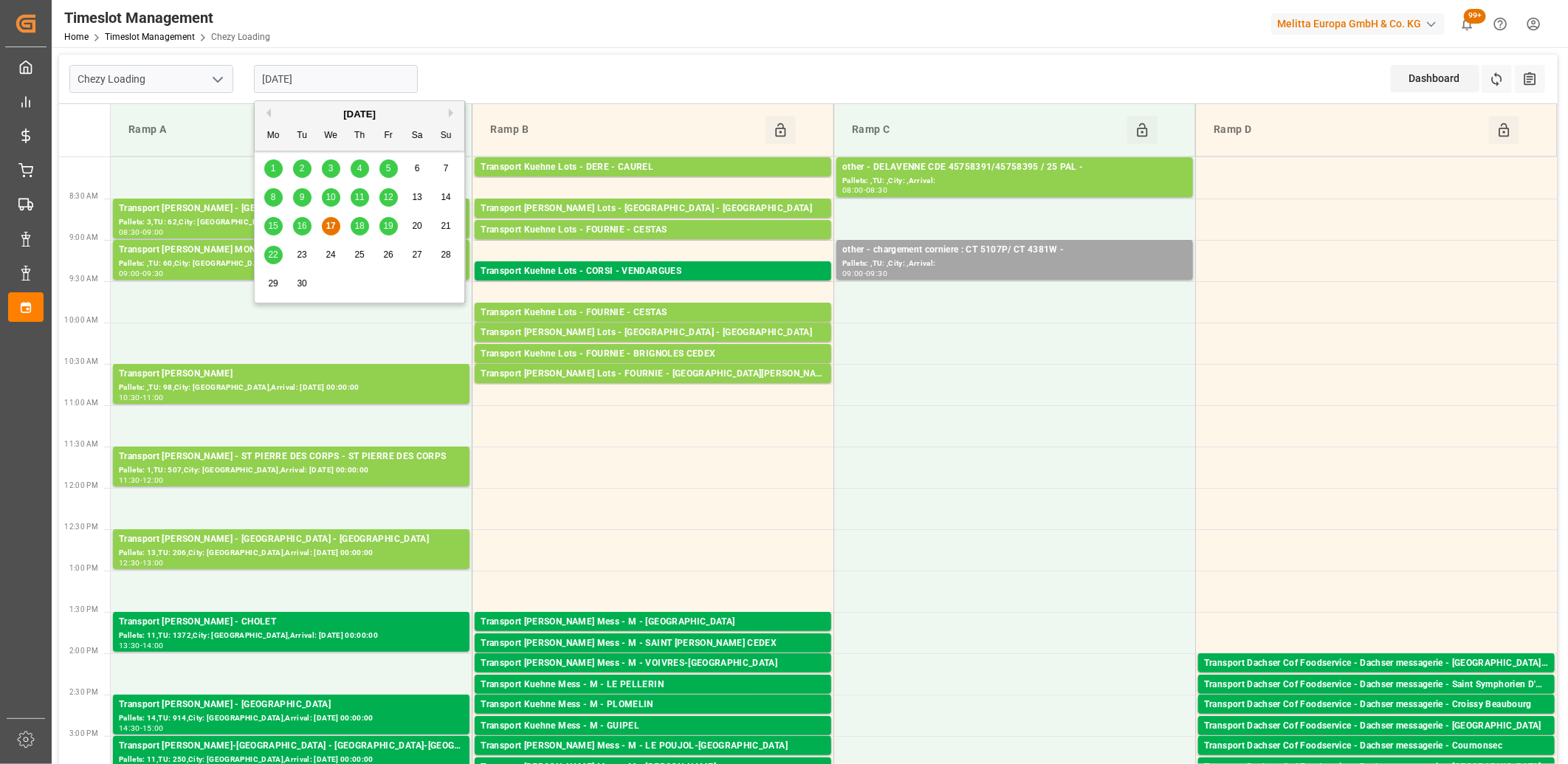
click at [361, 227] on span "18" at bounding box center [359, 226] width 9 height 10
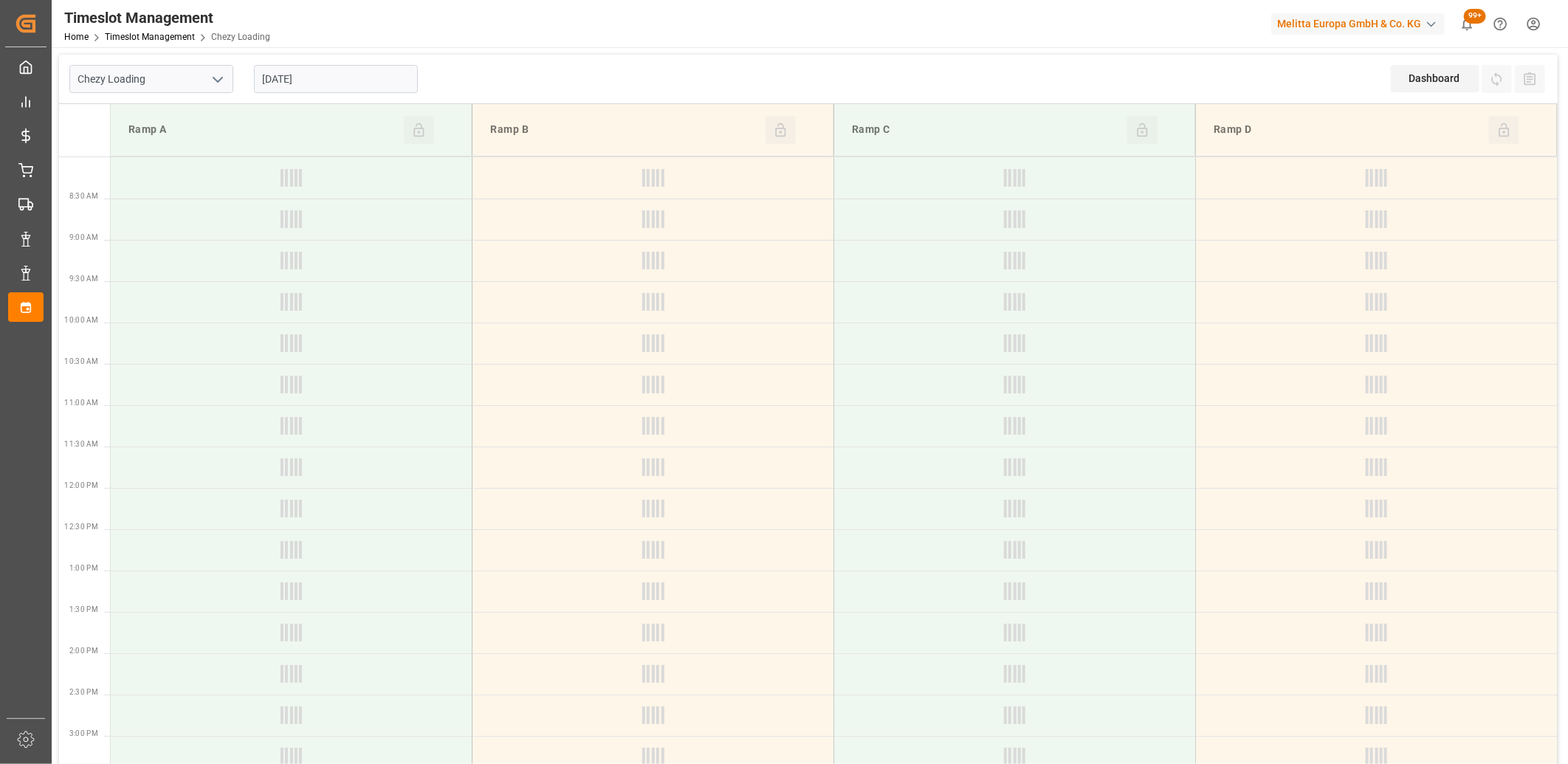
type input "[DATE]"
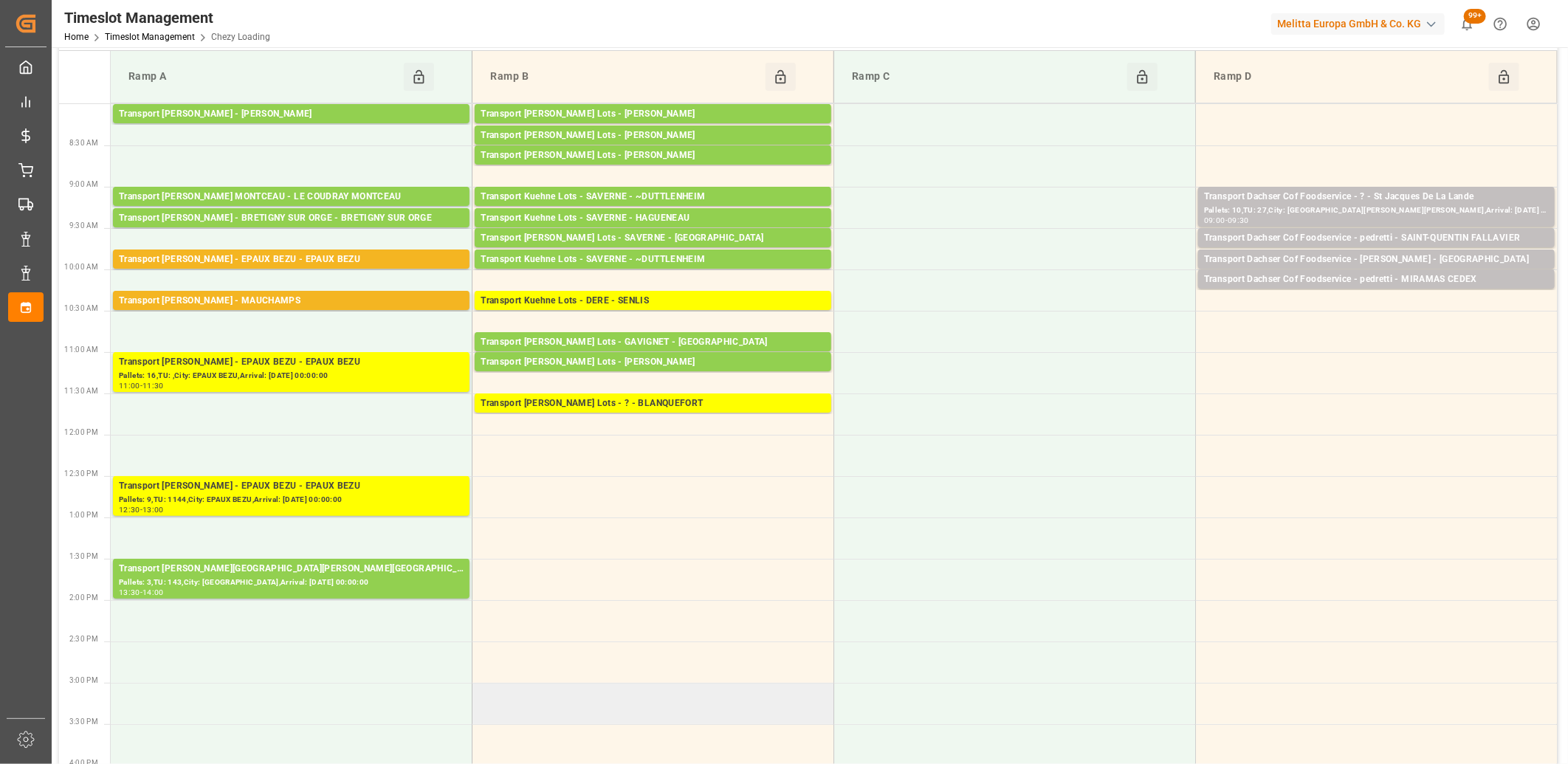
scroll to position [82, 0]
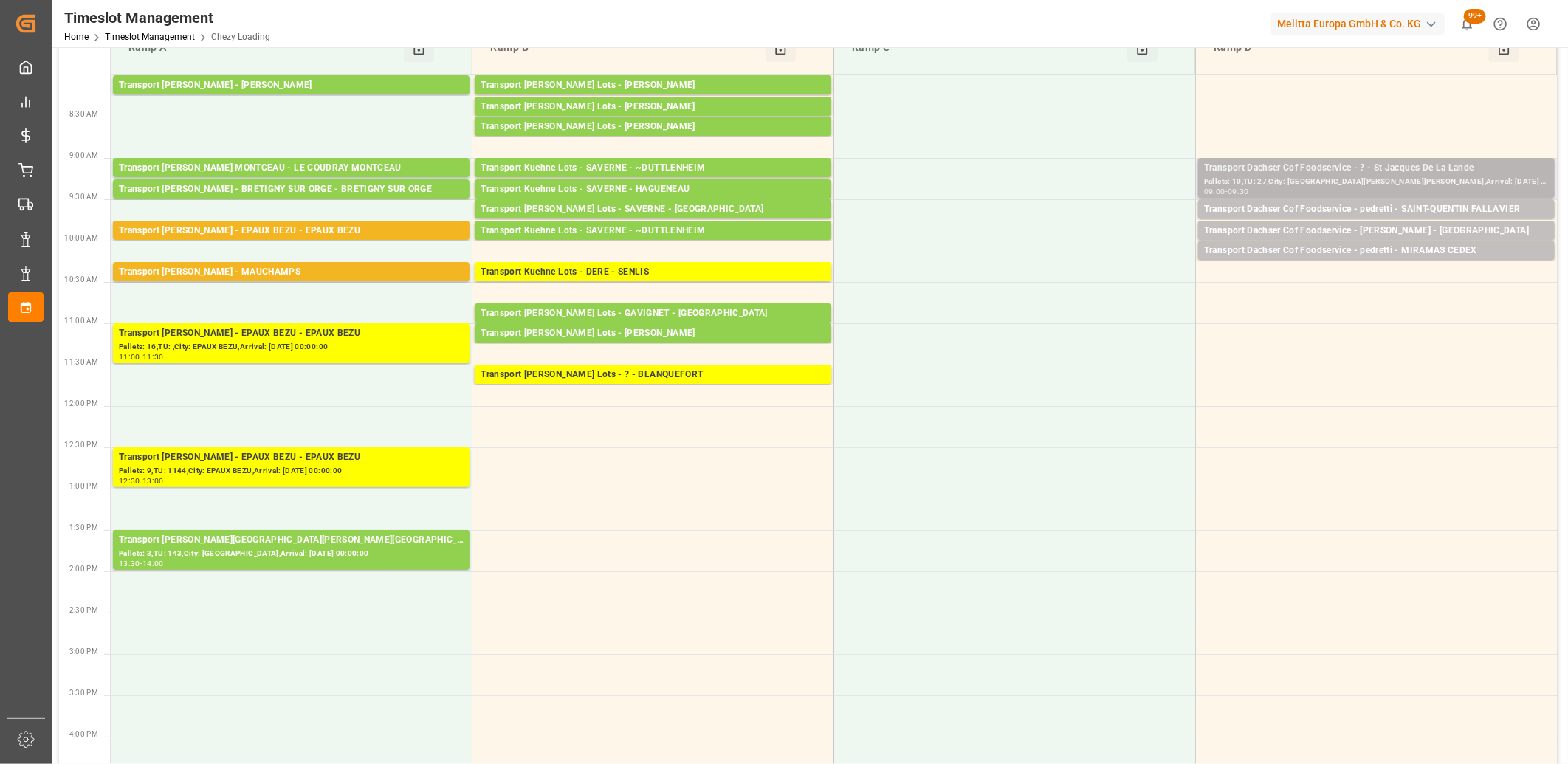
click at [1240, 184] on div "Pallets: 10,TU: 27,City: [GEOGRAPHIC_DATA][PERSON_NAME][PERSON_NAME],Arrival: […" at bounding box center [1376, 182] width 344 height 13
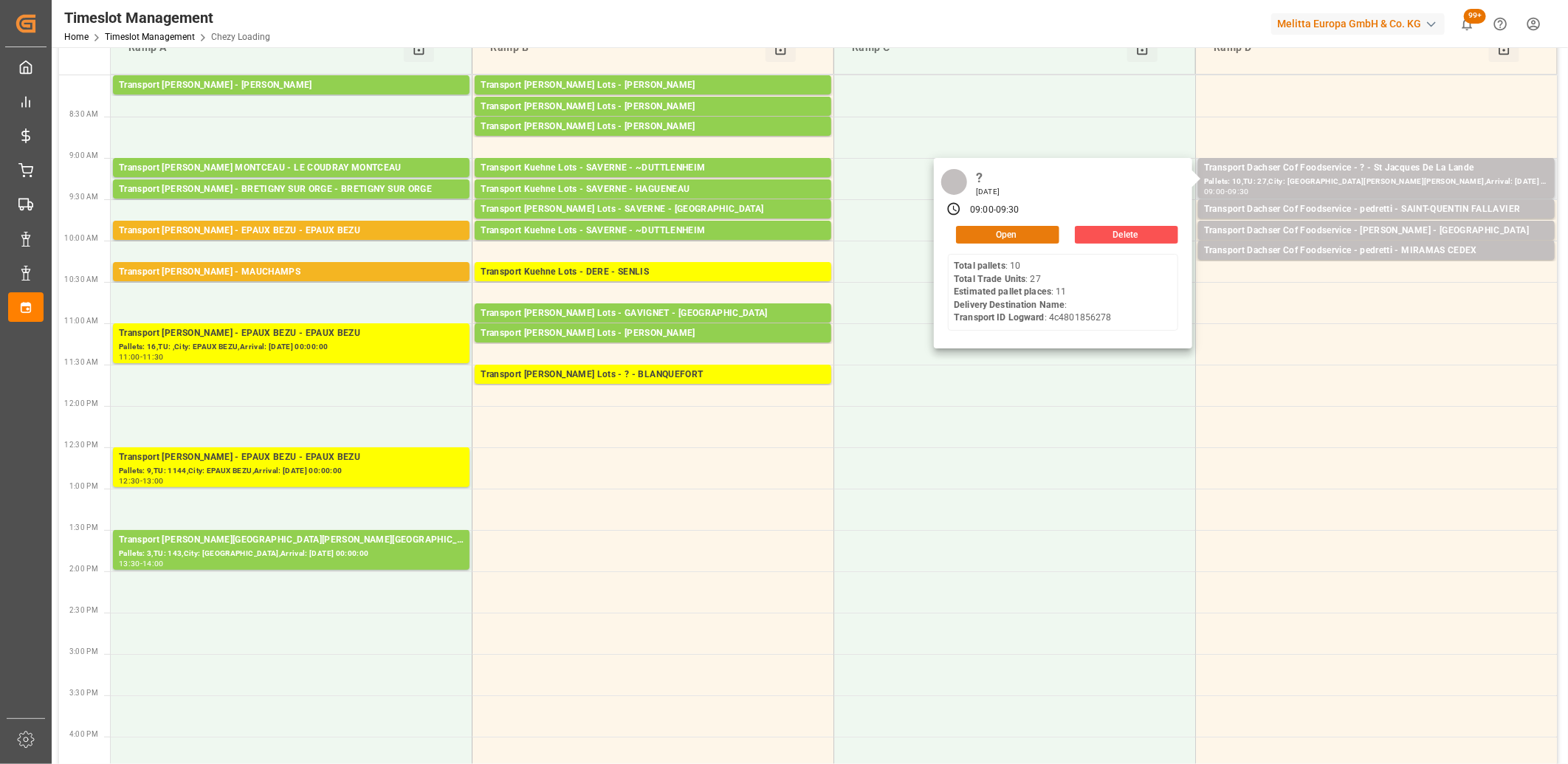
click at [1043, 234] on button "Open" at bounding box center [1007, 234] width 104 height 18
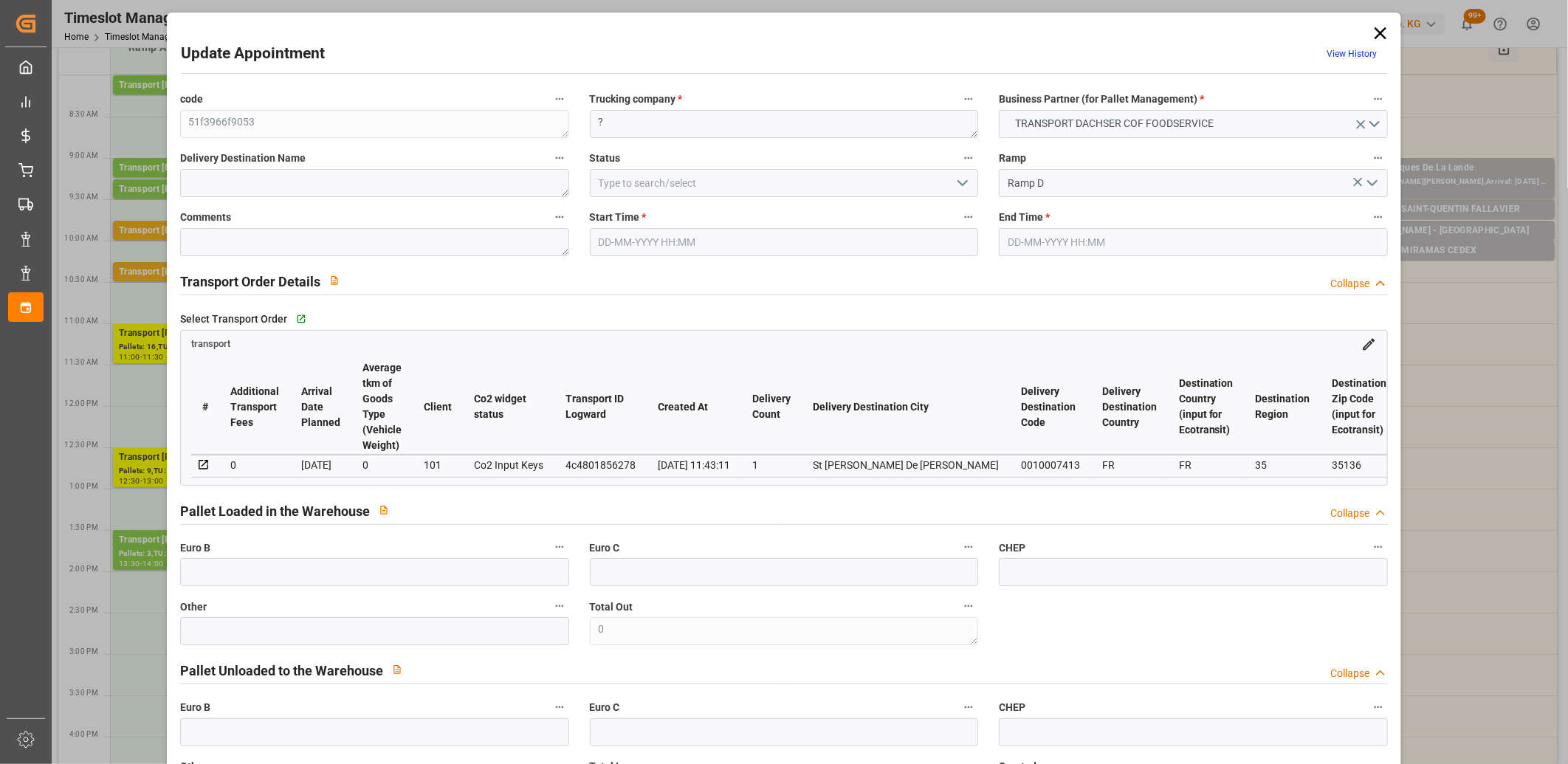
type input "[DATE] 09:00"
type input "[DATE] 09:30"
type input "[DATE] 09:12"
type input "[DATE] 11:43"
type input "[DATE]"
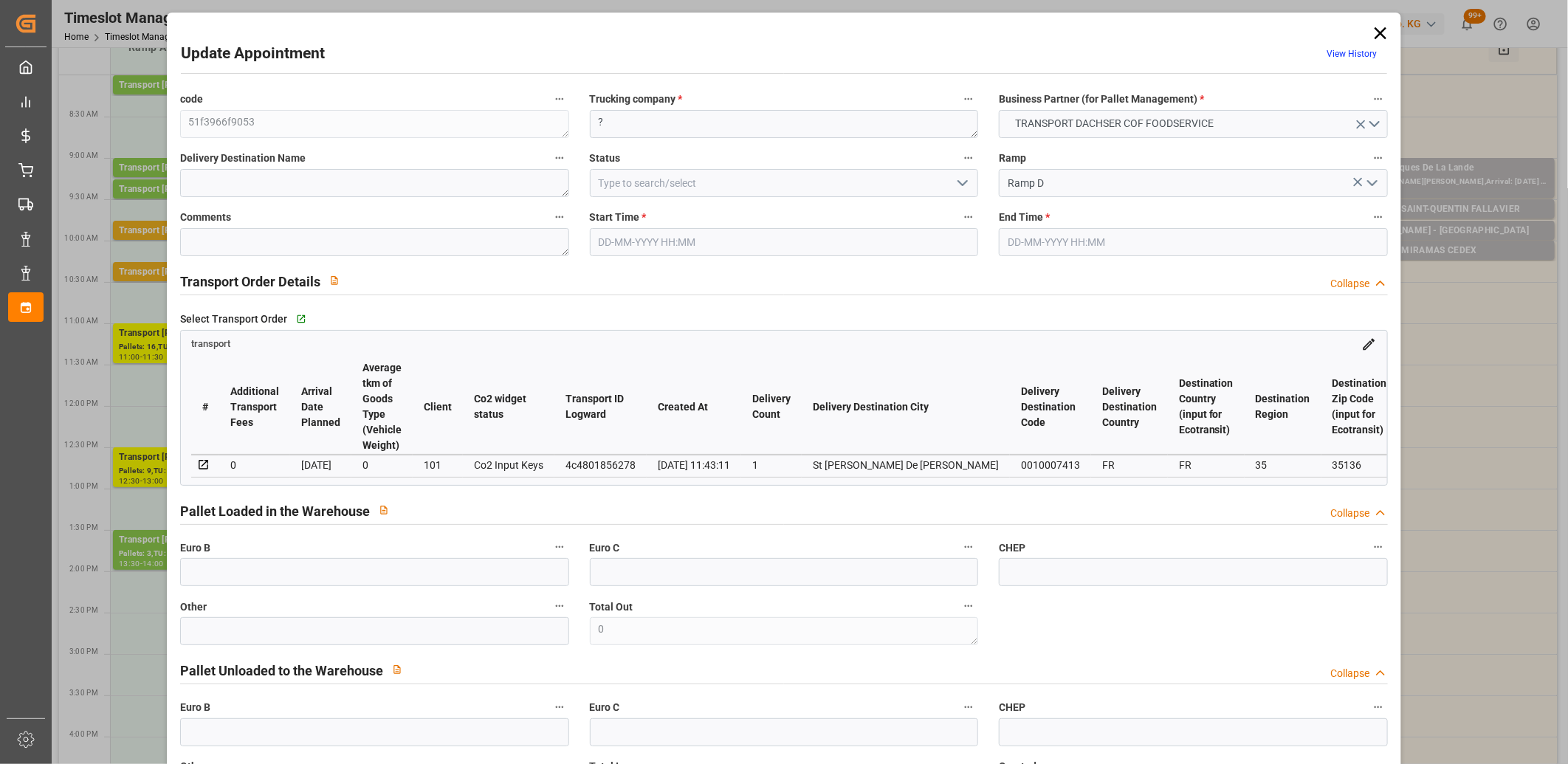
type input "[DATE]"
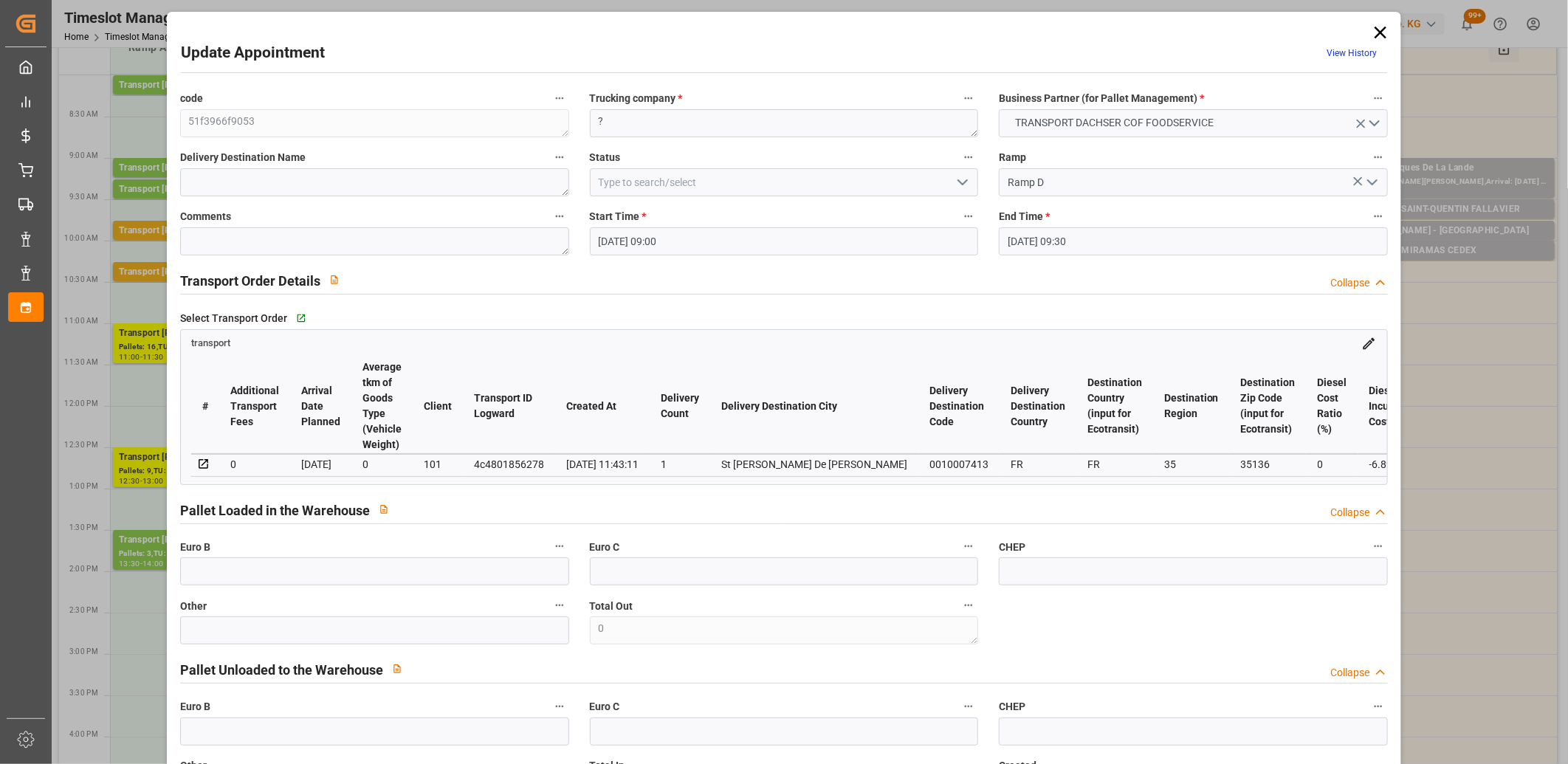
scroll to position [0, 0]
click at [1374, 35] on icon at bounding box center [1380, 33] width 12 height 12
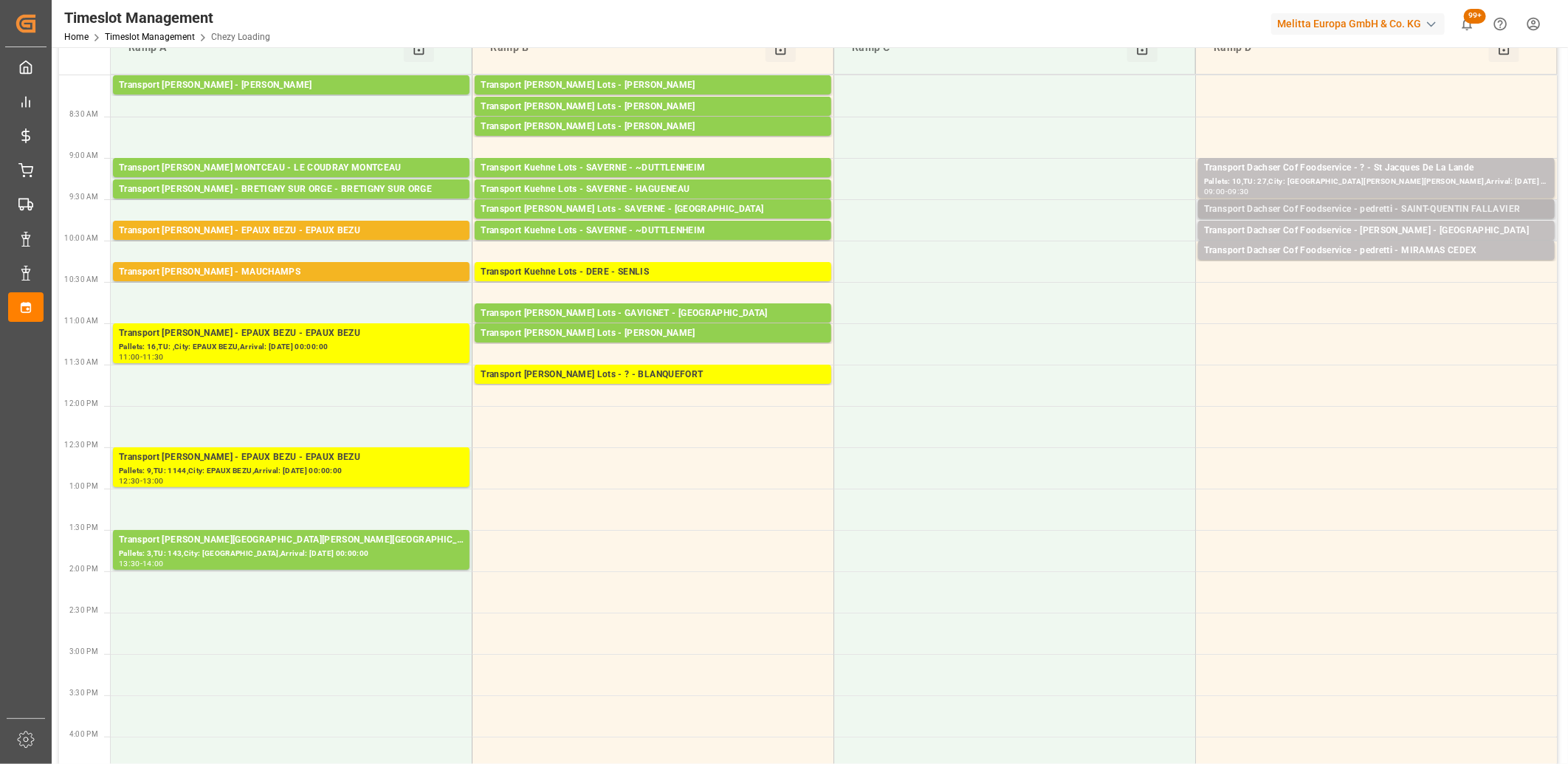
click at [1355, 212] on div "Transport Dachser Cof Foodservice - pedretti - SAINT-QUENTIN FALLAVIER" at bounding box center [1376, 210] width 344 height 15
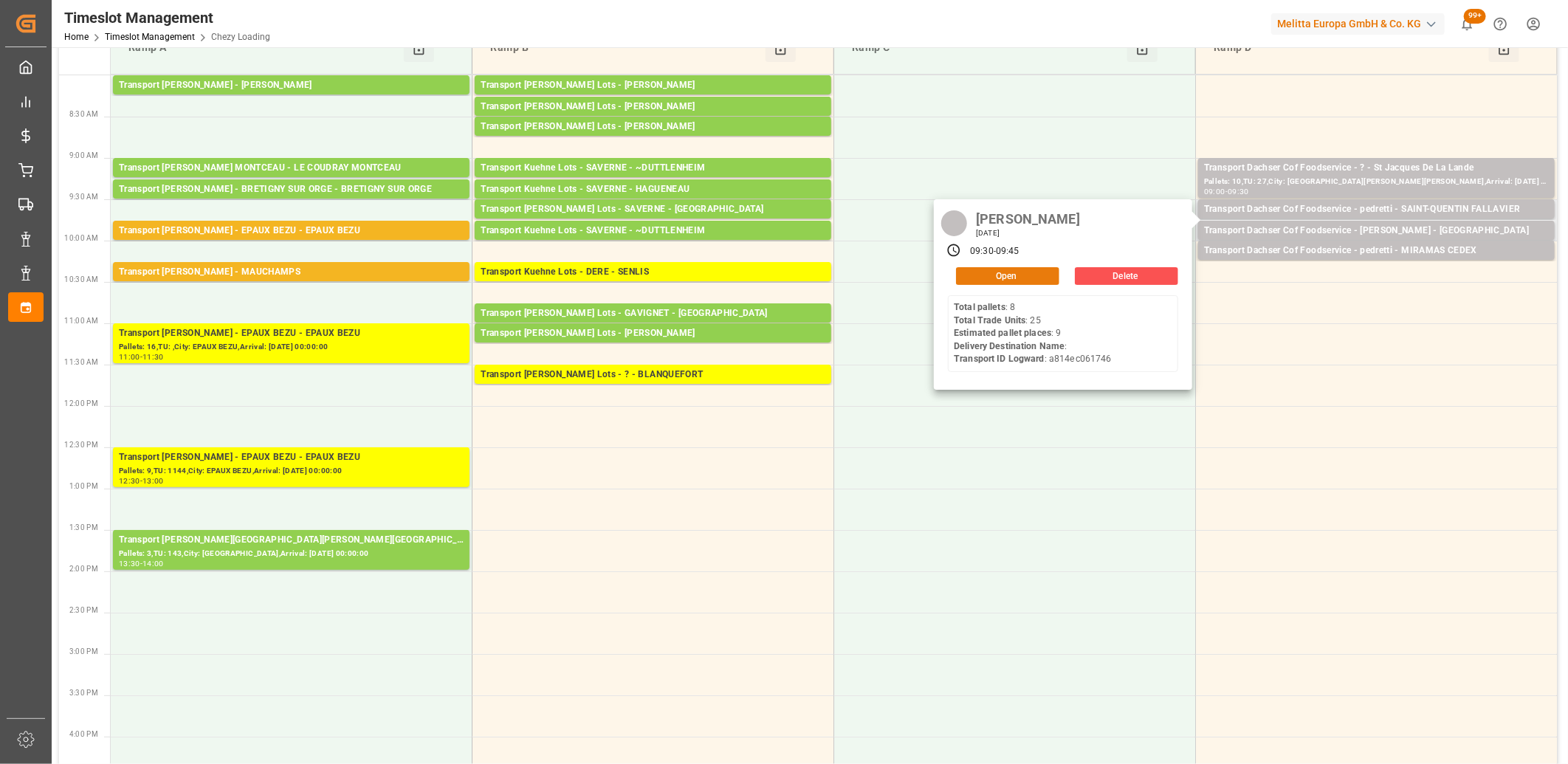
click at [1016, 274] on button "Open" at bounding box center [1007, 275] width 104 height 18
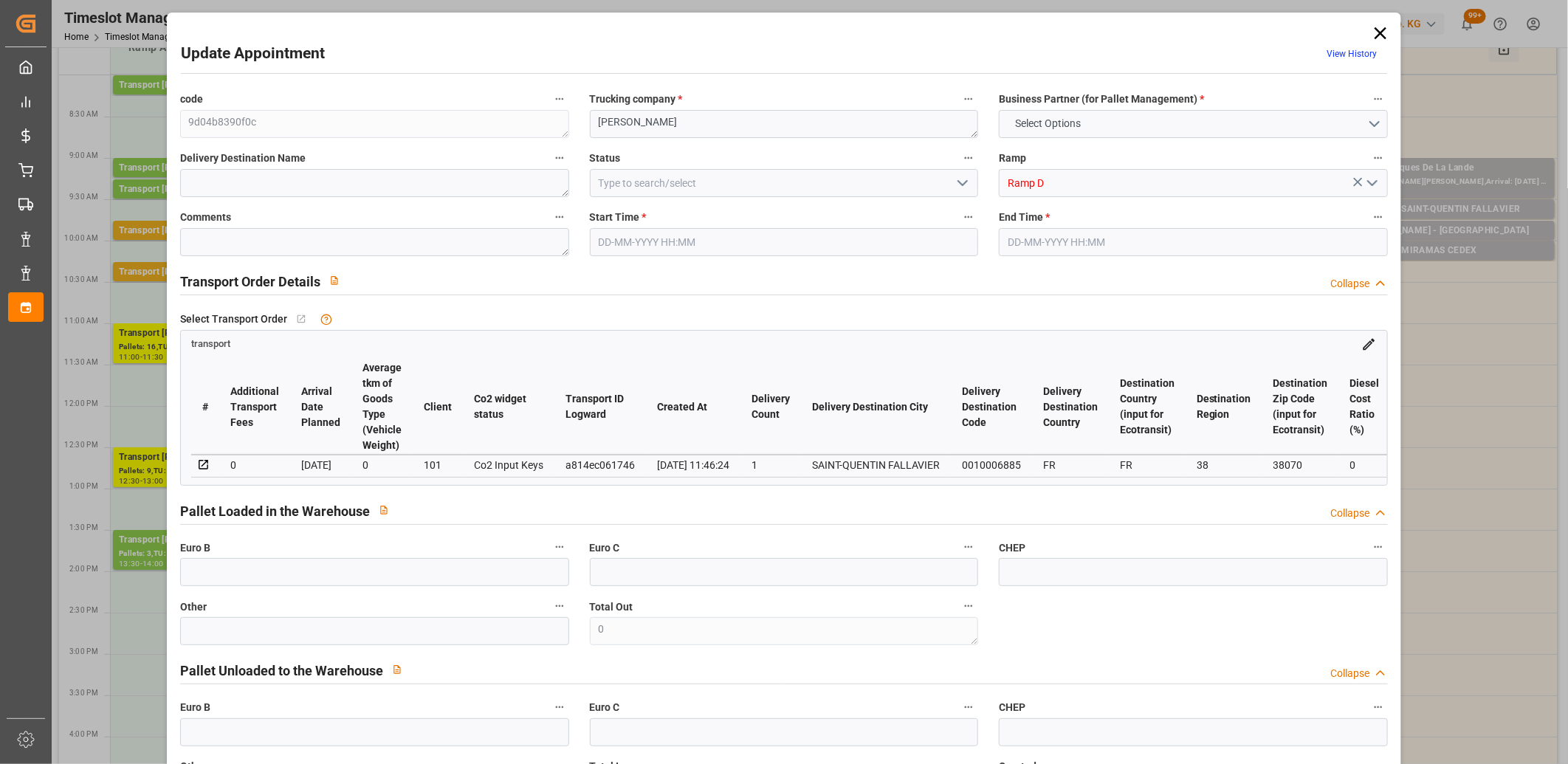
type input "9"
type input "407.6"
type input "0"
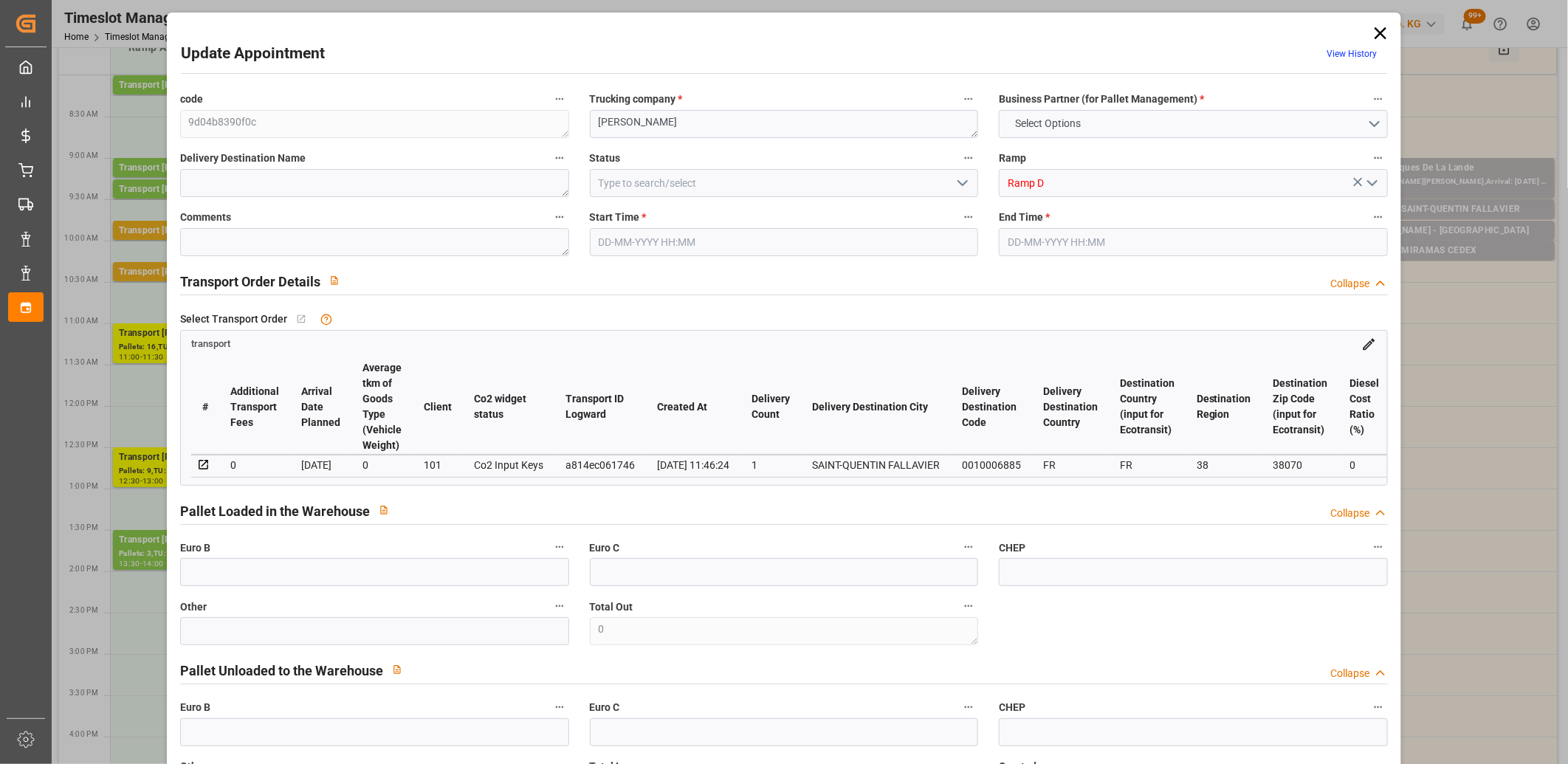
type input "400.4262"
type input "-7.1738"
type input "0"
type input "1710.165"
type input "2266.646"
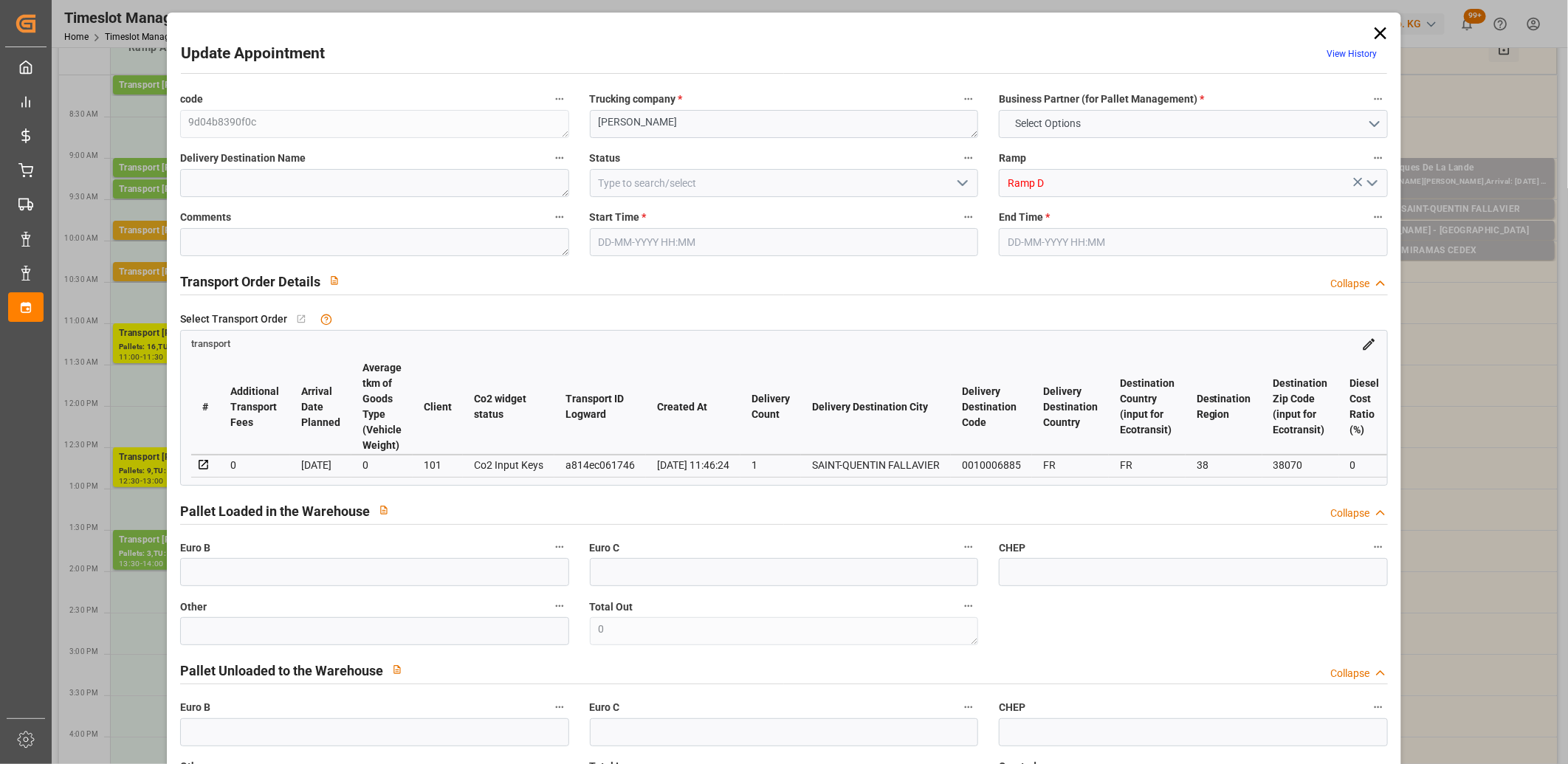
type input "7153.565"
type input "38"
type input "8"
type input "25"
type input "9"
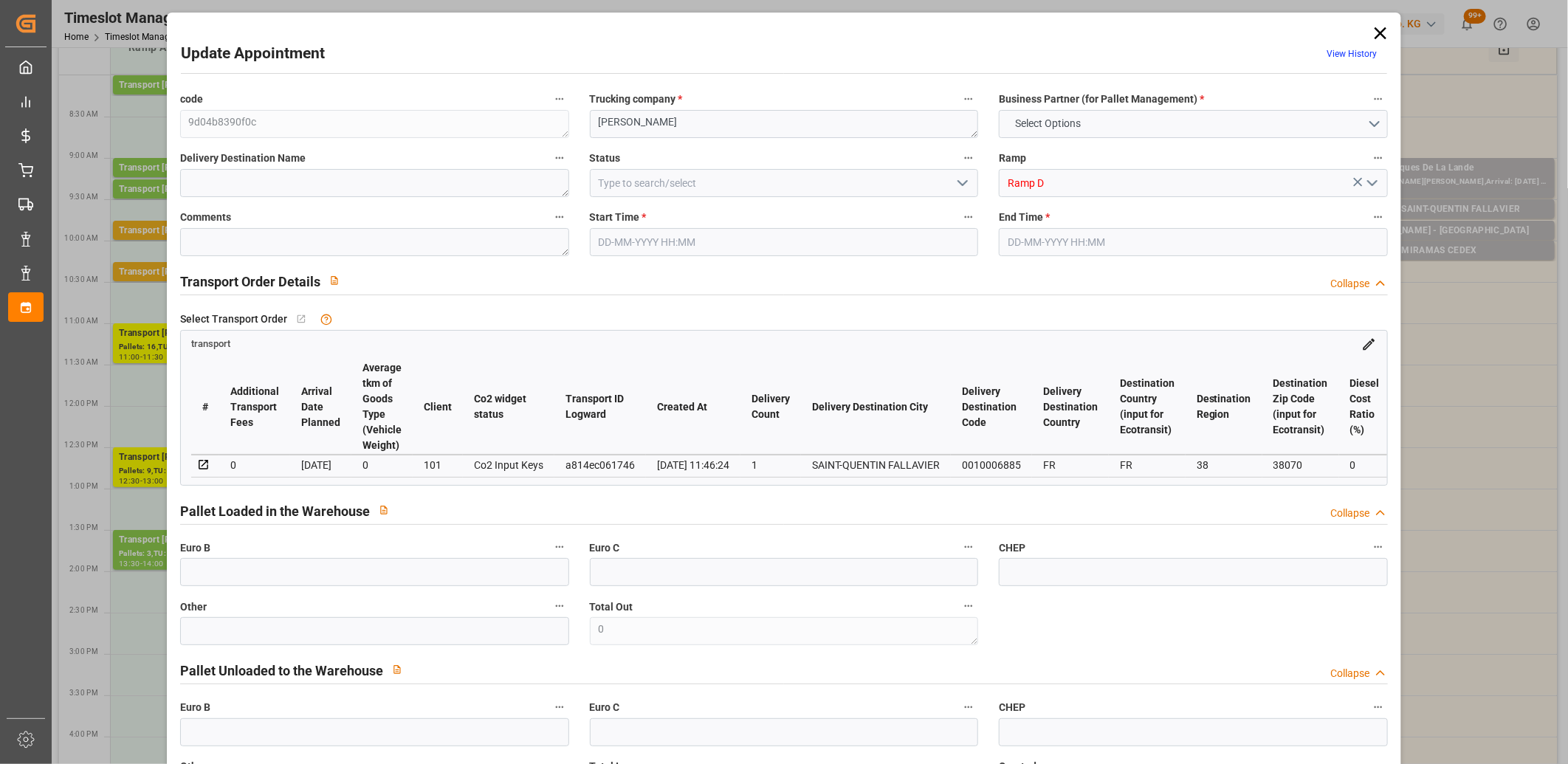
type input "101"
type input "2043.106"
type input "0"
type input "4710.8598"
type input "0"
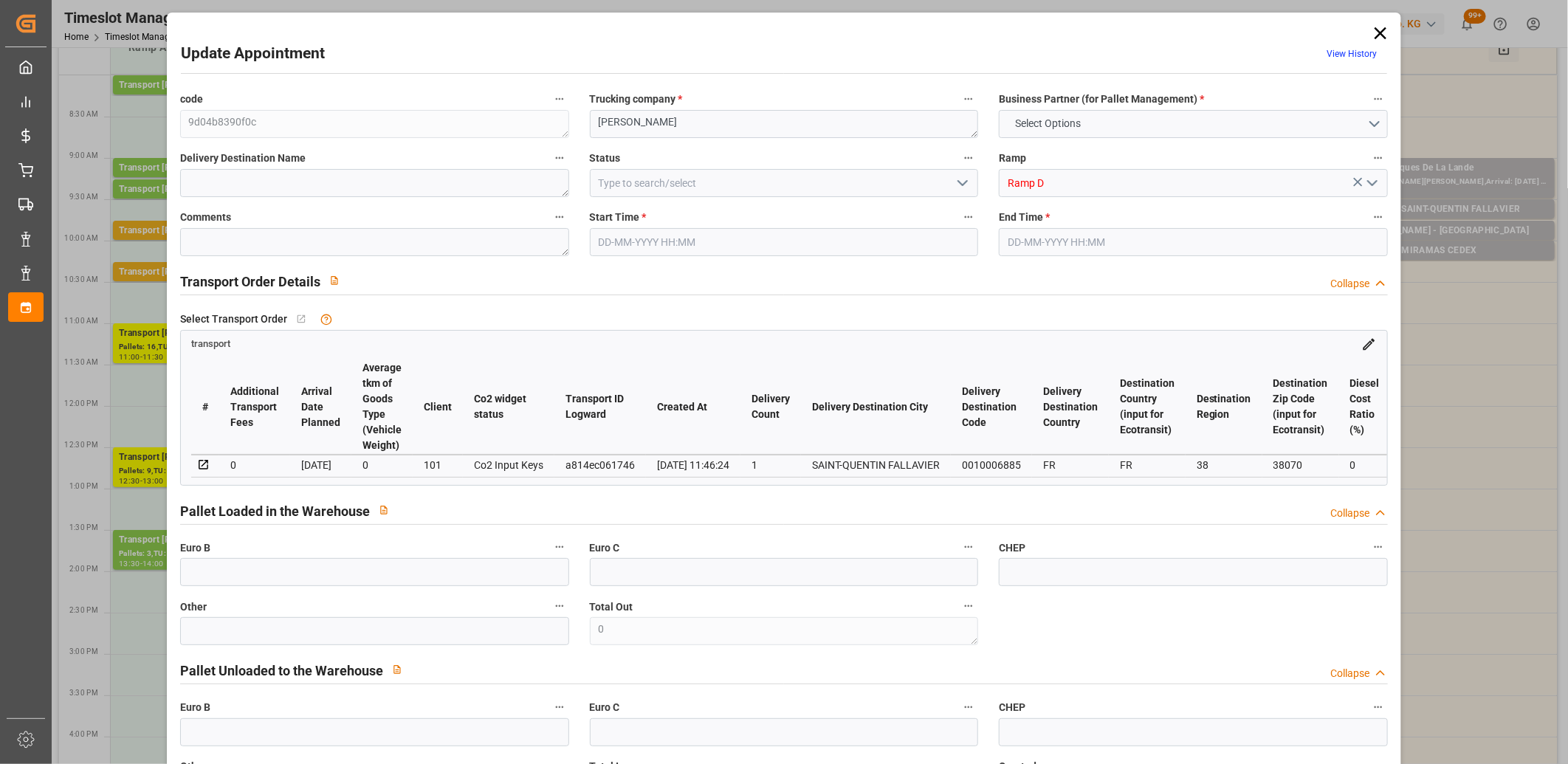
type input "0"
type input "21"
type input "35"
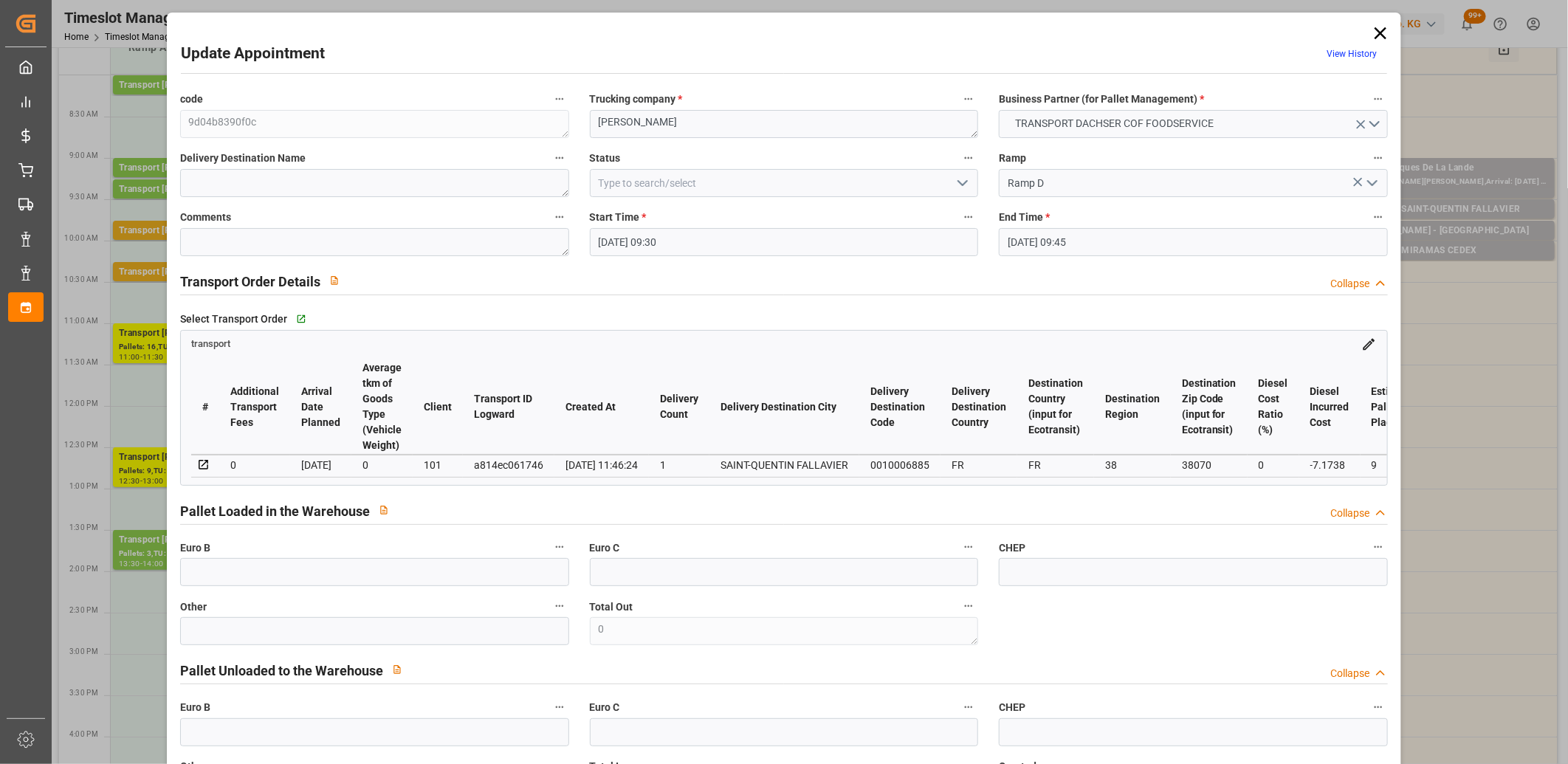
type input "[DATE] 09:30"
type input "[DATE] 09:45"
type input "[DATE] 13:01"
type input "[DATE] 11:46"
type input "[DATE]"
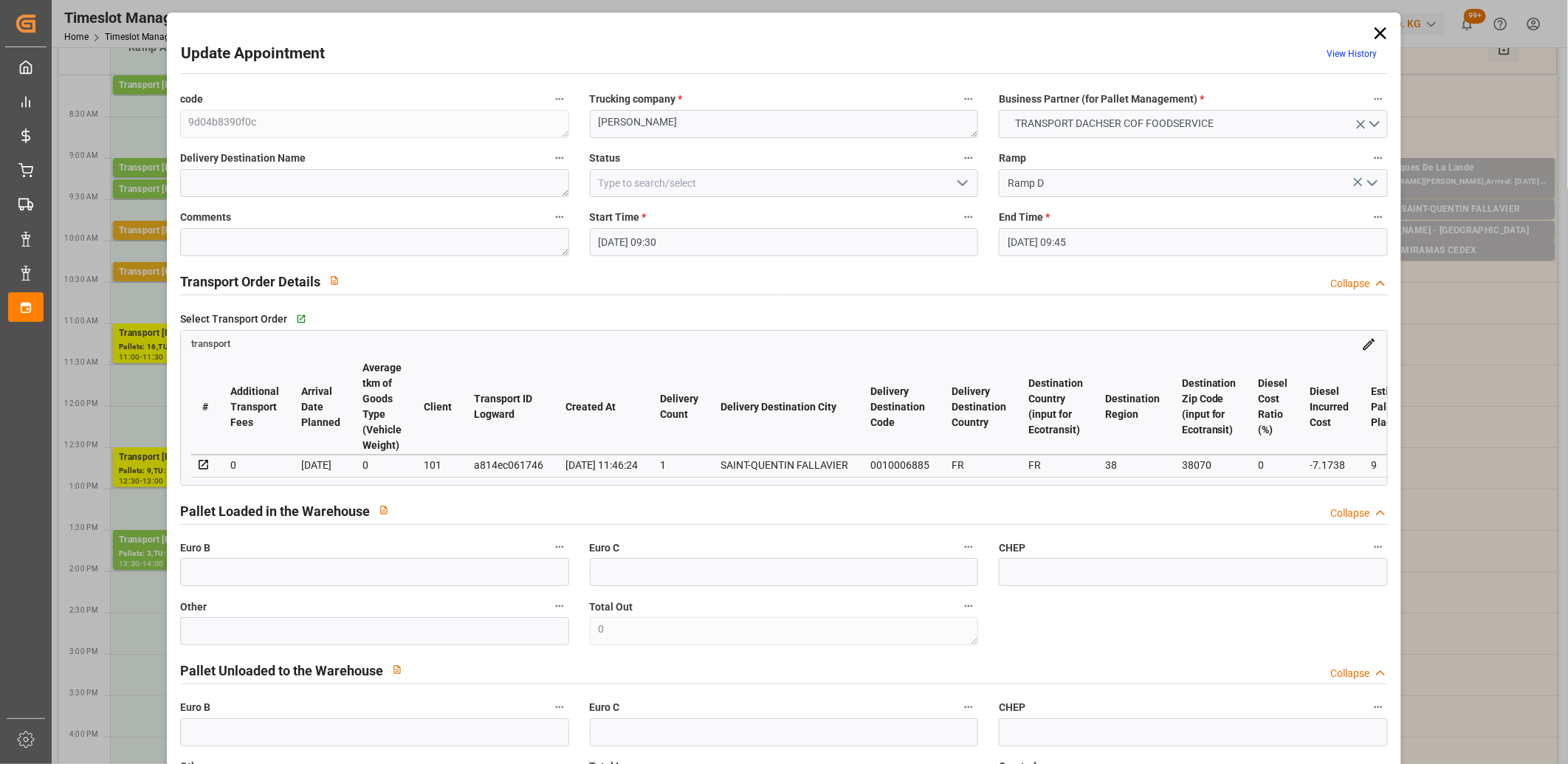
type input "[DATE]"
click at [1377, 35] on icon at bounding box center [1380, 33] width 21 height 21
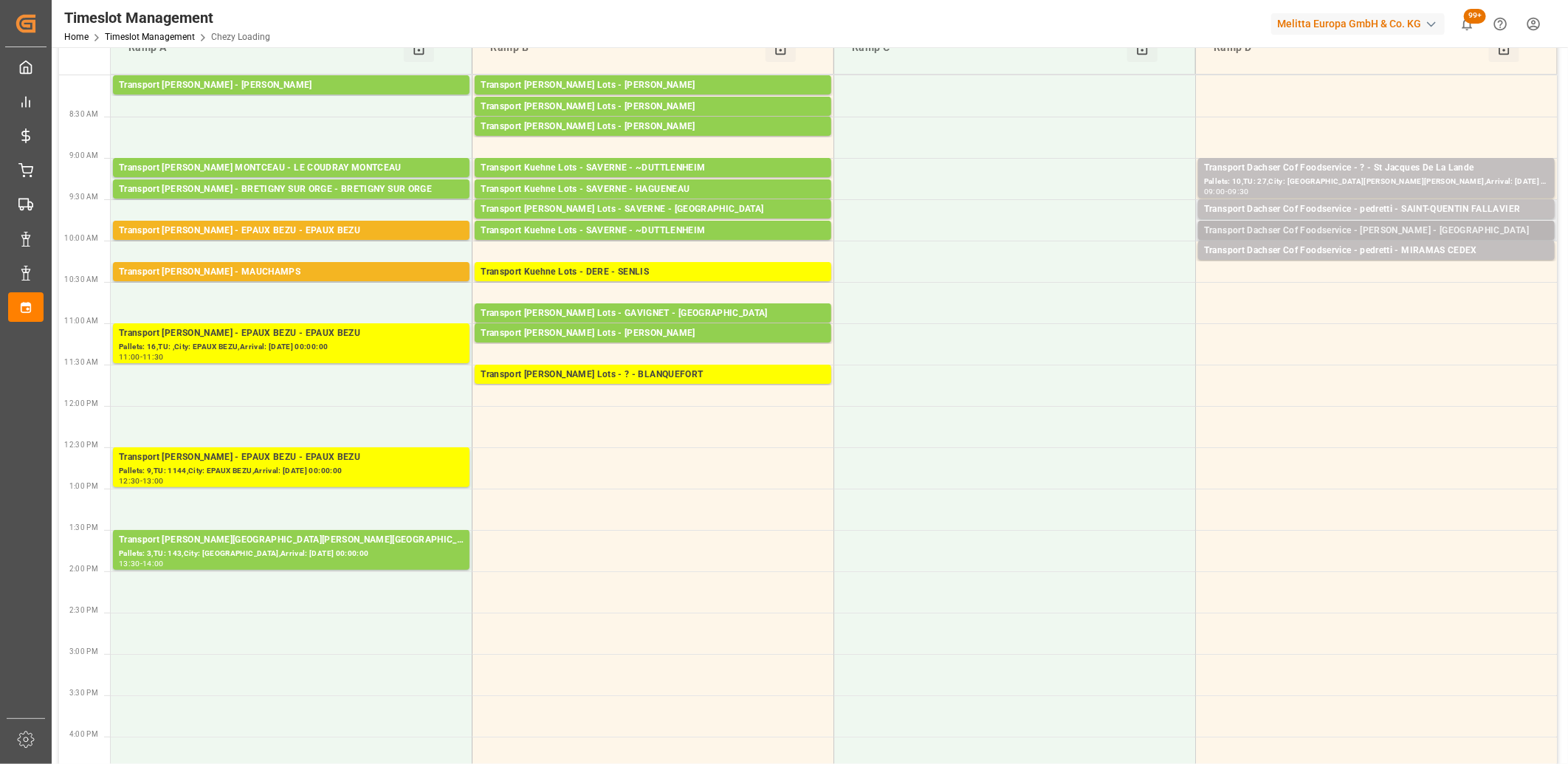
click at [1338, 226] on div "Transport Dachser Cof Foodservice - [PERSON_NAME] - [GEOGRAPHIC_DATA]" at bounding box center [1376, 232] width 344 height 15
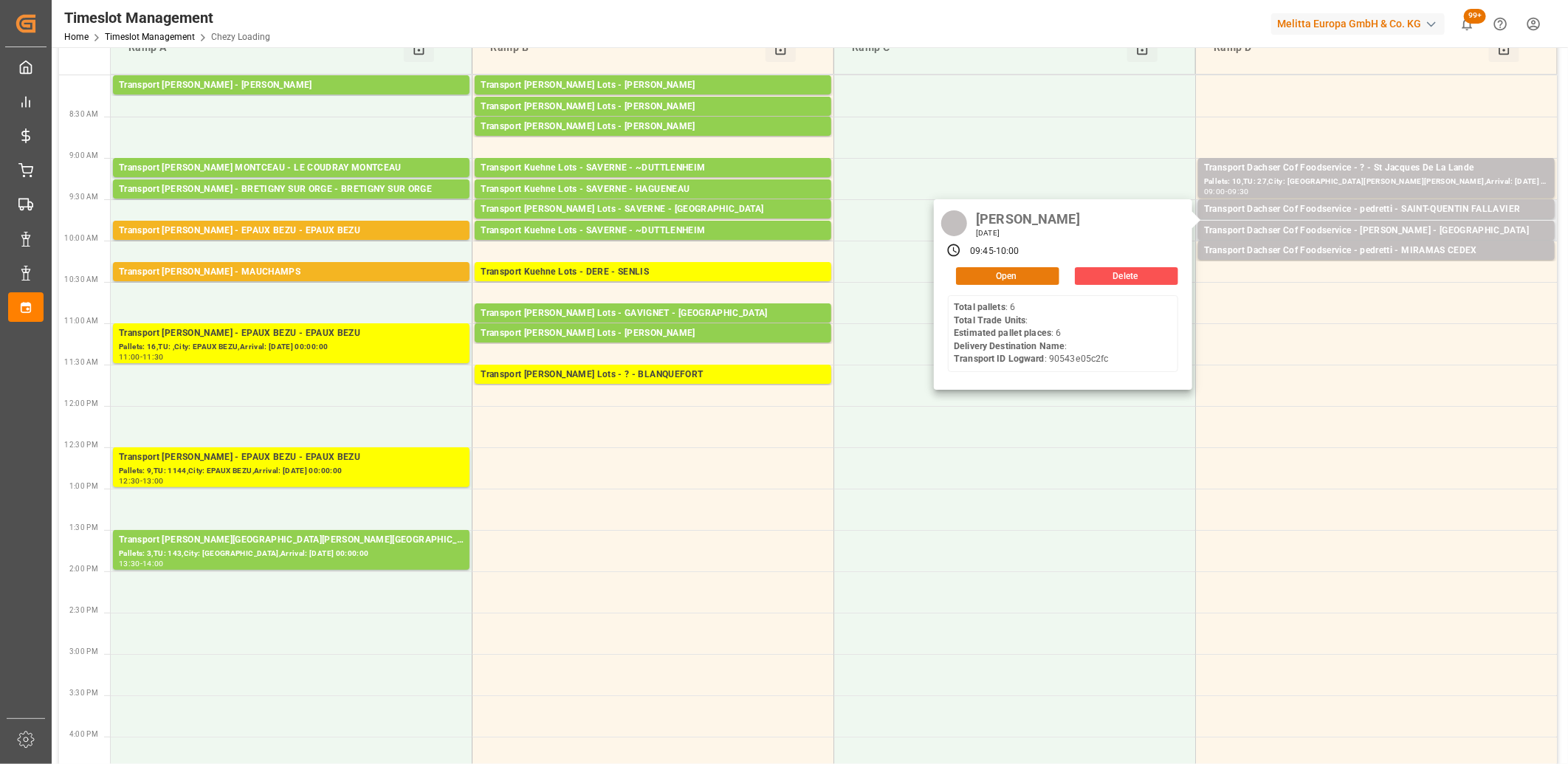
click at [1037, 282] on button "Open" at bounding box center [1007, 275] width 104 height 18
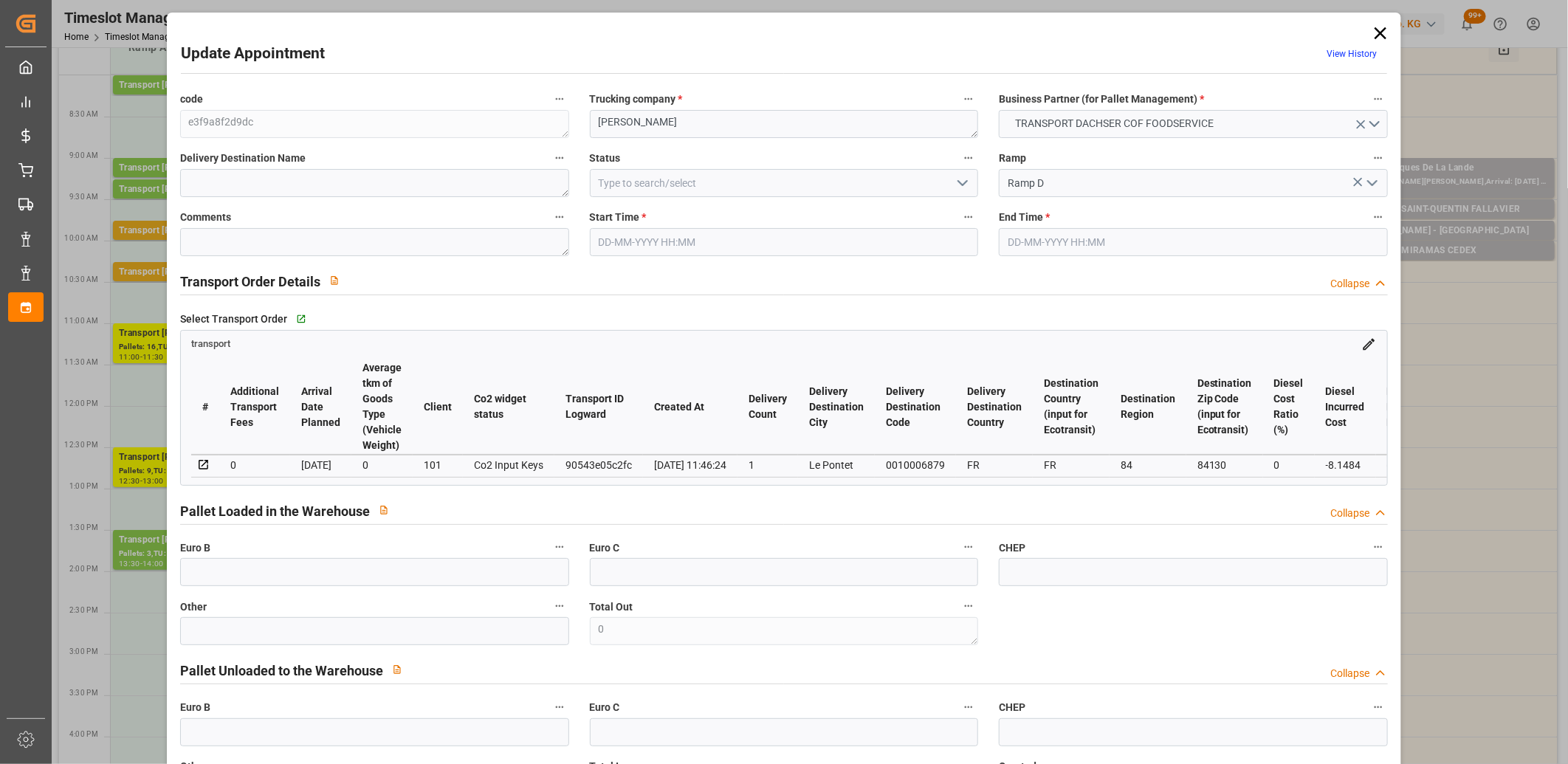
type input "[DATE] 09:45"
type input "[DATE] 10:00"
type input "[DATE] 13:01"
type input "[DATE] 11:46"
type input "[DATE]"
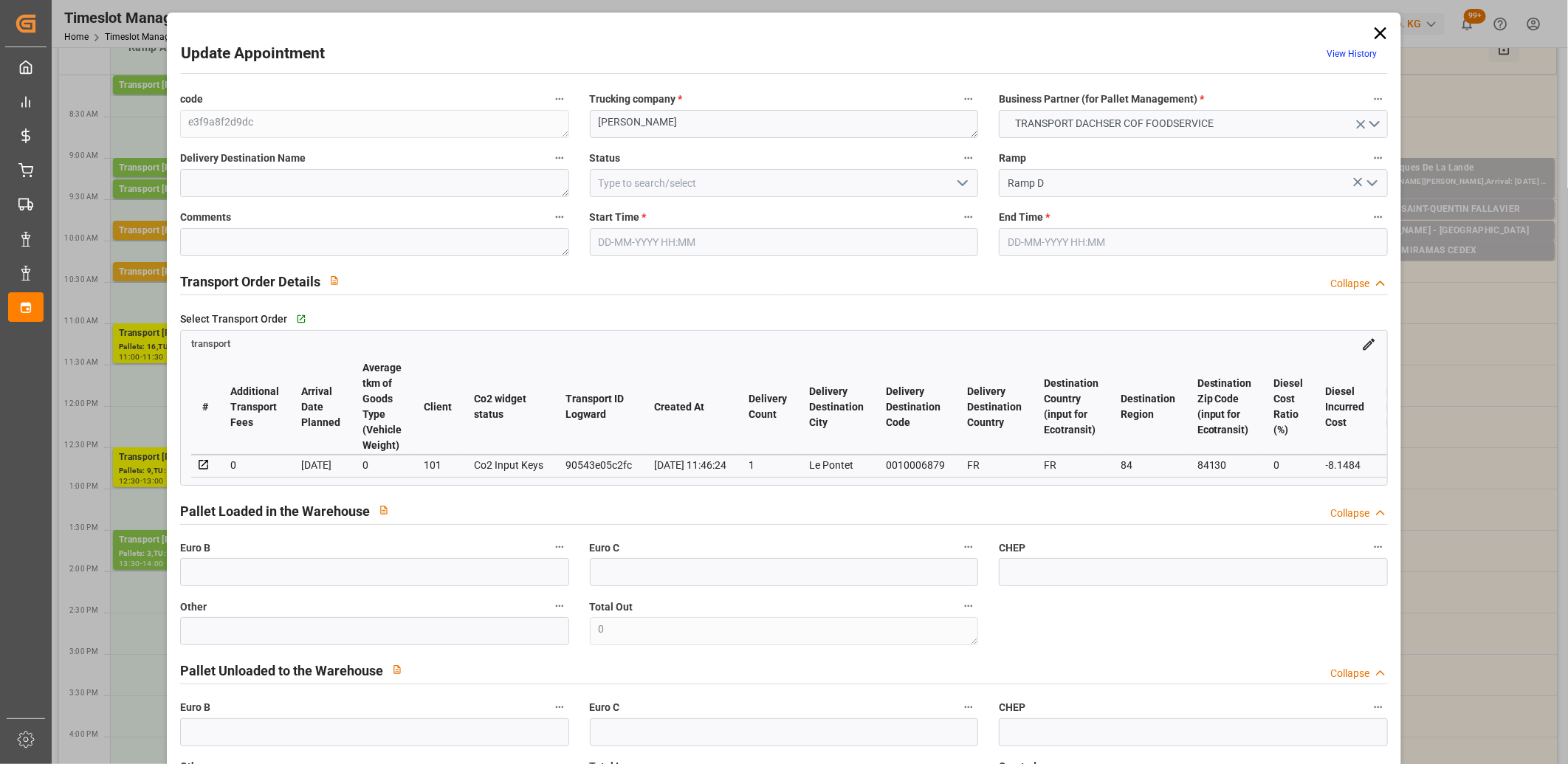
type input "[DATE]"
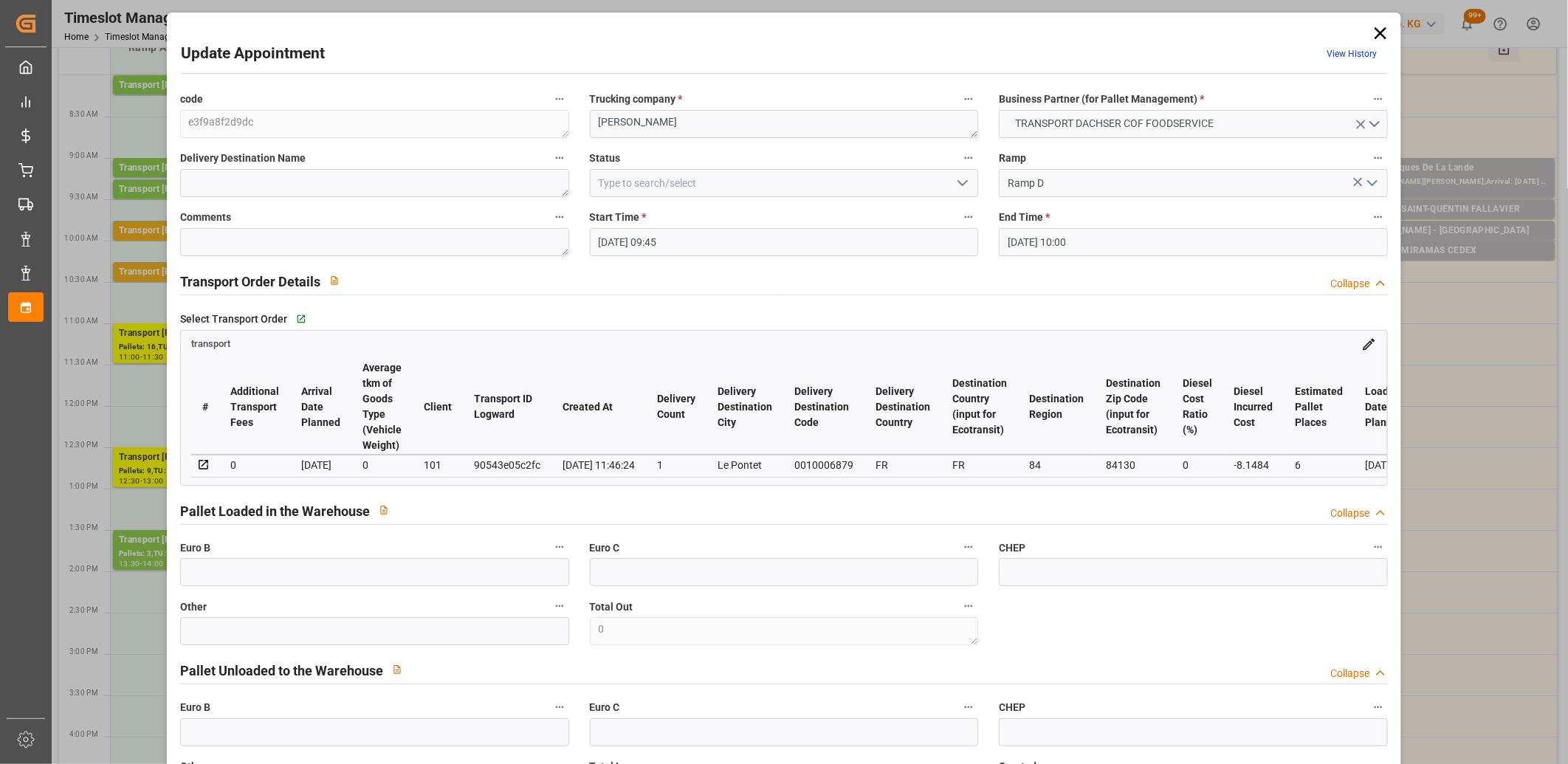
click at [1375, 35] on icon at bounding box center [1380, 33] width 21 height 21
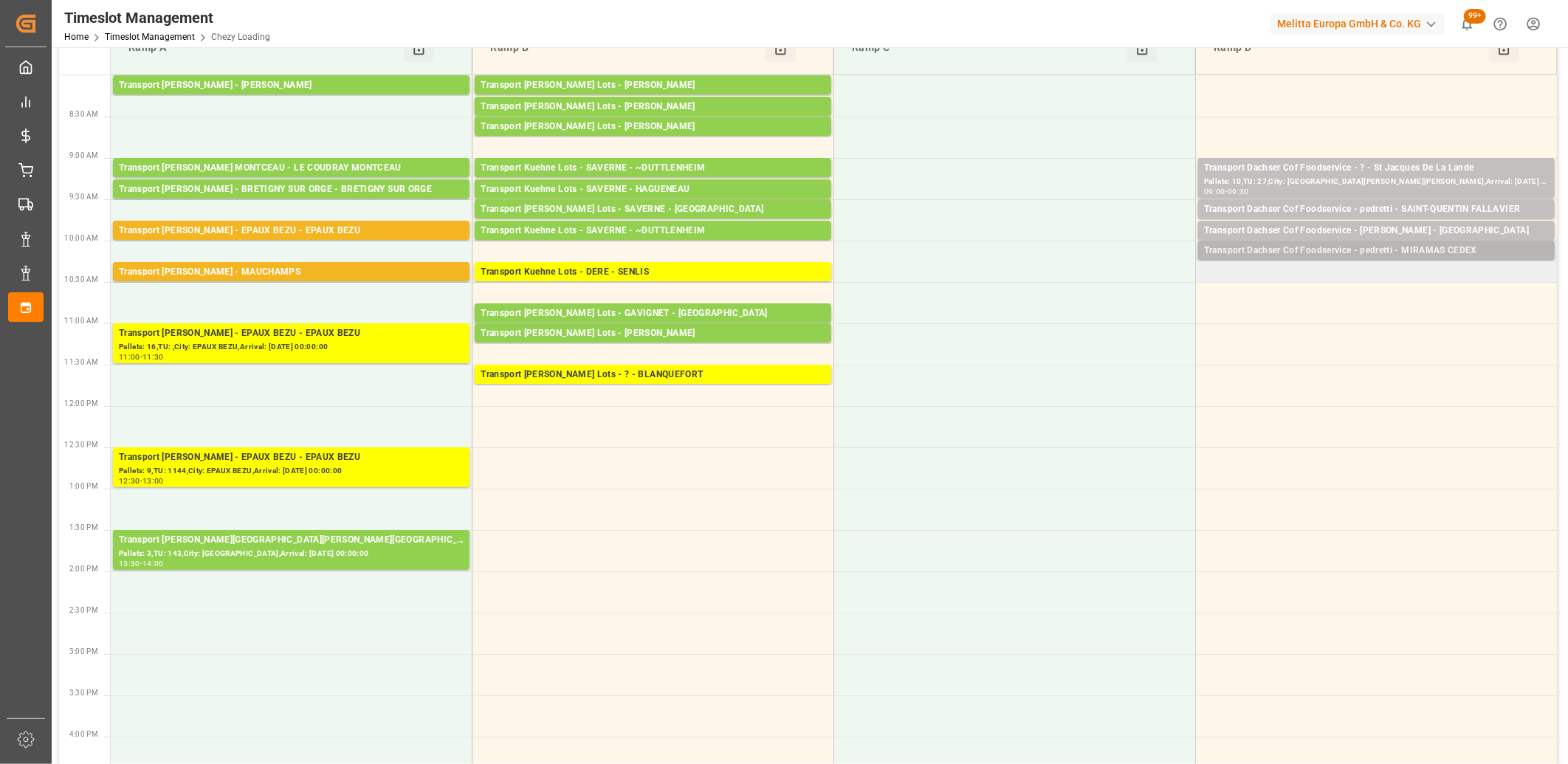
click at [1303, 248] on div "Transport Dachser Cof Foodservice - pedretti - MIRAMAS CEDEX" at bounding box center [1376, 251] width 344 height 15
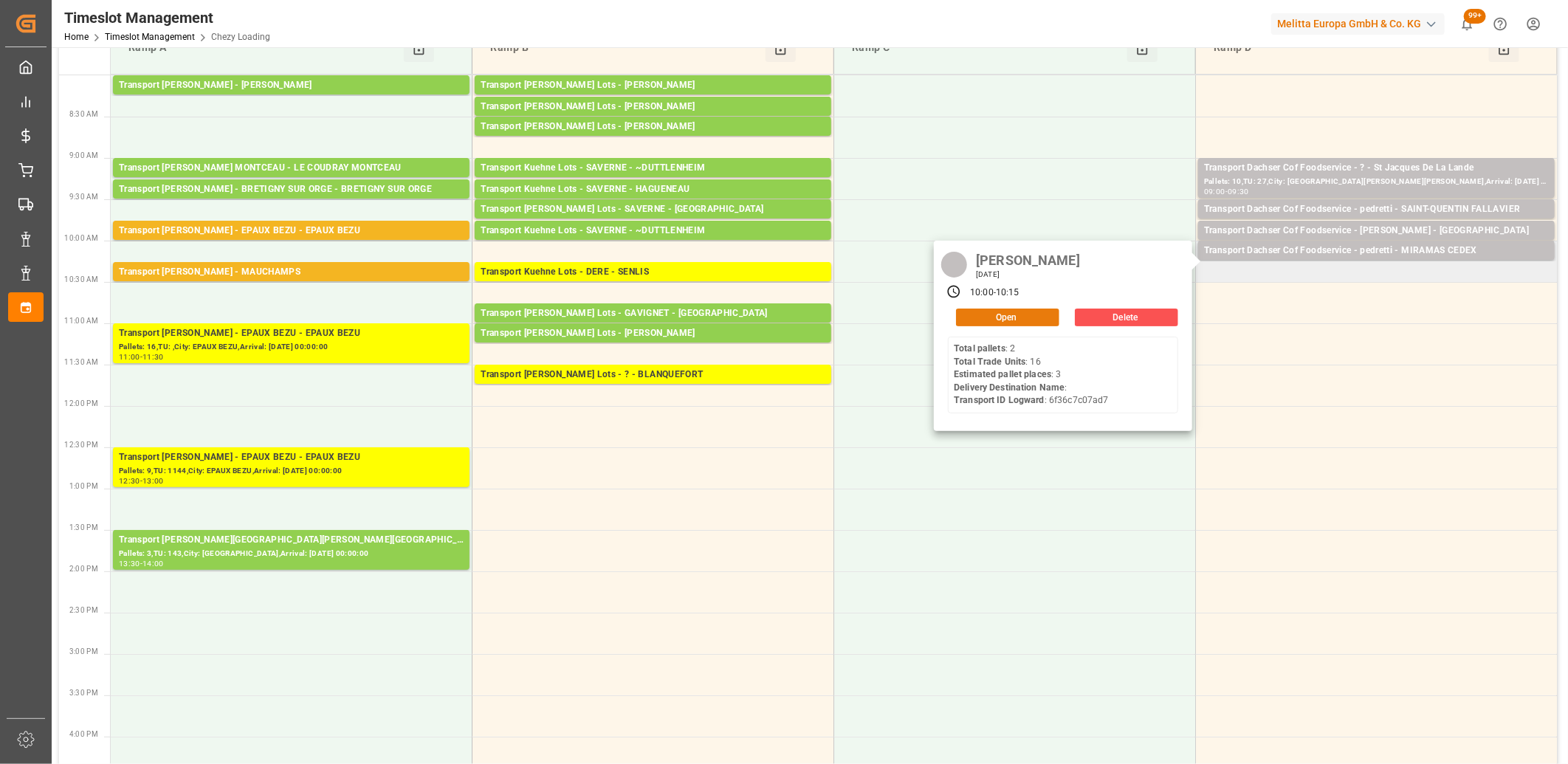
click at [994, 314] on button "Open" at bounding box center [1007, 317] width 104 height 18
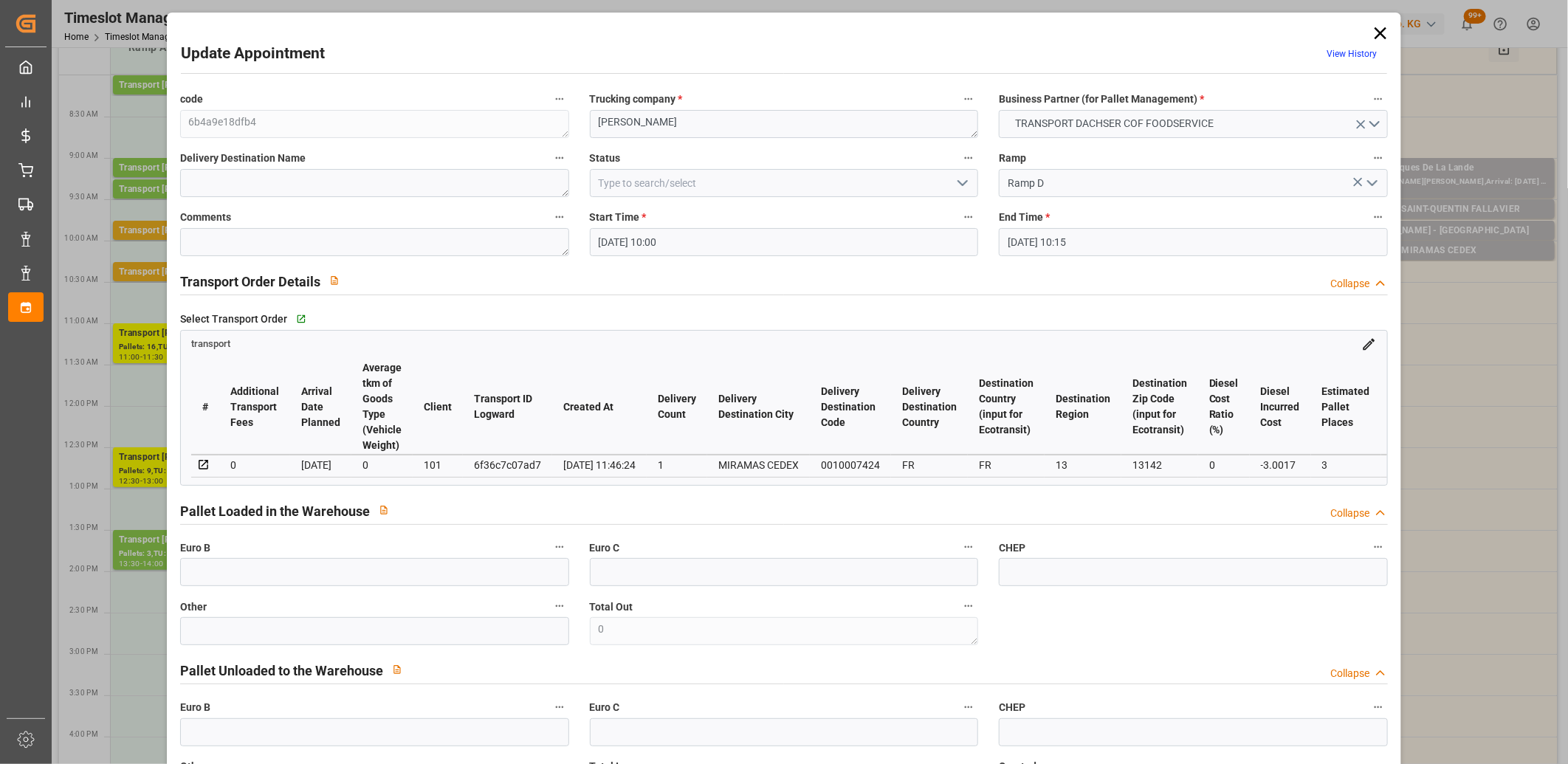
click at [1378, 30] on icon at bounding box center [1380, 33] width 12 height 12
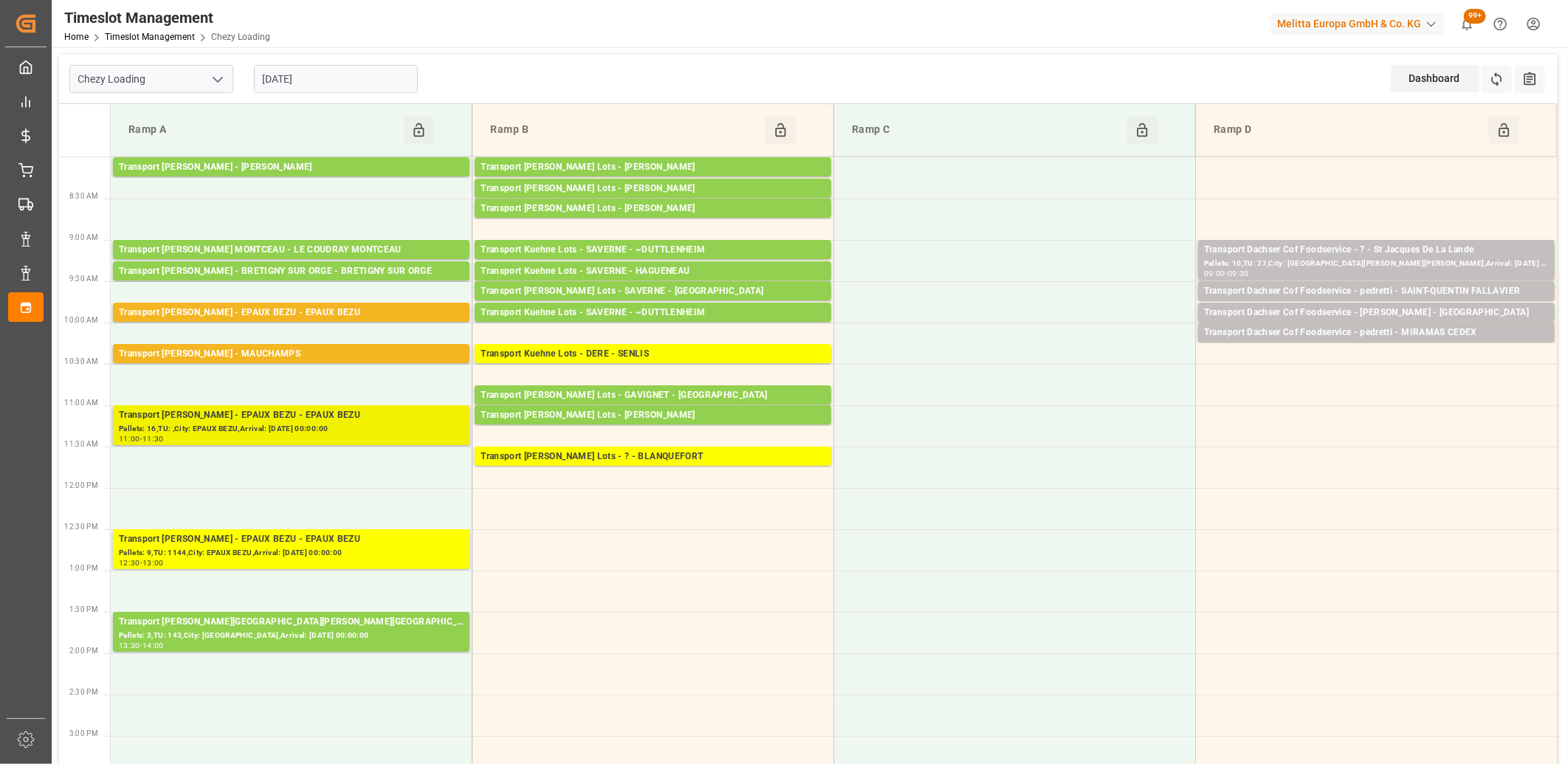
click at [237, 415] on div "Transport [PERSON_NAME] - EPAUX BEZU - EPAUX BEZU" at bounding box center [291, 416] width 344 height 15
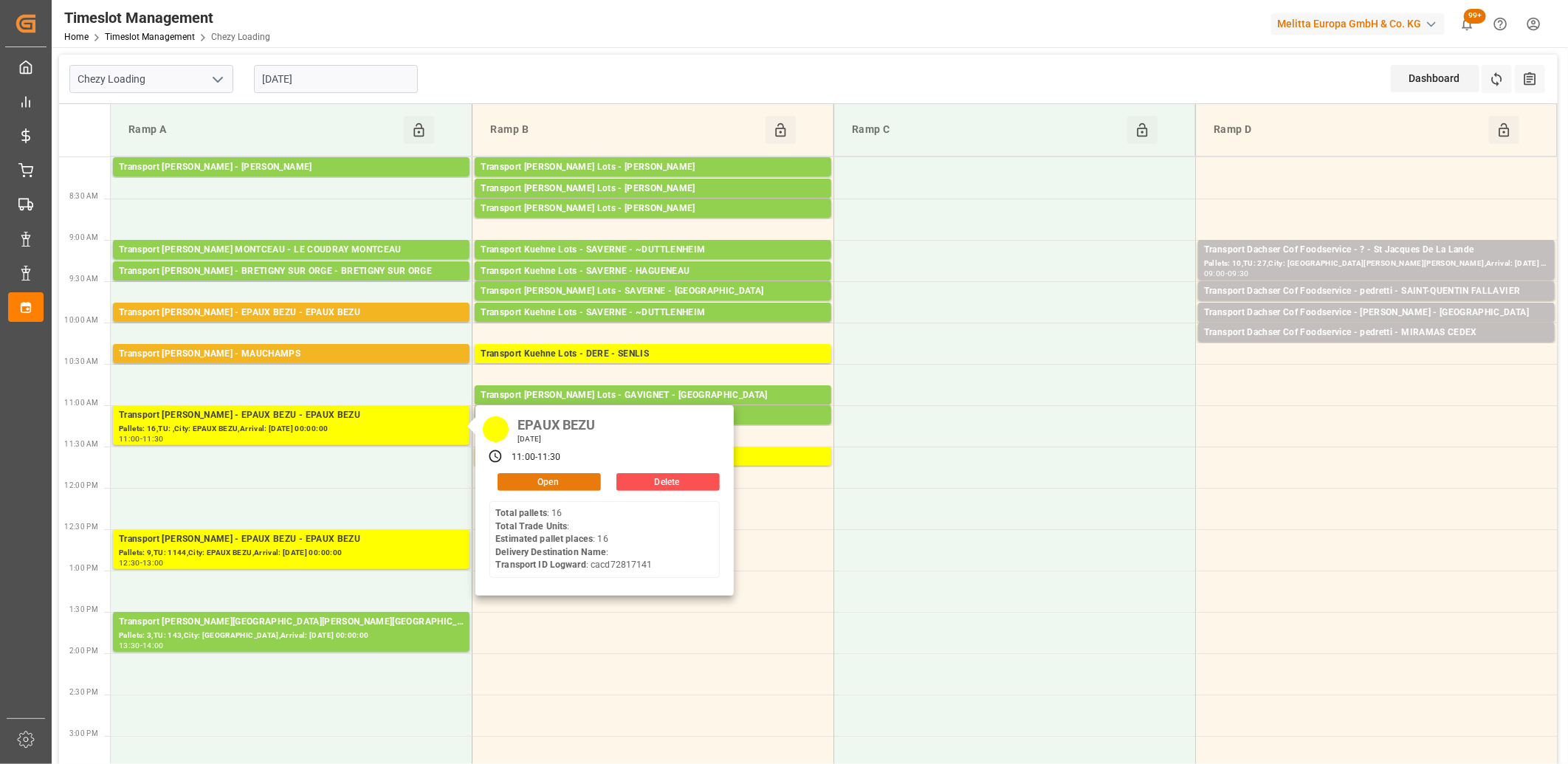
click at [561, 481] on button "Open" at bounding box center [549, 482] width 104 height 18
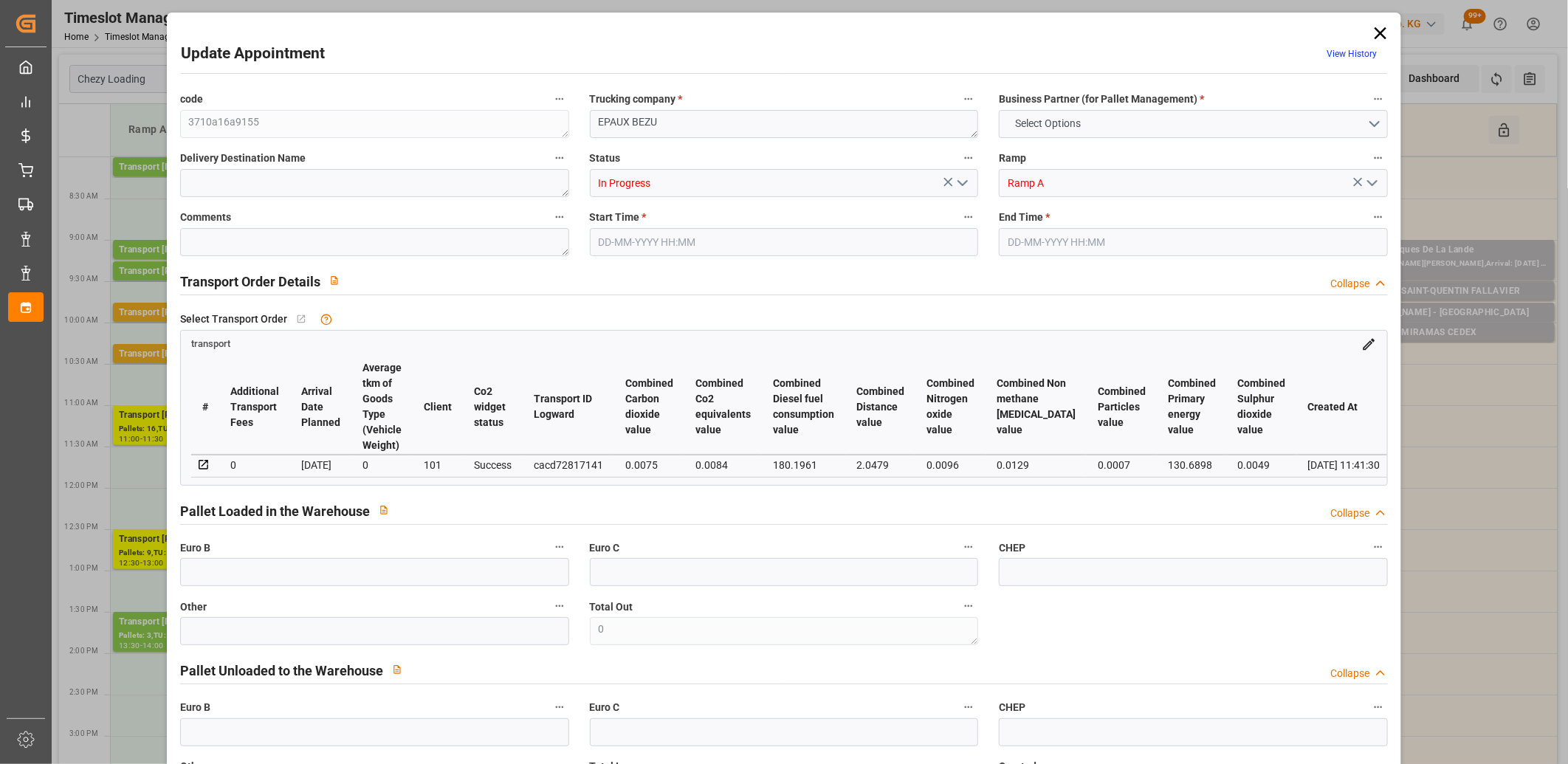
type input "16"
type input "204.37"
type input "0"
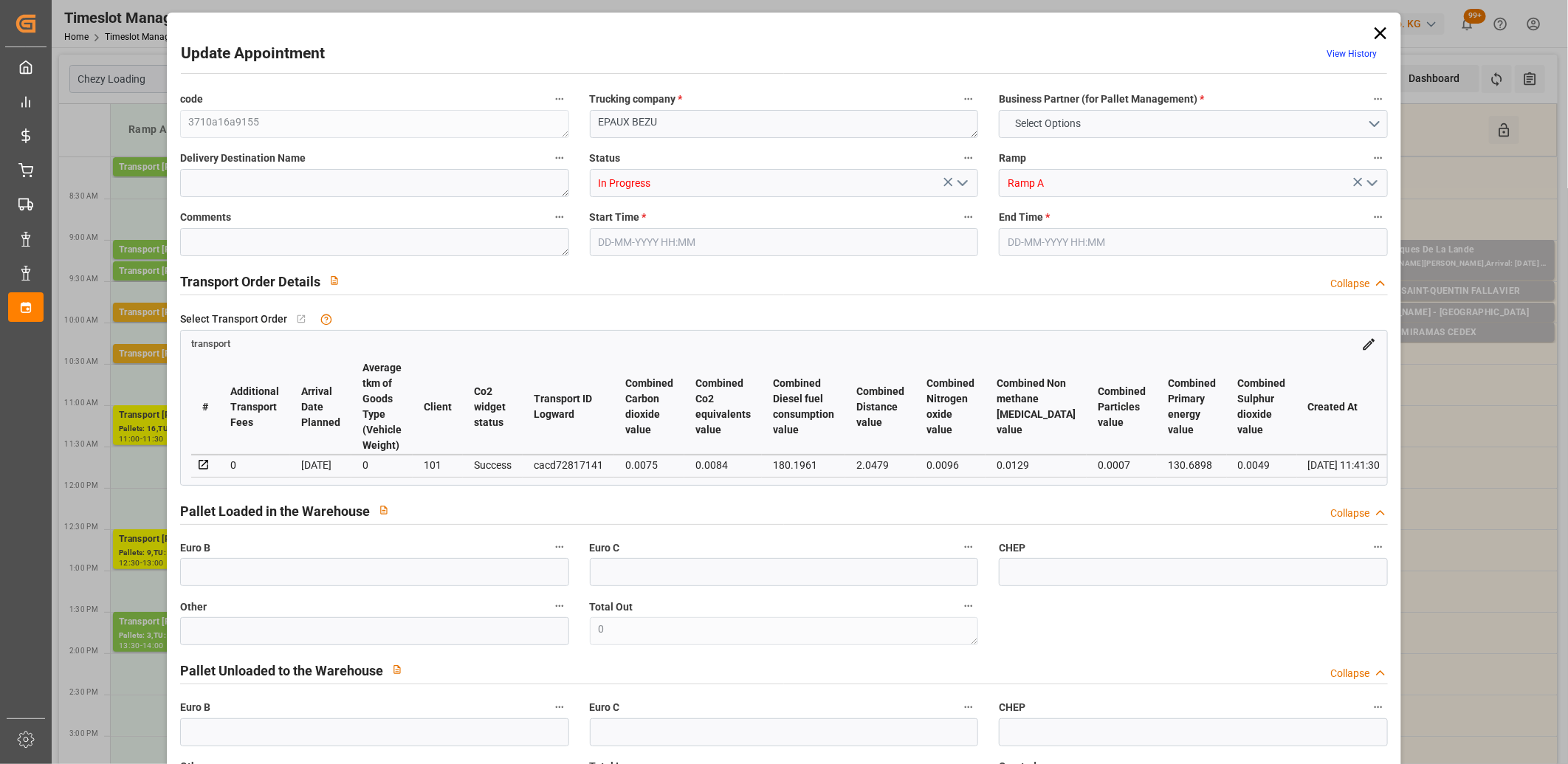
type input "197.4623"
type input "-6.9077"
type input "0"
type input "8022.336"
type input "8937"
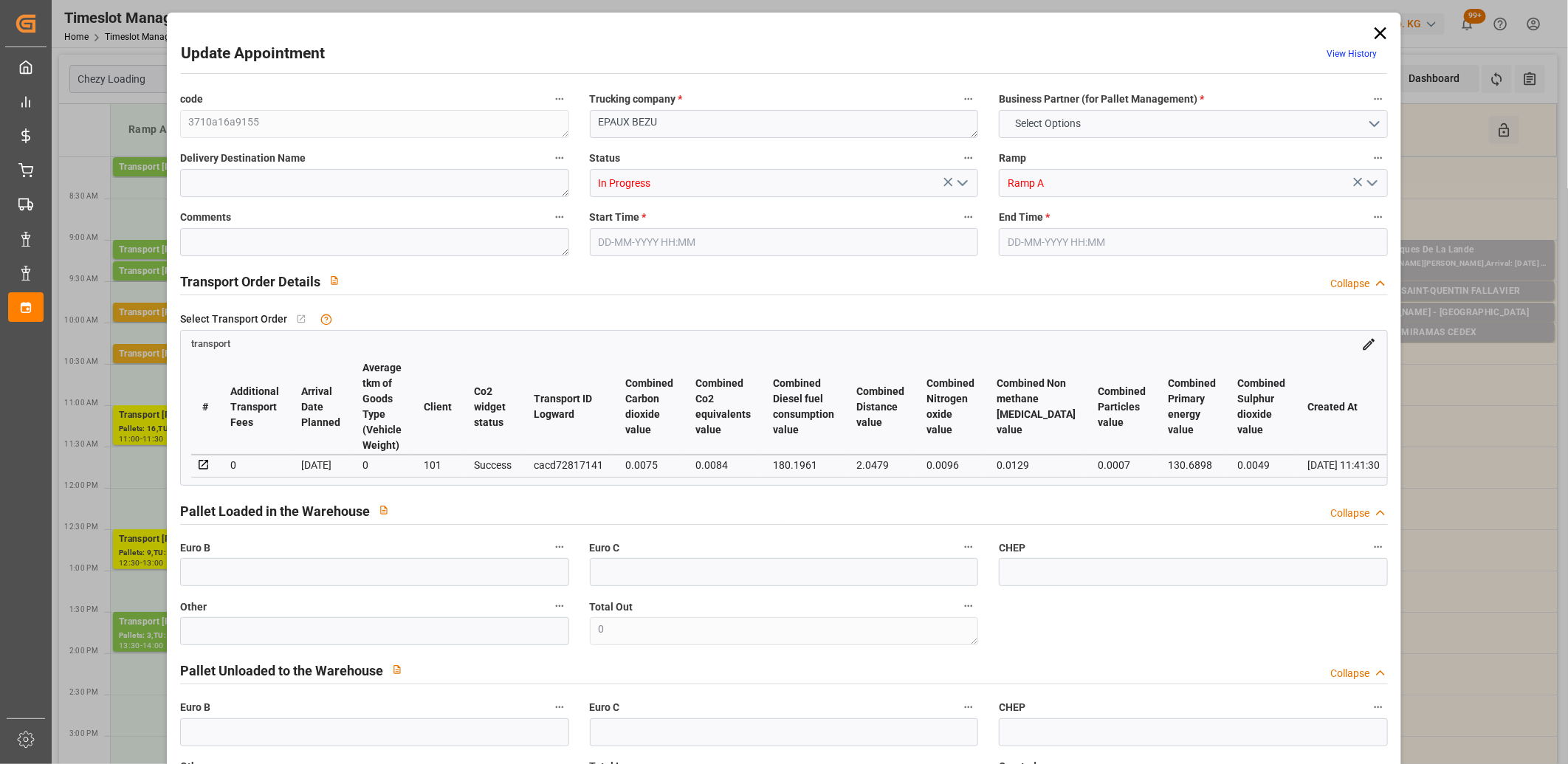
type input "18282.624"
type input "2"
type input "16"
type input "0"
type input "16"
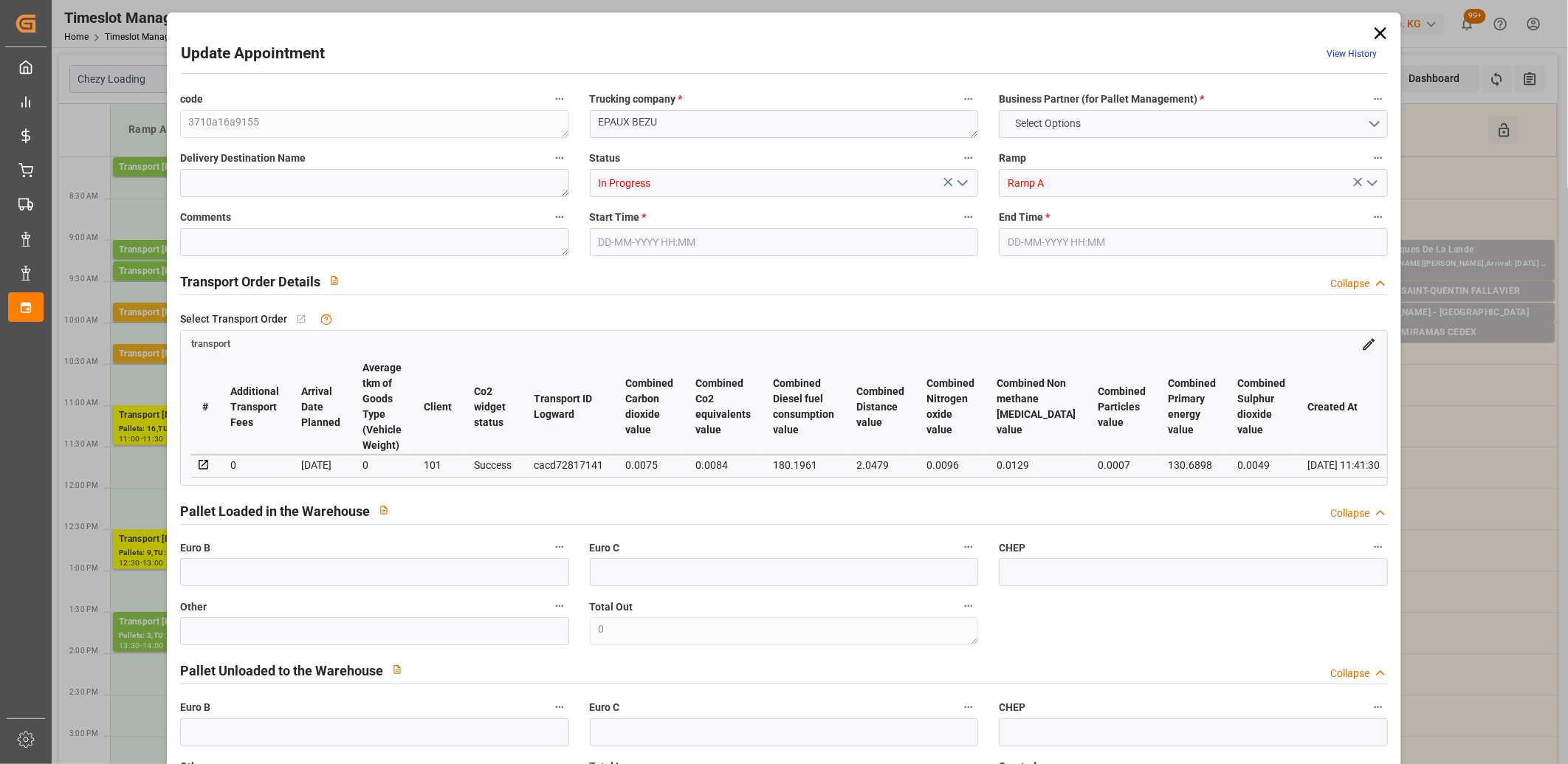
type input "101"
type input "8141.496"
type input "0"
type input "4710.8598"
type input "0"
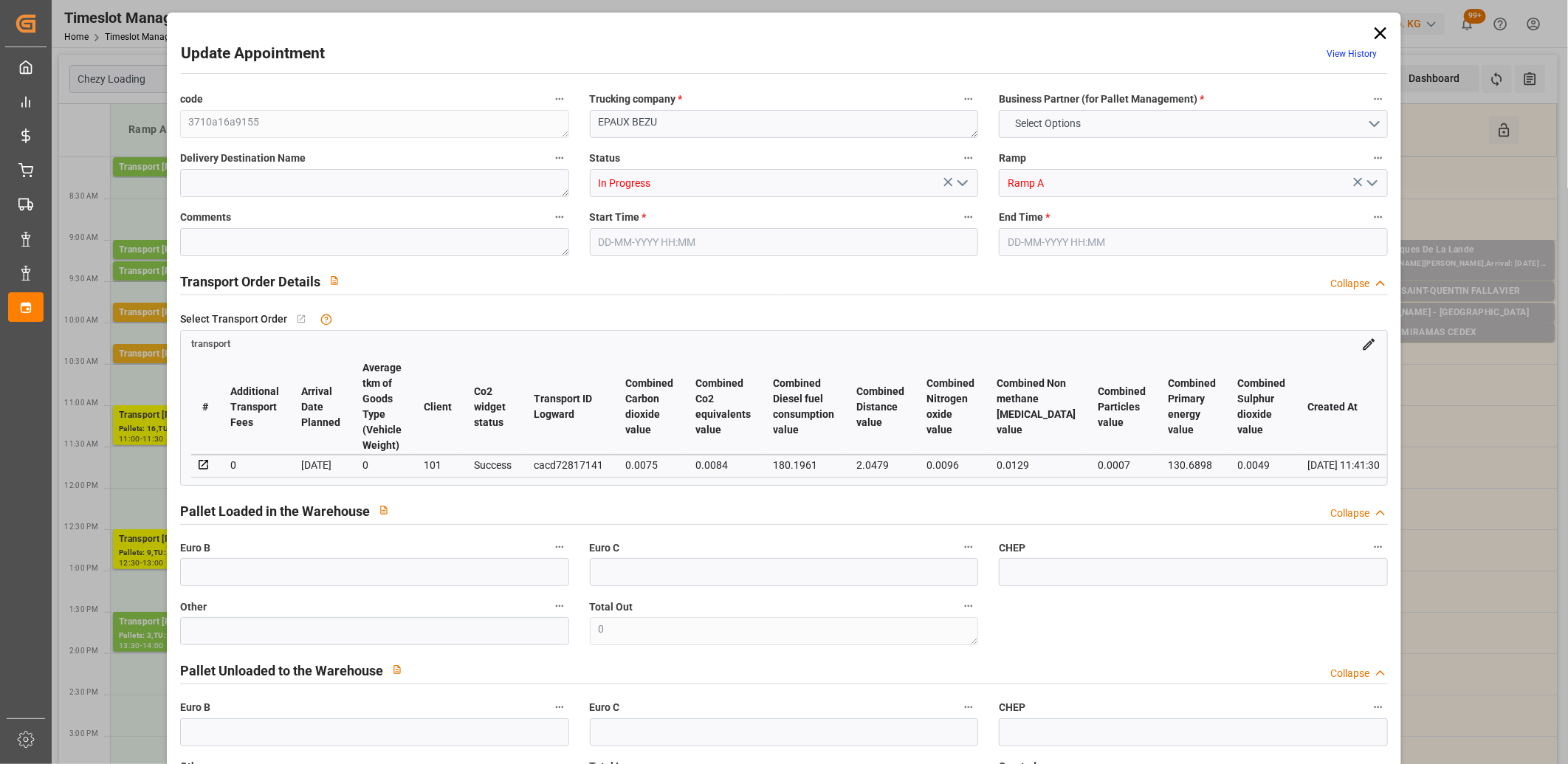
type input "0"
type input "21"
type input "35"
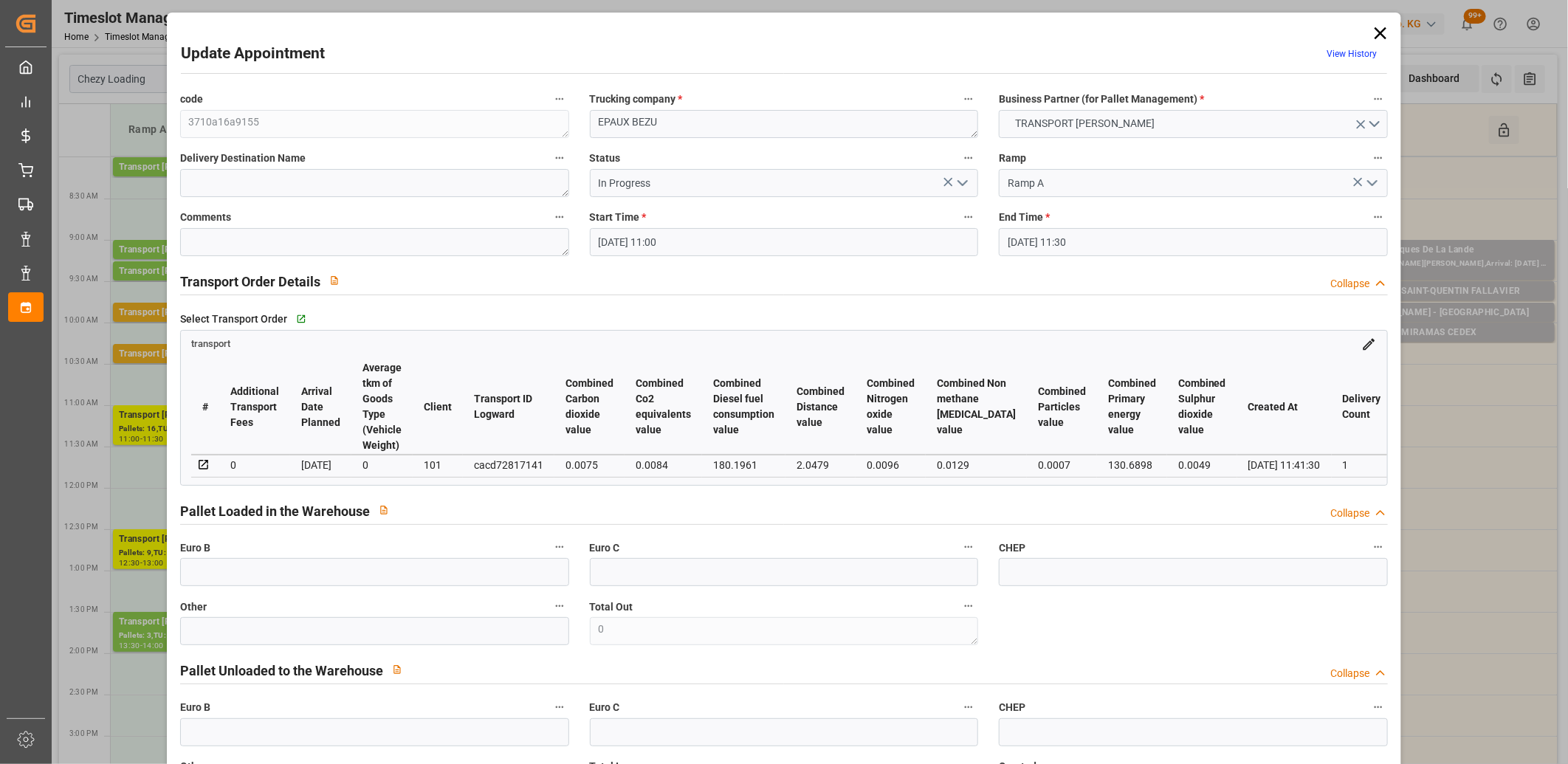
type input "[DATE] 11:00"
type input "[DATE] 11:30"
type input "[DATE] 13:04"
type input "[DATE] 11:41"
type input "[DATE]"
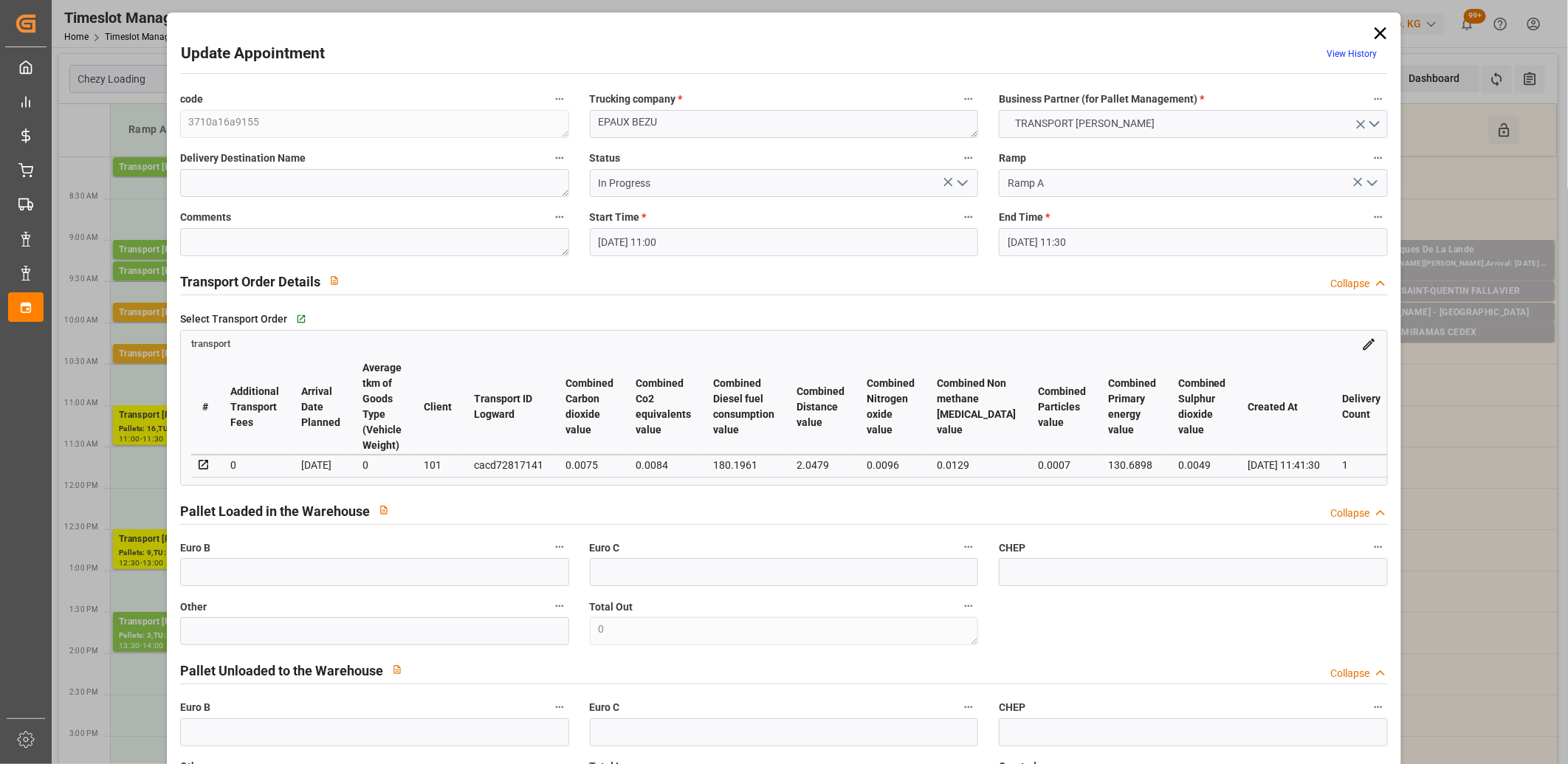
type input "[DATE]"
click at [953, 183] on icon "open menu" at bounding box center [962, 183] width 18 height 18
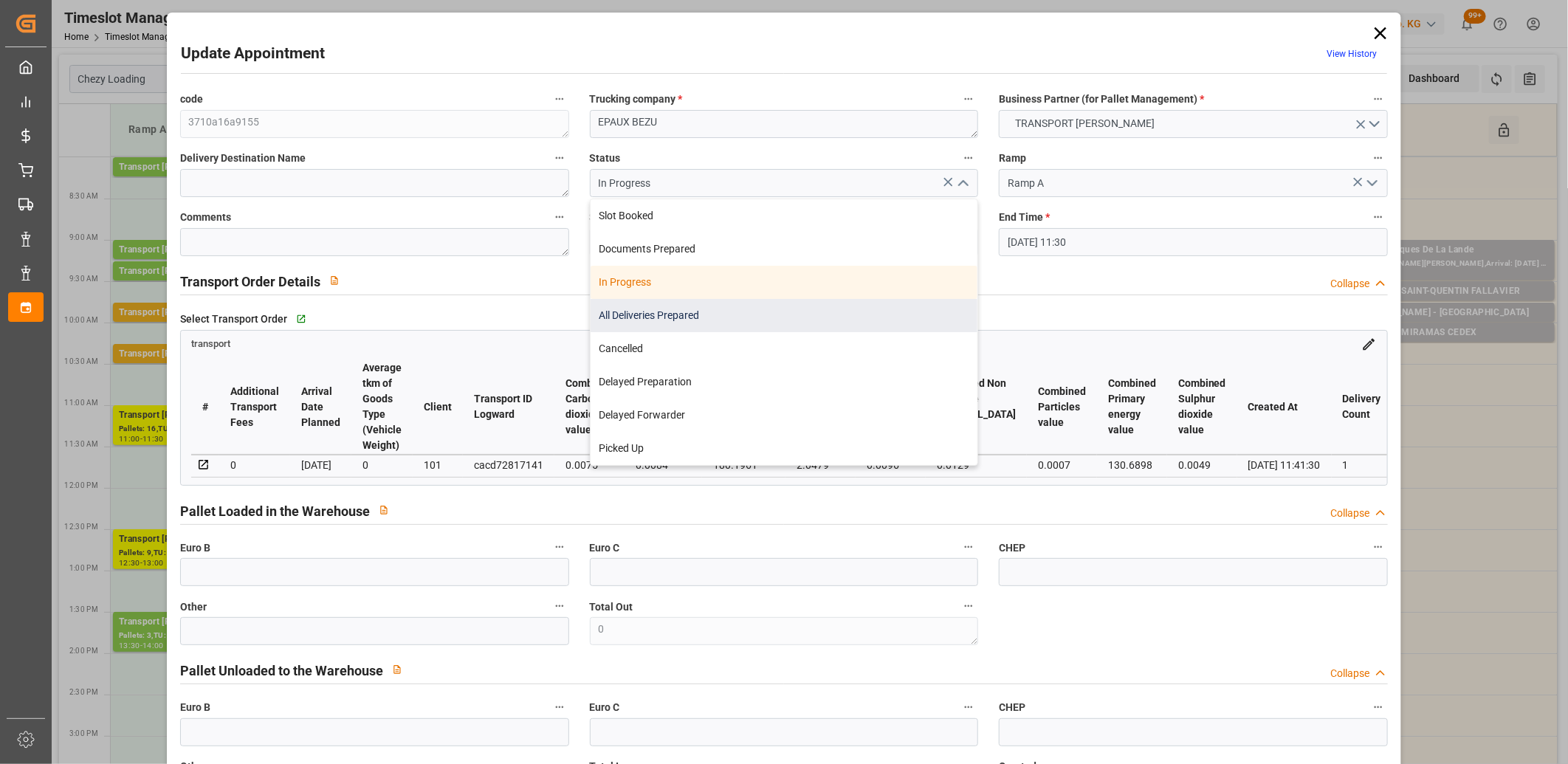
click at [838, 307] on div "All Deliveries Prepared" at bounding box center [784, 315] width 387 height 33
type input "All Deliveries Prepared"
